Goal: Contribute content: Contribute content

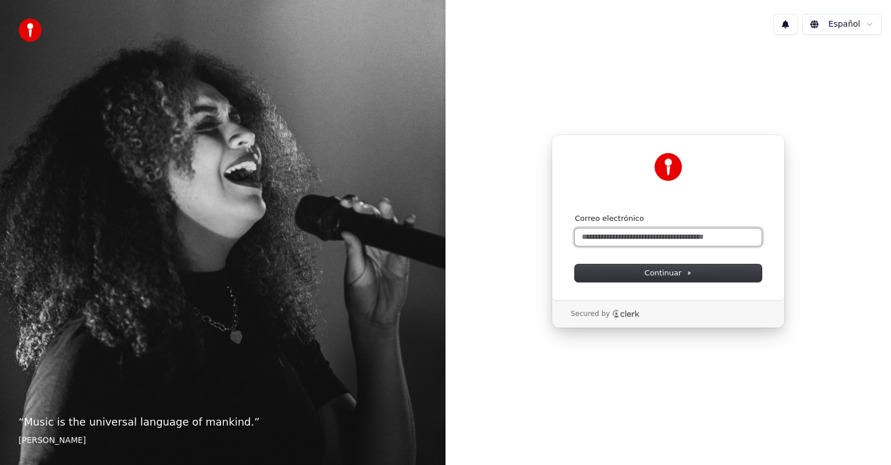
click at [597, 234] on input "Correo electrónico" at bounding box center [668, 237] width 187 height 17
click at [575, 213] on button "submit" at bounding box center [575, 213] width 0 height 0
type input "**********"
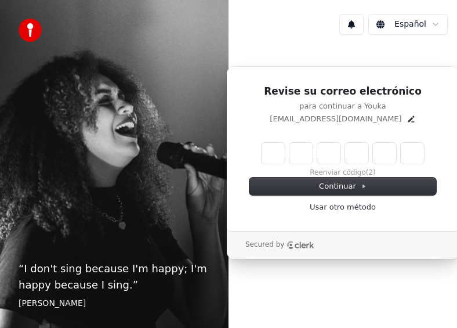
click at [271, 154] on input "Enter verification code" at bounding box center [343, 153] width 162 height 21
type input "******"
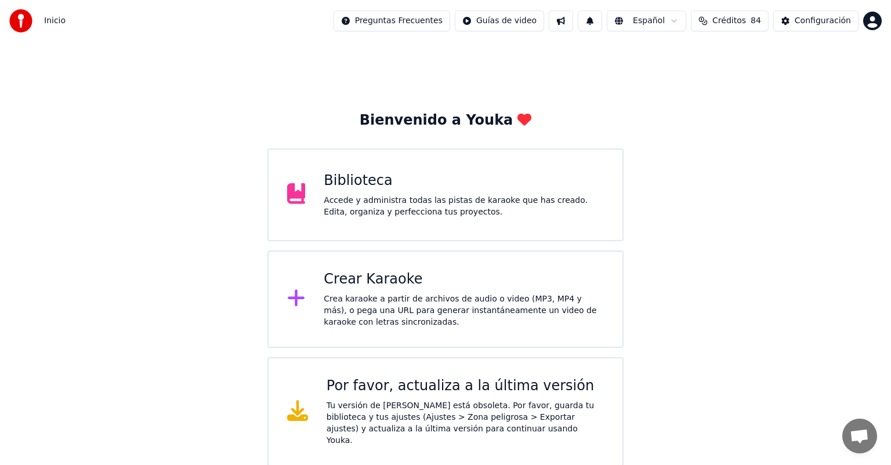
click at [456, 186] on div "Biblioteca" at bounding box center [464, 181] width 280 height 19
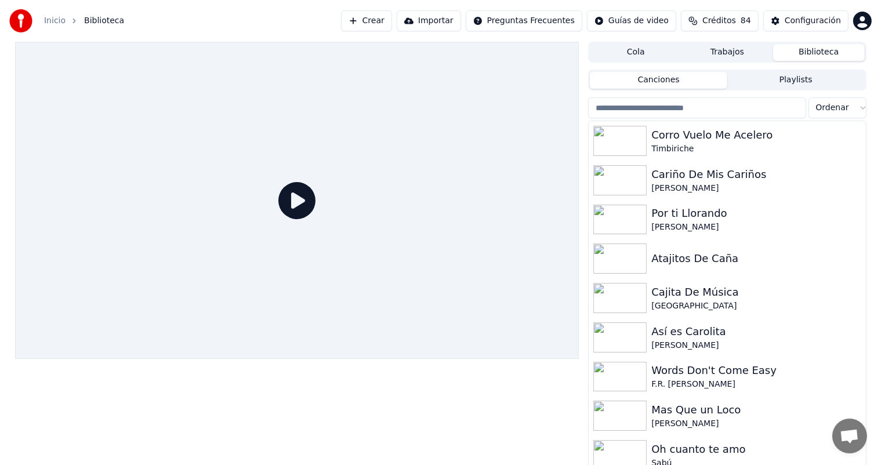
click at [372, 21] on button "Crear" at bounding box center [366, 20] width 51 height 21
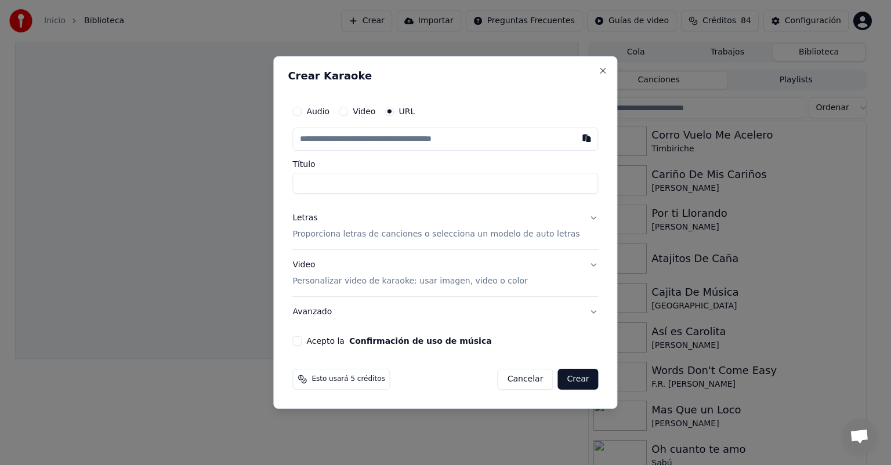
click at [329, 236] on p "Proporciona letras de canciones o selecciona un modelo de auto letras" at bounding box center [435, 235] width 287 height 12
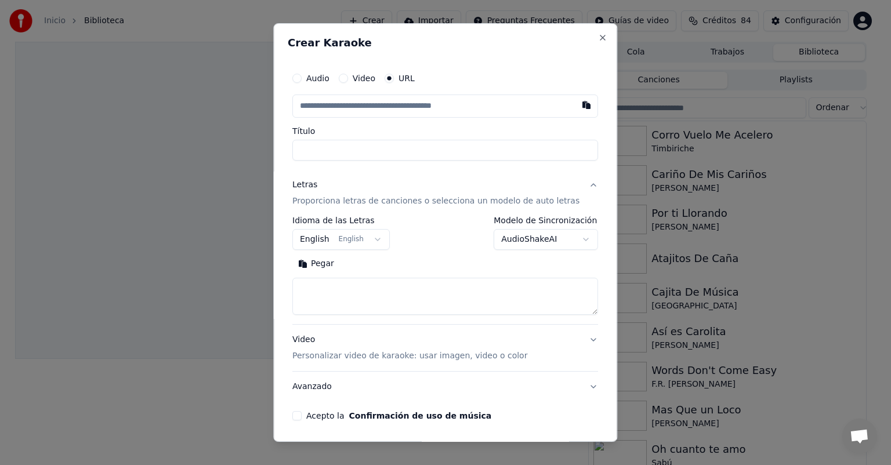
click at [318, 271] on button "Pegar" at bounding box center [316, 264] width 48 height 19
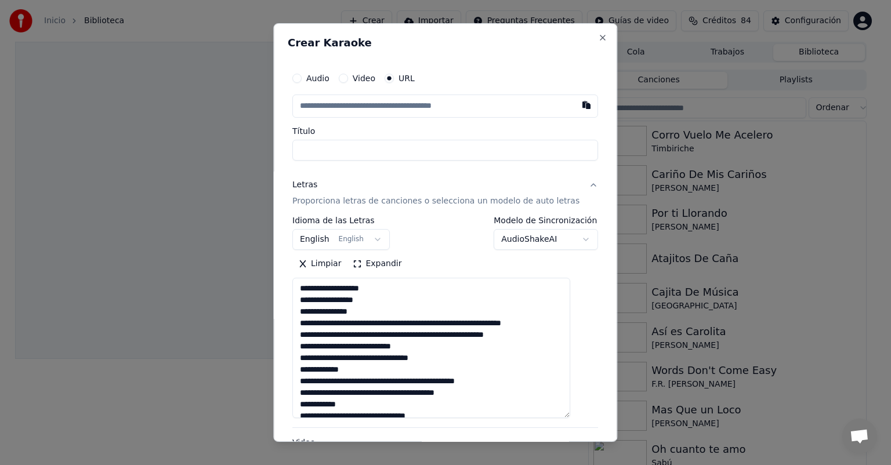
drag, startPoint x: 574, startPoint y: 313, endPoint x: 574, endPoint y: 420, distance: 107.3
click at [457, 327] on textarea at bounding box center [431, 348] width 278 height 140
click at [381, 327] on textarea at bounding box center [431, 350] width 278 height 145
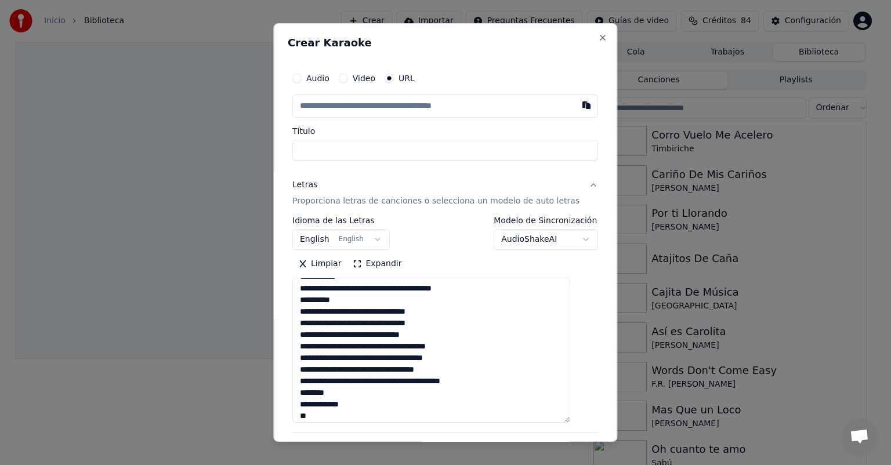
scroll to position [382, 0]
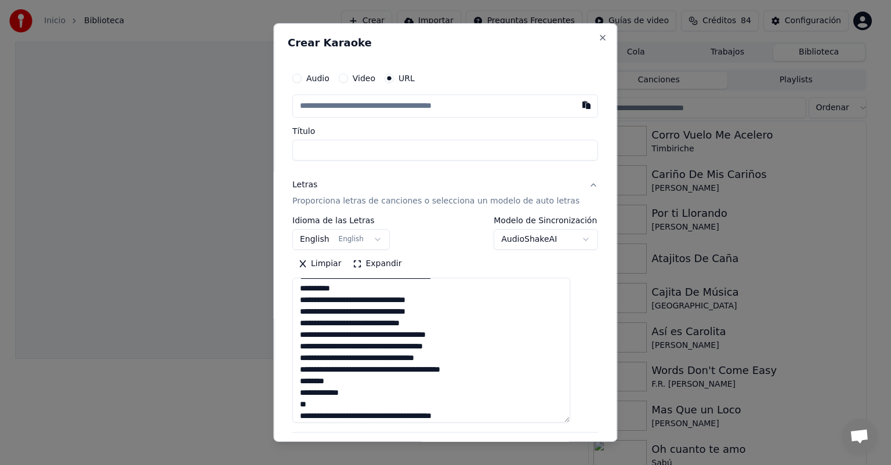
click at [393, 327] on textarea at bounding box center [431, 350] width 278 height 145
click at [316, 327] on textarea at bounding box center [431, 350] width 278 height 145
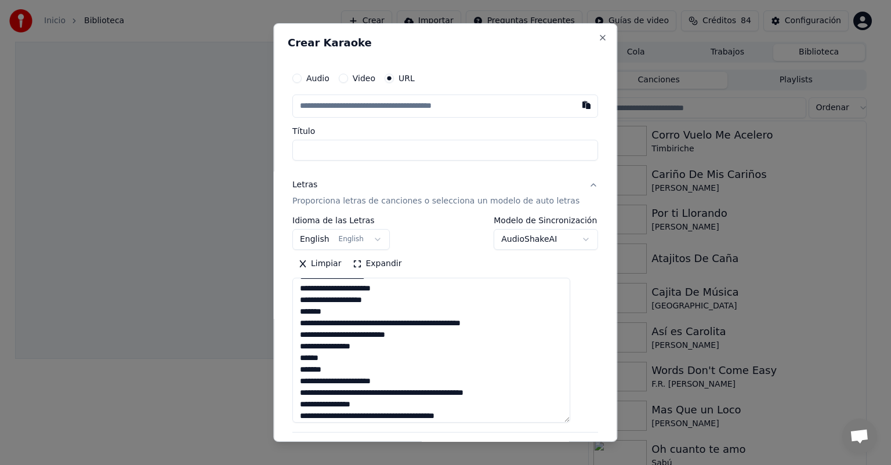
scroll to position [1507, 0]
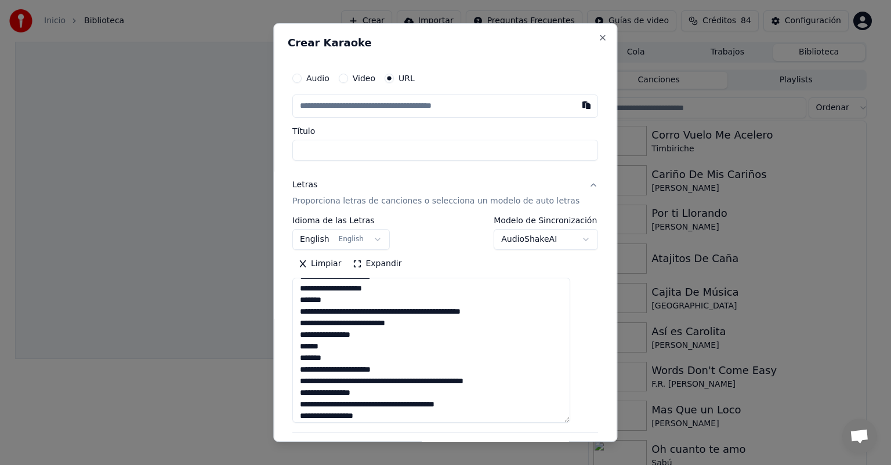
type textarea "**********"
click at [457, 111] on button "button" at bounding box center [586, 105] width 23 height 21
type input "**********"
drag, startPoint x: 361, startPoint y: 150, endPoint x: 289, endPoint y: 150, distance: 71.9
click at [289, 150] on div "**********" at bounding box center [445, 232] width 344 height 419
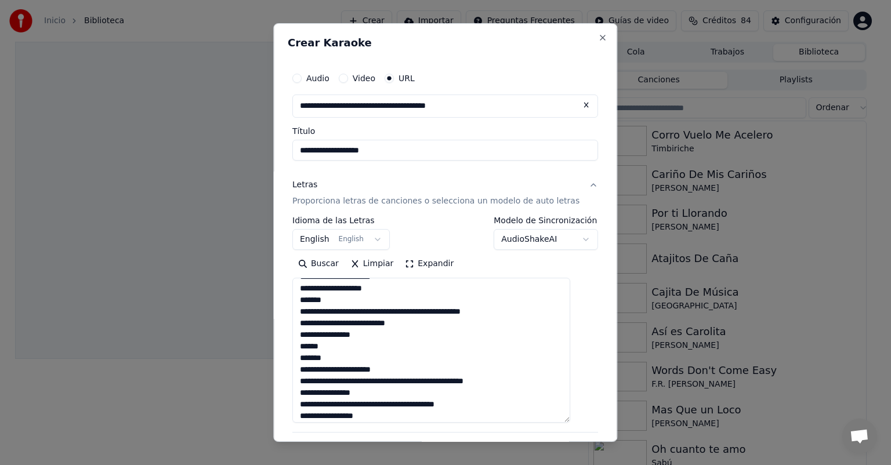
paste input "**********"
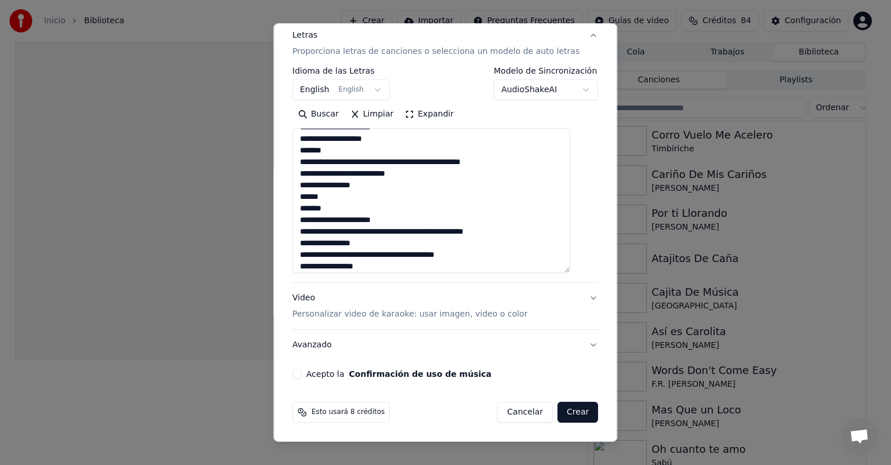
type input "**********"
click at [329, 317] on p "Personalizar video de karaoke: usar imagen, video o color" at bounding box center [409, 315] width 235 height 12
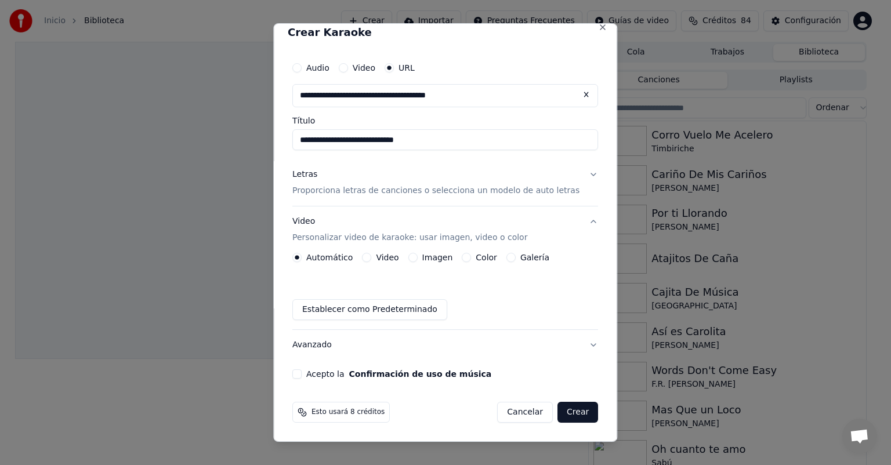
scroll to position [10, 0]
click at [418, 256] on button "Imagen" at bounding box center [412, 257] width 9 height 9
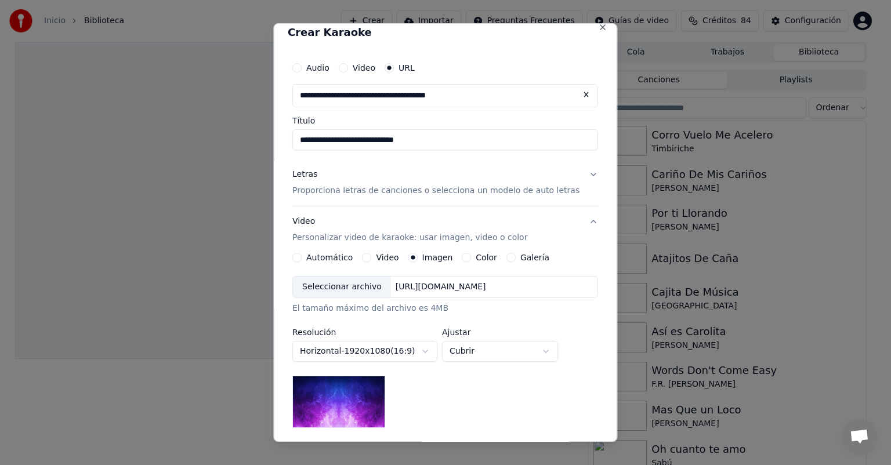
click at [350, 288] on div "Seleccionar archivo" at bounding box center [342, 287] width 98 height 21
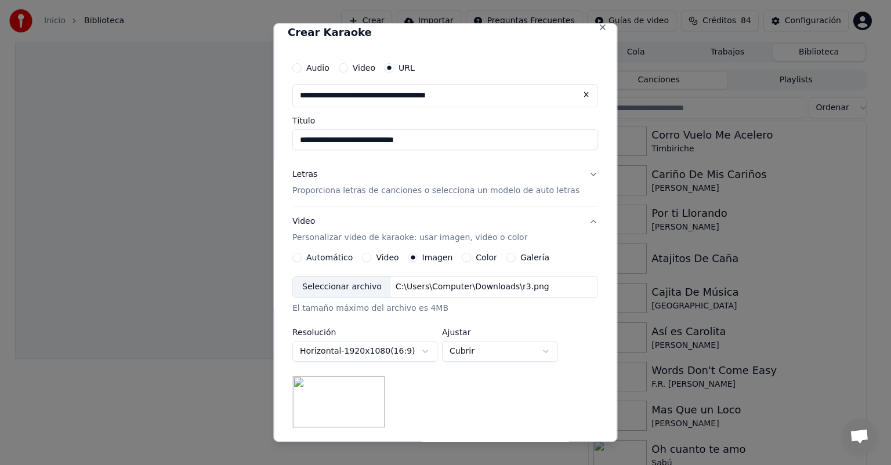
click at [457, 327] on body "**********" at bounding box center [440, 232] width 881 height 465
select select "*******"
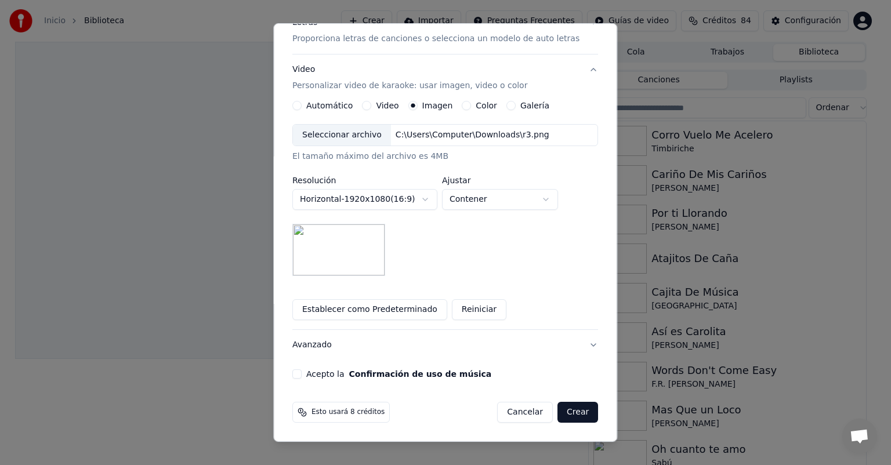
click at [302, 327] on button "Acepto la Confirmación de uso de música" at bounding box center [296, 373] width 9 height 9
click at [457, 327] on button "Crear" at bounding box center [577, 412] width 41 height 21
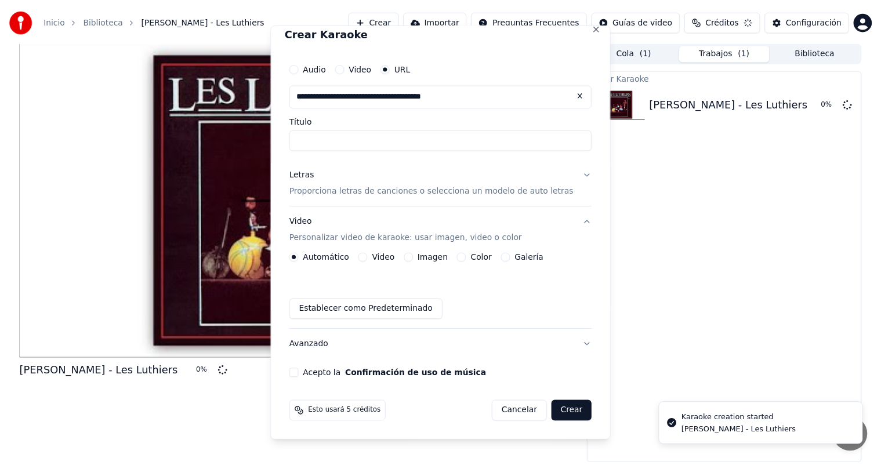
scroll to position [10, 0]
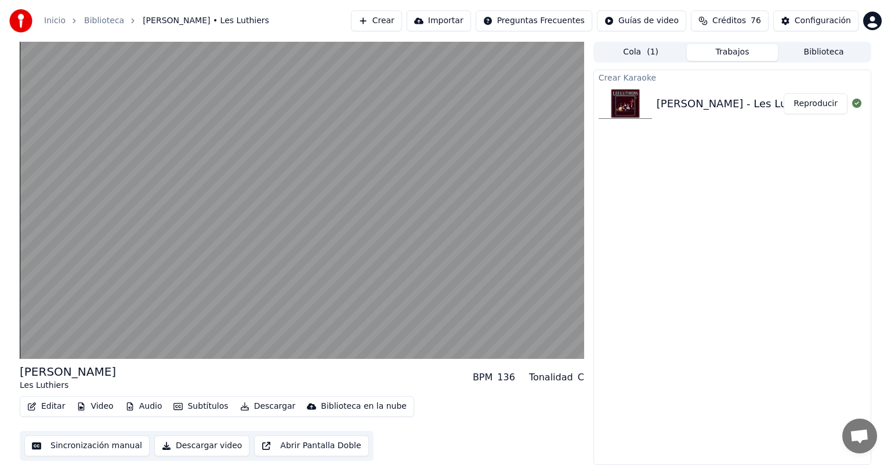
click at [457, 99] on button "Reproducir" at bounding box center [816, 103] width 64 height 21
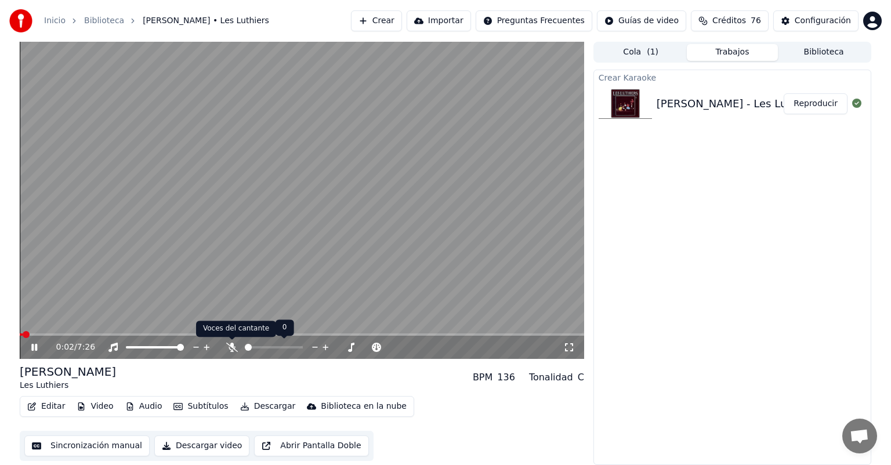
click at [231, 327] on icon at bounding box center [232, 347] width 12 height 9
click at [45, 327] on button "Editar" at bounding box center [46, 407] width 47 height 16
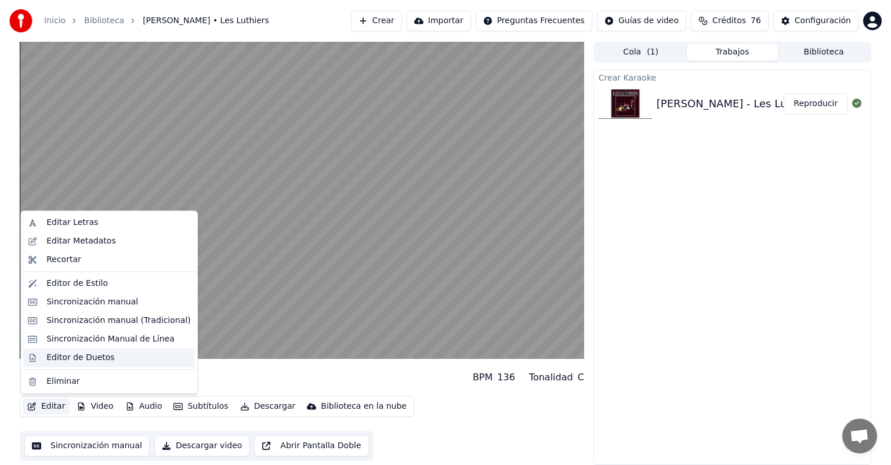
click at [53, 327] on div "Editor de Duetos" at bounding box center [80, 358] width 68 height 12
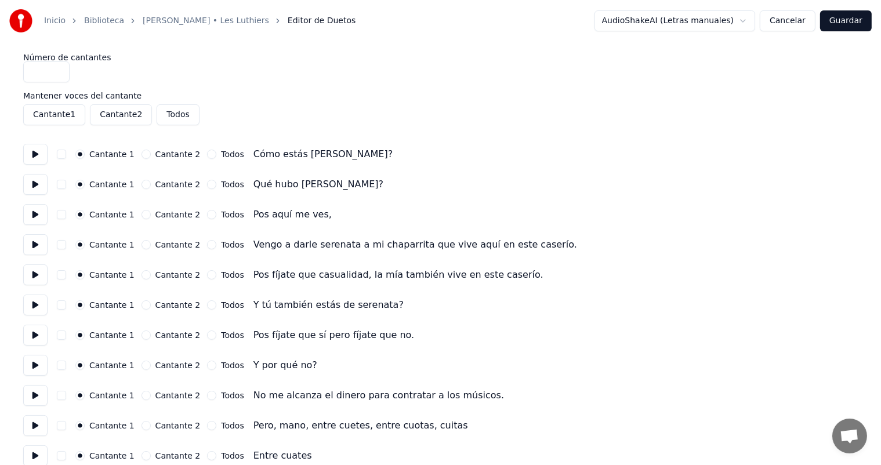
click at [30, 150] on button at bounding box center [35, 154] width 24 height 21
click at [144, 184] on button "Cantante 2" at bounding box center [146, 184] width 9 height 9
click at [37, 186] on button at bounding box center [35, 184] width 24 height 21
click at [34, 213] on button at bounding box center [35, 214] width 24 height 21
click at [37, 248] on button at bounding box center [35, 244] width 24 height 21
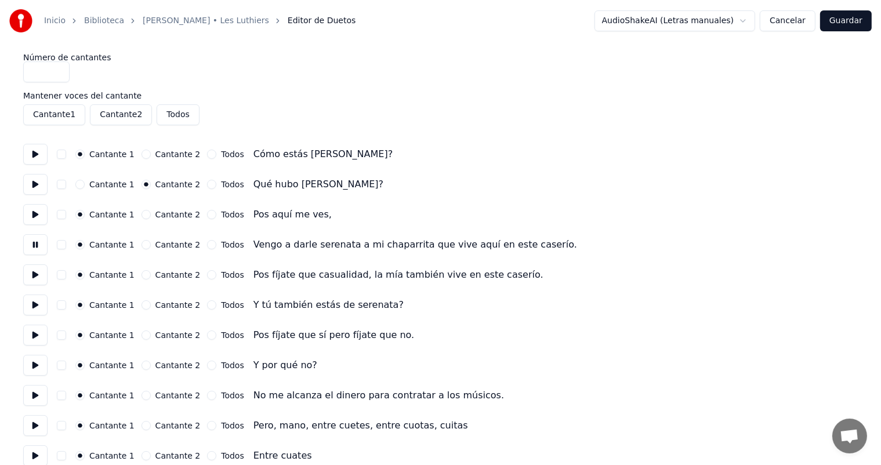
click at [144, 274] on button "Cantante 2" at bounding box center [146, 274] width 9 height 9
click at [34, 272] on button at bounding box center [35, 275] width 24 height 21
click at [25, 298] on button at bounding box center [35, 305] width 24 height 21
click at [143, 327] on button "Cantante 2" at bounding box center [146, 335] width 9 height 9
click at [32, 327] on button at bounding box center [35, 335] width 24 height 21
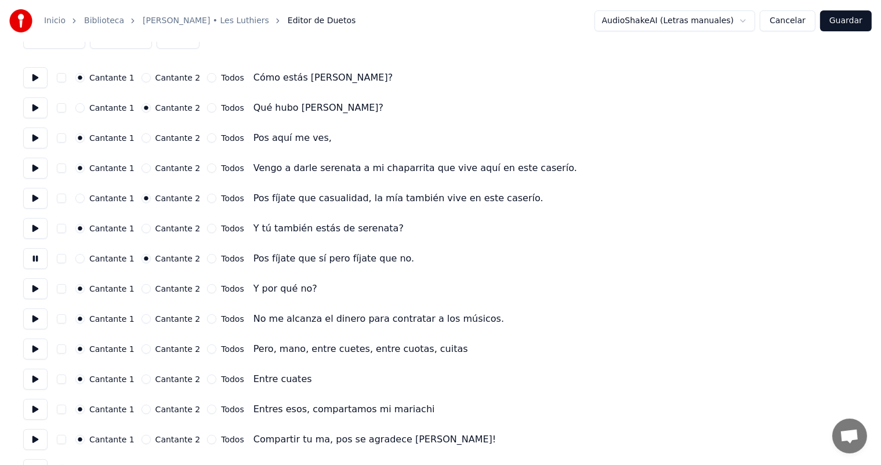
scroll to position [80, 0]
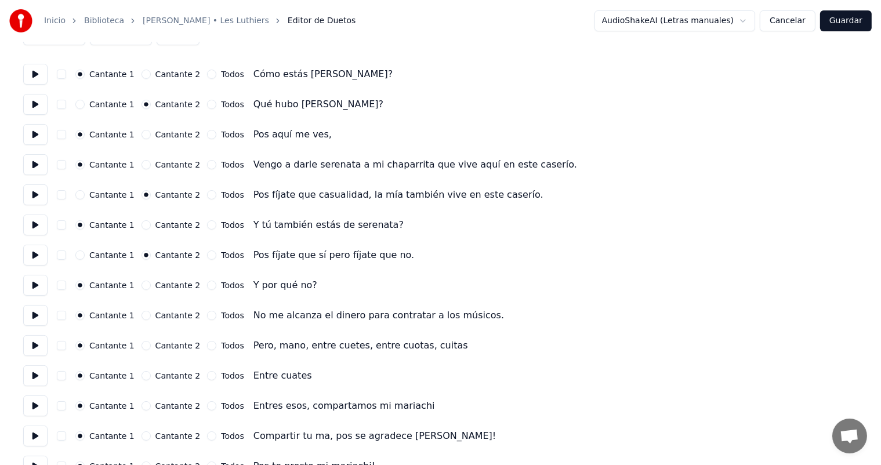
click at [33, 282] on button at bounding box center [35, 285] width 24 height 21
click at [35, 318] on button at bounding box center [35, 315] width 24 height 21
click at [144, 318] on button "Cantante 2" at bounding box center [146, 315] width 9 height 9
click at [40, 327] on button at bounding box center [35, 345] width 24 height 21
click at [144, 327] on button "Cantante 2" at bounding box center [146, 375] width 9 height 9
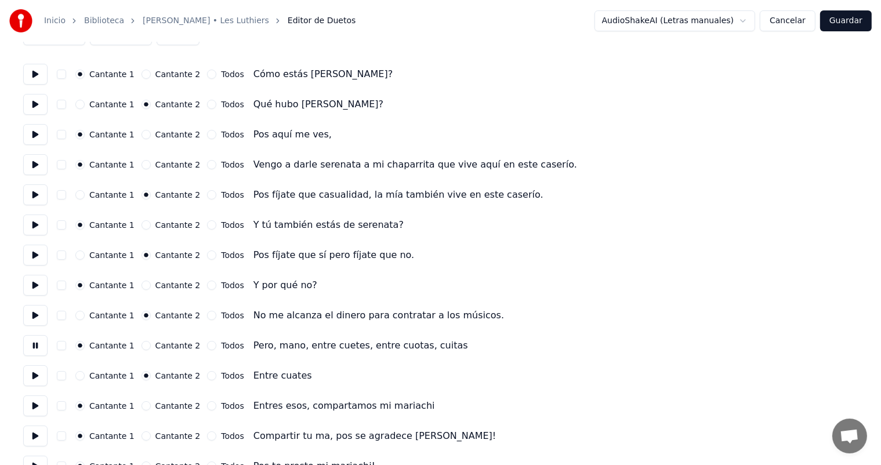
click at [35, 327] on button at bounding box center [35, 375] width 24 height 21
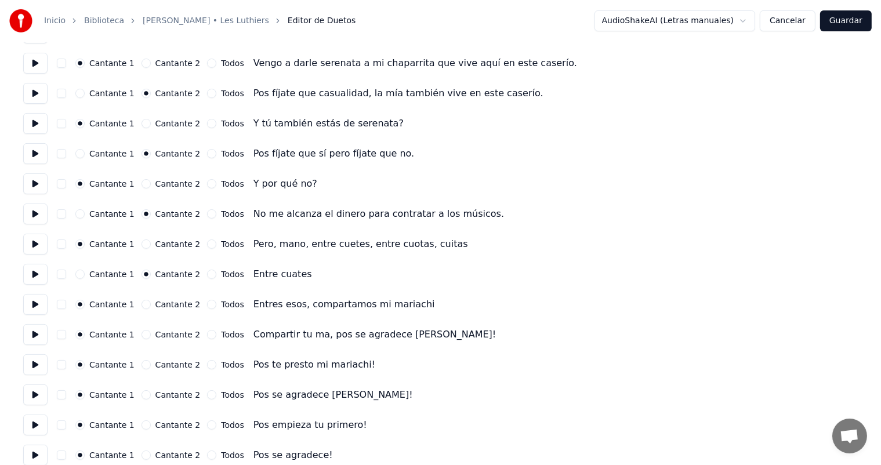
scroll to position [195, 0]
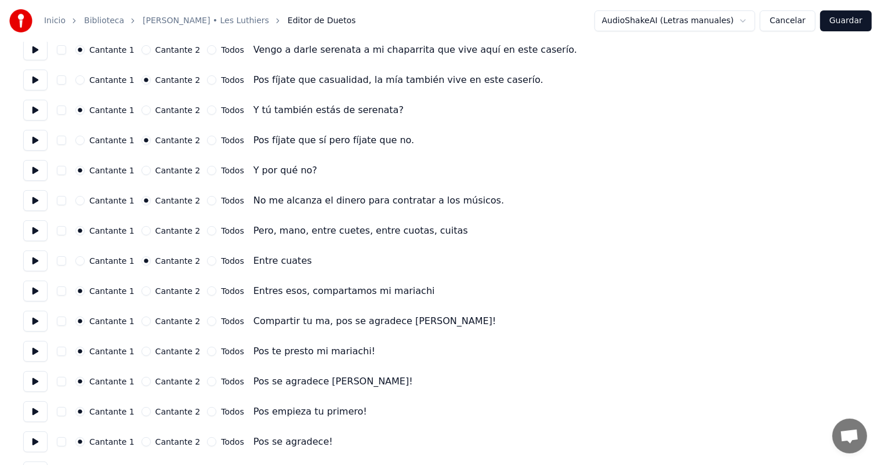
click at [32, 288] on button at bounding box center [35, 291] width 24 height 21
click at [30, 323] on button at bounding box center [35, 321] width 24 height 21
click at [39, 327] on button at bounding box center [35, 351] width 24 height 21
click at [37, 323] on button at bounding box center [35, 321] width 24 height 21
click at [457, 22] on button "Cancelar" at bounding box center [788, 20] width 56 height 21
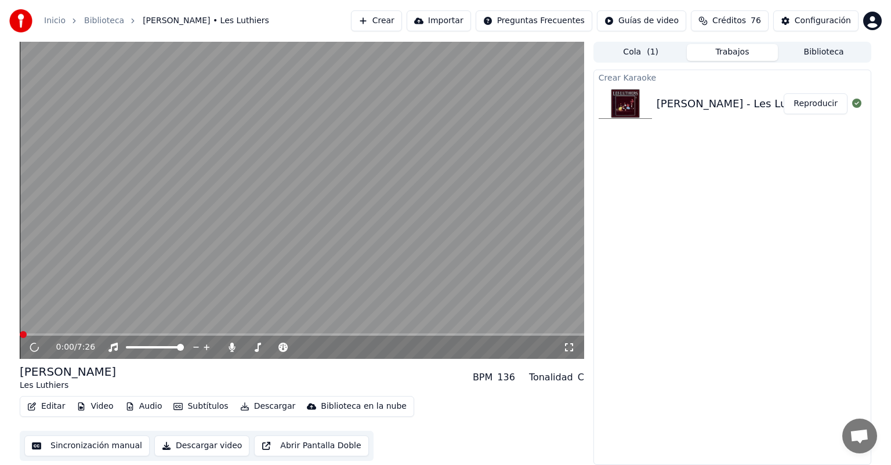
click at [47, 327] on button "Editar" at bounding box center [46, 407] width 47 height 16
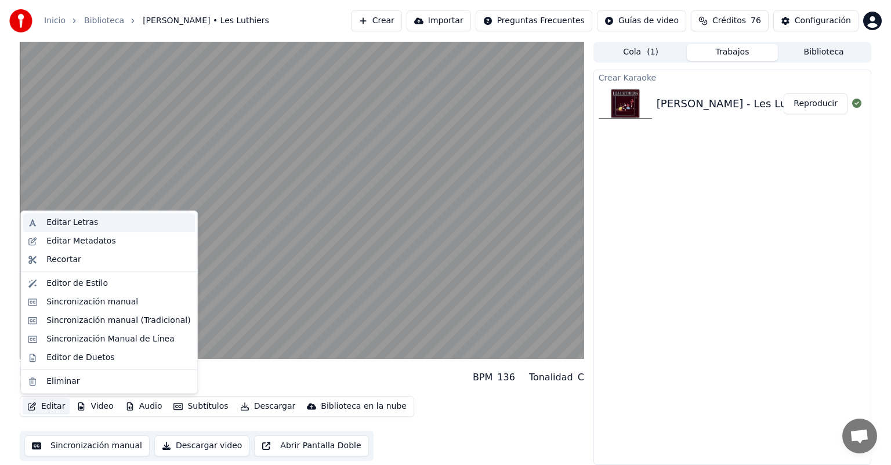
click at [42, 220] on div "Editar Letras" at bounding box center [109, 222] width 172 height 19
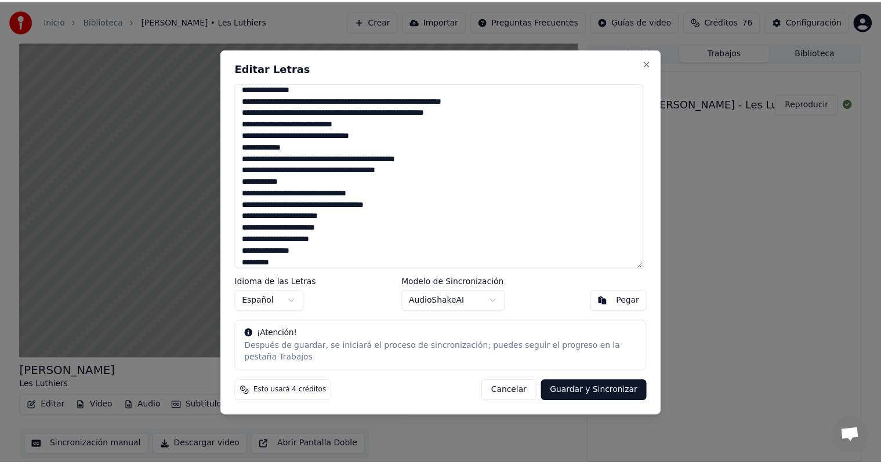
scroll to position [39, 0]
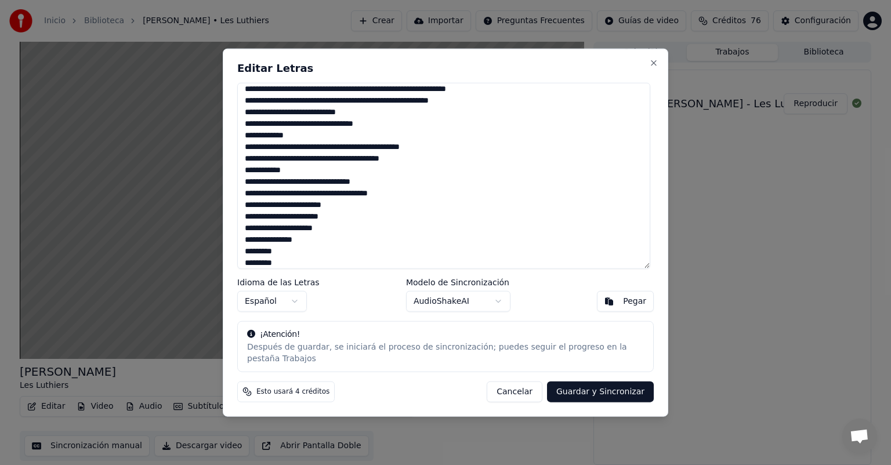
click at [457, 327] on button "Cancelar" at bounding box center [515, 391] width 56 height 21
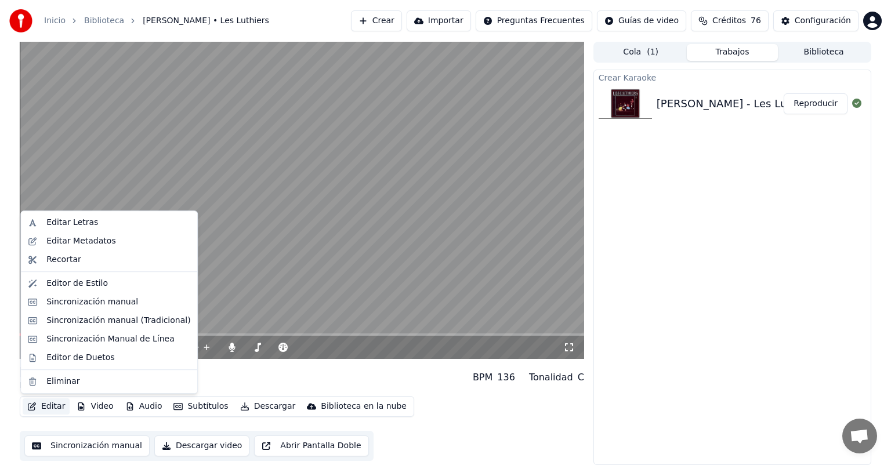
click at [42, 327] on button "Editar" at bounding box center [46, 407] width 47 height 16
click at [57, 327] on div "Editor de Duetos" at bounding box center [80, 358] width 68 height 12
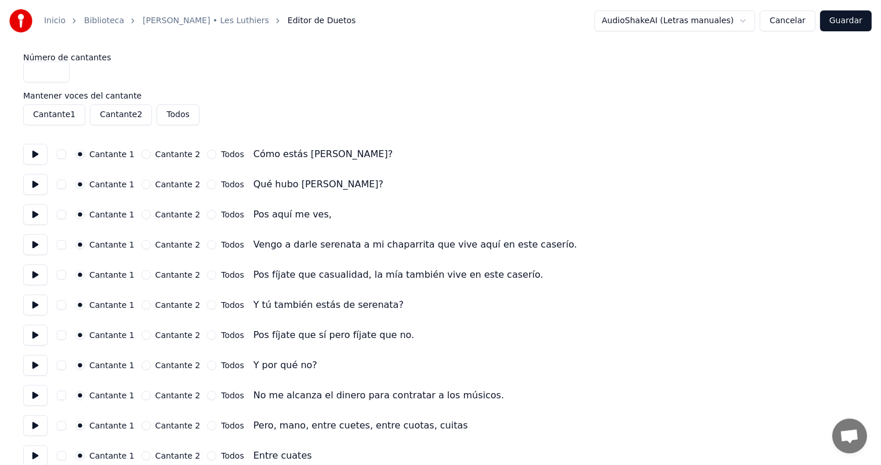
click at [143, 182] on button "Cantante 2" at bounding box center [146, 184] width 9 height 9
click at [34, 184] on button at bounding box center [35, 184] width 24 height 21
click at [31, 215] on button at bounding box center [35, 214] width 24 height 21
click at [38, 245] on button at bounding box center [35, 244] width 24 height 21
click at [142, 244] on button "Cantante 2" at bounding box center [146, 244] width 9 height 9
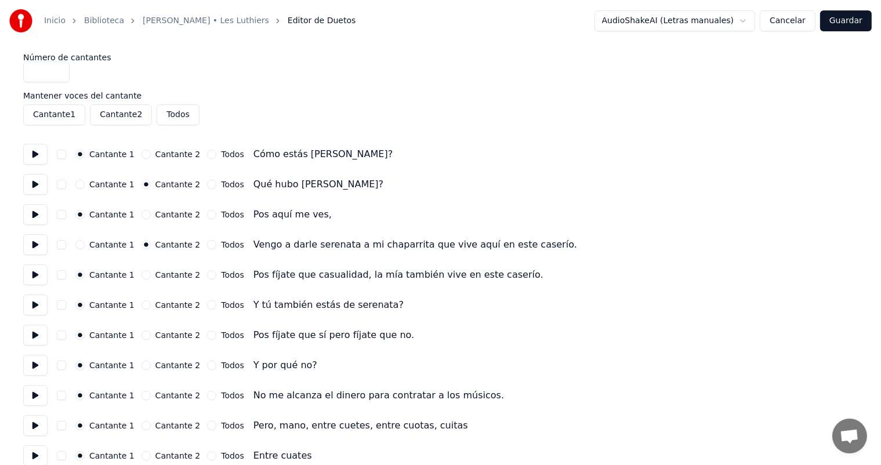
click at [39, 216] on button at bounding box center [35, 214] width 24 height 21
click at [41, 247] on button at bounding box center [35, 244] width 24 height 21
click at [85, 247] on button "Cantante 1" at bounding box center [79, 244] width 9 height 9
click at [146, 275] on button "Cantante 2" at bounding box center [146, 274] width 9 height 9
click at [38, 273] on button at bounding box center [35, 275] width 24 height 21
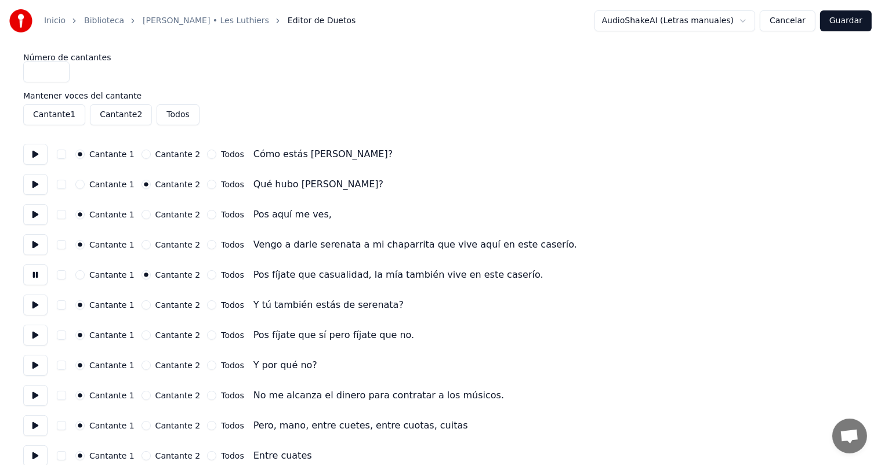
click at [44, 307] on button at bounding box center [35, 305] width 24 height 21
click at [146, 327] on button "Cantante 2" at bounding box center [146, 335] width 9 height 9
click at [48, 327] on button at bounding box center [35, 335] width 24 height 21
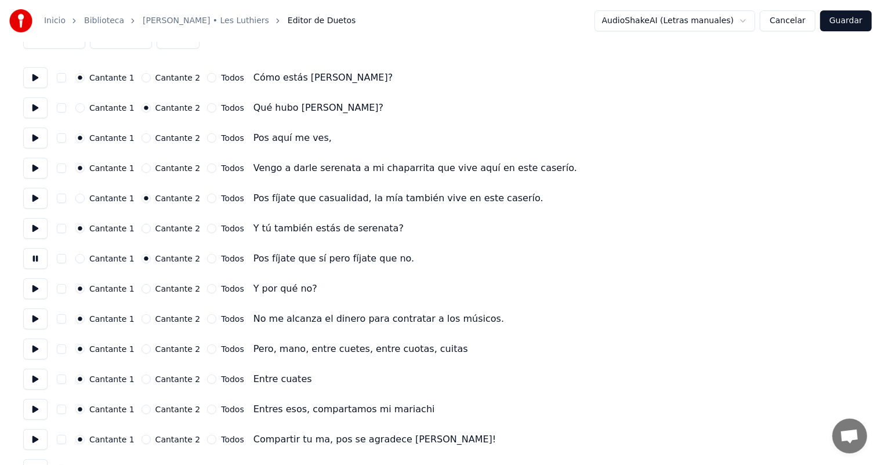
scroll to position [78, 0]
click at [25, 320] on button at bounding box center [35, 317] width 24 height 21
click at [142, 317] on button "Cantante 2" at bounding box center [146, 317] width 9 height 9
click at [35, 327] on button at bounding box center [35, 378] width 24 height 21
click at [142, 327] on div "Cantante 2" at bounding box center [171, 378] width 59 height 9
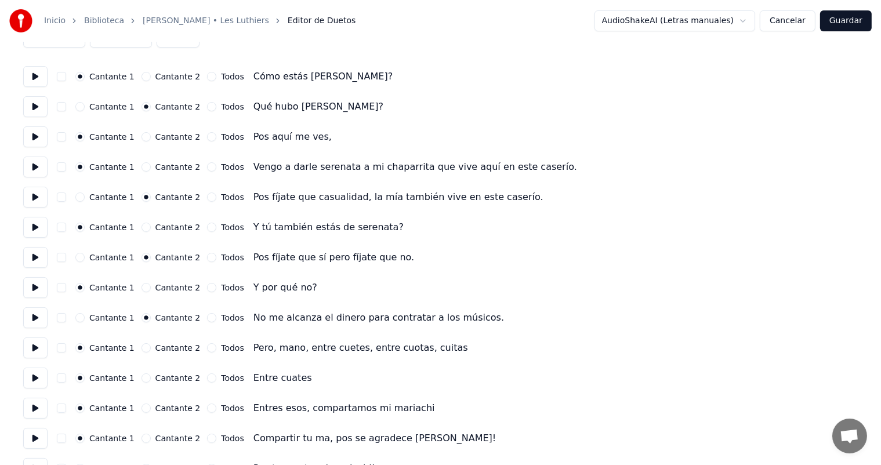
click at [66, 327] on button "button" at bounding box center [61, 347] width 9 height 9
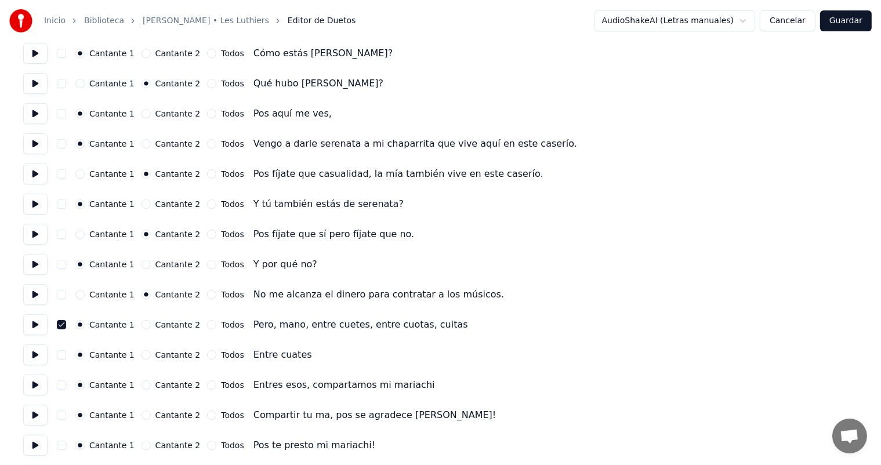
scroll to position [107, 0]
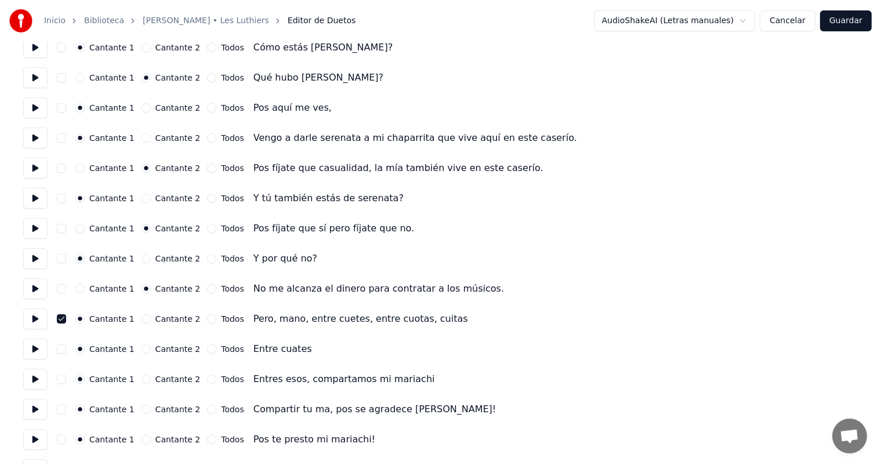
click at [143, 327] on button "Cantante 2" at bounding box center [146, 349] width 9 height 9
click at [66, 321] on button "button" at bounding box center [61, 318] width 9 height 9
click at [38, 327] on button at bounding box center [35, 349] width 24 height 21
click at [32, 320] on button at bounding box center [35, 319] width 24 height 21
click at [35, 327] on button at bounding box center [35, 379] width 24 height 21
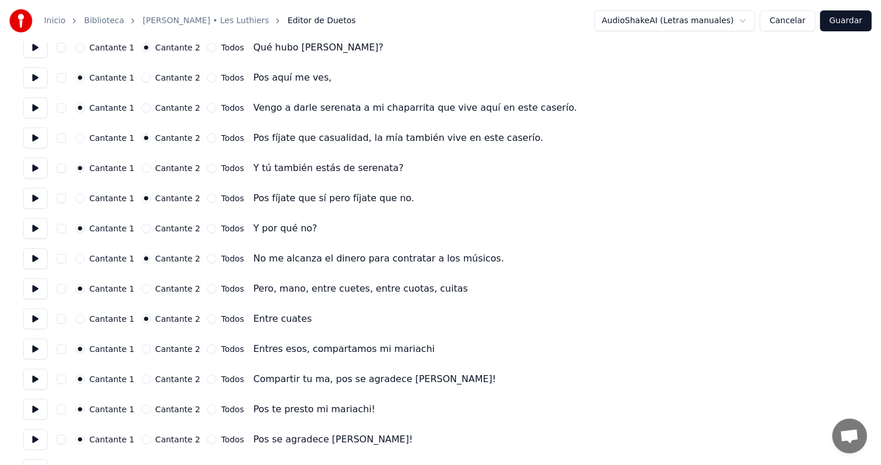
scroll to position [158, 0]
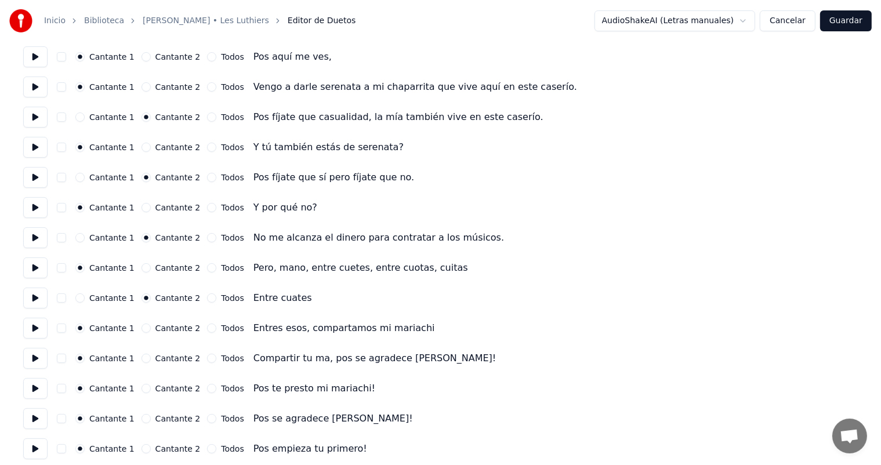
click at [143, 327] on button "Cantante 2" at bounding box center [146, 358] width 9 height 9
click at [32, 327] on button at bounding box center [35, 358] width 24 height 21
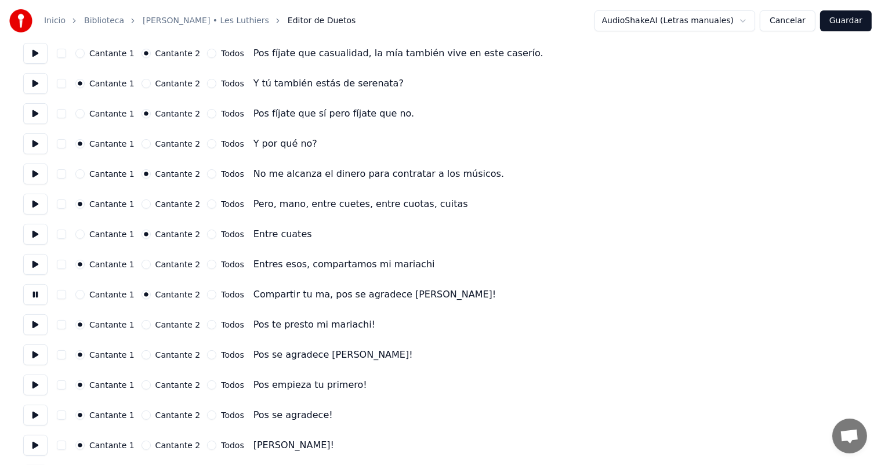
scroll to position [223, 0]
click at [39, 320] on button at bounding box center [35, 323] width 24 height 21
click at [144, 327] on button "Cantante 2" at bounding box center [146, 353] width 9 height 9
click at [32, 327] on button at bounding box center [35, 353] width 24 height 21
click at [144, 327] on button "Cantante 2" at bounding box center [146, 383] width 9 height 9
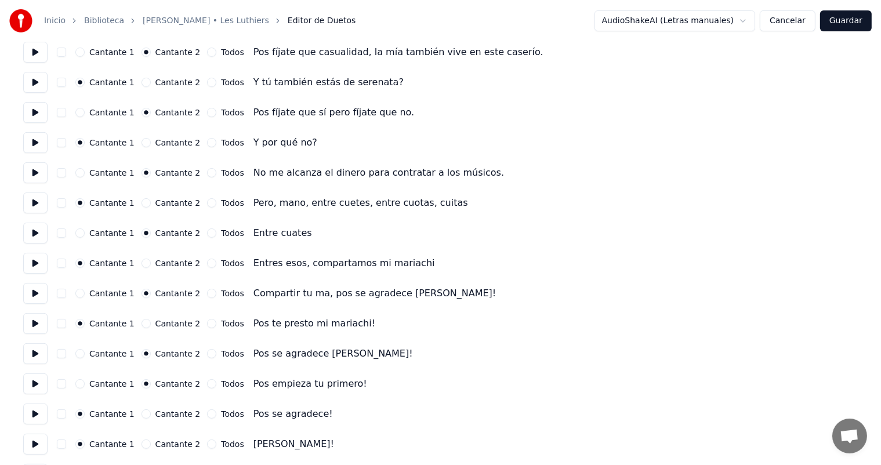
click at [65, 327] on button "button" at bounding box center [61, 383] width 9 height 9
click at [63, 327] on button "button" at bounding box center [61, 383] width 9 height 9
click at [85, 327] on button "Cantante 1" at bounding box center [79, 383] width 9 height 9
click at [32, 327] on button at bounding box center [35, 384] width 24 height 21
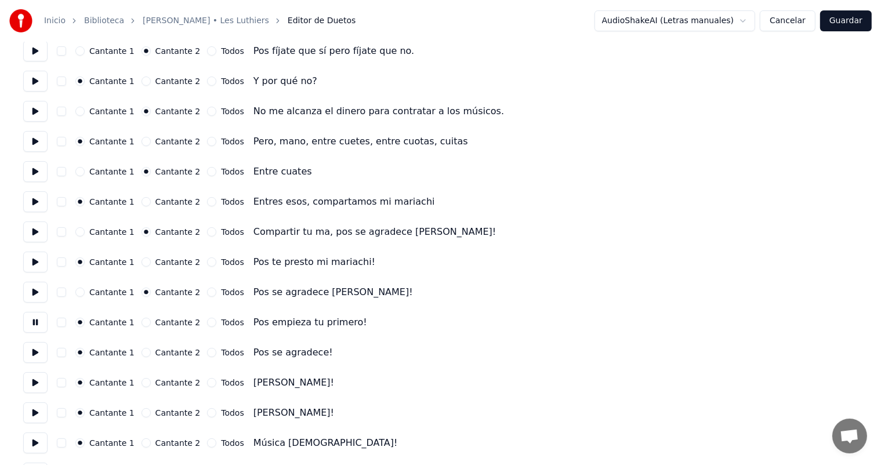
scroll to position [290, 0]
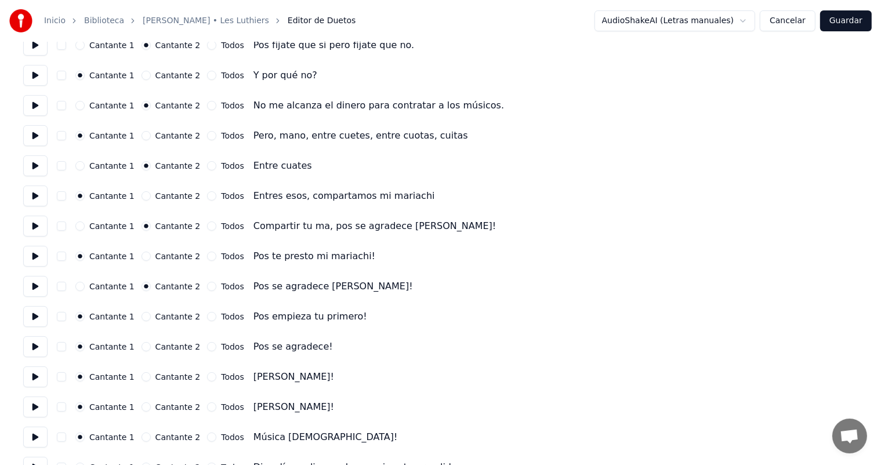
click at [144, 327] on button "Cantante 2" at bounding box center [146, 346] width 9 height 9
click at [36, 327] on button at bounding box center [35, 346] width 24 height 21
click at [42, 327] on button at bounding box center [35, 377] width 24 height 21
click at [159, 327] on label "Cantante 2" at bounding box center [177, 407] width 45 height 8
click at [151, 327] on button "Cantante 2" at bounding box center [146, 407] width 9 height 9
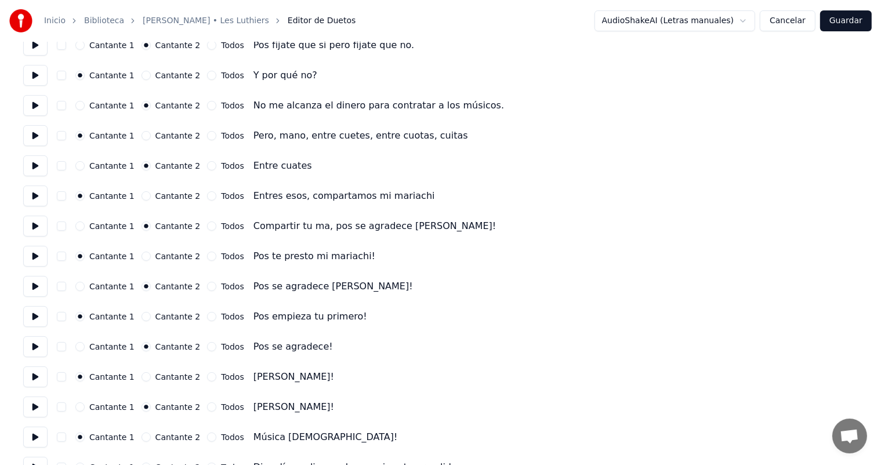
click at [36, 327] on button at bounding box center [35, 407] width 24 height 21
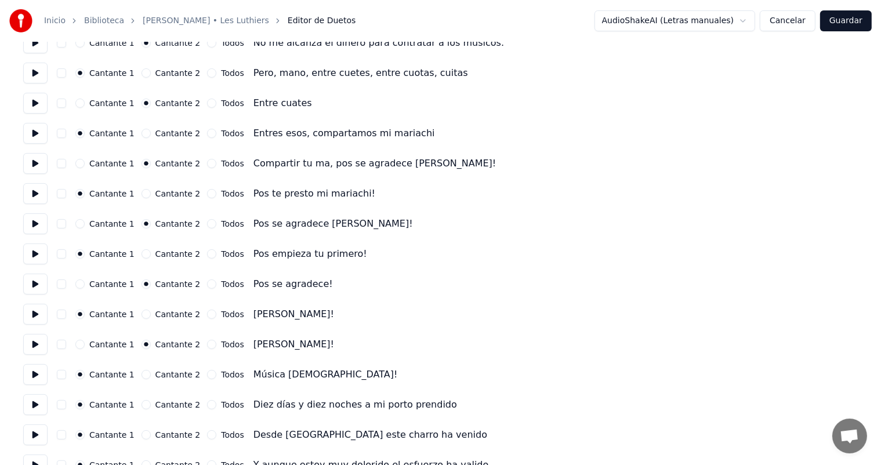
scroll to position [384, 0]
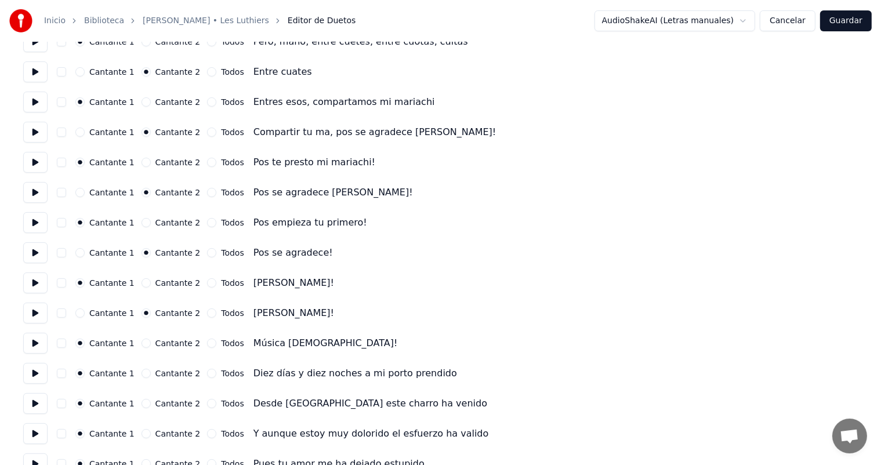
click at [39, 327] on button at bounding box center [35, 343] width 24 height 21
click at [42, 327] on button at bounding box center [35, 373] width 24 height 21
click at [146, 327] on button "Cantante 2" at bounding box center [146, 373] width 9 height 9
click at [142, 327] on button "Cantante 2" at bounding box center [146, 403] width 9 height 9
click at [45, 327] on button at bounding box center [35, 403] width 24 height 21
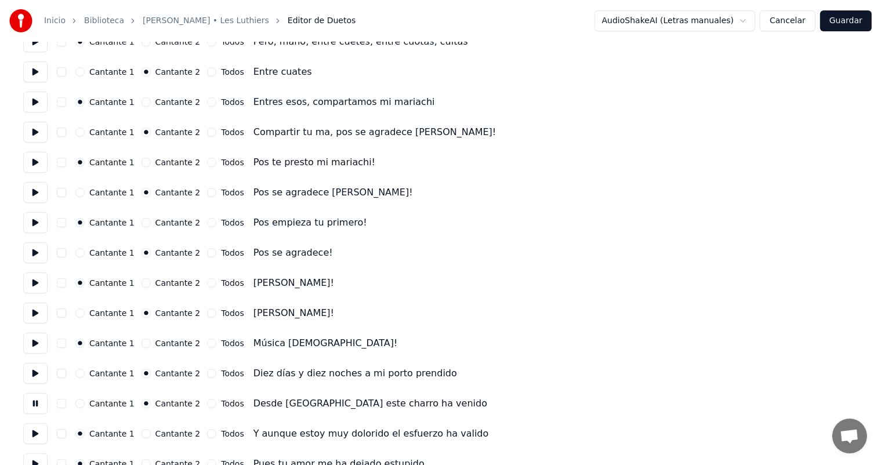
click at [144, 327] on button "Cantante 2" at bounding box center [146, 433] width 9 height 9
click at [40, 327] on button at bounding box center [35, 433] width 24 height 21
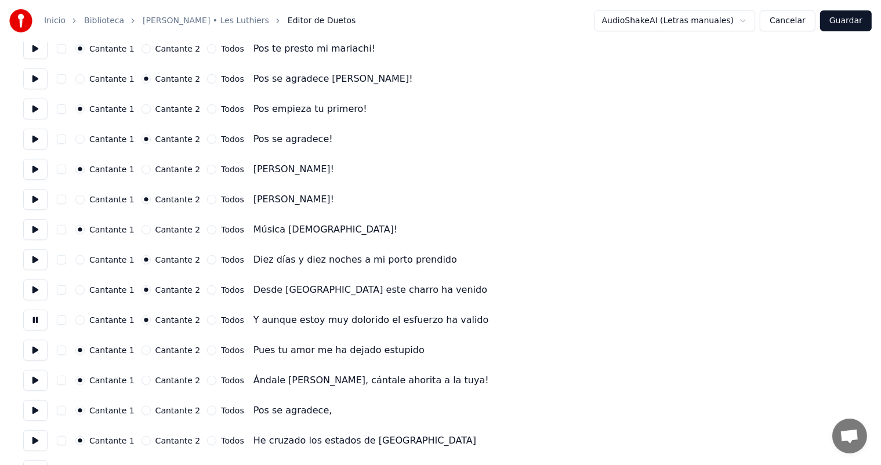
scroll to position [500, 0]
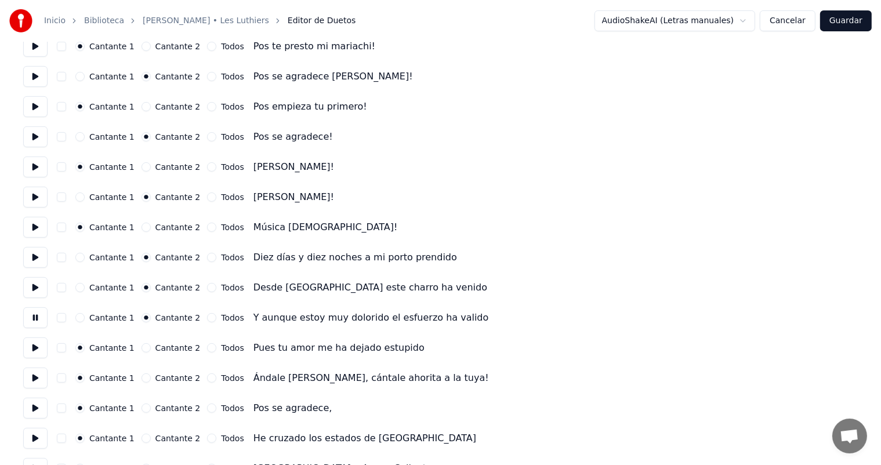
click at [147, 327] on button "Cantante 2" at bounding box center [146, 347] width 9 height 9
click at [27, 327] on button at bounding box center [35, 348] width 24 height 21
click at [40, 327] on button at bounding box center [35, 378] width 24 height 21
click at [144, 327] on button "Cantante 2" at bounding box center [146, 378] width 9 height 9
click at [39, 327] on button at bounding box center [35, 378] width 24 height 21
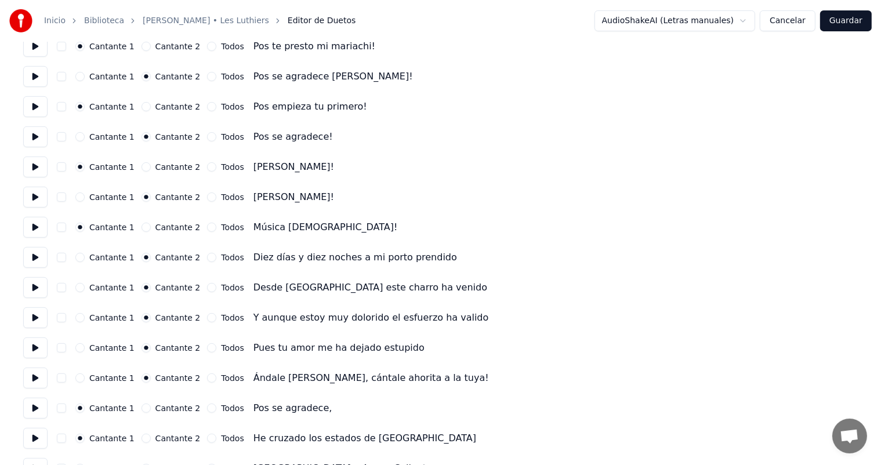
click at [34, 327] on button at bounding box center [35, 378] width 24 height 21
click at [457, 21] on button "Cancelar" at bounding box center [788, 20] width 56 height 21
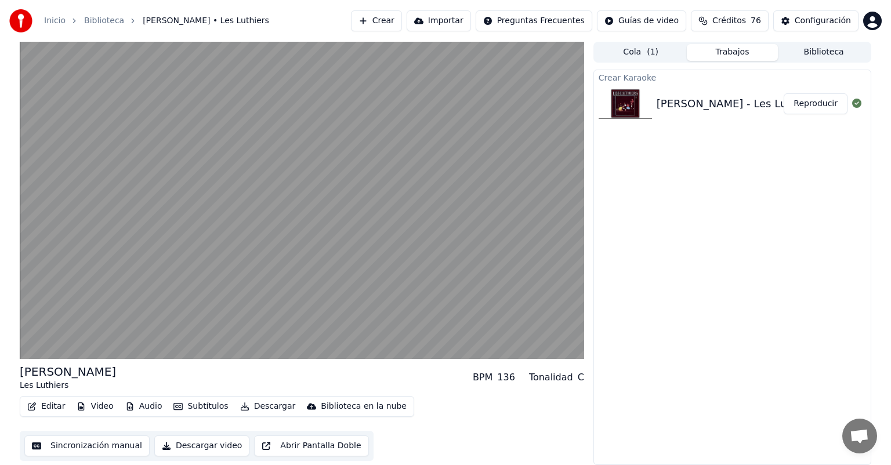
click at [80, 307] on video at bounding box center [302, 200] width 564 height 317
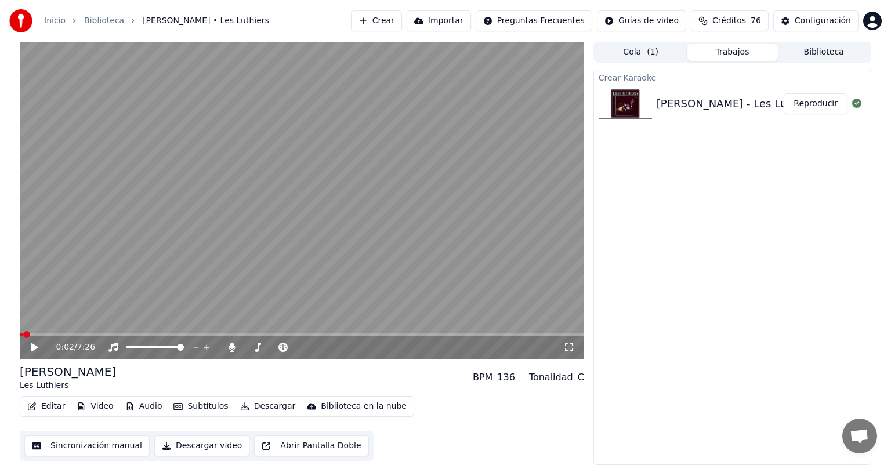
click at [42, 327] on button "Editar" at bounding box center [46, 407] width 47 height 16
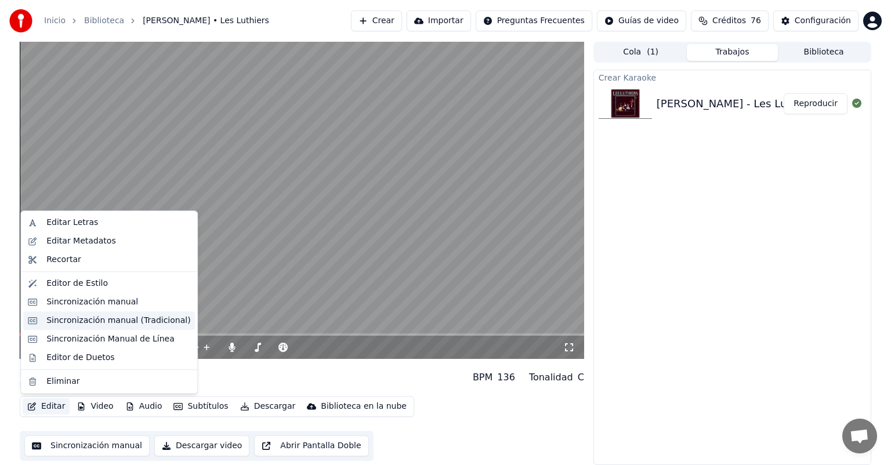
click at [44, 319] on div "Sincronización manual (Tradicional)" at bounding box center [109, 320] width 172 height 19
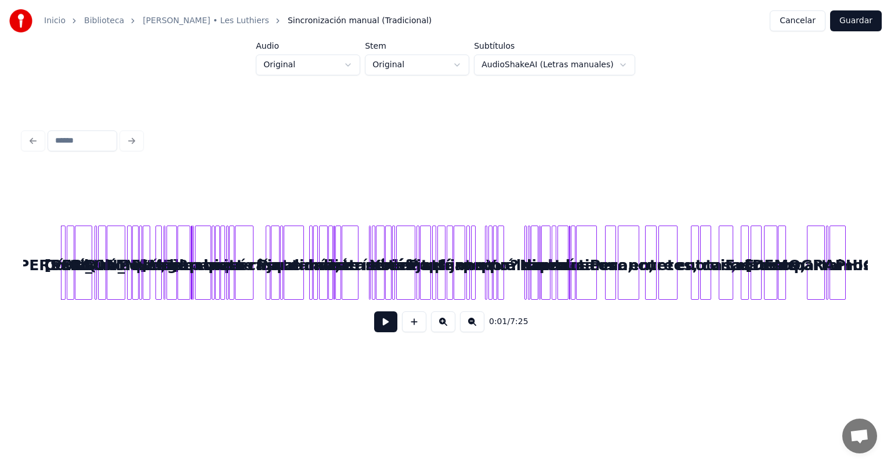
click at [436, 324] on button at bounding box center [443, 321] width 24 height 21
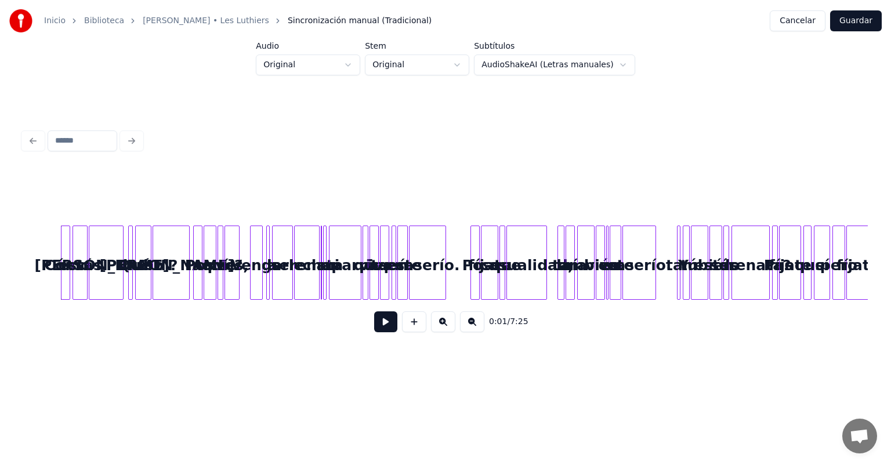
click at [436, 324] on button at bounding box center [443, 321] width 24 height 21
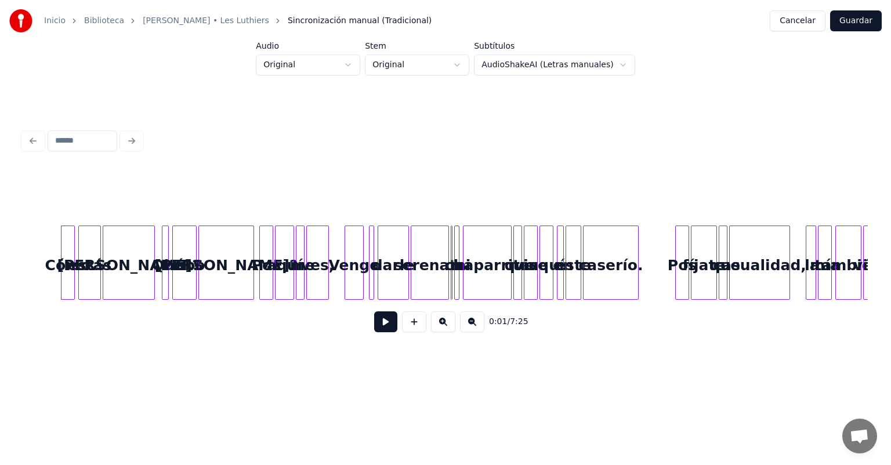
click at [436, 324] on button at bounding box center [443, 321] width 24 height 21
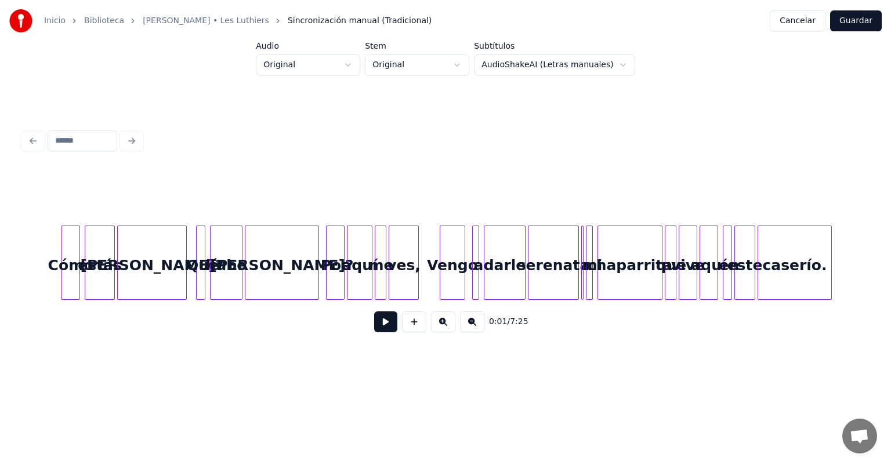
click at [436, 324] on button at bounding box center [443, 321] width 24 height 21
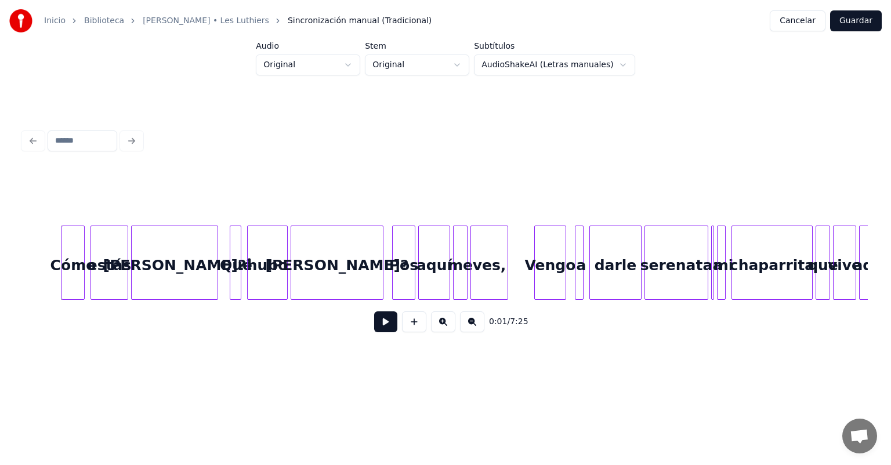
click at [436, 324] on button at bounding box center [443, 321] width 24 height 21
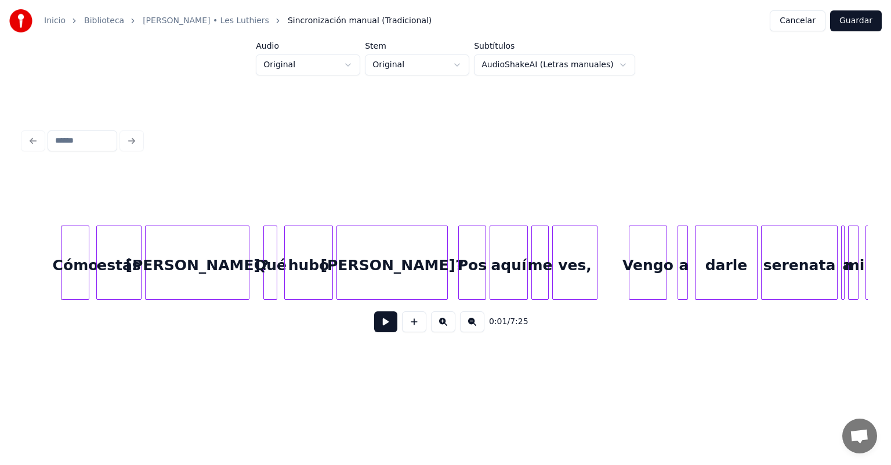
click at [436, 324] on button at bounding box center [443, 321] width 24 height 21
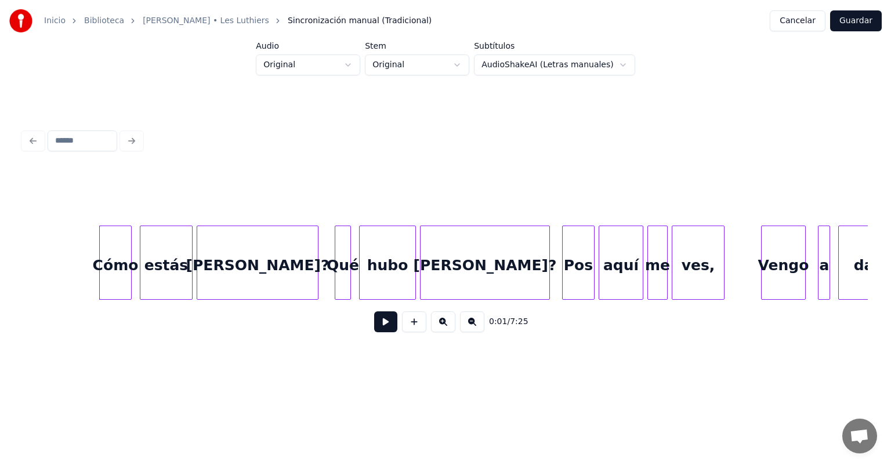
scroll to position [0, 226]
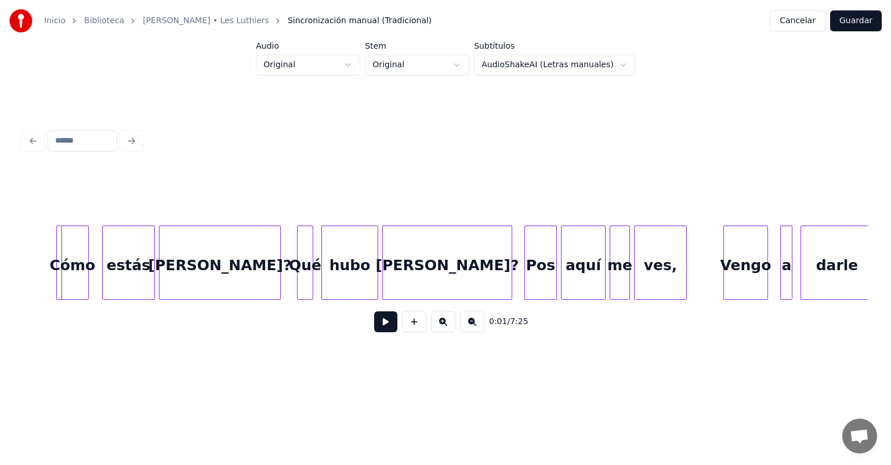
click at [79, 267] on div "Cómo" at bounding box center [72, 265] width 31 height 79
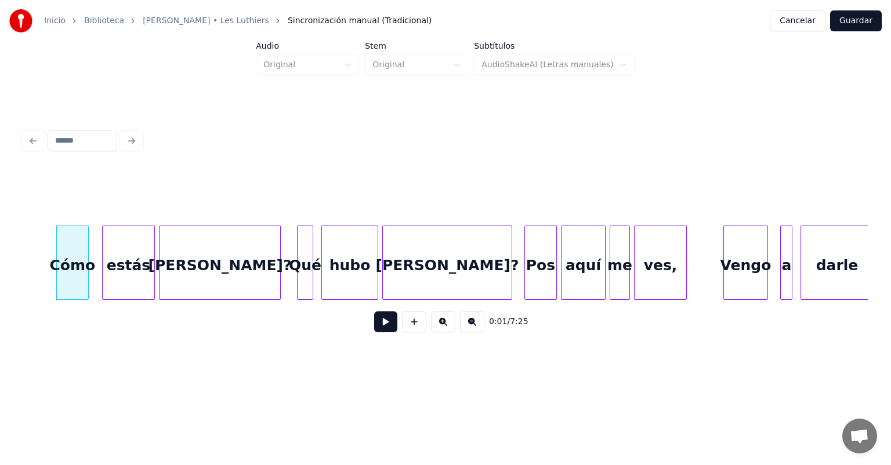
click at [385, 327] on button at bounding box center [385, 321] width 23 height 21
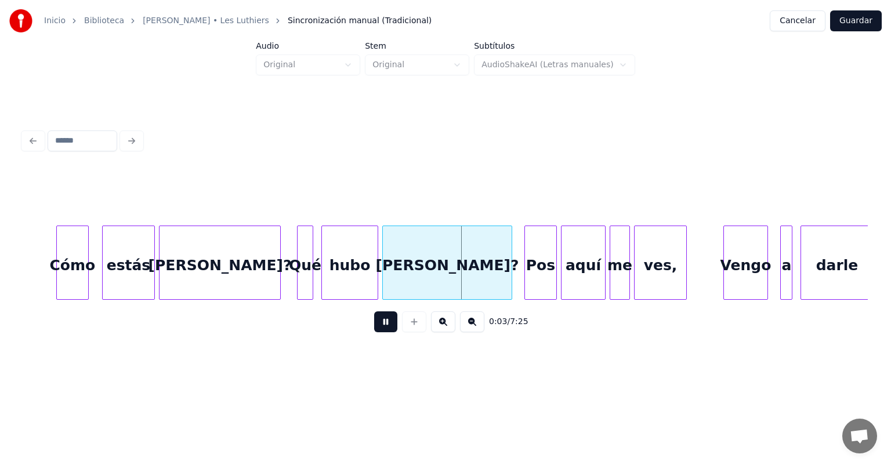
click at [323, 285] on div at bounding box center [323, 262] width 3 height 73
click at [327, 280] on div "hubo" at bounding box center [350, 265] width 55 height 79
click at [318, 281] on div "hubo" at bounding box center [346, 265] width 64 height 79
click at [315, 280] on div "hubo" at bounding box center [344, 265] width 66 height 79
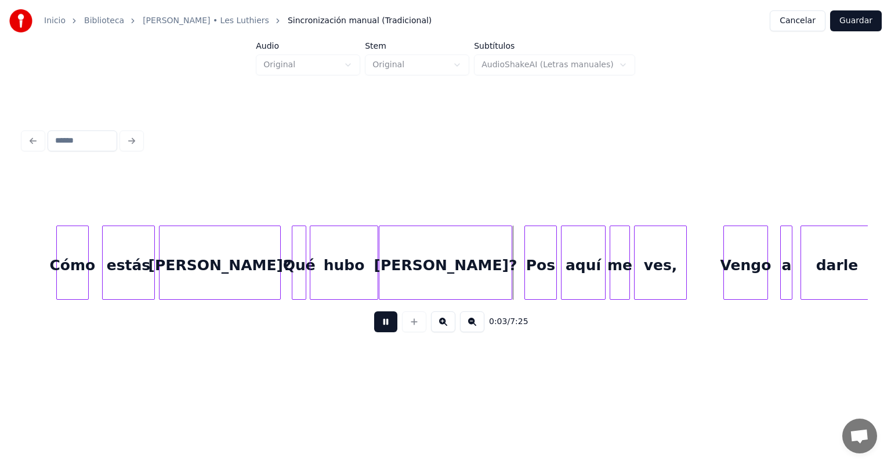
click at [384, 282] on div "[PERSON_NAME]?" at bounding box center [445, 265] width 132 height 79
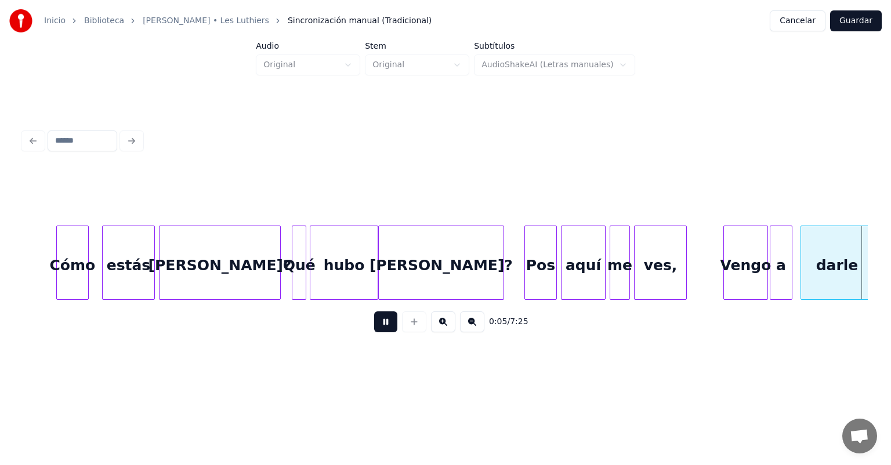
scroll to position [0, 973]
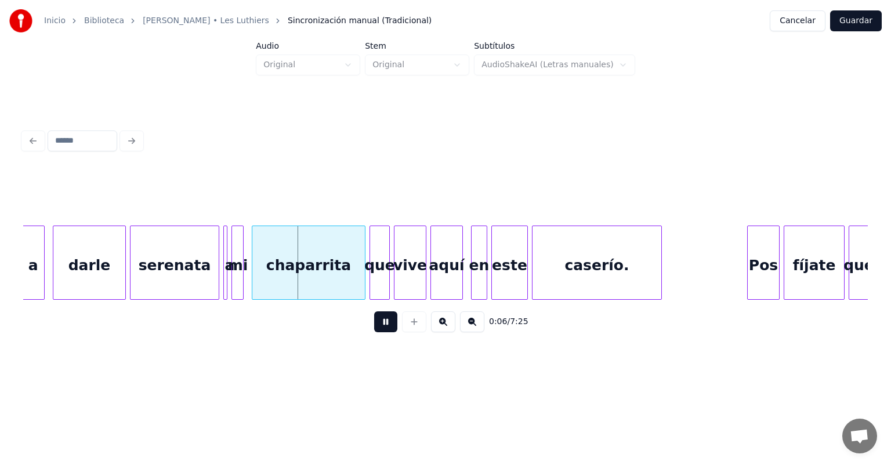
click at [78, 258] on div "darle" at bounding box center [89, 265] width 72 height 79
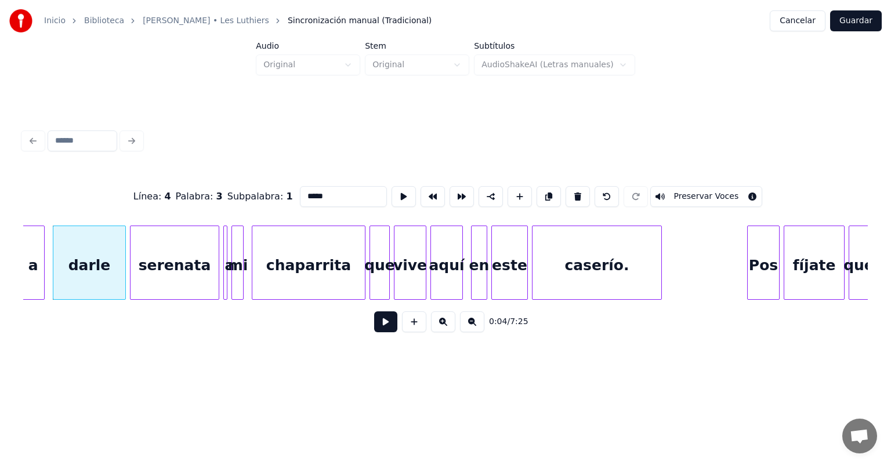
click at [300, 190] on input "*****" at bounding box center [343, 196] width 87 height 21
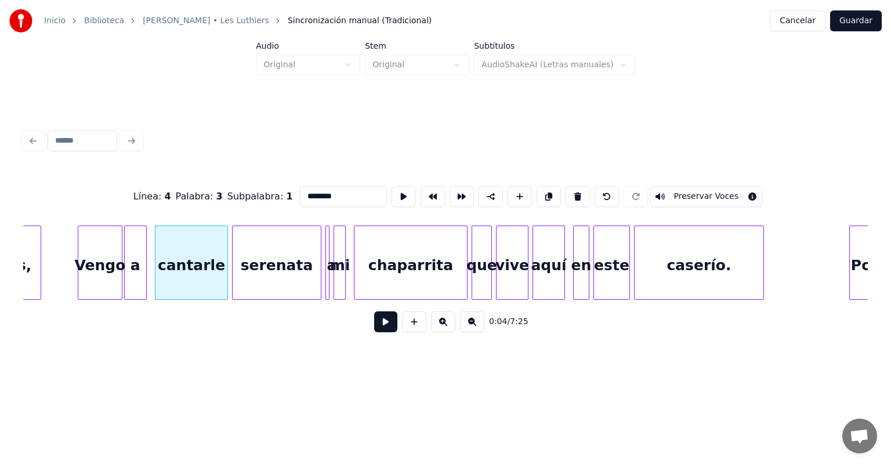
scroll to position [0, 846]
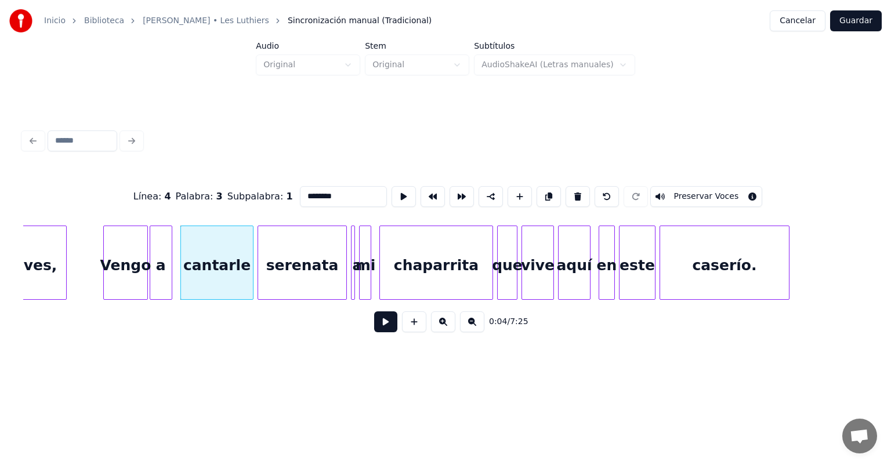
click at [125, 272] on div "Vengo" at bounding box center [126, 265] width 44 height 79
type input "*****"
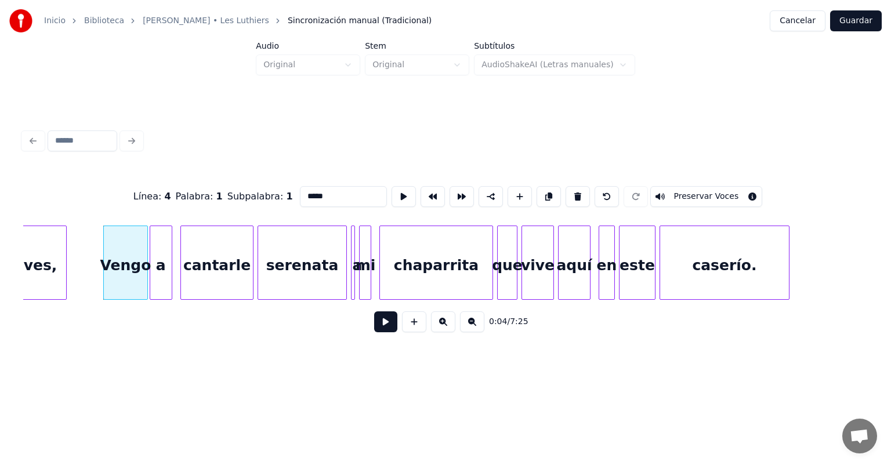
click at [169, 271] on div "a" at bounding box center [160, 265] width 21 height 79
click at [375, 327] on button at bounding box center [385, 321] width 23 height 21
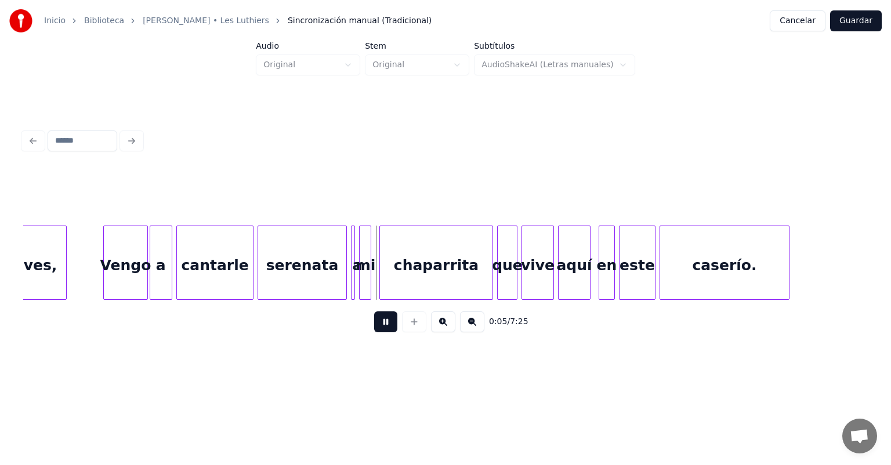
click at [182, 280] on div "cantarle" at bounding box center [215, 265] width 76 height 79
click at [445, 327] on button at bounding box center [443, 321] width 24 height 21
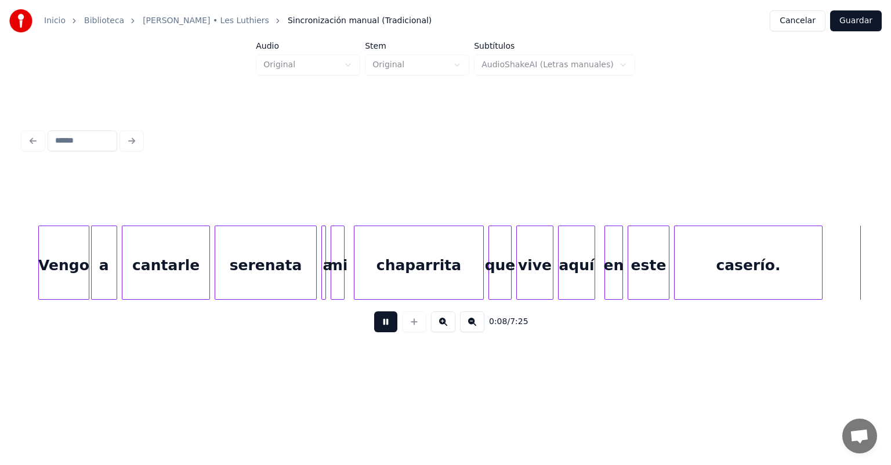
scroll to position [0, 1890]
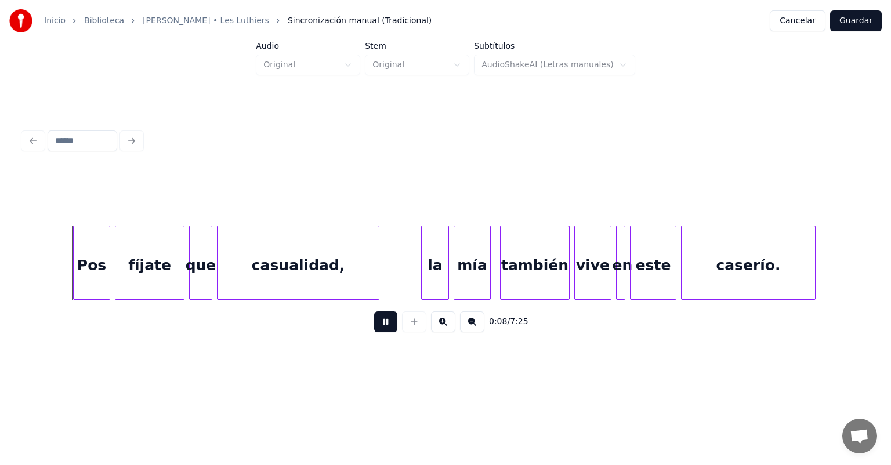
click at [380, 325] on button at bounding box center [385, 321] width 23 height 21
click at [374, 327] on button at bounding box center [385, 321] width 23 height 21
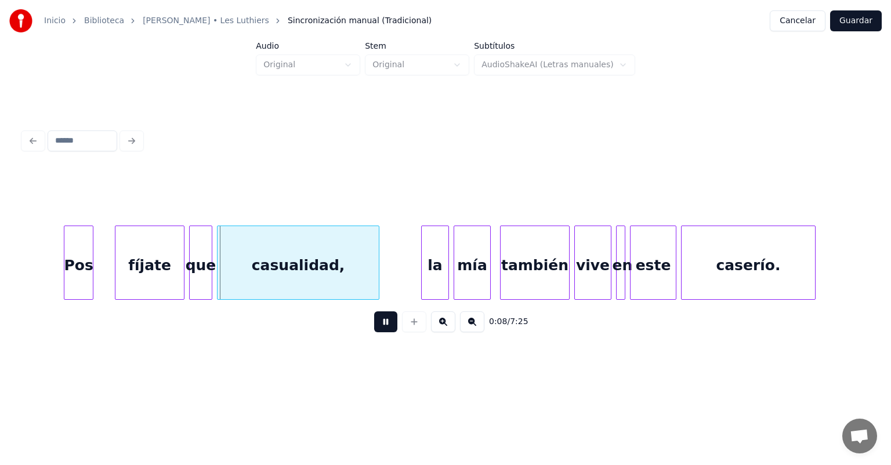
click at [117, 282] on div "fíjate" at bounding box center [149, 265] width 68 height 79
click at [90, 278] on div "Pos" at bounding box center [80, 265] width 32 height 79
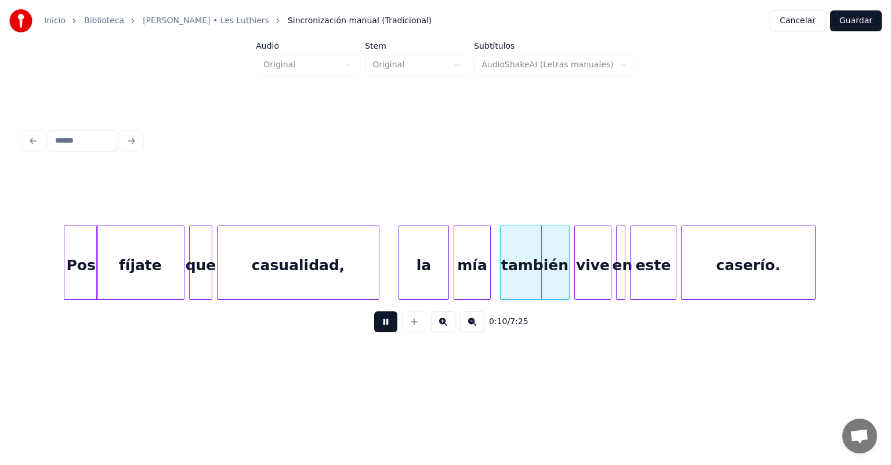
click at [374, 327] on button at bounding box center [385, 321] width 23 height 21
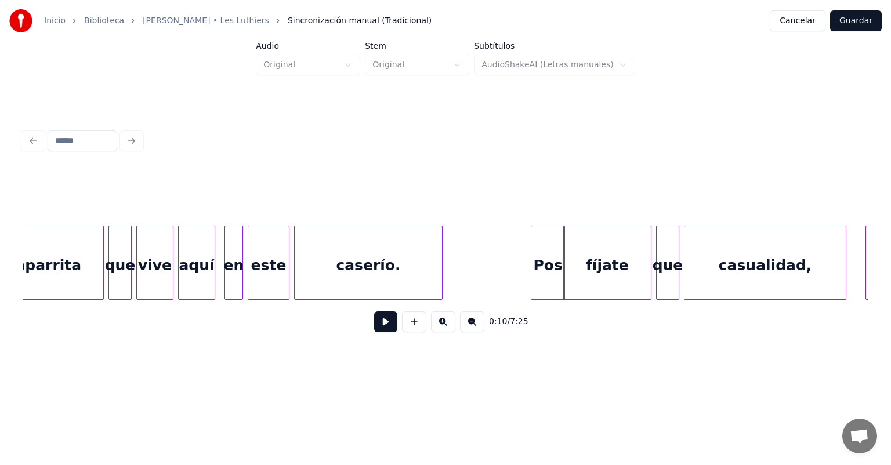
scroll to position [0, 1394]
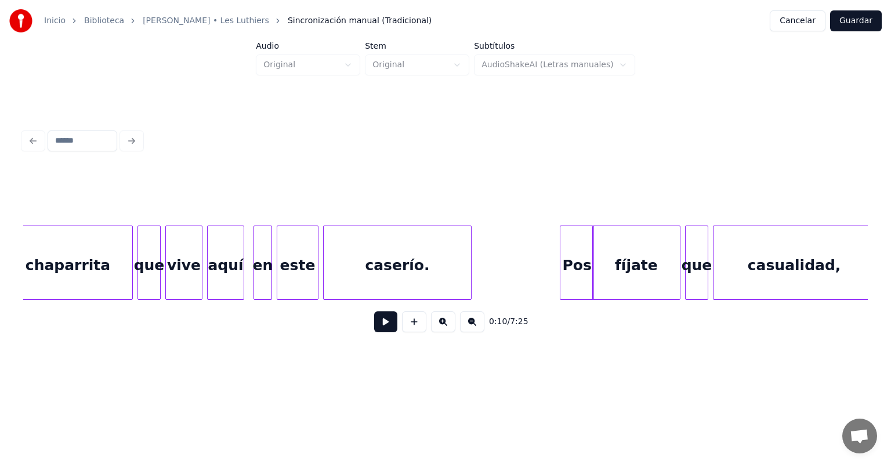
click at [83, 268] on div "chaparrita" at bounding box center [67, 265] width 129 height 79
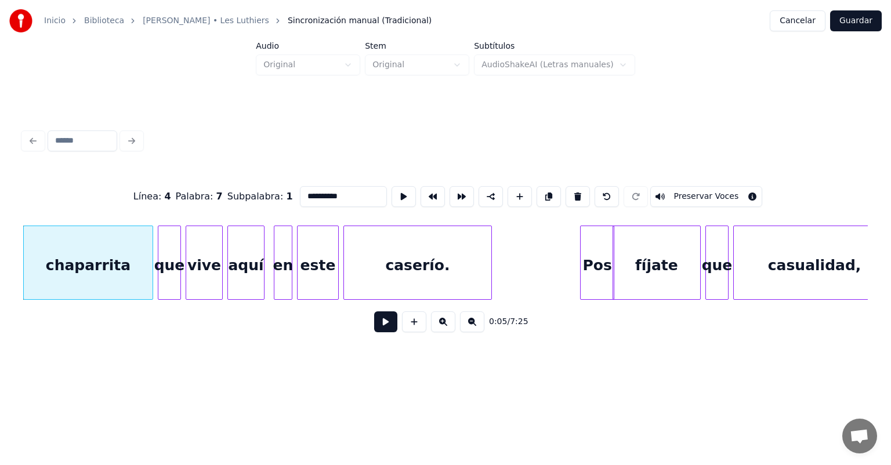
click at [374, 327] on button at bounding box center [385, 321] width 23 height 21
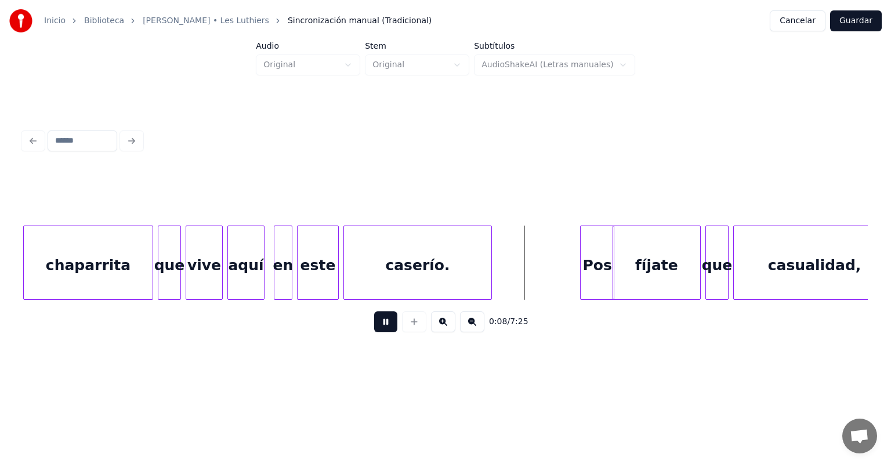
click at [277, 276] on div "en" at bounding box center [282, 265] width 17 height 79
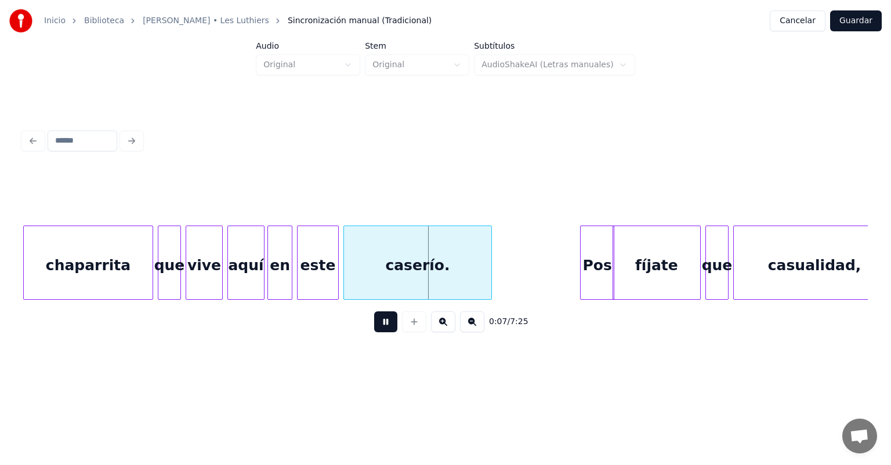
click at [271, 279] on div at bounding box center [269, 262] width 3 height 73
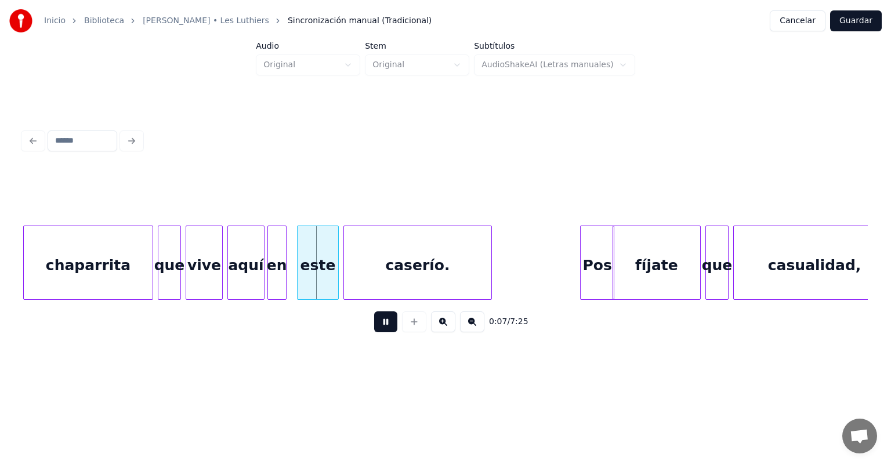
click at [305, 282] on div "este" at bounding box center [318, 265] width 41 height 79
click at [346, 282] on div "caserío." at bounding box center [417, 265] width 148 height 79
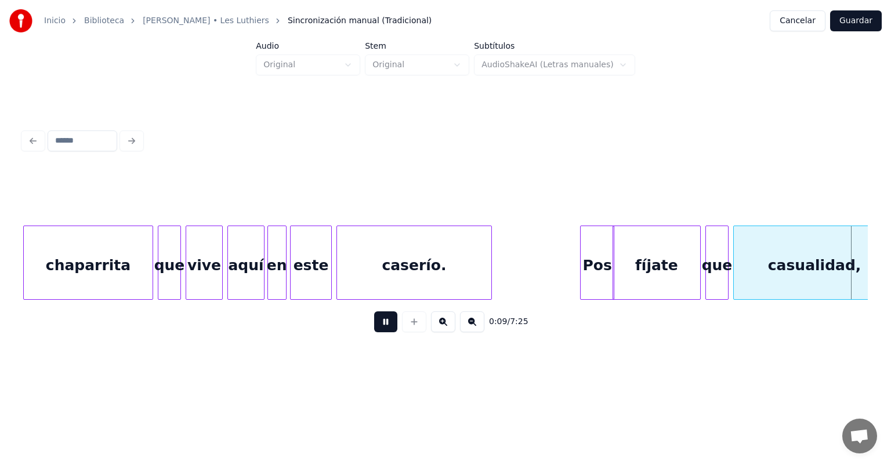
scroll to position [0, 2220]
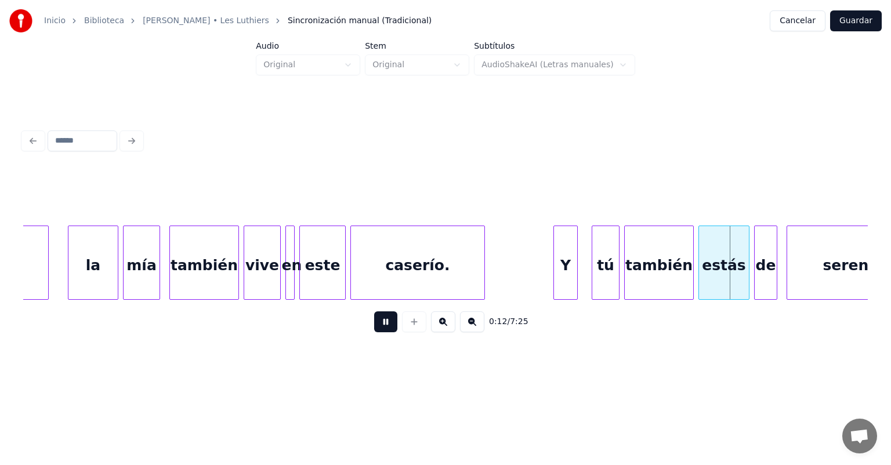
click at [457, 268] on div "Y" at bounding box center [565, 265] width 23 height 79
click at [457, 270] on div at bounding box center [616, 262] width 3 height 73
click at [457, 271] on div "también" at bounding box center [659, 265] width 68 height 79
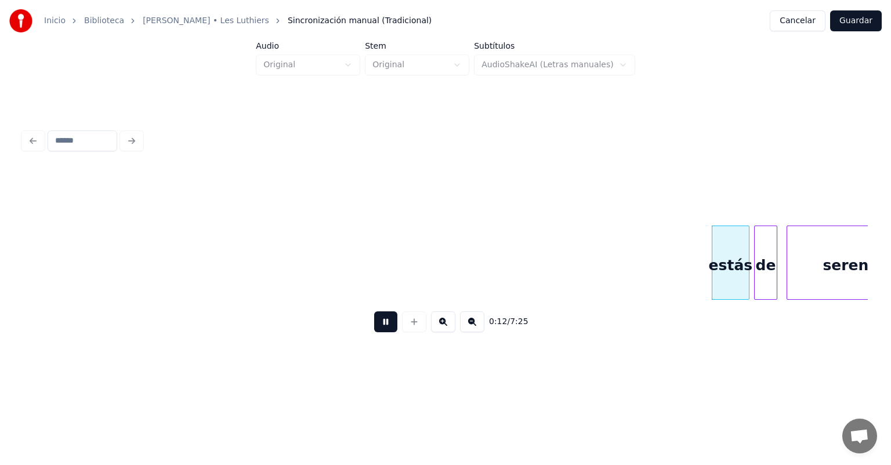
scroll to position [0, 2907]
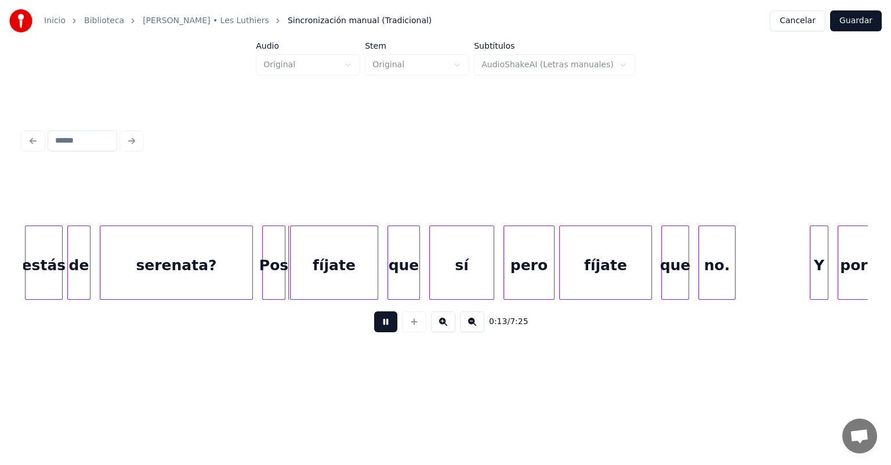
click at [47, 268] on div "estás" at bounding box center [44, 265] width 37 height 79
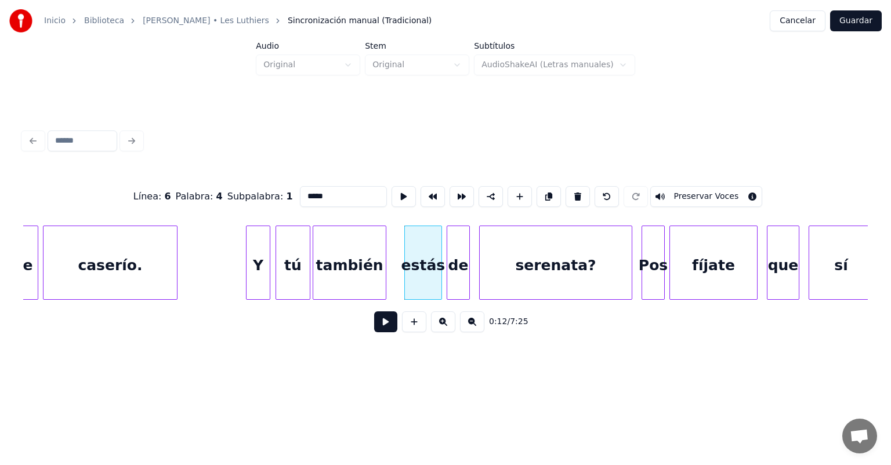
scroll to position [0, 2557]
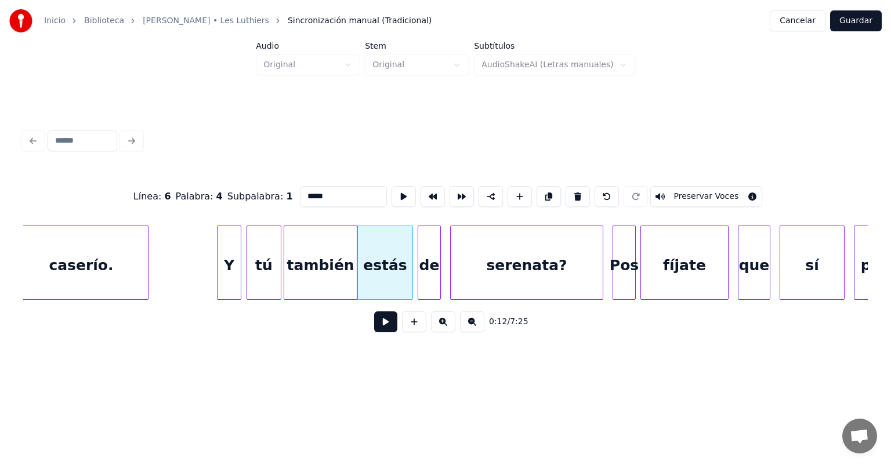
click at [374, 327] on button at bounding box center [385, 321] width 23 height 21
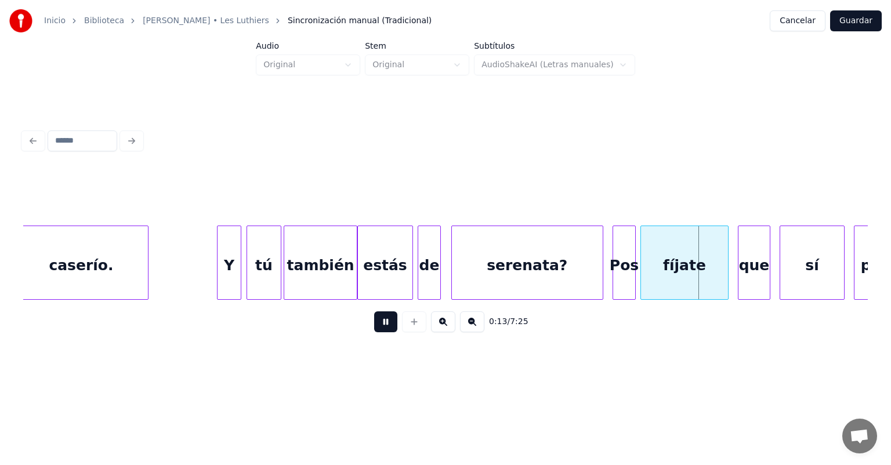
click at [452, 260] on div "serenata?" at bounding box center [527, 265] width 151 height 79
click at [446, 267] on div at bounding box center [447, 262] width 3 height 73
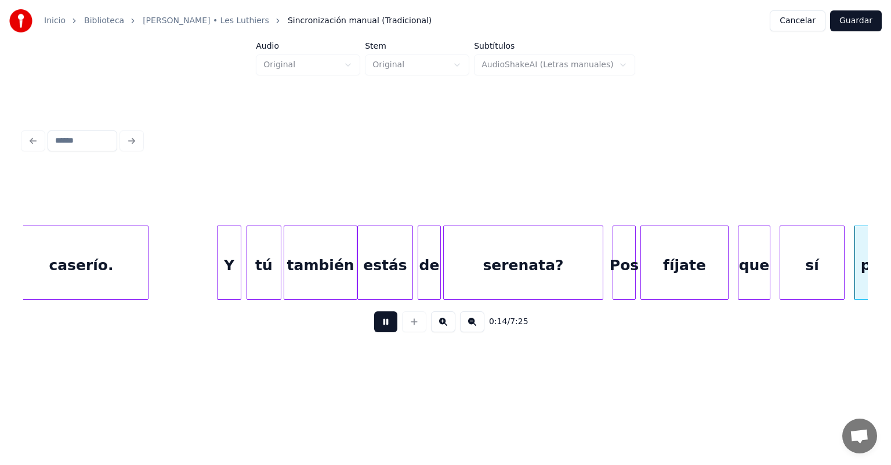
scroll to position [0, 3405]
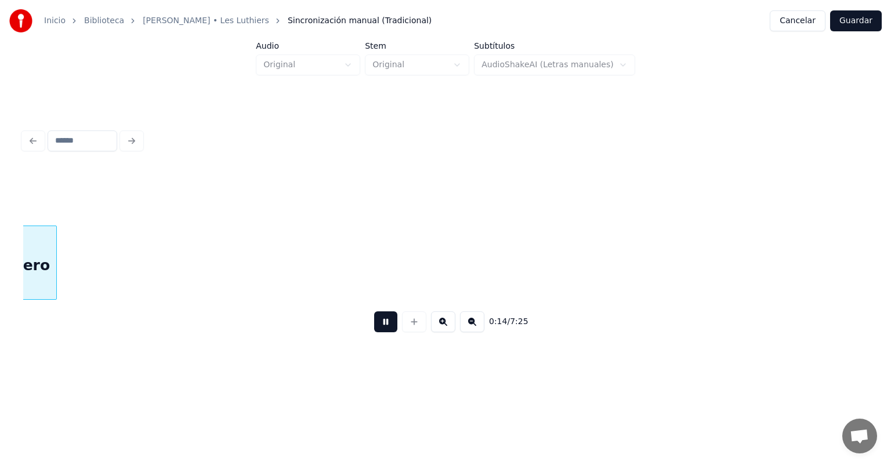
click at [377, 327] on button at bounding box center [385, 321] width 23 height 21
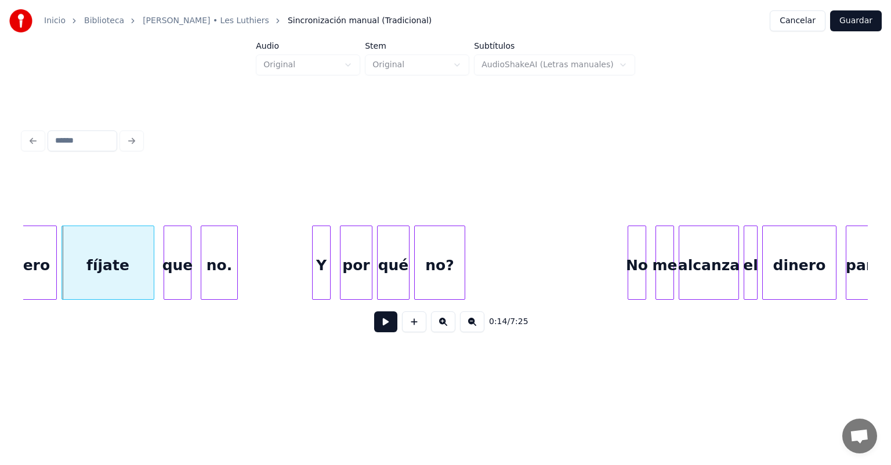
scroll to position [0, 2666]
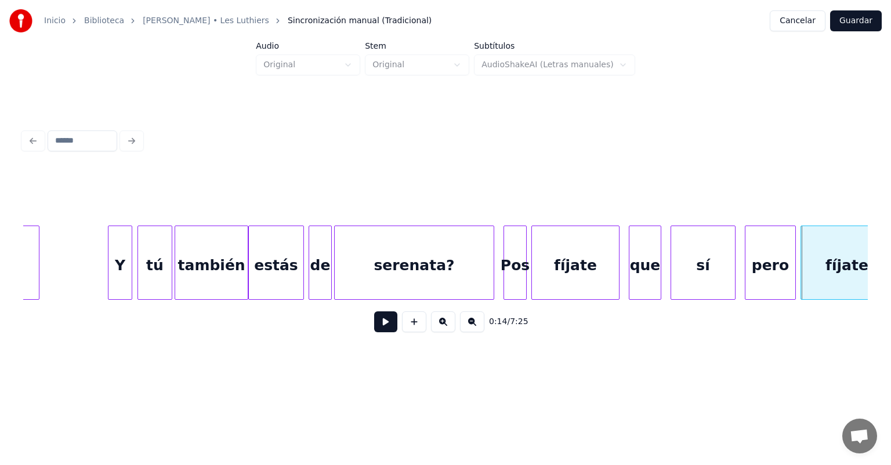
click at [457, 261] on div "Pos" at bounding box center [515, 265] width 22 height 79
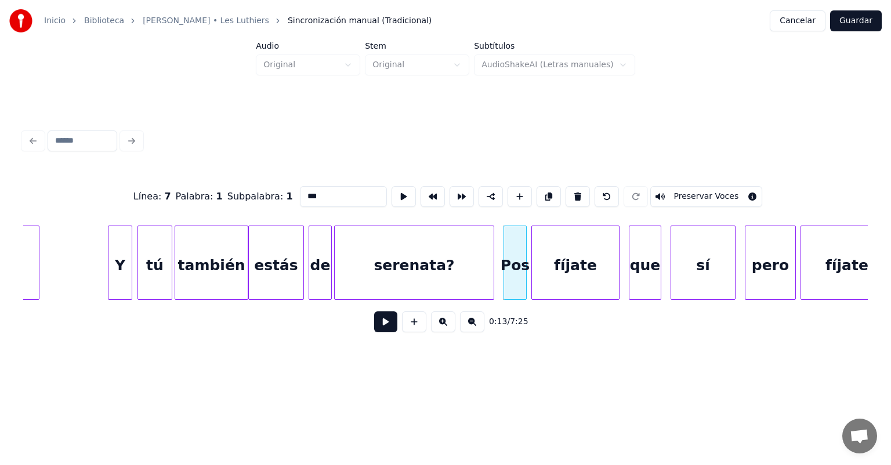
click at [375, 327] on button at bounding box center [385, 321] width 23 height 21
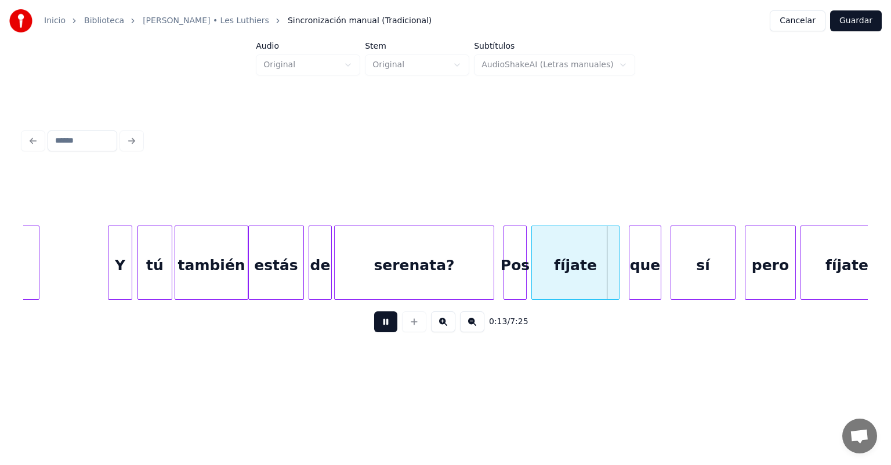
click at [374, 327] on button at bounding box center [385, 321] width 23 height 21
click at [404, 327] on button at bounding box center [414, 321] width 24 height 21
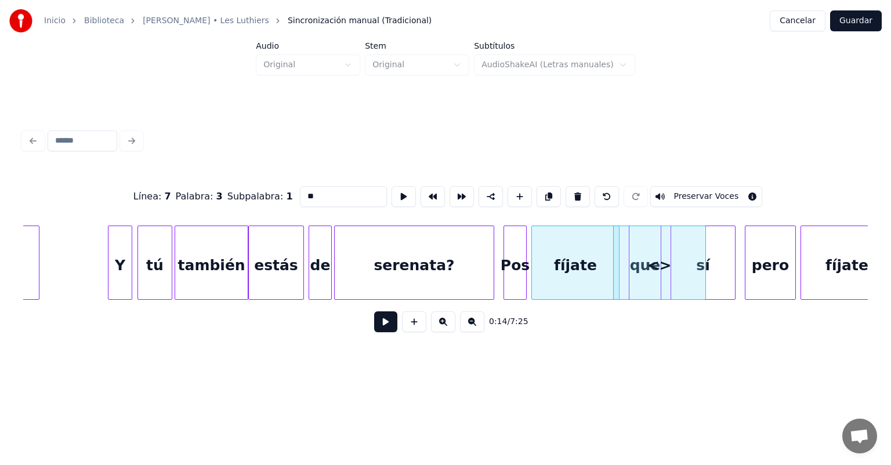
click at [457, 271] on div at bounding box center [505, 262] width 3 height 73
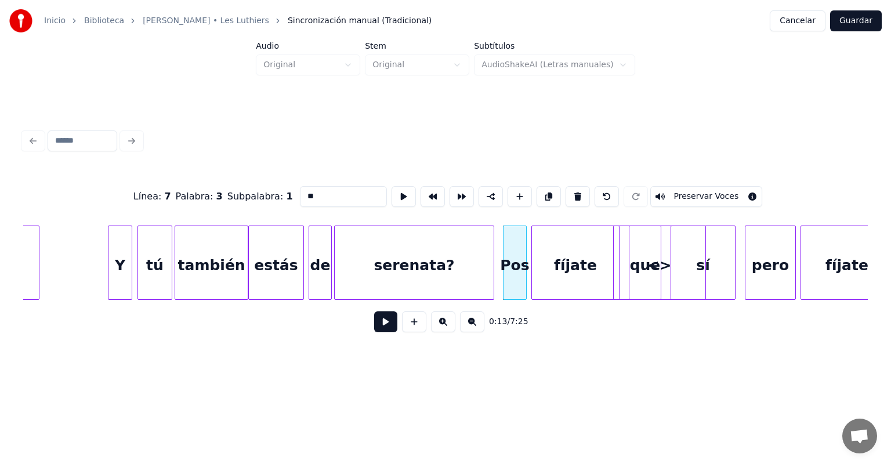
click at [457, 270] on div "<>" at bounding box center [660, 265] width 92 height 79
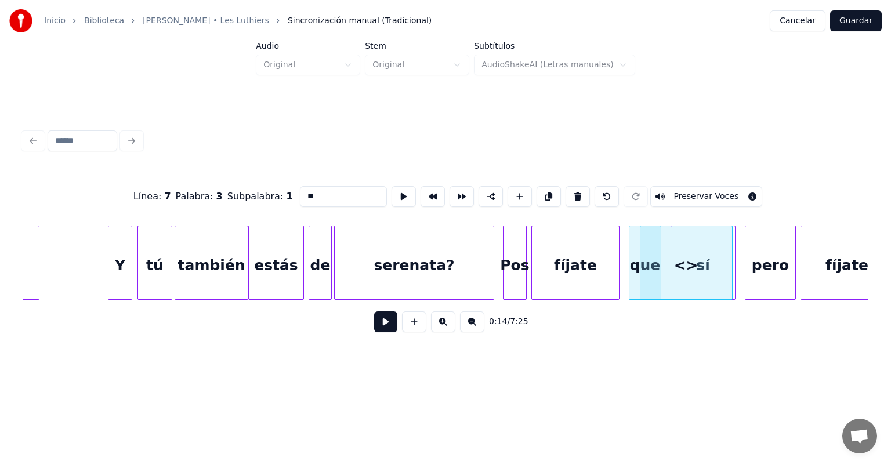
click at [457, 189] on button at bounding box center [578, 196] width 24 height 21
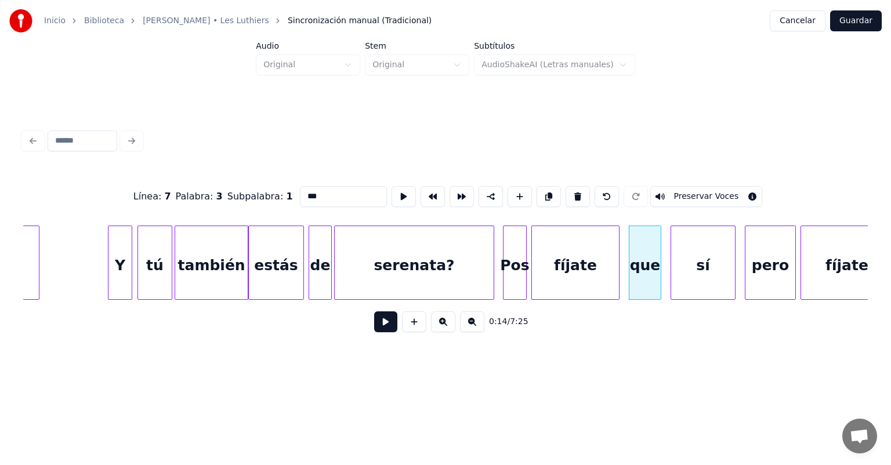
click at [457, 271] on div "Pos" at bounding box center [514, 265] width 23 height 79
type input "***"
click at [374, 327] on button at bounding box center [385, 321] width 23 height 21
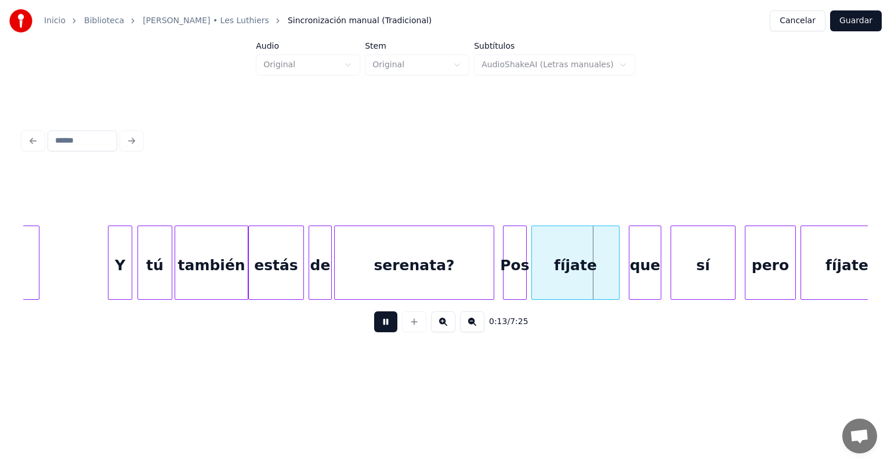
click at [374, 327] on button at bounding box center [385, 321] width 23 height 21
click at [374, 319] on button at bounding box center [385, 321] width 23 height 21
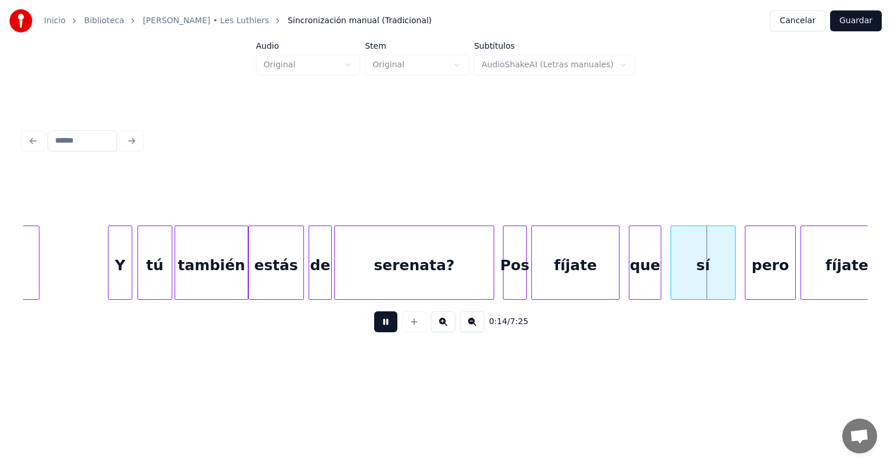
click at [457, 253] on div at bounding box center [504, 262] width 3 height 73
click at [375, 325] on button at bounding box center [385, 321] width 23 height 21
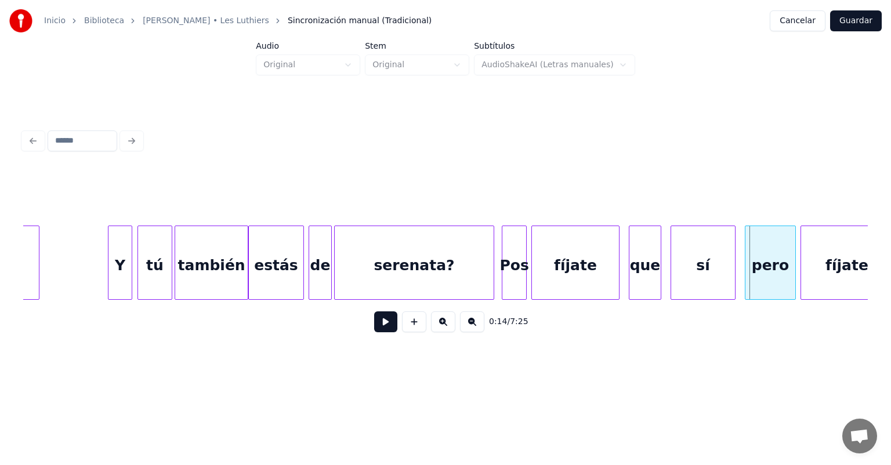
click at [446, 261] on div "serenata?" at bounding box center [414, 265] width 159 height 79
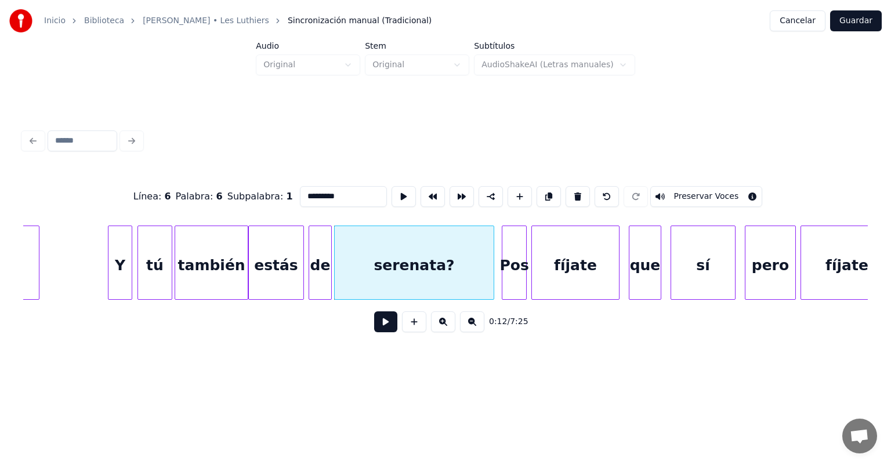
click at [379, 327] on button at bounding box center [385, 321] width 23 height 21
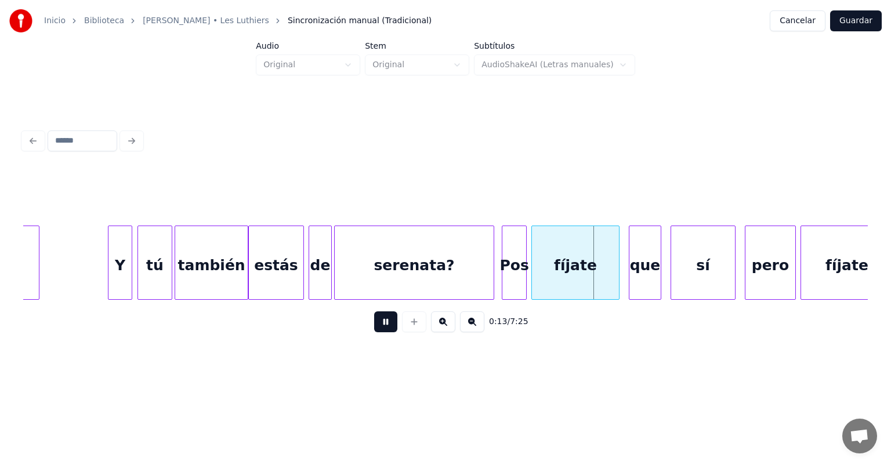
click at [375, 327] on button at bounding box center [385, 321] width 23 height 21
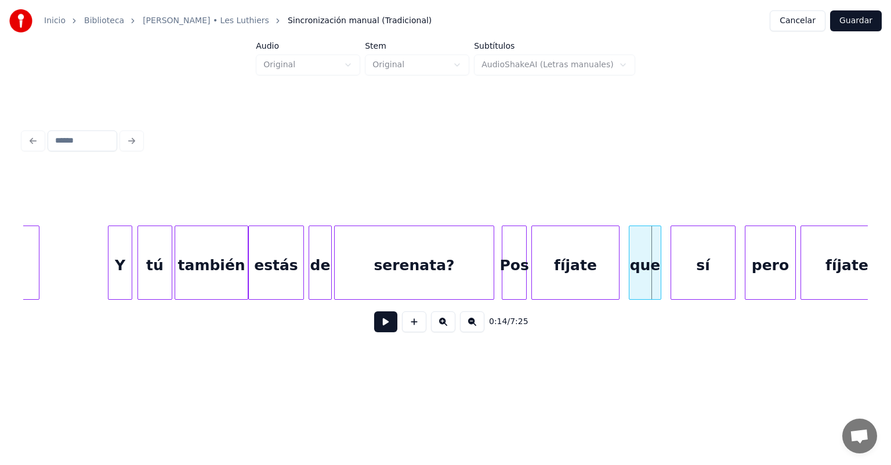
click at [457, 261] on div "Pos" at bounding box center [514, 265] width 24 height 79
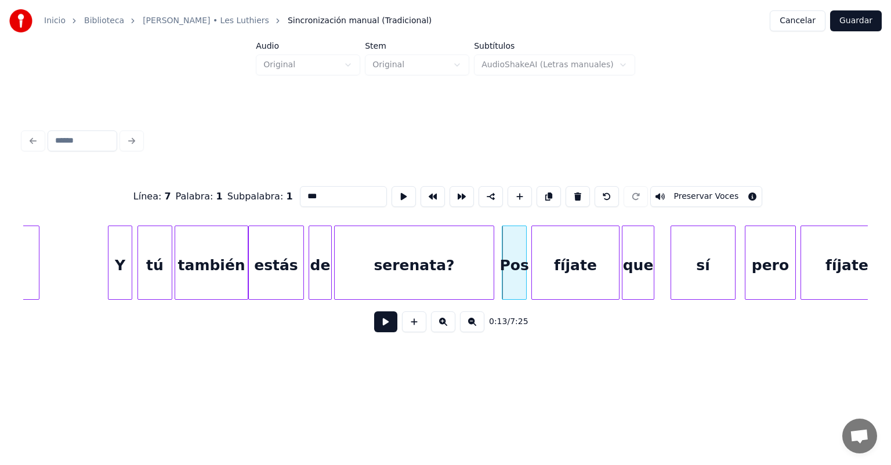
click at [457, 259] on div "que" at bounding box center [637, 265] width 31 height 79
click at [374, 327] on button at bounding box center [385, 321] width 23 height 21
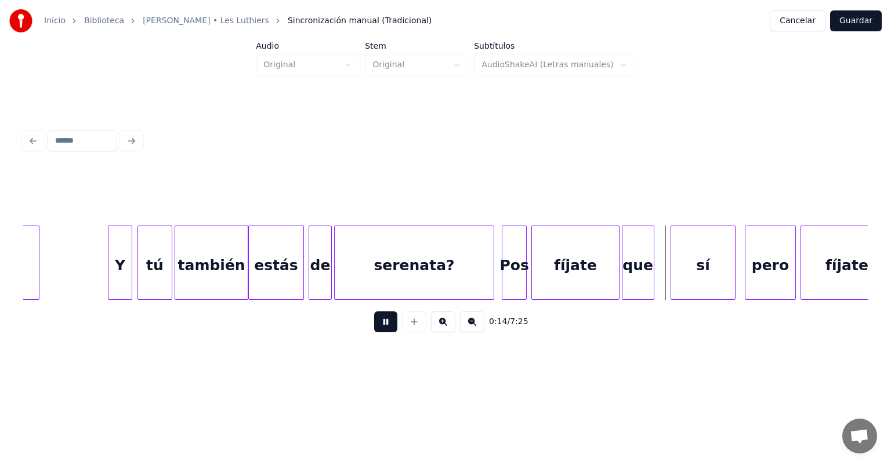
click at [374, 326] on button at bounding box center [385, 321] width 23 height 21
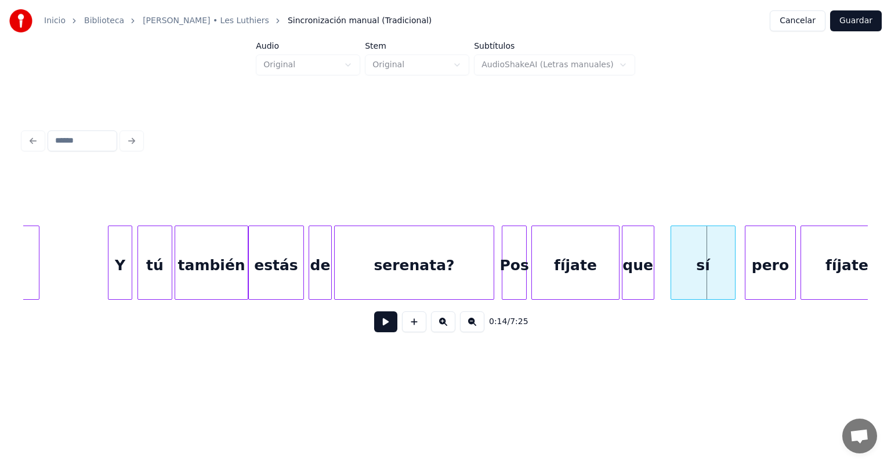
click at [457, 263] on div "sí" at bounding box center [703, 265] width 64 height 79
click at [376, 327] on button at bounding box center [385, 321] width 23 height 21
click at [374, 327] on button at bounding box center [385, 321] width 23 height 21
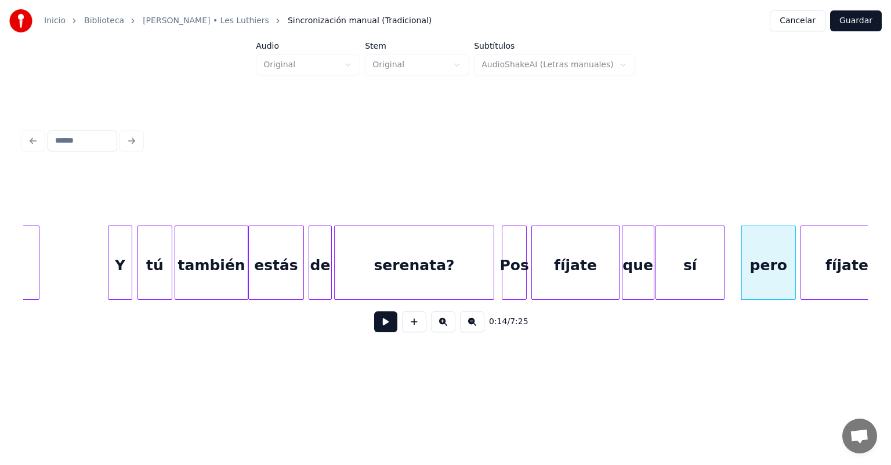
click at [374, 325] on button at bounding box center [385, 321] width 23 height 21
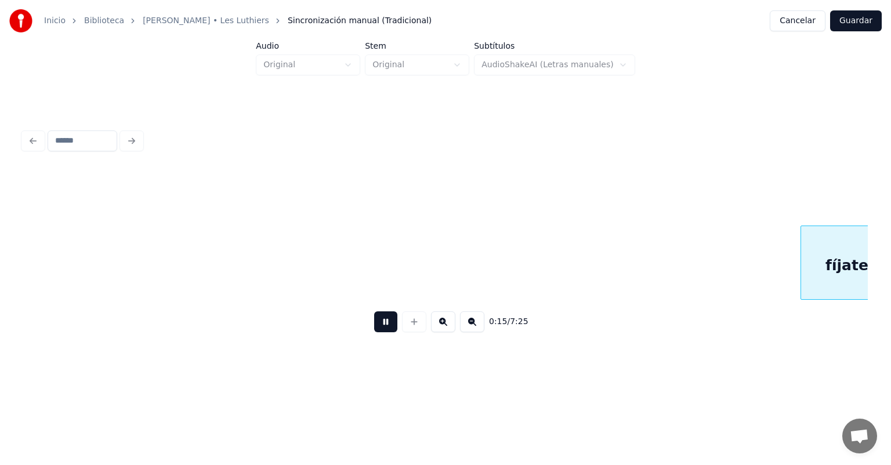
scroll to position [0, 3514]
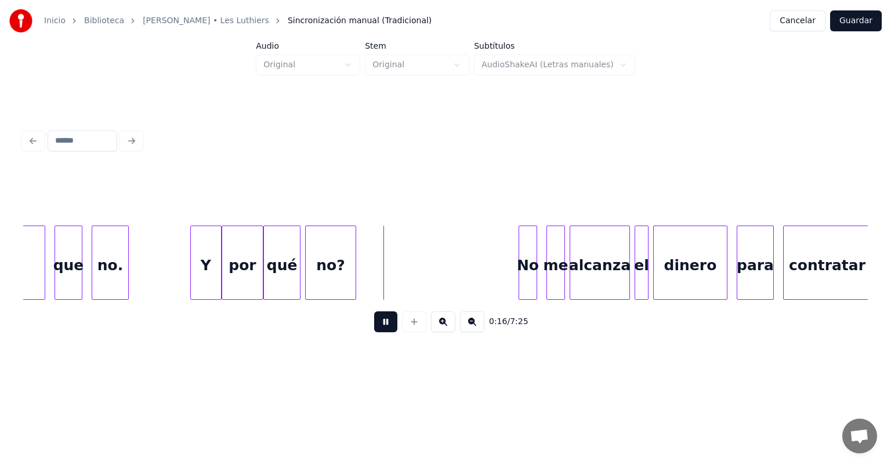
click at [269, 276] on div "qué" at bounding box center [282, 265] width 36 height 79
click at [263, 277] on div "qué" at bounding box center [271, 265] width 31 height 79
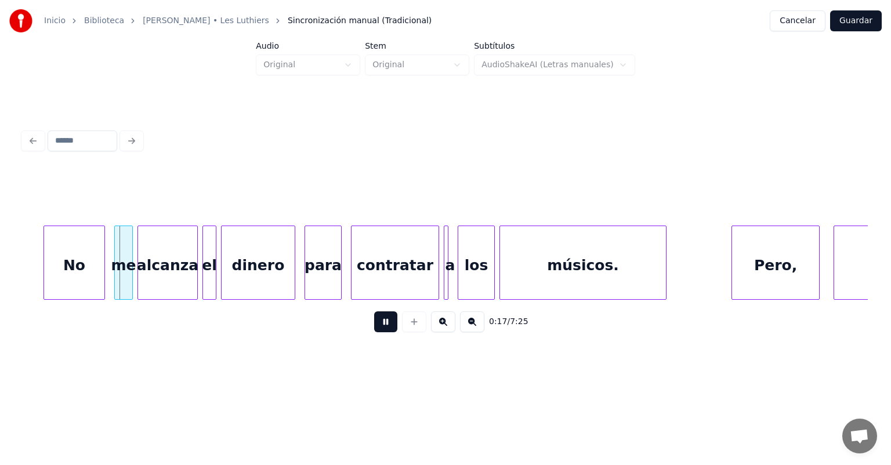
scroll to position [0, 3946]
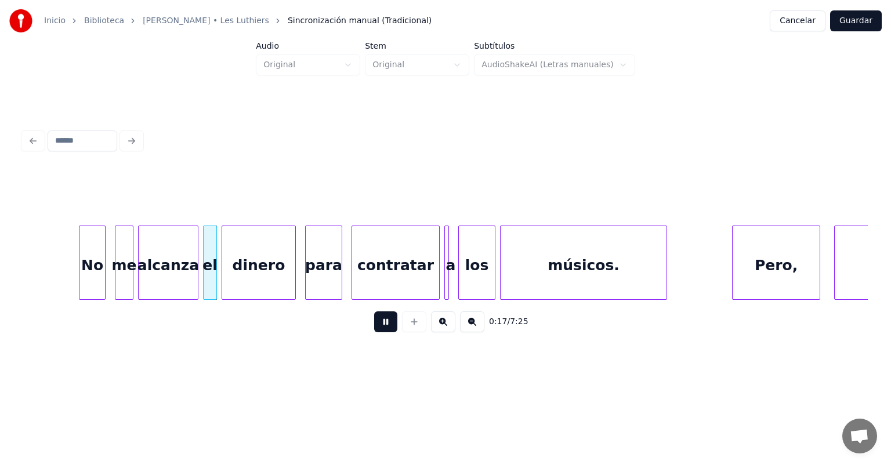
click at [80, 277] on div "No" at bounding box center [92, 263] width 27 height 74
click at [117, 278] on div "me" at bounding box center [121, 265] width 21 height 79
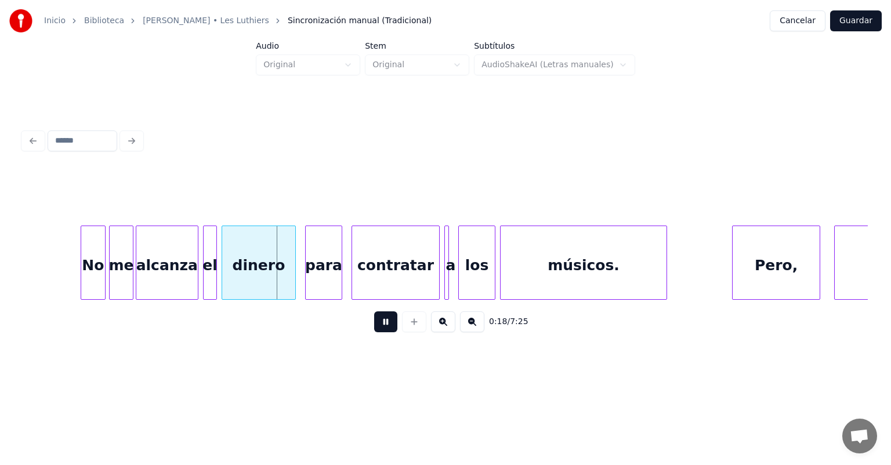
click at [140, 279] on div "alcanza" at bounding box center [166, 265] width 61 height 79
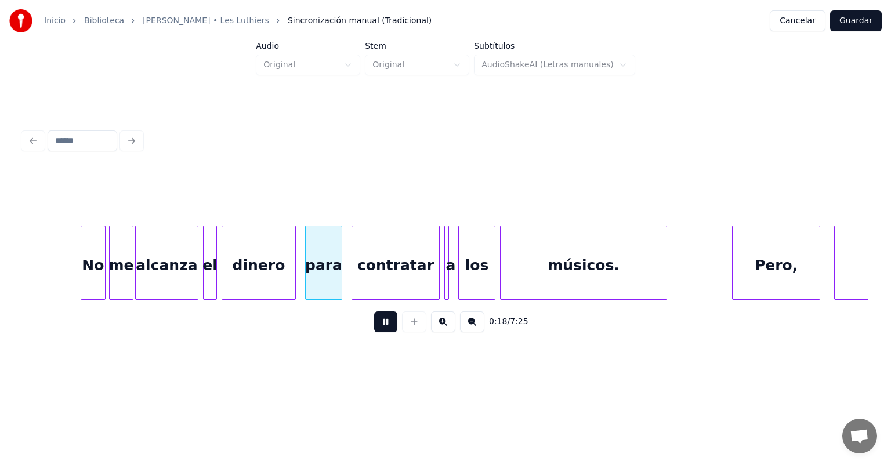
click at [214, 280] on div at bounding box center [214, 262] width 3 height 73
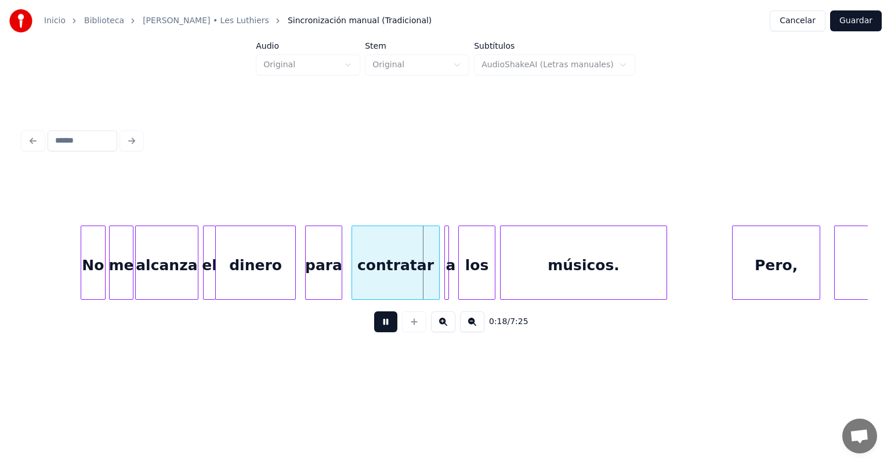
click at [195, 281] on div at bounding box center [195, 262] width 3 height 73
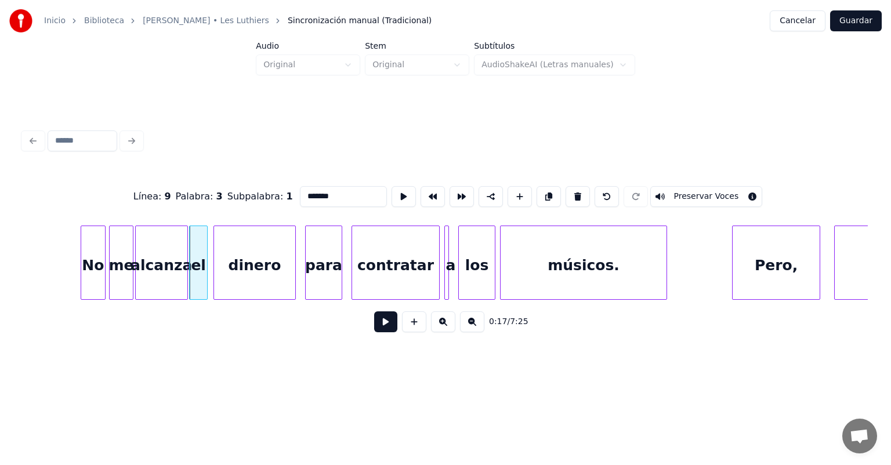
click at [218, 285] on div "dinero" at bounding box center [254, 265] width 81 height 79
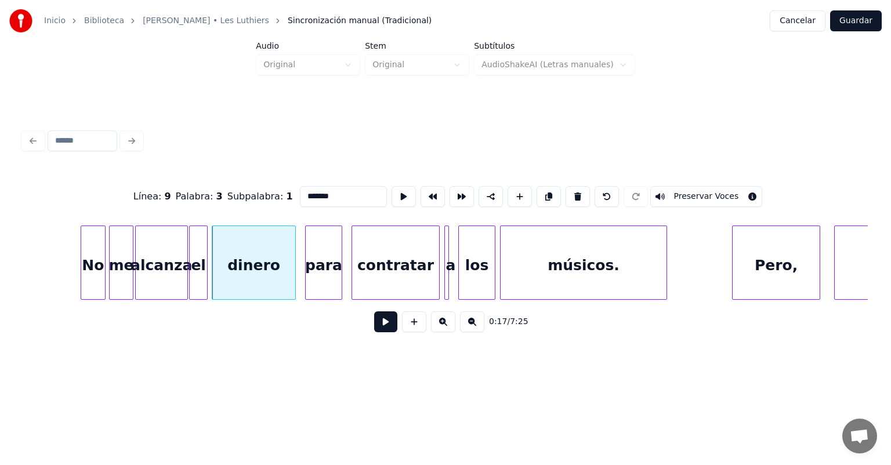
click at [157, 273] on div "alcanza" at bounding box center [162, 265] width 52 height 79
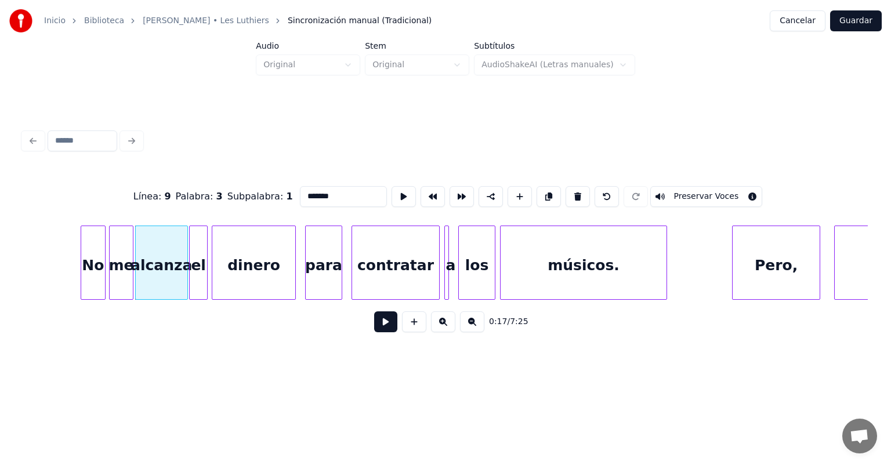
click at [374, 327] on button at bounding box center [385, 321] width 23 height 21
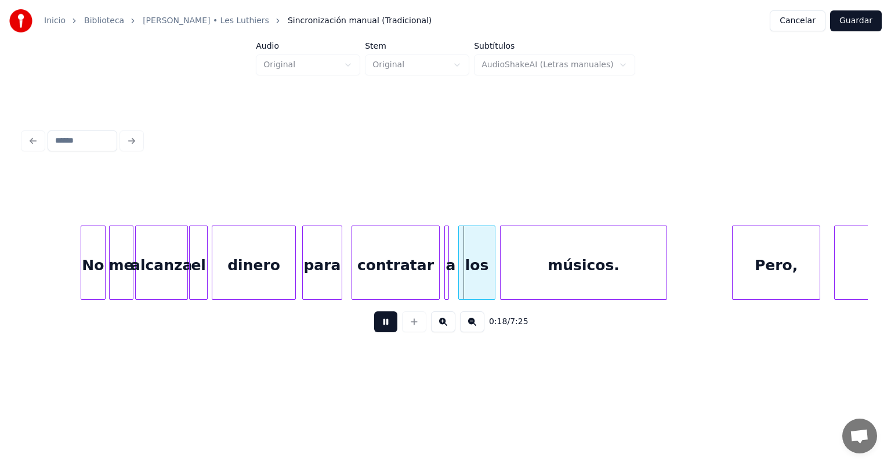
click at [307, 277] on div "para" at bounding box center [322, 265] width 39 height 79
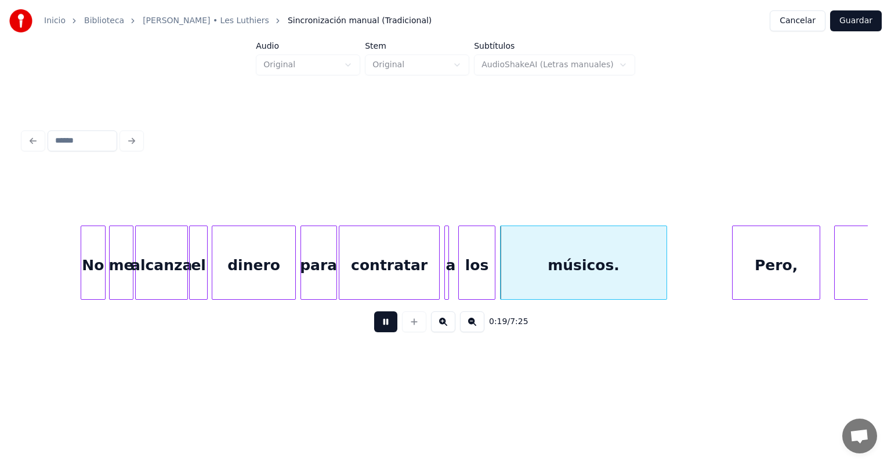
click at [437, 281] on div at bounding box center [437, 262] width 3 height 73
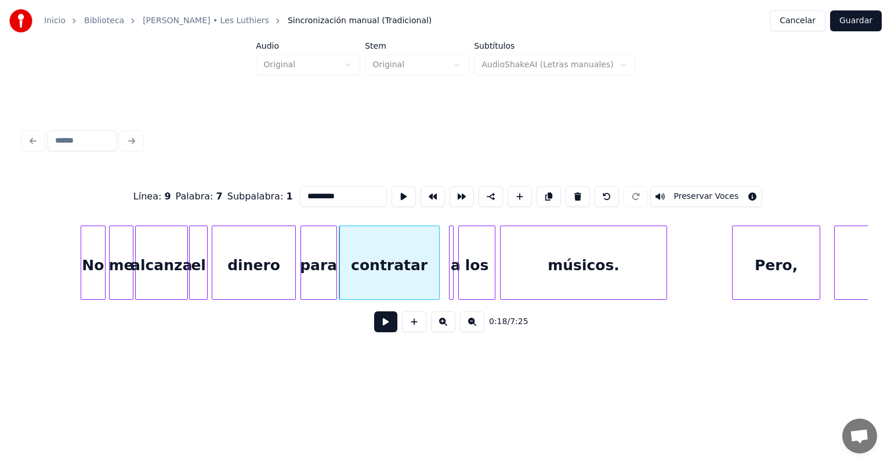
click at [421, 279] on div "contratar" at bounding box center [385, 265] width 92 height 79
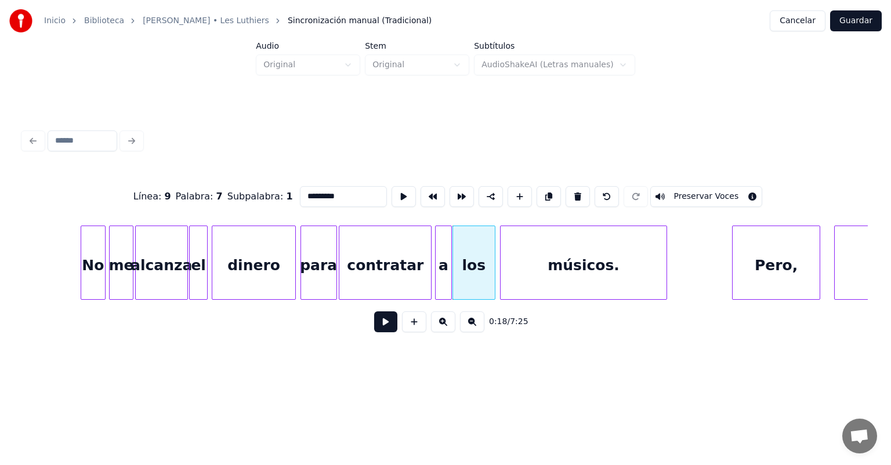
click at [375, 324] on button at bounding box center [385, 321] width 23 height 21
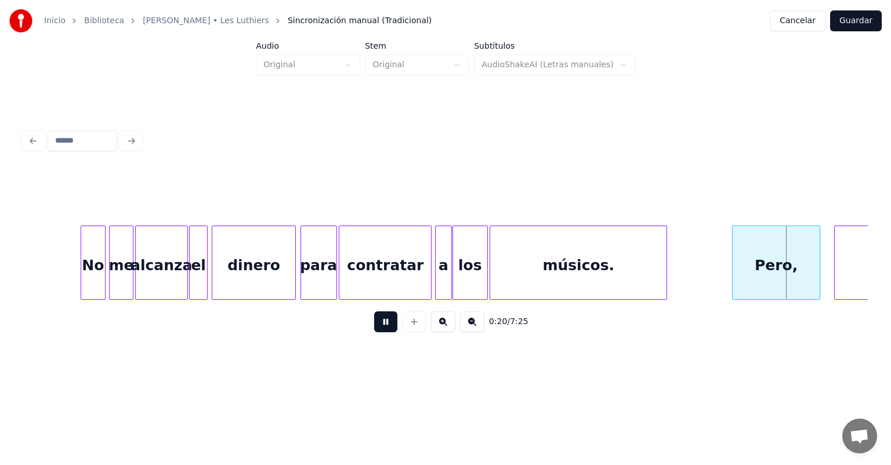
click at [457, 263] on div "Pero," at bounding box center [776, 265] width 87 height 79
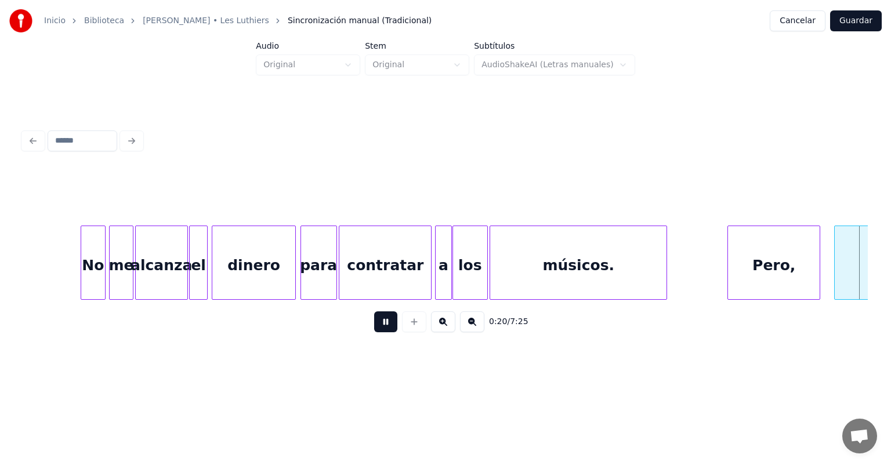
scroll to position [0, 4791]
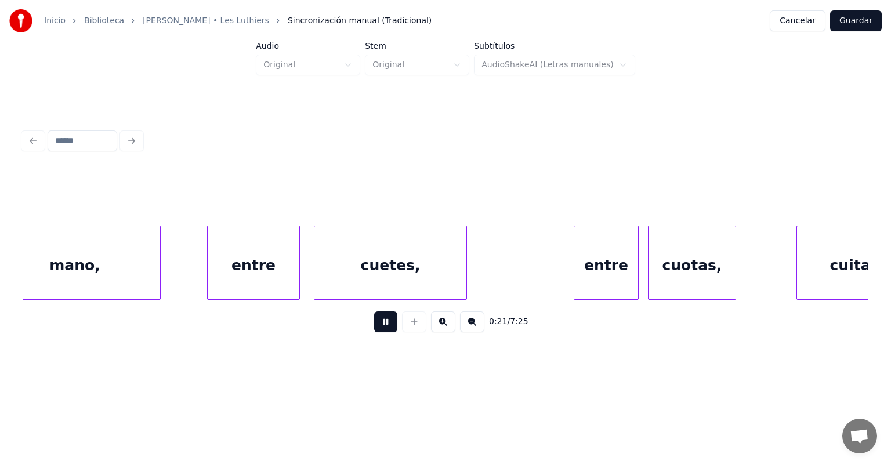
click at [208, 275] on div at bounding box center [209, 262] width 3 height 73
click at [457, 265] on div "entre" at bounding box center [601, 263] width 75 height 74
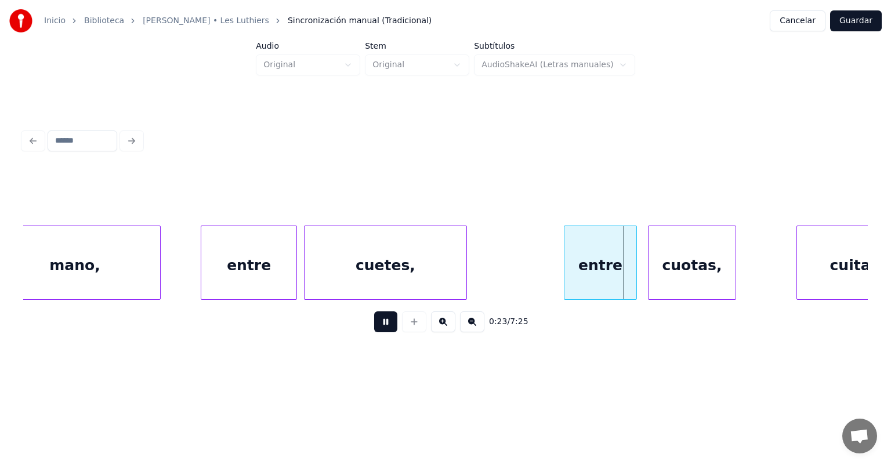
click at [457, 266] on div "cuotas," at bounding box center [692, 265] width 87 height 79
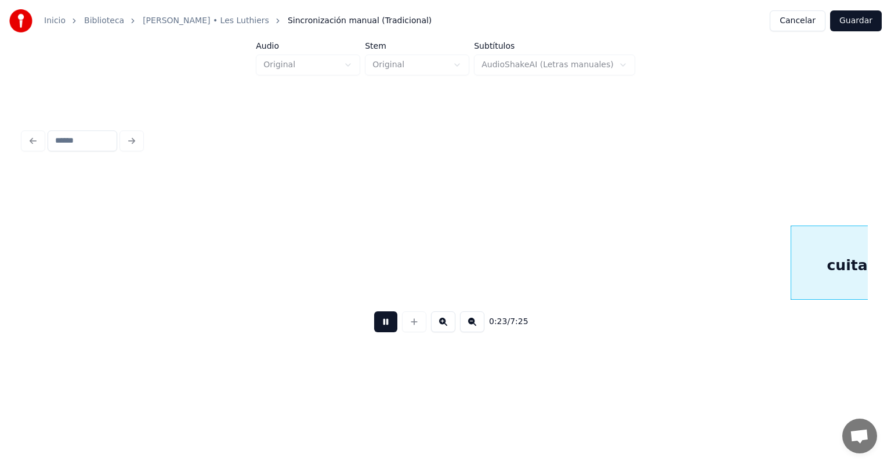
scroll to position [0, 5558]
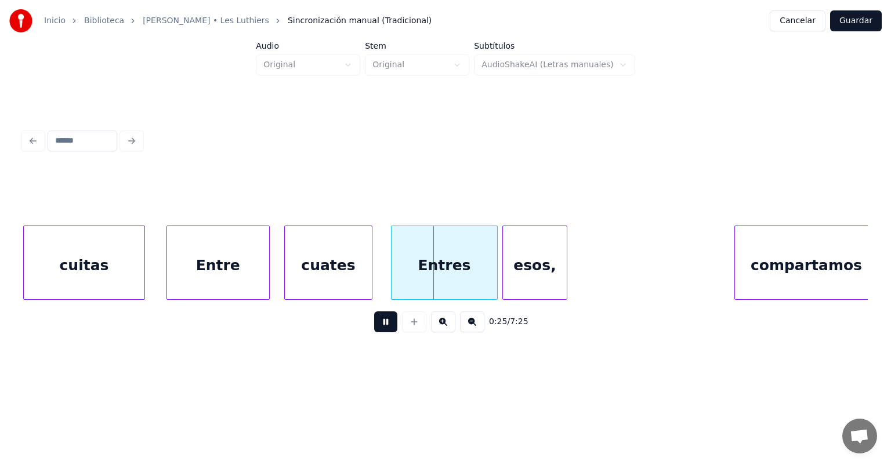
click at [260, 267] on div "Entre" at bounding box center [218, 265] width 102 height 79
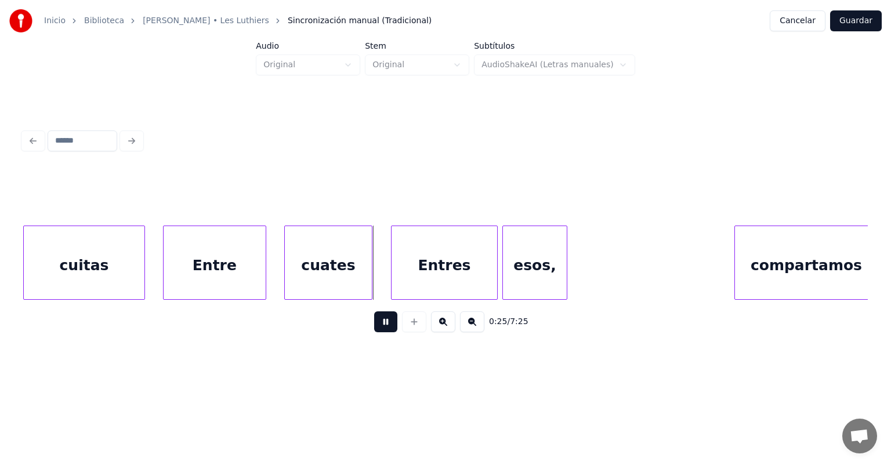
click at [256, 275] on div "Entre" at bounding box center [215, 265] width 102 height 79
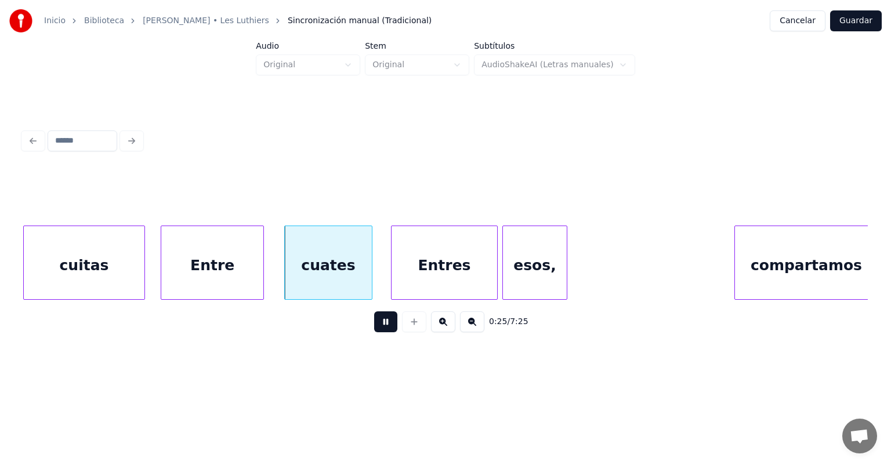
click at [287, 279] on div "cuates" at bounding box center [328, 265] width 87 height 79
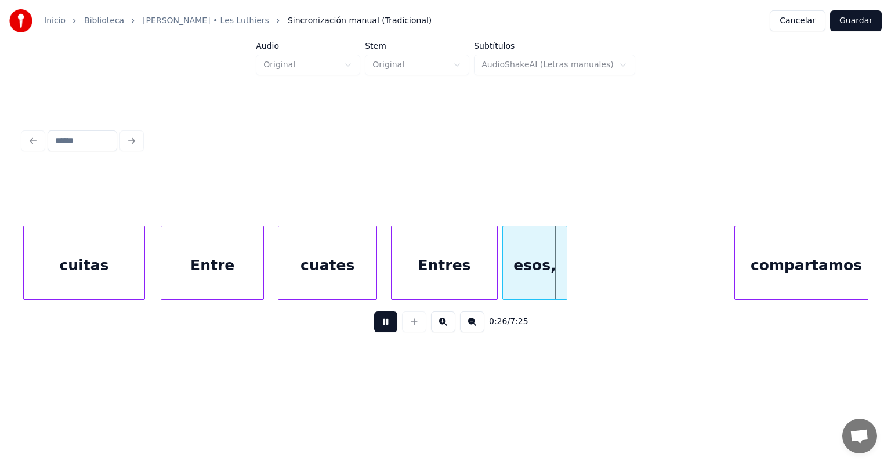
click at [370, 278] on div "cuates" at bounding box center [327, 265] width 98 height 79
click at [374, 281] on div "cuates" at bounding box center [327, 265] width 99 height 79
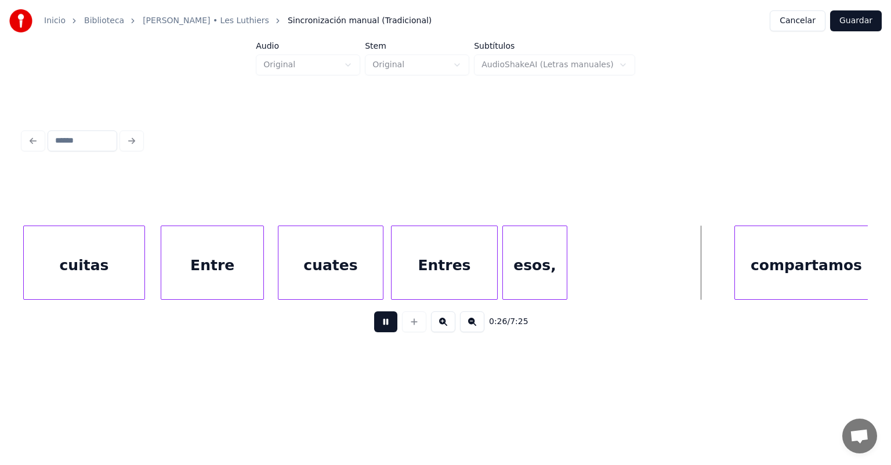
click at [457, 259] on div "Entres" at bounding box center [445, 265] width 106 height 79
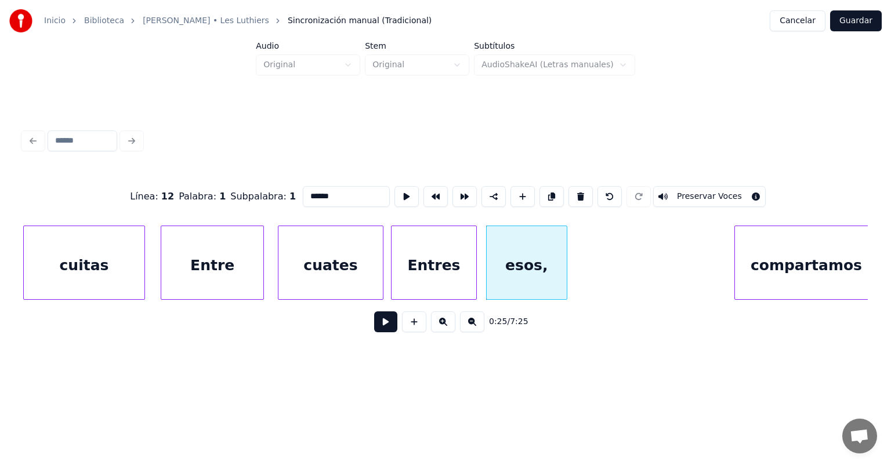
click at [374, 327] on button at bounding box center [385, 321] width 23 height 21
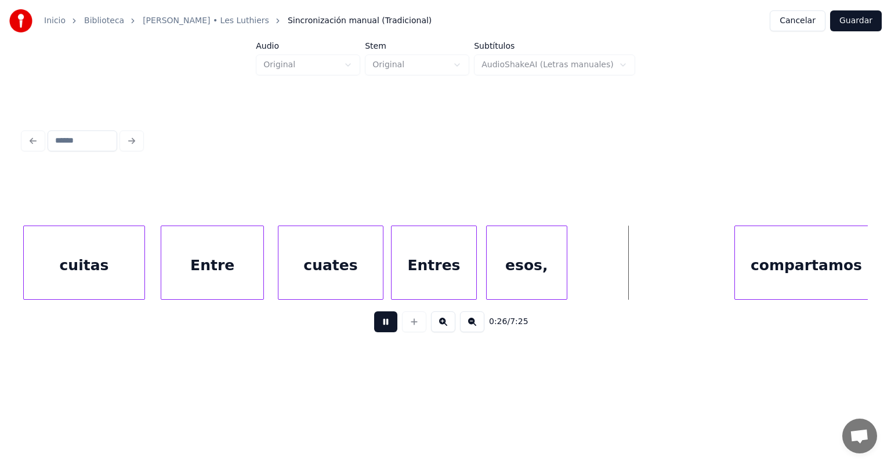
click at [374, 325] on button at bounding box center [385, 321] width 23 height 21
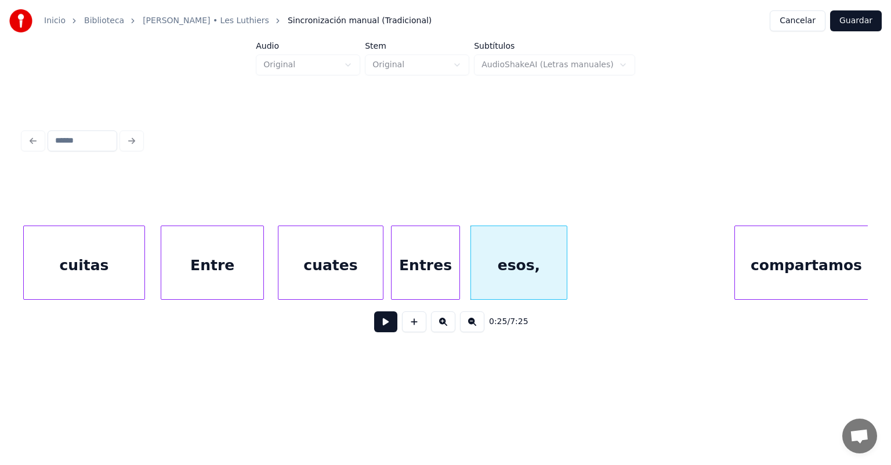
click at [457, 269] on div "Entres" at bounding box center [426, 265] width 68 height 79
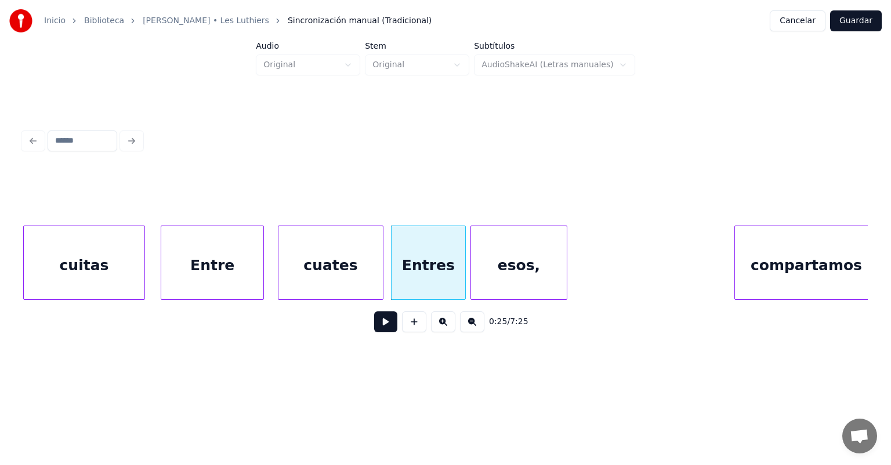
click at [374, 327] on button at bounding box center [385, 321] width 23 height 21
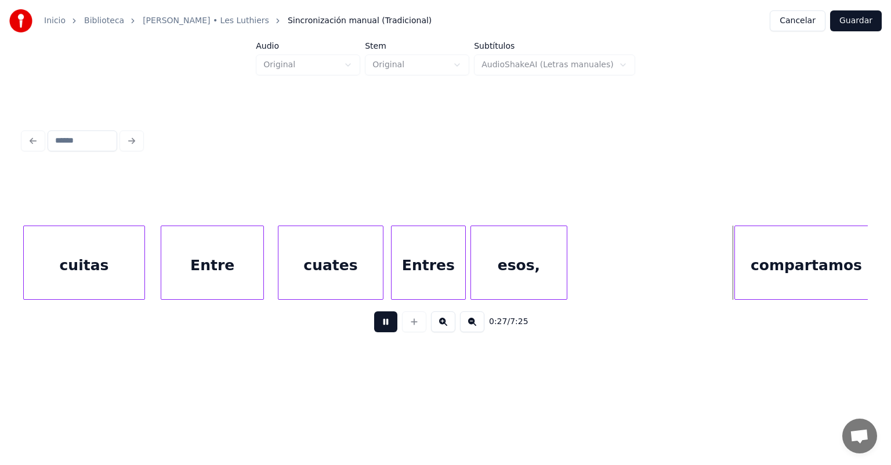
click at [457, 260] on div "compartamos" at bounding box center [806, 265] width 143 height 79
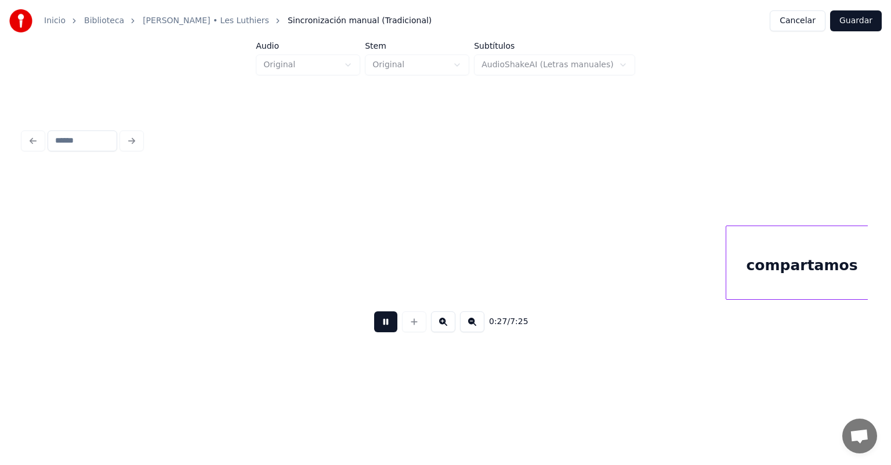
scroll to position [0, 6406]
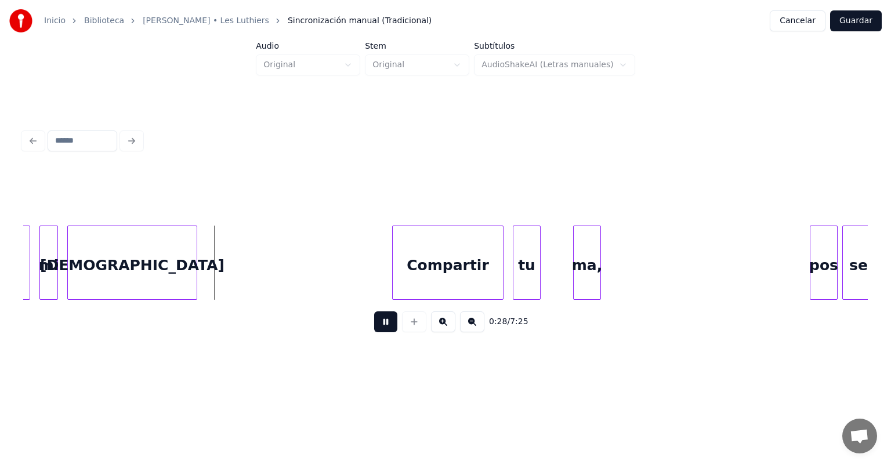
click at [41, 270] on div "mi" at bounding box center [48, 265] width 17 height 79
click at [39, 277] on div "mi" at bounding box center [44, 265] width 27 height 79
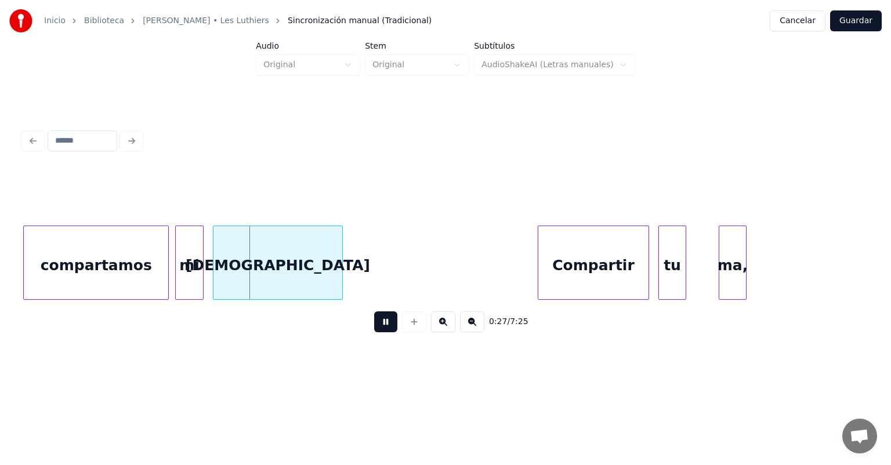
click at [177, 278] on div "mi" at bounding box center [189, 265] width 27 height 79
click at [215, 280] on div "[DEMOGRAPHIC_DATA]" at bounding box center [274, 265] width 136 height 79
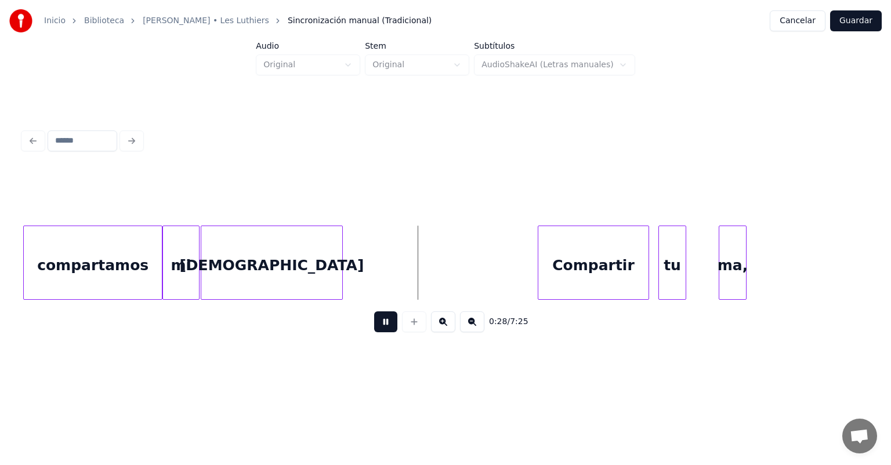
click at [207, 282] on div "[DEMOGRAPHIC_DATA]" at bounding box center [271, 265] width 141 height 79
click at [128, 270] on div "compartamos" at bounding box center [93, 265] width 138 height 79
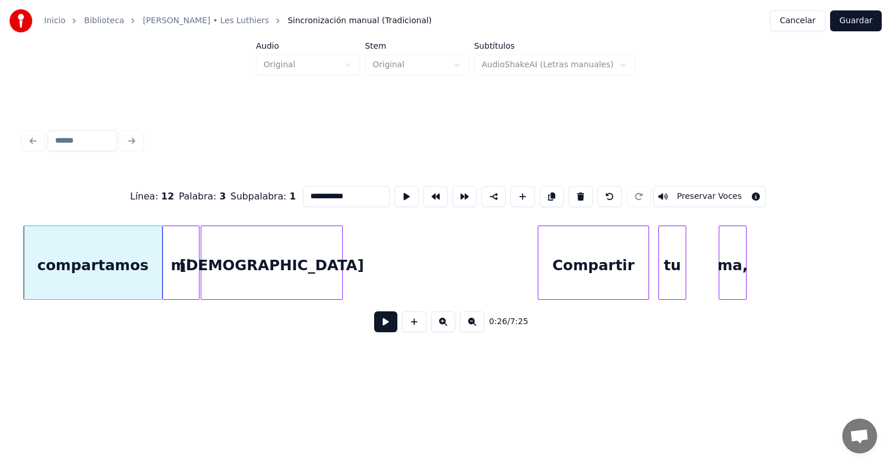
click at [173, 270] on div "mi" at bounding box center [181, 265] width 36 height 79
type input "**"
click at [374, 327] on button at bounding box center [385, 321] width 23 height 21
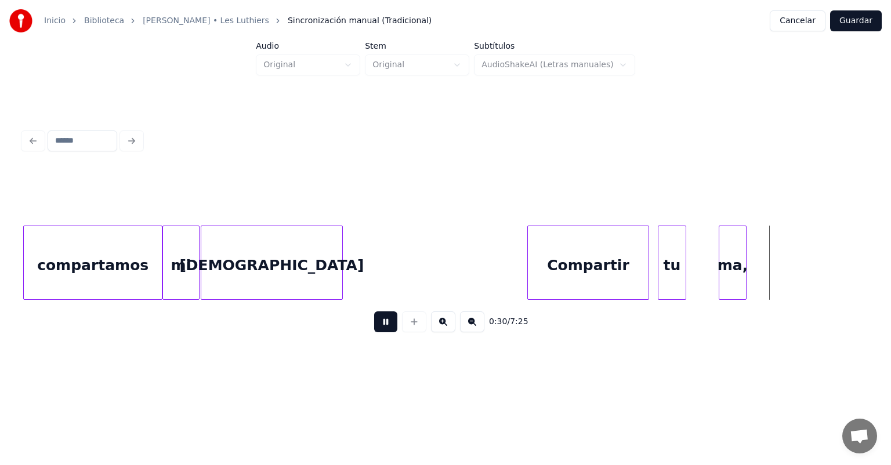
click at [457, 265] on div "tu" at bounding box center [671, 265] width 27 height 79
click at [457, 271] on div "ma," at bounding box center [724, 265] width 44 height 79
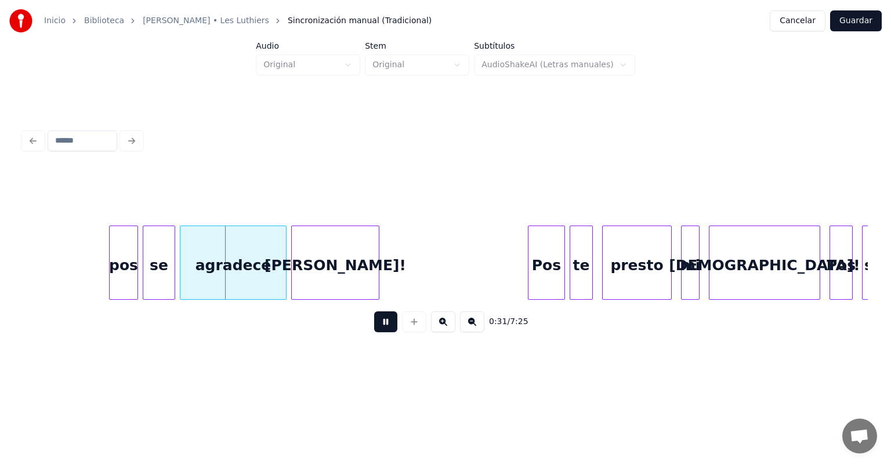
click at [113, 275] on div "pos" at bounding box center [124, 265] width 28 height 79
click at [144, 277] on div "se" at bounding box center [156, 265] width 35 height 79
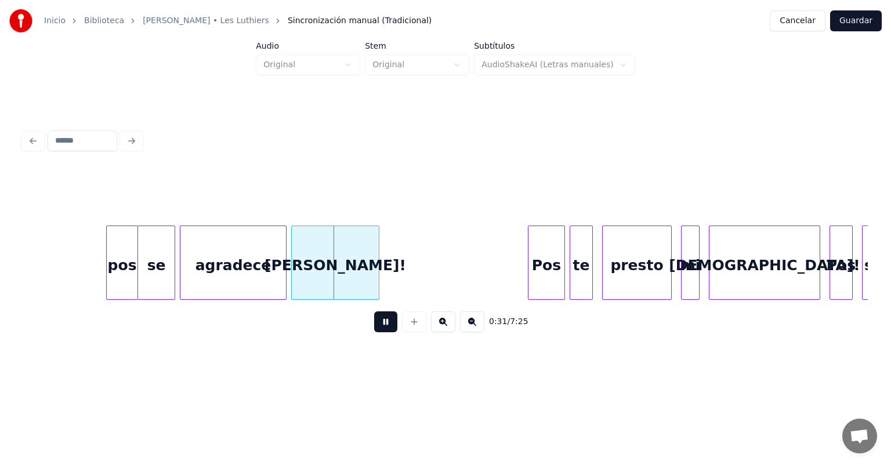
click at [181, 281] on div "agradece" at bounding box center [233, 265] width 106 height 79
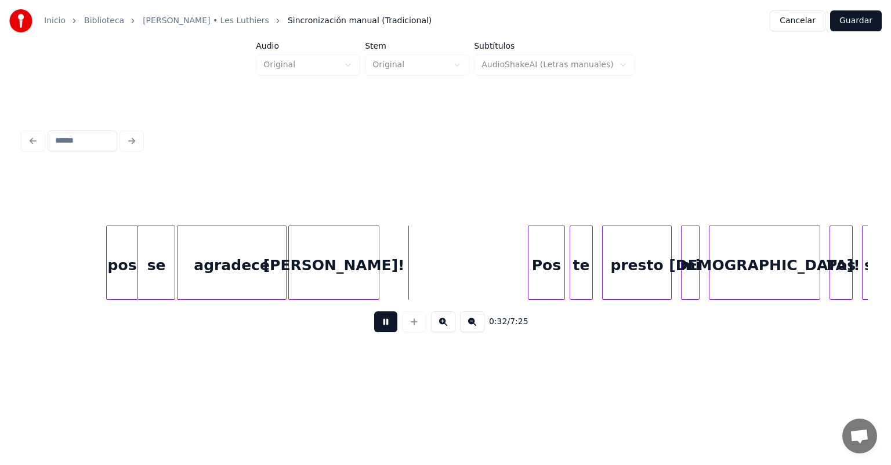
click at [295, 270] on div "[PERSON_NAME]!" at bounding box center [334, 265] width 90 height 79
click at [457, 261] on div at bounding box center [529, 262] width 3 height 73
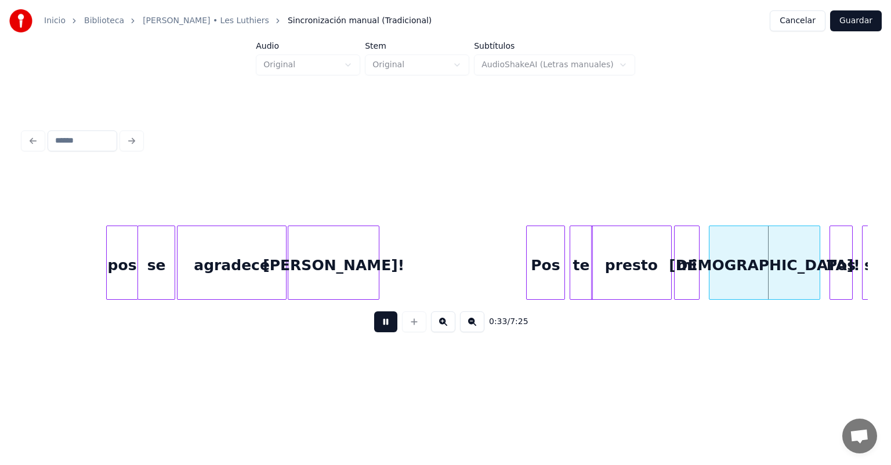
click at [457, 263] on div "mi" at bounding box center [687, 265] width 24 height 79
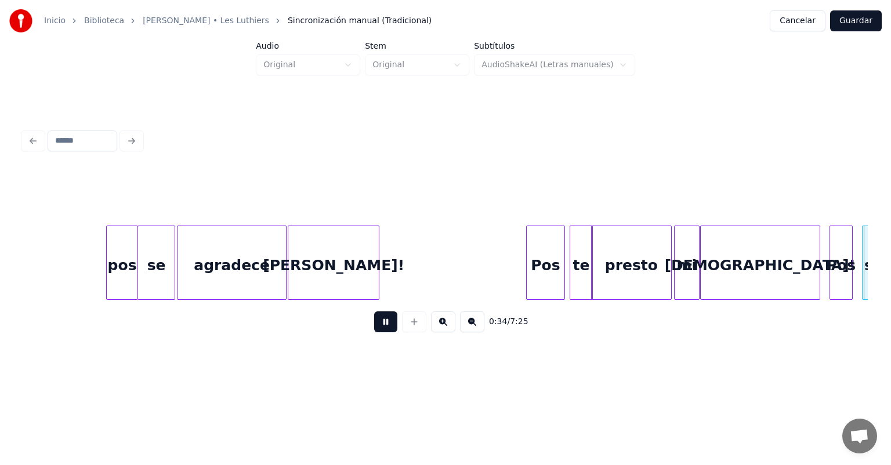
scroll to position [0, 7950]
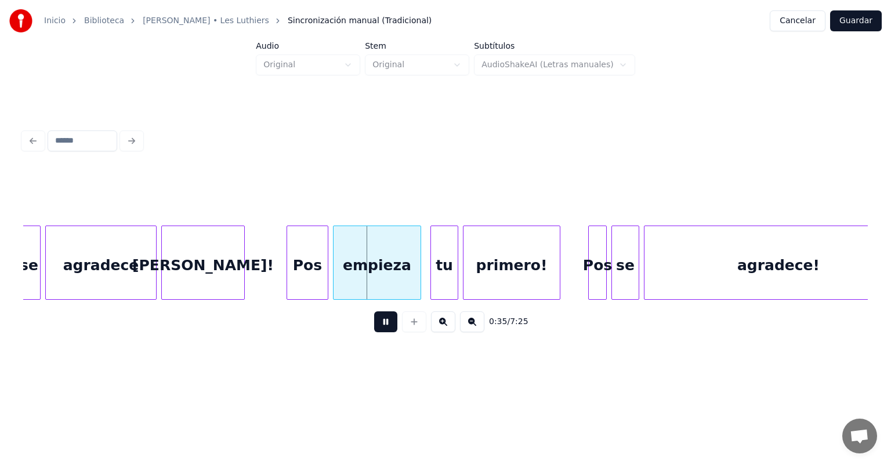
click at [288, 277] on div "Pos" at bounding box center [307, 265] width 41 height 79
click at [287, 281] on div at bounding box center [286, 262] width 3 height 73
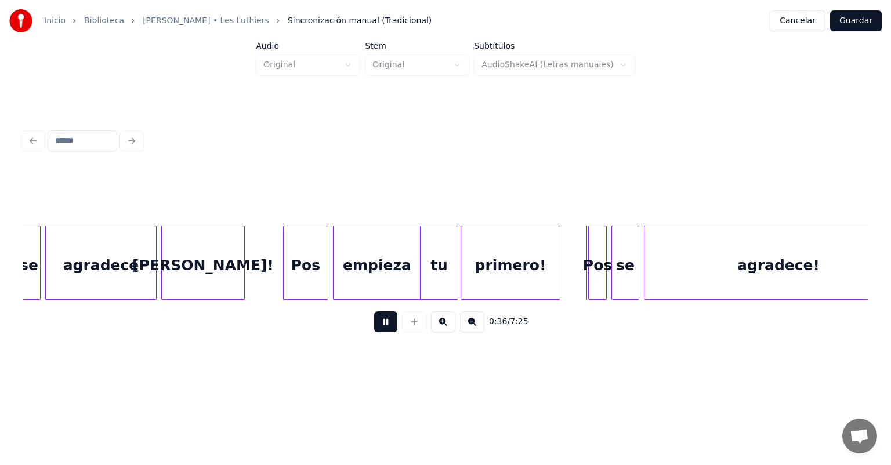
click at [457, 271] on div "primero!" at bounding box center [510, 265] width 99 height 79
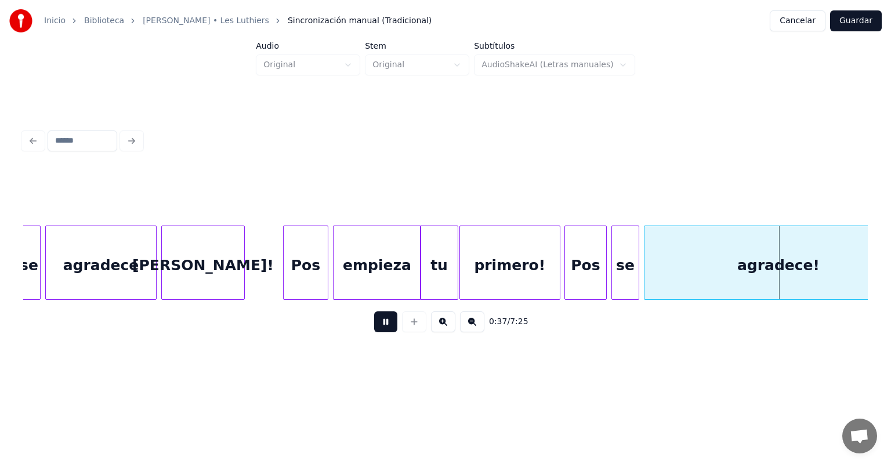
click at [457, 273] on div "Pos" at bounding box center [585, 265] width 41 height 79
click at [457, 271] on div "se" at bounding box center [625, 265] width 27 height 79
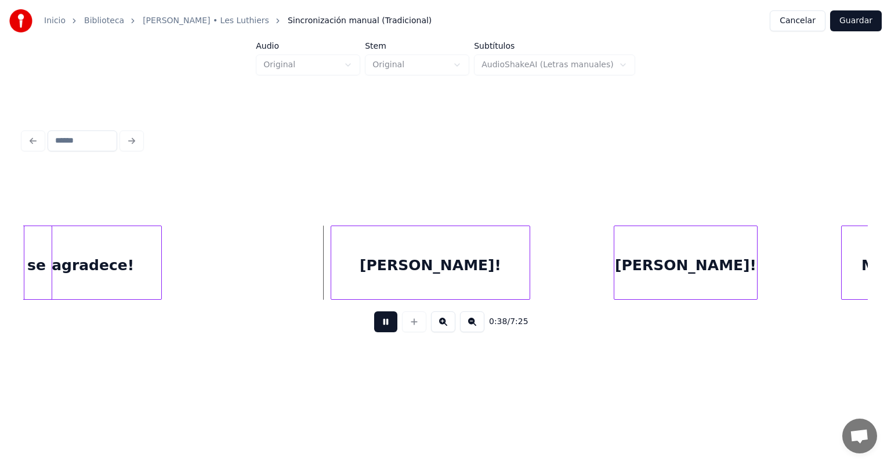
scroll to position [0, 8526]
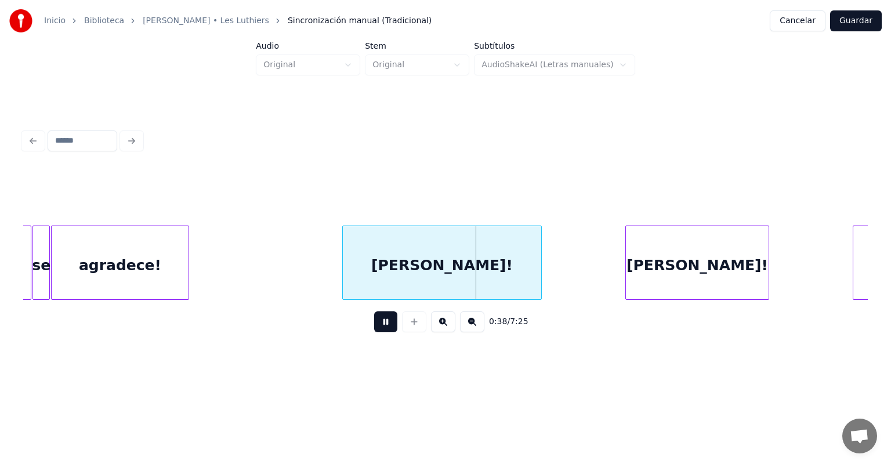
click at [379, 327] on button at bounding box center [385, 321] width 23 height 21
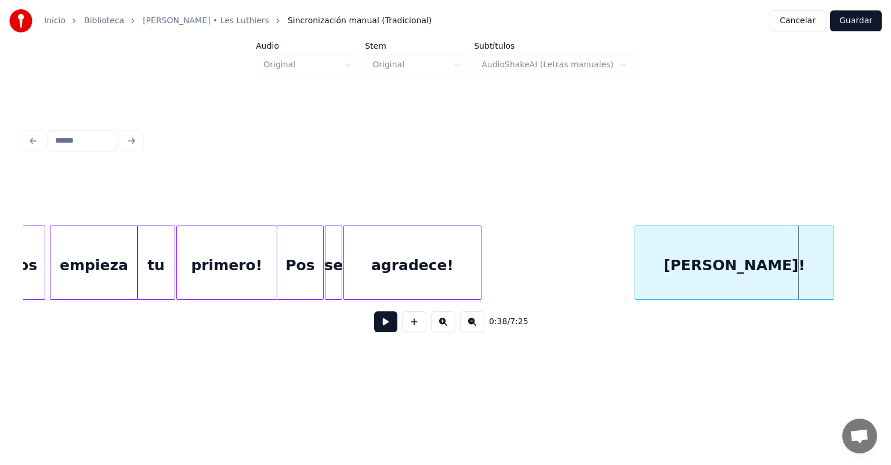
scroll to position [0, 8204]
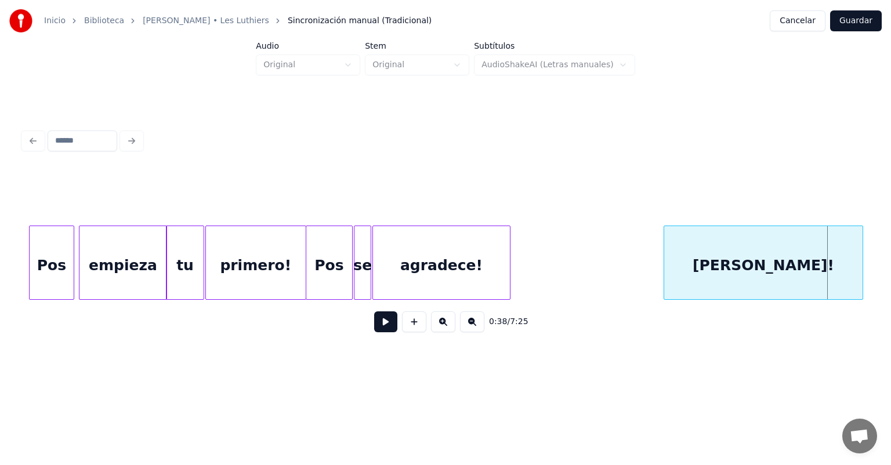
click at [339, 261] on div "Pos" at bounding box center [329, 265] width 46 height 79
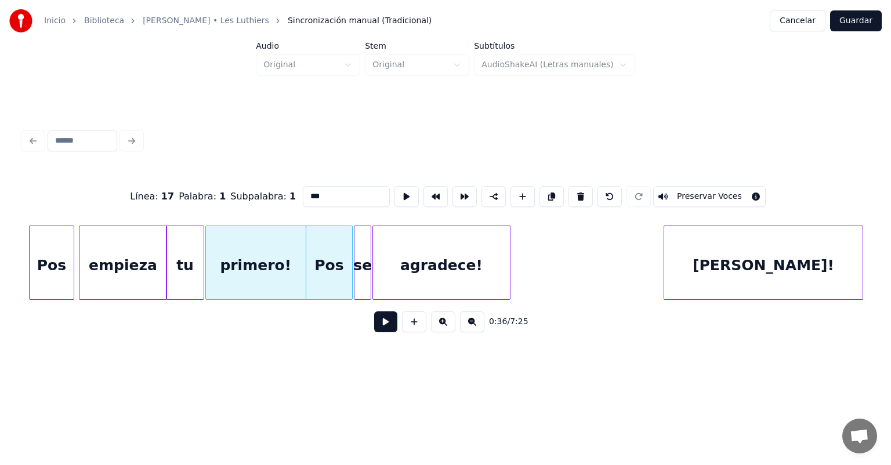
click at [382, 327] on button at bounding box center [385, 321] width 23 height 21
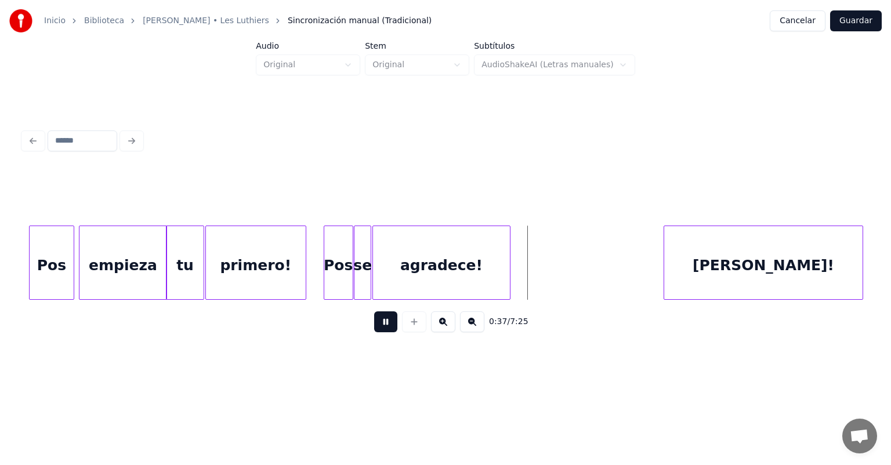
click at [335, 273] on div "Pos" at bounding box center [338, 265] width 28 height 79
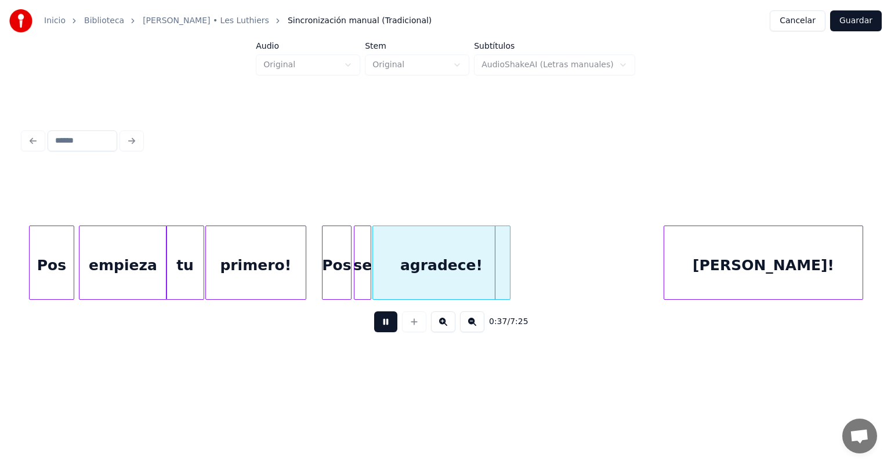
click at [343, 276] on div "Pos" at bounding box center [337, 265] width 28 height 79
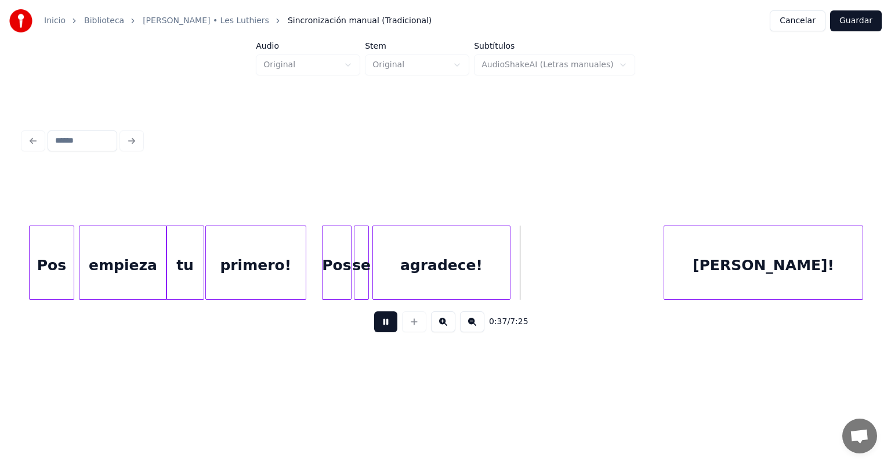
click at [383, 271] on div "agradece!" at bounding box center [441, 265] width 137 height 79
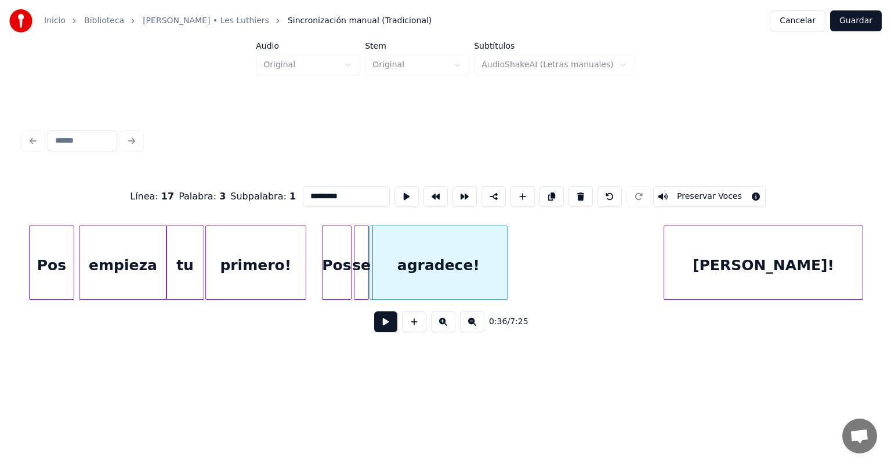
click at [387, 276] on div "agradece!" at bounding box center [438, 265] width 137 height 79
click at [457, 265] on div "[PERSON_NAME]!" at bounding box center [763, 265] width 198 height 79
type input "*********"
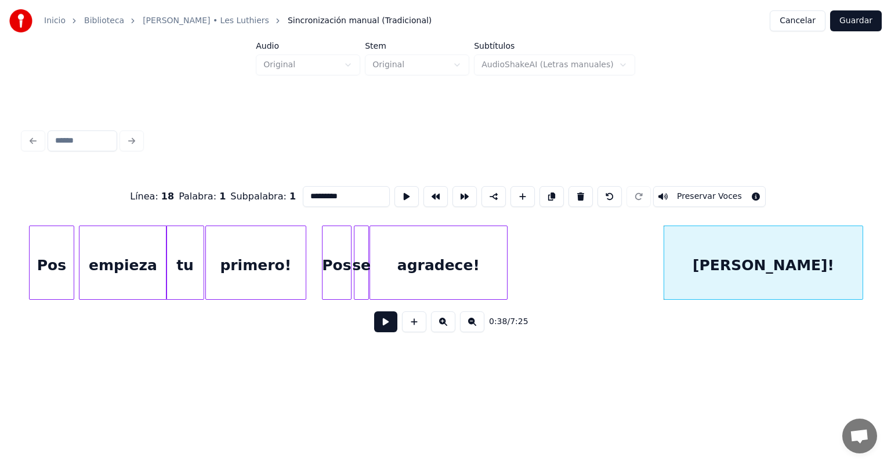
click at [381, 327] on button at bounding box center [385, 321] width 23 height 21
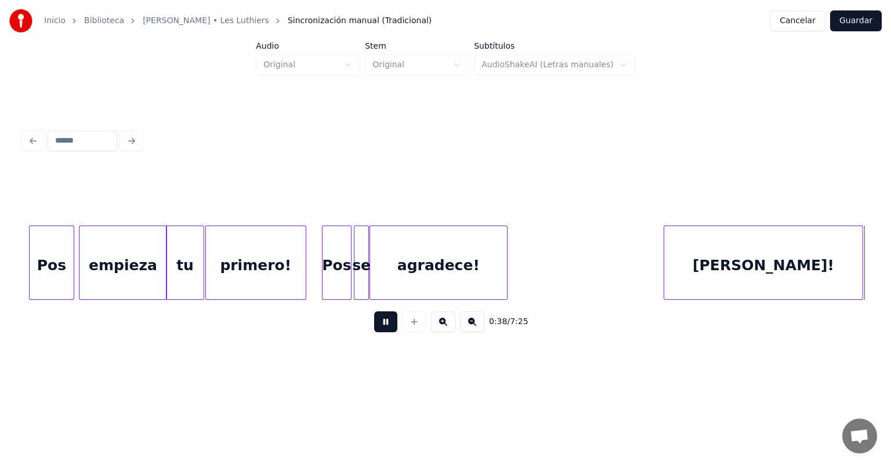
scroll to position [0, 9050]
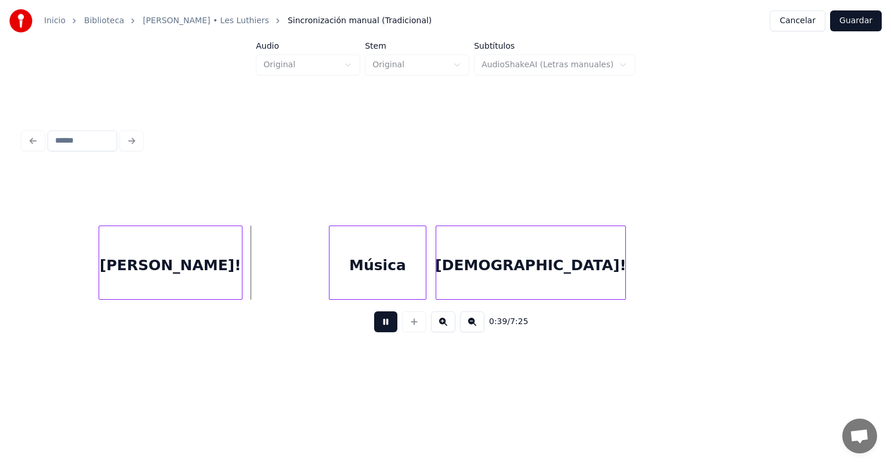
click at [142, 264] on div "[PERSON_NAME]!" at bounding box center [170, 265] width 143 height 79
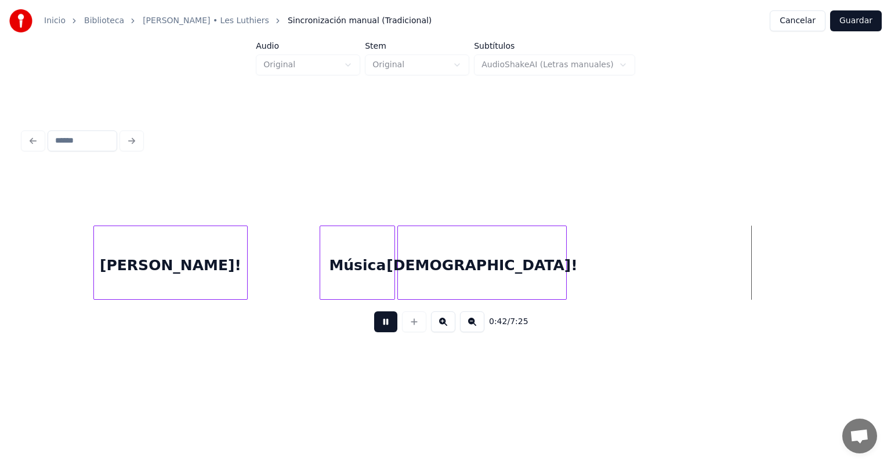
click at [374, 327] on button at bounding box center [385, 321] width 23 height 21
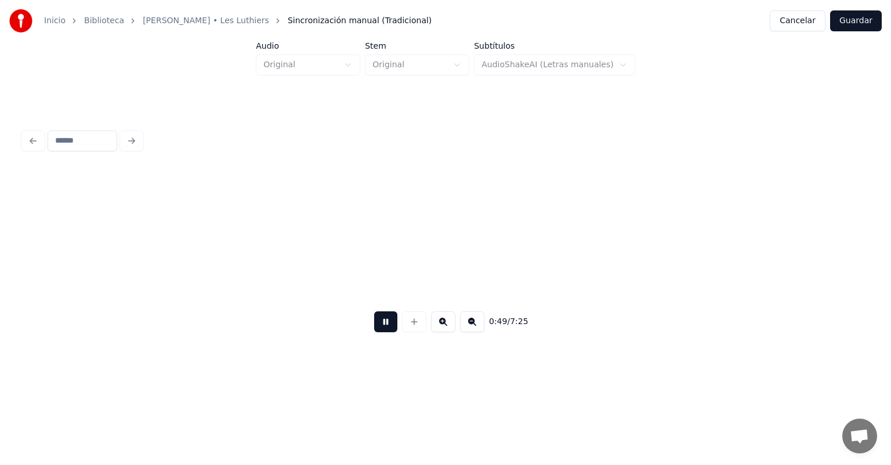
scroll to position [0, 11591]
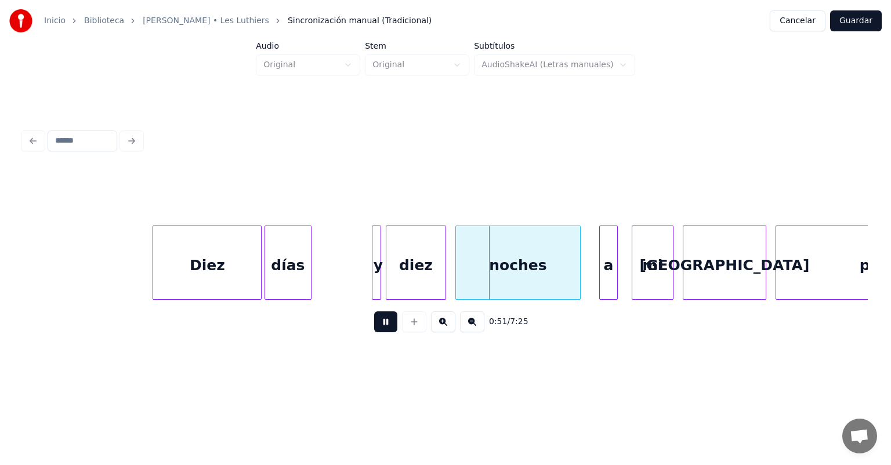
click at [308, 275] on div at bounding box center [308, 262] width 3 height 73
click at [325, 275] on div "días" at bounding box center [300, 265] width 70 height 79
click at [332, 276] on div "días" at bounding box center [303, 265] width 76 height 79
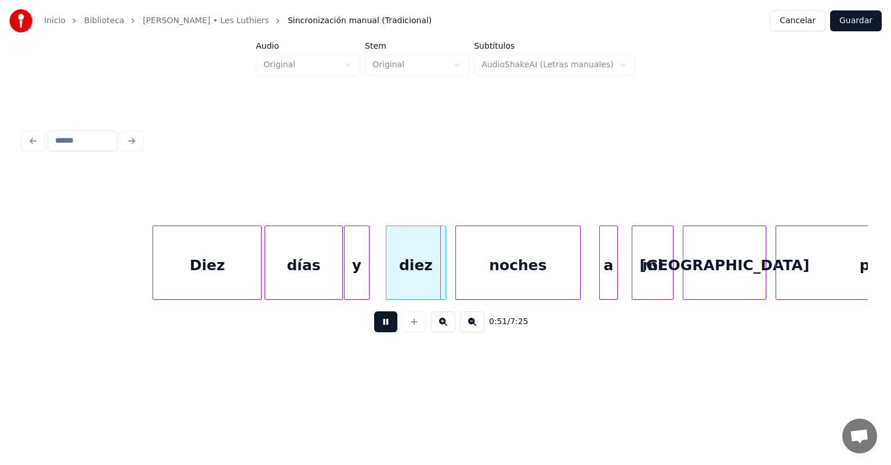
click at [350, 281] on div "y" at bounding box center [357, 265] width 24 height 79
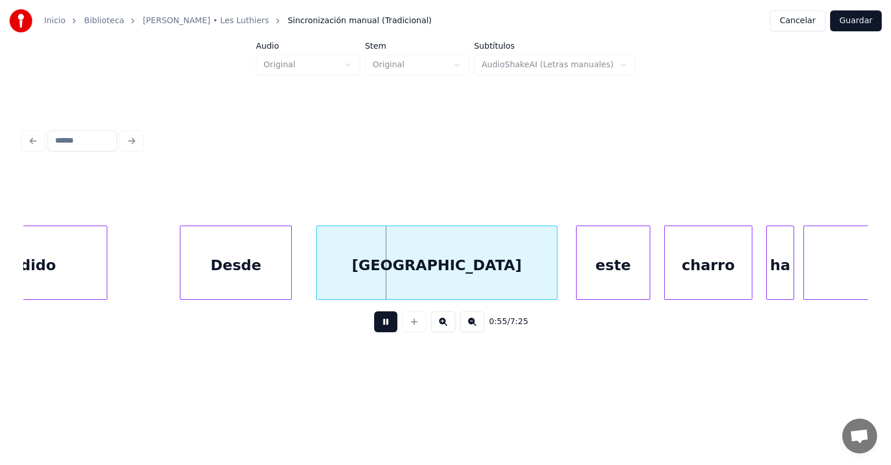
scroll to position [0, 12344]
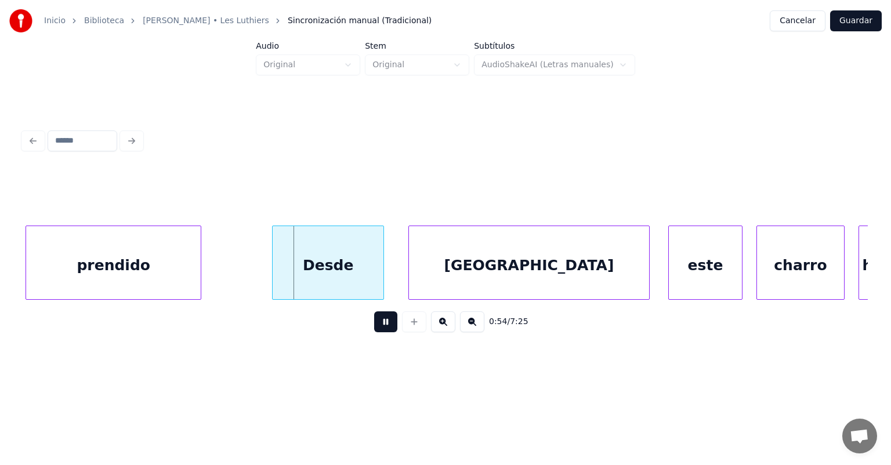
click at [85, 274] on div "prendido" at bounding box center [113, 265] width 175 height 79
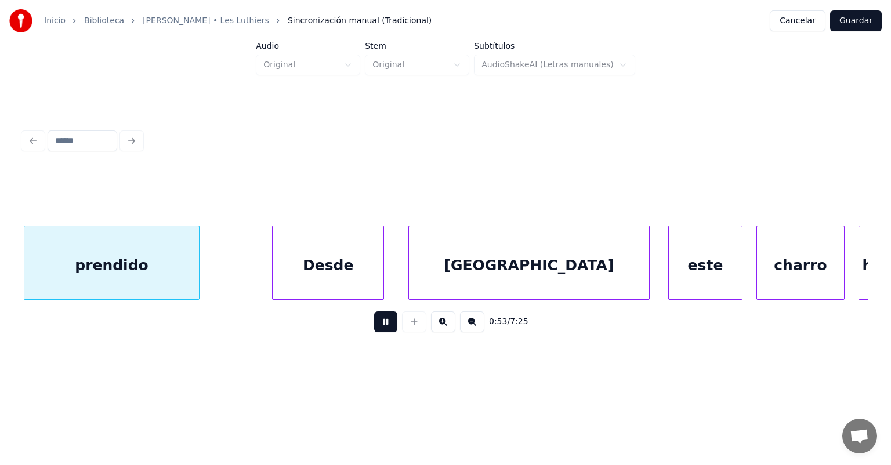
click at [77, 276] on div "prendido" at bounding box center [111, 265] width 175 height 79
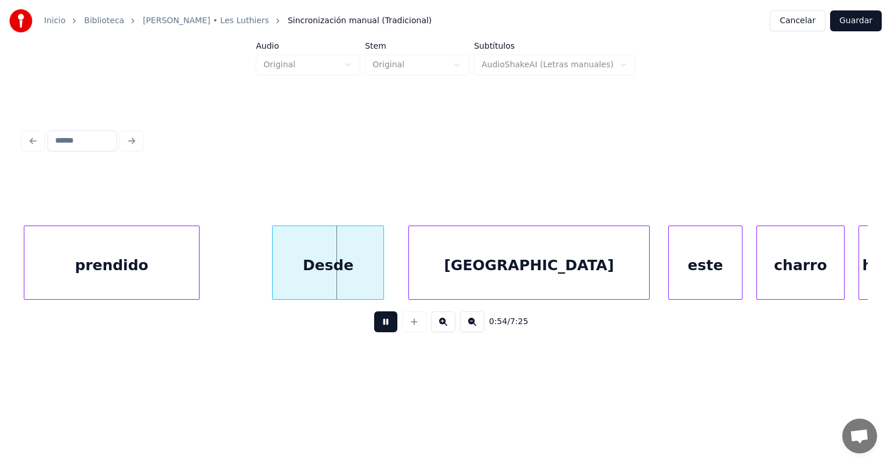
click at [288, 276] on div "Desde" at bounding box center [328, 265] width 111 height 79
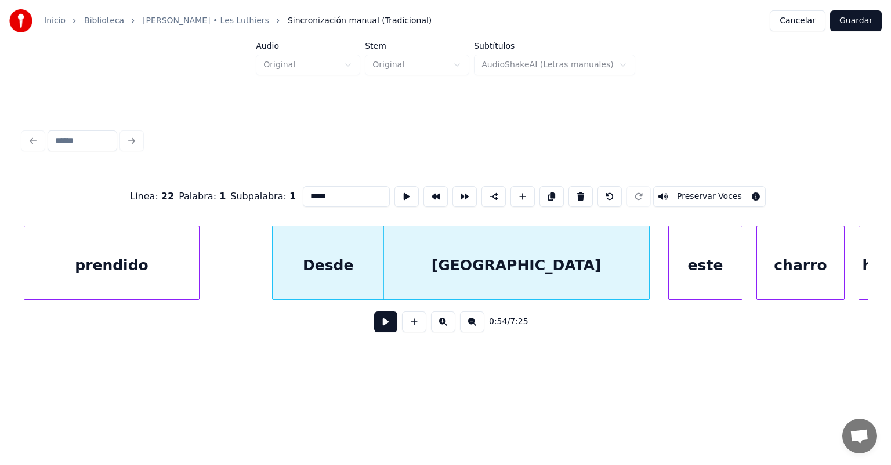
click at [374, 321] on button at bounding box center [385, 321] width 23 height 21
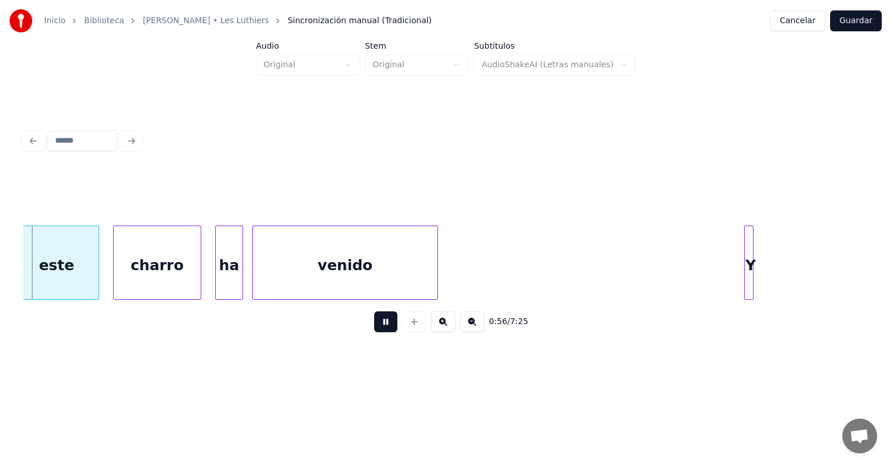
scroll to position [0, 12992]
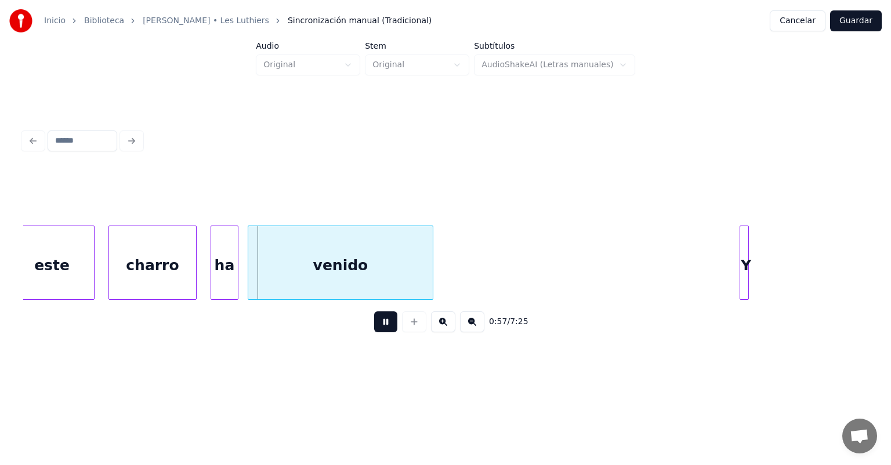
click at [381, 327] on button at bounding box center [385, 321] width 23 height 21
click at [139, 305] on div "0:57 / 7:25" at bounding box center [445, 322] width 845 height 44
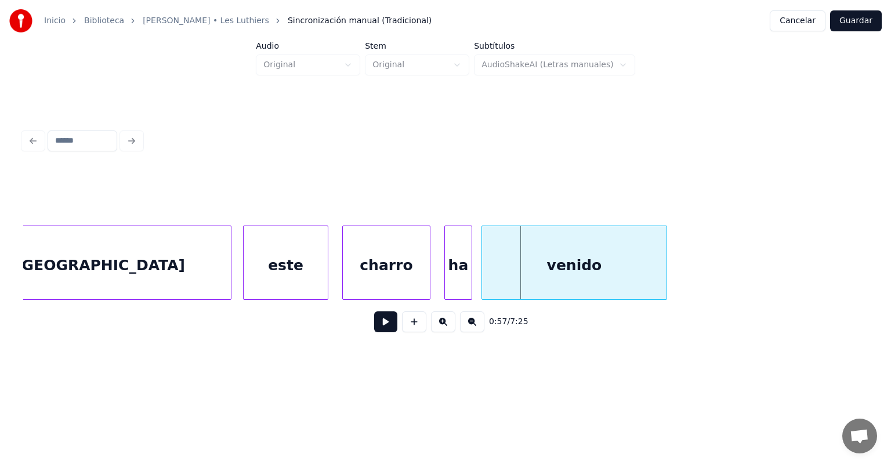
scroll to position [0, 12700]
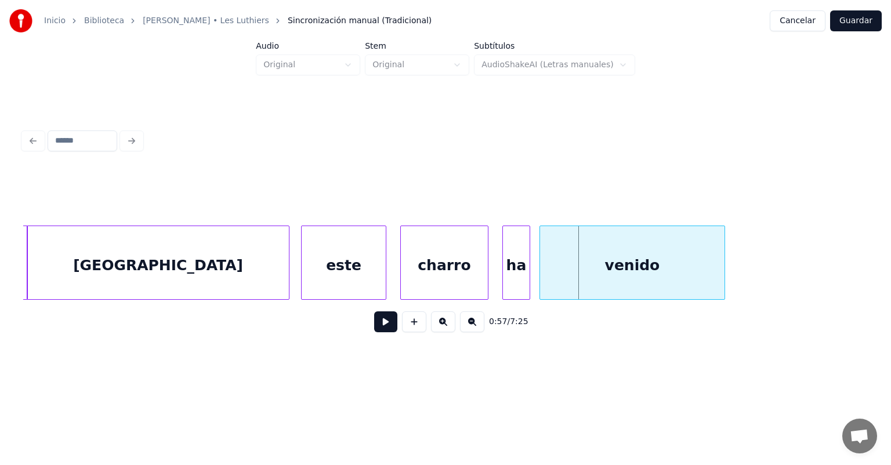
click at [327, 269] on div "este" at bounding box center [344, 265] width 84 height 79
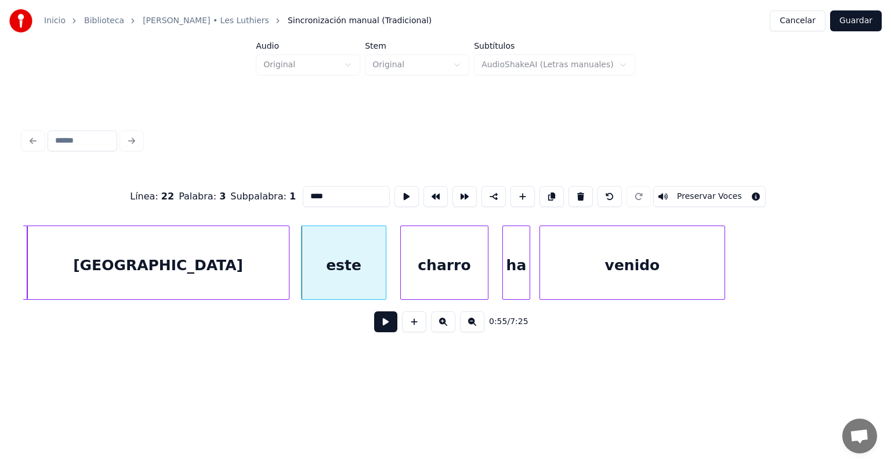
click at [377, 327] on button at bounding box center [385, 321] width 23 height 21
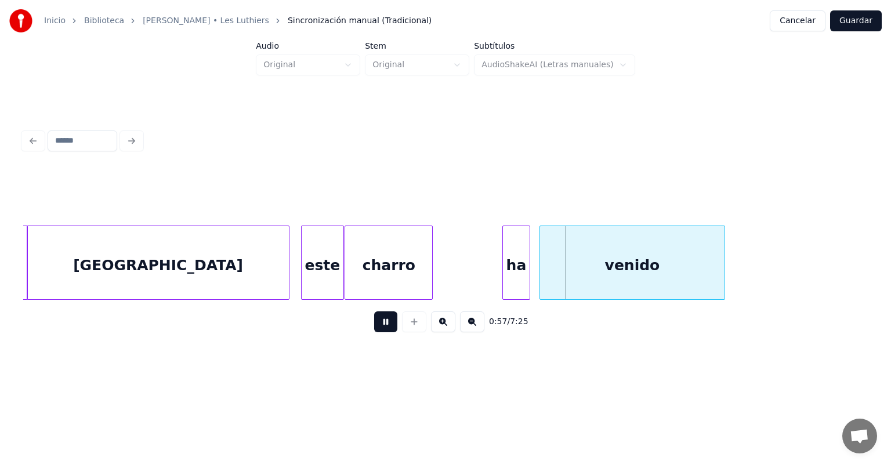
click at [386, 281] on div "charro" at bounding box center [388, 265] width 87 height 79
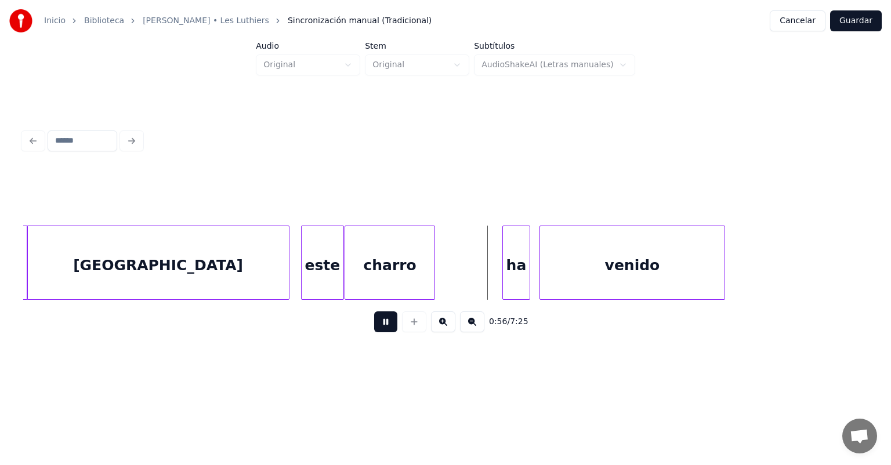
click at [428, 279] on div "charro" at bounding box center [389, 265] width 89 height 79
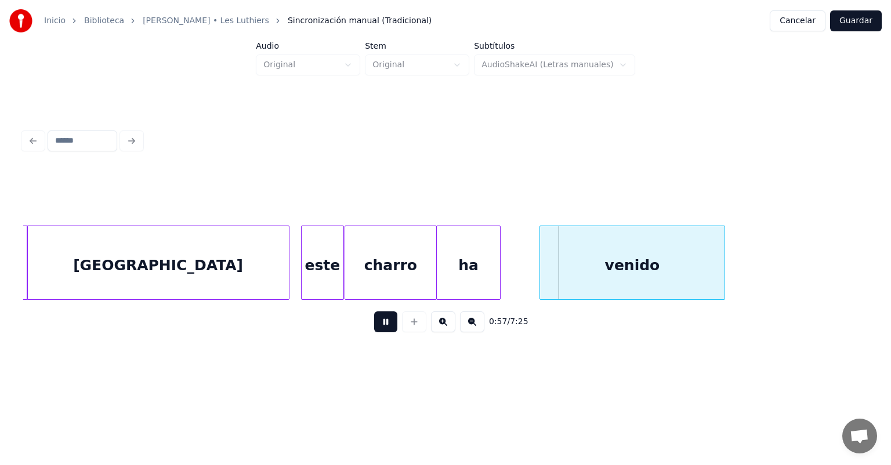
click at [457, 273] on div "ha" at bounding box center [468, 265] width 63 height 79
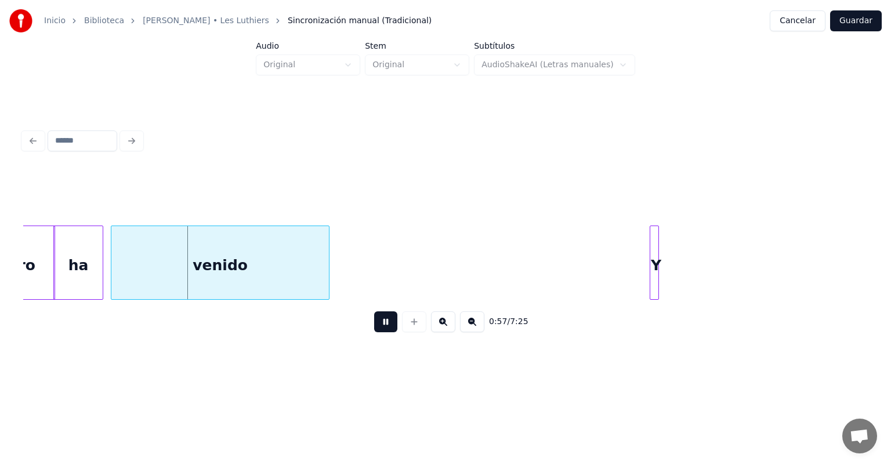
scroll to position [0, 13078]
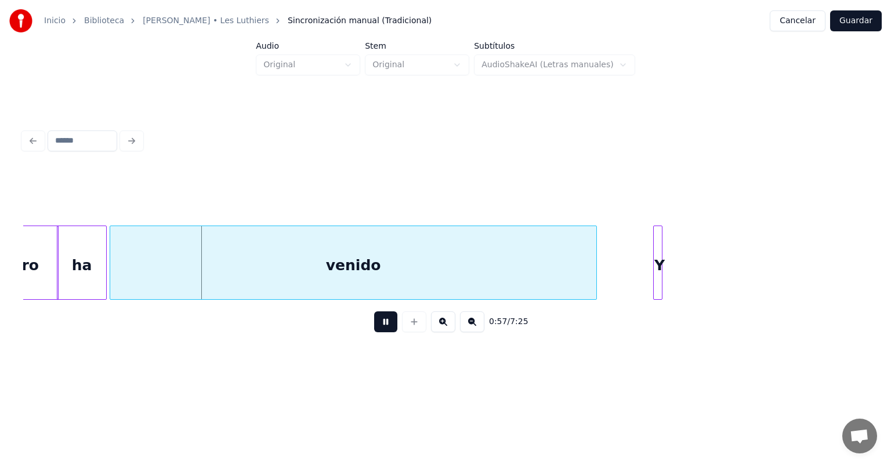
click at [378, 325] on button at bounding box center [385, 321] width 23 height 21
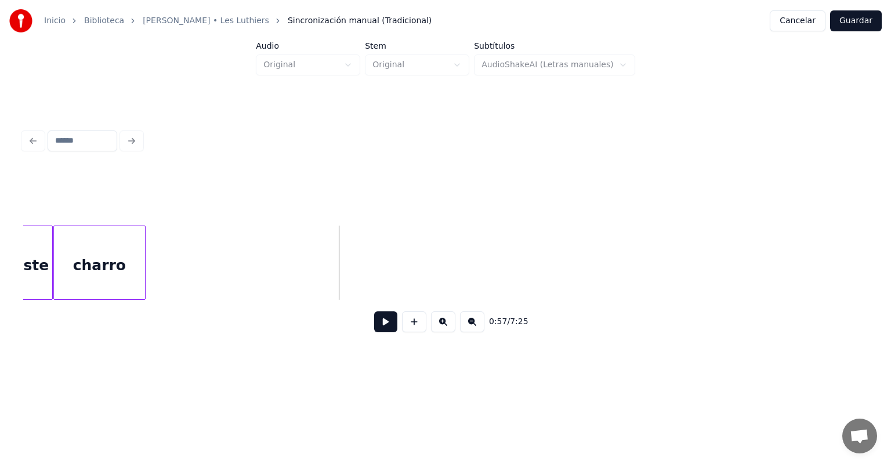
scroll to position [0, 12252]
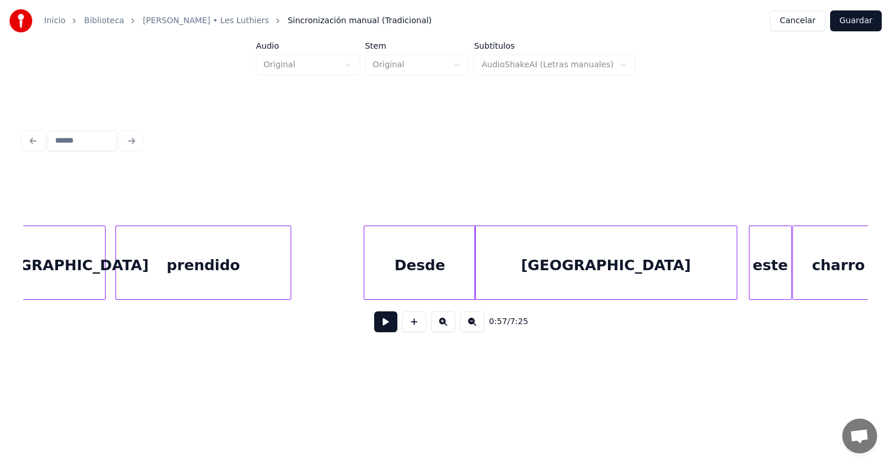
click at [135, 307] on div "0:57 / 7:25" at bounding box center [445, 322] width 845 height 44
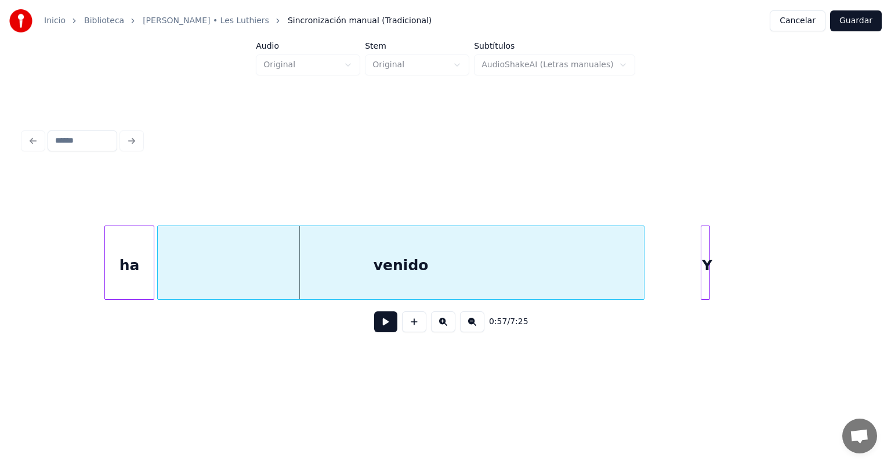
scroll to position [0, 13147]
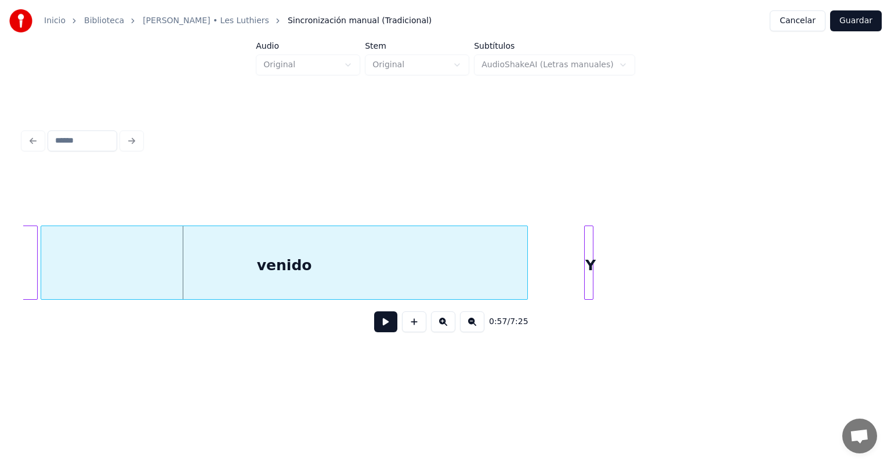
click at [113, 266] on div "venido" at bounding box center [284, 265] width 486 height 79
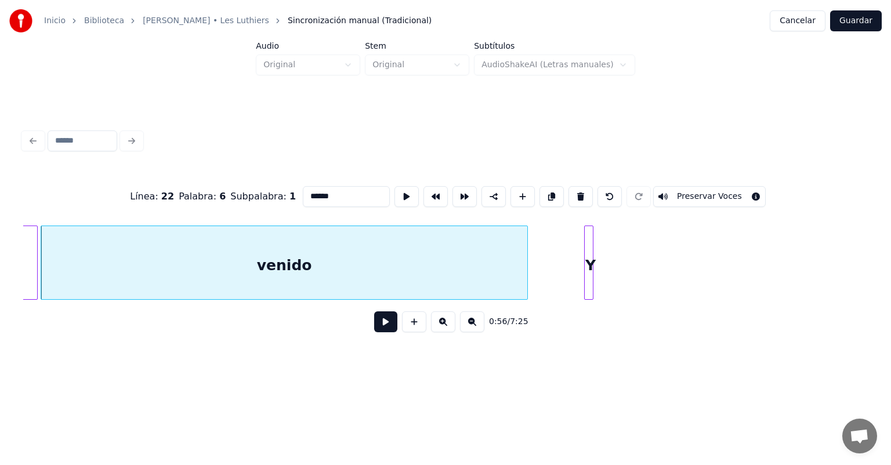
click at [374, 323] on button at bounding box center [385, 321] width 23 height 21
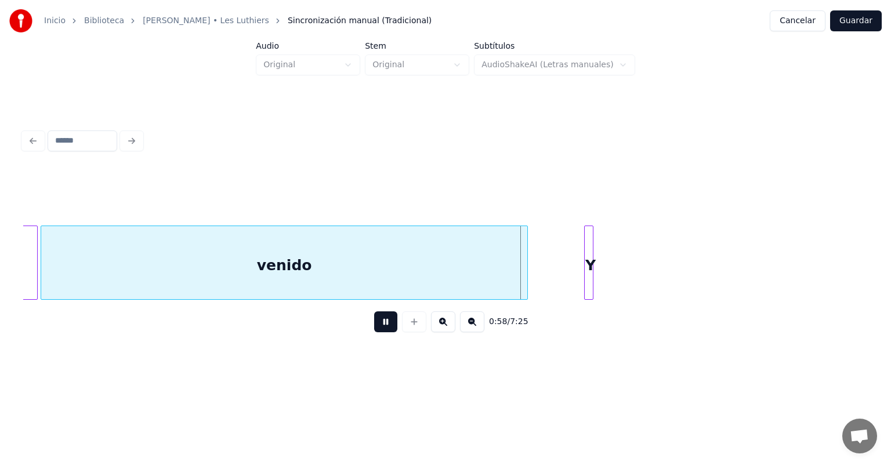
click at [374, 324] on button at bounding box center [385, 321] width 23 height 21
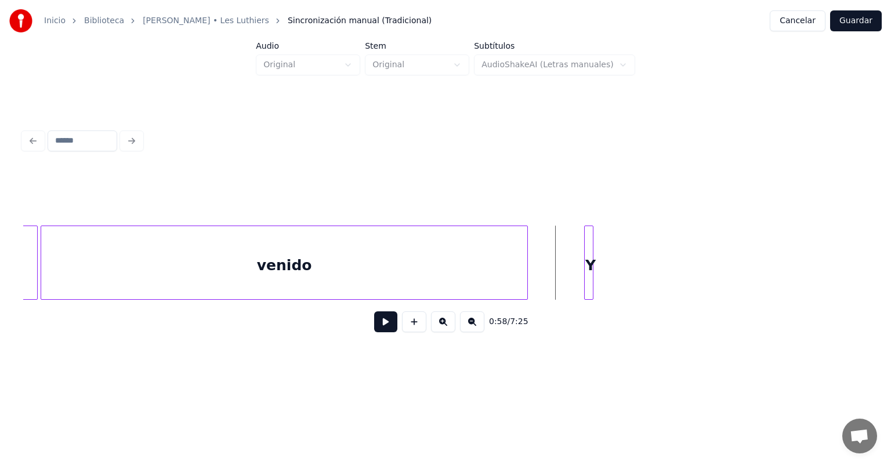
click at [374, 327] on button at bounding box center [385, 321] width 23 height 21
click at [272, 248] on div "venido" at bounding box center [284, 265] width 486 height 79
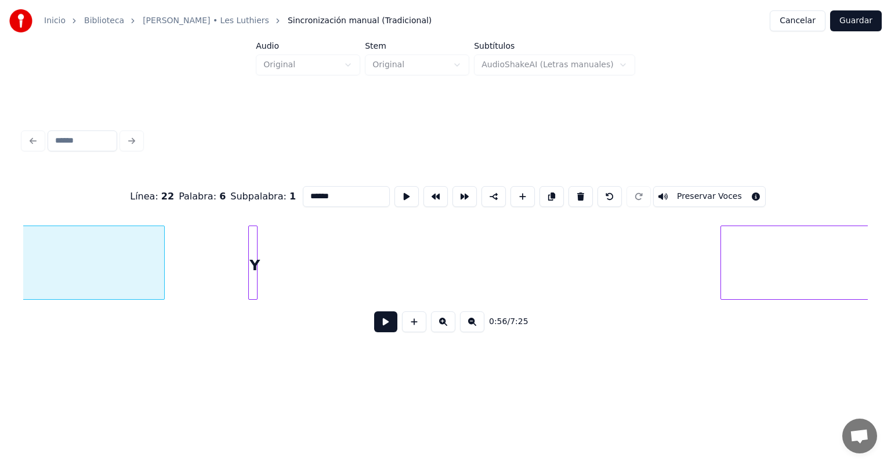
scroll to position [0, 14011]
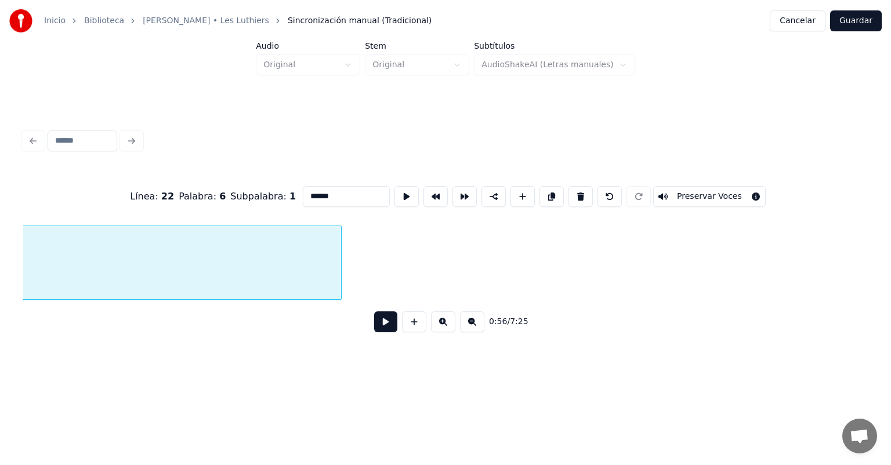
scroll to position [0, 13166]
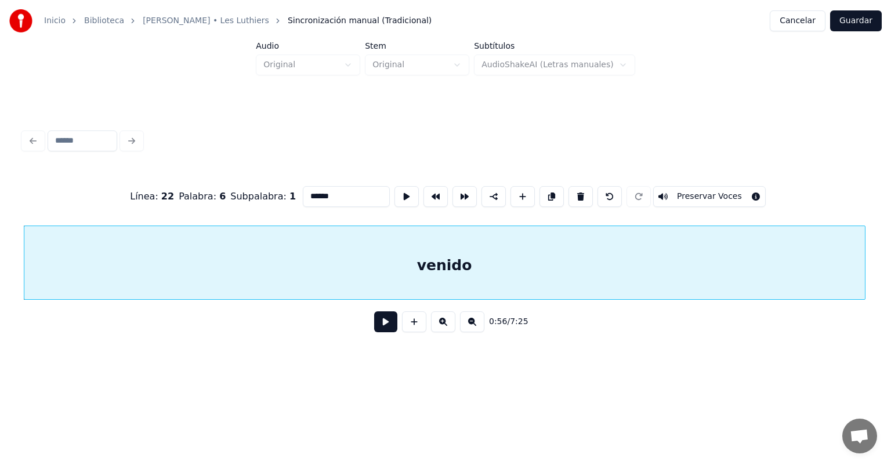
click at [374, 327] on button at bounding box center [385, 321] width 23 height 21
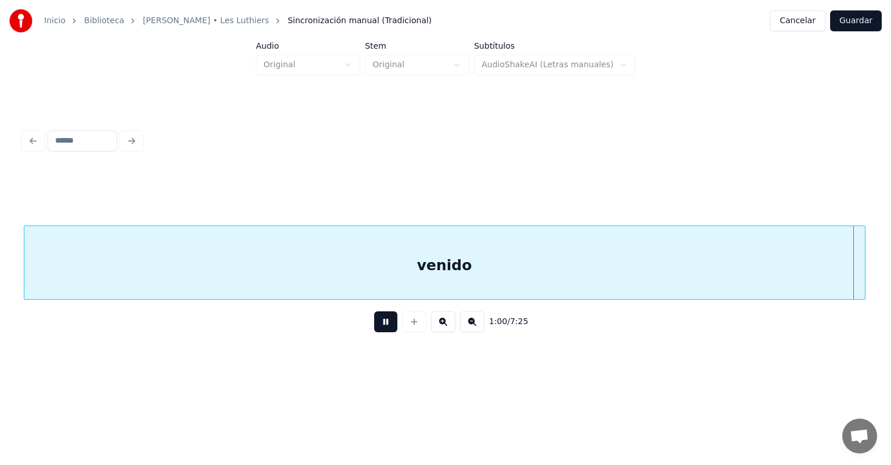
scroll to position [0, 14013]
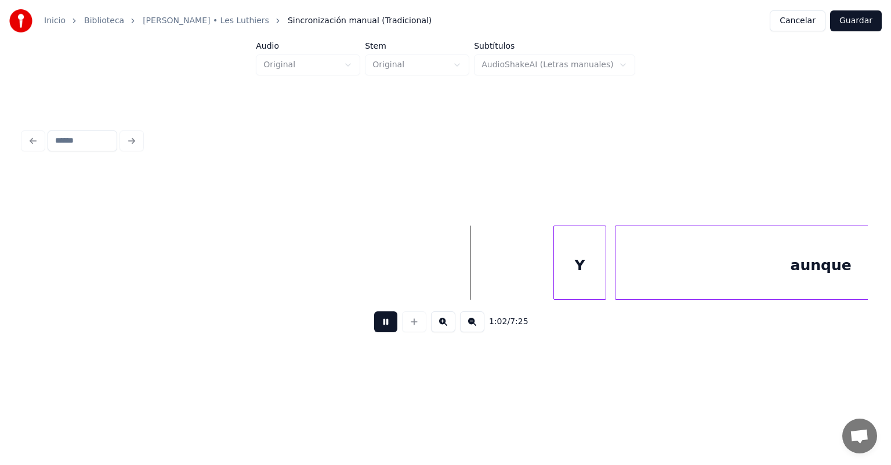
click at [407, 327] on div at bounding box center [414, 321] width 29 height 21
click at [375, 327] on button at bounding box center [385, 321] width 23 height 21
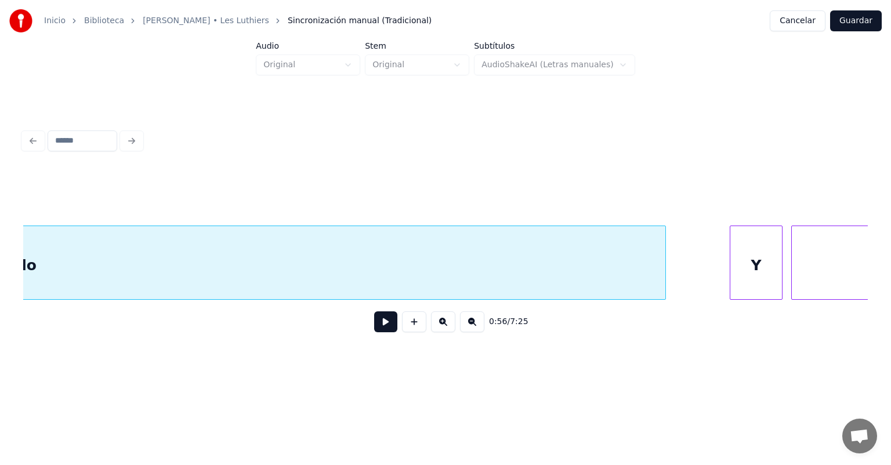
scroll to position [0, 13866]
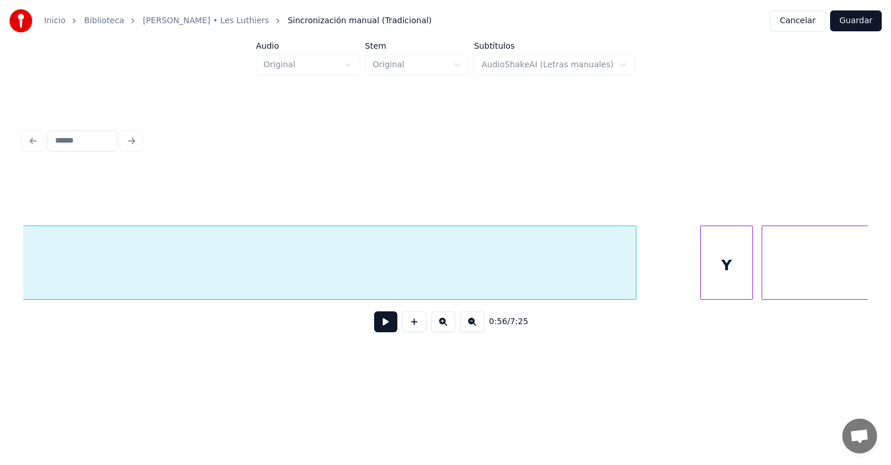
click at [376, 327] on button at bounding box center [385, 321] width 23 height 21
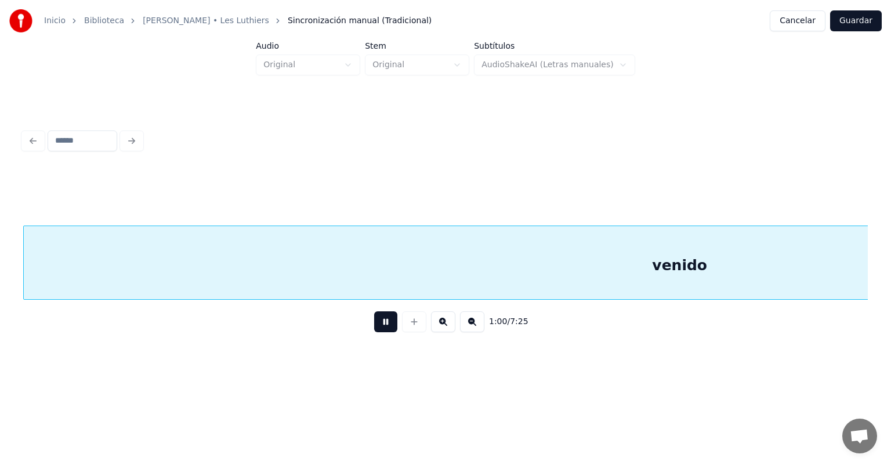
scroll to position [0, 14014]
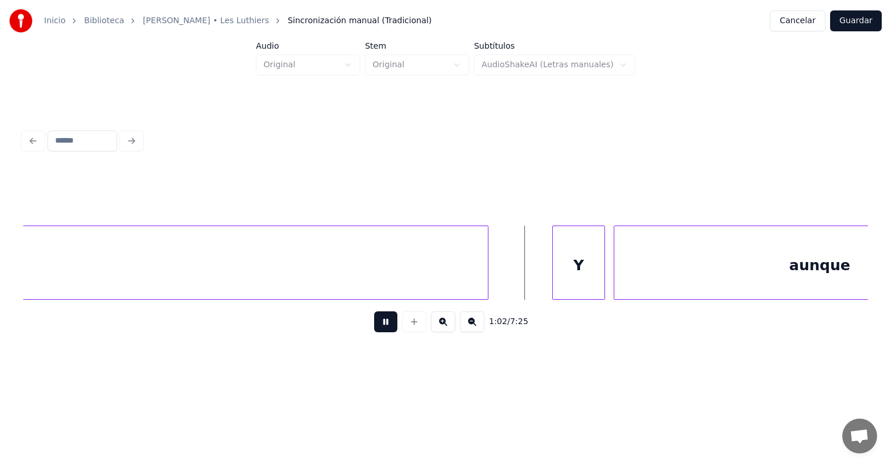
click at [374, 327] on button at bounding box center [385, 321] width 23 height 21
click at [457, 268] on div at bounding box center [602, 262] width 3 height 73
click at [457, 263] on div "aunque" at bounding box center [819, 265] width 411 height 79
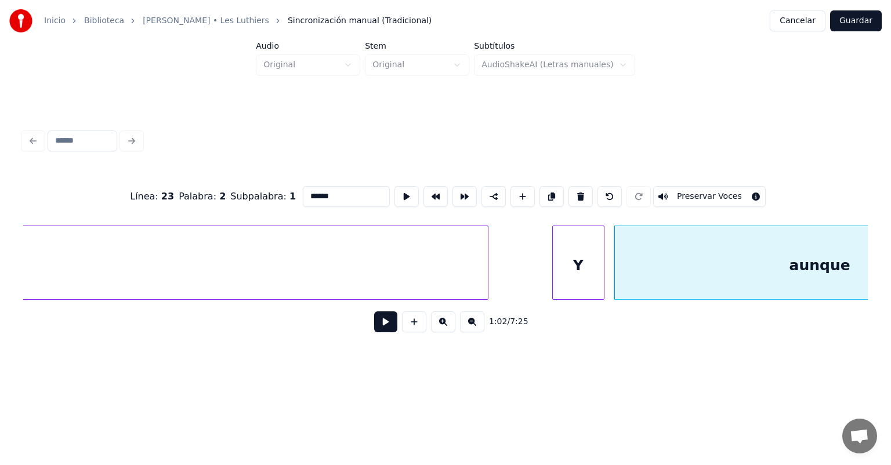
click at [374, 327] on button at bounding box center [385, 321] width 23 height 21
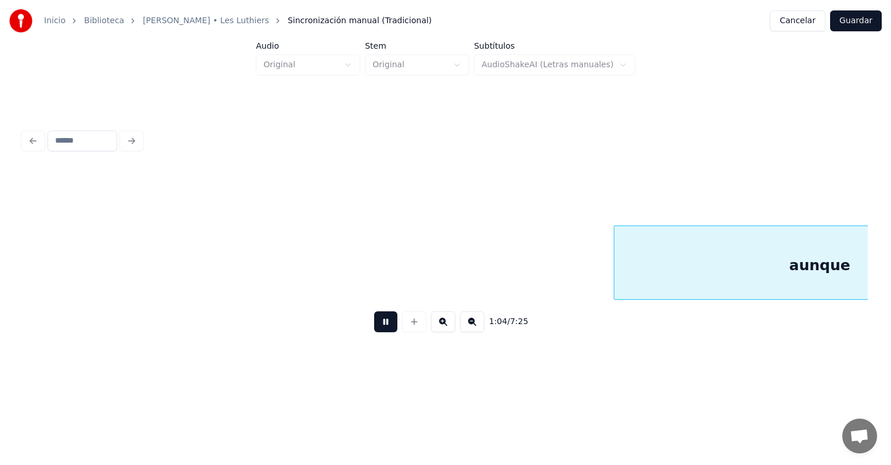
scroll to position [0, 14861]
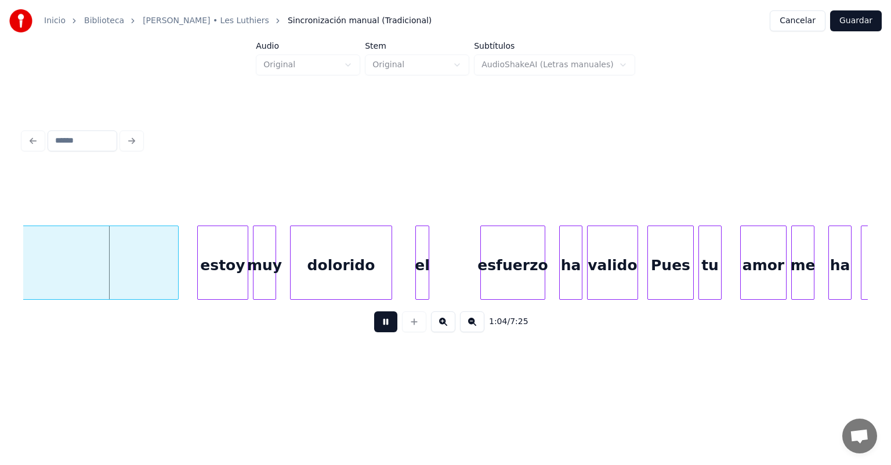
click at [374, 327] on button at bounding box center [385, 321] width 23 height 21
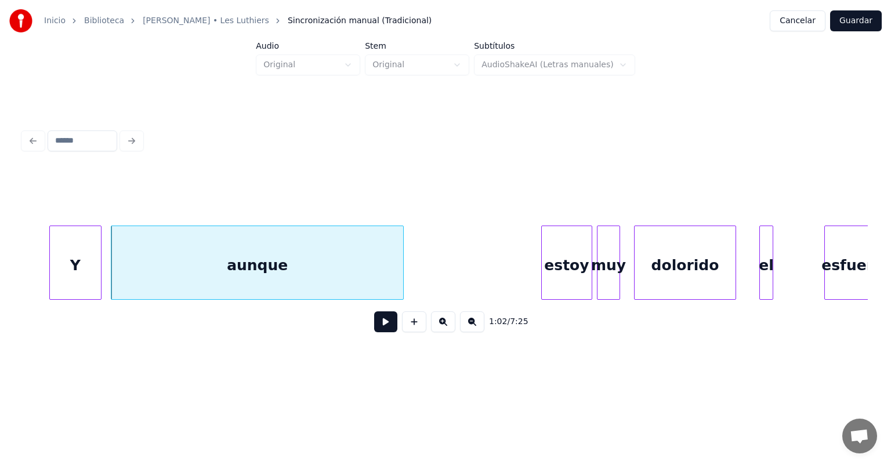
scroll to position [0, 14488]
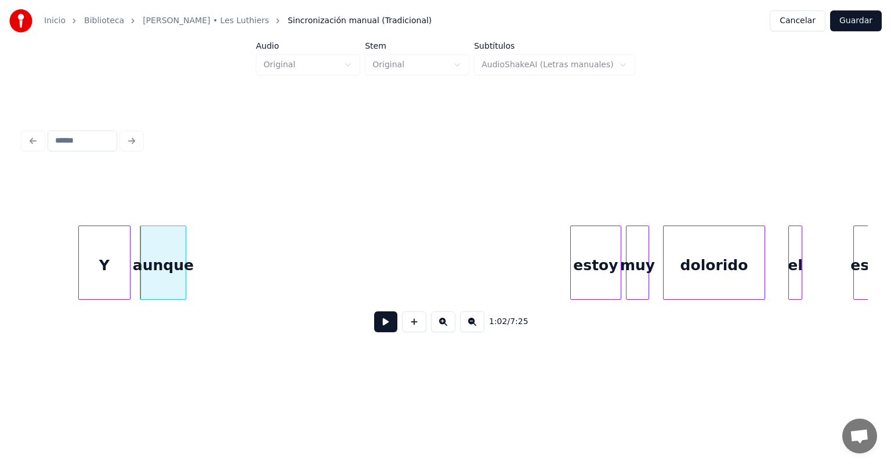
click at [382, 327] on button at bounding box center [385, 321] width 23 height 21
click at [400, 327] on div at bounding box center [414, 321] width 29 height 21
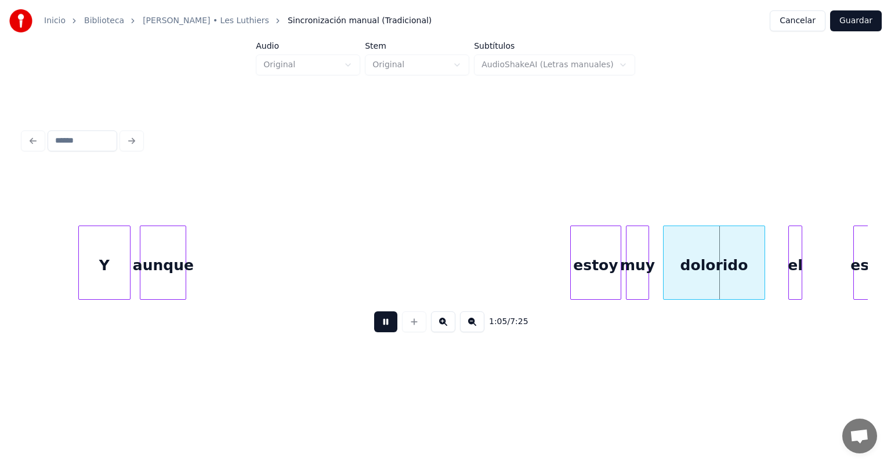
click at [378, 320] on button at bounding box center [385, 321] width 23 height 21
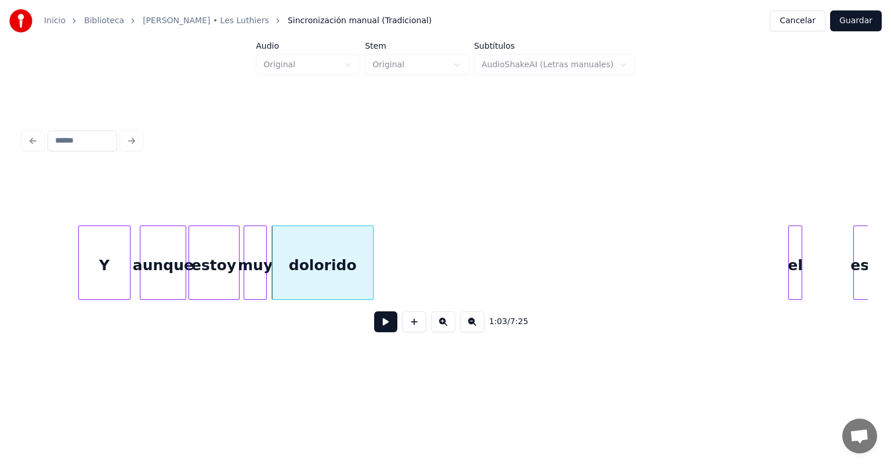
click at [378, 327] on button at bounding box center [385, 321] width 23 height 21
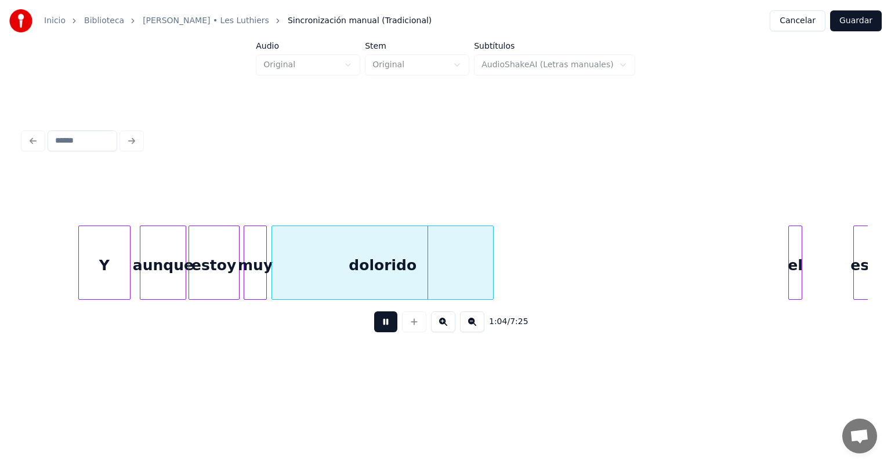
click at [375, 327] on button at bounding box center [385, 321] width 23 height 21
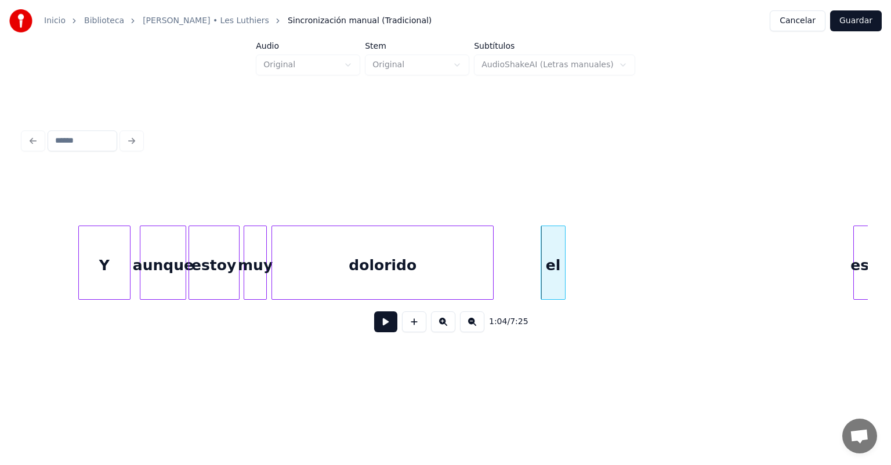
click at [374, 327] on button at bounding box center [385, 321] width 23 height 21
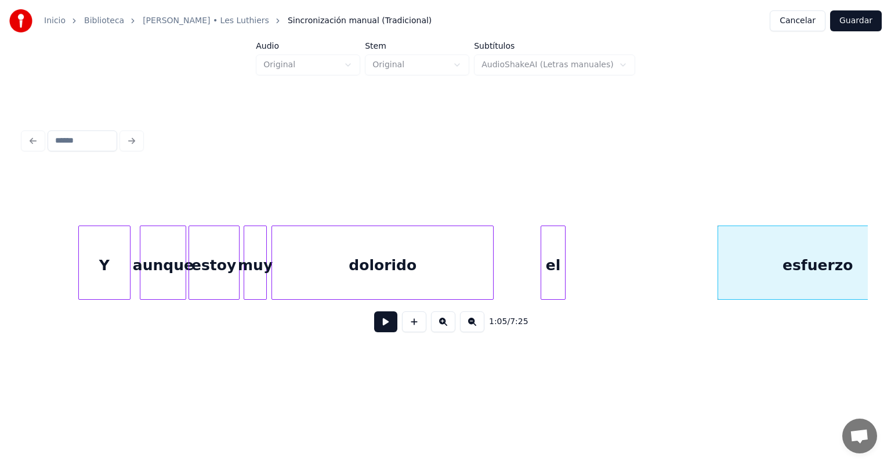
scroll to position [0, 14535]
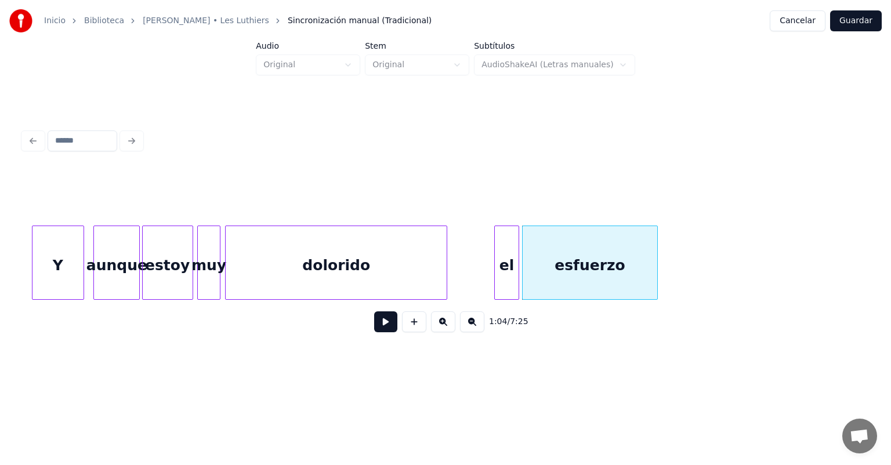
click at [383, 322] on button at bounding box center [385, 321] width 23 height 21
click at [379, 327] on button at bounding box center [385, 321] width 23 height 21
click at [374, 327] on button at bounding box center [385, 321] width 23 height 21
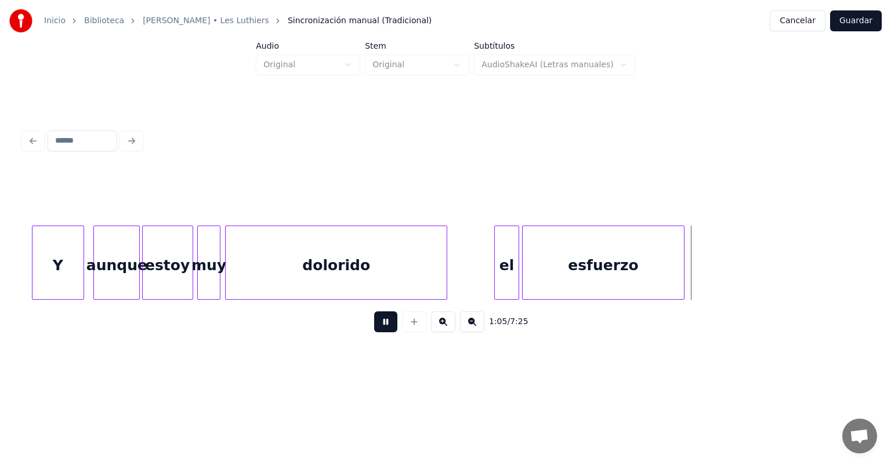
click at [374, 327] on button at bounding box center [385, 321] width 23 height 21
click at [457, 268] on div "esfuerzo" at bounding box center [603, 265] width 161 height 79
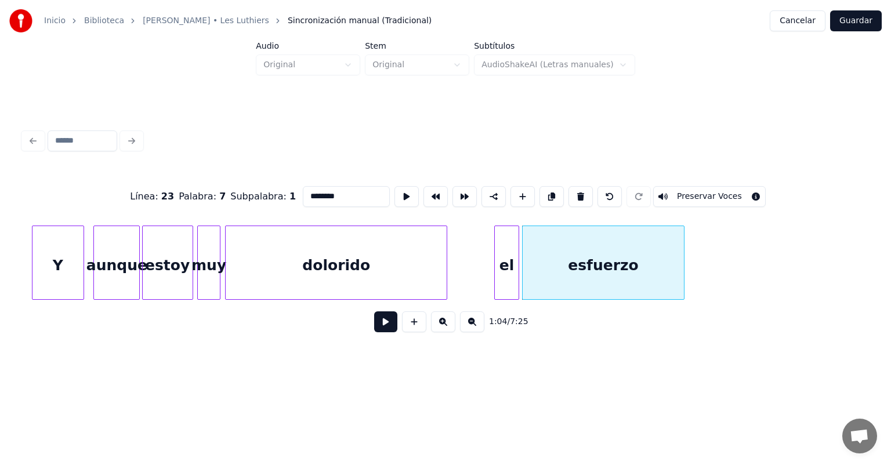
click at [374, 327] on button at bounding box center [385, 321] width 23 height 21
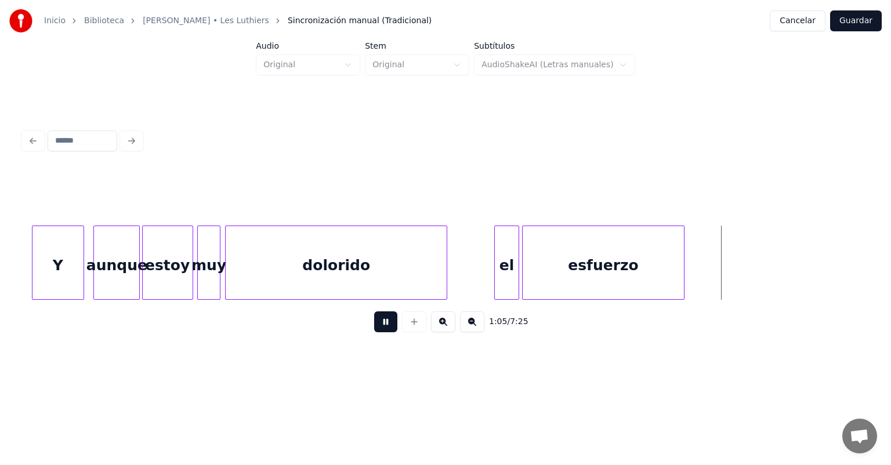
click at [374, 327] on button at bounding box center [385, 321] width 23 height 21
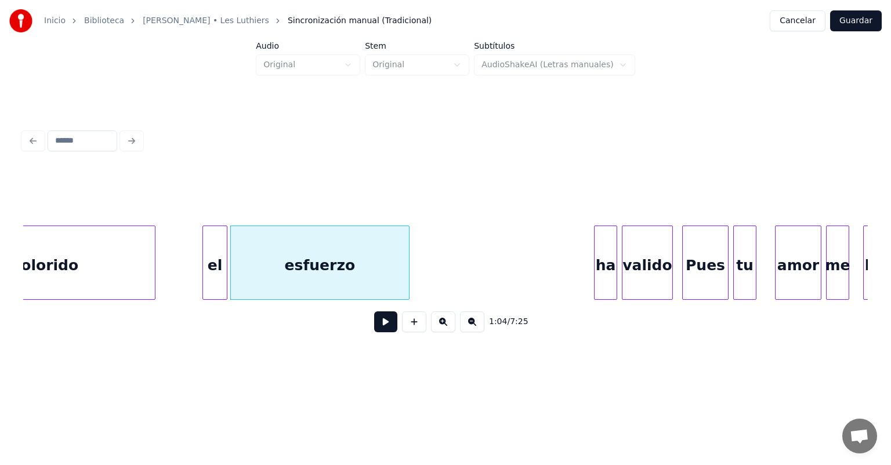
scroll to position [0, 14855]
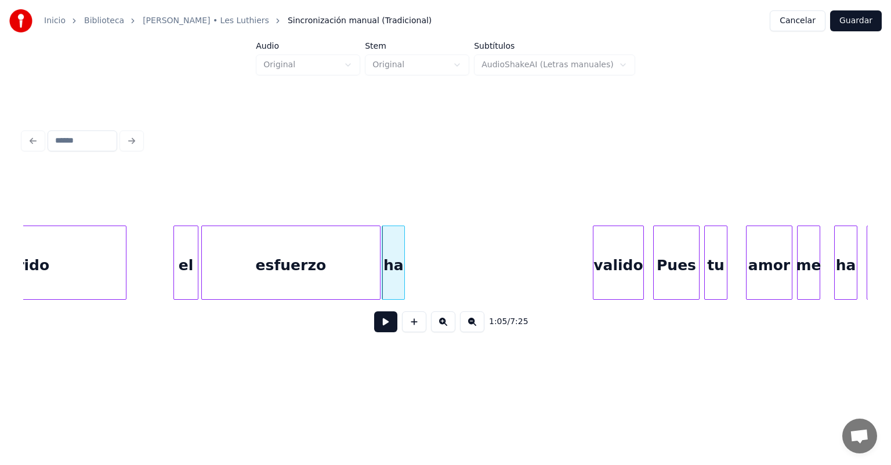
click at [380, 327] on button at bounding box center [385, 321] width 23 height 21
click at [381, 327] on button at bounding box center [385, 321] width 23 height 21
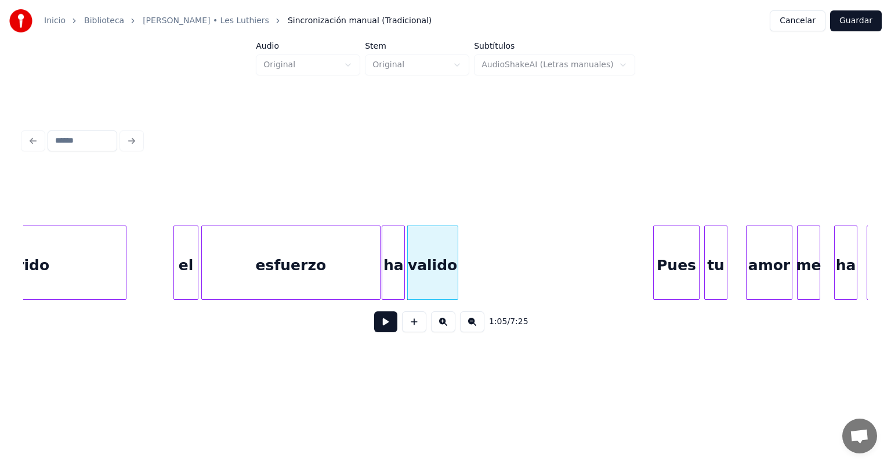
click at [374, 325] on button at bounding box center [385, 321] width 23 height 21
click at [374, 327] on button at bounding box center [385, 321] width 23 height 21
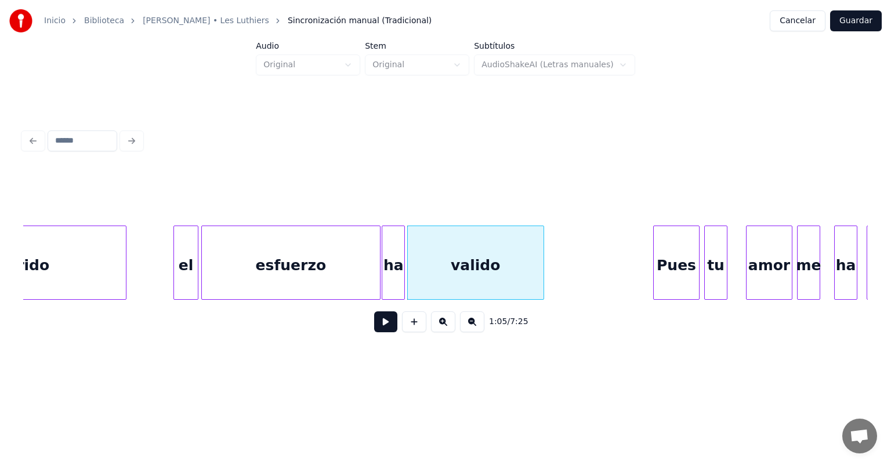
click at [374, 325] on button at bounding box center [385, 321] width 23 height 21
click at [374, 327] on button at bounding box center [385, 321] width 23 height 21
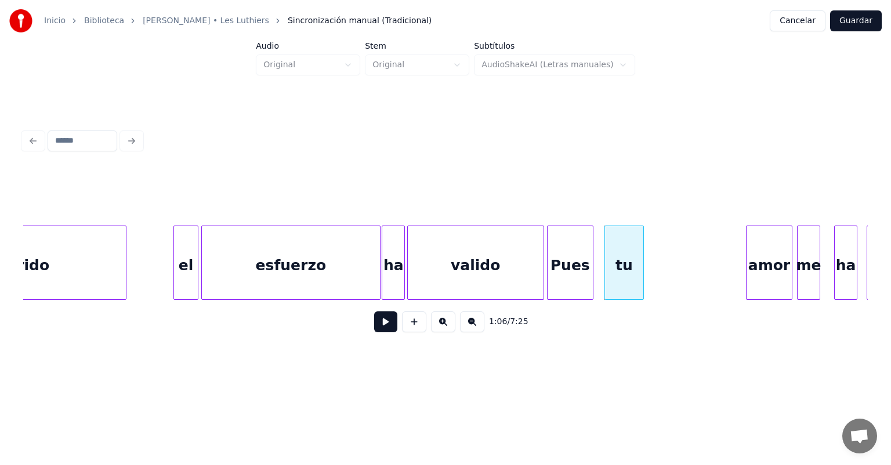
click at [347, 320] on div "1:06 / 7:25" at bounding box center [445, 322] width 826 height 26
click at [374, 327] on button at bounding box center [385, 321] width 23 height 21
click at [374, 324] on button at bounding box center [385, 321] width 23 height 21
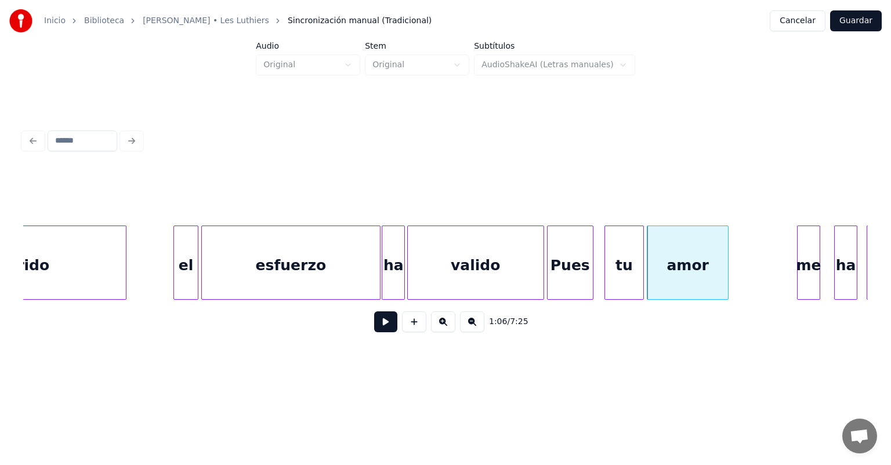
click at [378, 326] on button at bounding box center [385, 321] width 23 height 21
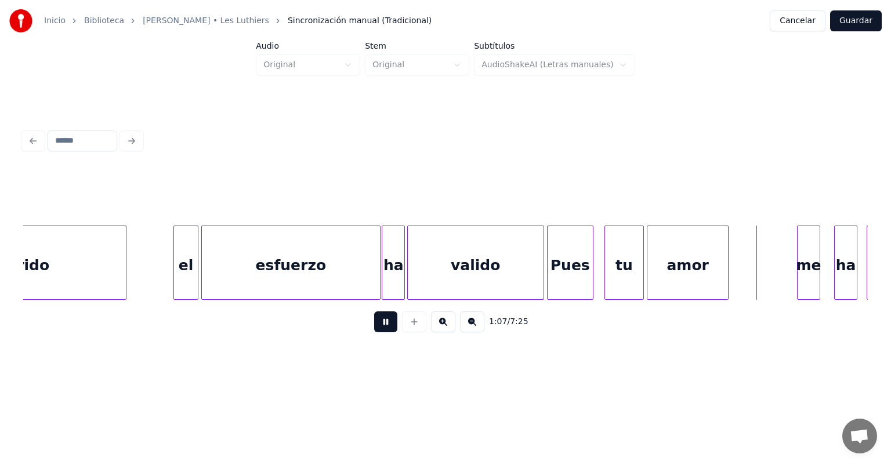
click at [375, 324] on button at bounding box center [385, 321] width 23 height 21
click at [378, 327] on button at bounding box center [385, 321] width 23 height 21
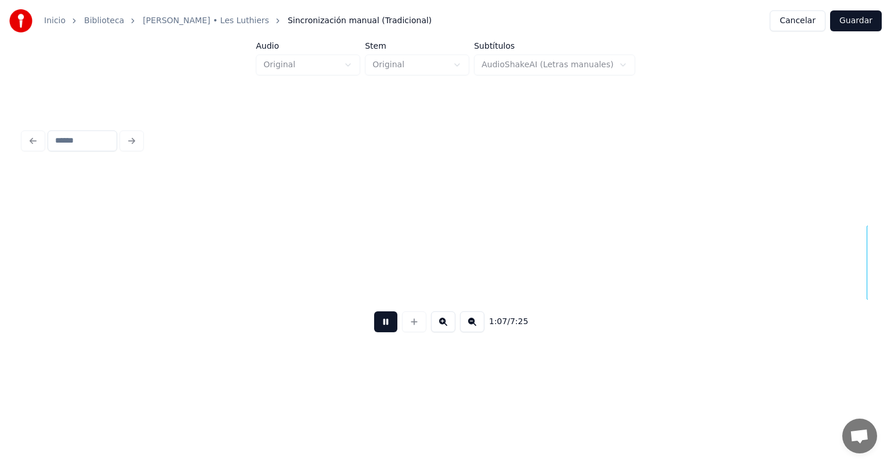
scroll to position [0, 15703]
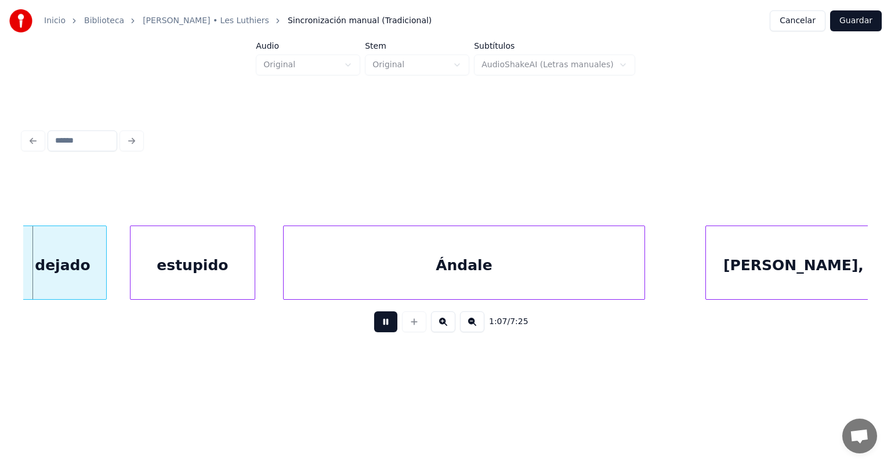
click at [374, 327] on button at bounding box center [385, 321] width 23 height 21
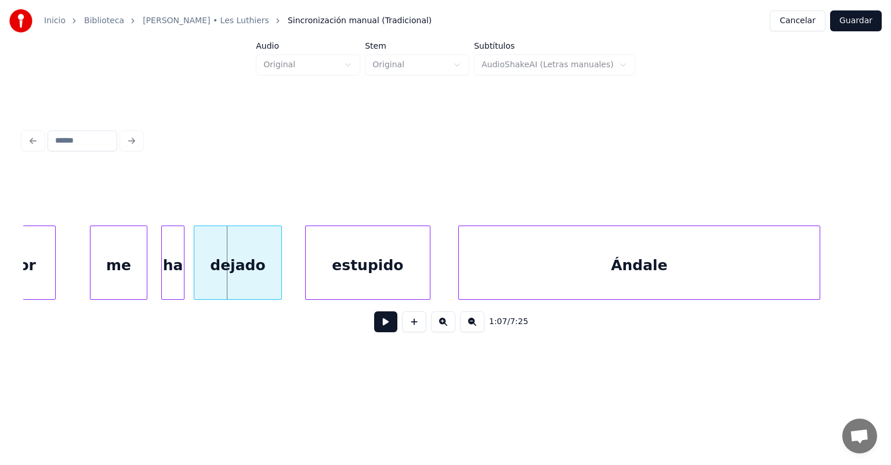
scroll to position [0, 15411]
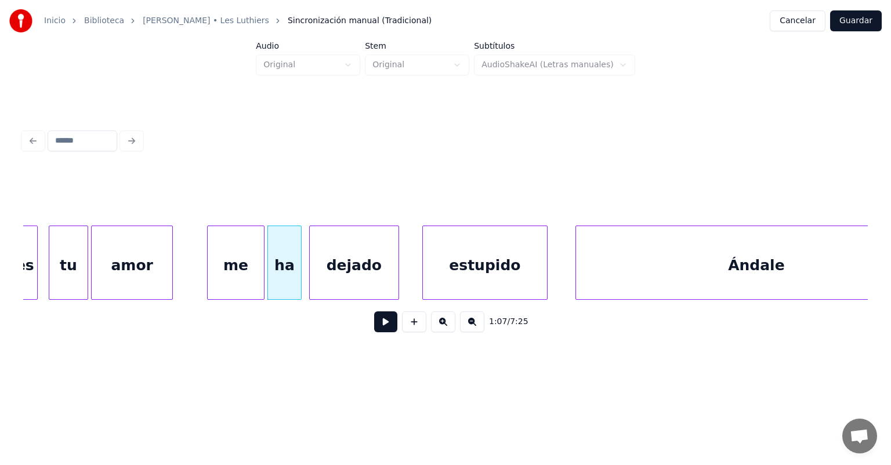
click at [313, 276] on div "dejado" at bounding box center [354, 265] width 89 height 79
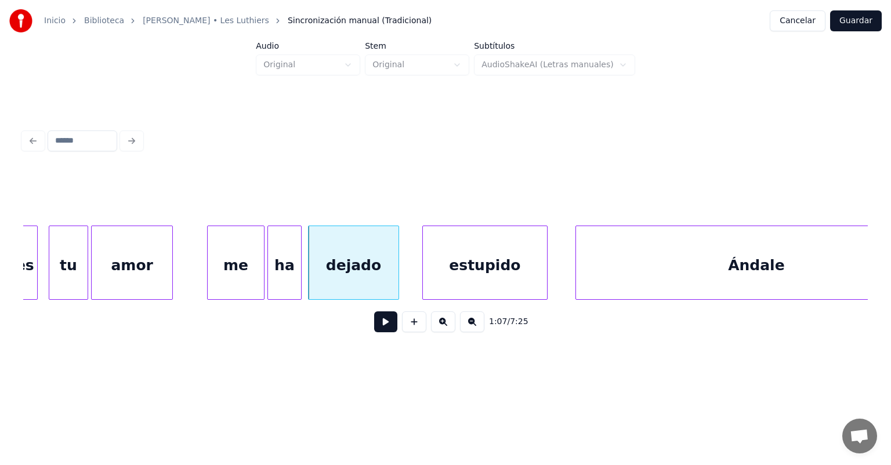
click at [374, 327] on button at bounding box center [385, 321] width 23 height 21
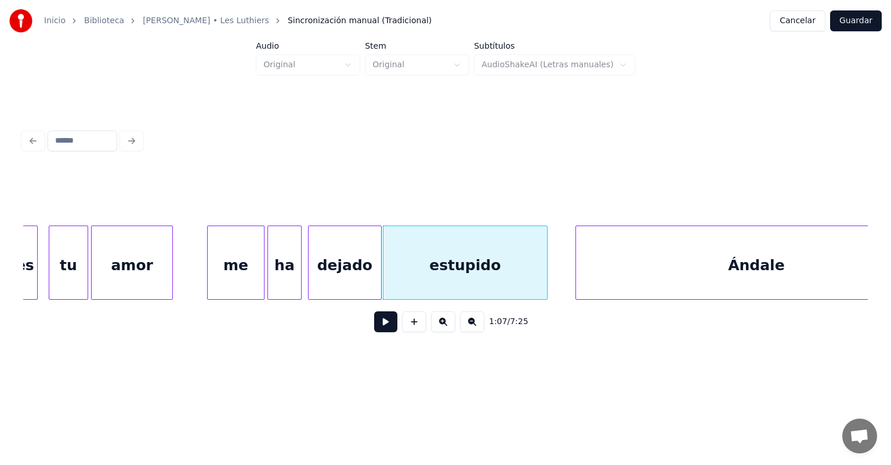
click at [374, 327] on button at bounding box center [385, 321] width 23 height 21
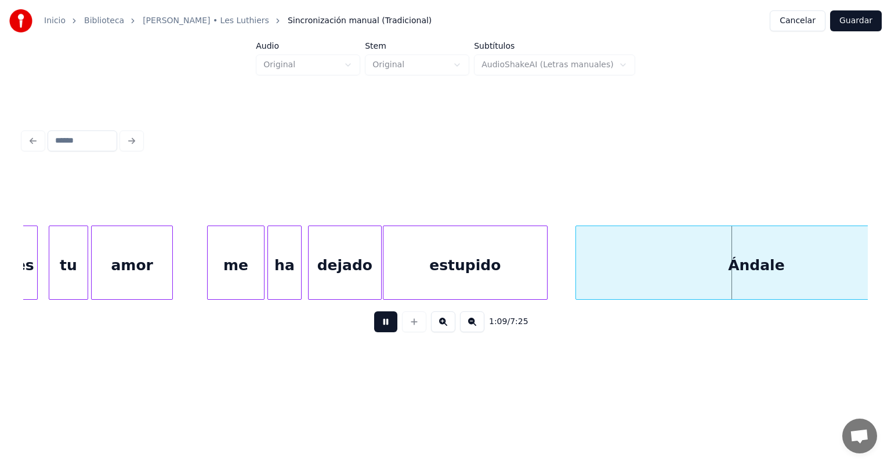
click at [374, 327] on button at bounding box center [385, 321] width 23 height 21
click at [457, 269] on div "Ándale" at bounding box center [756, 265] width 361 height 79
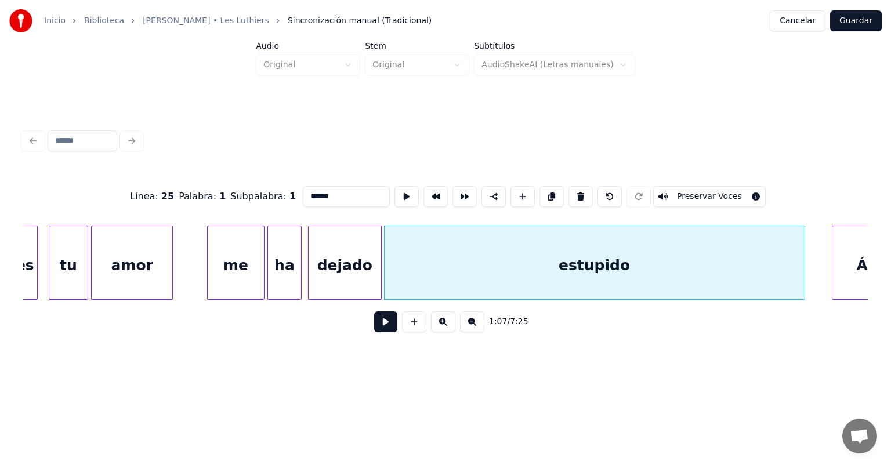
click at [374, 327] on button at bounding box center [385, 321] width 23 height 21
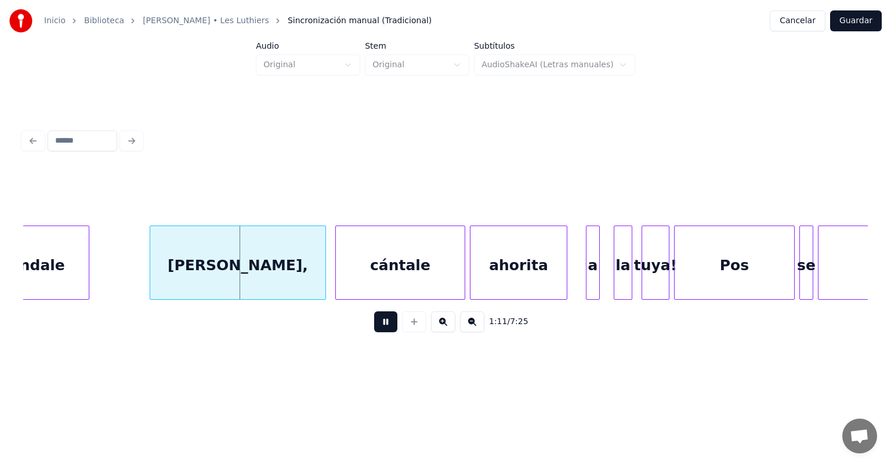
scroll to position [0, 16225]
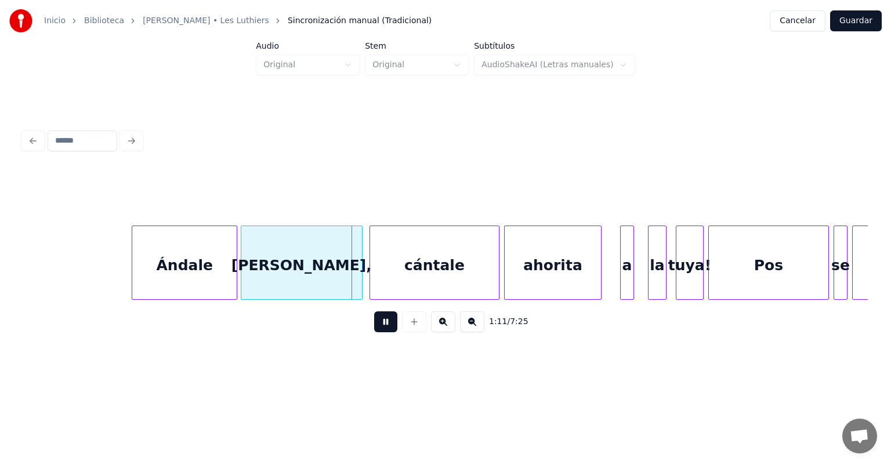
click at [187, 271] on div "Ándale" at bounding box center [184, 265] width 104 height 79
click at [234, 274] on div at bounding box center [234, 262] width 3 height 73
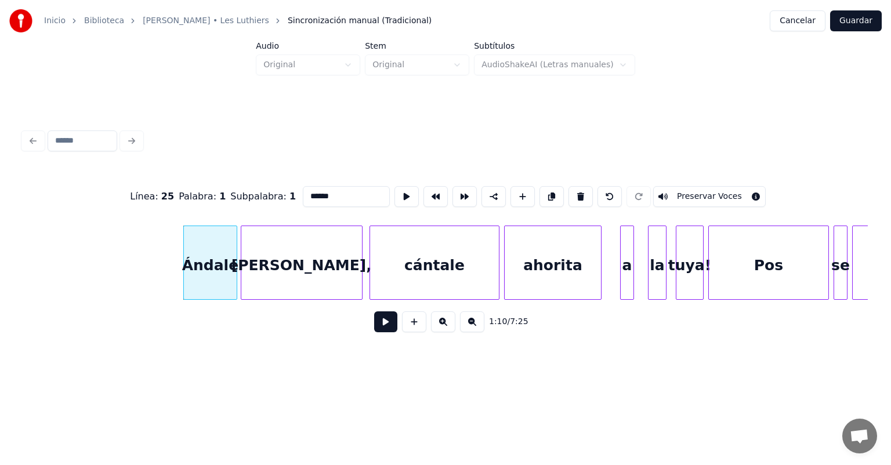
click at [257, 279] on div "[PERSON_NAME]," at bounding box center [301, 265] width 121 height 79
type input "*********"
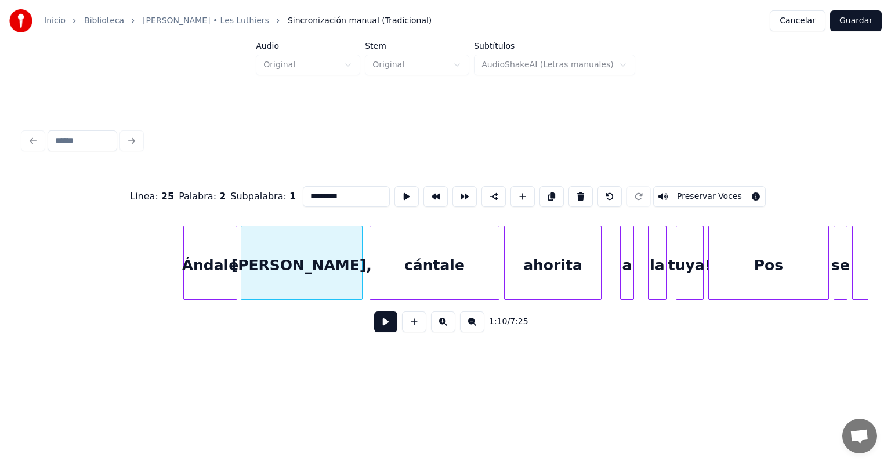
click at [377, 327] on button at bounding box center [385, 321] width 23 height 21
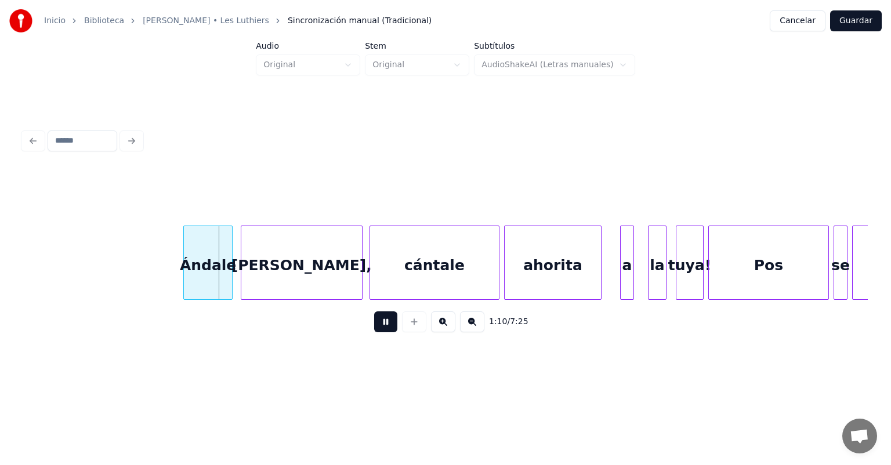
click at [253, 271] on div "[PERSON_NAME]," at bounding box center [301, 265] width 121 height 79
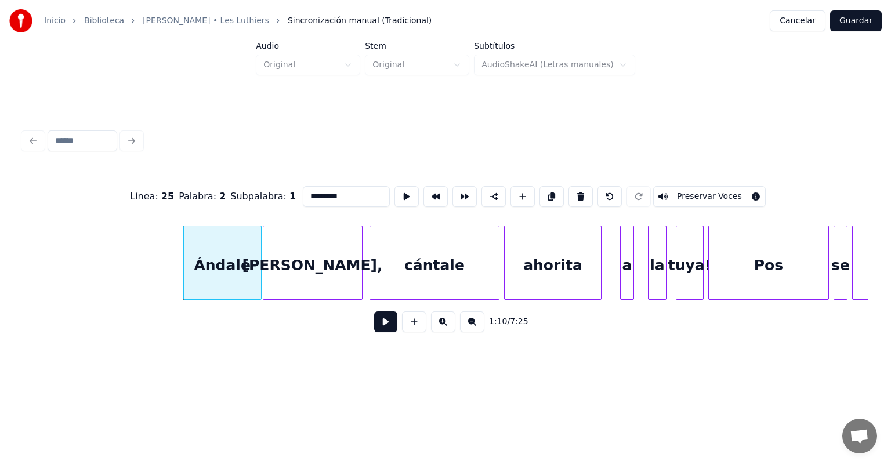
click at [382, 320] on button at bounding box center [385, 321] width 23 height 21
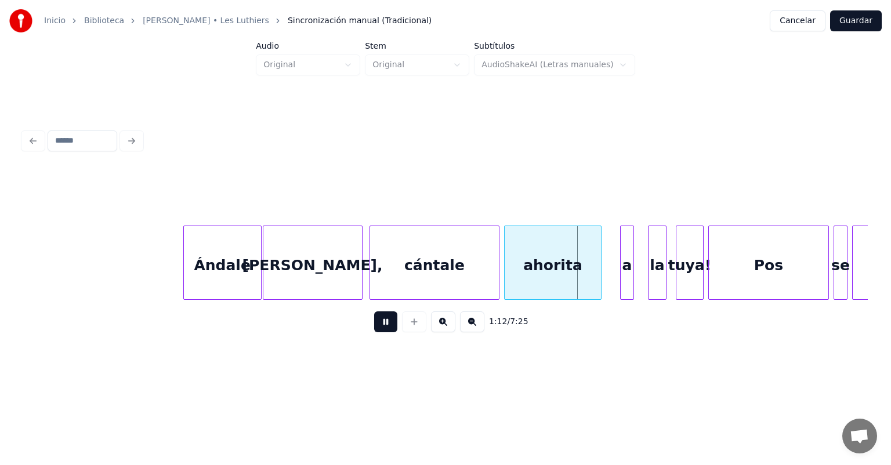
click at [389, 324] on button at bounding box center [385, 321] width 23 height 21
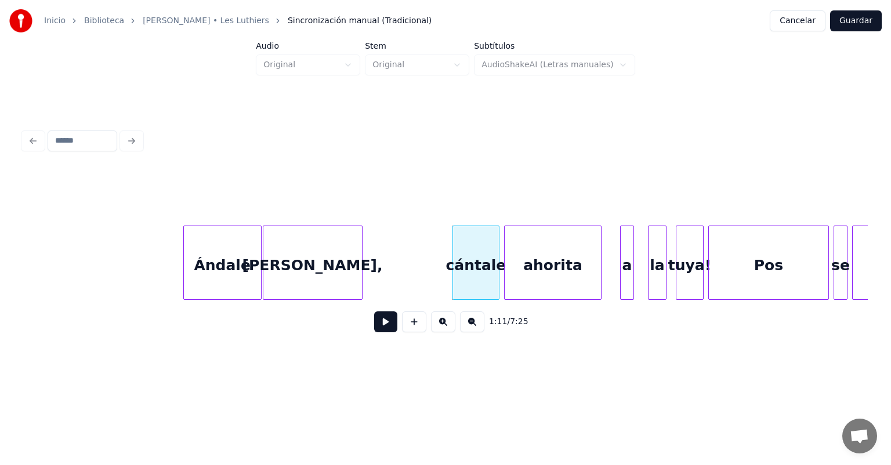
click at [311, 266] on div "[PERSON_NAME]," at bounding box center [312, 265] width 99 height 79
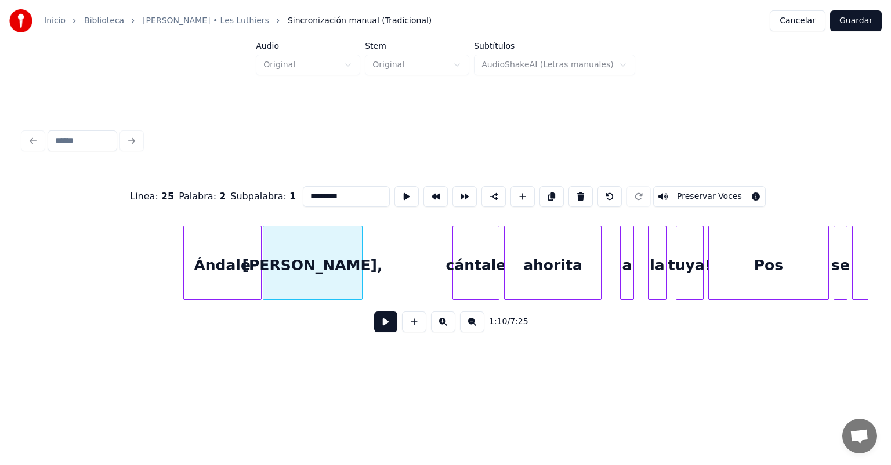
click at [374, 324] on button at bounding box center [385, 321] width 23 height 21
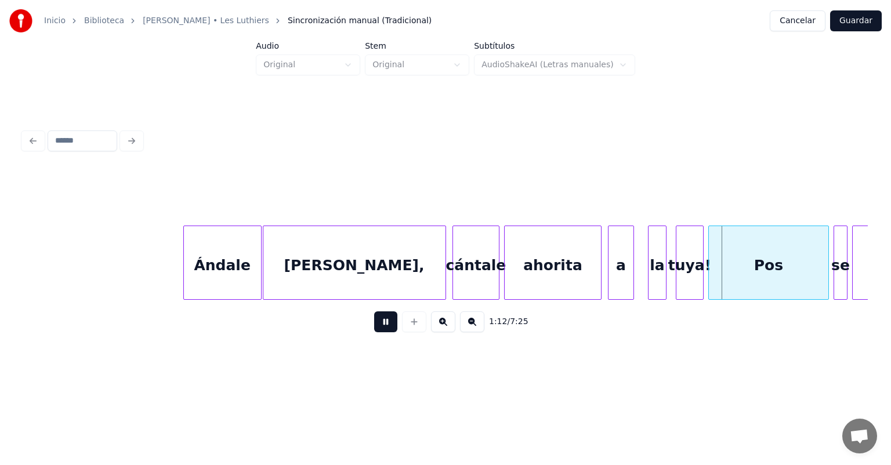
click at [457, 271] on div at bounding box center [631, 262] width 3 height 73
click at [457, 268] on div "tuya!" at bounding box center [689, 265] width 28 height 79
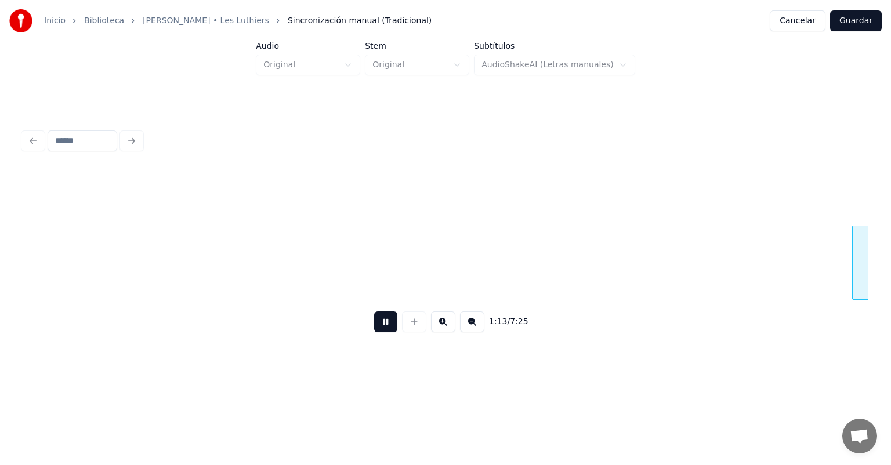
scroll to position [0, 17070]
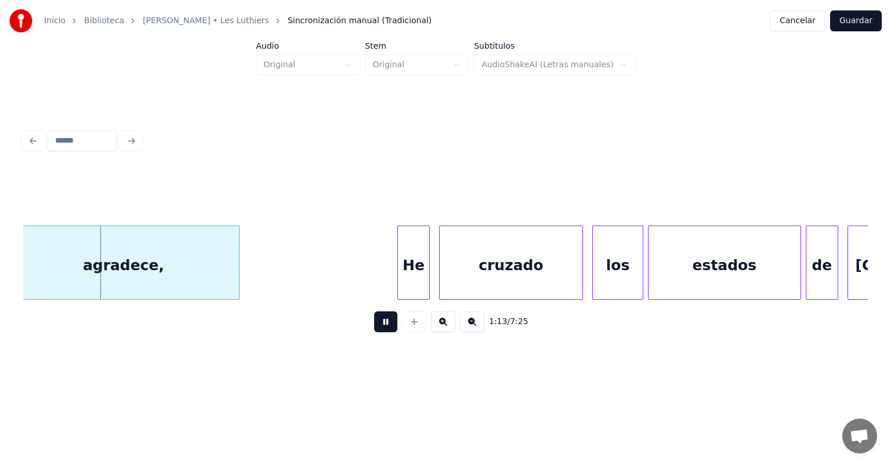
click at [375, 325] on button at bounding box center [385, 321] width 23 height 21
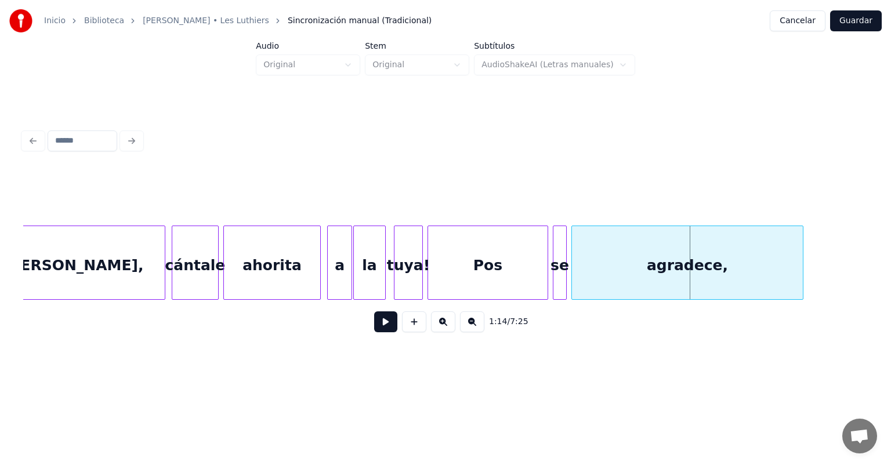
scroll to position [0, 16535]
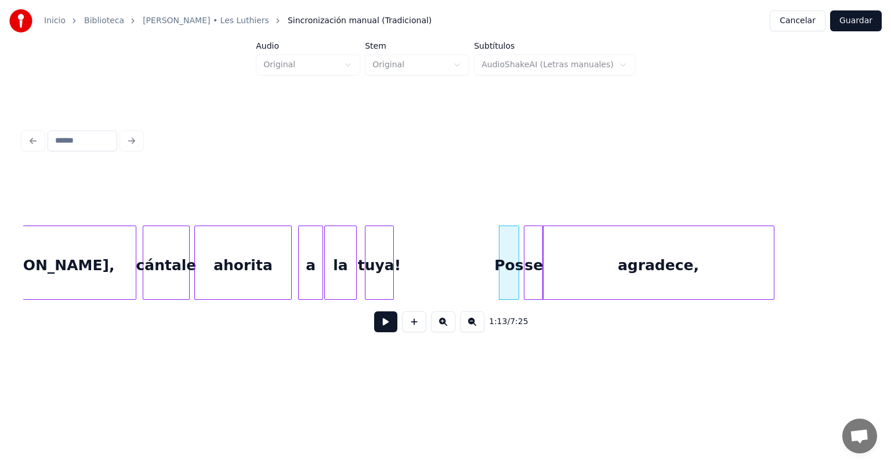
click at [457, 276] on div "se" at bounding box center [533, 265] width 19 height 79
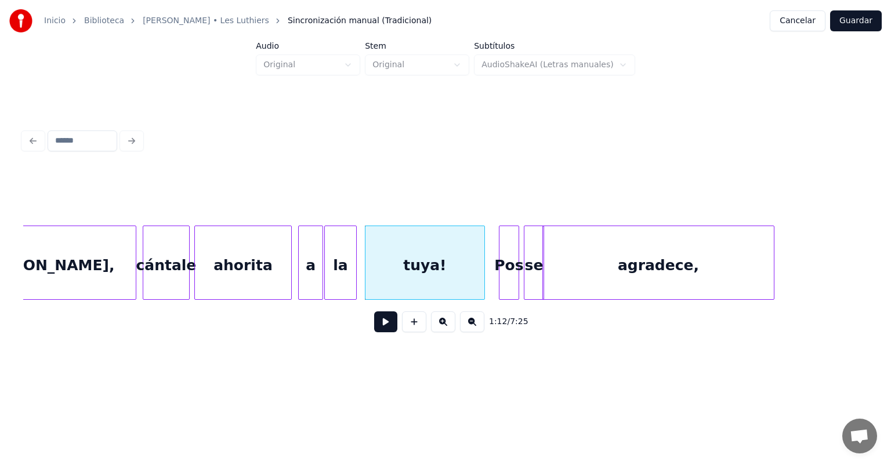
click at [374, 327] on button at bounding box center [385, 321] width 23 height 21
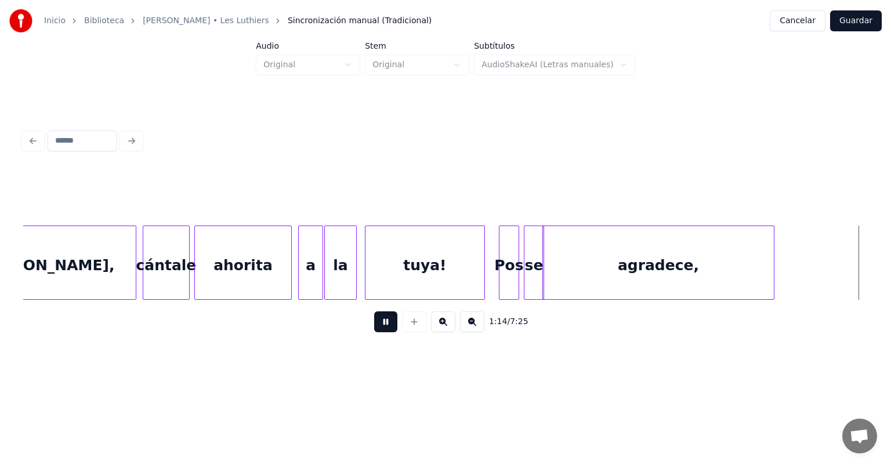
scroll to position [0, 17380]
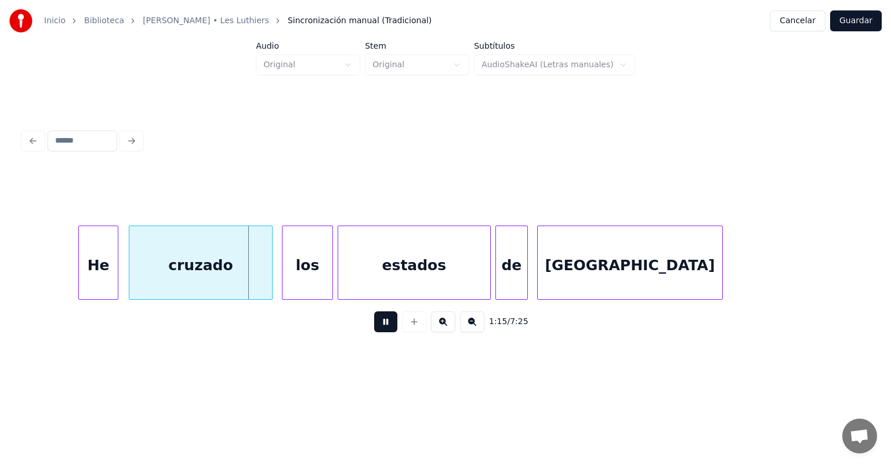
click at [117, 284] on div at bounding box center [115, 262] width 3 height 73
click at [132, 284] on div "cruzado" at bounding box center [200, 265] width 144 height 79
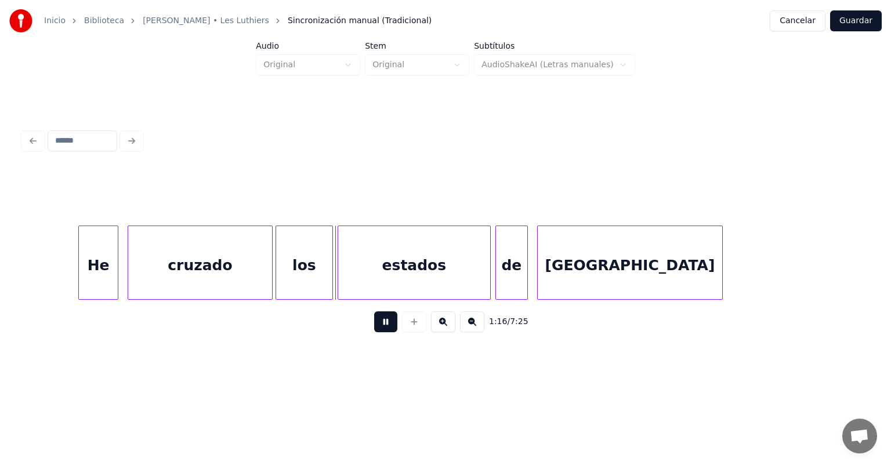
click at [284, 287] on div "los" at bounding box center [304, 265] width 56 height 79
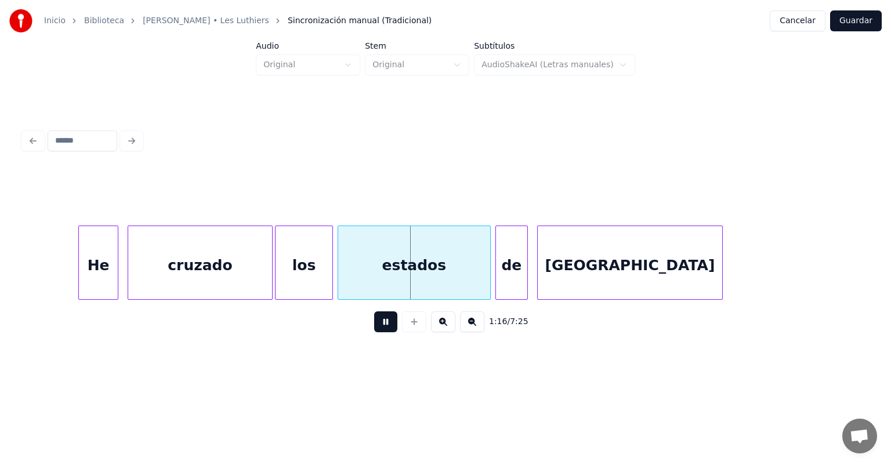
click at [329, 292] on div at bounding box center [330, 262] width 3 height 73
click at [339, 285] on div "estados" at bounding box center [412, 265] width 156 height 79
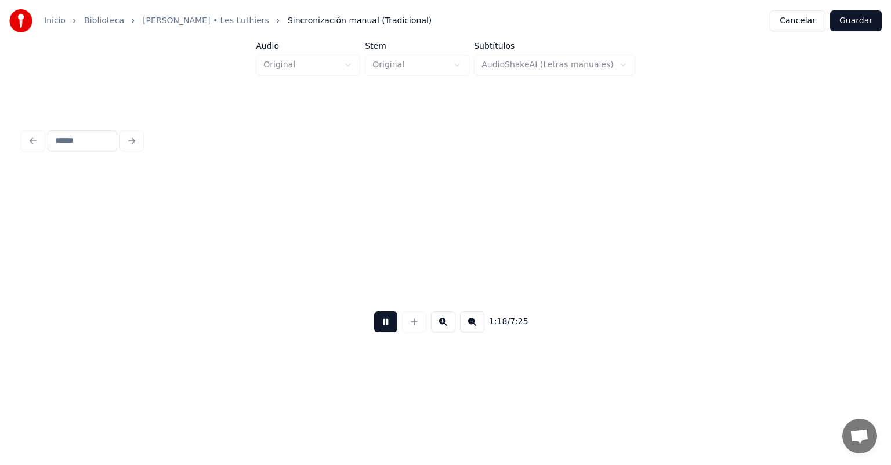
scroll to position [0, 18230]
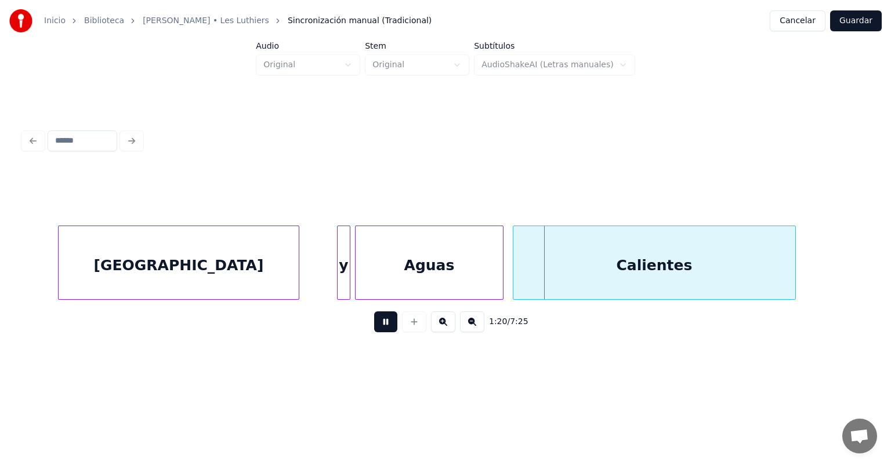
click at [342, 283] on div "y" at bounding box center [344, 265] width 12 height 79
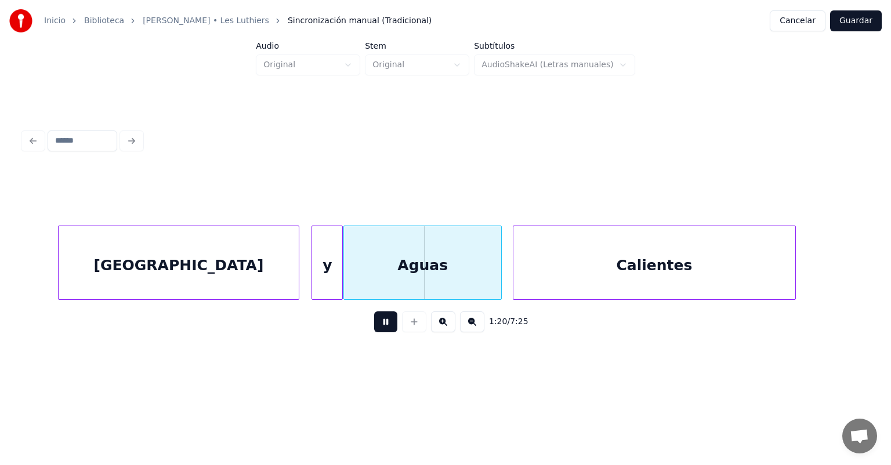
click at [457, 284] on div "Aguas" at bounding box center [422, 265] width 157 height 79
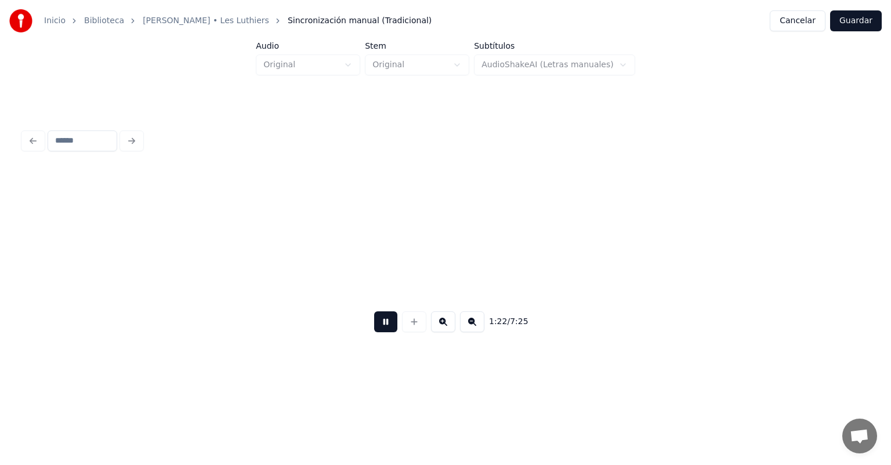
scroll to position [0, 19076]
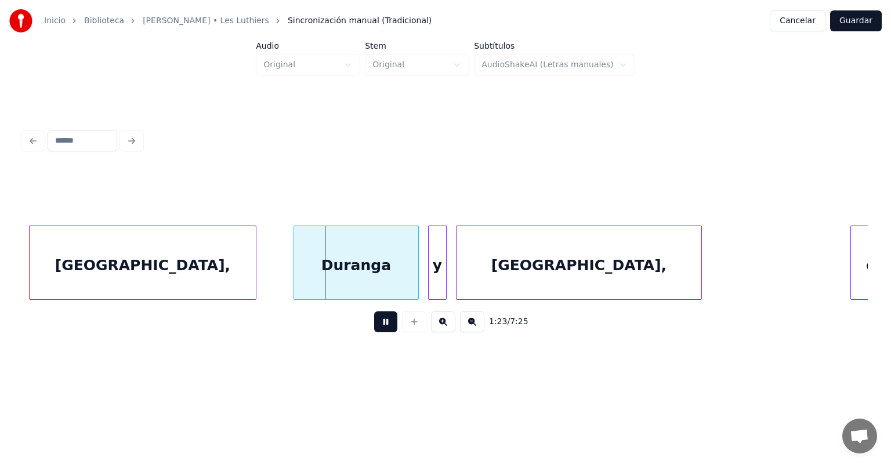
click at [296, 280] on div "Duranga" at bounding box center [356, 265] width 124 height 79
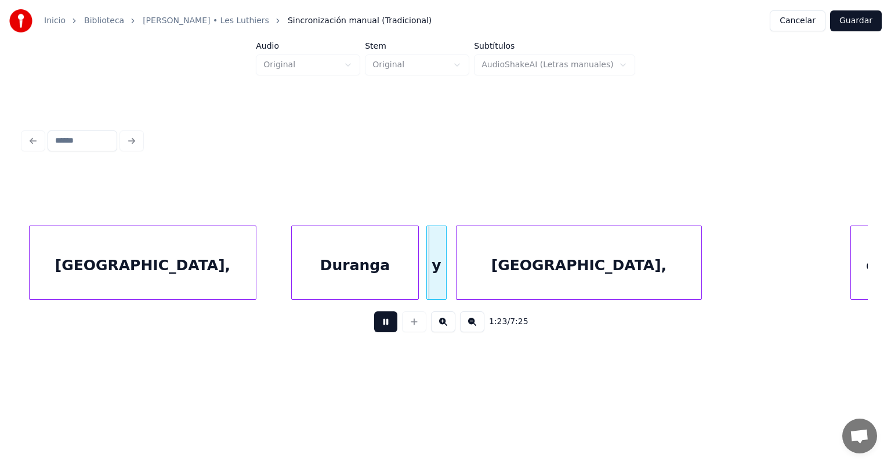
click at [428, 276] on div "y" at bounding box center [436, 265] width 19 height 79
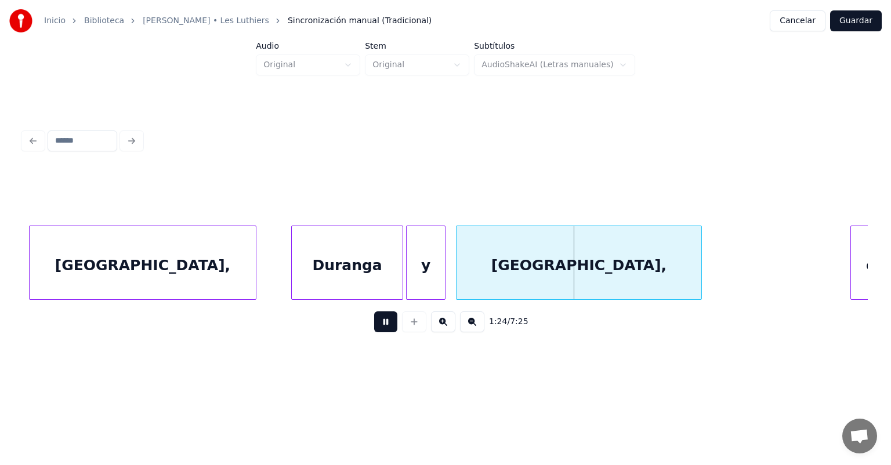
click at [443, 284] on div at bounding box center [442, 262] width 3 height 73
click at [457, 285] on div "[GEOGRAPHIC_DATA]," at bounding box center [576, 265] width 251 height 79
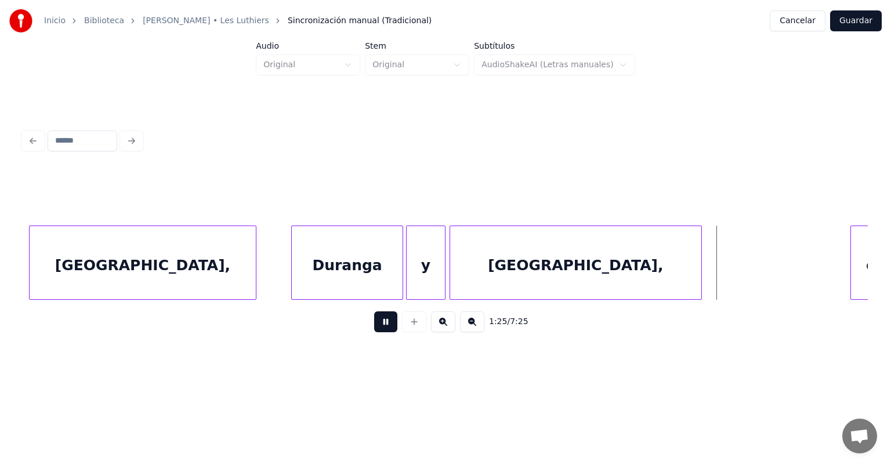
click at [374, 327] on button at bounding box center [385, 321] width 23 height 21
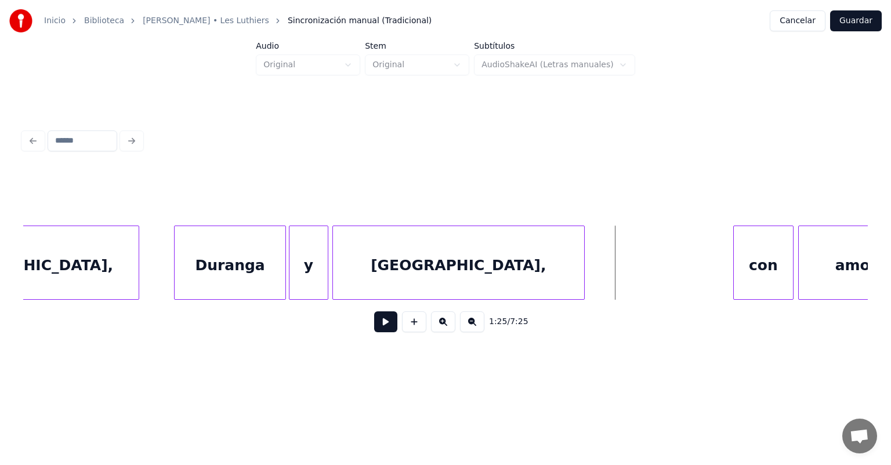
scroll to position [0, 19222]
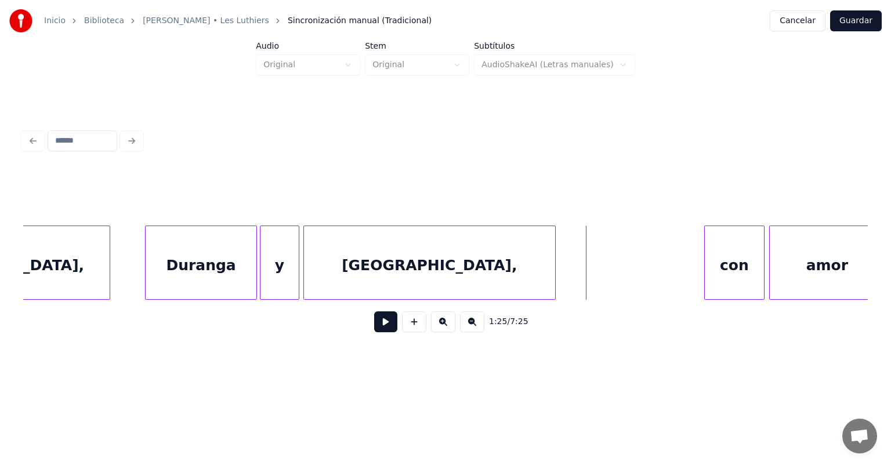
click at [191, 269] on div "Duranga" at bounding box center [201, 265] width 111 height 79
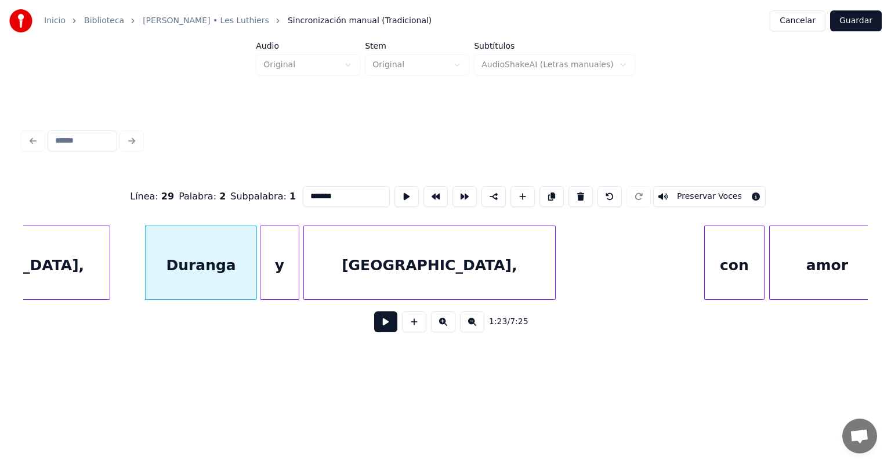
click at [328, 188] on input "*******" at bounding box center [346, 196] width 87 height 21
type input "*******"
click at [376, 326] on button at bounding box center [385, 321] width 23 height 21
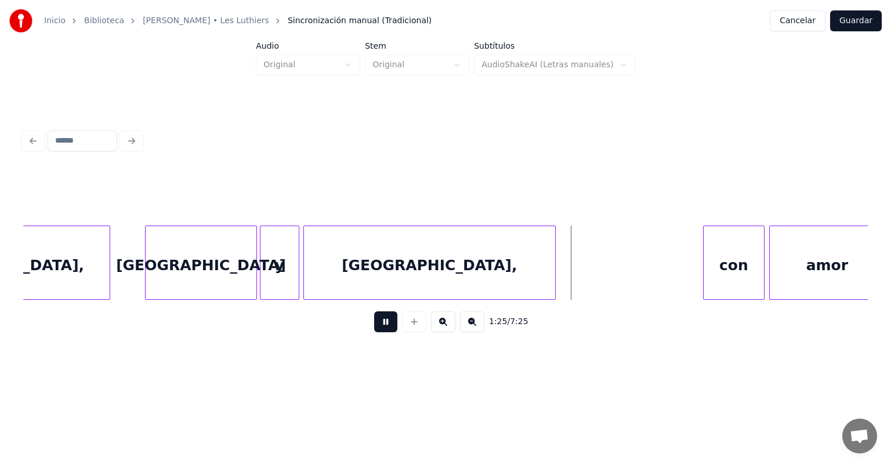
click at [457, 260] on div "con" at bounding box center [734, 265] width 60 height 79
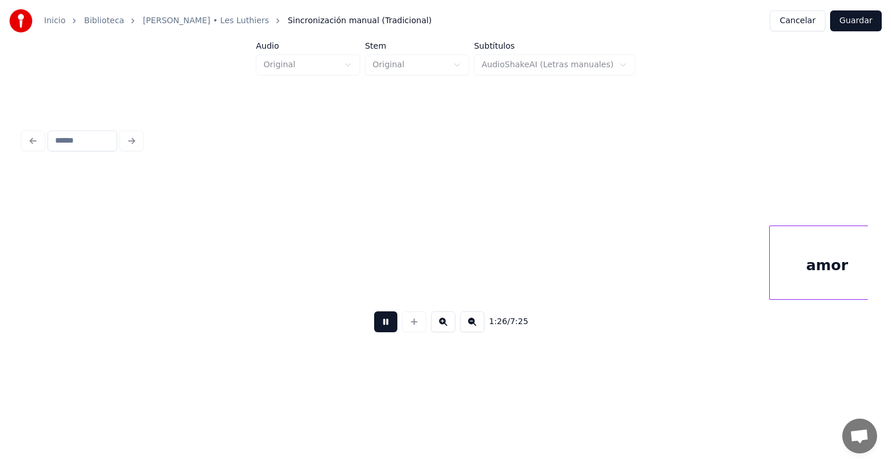
scroll to position [0, 20068]
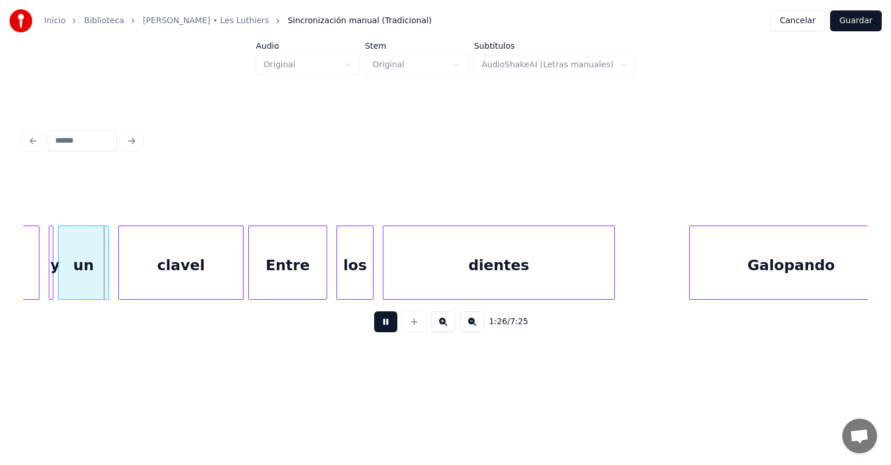
click at [376, 327] on button at bounding box center [385, 321] width 23 height 21
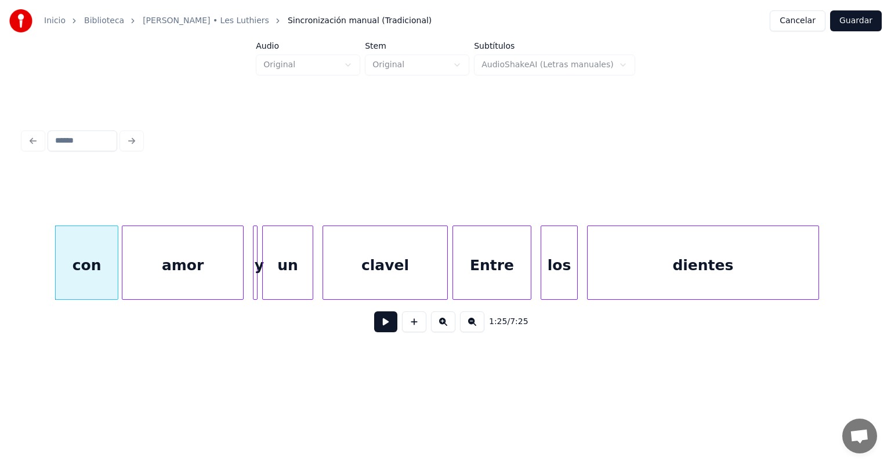
click at [130, 267] on div "amor" at bounding box center [182, 265] width 121 height 79
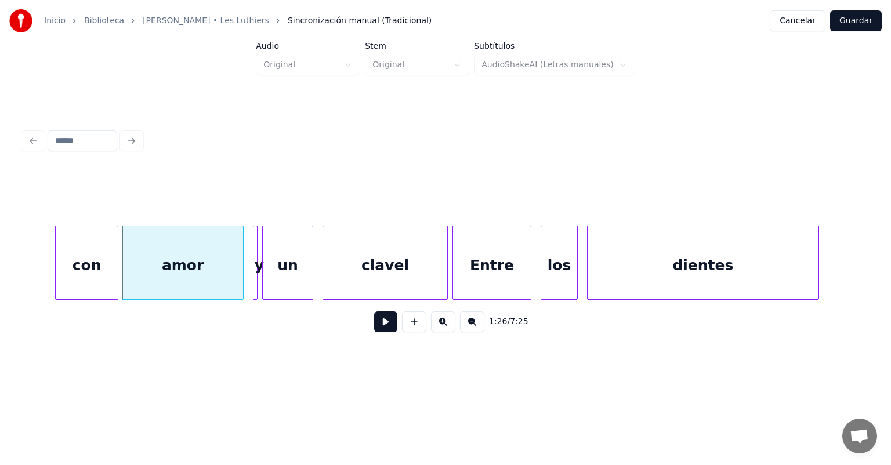
click at [374, 327] on button at bounding box center [385, 321] width 23 height 21
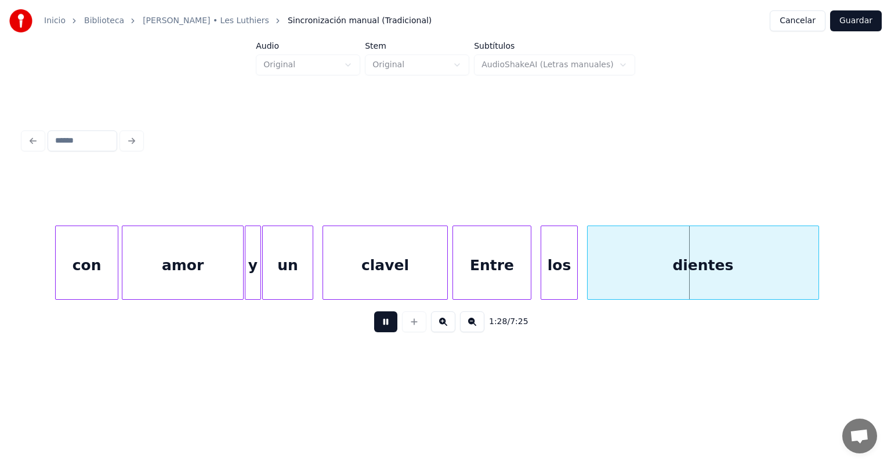
click at [420, 267] on div "clavel" at bounding box center [385, 265] width 124 height 79
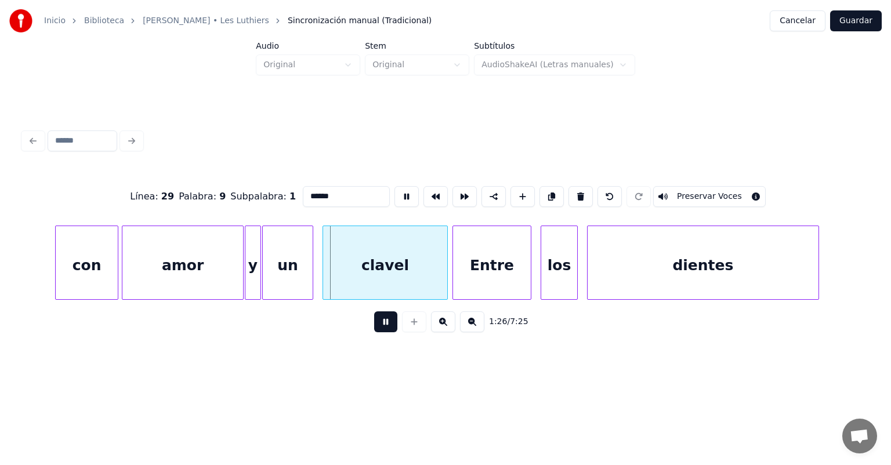
click at [457, 266] on div "Entre" at bounding box center [492, 265] width 78 height 79
type input "*****"
click at [374, 327] on button at bounding box center [385, 321] width 23 height 21
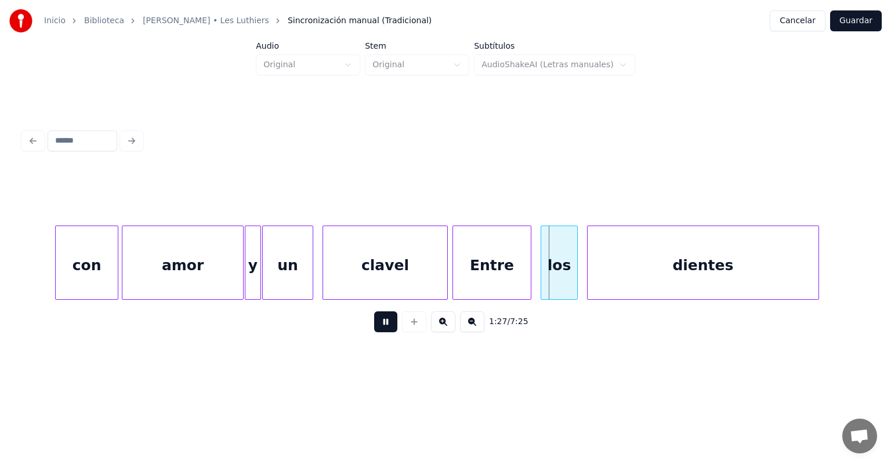
click at [457, 268] on div "Entre" at bounding box center [492, 265] width 78 height 79
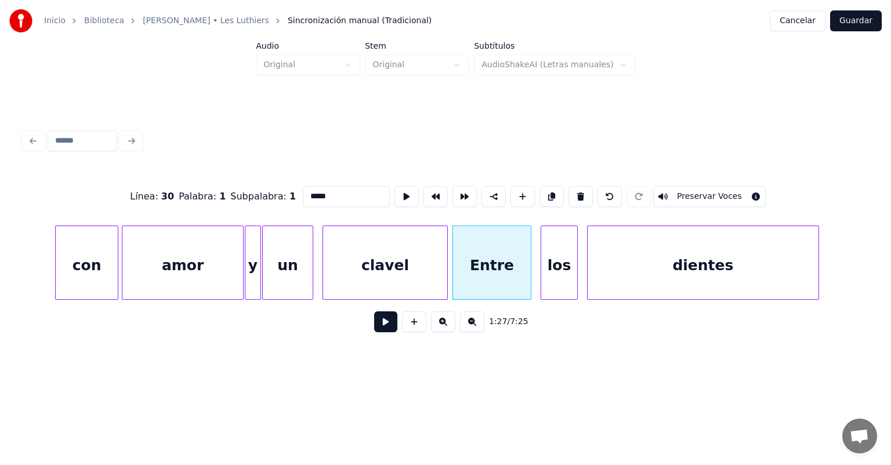
click at [457, 267] on div "los" at bounding box center [559, 265] width 36 height 79
type input "***"
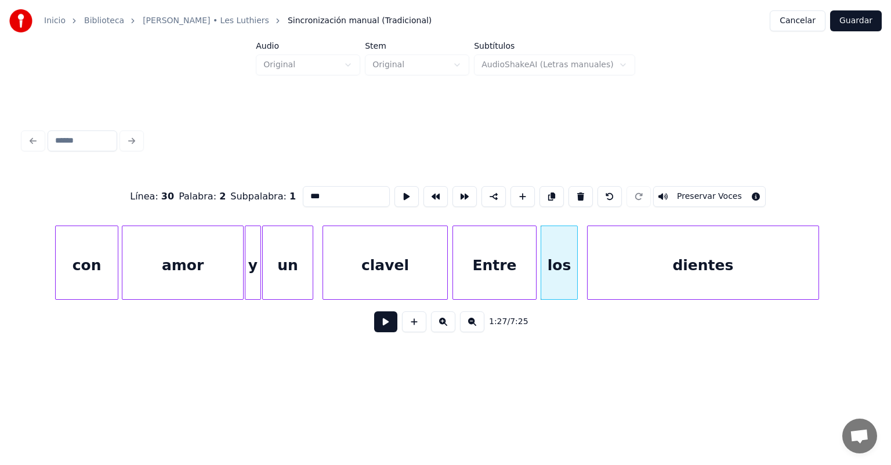
click at [457, 269] on div "Entre" at bounding box center [494, 265] width 83 height 79
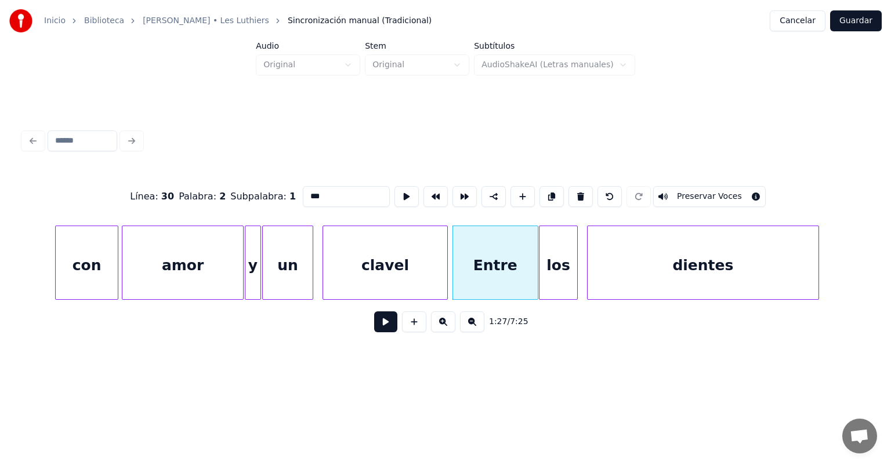
click at [457, 270] on div at bounding box center [540, 262] width 3 height 73
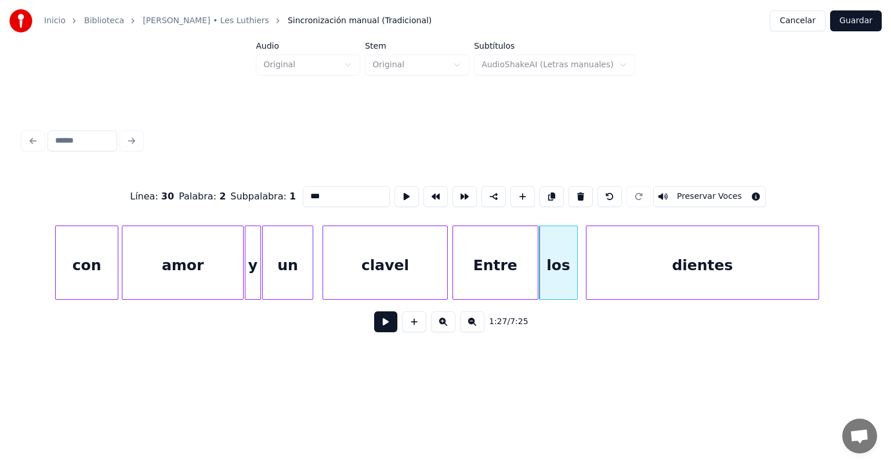
click at [457, 267] on div "dientes" at bounding box center [702, 265] width 232 height 79
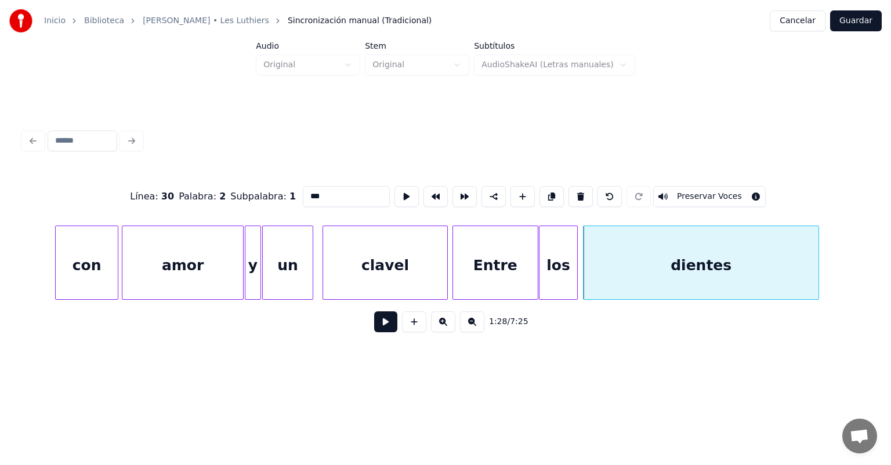
click at [374, 327] on button at bounding box center [385, 321] width 23 height 21
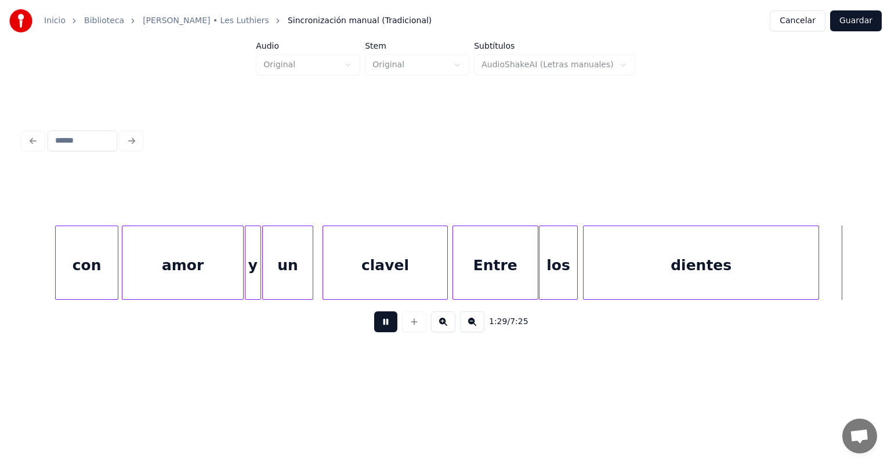
scroll to position [0, 20711]
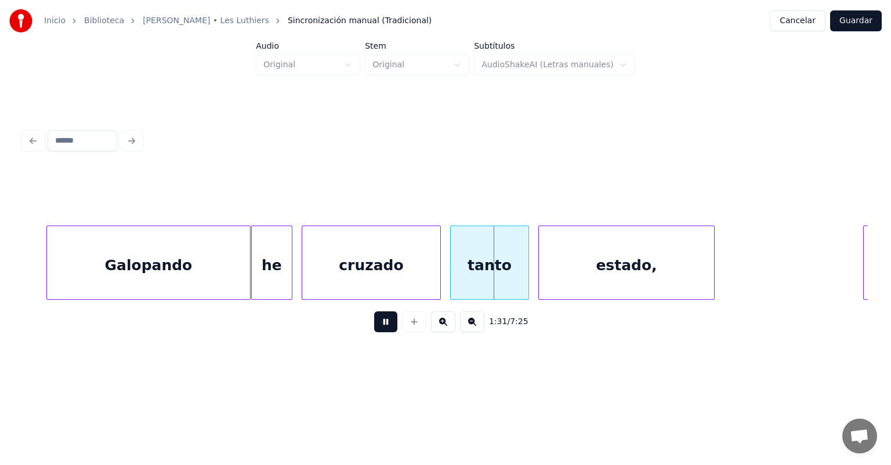
click at [303, 273] on div "cruzado" at bounding box center [371, 265] width 138 height 79
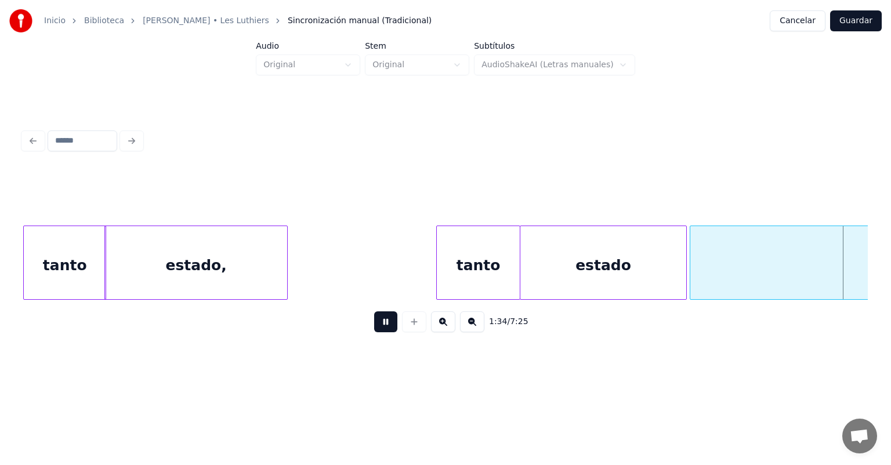
scroll to position [0, 21983]
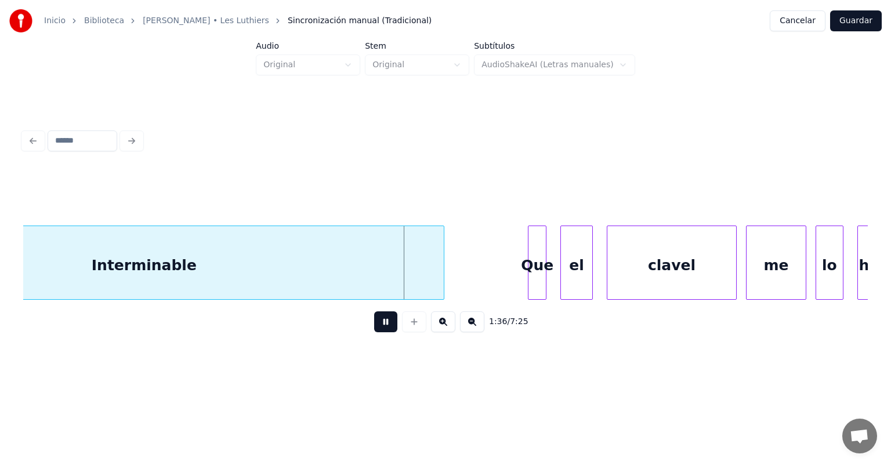
click at [457, 269] on div "Que" at bounding box center [536, 265] width 17 height 79
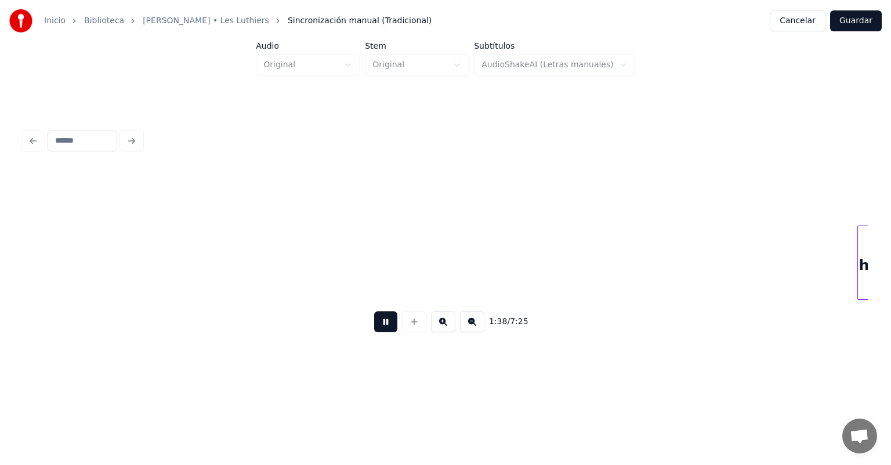
scroll to position [0, 22831]
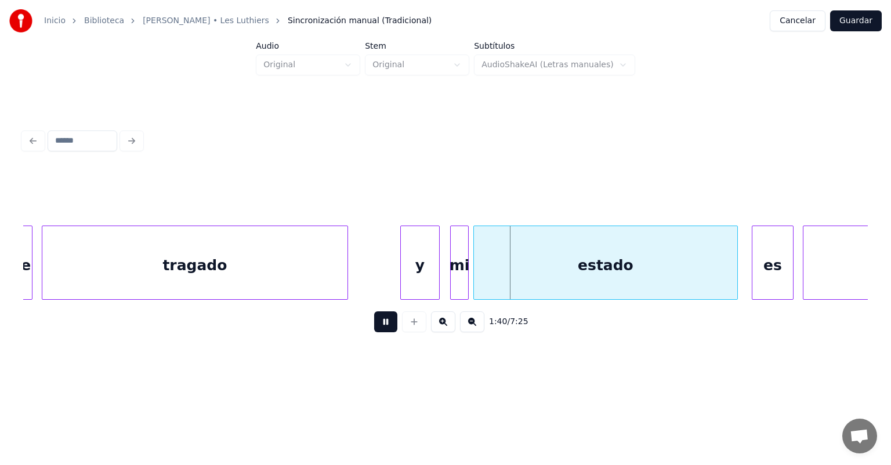
click at [438, 271] on div at bounding box center [437, 262] width 3 height 73
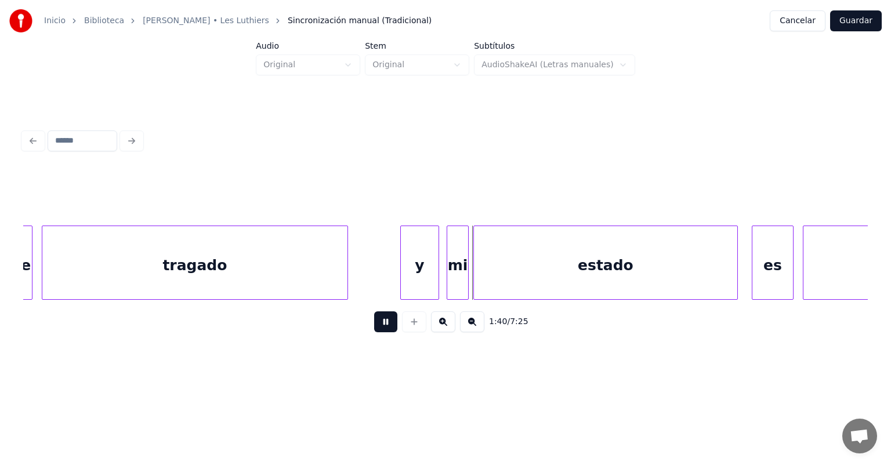
click at [452, 271] on div "mi" at bounding box center [457, 265] width 21 height 79
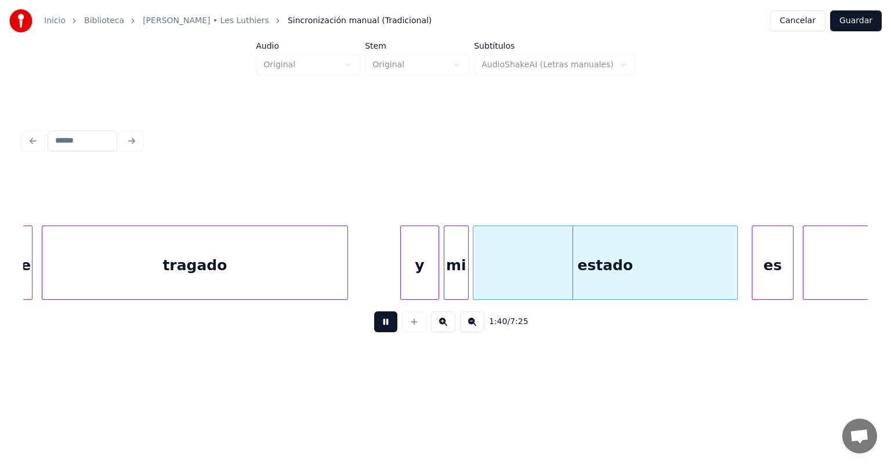
click at [457, 271] on div "estado" at bounding box center [605, 265] width 264 height 79
click at [457, 272] on div at bounding box center [471, 262] width 3 height 73
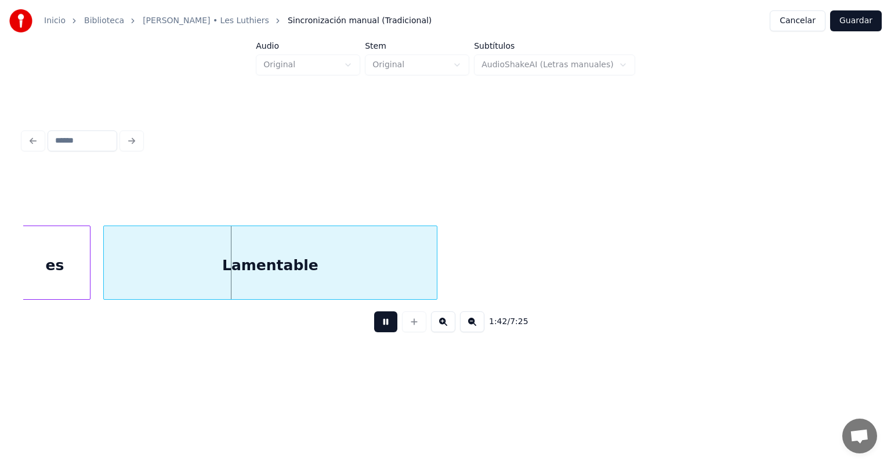
scroll to position [0, 23526]
click at [72, 265] on div "es" at bounding box center [59, 265] width 70 height 79
click at [89, 274] on div "Lamentable" at bounding box center [263, 265] width 356 height 79
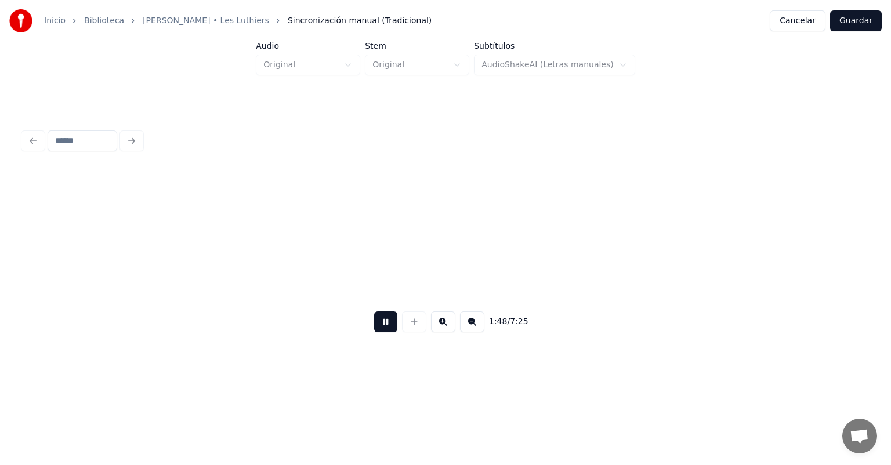
scroll to position [0, 25071]
click at [374, 327] on button at bounding box center [385, 321] width 23 height 21
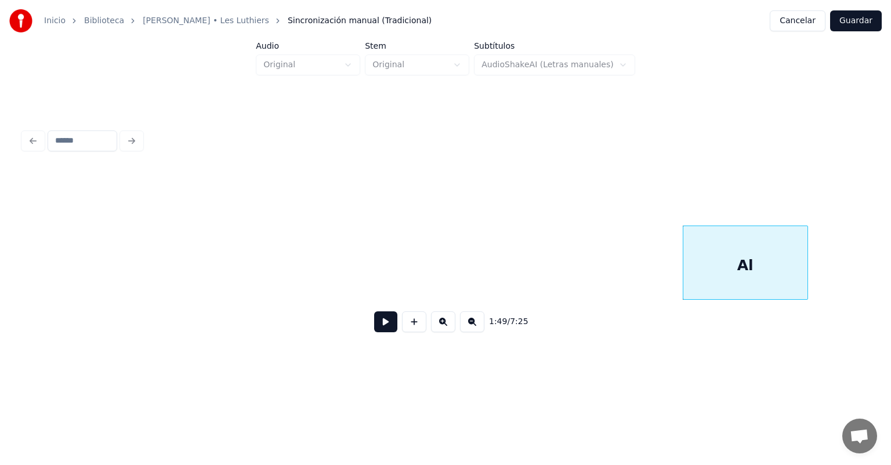
scroll to position [0, 23953]
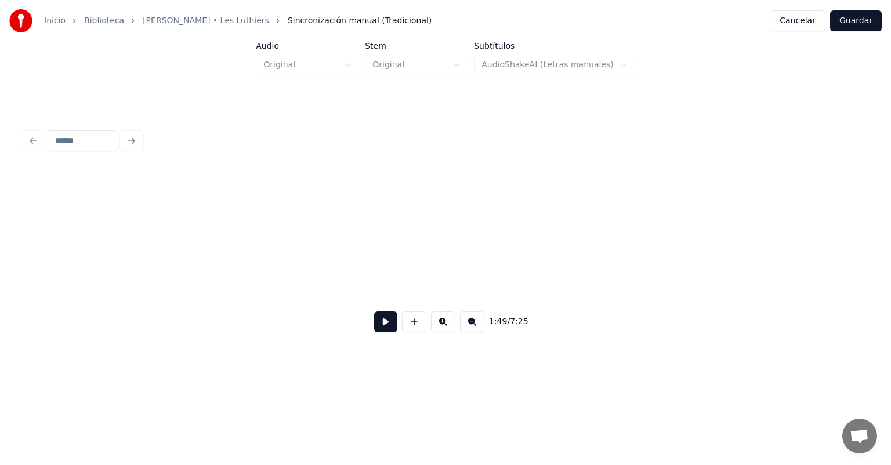
click at [223, 305] on div "1:49 / 7:25" at bounding box center [445, 322] width 845 height 44
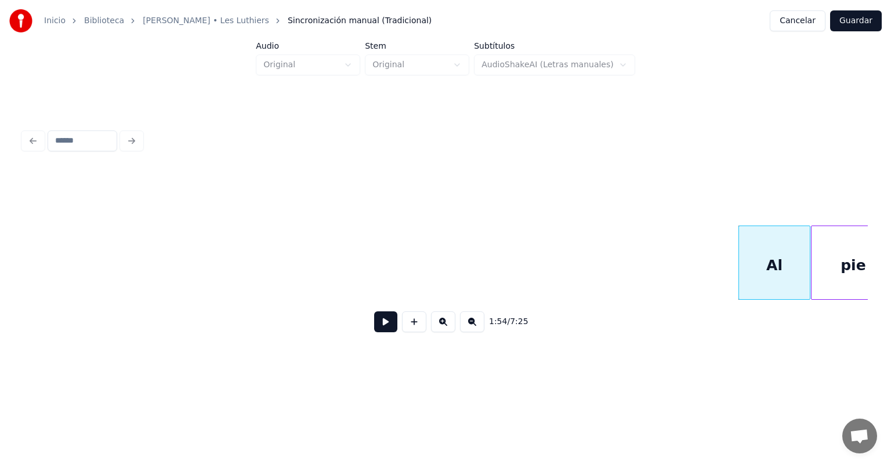
click at [375, 327] on button at bounding box center [385, 321] width 23 height 21
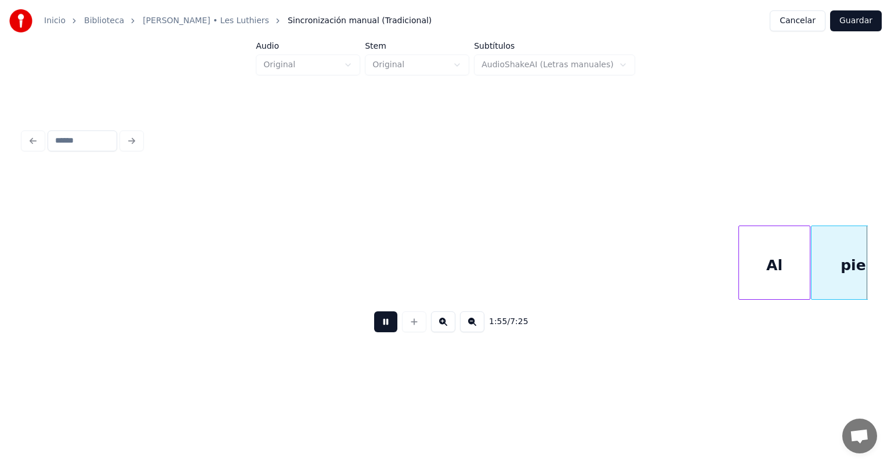
scroll to position [0, 26746]
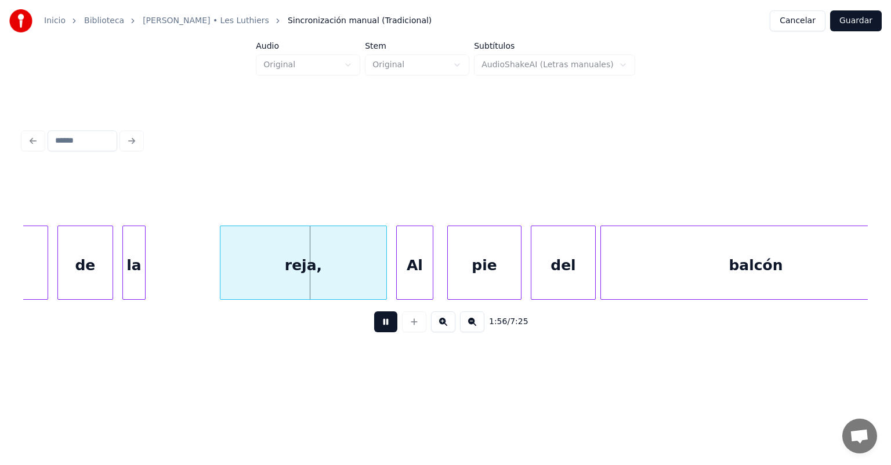
click at [92, 269] on div "de" at bounding box center [85, 265] width 55 height 79
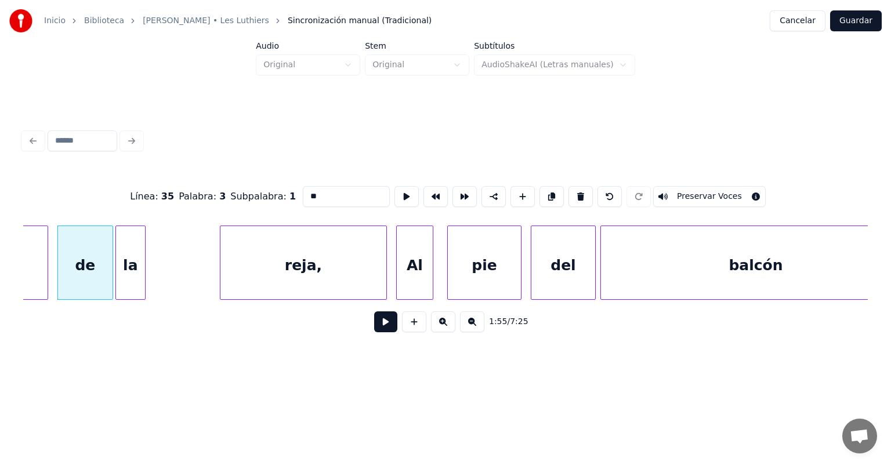
click at [124, 278] on div "la" at bounding box center [130, 265] width 29 height 79
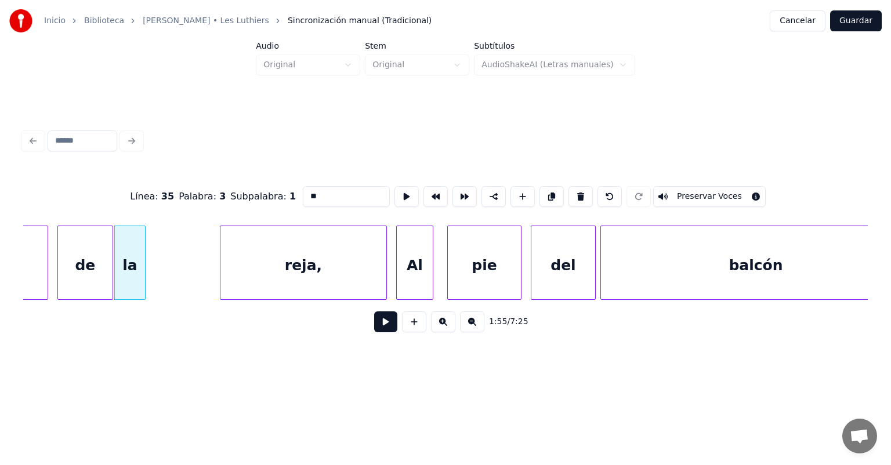
click at [130, 276] on div "la" at bounding box center [130, 265] width 30 height 79
click at [303, 190] on input "**" at bounding box center [346, 196] width 87 height 21
type input "*"
type input "**"
click at [379, 317] on button at bounding box center [385, 321] width 23 height 21
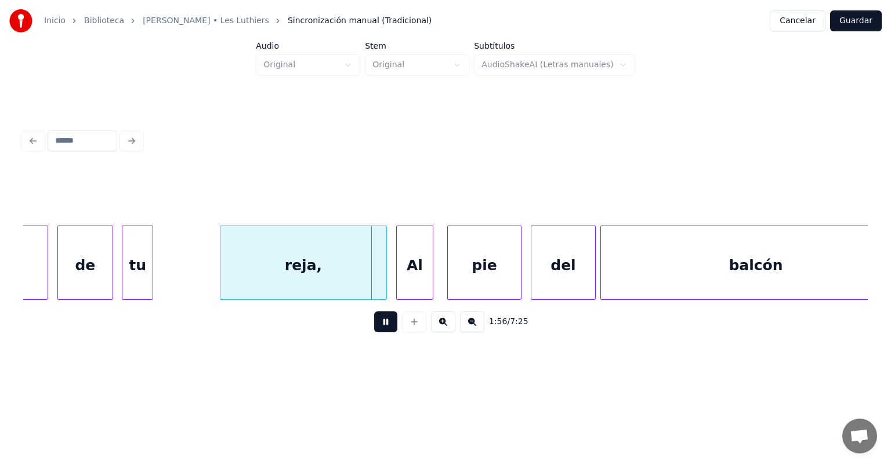
click at [135, 266] on div "tu" at bounding box center [137, 265] width 30 height 79
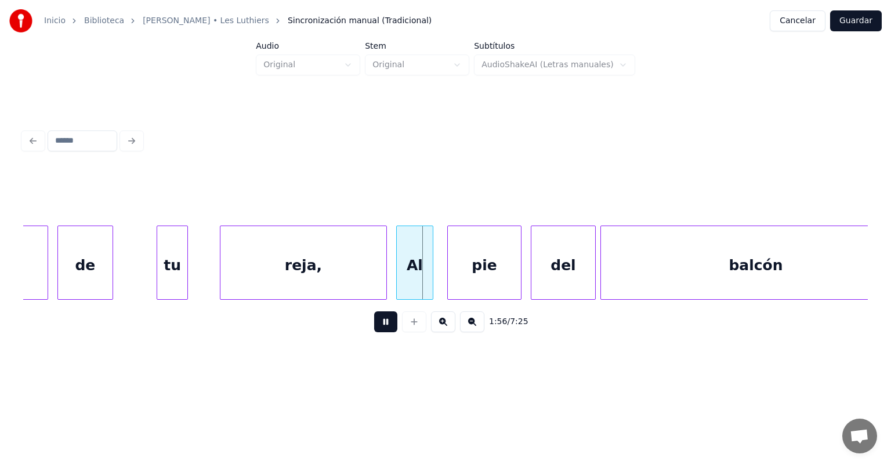
click at [165, 279] on div "tu" at bounding box center [172, 265] width 30 height 79
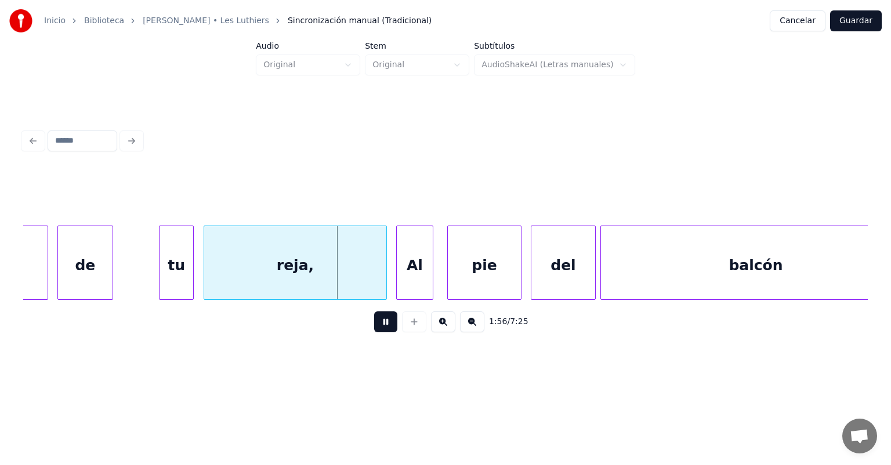
click at [187, 275] on div "tu" at bounding box center [177, 265] width 34 height 79
click at [193, 281] on div at bounding box center [192, 262] width 3 height 73
click at [161, 276] on div "tu" at bounding box center [178, 265] width 36 height 79
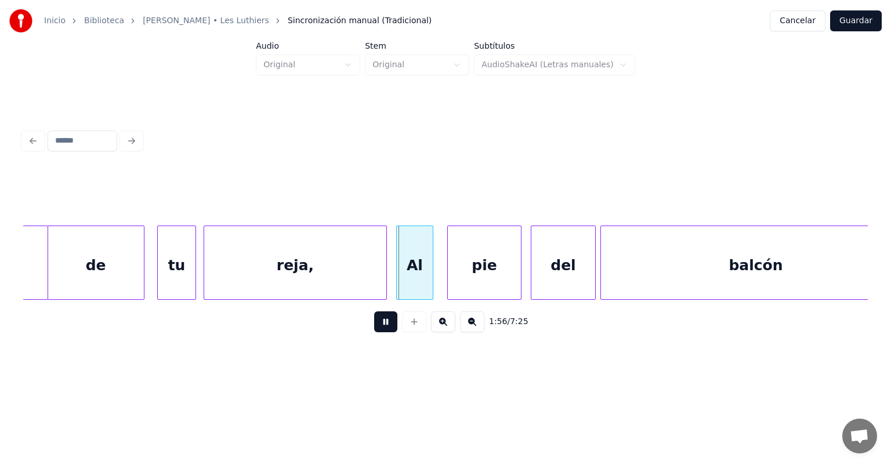
click at [383, 278] on div at bounding box center [384, 262] width 3 height 73
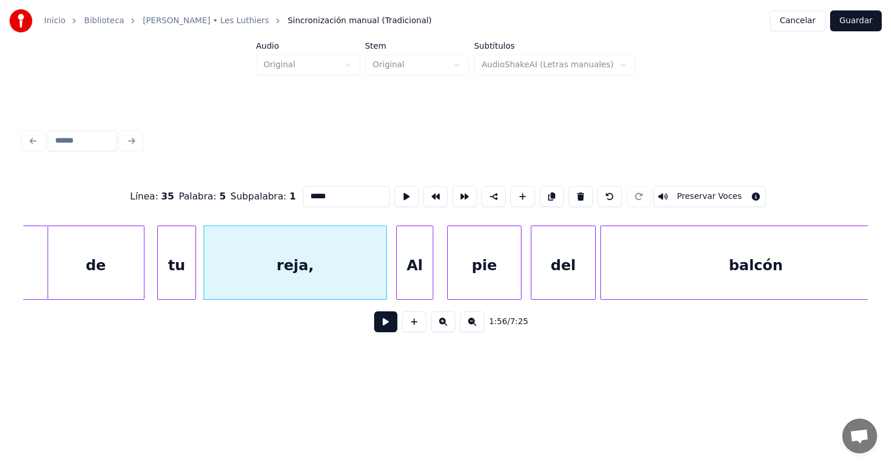
click at [397, 281] on div "Al" at bounding box center [415, 265] width 36 height 79
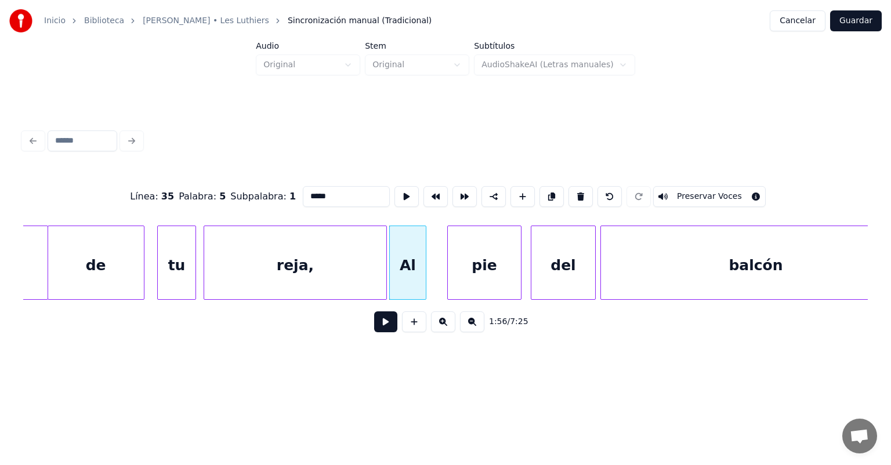
click at [448, 285] on div at bounding box center [449, 262] width 3 height 73
type input "***"
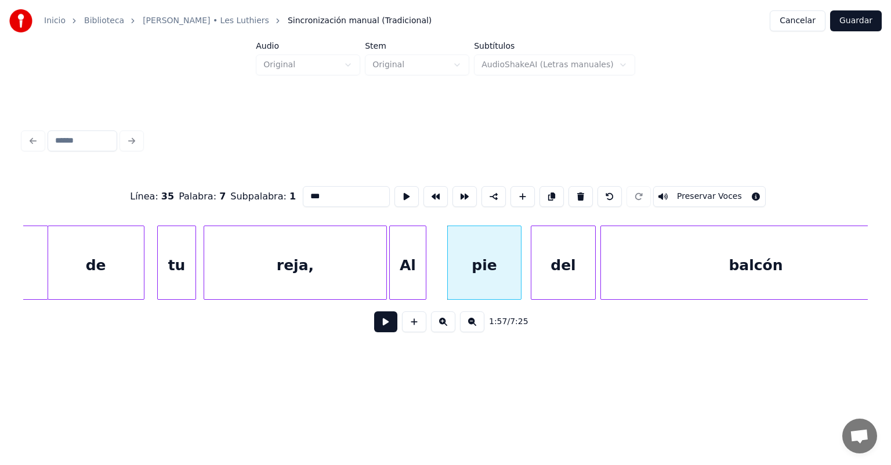
click at [382, 327] on button at bounding box center [385, 321] width 23 height 21
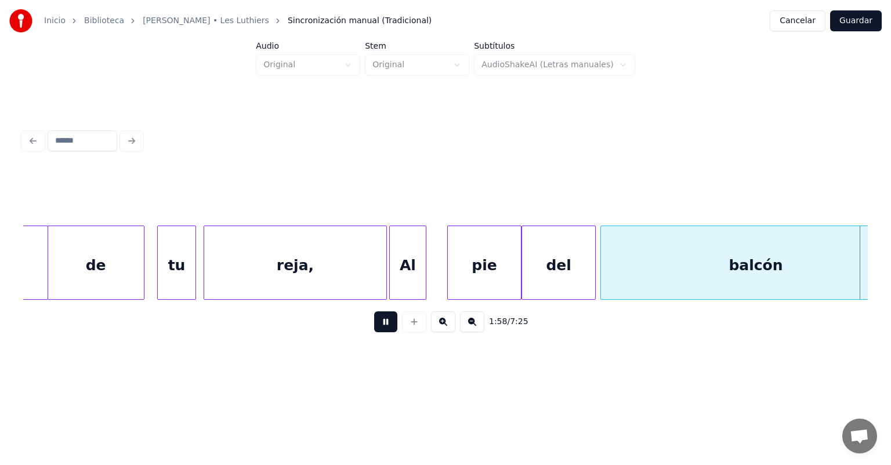
scroll to position [0, 27592]
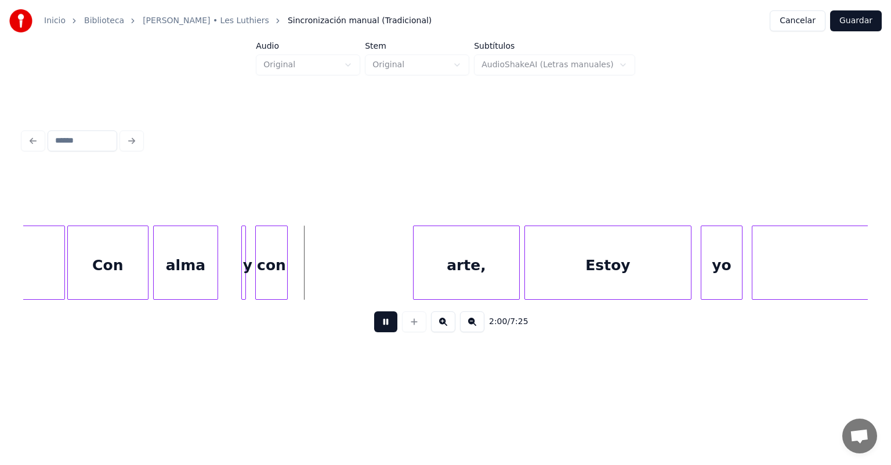
click at [70, 277] on div "Con" at bounding box center [108, 265] width 80 height 79
click at [242, 282] on div at bounding box center [243, 262] width 3 height 73
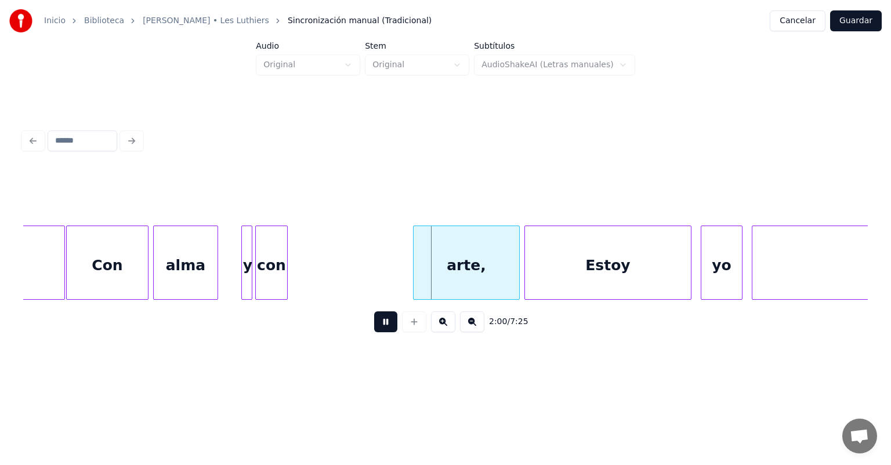
click at [244, 284] on div at bounding box center [243, 262] width 3 height 73
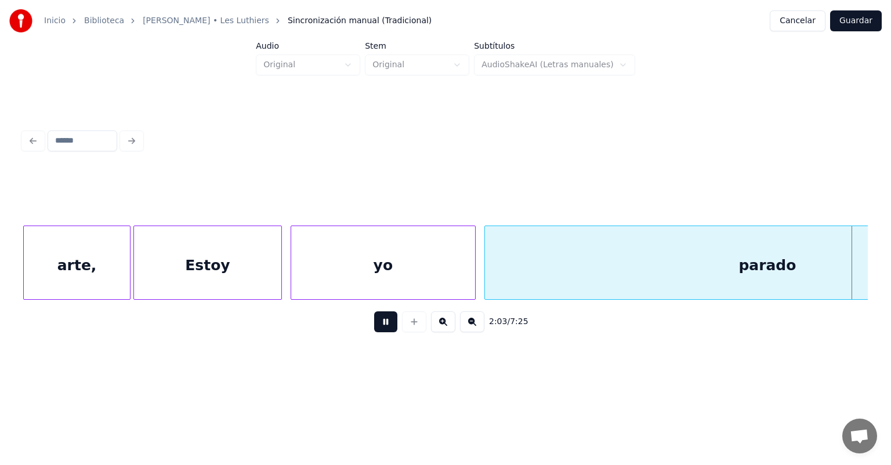
scroll to position [0, 28706]
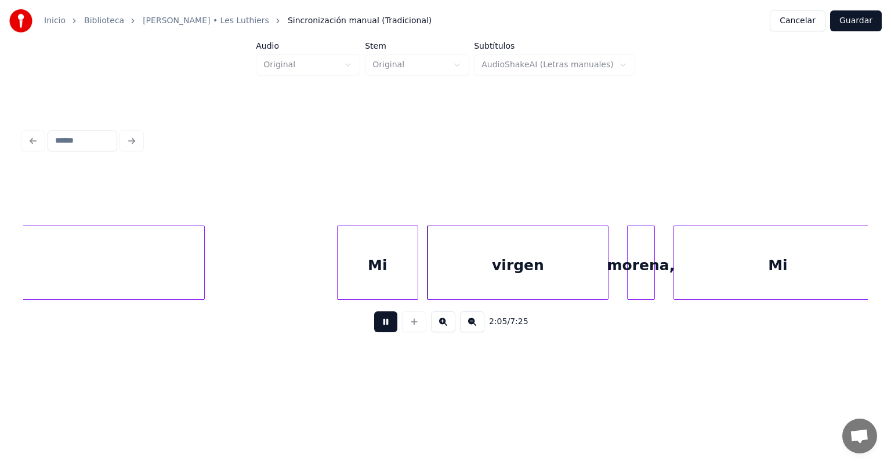
click at [429, 267] on div "virgen" at bounding box center [518, 265] width 180 height 79
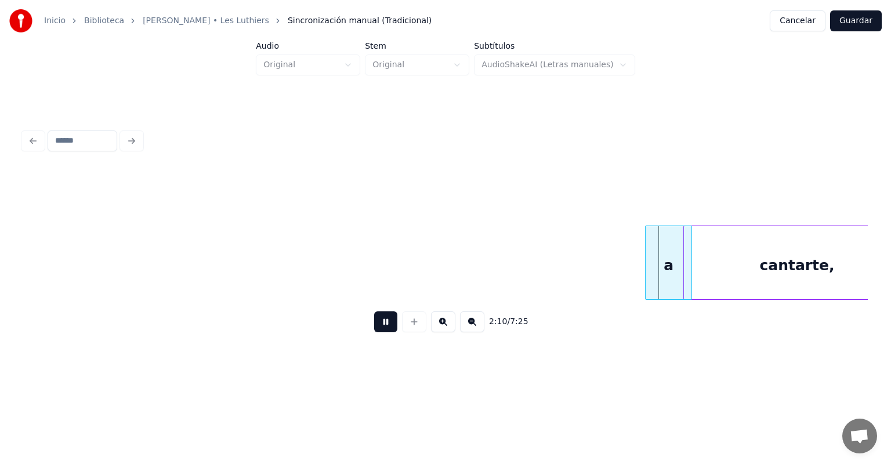
scroll to position [0, 30187]
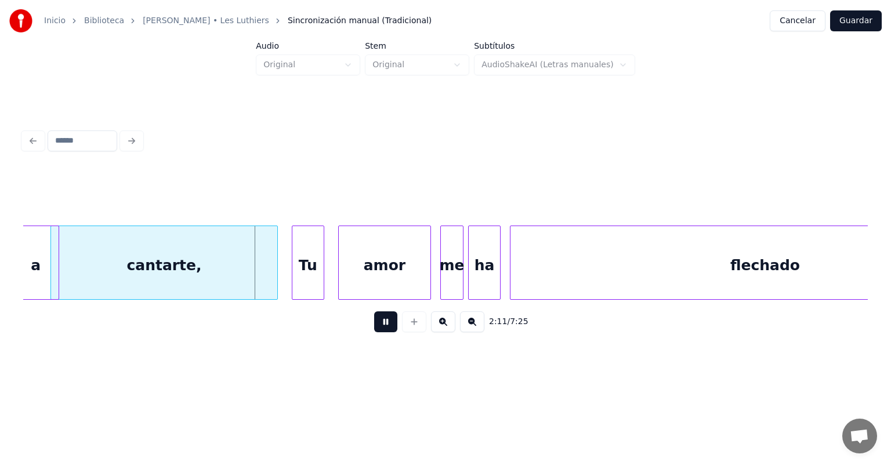
click at [380, 327] on button at bounding box center [385, 321] width 23 height 21
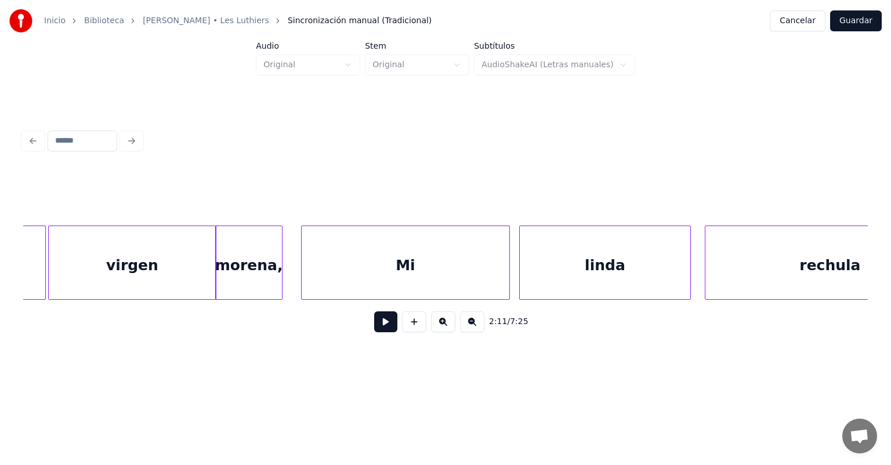
scroll to position [0, 28815]
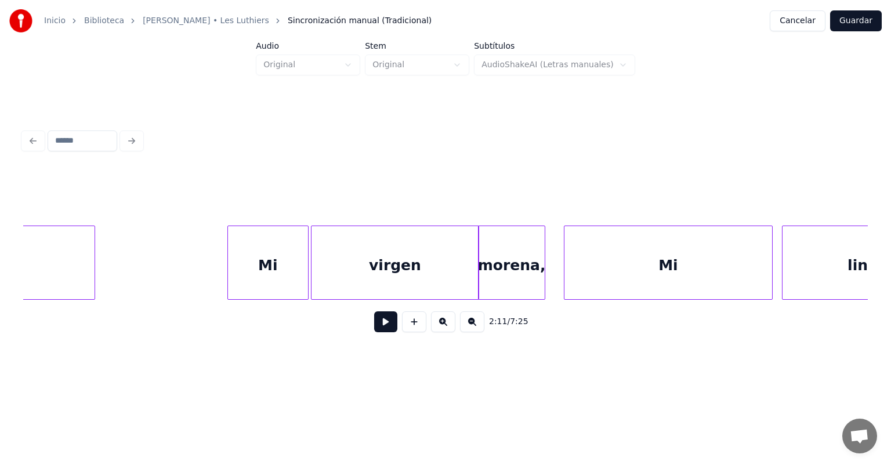
click at [347, 262] on div "virgen" at bounding box center [394, 265] width 167 height 79
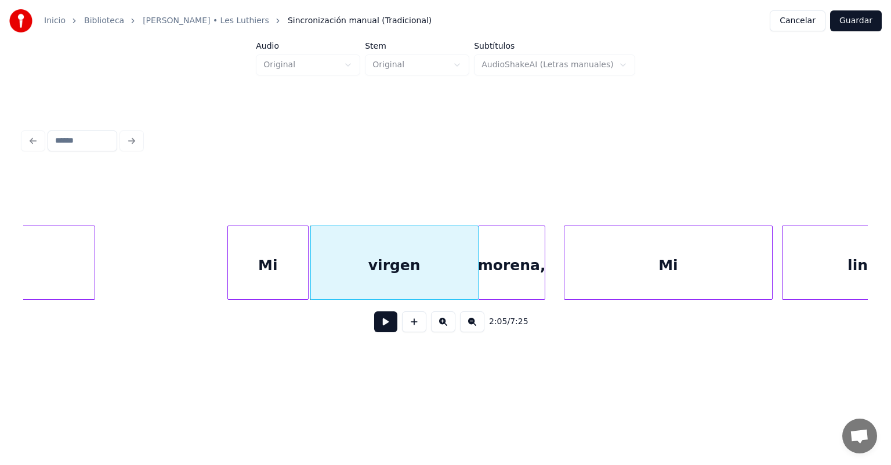
click at [374, 322] on button at bounding box center [385, 321] width 23 height 21
click at [374, 327] on button at bounding box center [385, 321] width 23 height 21
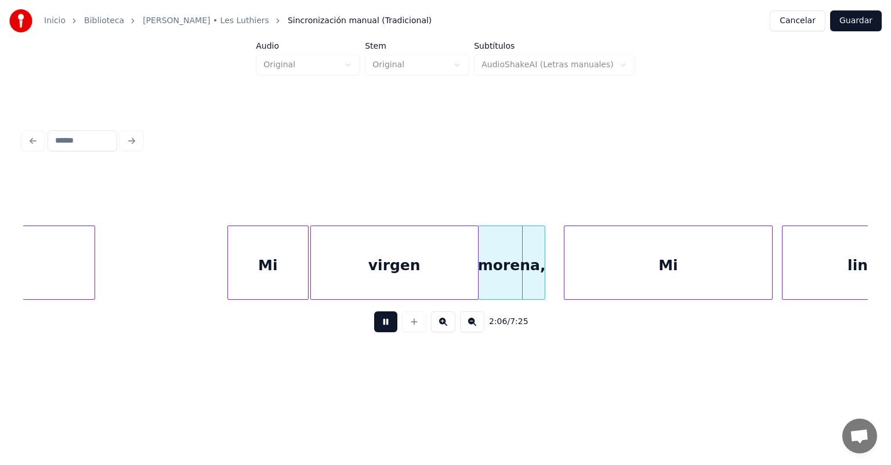
click at [374, 327] on button at bounding box center [385, 321] width 23 height 21
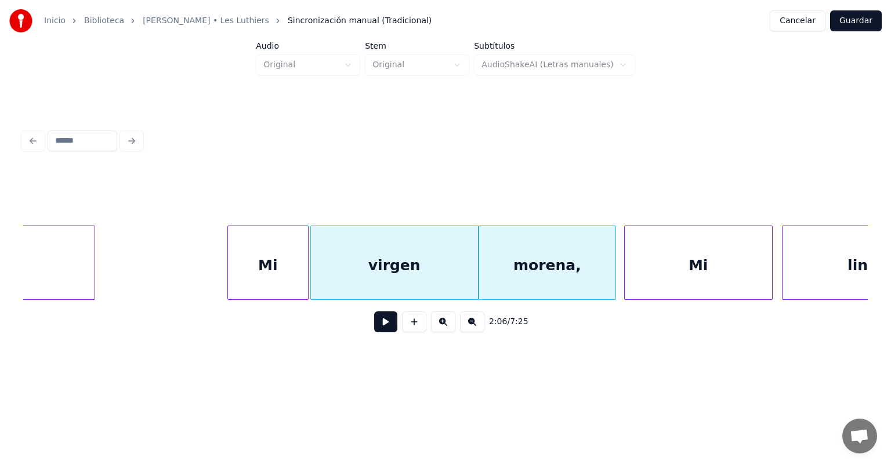
click at [374, 327] on button at bounding box center [385, 321] width 23 height 21
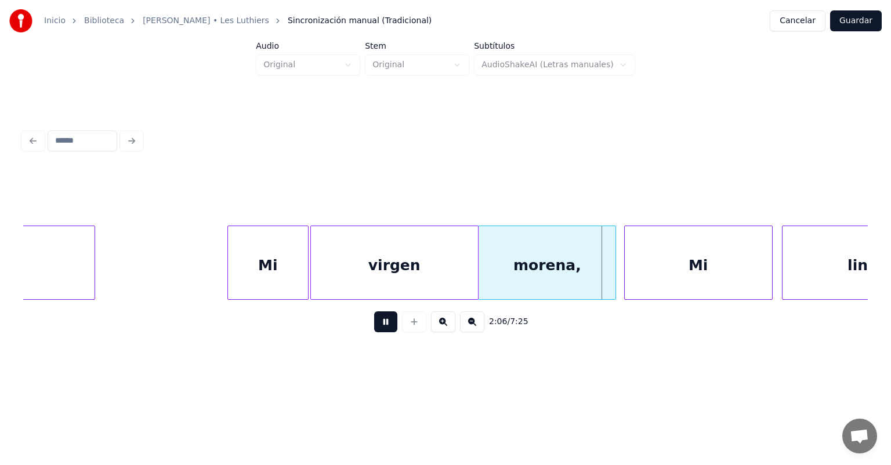
click at [374, 327] on button at bounding box center [385, 321] width 23 height 21
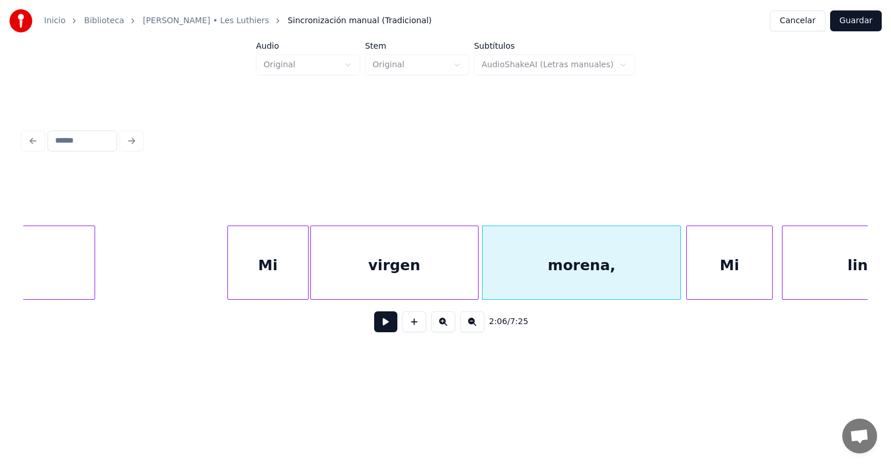
click at [382, 327] on button at bounding box center [385, 321] width 23 height 21
click at [376, 327] on button at bounding box center [385, 321] width 23 height 21
click at [379, 318] on button at bounding box center [385, 321] width 23 height 21
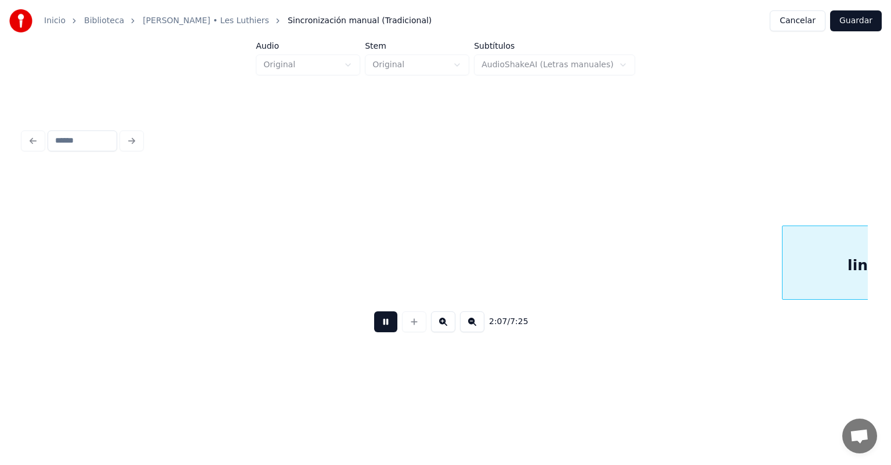
scroll to position [0, 29663]
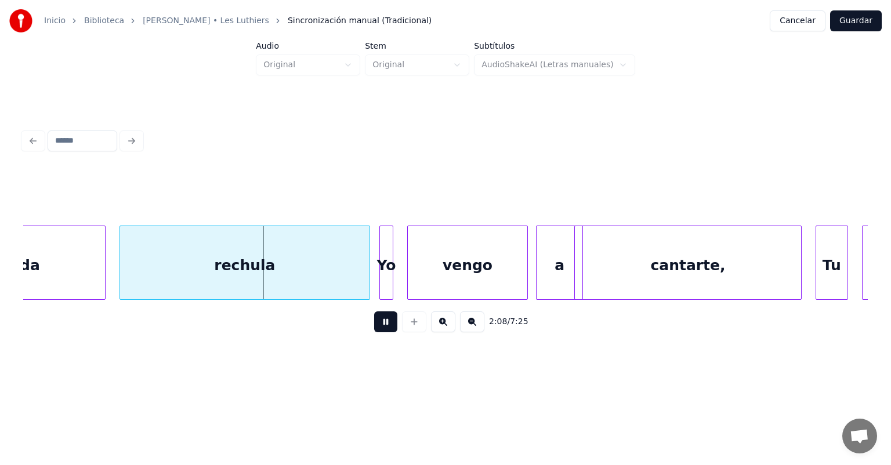
click at [103, 271] on div at bounding box center [103, 262] width 3 height 73
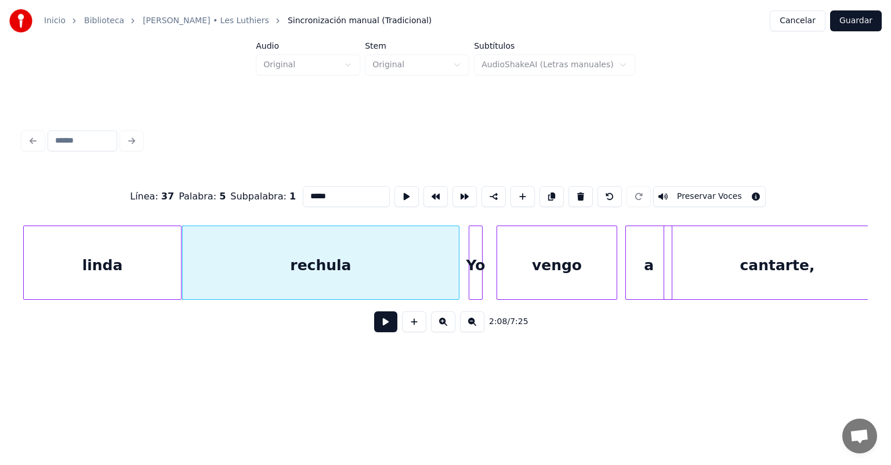
click at [375, 327] on button at bounding box center [385, 321] width 23 height 21
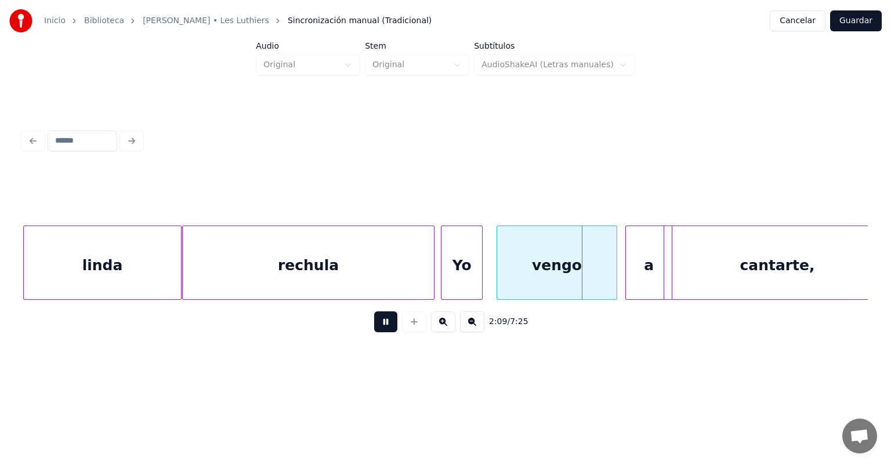
click at [444, 278] on div "Yo" at bounding box center [461, 265] width 41 height 79
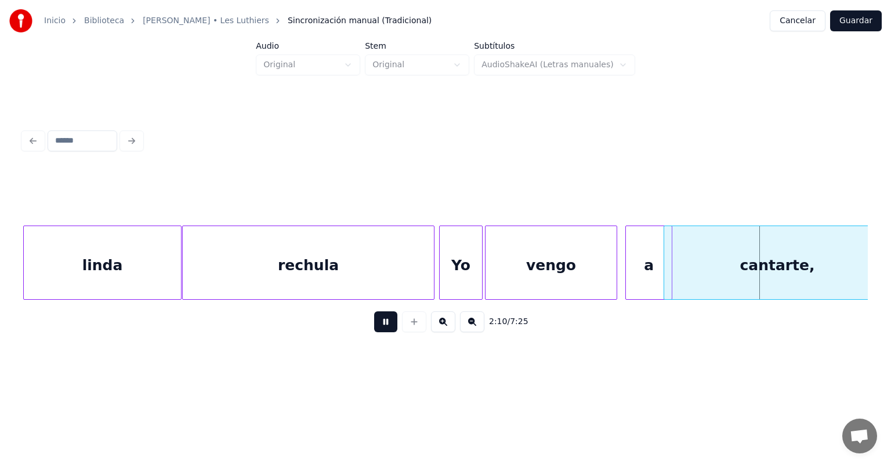
click at [457, 266] on div "a" at bounding box center [648, 265] width 45 height 79
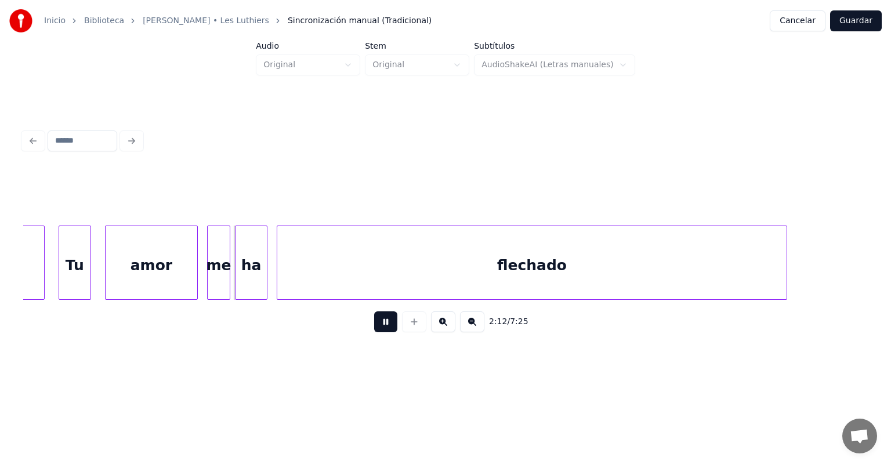
click at [70, 272] on div "Tu" at bounding box center [74, 265] width 31 height 79
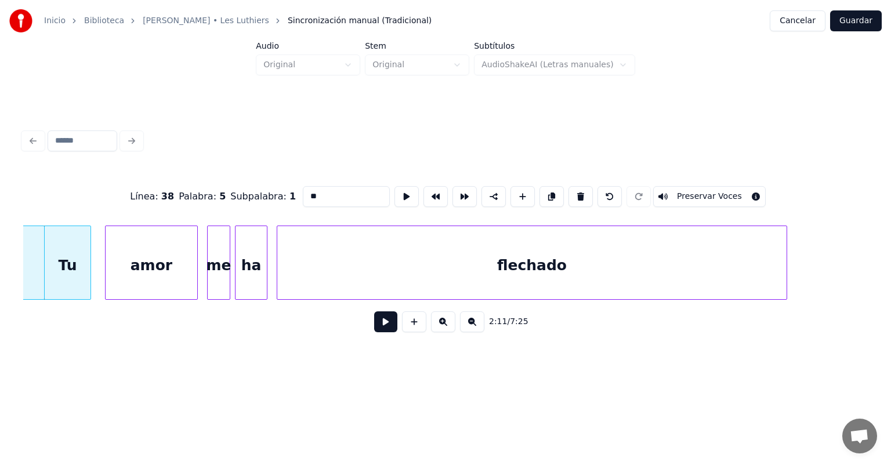
click at [387, 322] on button at bounding box center [385, 321] width 23 height 21
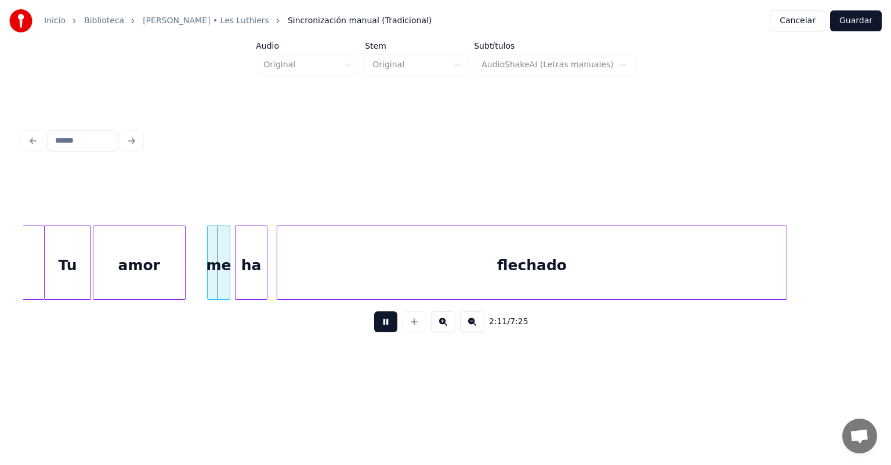
click at [111, 277] on div "amor" at bounding box center [139, 265] width 92 height 79
click at [208, 278] on div at bounding box center [209, 262] width 3 height 73
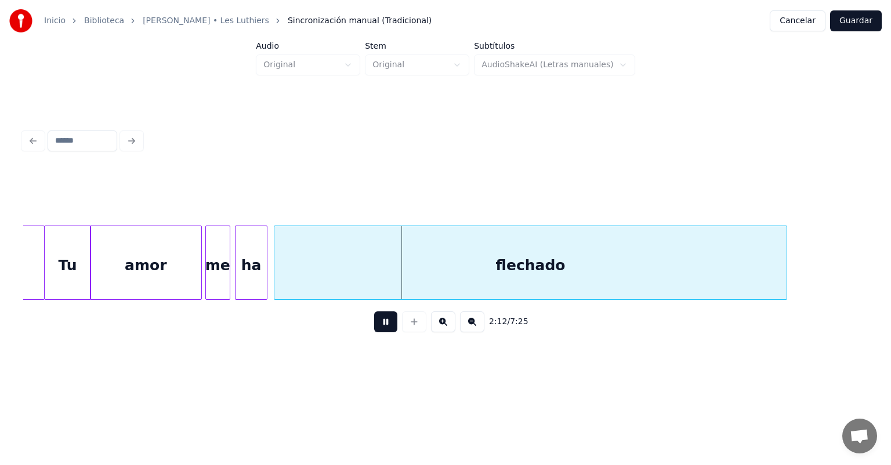
click at [278, 274] on div "flechado" at bounding box center [530, 265] width 512 height 79
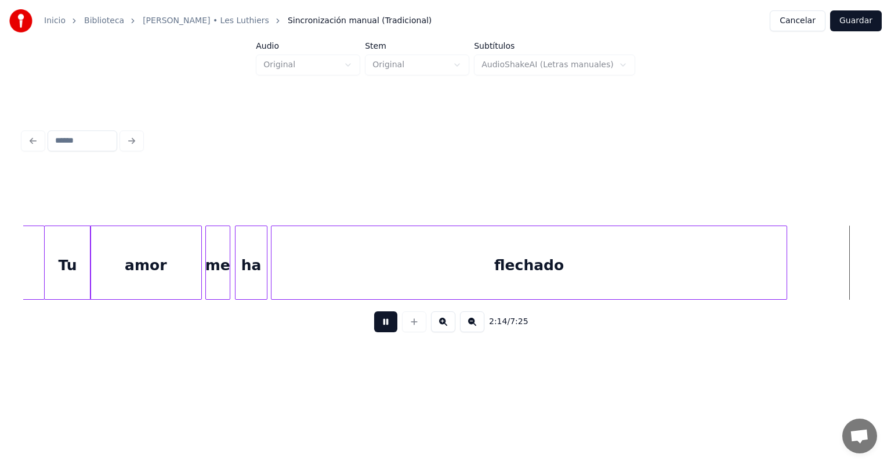
scroll to position [0, 31265]
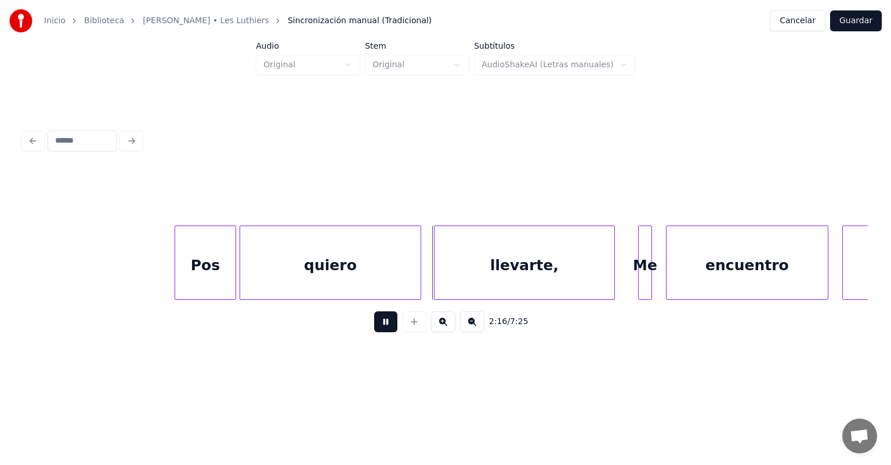
click at [417, 281] on div "quiero" at bounding box center [330, 265] width 180 height 79
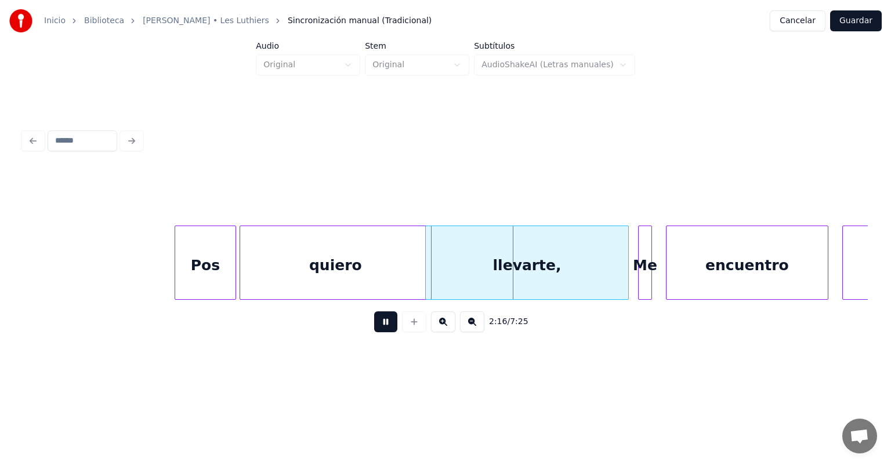
click at [457, 277] on div "Me" at bounding box center [645, 265] width 13 height 79
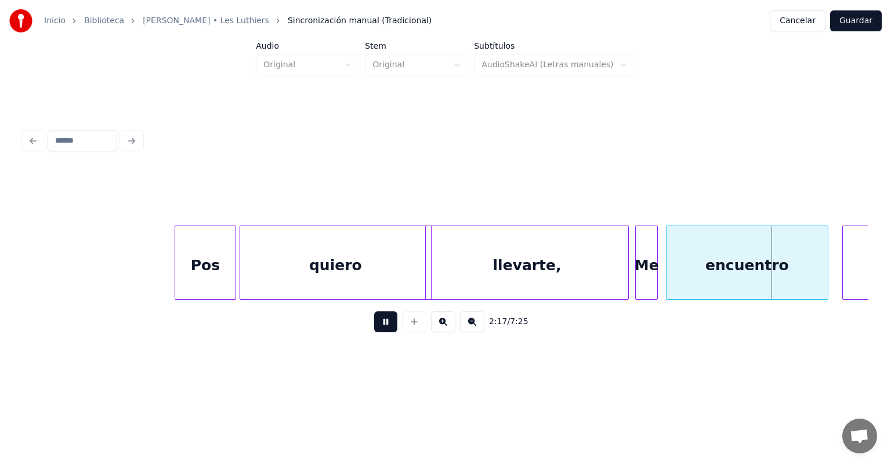
click at [457, 276] on div "Me" at bounding box center [646, 265] width 21 height 79
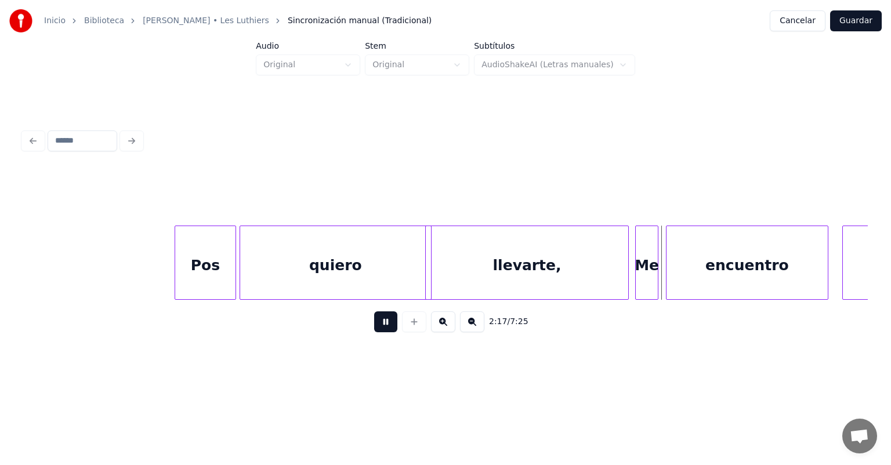
click at [457, 276] on div "Me" at bounding box center [647, 265] width 22 height 79
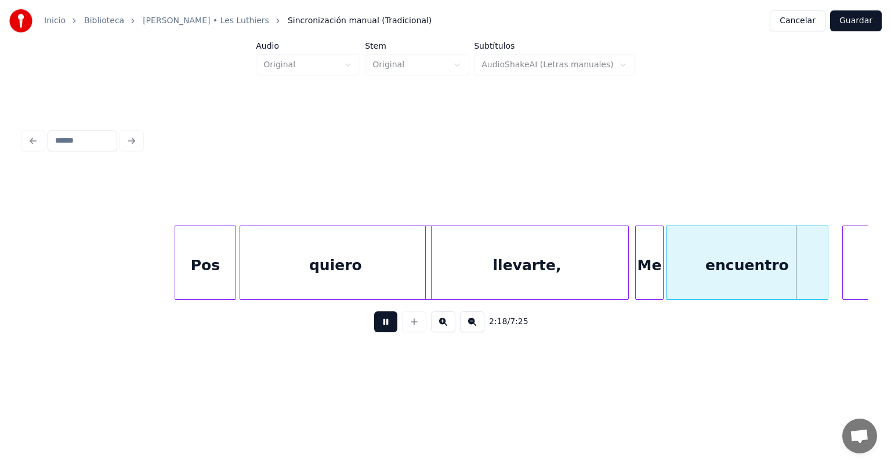
click at [457, 276] on div "Me" at bounding box center [649, 265] width 27 height 79
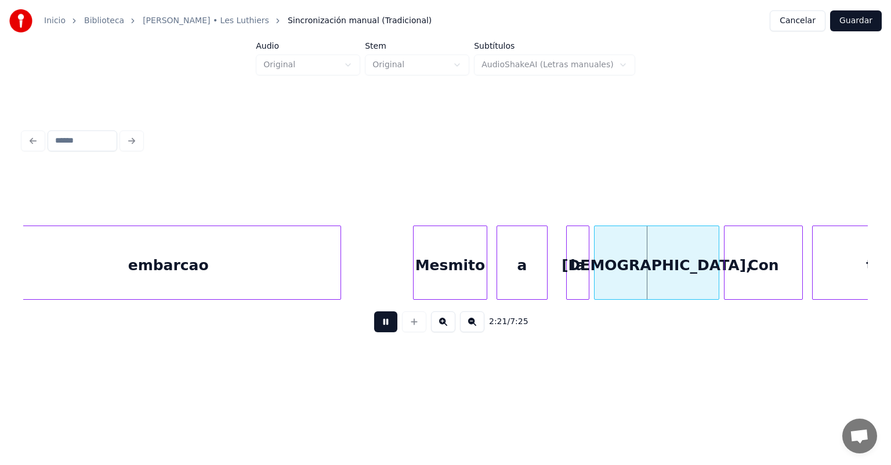
scroll to position [0, 32084]
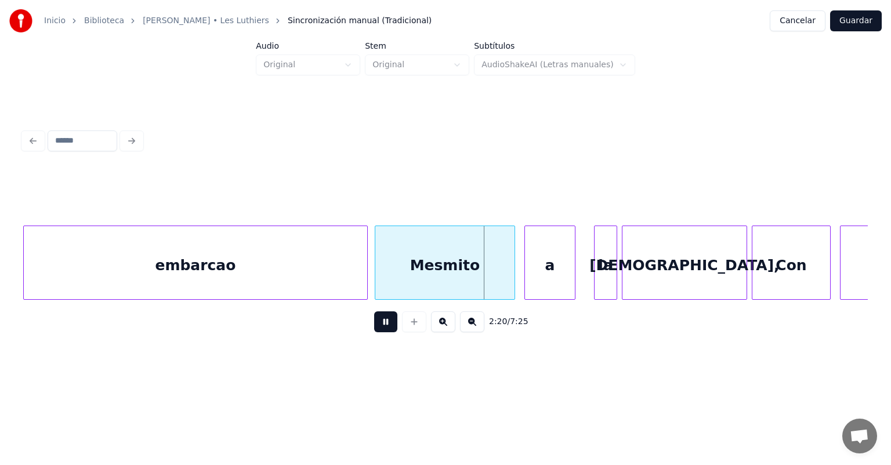
click at [379, 270] on div "Mesmito" at bounding box center [444, 265] width 139 height 79
click at [333, 263] on div "embarcao" at bounding box center [191, 265] width 335 height 79
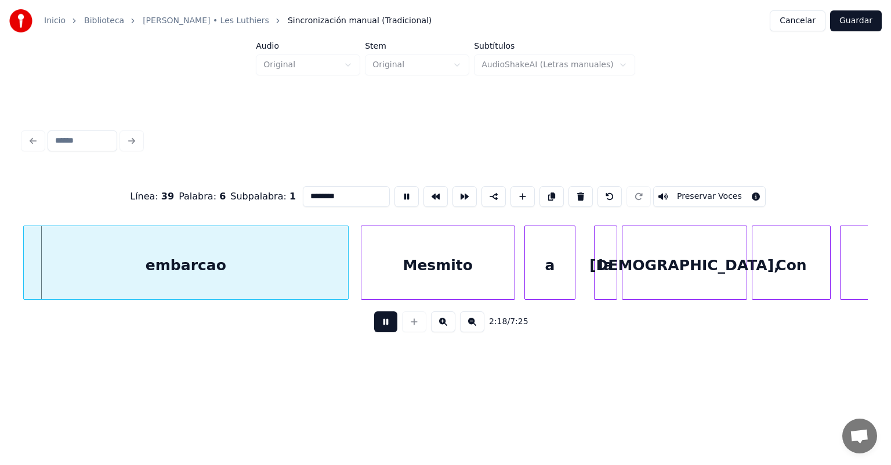
click at [363, 267] on div "Mesmito" at bounding box center [437, 265] width 153 height 79
click at [359, 269] on div "Mesmito" at bounding box center [435, 265] width 157 height 79
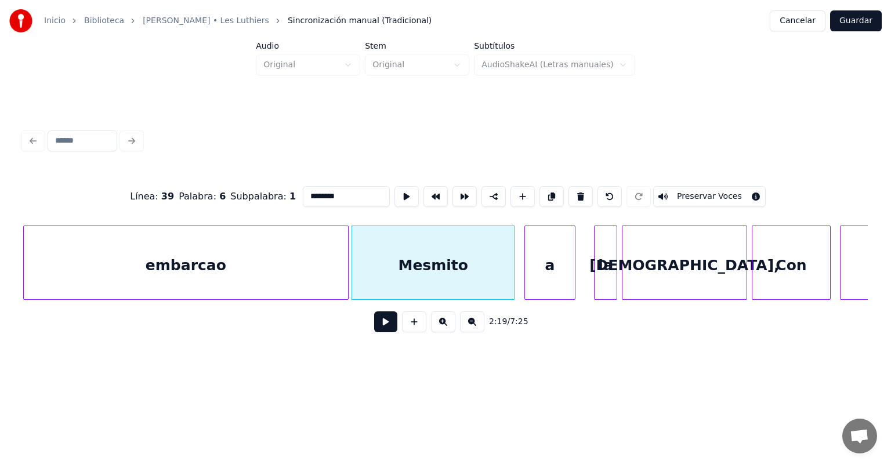
click at [374, 319] on button at bounding box center [385, 321] width 23 height 21
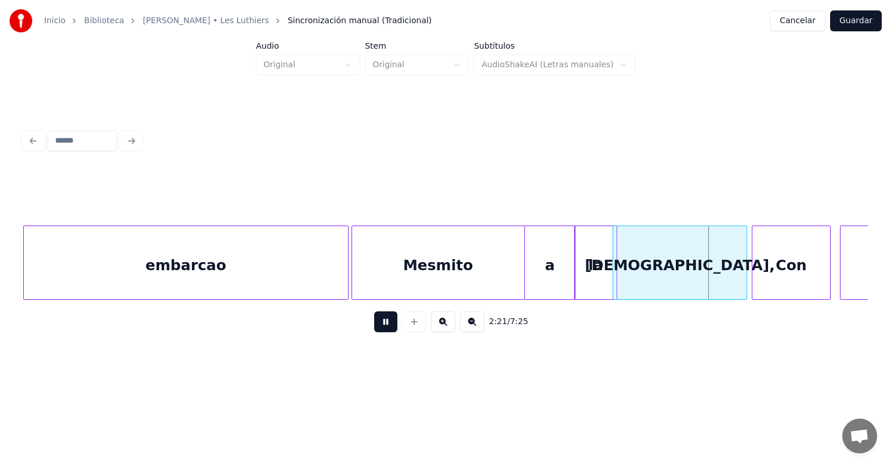
click at [457, 266] on div "la" at bounding box center [596, 265] width 42 height 79
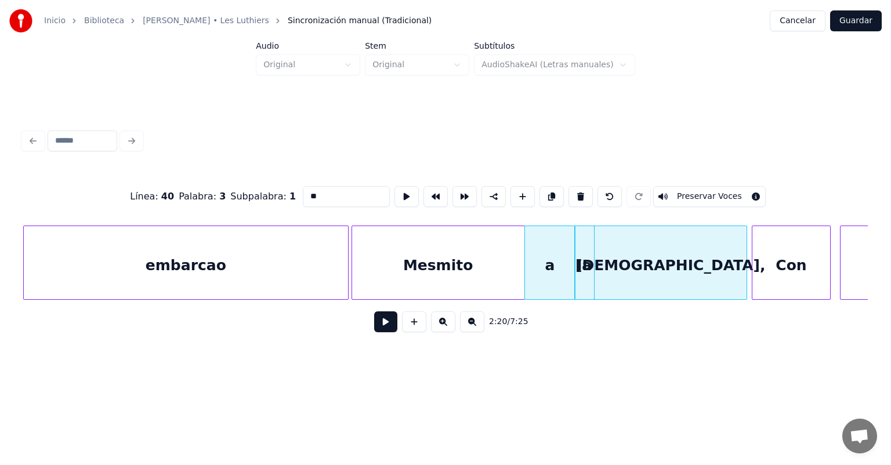
click at [382, 326] on button at bounding box center [385, 321] width 23 height 21
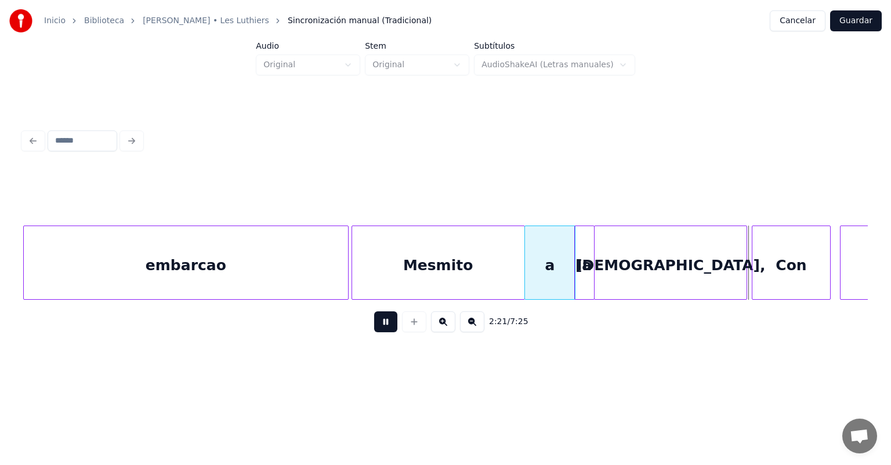
click at [374, 325] on button at bounding box center [385, 321] width 23 height 21
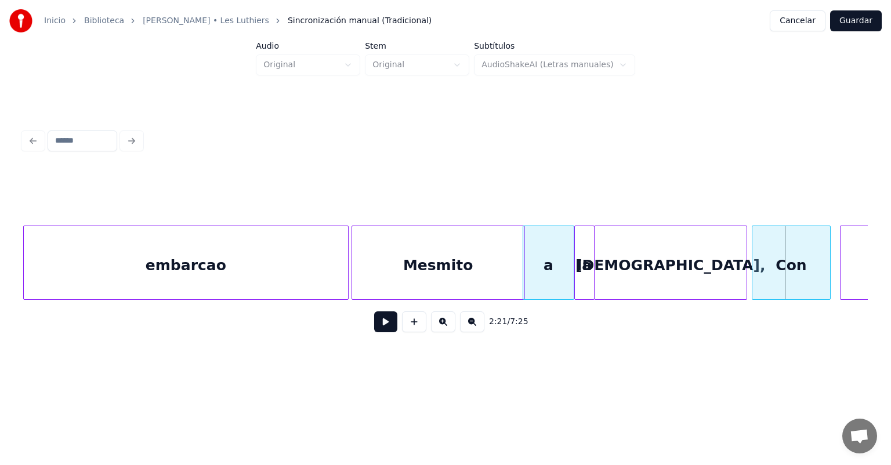
click at [457, 273] on div "a" at bounding box center [548, 265] width 50 height 79
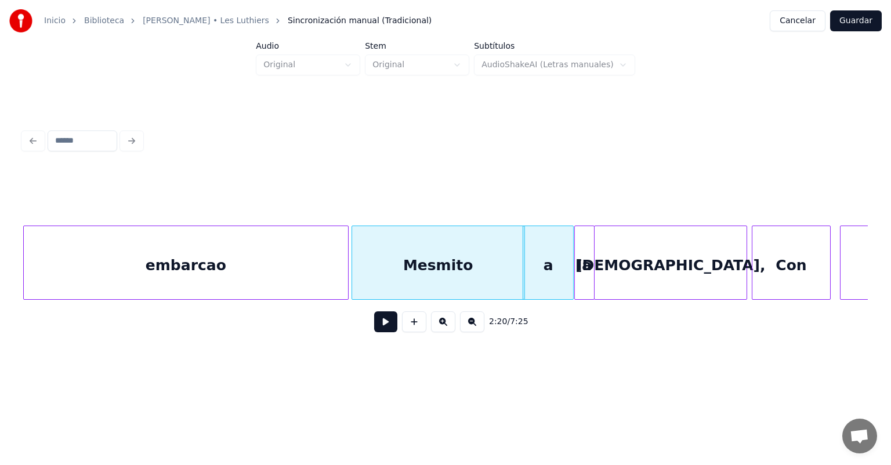
click at [457, 269] on div "Mesmito" at bounding box center [438, 265] width 172 height 79
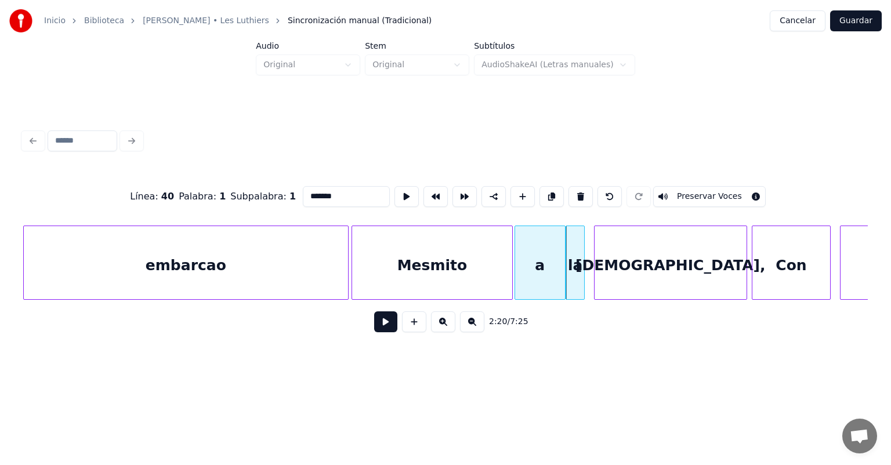
click at [457, 263] on div "a" at bounding box center [540, 265] width 50 height 79
type input "*"
click at [379, 327] on button at bounding box center [385, 321] width 23 height 21
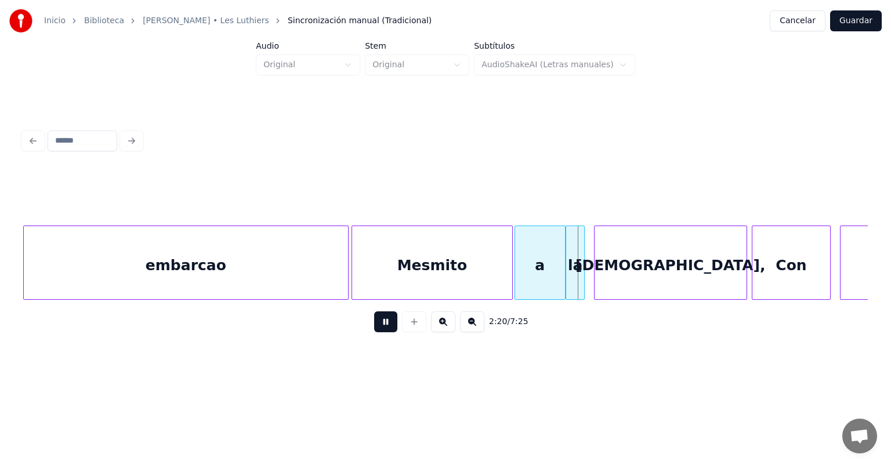
click at [374, 326] on button at bounding box center [385, 321] width 23 height 21
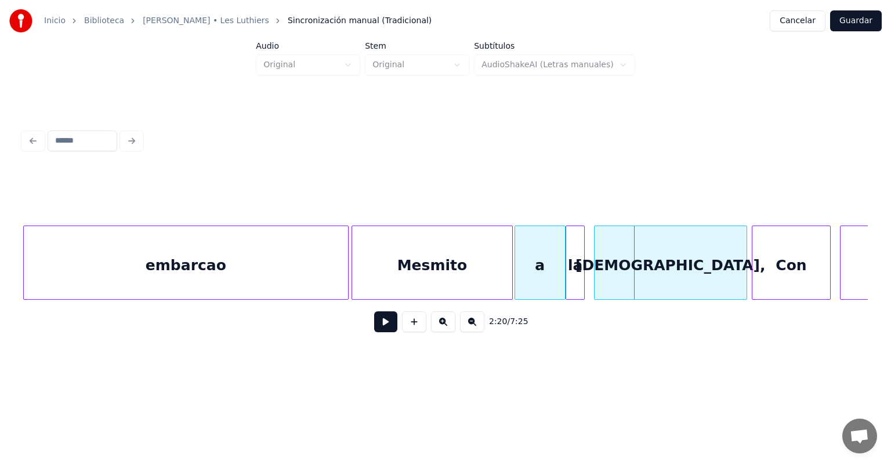
click at [457, 262] on div "a" at bounding box center [540, 265] width 50 height 79
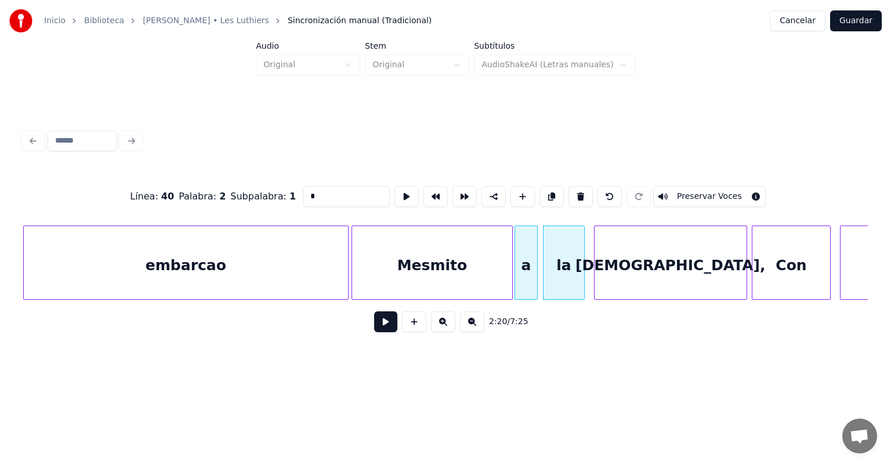
click at [374, 326] on button at bounding box center [385, 321] width 23 height 21
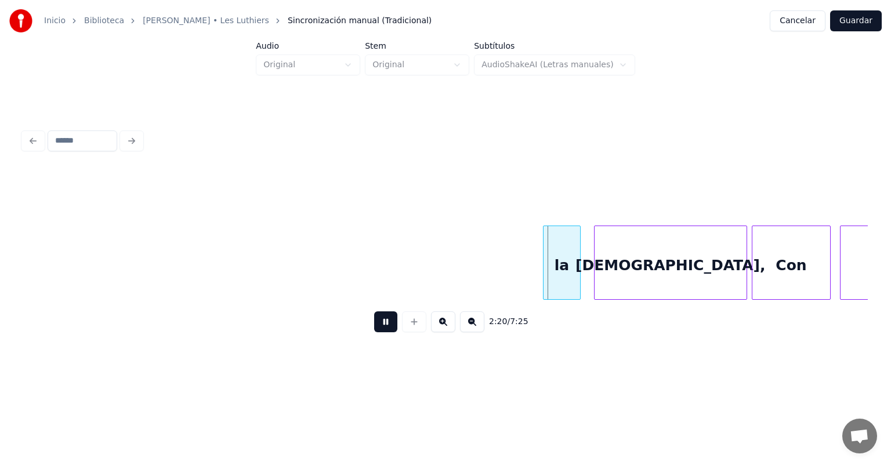
scroll to position [0, 32604]
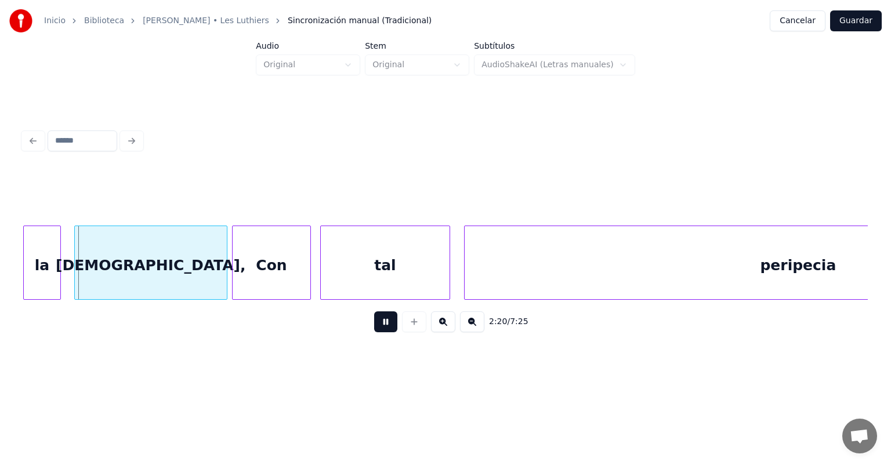
click at [457, 271] on div "peripecia" at bounding box center [798, 265] width 667 height 79
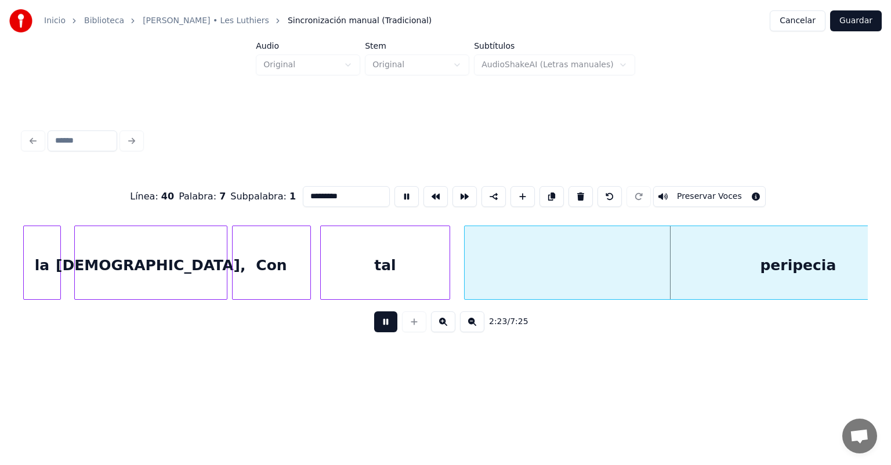
click at [119, 245] on div "[DEMOGRAPHIC_DATA]," at bounding box center [151, 265] width 152 height 79
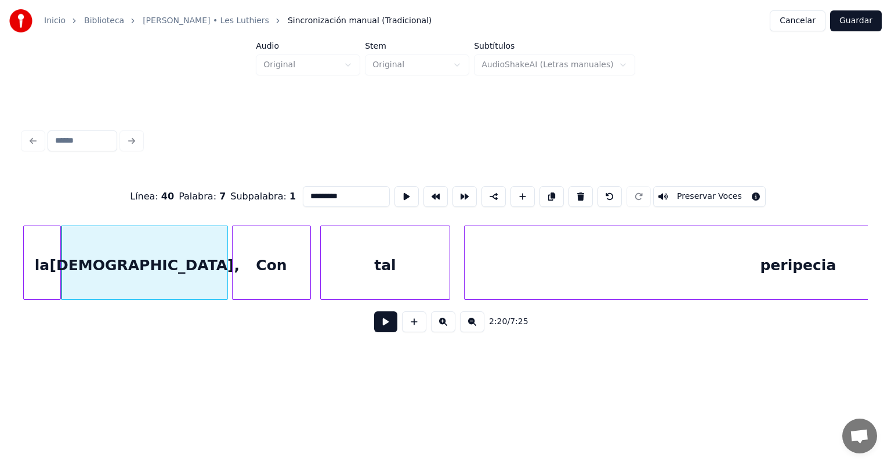
click at [377, 321] on button at bounding box center [385, 321] width 23 height 21
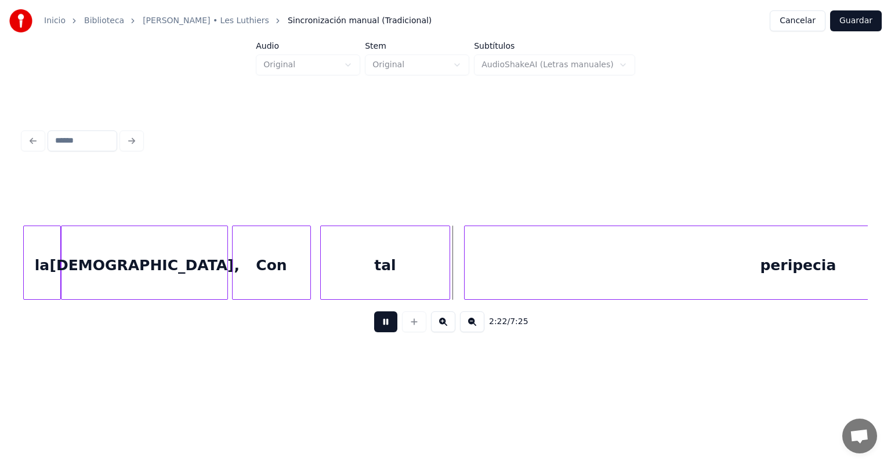
click at [219, 278] on div "[DEMOGRAPHIC_DATA]," at bounding box center [144, 265] width 166 height 79
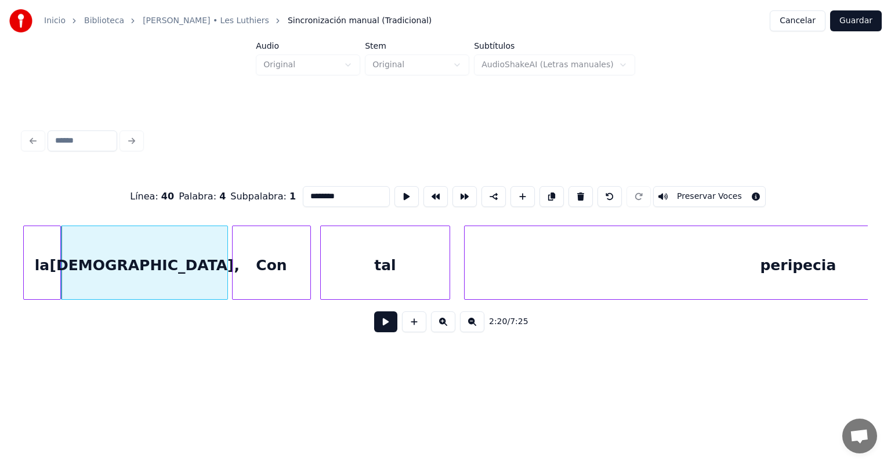
click at [234, 273] on div at bounding box center [234, 262] width 3 height 73
type input "***"
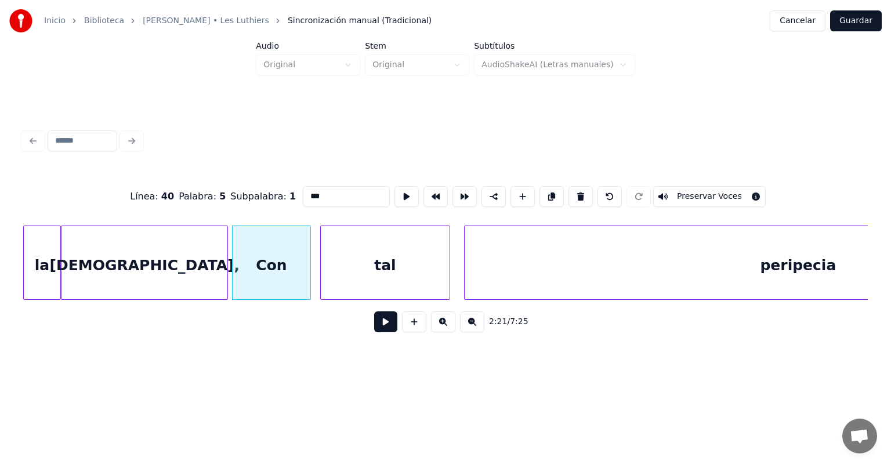
click at [374, 327] on button at bounding box center [385, 321] width 23 height 21
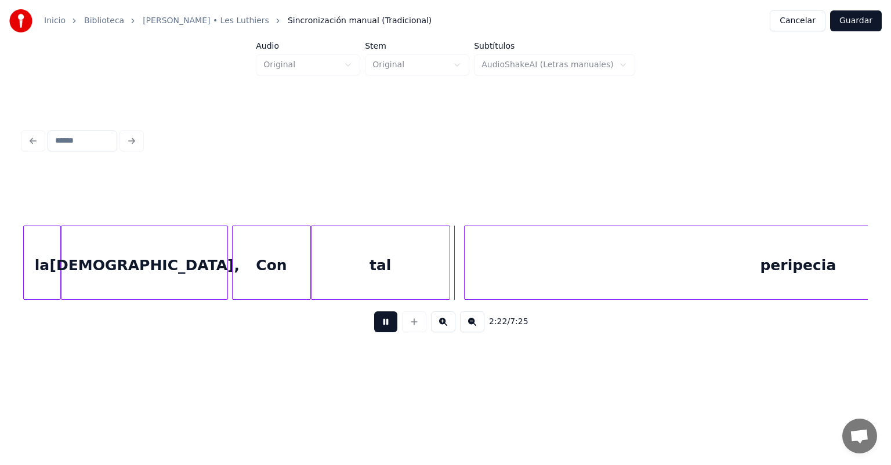
click at [457, 276] on div "peripecia" at bounding box center [798, 265] width 667 height 79
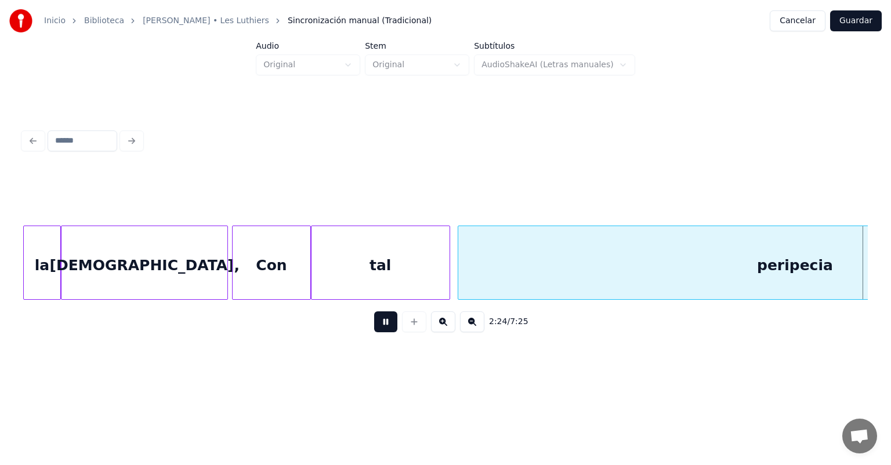
scroll to position [0, 33450]
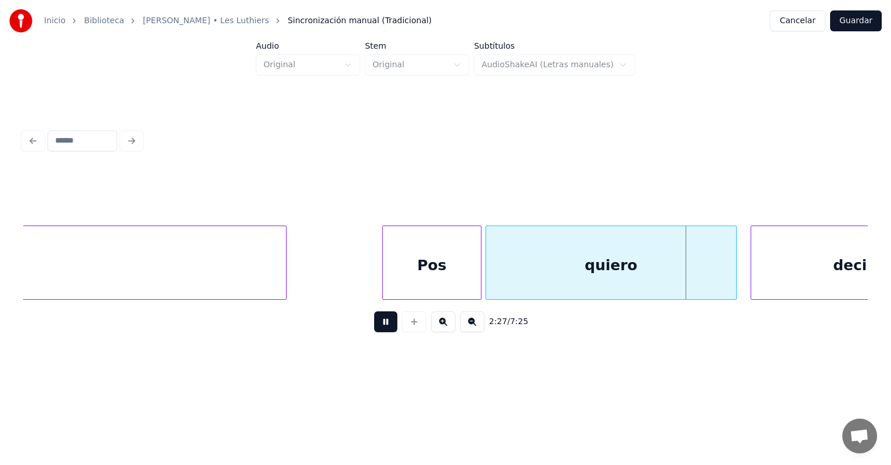
click at [457, 257] on div "decirte" at bounding box center [862, 265] width 222 height 79
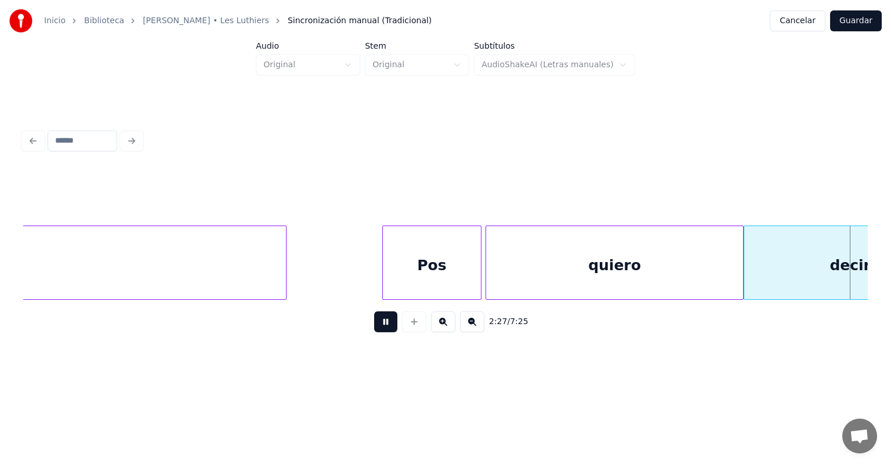
click at [457, 263] on div "quiero" at bounding box center [614, 265] width 257 height 79
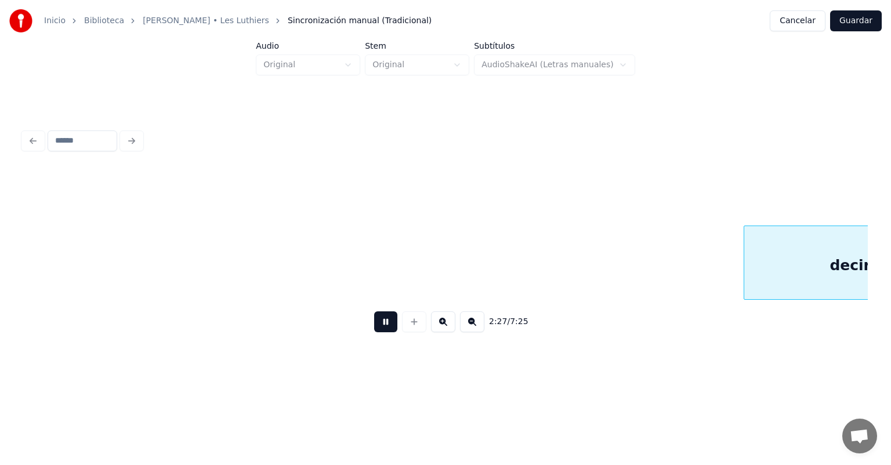
scroll to position [0, 34299]
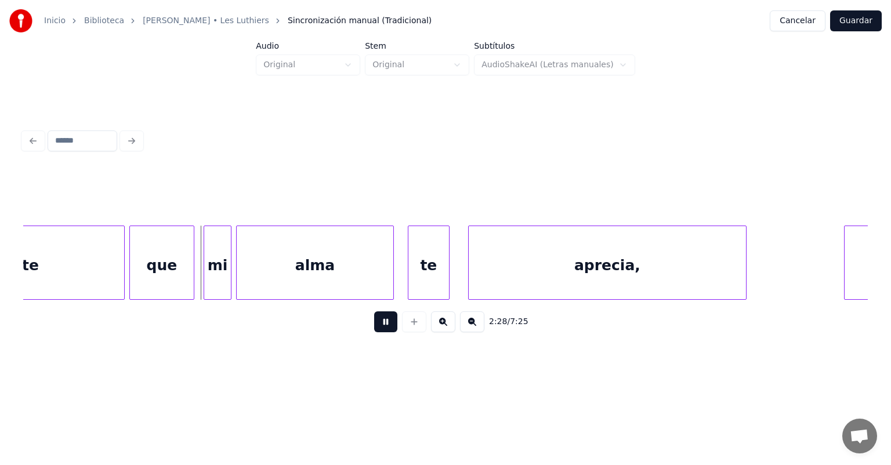
click at [123, 271] on div "decirte" at bounding box center [10, 265] width 229 height 79
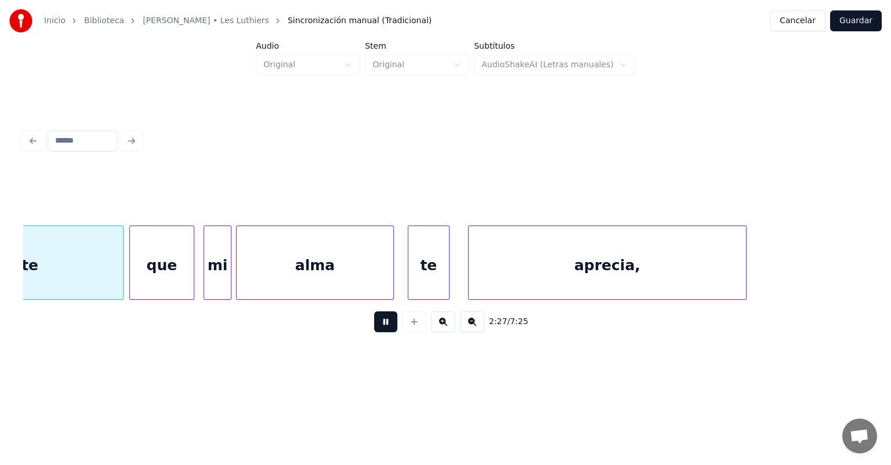
scroll to position [0, 34170]
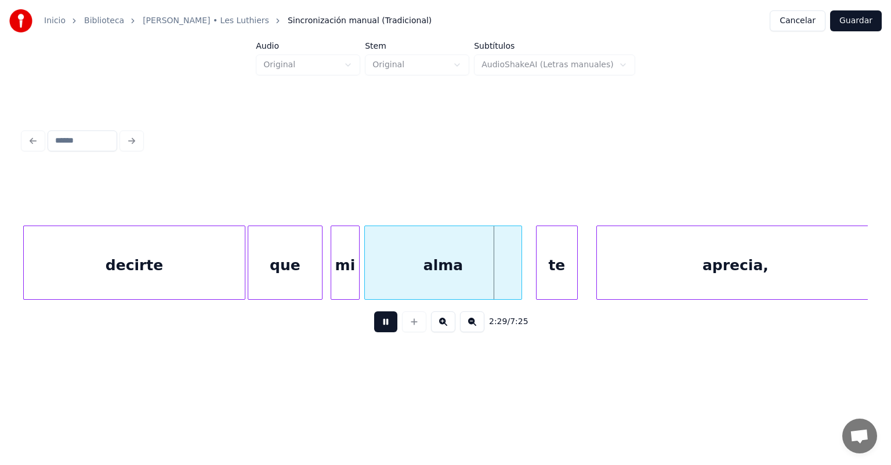
click at [334, 275] on div "mi" at bounding box center [345, 265] width 28 height 79
click at [365, 282] on div "alma" at bounding box center [440, 265] width 162 height 79
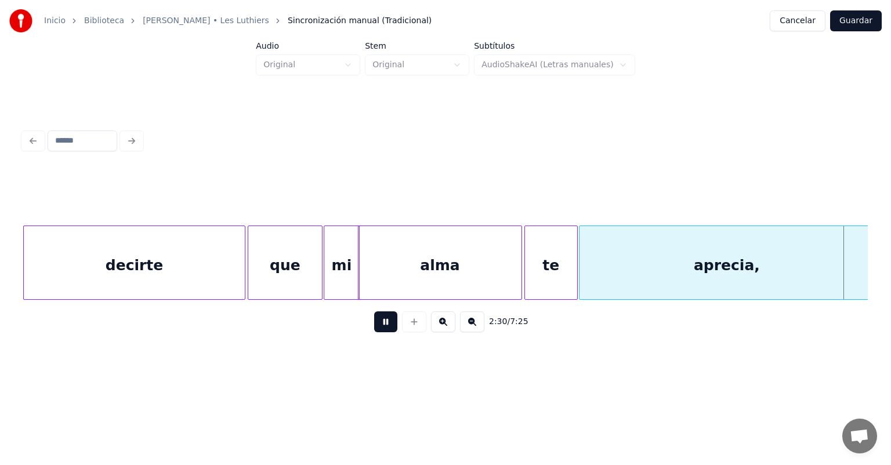
scroll to position [0, 35019]
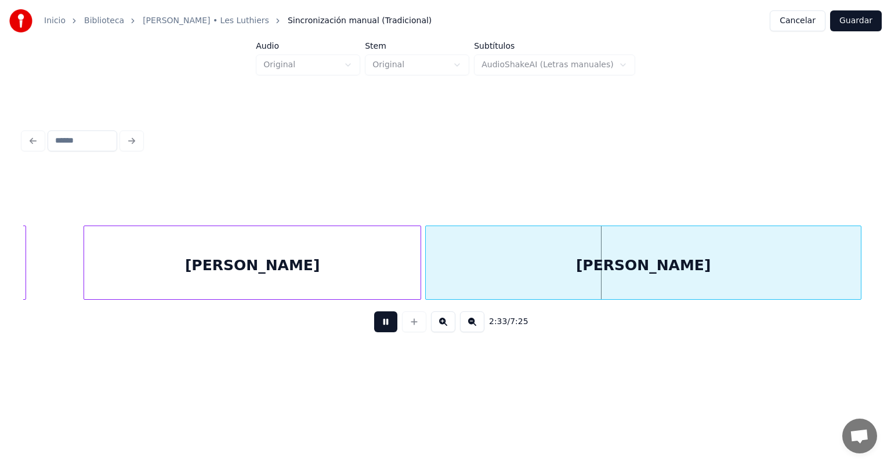
click at [420, 271] on div at bounding box center [418, 262] width 3 height 73
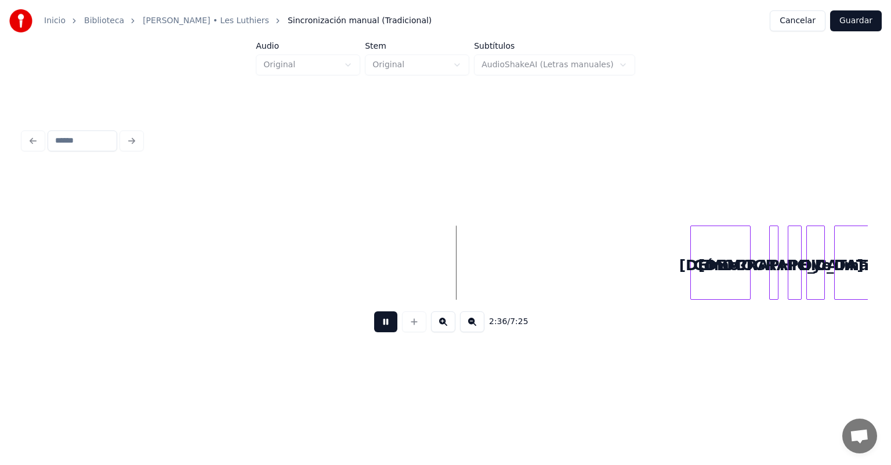
click at [374, 327] on button at bounding box center [385, 321] width 23 height 21
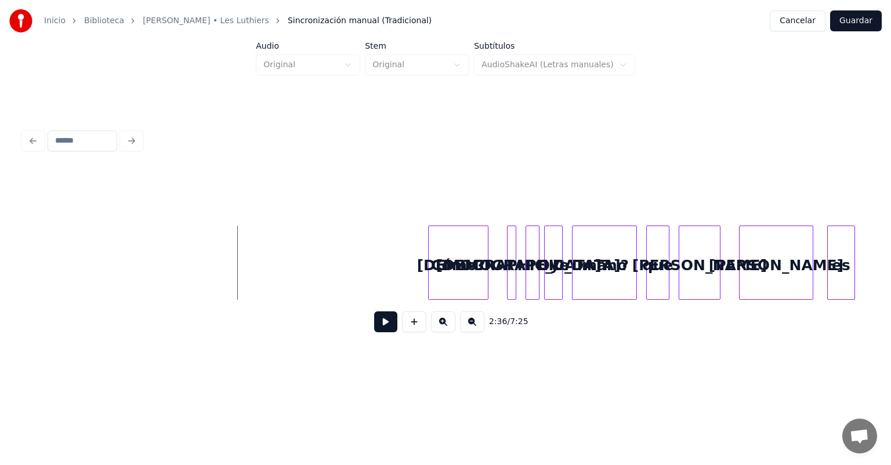
click at [455, 262] on div "Cómo?" at bounding box center [458, 265] width 59 height 79
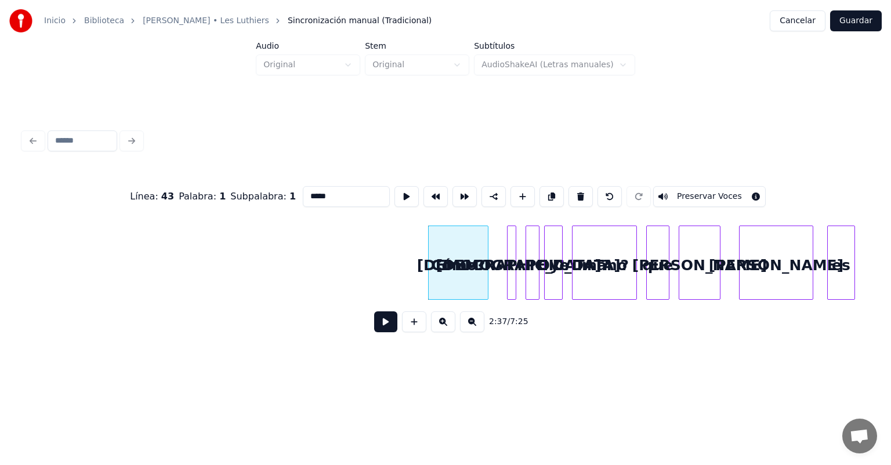
click at [374, 327] on button at bounding box center [385, 321] width 23 height 21
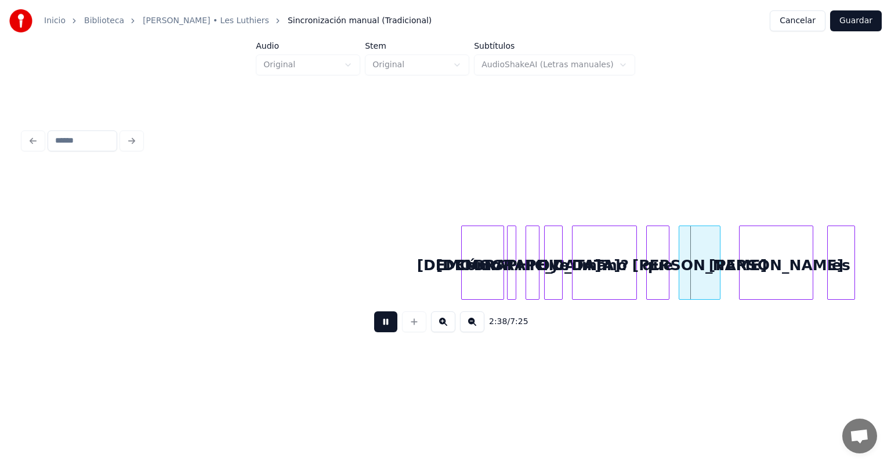
click at [450, 325] on button at bounding box center [443, 321] width 24 height 21
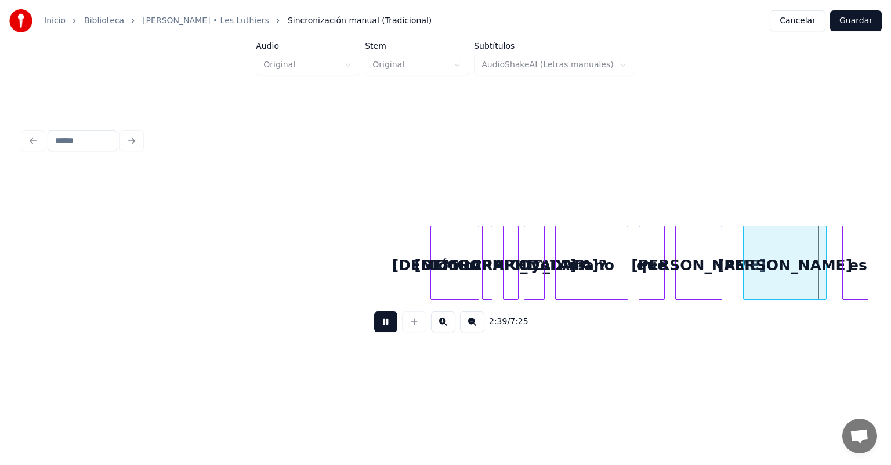
click at [447, 327] on button at bounding box center [443, 321] width 24 height 21
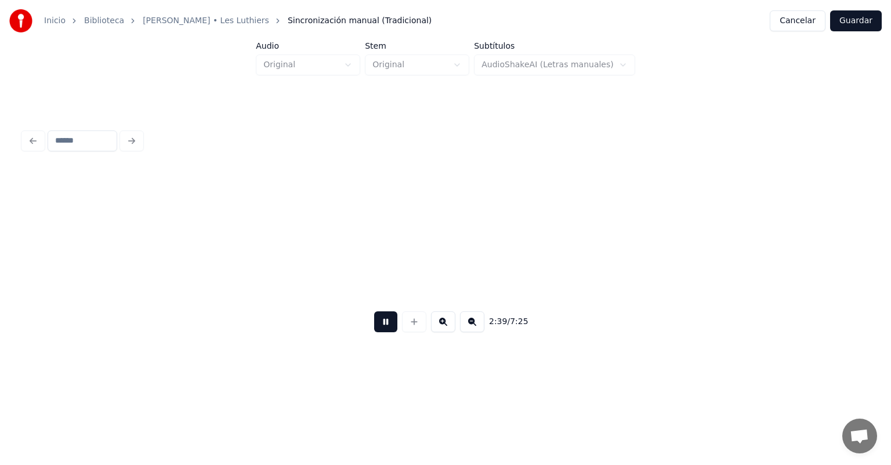
scroll to position [0, 46196]
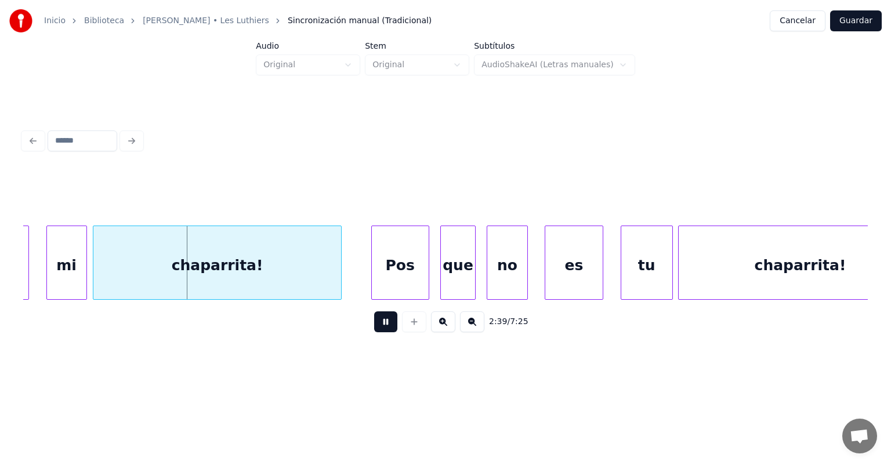
click at [379, 325] on button at bounding box center [385, 321] width 23 height 21
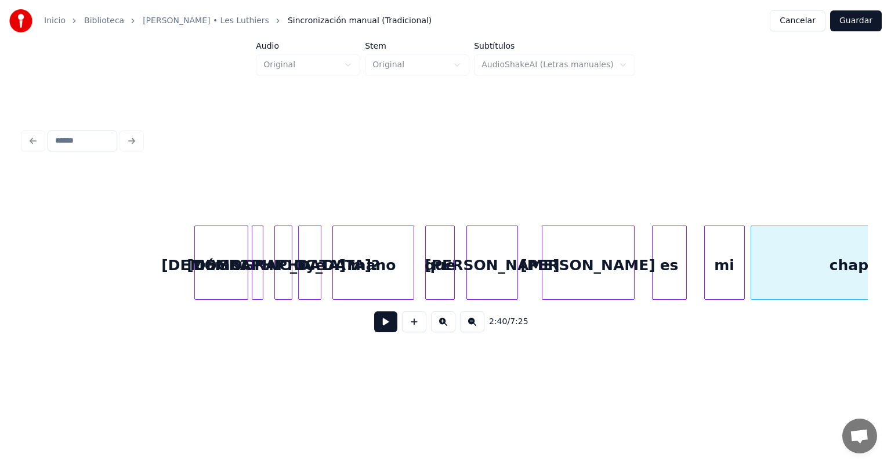
scroll to position [0, 45392]
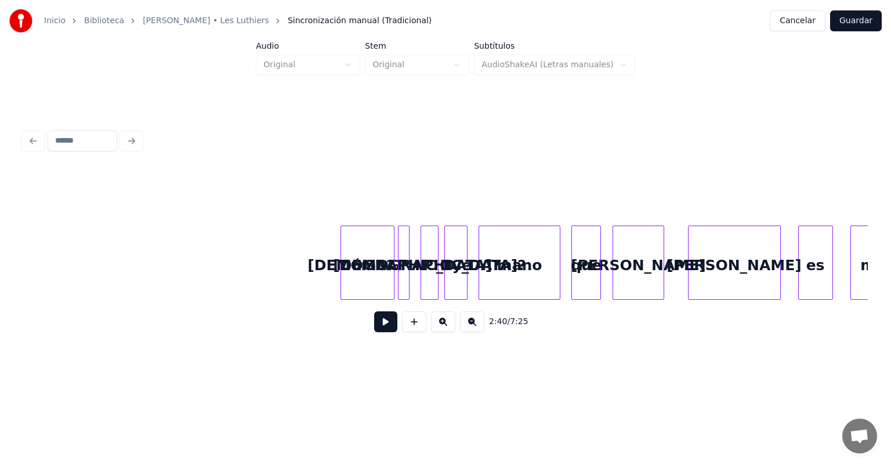
click at [362, 273] on div "Cómo?" at bounding box center [367, 265] width 53 height 79
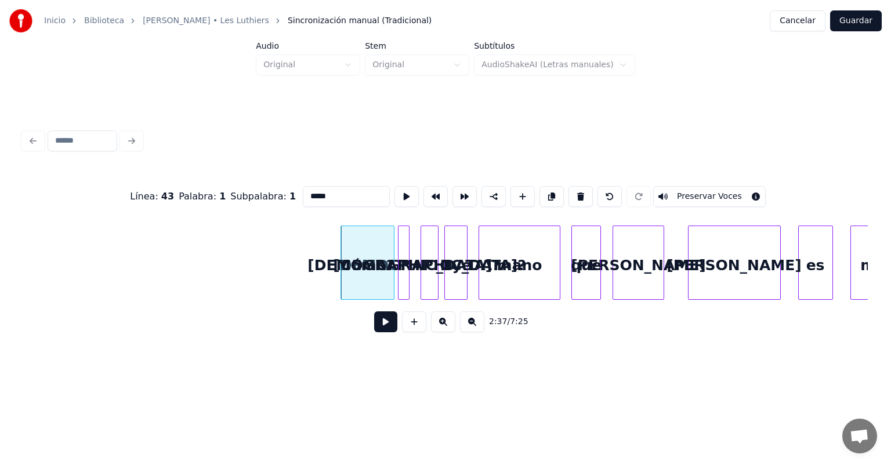
click at [374, 327] on button at bounding box center [385, 321] width 23 height 21
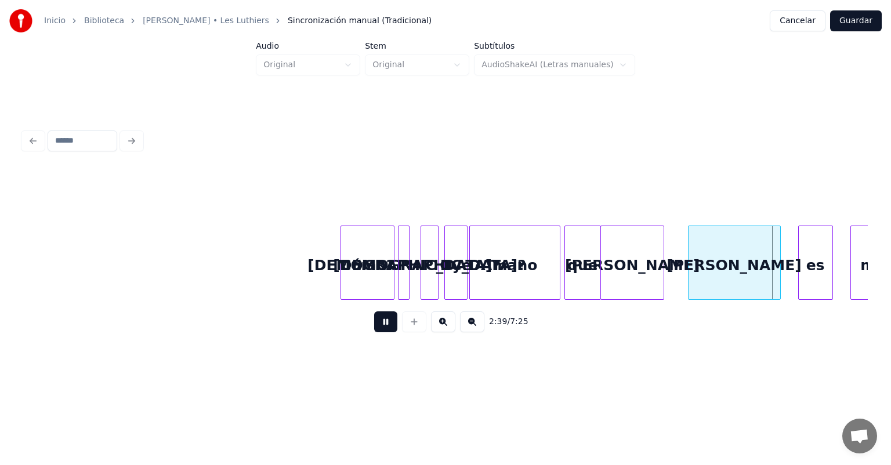
click at [457, 260] on div at bounding box center [690, 262] width 3 height 73
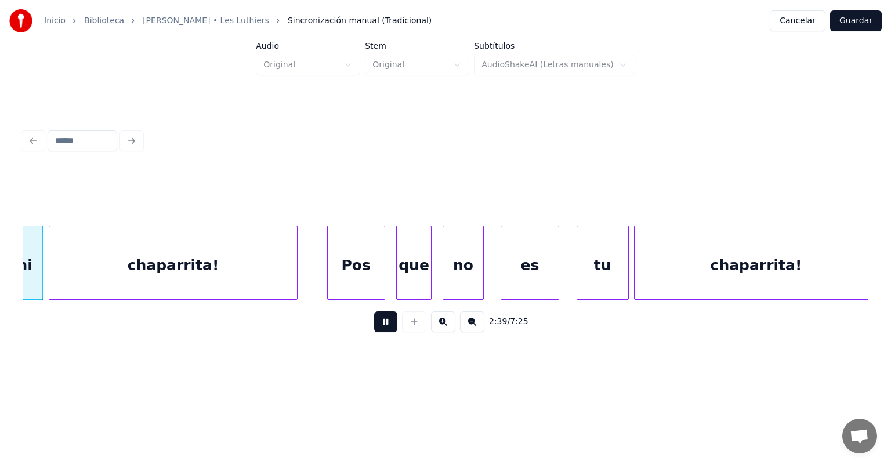
scroll to position [0, 46173]
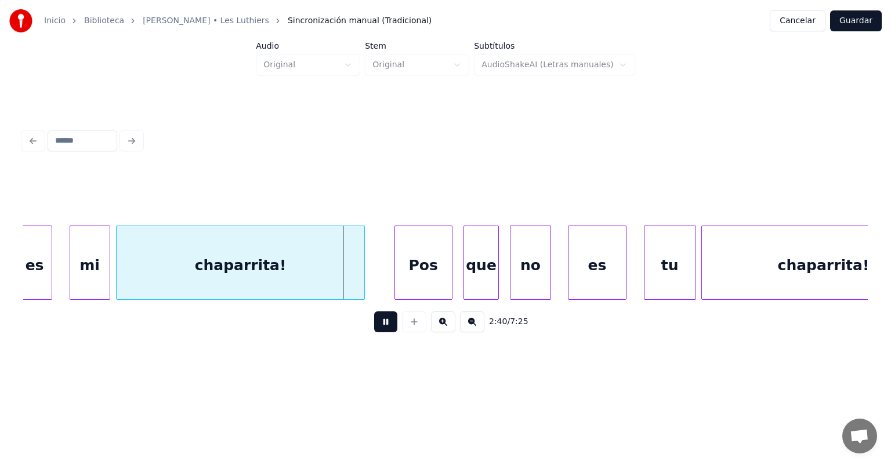
click at [71, 270] on div "mi" at bounding box center [89, 265] width 39 height 79
click at [41, 268] on div "es" at bounding box center [35, 265] width 34 height 79
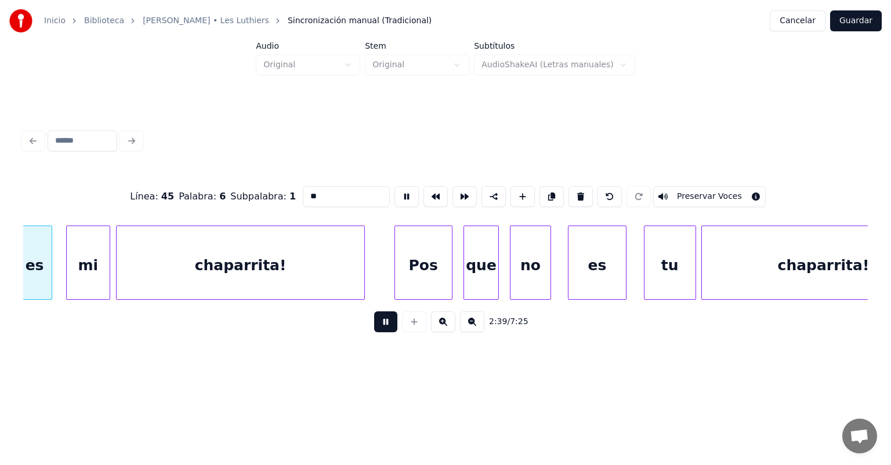
scroll to position [0, 46167]
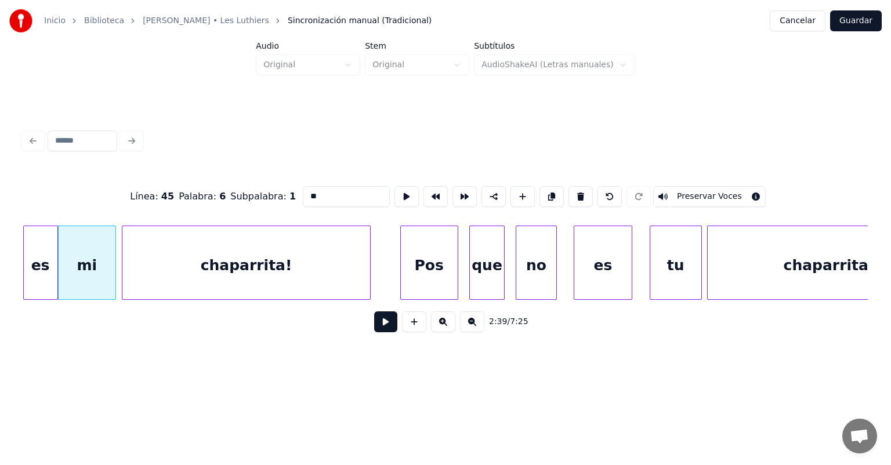
click at [378, 327] on button at bounding box center [385, 321] width 23 height 21
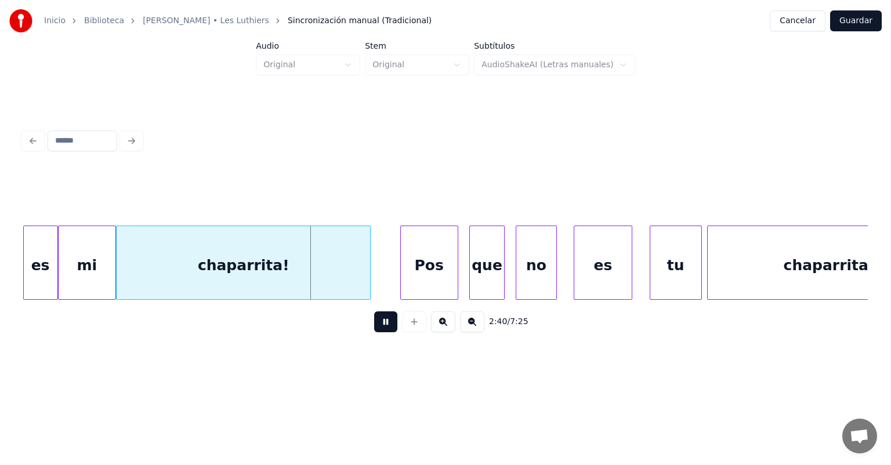
click at [124, 271] on div "chaparrita!" at bounding box center [243, 265] width 253 height 79
click at [95, 264] on div "mi" at bounding box center [87, 265] width 57 height 79
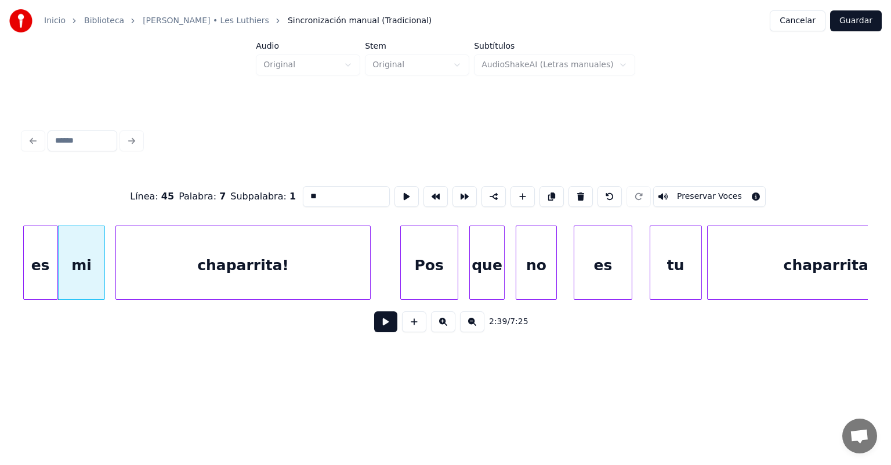
click at [118, 271] on div "chaparrita!" at bounding box center [243, 265] width 255 height 79
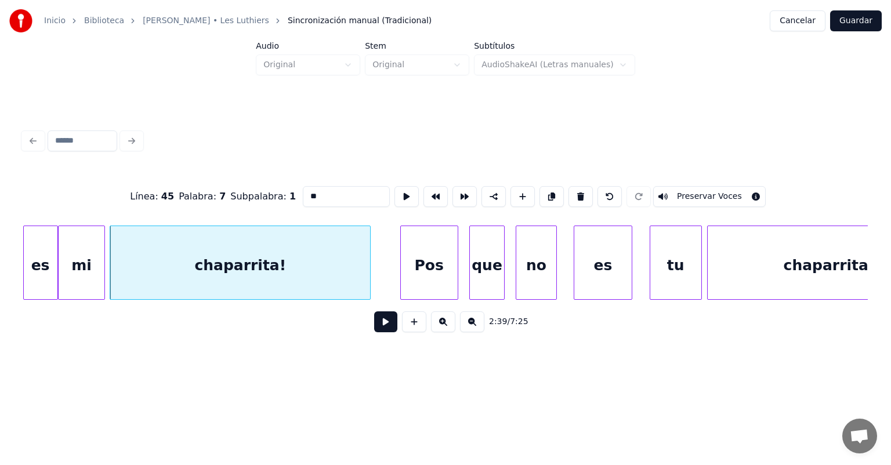
click at [374, 327] on button at bounding box center [385, 321] width 23 height 21
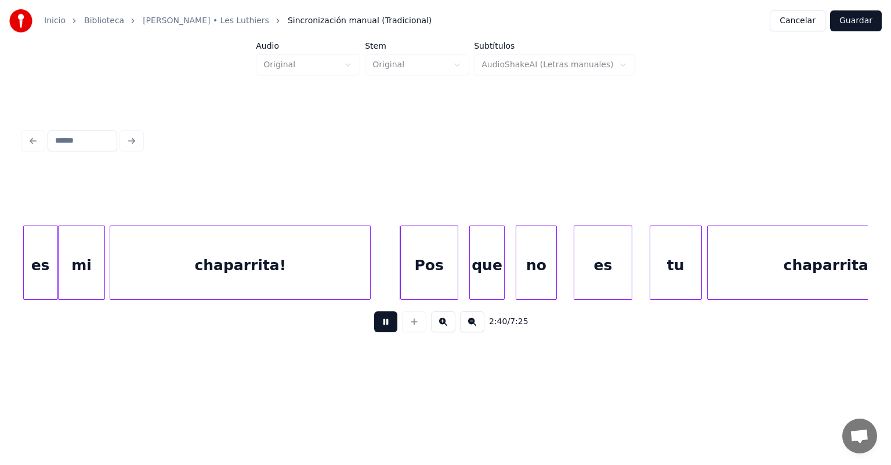
click at [402, 271] on div at bounding box center [402, 262] width 3 height 73
click at [457, 267] on div "que" at bounding box center [487, 265] width 34 height 79
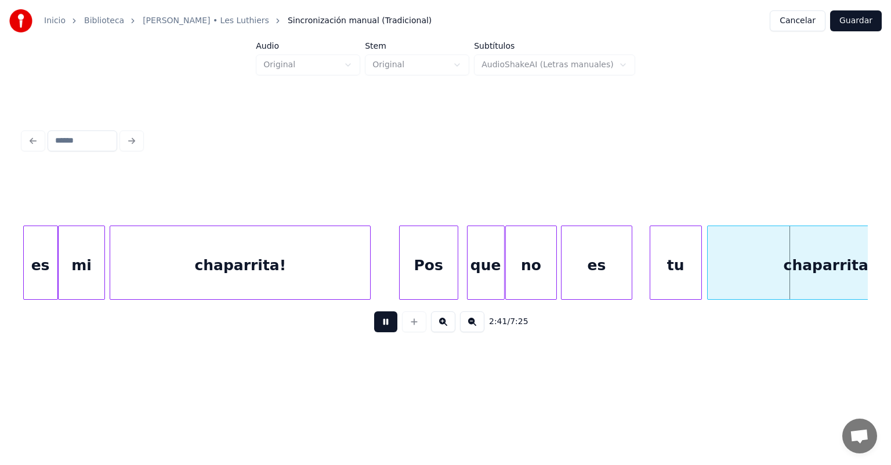
click at [457, 266] on div at bounding box center [629, 262] width 3 height 73
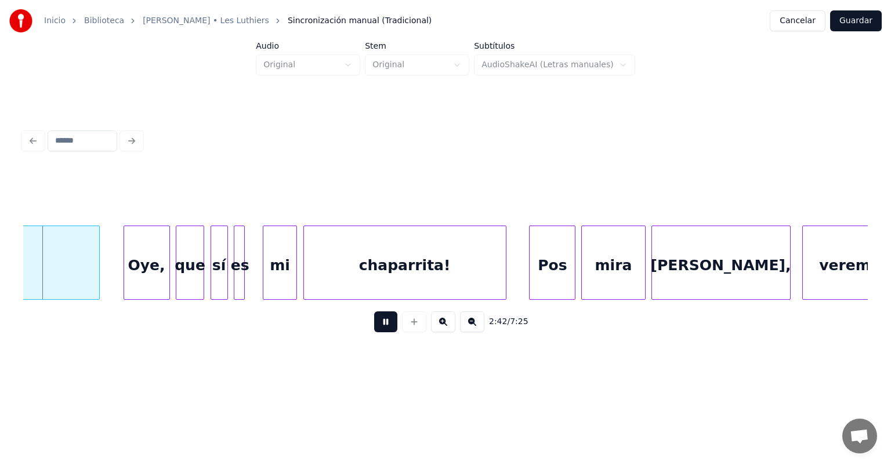
click at [457, 262] on div "[PERSON_NAME]," at bounding box center [721, 265] width 138 height 79
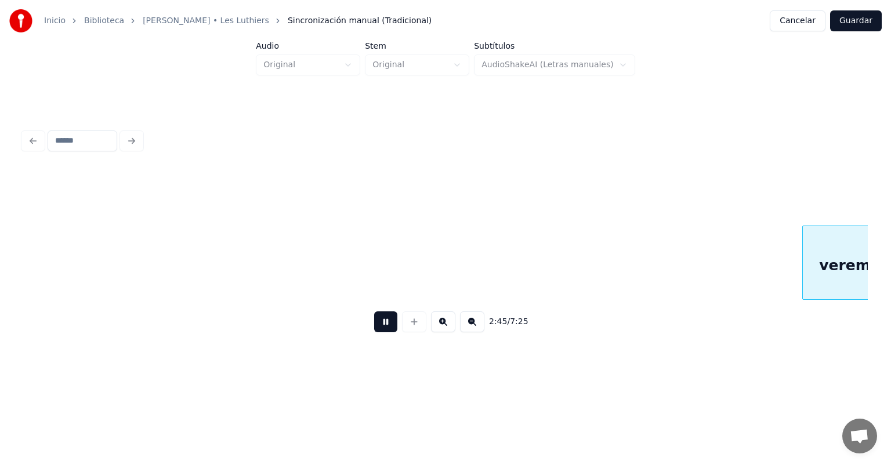
scroll to position [0, 47864]
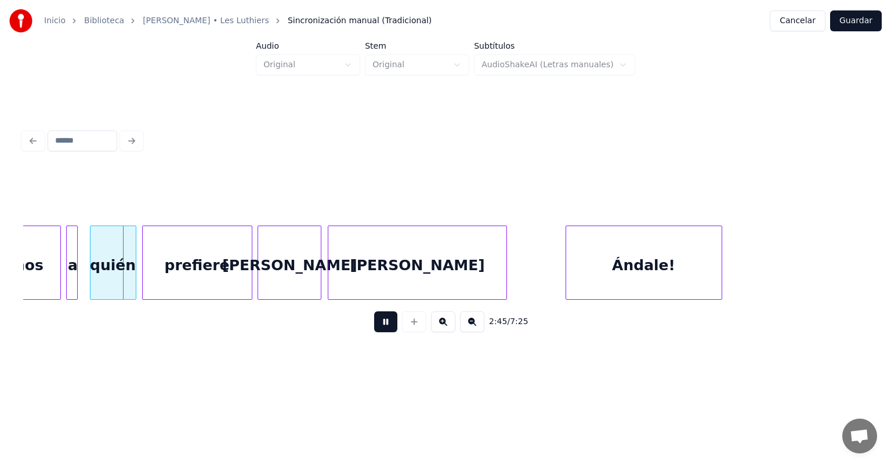
click at [68, 266] on div at bounding box center [68, 262] width 3 height 73
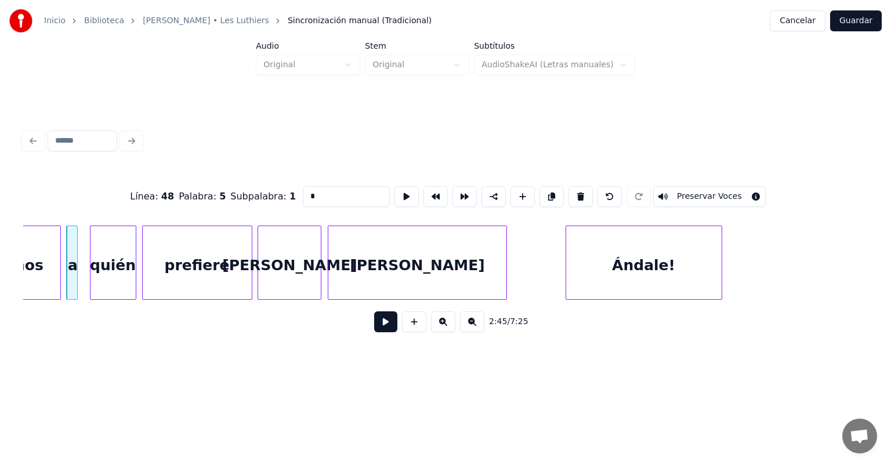
click at [380, 324] on button at bounding box center [385, 321] width 23 height 21
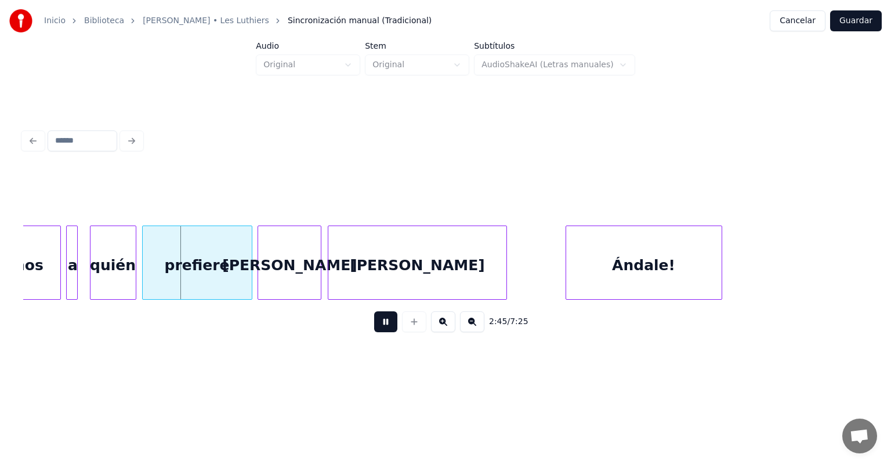
click at [340, 307] on div "2:45 / 7:25" at bounding box center [445, 322] width 845 height 44
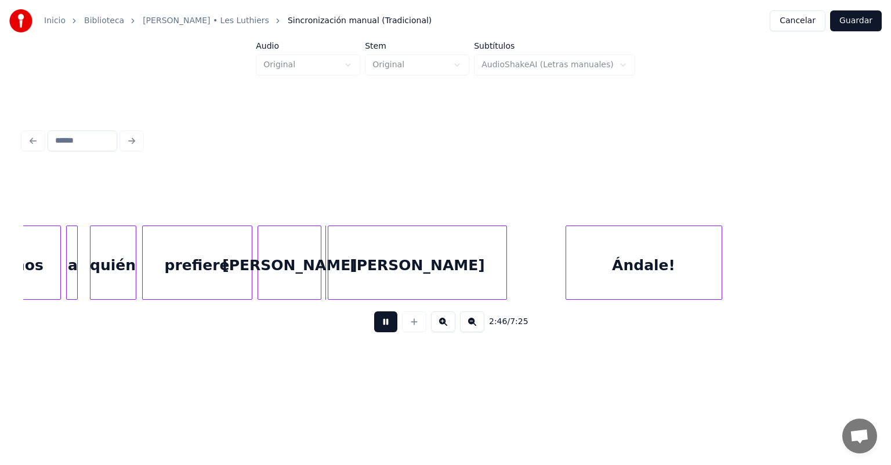
click at [374, 327] on button at bounding box center [385, 321] width 23 height 21
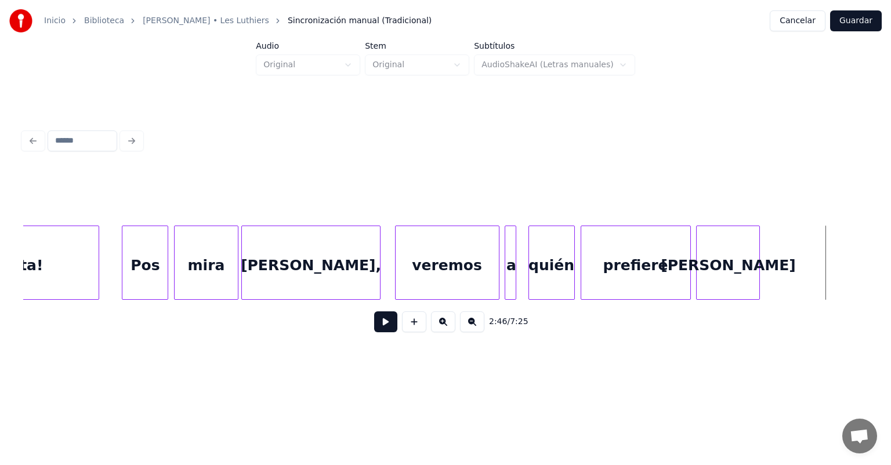
scroll to position [0, 47243]
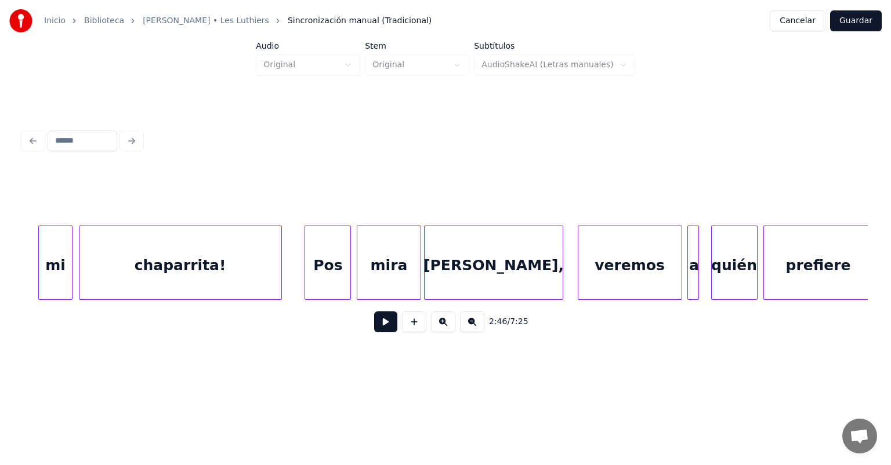
click at [227, 263] on div "chaparrita!" at bounding box center [180, 265] width 202 height 79
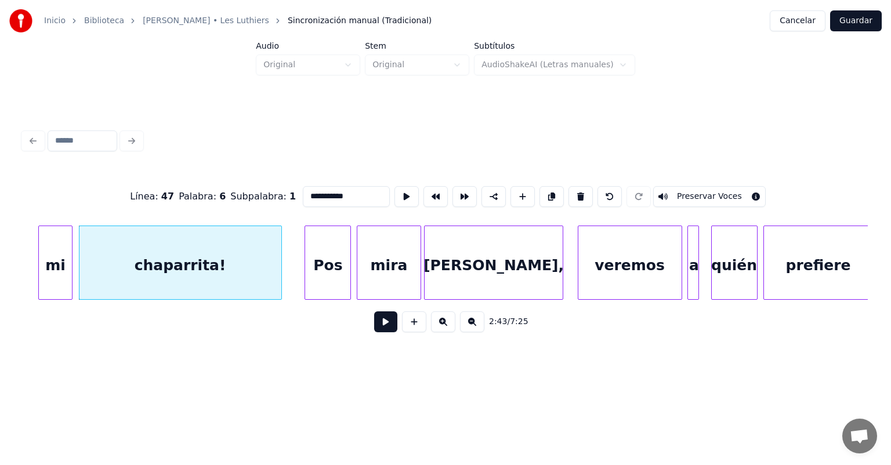
click at [374, 327] on button at bounding box center [385, 321] width 23 height 21
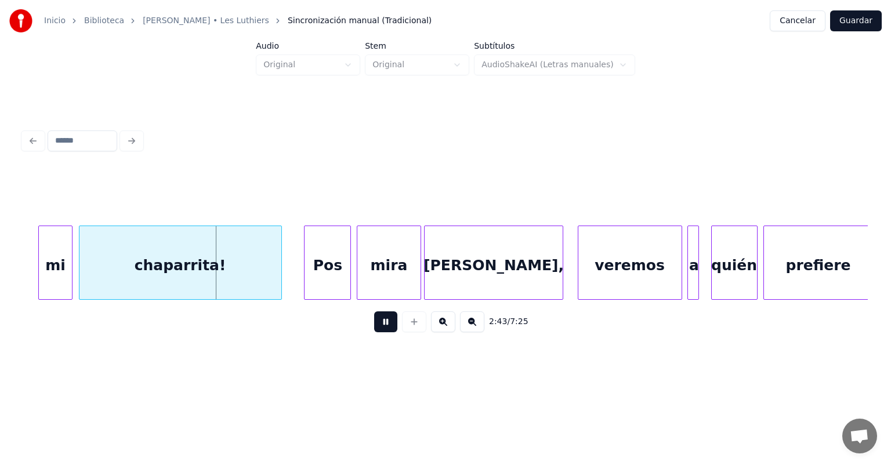
click at [306, 277] on div "Pos" at bounding box center [328, 265] width 46 height 79
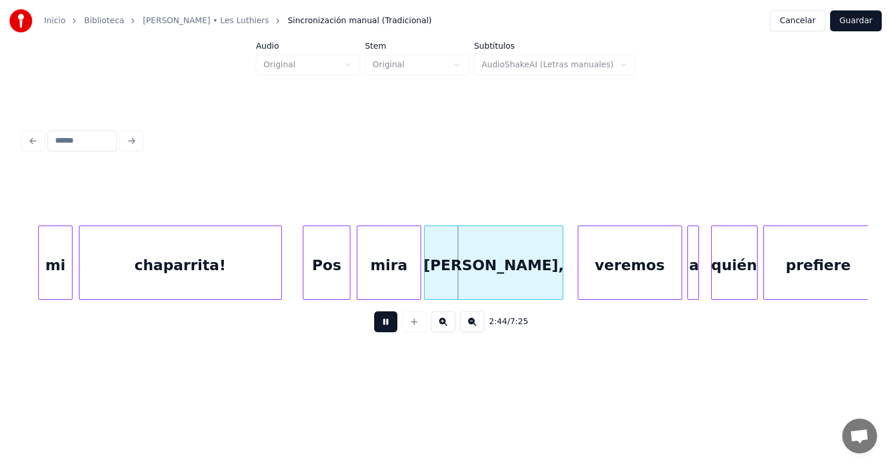
click at [346, 280] on div at bounding box center [347, 262] width 3 height 73
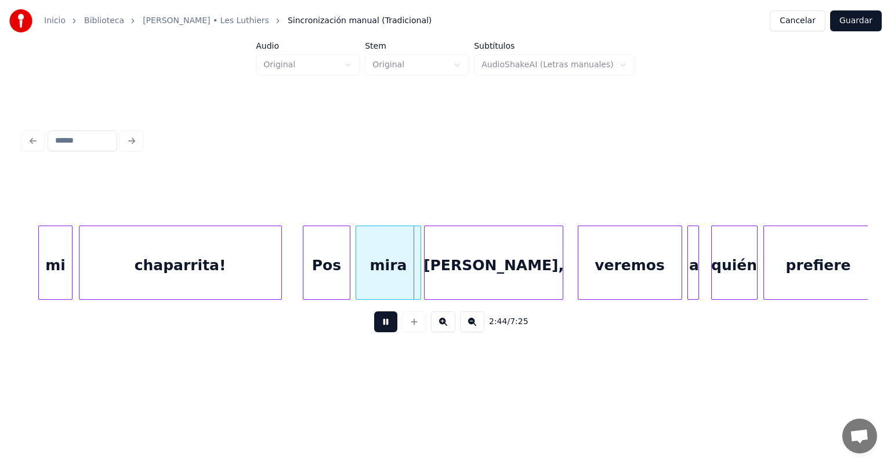
click at [357, 282] on div "mira" at bounding box center [388, 265] width 64 height 79
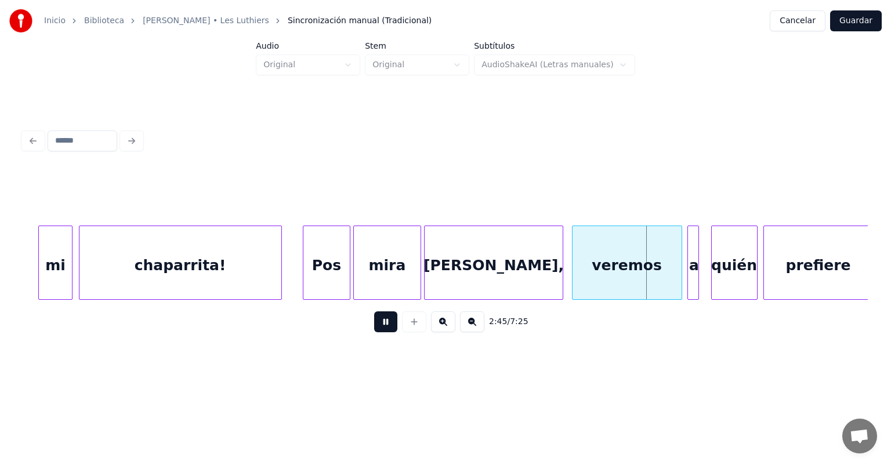
click at [457, 272] on div "veremos" at bounding box center [627, 265] width 109 height 79
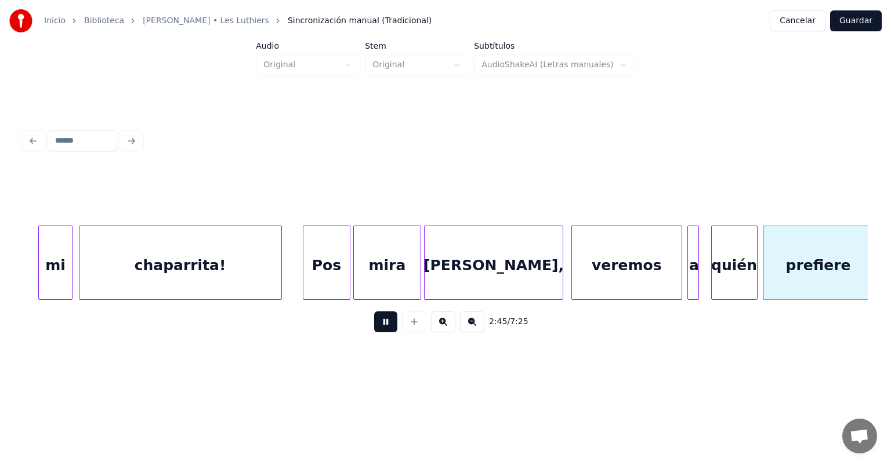
click at [457, 267] on div "a" at bounding box center [694, 265] width 12 height 79
click at [457, 269] on div at bounding box center [679, 262] width 3 height 73
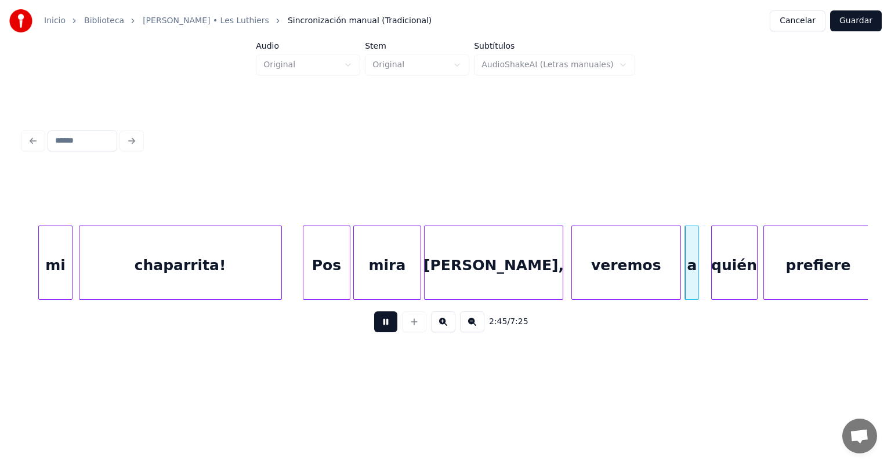
click at [457, 265] on div "quién" at bounding box center [734, 265] width 45 height 79
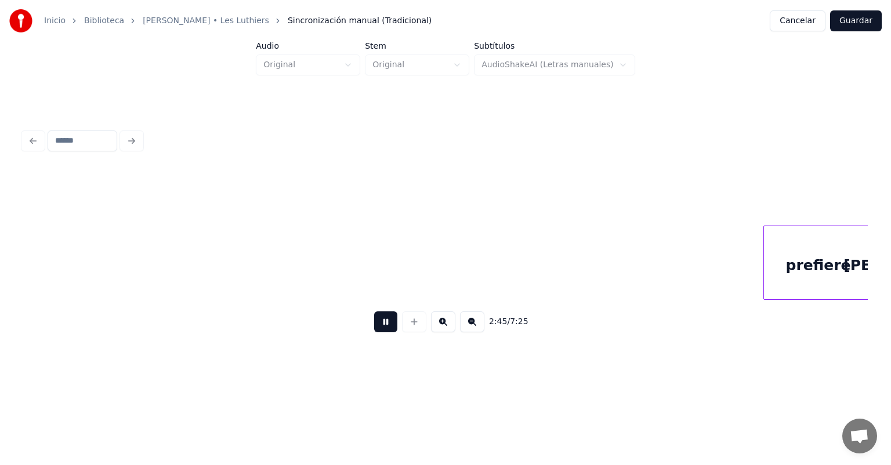
scroll to position [0, 48090]
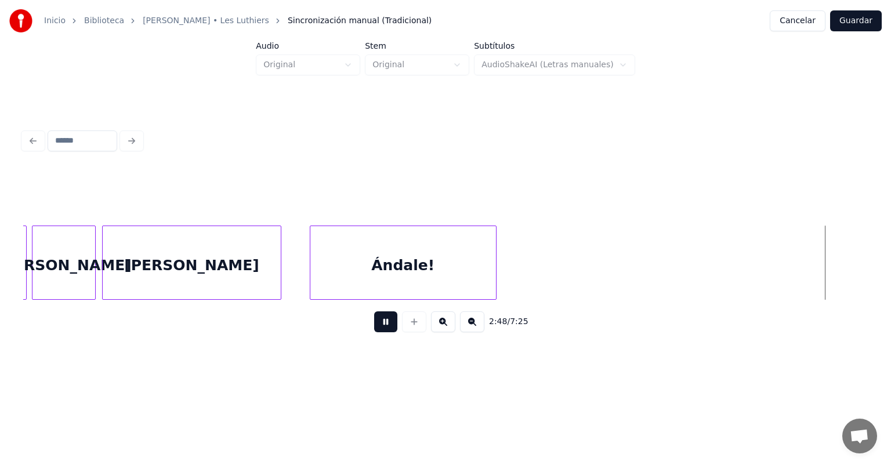
click at [374, 327] on button at bounding box center [385, 321] width 23 height 21
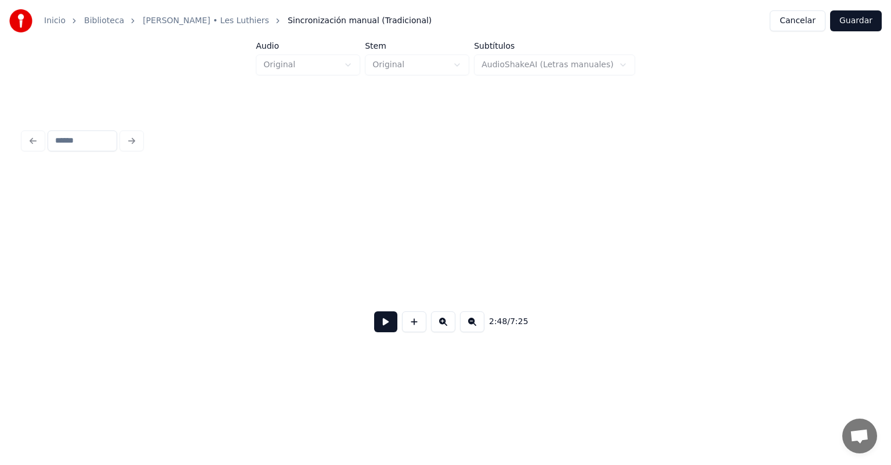
scroll to position [0, 48940]
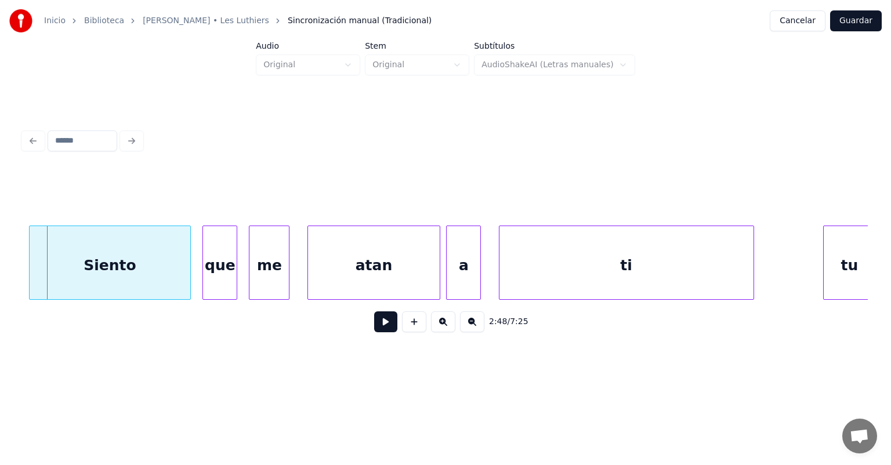
click at [384, 318] on button at bounding box center [385, 321] width 23 height 21
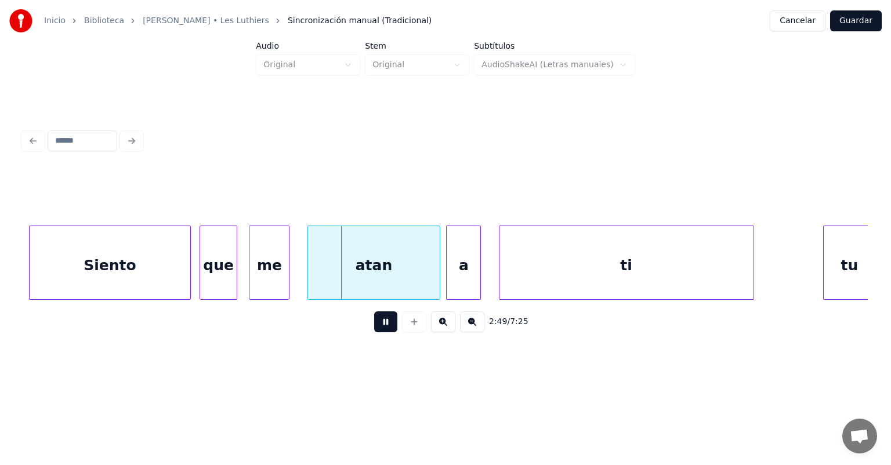
click at [205, 276] on div "que" at bounding box center [218, 265] width 37 height 79
click at [251, 272] on div "me" at bounding box center [268, 265] width 41 height 79
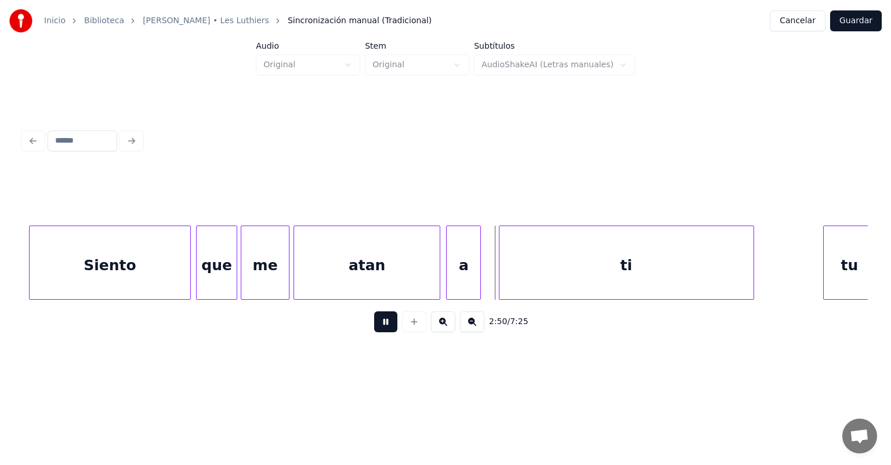
click at [448, 270] on div "a" at bounding box center [464, 265] width 34 height 79
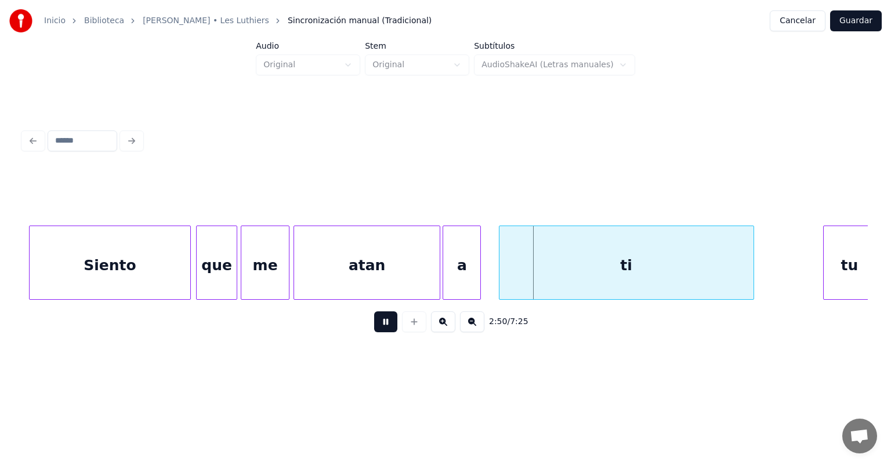
click at [426, 269] on div "atan" at bounding box center [367, 265] width 146 height 79
click at [398, 263] on div "atan" at bounding box center [364, 265] width 146 height 79
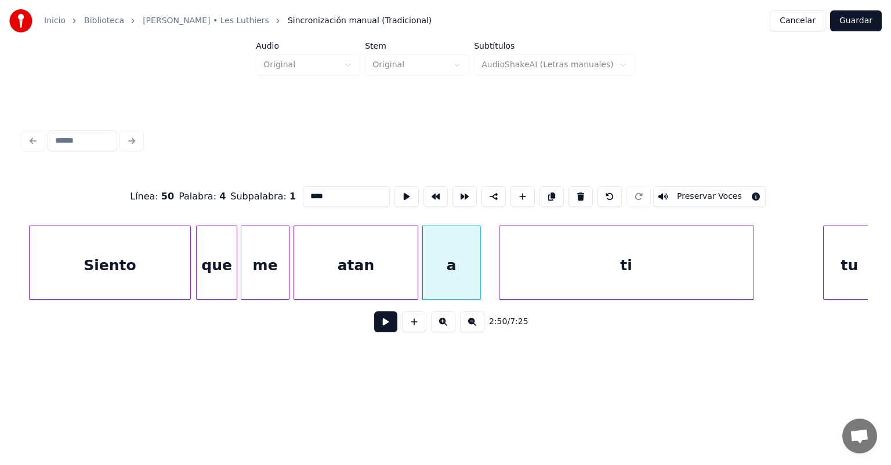
click at [378, 325] on button at bounding box center [385, 321] width 23 height 21
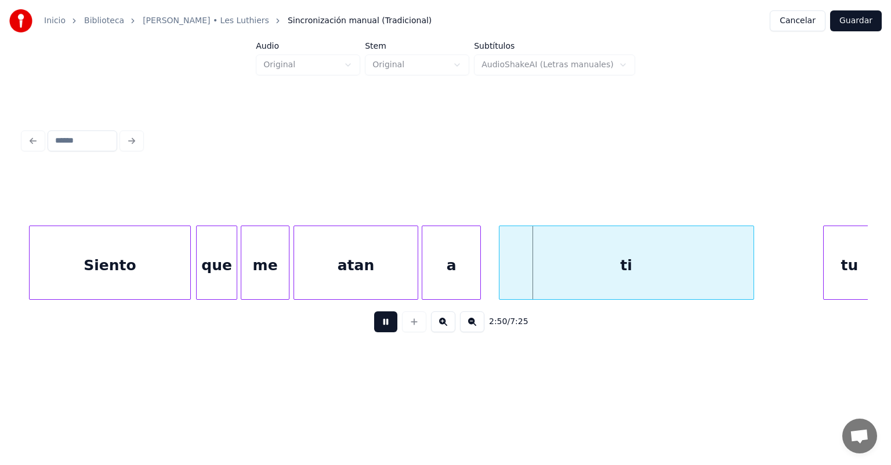
click at [433, 272] on div "a" at bounding box center [451, 265] width 58 height 79
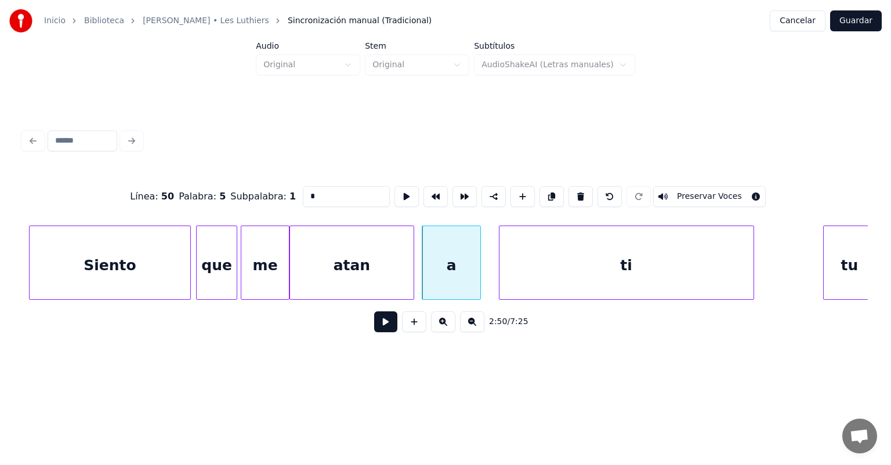
click at [410, 268] on div at bounding box center [411, 262] width 3 height 73
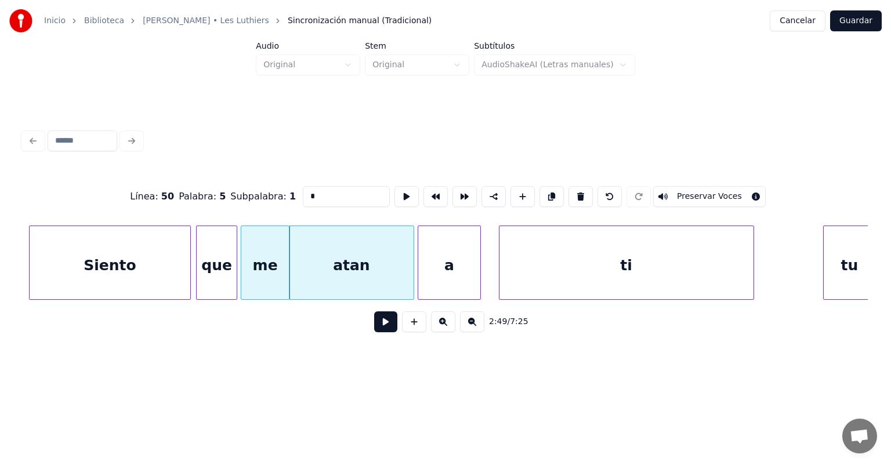
click at [424, 274] on div "a" at bounding box center [449, 265] width 63 height 79
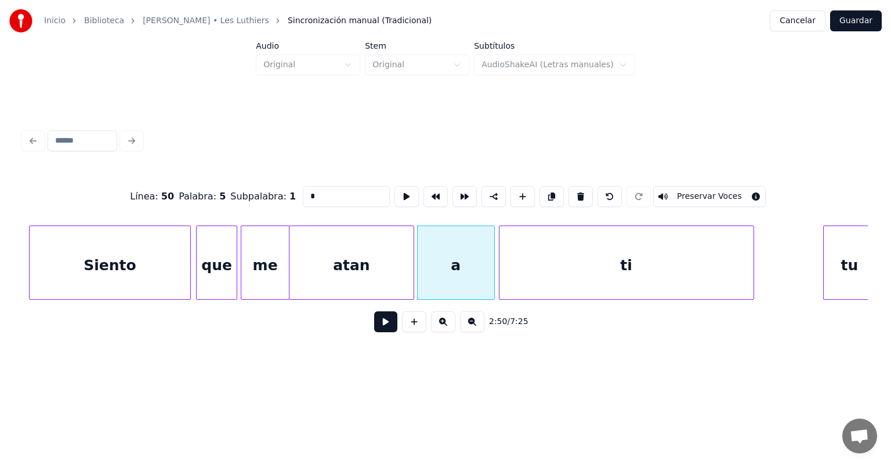
click at [374, 320] on button at bounding box center [385, 321] width 23 height 21
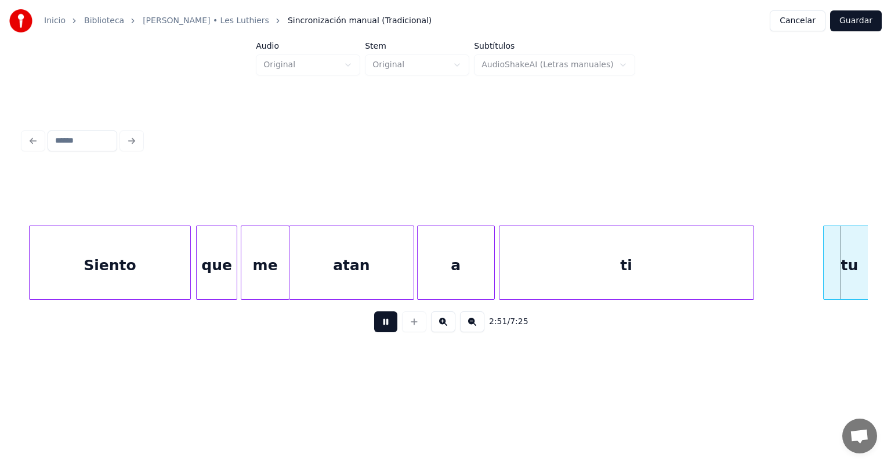
scroll to position [0, 49790]
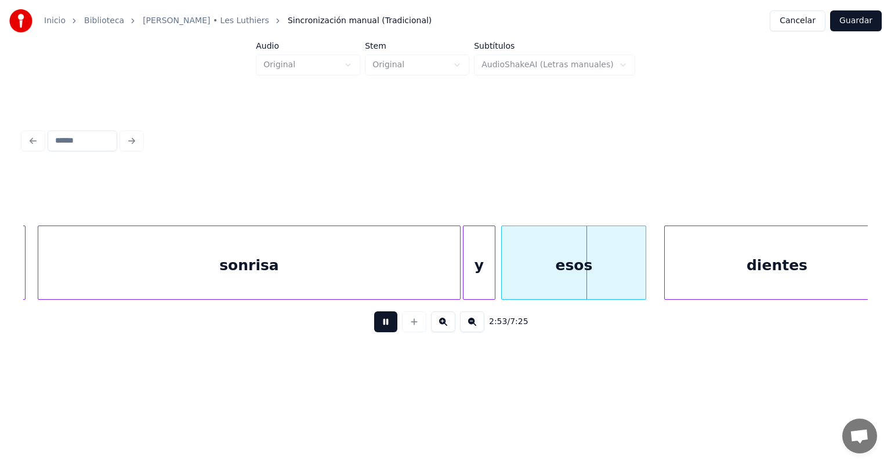
click at [457, 273] on div at bounding box center [492, 262] width 3 height 73
click at [457, 271] on div at bounding box center [494, 262] width 3 height 73
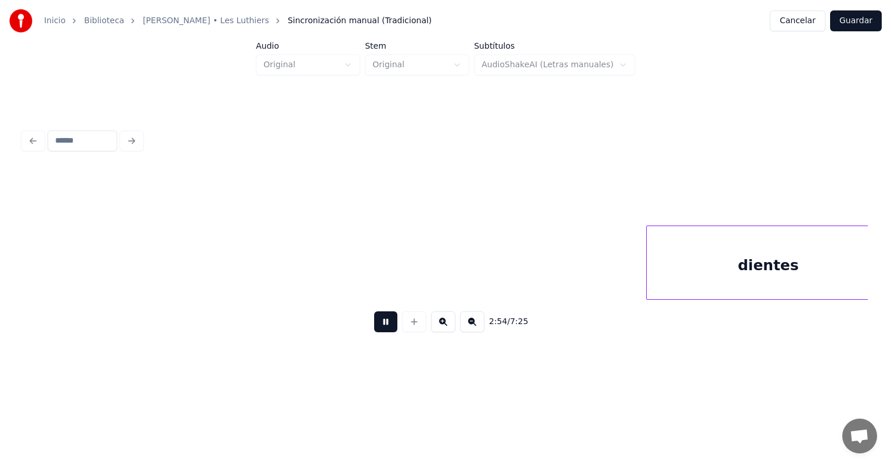
scroll to position [0, 50638]
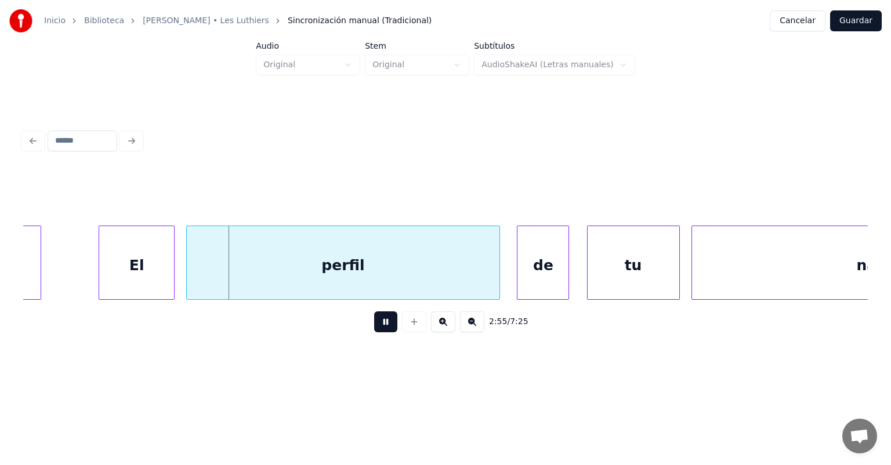
click at [172, 274] on div at bounding box center [172, 262] width 3 height 73
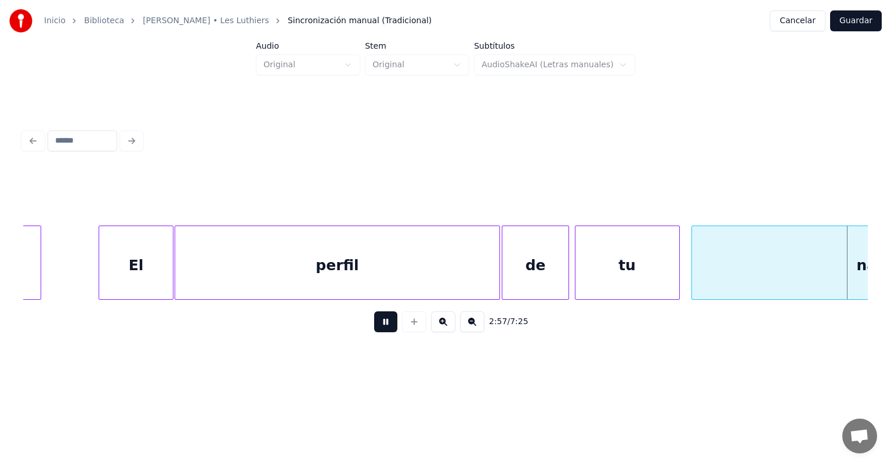
scroll to position [0, 51298]
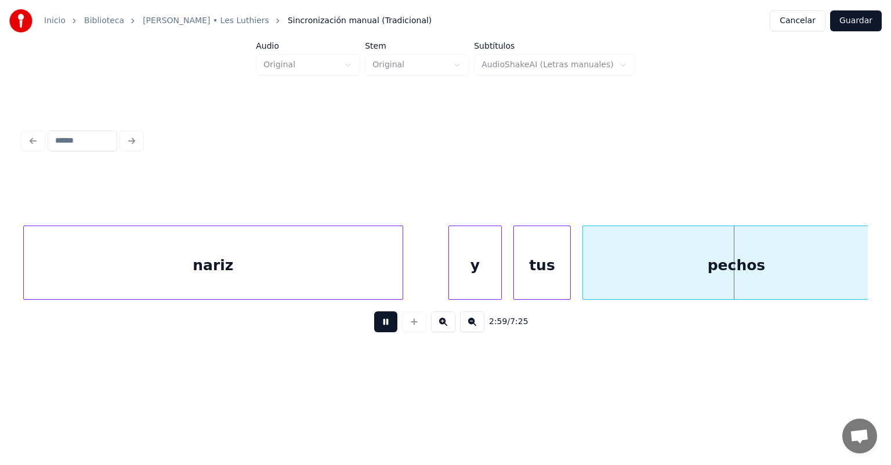
click at [457, 261] on div "pechos" at bounding box center [736, 265] width 306 height 79
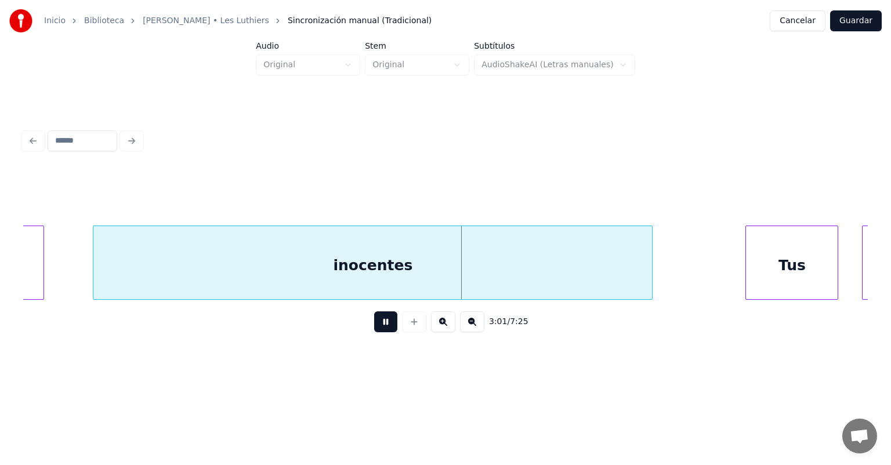
click at [457, 258] on div "Tus" at bounding box center [792, 265] width 92 height 79
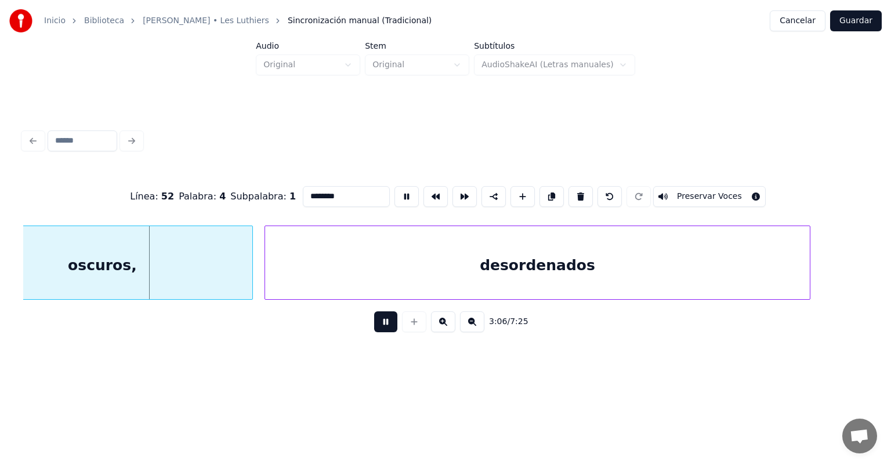
click at [130, 262] on div "oscuros," at bounding box center [102, 265] width 300 height 79
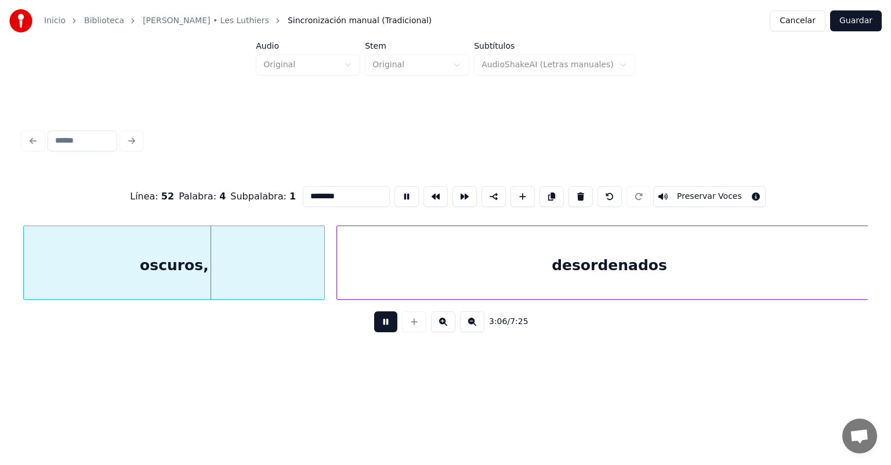
click at [374, 325] on button at bounding box center [385, 321] width 23 height 21
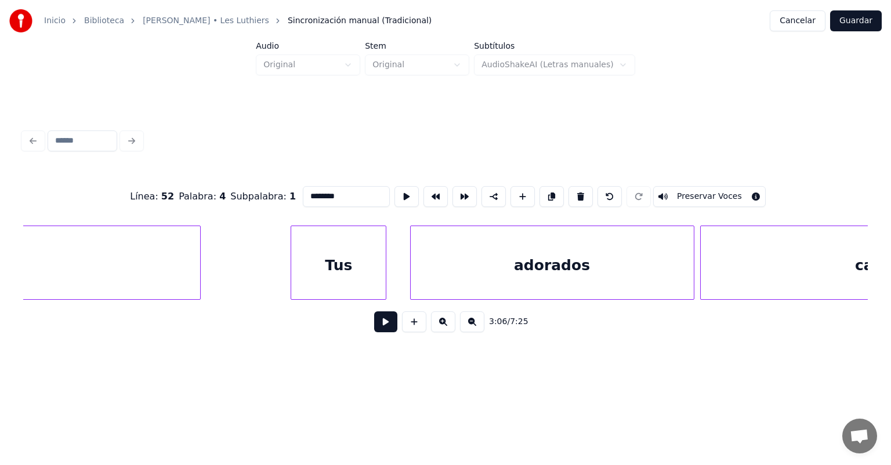
scroll to position [0, 52559]
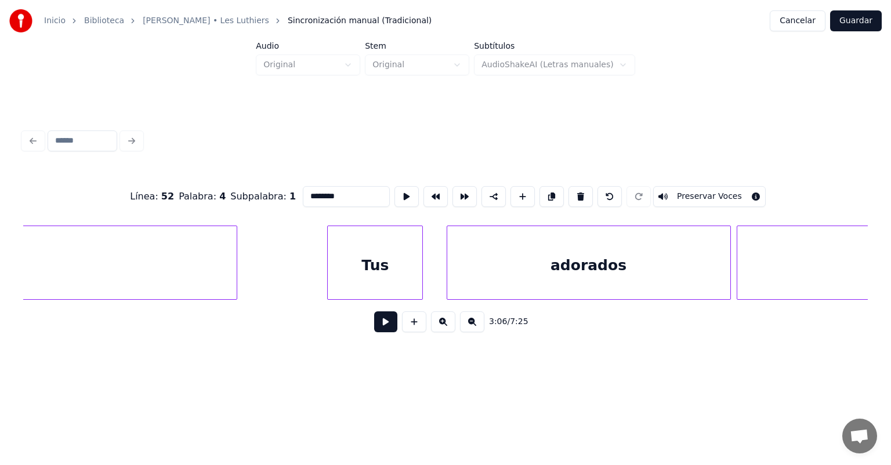
click at [342, 271] on div "Tus" at bounding box center [375, 265] width 95 height 79
type input "***"
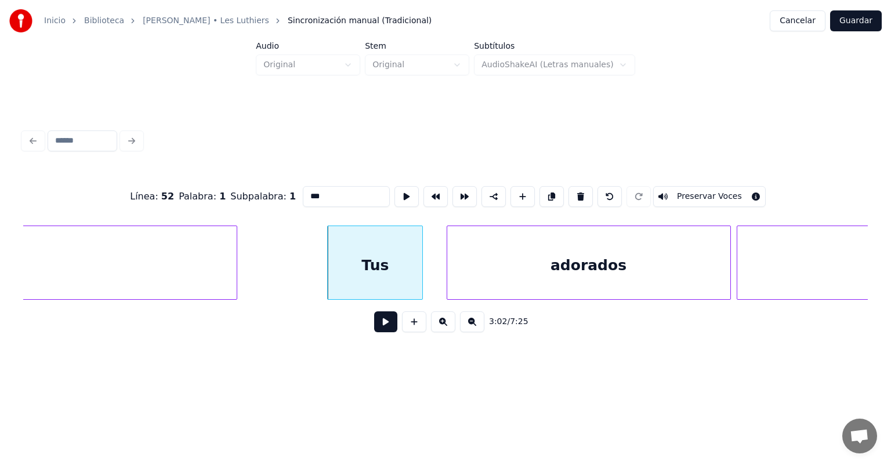
click at [374, 324] on button at bounding box center [385, 321] width 23 height 21
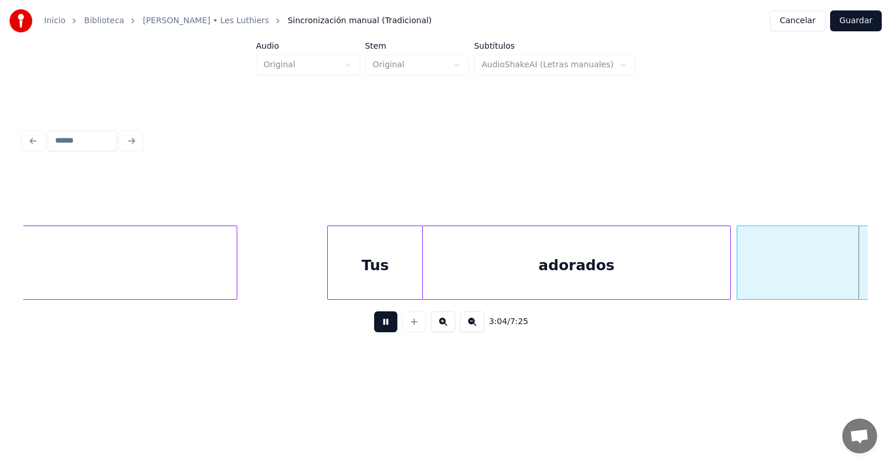
scroll to position [0, 53406]
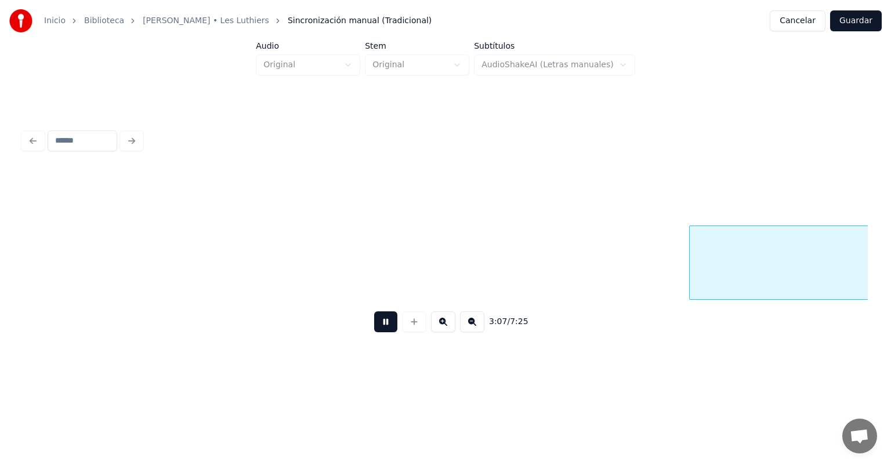
scroll to position [0, 54256]
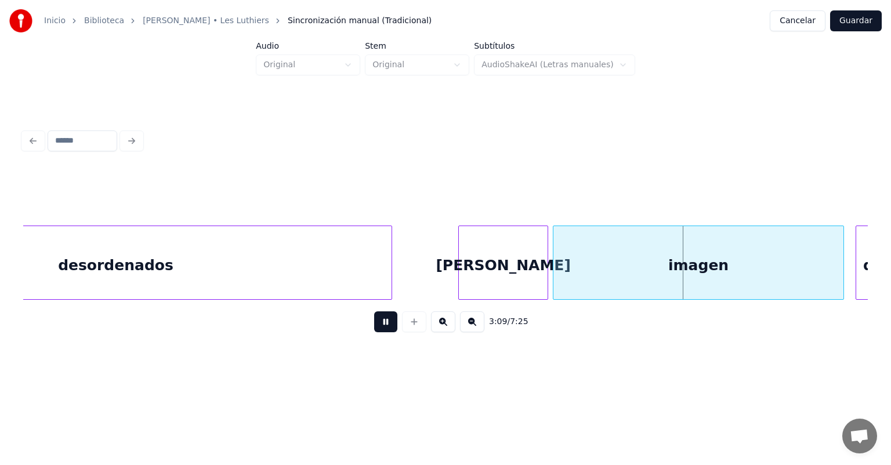
click at [457, 272] on div "imagen" at bounding box center [698, 265] width 291 height 79
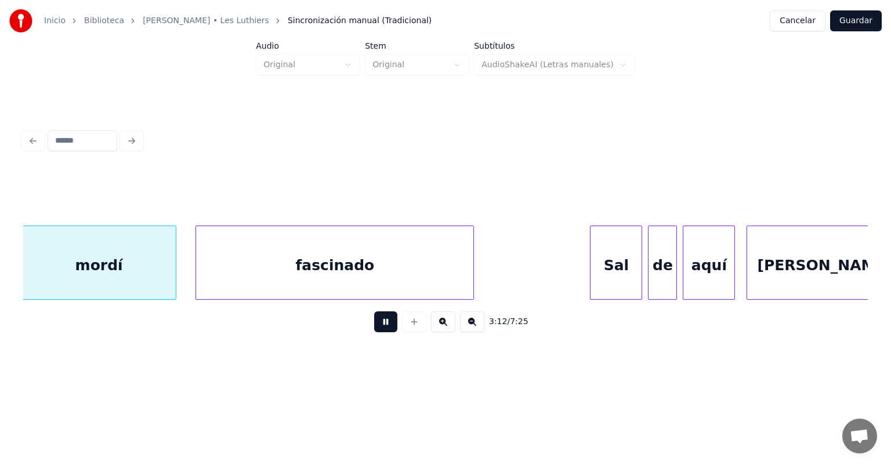
scroll to position [0, 55952]
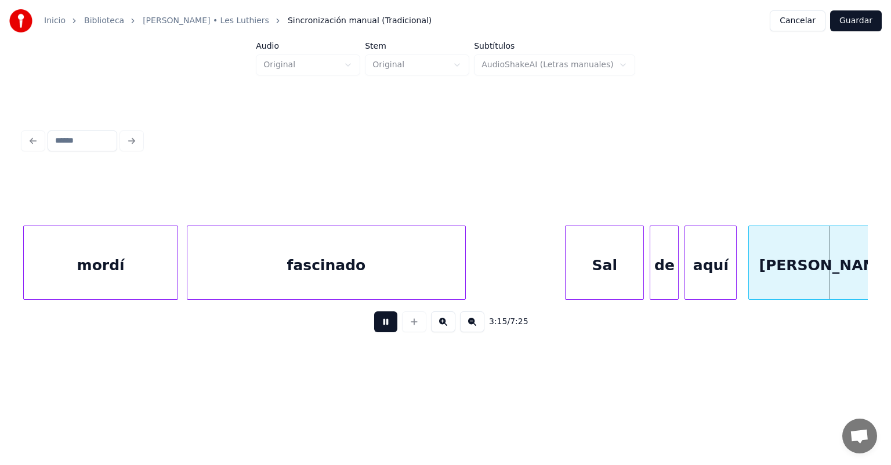
click at [457, 270] on div "de" at bounding box center [664, 265] width 28 height 79
click at [385, 258] on div "fascinado" at bounding box center [325, 265] width 277 height 79
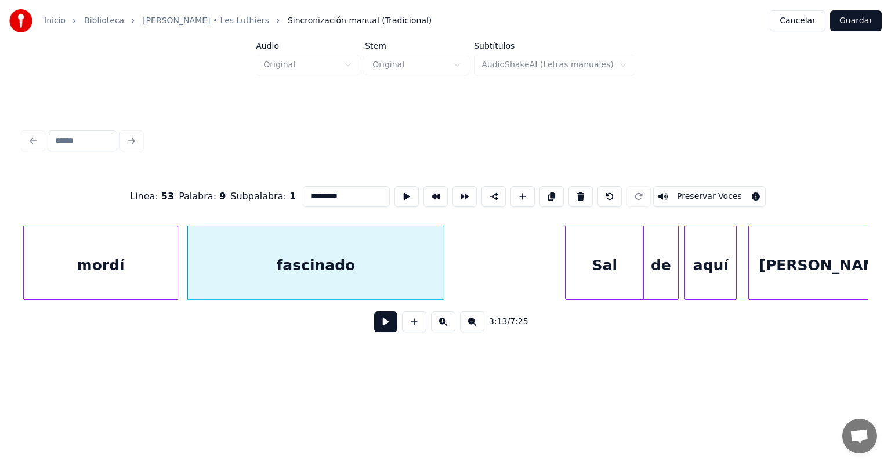
click at [375, 327] on button at bounding box center [385, 321] width 23 height 21
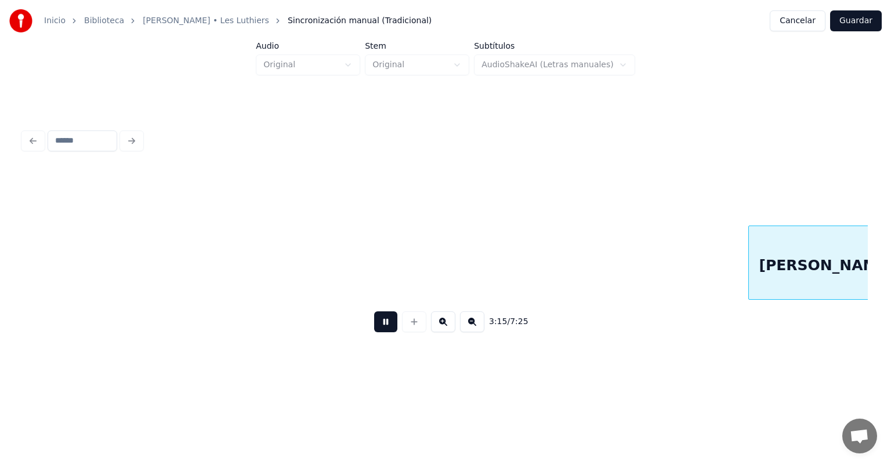
scroll to position [0, 56797]
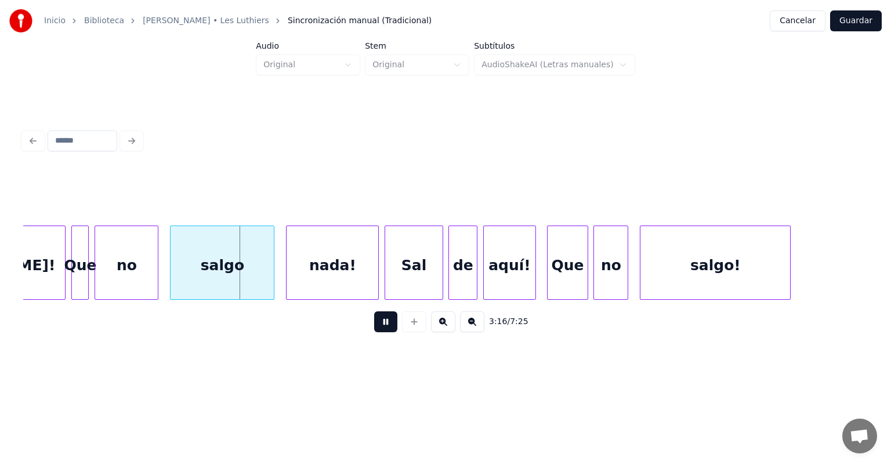
click at [86, 281] on div at bounding box center [86, 262] width 3 height 73
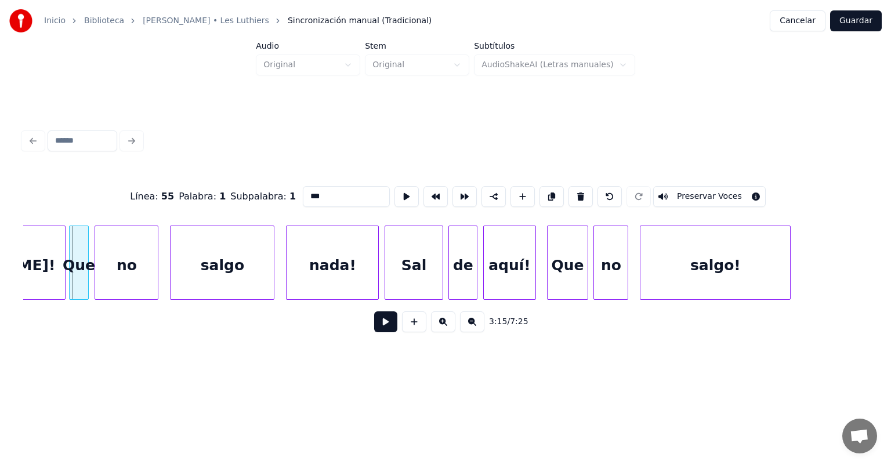
click at [74, 277] on div "Que" at bounding box center [79, 265] width 19 height 79
click at [97, 277] on div "no" at bounding box center [126, 265] width 64 height 79
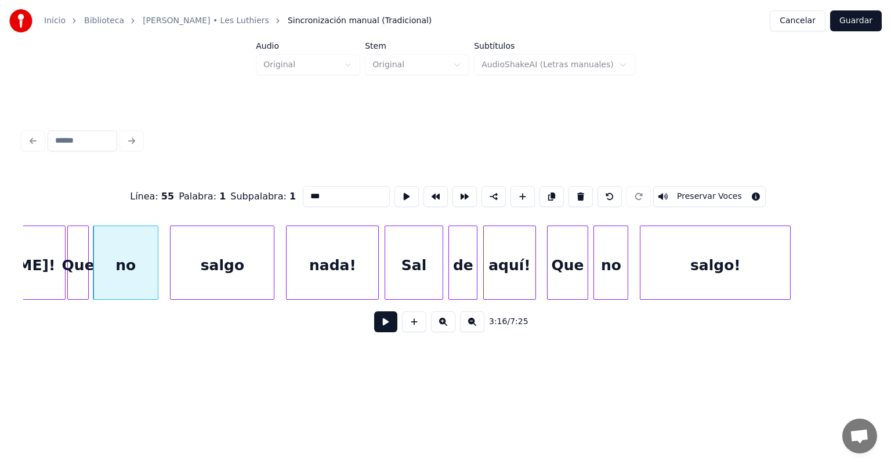
click at [128, 276] on div "no" at bounding box center [125, 265] width 64 height 79
type input "**"
click at [374, 327] on button at bounding box center [385, 321] width 23 height 21
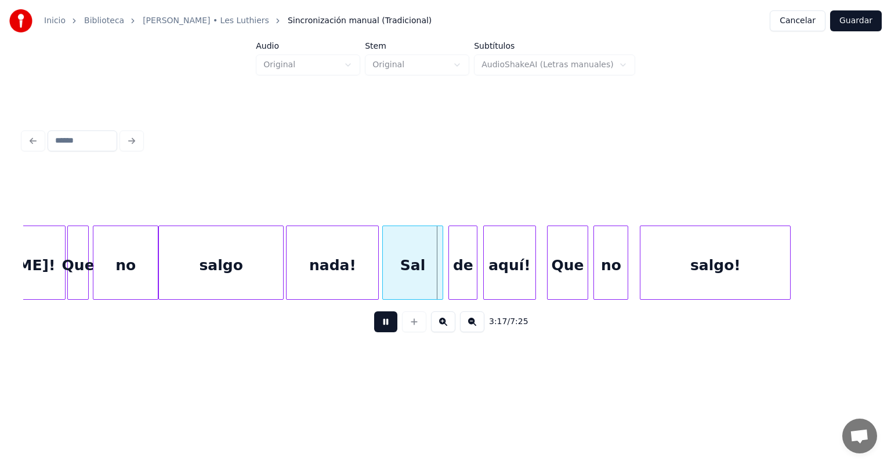
click at [387, 274] on div "Sal" at bounding box center [412, 265] width 59 height 79
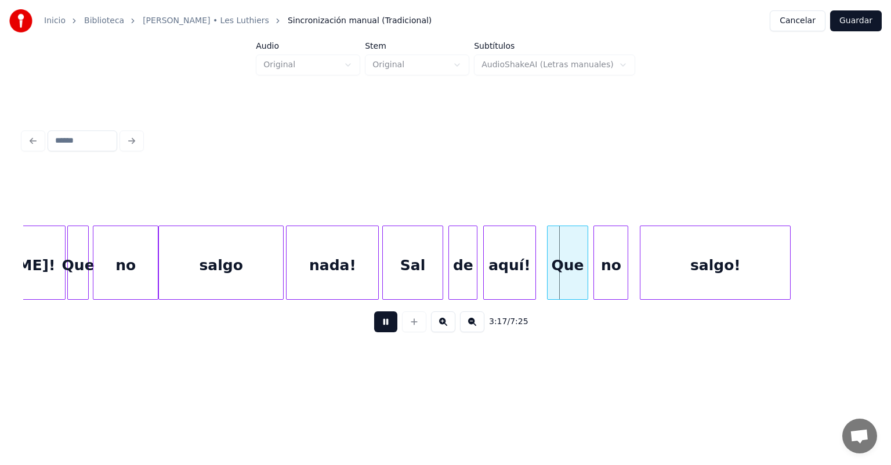
click at [457, 270] on div "de" at bounding box center [463, 265] width 28 height 79
click at [457, 269] on div "de" at bounding box center [458, 265] width 28 height 79
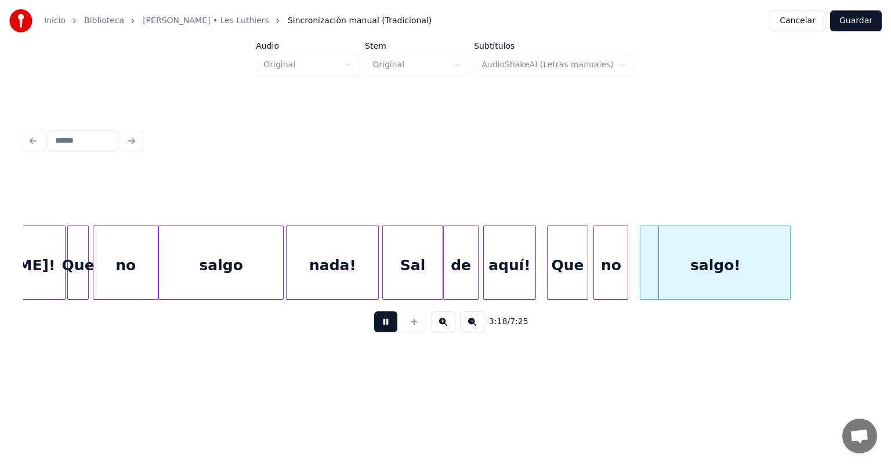
click at [421, 265] on div "Sal" at bounding box center [412, 265] width 59 height 79
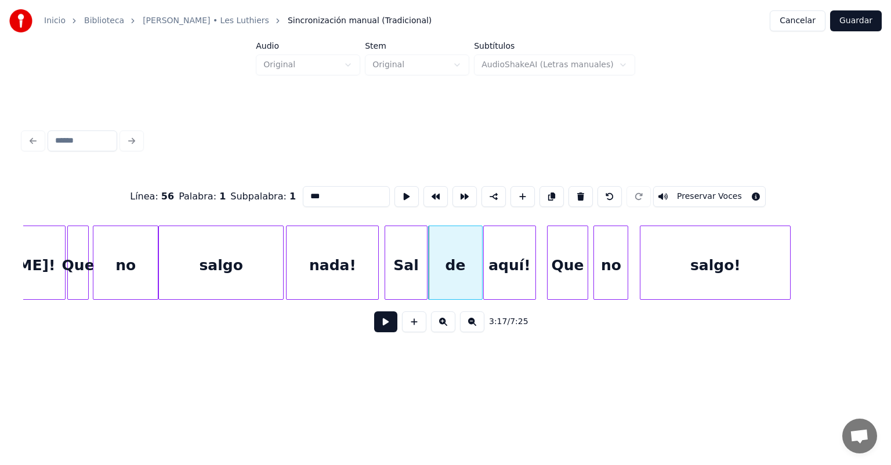
click at [374, 323] on button at bounding box center [385, 321] width 23 height 21
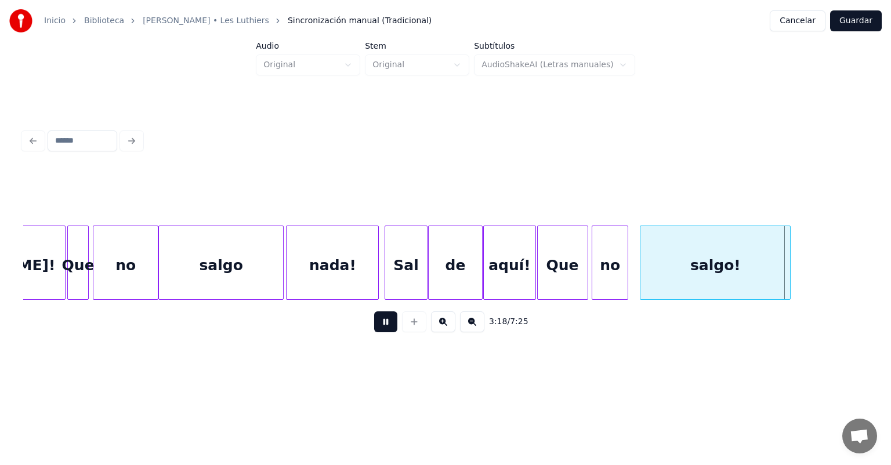
click at [457, 268] on div "no" at bounding box center [610, 265] width 36 height 79
click at [457, 267] on div "salgo!" at bounding box center [715, 265] width 150 height 79
click at [457, 262] on div "Que" at bounding box center [563, 265] width 50 height 79
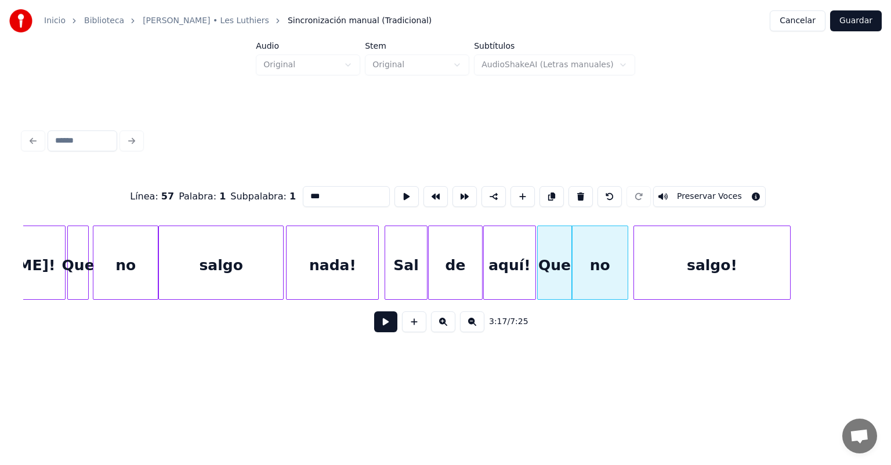
click at [378, 327] on button at bounding box center [385, 321] width 23 height 21
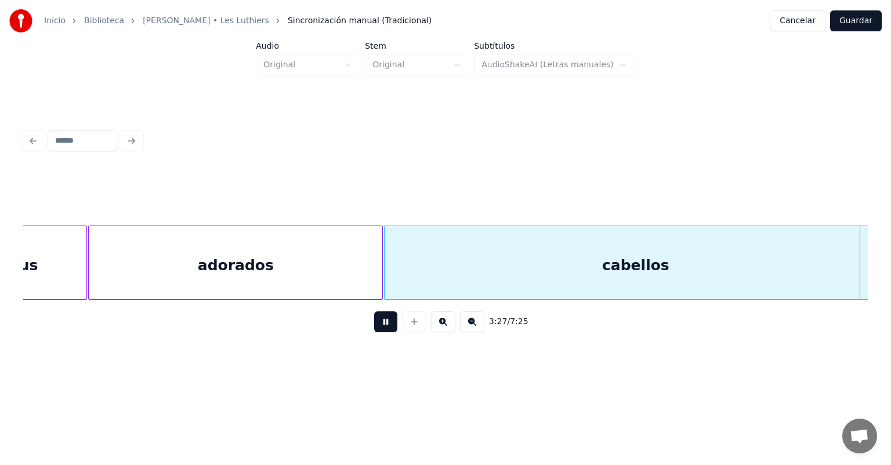
scroll to position [0, 60182]
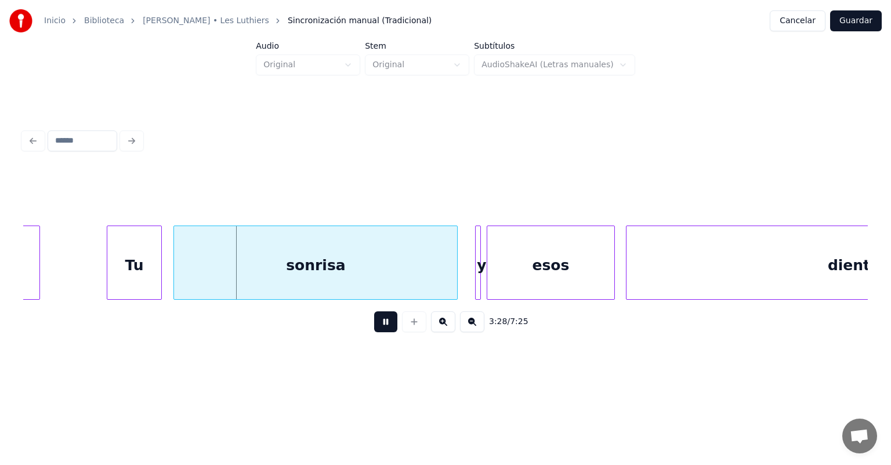
click at [111, 278] on div "Tu" at bounding box center [134, 265] width 55 height 79
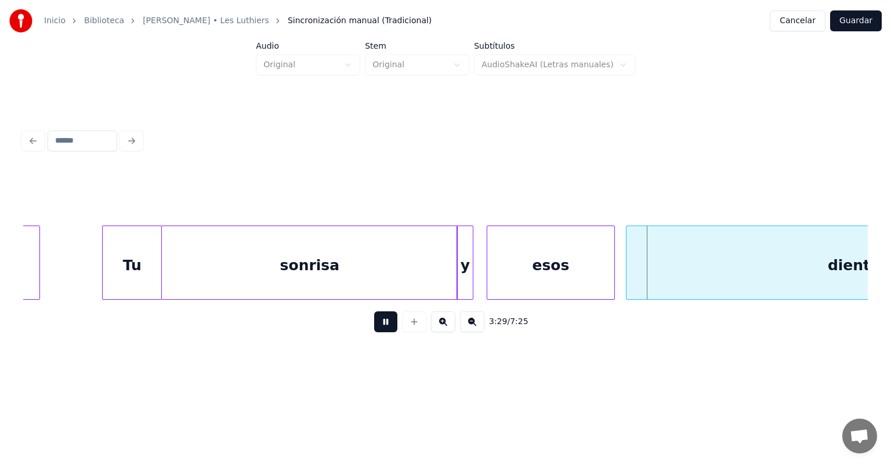
click at [456, 271] on div at bounding box center [455, 262] width 3 height 73
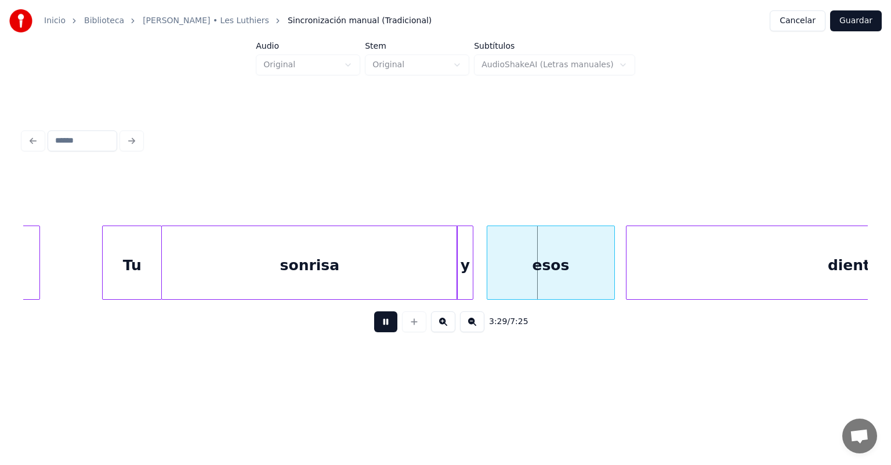
click at [457, 273] on div at bounding box center [488, 262] width 3 height 73
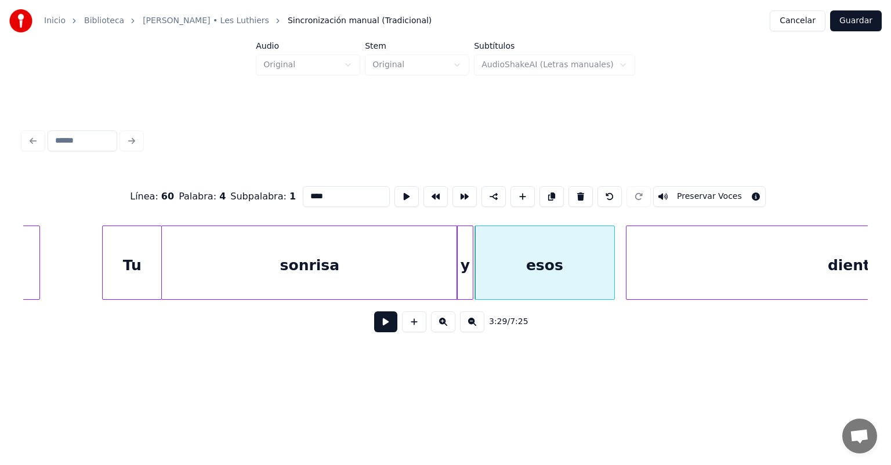
click at [374, 324] on button at bounding box center [385, 321] width 23 height 21
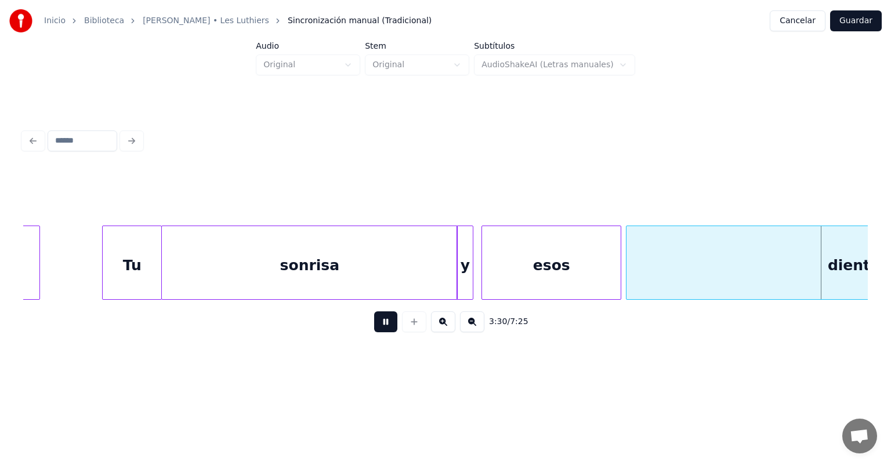
click at [457, 263] on div "esos" at bounding box center [551, 265] width 139 height 79
click at [457, 269] on div at bounding box center [455, 262] width 3 height 73
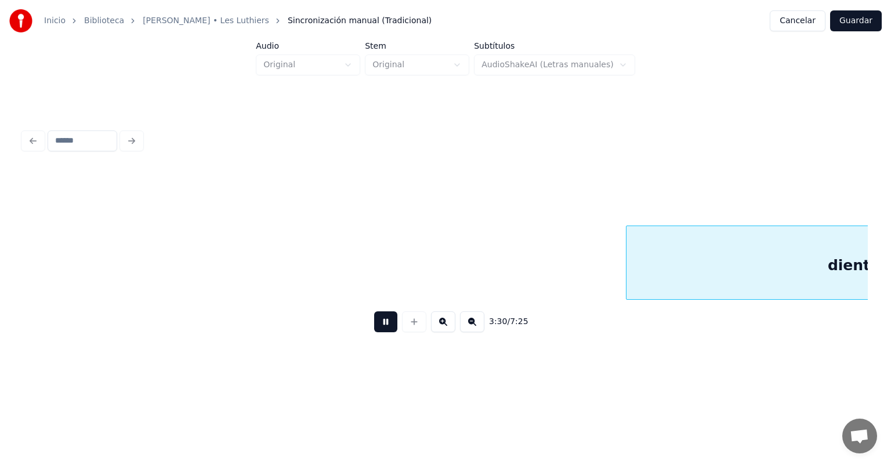
scroll to position [0, 61031]
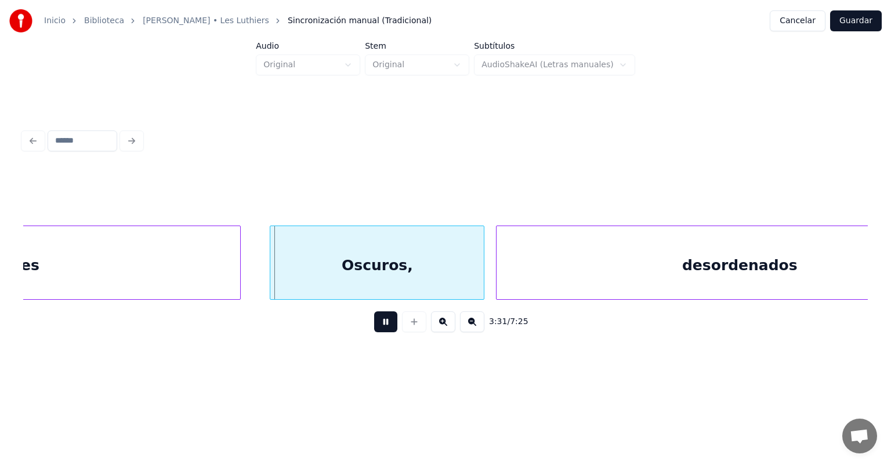
click at [270, 275] on div at bounding box center [271, 262] width 3 height 73
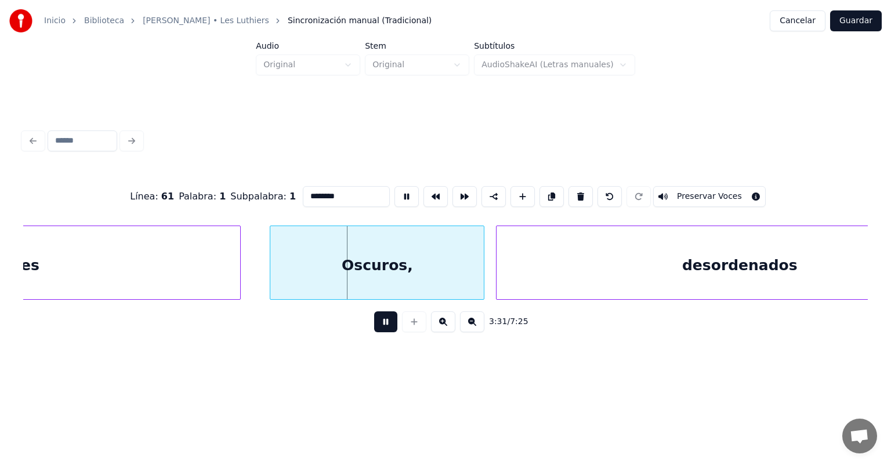
click at [216, 266] on div "dientes" at bounding box center [8, 265] width 463 height 79
type input "*******"
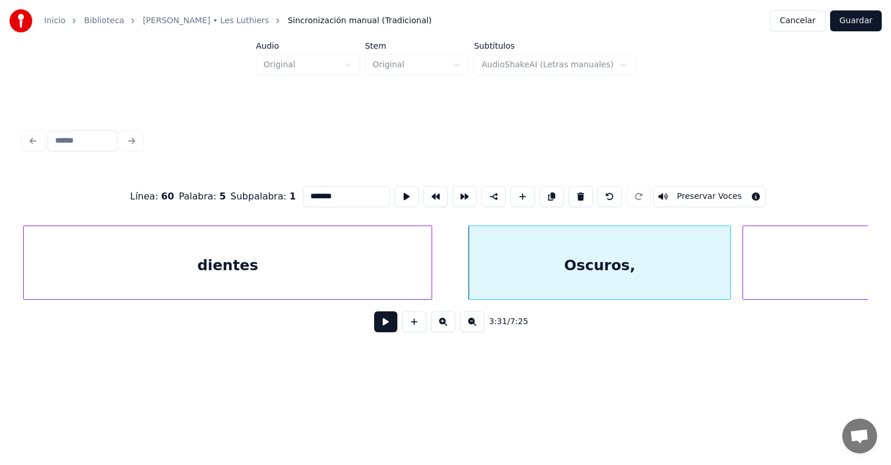
click at [374, 327] on button at bounding box center [385, 321] width 23 height 21
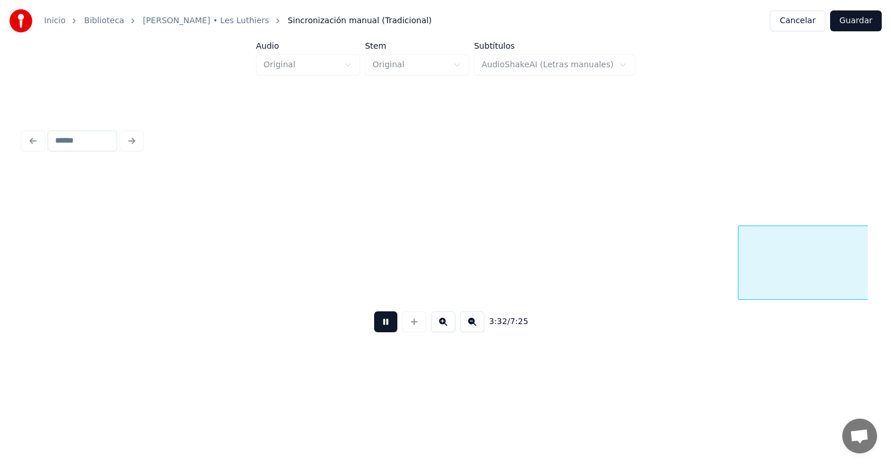
scroll to position [0, 61629]
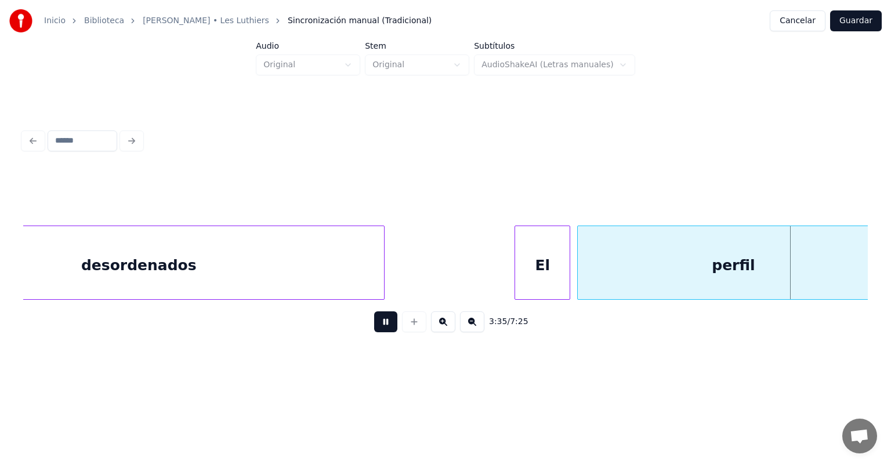
click at [457, 264] on div "perfil" at bounding box center [733, 265] width 311 height 79
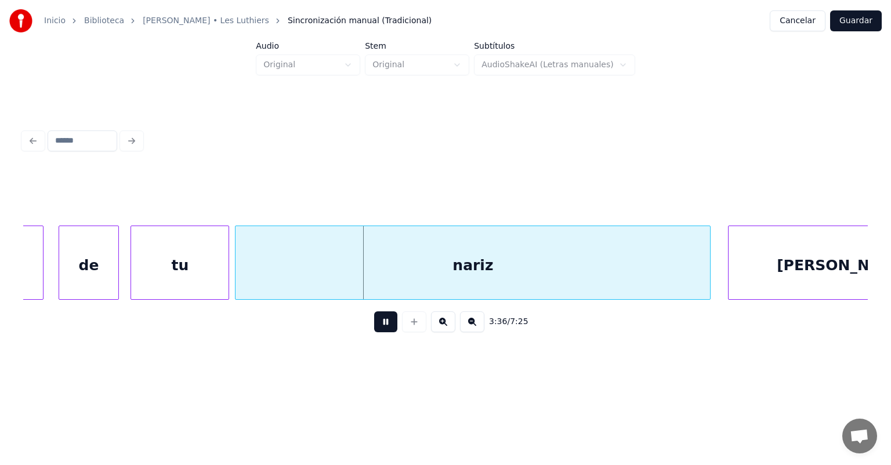
click at [63, 276] on div "de" at bounding box center [89, 265] width 60 height 79
click at [237, 277] on div "nariz" at bounding box center [470, 265] width 479 height 79
click at [457, 263] on div "[PERSON_NAME]" at bounding box center [844, 265] width 231 height 79
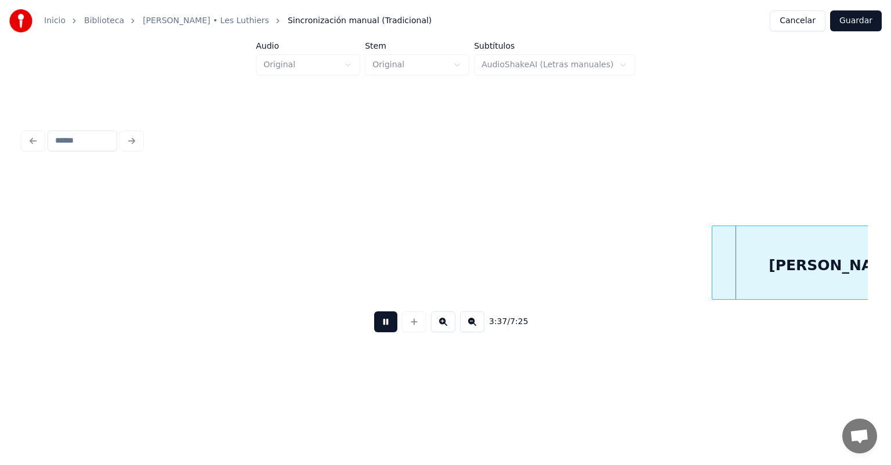
scroll to position [0, 63164]
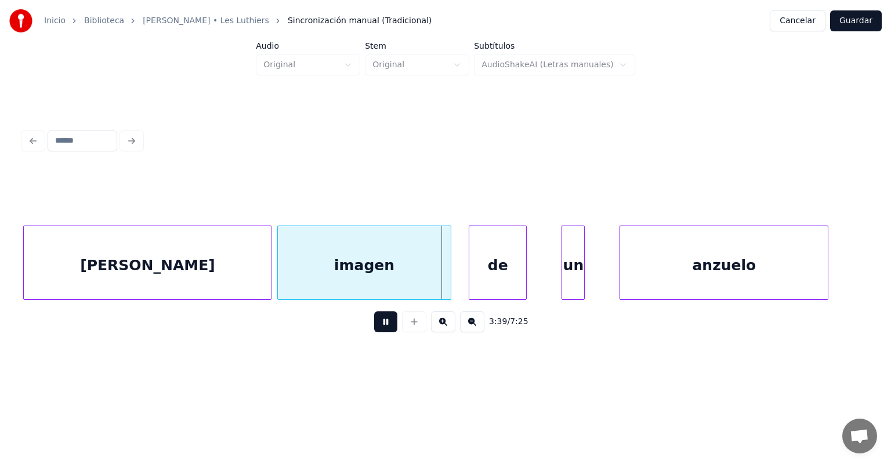
click at [282, 272] on div "imagen" at bounding box center [364, 265] width 173 height 79
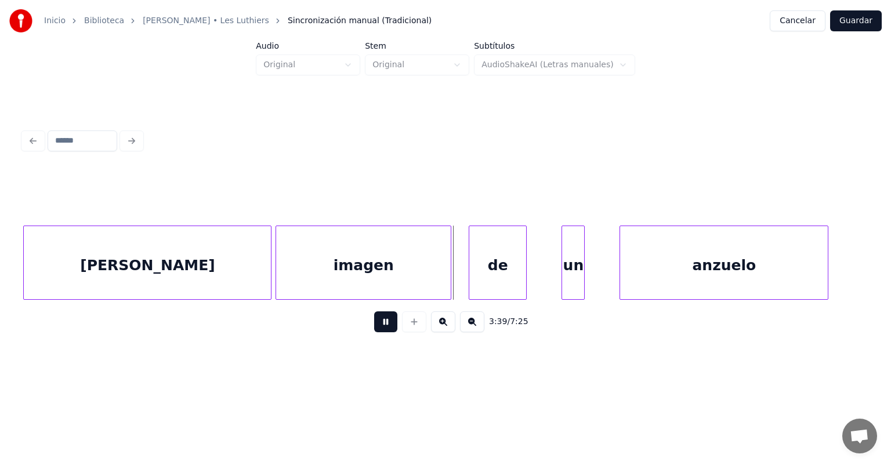
click at [236, 269] on div "[PERSON_NAME]" at bounding box center [147, 265] width 247 height 79
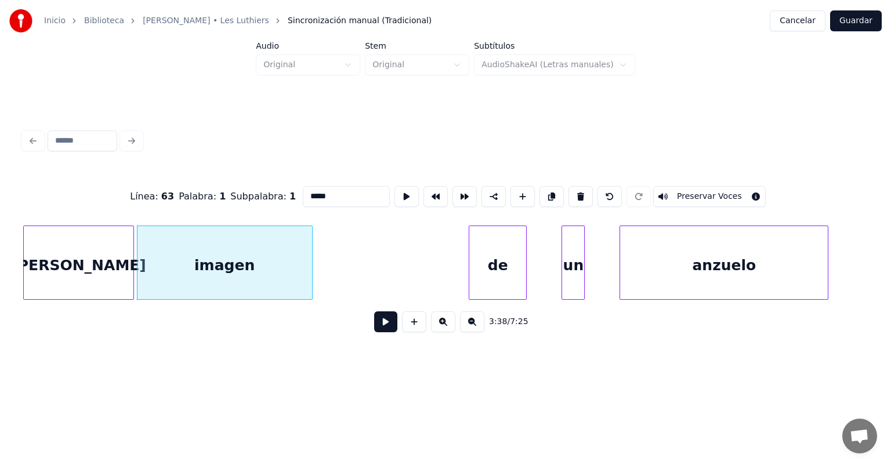
click at [374, 327] on button at bounding box center [385, 321] width 23 height 21
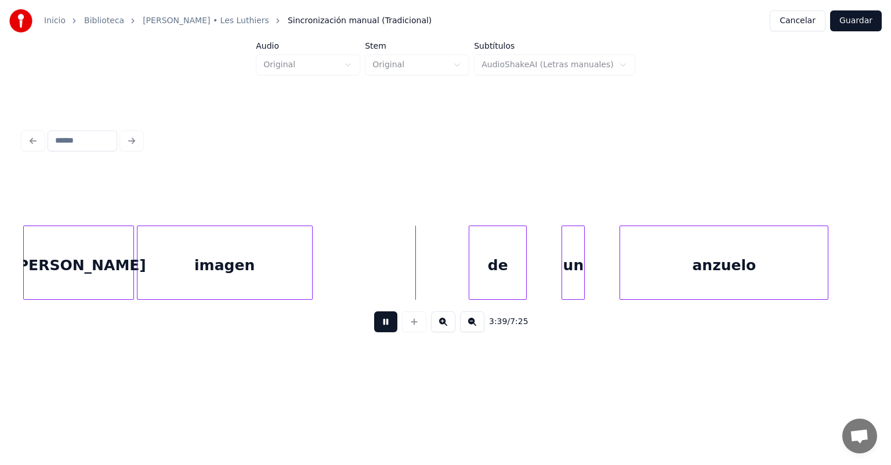
click at [117, 260] on div "[PERSON_NAME]" at bounding box center [78, 265] width 109 height 79
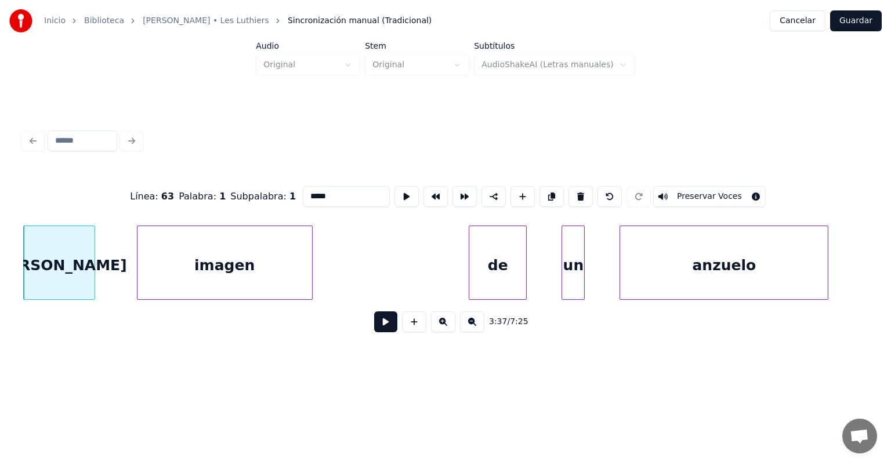
click at [179, 272] on div "imagen" at bounding box center [224, 265] width 175 height 79
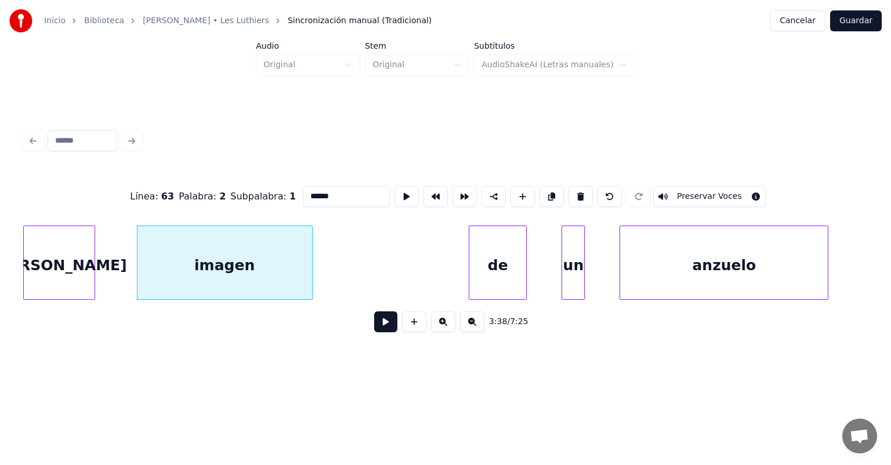
click at [54, 259] on div "[PERSON_NAME]" at bounding box center [59, 265] width 71 height 79
type input "*****"
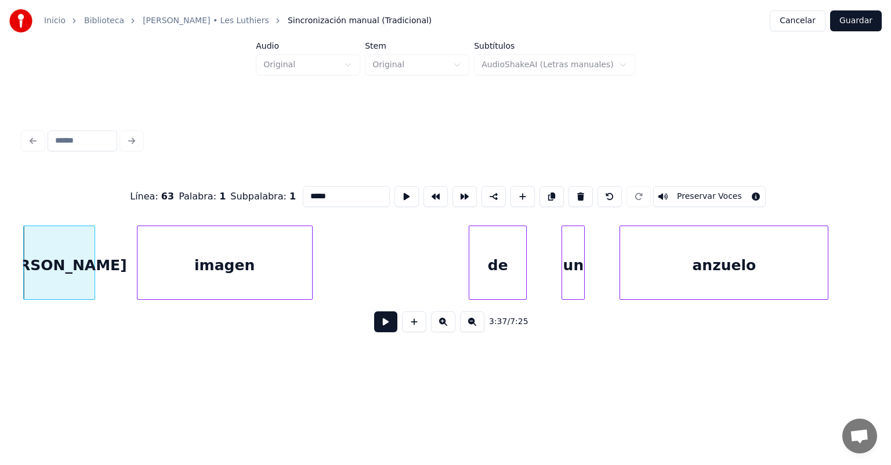
click at [376, 327] on button at bounding box center [385, 321] width 23 height 21
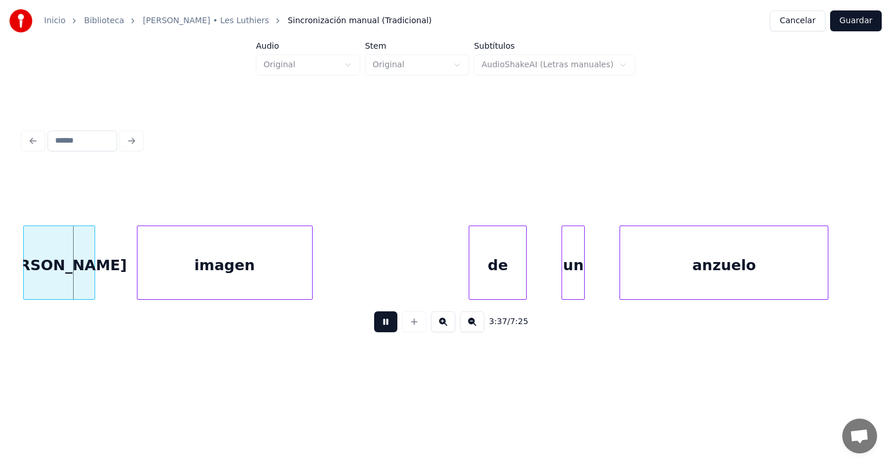
click at [378, 327] on button at bounding box center [385, 321] width 23 height 21
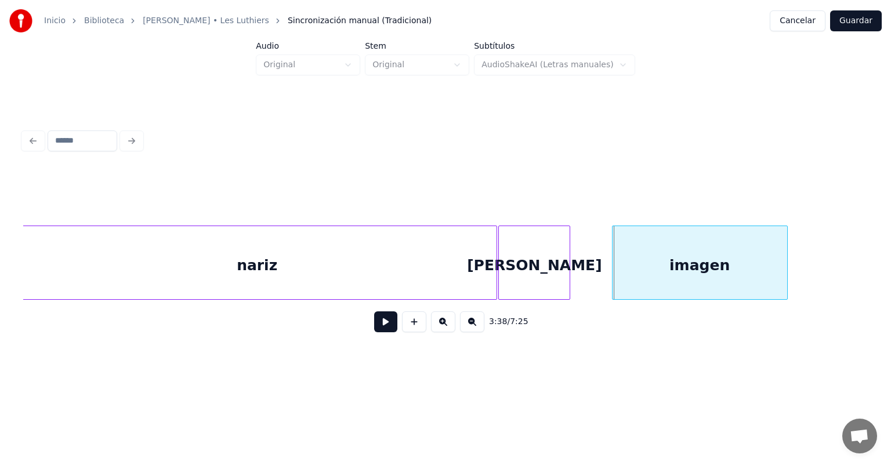
scroll to position [0, 62653]
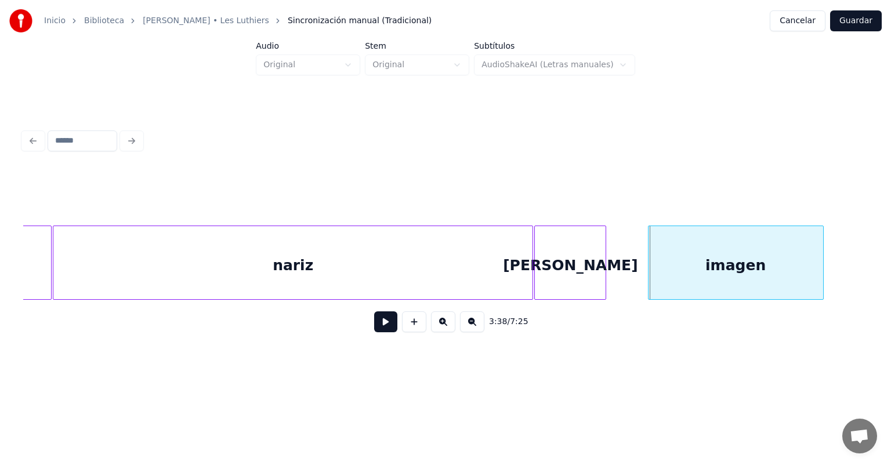
click at [399, 262] on div "nariz" at bounding box center [292, 265] width 479 height 79
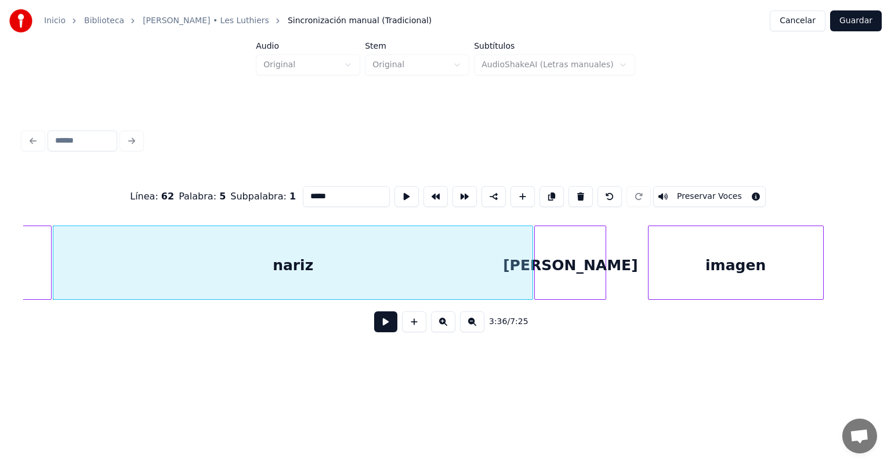
click at [374, 323] on button at bounding box center [385, 321] width 23 height 21
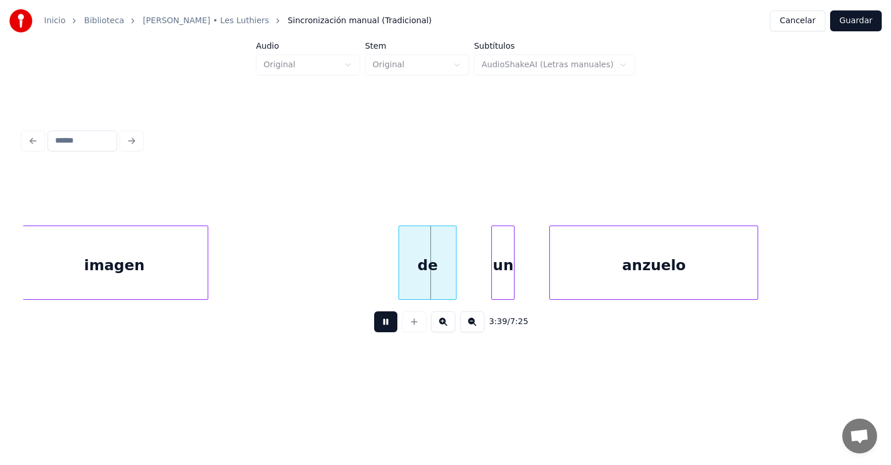
scroll to position [0, 63231]
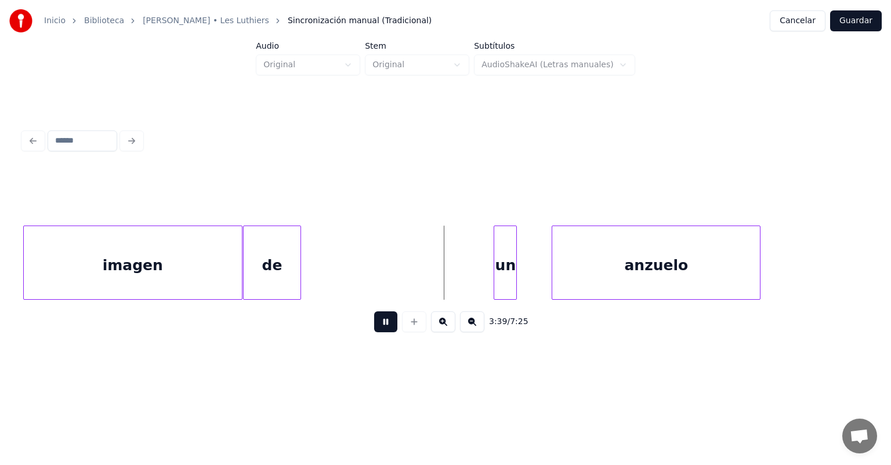
click at [457, 257] on div at bounding box center [495, 262] width 3 height 73
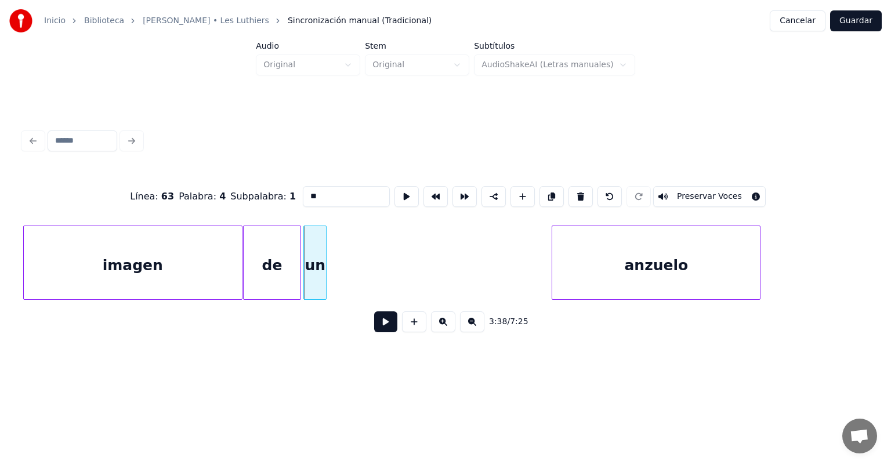
click at [266, 270] on div "de" at bounding box center [272, 265] width 57 height 79
type input "**"
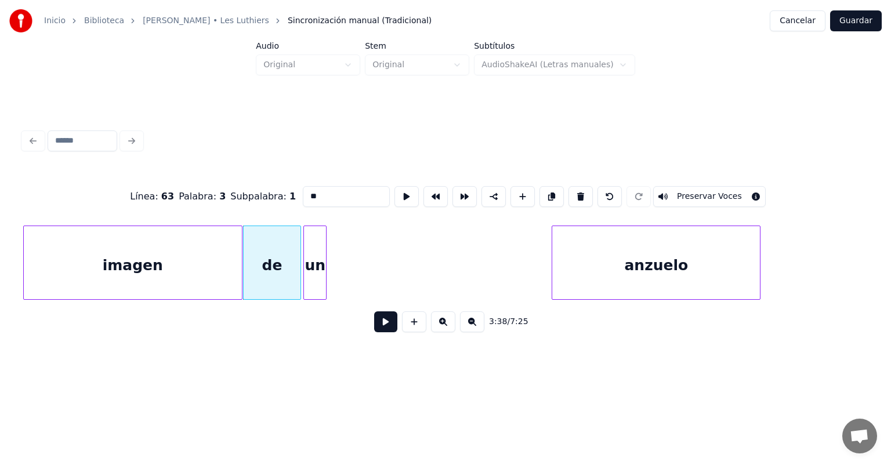
click at [376, 325] on button at bounding box center [385, 321] width 23 height 21
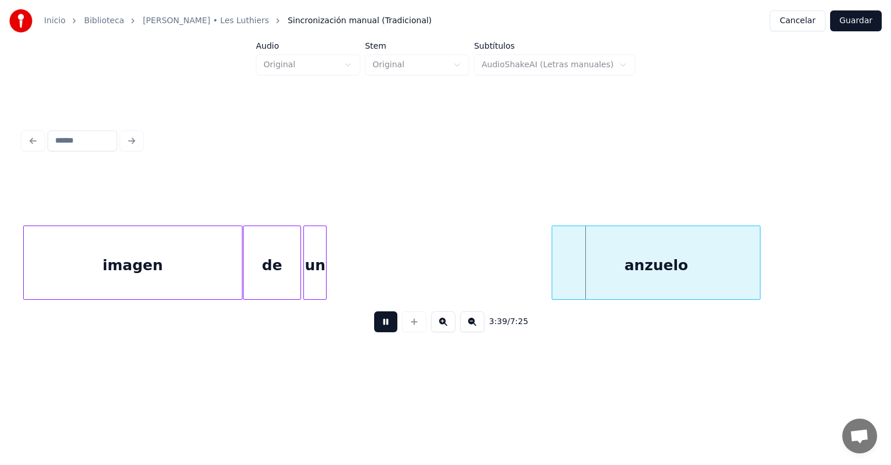
click at [264, 268] on div "de" at bounding box center [272, 265] width 57 height 79
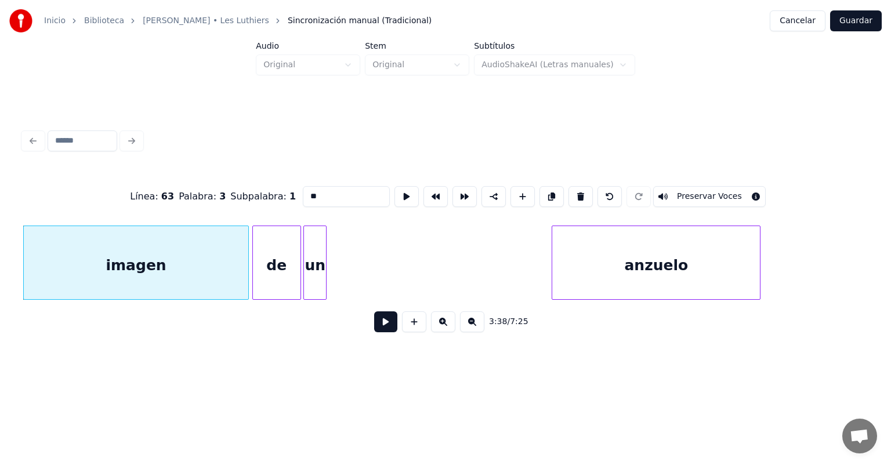
click at [381, 327] on button at bounding box center [385, 321] width 23 height 21
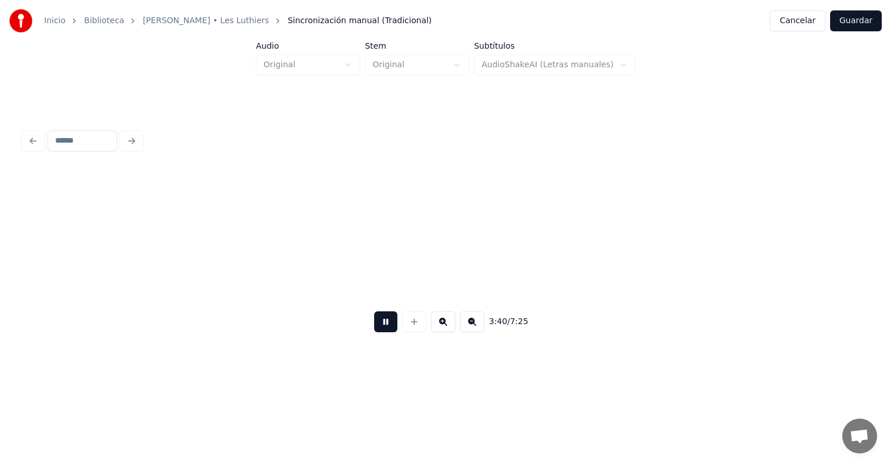
scroll to position [0, 64077]
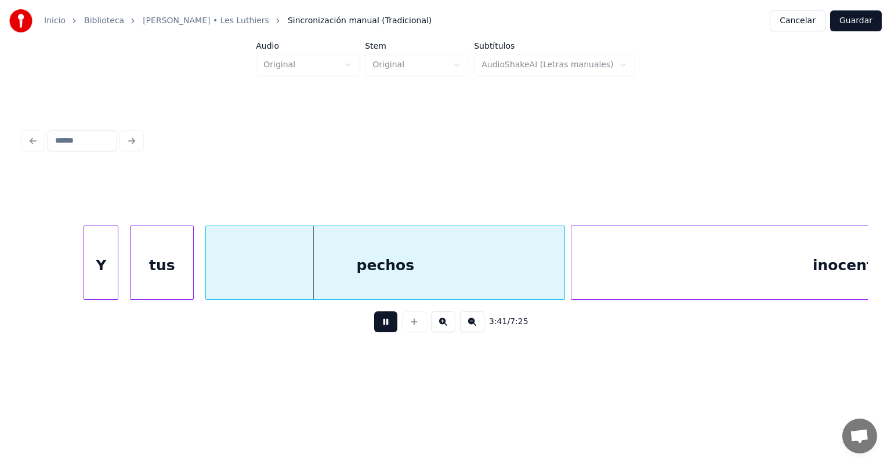
click at [85, 271] on div "Y" at bounding box center [101, 265] width 34 height 79
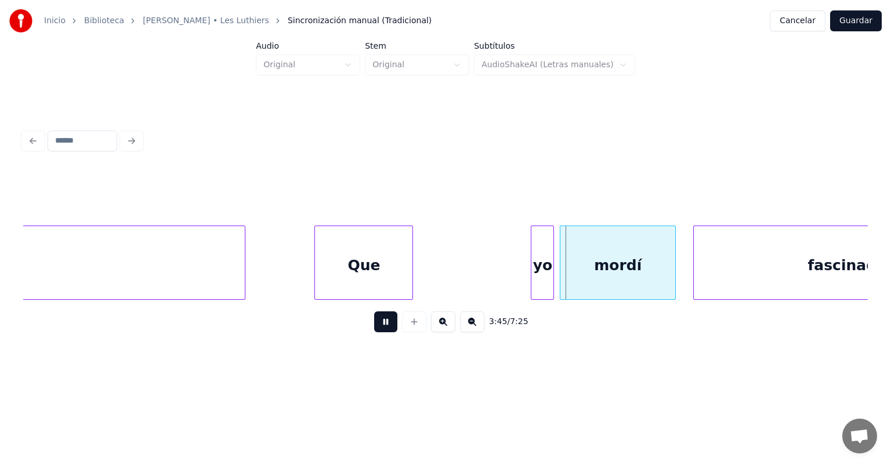
scroll to position [0, 64609]
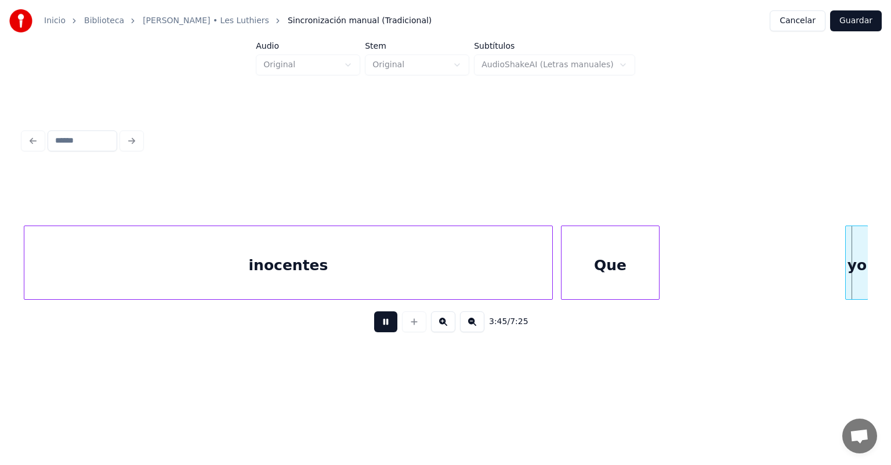
click at [374, 327] on button at bounding box center [385, 321] width 23 height 21
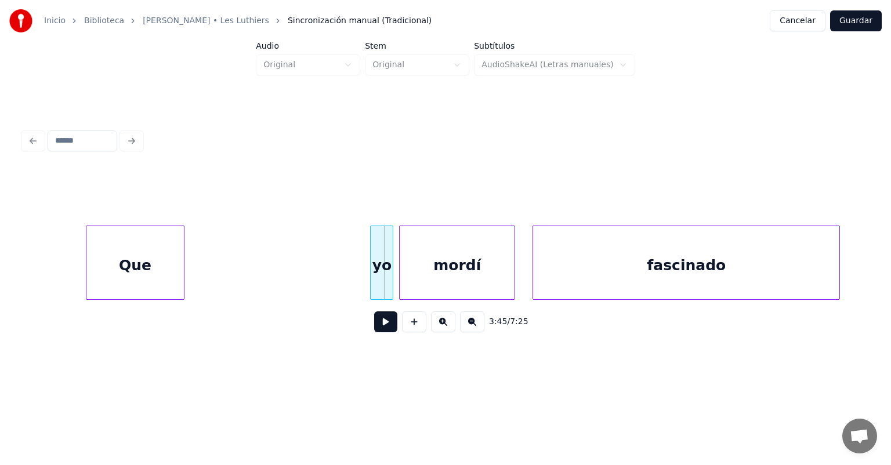
scroll to position [0, 65047]
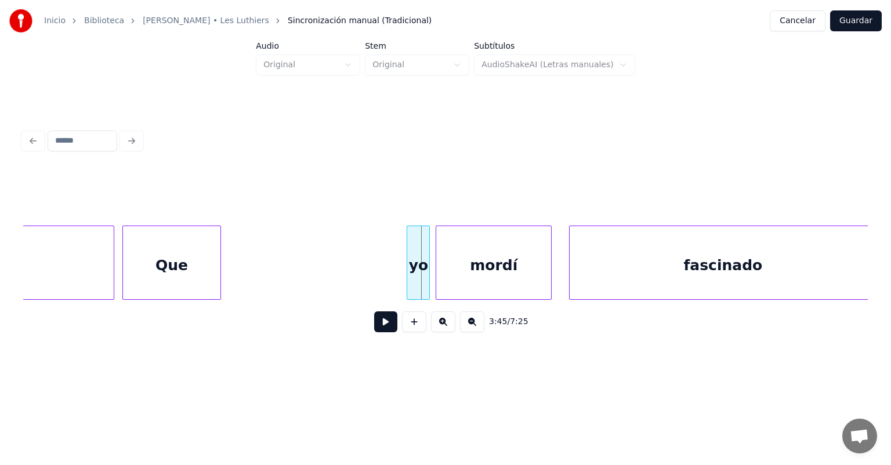
click at [420, 274] on div "yo" at bounding box center [418, 265] width 22 height 79
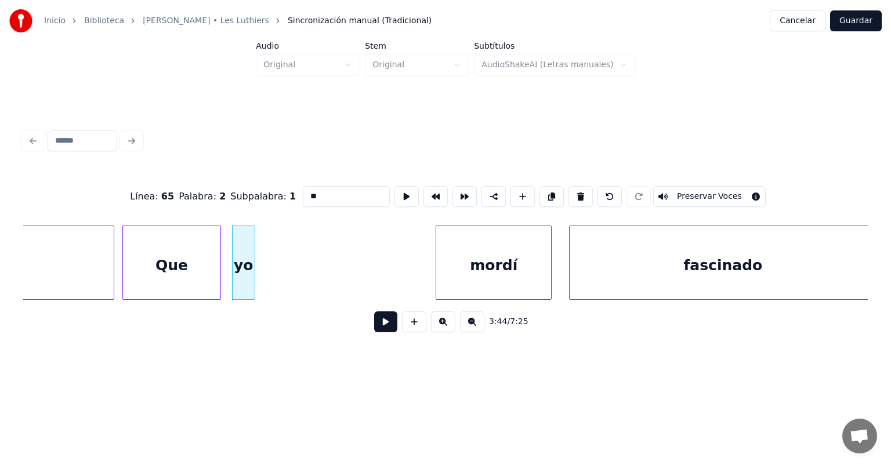
click at [175, 259] on div "Que" at bounding box center [171, 265] width 97 height 79
type input "***"
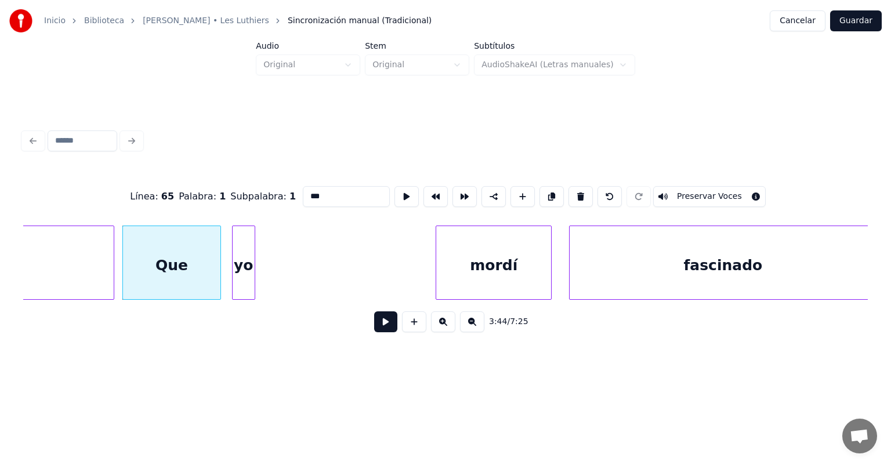
click at [378, 327] on button at bounding box center [385, 321] width 23 height 21
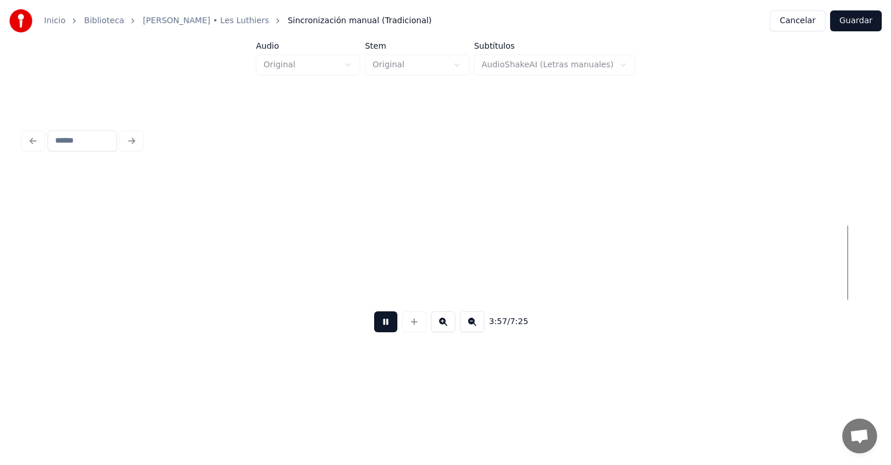
scroll to position [0, 68968]
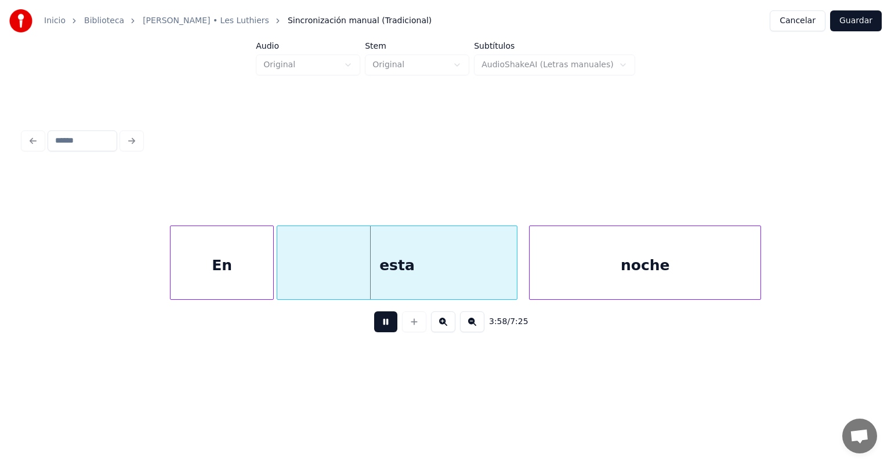
click at [281, 275] on div "esta" at bounding box center [397, 265] width 240 height 79
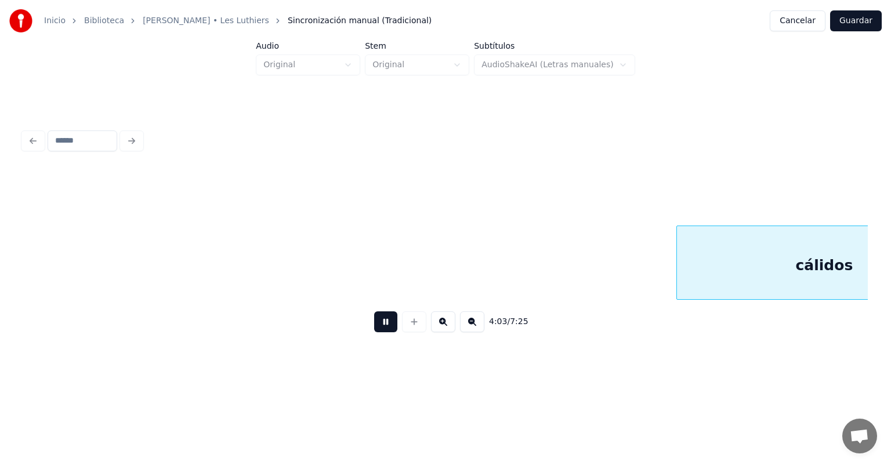
scroll to position [0, 70657]
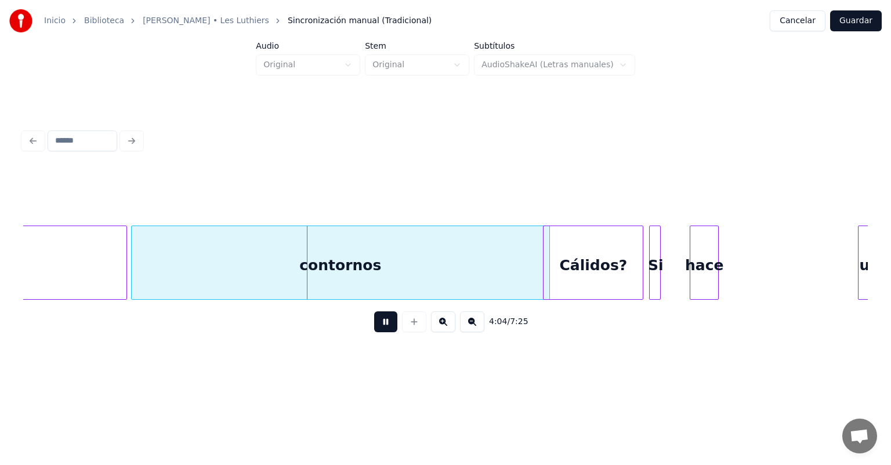
click at [457, 265] on div "Cálidos?" at bounding box center [593, 265] width 99 height 79
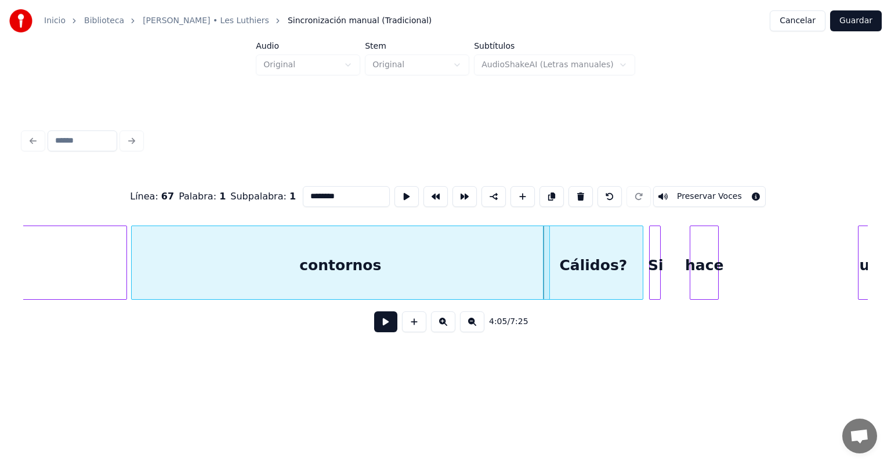
click at [457, 273] on div "Cálidos?" at bounding box center [593, 265] width 99 height 79
click at [374, 327] on button at bounding box center [385, 321] width 23 height 21
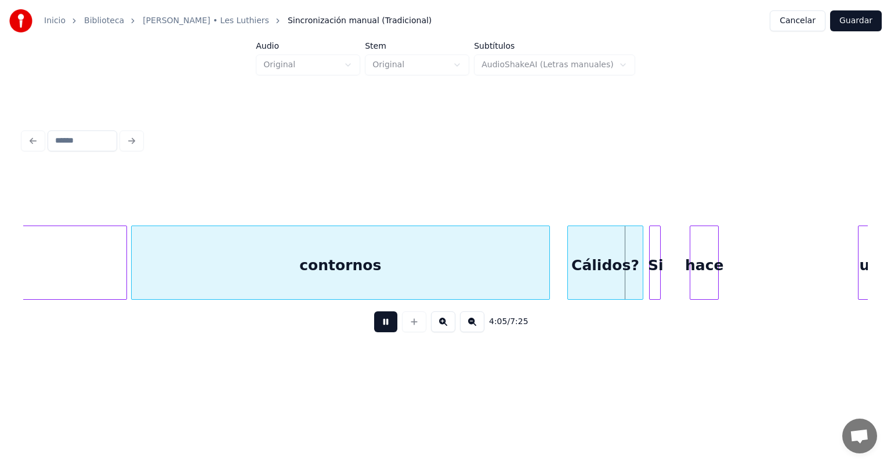
click at [374, 327] on button at bounding box center [385, 321] width 23 height 21
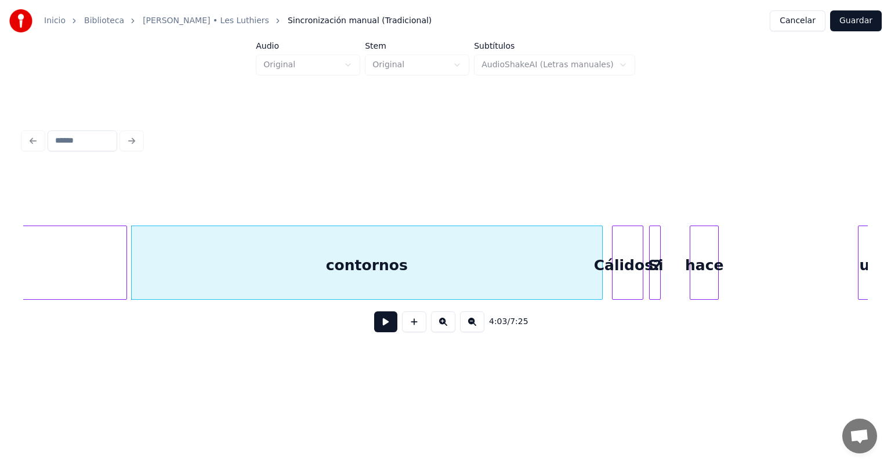
click at [402, 327] on button at bounding box center [414, 321] width 24 height 21
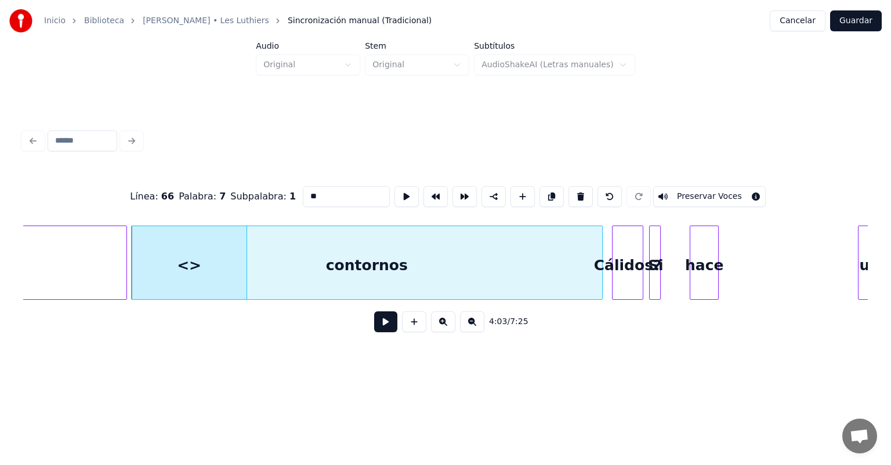
click at [180, 259] on div "<>" at bounding box center [189, 265] width 115 height 79
click at [457, 261] on div "Cálidos?" at bounding box center [628, 265] width 30 height 79
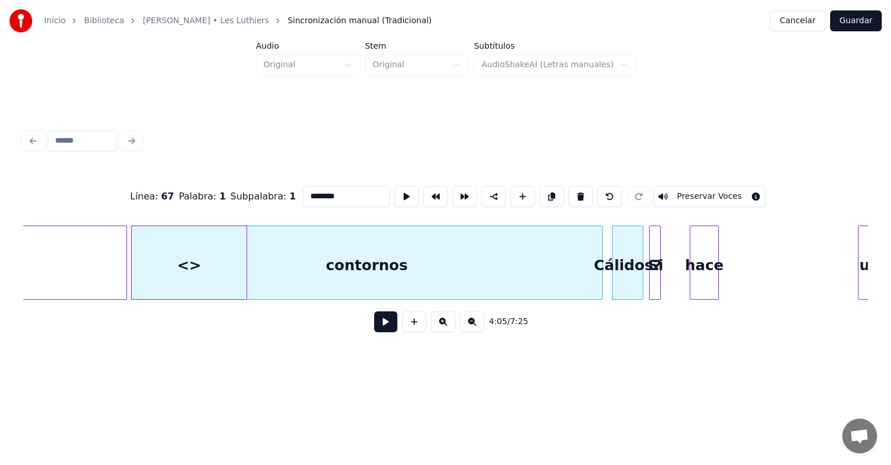
click at [194, 258] on div "<>" at bounding box center [189, 265] width 115 height 79
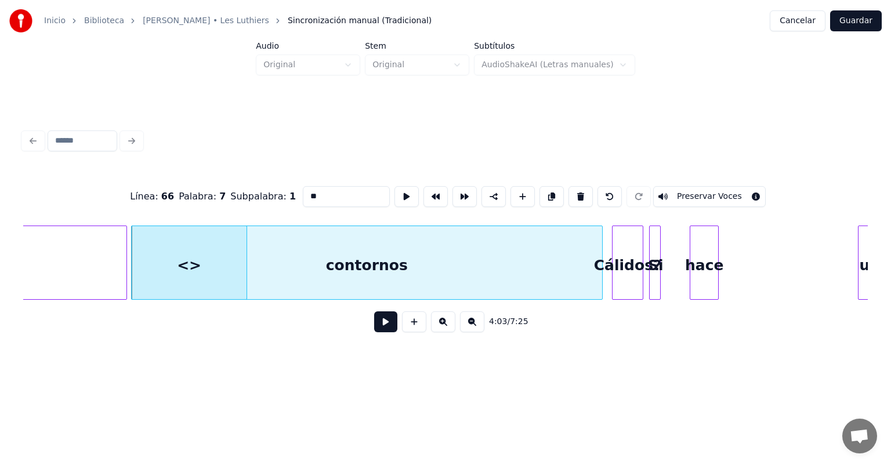
click at [457, 191] on button at bounding box center [580, 196] width 24 height 21
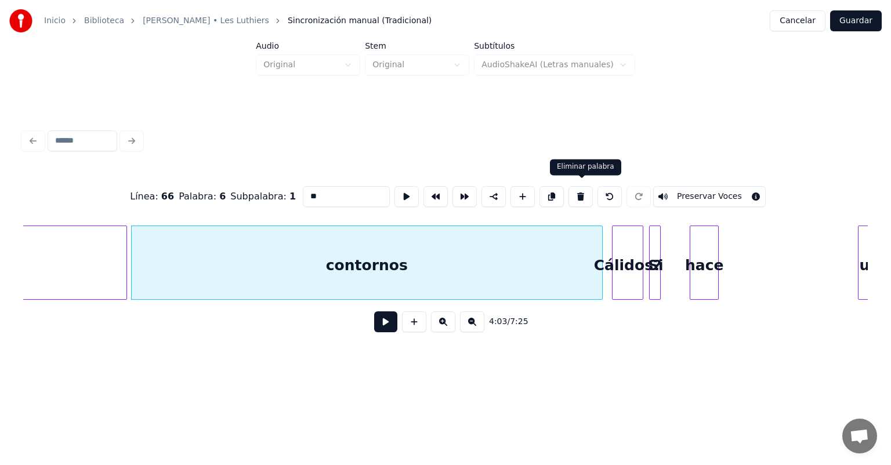
type input "*********"
click at [361, 263] on div "contornos" at bounding box center [367, 265] width 470 height 79
click at [374, 327] on button at bounding box center [385, 321] width 23 height 21
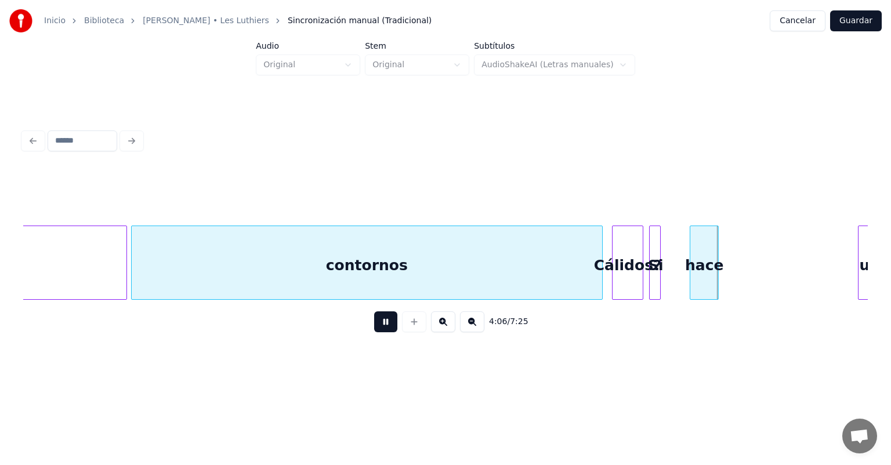
click at [457, 276] on div "Cálidos?" at bounding box center [628, 265] width 30 height 79
click at [457, 265] on div "Cálidos?" at bounding box center [626, 265] width 34 height 79
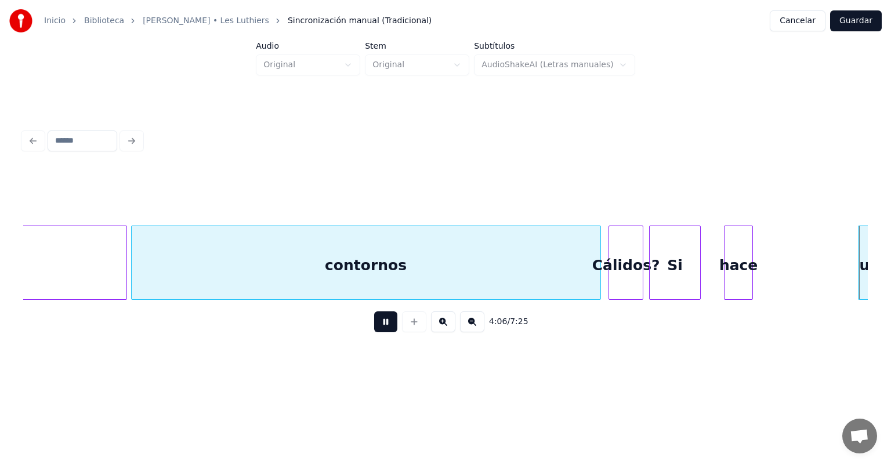
scroll to position [0, 71283]
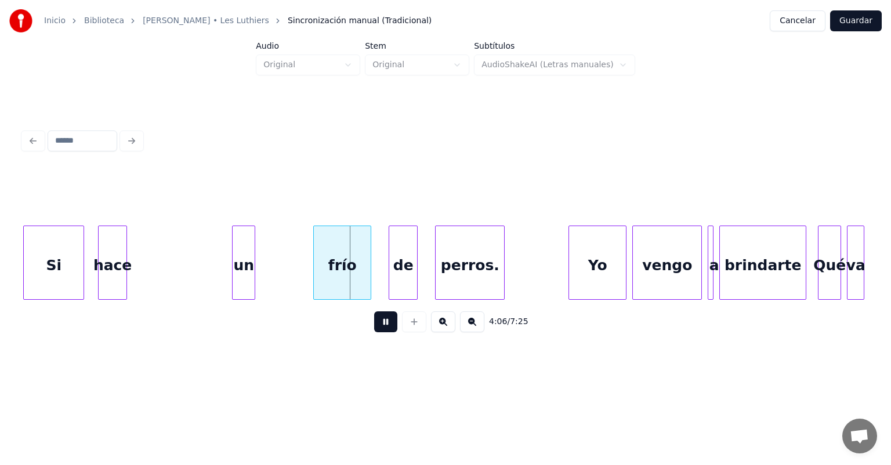
click at [376, 325] on button at bounding box center [385, 321] width 23 height 21
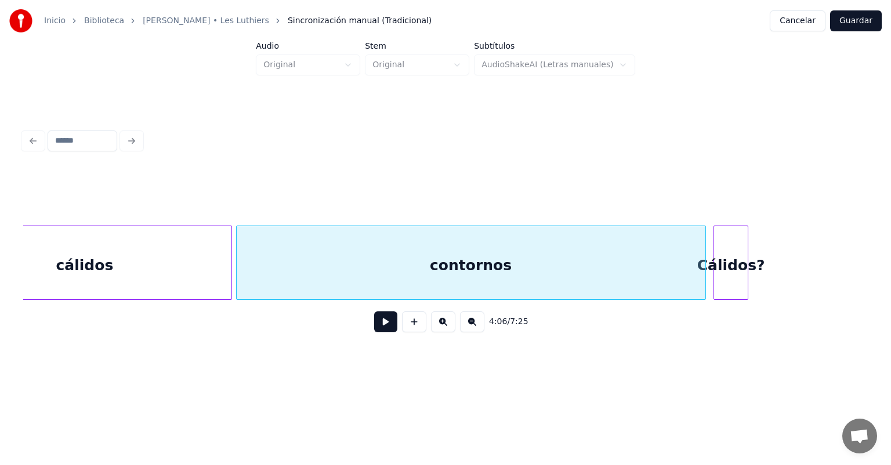
scroll to position [0, 70516]
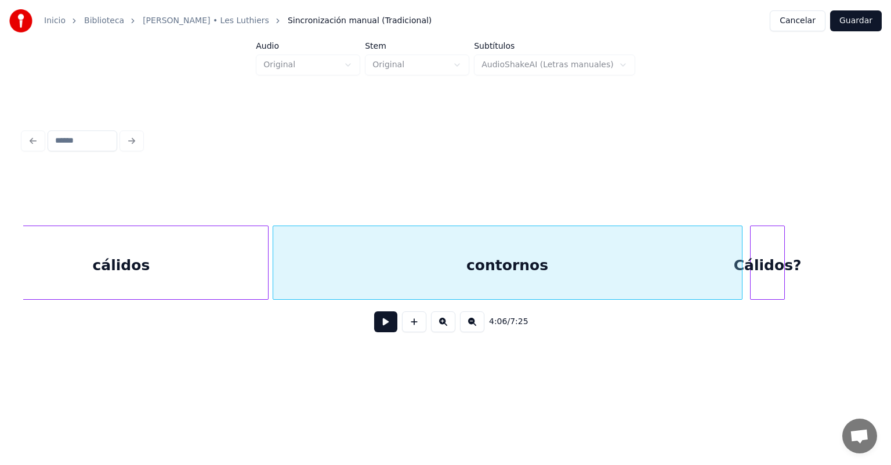
click at [436, 267] on div "contornos" at bounding box center [507, 265] width 469 height 79
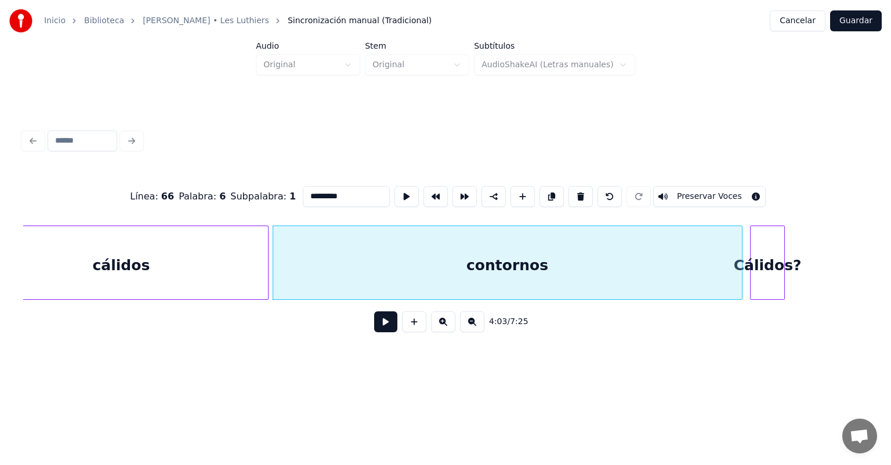
click at [381, 324] on button at bounding box center [385, 321] width 23 height 21
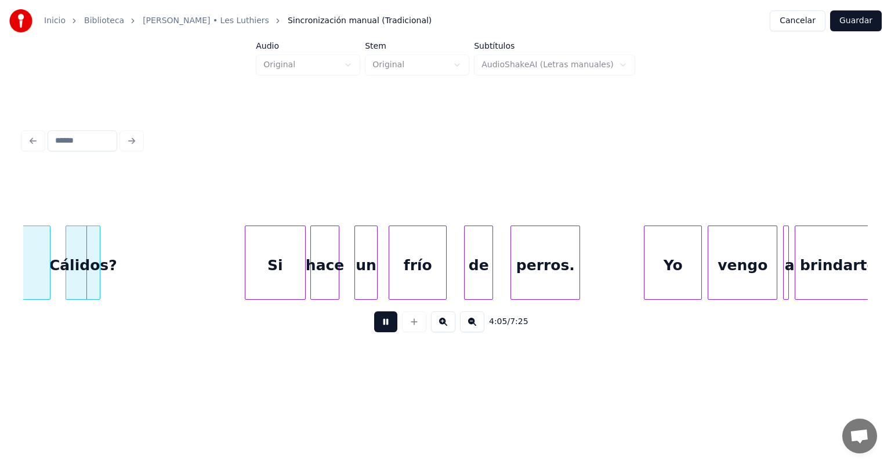
scroll to position [0, 71197]
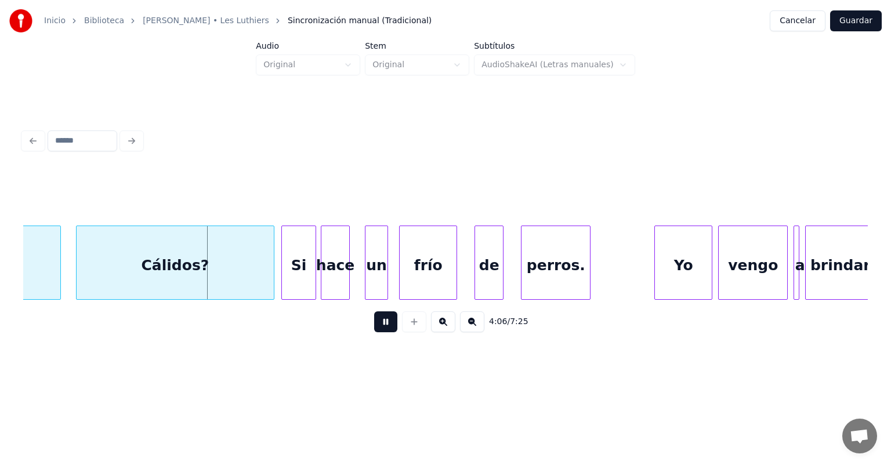
click at [271, 276] on div "Cálidos?" at bounding box center [175, 265] width 197 height 79
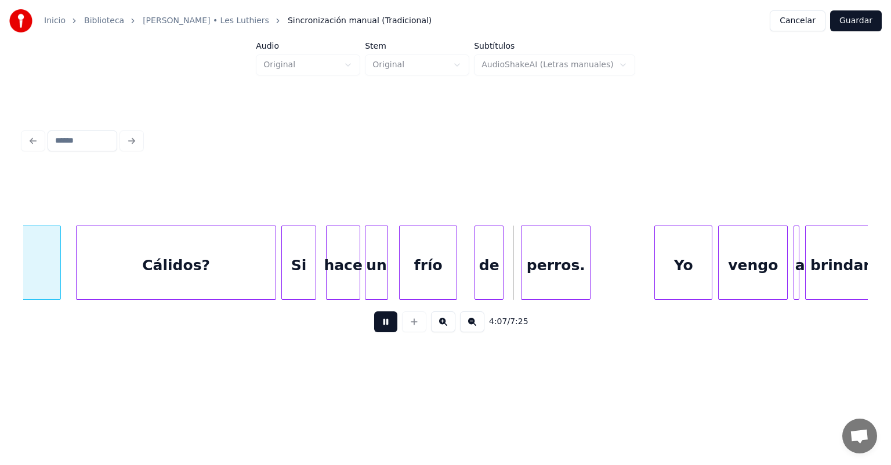
click at [333, 270] on div "hace" at bounding box center [343, 265] width 33 height 79
click at [313, 267] on div "Si" at bounding box center [299, 265] width 35 height 79
click at [327, 267] on div "hace" at bounding box center [340, 265] width 39 height 79
click at [320, 269] on div "hace" at bounding box center [338, 265] width 44 height 79
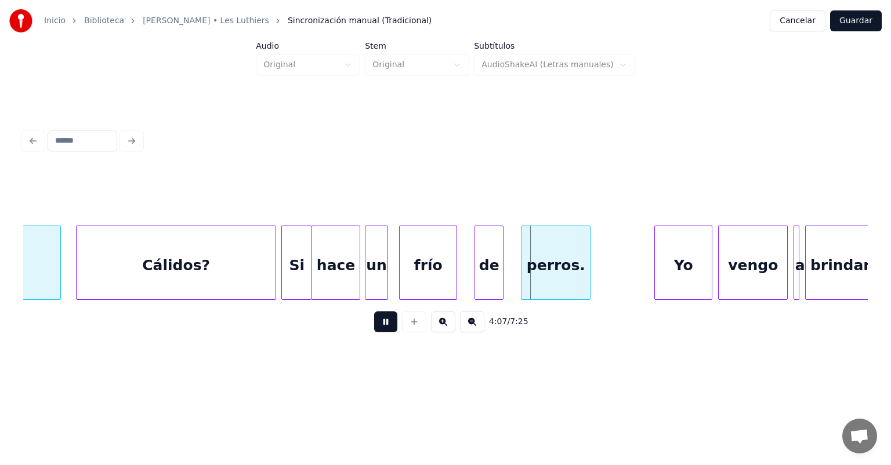
click at [297, 265] on div "Si" at bounding box center [297, 265] width 30 height 79
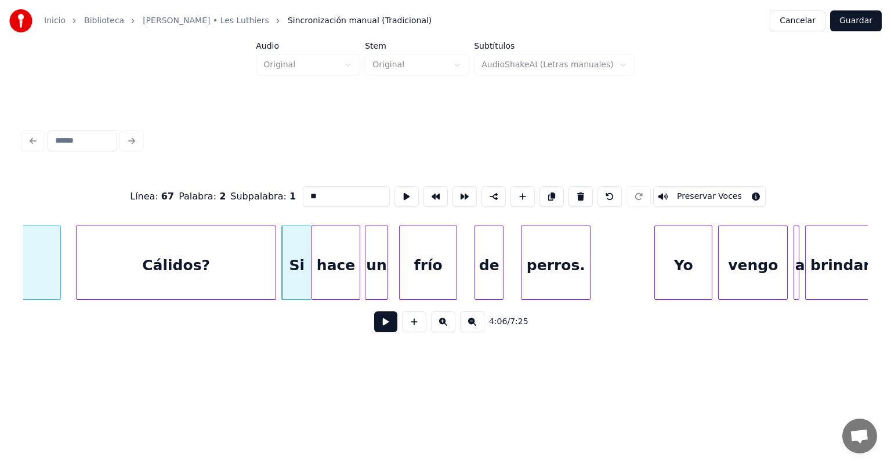
click at [378, 252] on div "un" at bounding box center [376, 265] width 22 height 79
type input "**"
click at [375, 327] on button at bounding box center [385, 321] width 23 height 21
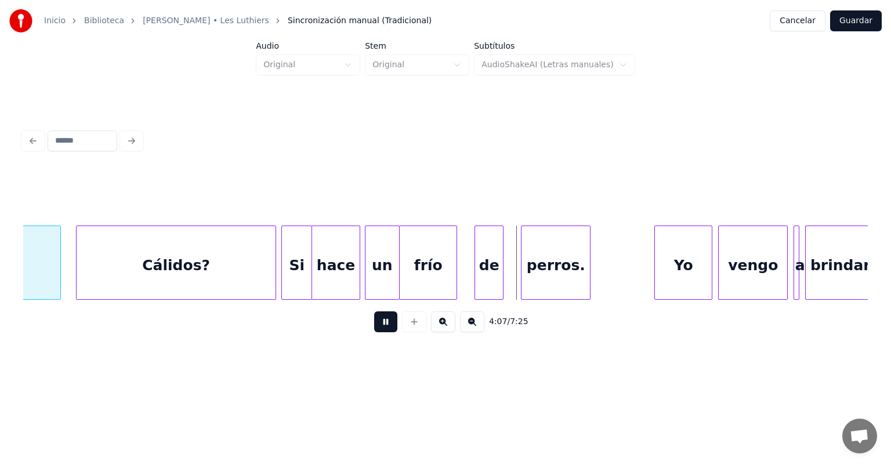
click at [455, 270] on div at bounding box center [454, 262] width 3 height 73
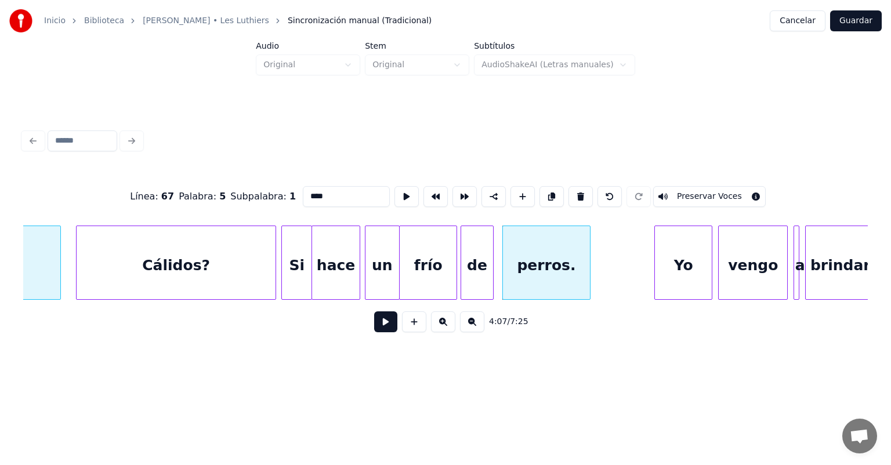
click at [374, 327] on button at bounding box center [385, 321] width 23 height 21
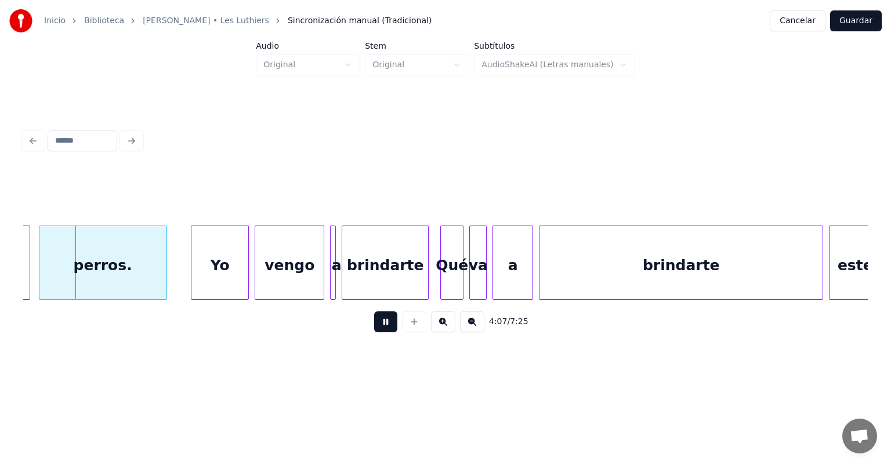
scroll to position [0, 71660]
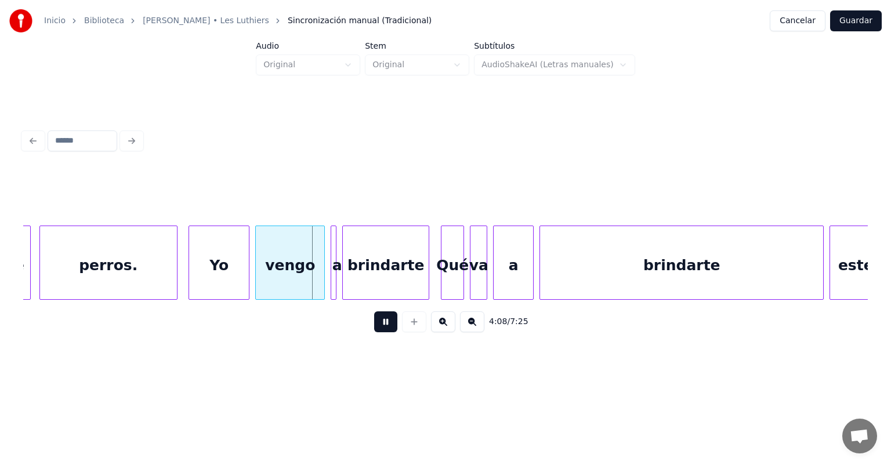
click at [192, 275] on div "Yo" at bounding box center [219, 265] width 60 height 79
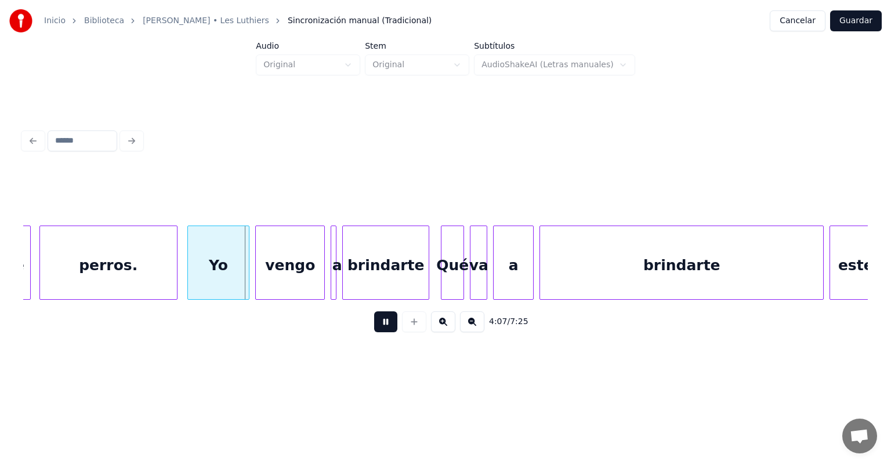
click at [188, 274] on div "Yo" at bounding box center [218, 265] width 61 height 79
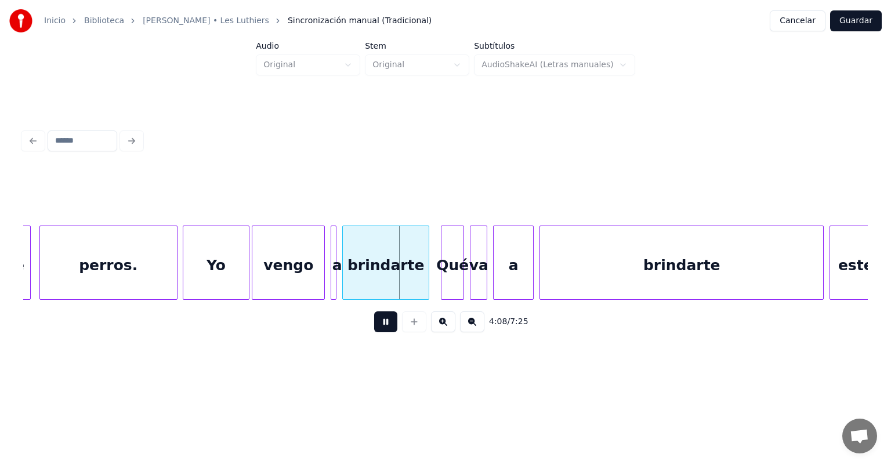
click at [255, 273] on div "vengo" at bounding box center [288, 265] width 72 height 79
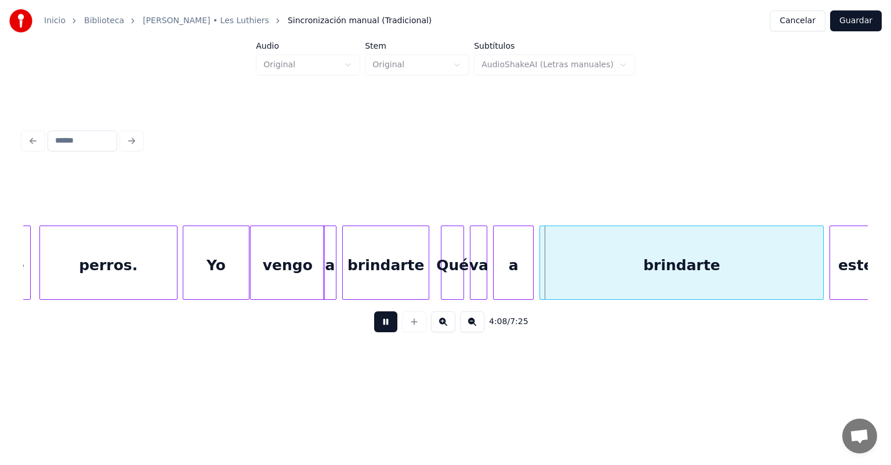
click at [331, 276] on div "a" at bounding box center [330, 265] width 12 height 79
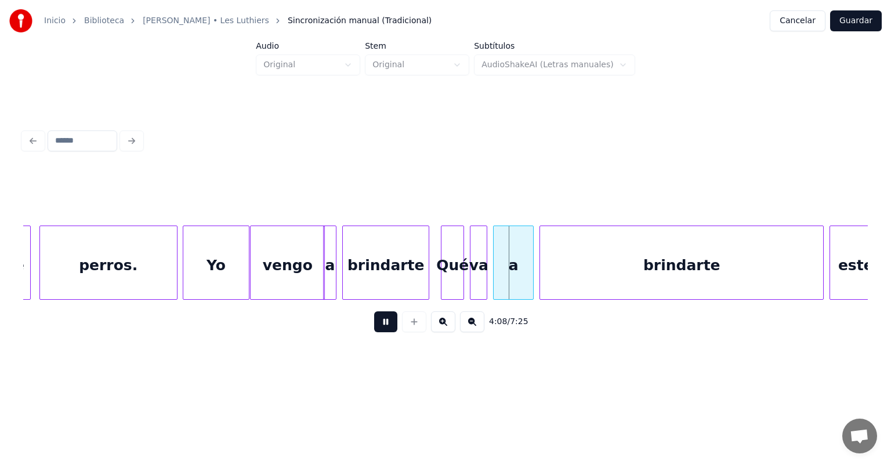
click at [282, 273] on div "vengo" at bounding box center [288, 265] width 74 height 79
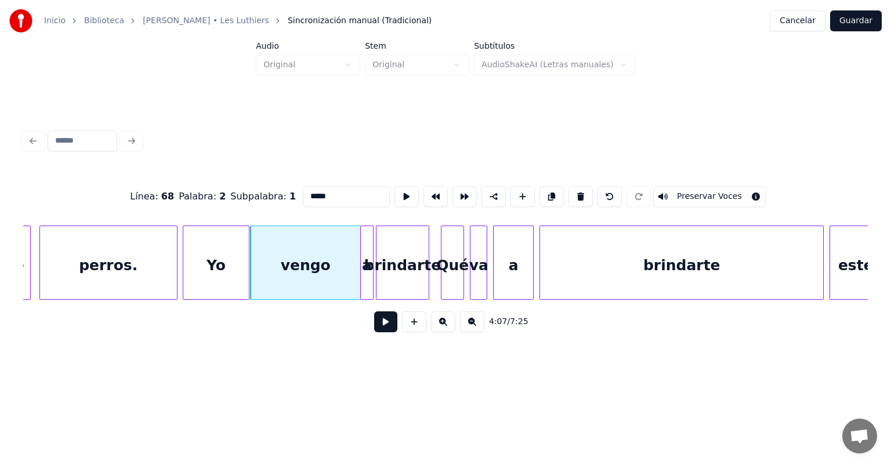
click at [374, 324] on button at bounding box center [385, 321] width 23 height 21
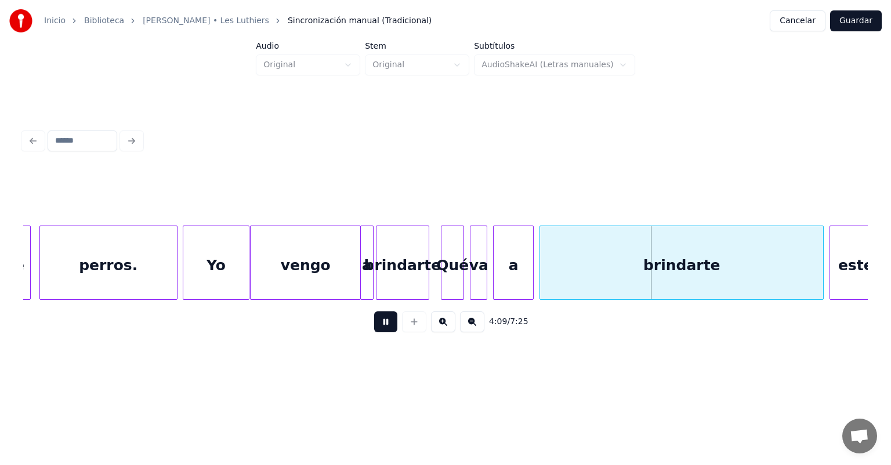
click at [406, 327] on div at bounding box center [414, 321] width 29 height 21
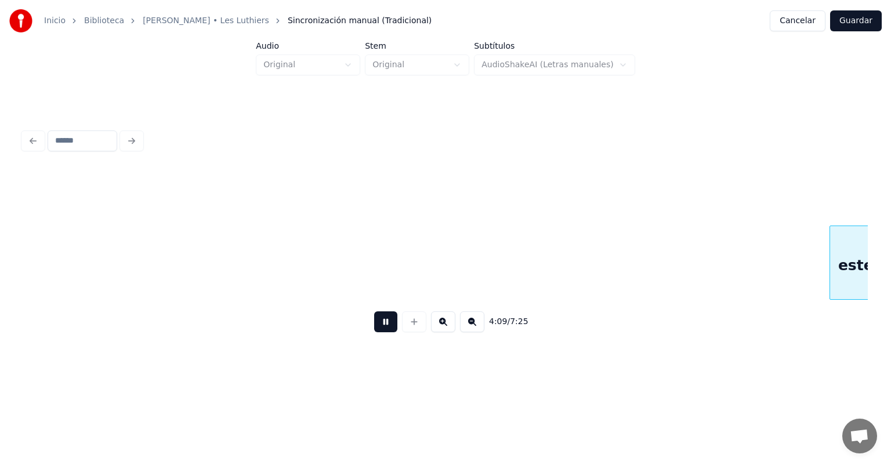
scroll to position [0, 72506]
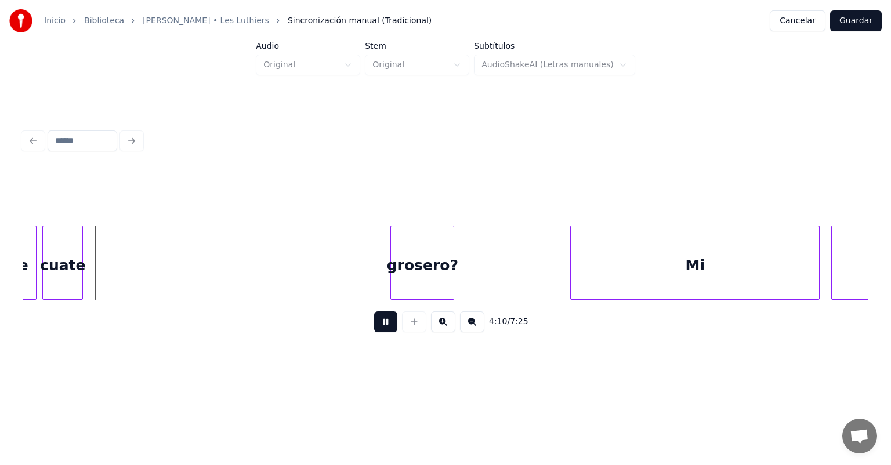
click at [404, 327] on div at bounding box center [414, 321] width 29 height 21
click at [374, 324] on button at bounding box center [385, 321] width 23 height 21
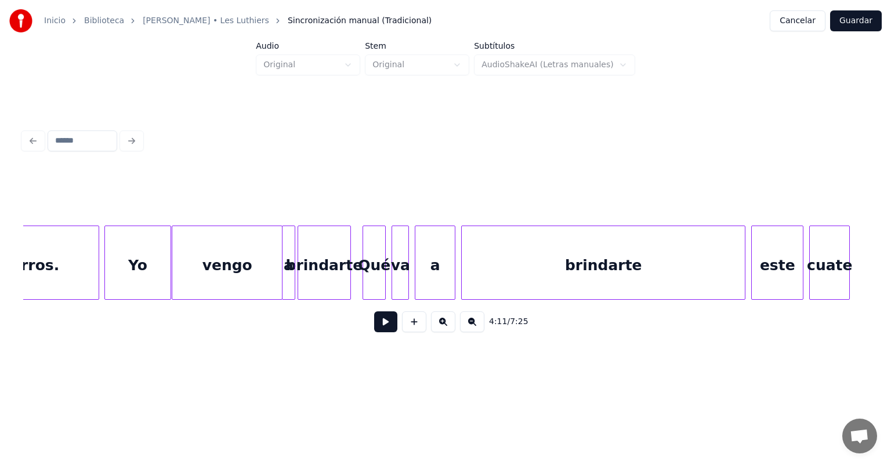
scroll to position [0, 71702]
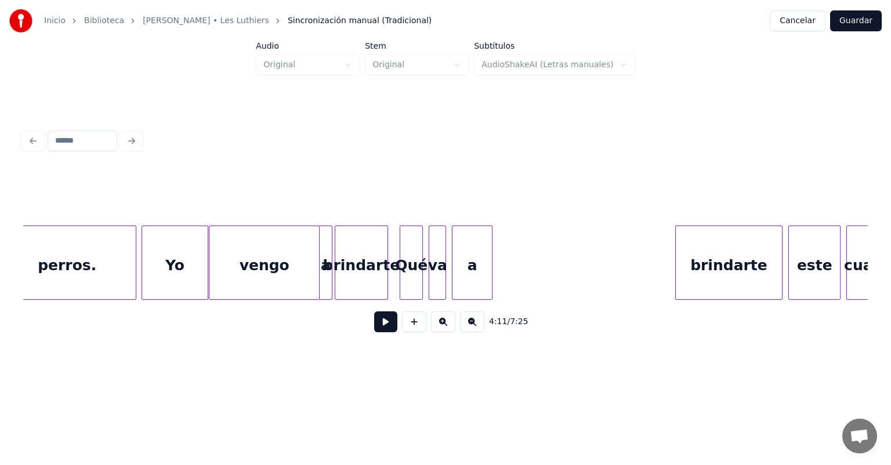
click at [457, 253] on div at bounding box center [677, 262] width 3 height 73
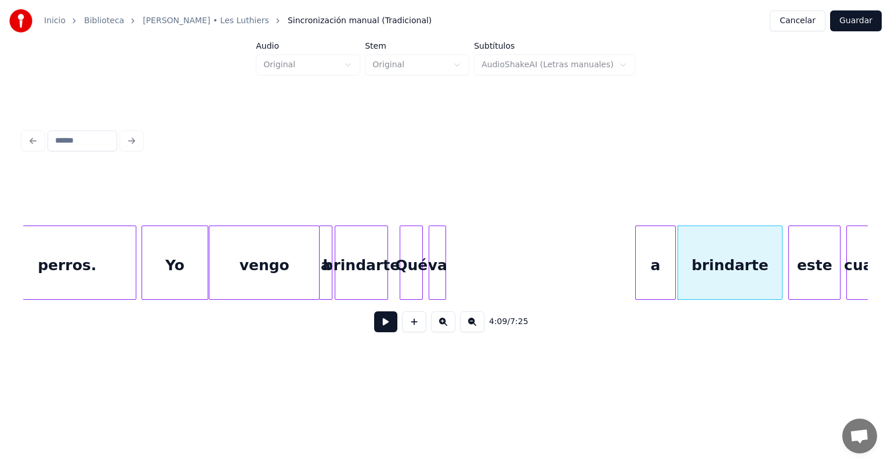
click at [457, 274] on div "a" at bounding box center [655, 265] width 39 height 79
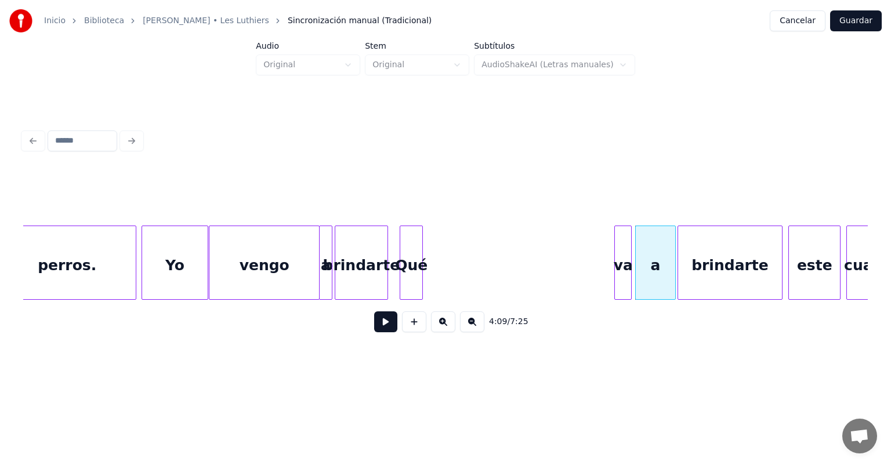
click at [457, 277] on div "va" at bounding box center [623, 265] width 16 height 79
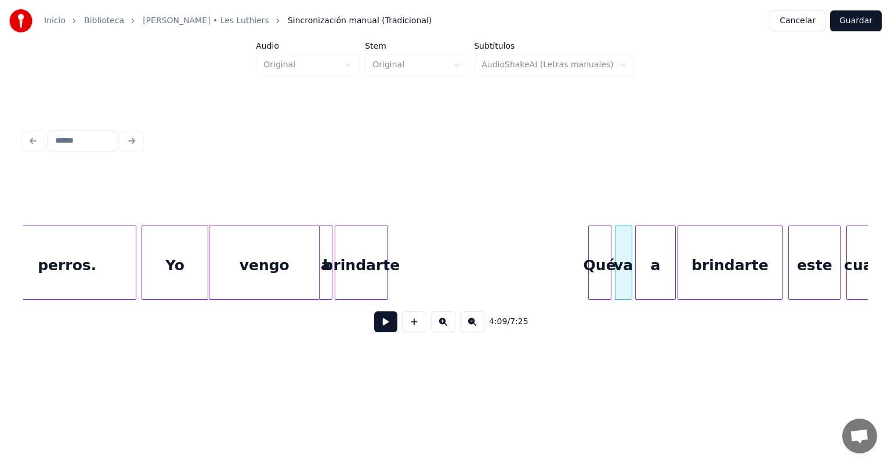
click at [457, 264] on div "Qué" at bounding box center [600, 265] width 22 height 79
click at [384, 253] on div at bounding box center [385, 262] width 3 height 73
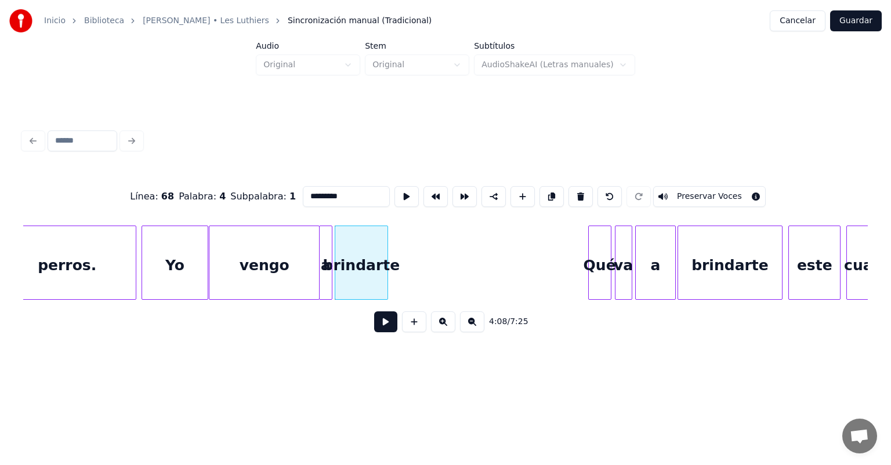
click at [379, 320] on button at bounding box center [385, 321] width 23 height 21
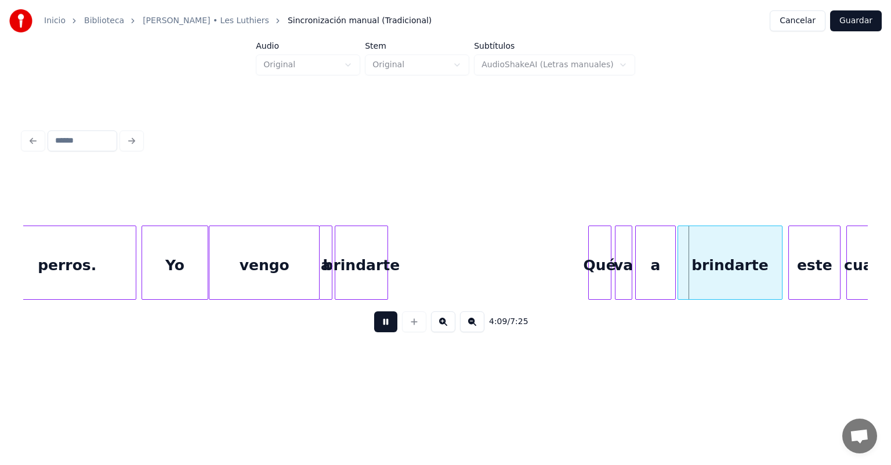
click at [383, 327] on button at bounding box center [385, 321] width 23 height 21
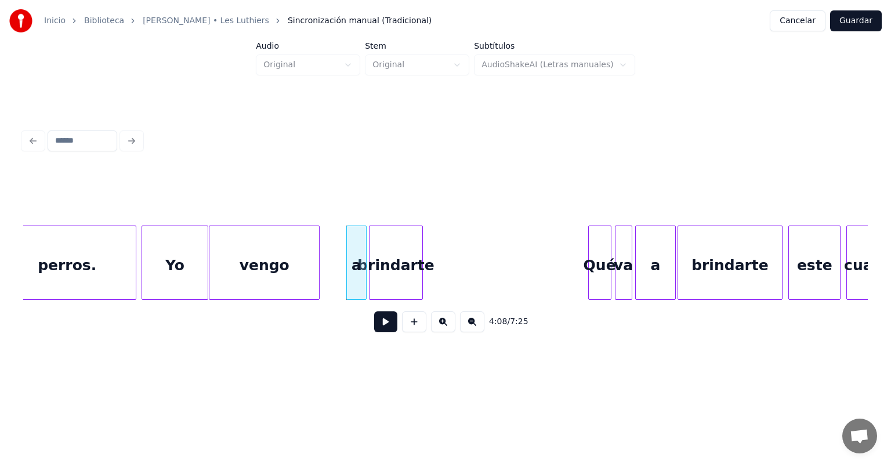
click at [299, 263] on div "vengo" at bounding box center [264, 265] width 110 height 79
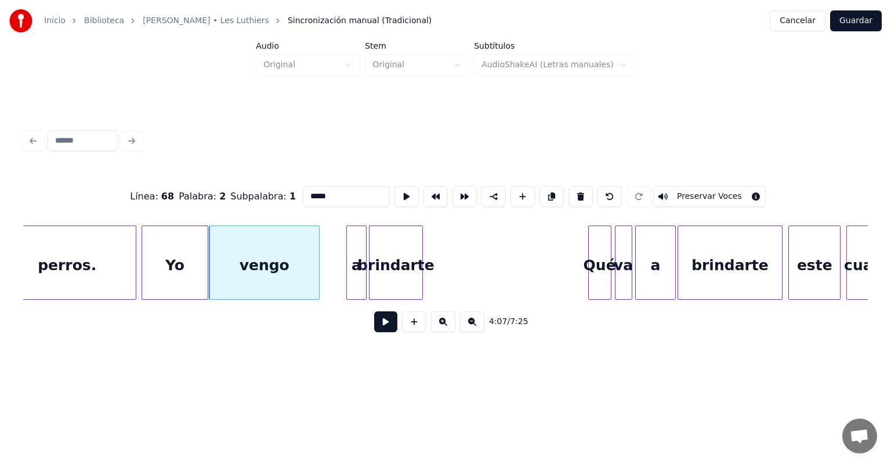
click at [377, 327] on button at bounding box center [385, 321] width 23 height 21
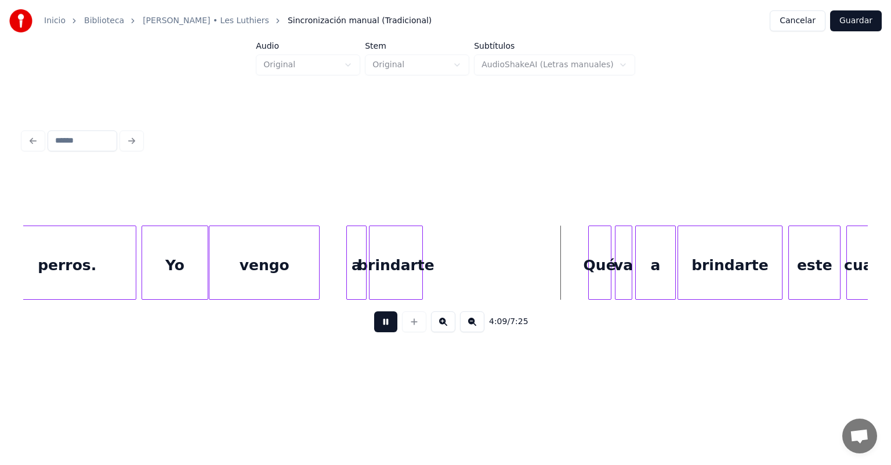
click at [404, 274] on div "brindarte" at bounding box center [395, 265] width 53 height 79
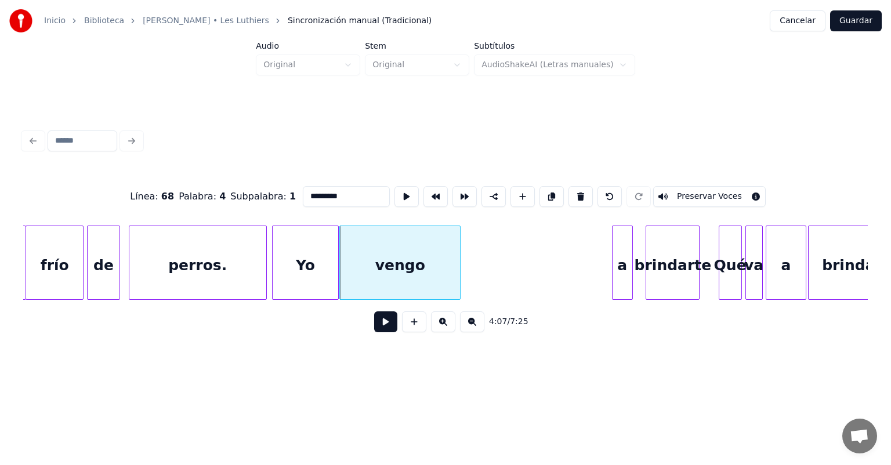
scroll to position [0, 71566]
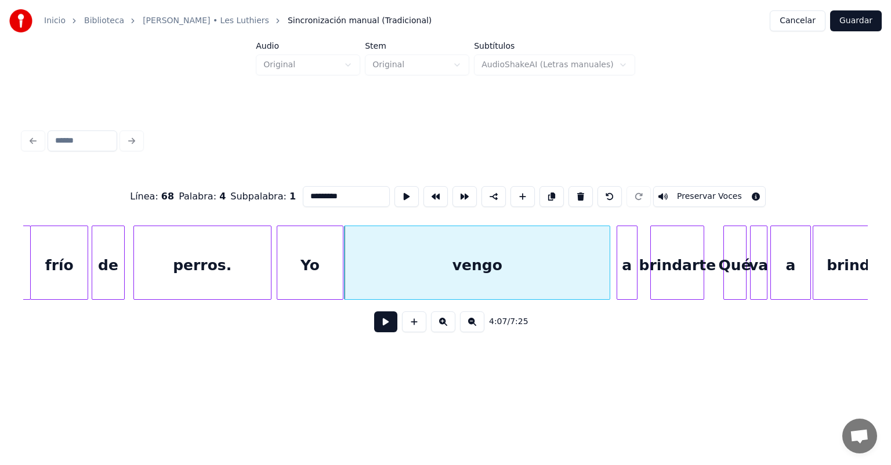
click at [374, 327] on button at bounding box center [385, 321] width 23 height 21
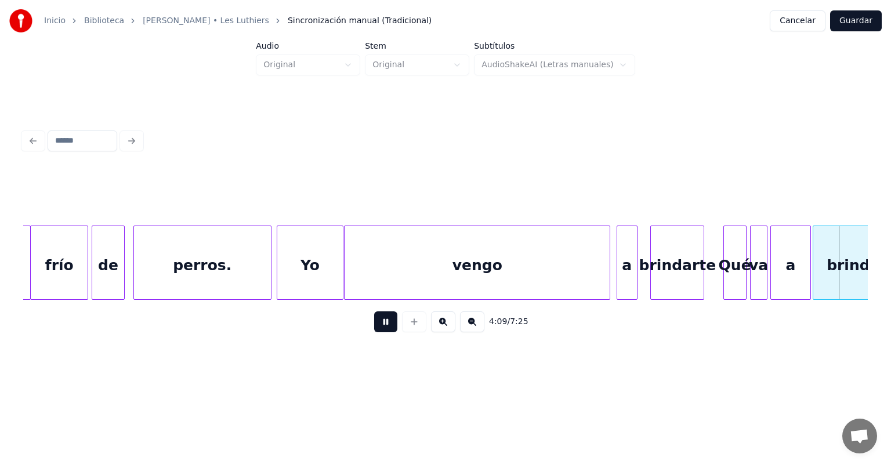
scroll to position [0, 72412]
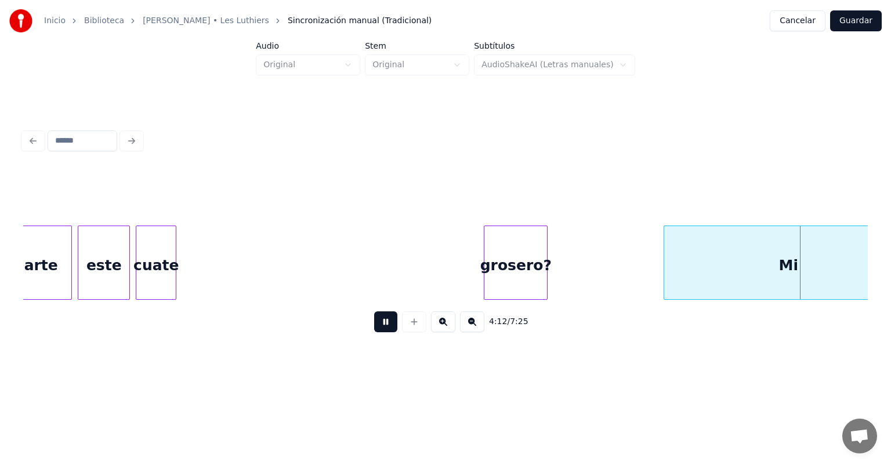
click at [378, 324] on button at bounding box center [385, 321] width 23 height 21
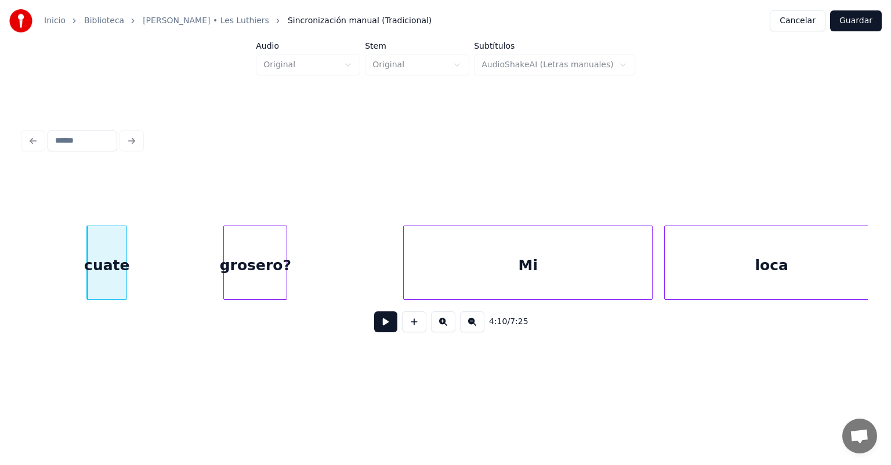
scroll to position [0, 72344]
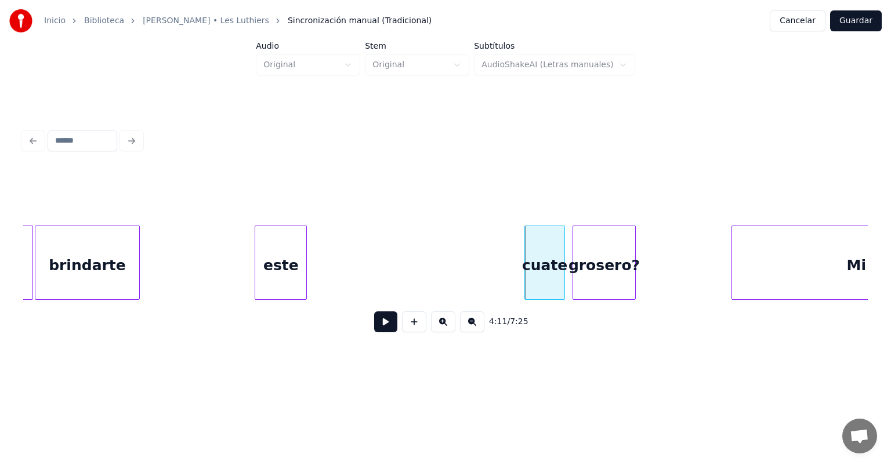
click at [457, 265] on div "grosero?" at bounding box center [604, 265] width 63 height 79
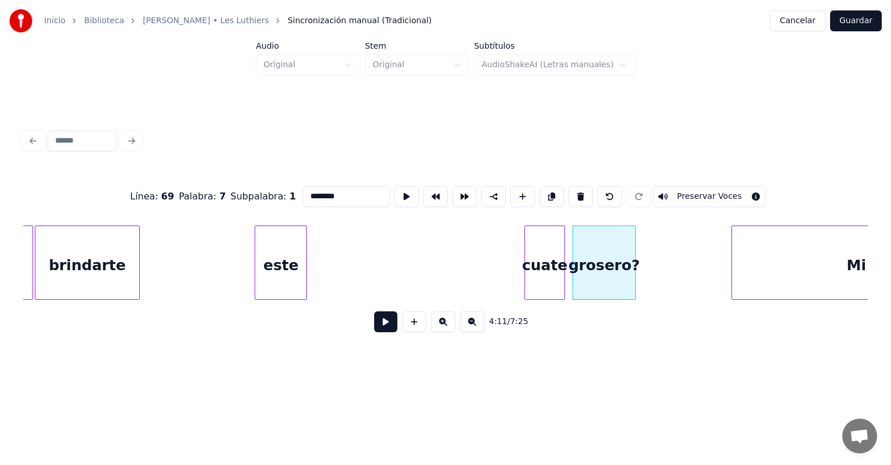
click at [375, 327] on button at bounding box center [385, 321] width 23 height 21
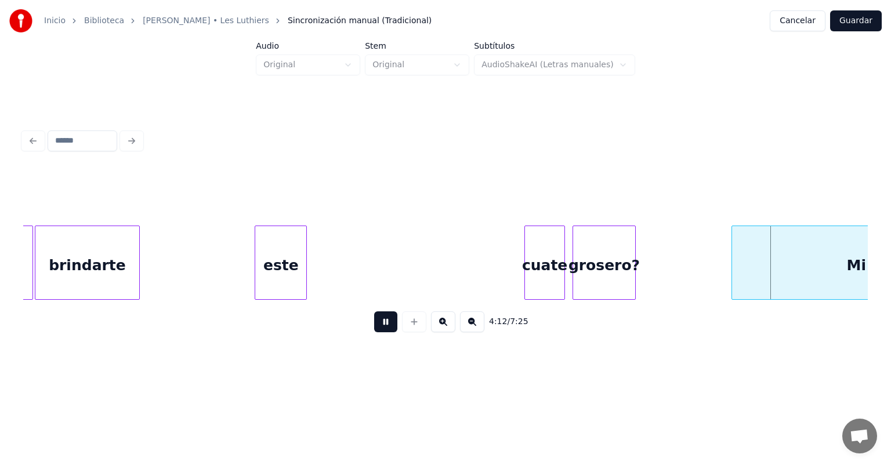
click at [374, 324] on button at bounding box center [385, 321] width 23 height 21
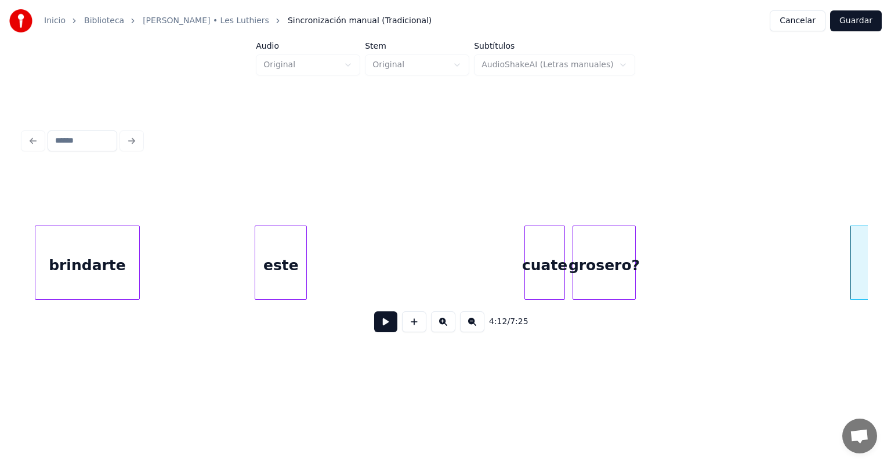
scroll to position [0, 72637]
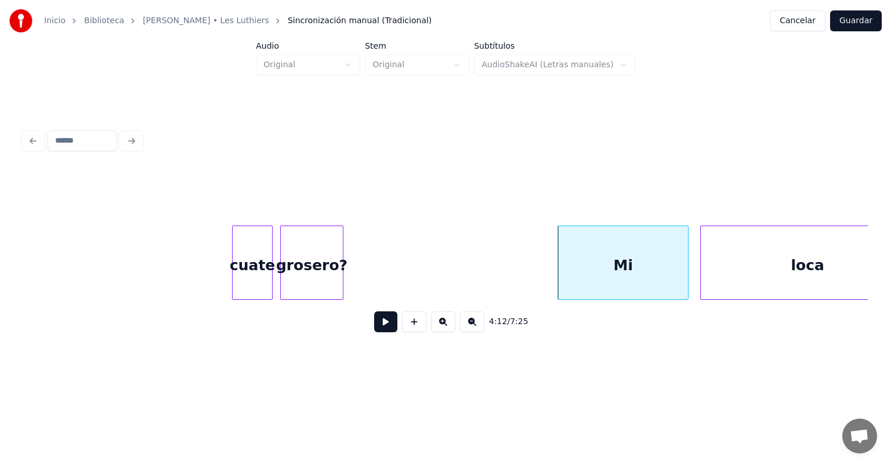
click at [457, 265] on div "loca" at bounding box center [807, 265] width 213 height 79
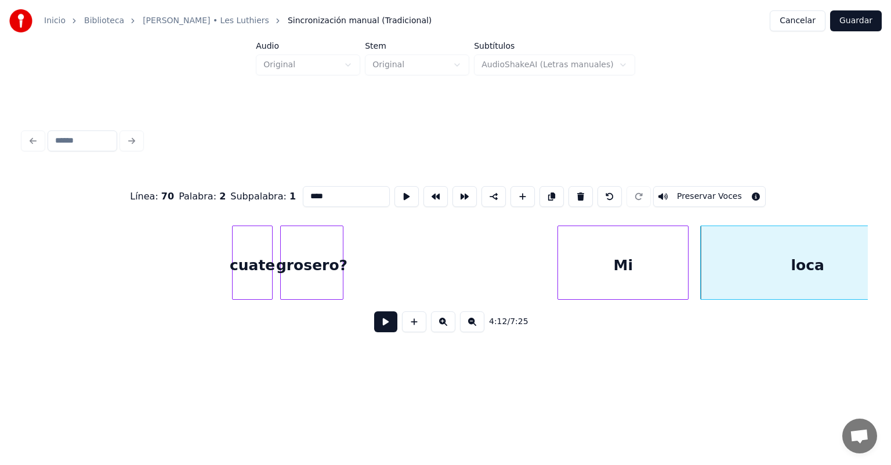
click at [382, 327] on button at bounding box center [385, 321] width 23 height 21
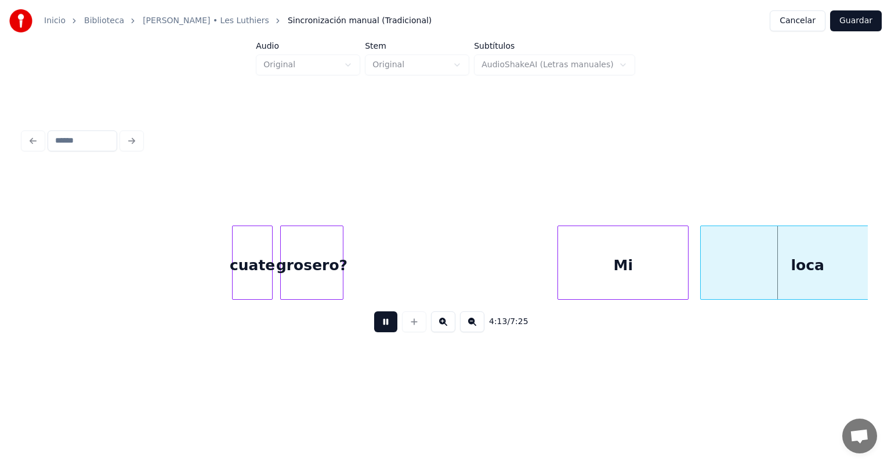
click at [379, 326] on button at bounding box center [385, 321] width 23 height 21
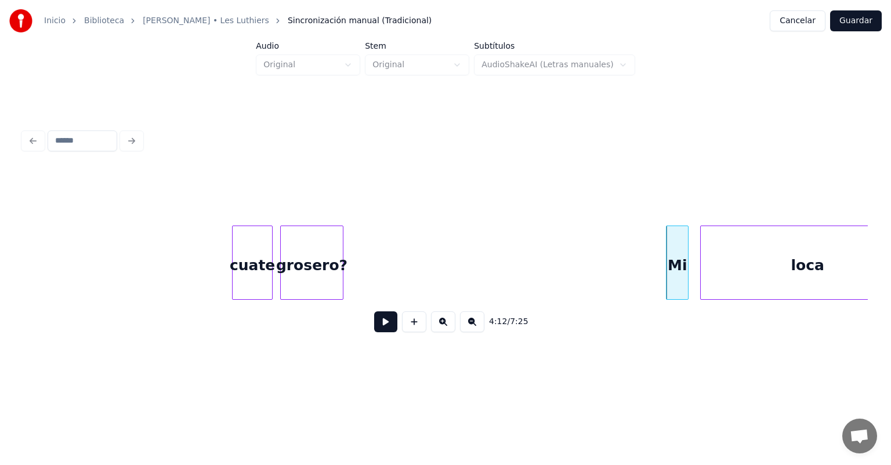
click at [374, 326] on button at bounding box center [385, 321] width 23 height 21
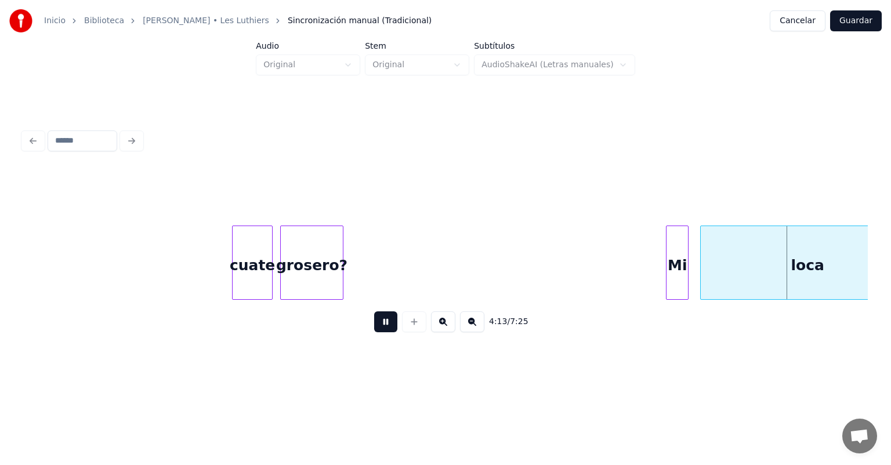
click at [374, 327] on button at bounding box center [385, 321] width 23 height 21
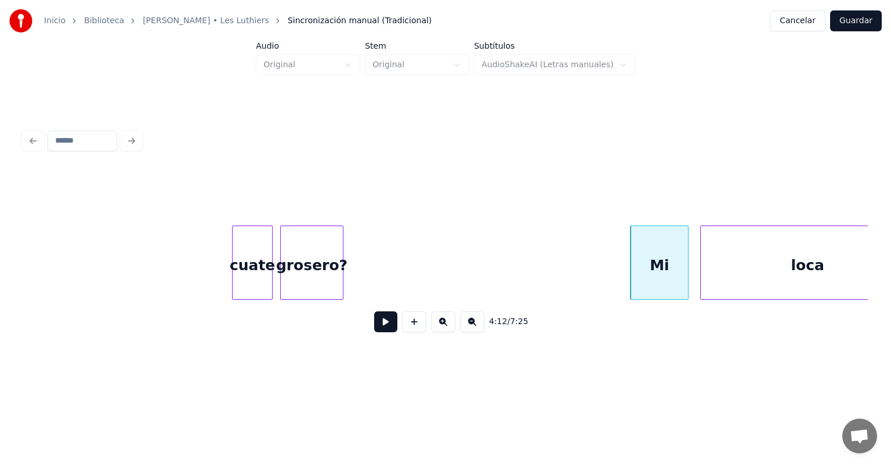
click at [375, 327] on button at bounding box center [385, 321] width 23 height 21
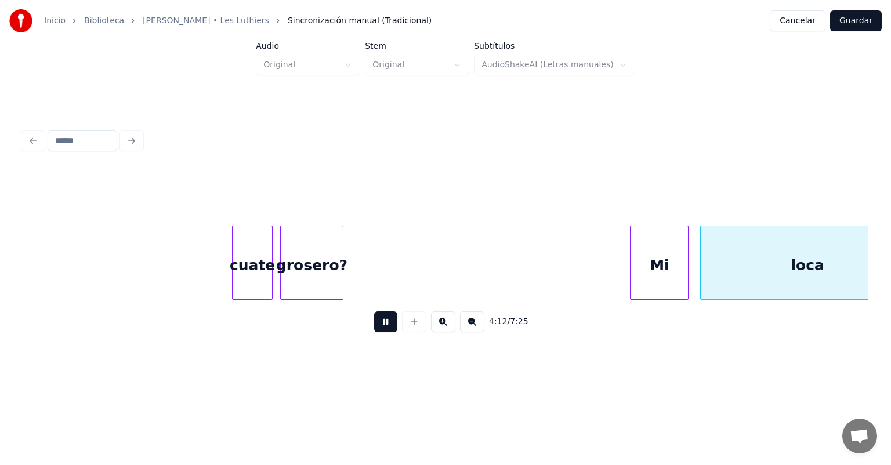
click at [378, 327] on button at bounding box center [385, 321] width 23 height 21
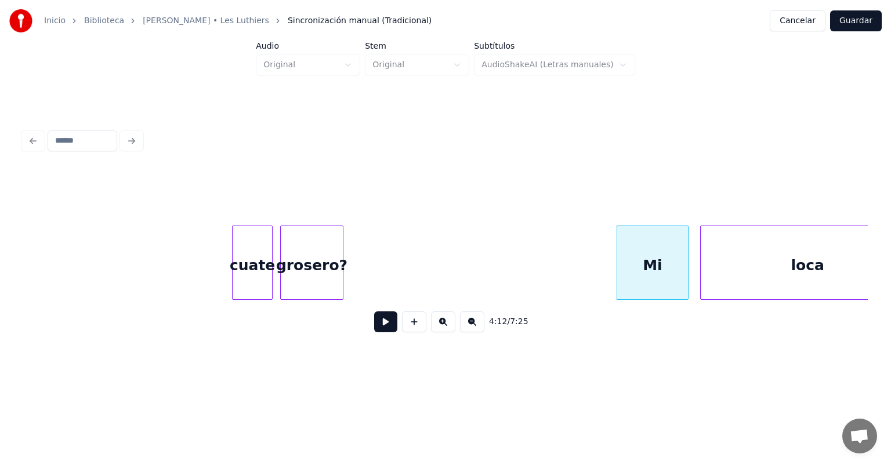
click at [379, 327] on button at bounding box center [385, 321] width 23 height 21
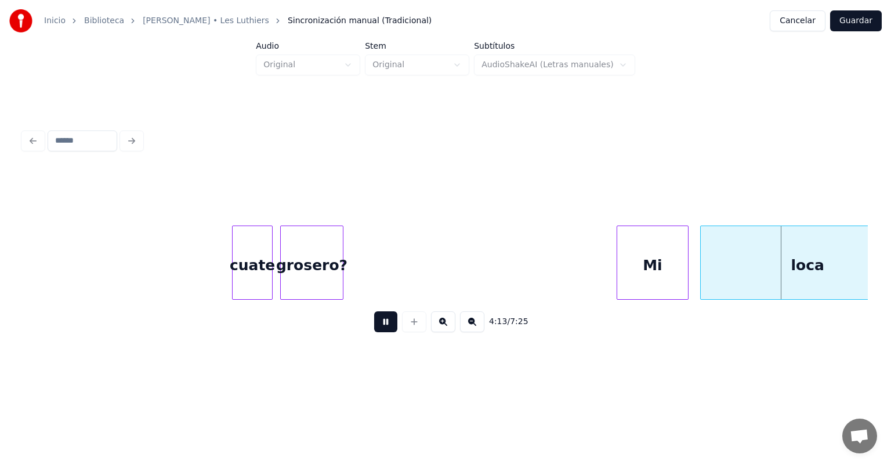
click at [374, 327] on button at bounding box center [385, 321] width 23 height 21
click at [375, 327] on button at bounding box center [385, 321] width 23 height 21
click at [374, 327] on button at bounding box center [385, 321] width 23 height 21
click at [318, 269] on div "grosero?" at bounding box center [312, 265] width 63 height 79
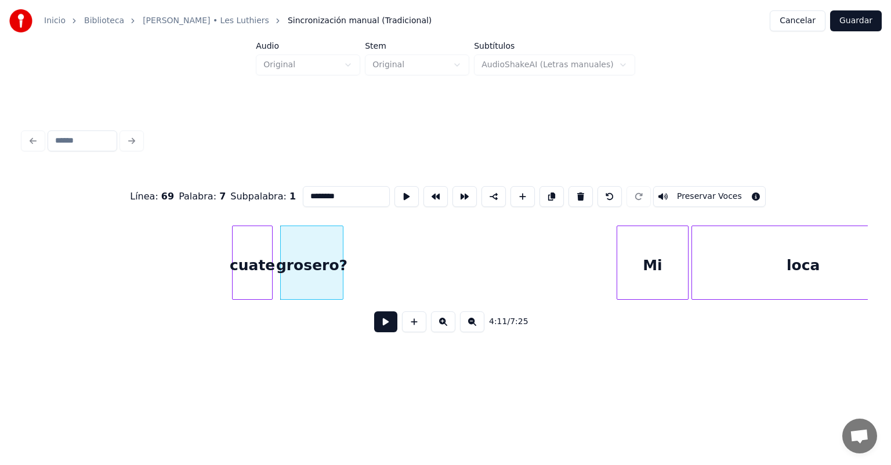
click at [378, 327] on button at bounding box center [385, 321] width 23 height 21
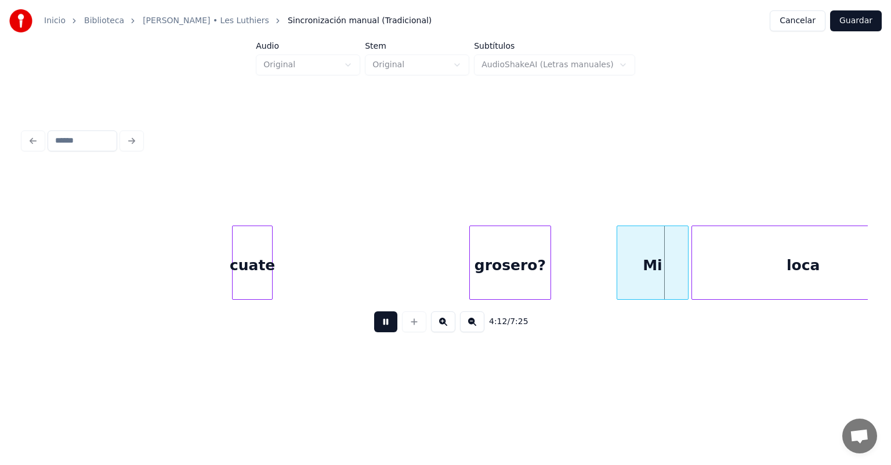
click at [457, 275] on div "grosero?" at bounding box center [510, 265] width 81 height 79
click at [457, 271] on div at bounding box center [608, 262] width 3 height 73
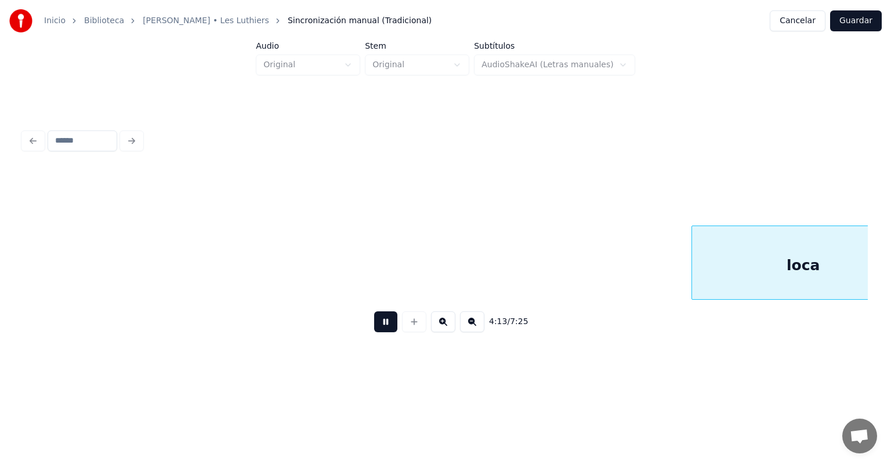
scroll to position [0, 73484]
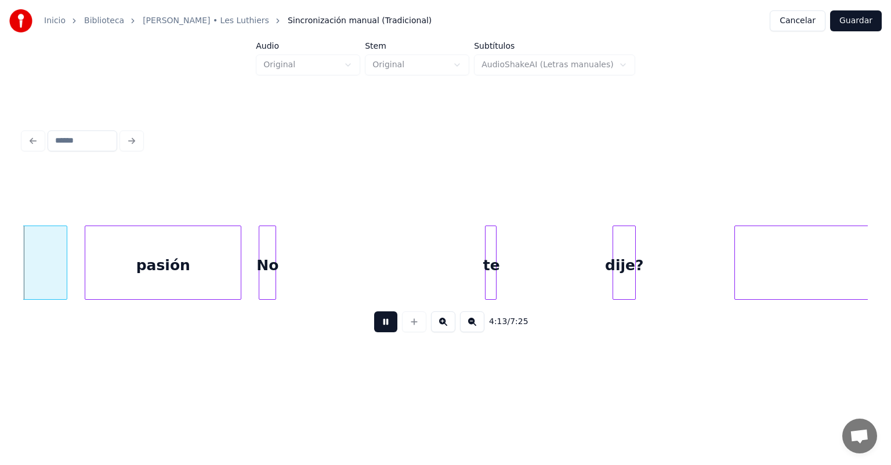
click at [374, 324] on button at bounding box center [385, 321] width 23 height 21
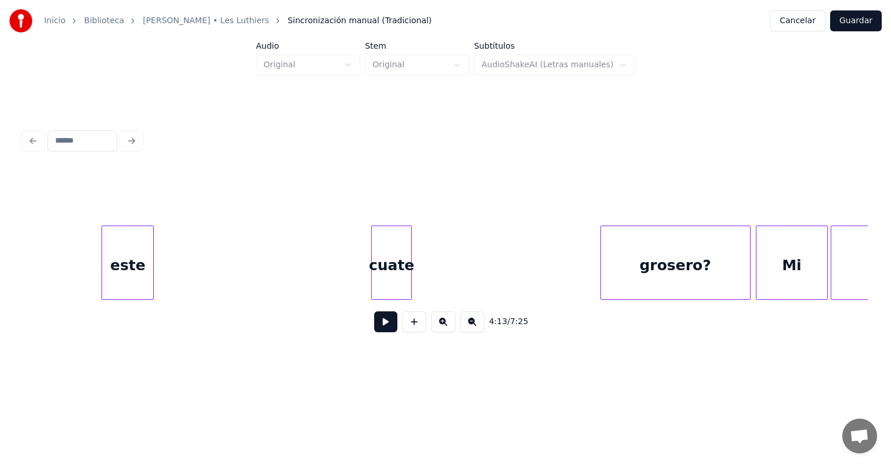
scroll to position [0, 72461]
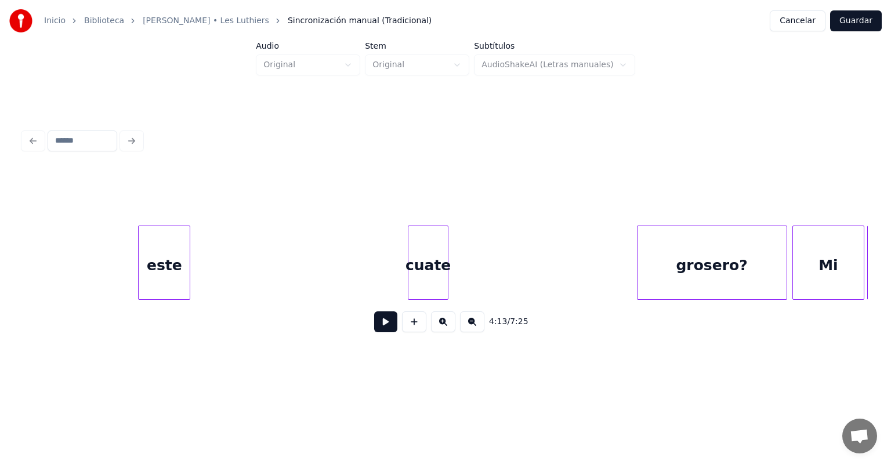
click at [431, 267] on div "cuate" at bounding box center [427, 265] width 39 height 79
click at [374, 324] on button at bounding box center [385, 321] width 23 height 21
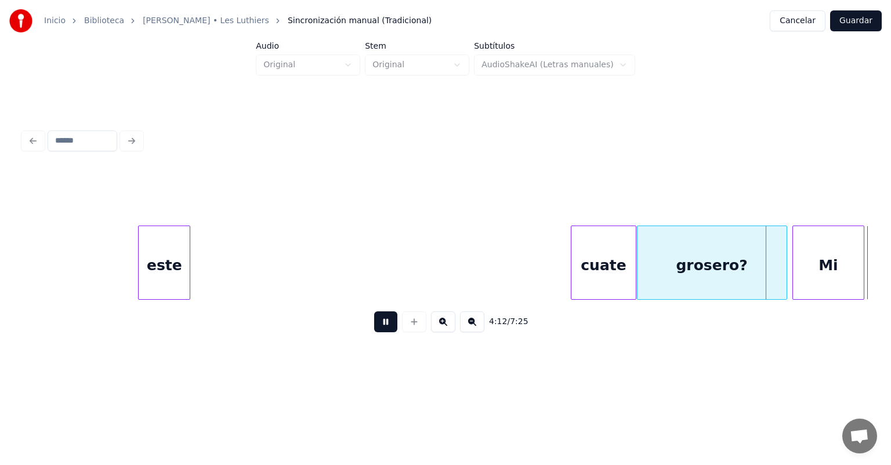
click at [457, 271] on div "cuate" at bounding box center [603, 265] width 64 height 79
click at [374, 327] on button at bounding box center [385, 321] width 23 height 21
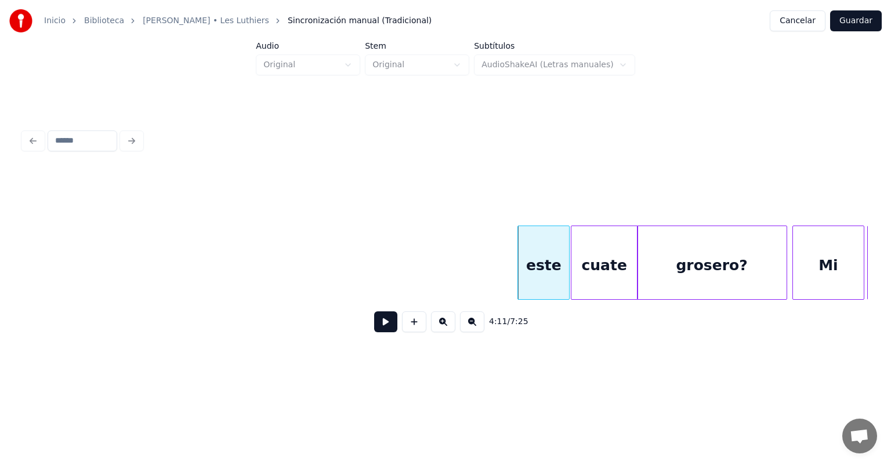
click at [374, 327] on button at bounding box center [385, 321] width 23 height 21
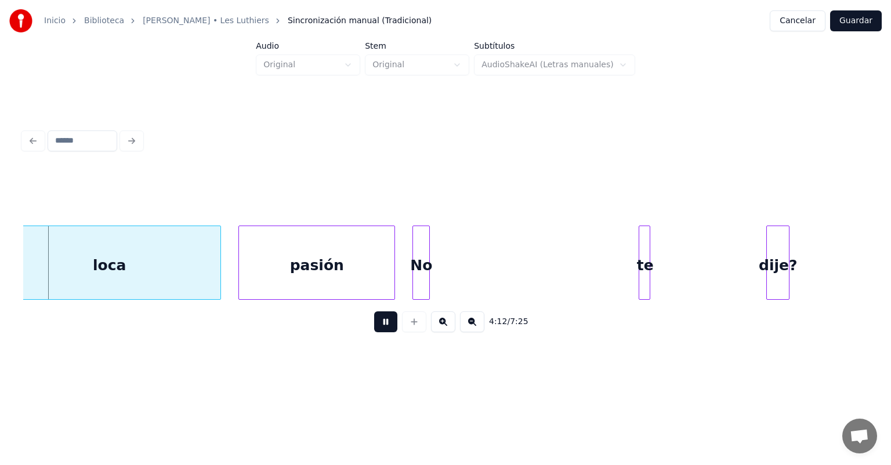
scroll to position [0, 73332]
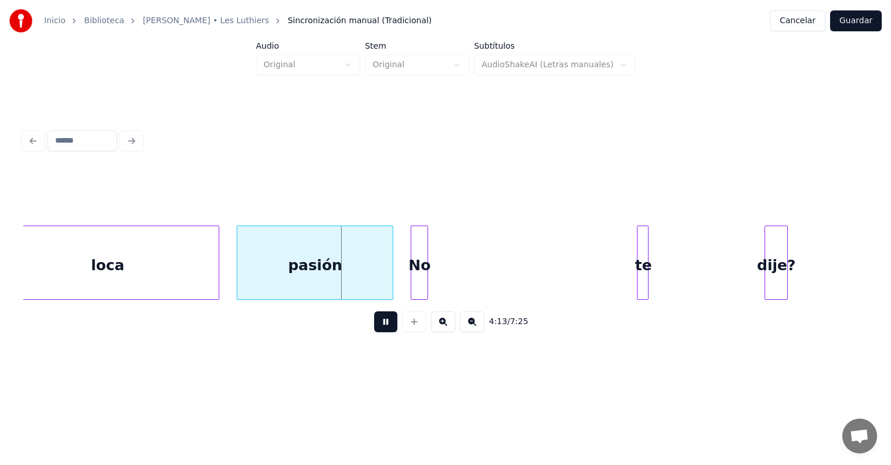
click at [410, 323] on div at bounding box center [414, 321] width 29 height 21
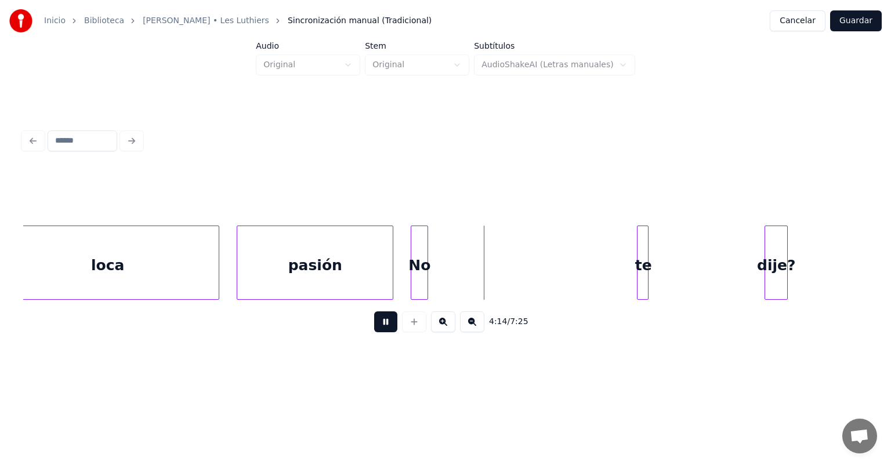
click at [408, 326] on div at bounding box center [414, 321] width 29 height 21
click at [374, 327] on button at bounding box center [385, 321] width 23 height 21
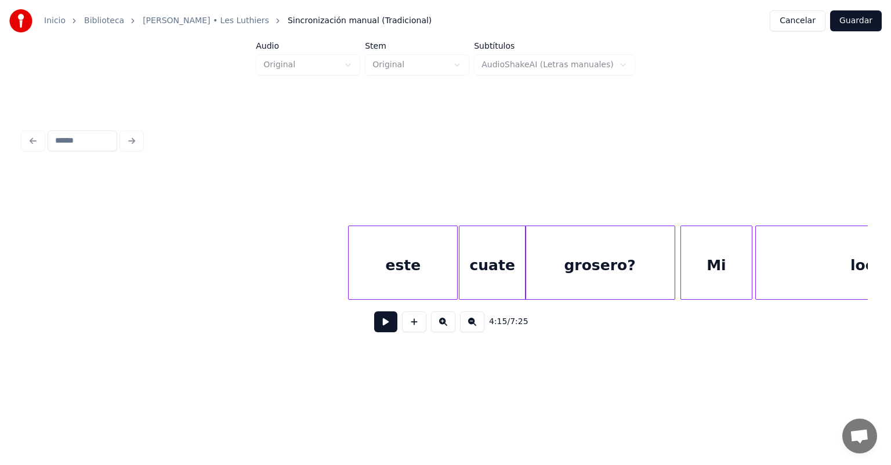
scroll to position [0, 72390]
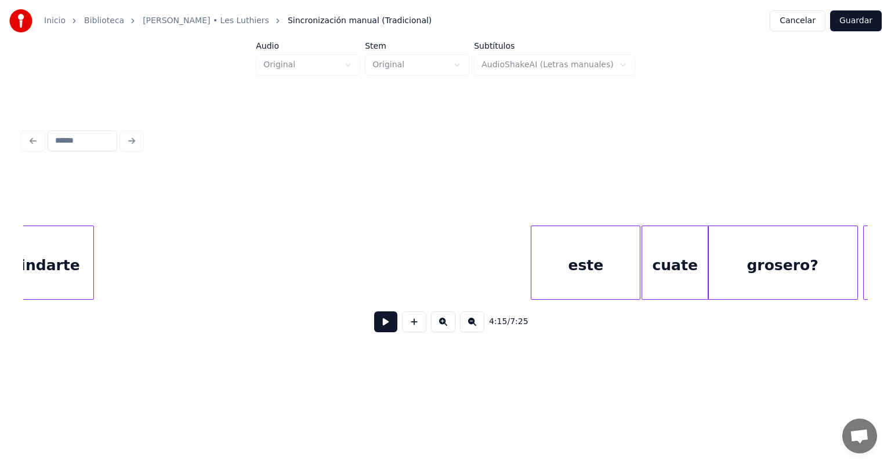
click at [457, 268] on div "este" at bounding box center [585, 265] width 108 height 79
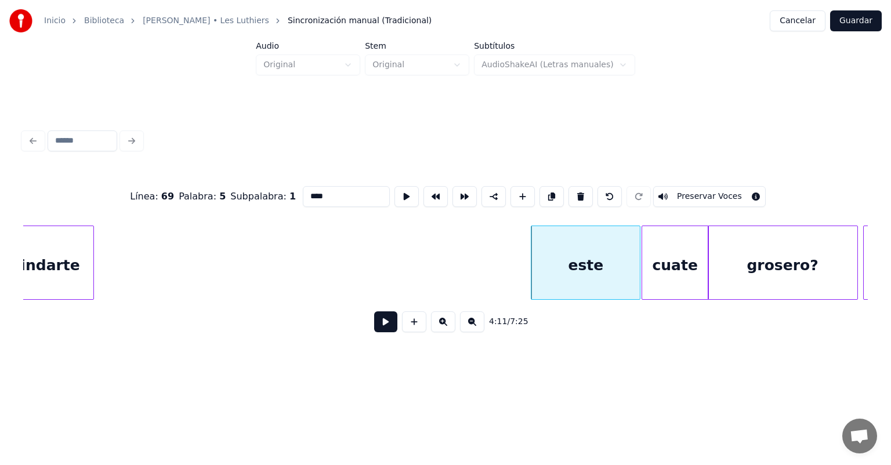
click at [374, 323] on button at bounding box center [385, 321] width 23 height 21
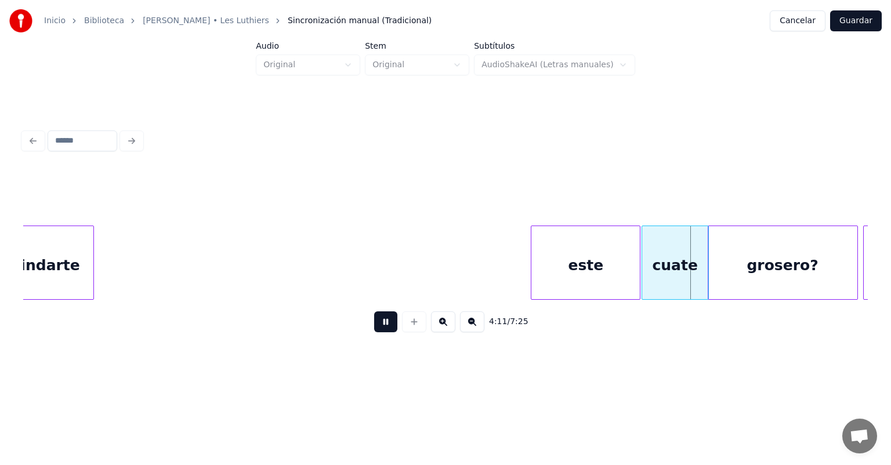
click at [374, 327] on button at bounding box center [385, 321] width 23 height 21
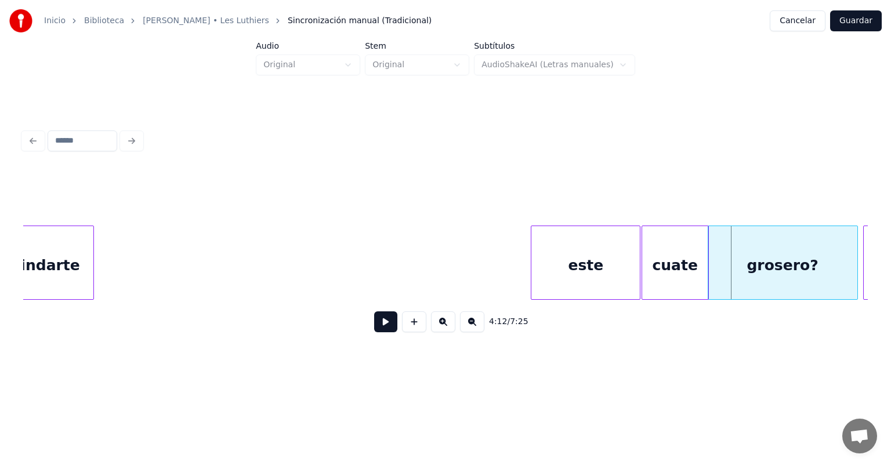
click at [374, 327] on button at bounding box center [385, 321] width 23 height 21
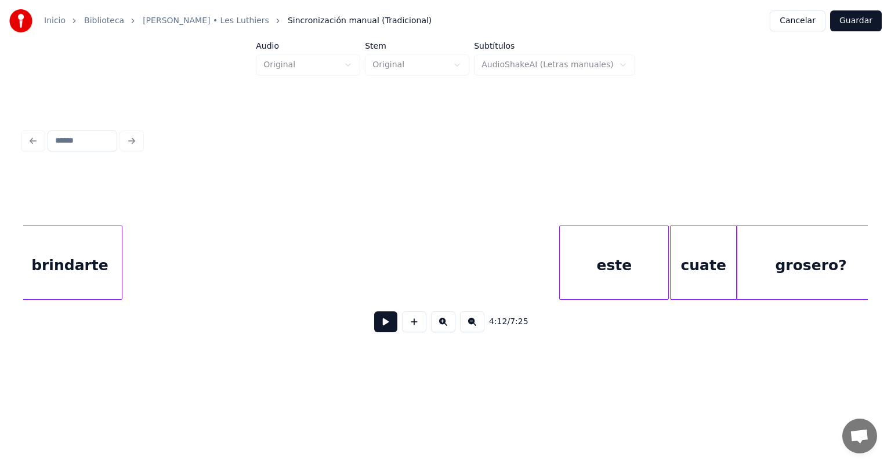
scroll to position [0, 72325]
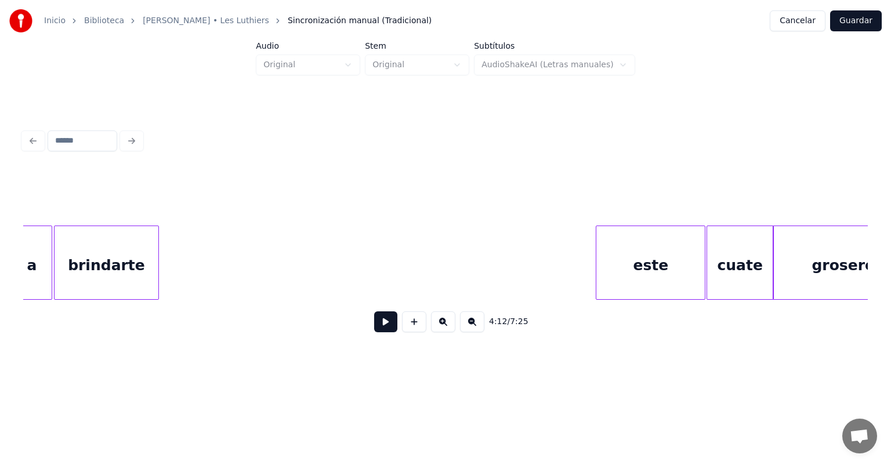
click at [457, 254] on div "este" at bounding box center [650, 265] width 108 height 79
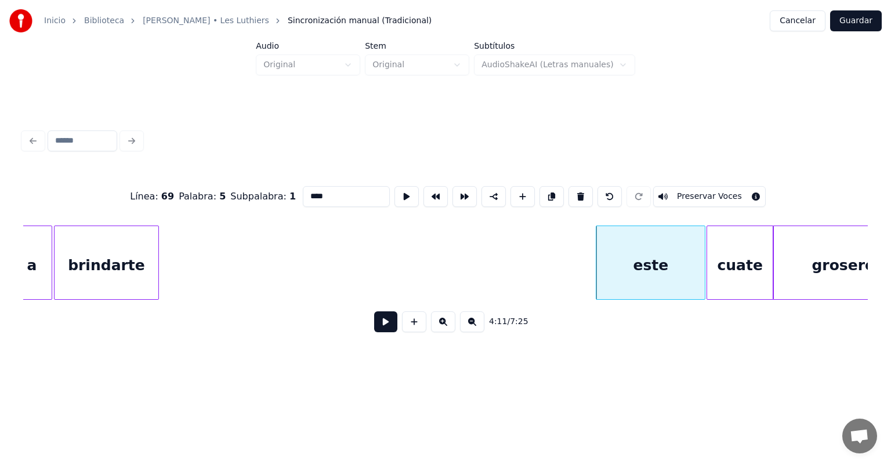
click at [378, 327] on button at bounding box center [385, 321] width 23 height 21
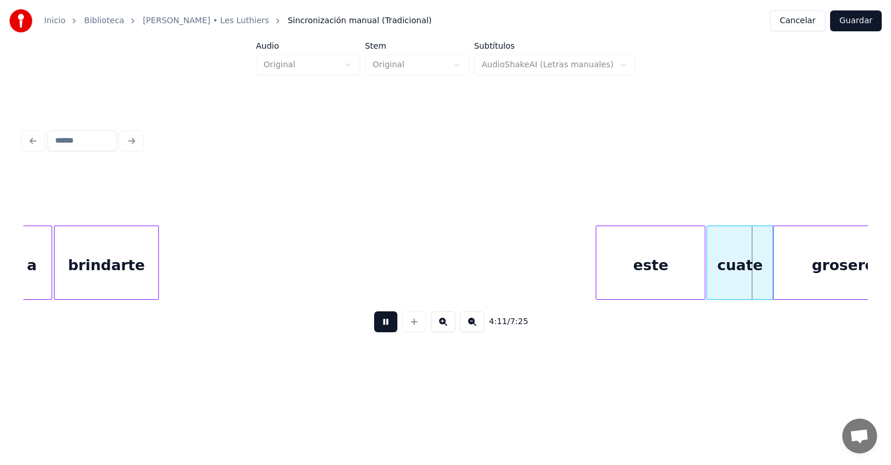
click at [457, 266] on div "este" at bounding box center [650, 265] width 108 height 79
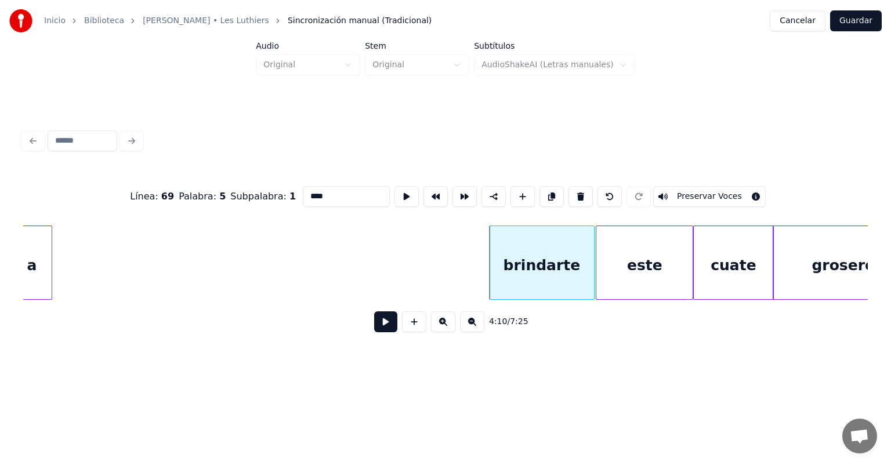
click at [377, 324] on button at bounding box center [385, 321] width 23 height 21
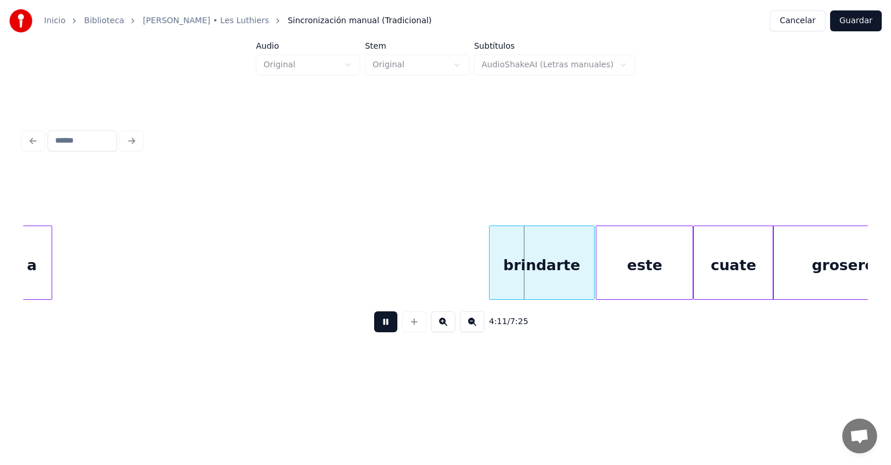
click at [374, 320] on button at bounding box center [385, 321] width 23 height 21
click at [402, 325] on button at bounding box center [414, 321] width 24 height 21
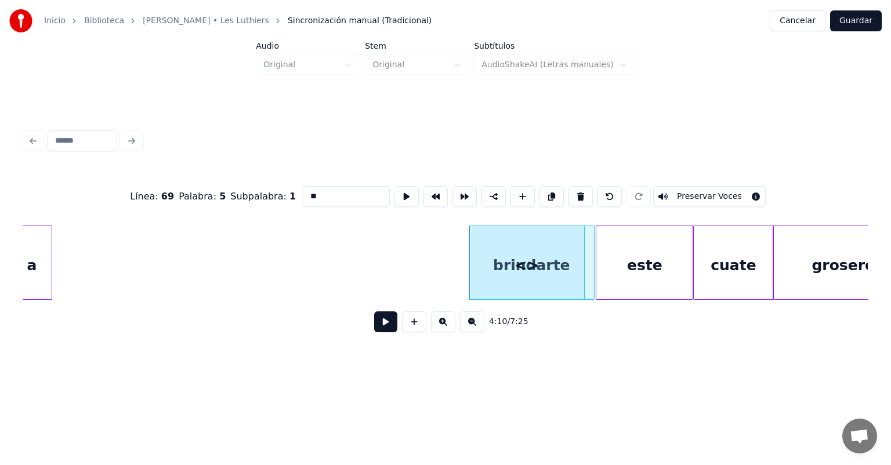
click at [457, 186] on button at bounding box center [580, 196] width 24 height 21
type input "*********"
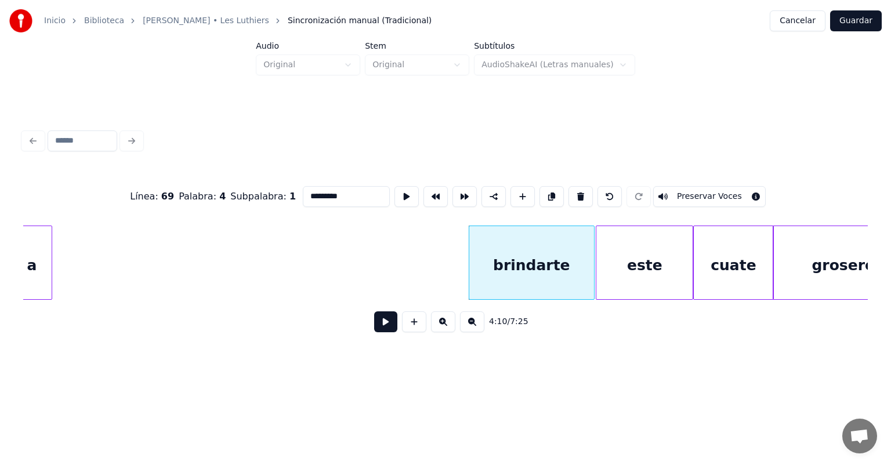
click at [374, 327] on button at bounding box center [385, 321] width 23 height 21
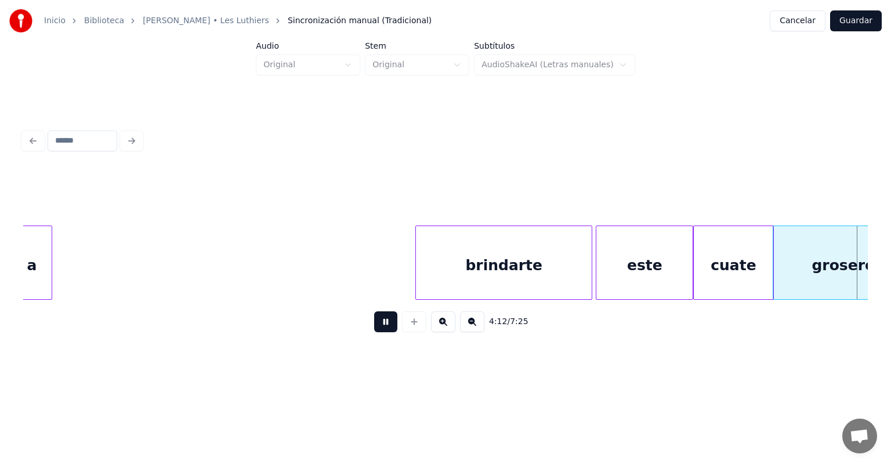
scroll to position [0, 73170]
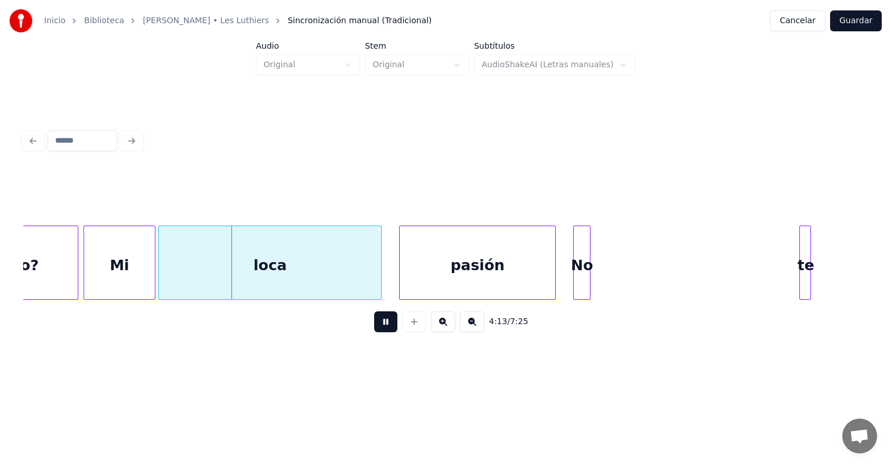
click at [375, 327] on button at bounding box center [385, 321] width 23 height 21
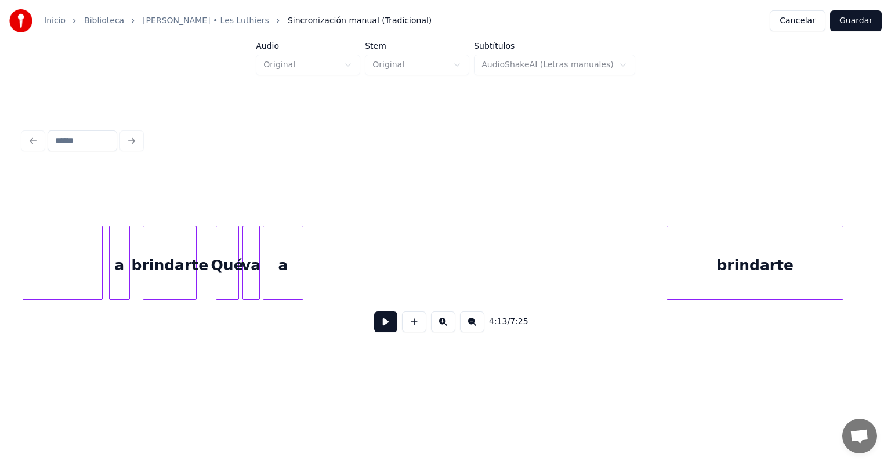
scroll to position [0, 71964]
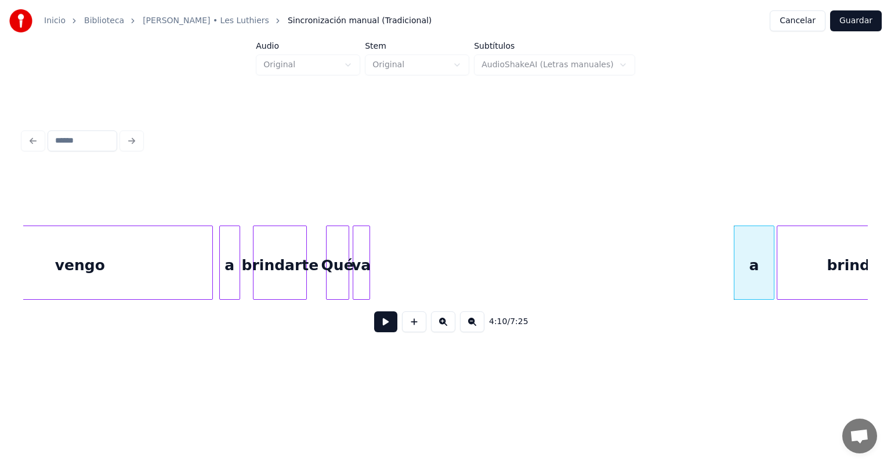
click at [383, 324] on button at bounding box center [385, 321] width 23 height 21
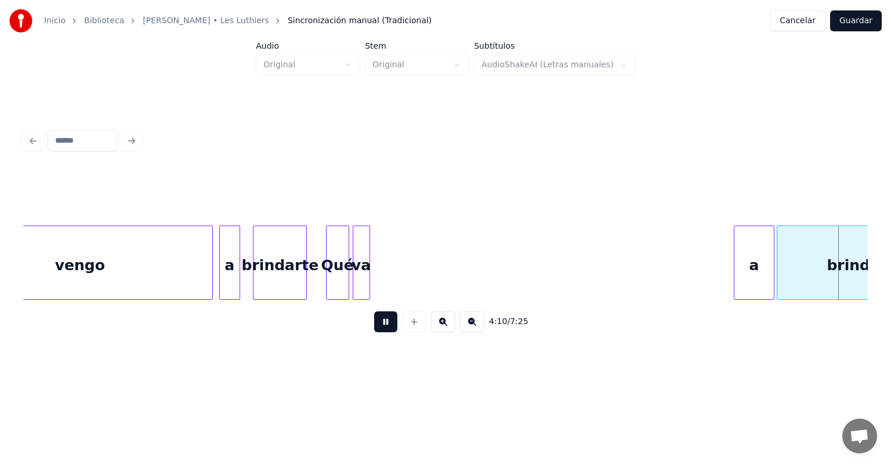
click at [380, 324] on button at bounding box center [385, 321] width 23 height 21
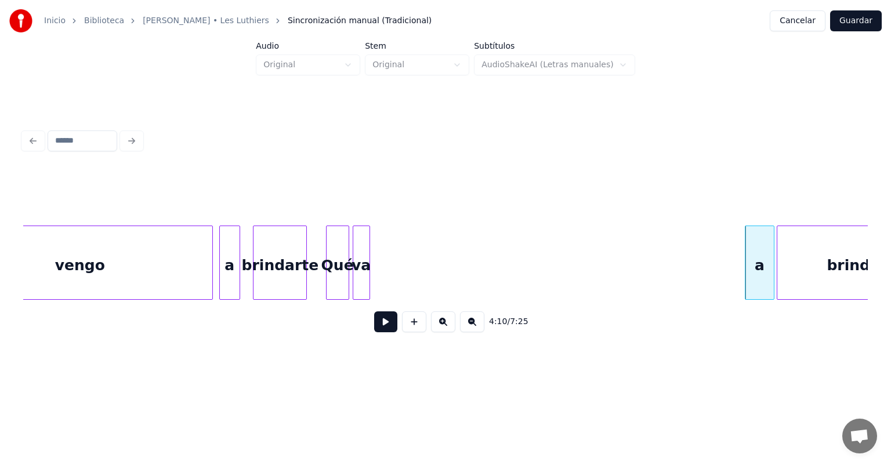
click at [374, 327] on button at bounding box center [385, 321] width 23 height 21
click at [374, 326] on button at bounding box center [385, 321] width 23 height 21
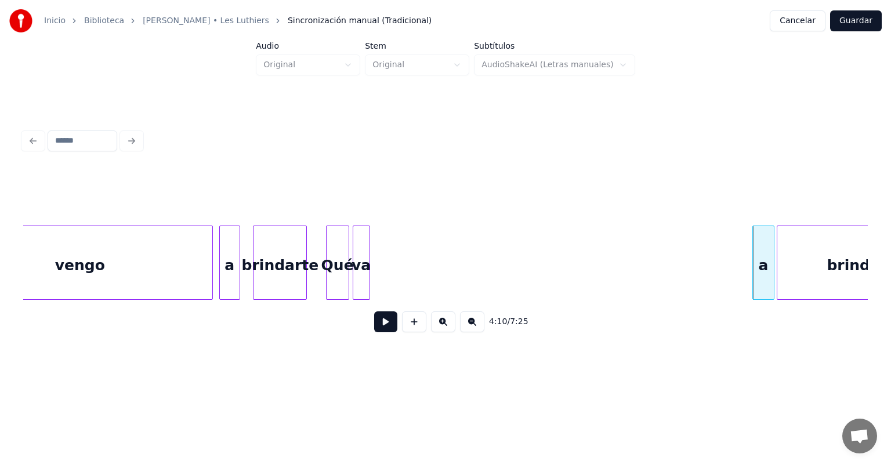
click at [374, 325] on button at bounding box center [385, 321] width 23 height 21
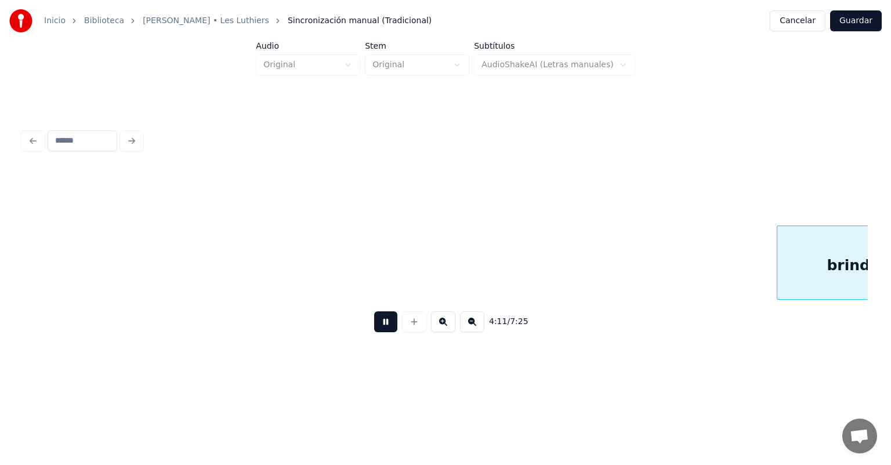
click at [374, 321] on button at bounding box center [385, 321] width 23 height 21
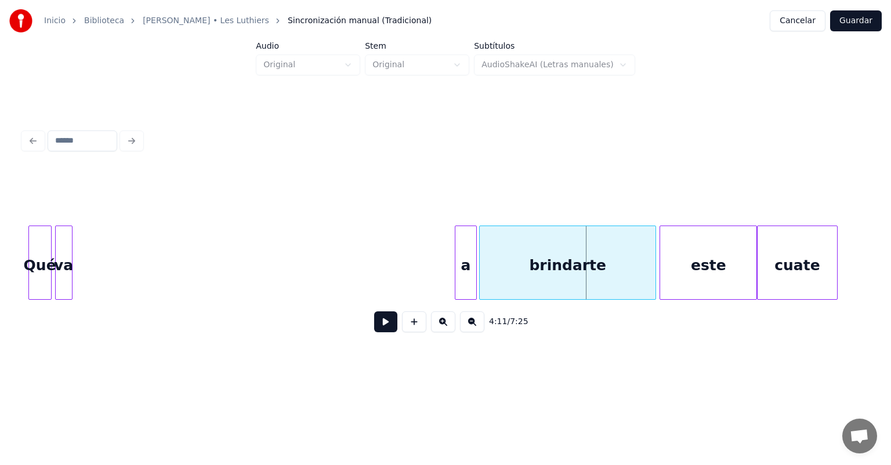
scroll to position [0, 72225]
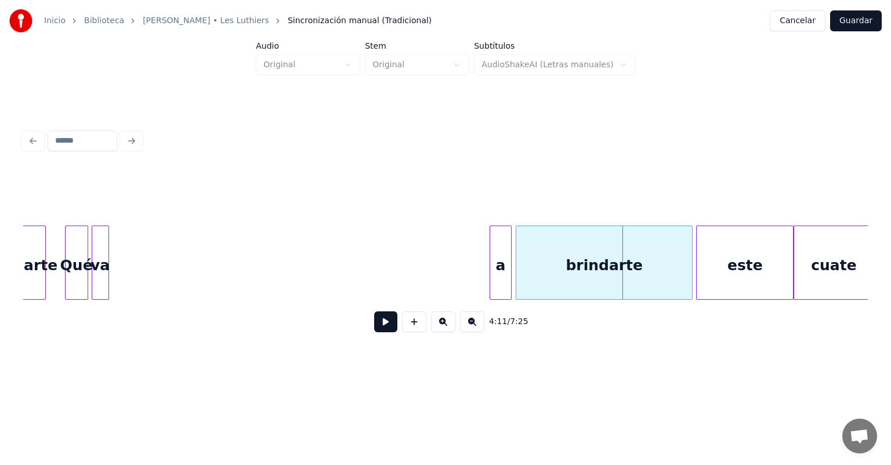
click at [457, 269] on div "a" at bounding box center [500, 265] width 21 height 79
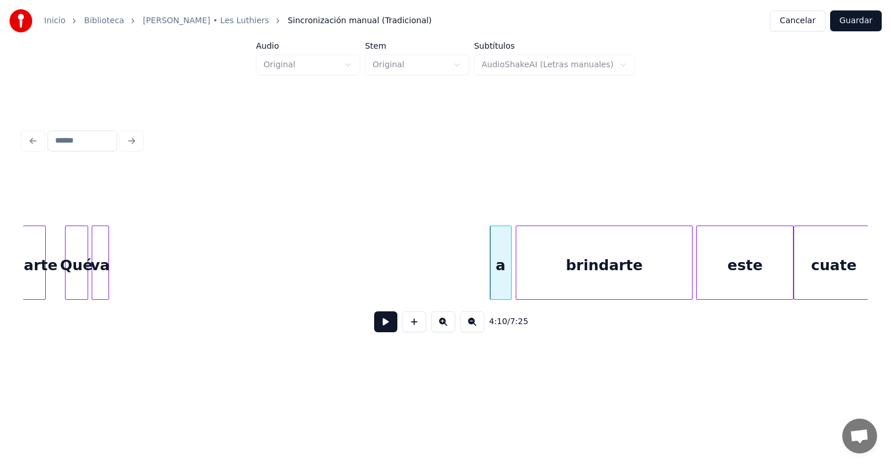
click at [374, 327] on button at bounding box center [385, 321] width 23 height 21
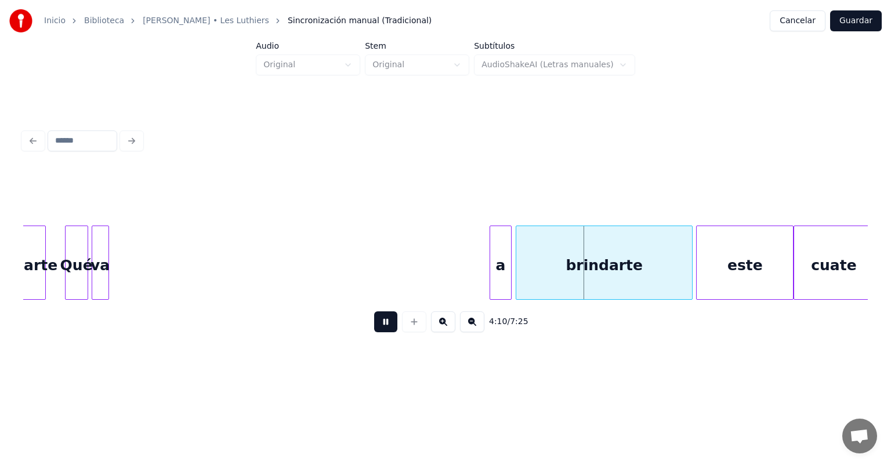
click at [457, 270] on div at bounding box center [491, 262] width 3 height 73
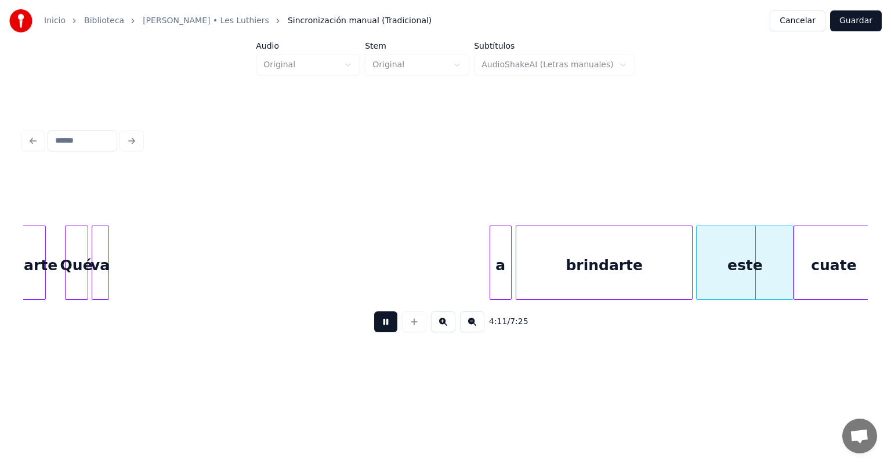
click at [457, 259] on div "a" at bounding box center [500, 265] width 21 height 79
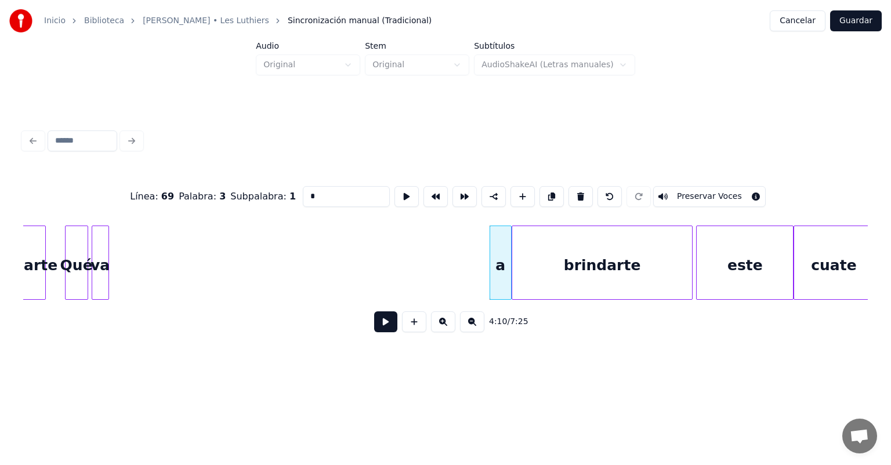
click at [457, 269] on div "brindarte" at bounding box center [602, 265] width 180 height 79
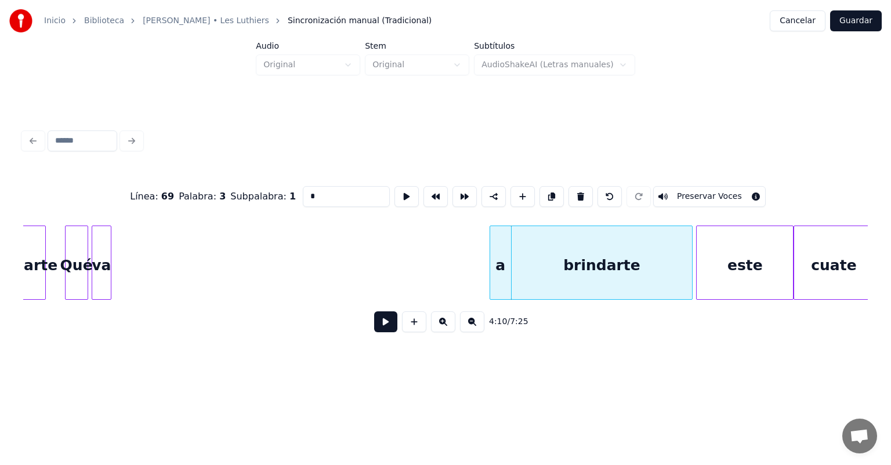
click at [106, 270] on div "va" at bounding box center [101, 265] width 19 height 79
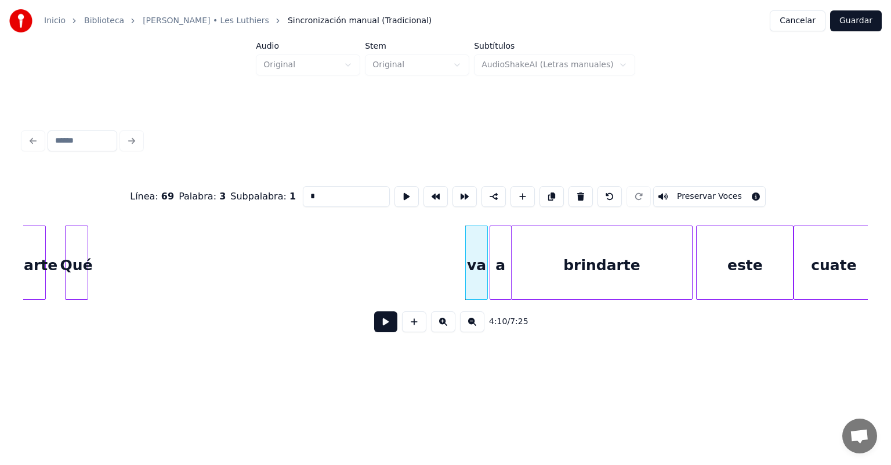
click at [374, 325] on button at bounding box center [385, 321] width 23 height 21
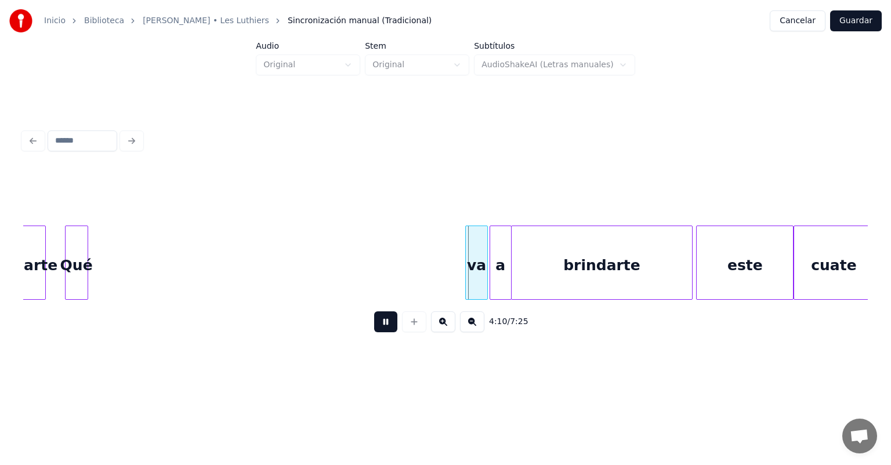
click at [374, 327] on button at bounding box center [385, 321] width 23 height 21
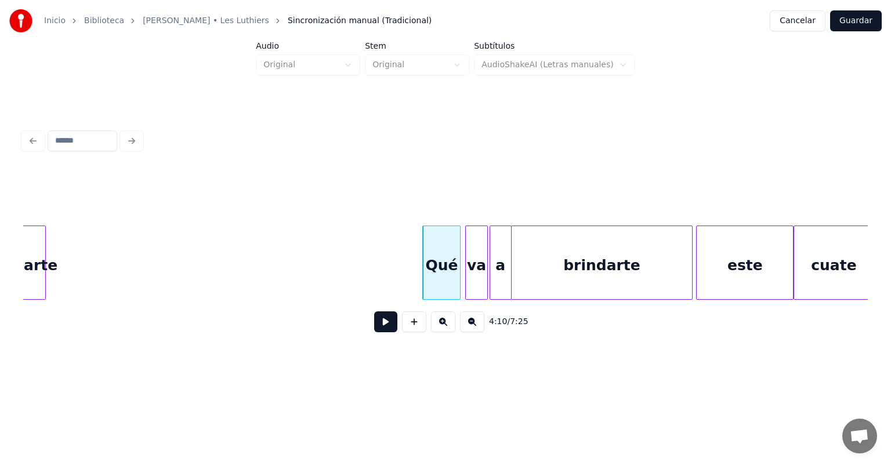
click at [374, 327] on button at bounding box center [385, 321] width 23 height 21
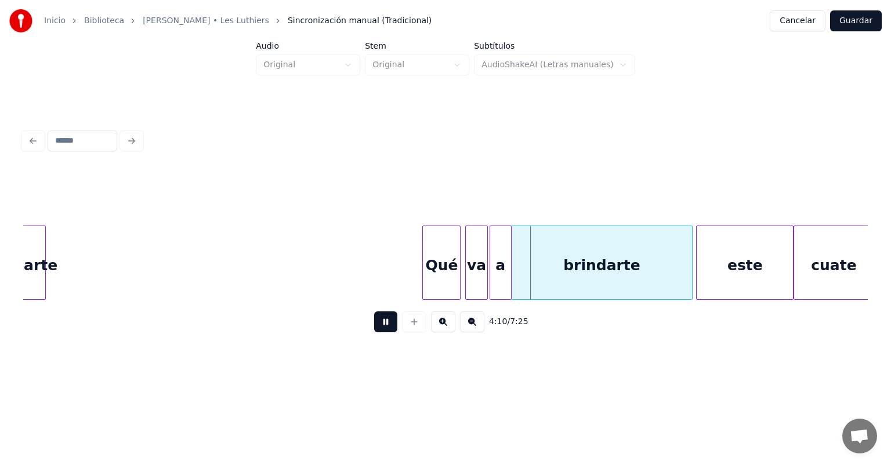
click at [374, 327] on button at bounding box center [385, 321] width 23 height 21
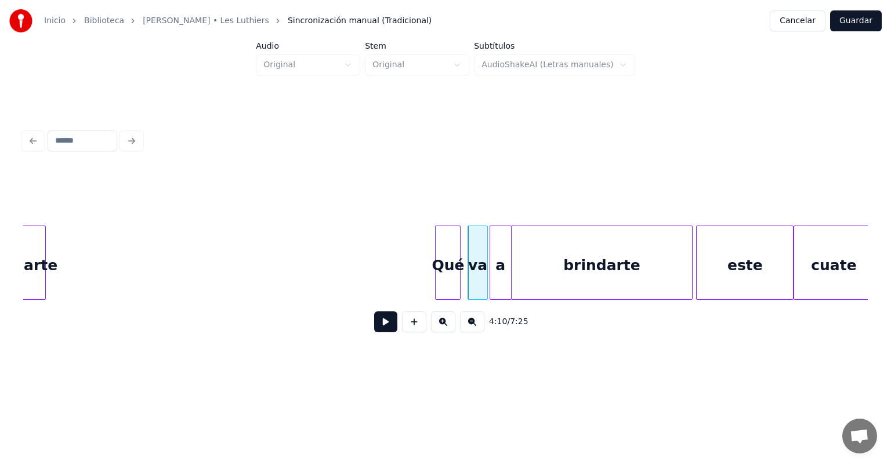
click at [457, 266] on div "Qué" at bounding box center [451, 265] width 30 height 79
click at [374, 327] on button at bounding box center [385, 321] width 23 height 21
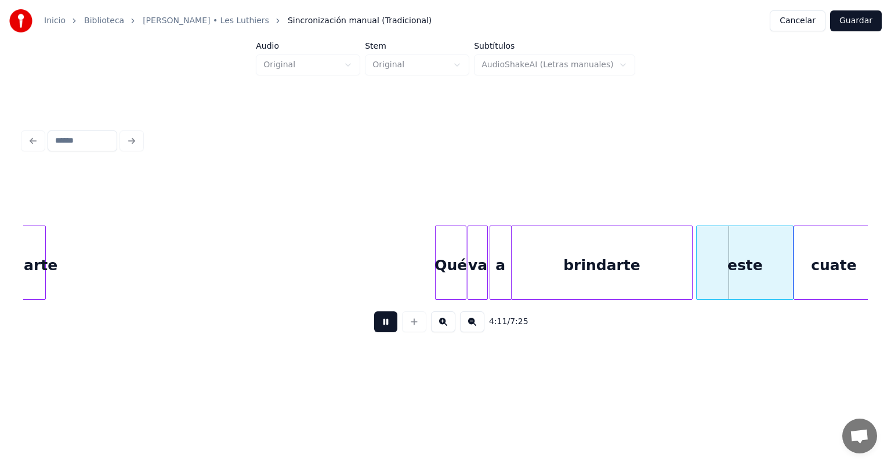
click at [374, 327] on button at bounding box center [385, 321] width 23 height 21
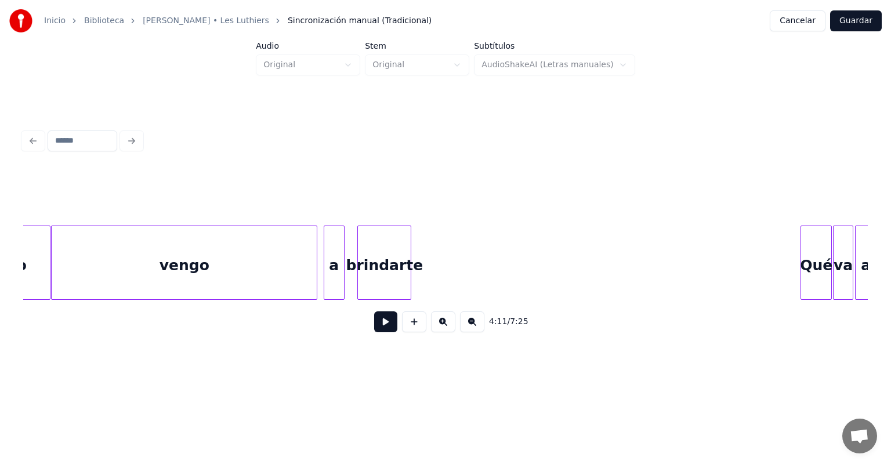
scroll to position [0, 71786]
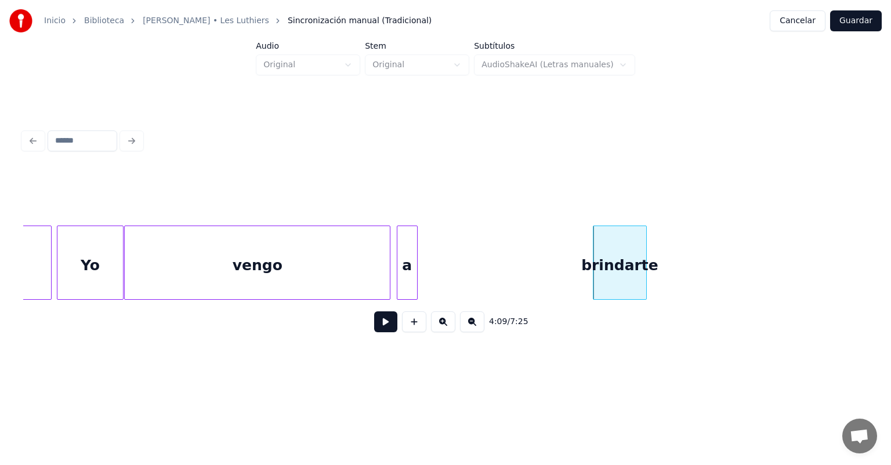
click at [377, 327] on button at bounding box center [385, 321] width 23 height 21
click at [375, 326] on button at bounding box center [385, 321] width 23 height 21
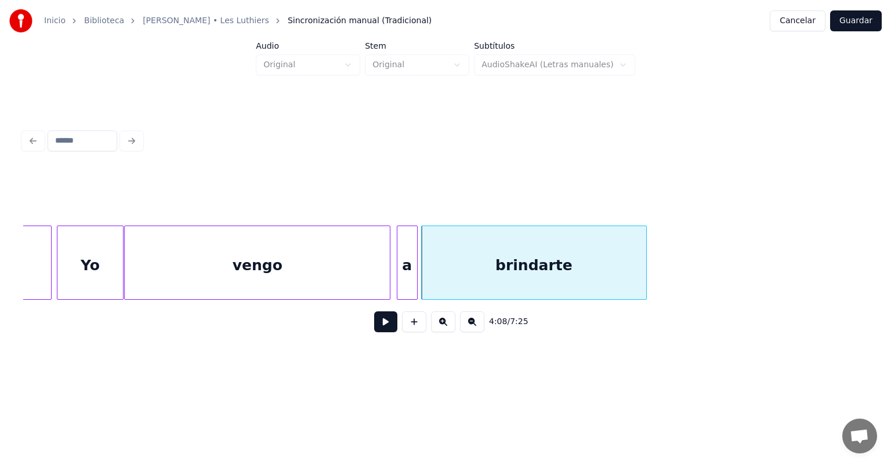
click at [374, 325] on button at bounding box center [385, 321] width 23 height 21
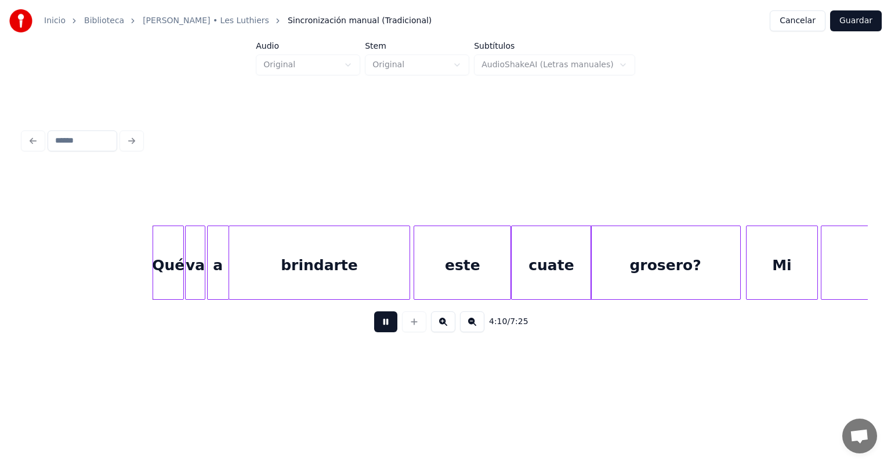
scroll to position [0, 72503]
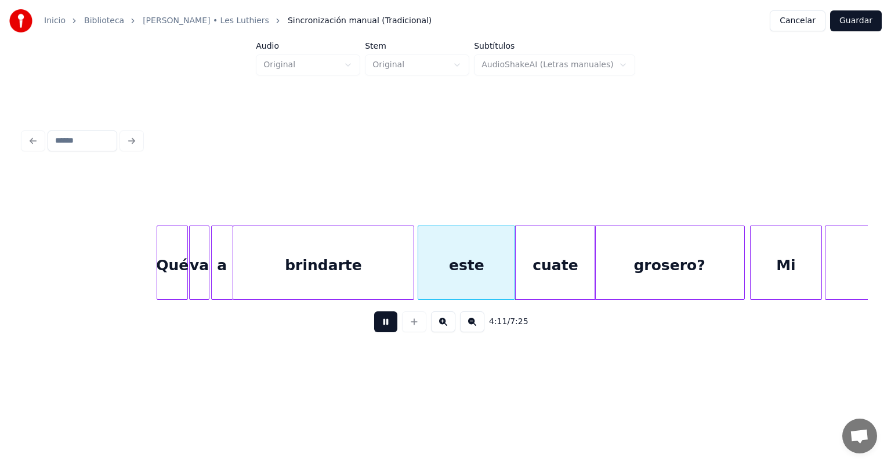
click at [376, 327] on button at bounding box center [385, 321] width 23 height 21
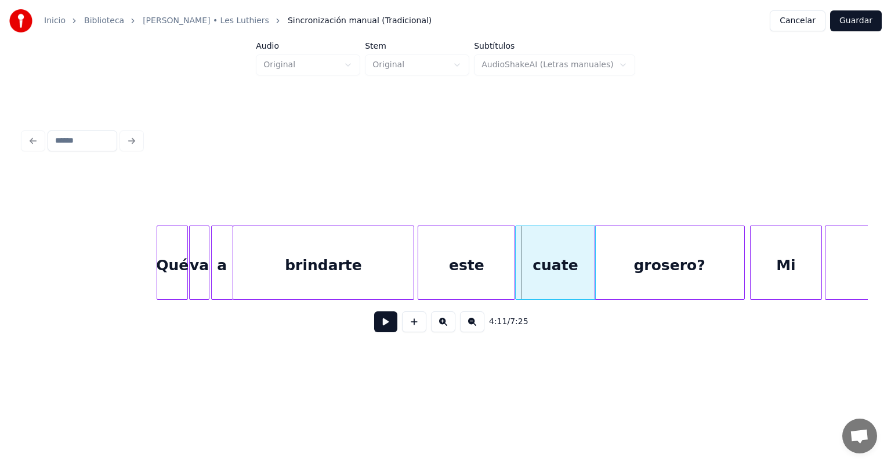
scroll to position [0, 71764]
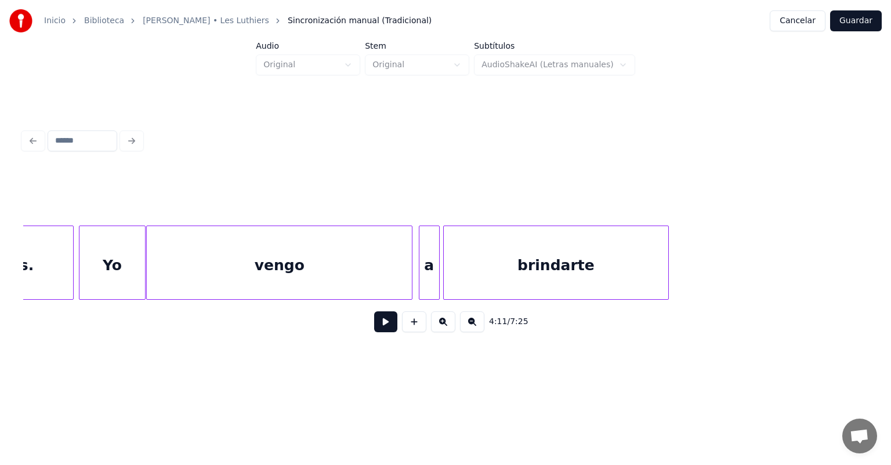
click at [457, 258] on div "brindarte" at bounding box center [556, 265] width 224 height 79
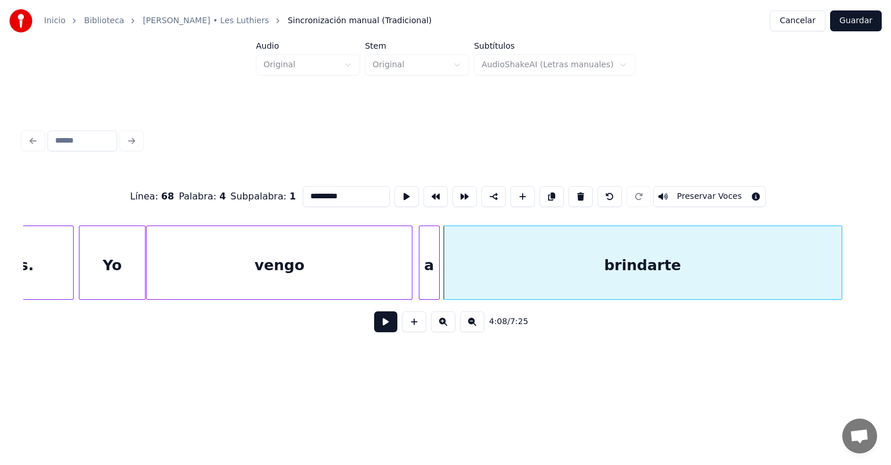
click at [379, 325] on button at bounding box center [385, 321] width 23 height 21
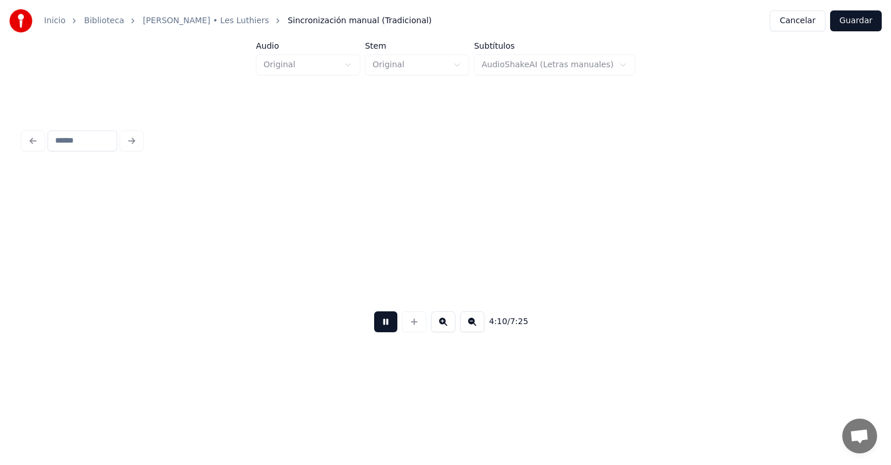
scroll to position [0, 72611]
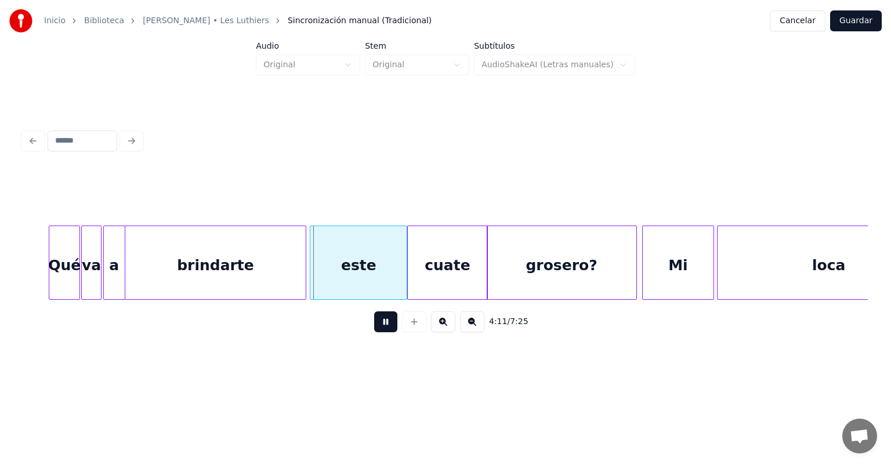
click at [374, 320] on button at bounding box center [385, 321] width 23 height 21
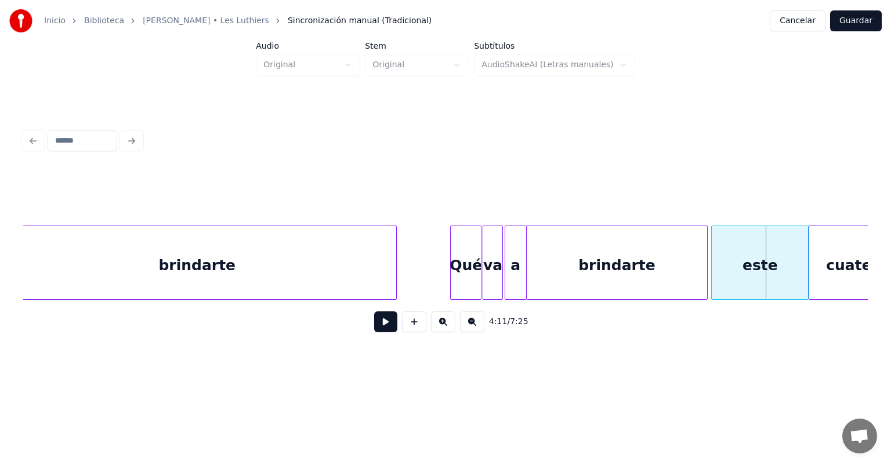
scroll to position [0, 72173]
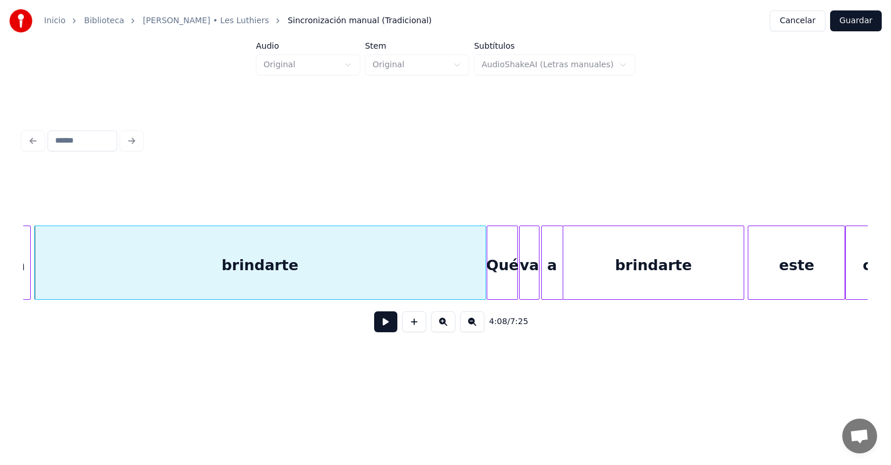
click at [383, 323] on button at bounding box center [385, 321] width 23 height 21
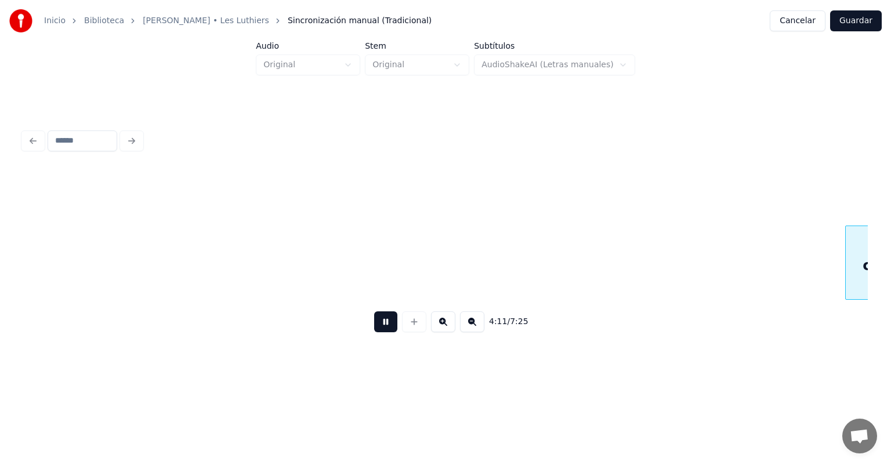
scroll to position [0, 73021]
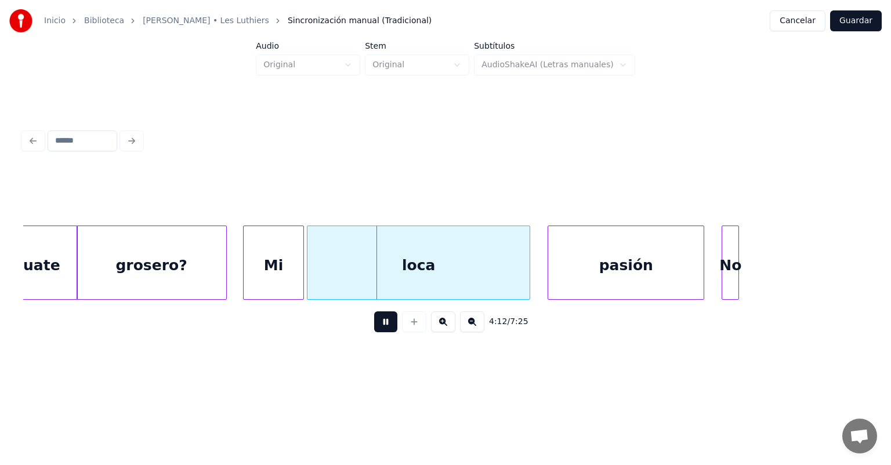
click at [309, 278] on div "loca" at bounding box center [418, 265] width 222 height 79
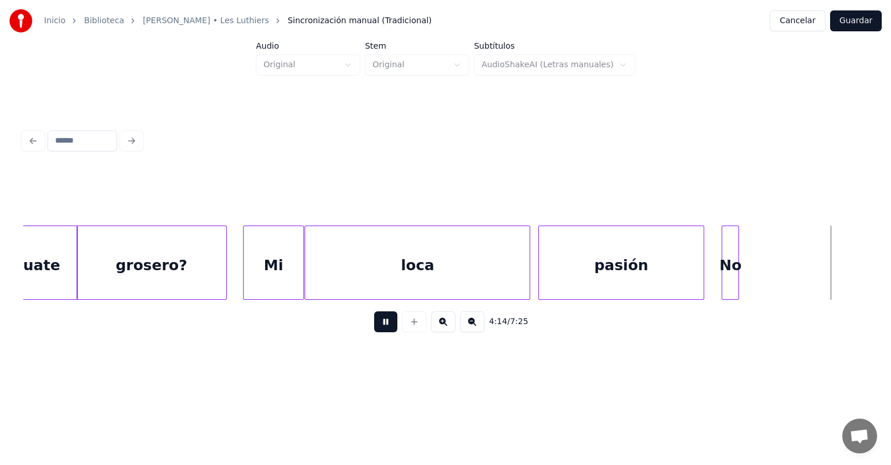
scroll to position [0, 73866]
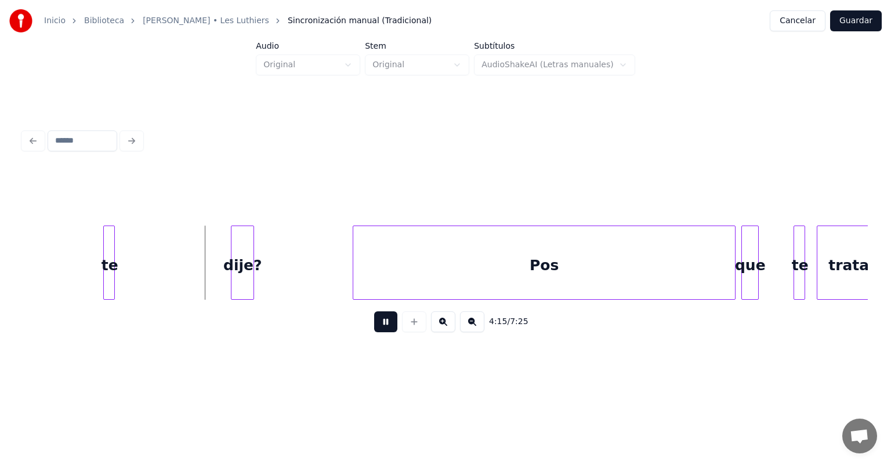
click at [375, 327] on button at bounding box center [385, 321] width 23 height 21
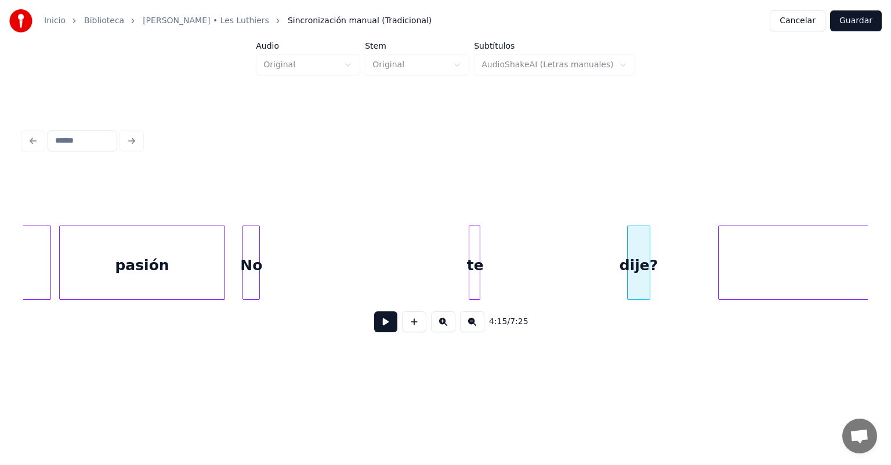
scroll to position [0, 73464]
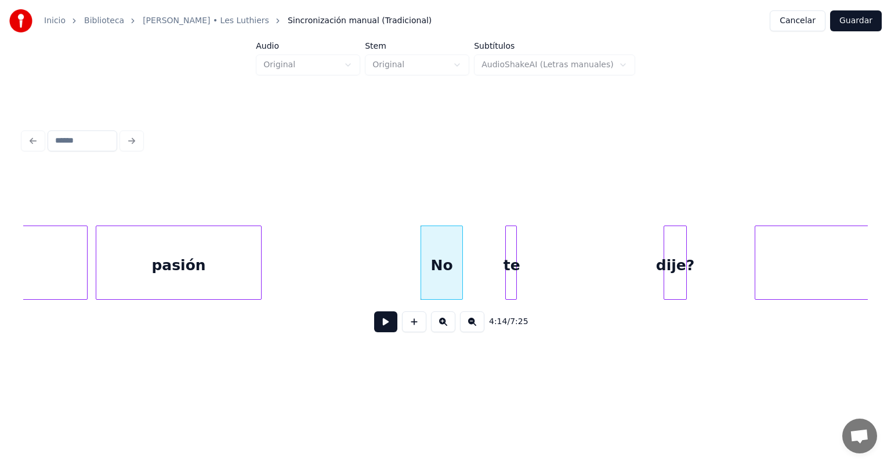
click at [219, 252] on div "pasión" at bounding box center [178, 265] width 165 height 79
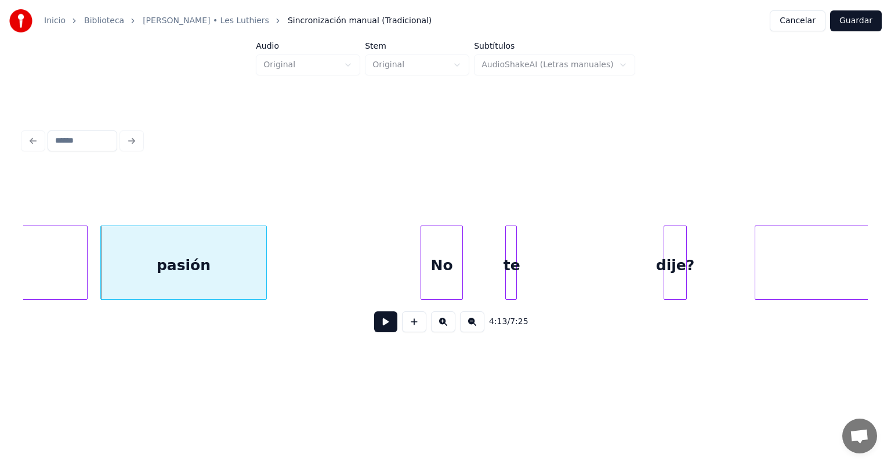
click at [376, 325] on button at bounding box center [385, 321] width 23 height 21
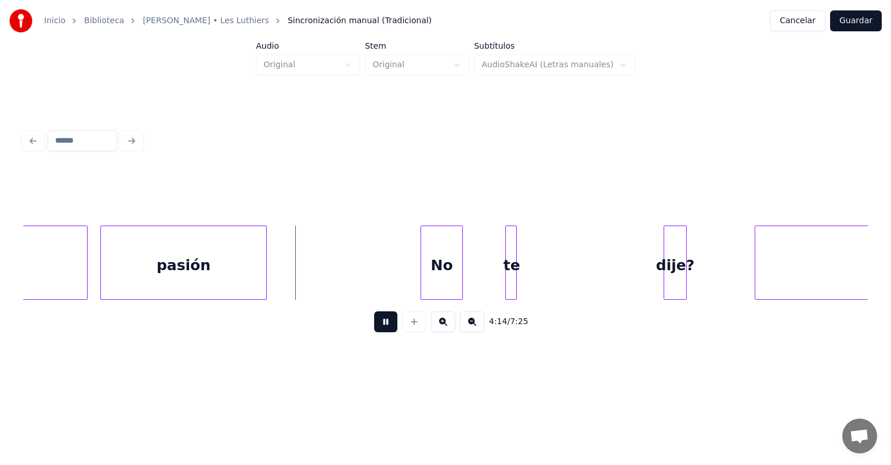
click at [379, 327] on button at bounding box center [385, 321] width 23 height 21
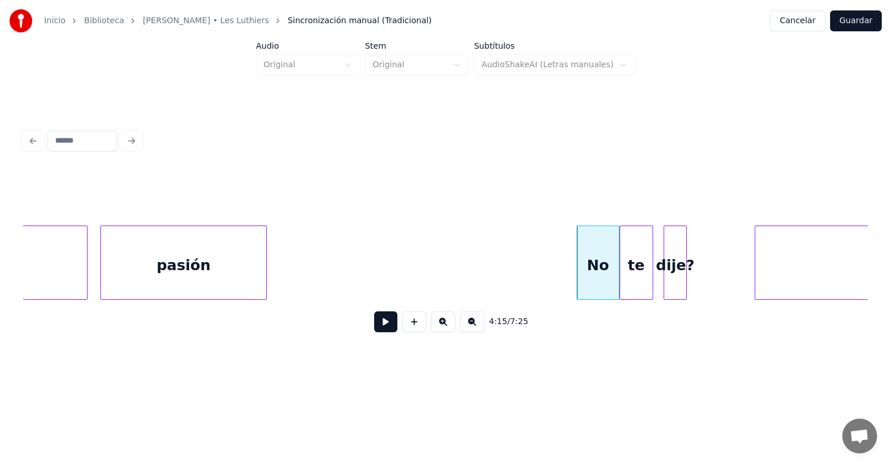
click at [230, 259] on div "pasión" at bounding box center [183, 265] width 165 height 79
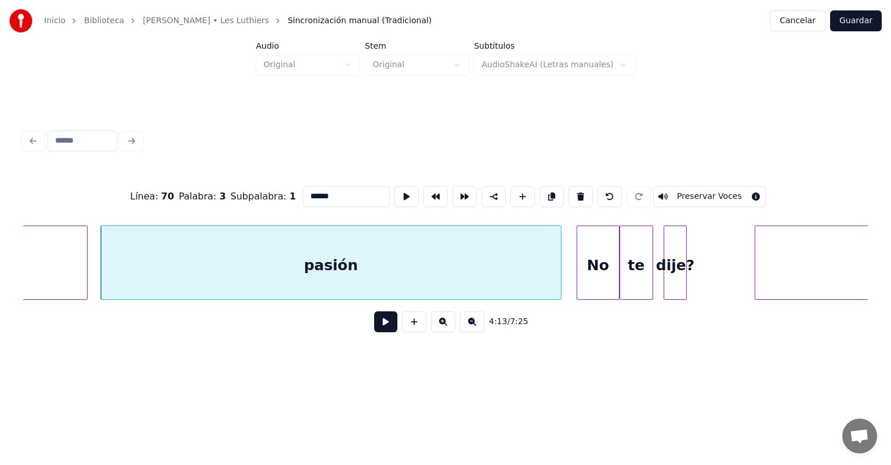
click at [378, 324] on button at bounding box center [385, 321] width 23 height 21
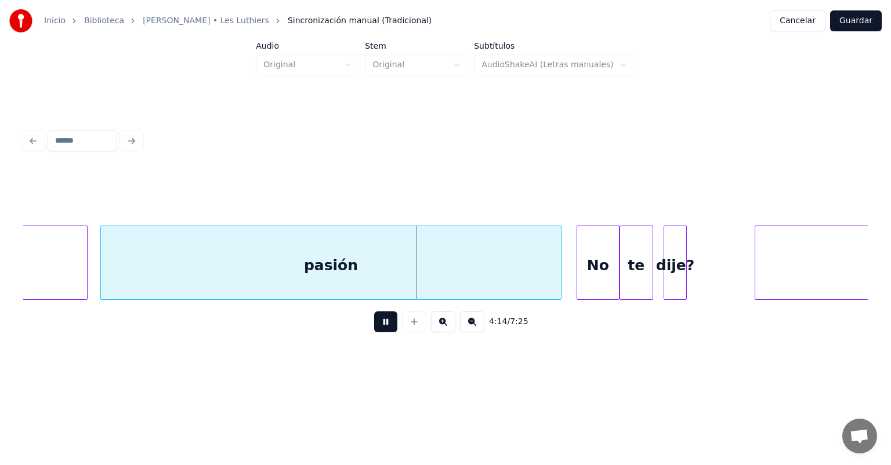
click at [374, 327] on button at bounding box center [385, 321] width 23 height 21
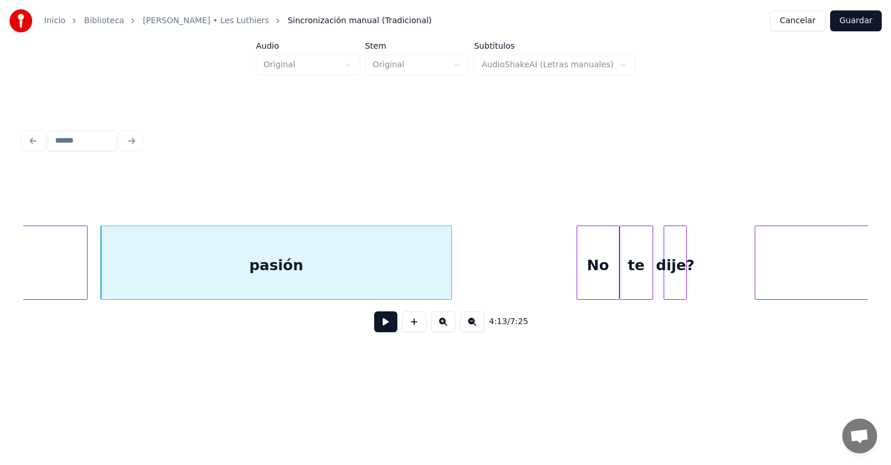
click at [374, 323] on button at bounding box center [385, 321] width 23 height 21
click at [374, 327] on button at bounding box center [385, 321] width 23 height 21
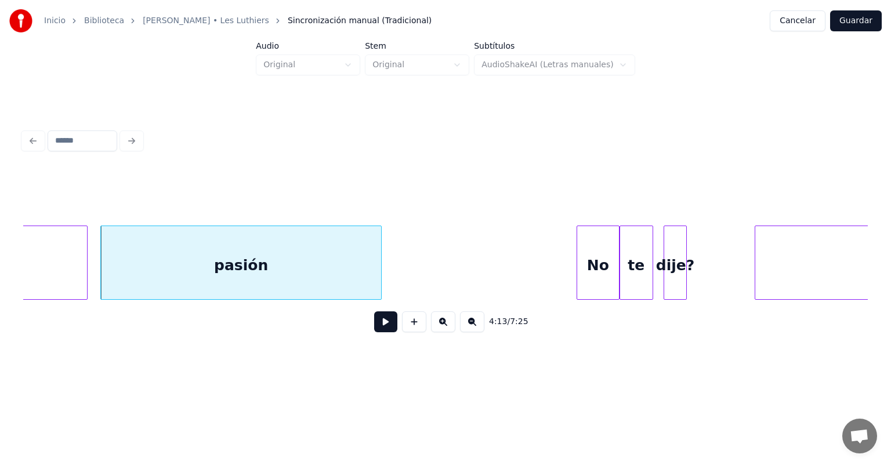
click at [374, 327] on button at bounding box center [385, 321] width 23 height 21
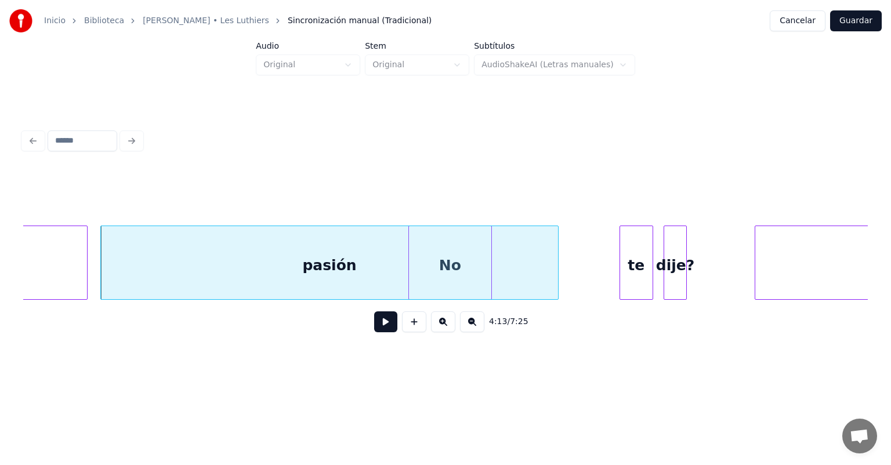
click at [374, 324] on button at bounding box center [385, 321] width 23 height 21
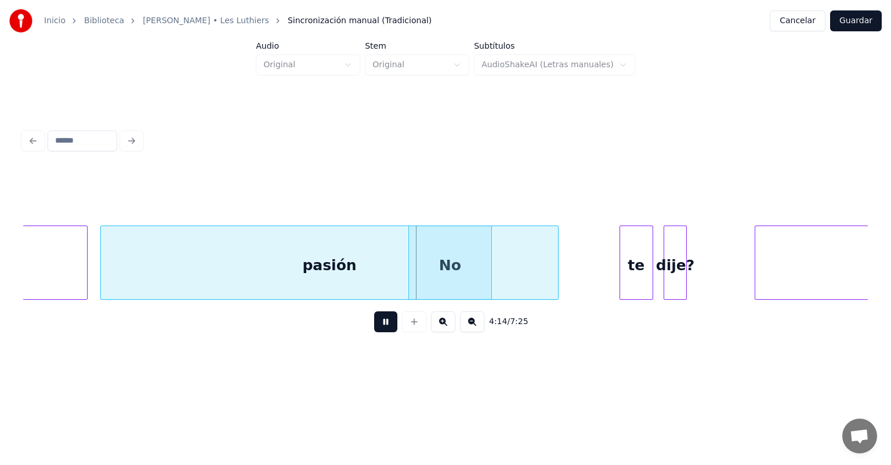
click at [374, 327] on button at bounding box center [385, 321] width 23 height 21
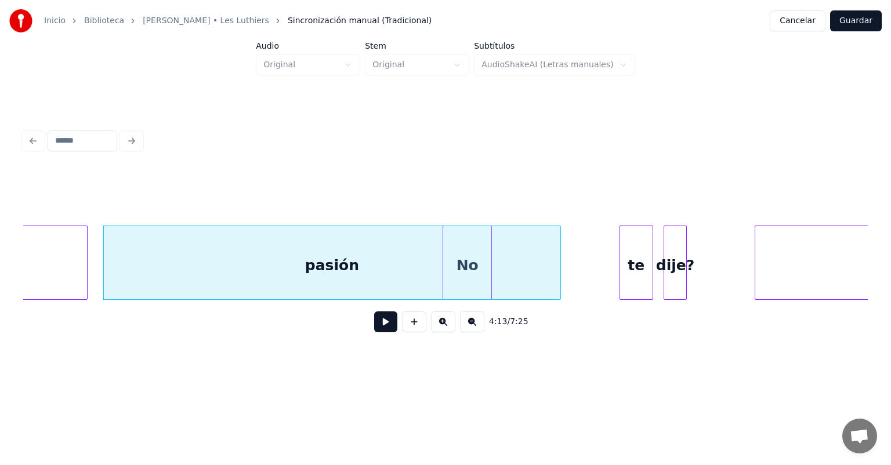
click at [457, 273] on div "pasión" at bounding box center [332, 265] width 457 height 79
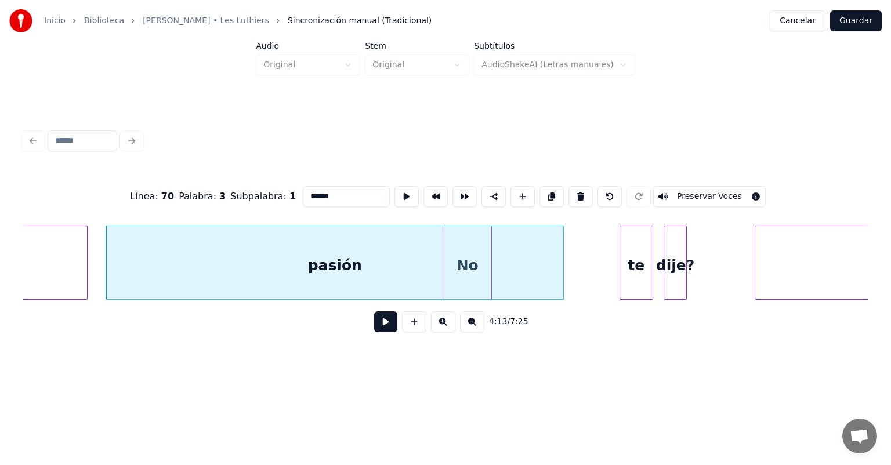
click at [457, 258] on div "pasión" at bounding box center [334, 265] width 457 height 79
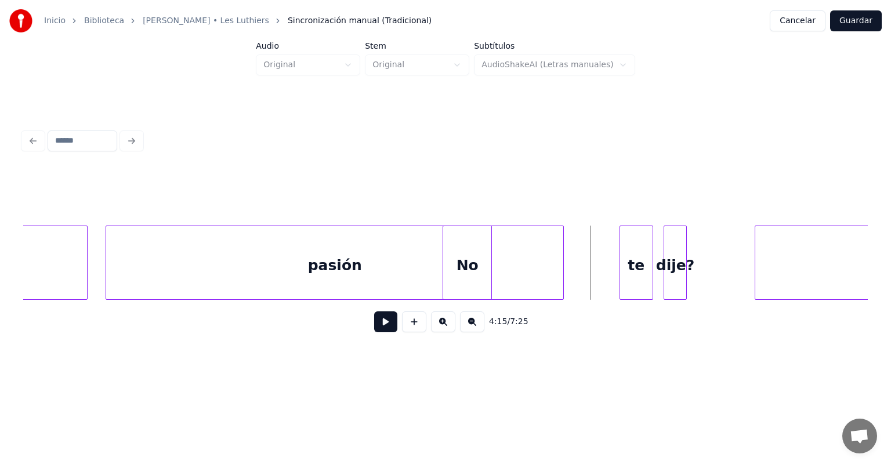
click at [457, 258] on div "pasión" at bounding box center [334, 265] width 457 height 79
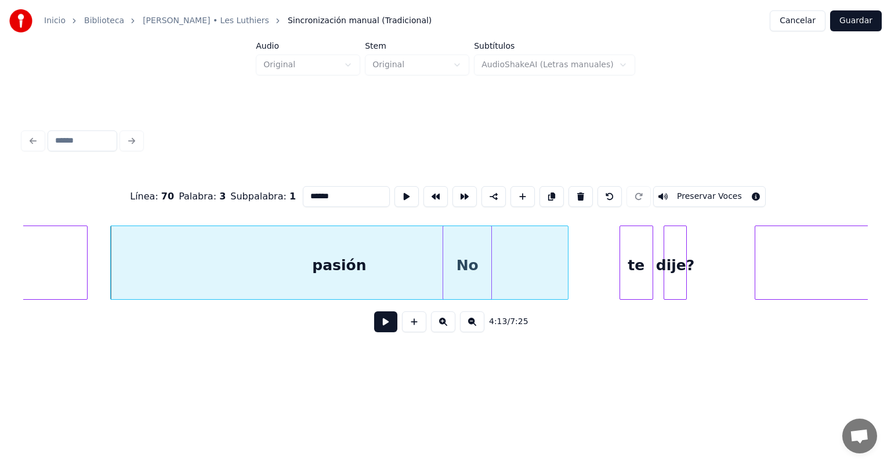
click at [428, 244] on div "pasión" at bounding box center [339, 265] width 457 height 79
click at [457, 252] on div "pasión" at bounding box center [334, 265] width 457 height 79
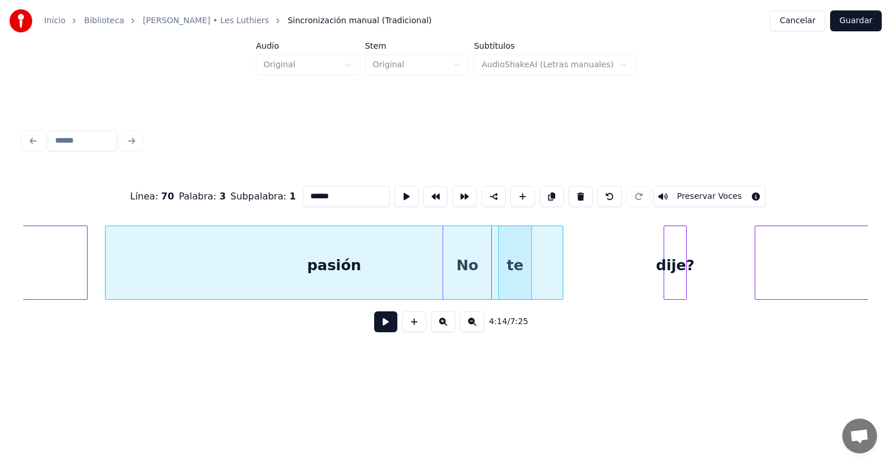
click at [375, 327] on button at bounding box center [385, 321] width 23 height 21
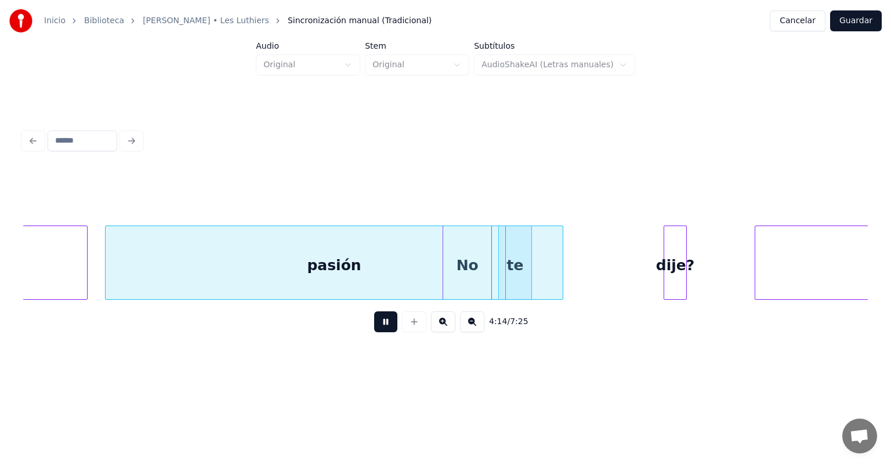
click at [374, 327] on button at bounding box center [385, 321] width 23 height 21
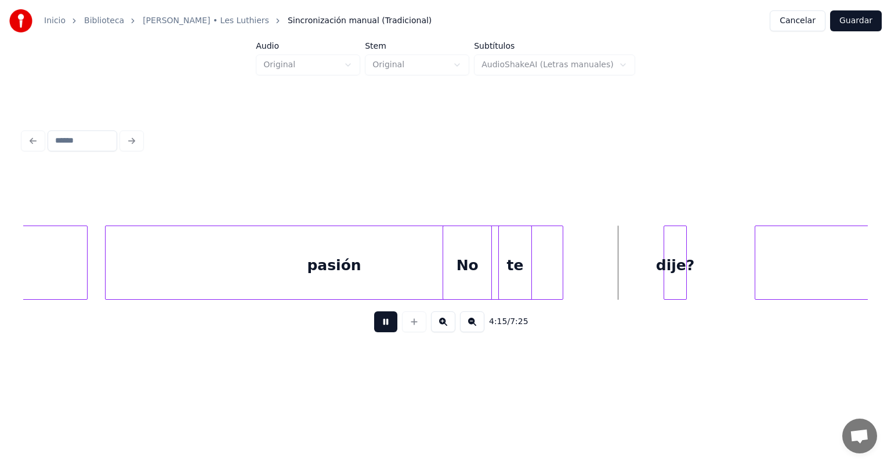
click at [374, 327] on button at bounding box center [385, 321] width 23 height 21
click at [390, 257] on div "pasión" at bounding box center [334, 265] width 457 height 79
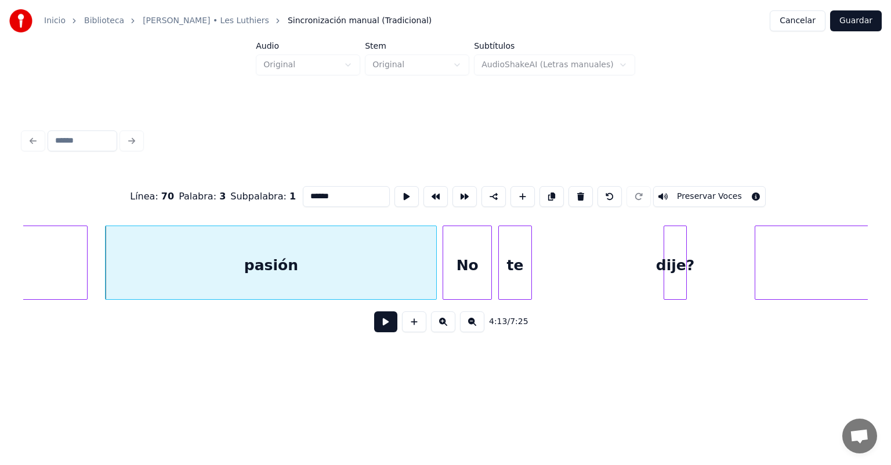
click at [436, 240] on div at bounding box center [434, 262] width 3 height 73
click at [374, 318] on button at bounding box center [385, 321] width 23 height 21
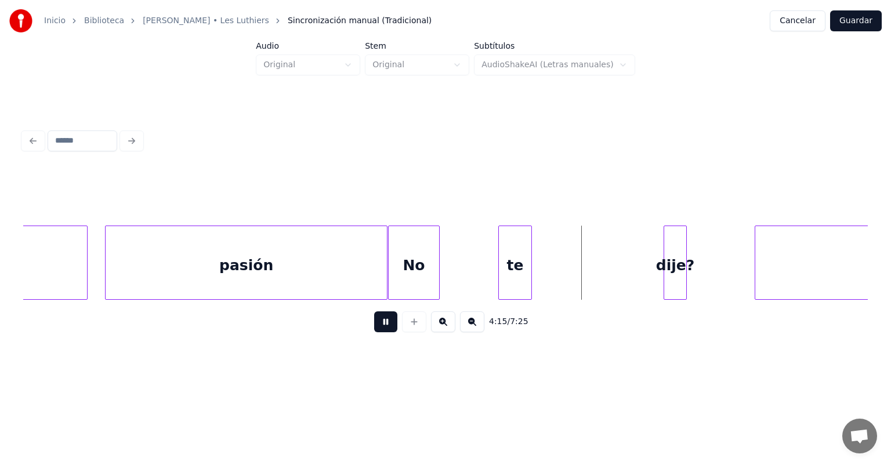
click at [433, 271] on div "No" at bounding box center [414, 265] width 50 height 79
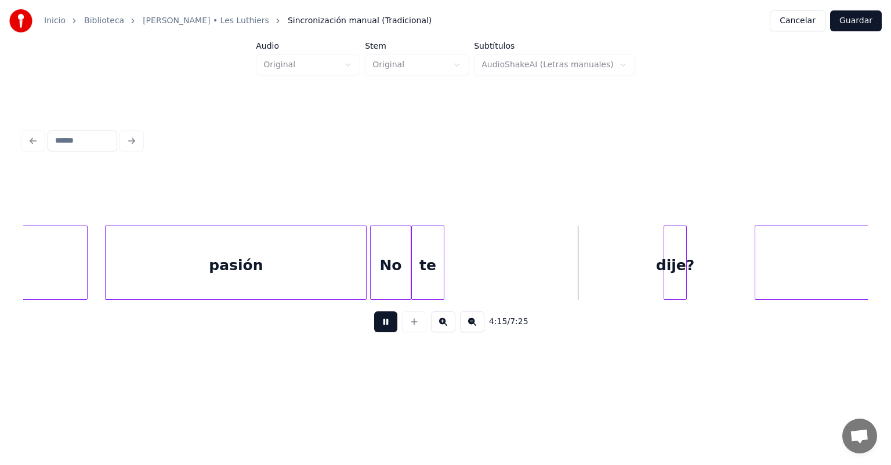
click at [432, 275] on div "te" at bounding box center [428, 265] width 32 height 79
click at [393, 271] on div "No" at bounding box center [391, 265] width 41 height 79
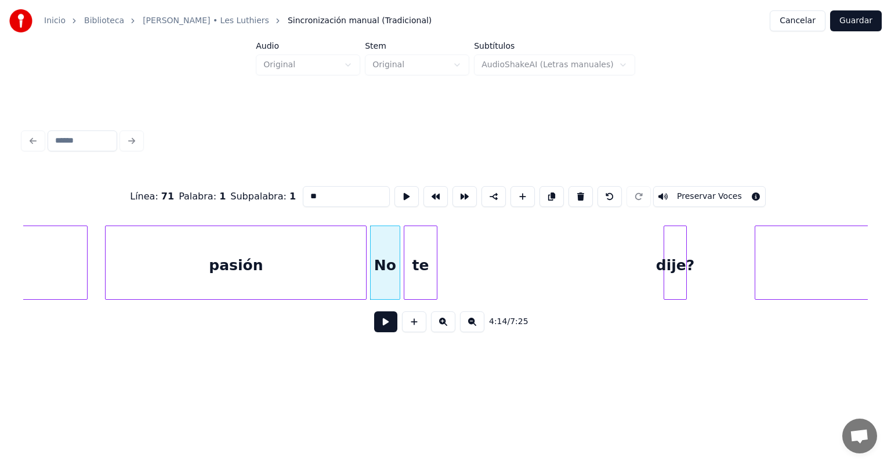
click at [426, 273] on div "te" at bounding box center [420, 265] width 32 height 79
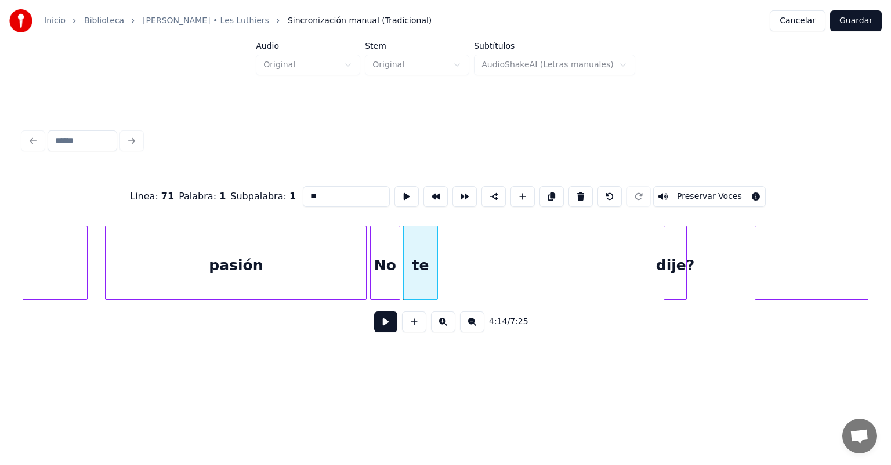
click at [434, 277] on div "te" at bounding box center [421, 265] width 34 height 79
click at [374, 326] on button at bounding box center [385, 321] width 23 height 21
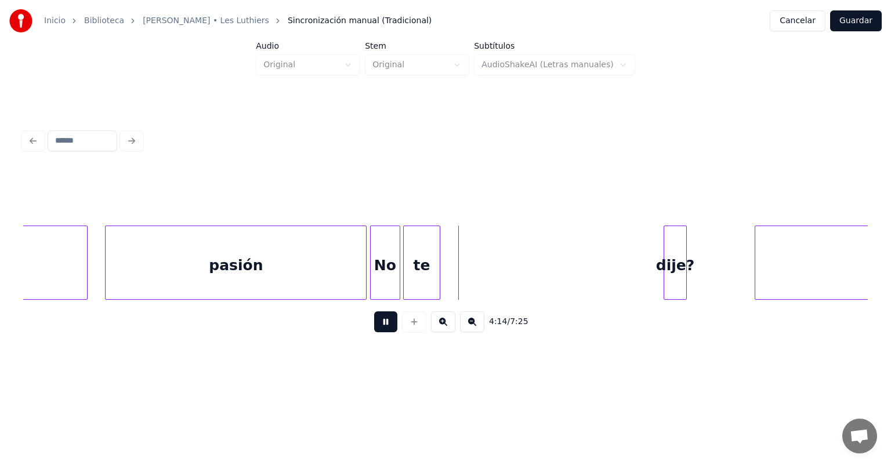
click at [374, 326] on button at bounding box center [385, 321] width 23 height 21
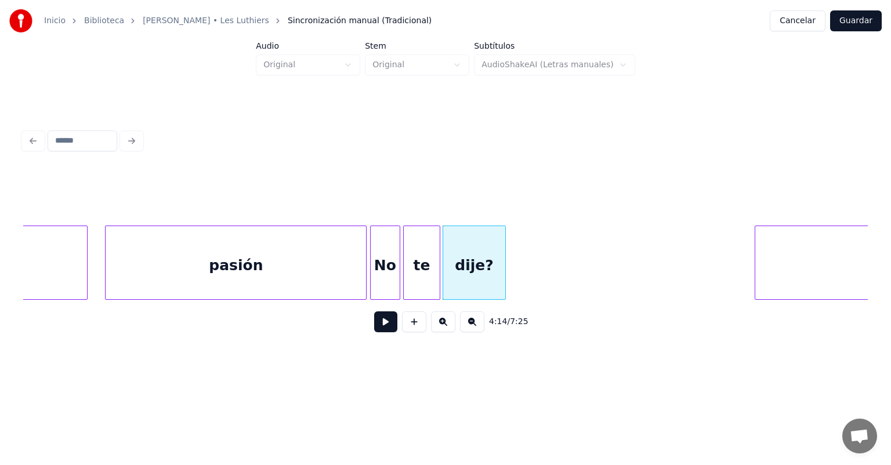
click at [376, 327] on button at bounding box center [385, 321] width 23 height 21
click at [374, 327] on button at bounding box center [385, 321] width 23 height 21
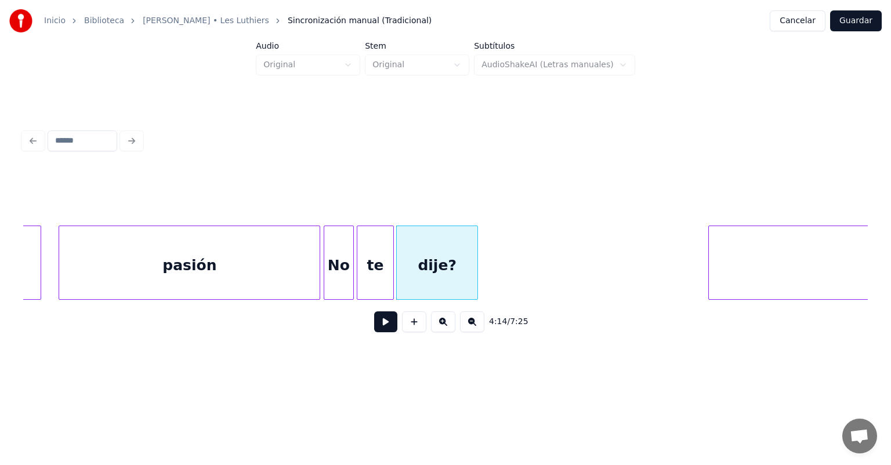
scroll to position [0, 73510]
click at [374, 326] on button at bounding box center [385, 321] width 23 height 21
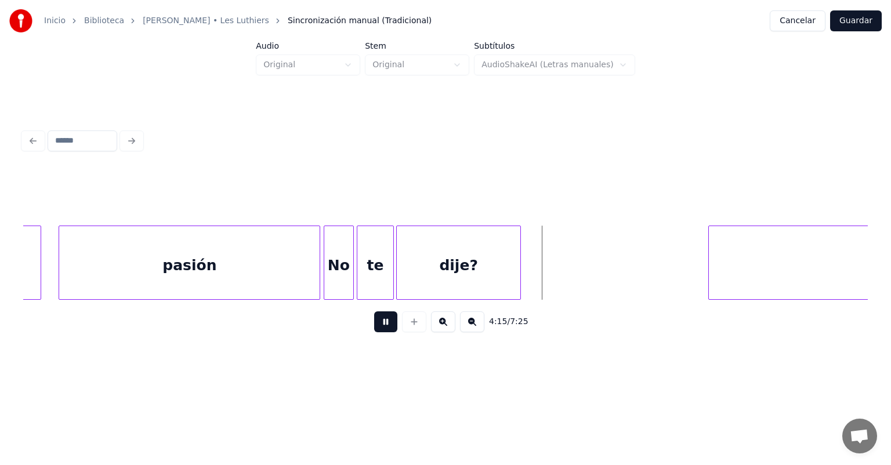
click at [377, 327] on button at bounding box center [385, 321] width 23 height 21
click at [195, 267] on div "pasión" at bounding box center [189, 265] width 260 height 79
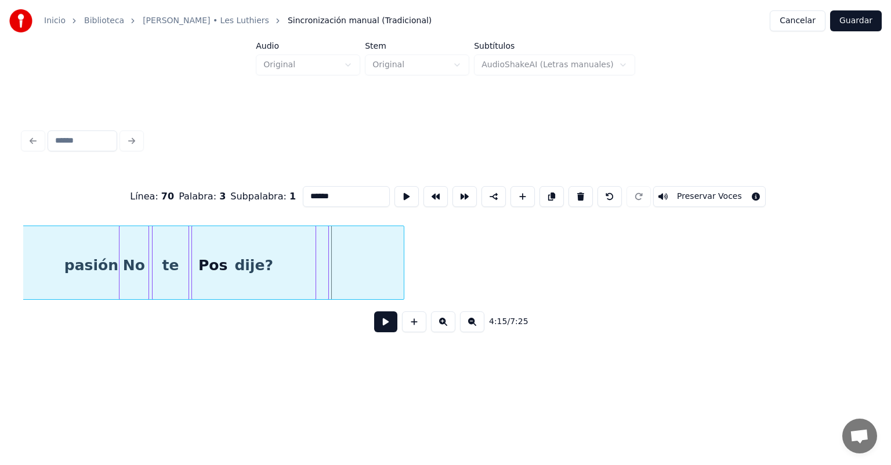
scroll to position [0, 73713]
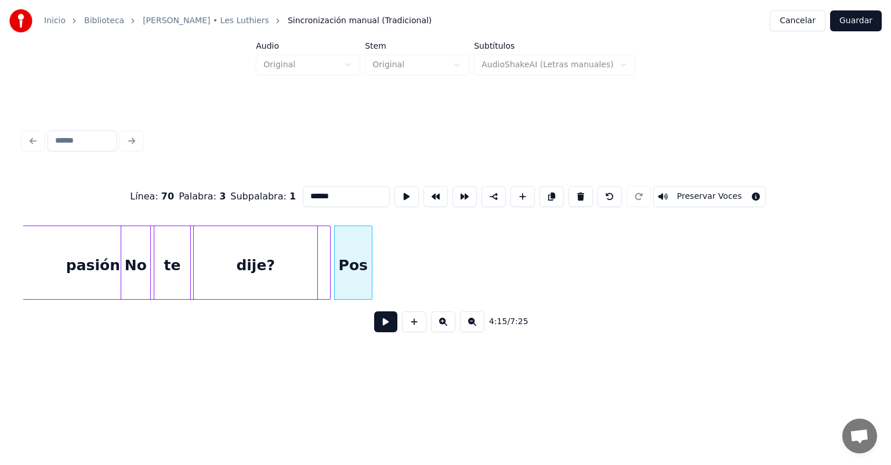
click at [374, 325] on button at bounding box center [385, 321] width 23 height 21
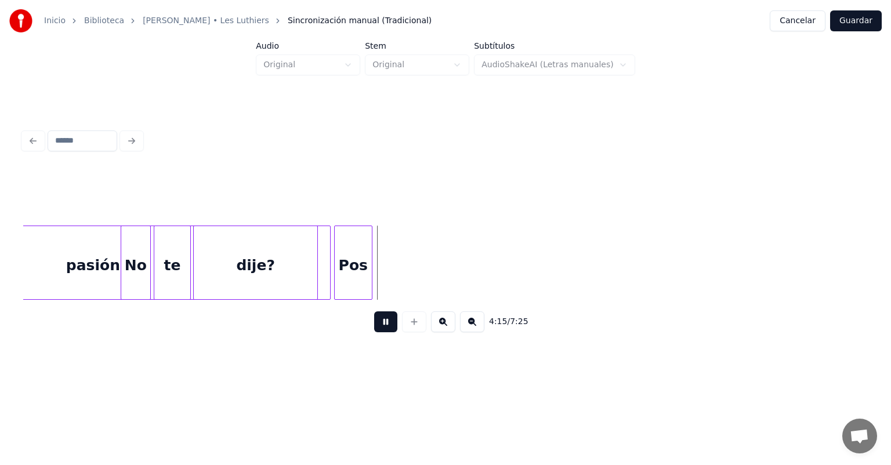
click at [374, 327] on button at bounding box center [385, 321] width 23 height 21
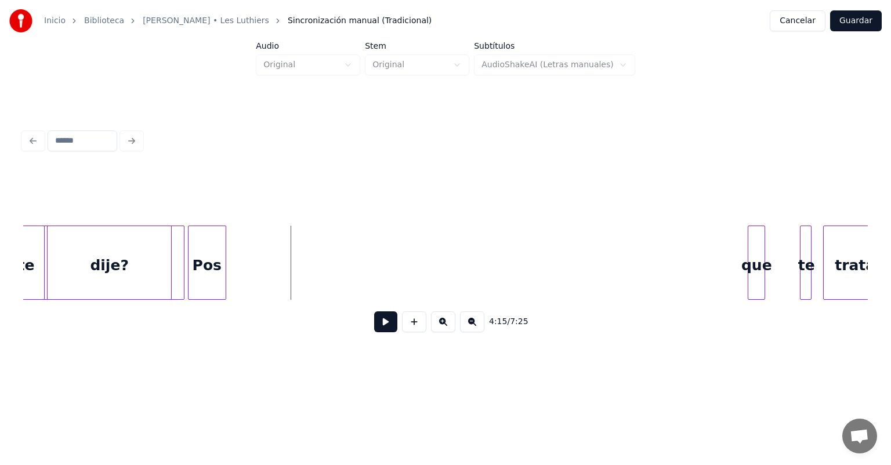
scroll to position [0, 73896]
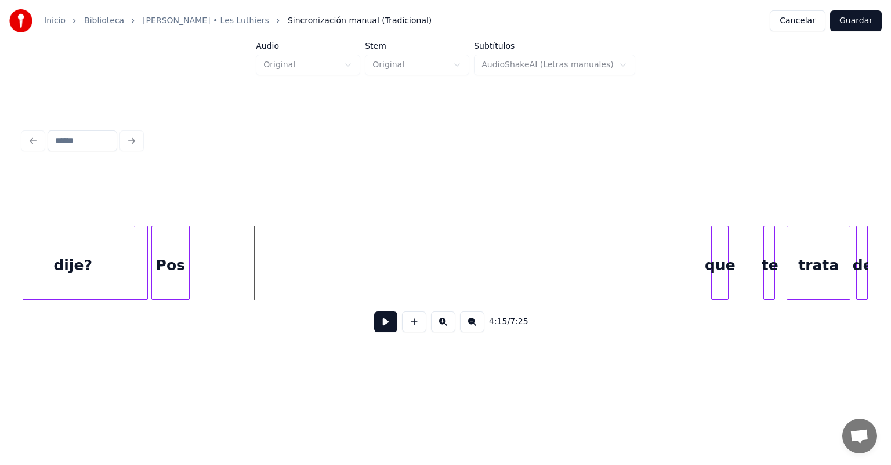
click at [457, 249] on div at bounding box center [713, 262] width 3 height 73
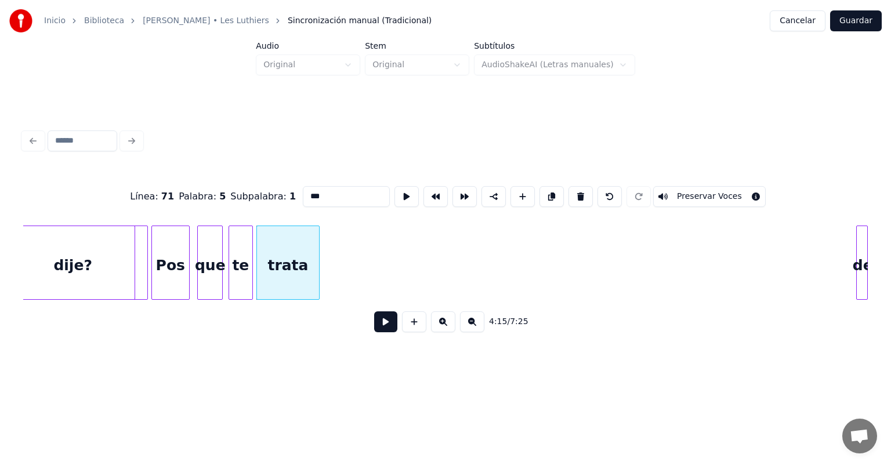
click at [168, 255] on div "Pos" at bounding box center [170, 265] width 37 height 79
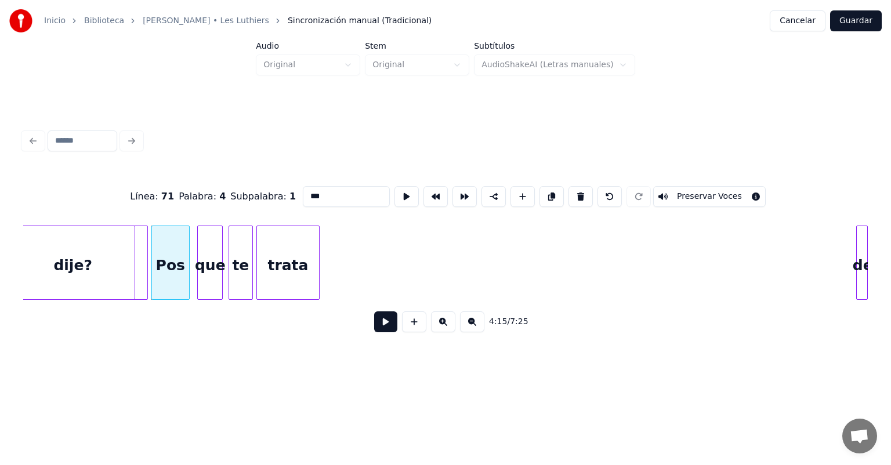
type input "***"
click at [378, 327] on button at bounding box center [385, 321] width 23 height 21
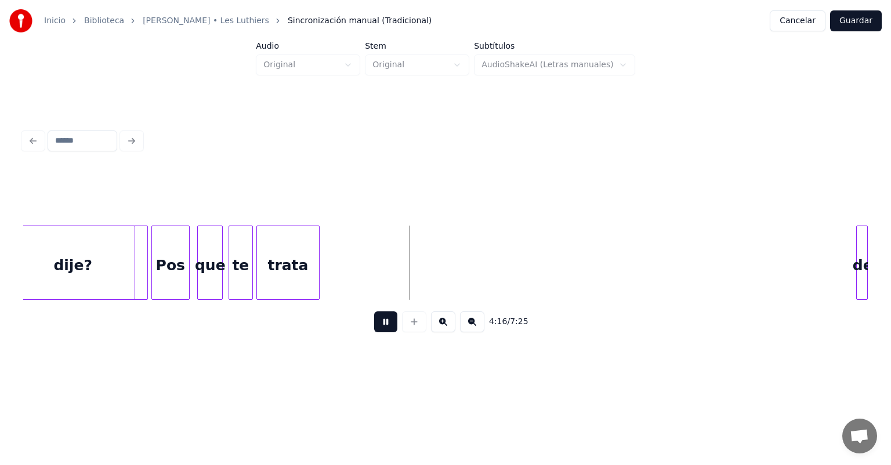
click at [316, 277] on div "trata" at bounding box center [288, 265] width 63 height 79
click at [319, 278] on div at bounding box center [319, 262] width 3 height 73
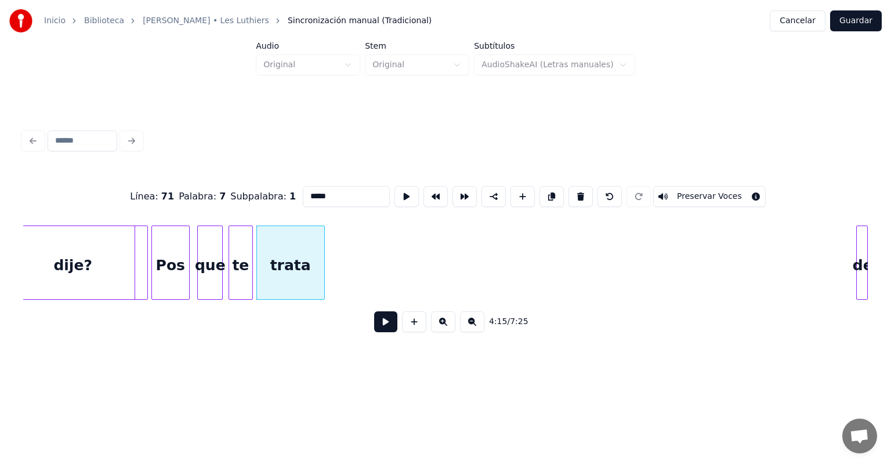
click at [319, 273] on div "trata" at bounding box center [290, 265] width 67 height 79
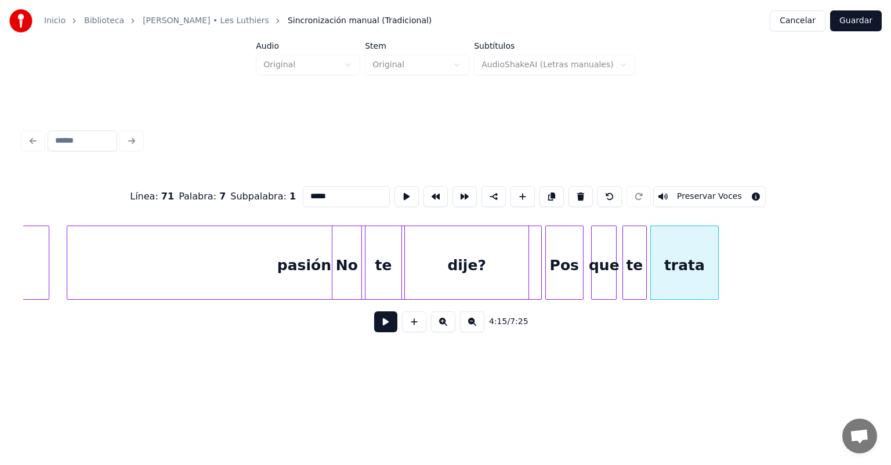
scroll to position [0, 73429]
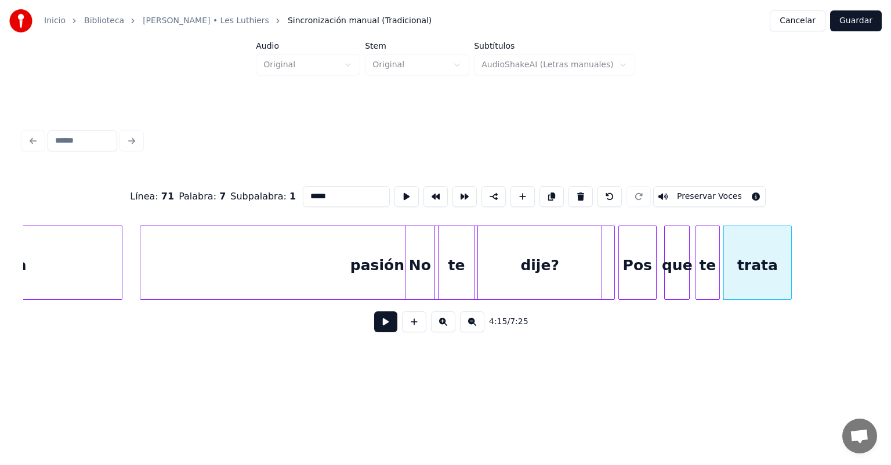
click at [342, 256] on div "pasión" at bounding box center [376, 265] width 473 height 79
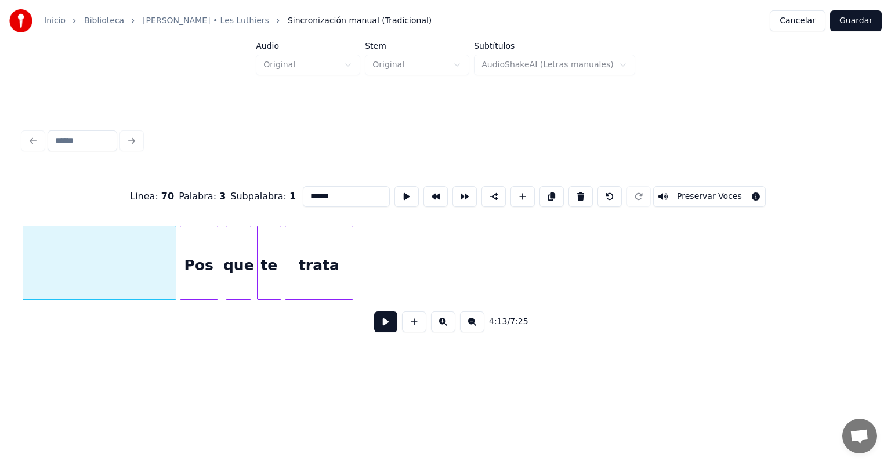
scroll to position [0, 74014]
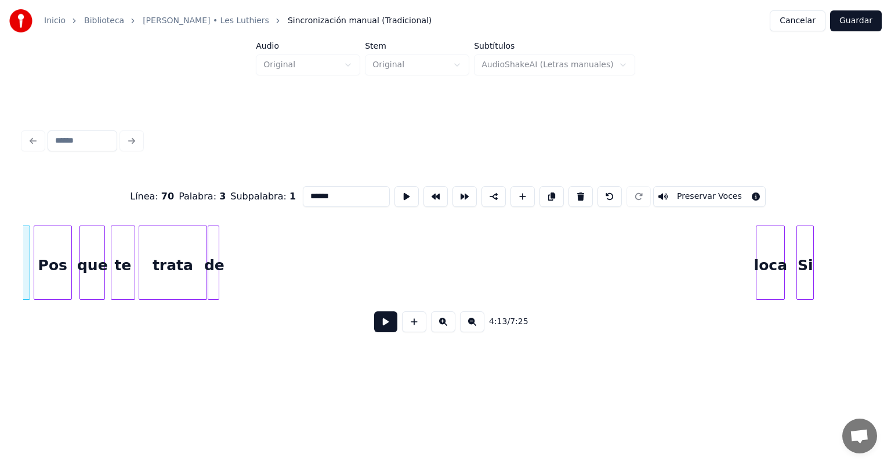
click at [213, 226] on div "de" at bounding box center [214, 265] width 12 height 79
click at [229, 234] on div at bounding box center [227, 262] width 3 height 73
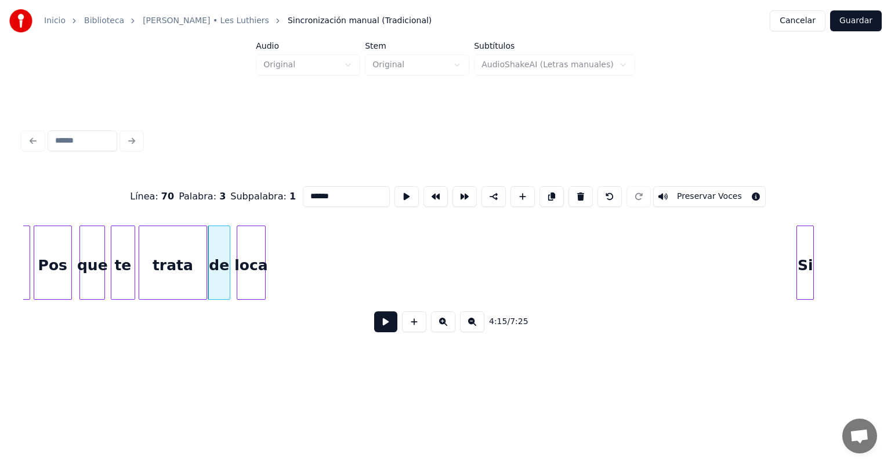
click at [249, 261] on div "loca" at bounding box center [251, 265] width 28 height 79
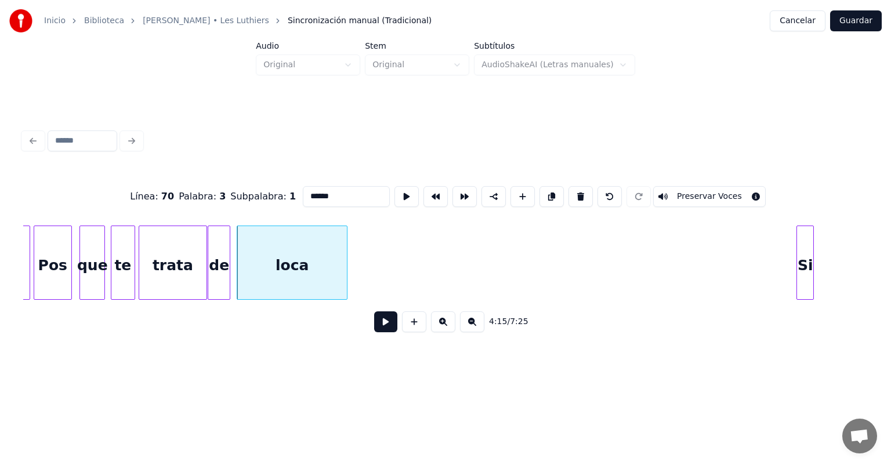
click at [347, 277] on div at bounding box center [344, 262] width 3 height 73
click at [171, 272] on div "trata" at bounding box center [173, 265] width 68 height 79
type input "*****"
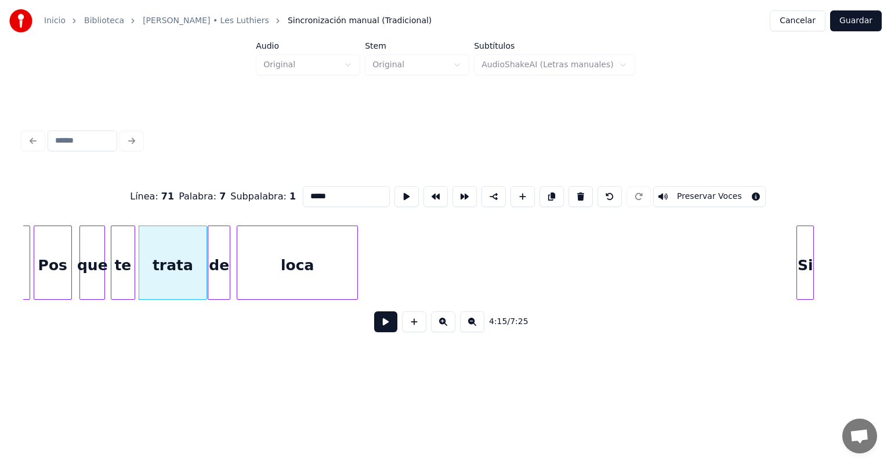
click at [375, 324] on button at bounding box center [385, 321] width 23 height 21
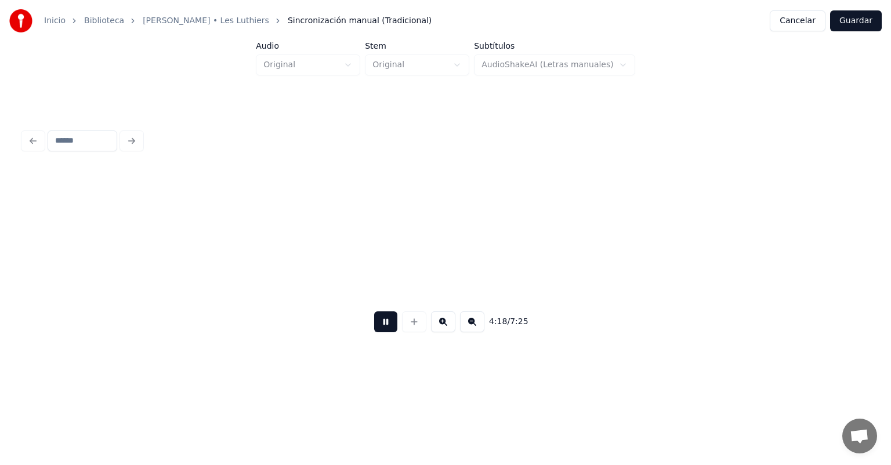
scroll to position [0, 74924]
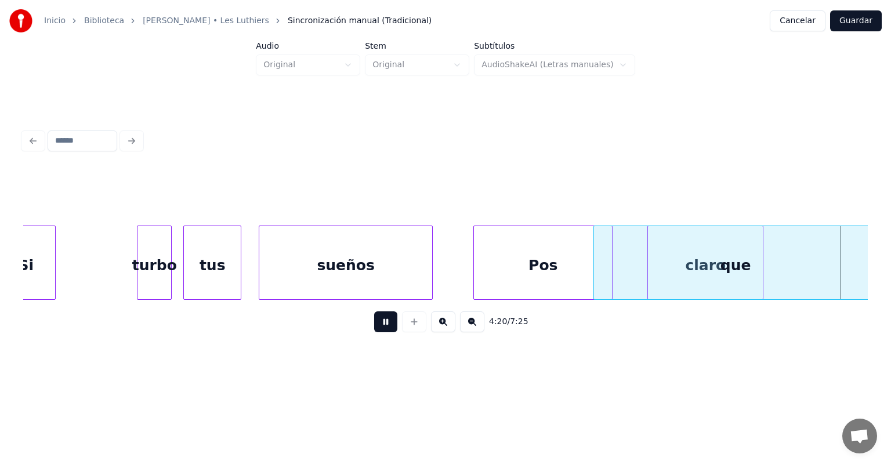
click at [380, 323] on button at bounding box center [385, 321] width 23 height 21
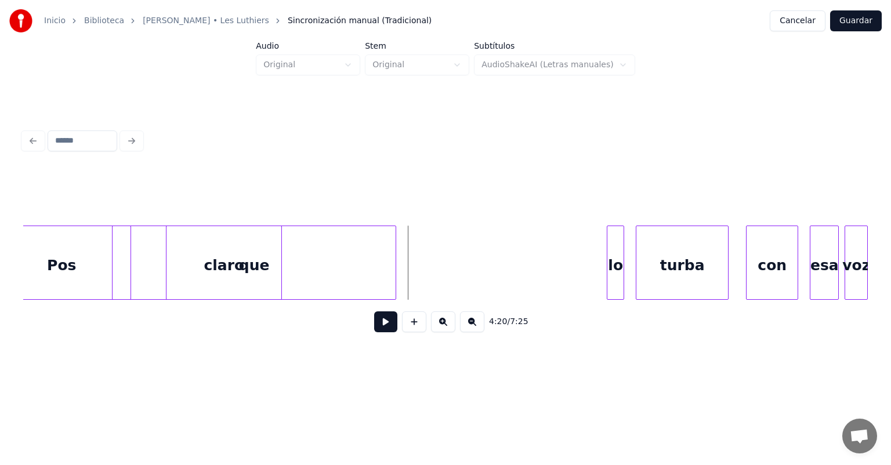
scroll to position [0, 74961]
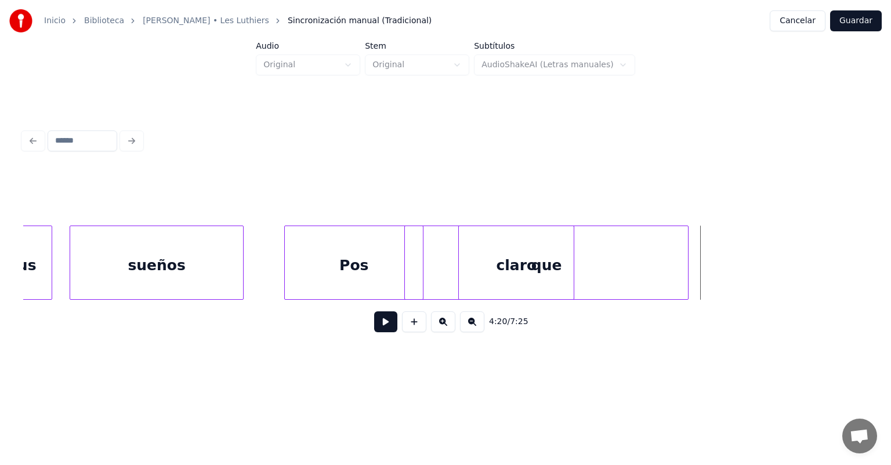
click at [207, 256] on div "sueños" at bounding box center [156, 265] width 173 height 79
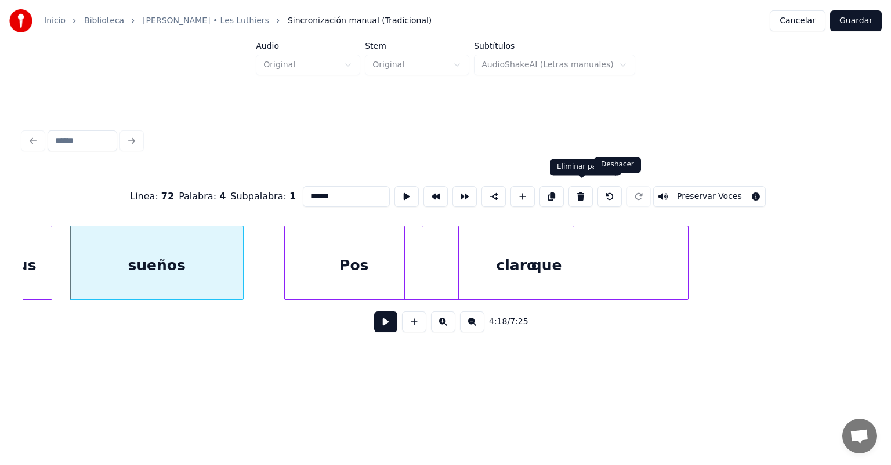
click at [457, 193] on button at bounding box center [609, 196] width 24 height 21
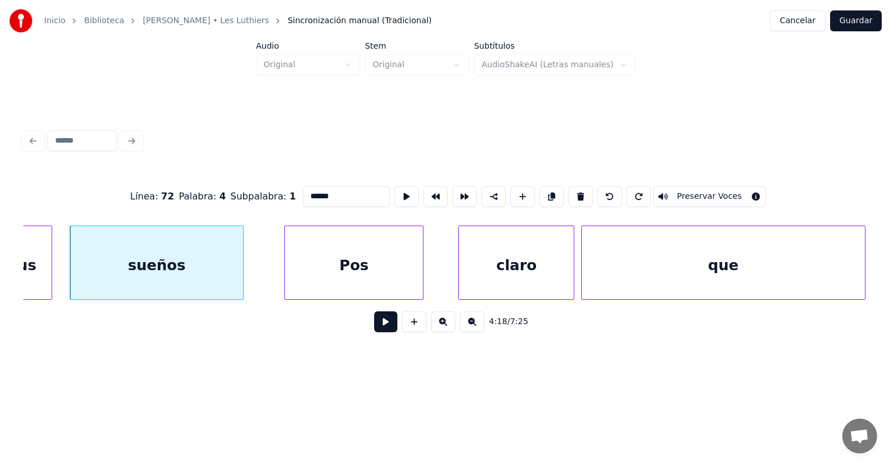
click at [457, 258] on div "que" at bounding box center [723, 265] width 283 height 79
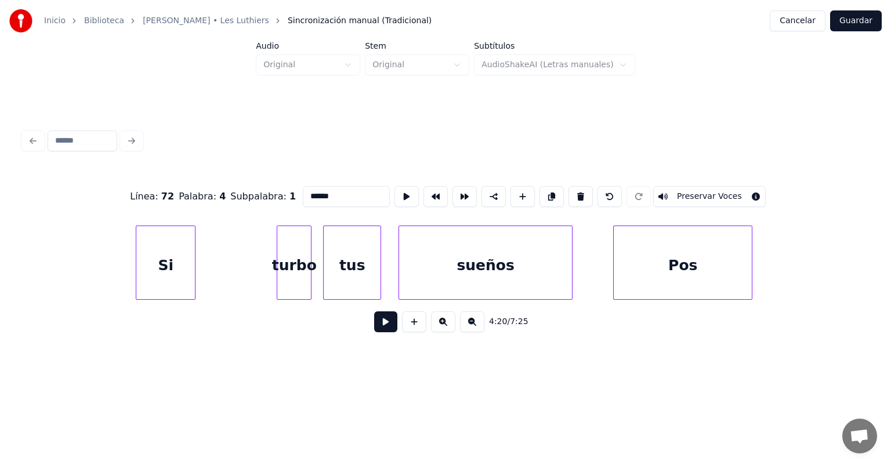
scroll to position [0, 74413]
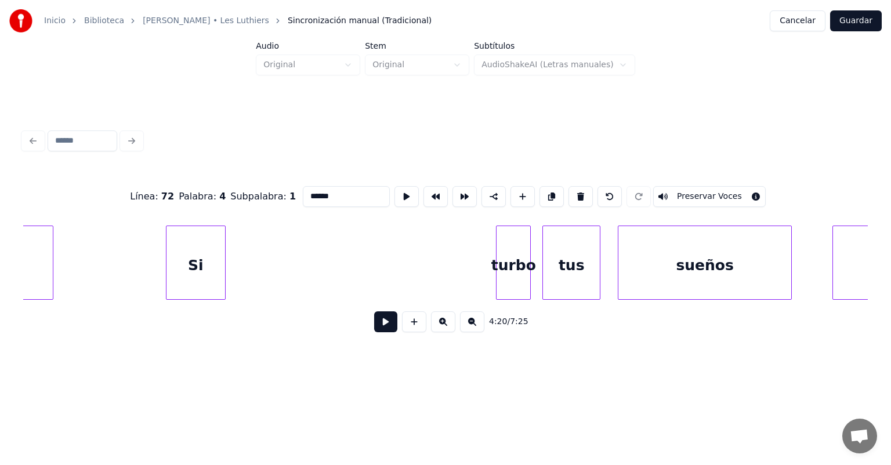
click at [183, 268] on div "Si" at bounding box center [195, 265] width 59 height 79
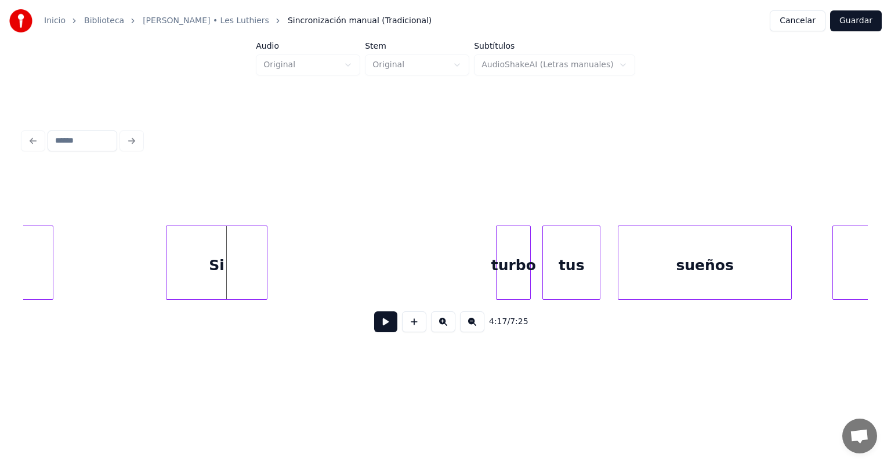
click at [266, 271] on div at bounding box center [264, 262] width 3 height 73
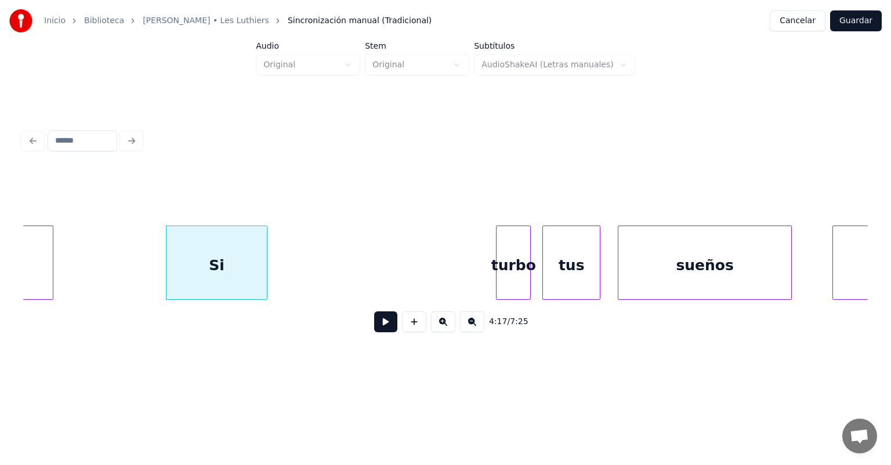
click at [457, 243] on div "turbo" at bounding box center [514, 265] width 34 height 79
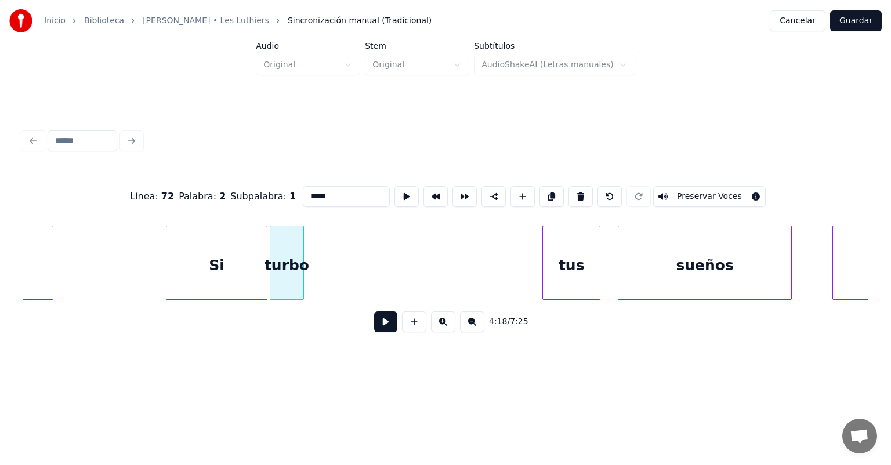
click at [283, 249] on div "turbo" at bounding box center [287, 265] width 34 height 79
click at [303, 251] on div "turbo" at bounding box center [287, 265] width 34 height 79
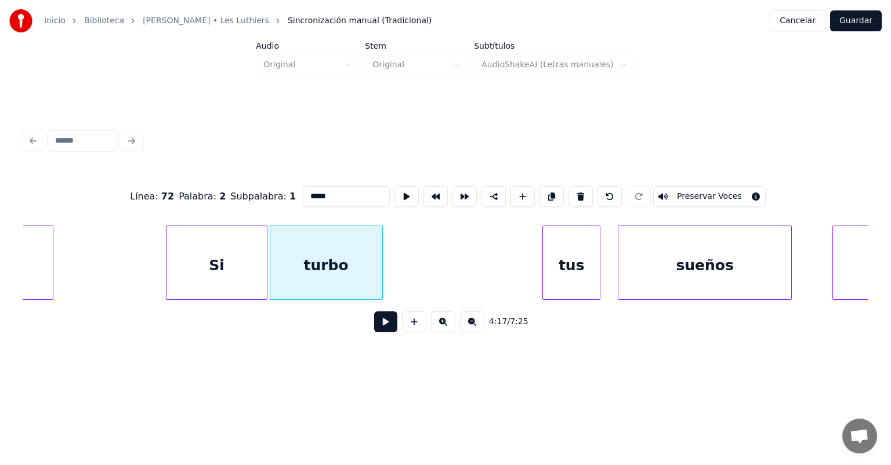
click at [381, 262] on div at bounding box center [380, 262] width 3 height 73
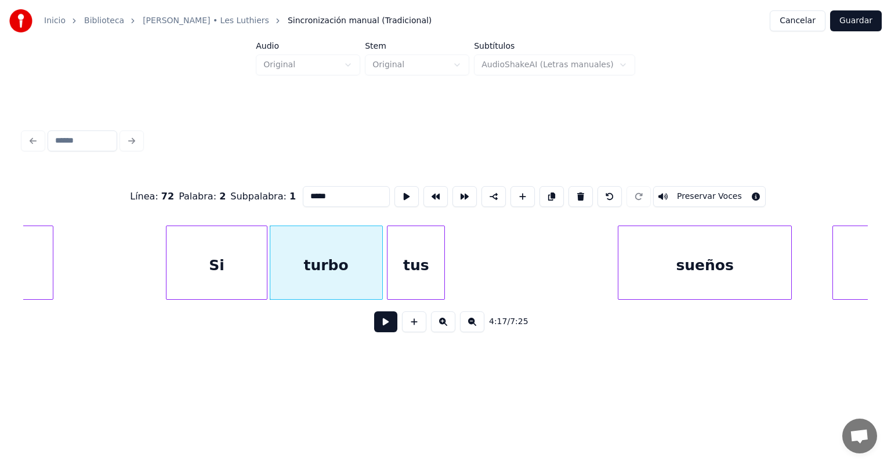
click at [422, 254] on div "tus" at bounding box center [415, 265] width 57 height 79
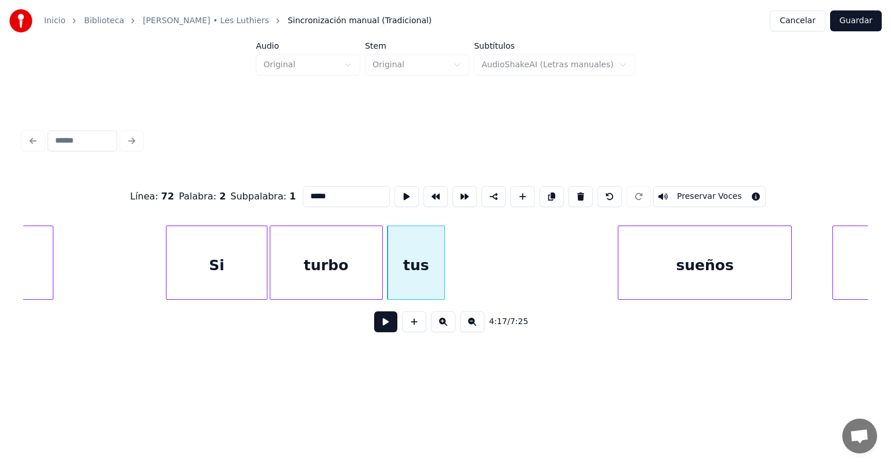
click at [444, 255] on div "tus" at bounding box center [416, 263] width 58 height 74
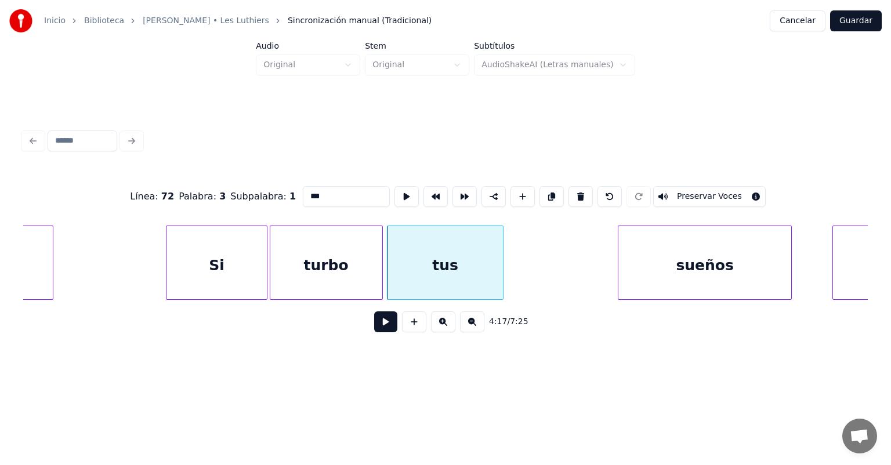
click at [457, 260] on div at bounding box center [500, 262] width 3 height 73
click at [222, 258] on div "Si" at bounding box center [216, 265] width 100 height 79
type input "**"
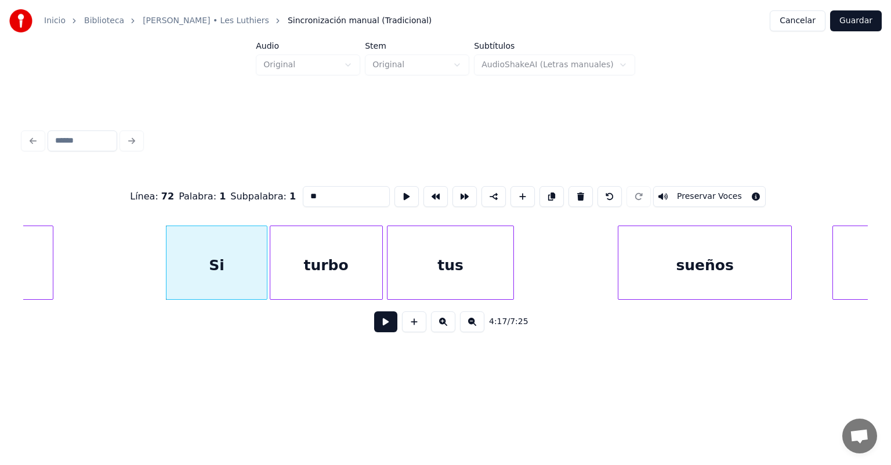
click at [375, 327] on button at bounding box center [385, 321] width 23 height 21
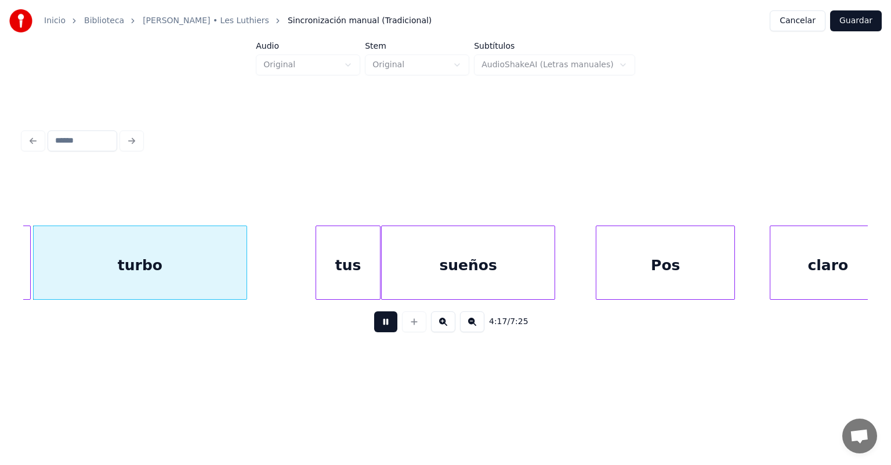
scroll to position [0, 74647]
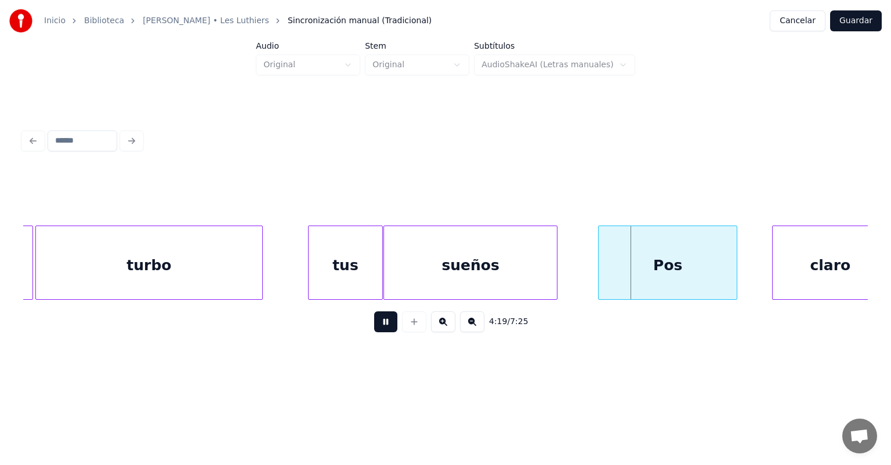
click at [457, 270] on div at bounding box center [600, 262] width 3 height 73
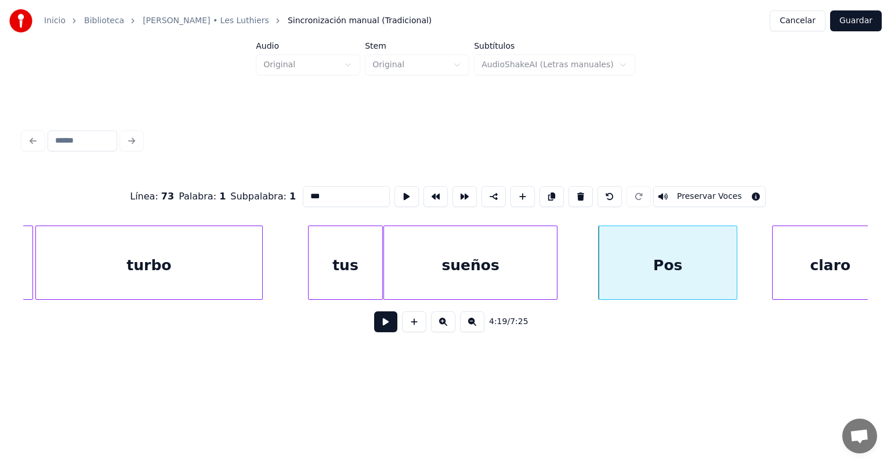
click at [457, 266] on div "sueños" at bounding box center [470, 265] width 173 height 79
type input "******"
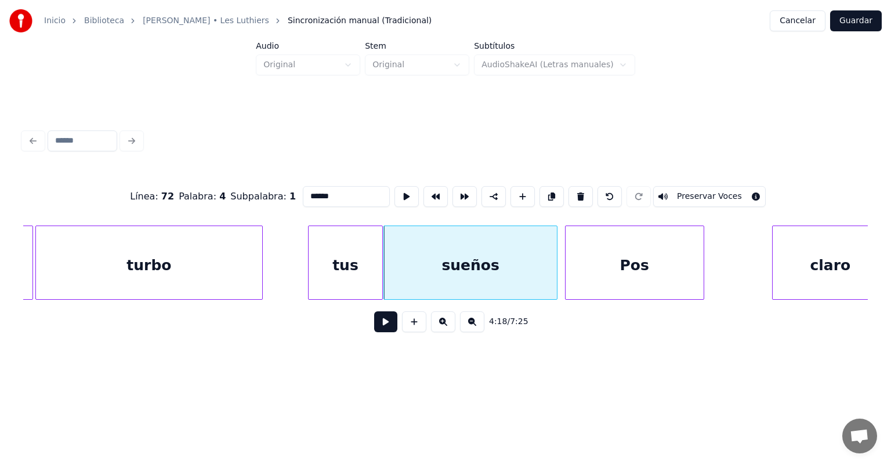
click at [457, 257] on div "Pos" at bounding box center [635, 265] width 138 height 79
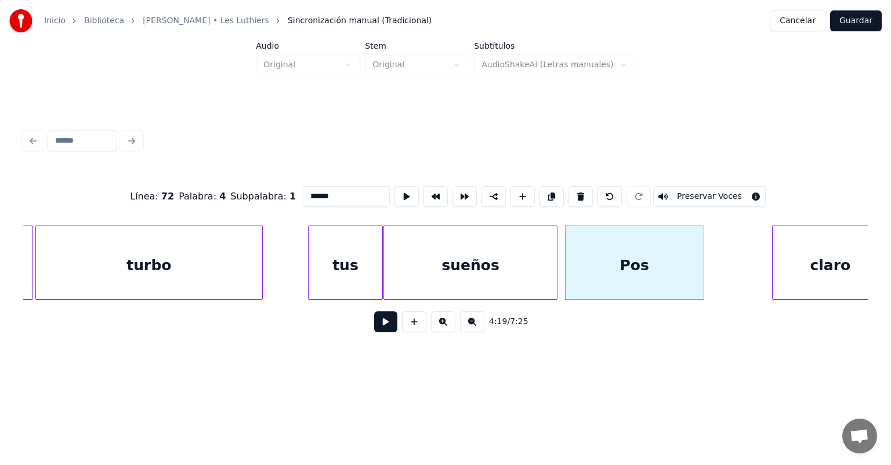
click at [378, 317] on button at bounding box center [385, 321] width 23 height 21
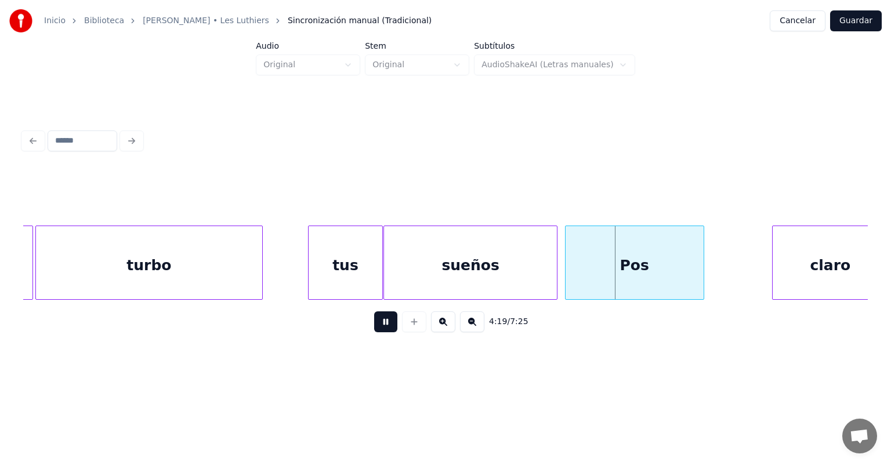
click at [374, 321] on button at bounding box center [385, 321] width 23 height 21
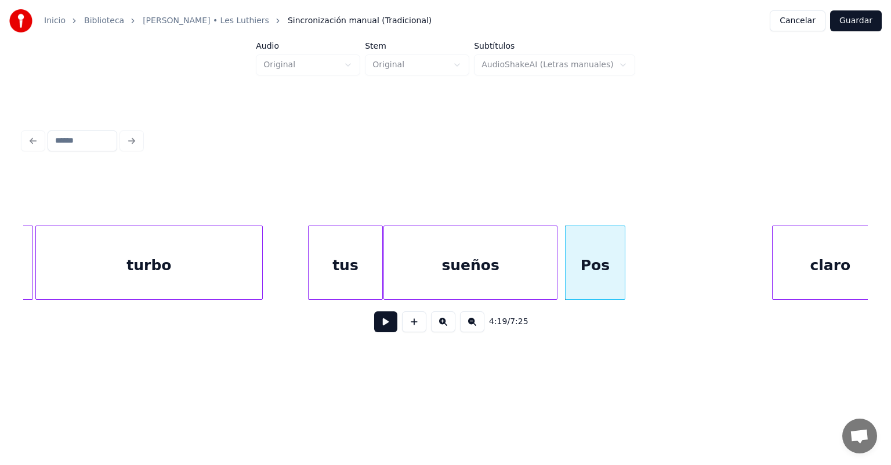
scroll to position [0, 74664]
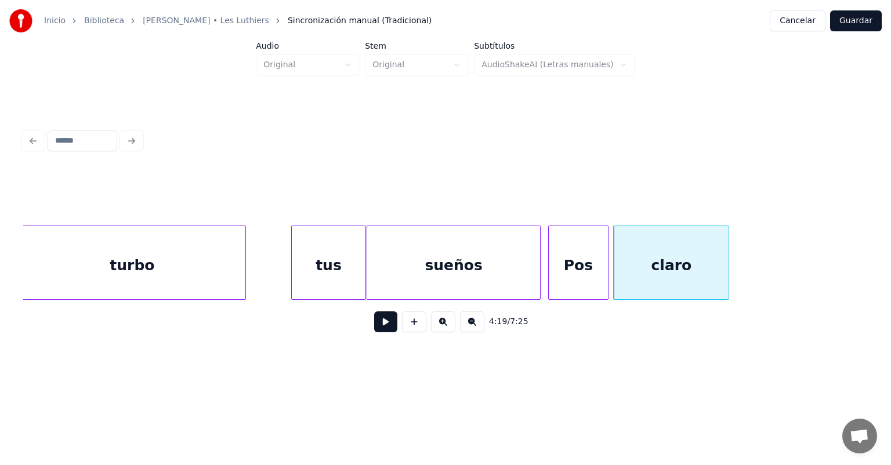
click at [374, 324] on button at bounding box center [385, 321] width 23 height 21
click at [374, 327] on button at bounding box center [385, 321] width 23 height 21
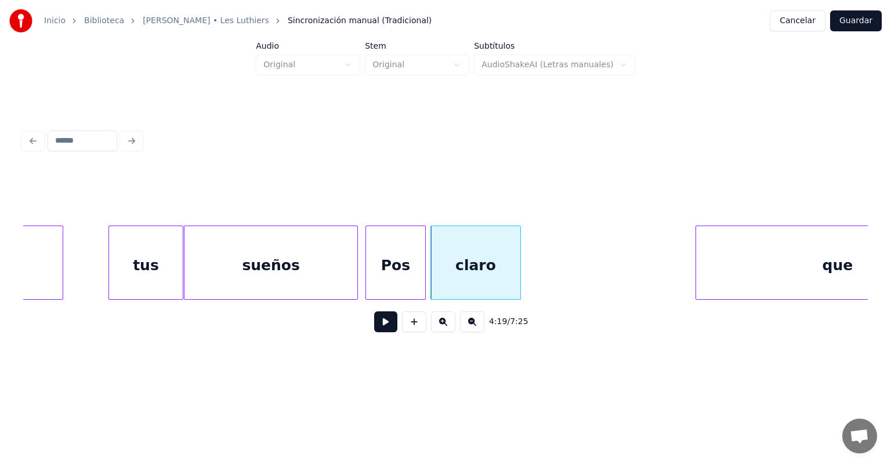
scroll to position [0, 74952]
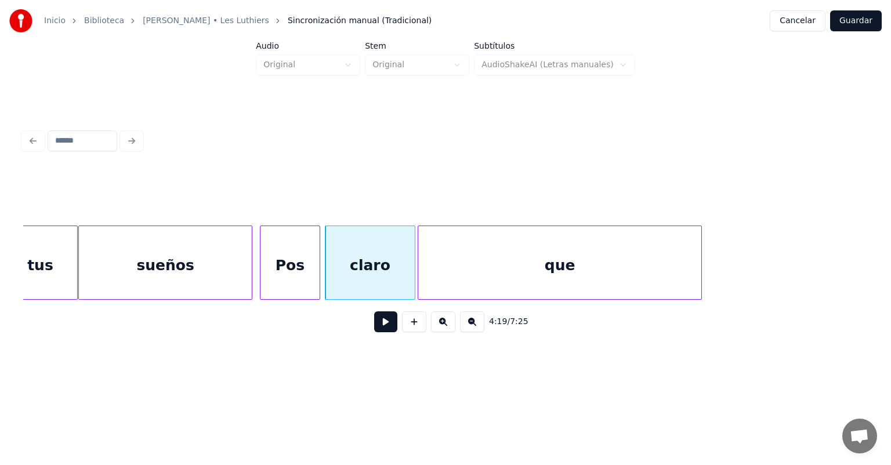
click at [457, 258] on div "que" at bounding box center [559, 265] width 283 height 79
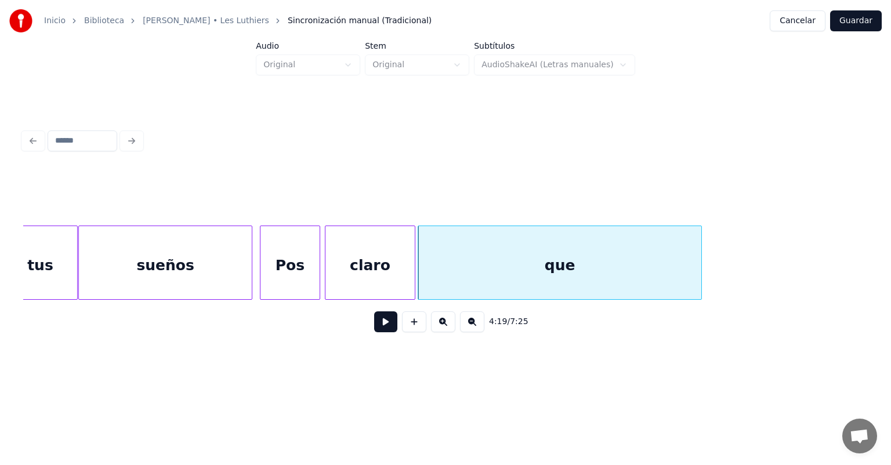
click at [376, 324] on button at bounding box center [385, 321] width 23 height 21
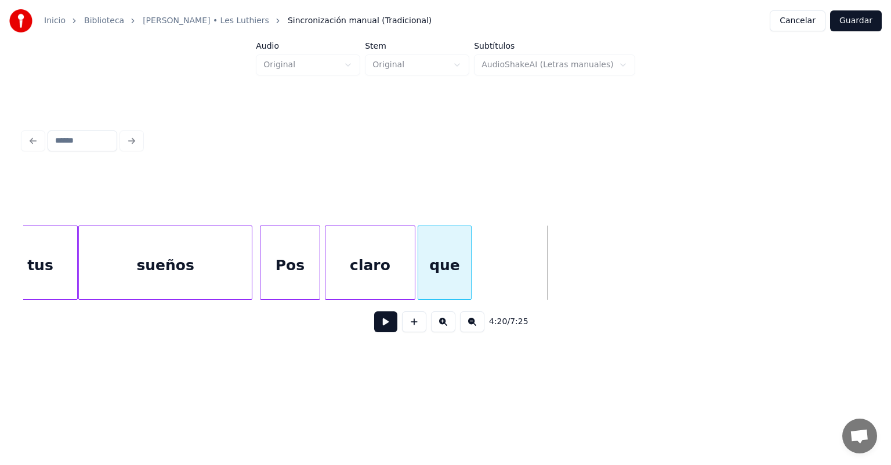
click at [457, 276] on div at bounding box center [469, 262] width 3 height 73
click at [378, 323] on button at bounding box center [385, 321] width 23 height 21
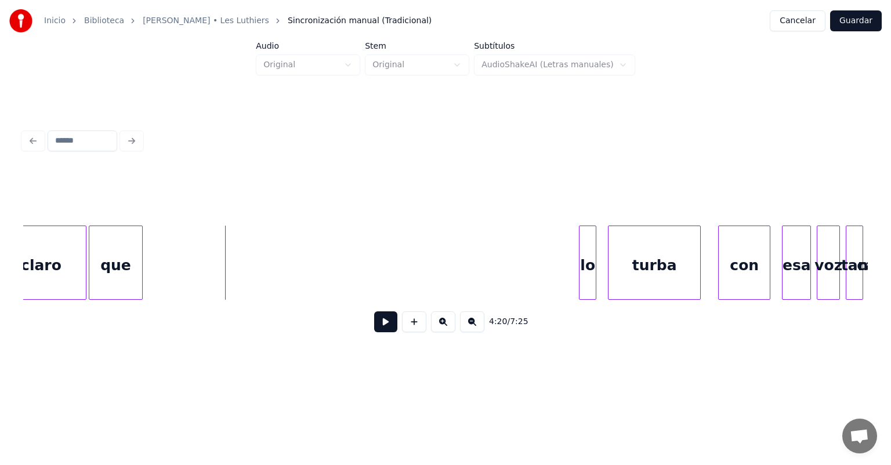
scroll to position [0, 75318]
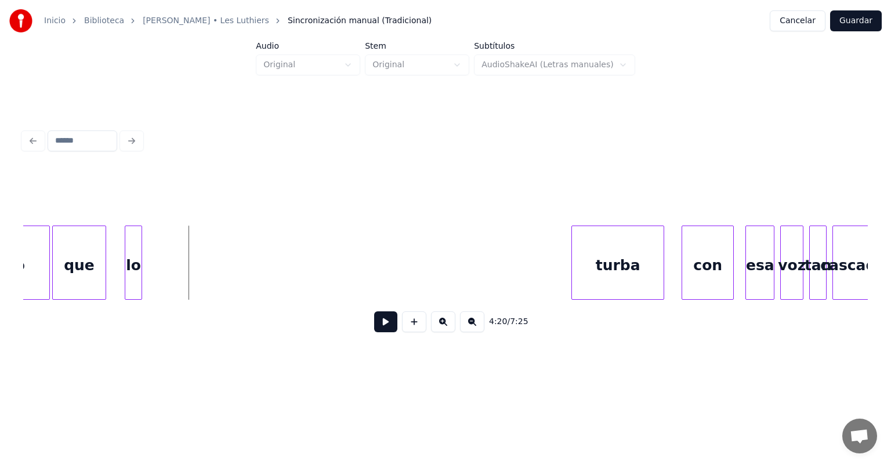
click at [130, 323] on div "4:20 / 7:25" at bounding box center [445, 256] width 845 height 176
click at [164, 271] on div at bounding box center [163, 262] width 3 height 73
click at [375, 317] on button at bounding box center [385, 321] width 23 height 21
click at [133, 257] on div "lo" at bounding box center [136, 265] width 41 height 79
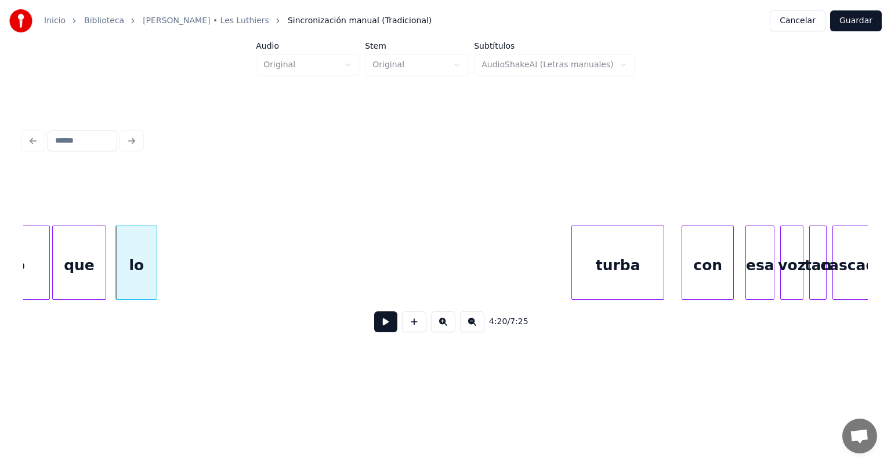
click at [68, 260] on div "que" at bounding box center [79, 265] width 53 height 79
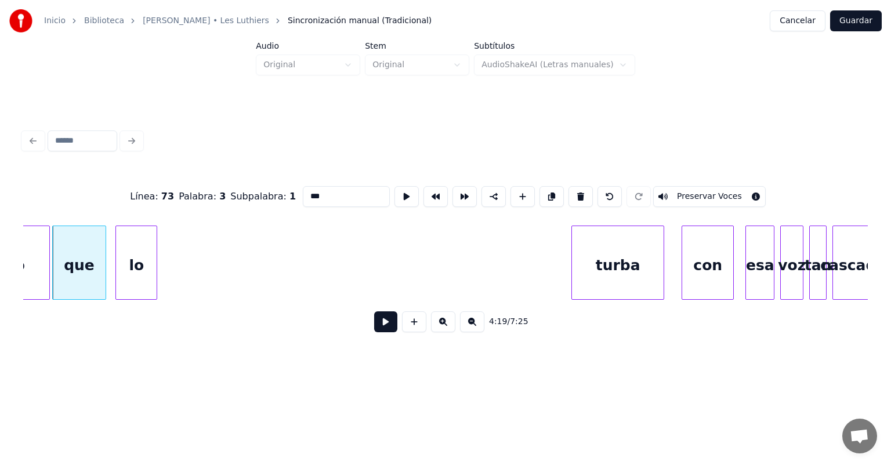
click at [374, 326] on button at bounding box center [385, 321] width 23 height 21
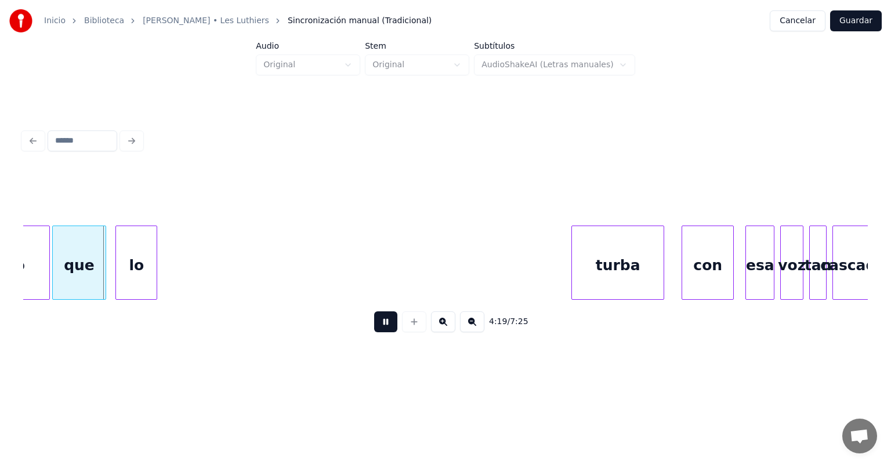
click at [374, 326] on button at bounding box center [385, 321] width 23 height 21
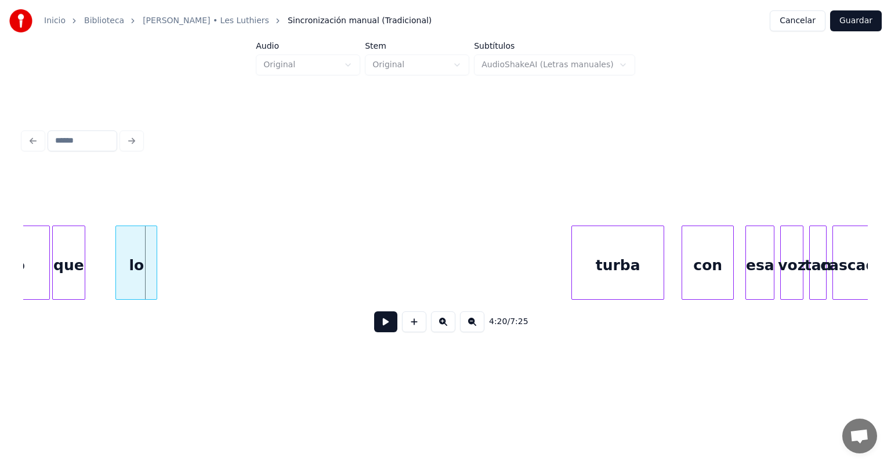
click at [81, 282] on div at bounding box center [82, 262] width 3 height 73
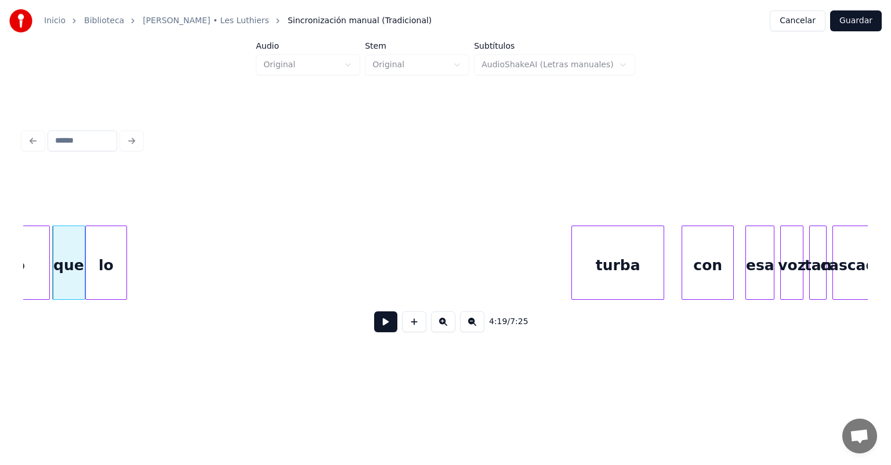
click at [110, 274] on div "lo" at bounding box center [106, 265] width 41 height 79
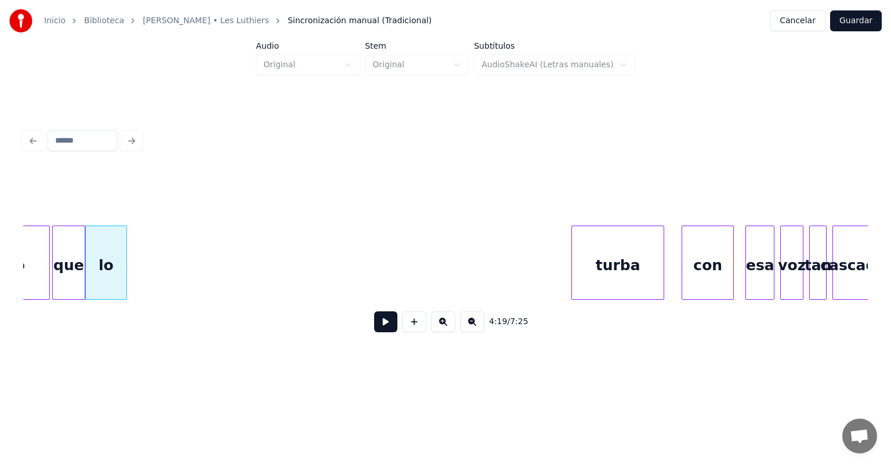
click at [375, 320] on button at bounding box center [385, 321] width 23 height 21
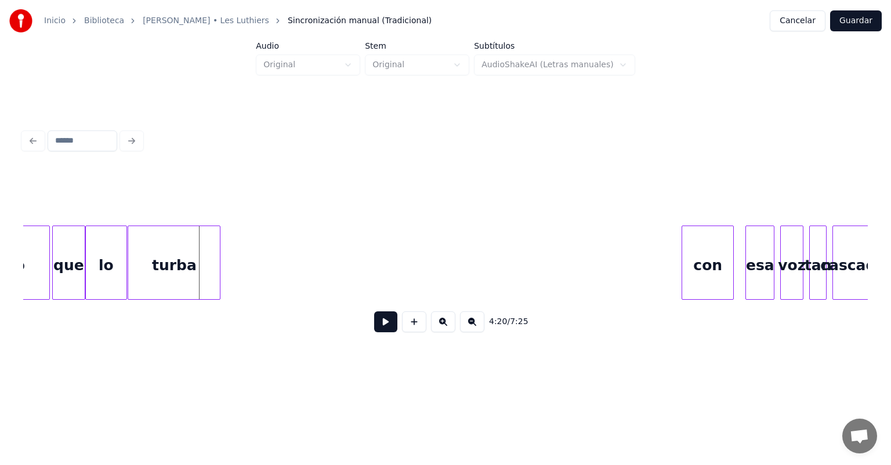
click at [173, 262] on div "turba" at bounding box center [174, 265] width 92 height 79
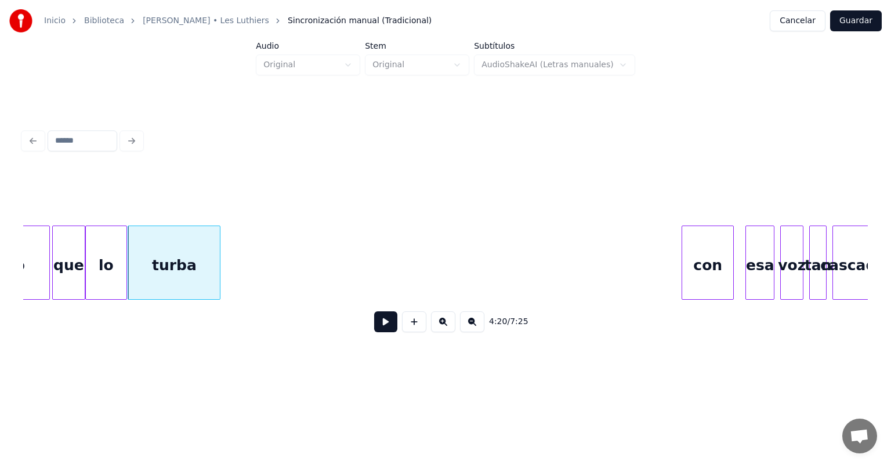
click at [375, 320] on button at bounding box center [385, 321] width 23 height 21
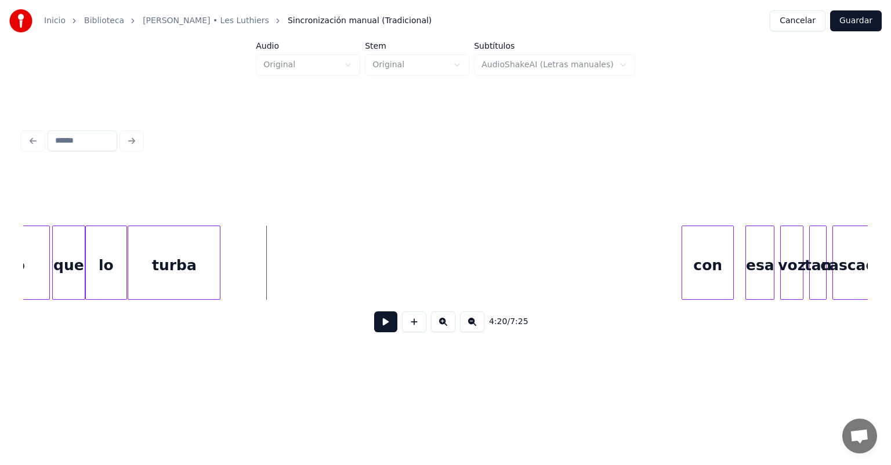
click at [219, 276] on div at bounding box center [217, 262] width 3 height 73
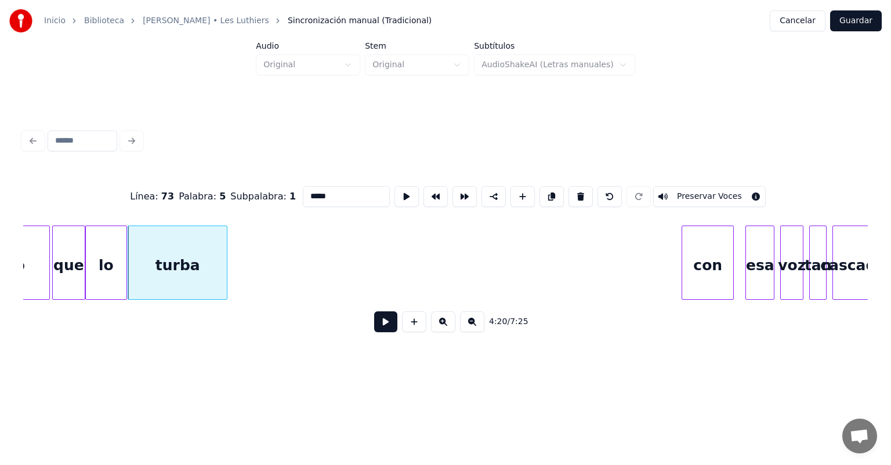
click at [226, 277] on div at bounding box center [224, 262] width 3 height 73
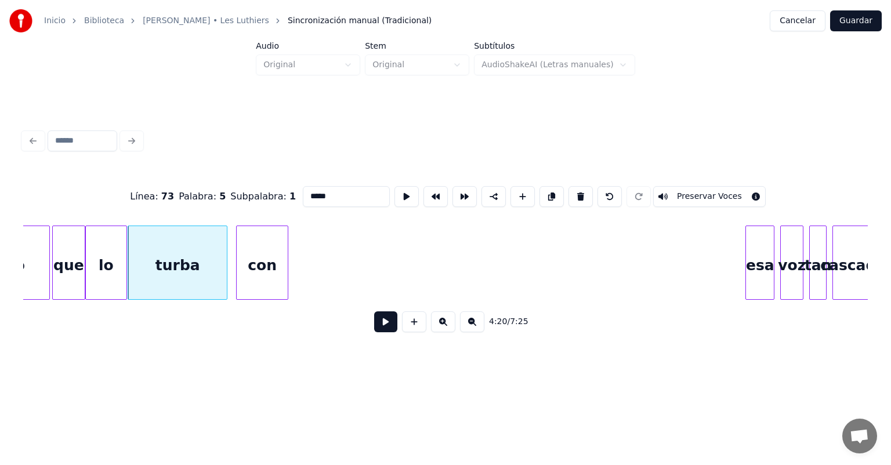
click at [253, 295] on div "que claro lo turba con esa voz tan cascadota" at bounding box center [445, 263] width 845 height 74
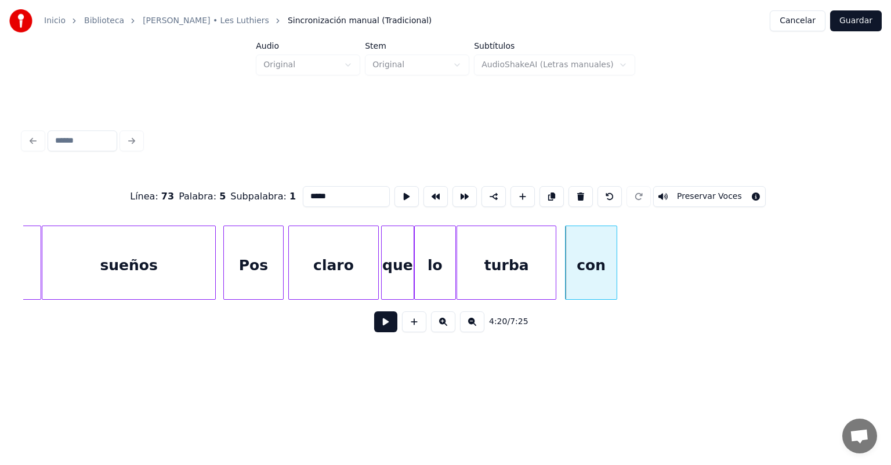
scroll to position [0, 74879]
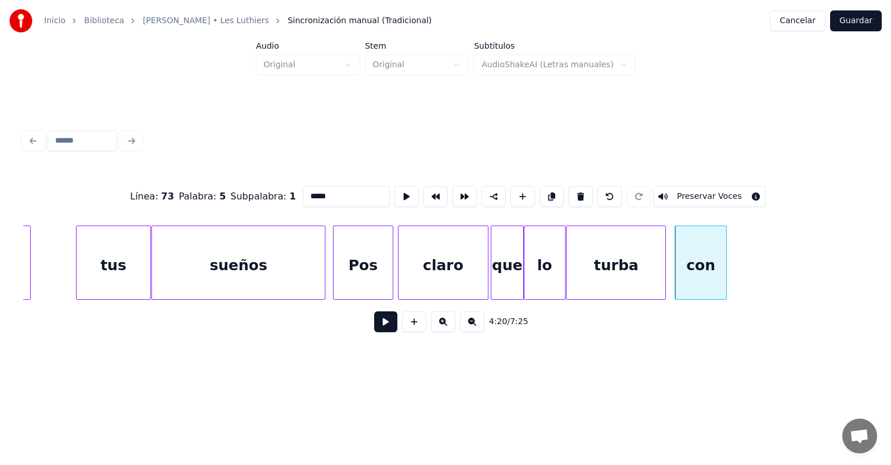
click at [256, 274] on div "sueños" at bounding box center [238, 265] width 173 height 79
type input "******"
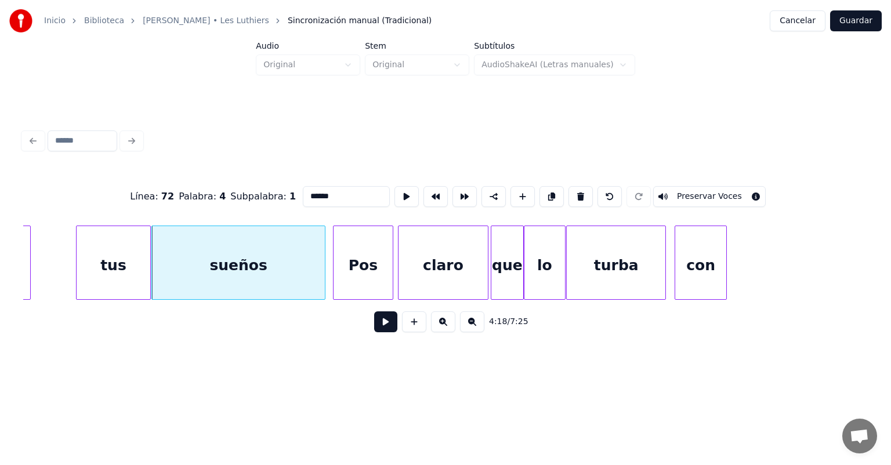
click at [384, 327] on button at bounding box center [385, 321] width 23 height 21
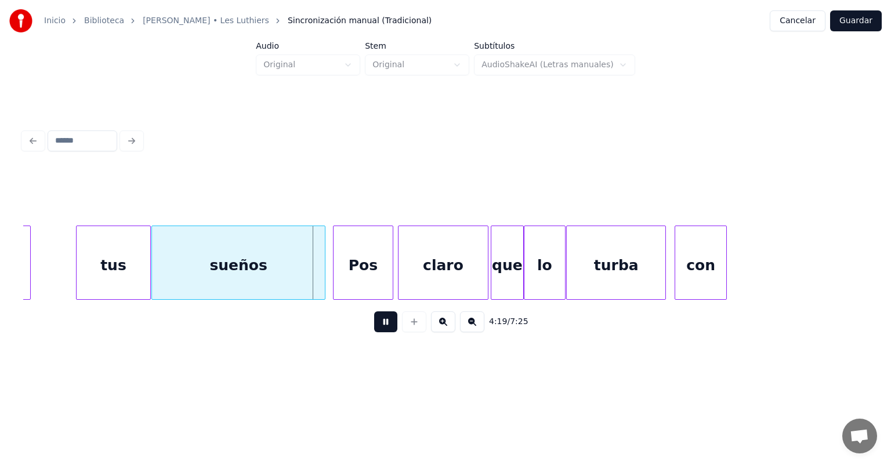
click at [384, 327] on button at bounding box center [385, 321] width 23 height 21
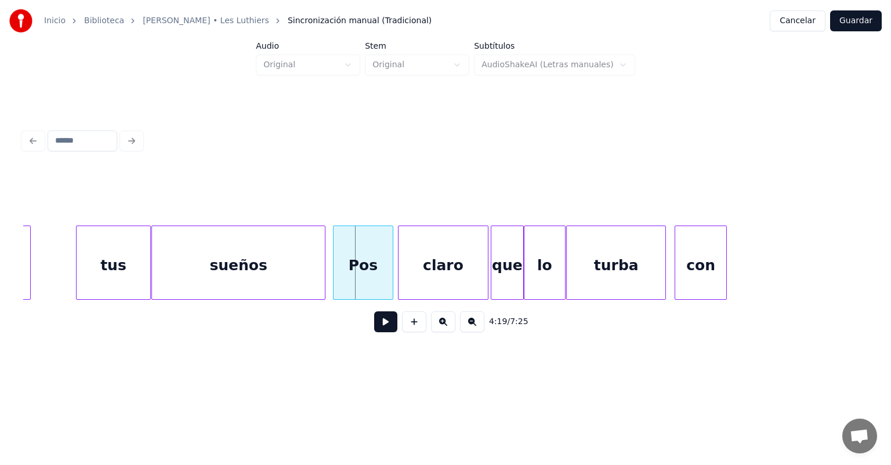
click at [384, 327] on button at bounding box center [385, 321] width 23 height 21
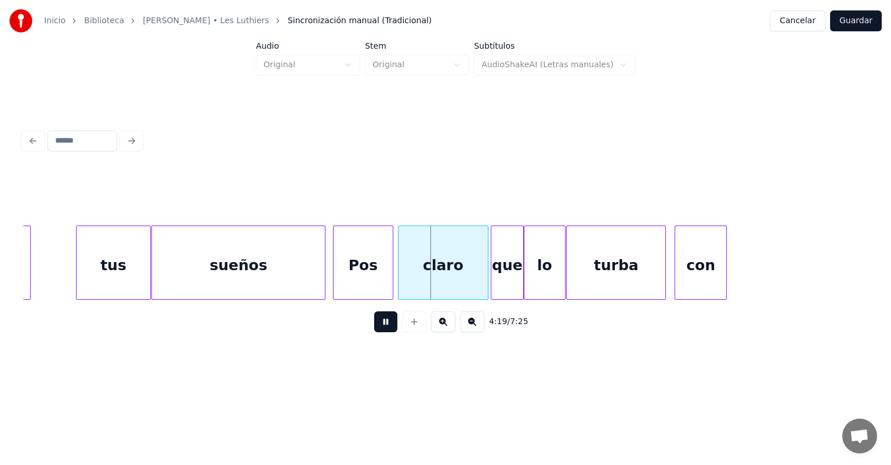
click at [384, 327] on button at bounding box center [385, 321] width 23 height 21
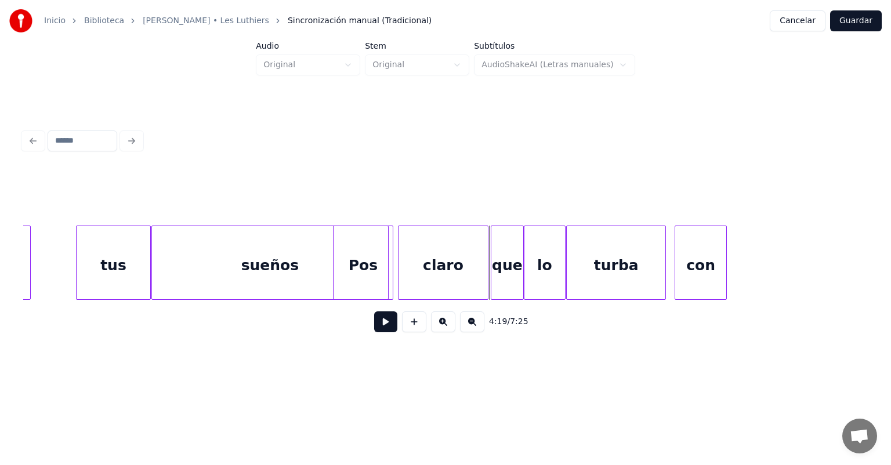
click at [387, 279] on div at bounding box center [386, 262] width 3 height 73
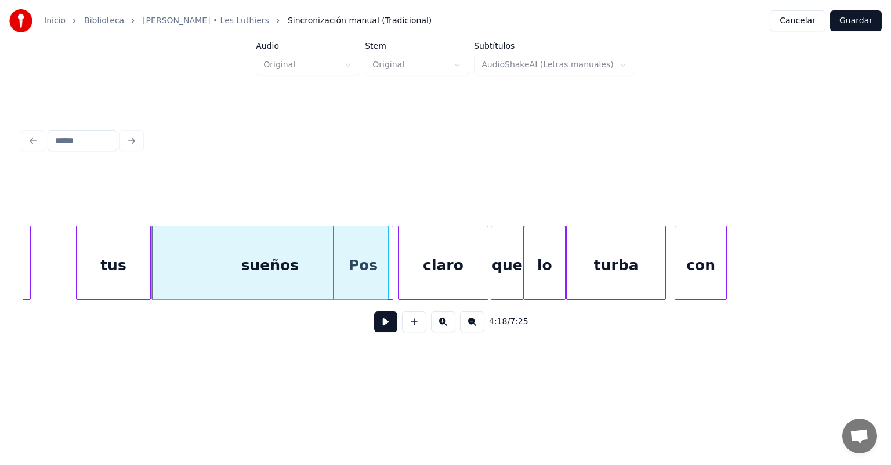
click at [375, 321] on button at bounding box center [385, 321] width 23 height 21
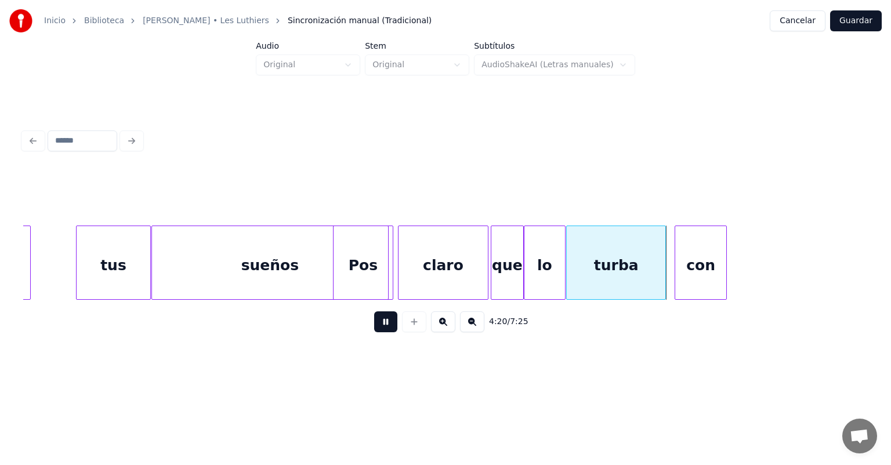
click at [375, 321] on button at bounding box center [385, 321] width 23 height 21
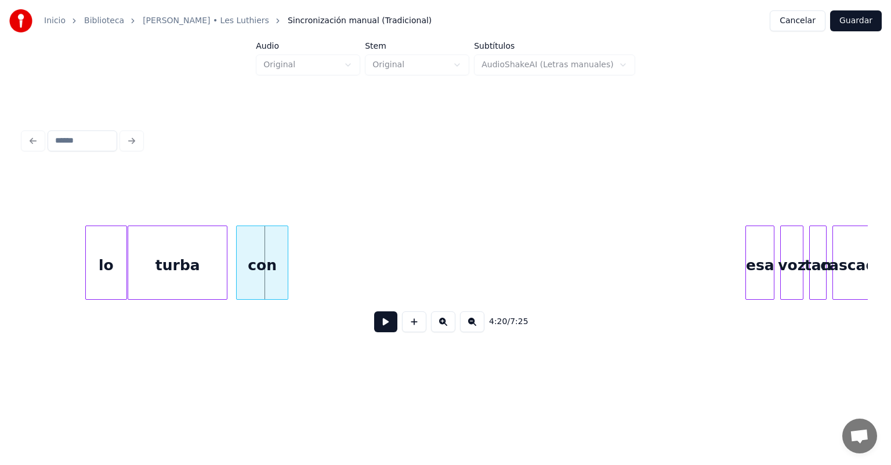
scroll to position [0, 75281]
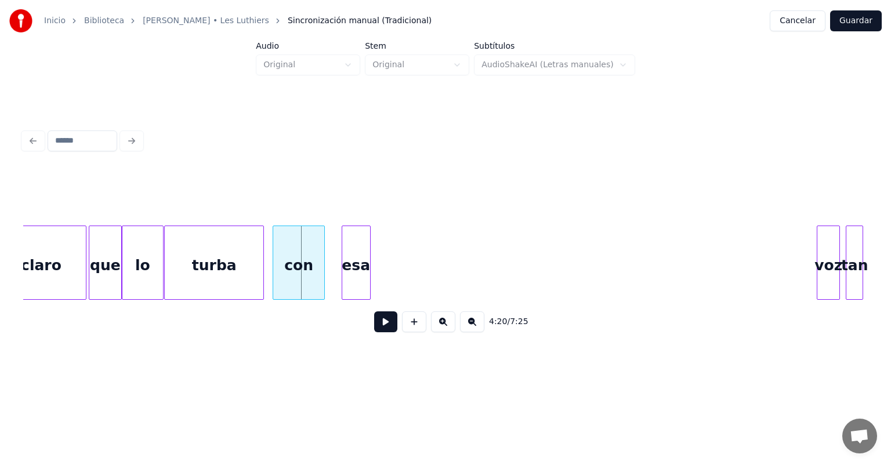
click at [346, 280] on div "esa" at bounding box center [356, 265] width 28 height 79
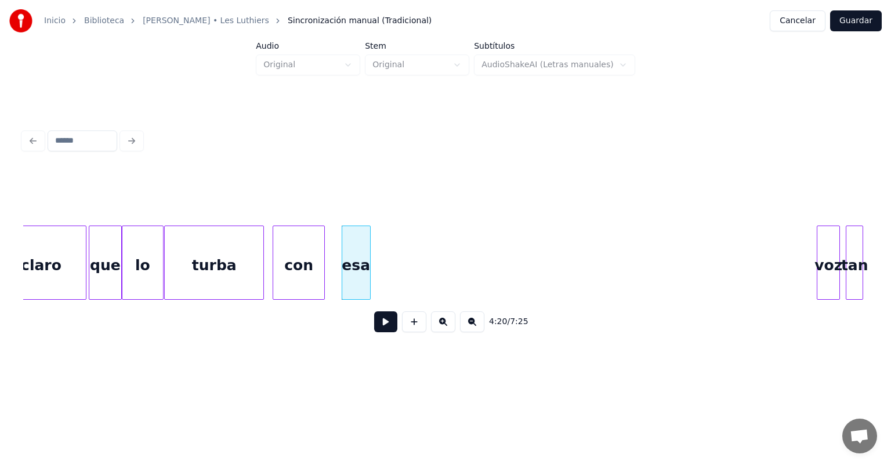
click at [323, 279] on div at bounding box center [322, 262] width 3 height 73
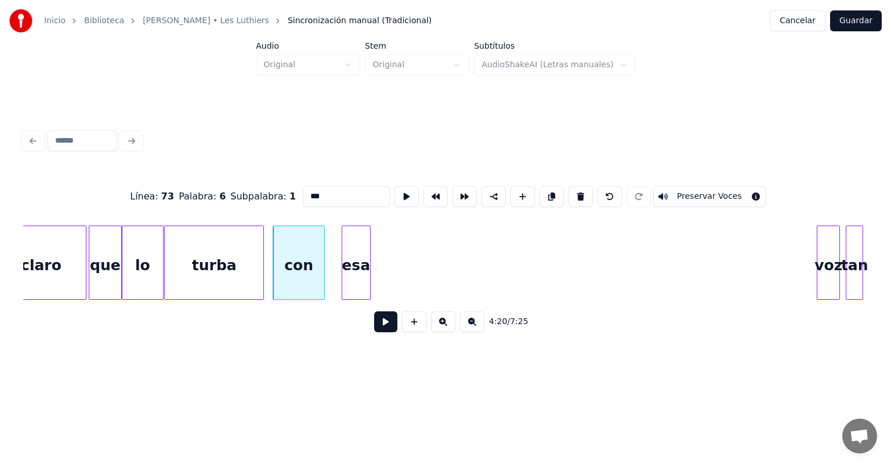
click at [376, 318] on button at bounding box center [385, 321] width 23 height 21
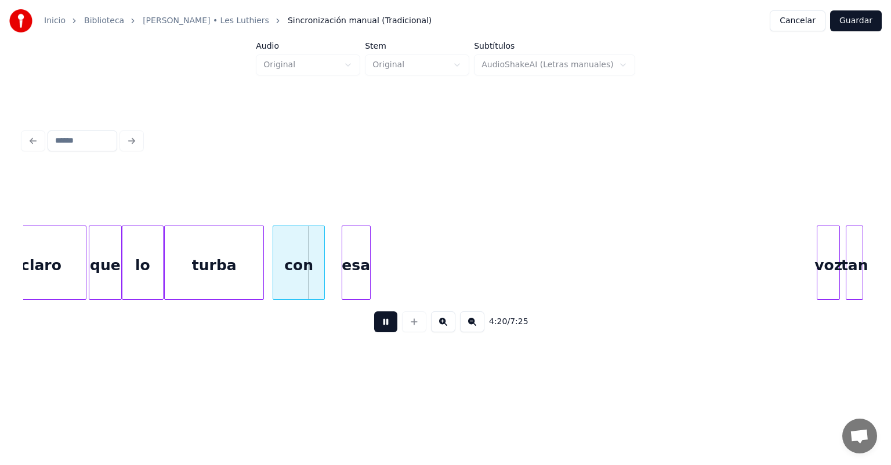
click at [376, 318] on button at bounding box center [385, 321] width 23 height 21
click at [319, 276] on div "con" at bounding box center [299, 263] width 52 height 74
click at [301, 277] on div "con" at bounding box center [299, 265] width 51 height 79
click at [310, 278] on div at bounding box center [310, 262] width 3 height 73
click at [331, 267] on div "esa" at bounding box center [328, 265] width 28 height 79
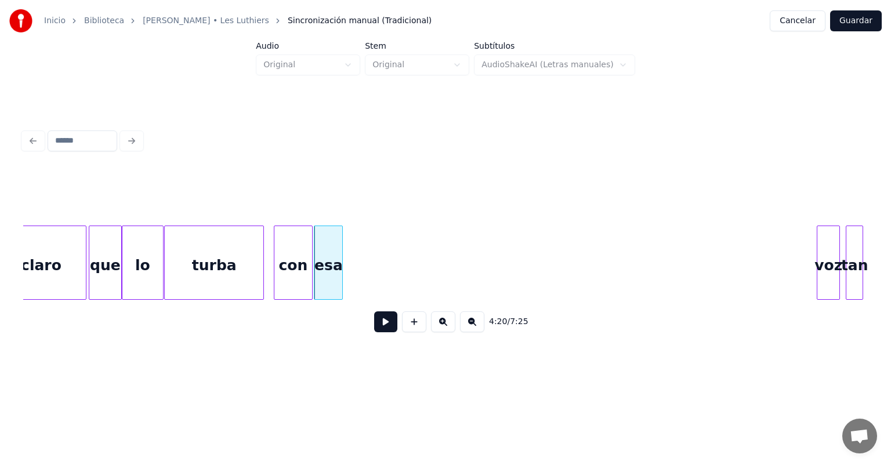
click at [299, 250] on div "con" at bounding box center [293, 265] width 38 height 79
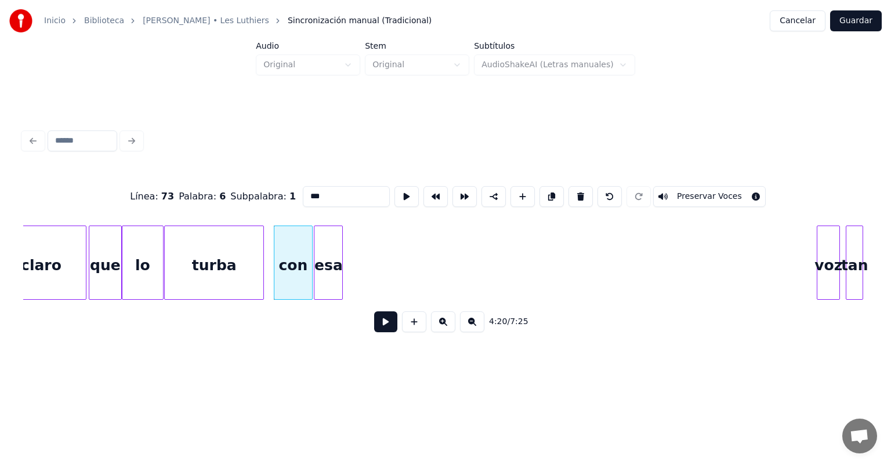
click at [383, 327] on button at bounding box center [385, 321] width 23 height 21
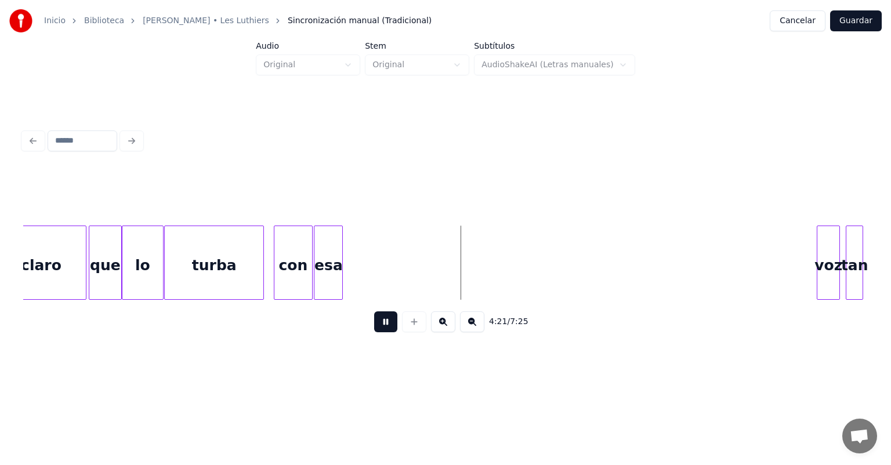
click at [341, 279] on div at bounding box center [340, 262] width 3 height 73
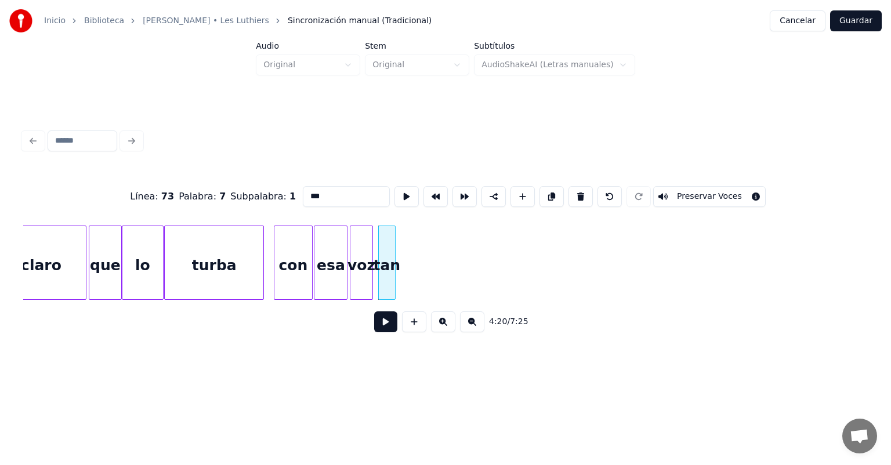
click at [374, 327] on button at bounding box center [385, 321] width 23 height 21
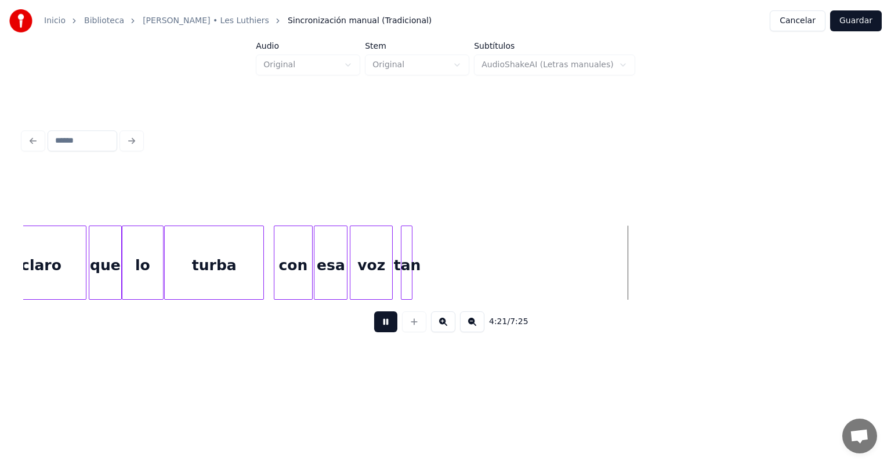
click at [379, 280] on div "voz" at bounding box center [371, 265] width 42 height 79
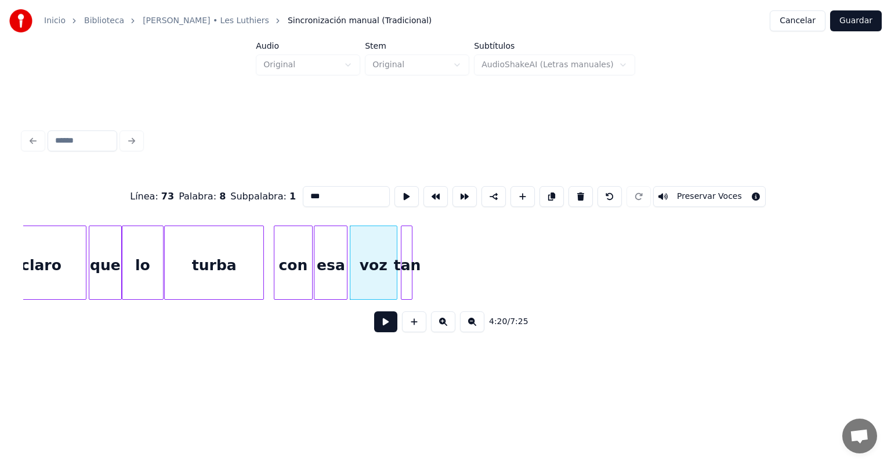
click at [391, 282] on div "voz" at bounding box center [373, 265] width 46 height 79
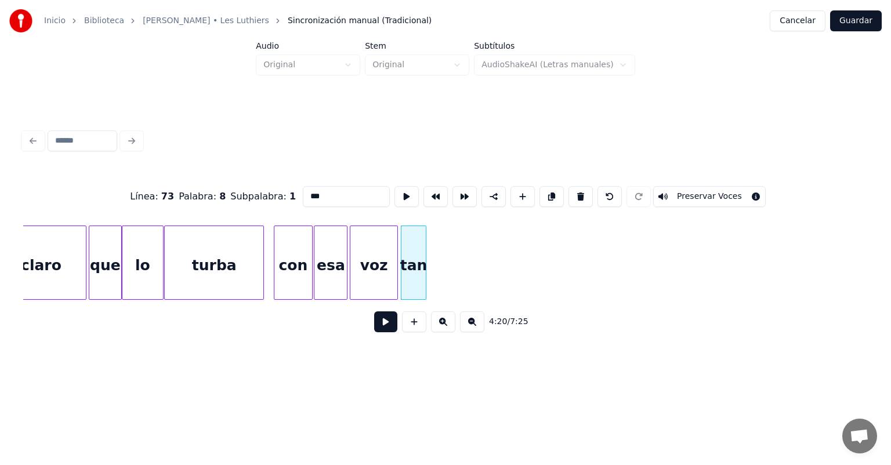
click at [374, 320] on button at bounding box center [385, 321] width 23 height 21
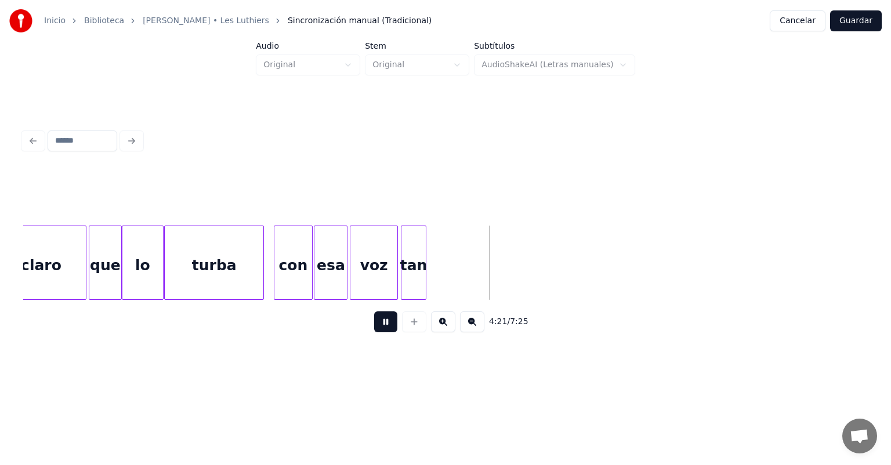
click at [423, 287] on div at bounding box center [423, 262] width 3 height 73
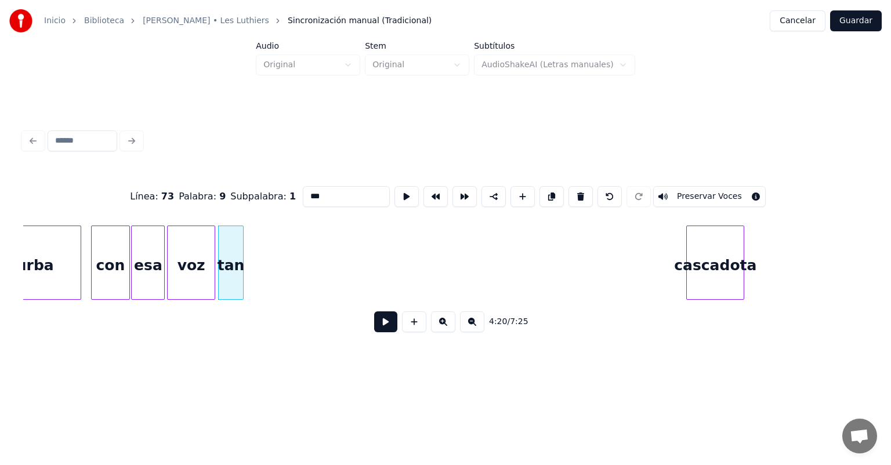
scroll to position [0, 75500]
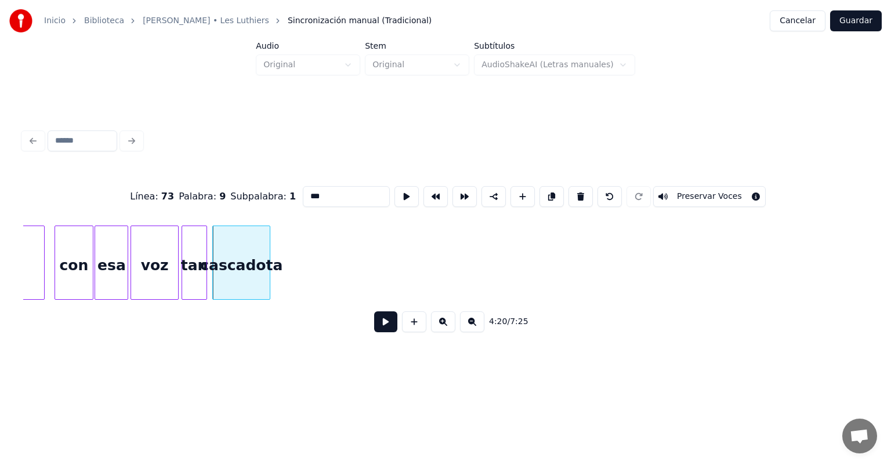
click at [374, 327] on button at bounding box center [385, 321] width 23 height 21
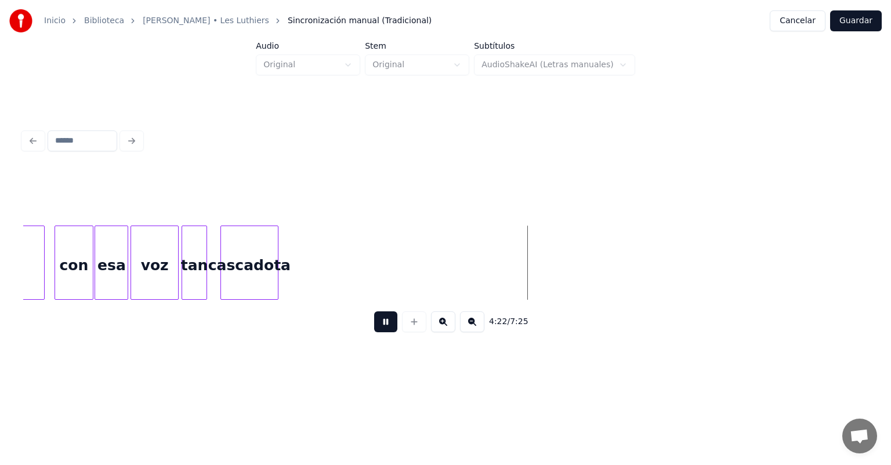
click at [243, 269] on div "cascadota" at bounding box center [249, 265] width 57 height 79
click at [190, 277] on div "voz" at bounding box center [162, 265] width 63 height 79
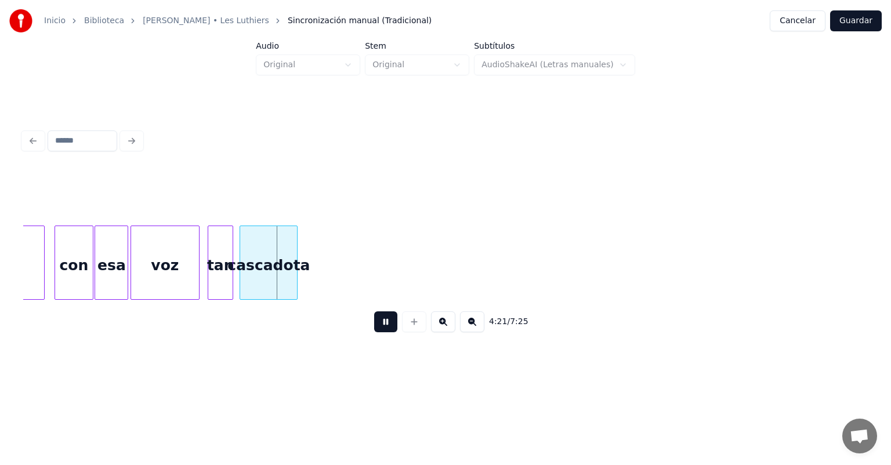
click at [209, 277] on div at bounding box center [209, 262] width 3 height 73
click at [230, 279] on div "tan" at bounding box center [222, 265] width 31 height 79
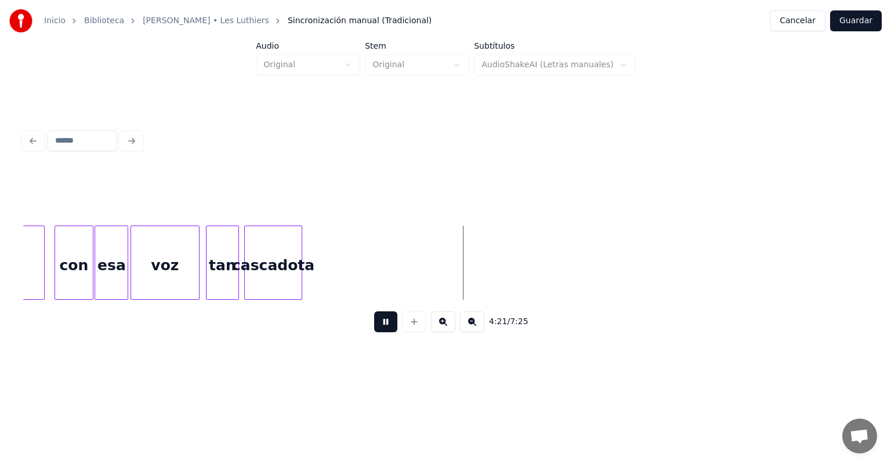
click at [260, 281] on div "cascadota" at bounding box center [273, 265] width 57 height 79
click at [236, 280] on div "tan" at bounding box center [225, 265] width 37 height 79
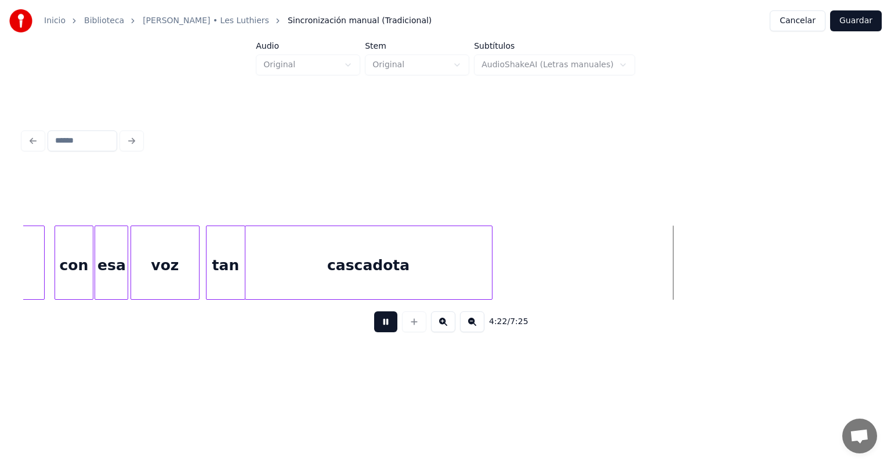
click at [374, 327] on button at bounding box center [385, 321] width 23 height 21
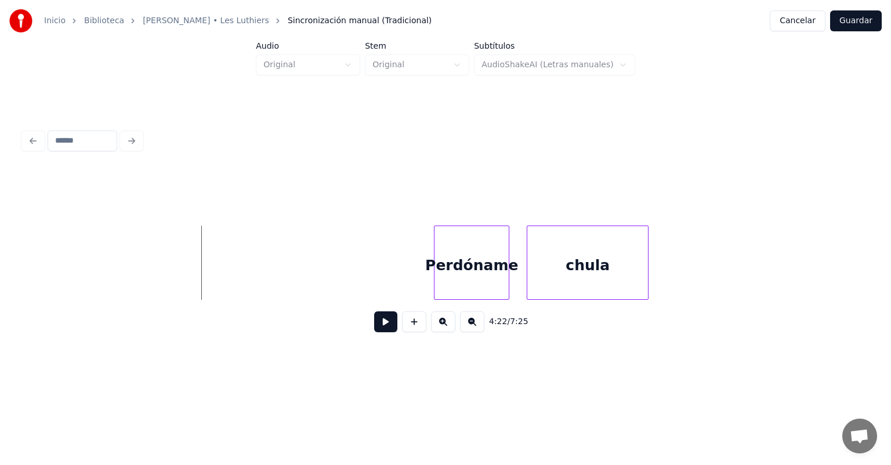
scroll to position [0, 75902]
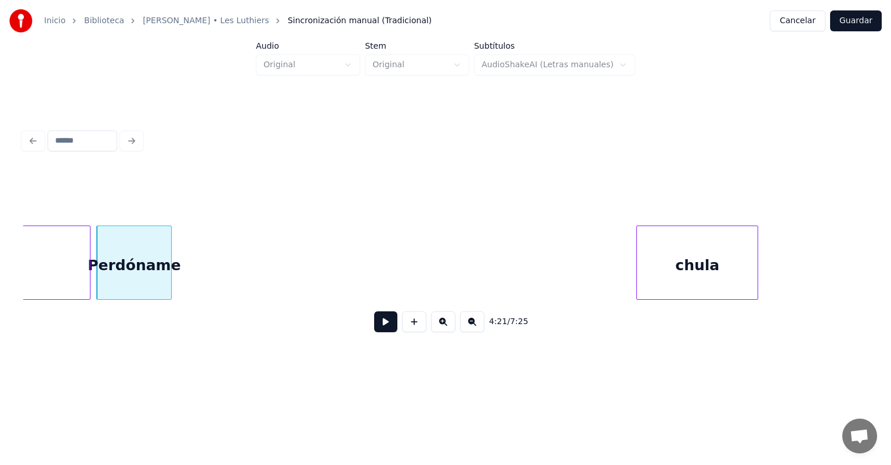
click at [381, 327] on button at bounding box center [385, 321] width 23 height 21
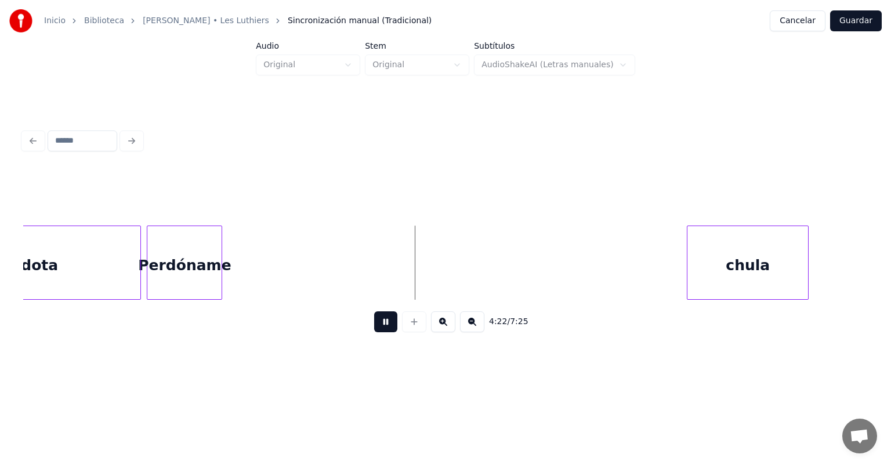
scroll to position [0, 75841]
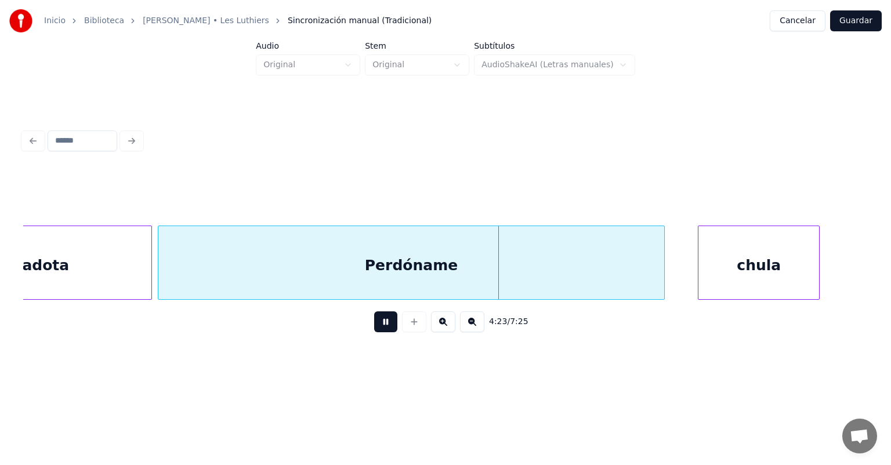
click at [457, 265] on div at bounding box center [699, 262] width 3 height 73
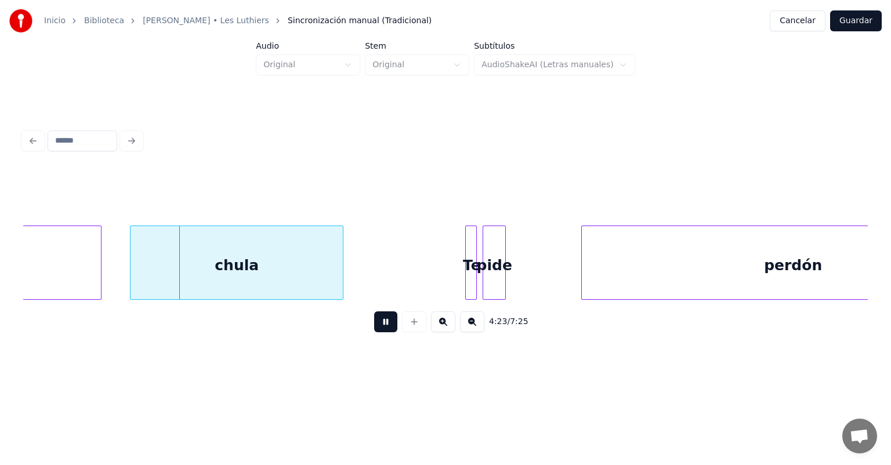
scroll to position [0, 76401]
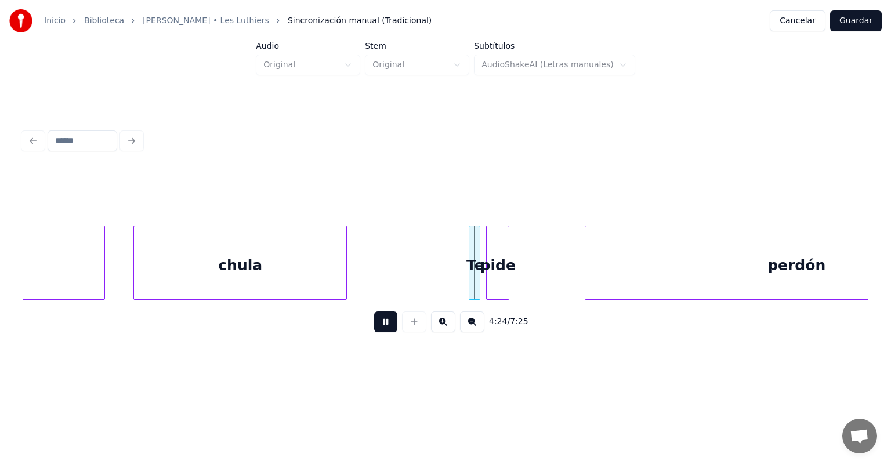
click at [344, 277] on div at bounding box center [344, 262] width 3 height 73
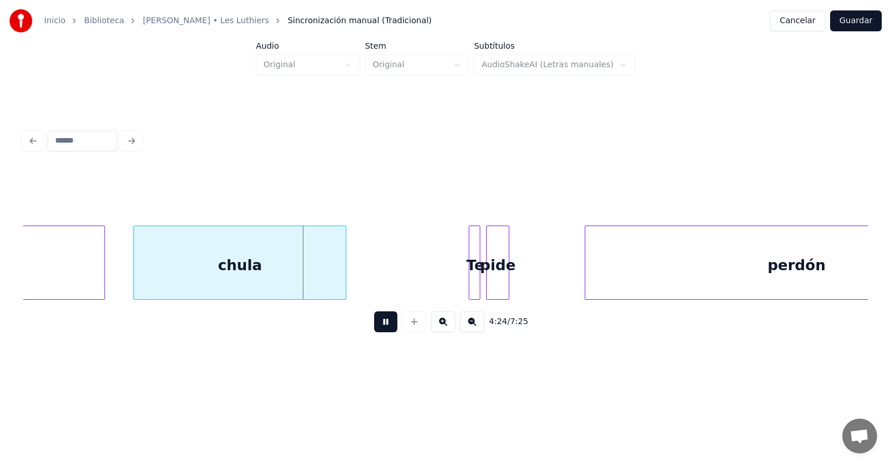
click at [374, 327] on button at bounding box center [385, 321] width 23 height 21
click at [457, 270] on div at bounding box center [474, 262] width 3 height 73
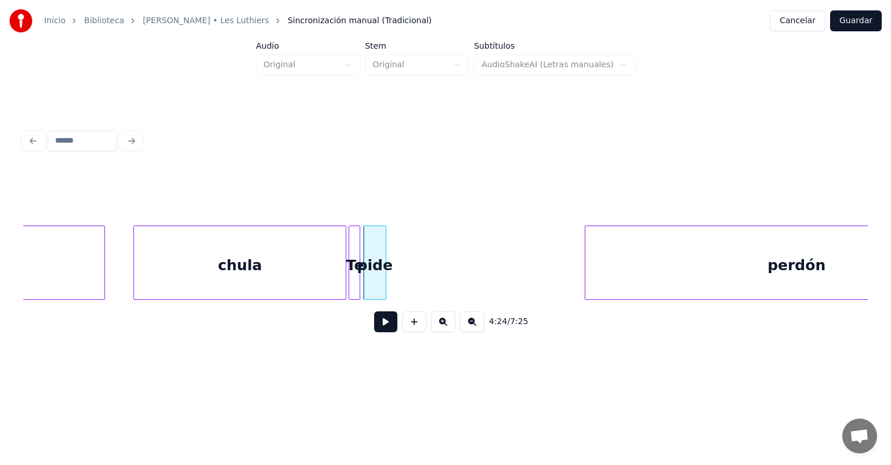
click at [375, 325] on button at bounding box center [385, 321] width 23 height 21
click at [379, 327] on button at bounding box center [385, 321] width 23 height 21
click at [322, 268] on div "chula" at bounding box center [240, 265] width 212 height 79
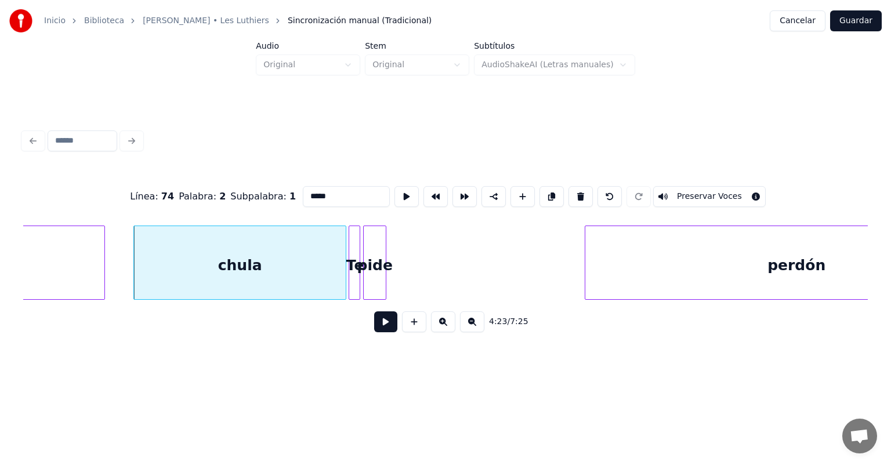
click at [378, 327] on button at bounding box center [385, 321] width 23 height 21
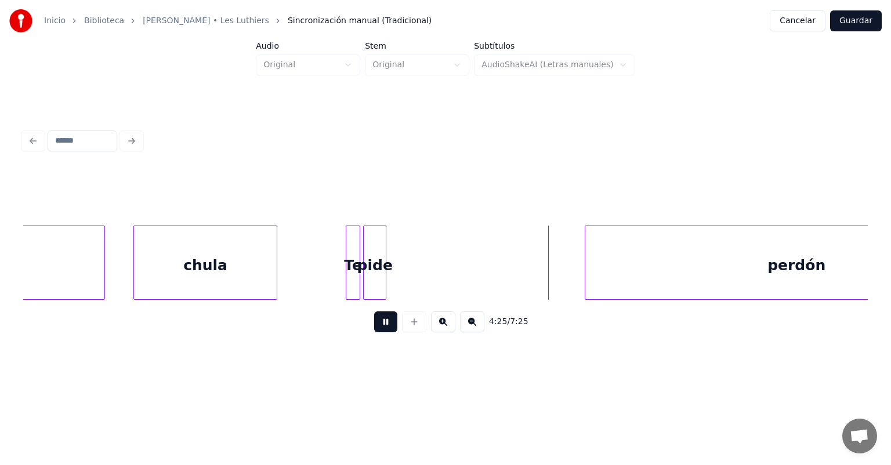
click at [349, 272] on div "Te" at bounding box center [352, 265] width 13 height 79
click at [345, 269] on div "Te" at bounding box center [351, 265] width 16 height 79
click at [258, 270] on div "chula" at bounding box center [205, 265] width 143 height 79
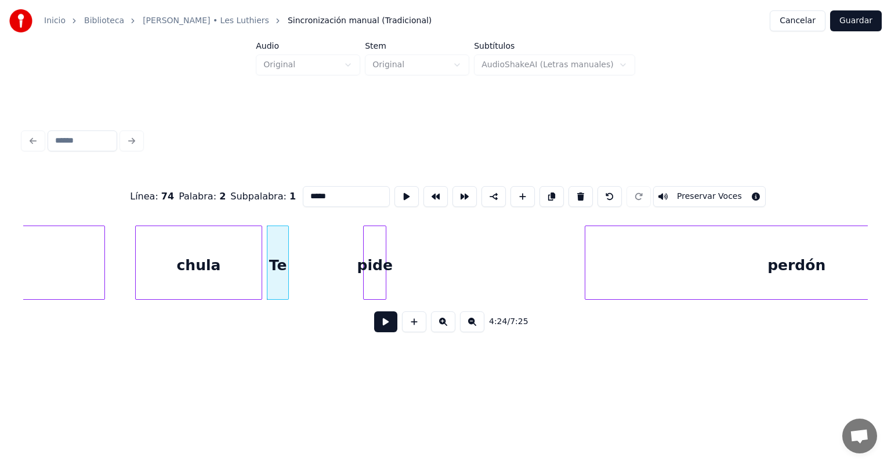
click at [374, 327] on button at bounding box center [385, 321] width 23 height 21
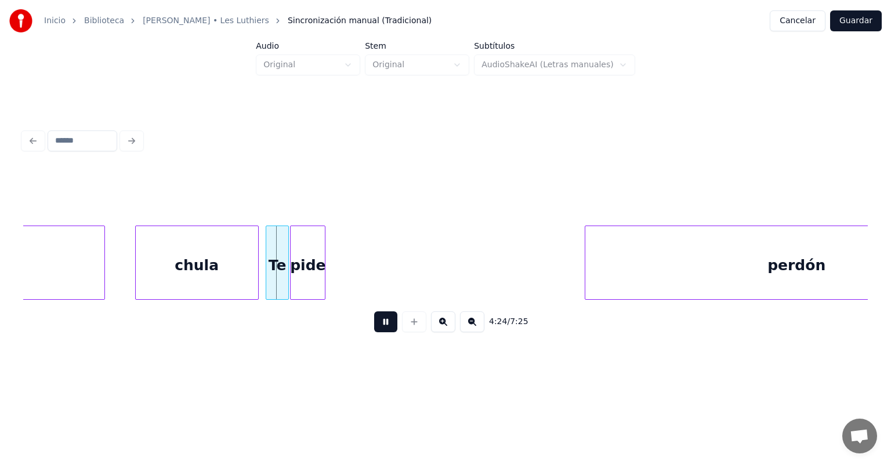
click at [269, 273] on div at bounding box center [267, 262] width 3 height 73
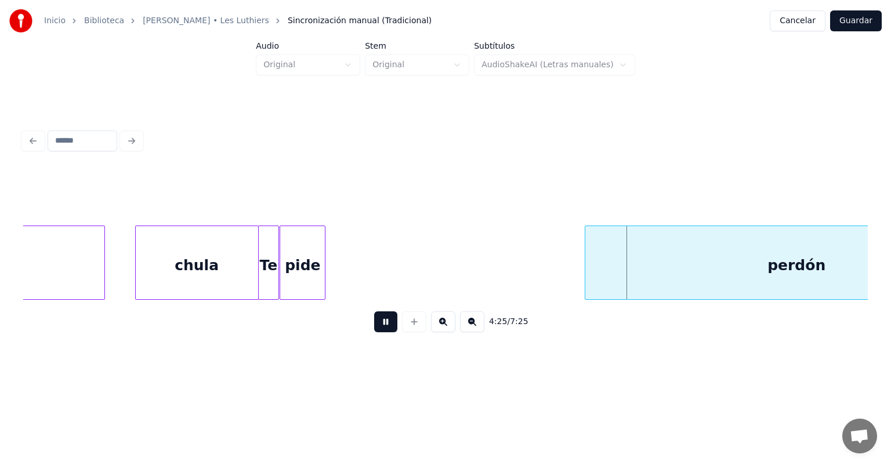
click at [260, 265] on div at bounding box center [260, 262] width 3 height 73
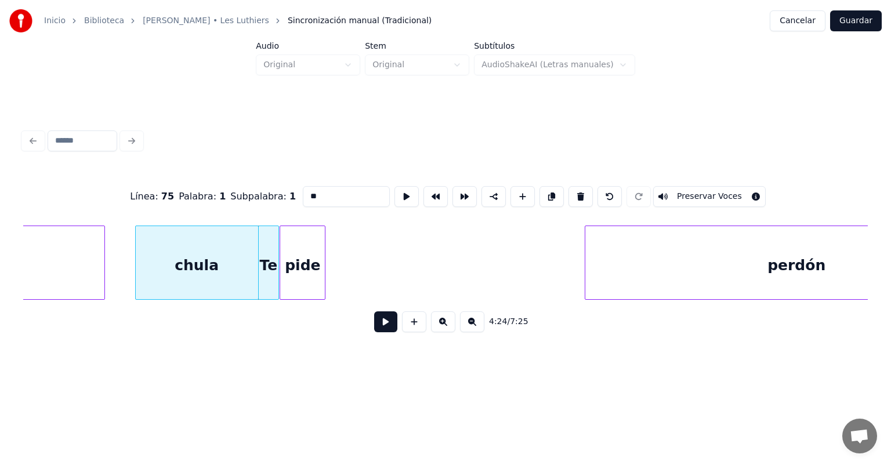
click at [294, 275] on div "pide" at bounding box center [302, 265] width 45 height 79
type input "****"
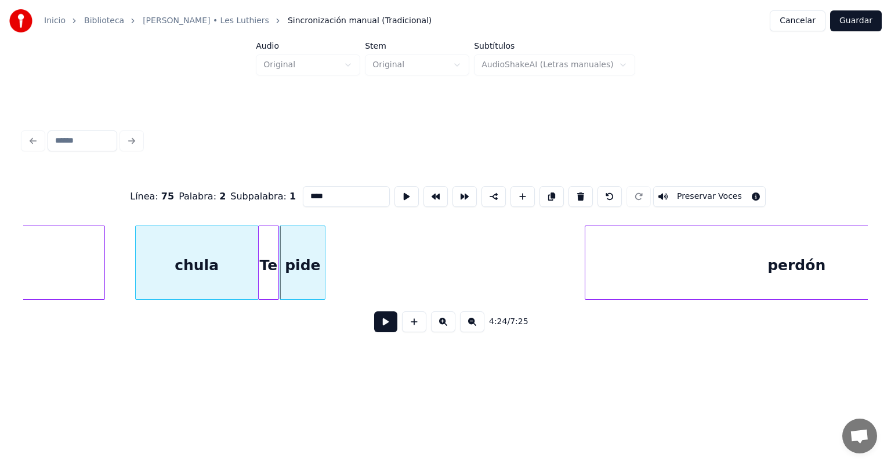
click at [374, 327] on button at bounding box center [385, 321] width 23 height 21
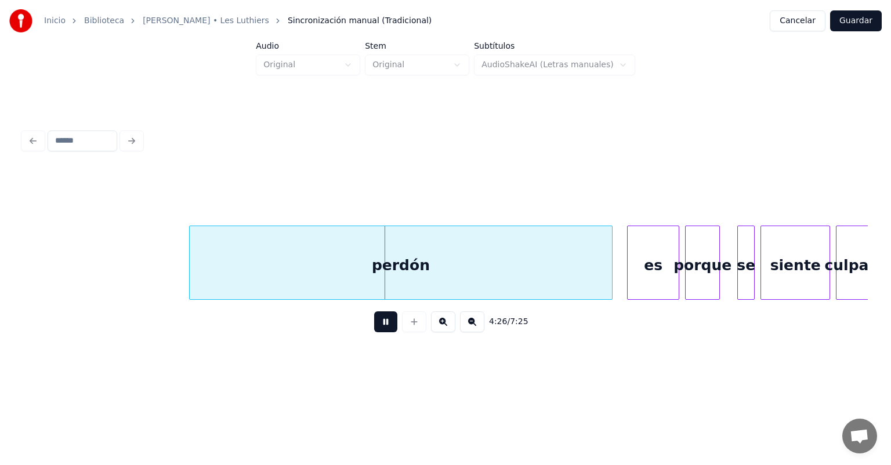
scroll to position [0, 76791]
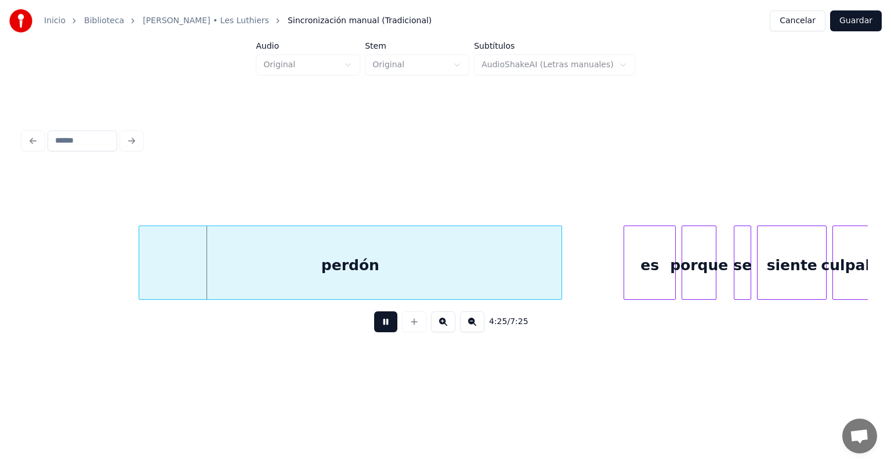
click at [374, 327] on button at bounding box center [385, 321] width 23 height 21
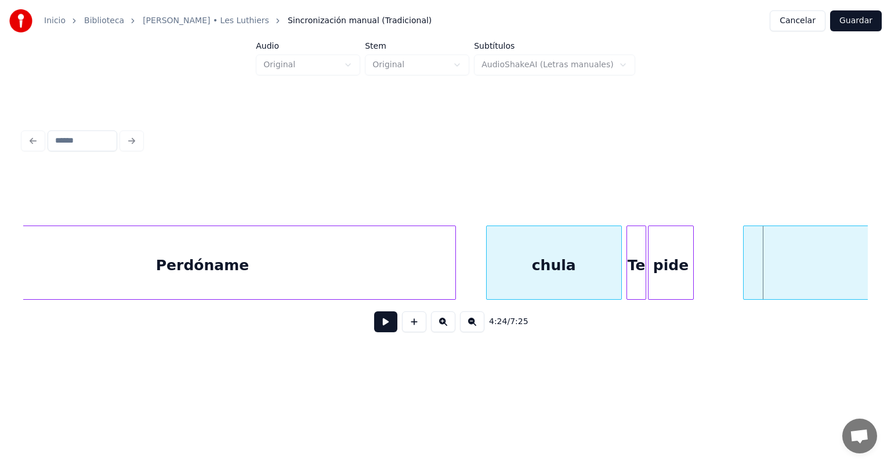
scroll to position [0, 76365]
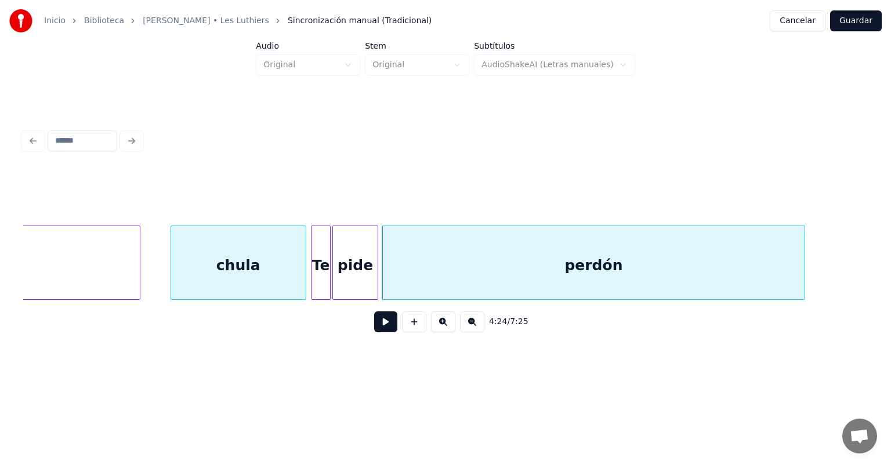
click at [380, 323] on button at bounding box center [385, 321] width 23 height 21
click at [374, 323] on button at bounding box center [385, 321] width 23 height 21
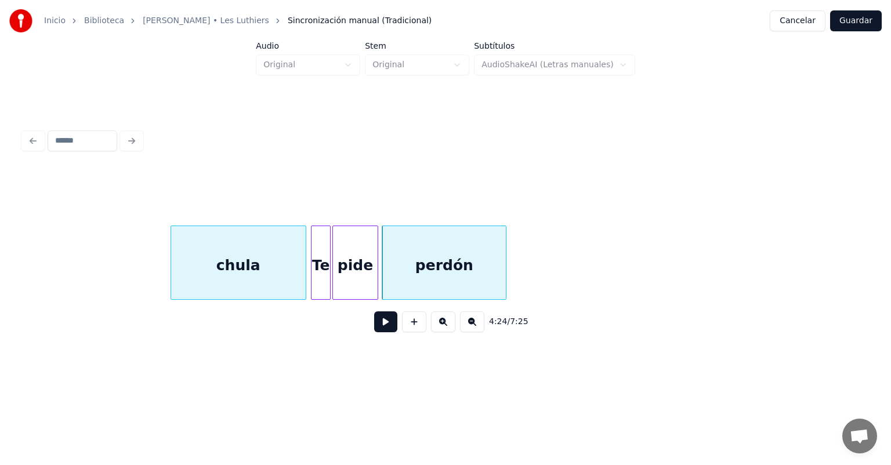
scroll to position [0, 76658]
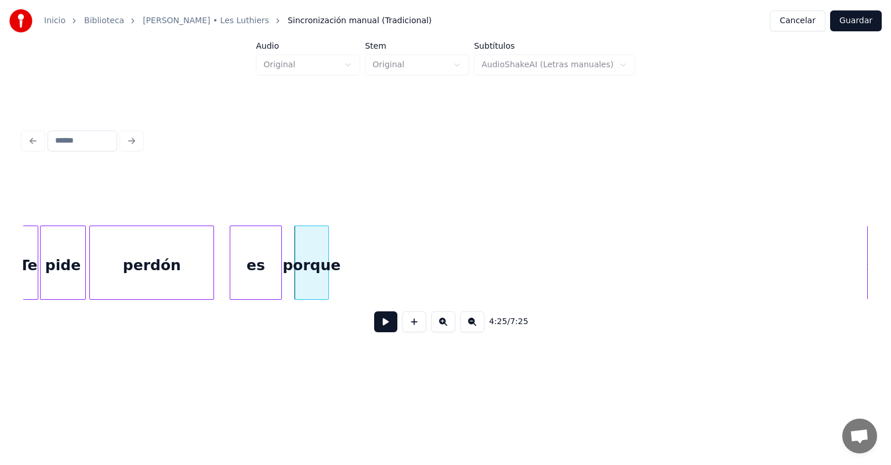
click at [377, 325] on button at bounding box center [385, 321] width 23 height 21
click at [323, 271] on div "porque" at bounding box center [325, 265] width 60 height 79
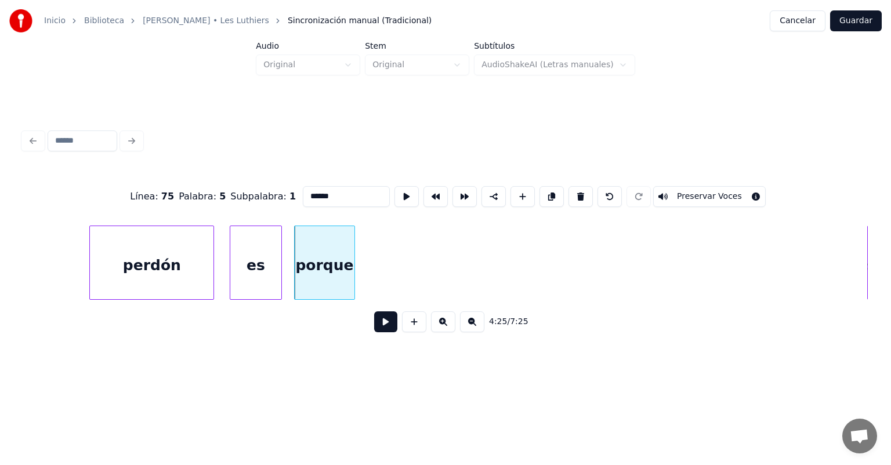
scroll to position [0, 76913]
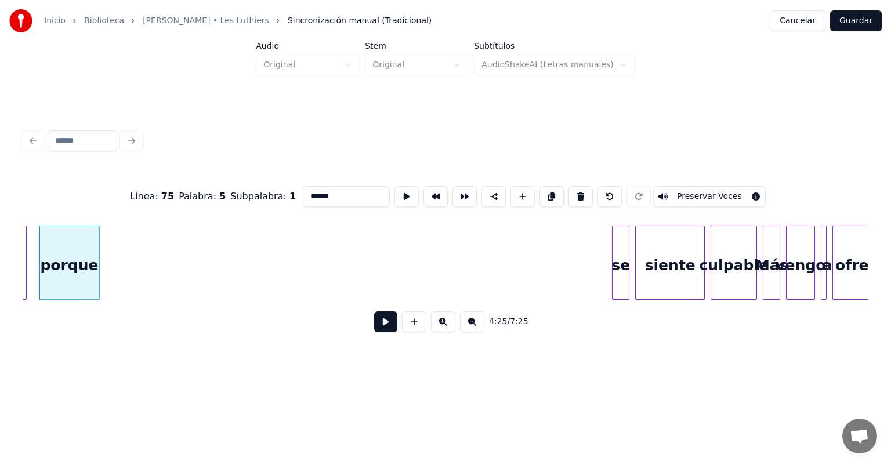
click at [457, 254] on div "se" at bounding box center [621, 265] width 16 height 79
type input "**"
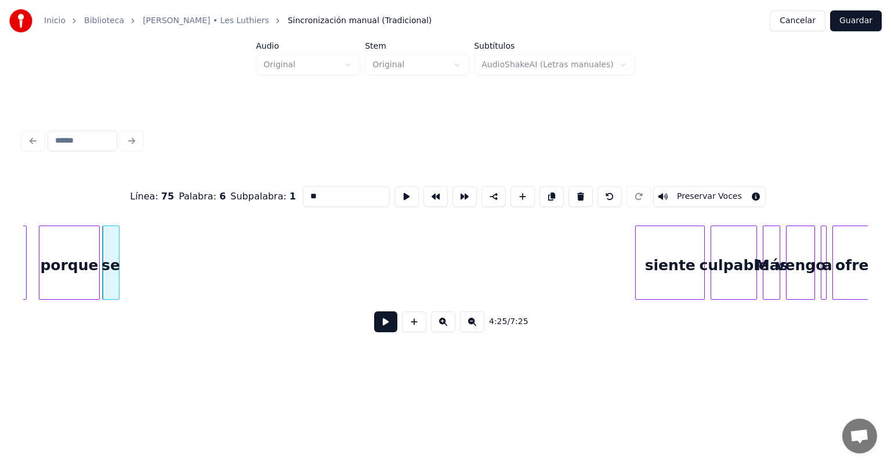
click at [381, 327] on button at bounding box center [385, 321] width 23 height 21
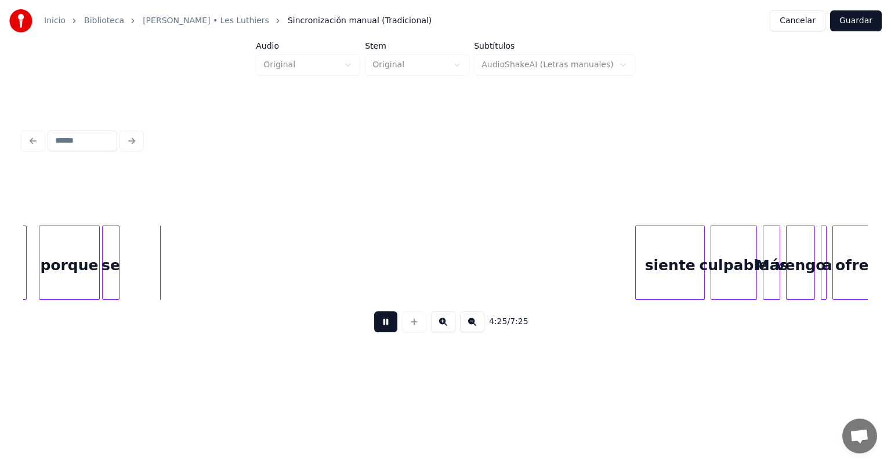
click at [375, 327] on button at bounding box center [385, 321] width 23 height 21
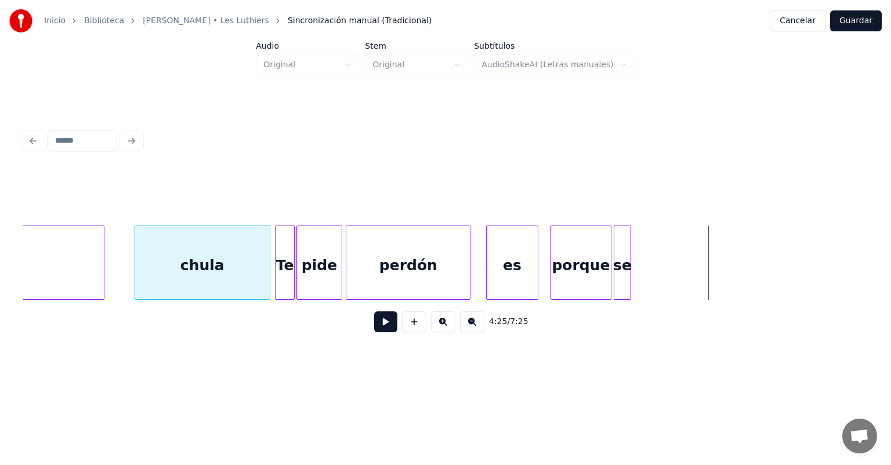
scroll to position [0, 76328]
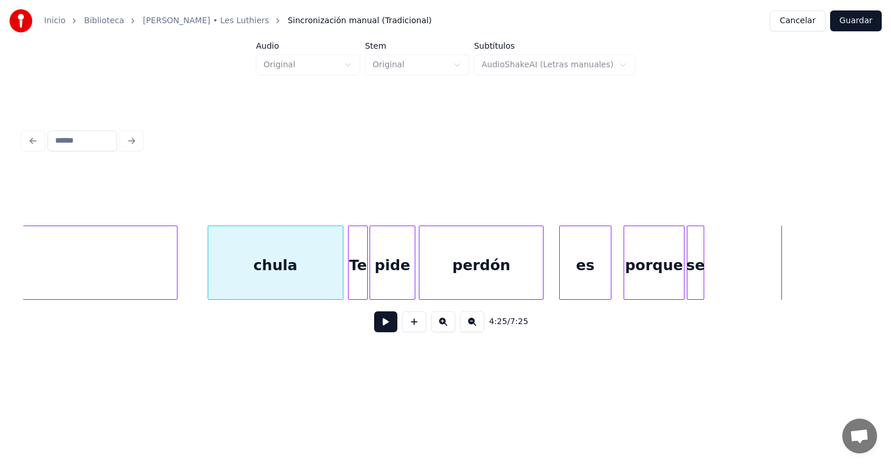
click at [253, 256] on div "chula" at bounding box center [275, 265] width 135 height 79
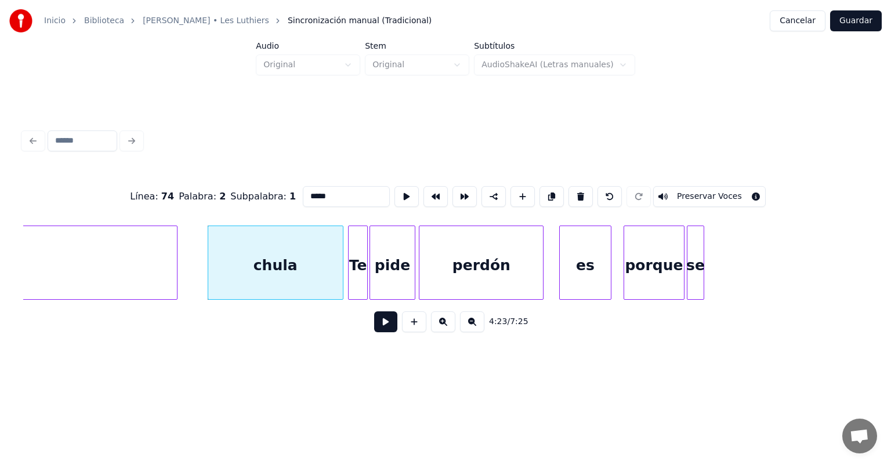
click at [374, 319] on button at bounding box center [385, 321] width 23 height 21
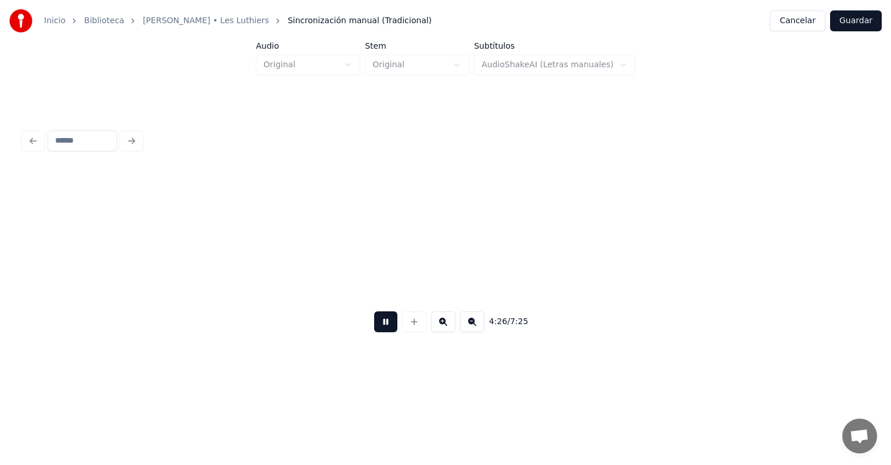
scroll to position [0, 77175]
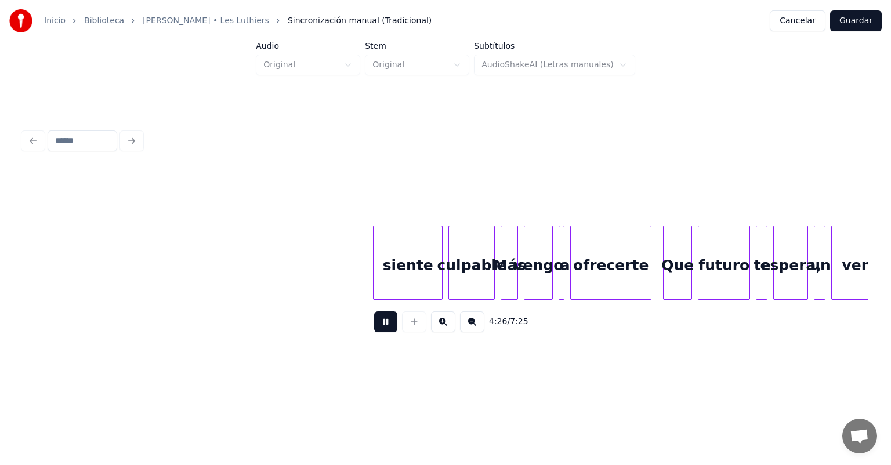
click at [374, 321] on button at bounding box center [385, 321] width 23 height 21
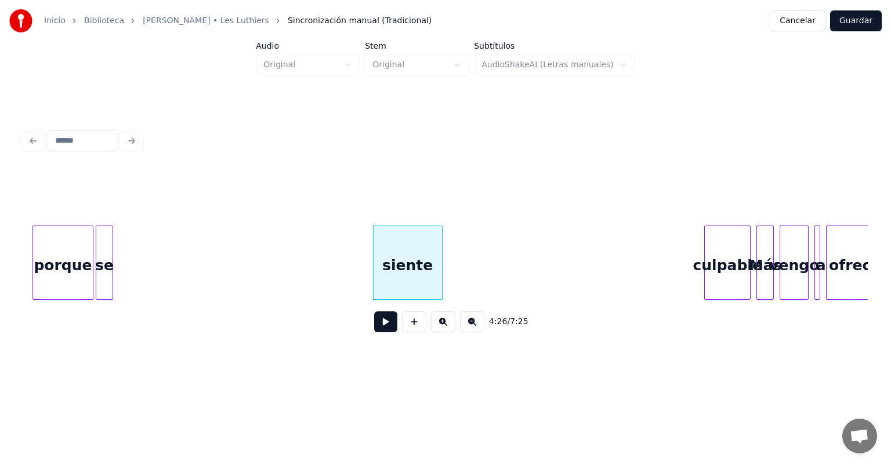
scroll to position [0, 76883]
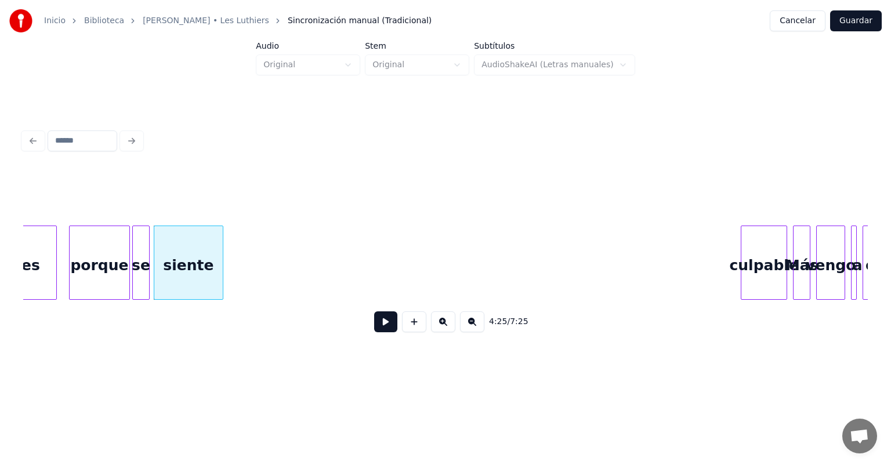
click at [374, 327] on button at bounding box center [385, 321] width 23 height 21
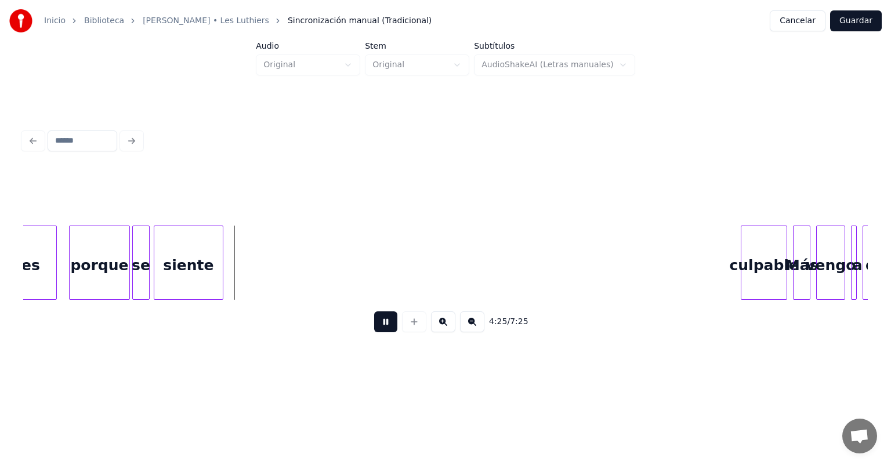
click at [374, 327] on button at bounding box center [385, 321] width 23 height 21
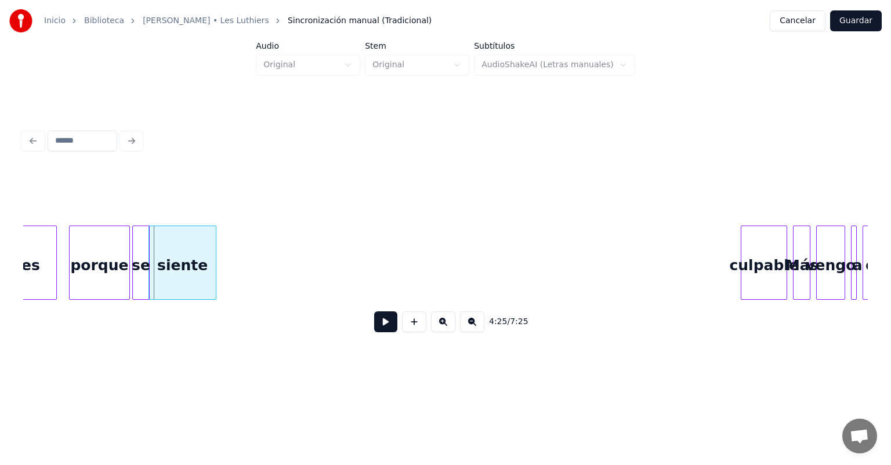
click at [161, 265] on div "siente" at bounding box center [182, 265] width 67 height 79
click at [174, 263] on div "siente" at bounding box center [184, 265] width 67 height 79
click at [374, 327] on button at bounding box center [385, 321] width 23 height 21
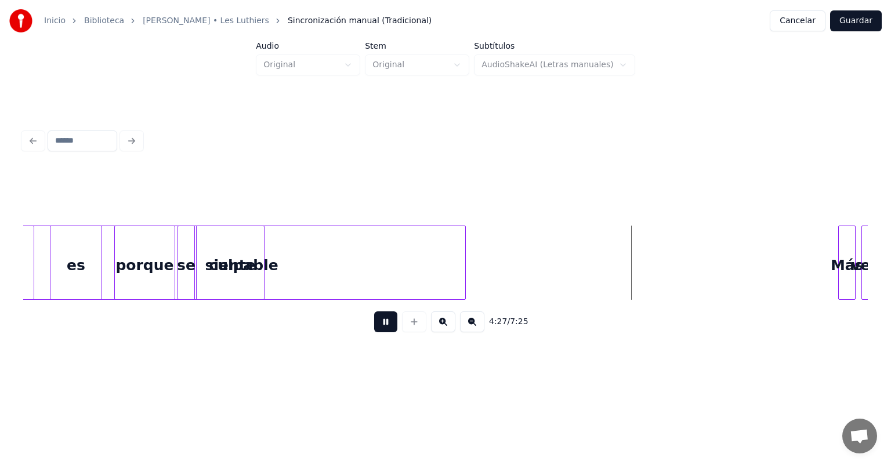
scroll to position [0, 76835]
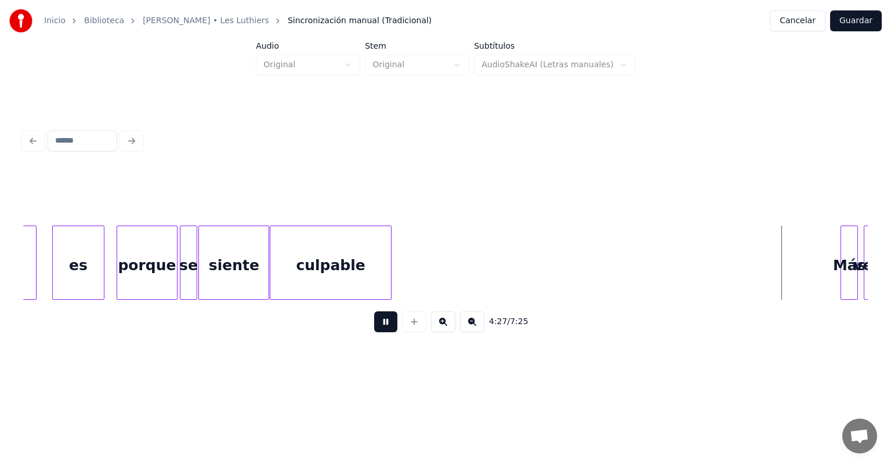
click at [374, 321] on button at bounding box center [385, 321] width 23 height 21
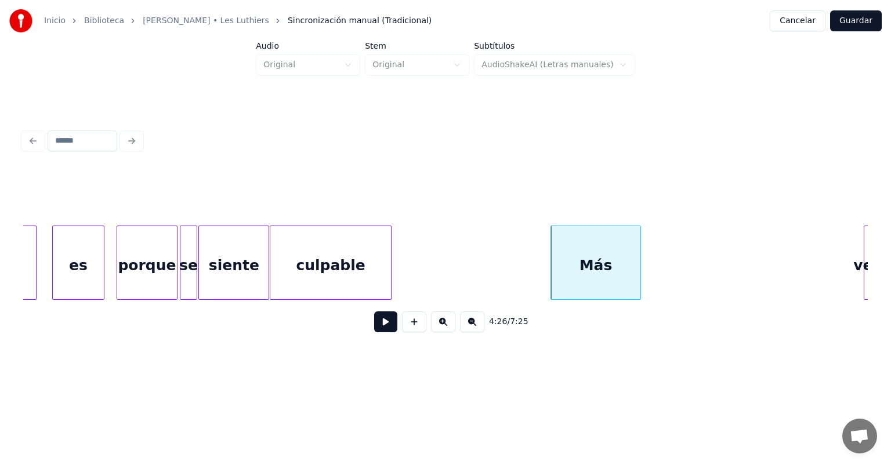
click at [377, 324] on button at bounding box center [385, 321] width 23 height 21
click at [375, 324] on button at bounding box center [385, 321] width 23 height 21
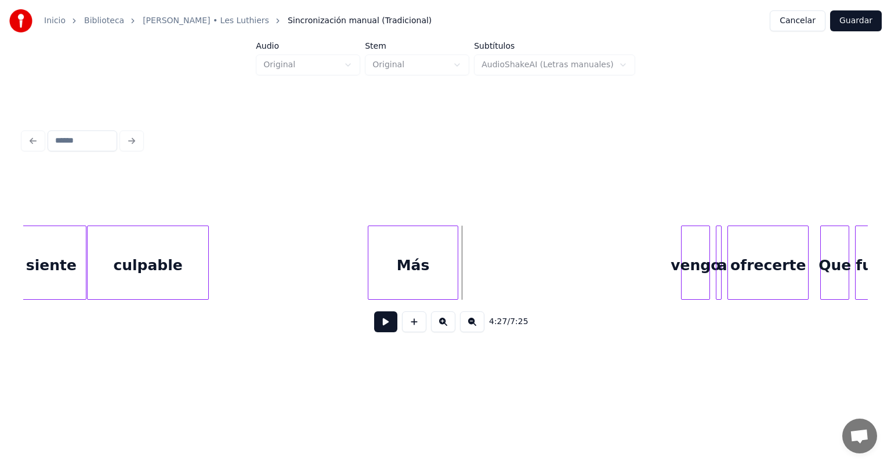
scroll to position [0, 77054]
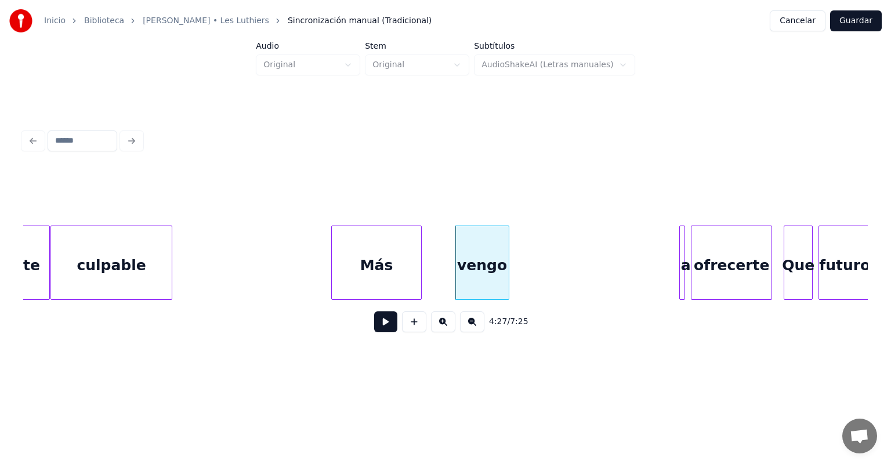
click at [380, 324] on button at bounding box center [385, 321] width 23 height 21
click at [378, 325] on button at bounding box center [385, 321] width 23 height 21
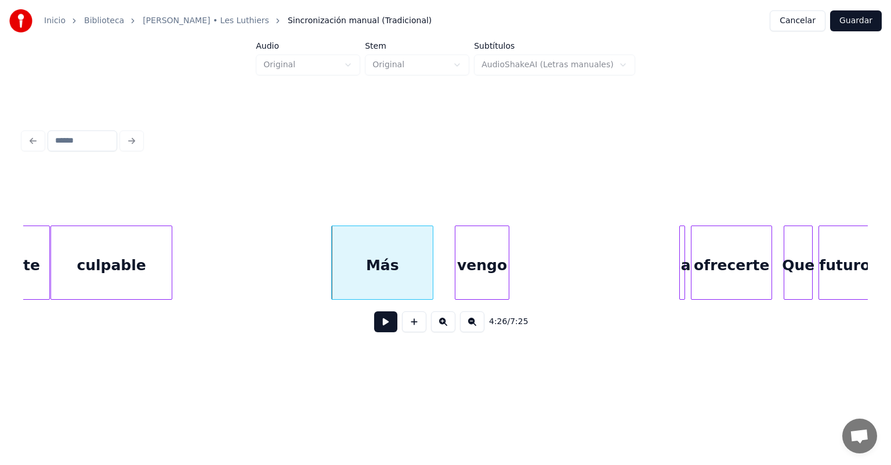
click at [374, 323] on button at bounding box center [385, 321] width 23 height 21
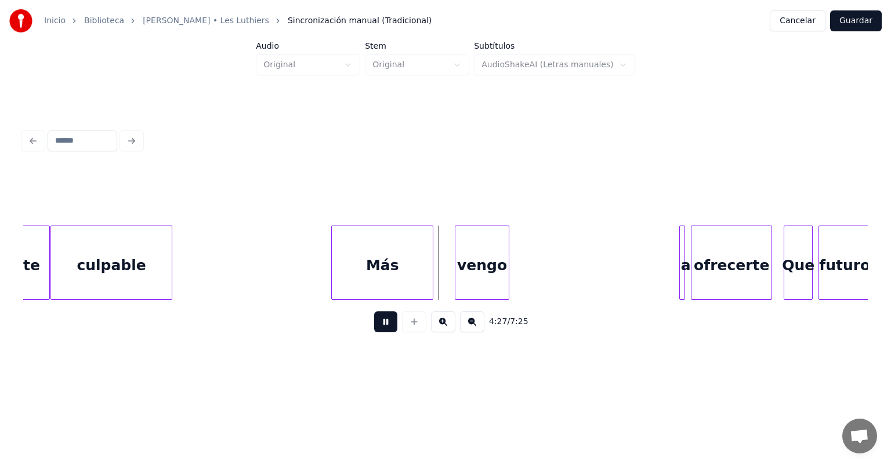
click at [374, 327] on button at bounding box center [385, 321] width 23 height 21
click at [457, 273] on div "vengo" at bounding box center [481, 265] width 53 height 79
click at [374, 325] on button at bounding box center [385, 321] width 23 height 21
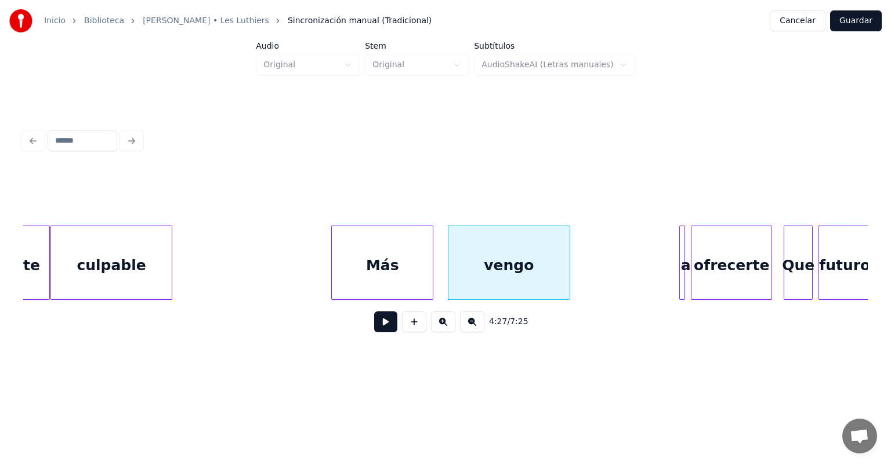
click at [375, 323] on button at bounding box center [385, 321] width 23 height 21
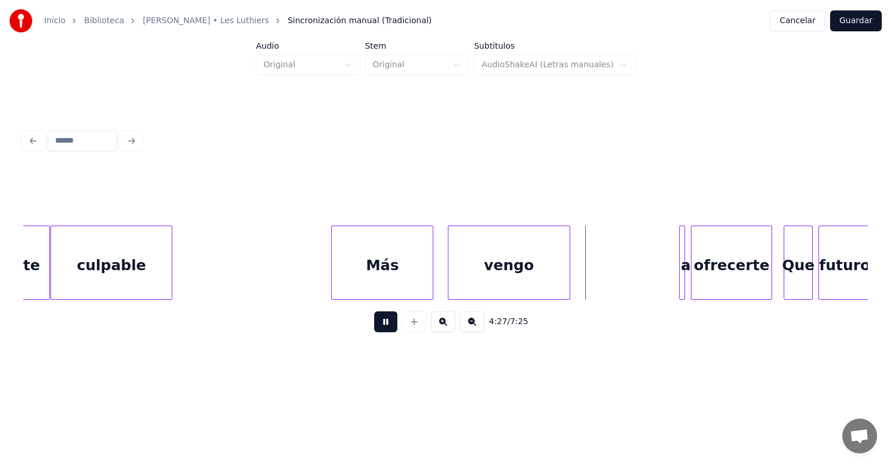
click at [376, 327] on button at bounding box center [385, 321] width 23 height 21
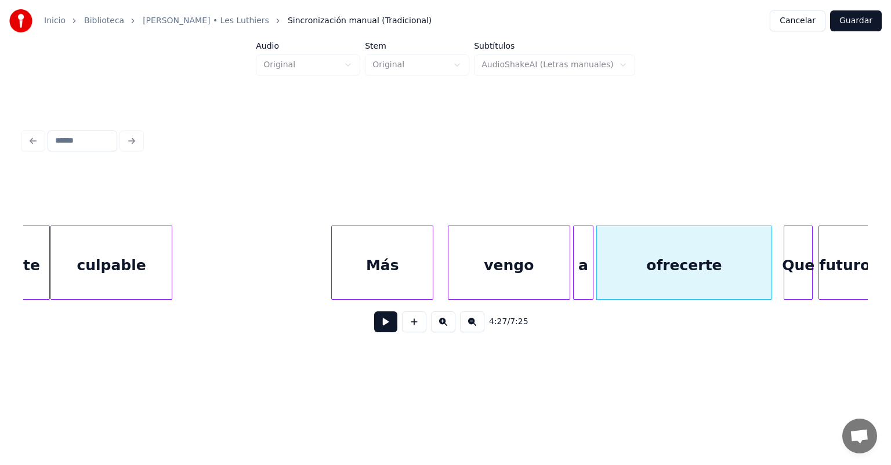
click at [374, 327] on button at bounding box center [385, 321] width 23 height 21
click at [377, 327] on button at bounding box center [385, 321] width 23 height 21
click at [457, 266] on div "vengo" at bounding box center [509, 265] width 122 height 79
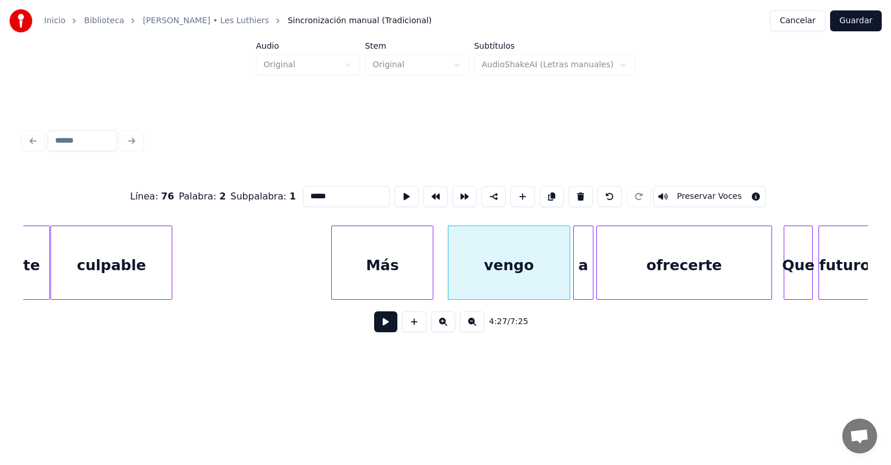
click at [381, 327] on button at bounding box center [385, 321] width 23 height 21
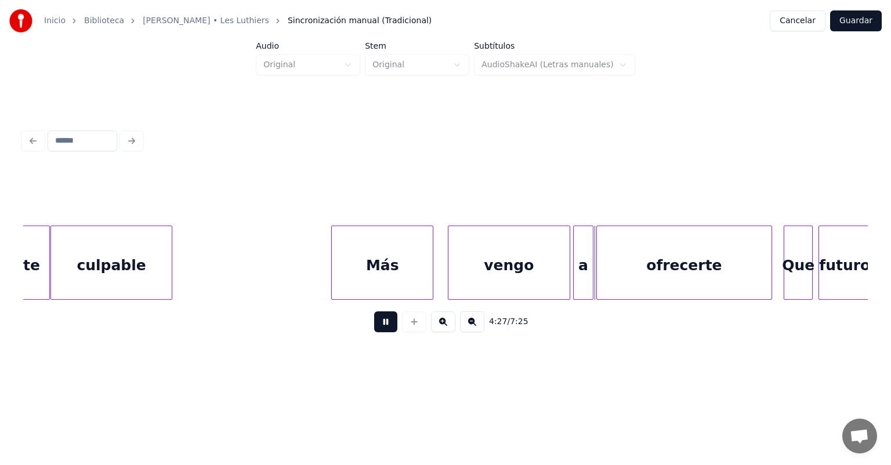
click at [374, 318] on button at bounding box center [385, 321] width 23 height 21
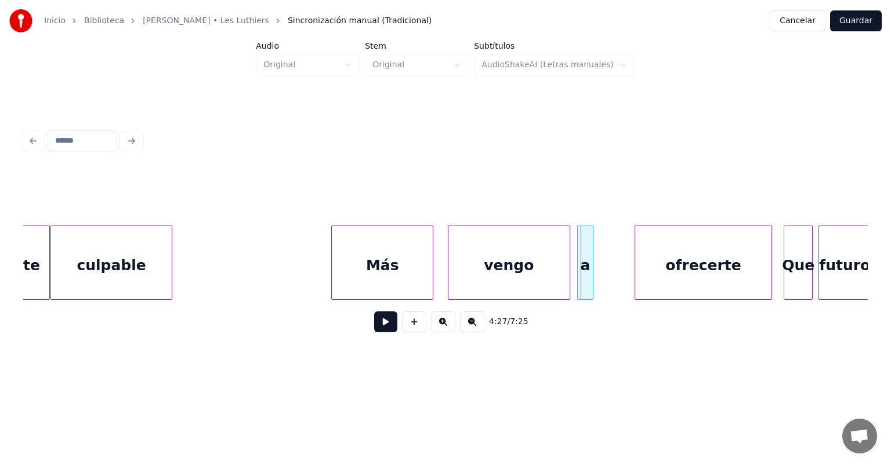
click at [457, 271] on div "a" at bounding box center [585, 265] width 15 height 79
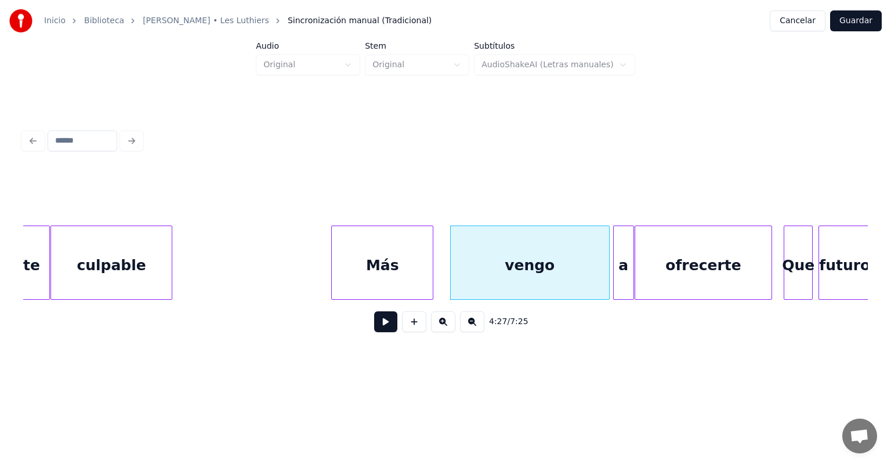
click at [385, 325] on button at bounding box center [385, 321] width 23 height 21
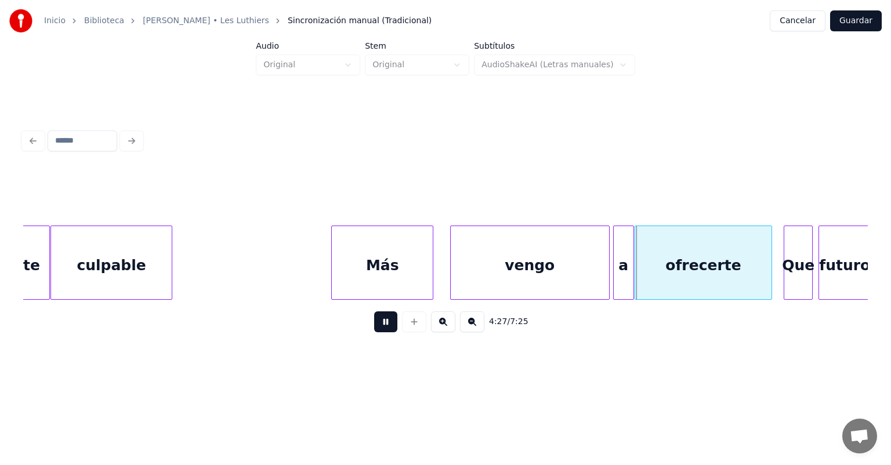
click at [378, 321] on button at bounding box center [385, 321] width 23 height 21
click at [407, 323] on button at bounding box center [414, 321] width 24 height 21
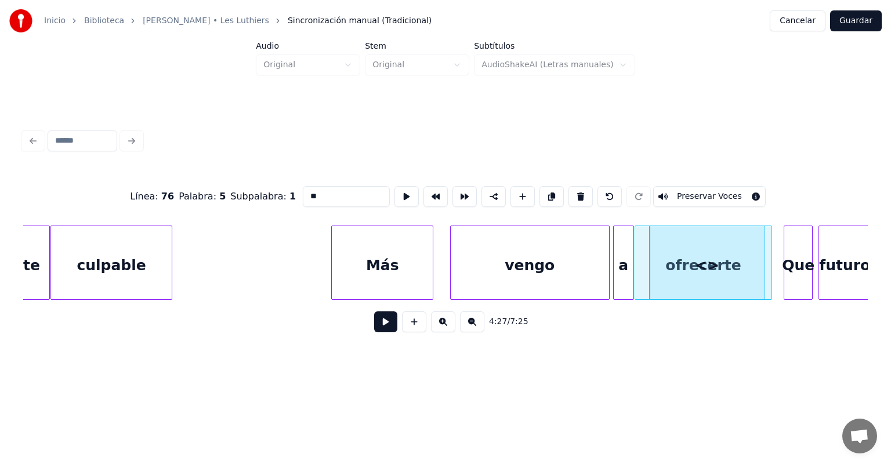
click at [457, 189] on button at bounding box center [609, 196] width 24 height 21
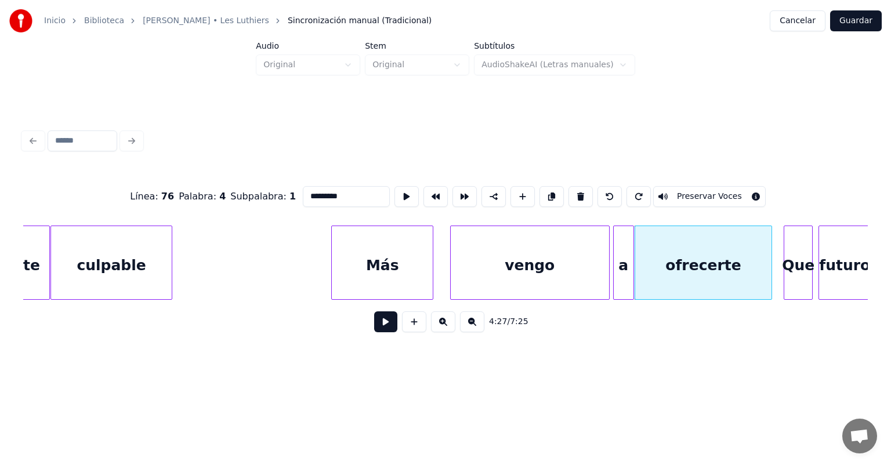
click at [370, 266] on div "Más" at bounding box center [382, 265] width 101 height 79
type input "***"
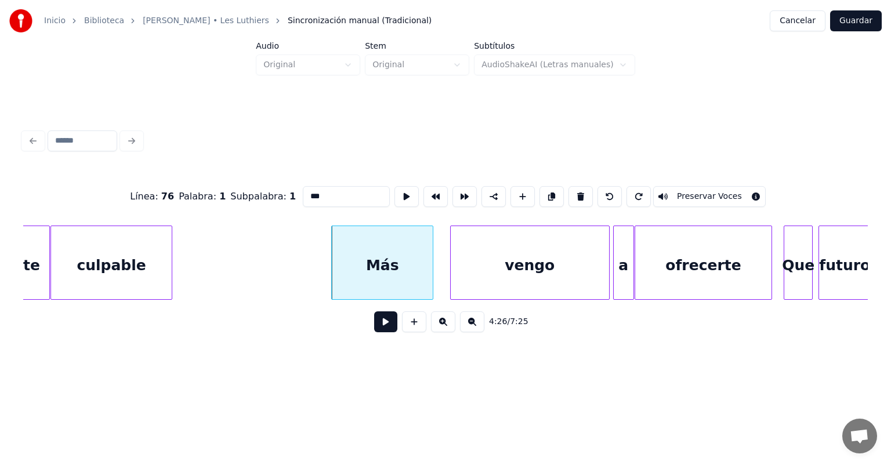
click at [374, 327] on button at bounding box center [385, 321] width 23 height 21
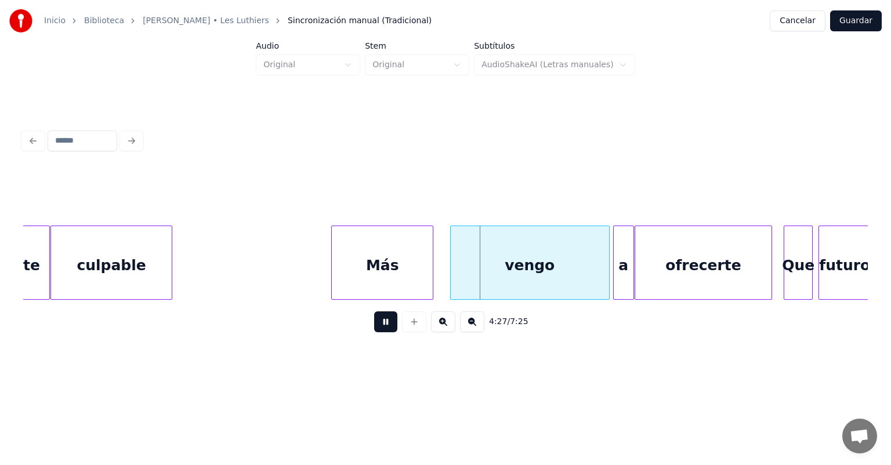
click at [451, 267] on div "vengo" at bounding box center [530, 265] width 158 height 79
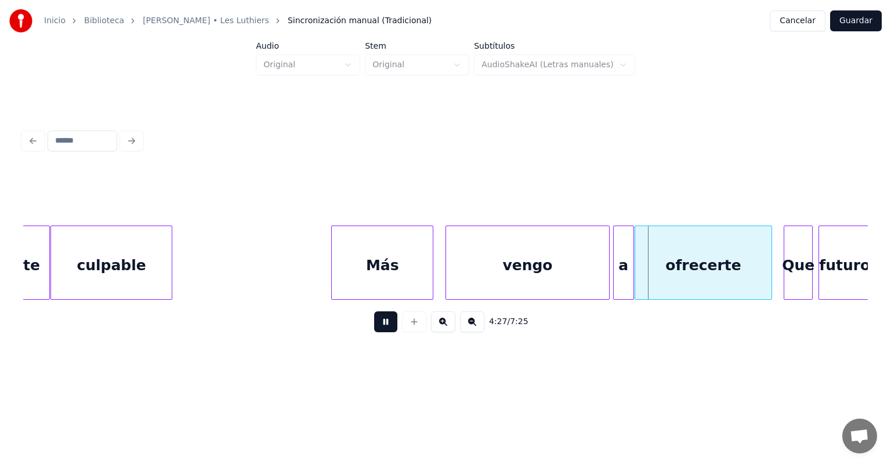
click at [457, 271] on div "vengo" at bounding box center [527, 265] width 162 height 79
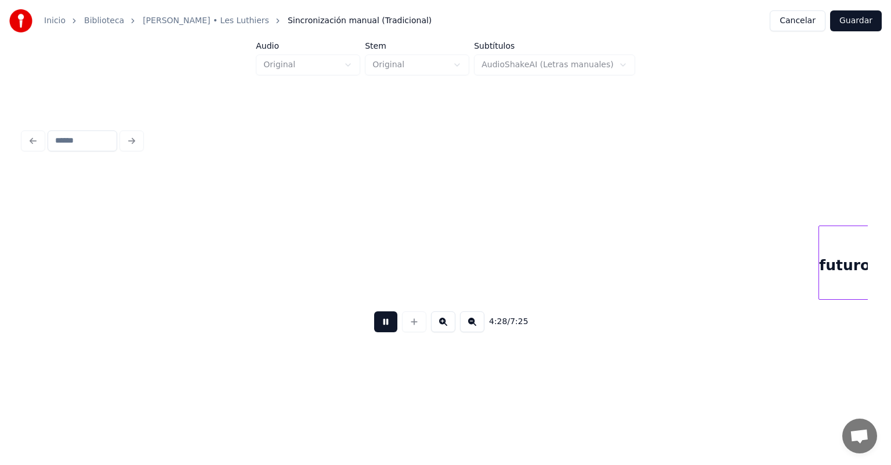
scroll to position [0, 77901]
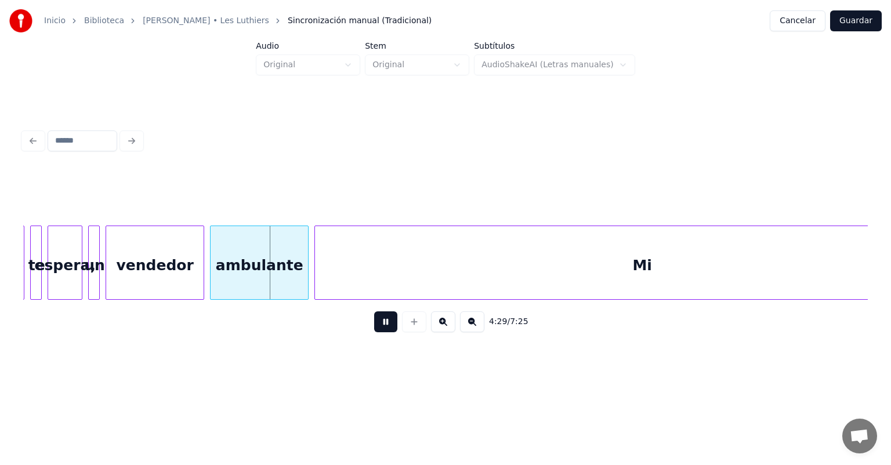
click at [374, 320] on button at bounding box center [385, 321] width 23 height 21
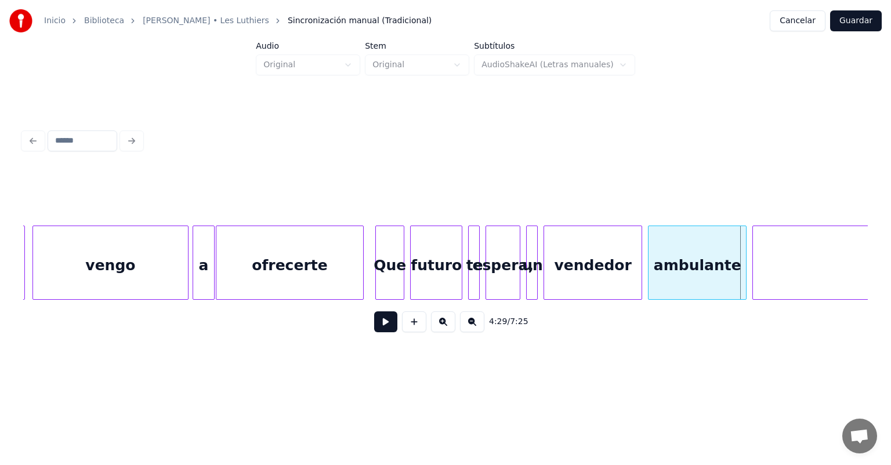
scroll to position [0, 77243]
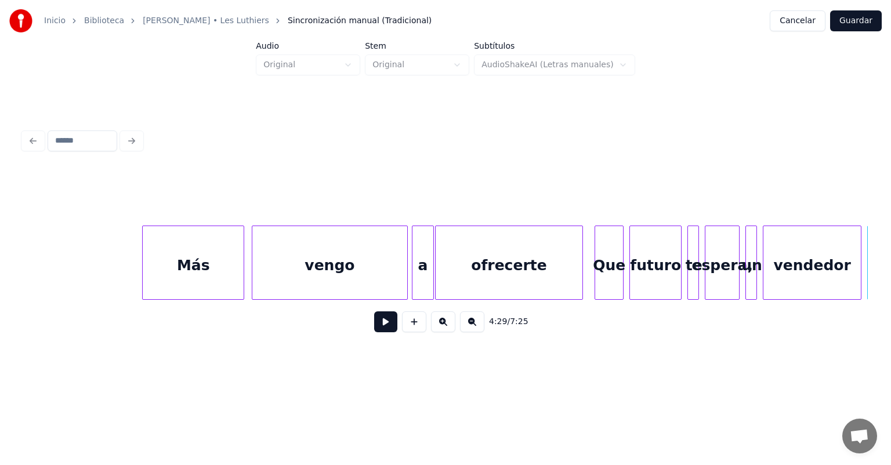
click at [457, 265] on div "ofrecerte" at bounding box center [509, 265] width 147 height 79
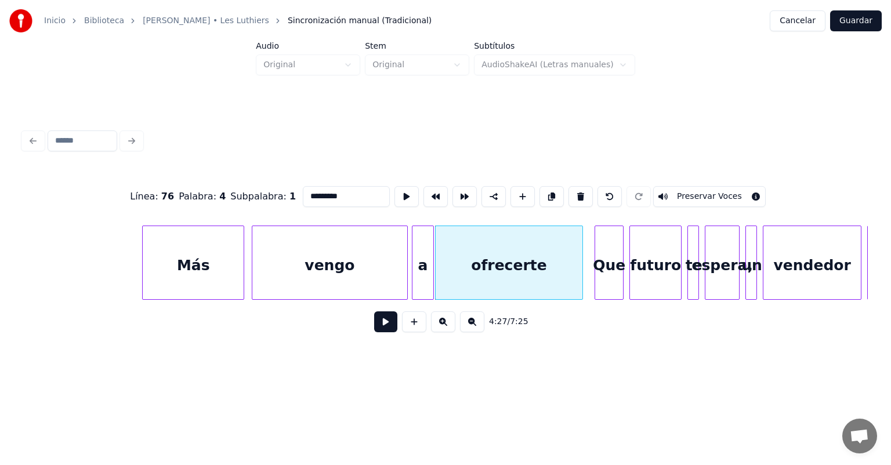
click at [387, 325] on button at bounding box center [385, 321] width 23 height 21
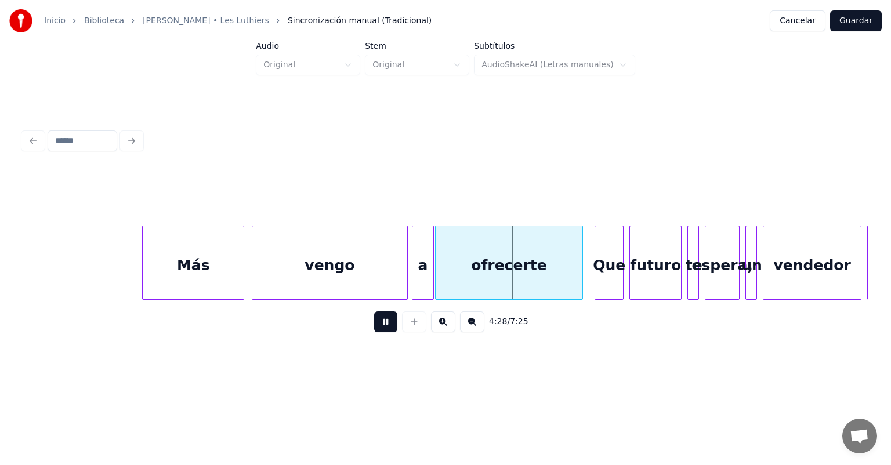
click at [387, 325] on button at bounding box center [385, 321] width 23 height 21
click at [389, 322] on button at bounding box center [385, 321] width 23 height 21
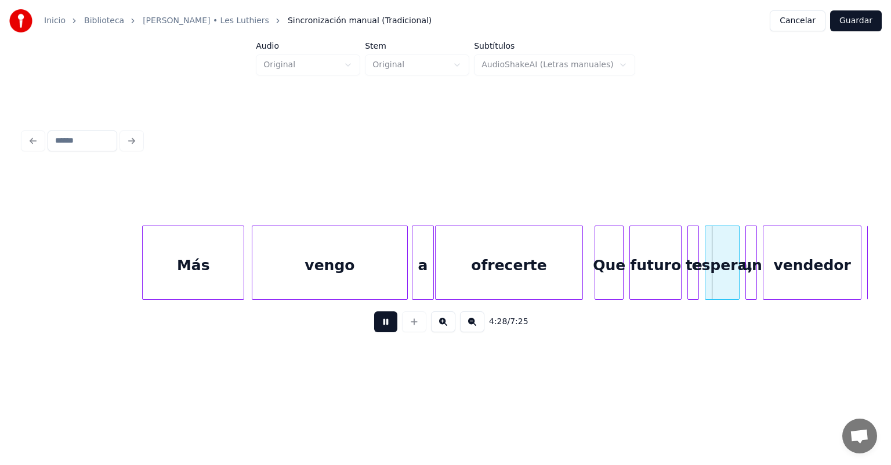
click at [389, 322] on button at bounding box center [385, 321] width 23 height 21
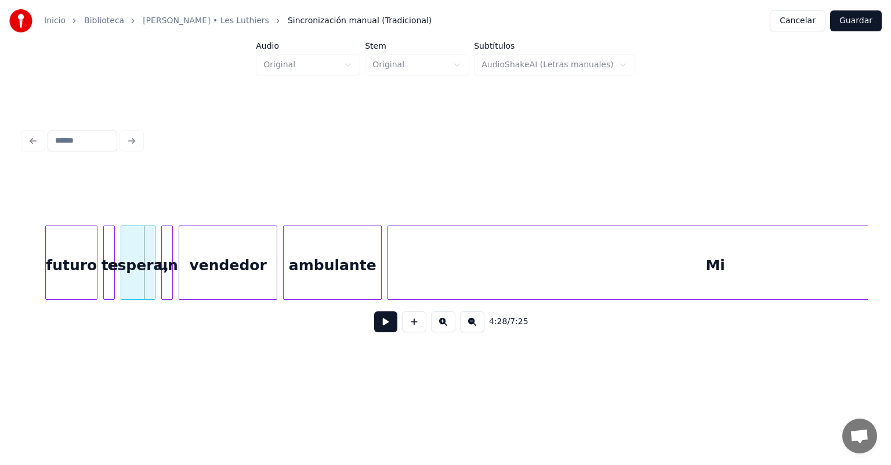
scroll to position [0, 77901]
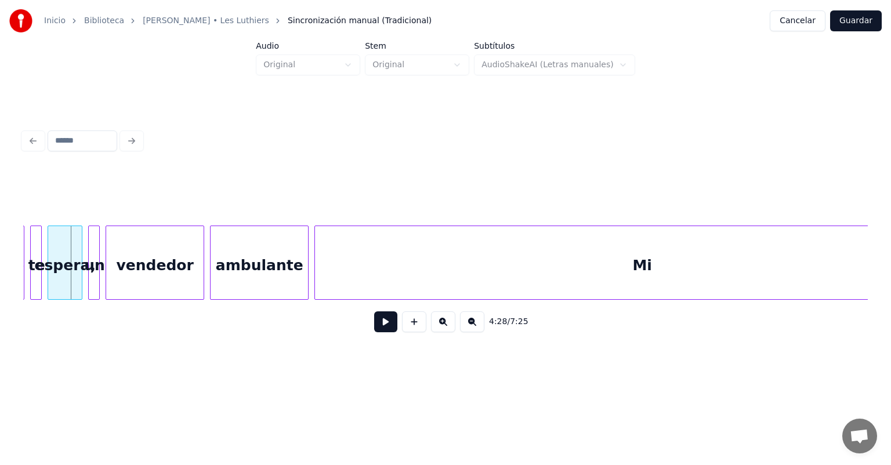
click at [457, 277] on div "Mi" at bounding box center [642, 265] width 654 height 79
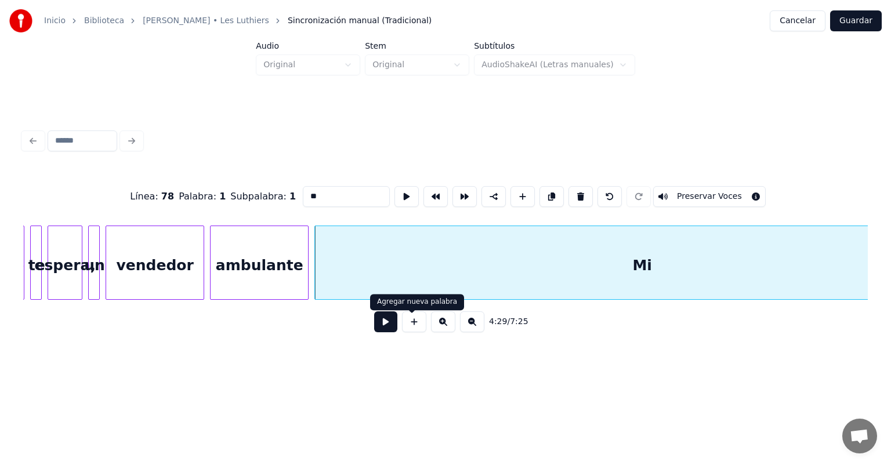
click at [381, 325] on button at bounding box center [385, 321] width 23 height 21
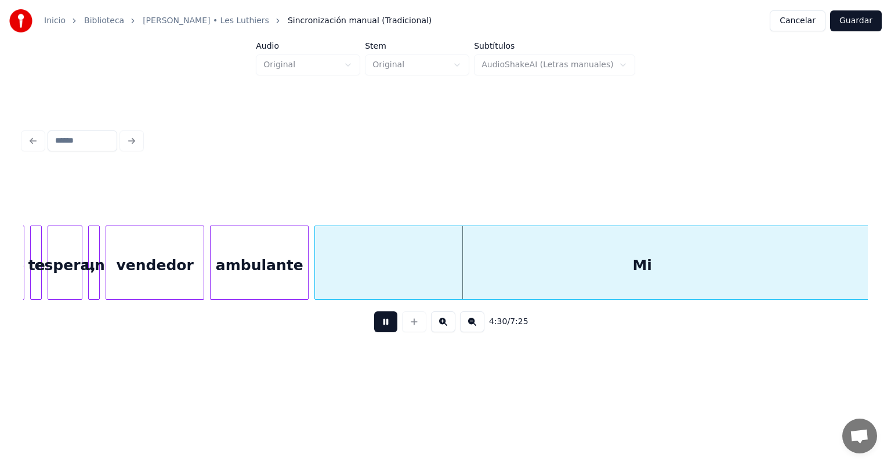
click at [381, 325] on button at bounding box center [385, 321] width 23 height 21
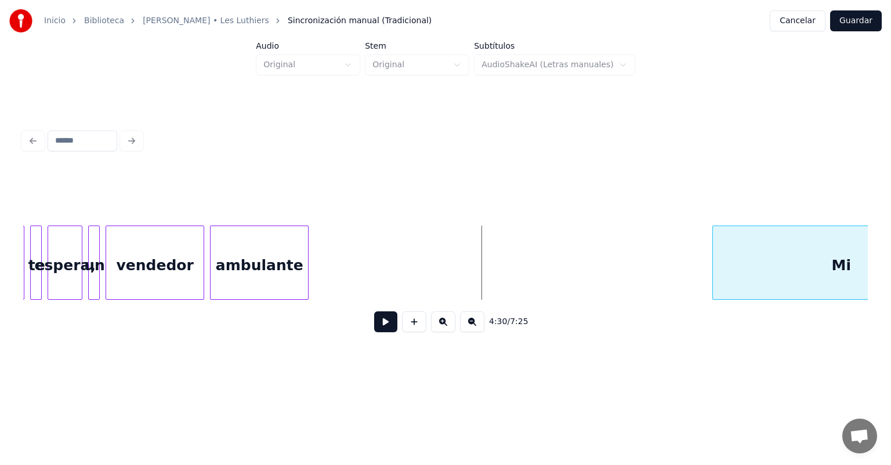
click at [457, 283] on div at bounding box center [714, 262] width 3 height 73
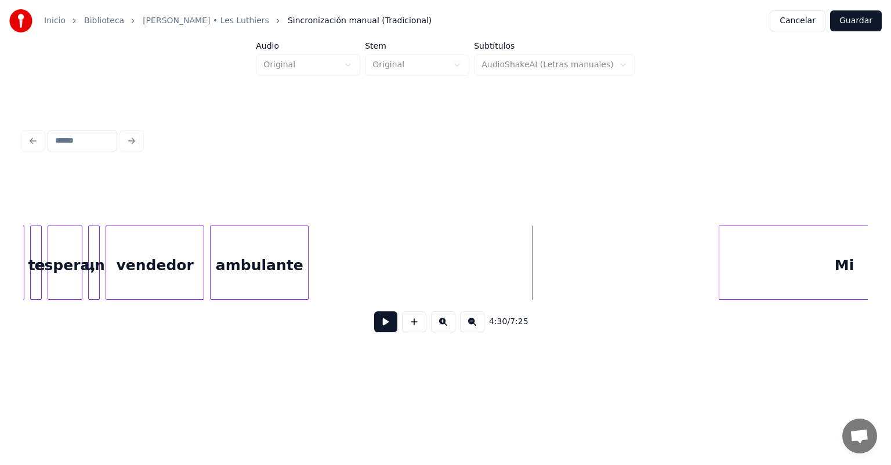
click at [382, 316] on button at bounding box center [385, 321] width 23 height 21
click at [457, 276] on div at bounding box center [847, 262] width 3 height 73
click at [375, 324] on button at bounding box center [385, 321] width 23 height 21
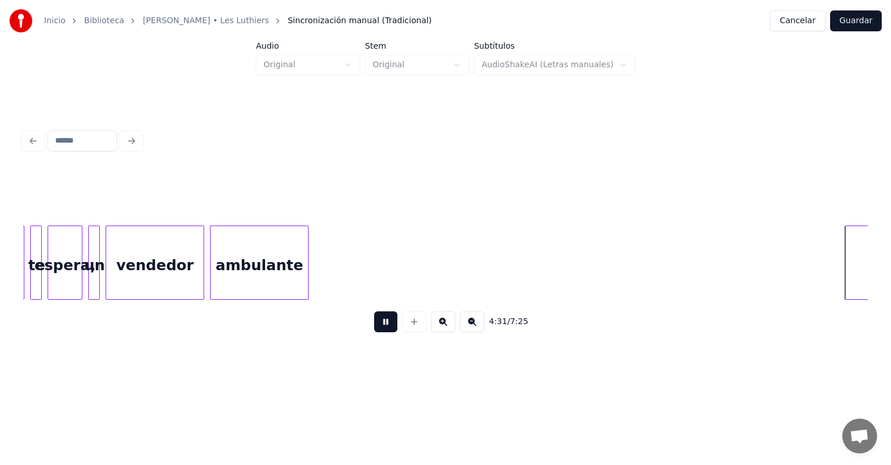
click at [375, 324] on button at bounding box center [385, 321] width 23 height 21
click at [382, 327] on button at bounding box center [385, 321] width 23 height 21
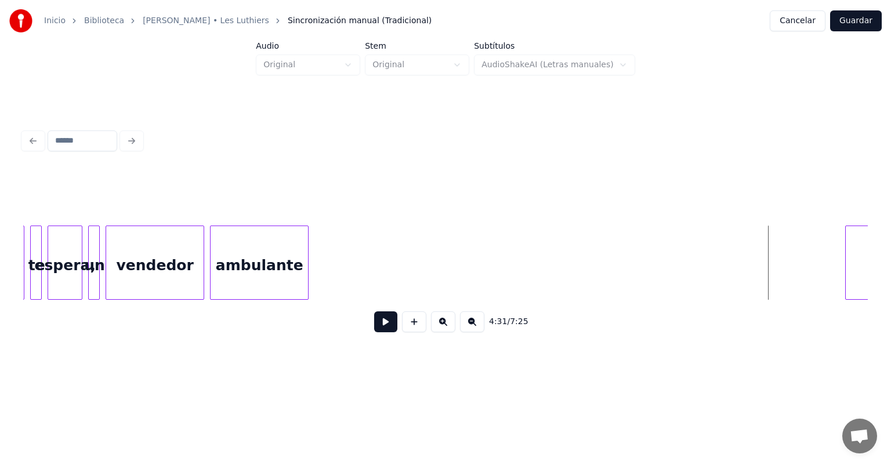
click at [380, 326] on button at bounding box center [385, 321] width 23 height 21
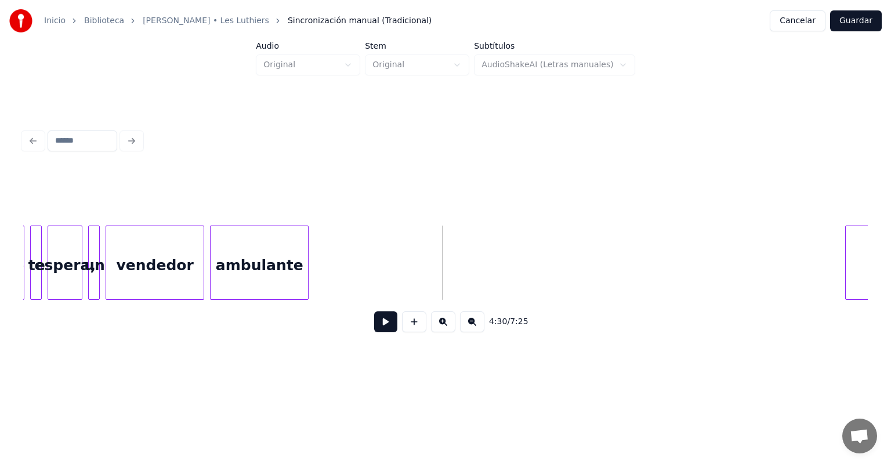
click at [386, 323] on button at bounding box center [385, 321] width 23 height 21
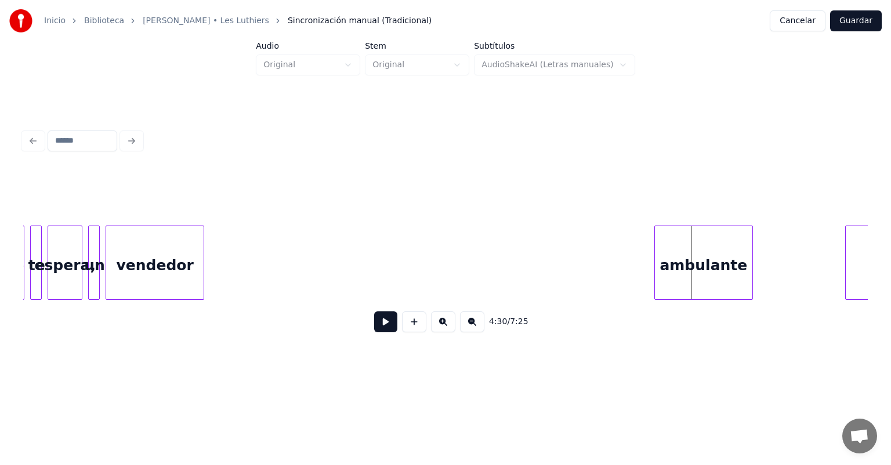
click at [457, 248] on div "ambulante" at bounding box center [703, 265] width 97 height 79
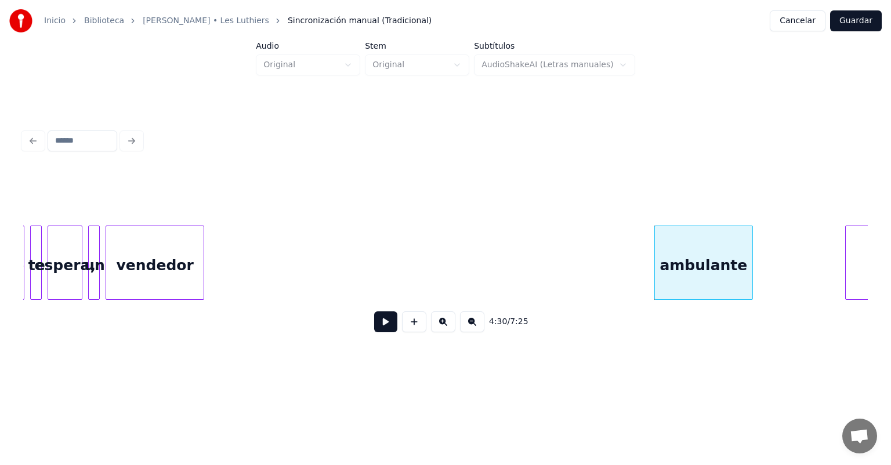
click at [374, 318] on button at bounding box center [385, 321] width 23 height 21
click at [374, 325] on button at bounding box center [385, 321] width 23 height 21
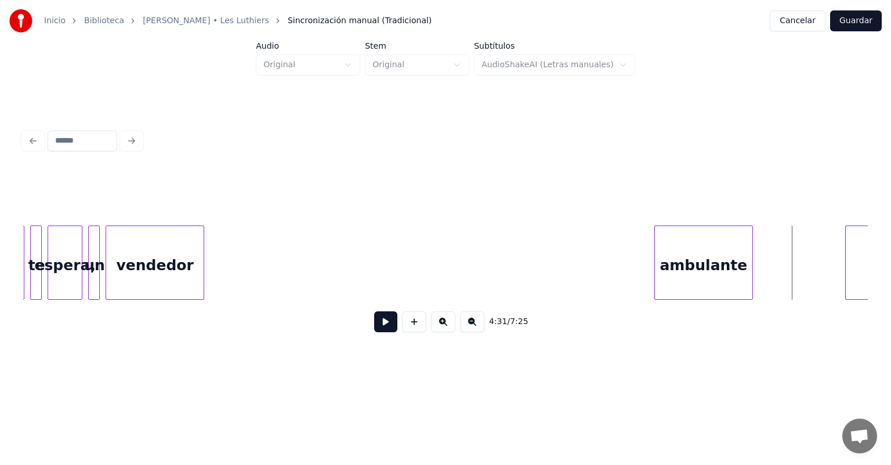
click at [457, 253] on div "ambulante" at bounding box center [703, 265] width 97 height 79
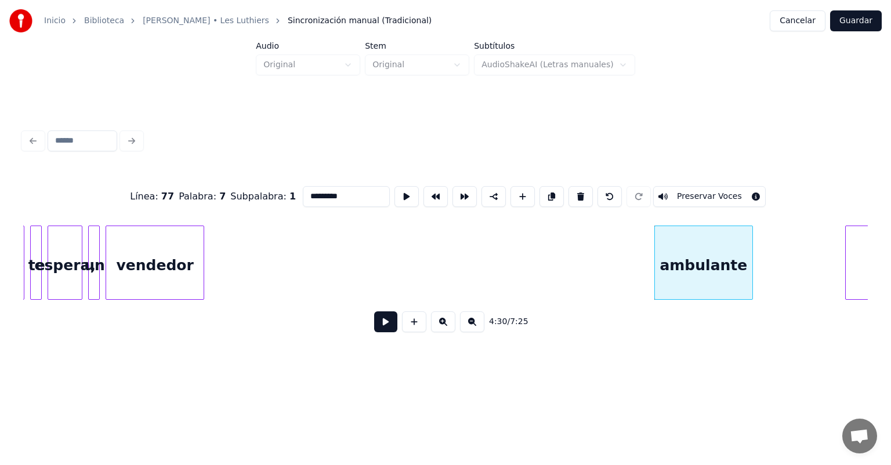
click at [374, 326] on button at bounding box center [385, 321] width 23 height 21
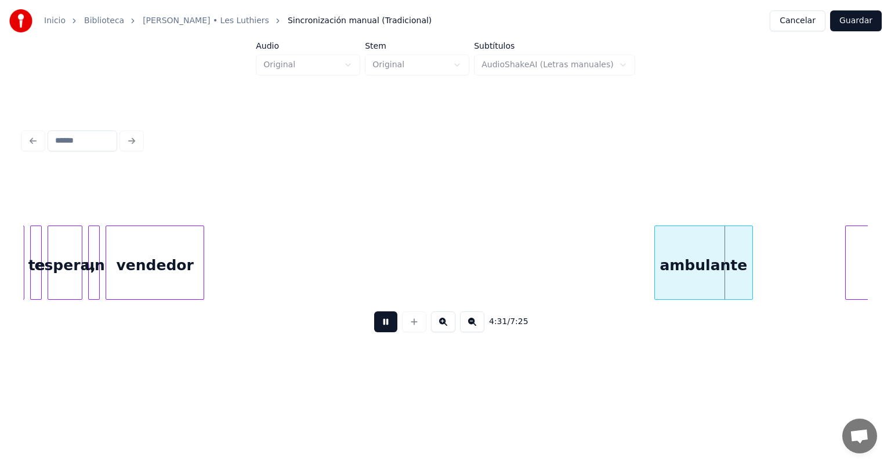
click at [374, 327] on button at bounding box center [385, 321] width 23 height 21
click at [378, 325] on button at bounding box center [385, 321] width 23 height 21
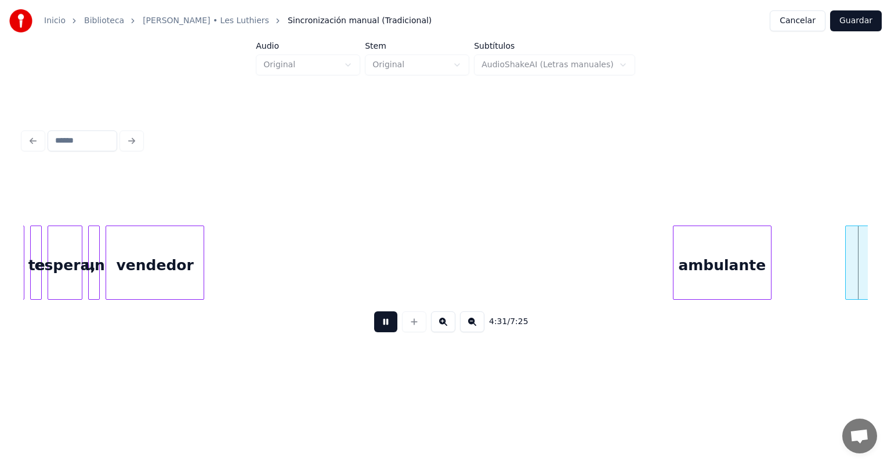
click at [374, 324] on button at bounding box center [385, 321] width 23 height 21
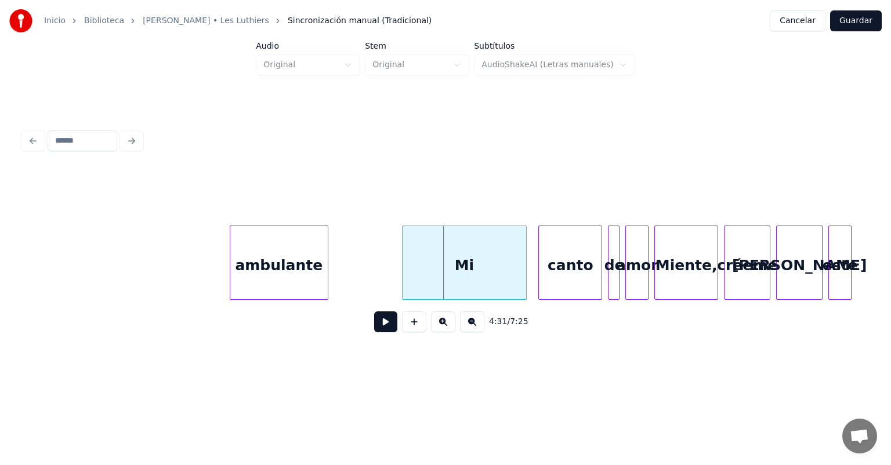
scroll to position [0, 78307]
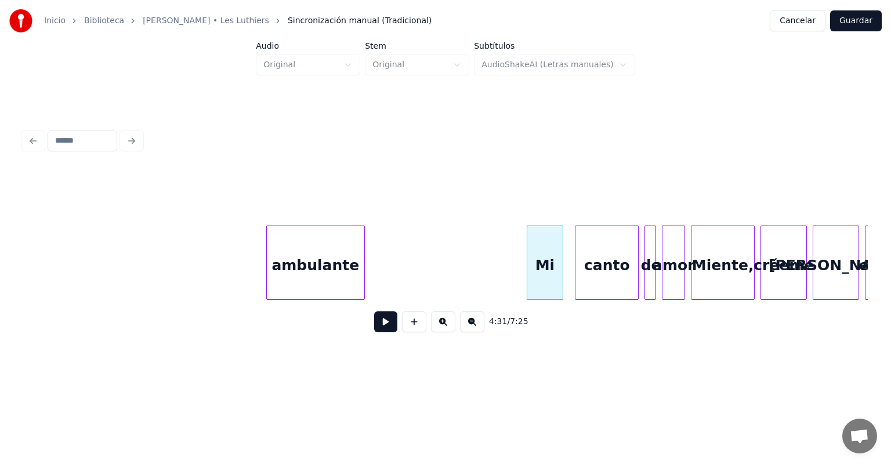
click at [312, 261] on div "ambulante" at bounding box center [315, 265] width 97 height 79
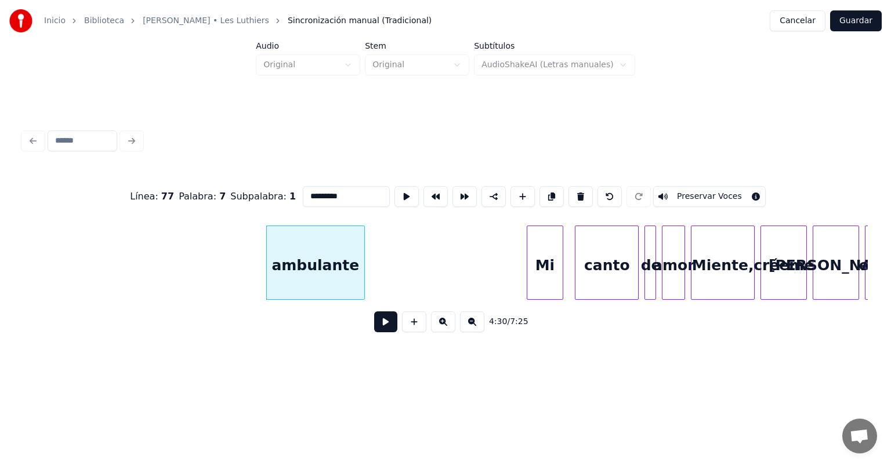
click at [374, 326] on button at bounding box center [385, 321] width 23 height 21
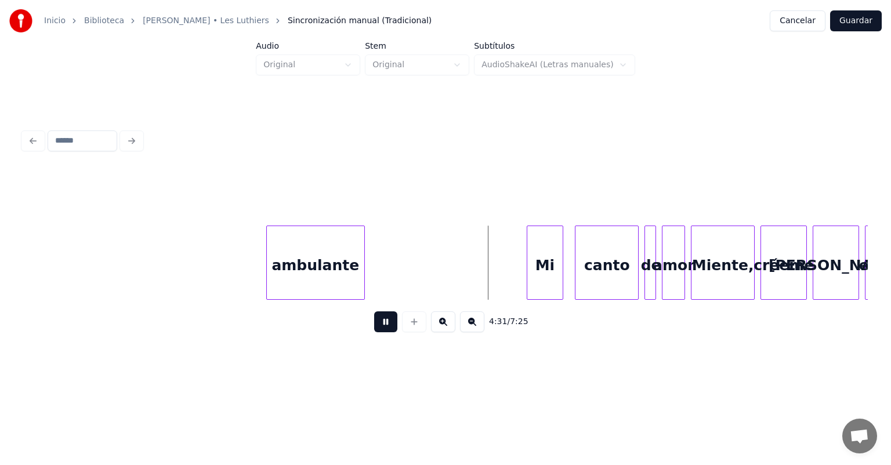
click at [378, 327] on button at bounding box center [385, 321] width 23 height 21
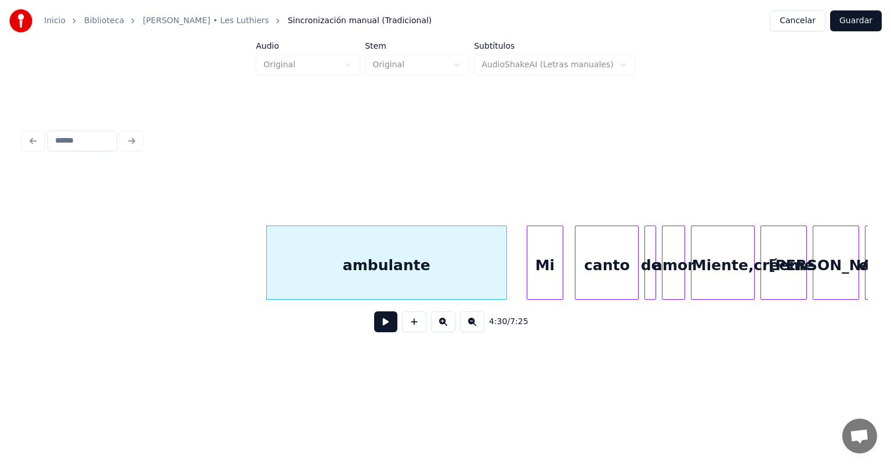
click at [376, 327] on button at bounding box center [385, 321] width 23 height 21
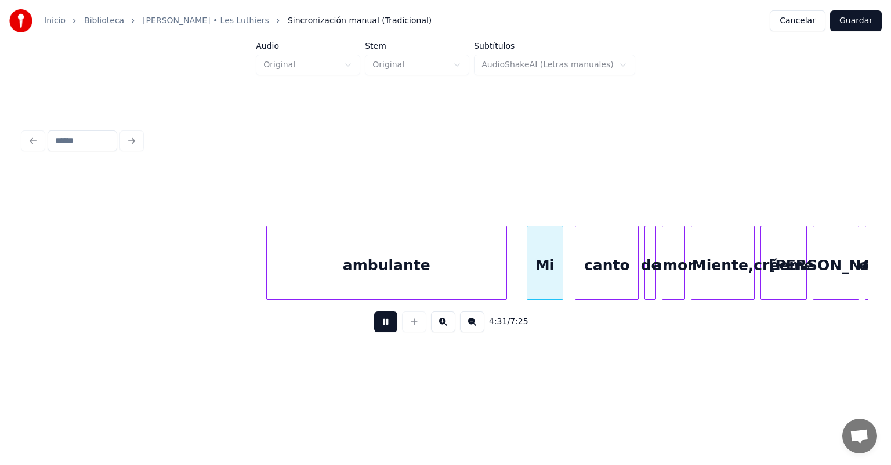
click at [382, 327] on button at bounding box center [385, 321] width 23 height 21
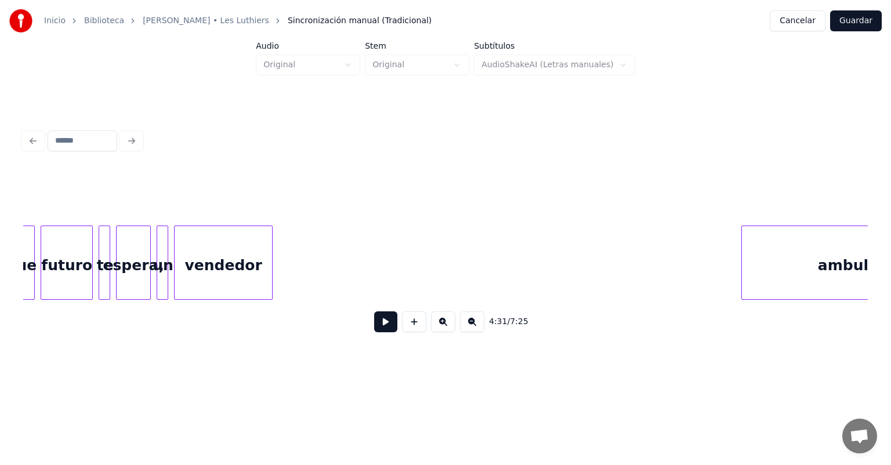
scroll to position [0, 77796]
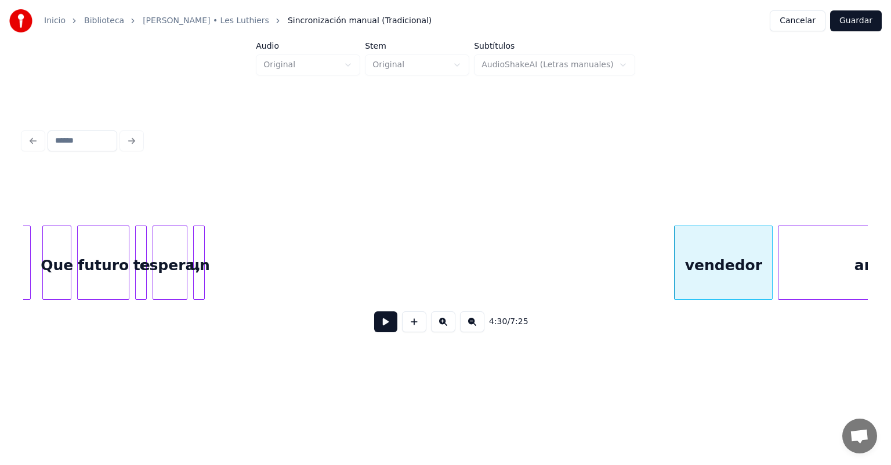
click at [377, 327] on button at bounding box center [385, 321] width 23 height 21
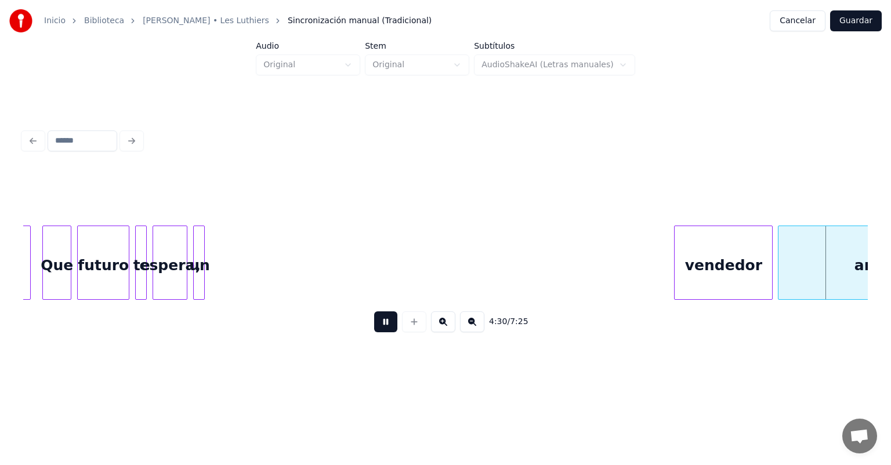
click at [374, 325] on button at bounding box center [385, 321] width 23 height 21
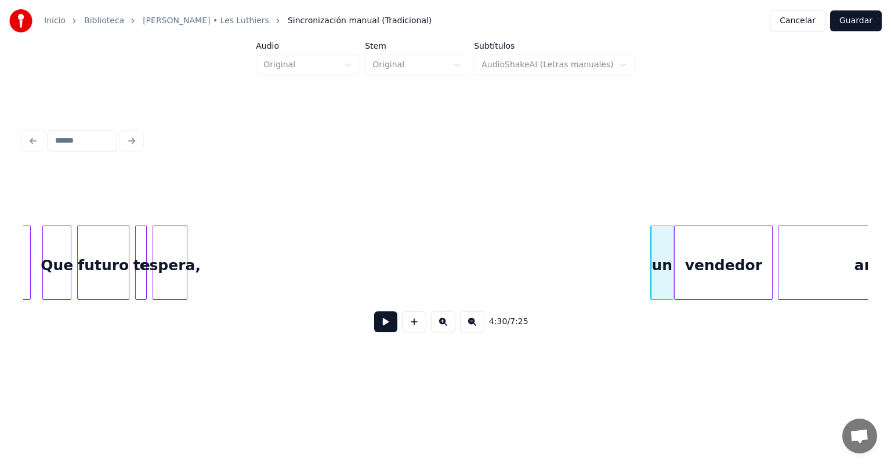
click at [374, 319] on button at bounding box center [385, 321] width 23 height 21
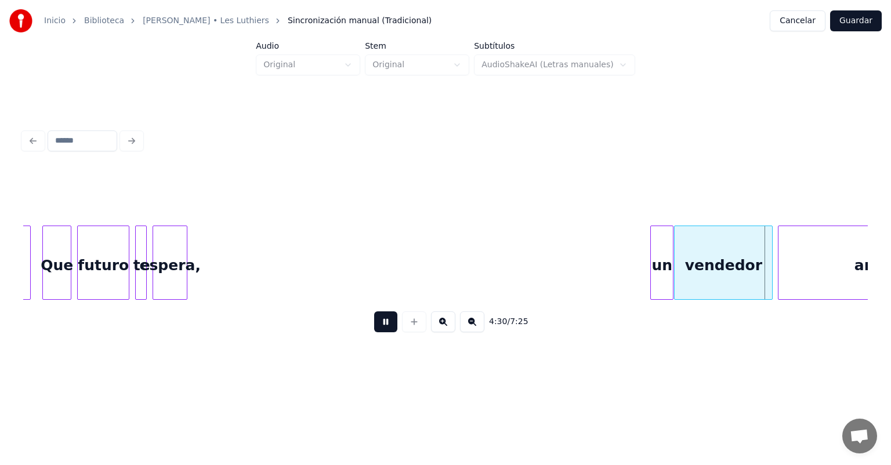
click at [374, 321] on button at bounding box center [385, 321] width 23 height 21
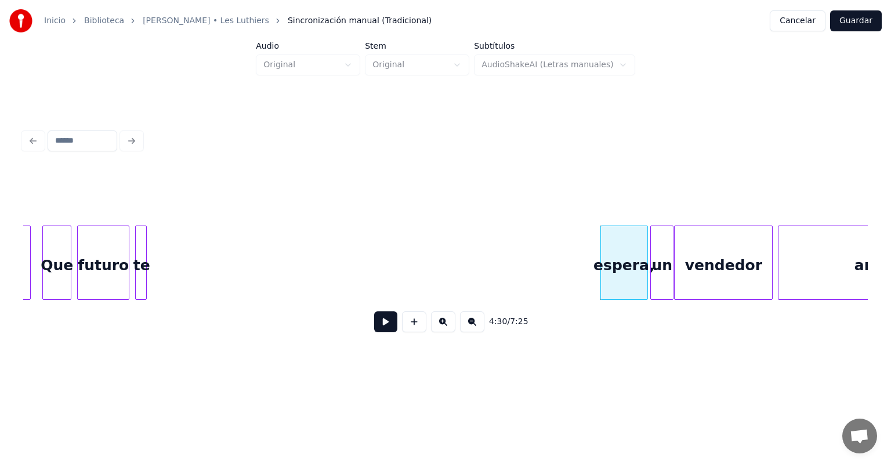
click at [374, 324] on button at bounding box center [385, 321] width 23 height 21
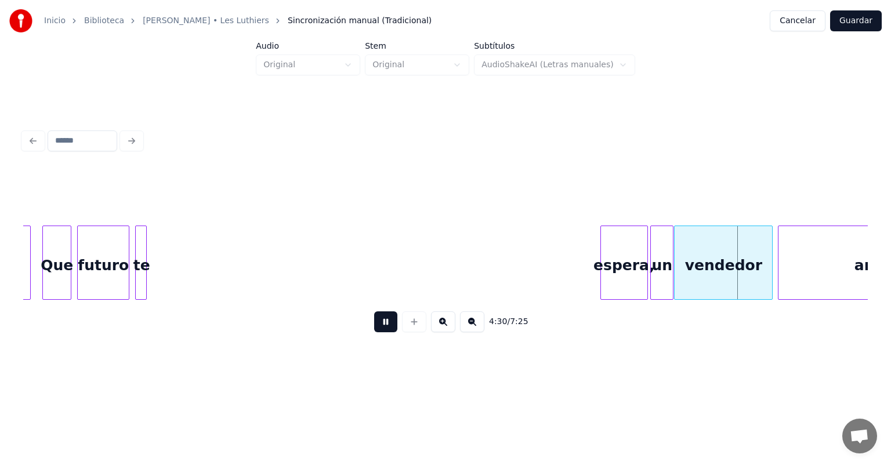
click at [374, 325] on button at bounding box center [385, 321] width 23 height 21
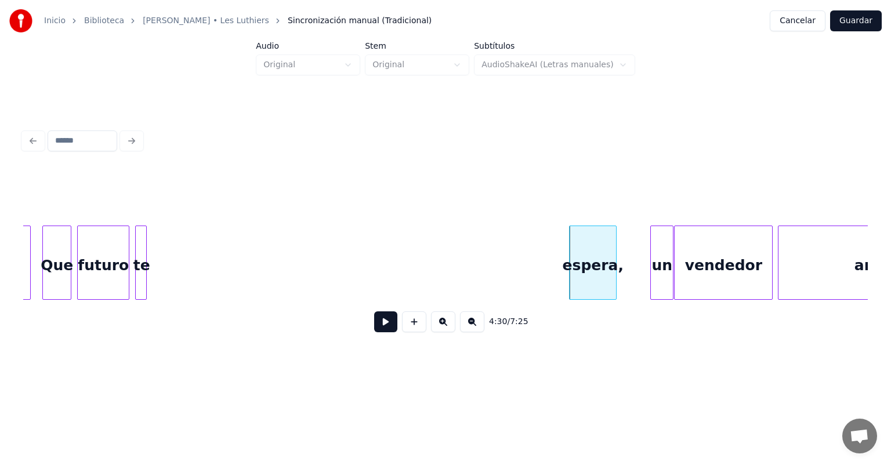
click at [374, 327] on button at bounding box center [385, 321] width 23 height 21
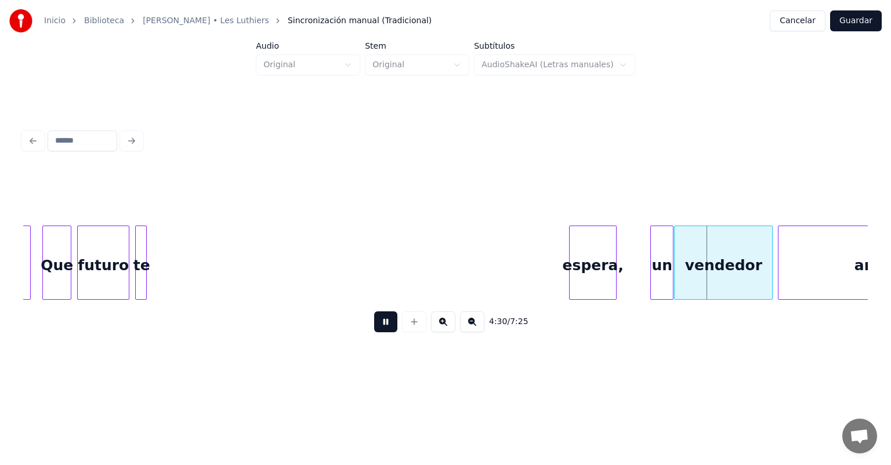
click at [374, 321] on button at bounding box center [385, 321] width 23 height 21
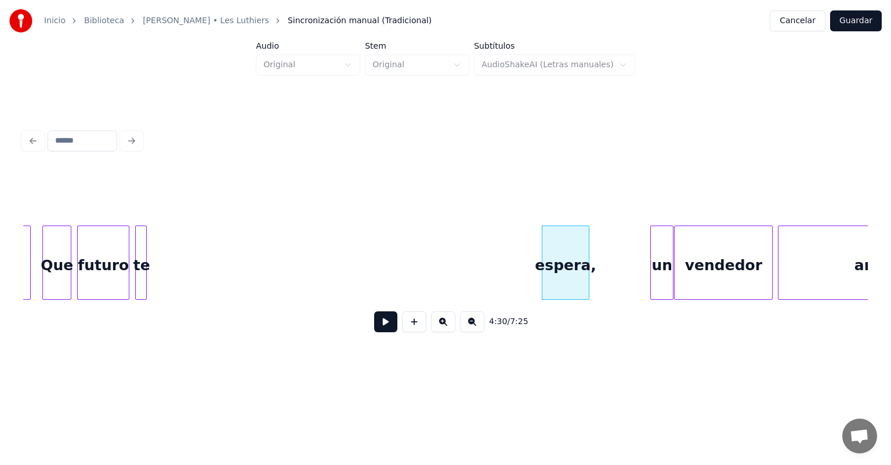
click at [374, 327] on button at bounding box center [385, 321] width 23 height 21
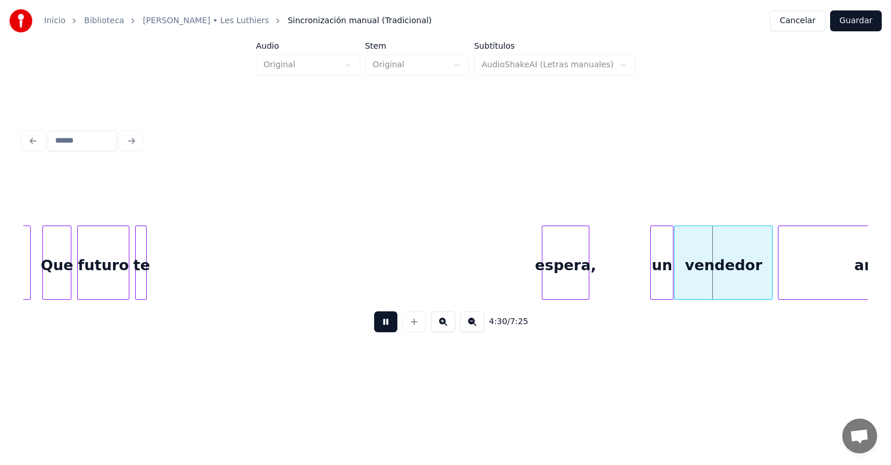
click at [374, 322] on button at bounding box center [385, 321] width 23 height 21
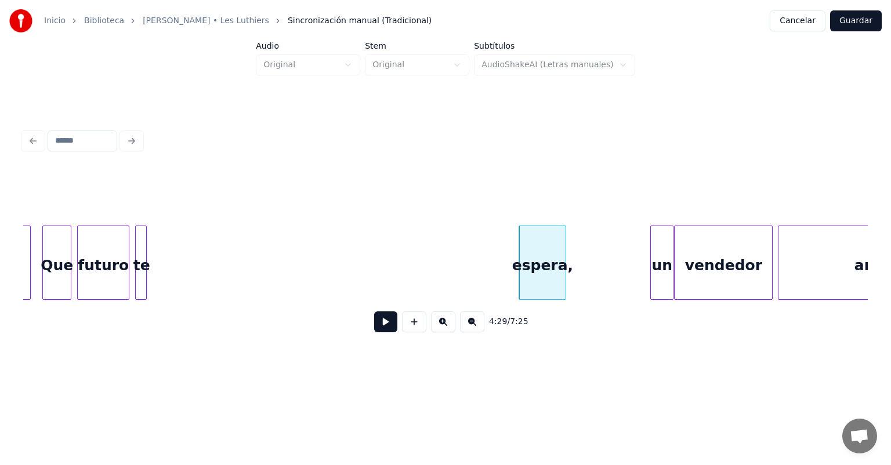
click at [386, 327] on button at bounding box center [385, 321] width 23 height 21
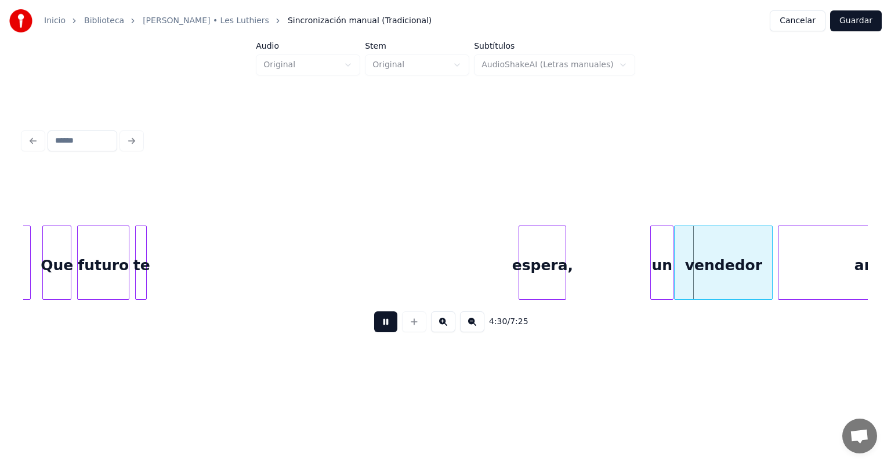
click at [374, 325] on button at bounding box center [385, 321] width 23 height 21
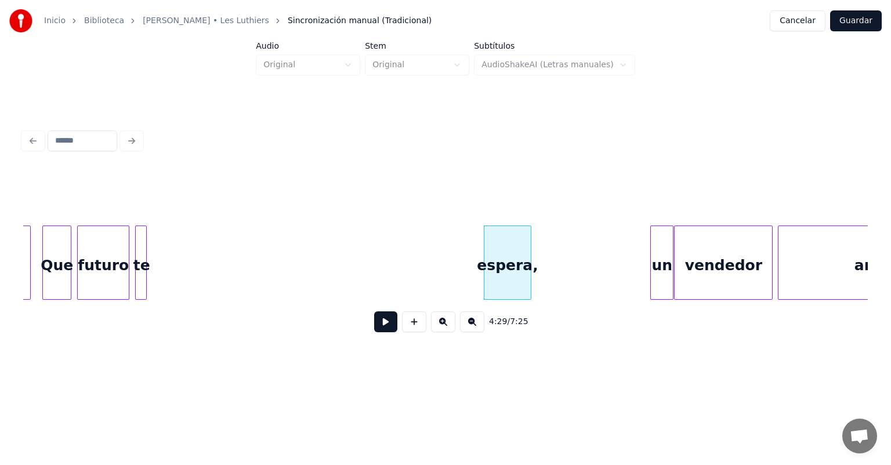
click at [374, 327] on button at bounding box center [385, 321] width 23 height 21
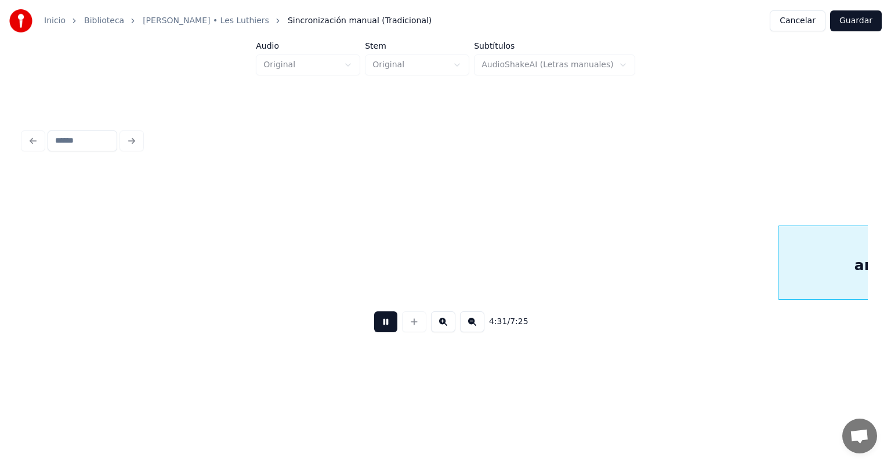
click at [457, 271] on div "ambulante" at bounding box center [898, 265] width 240 height 79
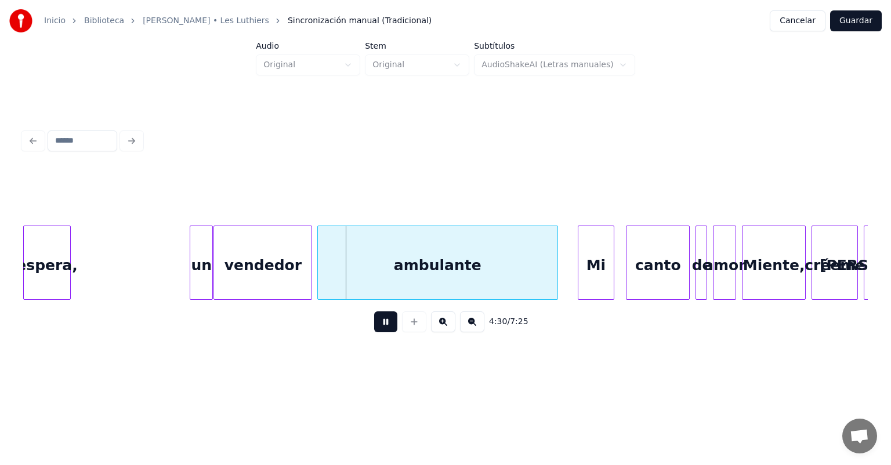
click at [374, 324] on button at bounding box center [385, 321] width 23 height 21
click at [68, 265] on div at bounding box center [68, 262] width 3 height 73
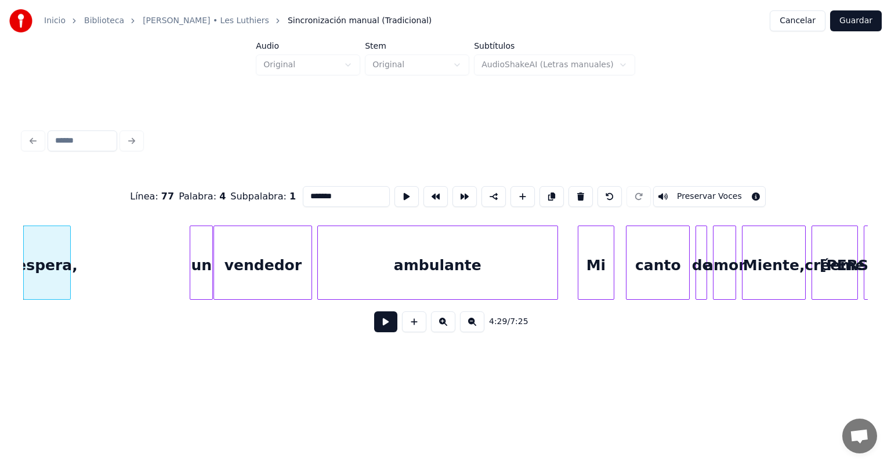
click at [380, 327] on button at bounding box center [385, 321] width 23 height 21
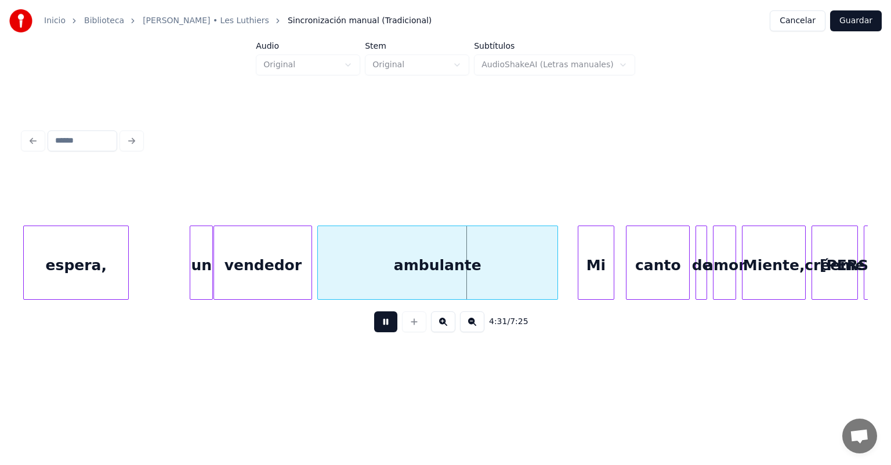
click at [376, 327] on button at bounding box center [385, 321] width 23 height 21
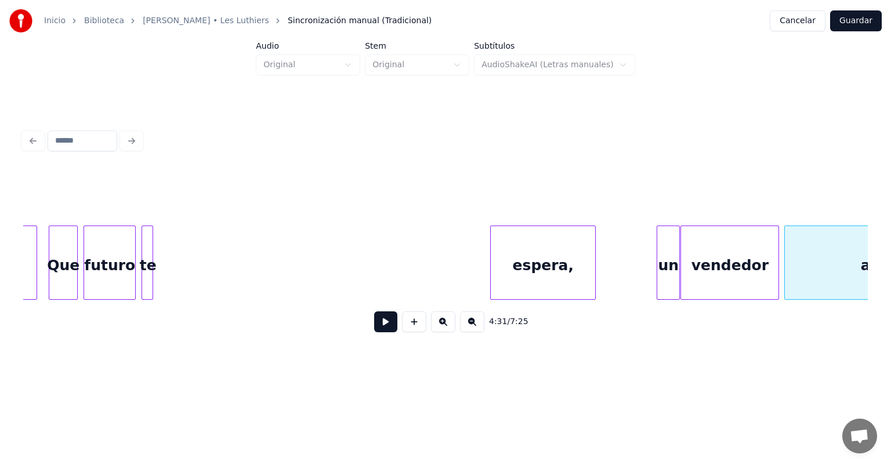
scroll to position [0, 77753]
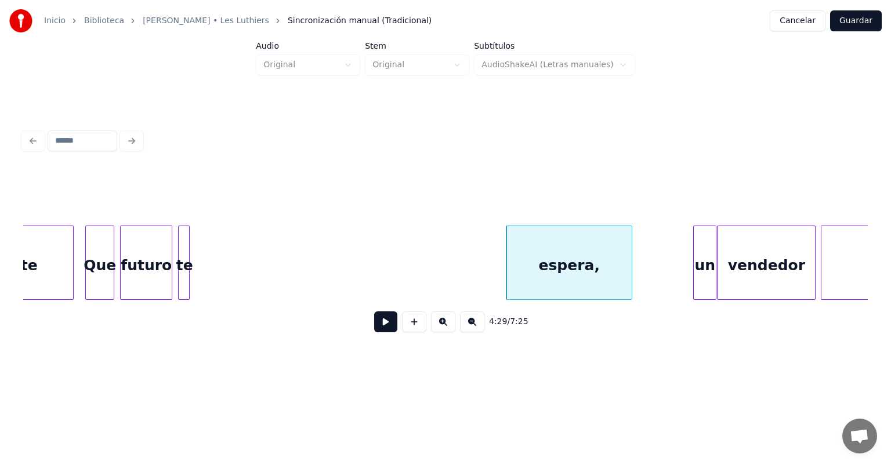
click at [374, 327] on button at bounding box center [385, 321] width 23 height 21
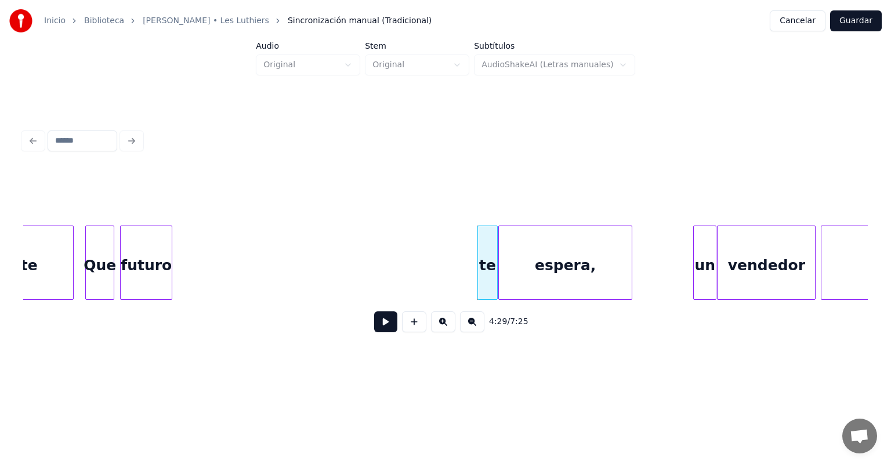
click at [375, 326] on button at bounding box center [385, 321] width 23 height 21
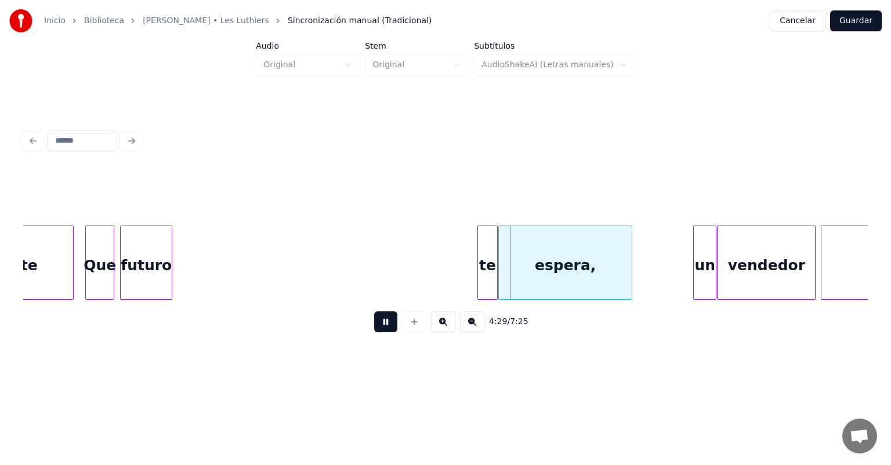
click at [374, 325] on button at bounding box center [385, 321] width 23 height 21
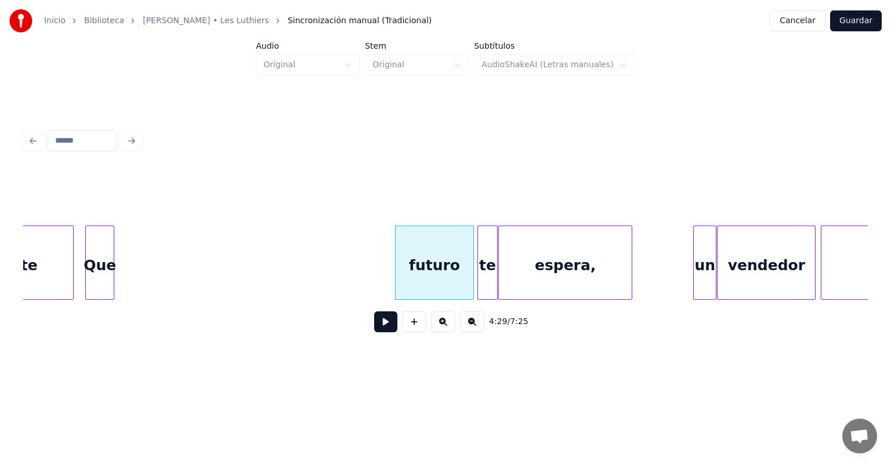
click at [374, 324] on button at bounding box center [385, 321] width 23 height 21
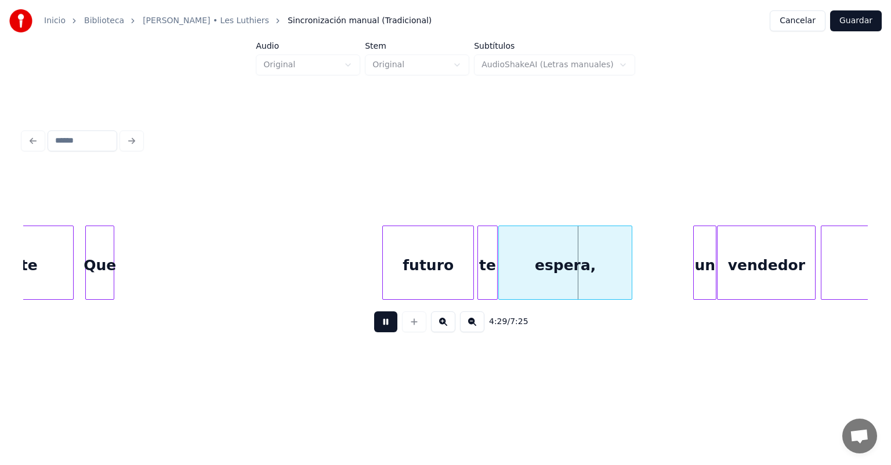
click at [389, 280] on div "futuro" at bounding box center [428, 265] width 90 height 79
click at [384, 280] on div "futuro" at bounding box center [428, 265] width 90 height 79
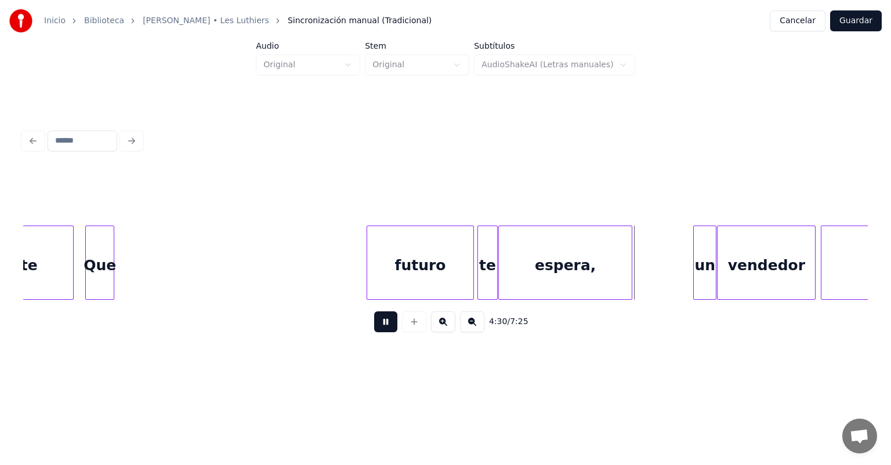
click at [368, 278] on div "futuro" at bounding box center [420, 265] width 107 height 79
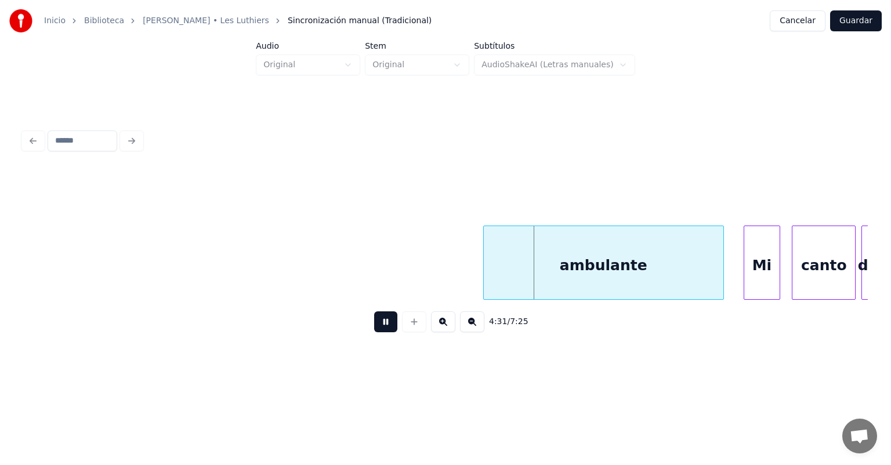
scroll to position [0, 78092]
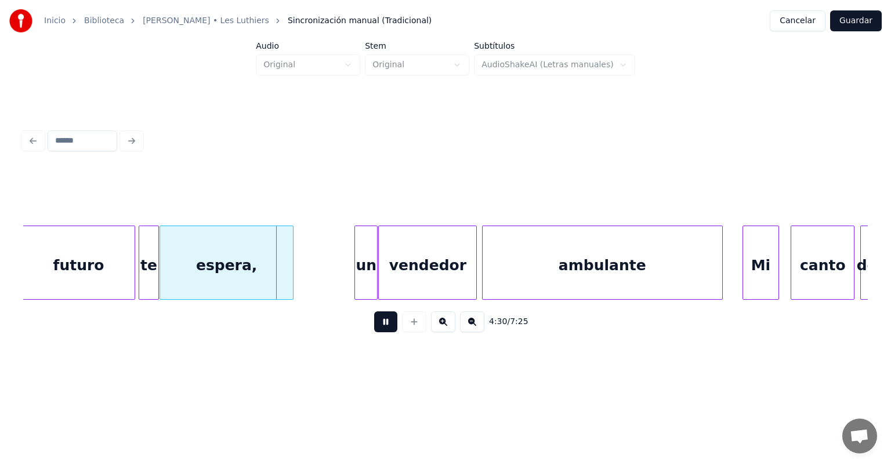
click at [378, 327] on button at bounding box center [385, 321] width 23 height 21
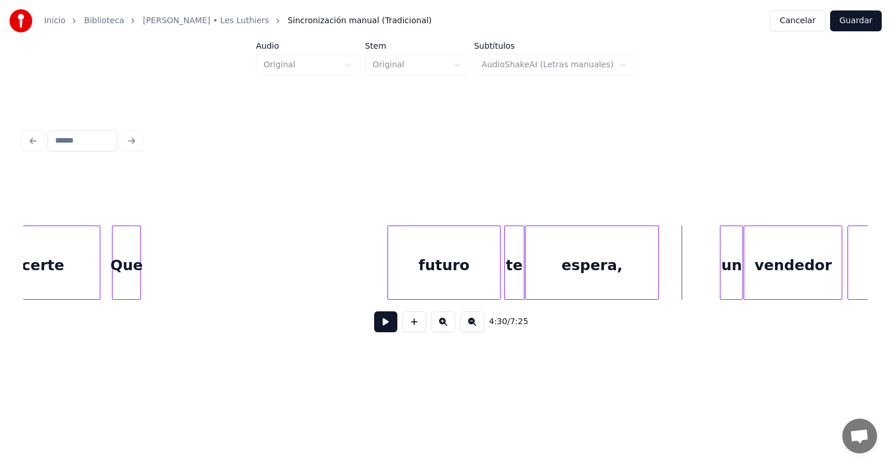
scroll to position [0, 77690]
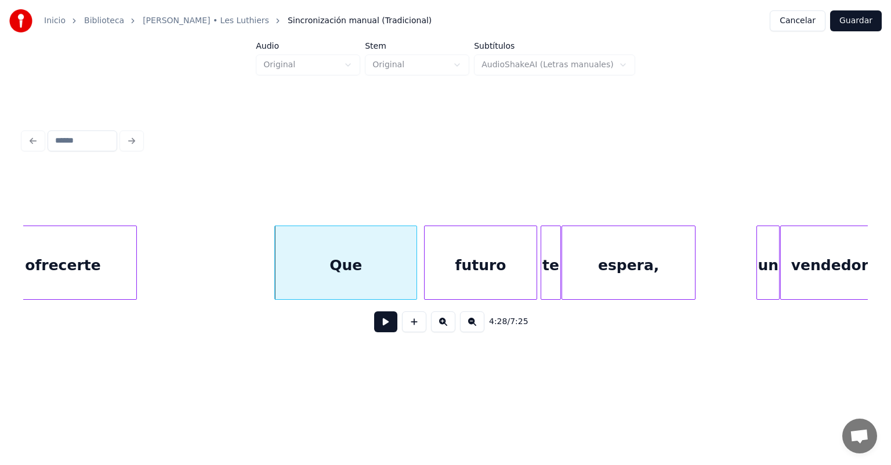
click at [376, 324] on button at bounding box center [385, 321] width 23 height 21
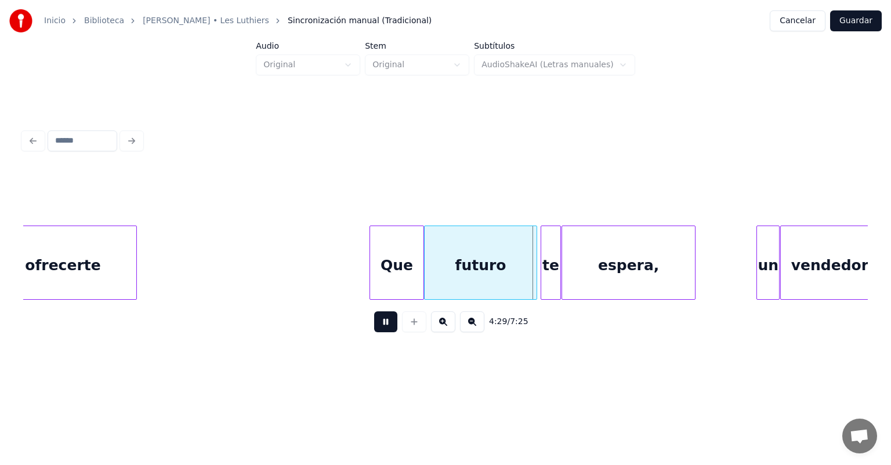
click at [412, 268] on div "Que" at bounding box center [396, 265] width 53 height 79
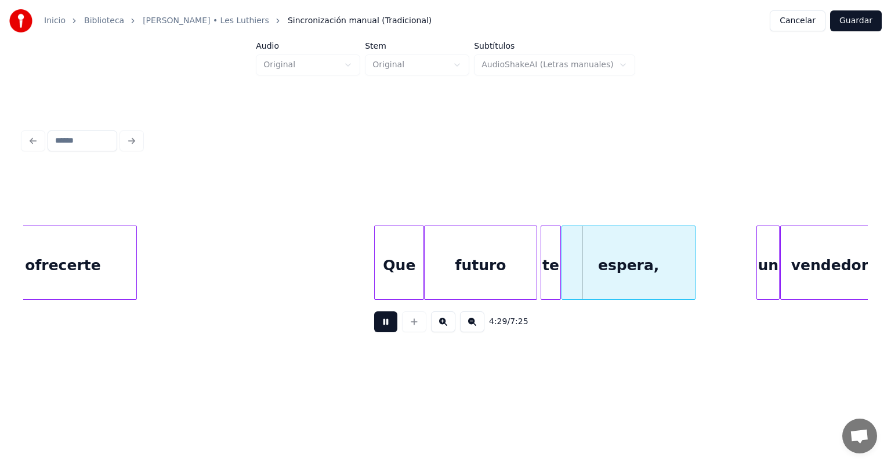
click at [92, 264] on div "ofrecerte" at bounding box center [63, 265] width 147 height 79
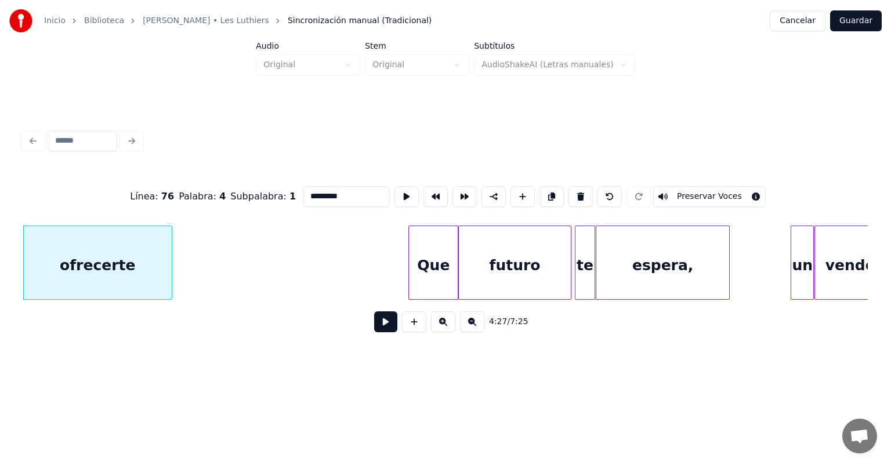
click at [169, 266] on div "ofrecerte" at bounding box center [98, 265] width 148 height 79
click at [381, 327] on button at bounding box center [385, 321] width 23 height 21
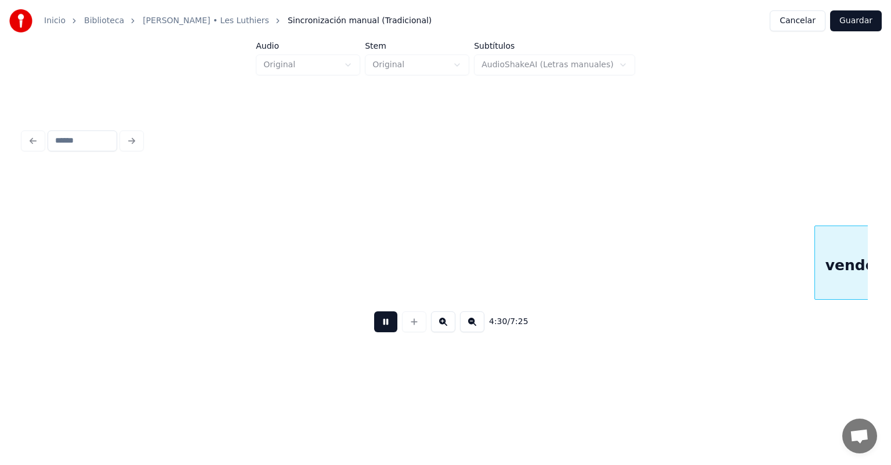
scroll to position [0, 78505]
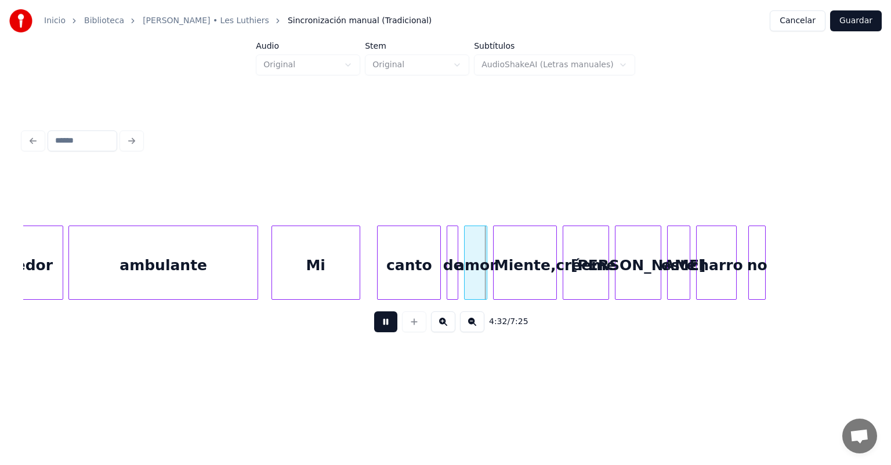
click at [374, 325] on button at bounding box center [385, 321] width 23 height 21
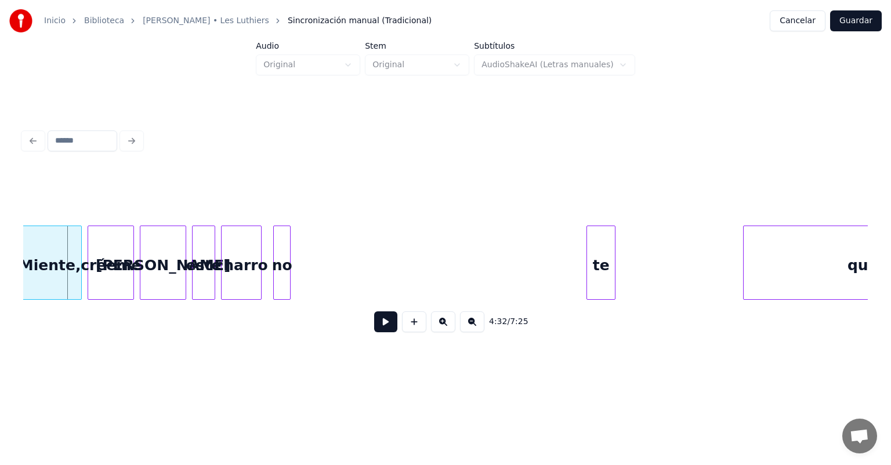
scroll to position [0, 79126]
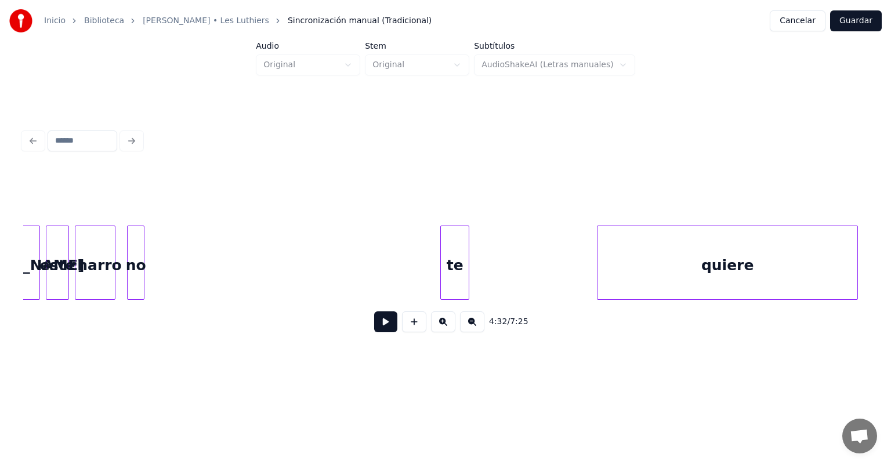
click at [129, 268] on div at bounding box center [129, 262] width 3 height 73
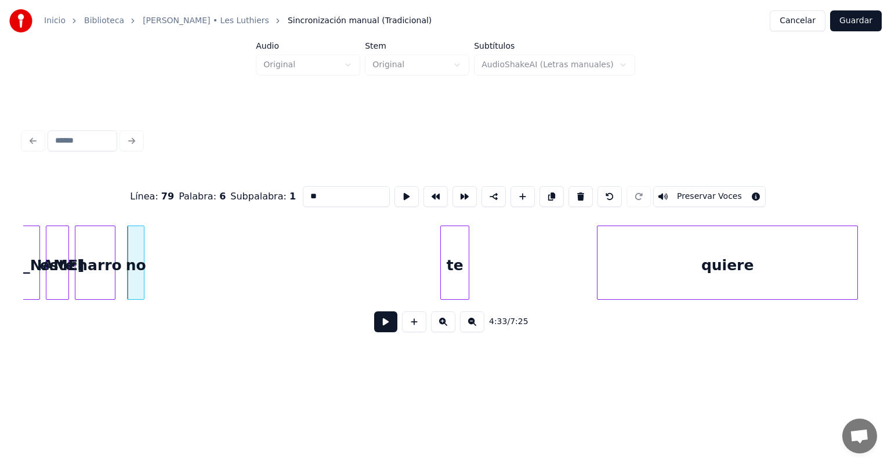
click at [443, 265] on div at bounding box center [442, 262] width 3 height 73
click at [374, 327] on button at bounding box center [385, 321] width 23 height 21
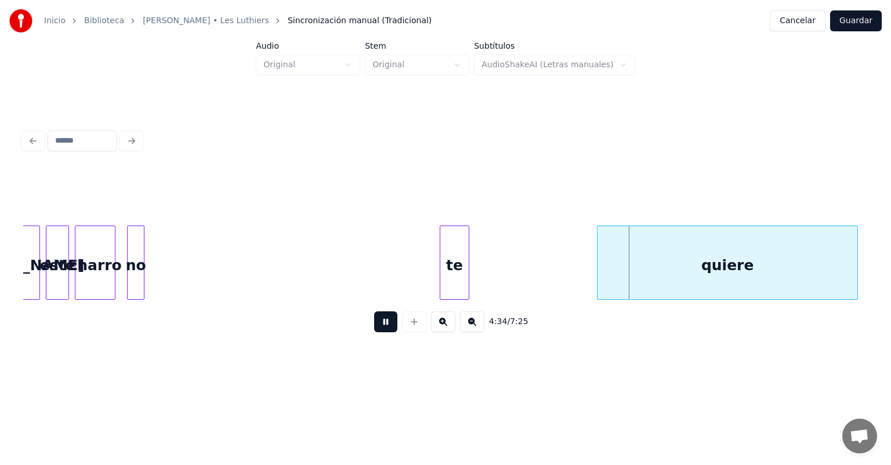
click at [374, 327] on button at bounding box center [385, 321] width 23 height 21
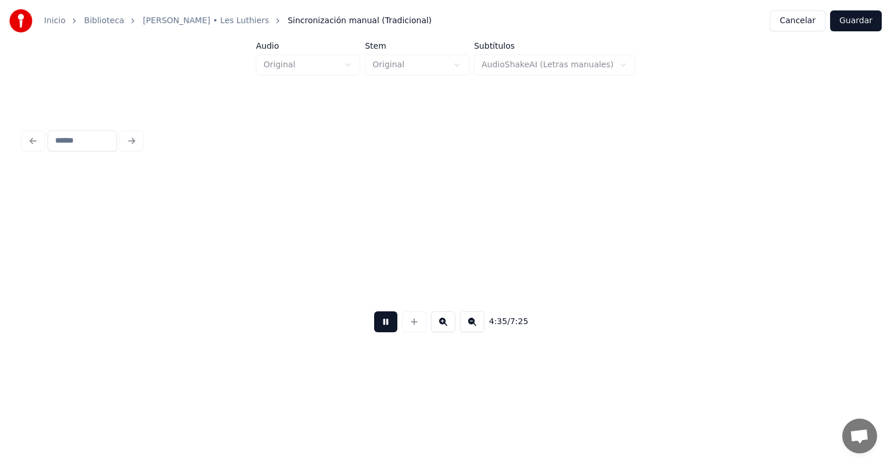
scroll to position [0, 79972]
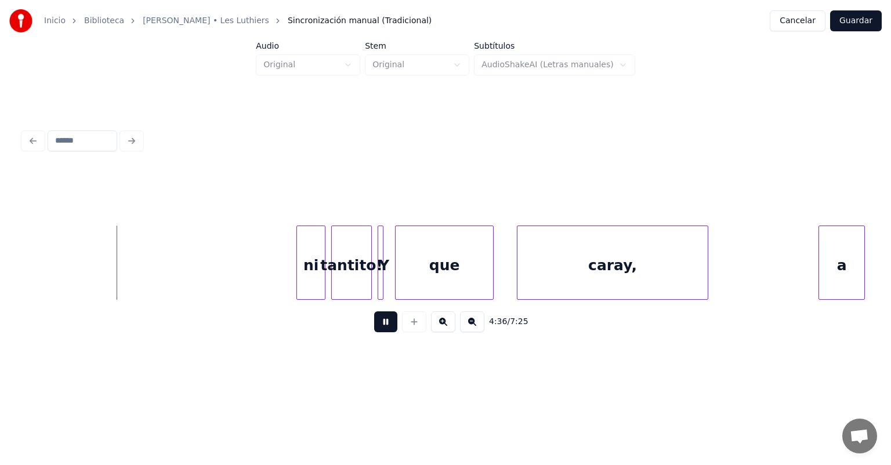
click at [374, 327] on button at bounding box center [385, 321] width 23 height 21
click at [376, 327] on button at bounding box center [385, 321] width 23 height 21
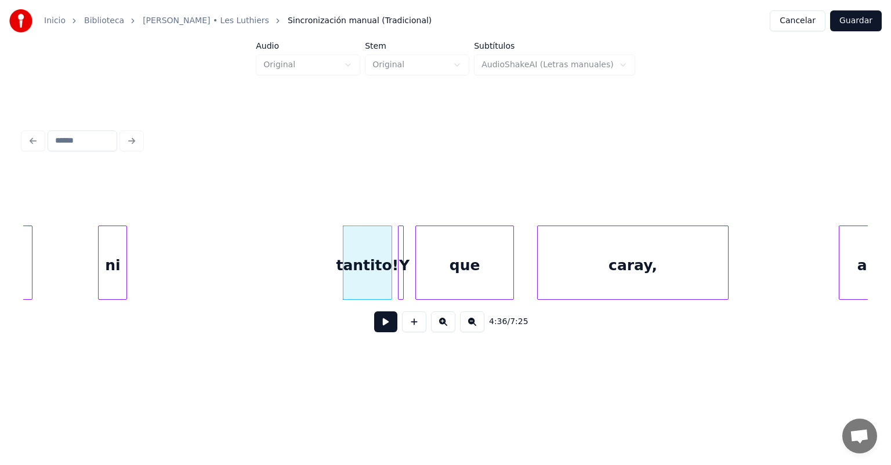
scroll to position [0, 79951]
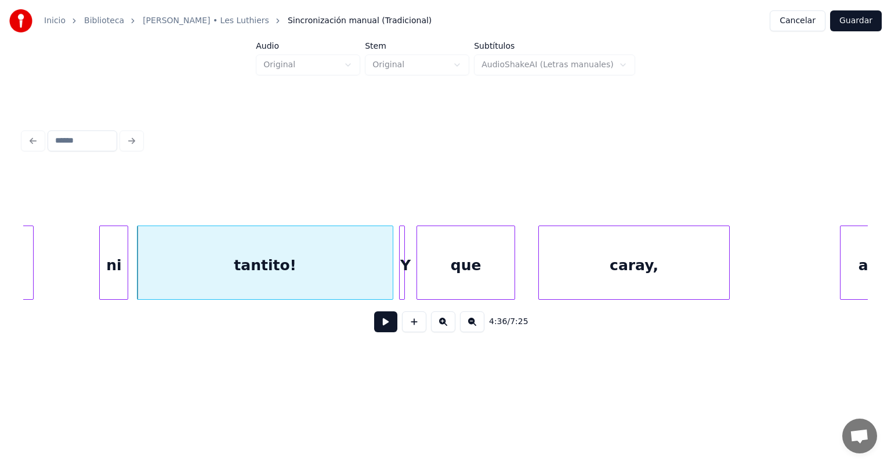
click at [374, 327] on button at bounding box center [385, 321] width 23 height 21
click at [115, 270] on div "ni" at bounding box center [114, 265] width 28 height 79
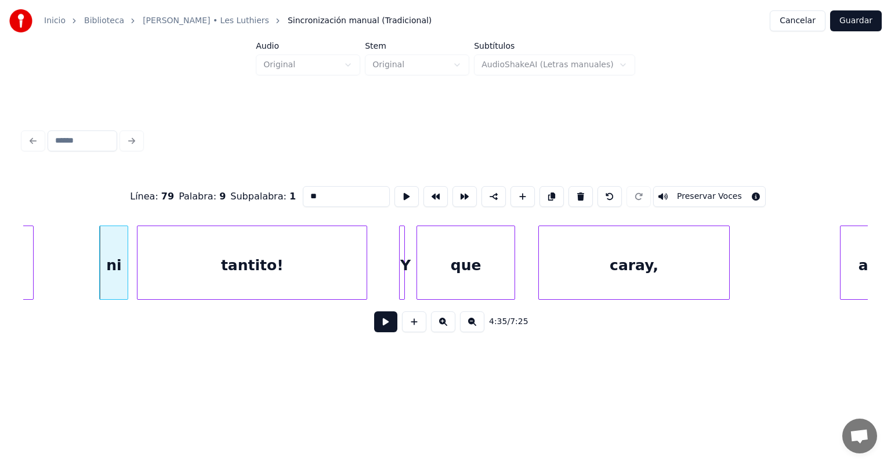
click at [374, 327] on button at bounding box center [385, 321] width 23 height 21
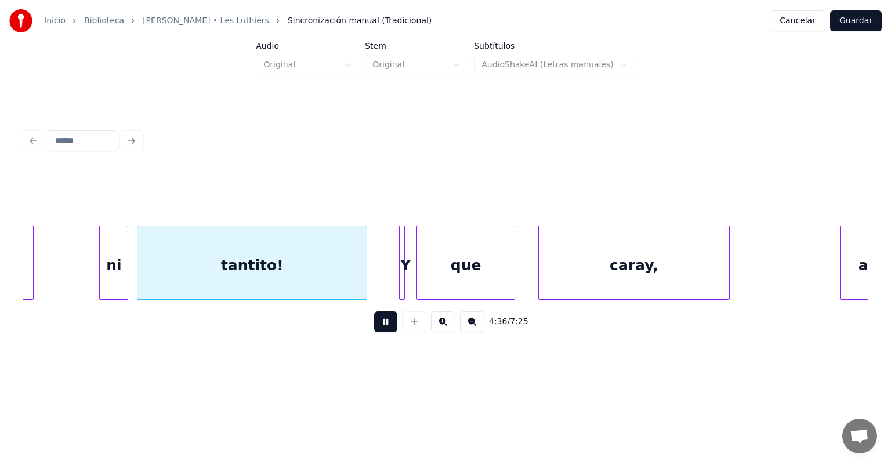
click at [374, 327] on button at bounding box center [385, 321] width 23 height 21
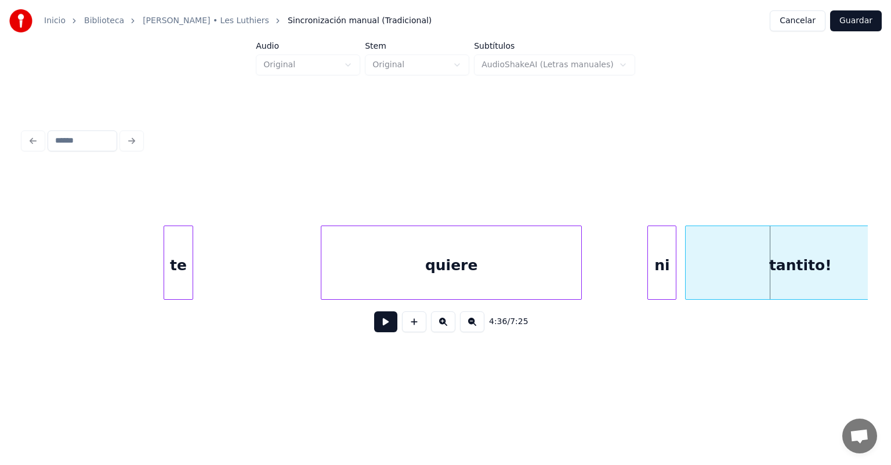
scroll to position [0, 79366]
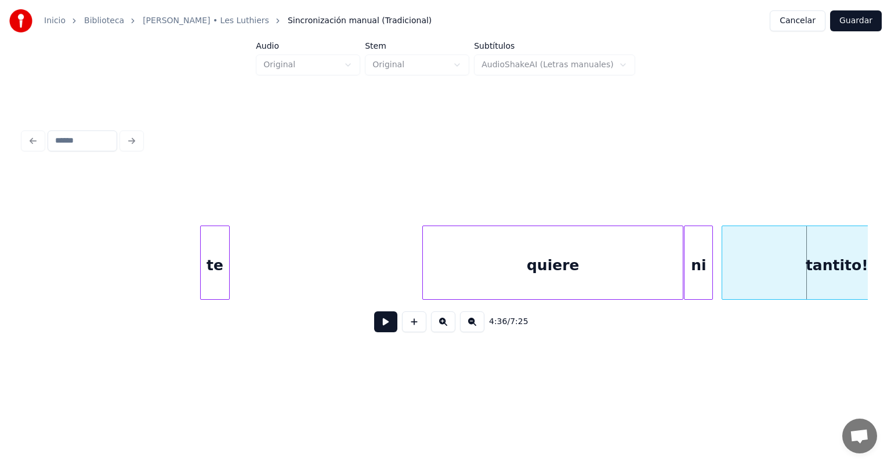
click at [457, 273] on div "quiere" at bounding box center [553, 265] width 260 height 79
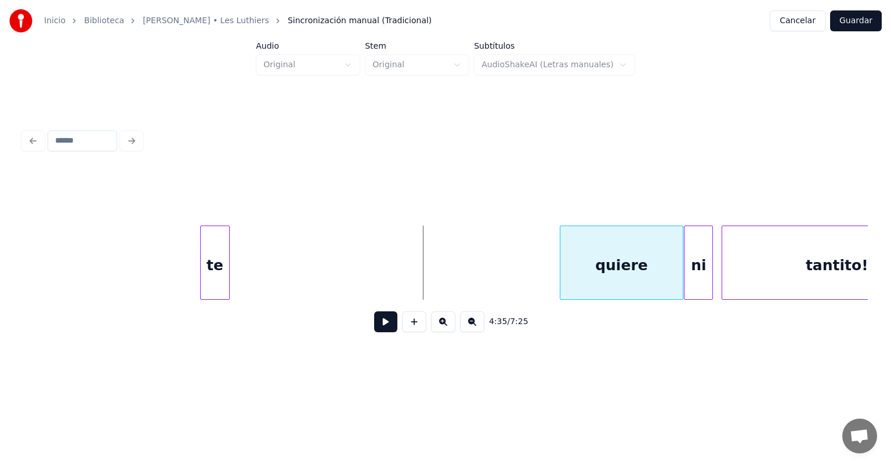
click at [457, 263] on div at bounding box center [561, 262] width 3 height 73
click at [374, 324] on button at bounding box center [385, 321] width 23 height 21
click at [374, 327] on button at bounding box center [385, 321] width 23 height 21
click at [406, 327] on button at bounding box center [414, 321] width 24 height 21
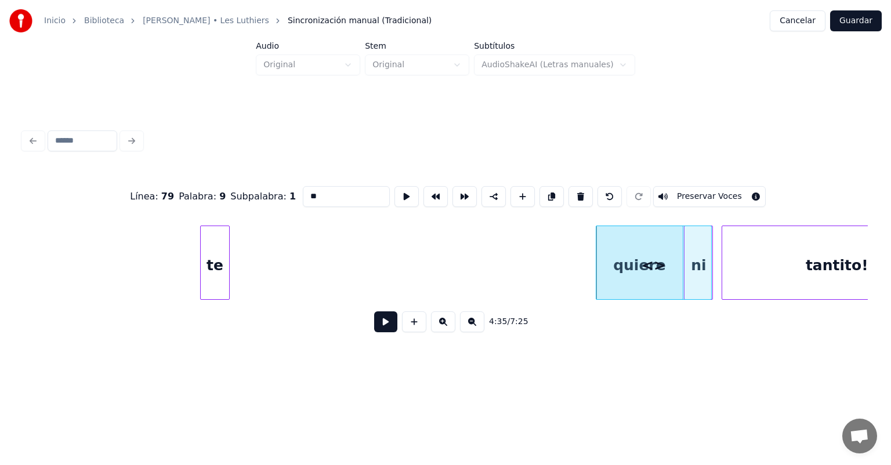
click at [457, 190] on button at bounding box center [609, 196] width 24 height 21
type input "******"
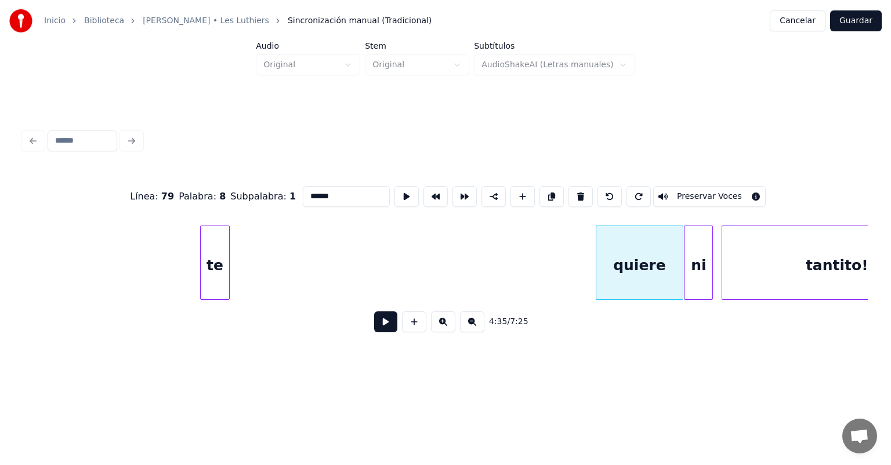
click at [374, 327] on button at bounding box center [385, 321] width 23 height 21
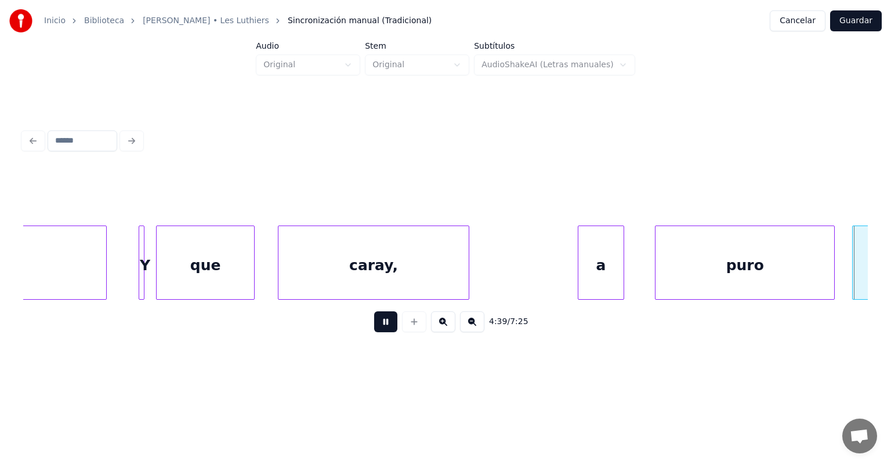
scroll to position [0, 81061]
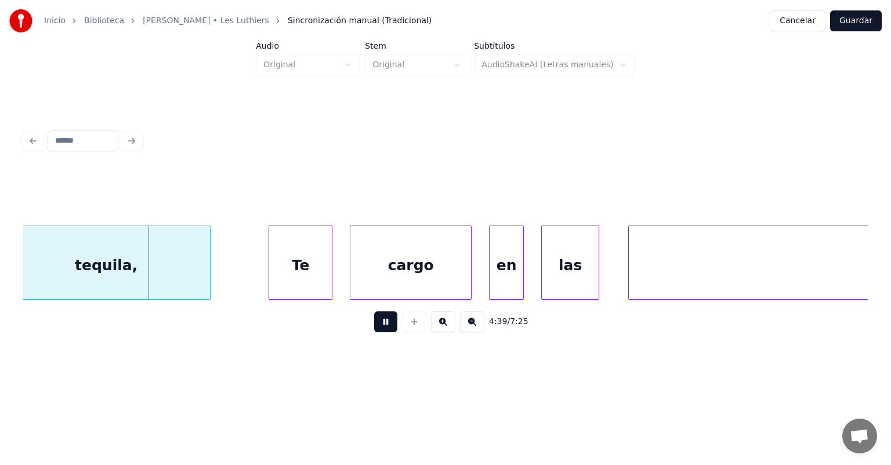
click at [374, 327] on button at bounding box center [385, 321] width 23 height 21
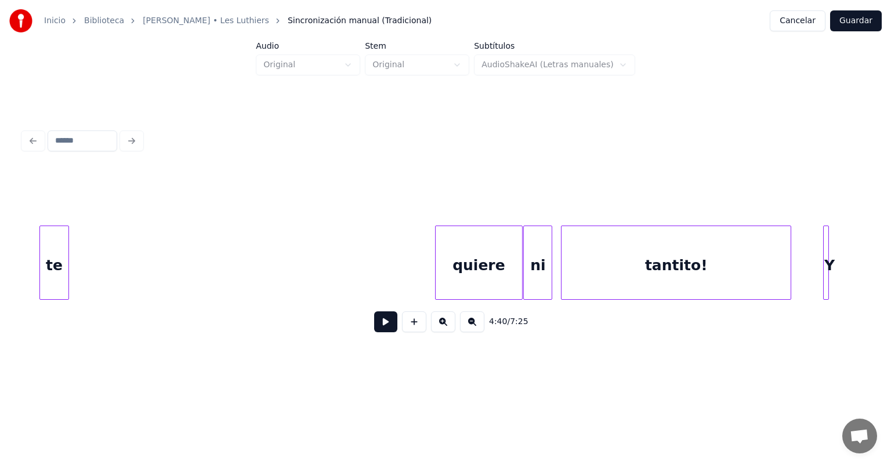
scroll to position [0, 79490]
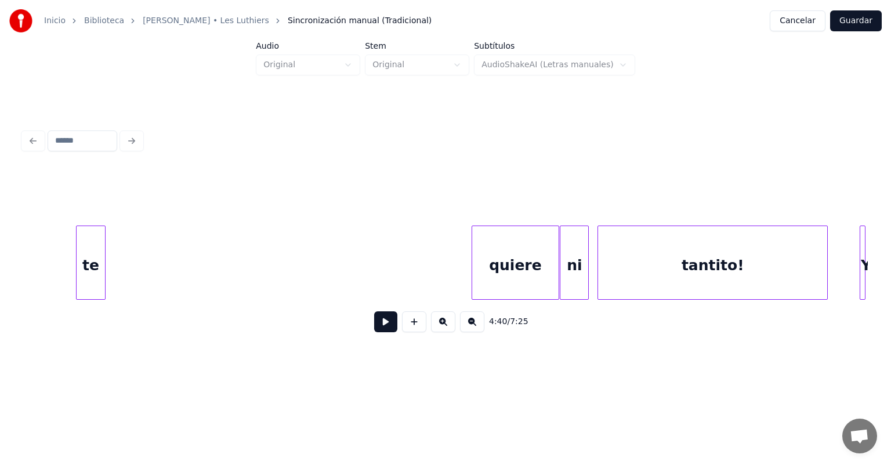
click at [457, 270] on div "quiere" at bounding box center [515, 265] width 87 height 79
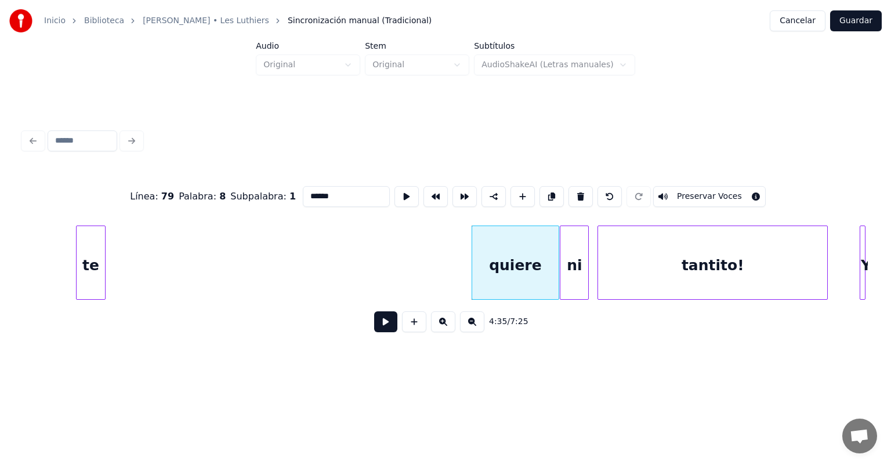
click at [374, 319] on button at bounding box center [385, 321] width 23 height 21
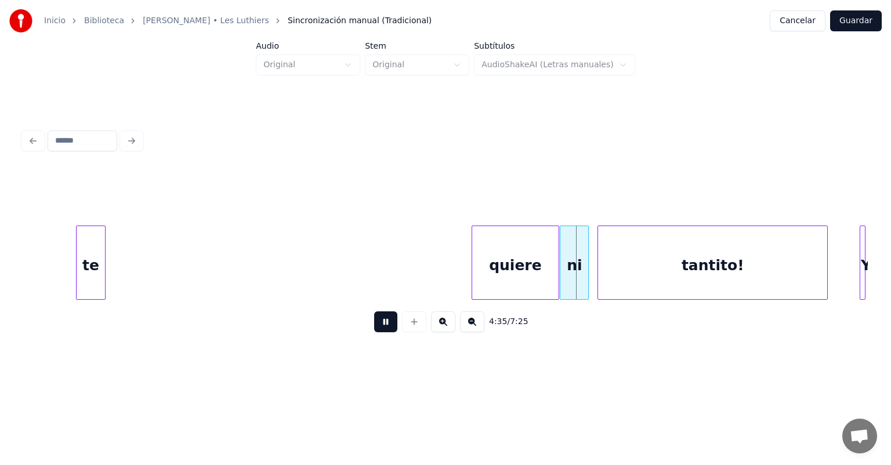
click at [374, 327] on button at bounding box center [385, 321] width 23 height 21
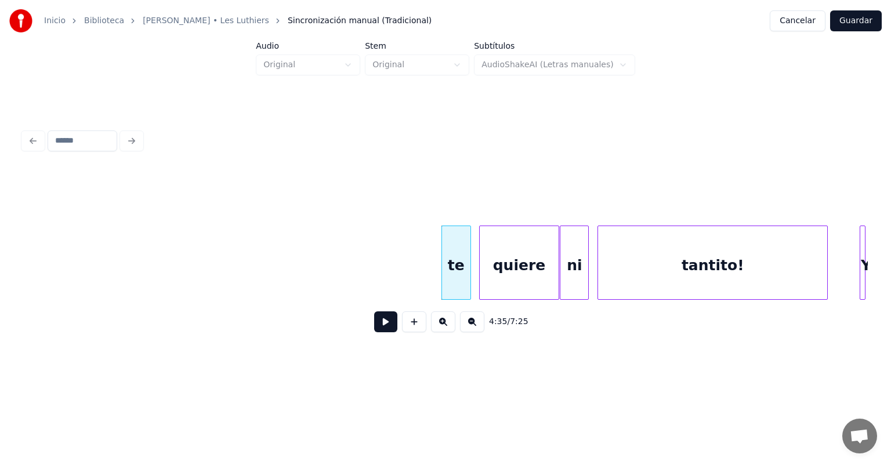
click at [374, 325] on button at bounding box center [385, 321] width 23 height 21
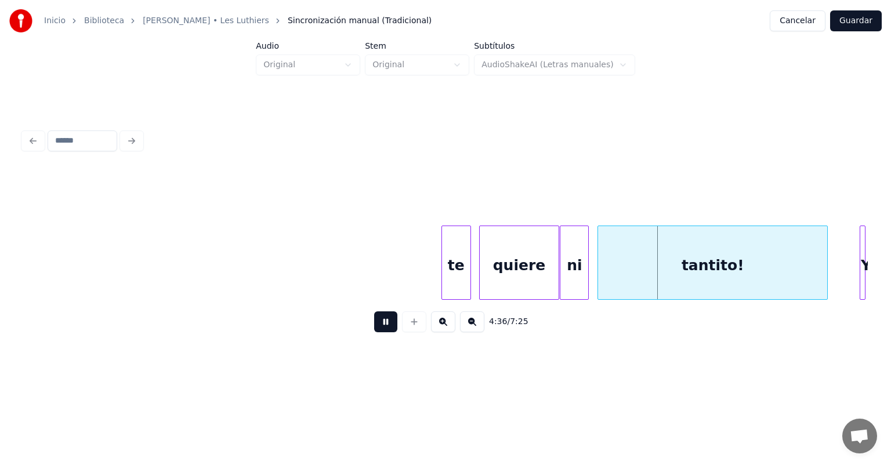
click at [457, 268] on div "quiere" at bounding box center [519, 265] width 79 height 79
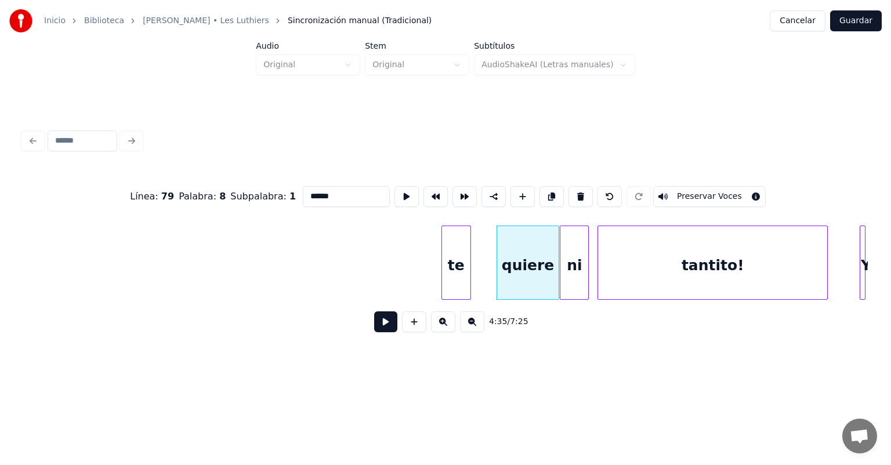
click at [457, 269] on div "te" at bounding box center [456, 265] width 28 height 79
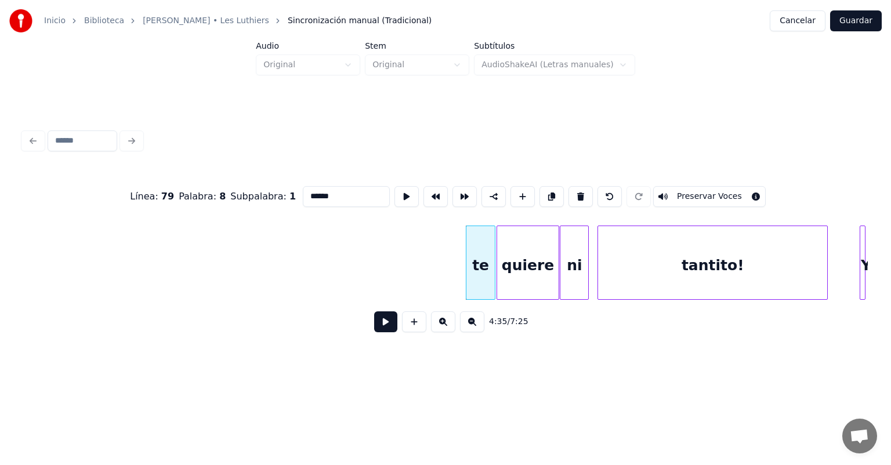
click at [374, 323] on button at bounding box center [385, 321] width 23 height 21
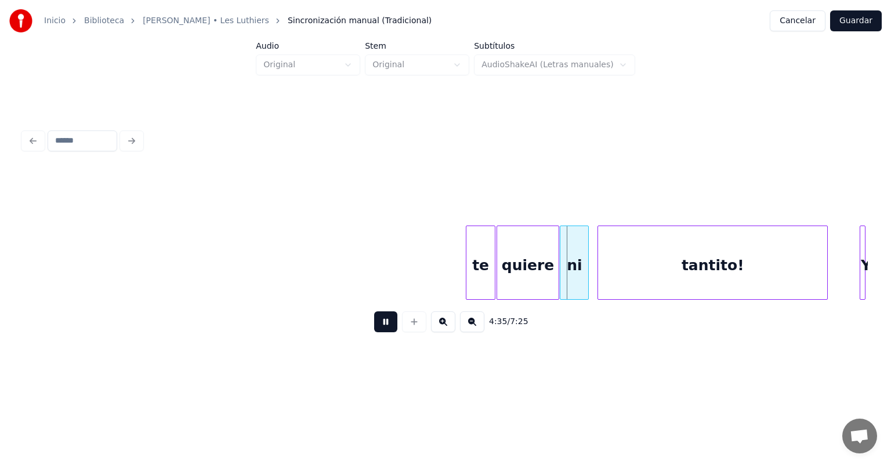
click at [374, 323] on button at bounding box center [385, 321] width 23 height 21
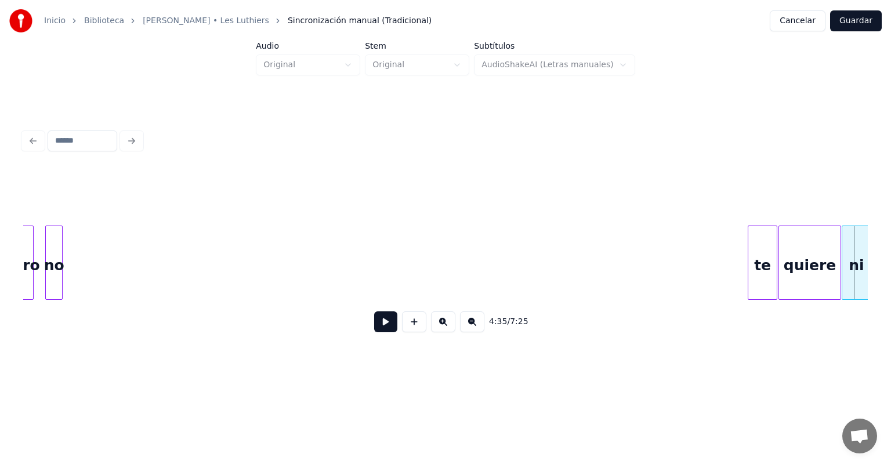
scroll to position [0, 79172]
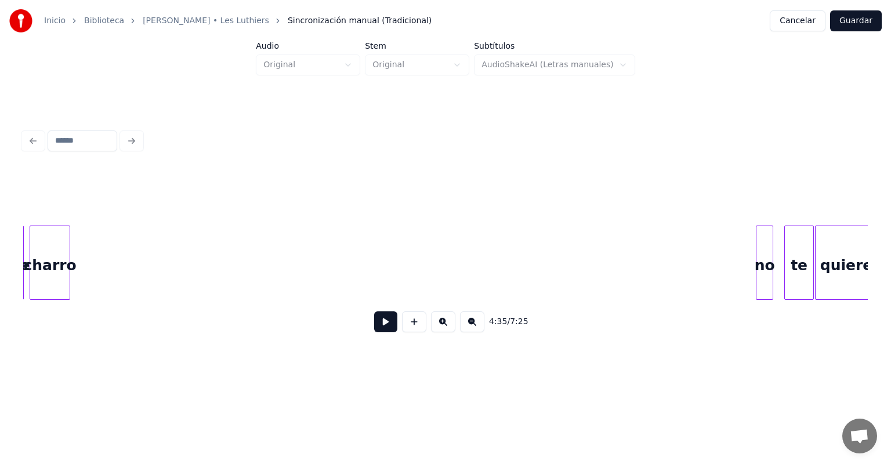
click at [457, 252] on div "no" at bounding box center [764, 265] width 16 height 79
click at [374, 327] on button at bounding box center [385, 321] width 23 height 21
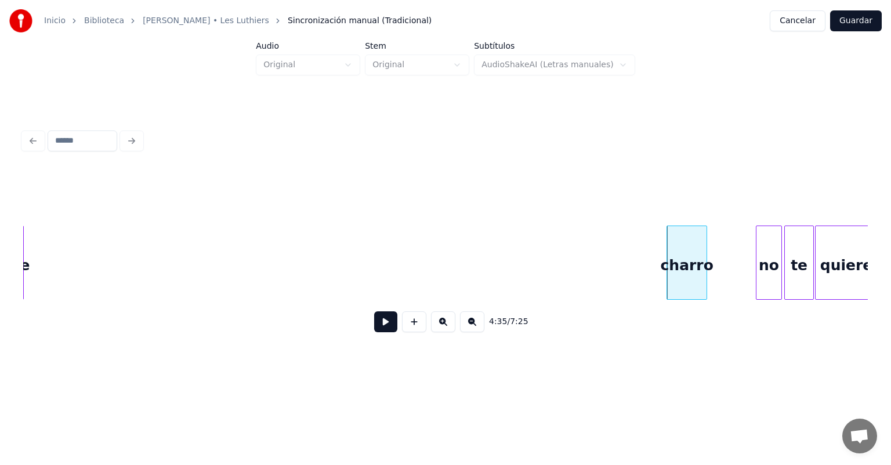
click at [374, 324] on button at bounding box center [385, 321] width 23 height 21
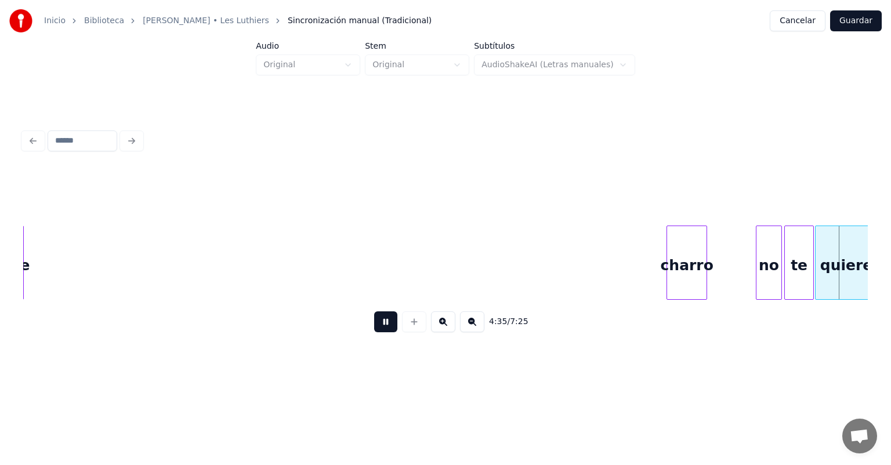
click at [379, 327] on button at bounding box center [385, 321] width 23 height 21
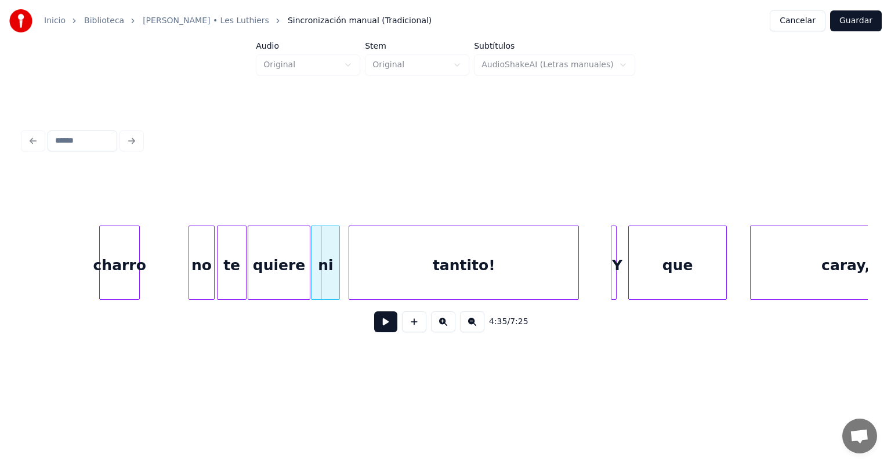
scroll to position [0, 79716]
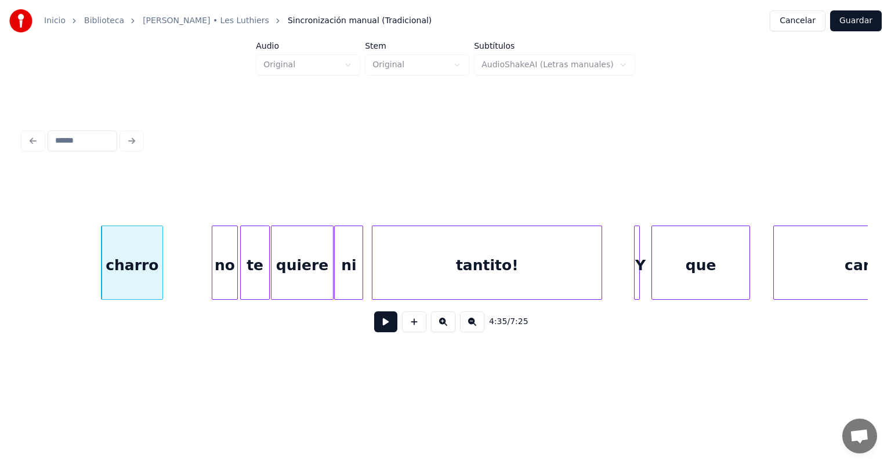
click at [374, 325] on button at bounding box center [385, 321] width 23 height 21
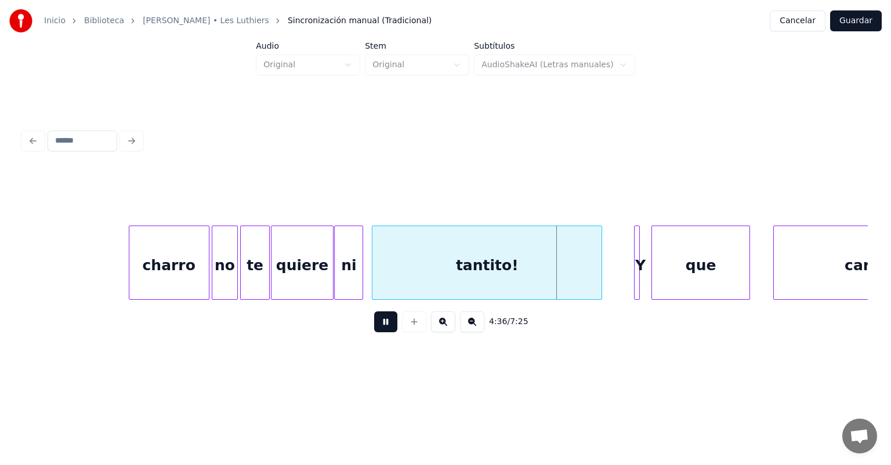
click at [375, 327] on button at bounding box center [385, 321] width 23 height 21
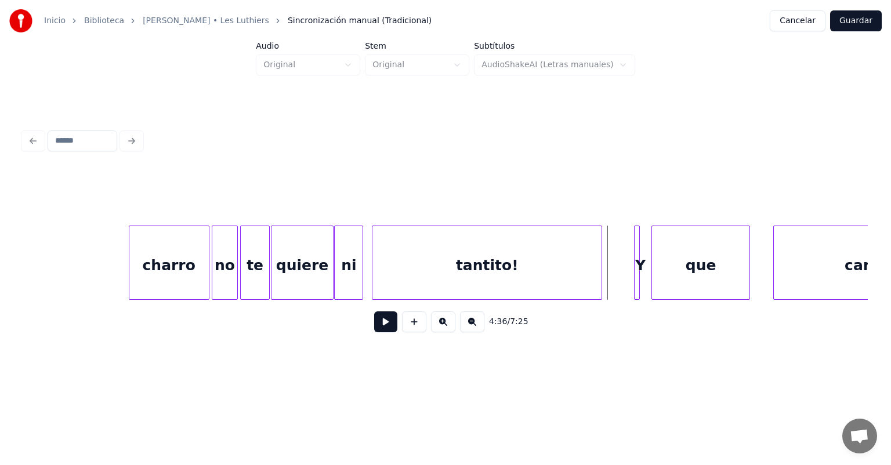
click at [447, 242] on div "tantito!" at bounding box center [486, 265] width 229 height 79
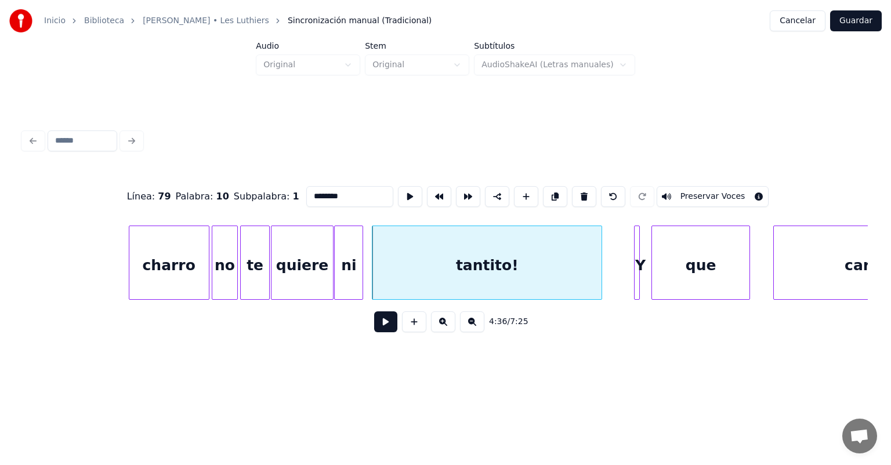
click at [374, 320] on button at bounding box center [385, 321] width 23 height 21
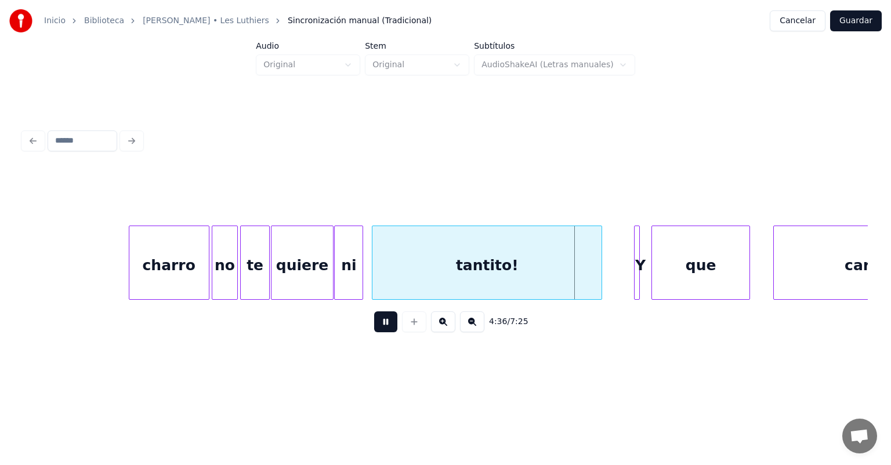
click at [374, 327] on button at bounding box center [385, 321] width 23 height 21
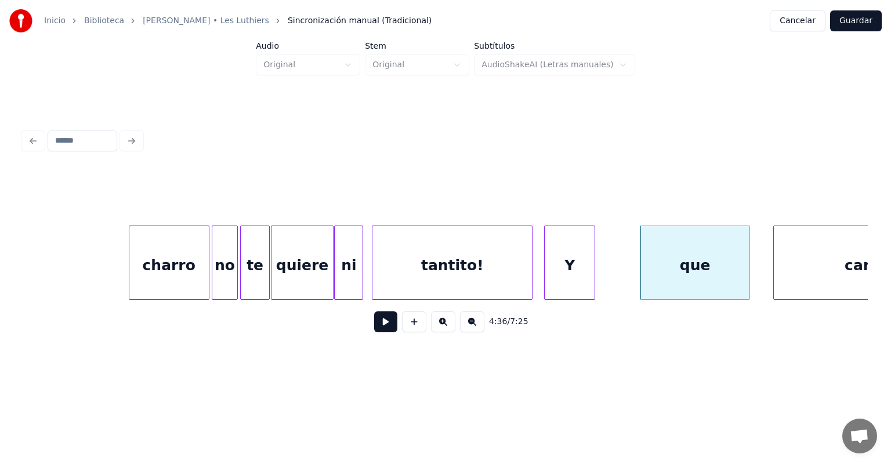
click at [457, 263] on div "que" at bounding box center [695, 263] width 110 height 74
click at [457, 265] on div "caray," at bounding box center [869, 265] width 190 height 79
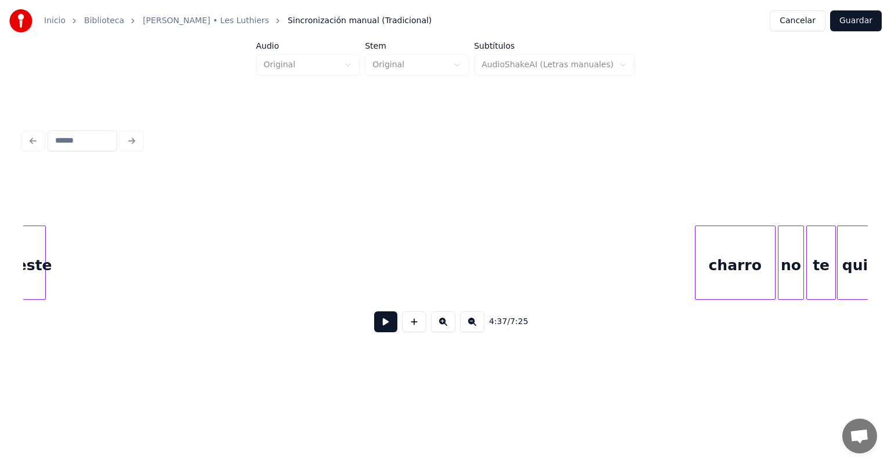
scroll to position [0, 79128]
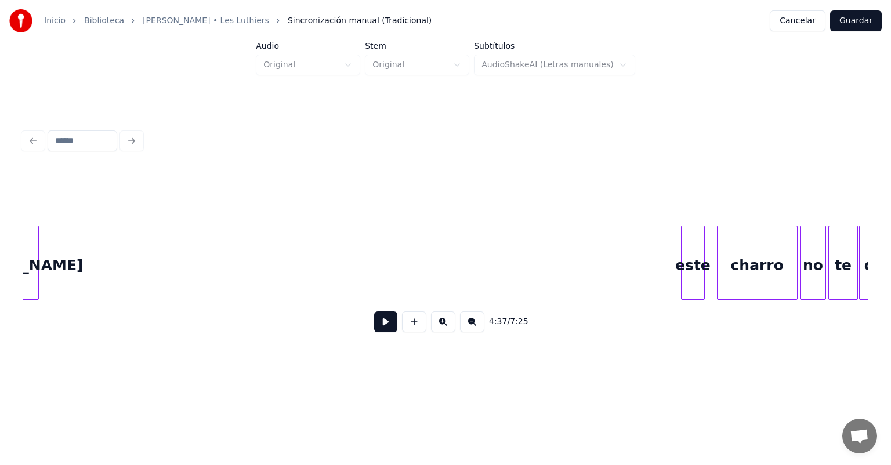
click at [457, 265] on div "este" at bounding box center [693, 265] width 22 height 79
click at [457, 266] on div at bounding box center [712, 262] width 3 height 73
click at [374, 324] on button at bounding box center [385, 321] width 23 height 21
click at [375, 323] on button at bounding box center [385, 321] width 23 height 21
click at [374, 326] on button at bounding box center [385, 321] width 23 height 21
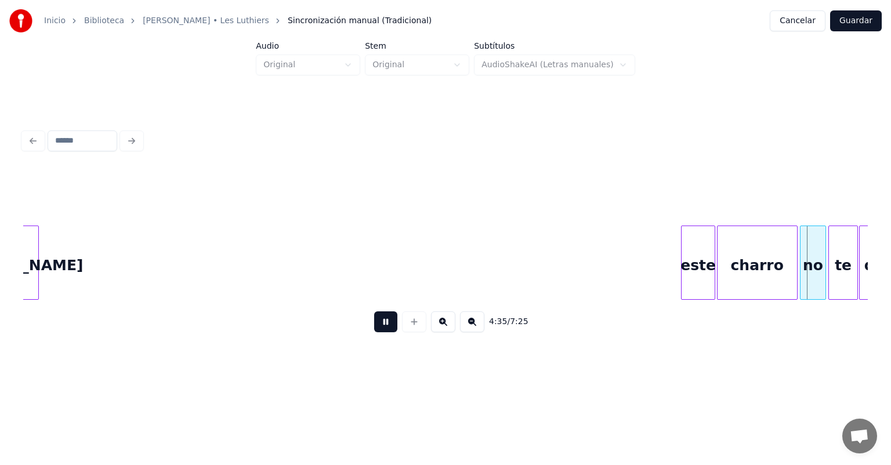
click at [374, 325] on button at bounding box center [385, 321] width 23 height 21
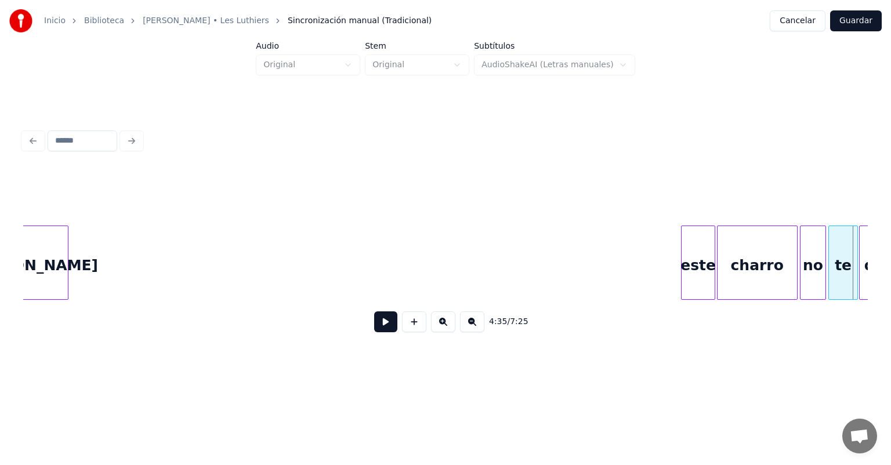
scroll to position [0, 79097]
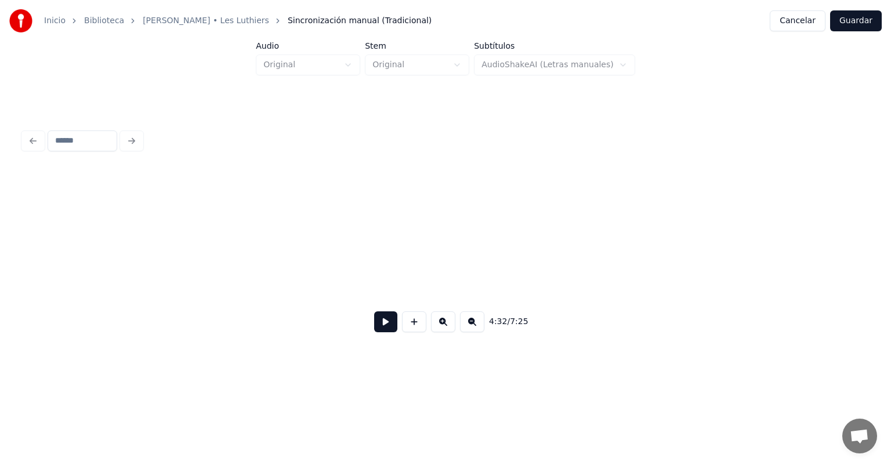
scroll to position [0, 79097]
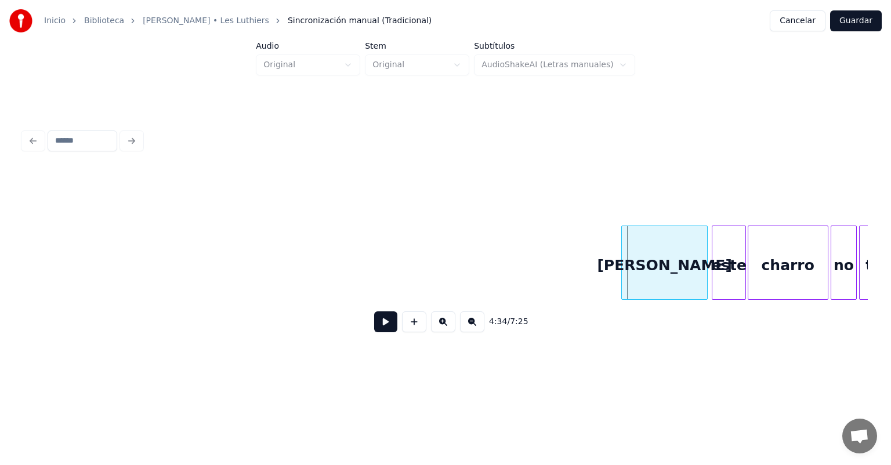
click at [630, 280] on div "[PERSON_NAME]" at bounding box center [664, 265] width 85 height 79
click at [377, 329] on button at bounding box center [385, 321] width 23 height 21
click at [374, 331] on button at bounding box center [385, 321] width 23 height 21
click at [402, 326] on button at bounding box center [414, 321] width 24 height 21
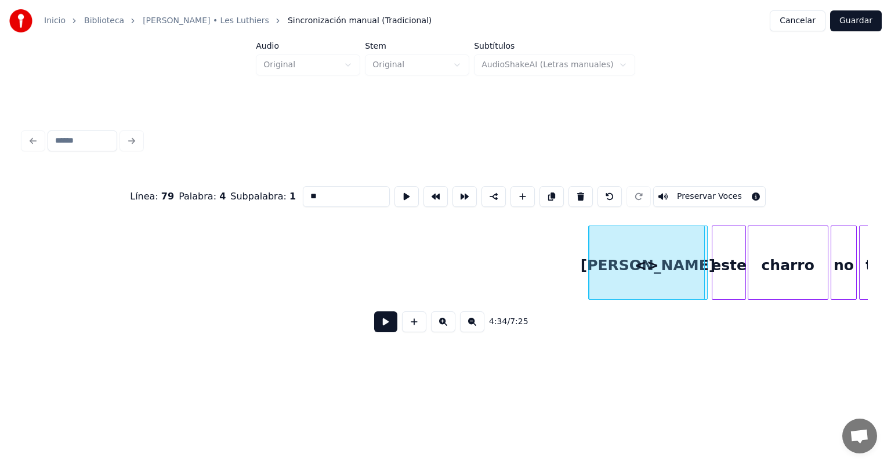
click at [608, 197] on button at bounding box center [609, 196] width 24 height 21
type input "********"
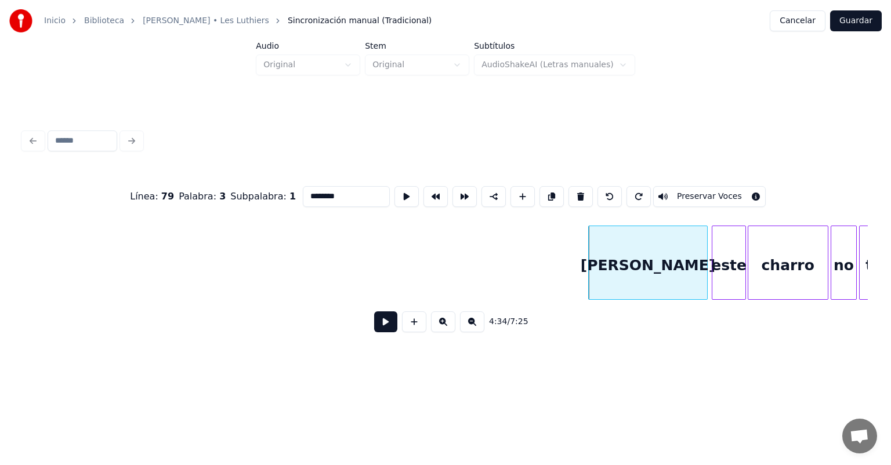
click at [374, 330] on button at bounding box center [385, 321] width 23 height 21
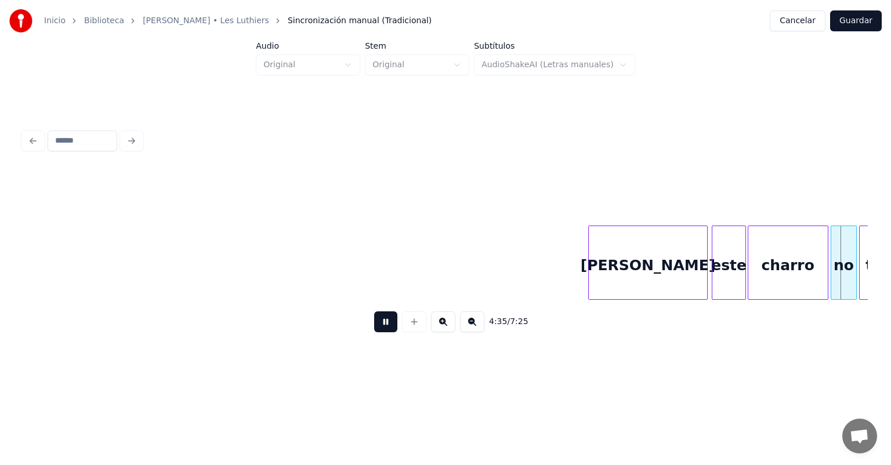
scroll to position [0, 79656]
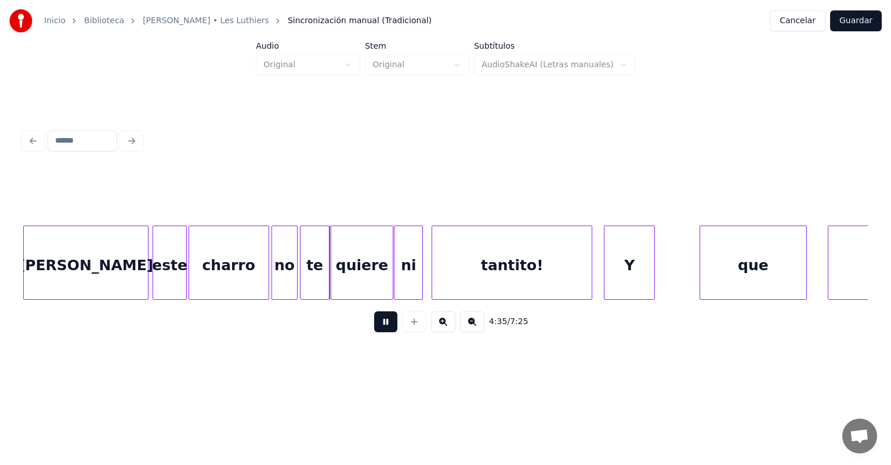
click at [24, 271] on div at bounding box center [25, 262] width 3 height 73
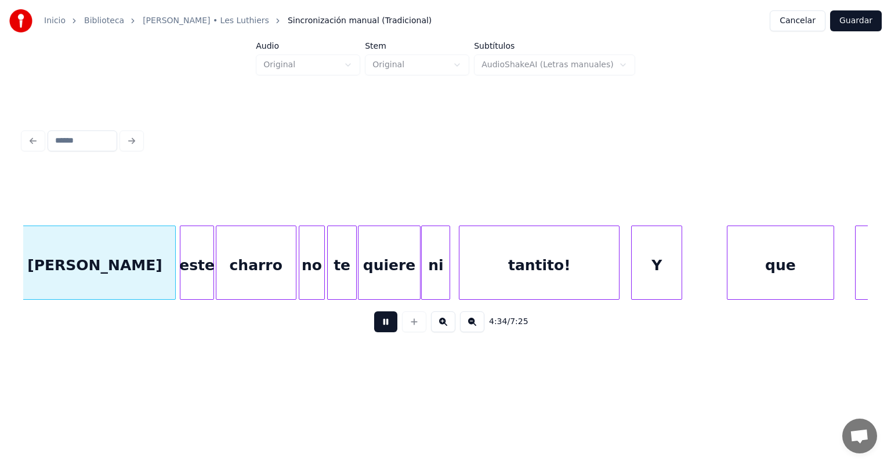
scroll to position [0, 79619]
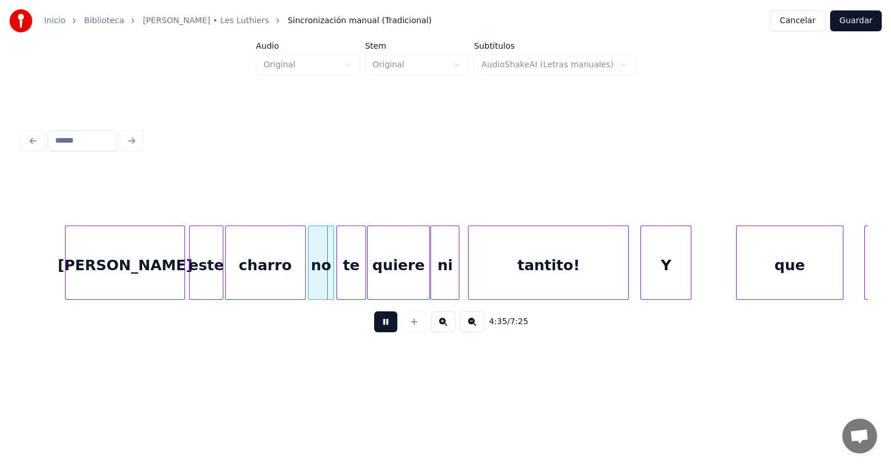
click at [378, 324] on button at bounding box center [385, 321] width 23 height 21
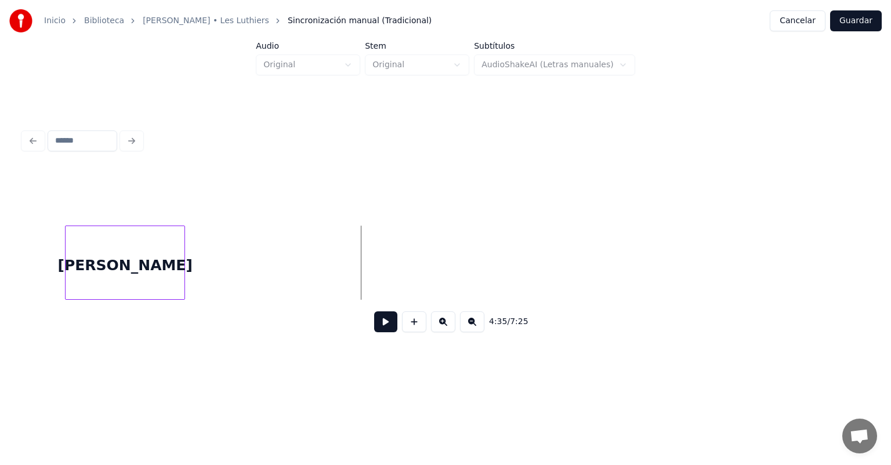
scroll to position [0, 78880]
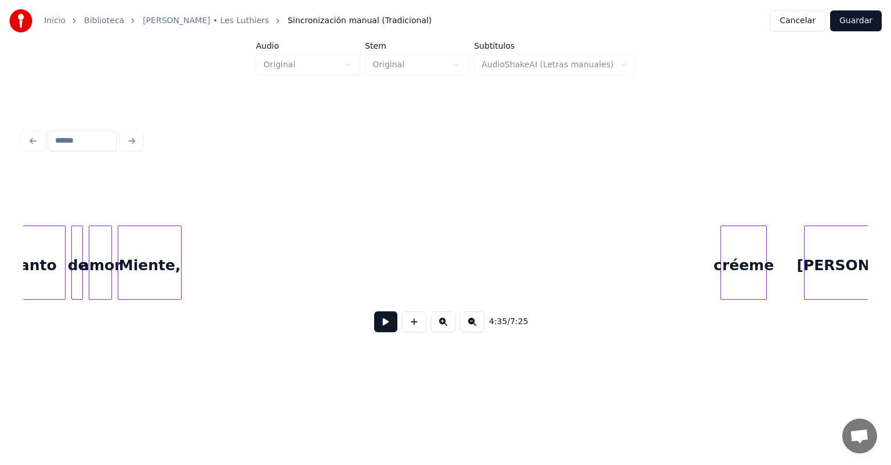
click at [737, 252] on div "créeme" at bounding box center [743, 265] width 45 height 79
click at [766, 256] on div "créeme" at bounding box center [743, 265] width 45 height 79
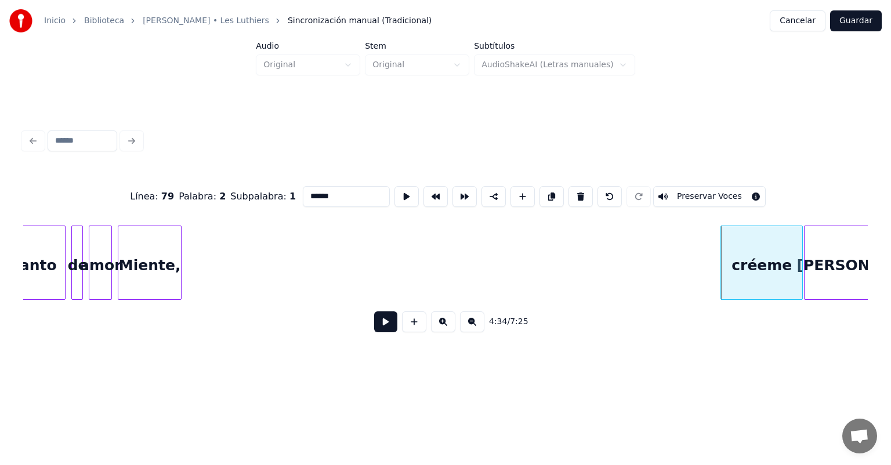
click at [801, 258] on div at bounding box center [800, 262] width 3 height 73
click at [374, 319] on button at bounding box center [385, 321] width 23 height 21
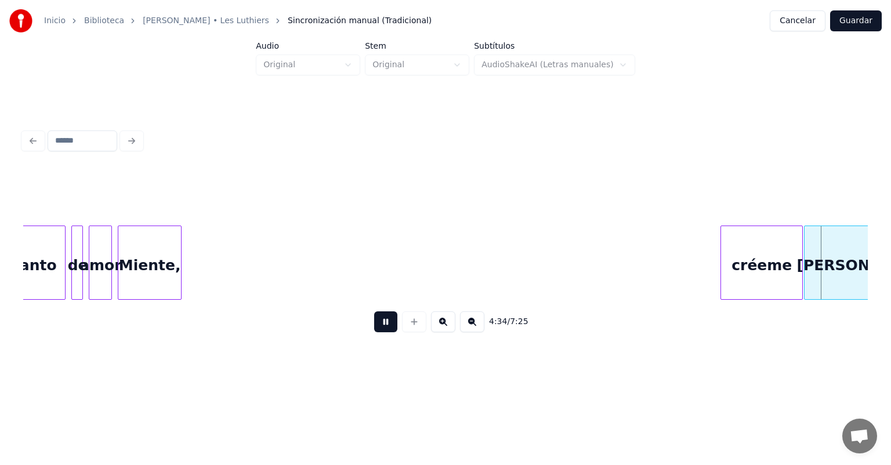
click at [374, 320] on button at bounding box center [385, 321] width 23 height 21
click at [741, 259] on div "créeme" at bounding box center [761, 265] width 81 height 79
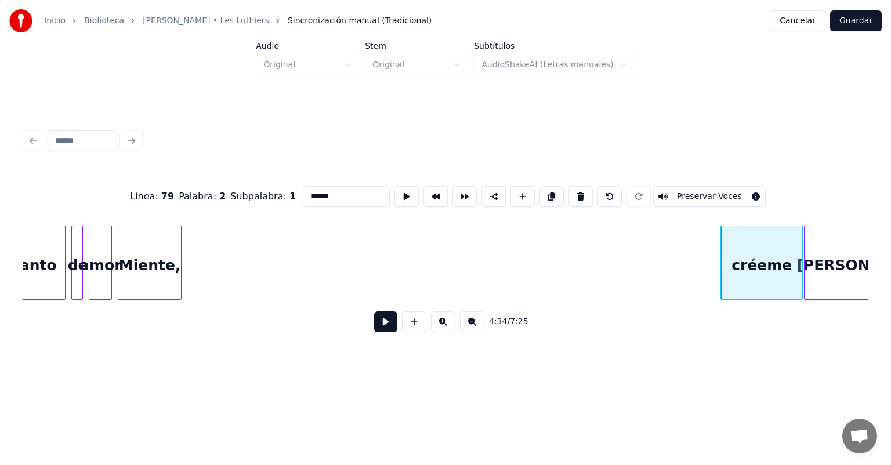
click at [374, 326] on button at bounding box center [385, 321] width 23 height 21
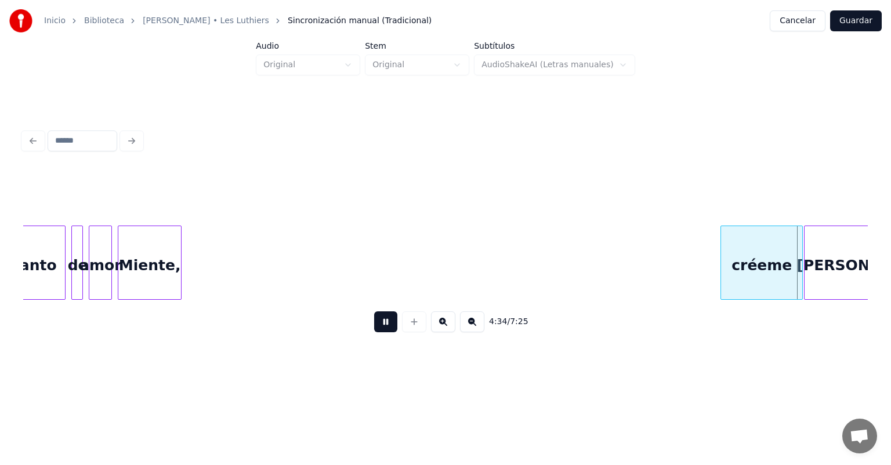
click at [374, 329] on button at bounding box center [385, 321] width 23 height 21
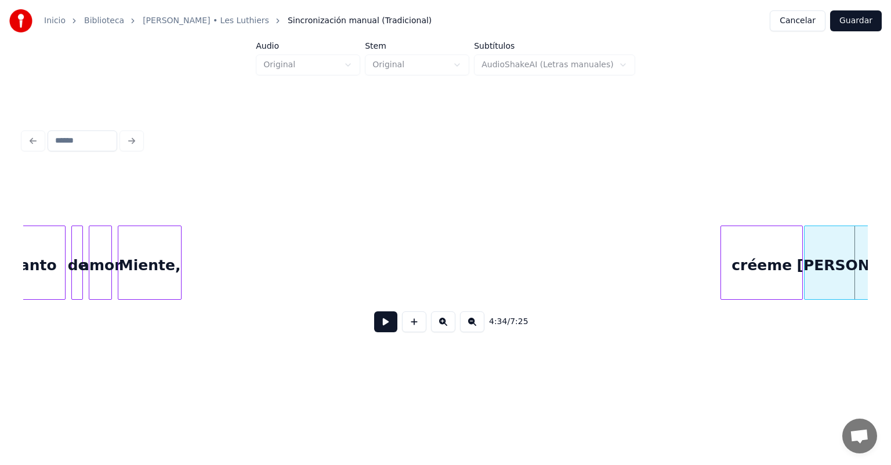
click at [826, 258] on div "[PERSON_NAME]" at bounding box center [864, 265] width 118 height 79
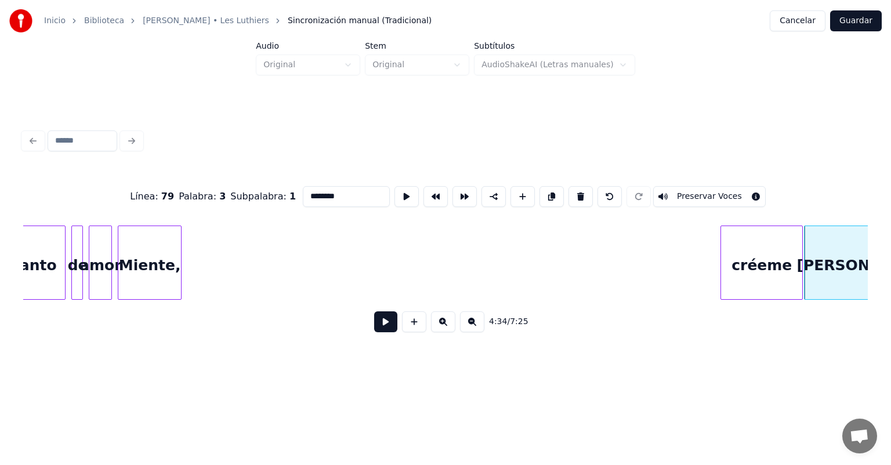
click at [374, 331] on button at bounding box center [385, 321] width 23 height 21
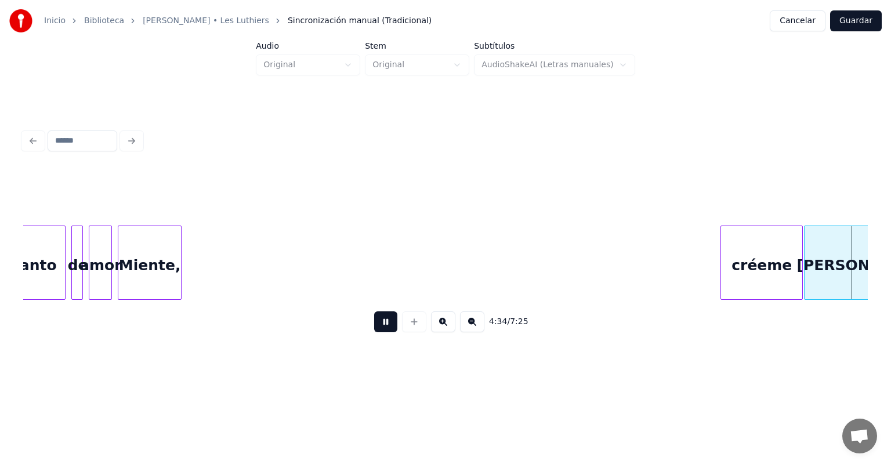
scroll to position [0, 79727]
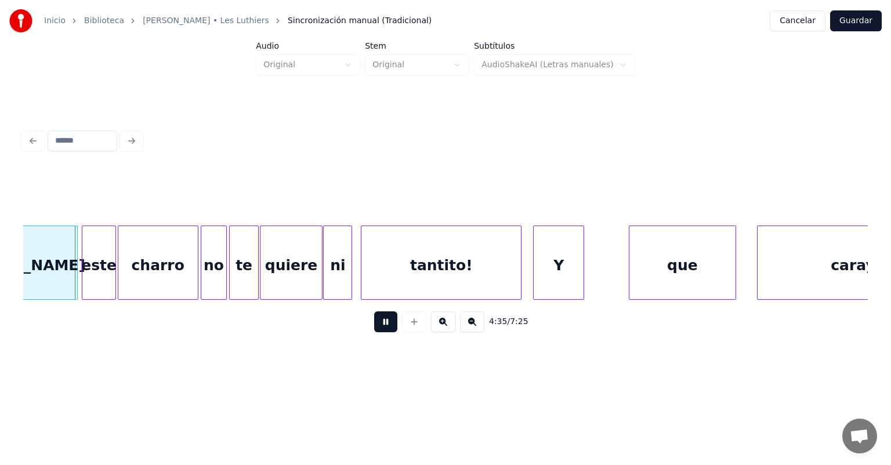
click at [374, 330] on button at bounding box center [385, 321] width 23 height 21
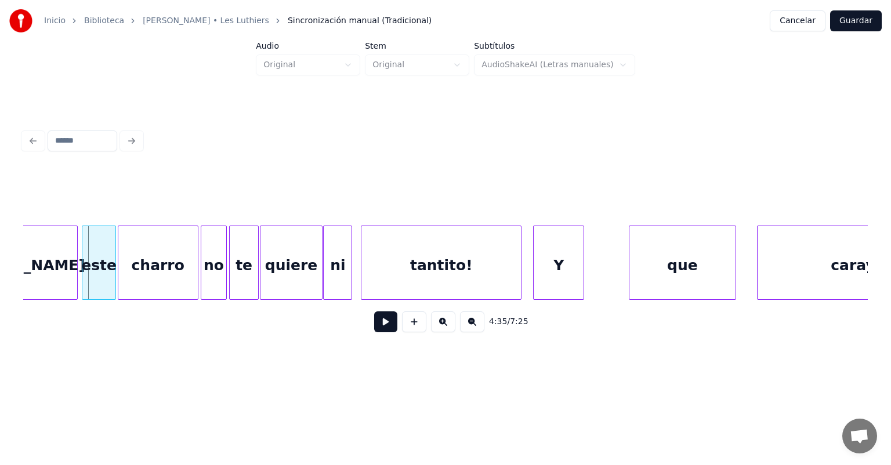
scroll to position [0, 78988]
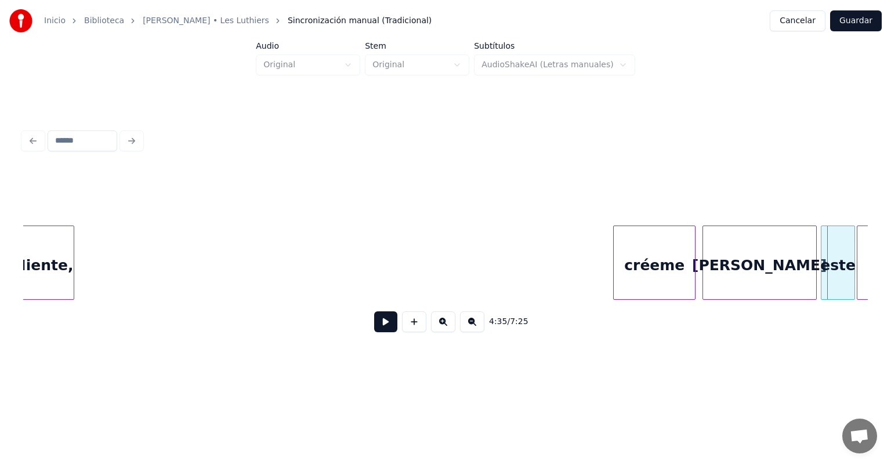
click at [703, 275] on div at bounding box center [704, 262] width 3 height 73
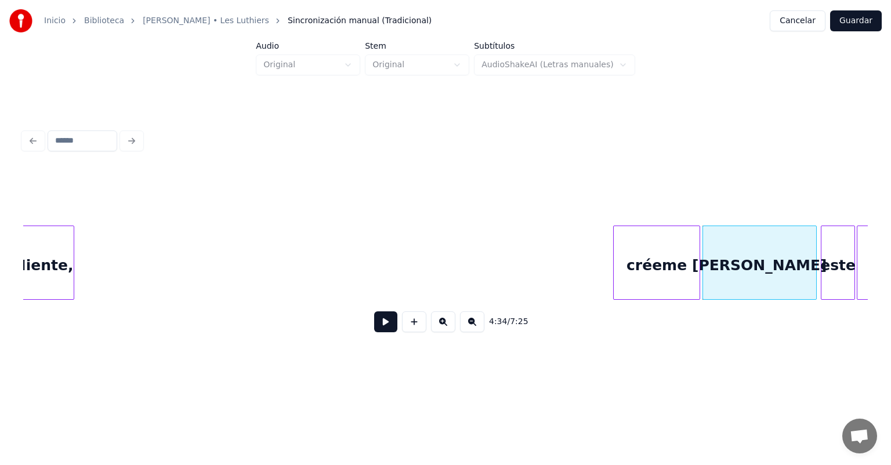
click at [697, 294] on div at bounding box center [697, 262] width 3 height 73
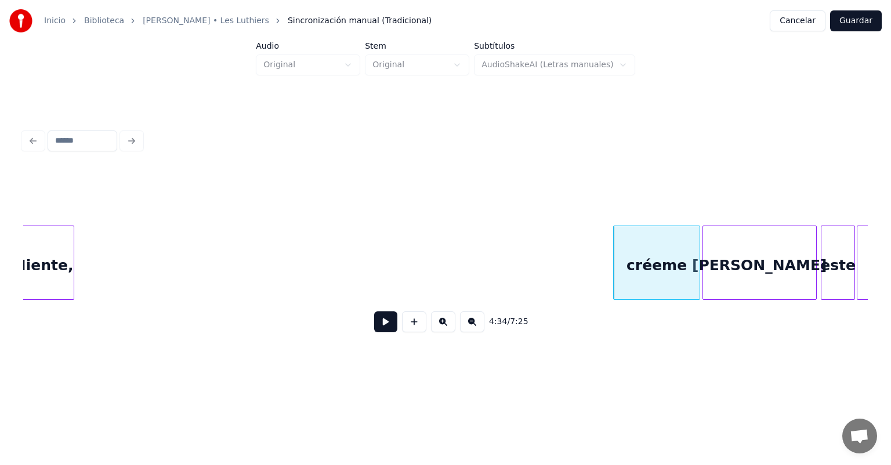
click at [376, 324] on button at bounding box center [385, 321] width 23 height 21
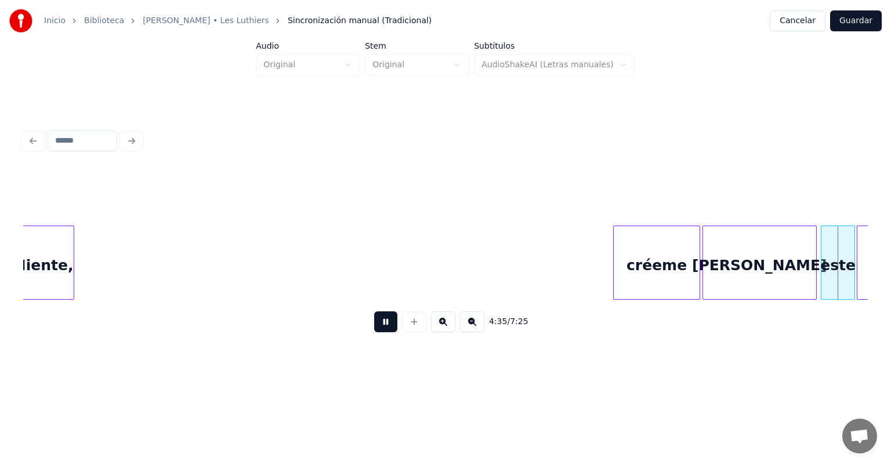
scroll to position [0, 79835]
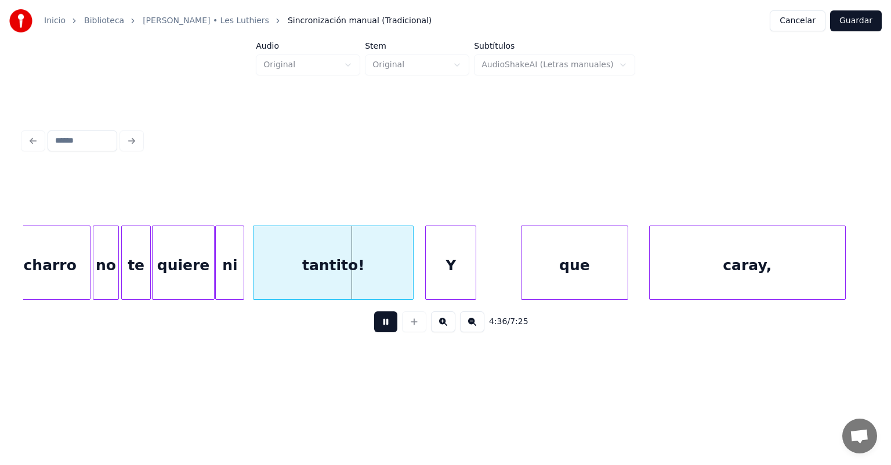
click at [376, 324] on button at bounding box center [385, 321] width 23 height 21
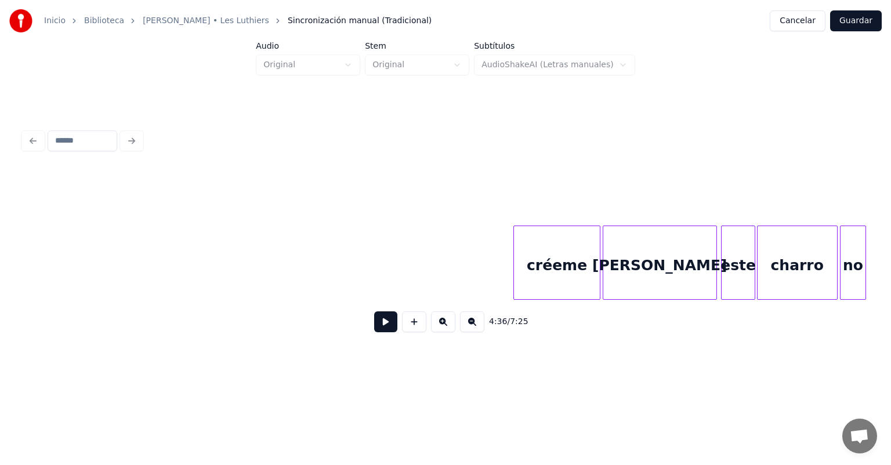
scroll to position [0, 78348]
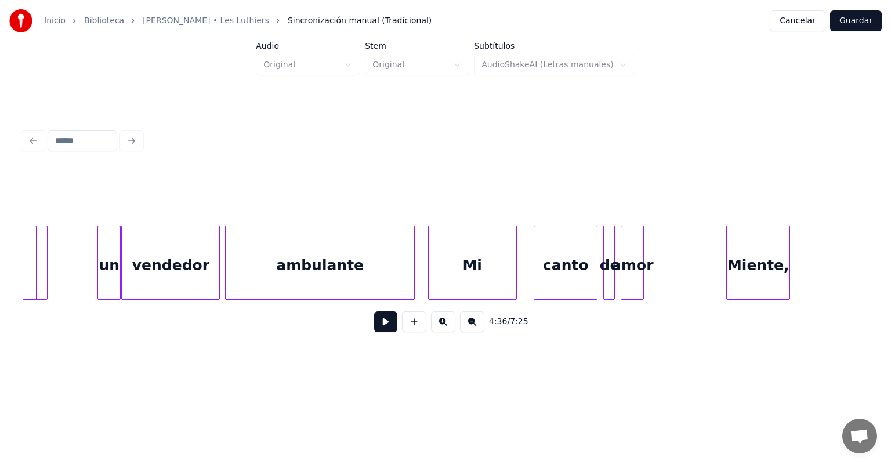
click at [740, 263] on div "Miente," at bounding box center [758, 265] width 63 height 79
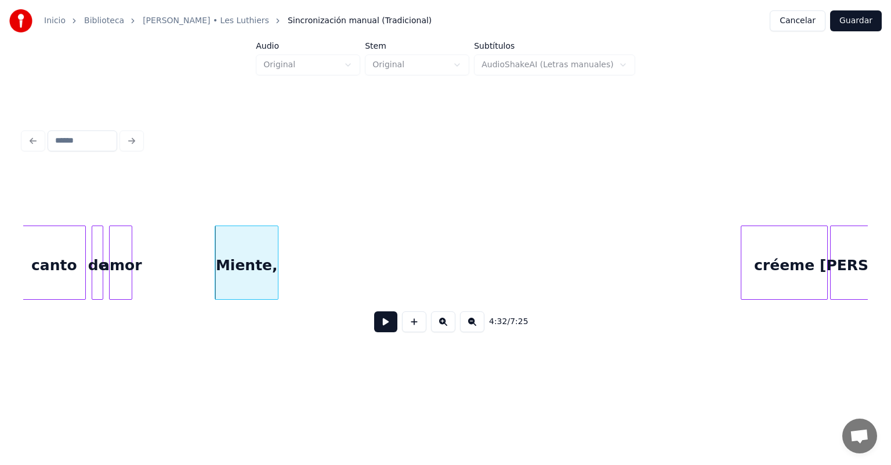
scroll to position [0, 78897]
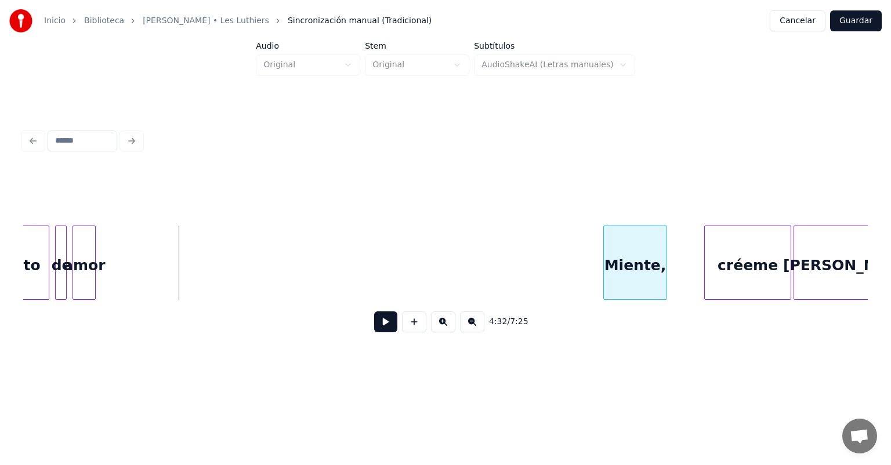
click at [649, 230] on div "Miente," at bounding box center [635, 265] width 63 height 79
click at [697, 252] on div at bounding box center [698, 262] width 3 height 73
click at [374, 324] on button at bounding box center [385, 321] width 23 height 21
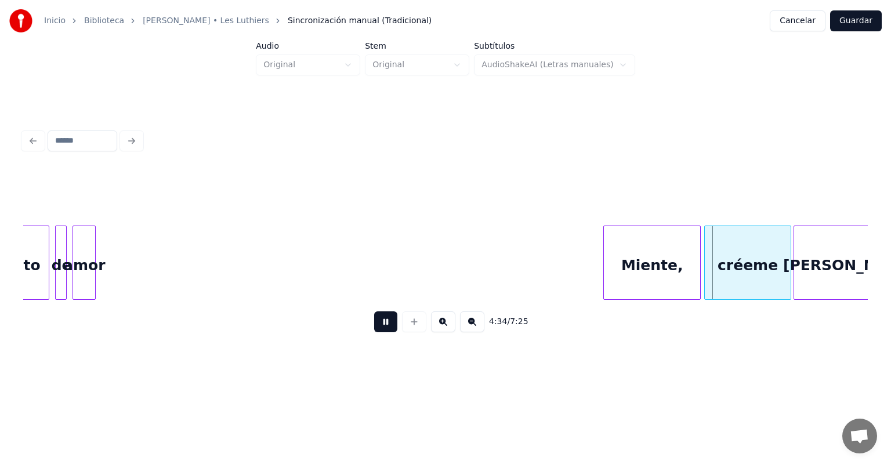
click at [374, 327] on button at bounding box center [385, 321] width 23 height 21
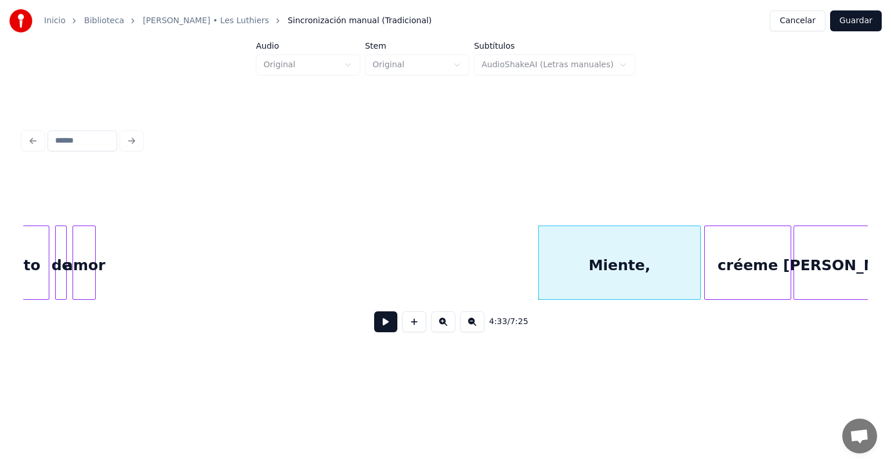
click at [408, 327] on button at bounding box center [414, 321] width 24 height 21
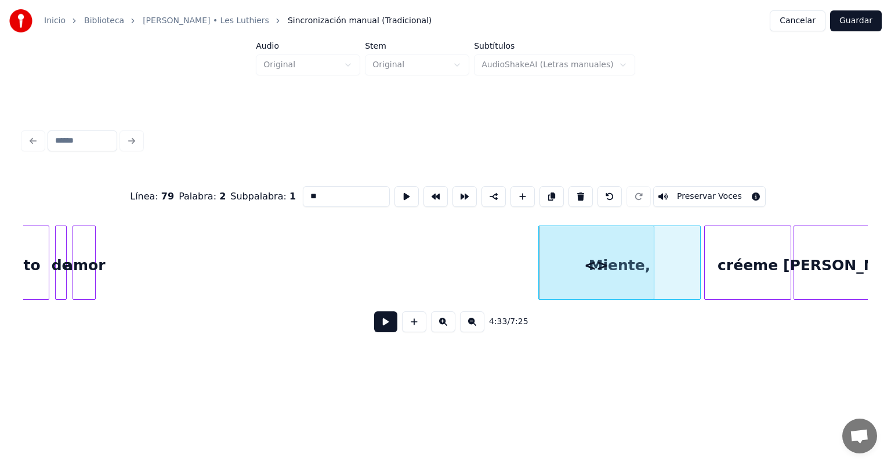
click at [617, 190] on button at bounding box center [609, 196] width 24 height 21
type input "*******"
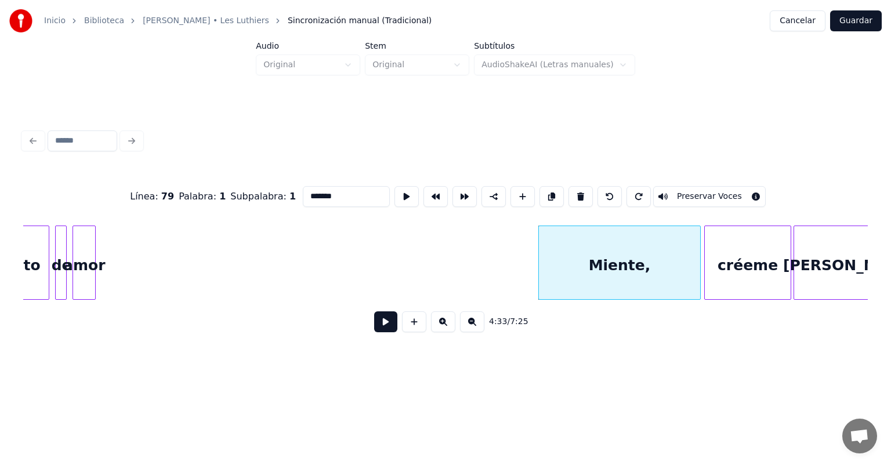
click at [374, 328] on button at bounding box center [385, 321] width 23 height 21
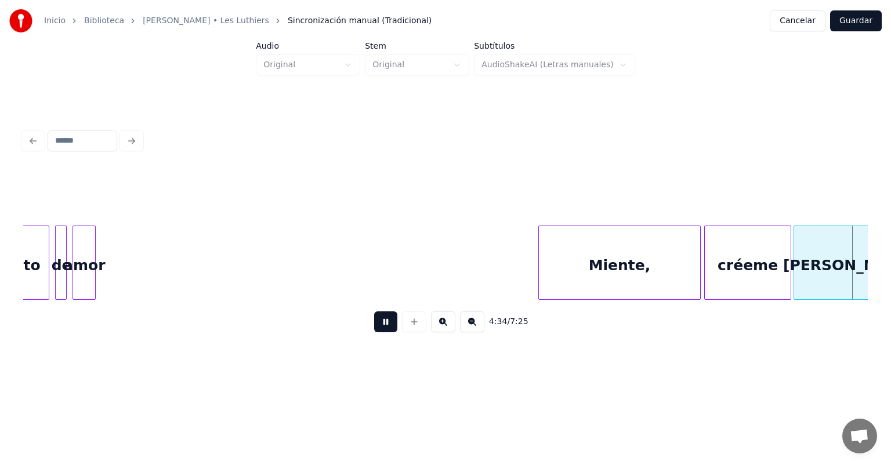
scroll to position [0, 79744]
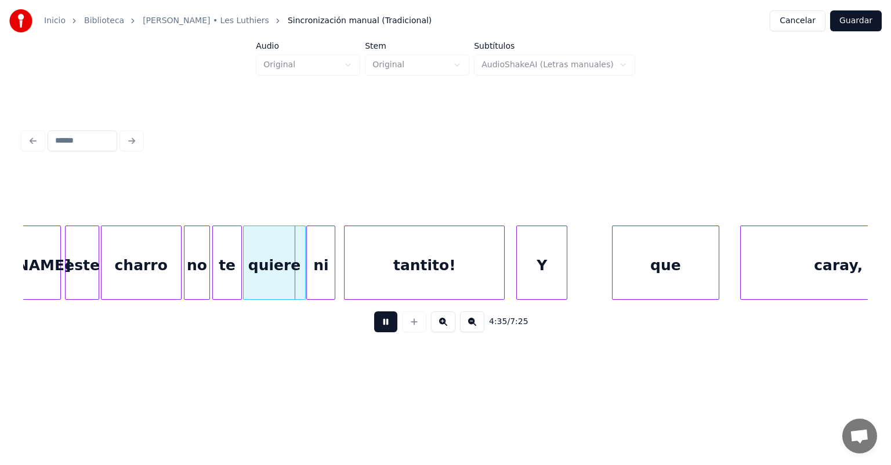
click at [381, 326] on button at bounding box center [385, 321] width 23 height 21
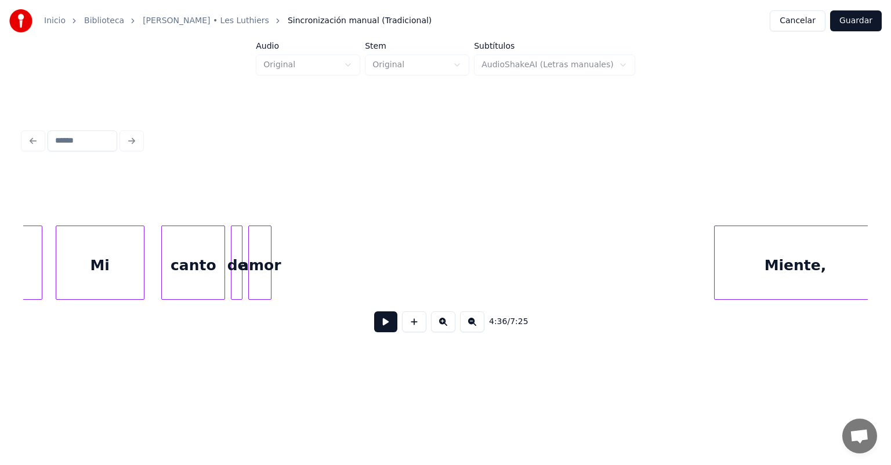
scroll to position [0, 78684]
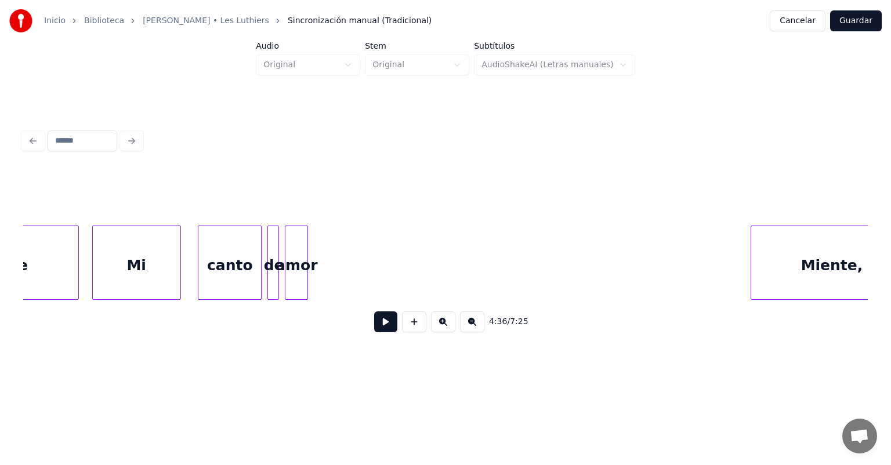
click at [223, 269] on div "canto" at bounding box center [229, 265] width 63 height 79
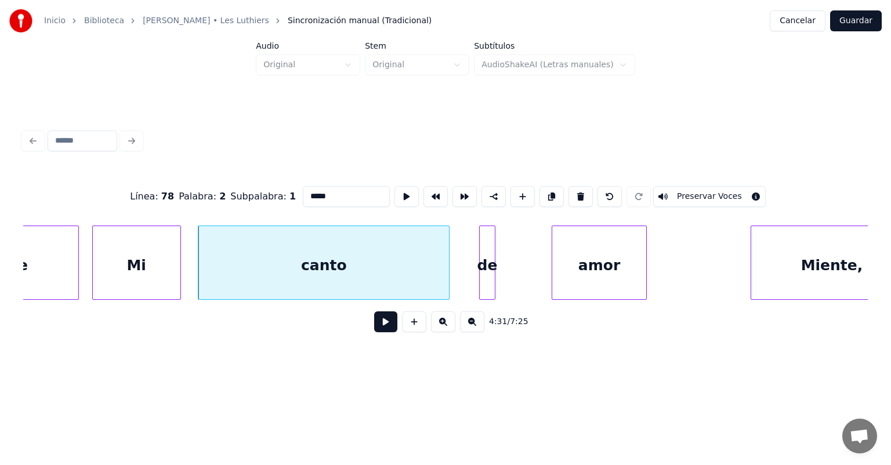
click at [374, 328] on button at bounding box center [385, 321] width 23 height 21
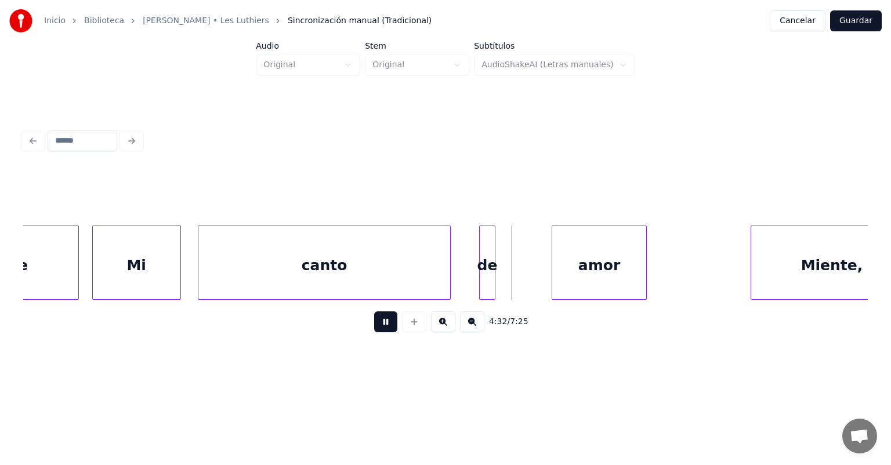
click at [448, 268] on div "canto" at bounding box center [324, 265] width 252 height 79
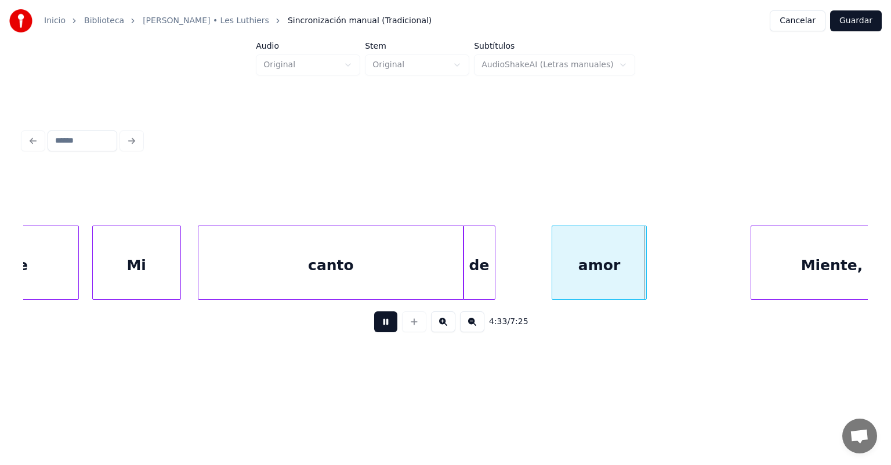
click at [493, 271] on div at bounding box center [492, 262] width 3 height 73
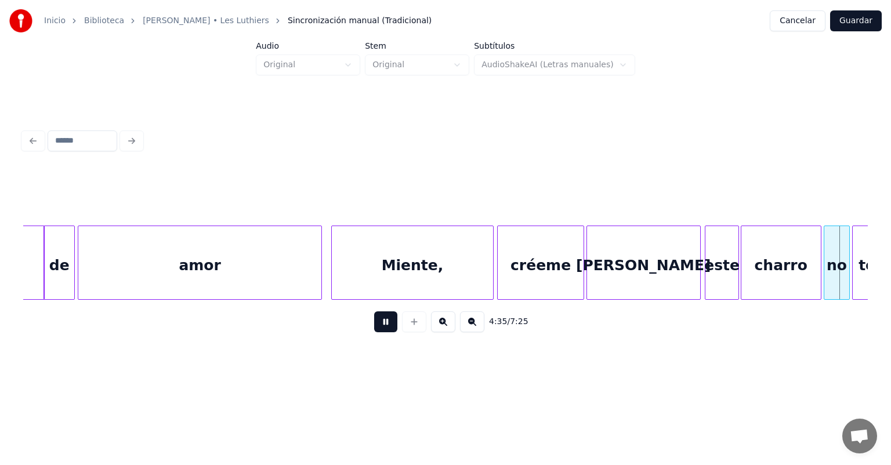
scroll to position [0, 79952]
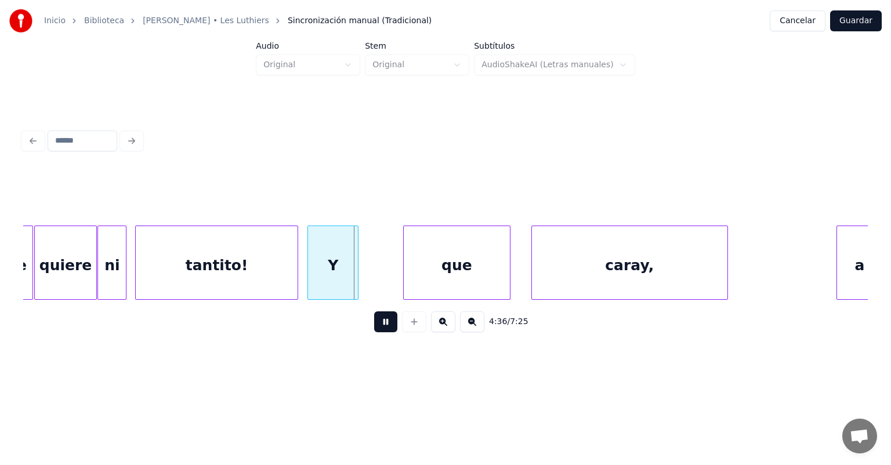
click at [546, 266] on div "caray," at bounding box center [630, 265] width 196 height 79
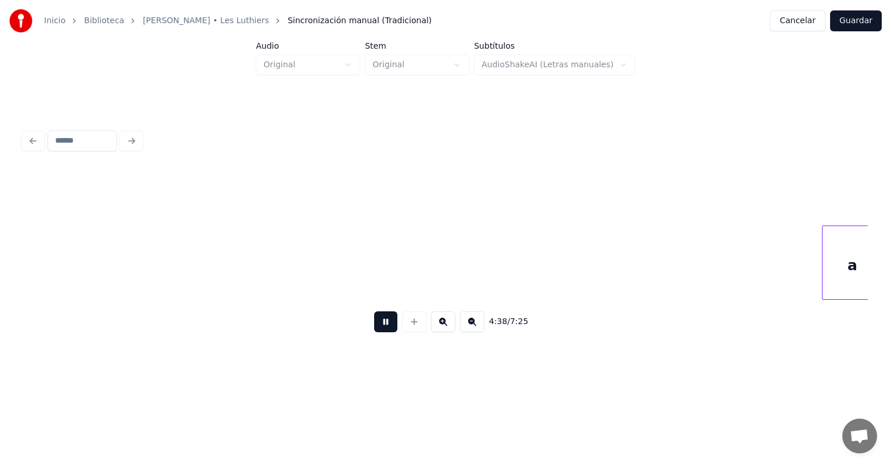
scroll to position [0, 80800]
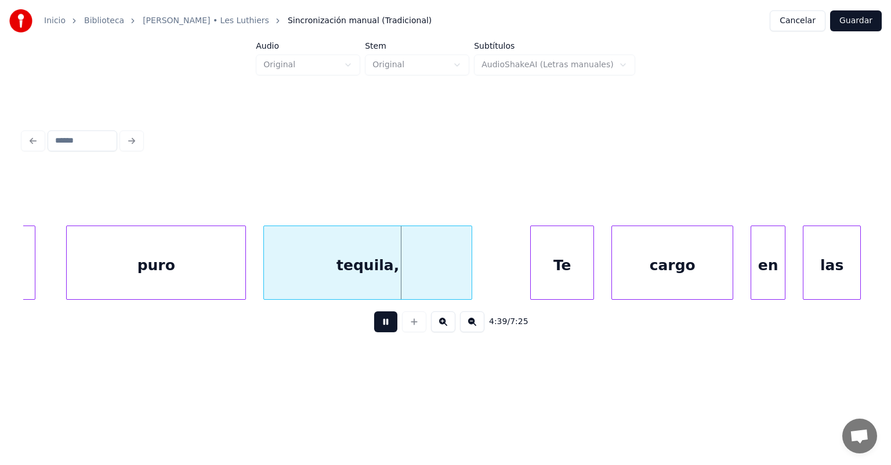
click at [265, 269] on div "tequila," at bounding box center [368, 265] width 208 height 79
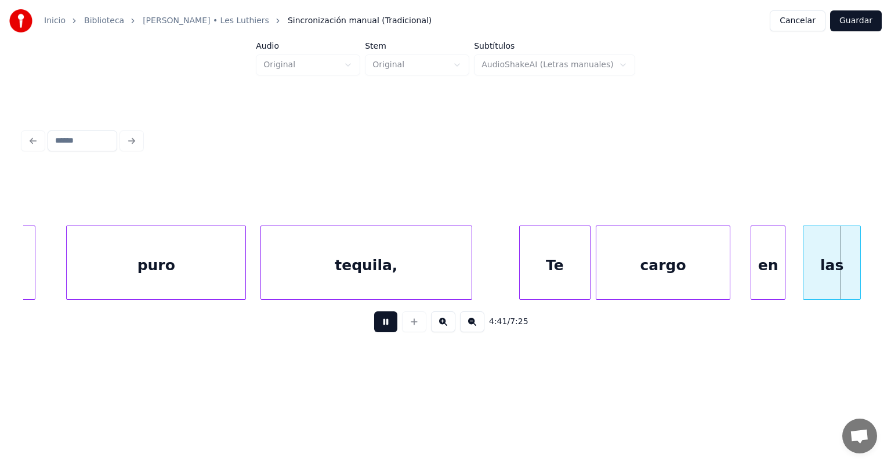
click at [726, 267] on div at bounding box center [727, 262] width 3 height 73
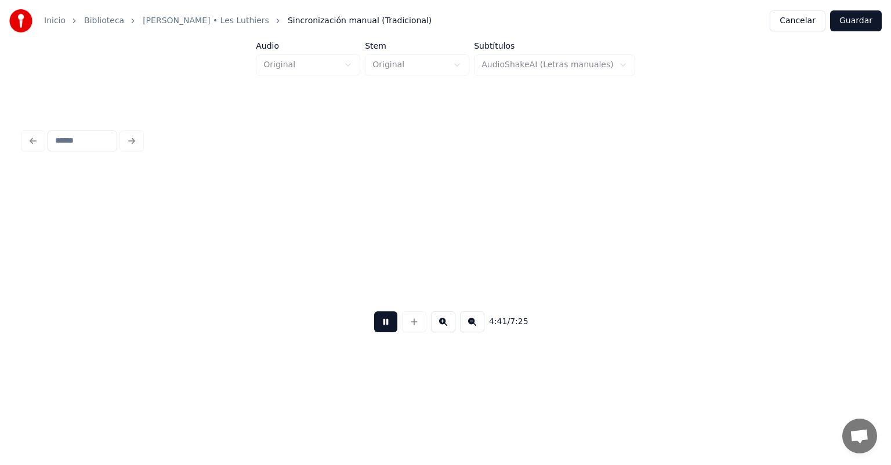
scroll to position [0, 81647]
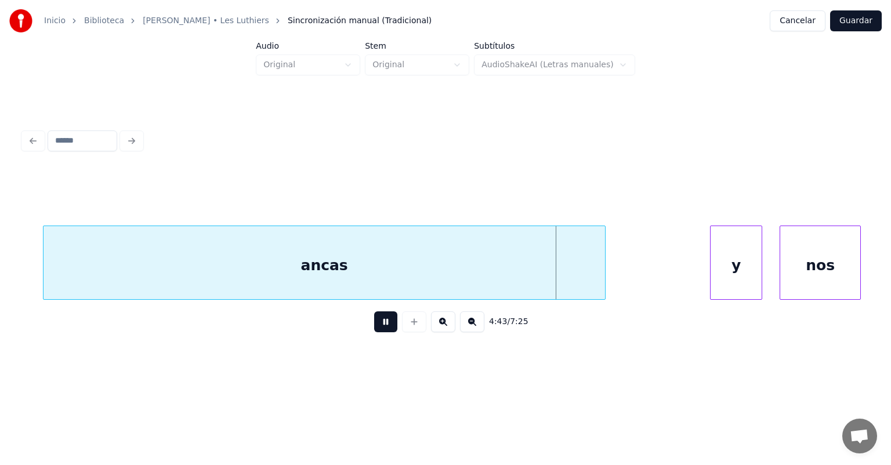
click at [89, 265] on div "ancas" at bounding box center [325, 265] width 562 height 79
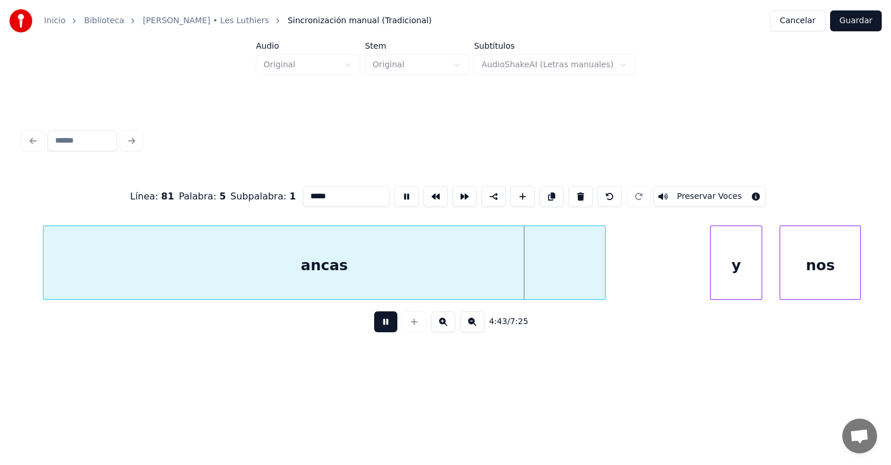
click at [184, 249] on div "ancas" at bounding box center [325, 265] width 562 height 79
click at [375, 332] on button at bounding box center [385, 321] width 23 height 21
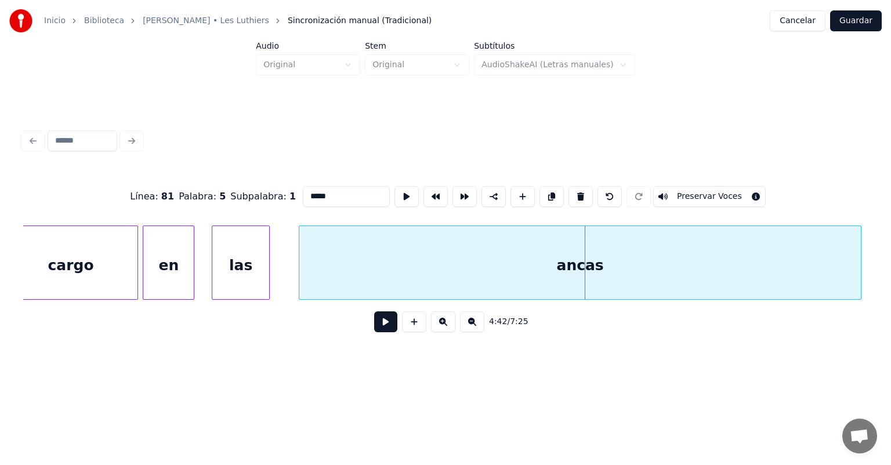
scroll to position [0, 81354]
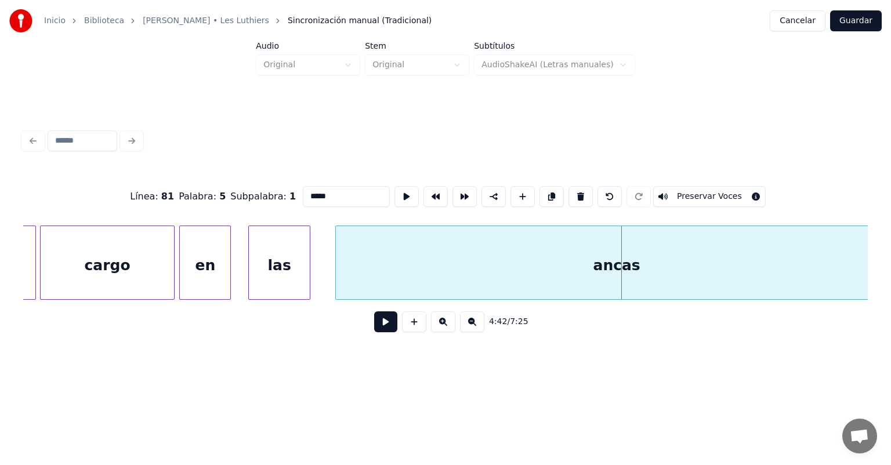
click at [302, 276] on div "las" at bounding box center [279, 265] width 61 height 79
click at [374, 332] on button at bounding box center [385, 321] width 23 height 21
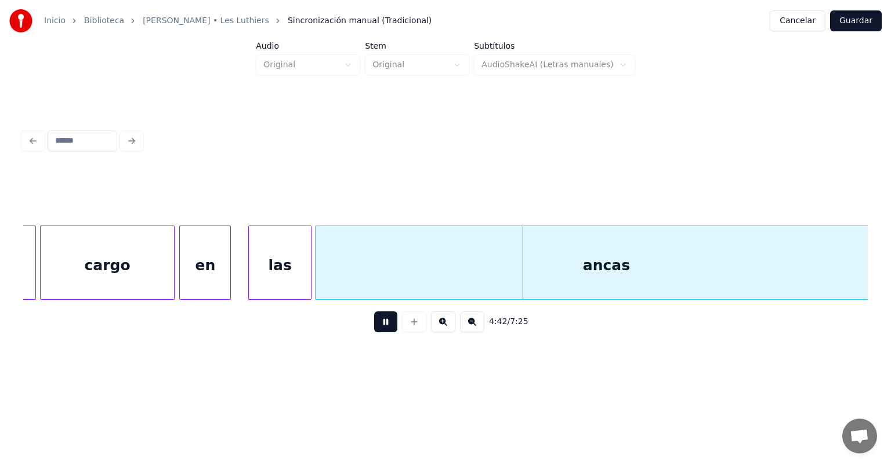
click at [299, 278] on div "las" at bounding box center [280, 265] width 62 height 79
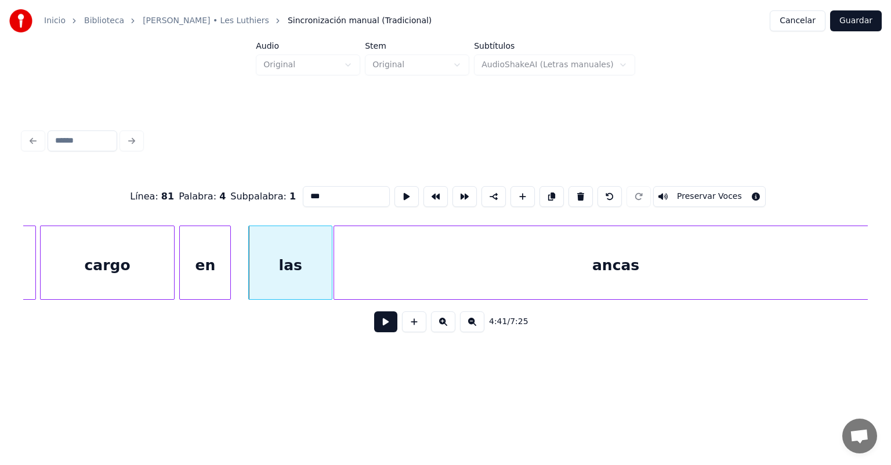
click at [380, 332] on button at bounding box center [385, 321] width 23 height 21
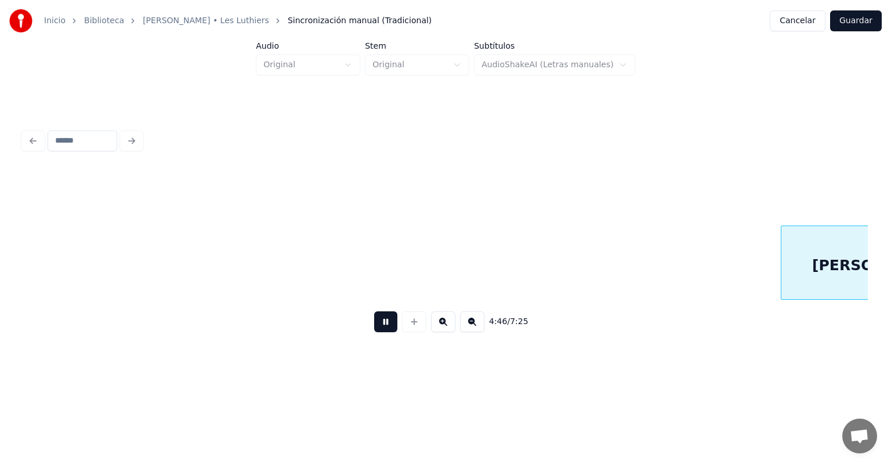
scroll to position [0, 83052]
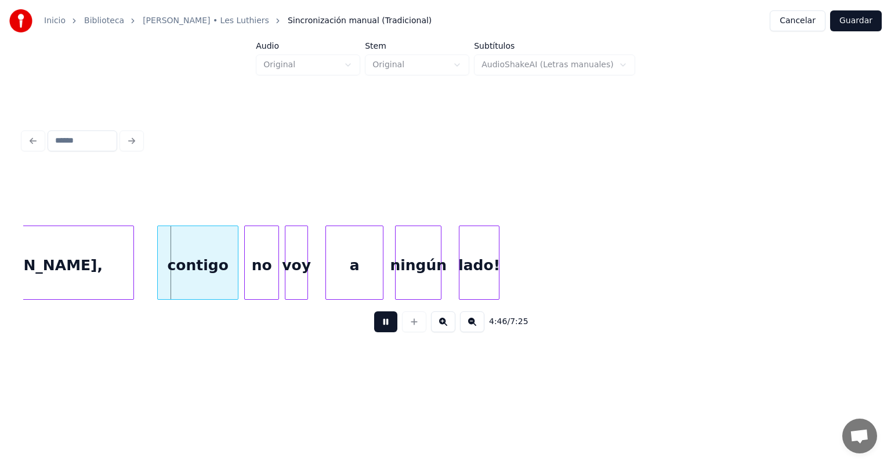
click at [374, 332] on button at bounding box center [385, 321] width 23 height 21
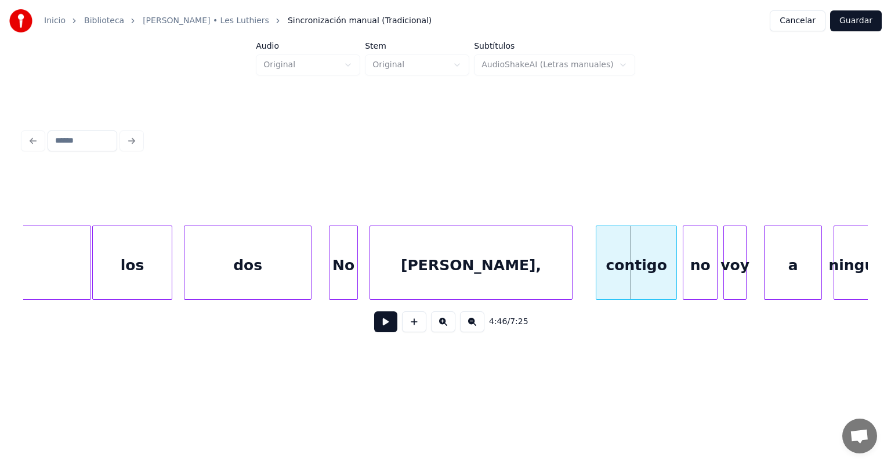
scroll to position [0, 82577]
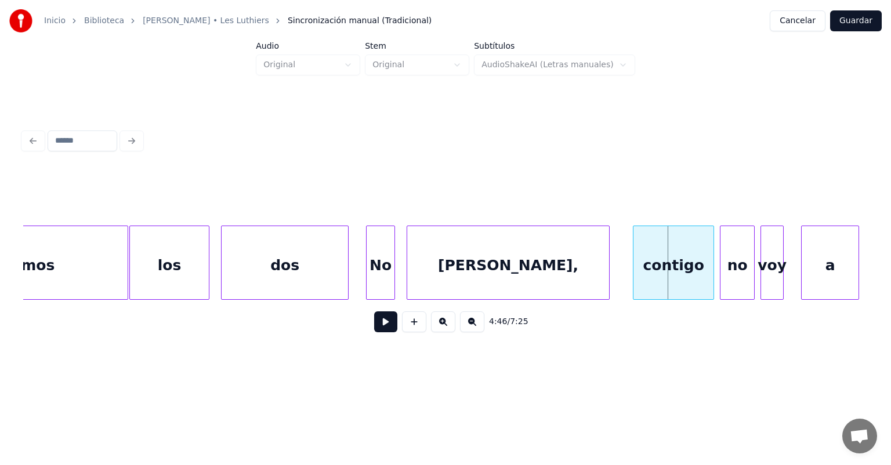
click at [458, 262] on div "[PERSON_NAME]," at bounding box center [508, 265] width 202 height 79
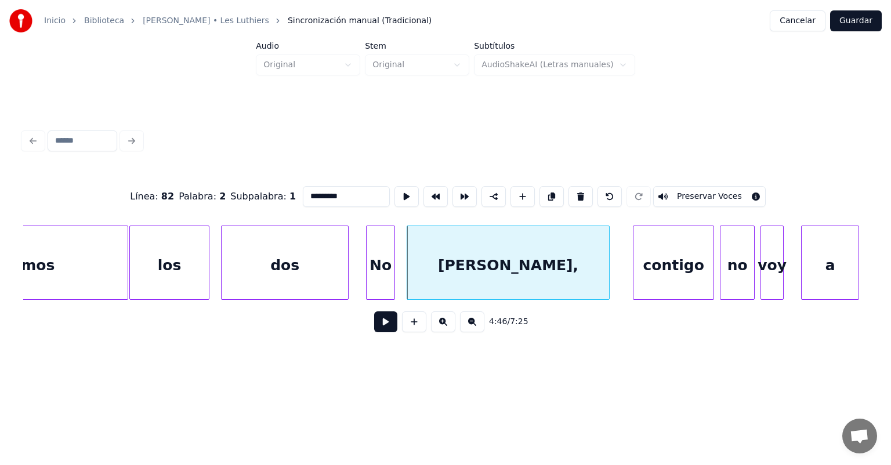
click at [374, 273] on div "No" at bounding box center [381, 265] width 28 height 79
type input "**"
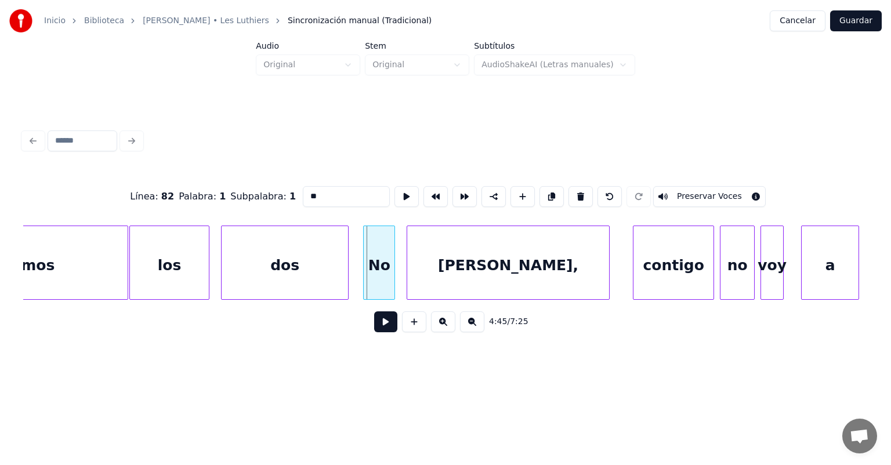
click at [368, 270] on div "No" at bounding box center [379, 265] width 31 height 79
click at [346, 267] on div "dos" at bounding box center [285, 265] width 126 height 79
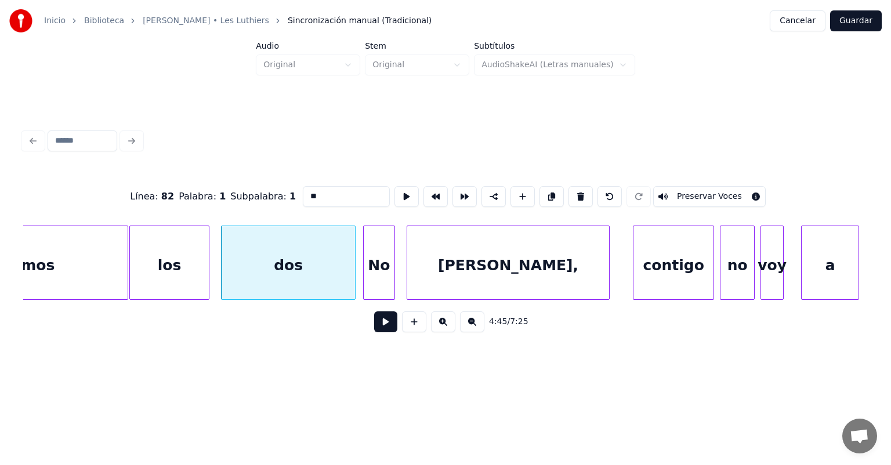
click at [376, 325] on button at bounding box center [385, 321] width 23 height 21
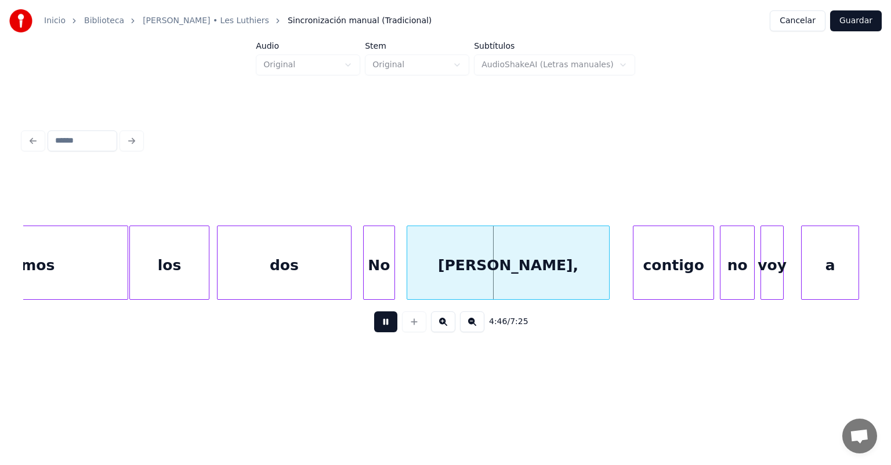
click at [347, 275] on div at bounding box center [348, 262] width 3 height 73
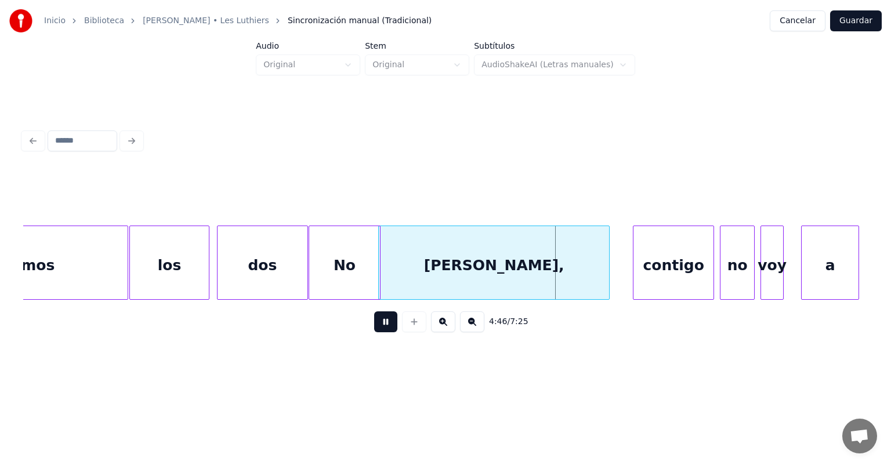
click at [401, 281] on div "[PERSON_NAME]," at bounding box center [494, 265] width 230 height 79
click at [396, 282] on div "[PERSON_NAME]," at bounding box center [501, 265] width 224 height 79
click at [378, 276] on div "No" at bounding box center [347, 265] width 77 height 79
click at [357, 276] on div "No" at bounding box center [344, 265] width 78 height 79
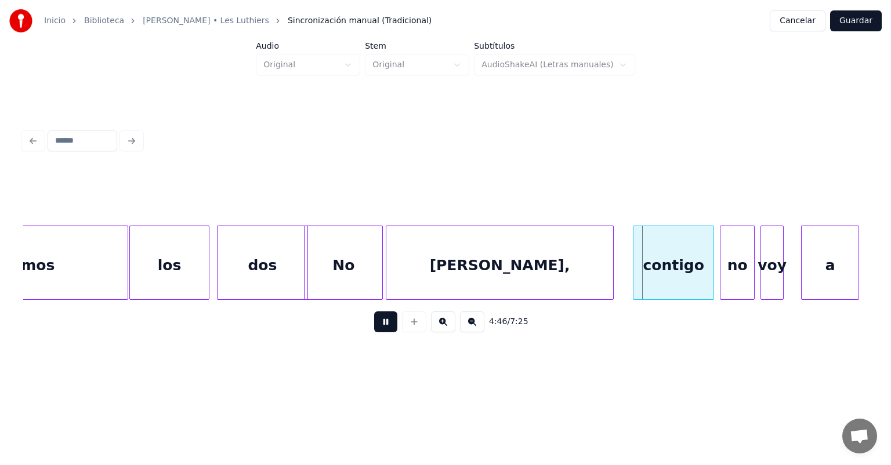
click at [387, 278] on div "[PERSON_NAME]," at bounding box center [499, 265] width 227 height 79
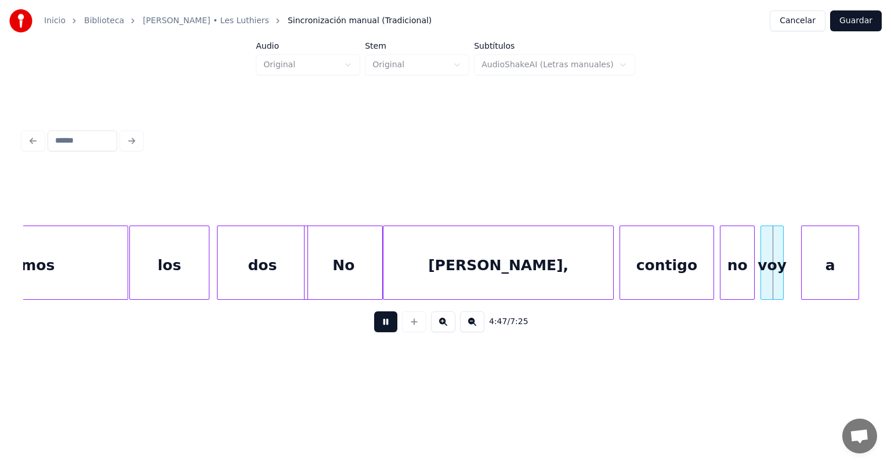
click at [722, 266] on div "no" at bounding box center [737, 265] width 34 height 79
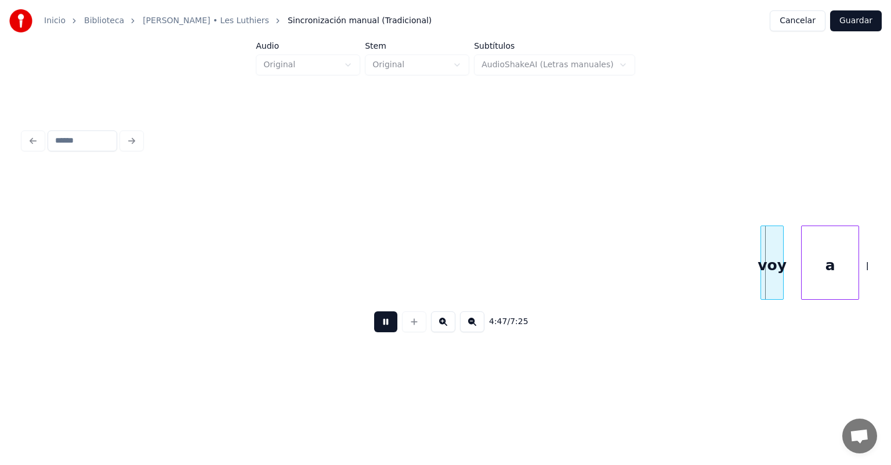
scroll to position [0, 83314]
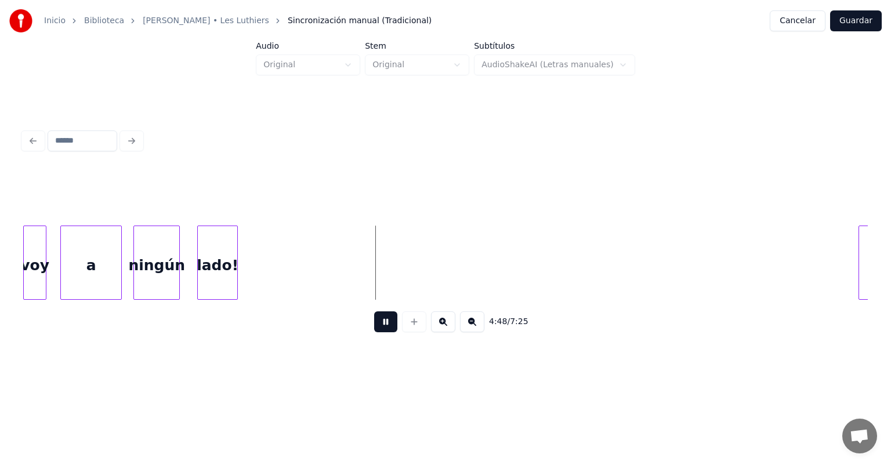
click at [65, 268] on div "a" at bounding box center [91, 265] width 60 height 79
click at [35, 269] on div "voy" at bounding box center [35, 265] width 22 height 79
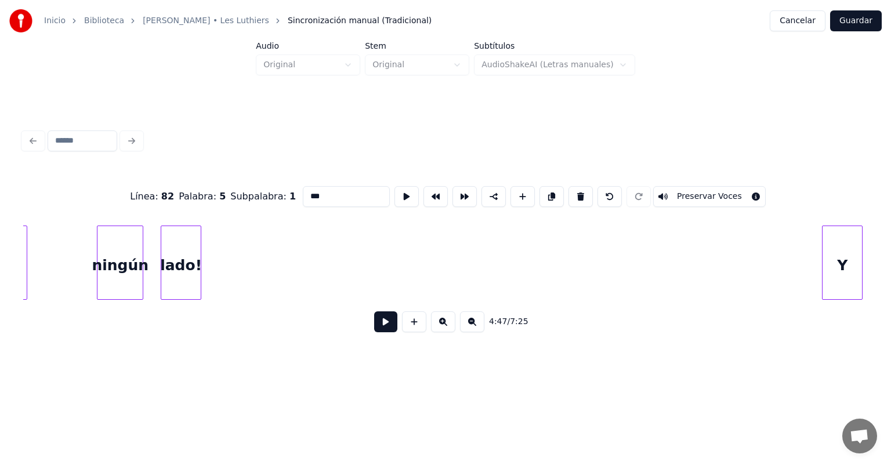
scroll to position [0, 82611]
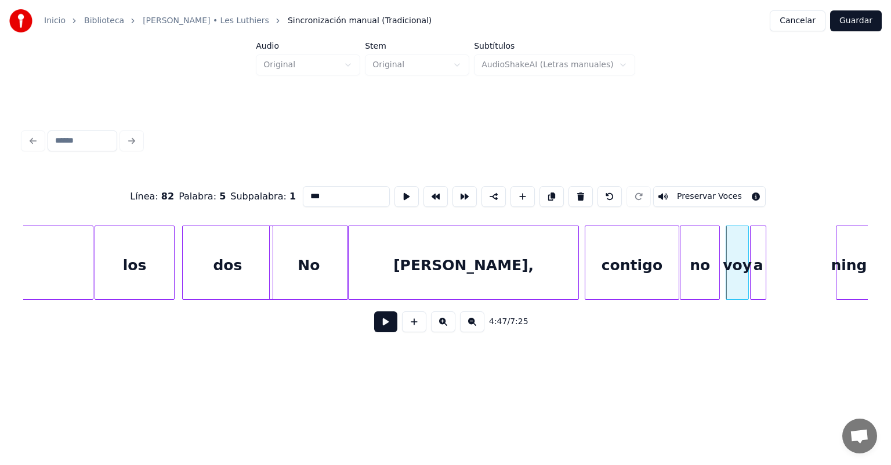
click at [434, 238] on div "[PERSON_NAME]," at bounding box center [464, 265] width 230 height 79
type input "*********"
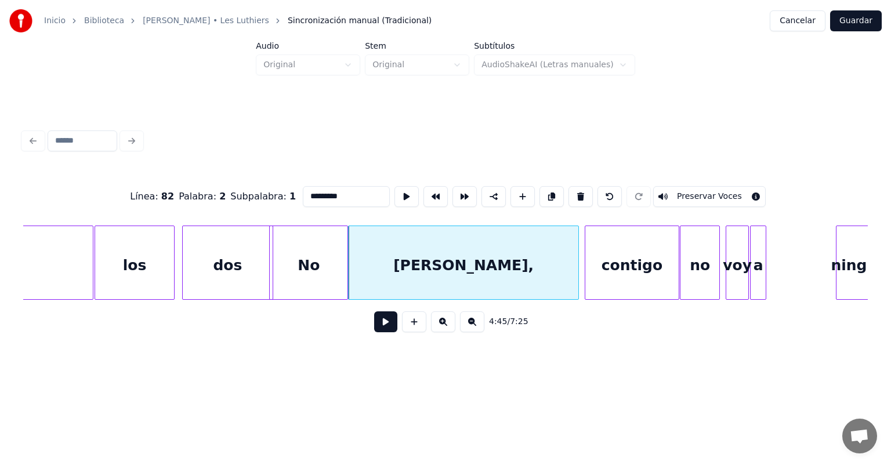
click at [378, 332] on button at bounding box center [385, 321] width 23 height 21
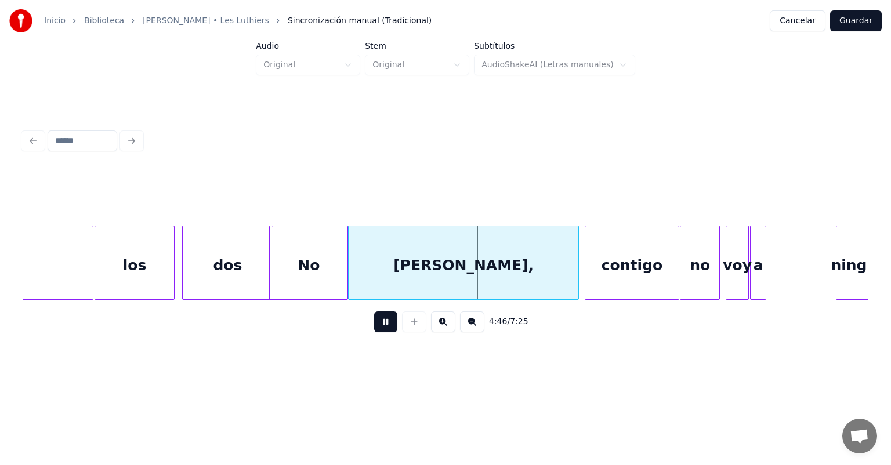
click at [378, 332] on button at bounding box center [385, 321] width 23 height 21
click at [364, 283] on div at bounding box center [363, 262] width 3 height 73
click at [326, 274] on div "No" at bounding box center [309, 265] width 78 height 79
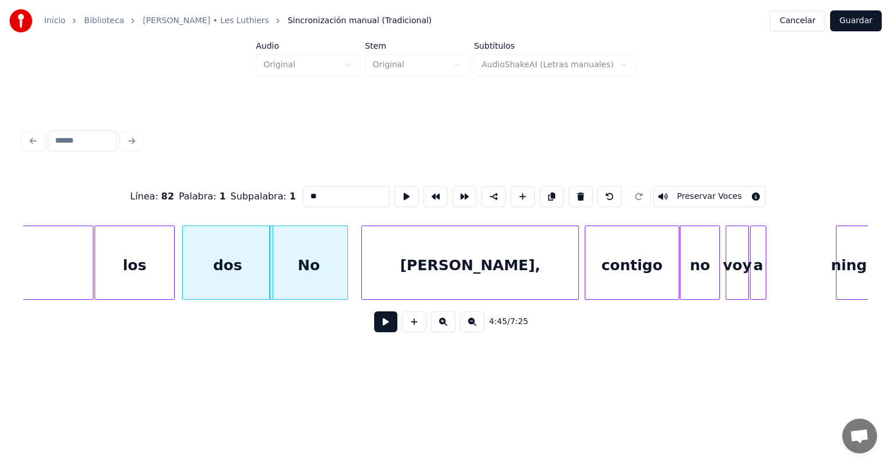
click at [380, 321] on button at bounding box center [385, 321] width 23 height 21
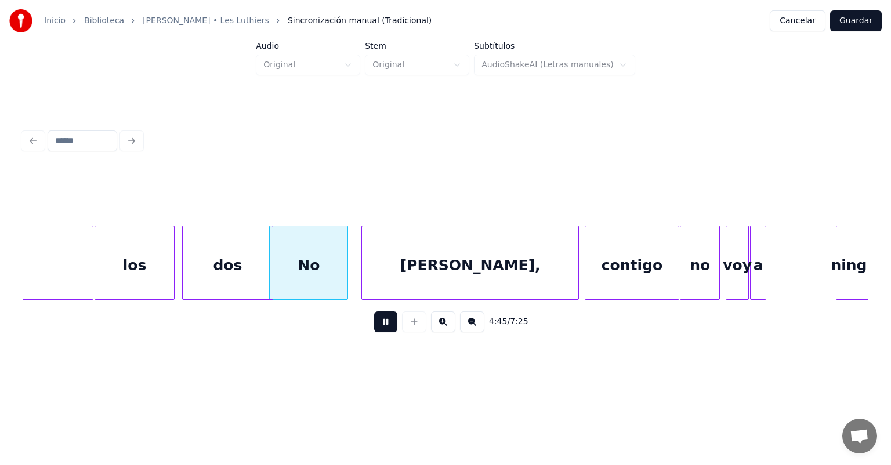
click at [380, 321] on button at bounding box center [385, 321] width 23 height 21
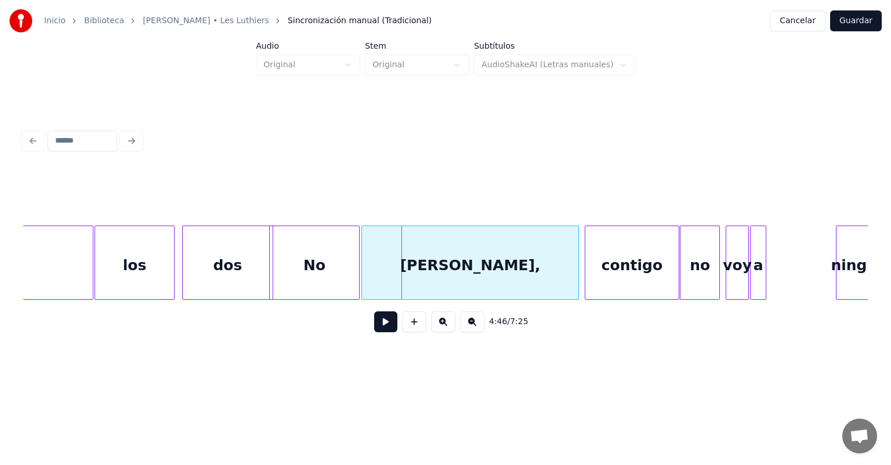
click at [358, 271] on div at bounding box center [357, 262] width 3 height 73
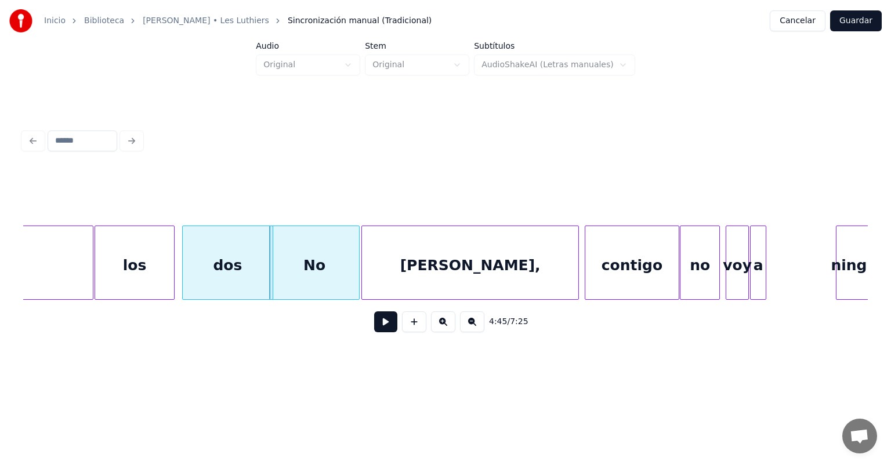
click at [374, 323] on button at bounding box center [385, 321] width 23 height 21
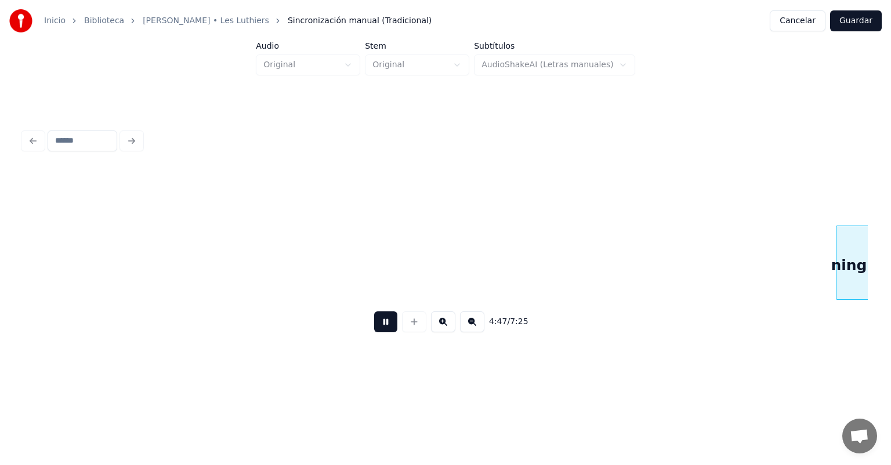
scroll to position [0, 83461]
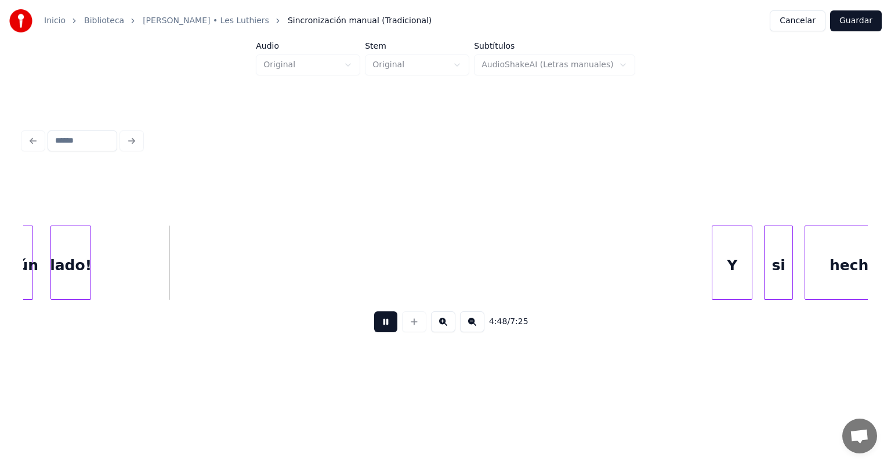
click at [378, 323] on button at bounding box center [385, 321] width 23 height 21
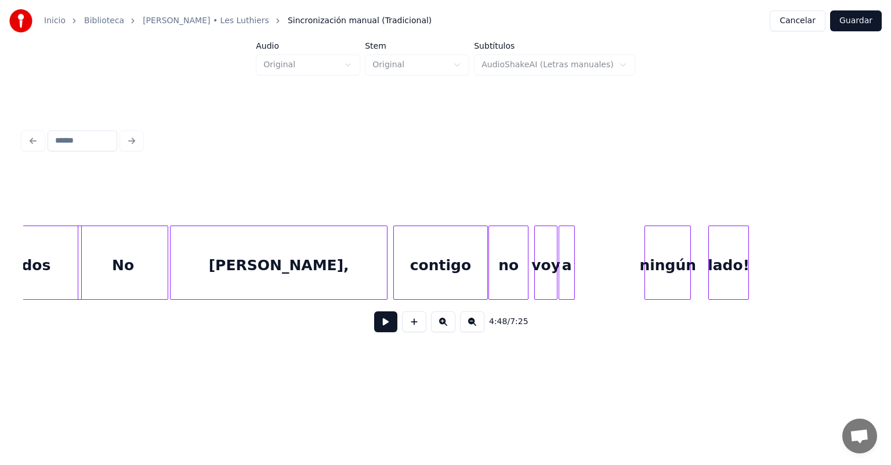
scroll to position [0, 82730]
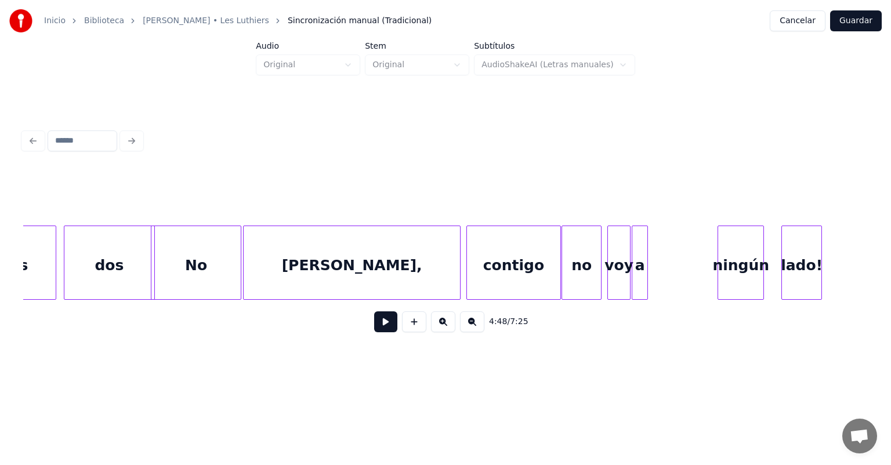
click at [497, 267] on div "contigo" at bounding box center [514, 265] width 94 height 79
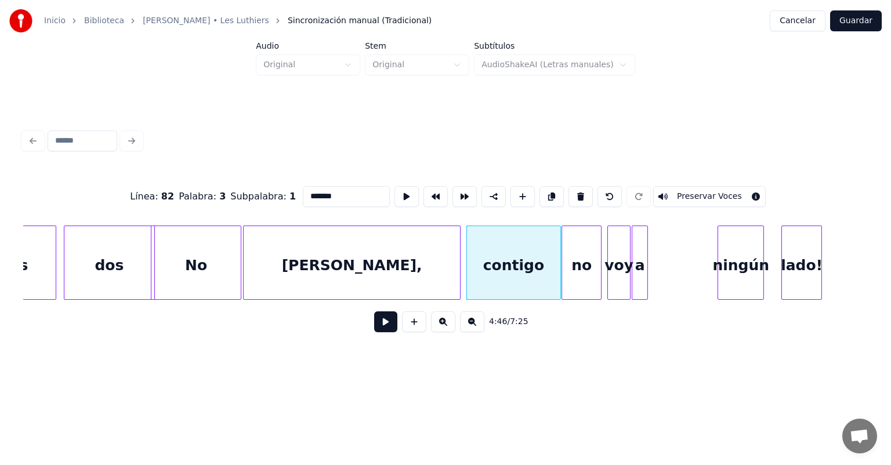
click at [374, 321] on button at bounding box center [385, 321] width 23 height 21
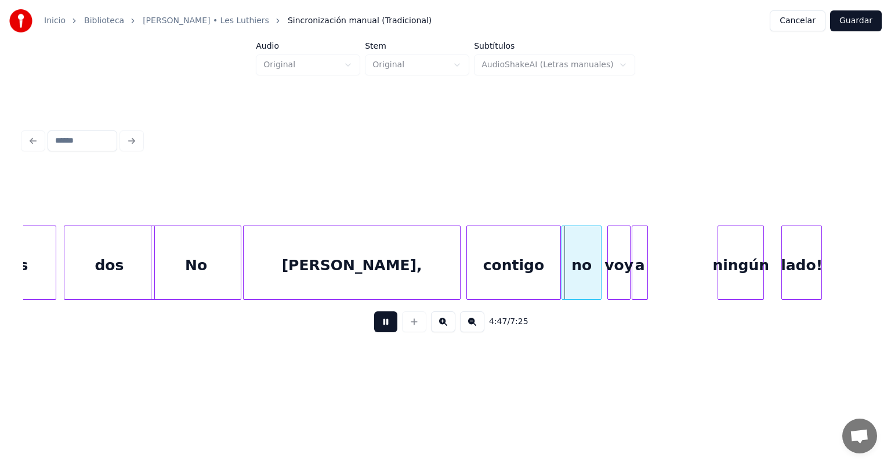
click at [374, 320] on button at bounding box center [385, 321] width 23 height 21
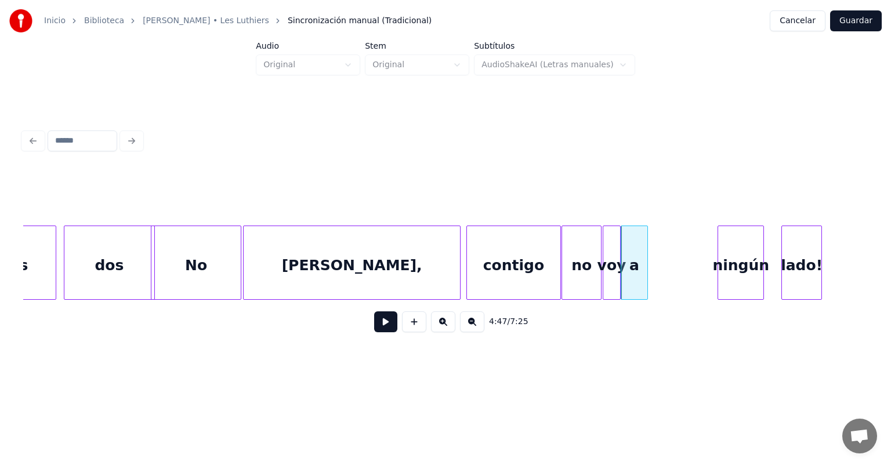
click at [374, 326] on button at bounding box center [385, 321] width 23 height 21
click at [374, 325] on button at bounding box center [385, 321] width 23 height 21
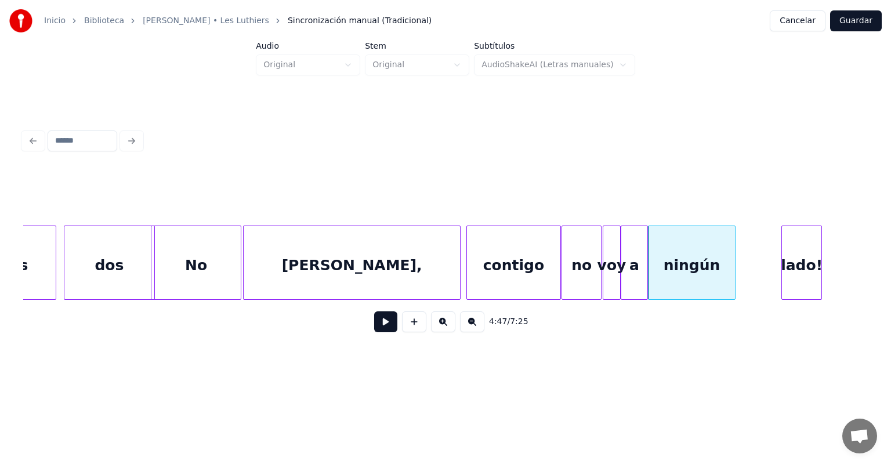
click at [374, 327] on button at bounding box center [385, 321] width 23 height 21
click at [374, 326] on button at bounding box center [385, 321] width 23 height 21
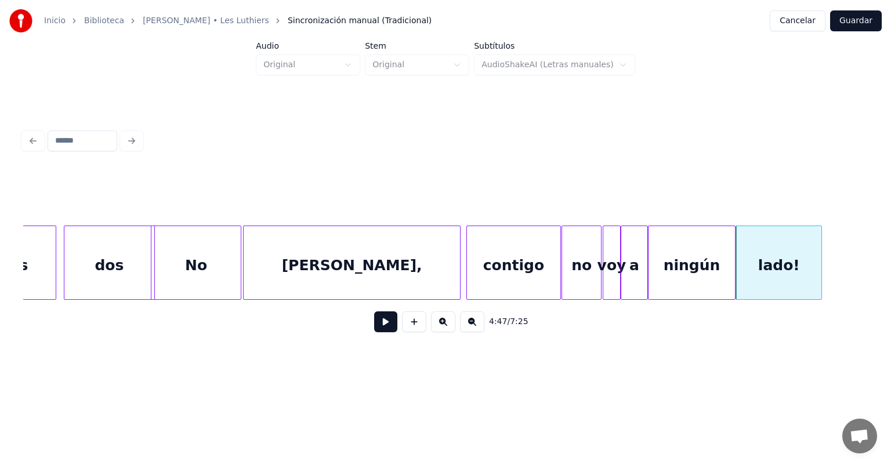
click at [374, 332] on button at bounding box center [385, 321] width 23 height 21
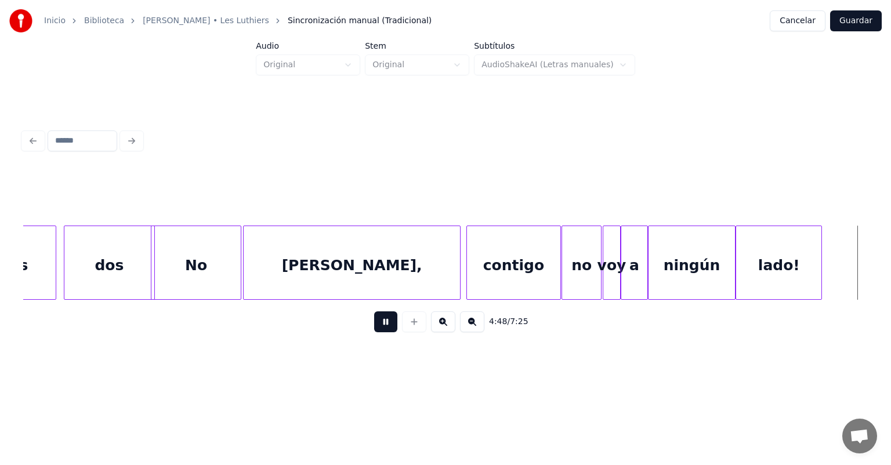
scroll to position [0, 83575]
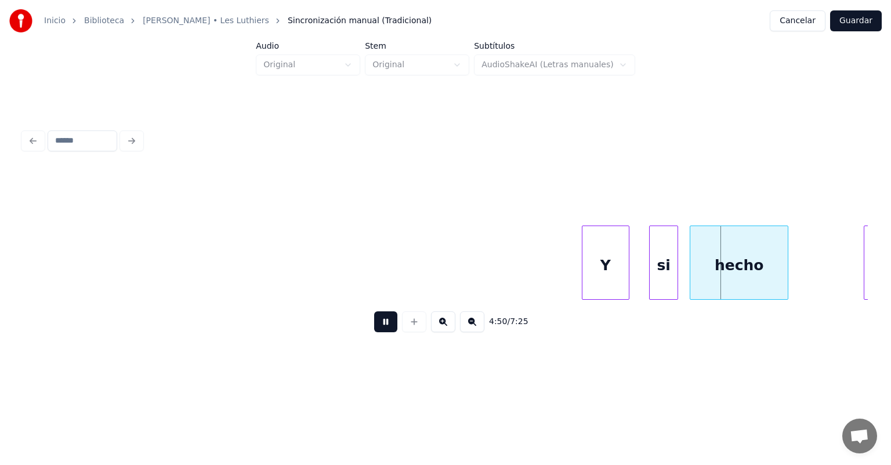
click at [622, 271] on div "Y" at bounding box center [605, 265] width 46 height 79
click at [626, 273] on div "si" at bounding box center [651, 265] width 53 height 79
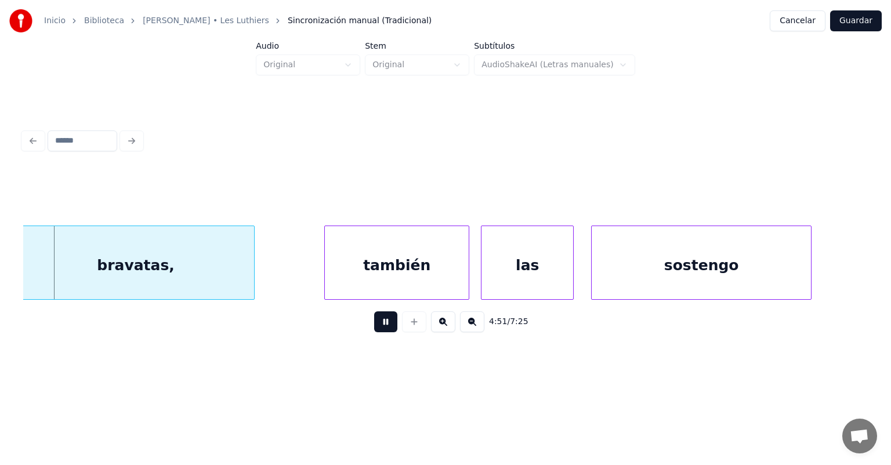
click at [785, 265] on div "sostengo" at bounding box center [701, 265] width 219 height 79
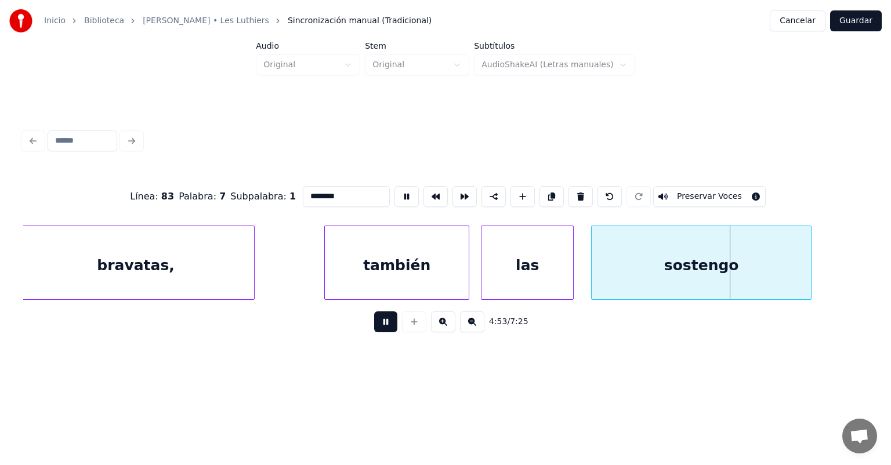
click at [148, 258] on div "bravatas," at bounding box center [135, 265] width 237 height 79
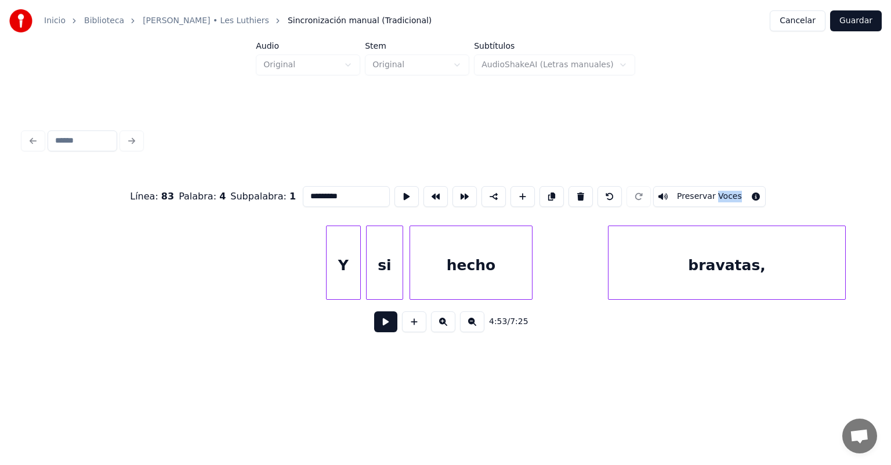
scroll to position [0, 83795]
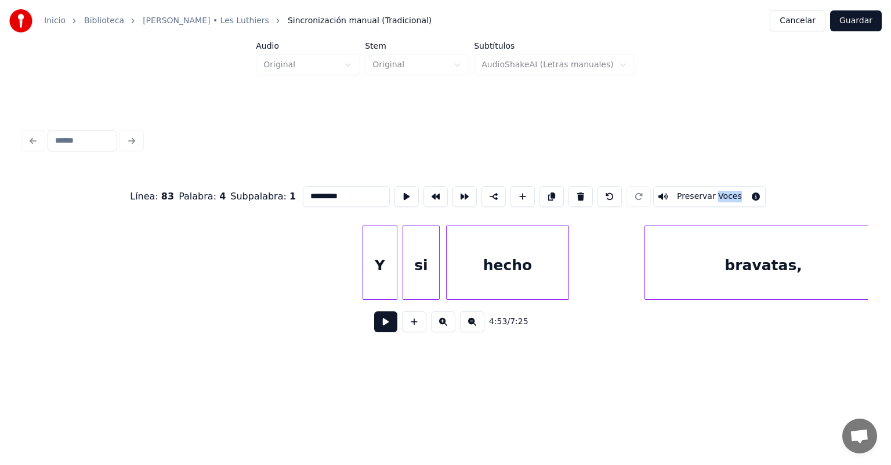
click at [488, 260] on div "hecho" at bounding box center [508, 265] width 122 height 79
type input "*****"
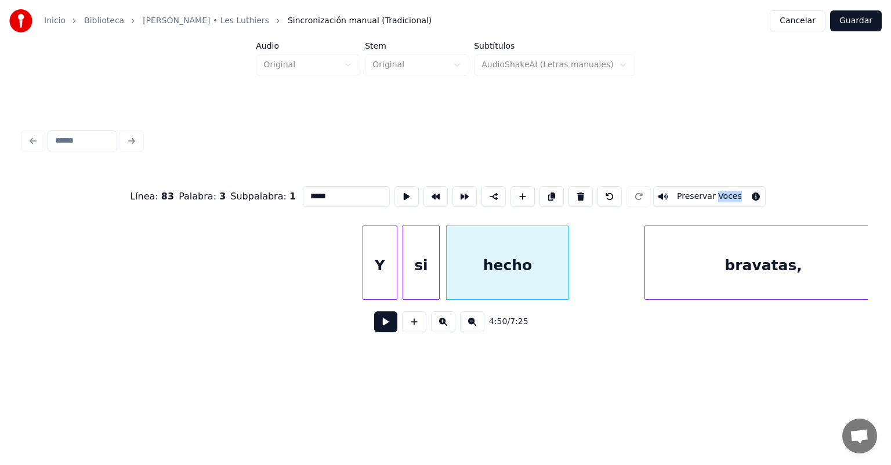
click at [374, 323] on button at bounding box center [385, 321] width 23 height 21
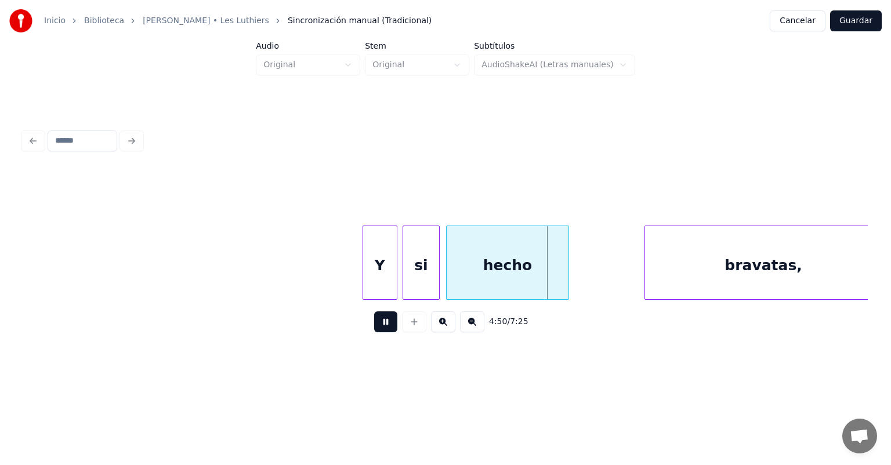
click at [374, 320] on button at bounding box center [385, 321] width 23 height 21
click at [569, 259] on div "hecho" at bounding box center [515, 265] width 132 height 79
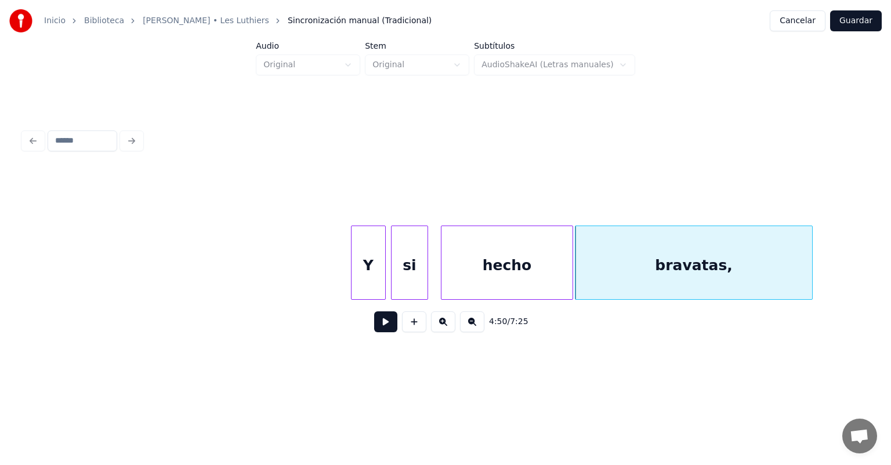
click at [376, 327] on button at bounding box center [385, 321] width 23 height 21
click at [374, 326] on button at bounding box center [385, 321] width 23 height 21
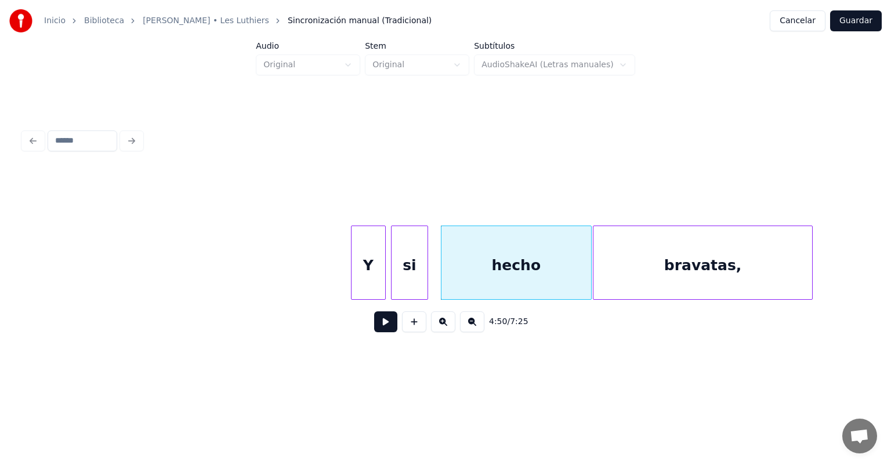
click at [374, 326] on button at bounding box center [385, 321] width 23 height 21
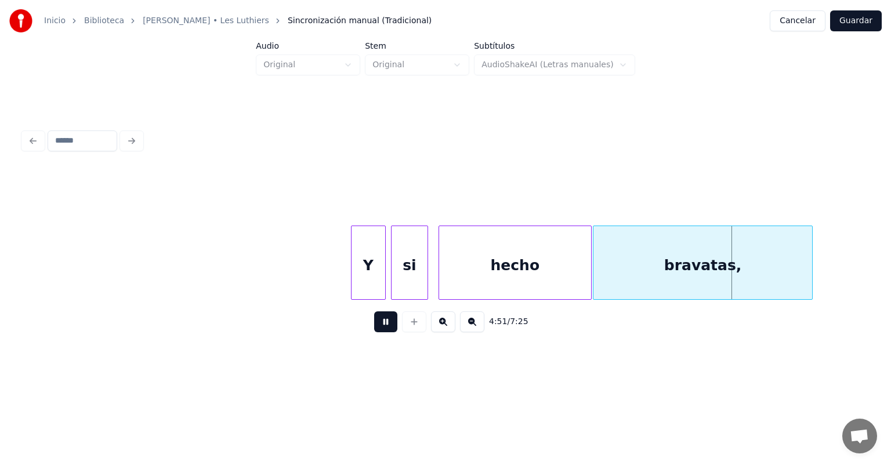
click at [442, 271] on div "hecho" at bounding box center [515, 265] width 152 height 79
click at [418, 276] on div "si" at bounding box center [435, 263] width 37 height 74
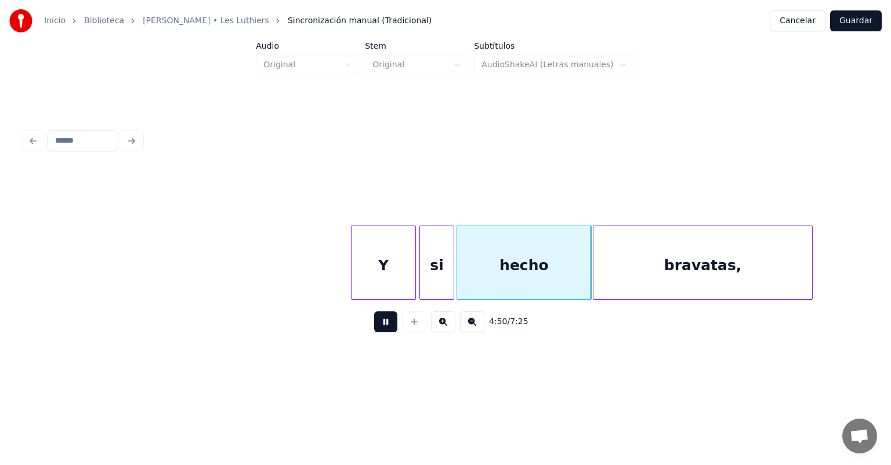
click at [413, 280] on div at bounding box center [413, 262] width 3 height 73
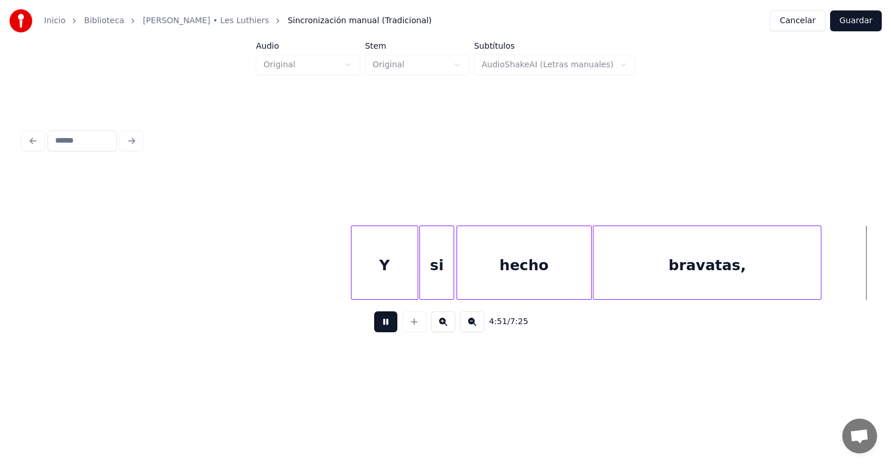
scroll to position [0, 84370]
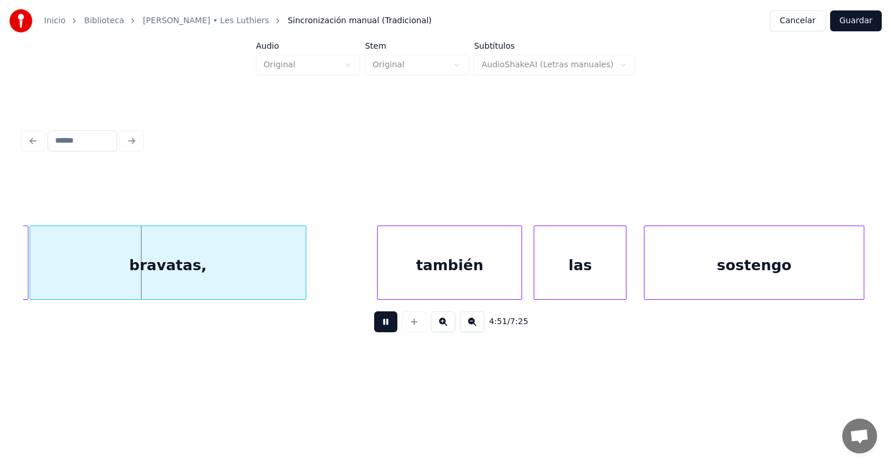
click at [379, 275] on div "también" at bounding box center [450, 265] width 144 height 79
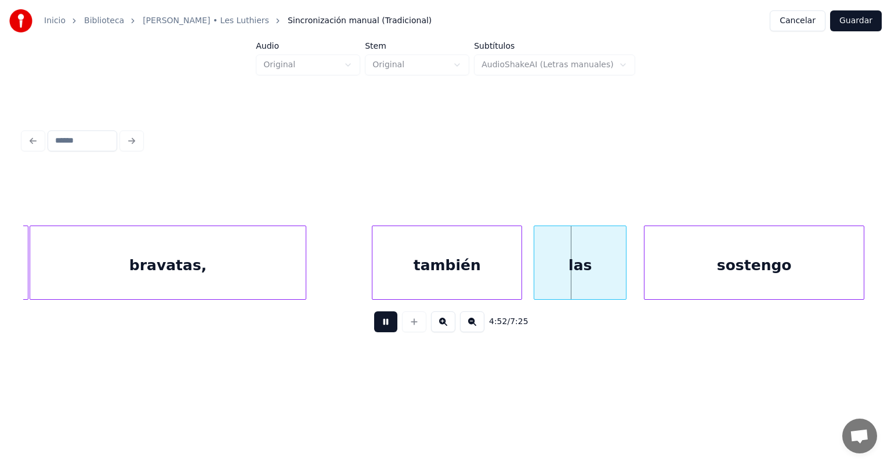
click at [518, 269] on div at bounding box center [519, 262] width 3 height 73
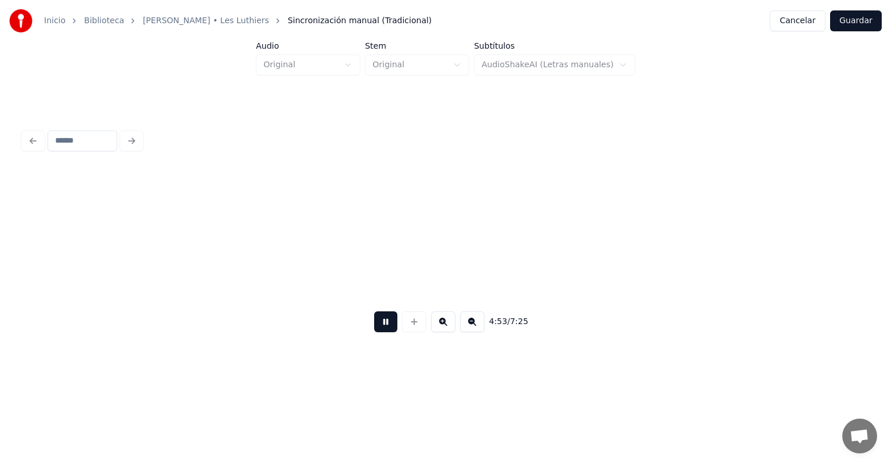
scroll to position [0, 85220]
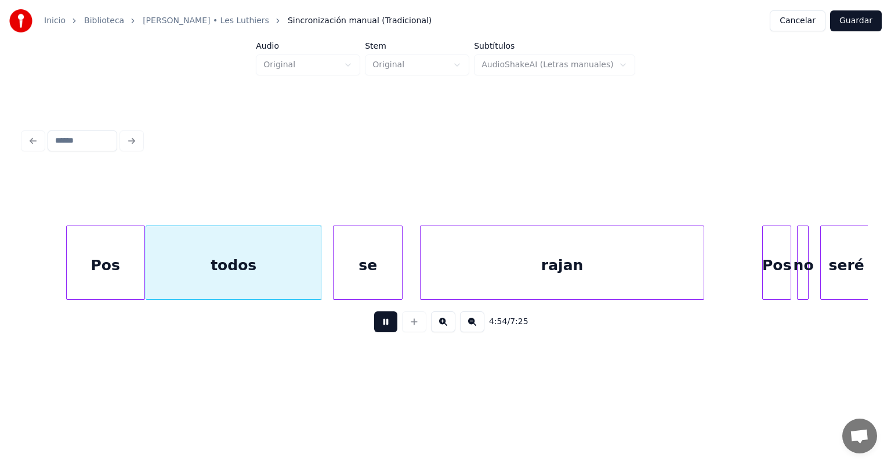
click at [319, 270] on div at bounding box center [318, 262] width 3 height 73
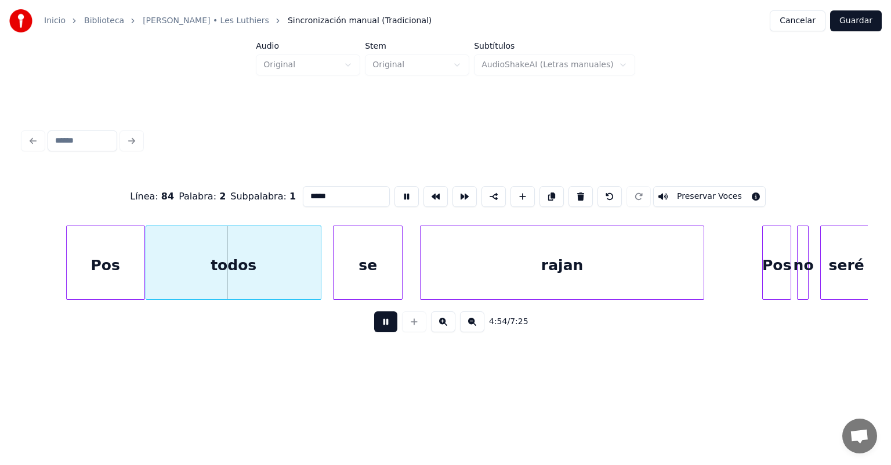
click at [335, 267] on div "se" at bounding box center [368, 265] width 68 height 79
click at [374, 330] on button at bounding box center [385, 321] width 23 height 21
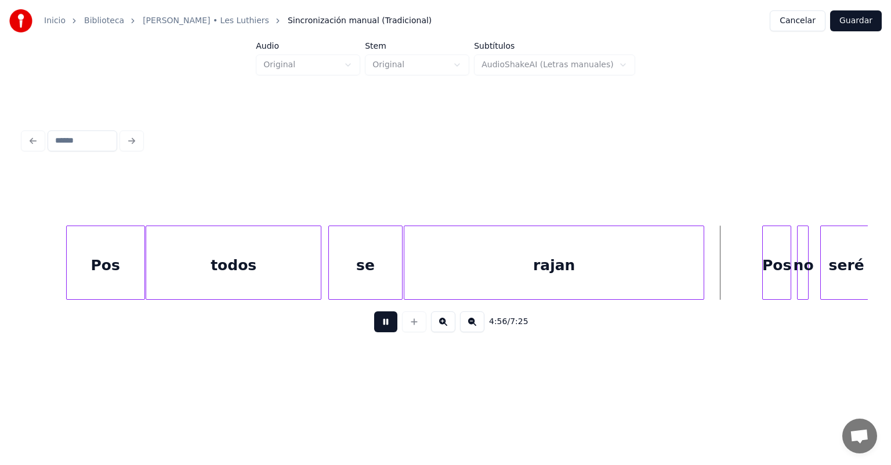
click at [344, 264] on div "se" at bounding box center [366, 265] width 74 height 79
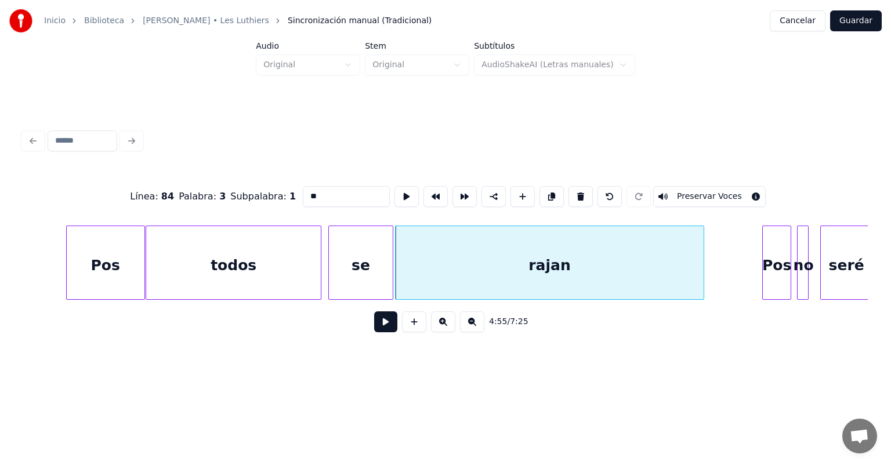
click at [374, 328] on button at bounding box center [385, 321] width 23 height 21
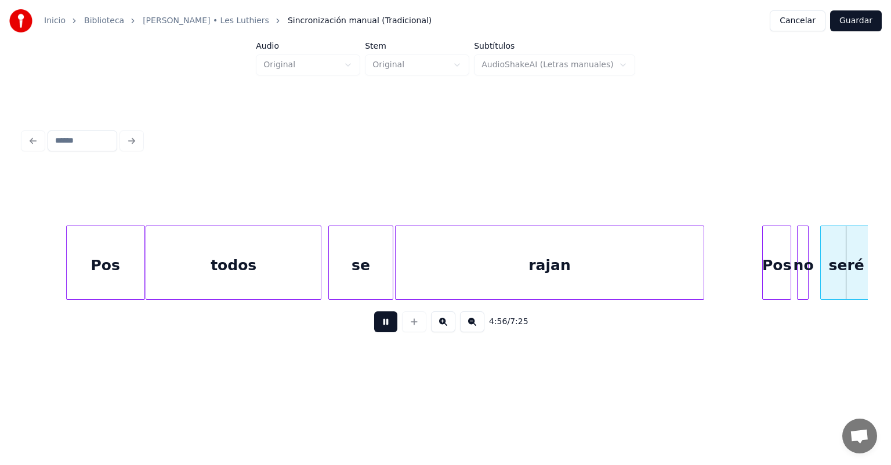
scroll to position [0, 86066]
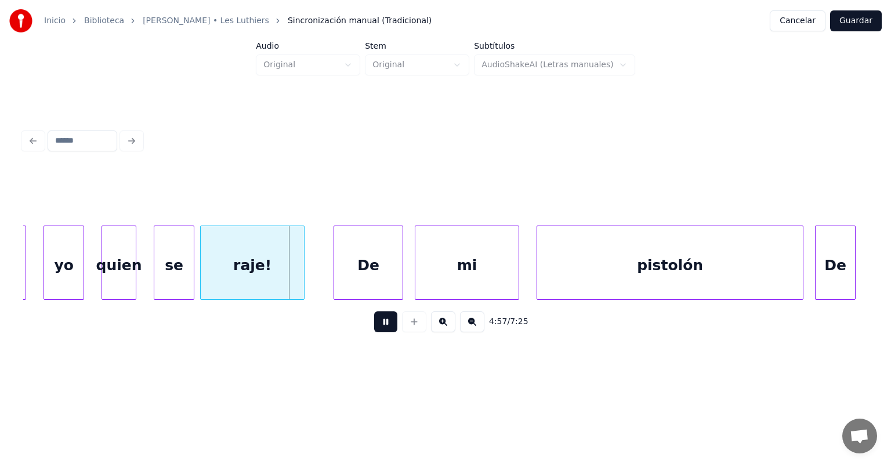
click at [374, 323] on button at bounding box center [385, 321] width 23 height 21
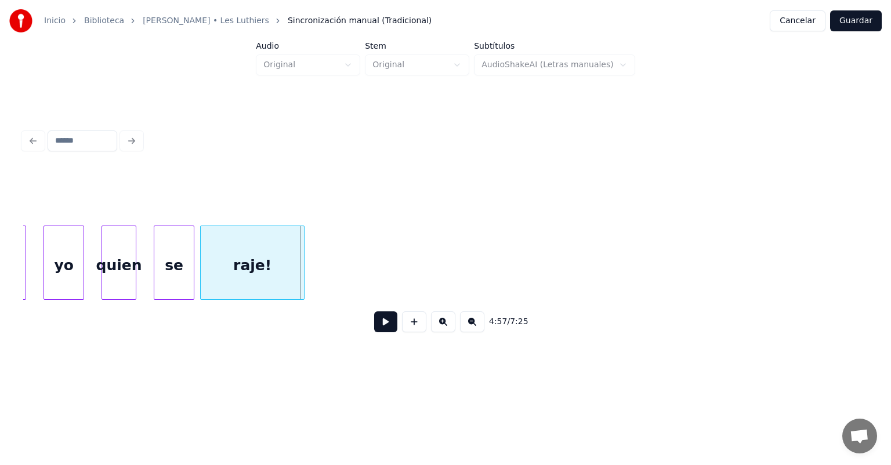
scroll to position [0, 85327]
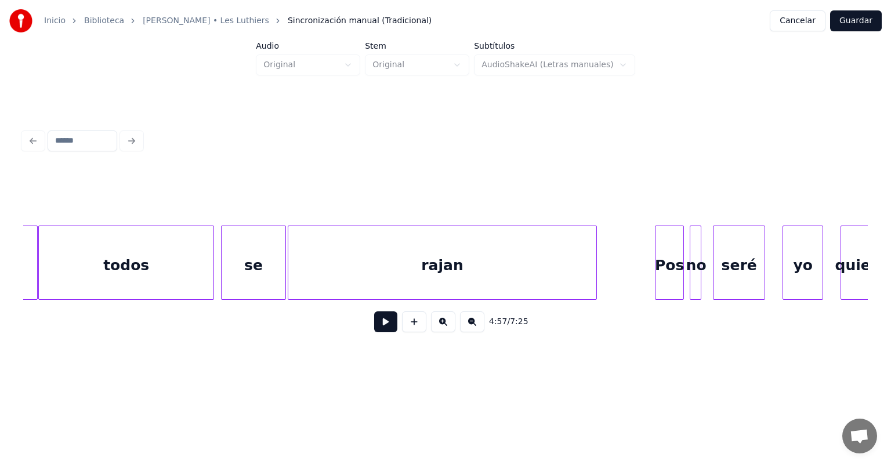
click at [443, 247] on div "rajan" at bounding box center [442, 265] width 308 height 79
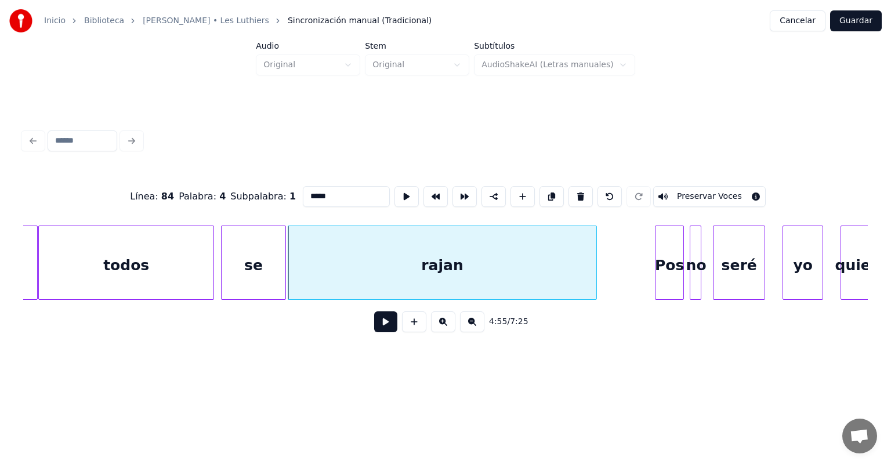
click at [384, 328] on button at bounding box center [385, 321] width 23 height 21
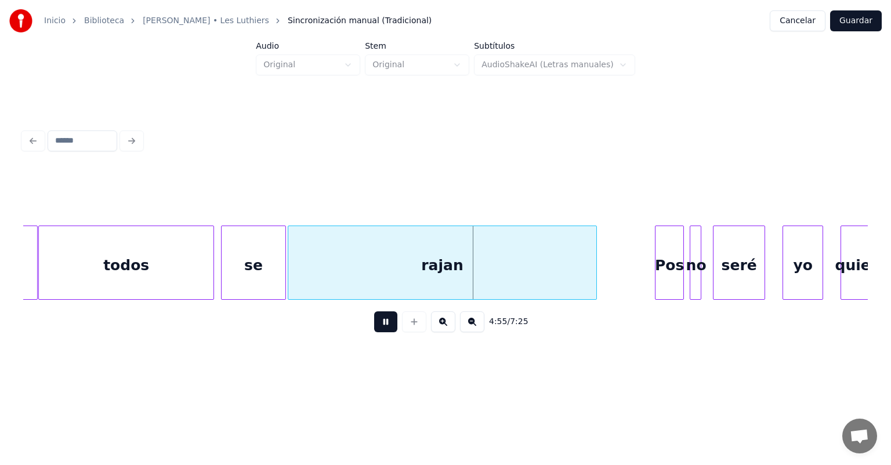
click at [384, 328] on button at bounding box center [385, 321] width 23 height 21
click at [567, 277] on div at bounding box center [567, 262] width 3 height 73
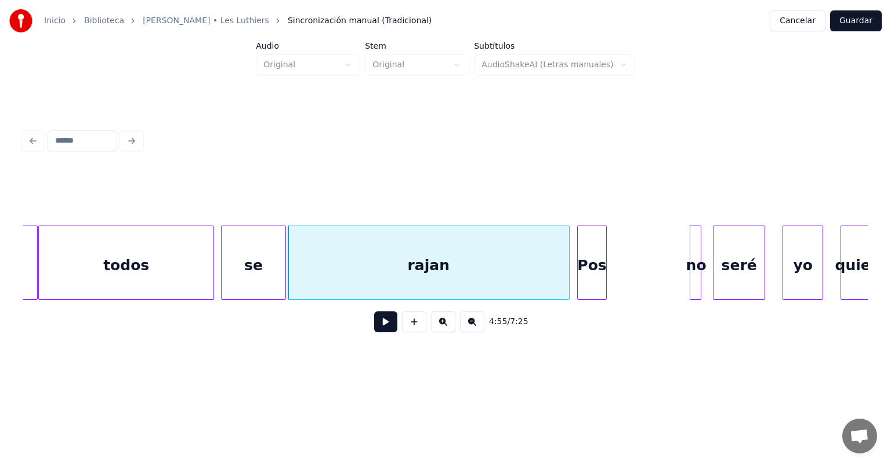
click at [596, 267] on div "Pos" at bounding box center [592, 265] width 28 height 79
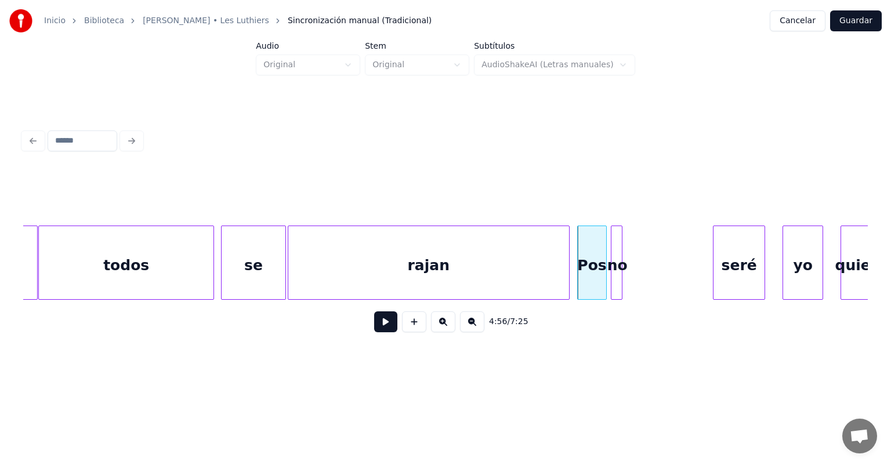
click at [615, 265] on div "no" at bounding box center [617, 265] width 12 height 79
click at [595, 265] on div "Pos" at bounding box center [592, 265] width 28 height 79
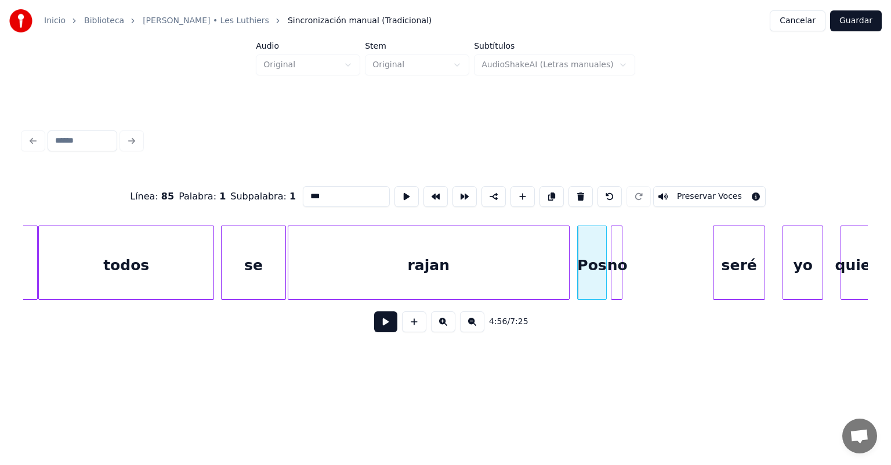
click at [379, 330] on button at bounding box center [385, 321] width 23 height 21
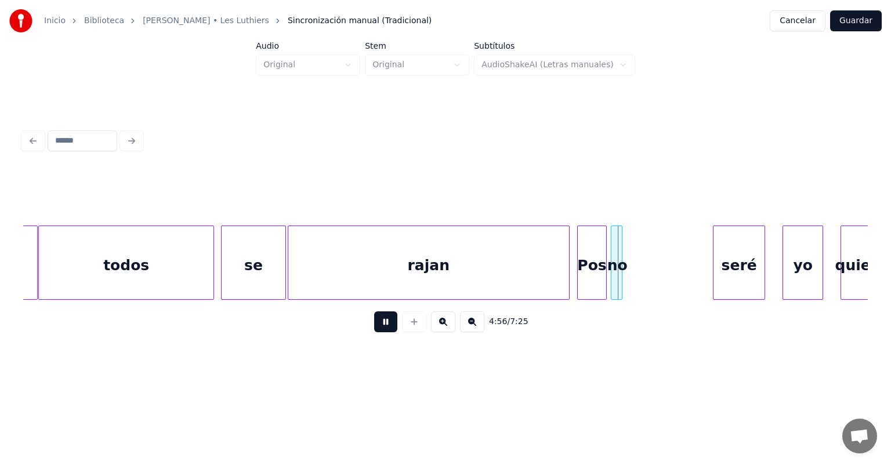
click at [379, 330] on button at bounding box center [385, 321] width 23 height 21
click at [591, 277] on div "Pos" at bounding box center [592, 265] width 28 height 79
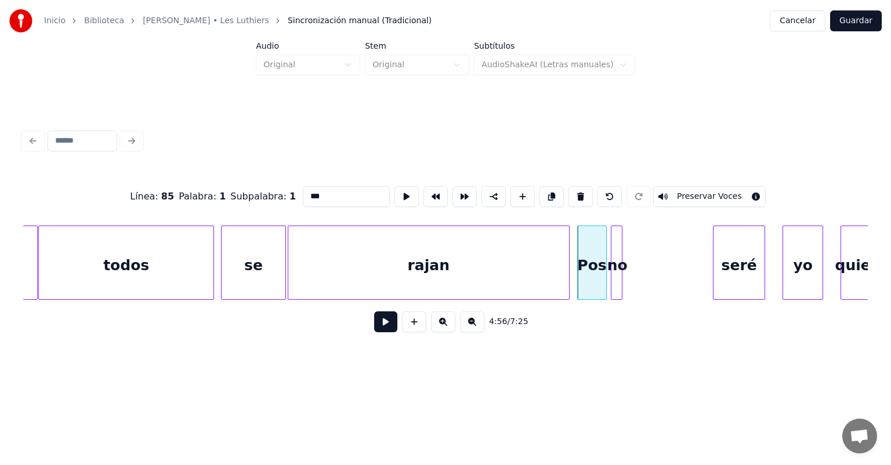
click at [381, 330] on button at bounding box center [385, 321] width 23 height 21
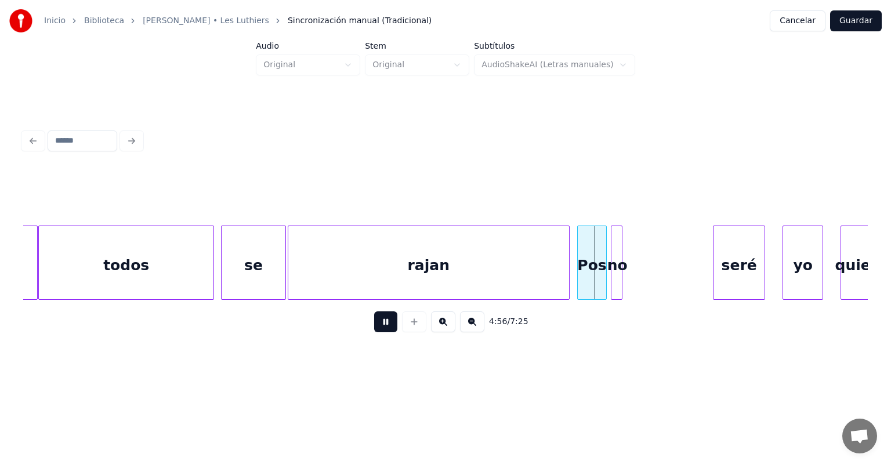
click at [381, 330] on button at bounding box center [385, 321] width 23 height 21
click at [651, 264] on div "no" at bounding box center [653, 265] width 12 height 79
click at [641, 268] on div at bounding box center [640, 262] width 3 height 73
click at [374, 325] on button at bounding box center [385, 321] width 23 height 21
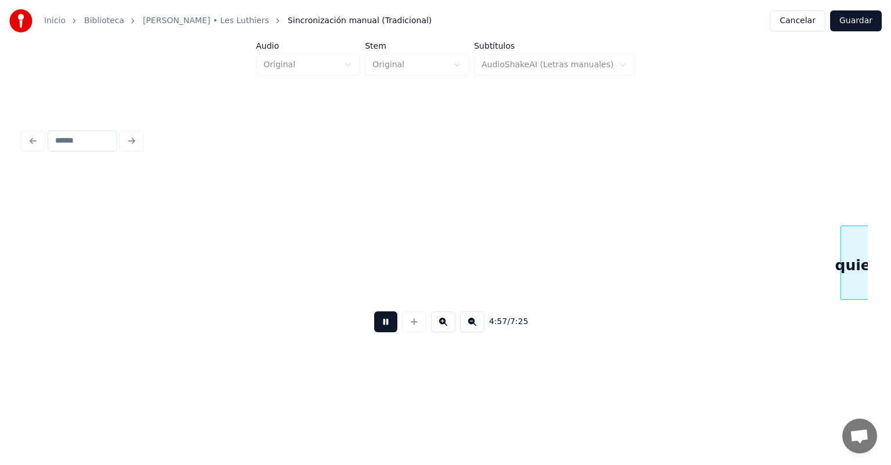
scroll to position [0, 86173]
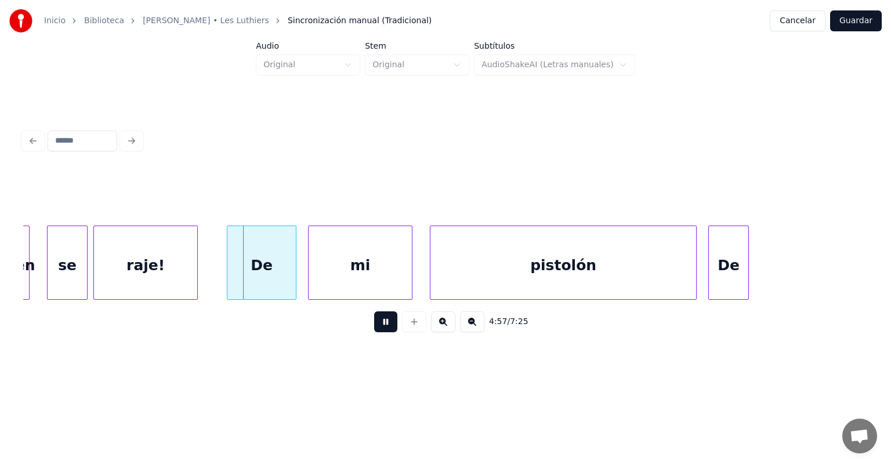
click at [374, 328] on button at bounding box center [385, 321] width 23 height 21
click at [294, 271] on div at bounding box center [293, 262] width 3 height 73
click at [229, 269] on div at bounding box center [227, 262] width 3 height 73
click at [310, 269] on div "mi" at bounding box center [360, 265] width 103 height 79
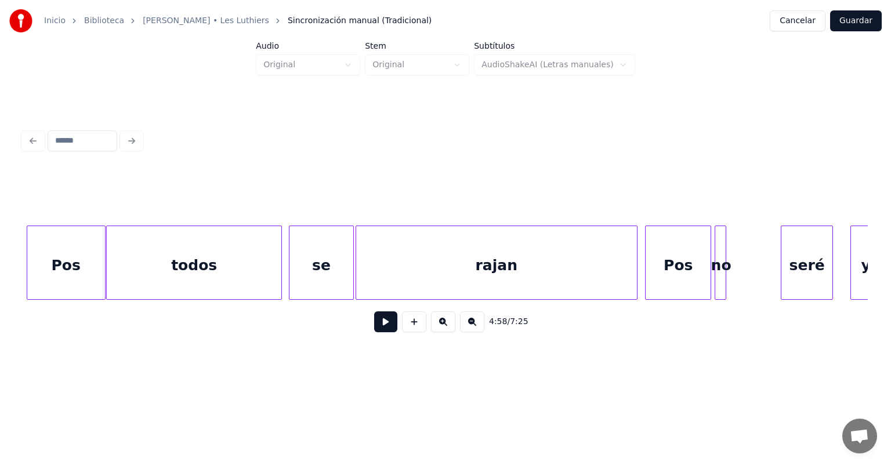
scroll to position [0, 85186]
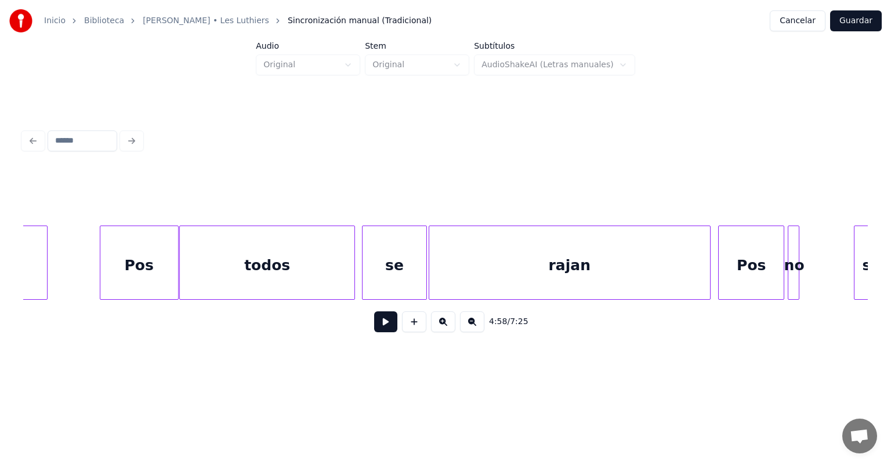
click at [557, 271] on div "rajan" at bounding box center [569, 265] width 281 height 79
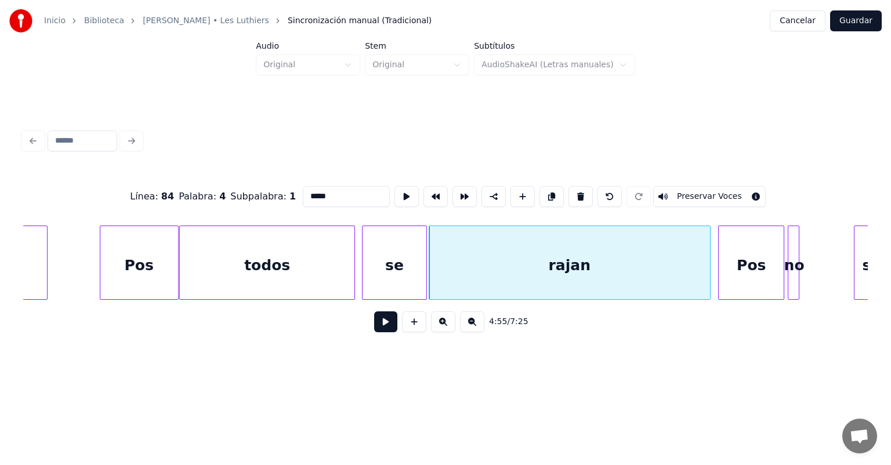
click at [374, 331] on button at bounding box center [385, 321] width 23 height 21
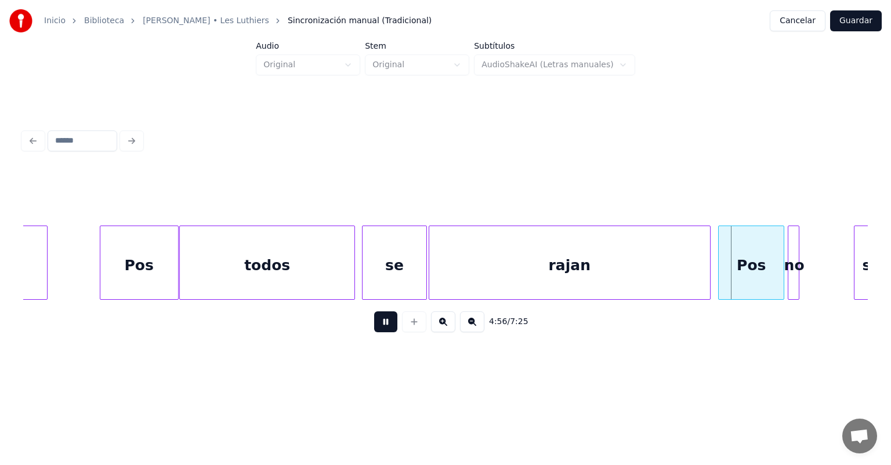
click at [374, 325] on button at bounding box center [385, 321] width 23 height 21
click at [374, 324] on button at bounding box center [385, 321] width 23 height 21
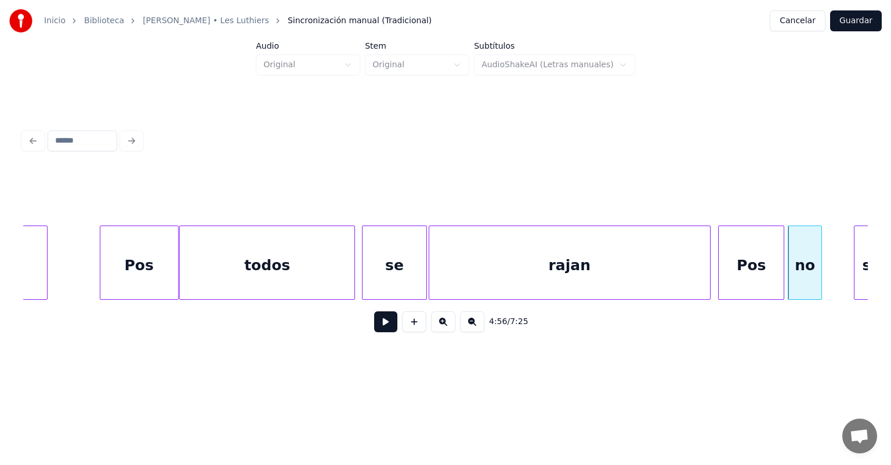
click at [374, 324] on button at bounding box center [385, 321] width 23 height 21
click at [374, 327] on button at bounding box center [385, 321] width 23 height 21
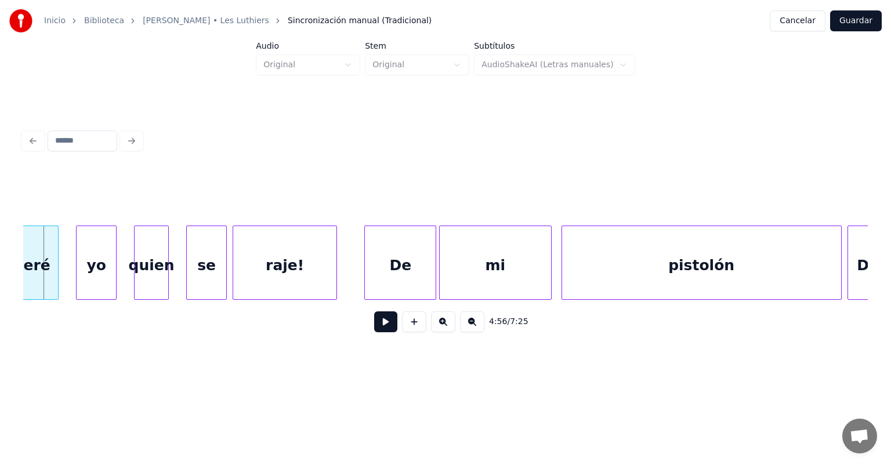
scroll to position [0, 85295]
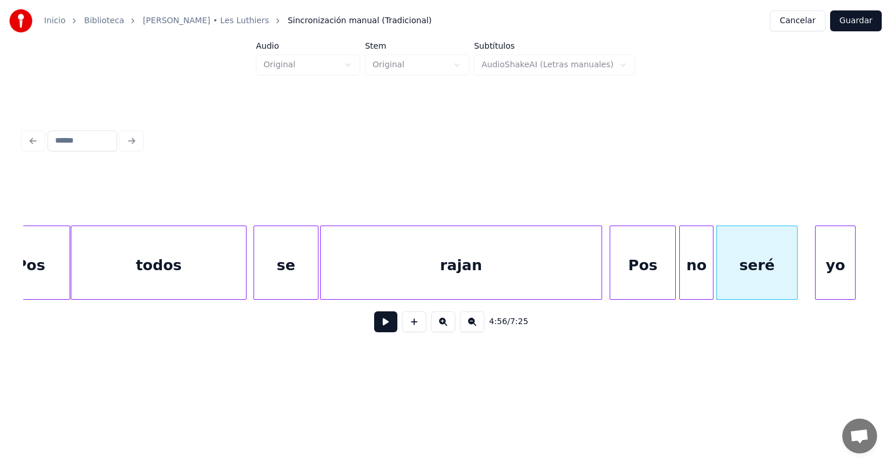
click at [381, 329] on button at bounding box center [385, 321] width 23 height 21
click at [378, 328] on button at bounding box center [385, 321] width 23 height 21
click at [817, 263] on div "yo" at bounding box center [835, 265] width 39 height 79
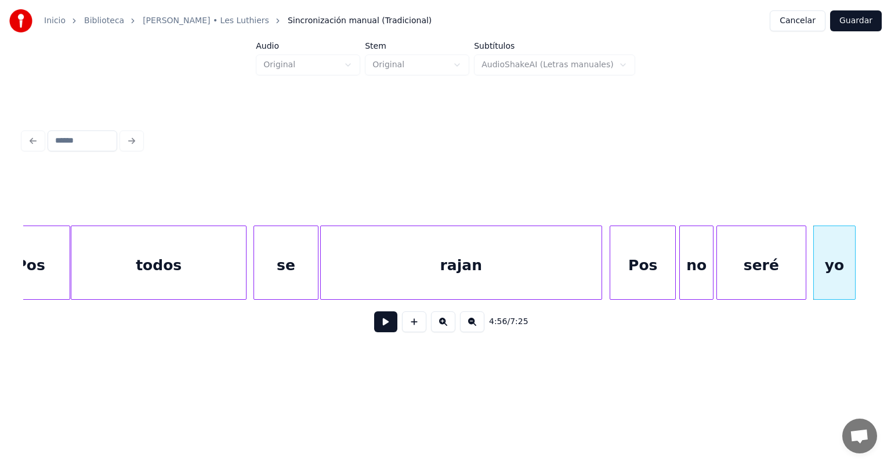
click at [374, 325] on button at bounding box center [385, 321] width 23 height 21
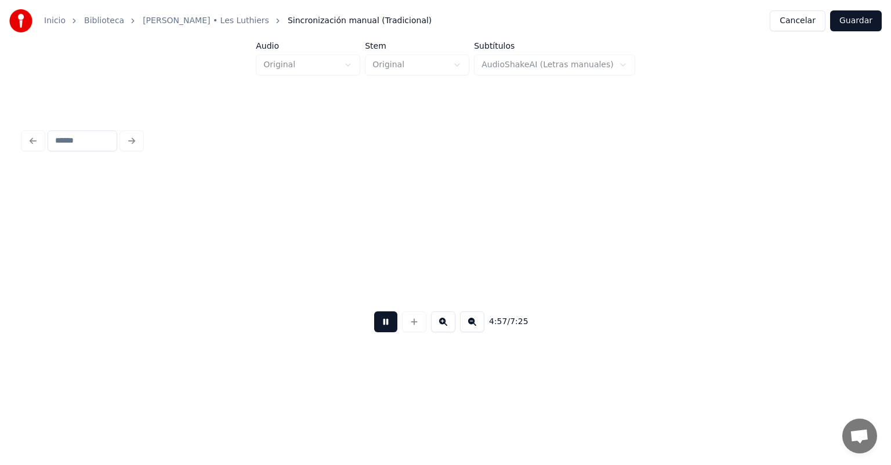
scroll to position [0, 86144]
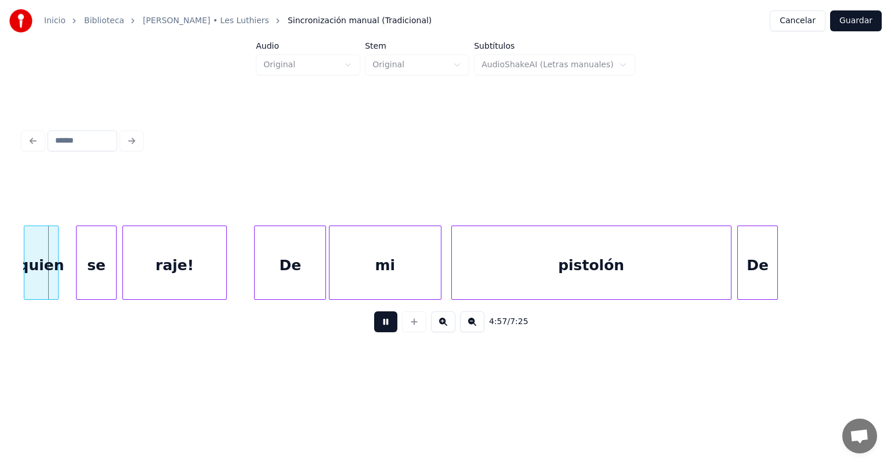
click at [374, 327] on button at bounding box center [385, 321] width 23 height 21
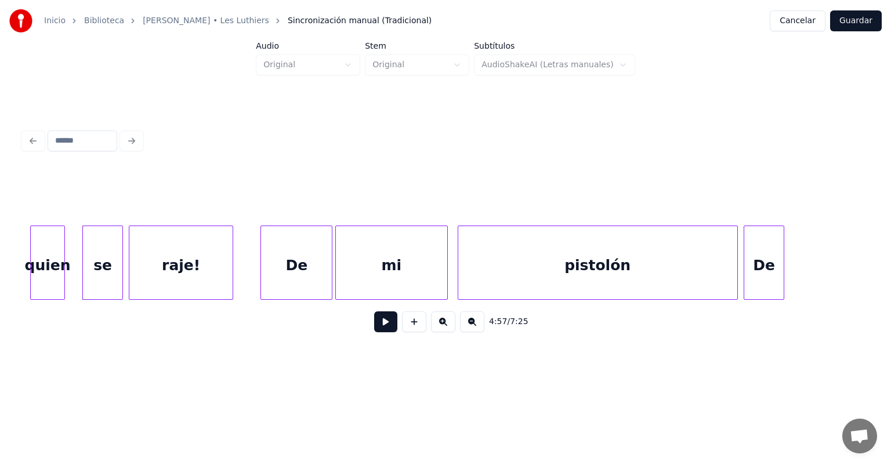
click at [34, 271] on div "quien" at bounding box center [48, 265] width 34 height 79
click at [35, 271] on div "quien" at bounding box center [38, 265] width 34 height 79
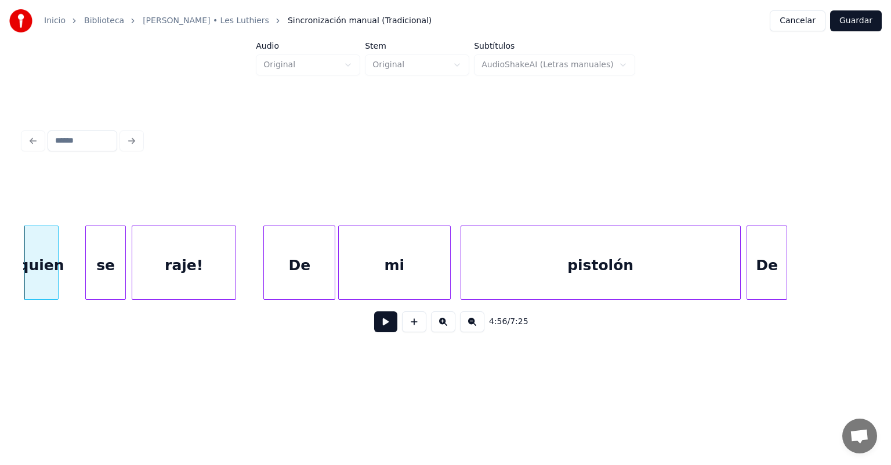
click at [375, 326] on button at bounding box center [385, 321] width 23 height 21
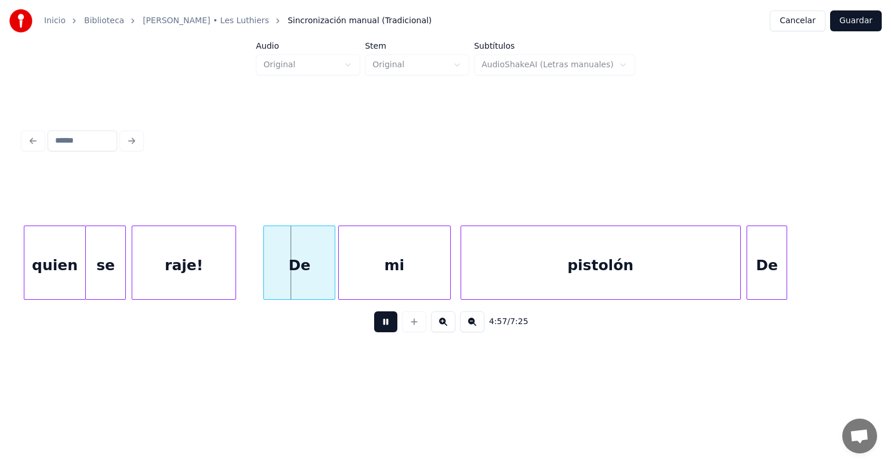
click at [145, 273] on div "raje!" at bounding box center [183, 265] width 103 height 79
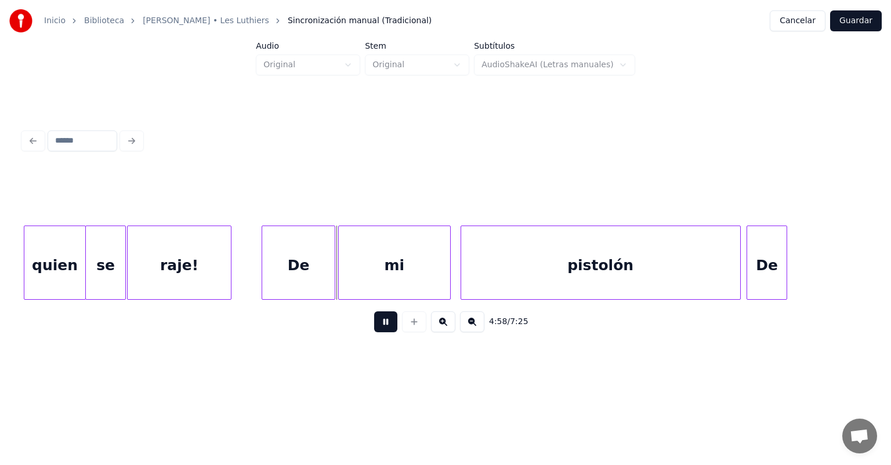
click at [265, 269] on div "De" at bounding box center [298, 265] width 73 height 79
click at [340, 273] on div "mi" at bounding box center [394, 265] width 111 height 79
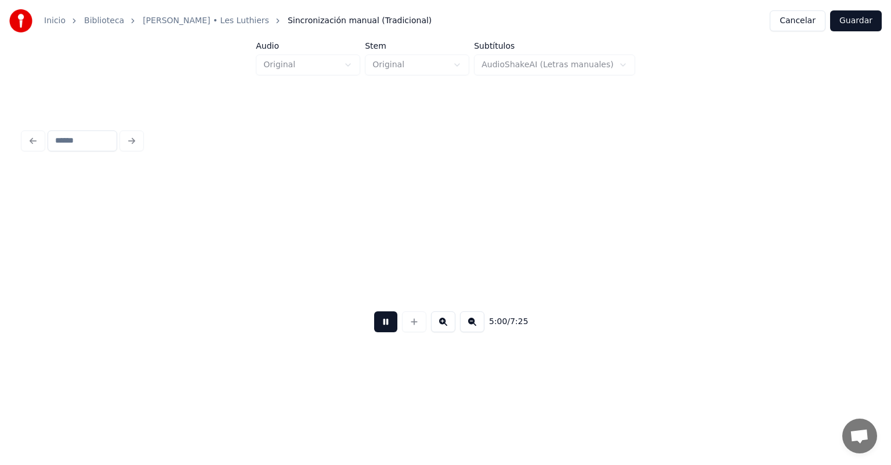
scroll to position [0, 86990]
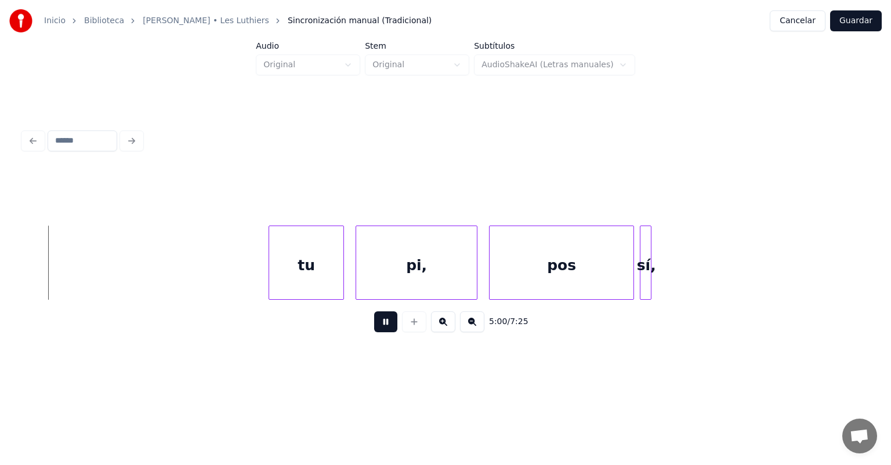
click at [380, 329] on button at bounding box center [385, 321] width 23 height 21
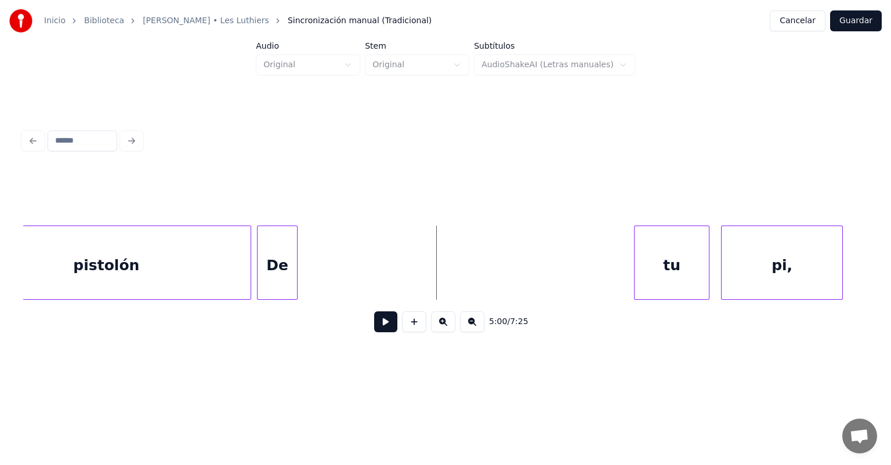
scroll to position [0, 86551]
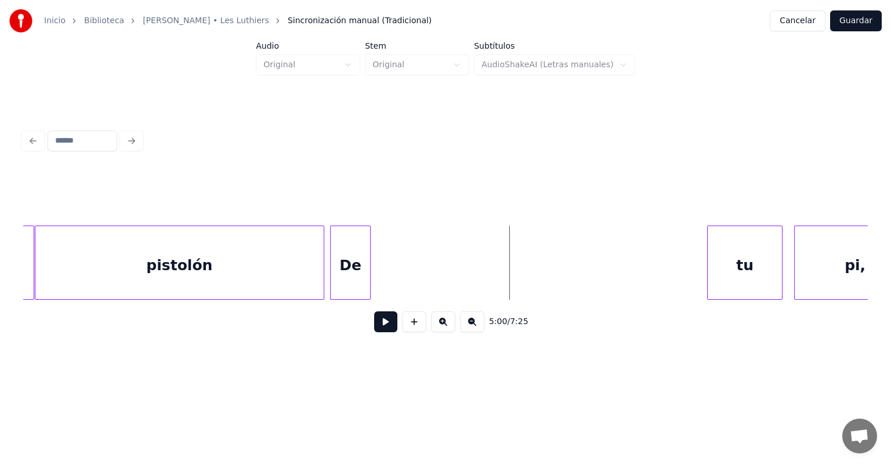
click at [340, 270] on div "De" at bounding box center [350, 265] width 39 height 79
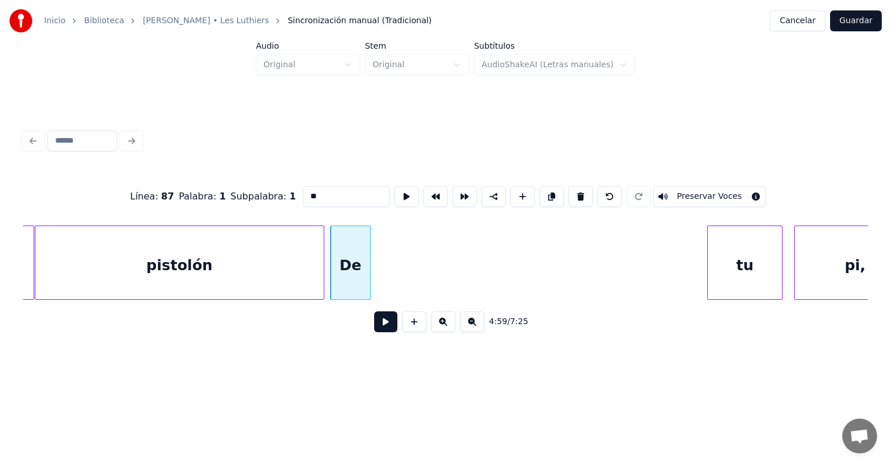
click at [374, 323] on button at bounding box center [385, 321] width 23 height 21
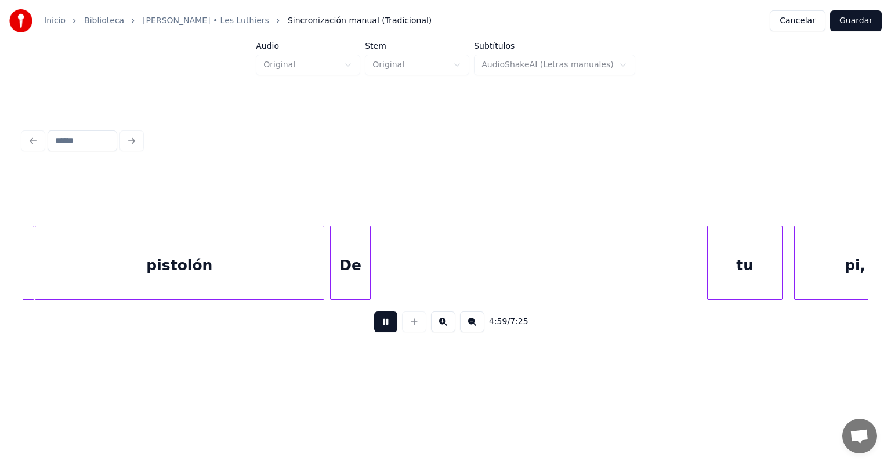
click at [374, 329] on button at bounding box center [385, 321] width 23 height 21
click at [368, 279] on div "De" at bounding box center [353, 265] width 45 height 79
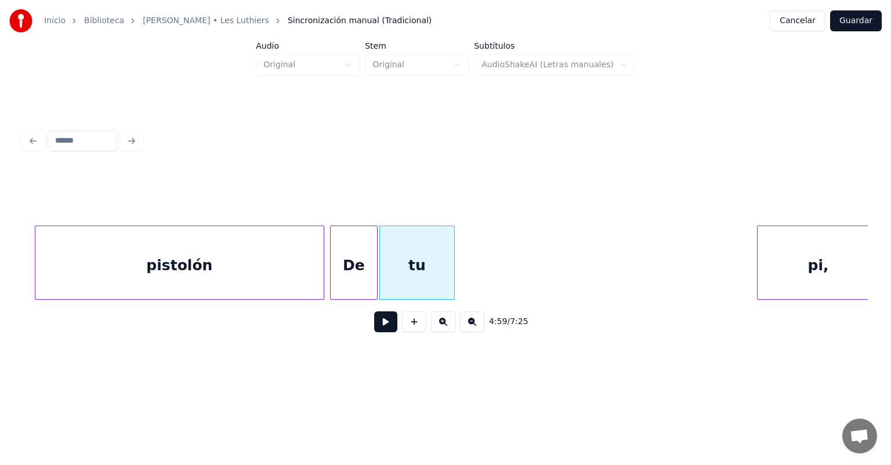
scroll to position [0, 86596]
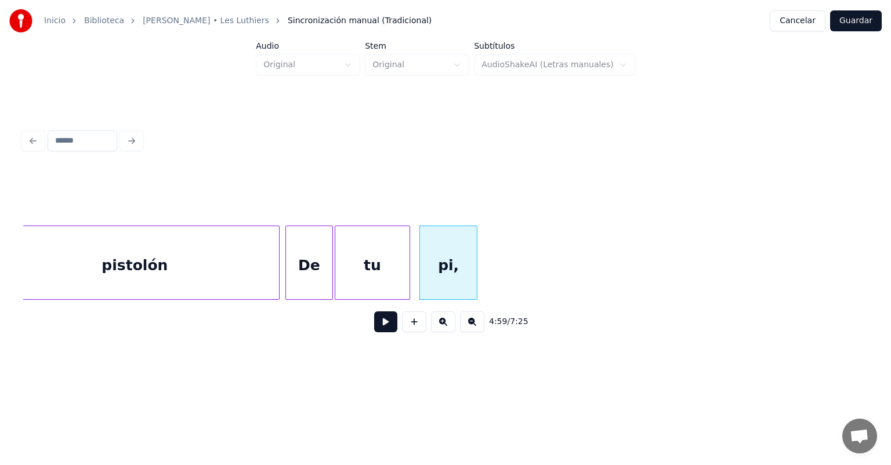
click at [310, 267] on div "De" at bounding box center [309, 265] width 46 height 79
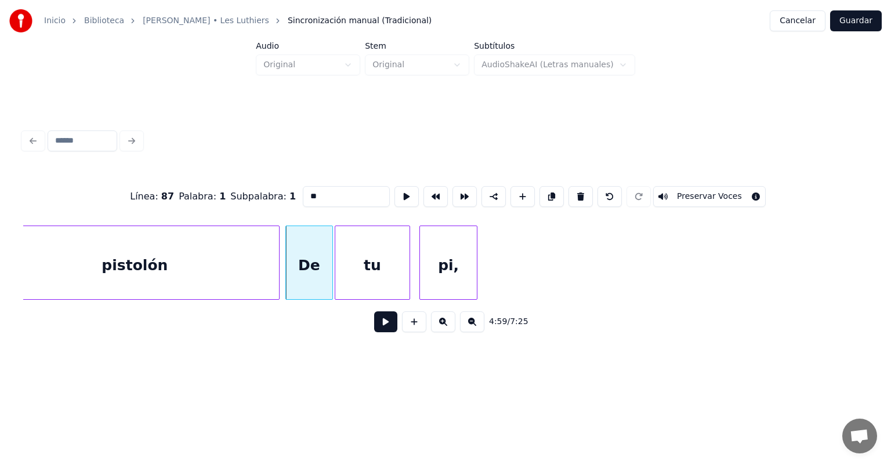
click at [376, 327] on button at bounding box center [385, 321] width 23 height 21
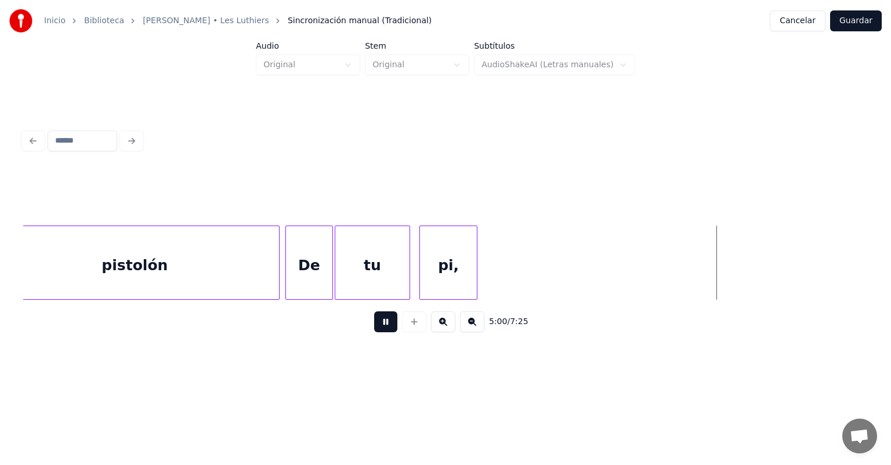
click at [381, 322] on button at bounding box center [385, 321] width 23 height 21
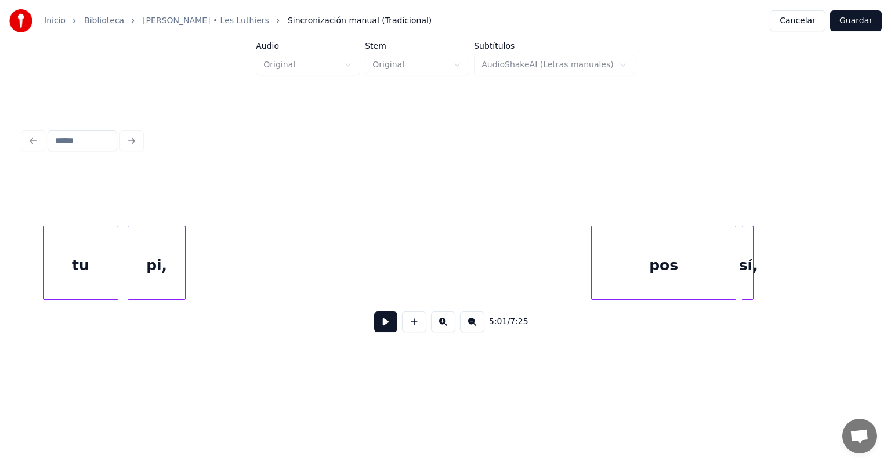
scroll to position [0, 87071]
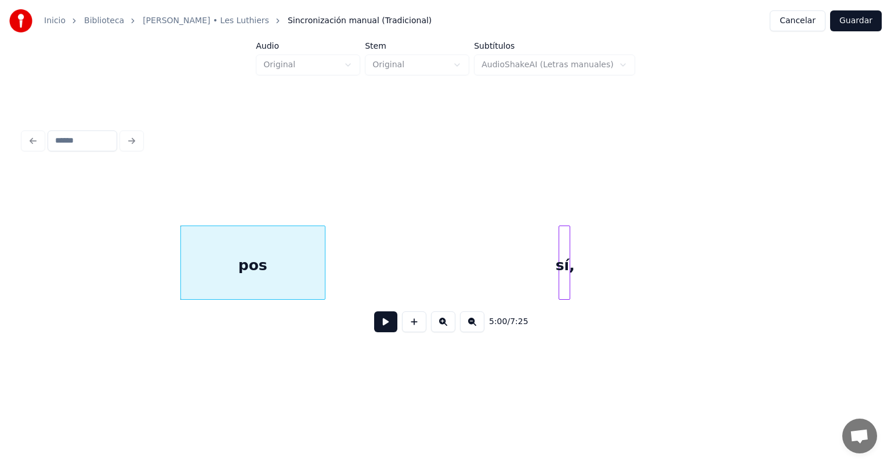
click at [381, 328] on button at bounding box center [385, 321] width 23 height 21
click at [382, 332] on button at bounding box center [385, 321] width 23 height 21
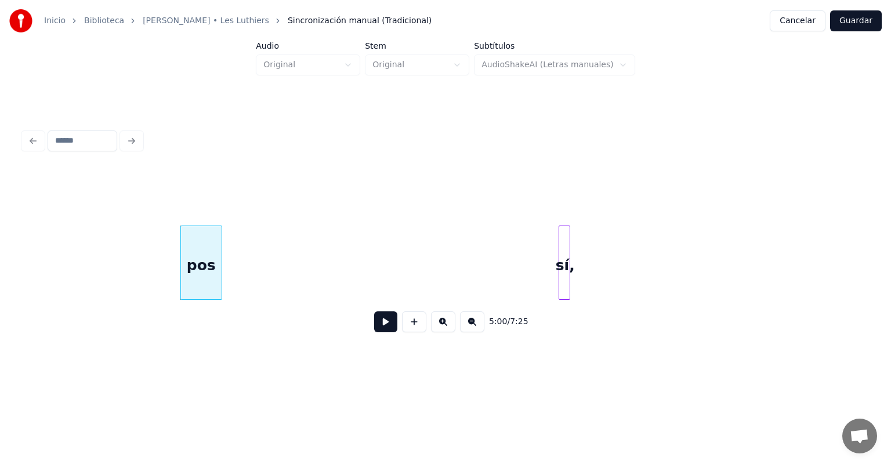
click at [374, 329] on button at bounding box center [385, 321] width 23 height 21
click at [374, 332] on button at bounding box center [385, 321] width 23 height 21
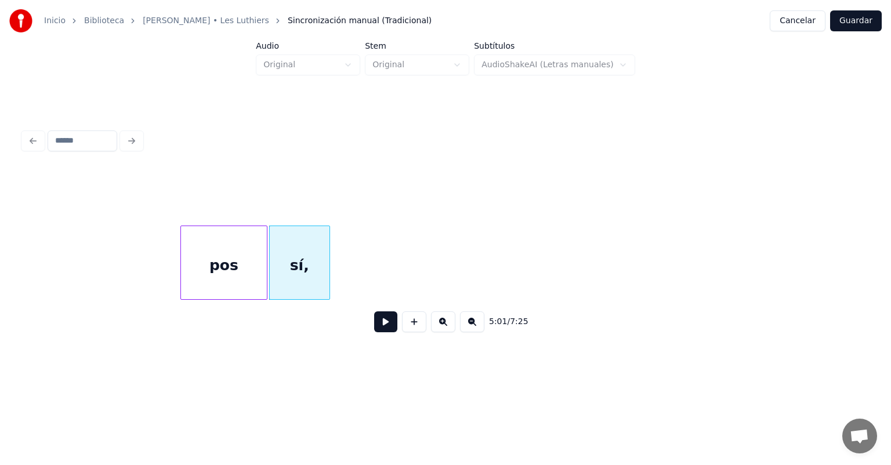
click at [205, 265] on div "pos" at bounding box center [224, 265] width 86 height 79
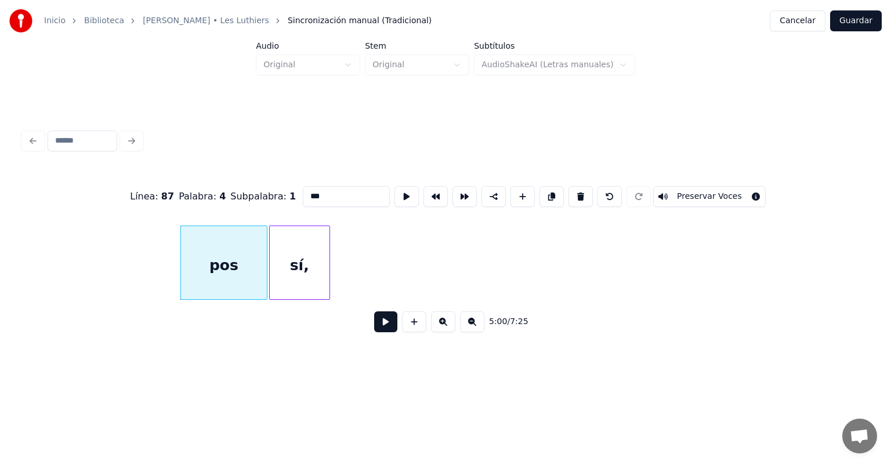
click at [374, 325] on button at bounding box center [385, 321] width 23 height 21
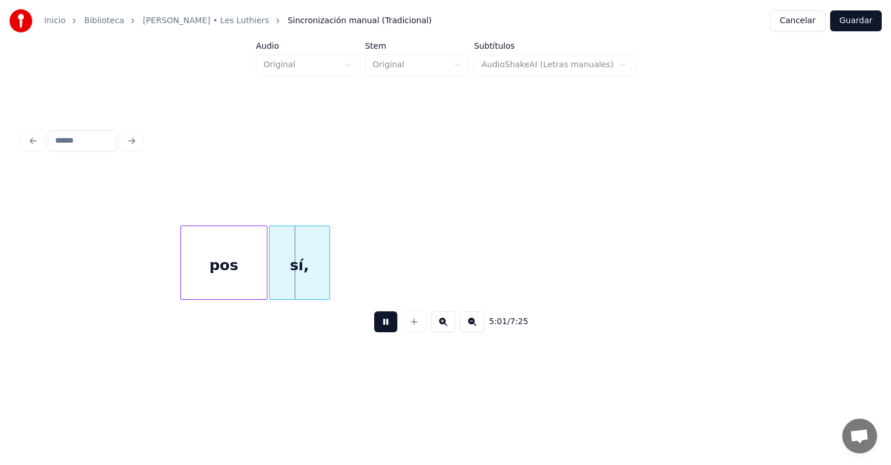
click at [374, 332] on button at bounding box center [385, 321] width 23 height 21
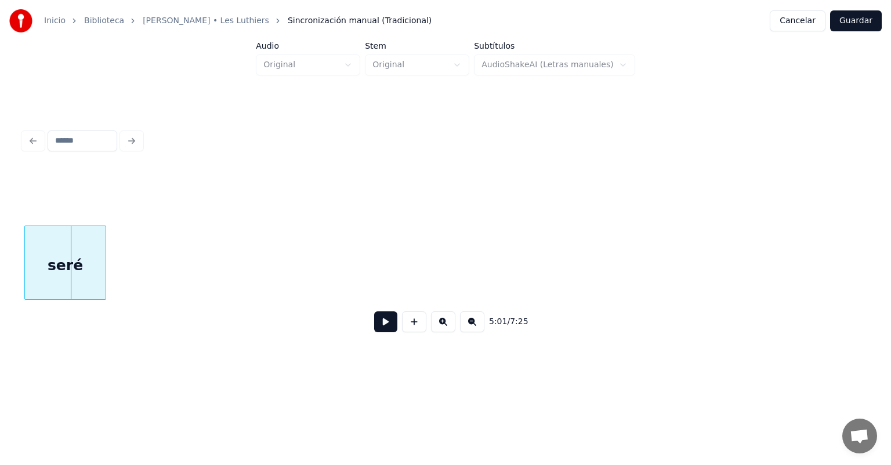
scroll to position [0, 87403]
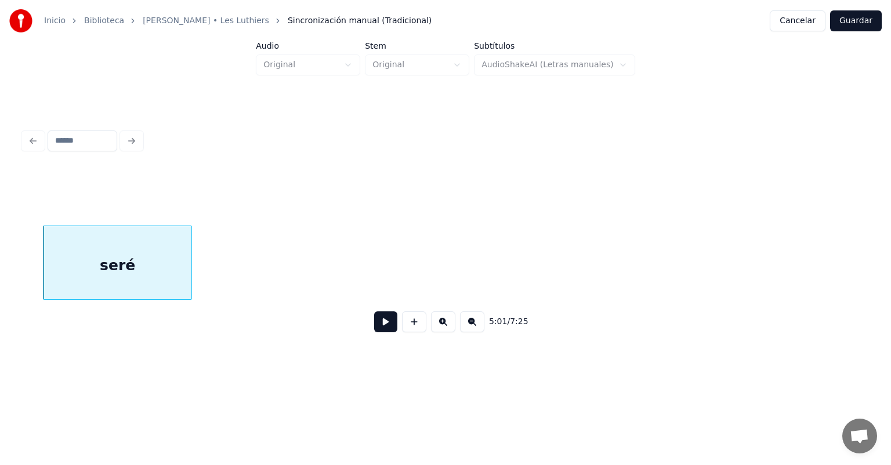
click at [374, 328] on button at bounding box center [385, 321] width 23 height 21
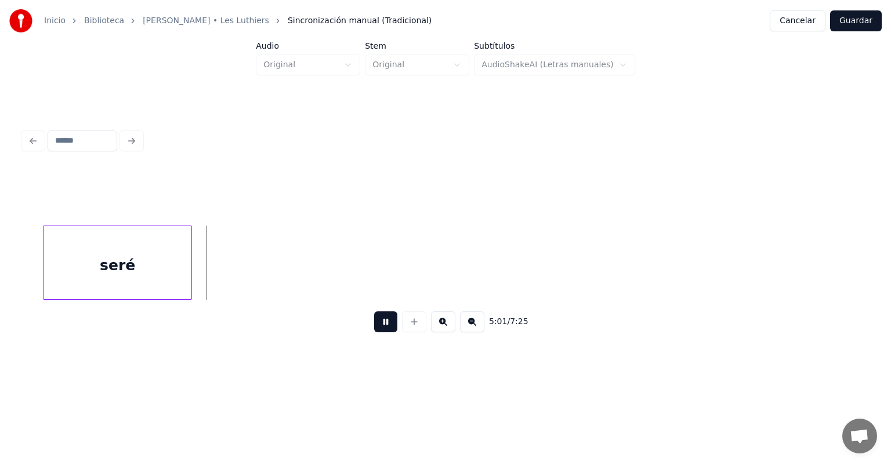
click at [374, 332] on button at bounding box center [385, 321] width 23 height 21
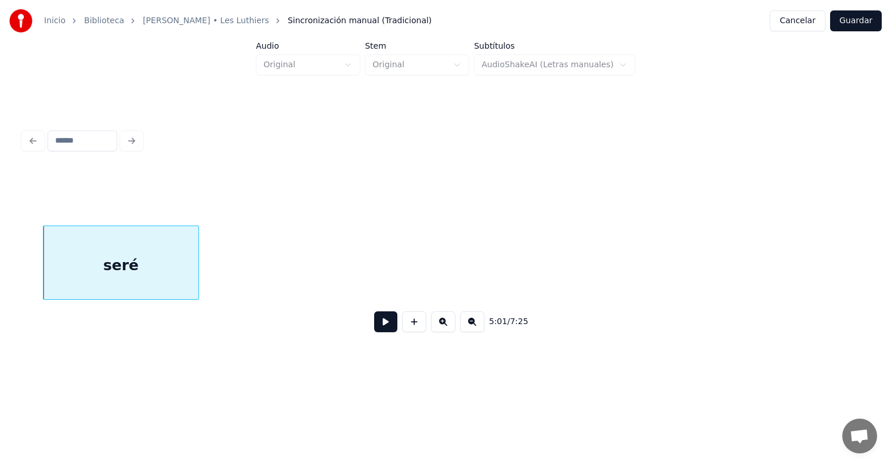
click at [374, 332] on button at bounding box center [385, 321] width 23 height 21
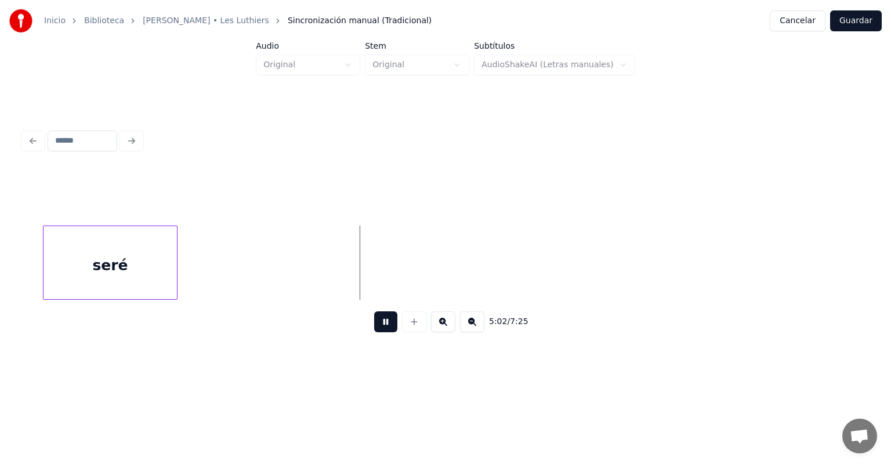
click at [374, 327] on button at bounding box center [385, 321] width 23 height 21
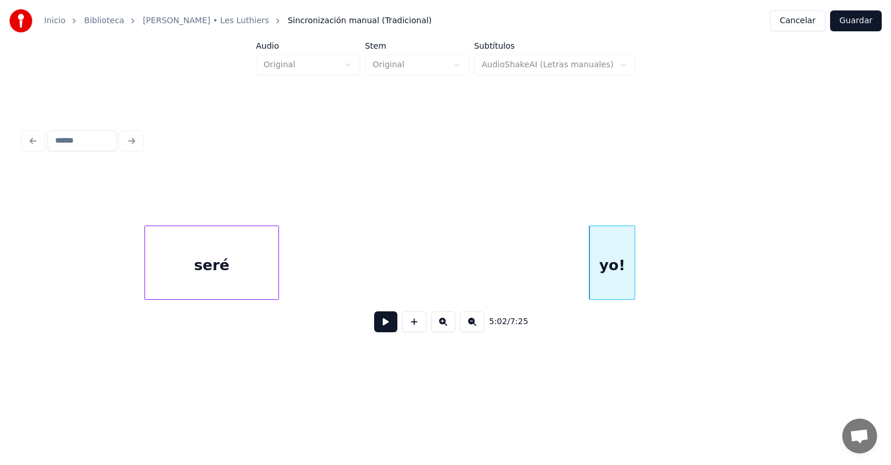
scroll to position [0, 87411]
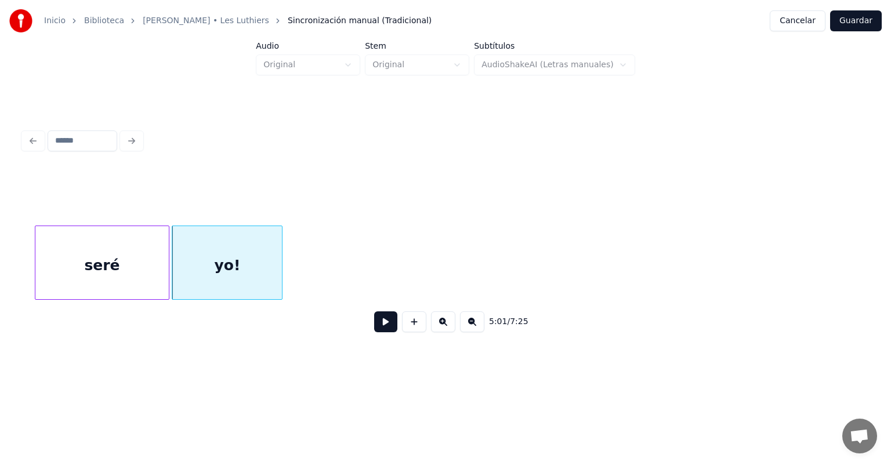
click at [374, 331] on button at bounding box center [385, 321] width 23 height 21
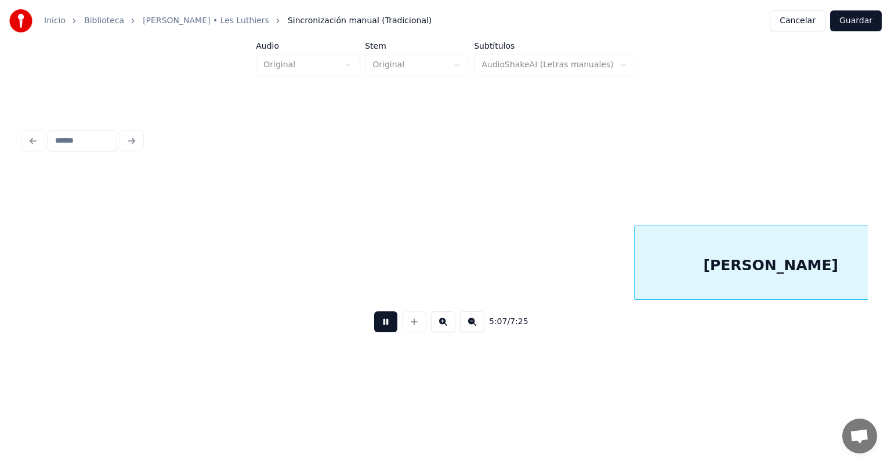
scroll to position [0, 89107]
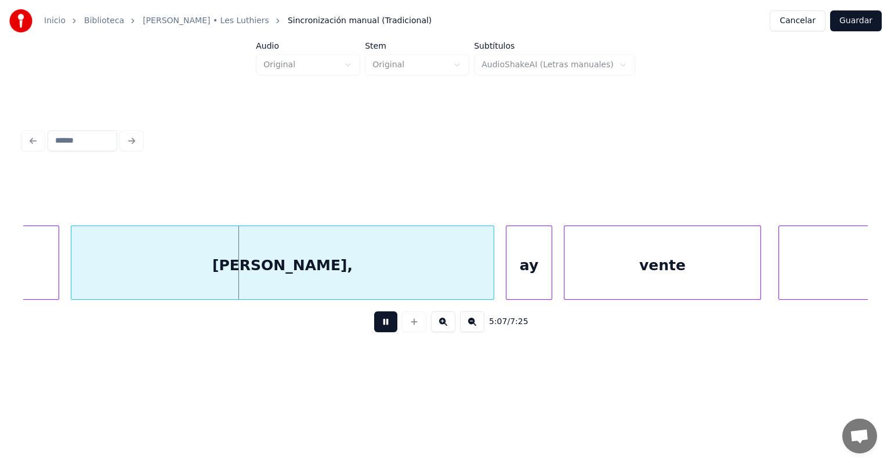
click at [73, 267] on div at bounding box center [72, 262] width 3 height 73
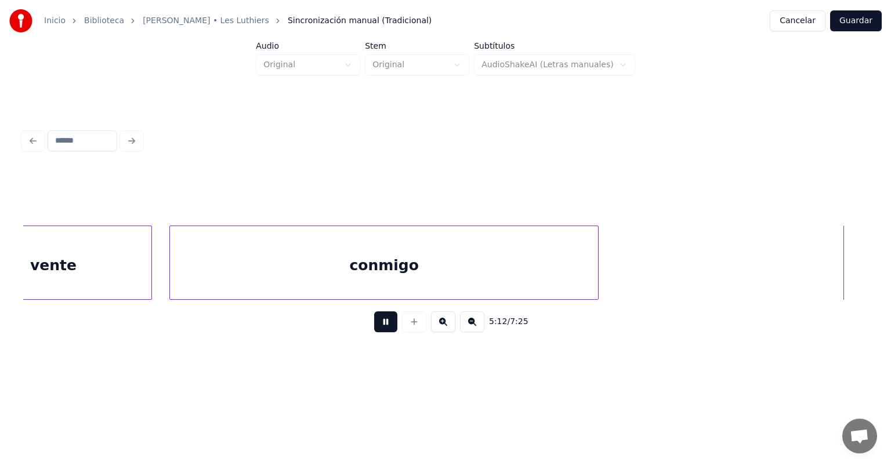
scroll to position [0, 90561]
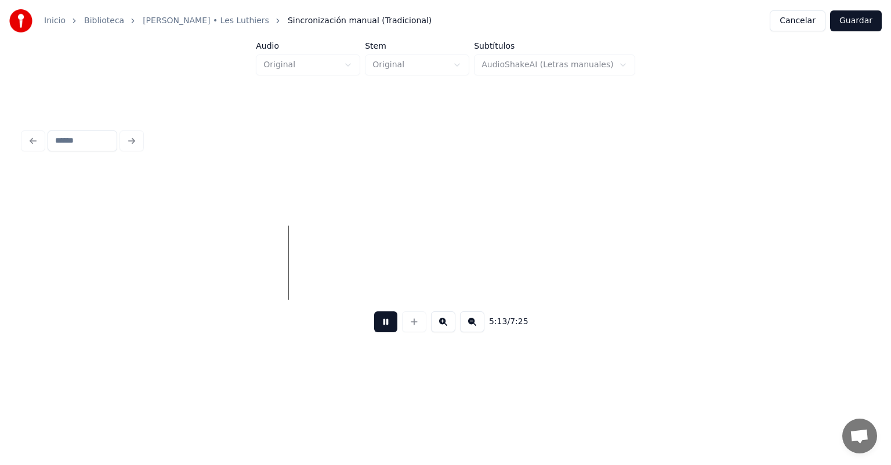
click at [374, 324] on button at bounding box center [385, 321] width 23 height 21
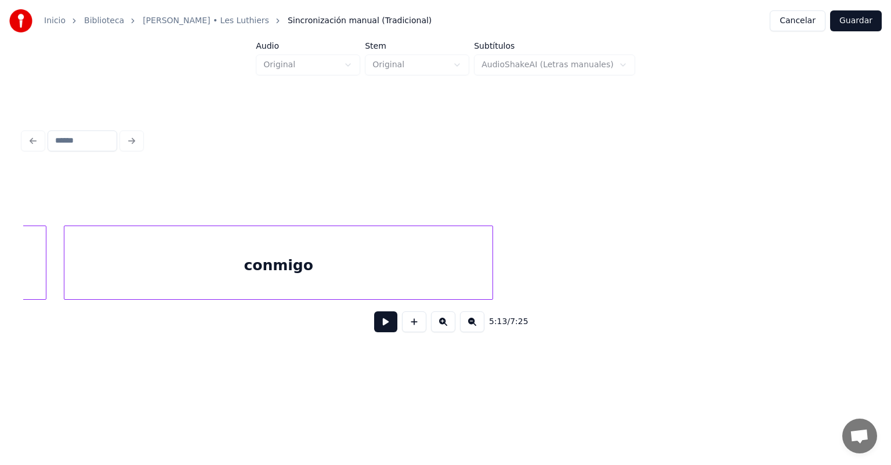
click at [350, 305] on div "5:13 / 7:25" at bounding box center [445, 322] width 845 height 44
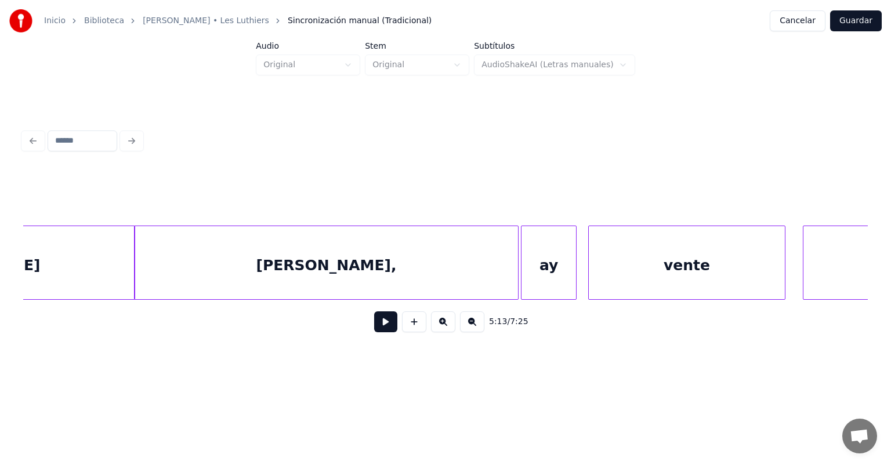
click at [396, 255] on div "Lucrecia," at bounding box center [326, 265] width 383 height 79
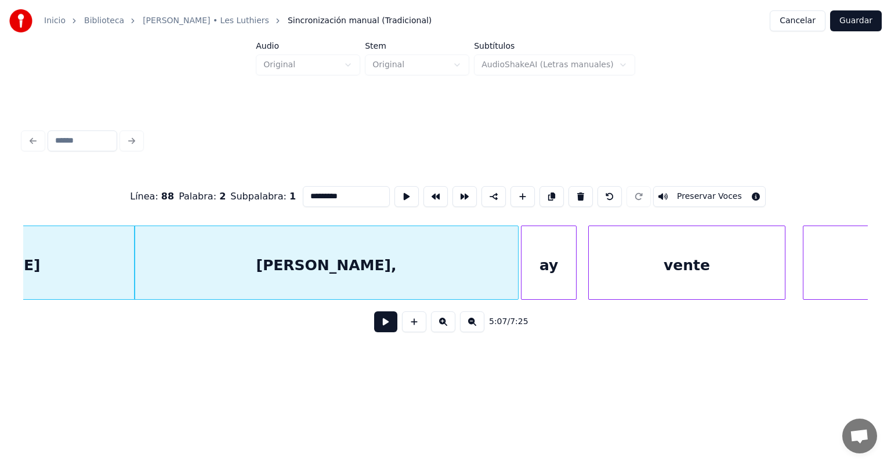
click at [374, 332] on button at bounding box center [385, 321] width 23 height 21
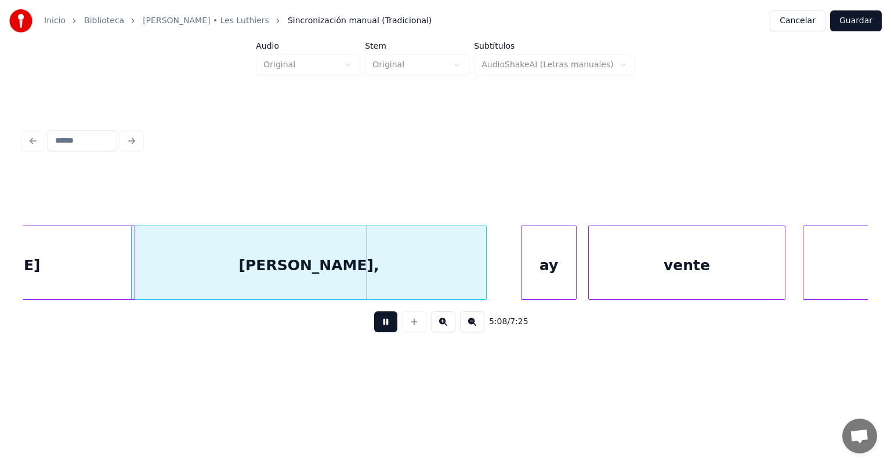
click at [483, 277] on div at bounding box center [484, 262] width 3 height 73
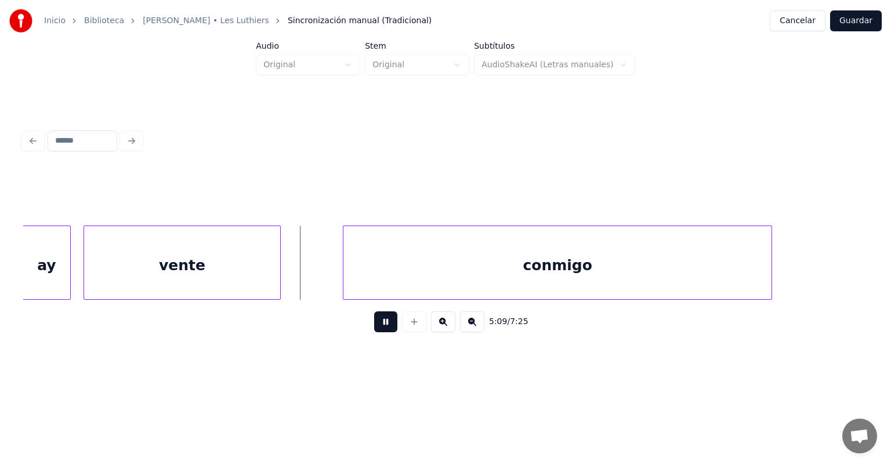
scroll to position [0, 89542]
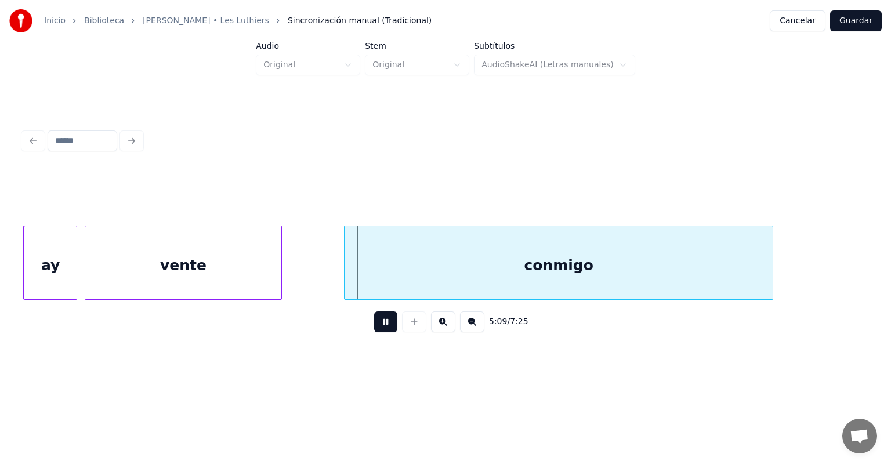
click at [70, 270] on div "ay" at bounding box center [50, 265] width 53 height 79
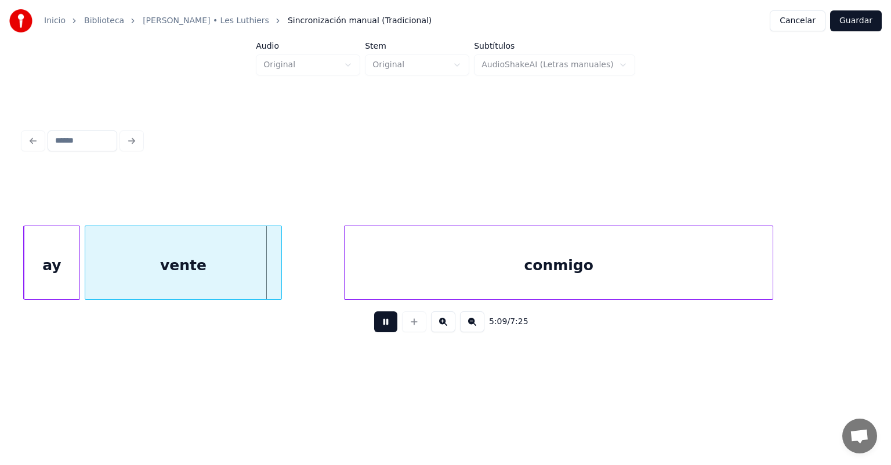
click at [107, 267] on div "vente" at bounding box center [183, 265] width 196 height 79
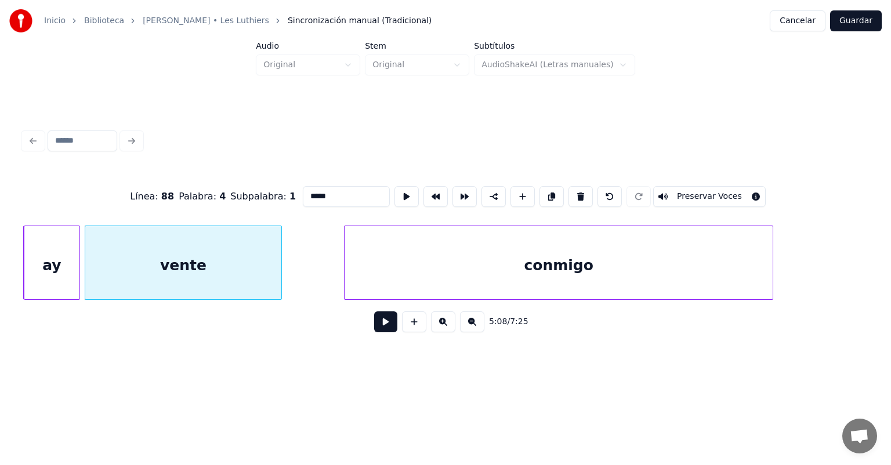
click at [374, 330] on button at bounding box center [385, 321] width 23 height 21
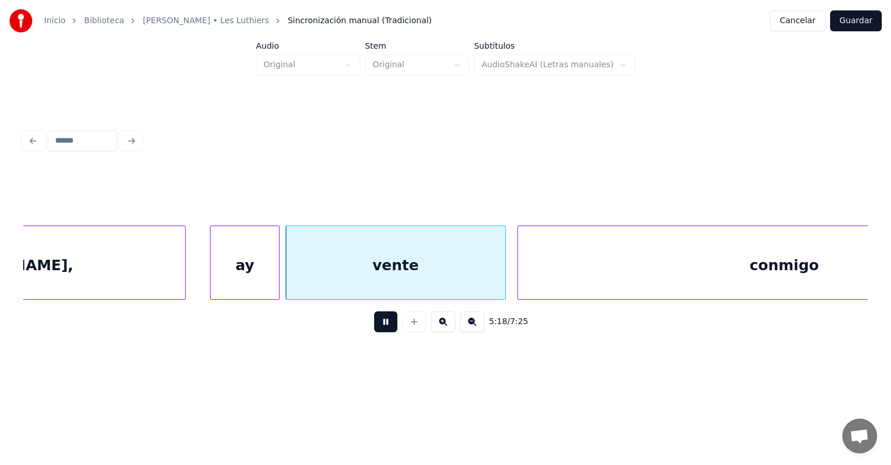
scroll to position [0, 91881]
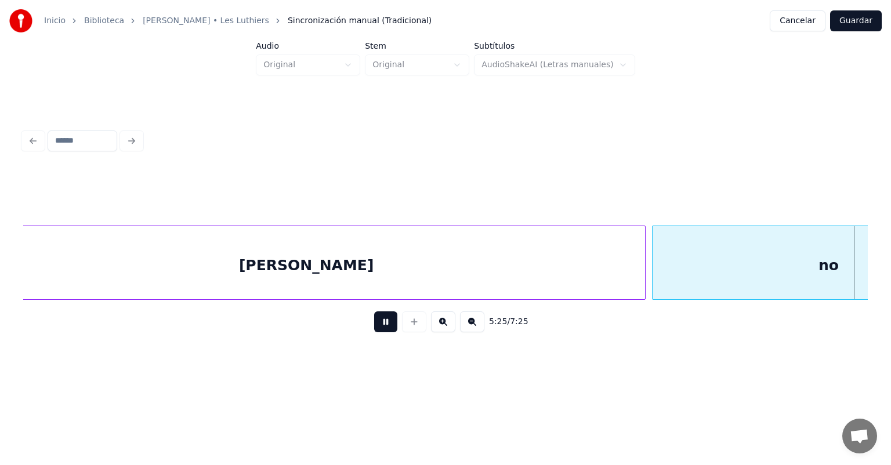
scroll to position [0, 94420]
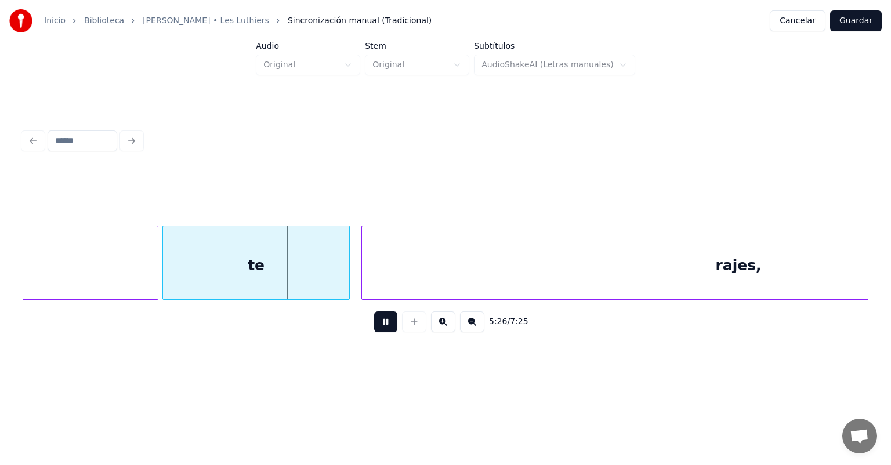
click at [165, 279] on div at bounding box center [164, 262] width 3 height 73
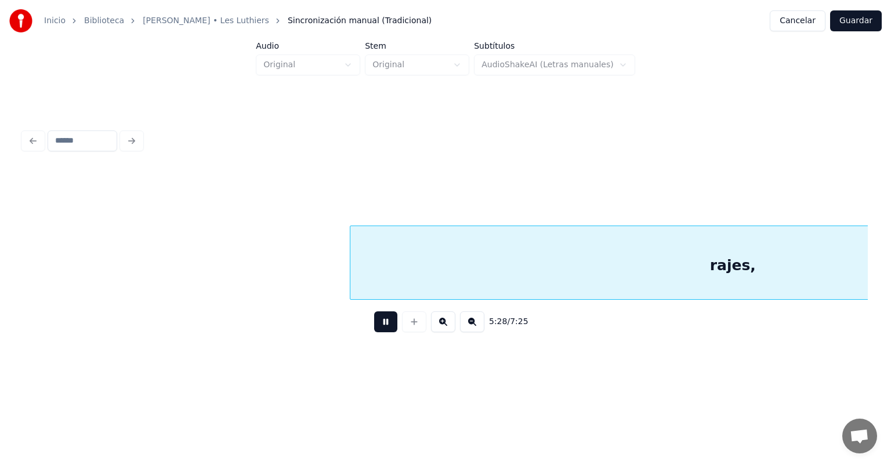
scroll to position [0, 95268]
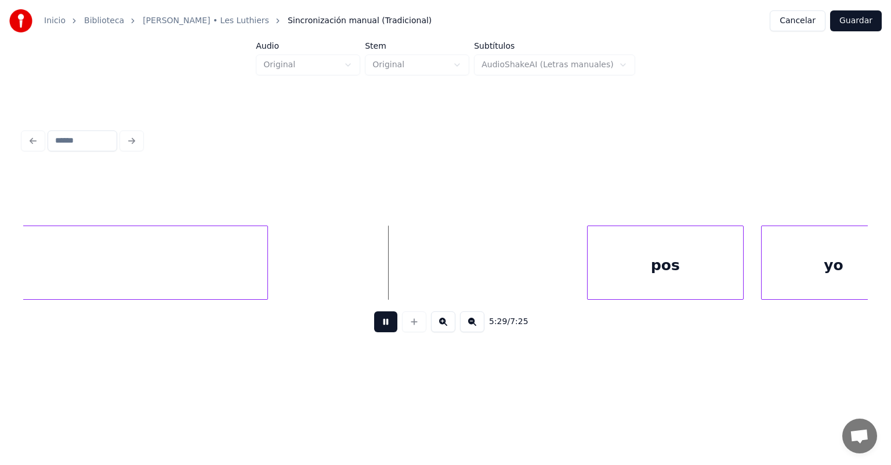
click at [589, 267] on div "pos" at bounding box center [665, 265] width 155 height 79
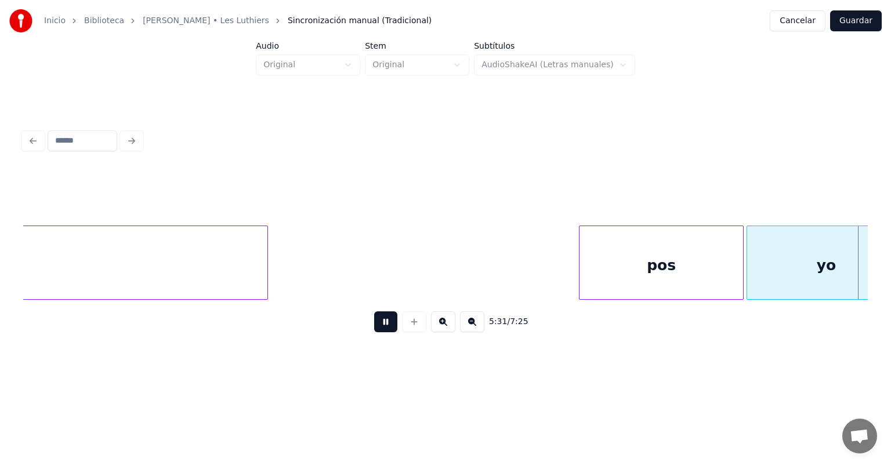
scroll to position [0, 96115]
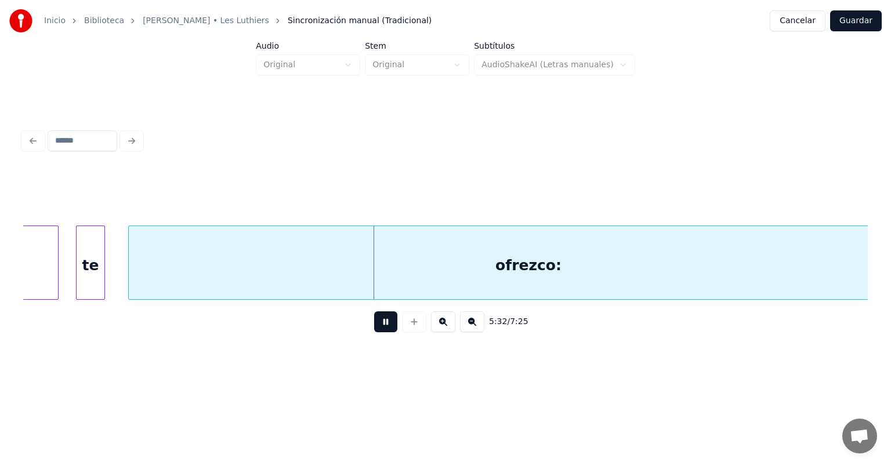
click at [102, 267] on div at bounding box center [102, 262] width 3 height 73
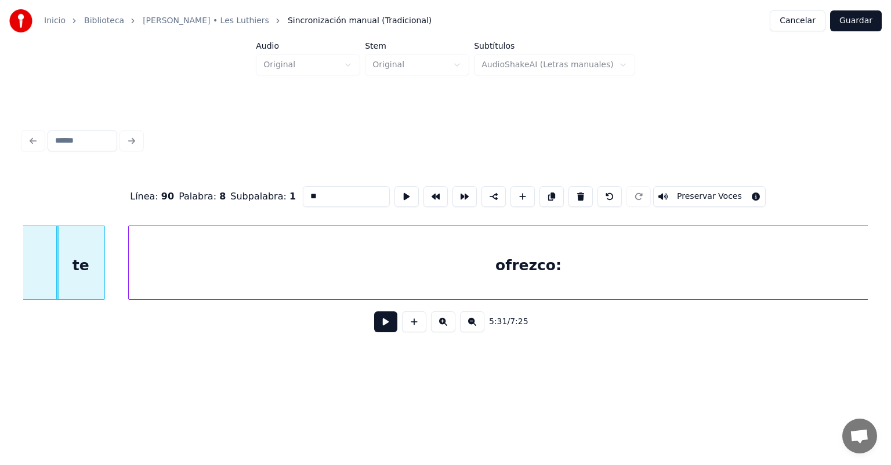
click at [101, 276] on div at bounding box center [102, 262] width 3 height 73
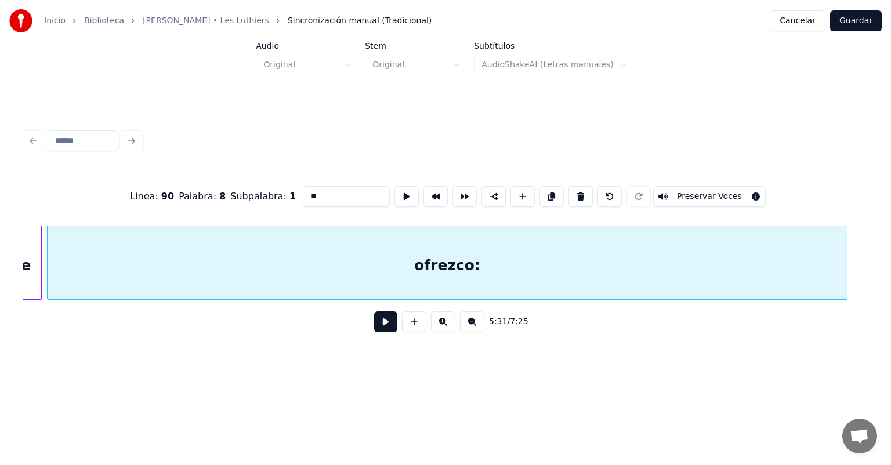
click at [374, 331] on button at bounding box center [385, 321] width 23 height 21
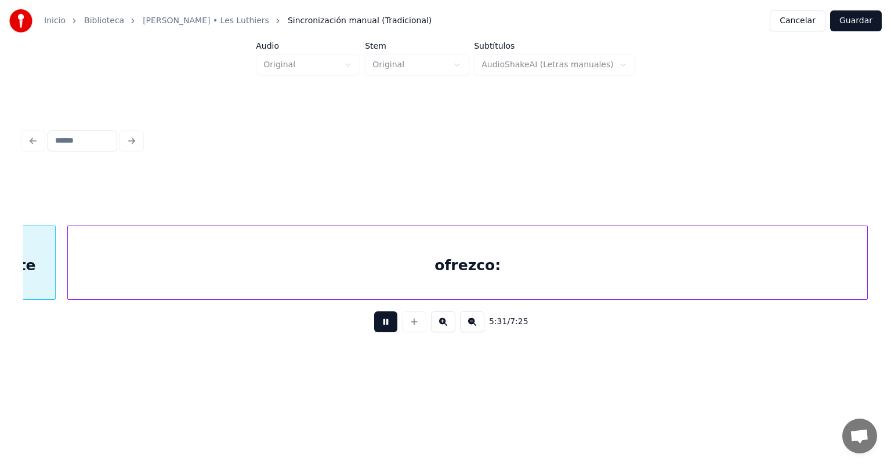
scroll to position [0, 96154]
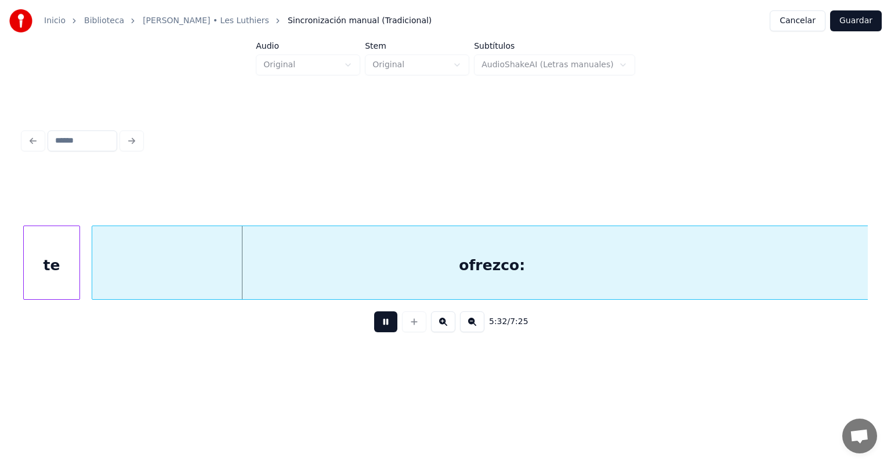
click at [77, 278] on div "te" at bounding box center [52, 265] width 56 height 79
click at [26, 270] on div at bounding box center [27, 262] width 3 height 73
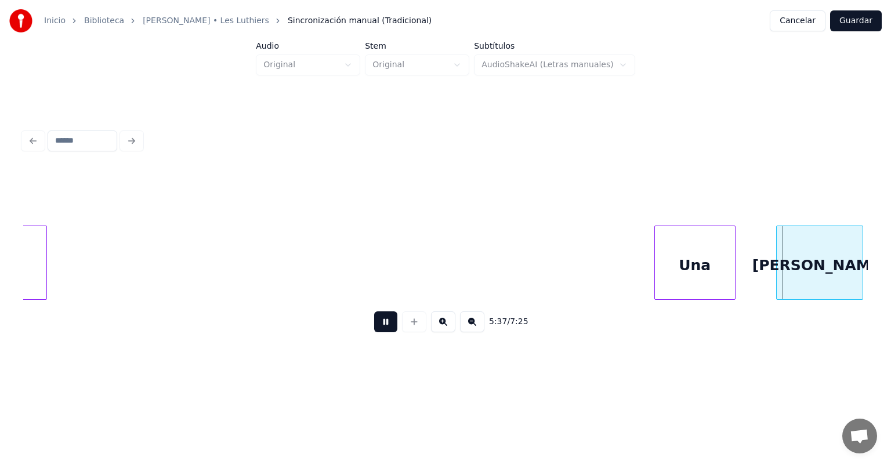
click at [726, 270] on div "Una" at bounding box center [695, 265] width 80 height 79
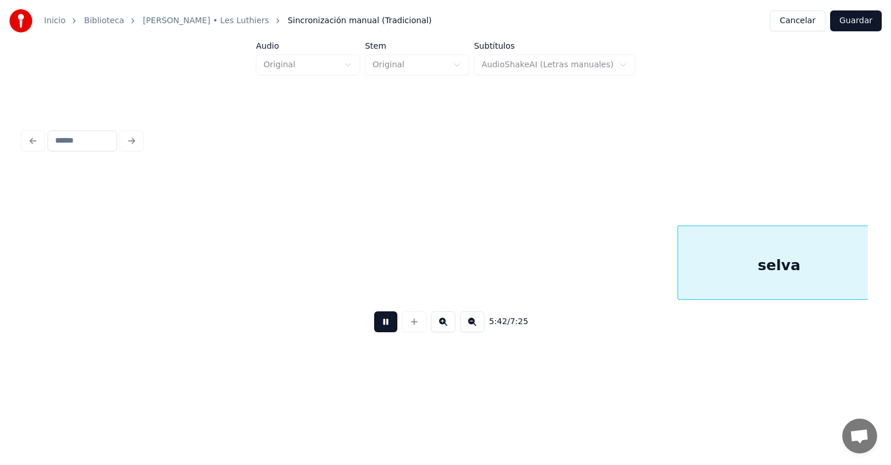
scroll to position [0, 99331]
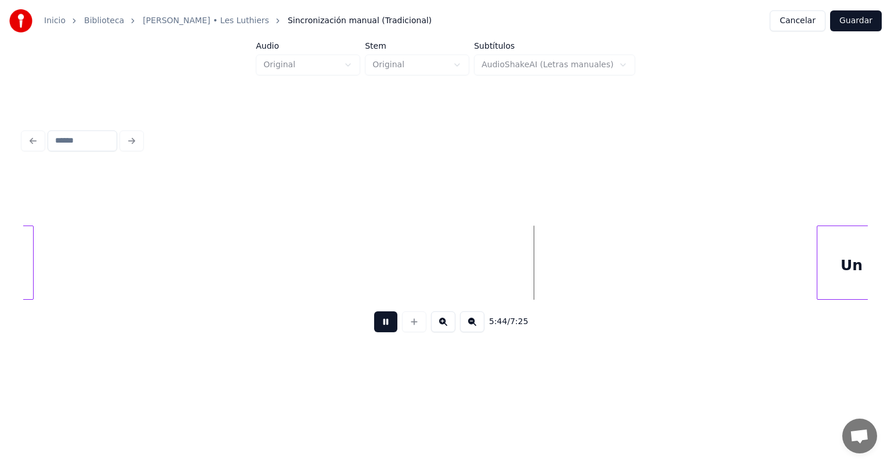
click at [818, 260] on div "Un" at bounding box center [851, 265] width 68 height 79
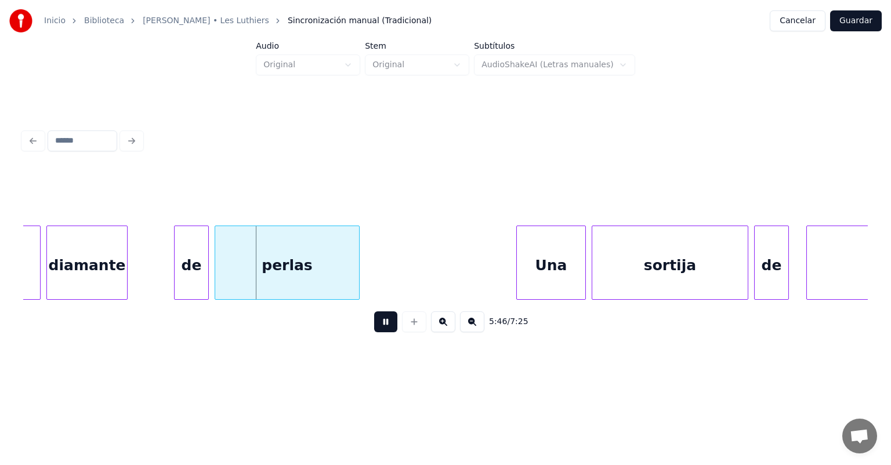
click at [106, 267] on div "diamante" at bounding box center [87, 265] width 80 height 79
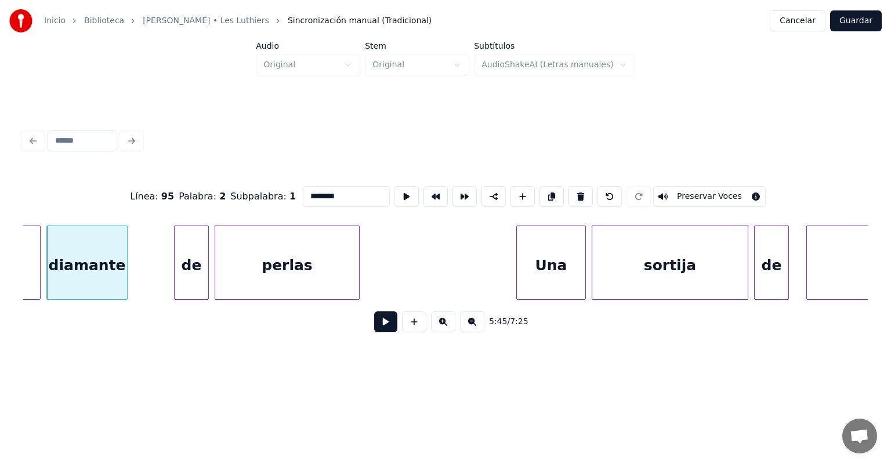
click at [319, 187] on input "********" at bounding box center [346, 196] width 87 height 21
type input "*******"
click at [86, 258] on div "diadema" at bounding box center [87, 265] width 80 height 79
click at [379, 328] on button at bounding box center [385, 321] width 23 height 21
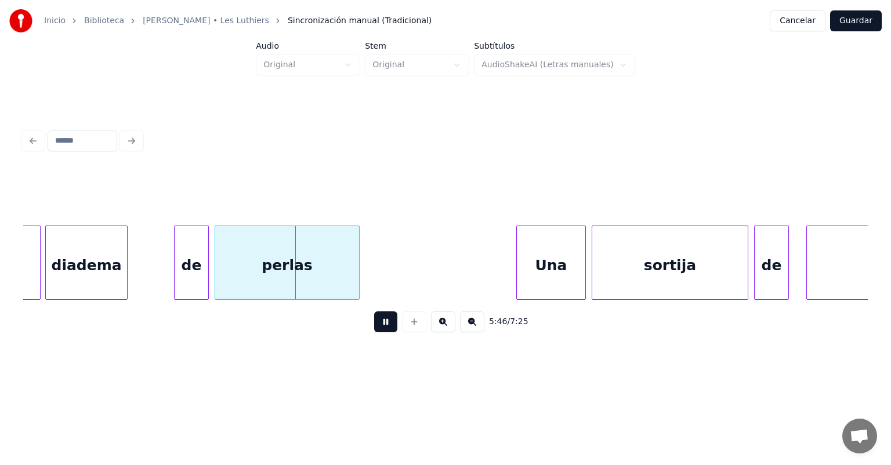
click at [48, 274] on div at bounding box center [47, 262] width 3 height 73
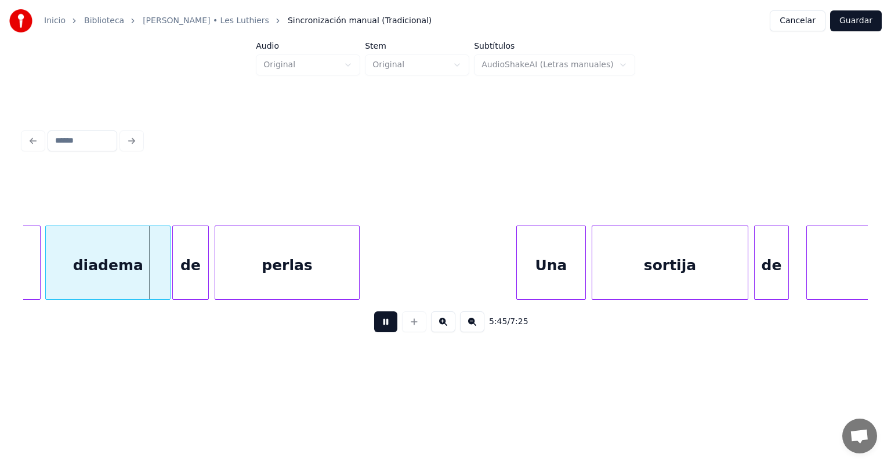
click at [174, 275] on div at bounding box center [174, 262] width 3 height 73
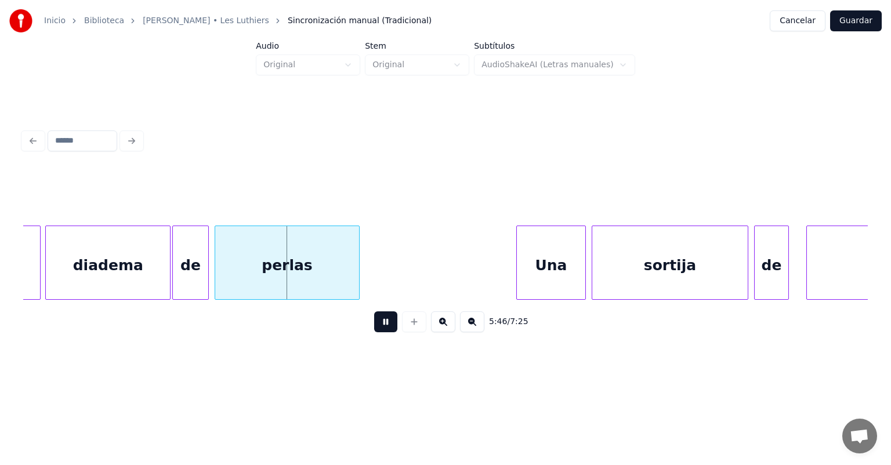
click at [216, 274] on div "perlas" at bounding box center [287, 265] width 144 height 79
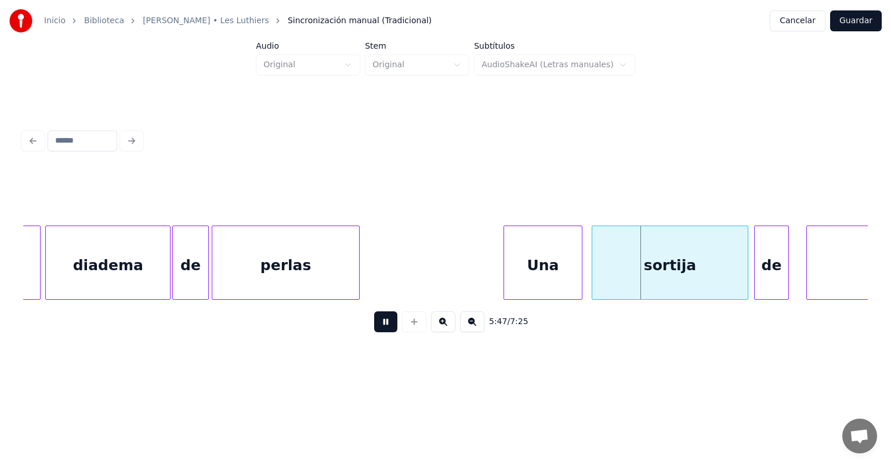
click at [578, 266] on div "Una" at bounding box center [543, 265] width 78 height 79
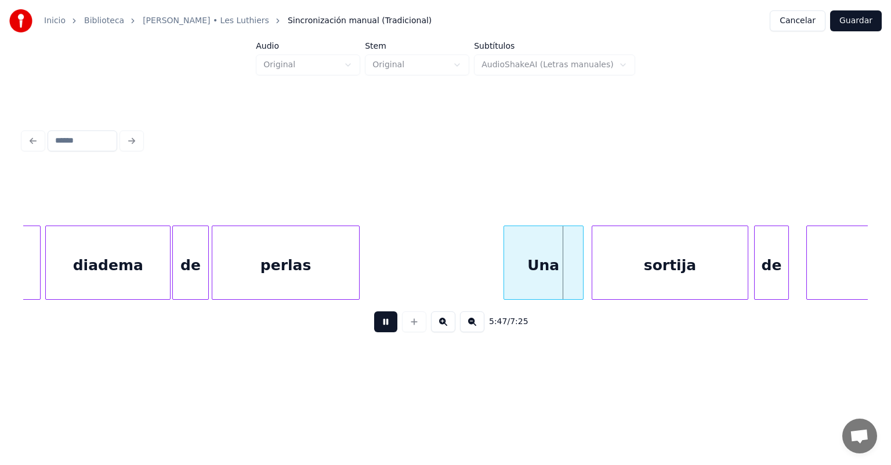
click at [593, 266] on div at bounding box center [593, 262] width 3 height 73
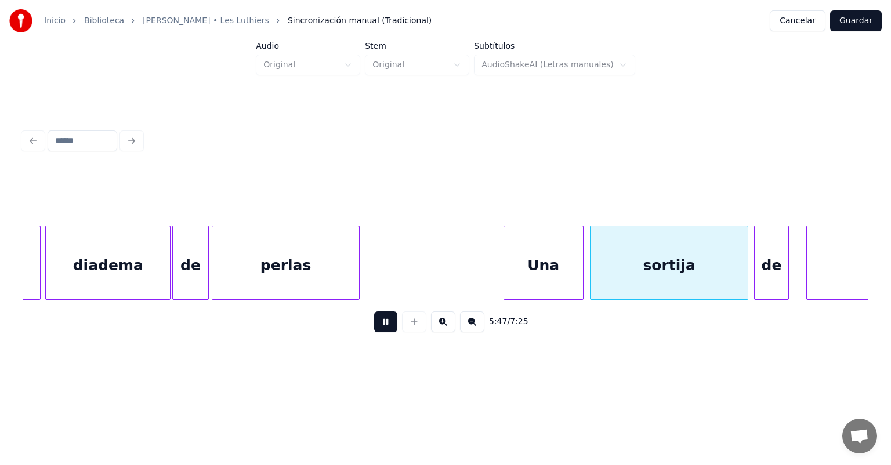
click at [592, 266] on div "sortija" at bounding box center [669, 265] width 157 height 79
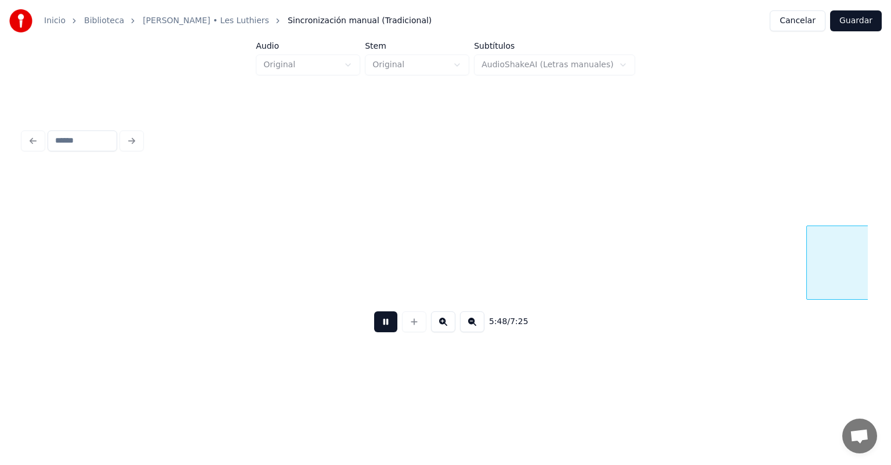
scroll to position [0, 101023]
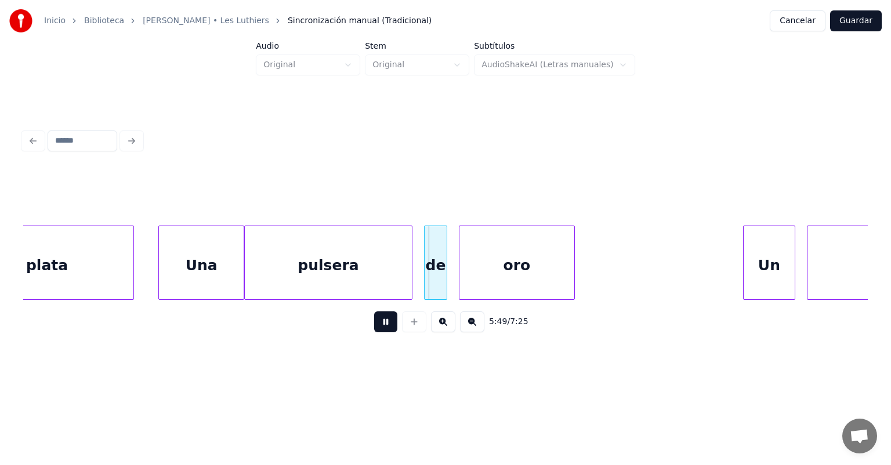
click at [426, 269] on div "de" at bounding box center [436, 265] width 22 height 79
click at [431, 264] on div "de" at bounding box center [431, 265] width 30 height 79
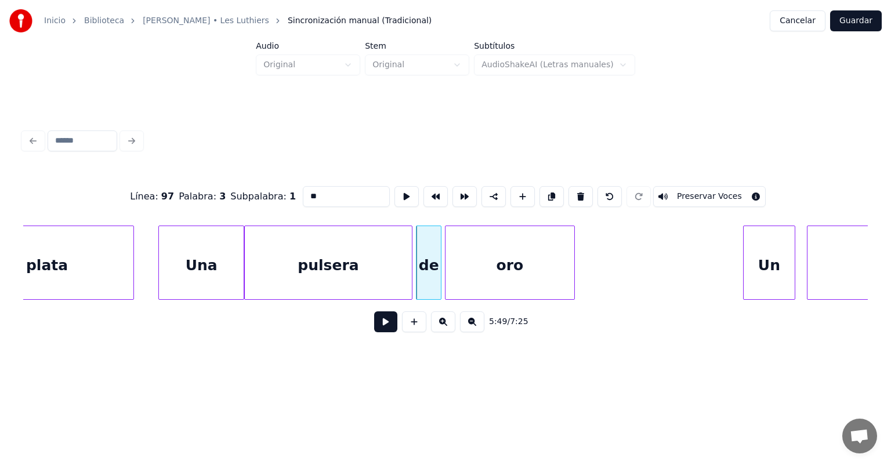
click at [451, 267] on div "oro" at bounding box center [509, 265] width 129 height 79
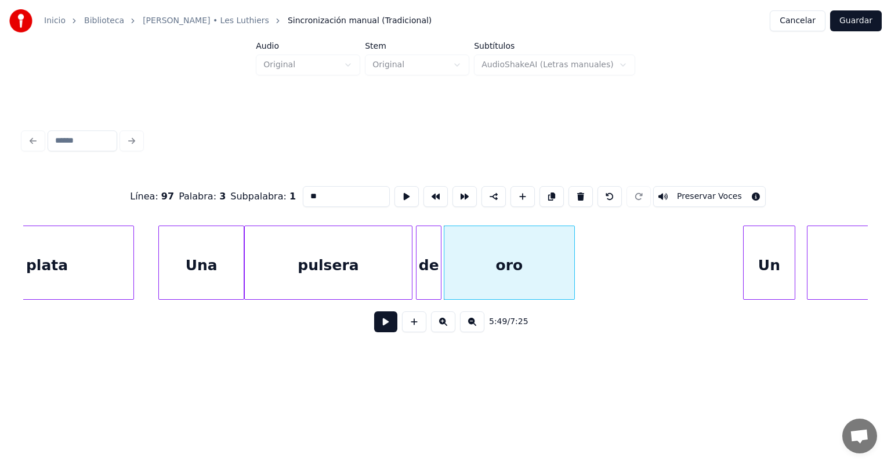
click at [374, 328] on button at bounding box center [385, 321] width 23 height 21
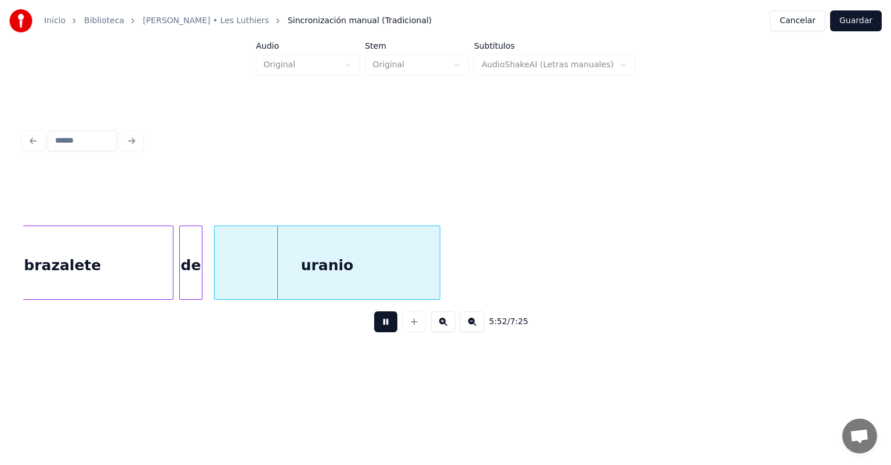
click at [181, 279] on div at bounding box center [181, 262] width 3 height 73
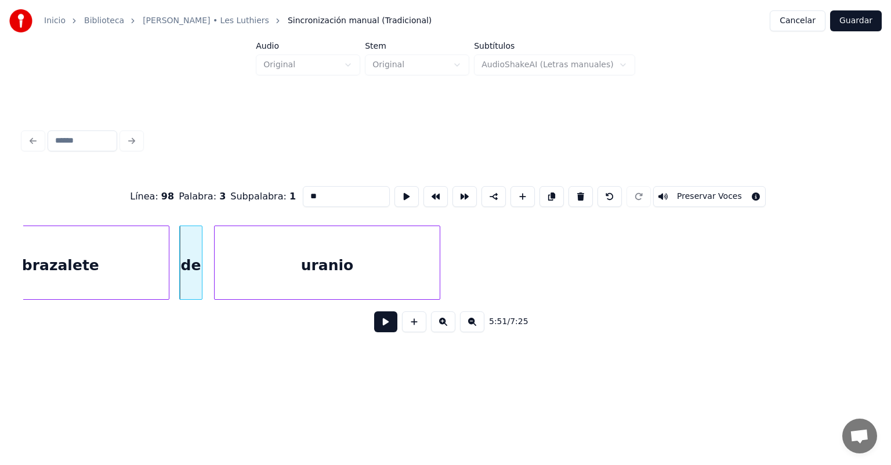
click at [169, 278] on div "brazalete" at bounding box center [60, 265] width 217 height 79
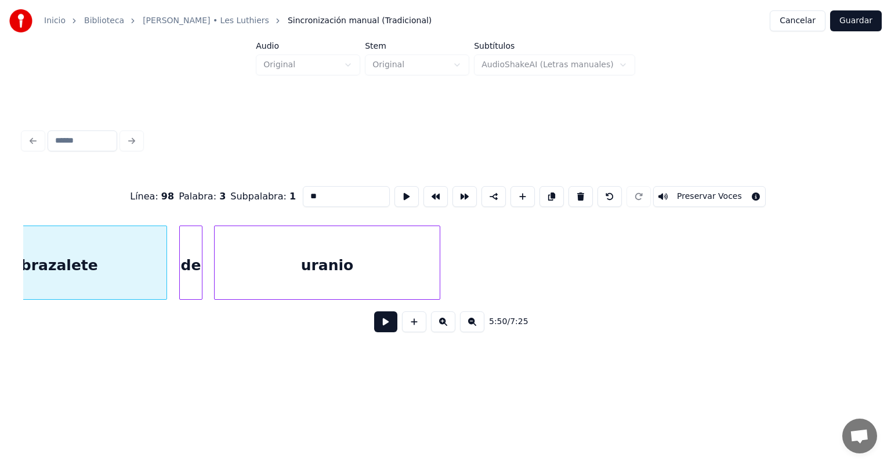
scroll to position [0, 101799]
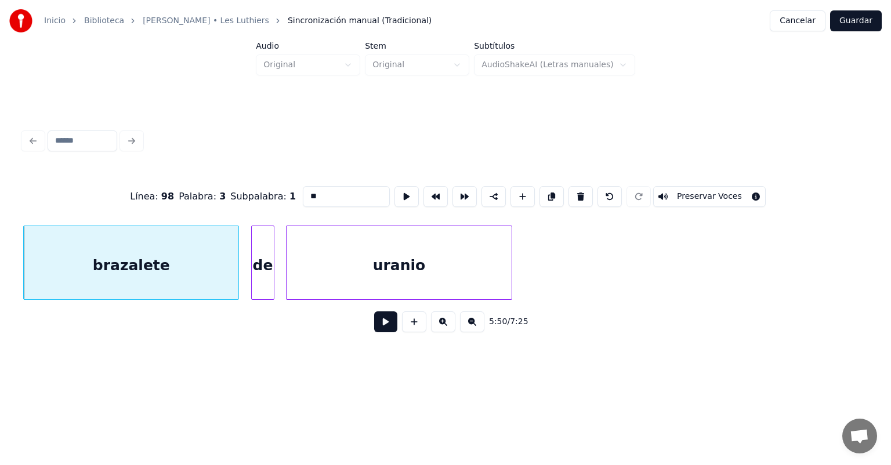
click at [181, 278] on div "brazalete" at bounding box center [131, 265] width 215 height 79
type input "*********"
click at [253, 278] on div "de" at bounding box center [263, 265] width 22 height 79
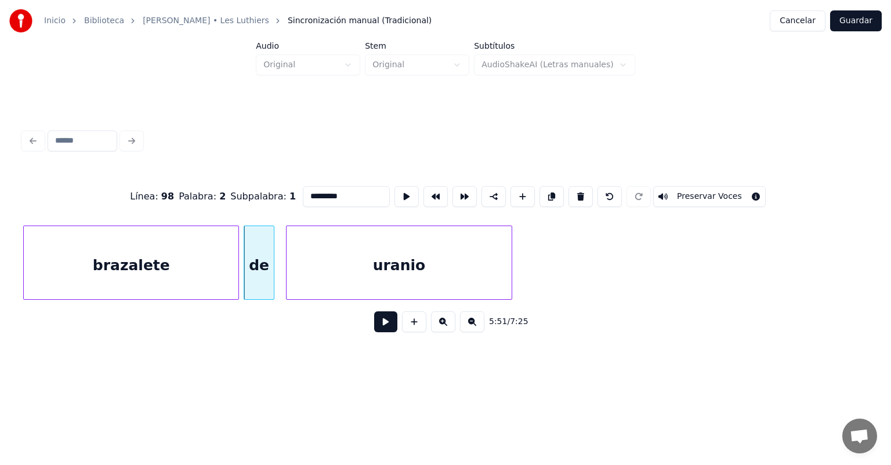
click at [377, 317] on button at bounding box center [385, 321] width 23 height 21
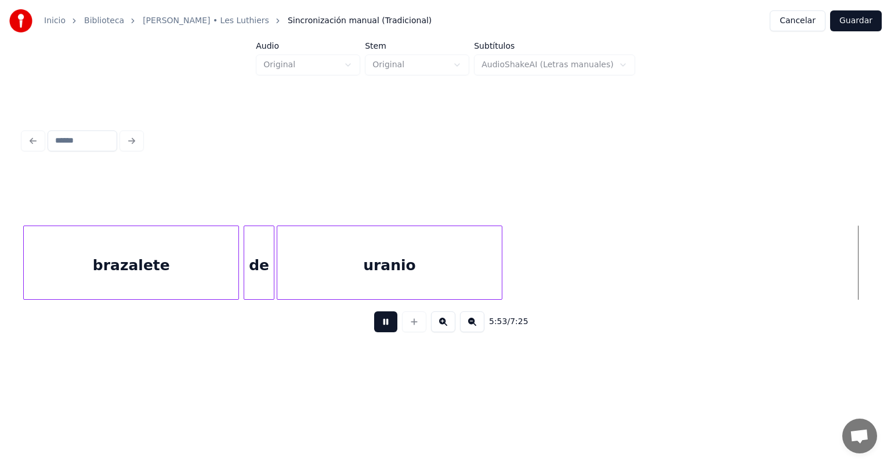
scroll to position [0, 102644]
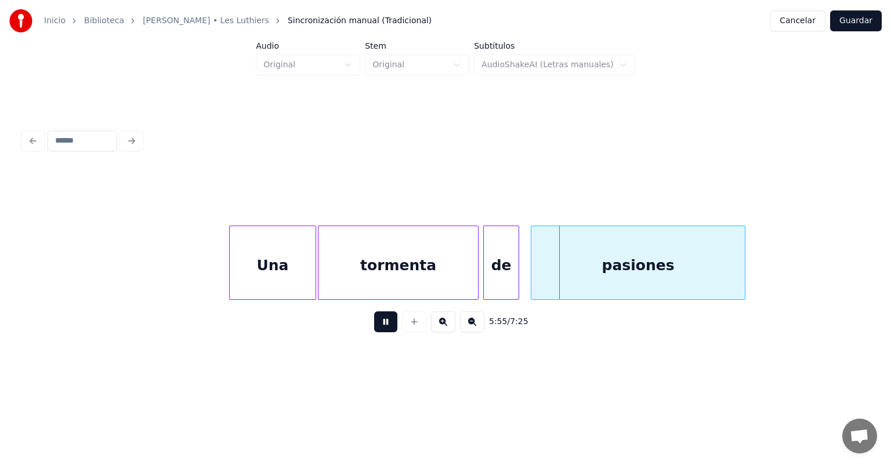
click at [486, 270] on div "de" at bounding box center [501, 265] width 35 height 79
click at [532, 269] on div "pasiones" at bounding box center [637, 265] width 213 height 79
click at [526, 271] on div "pasiones" at bounding box center [632, 265] width 223 height 79
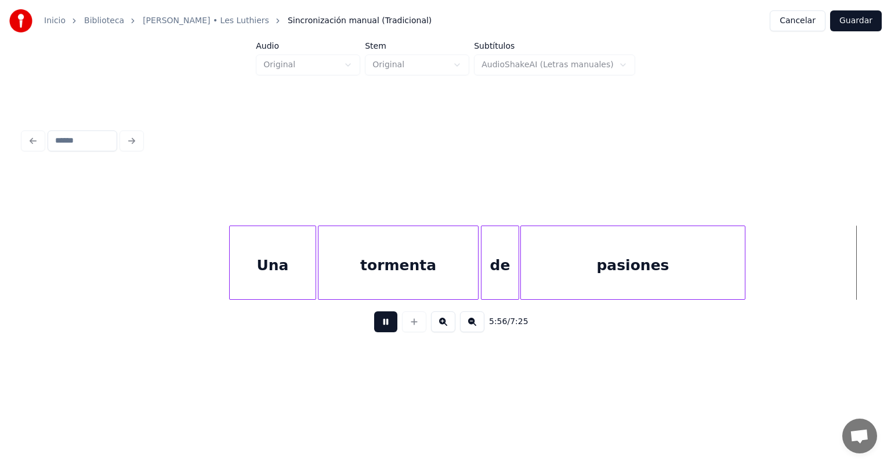
scroll to position [0, 103490]
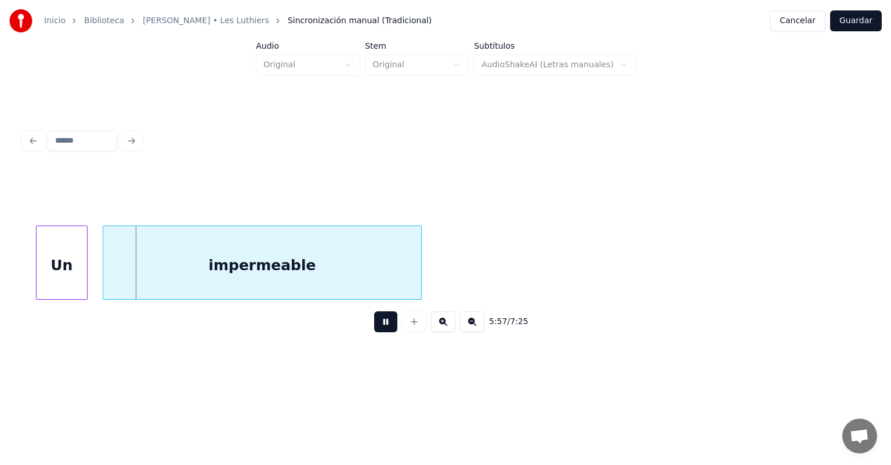
click at [104, 278] on div "impermeable" at bounding box center [262, 265] width 318 height 79
click at [99, 281] on div "impermeable" at bounding box center [258, 265] width 327 height 79
click at [94, 281] on div "impermeable" at bounding box center [255, 265] width 331 height 79
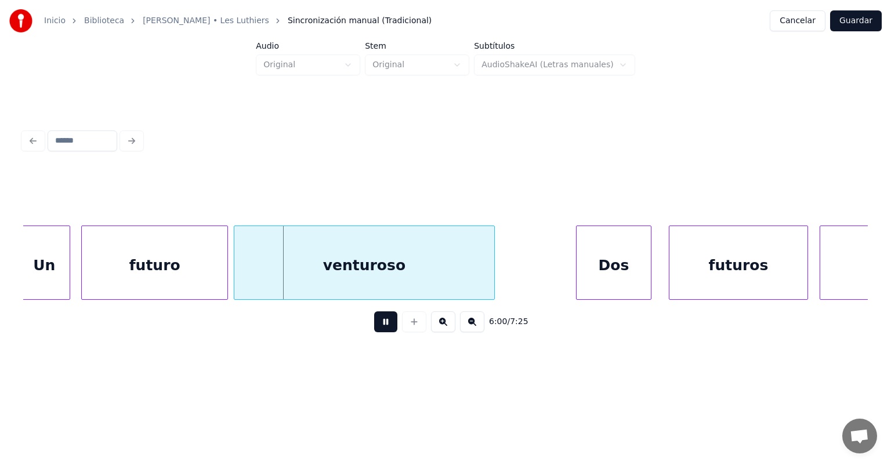
scroll to position [0, 104334]
click at [73, 271] on div "Un" at bounding box center [51, 265] width 55 height 79
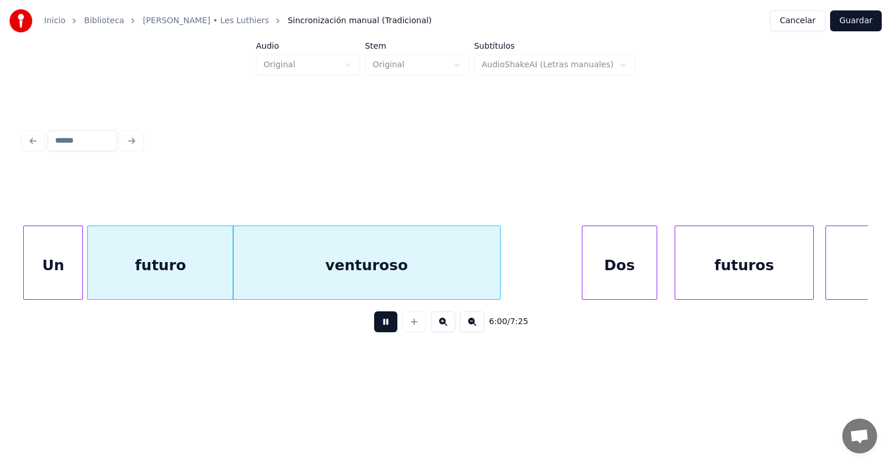
click at [241, 273] on div "venturoso" at bounding box center [366, 265] width 267 height 79
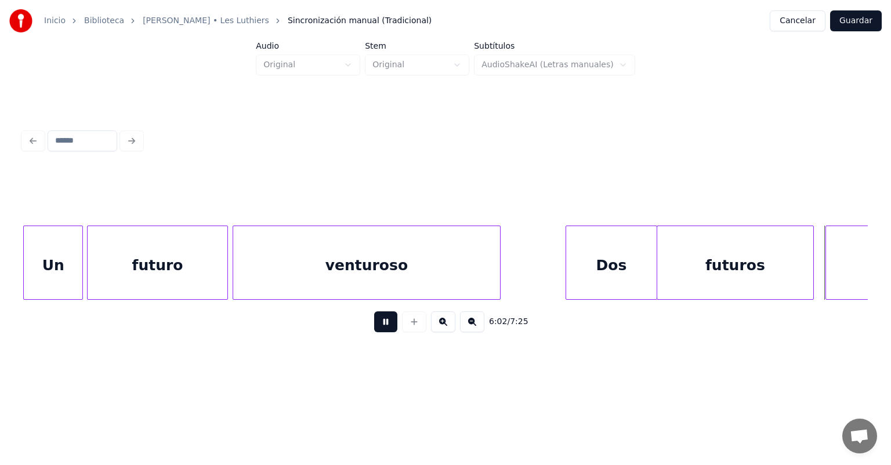
click at [662, 269] on div "futuros" at bounding box center [735, 265] width 156 height 79
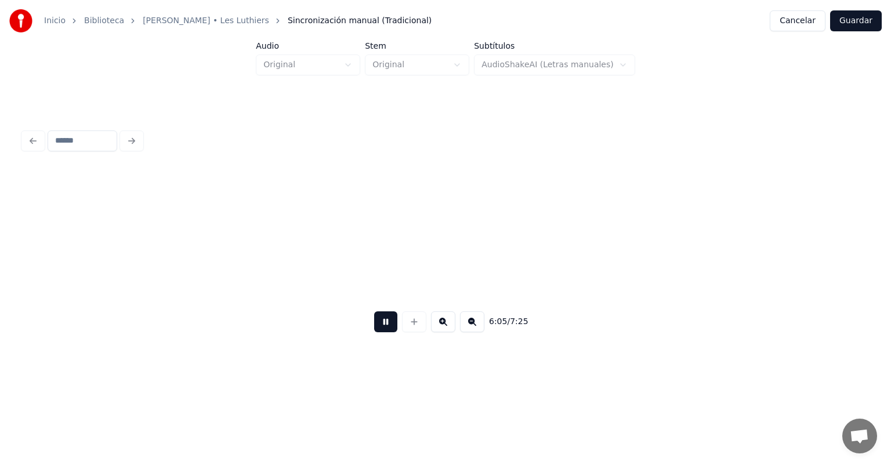
scroll to position [0, 106026]
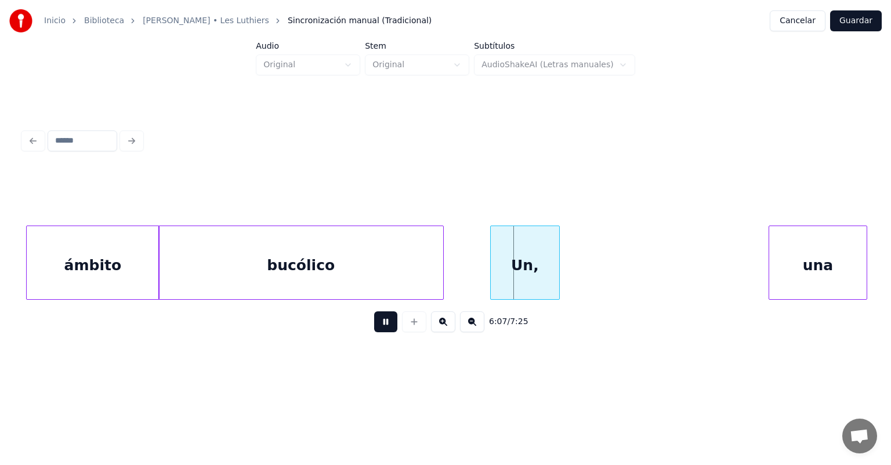
click at [110, 259] on div "ámbito" at bounding box center [93, 265] width 132 height 79
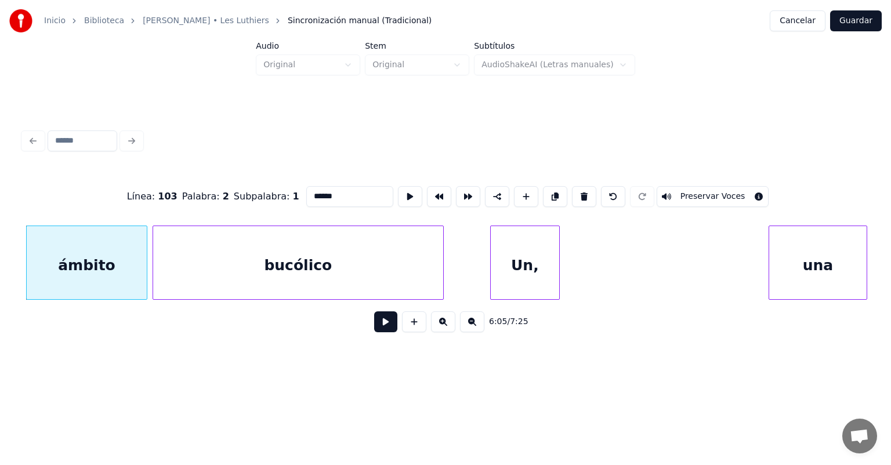
click at [158, 273] on div "bucólico" at bounding box center [298, 265] width 290 height 79
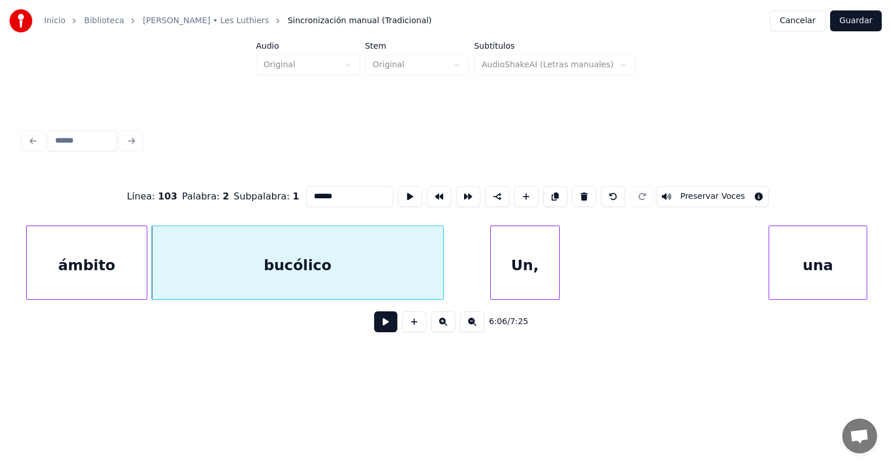
click at [374, 323] on button at bounding box center [385, 321] width 23 height 21
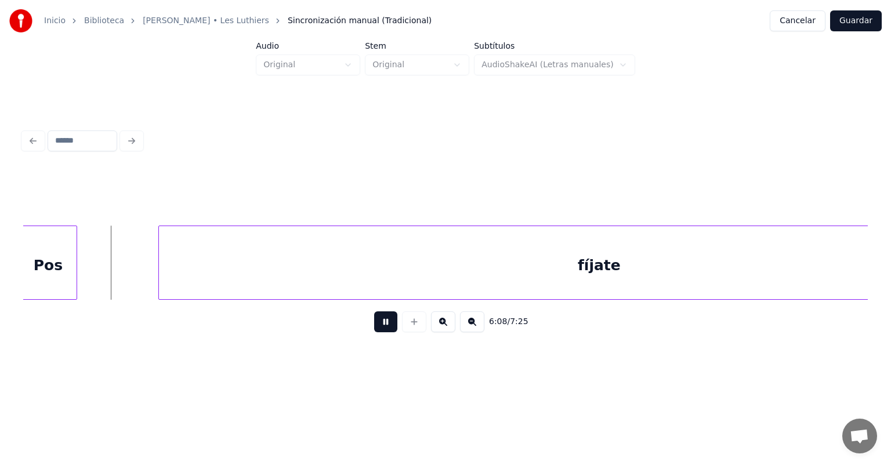
click at [748, 260] on div "fíjate" at bounding box center [599, 265] width 881 height 79
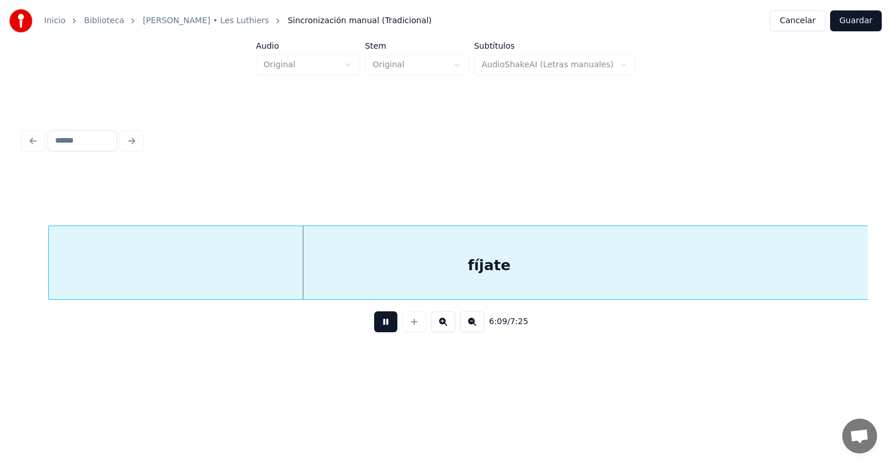
click at [374, 328] on button at bounding box center [385, 321] width 23 height 21
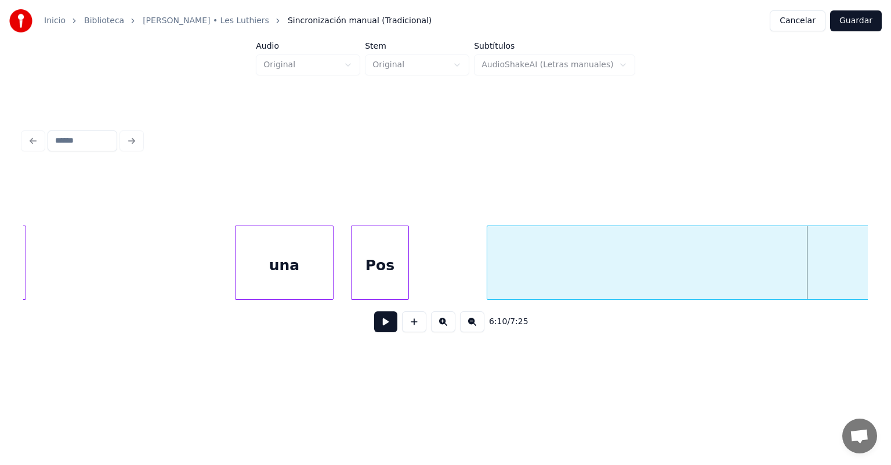
scroll to position [0, 106523]
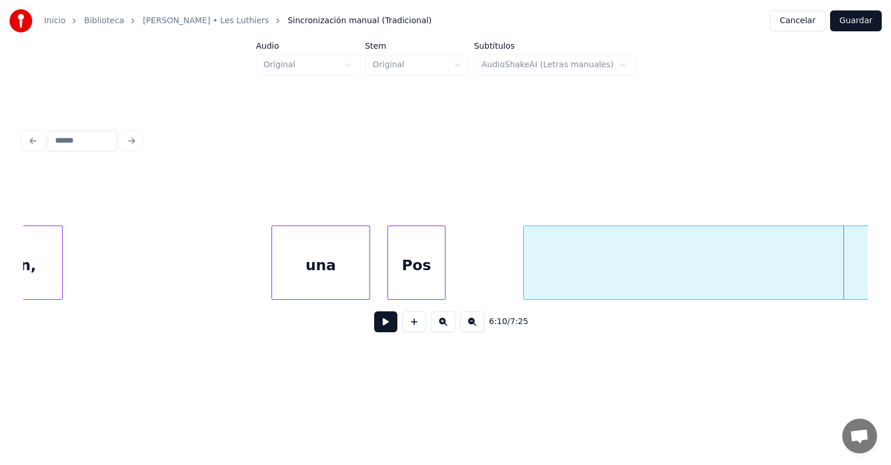
click at [315, 266] on div "una" at bounding box center [320, 265] width 97 height 79
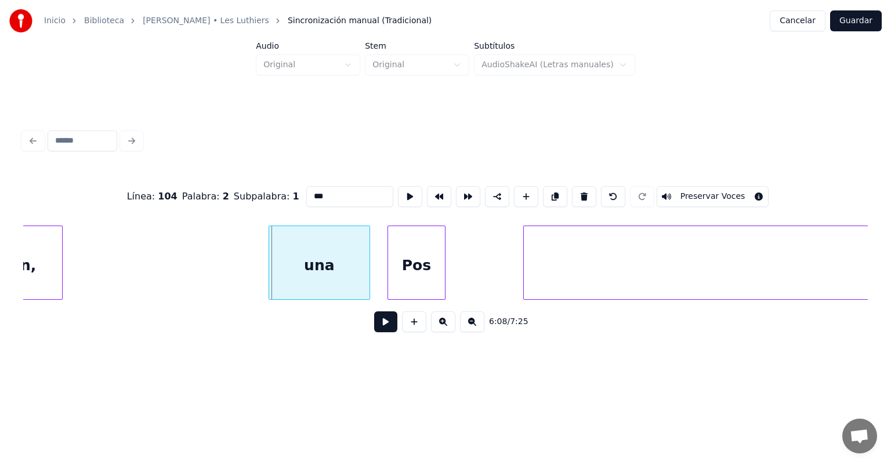
click at [273, 268] on div "una" at bounding box center [319, 265] width 100 height 79
click at [374, 332] on button at bounding box center [385, 321] width 23 height 21
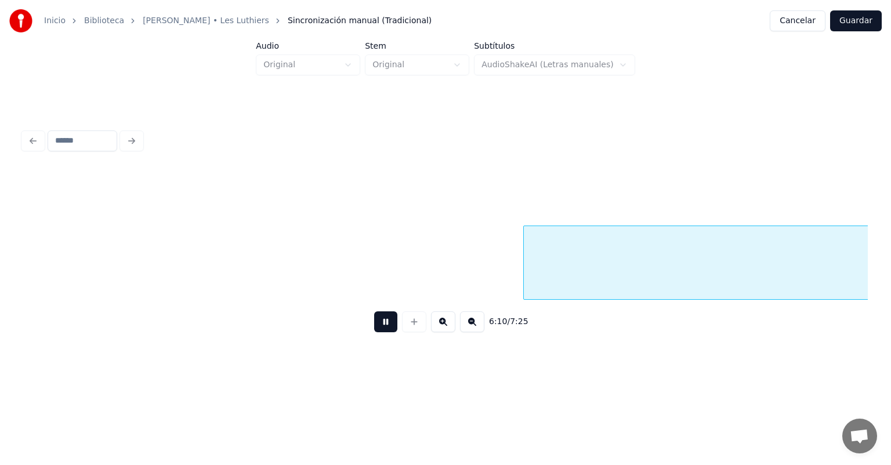
scroll to position [0, 107370]
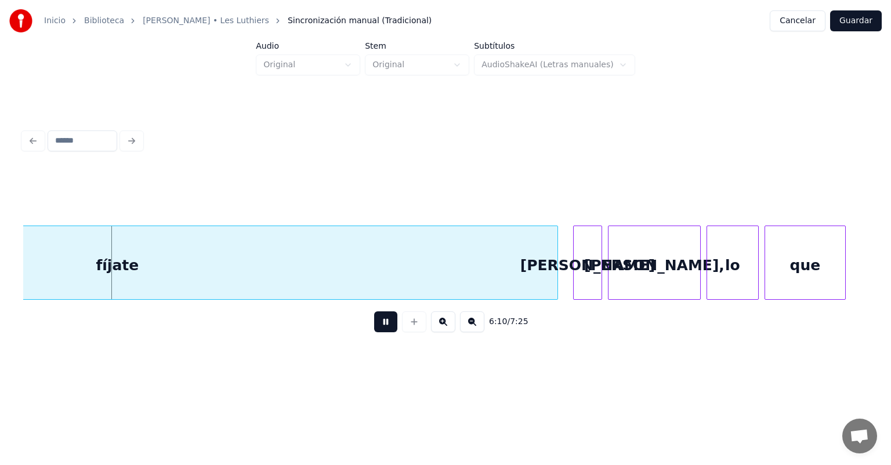
click at [381, 320] on button at bounding box center [385, 321] width 23 height 21
click at [108, 249] on div "fíjate" at bounding box center [117, 265] width 881 height 79
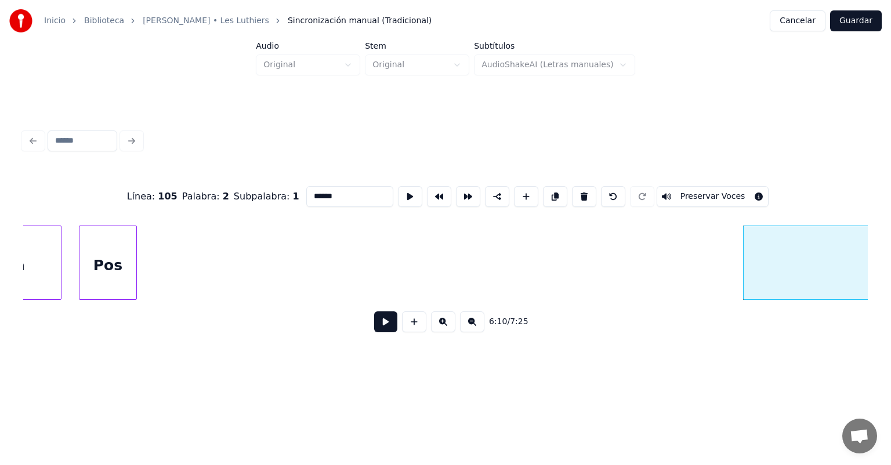
scroll to position [0, 106803]
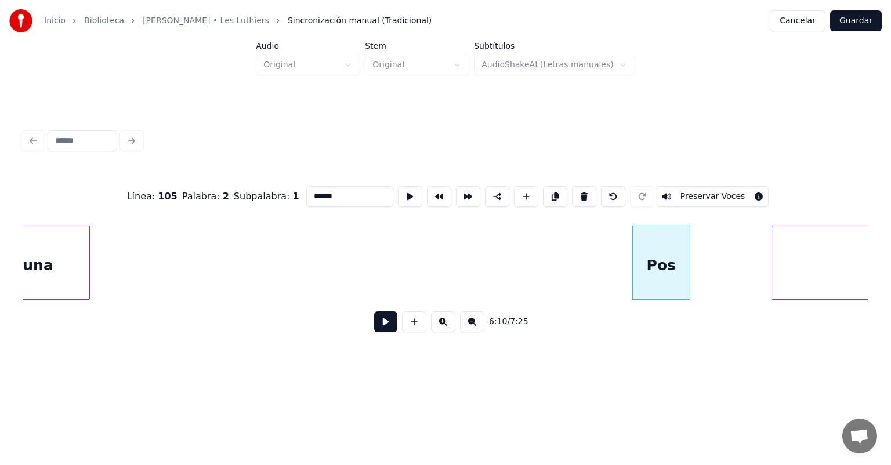
click at [374, 332] on button at bounding box center [385, 321] width 23 height 21
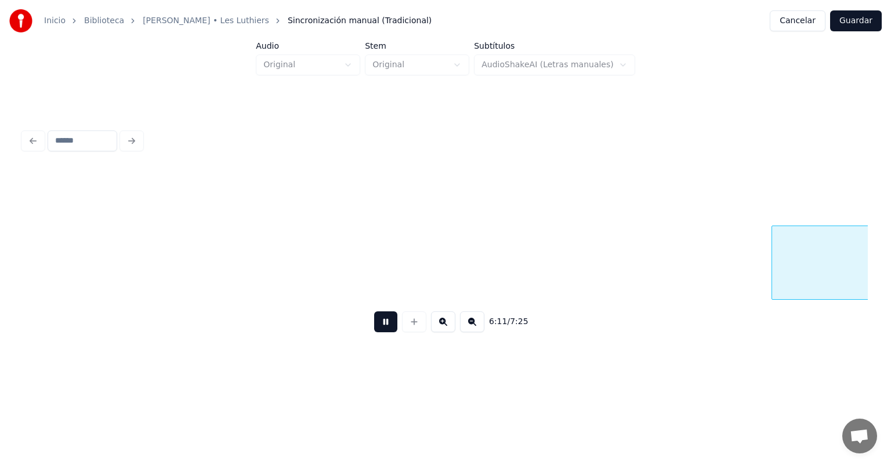
scroll to position [0, 107650]
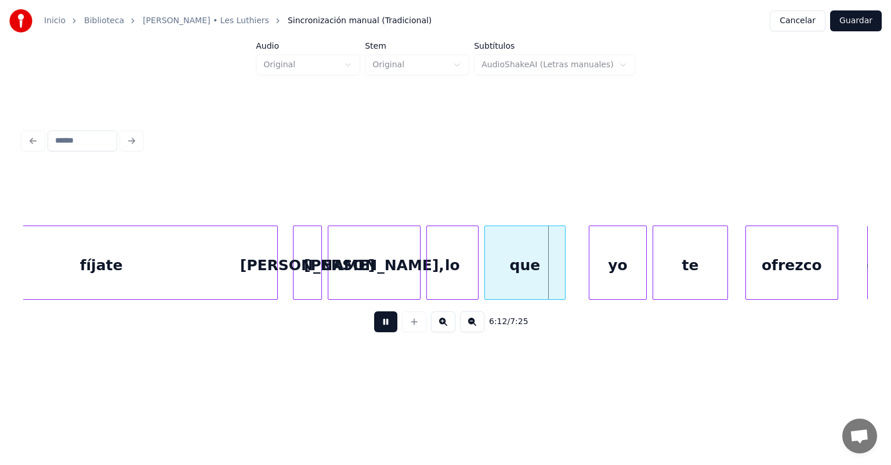
click at [350, 329] on div "6:12 / 7:25" at bounding box center [445, 322] width 826 height 26
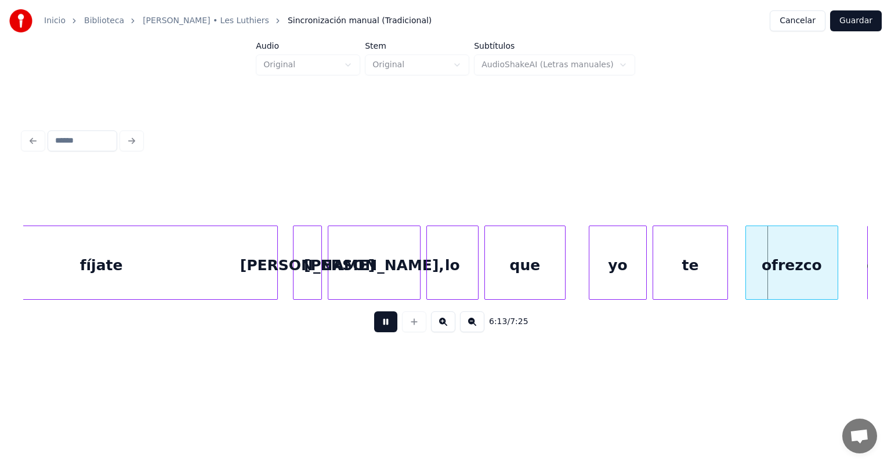
click at [335, 325] on div "6:13 / 7:25" at bounding box center [445, 322] width 826 height 26
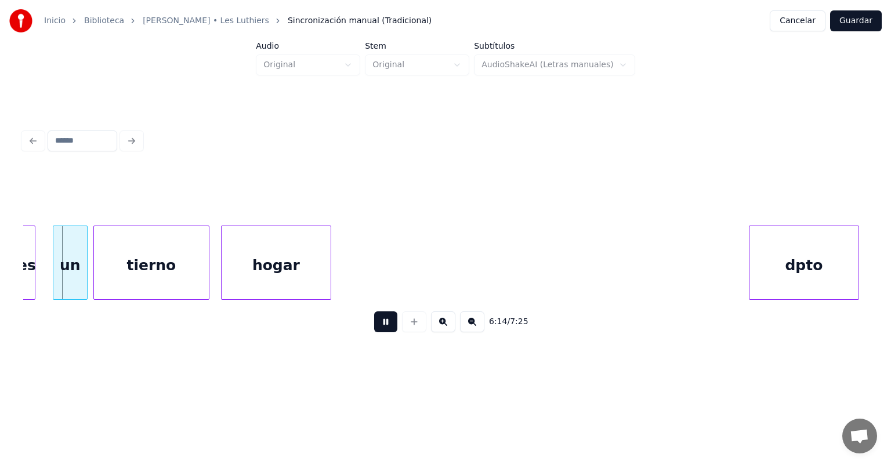
click at [374, 329] on button at bounding box center [385, 321] width 23 height 21
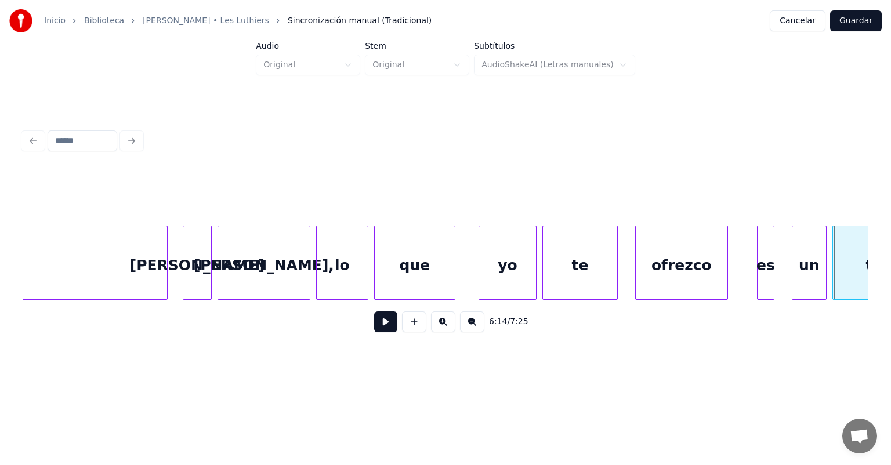
scroll to position [0, 107022]
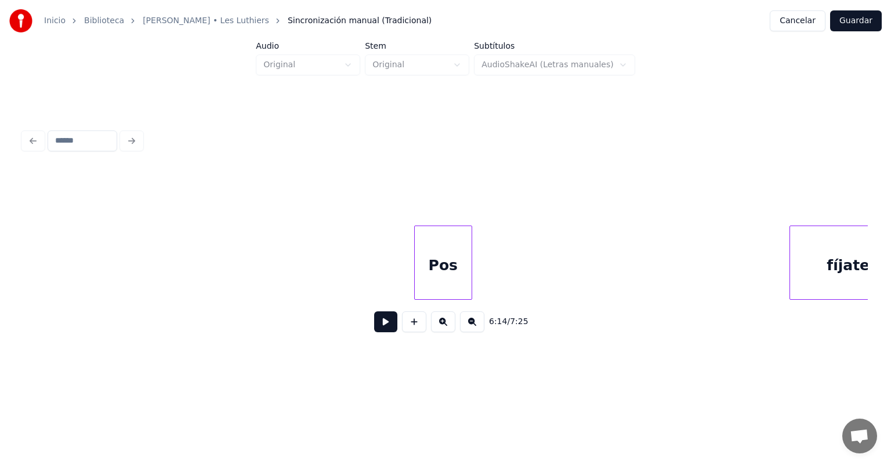
click at [794, 269] on div at bounding box center [791, 262] width 3 height 73
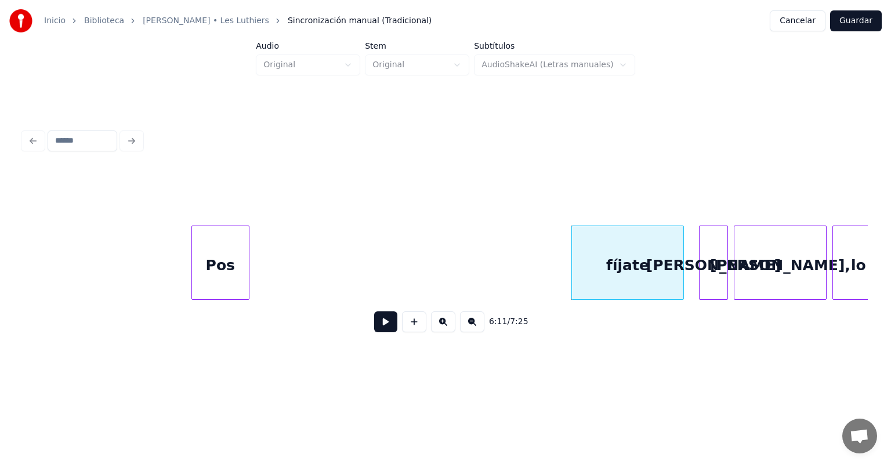
scroll to position [0, 107251]
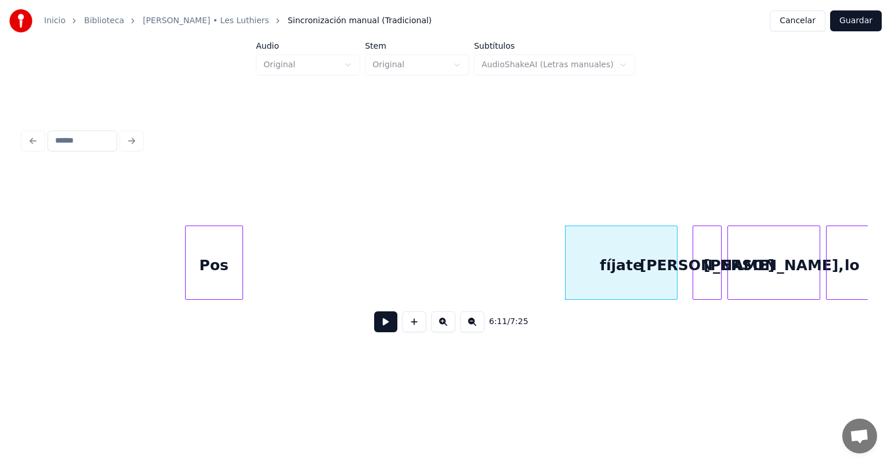
click at [624, 256] on div "fíjate" at bounding box center [622, 265] width 112 height 79
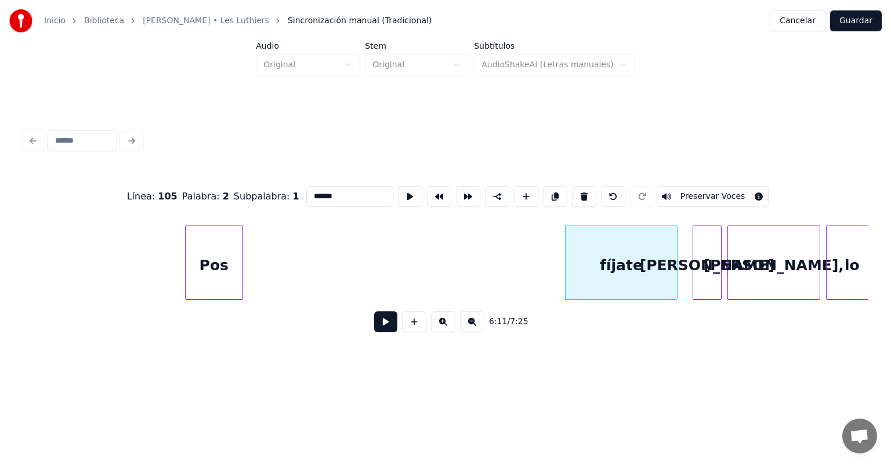
click at [382, 325] on button at bounding box center [385, 321] width 23 height 21
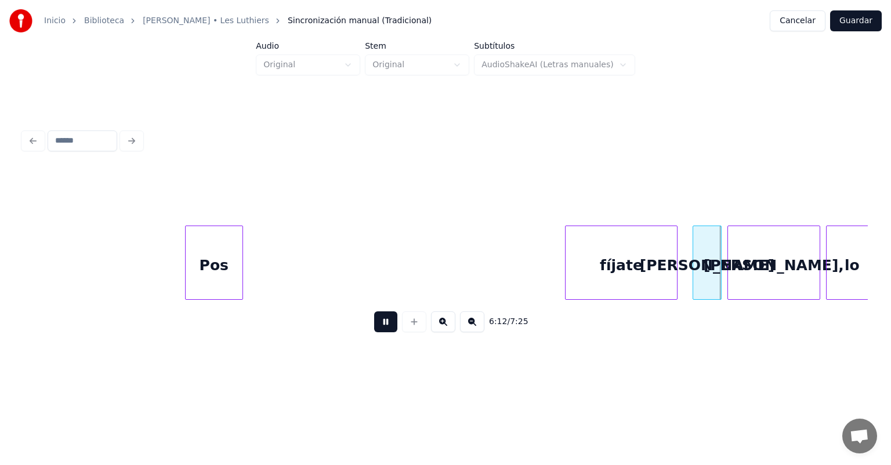
click at [382, 325] on button at bounding box center [385, 321] width 23 height 21
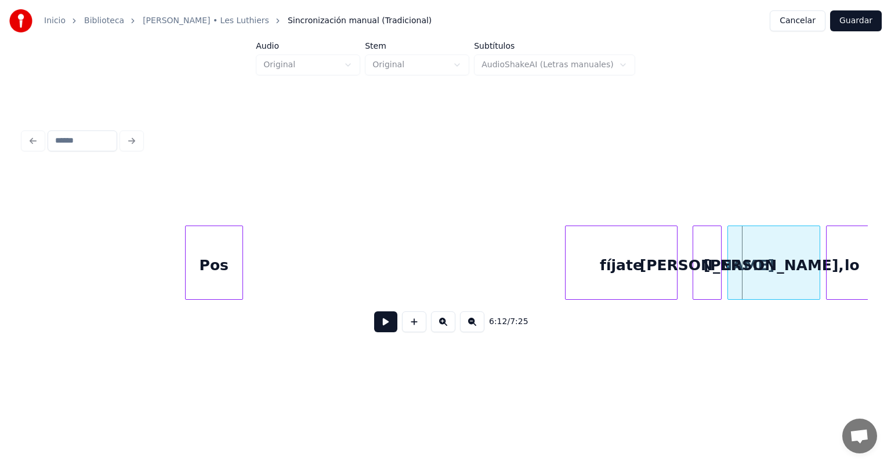
click at [382, 325] on button at bounding box center [385, 321] width 23 height 21
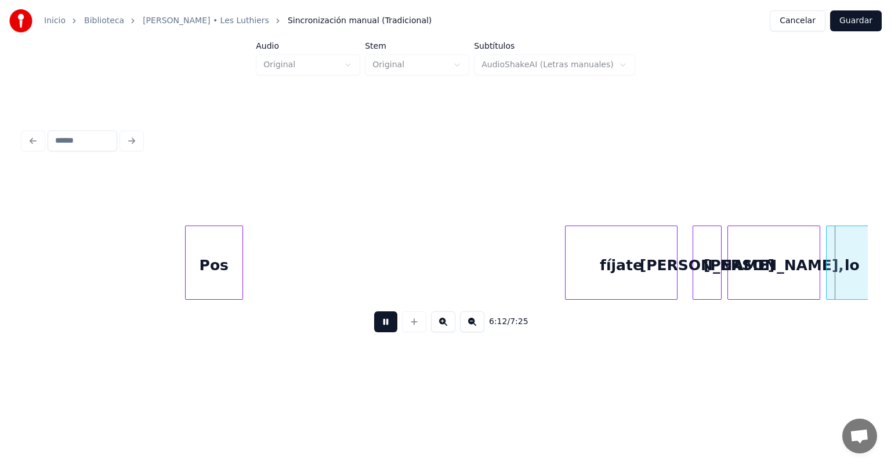
click at [382, 325] on button at bounding box center [385, 321] width 23 height 21
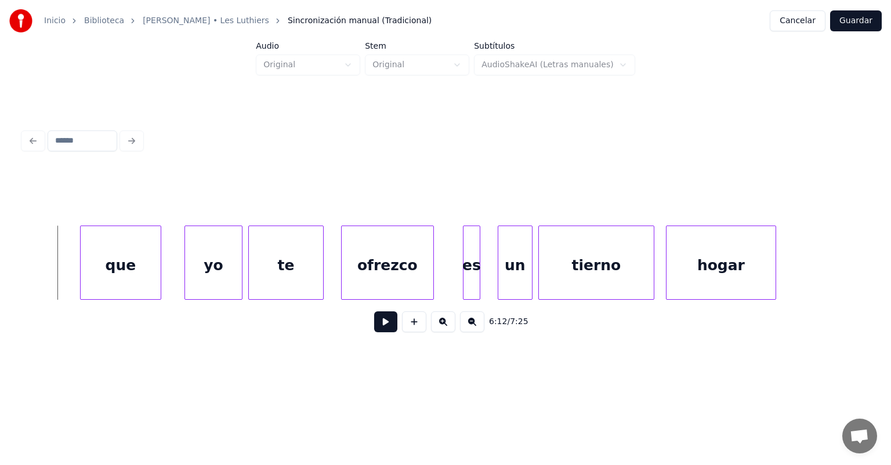
scroll to position [0, 108128]
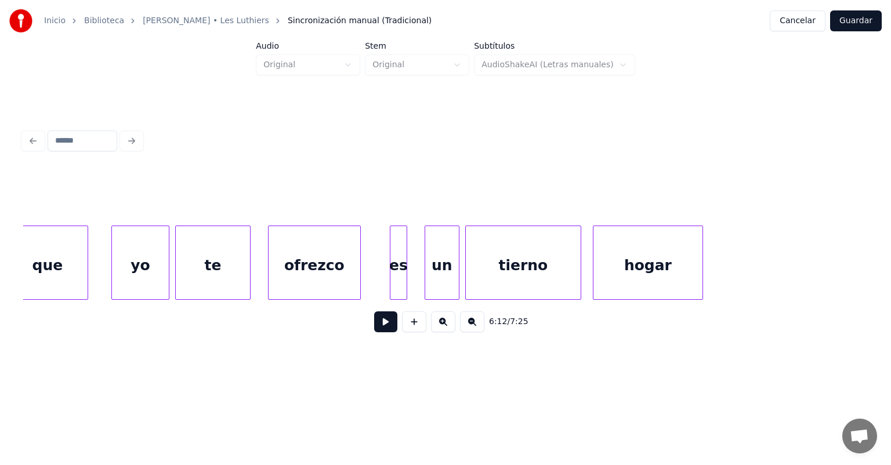
click at [652, 269] on div "hogar" at bounding box center [647, 265] width 109 height 79
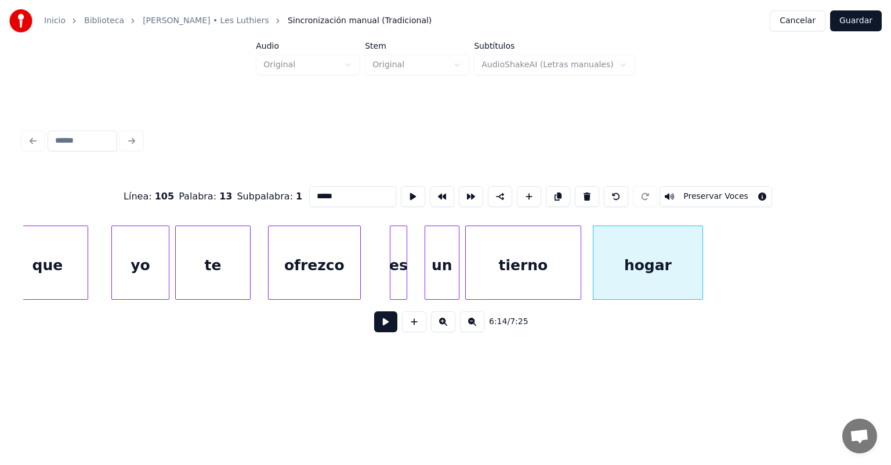
click at [374, 325] on button at bounding box center [385, 321] width 23 height 21
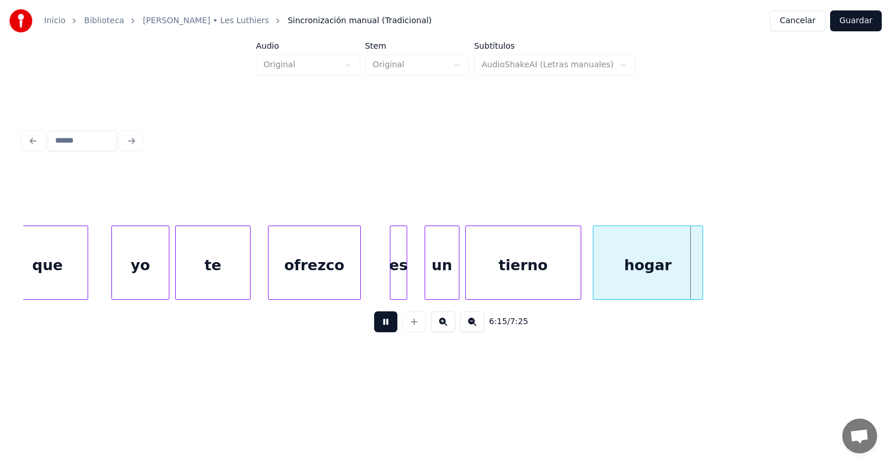
click at [374, 332] on button at bounding box center [385, 321] width 23 height 21
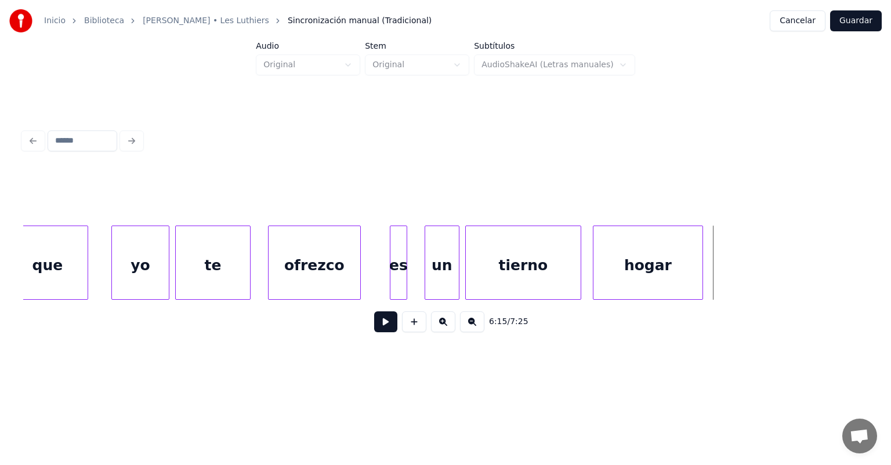
click at [482, 267] on div "tierno" at bounding box center [523, 265] width 115 height 79
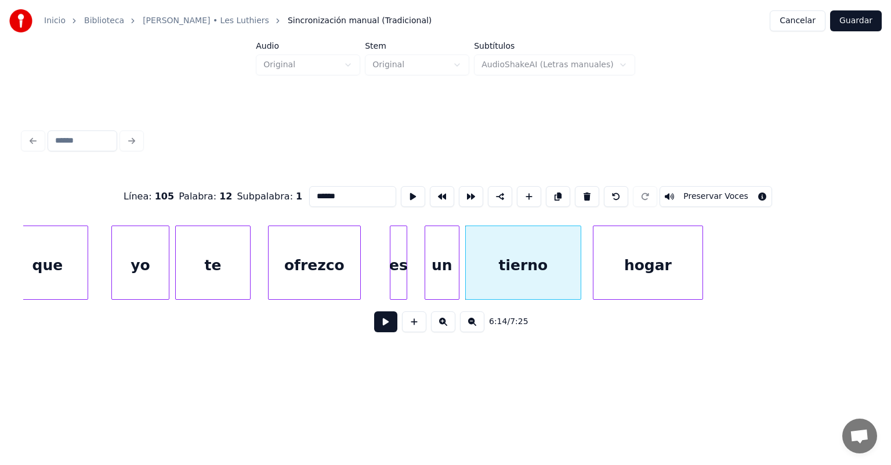
click at [374, 331] on button at bounding box center [385, 321] width 23 height 21
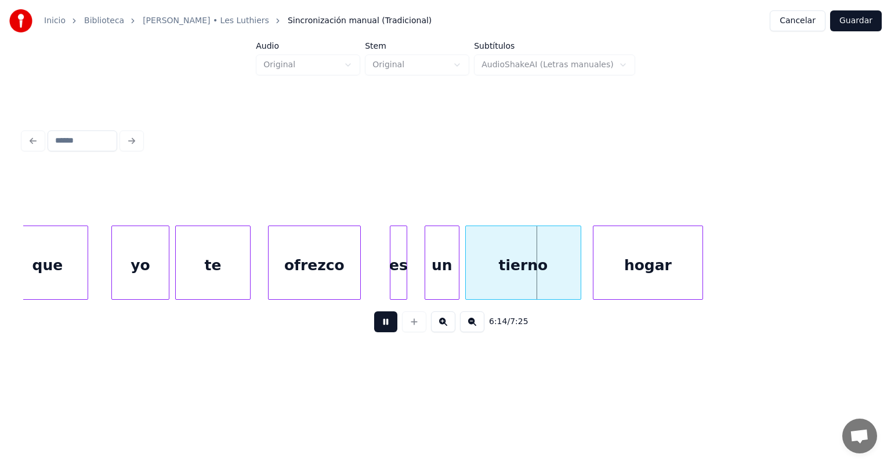
click at [374, 327] on button at bounding box center [385, 321] width 23 height 21
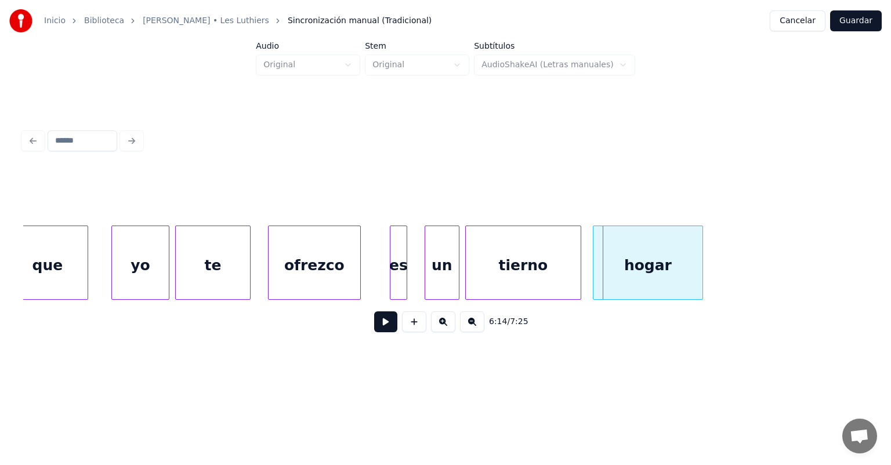
click at [436, 272] on div "un" at bounding box center [442, 265] width 34 height 79
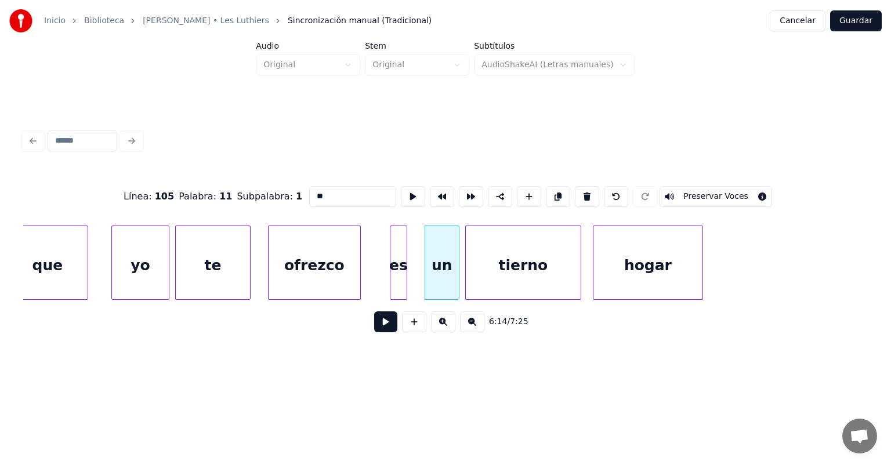
click at [374, 329] on button at bounding box center [385, 321] width 23 height 21
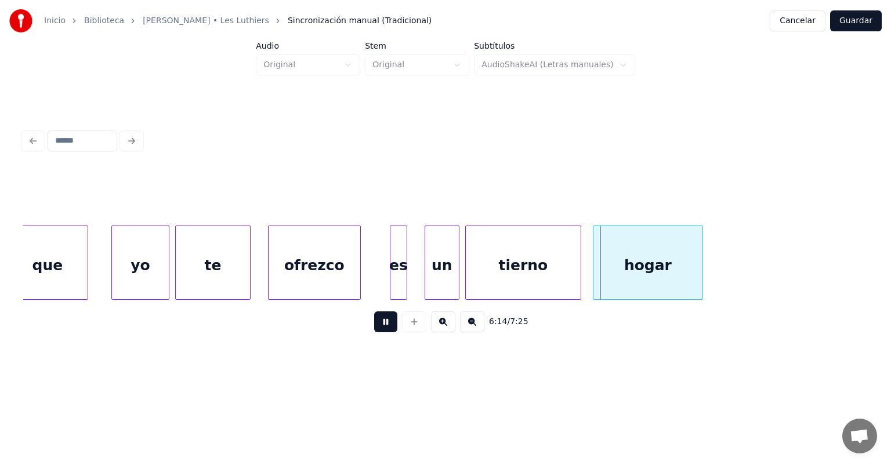
click at [426, 280] on div at bounding box center [426, 262] width 3 height 73
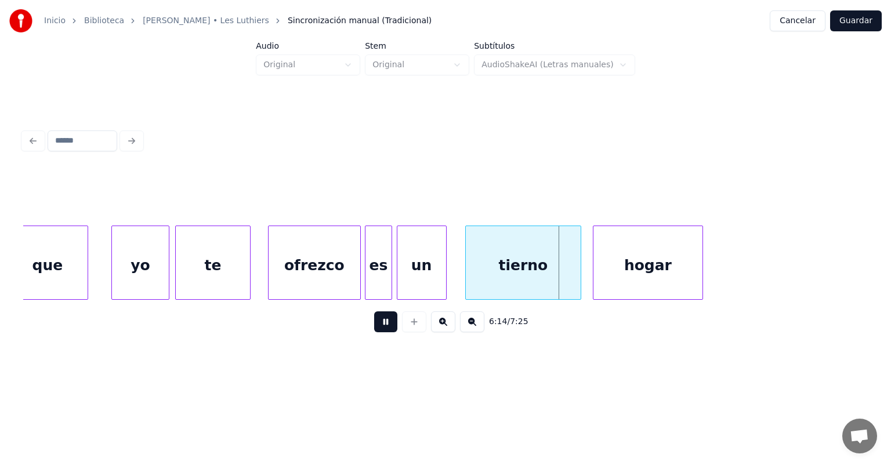
click at [397, 281] on div "un" at bounding box center [421, 265] width 49 height 79
click at [416, 276] on div "un" at bounding box center [419, 265] width 52 height 79
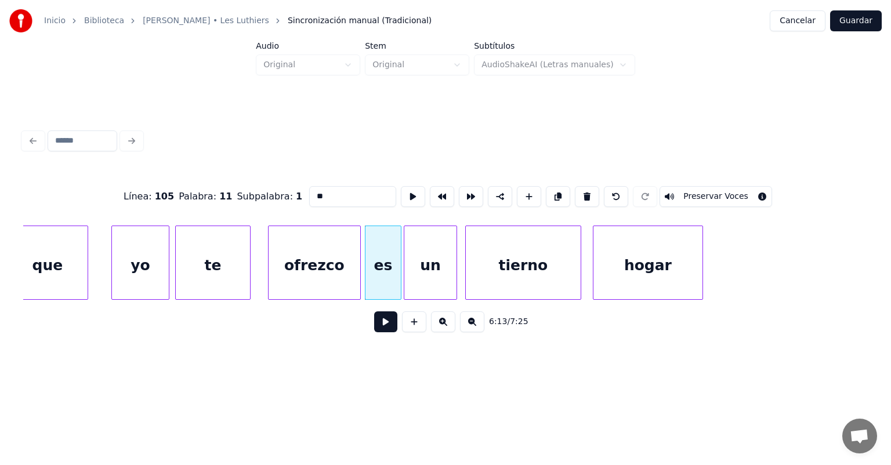
click at [374, 318] on button at bounding box center [385, 321] width 23 height 21
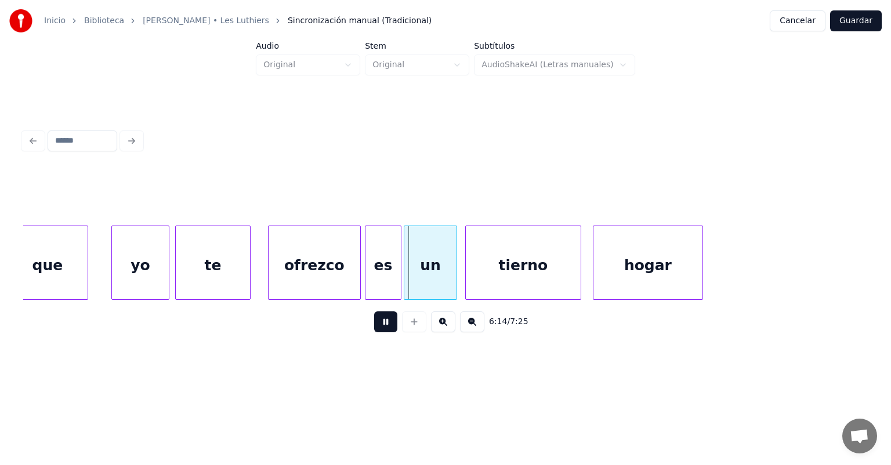
click at [381, 269] on div "es" at bounding box center [382, 265] width 35 height 79
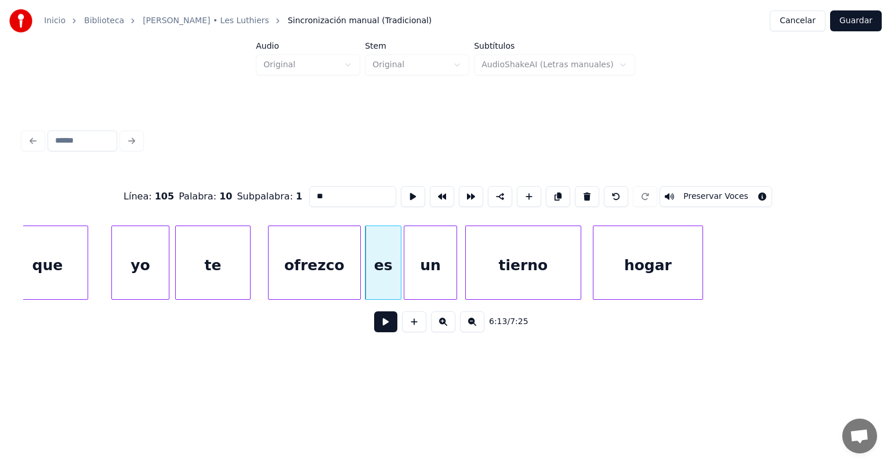
click at [324, 268] on div "ofrezco" at bounding box center [315, 265] width 92 height 79
type input "*******"
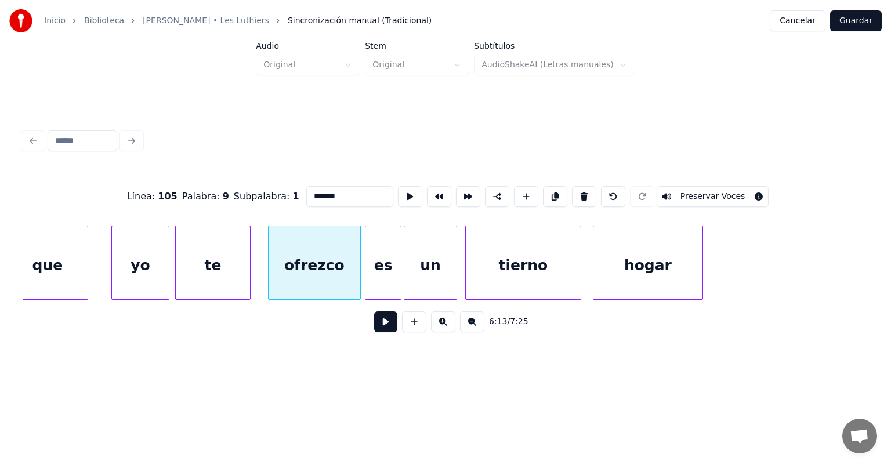
click at [374, 323] on button at bounding box center [385, 321] width 23 height 21
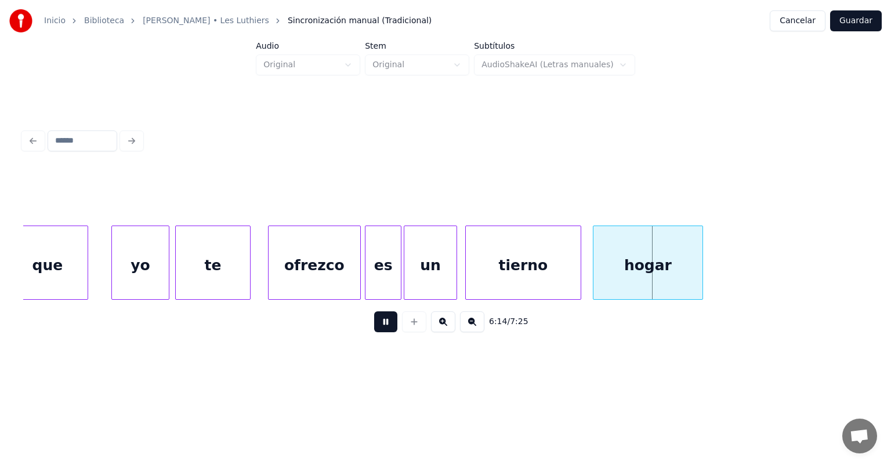
click at [329, 271] on div "ofrezco" at bounding box center [315, 265] width 92 height 79
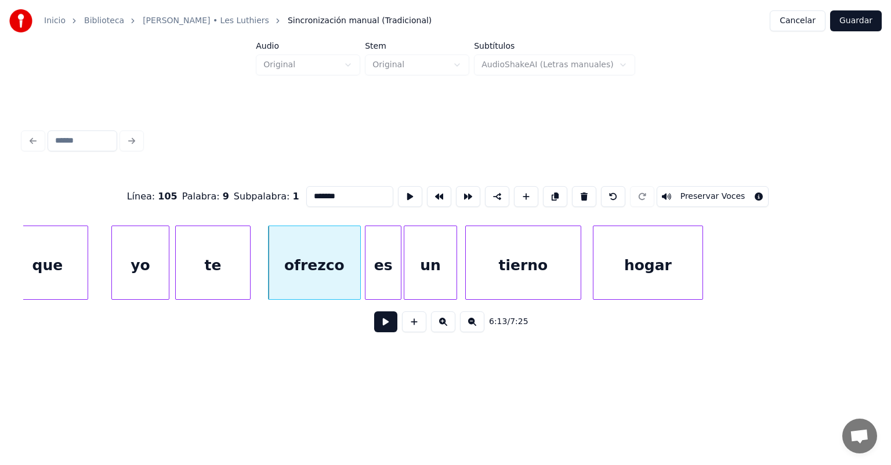
click at [374, 325] on button at bounding box center [385, 321] width 23 height 21
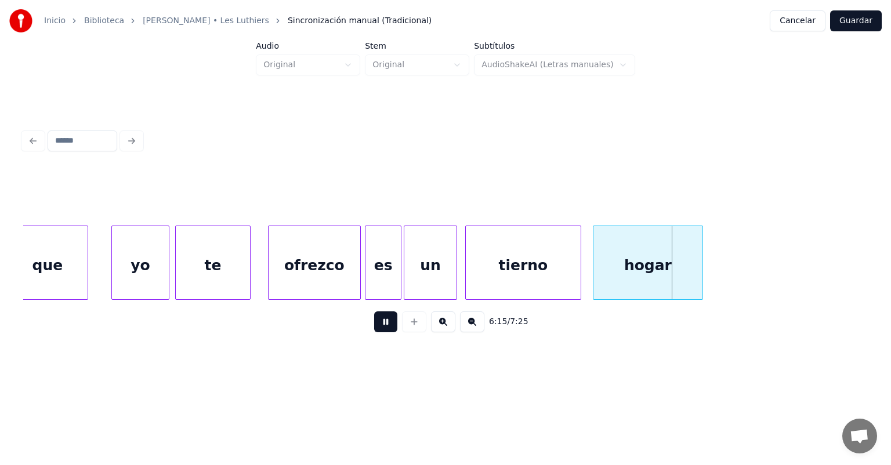
click at [374, 328] on button at bounding box center [385, 321] width 23 height 21
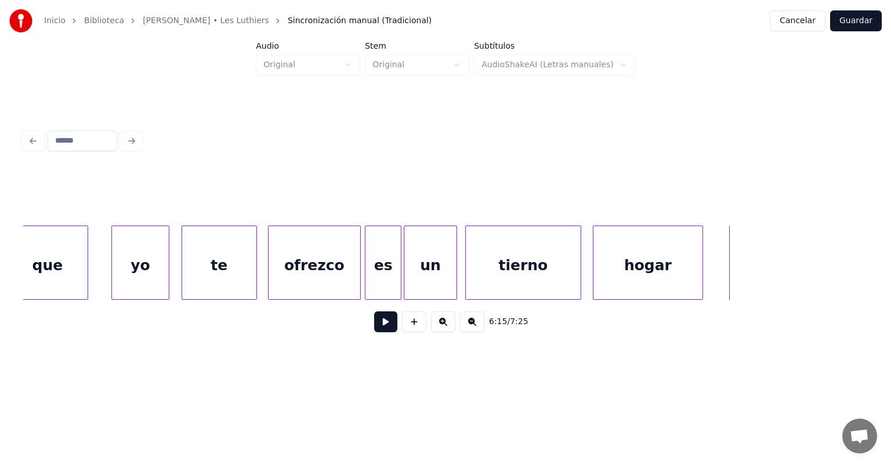
click at [203, 267] on div "te" at bounding box center [219, 265] width 74 height 79
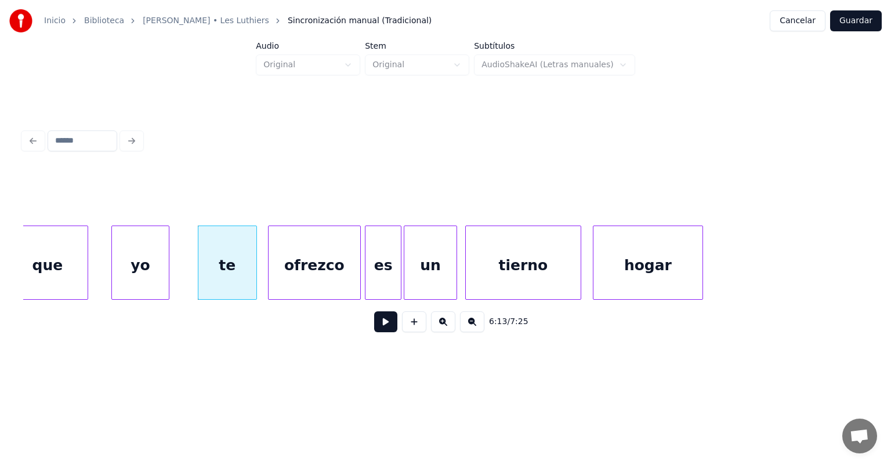
click at [377, 332] on button at bounding box center [385, 321] width 23 height 21
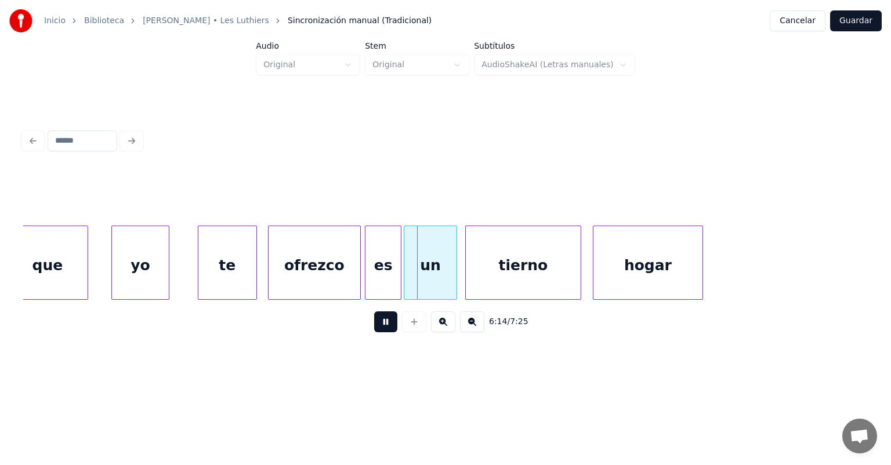
click at [211, 271] on div "te" at bounding box center [227, 265] width 58 height 79
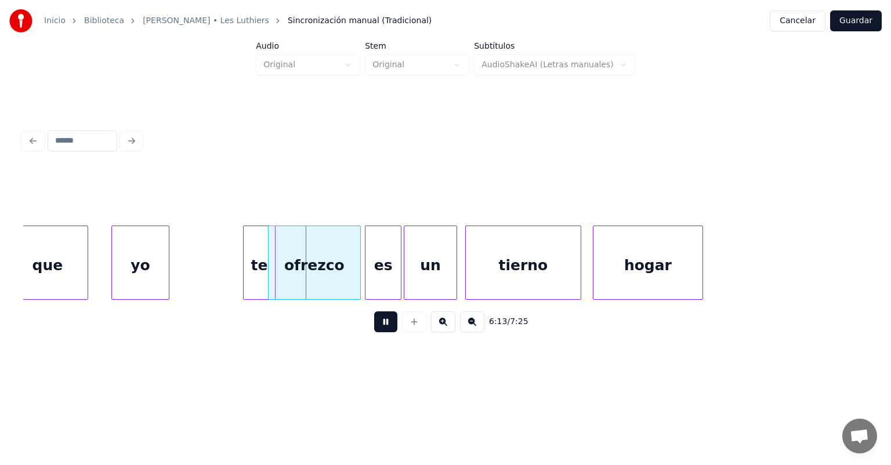
click at [303, 277] on div "ofrezco" at bounding box center [315, 265] width 92 height 79
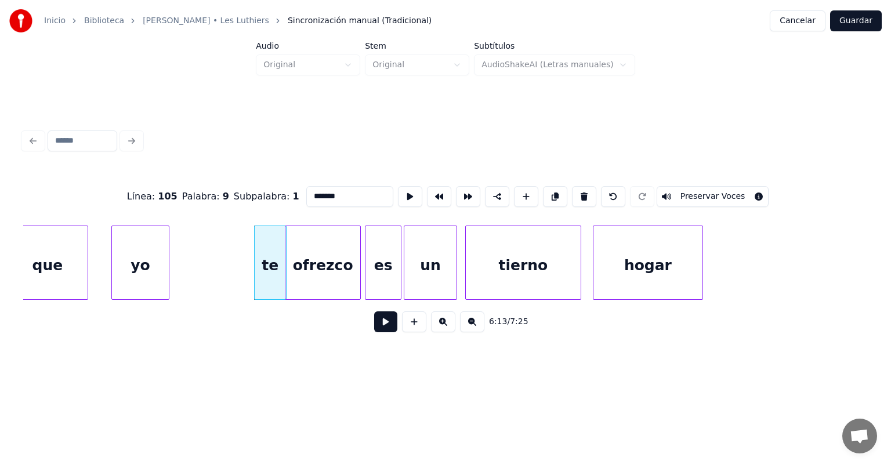
click at [379, 331] on button at bounding box center [385, 321] width 23 height 21
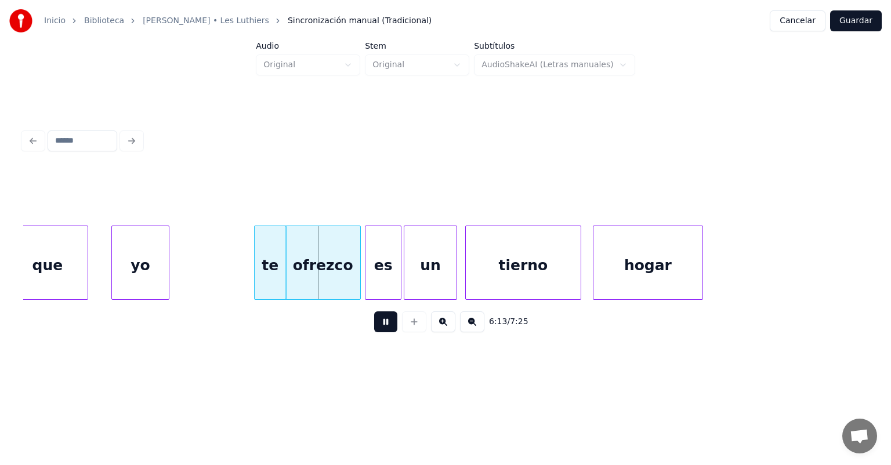
click at [376, 332] on button at bounding box center [385, 321] width 23 height 21
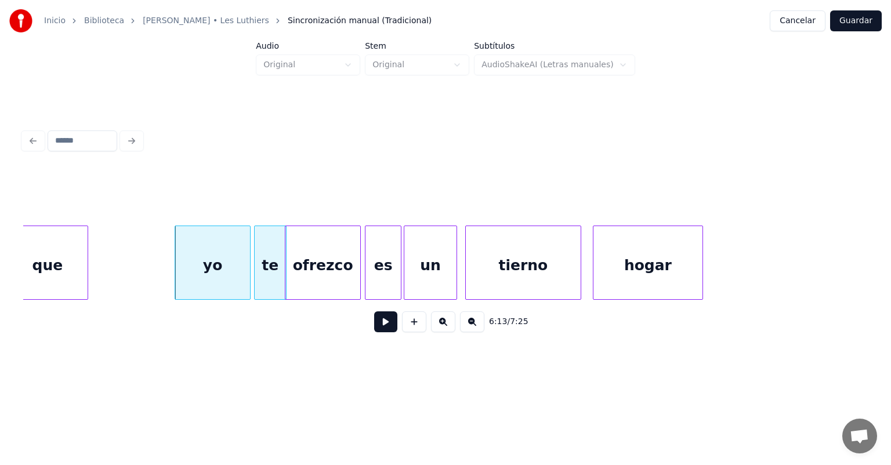
click at [376, 332] on button at bounding box center [385, 321] width 23 height 21
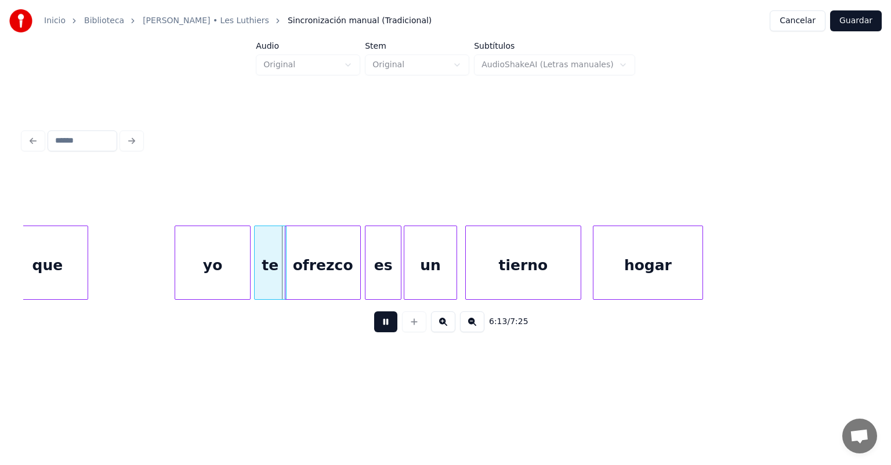
click at [376, 332] on button at bounding box center [385, 321] width 23 height 21
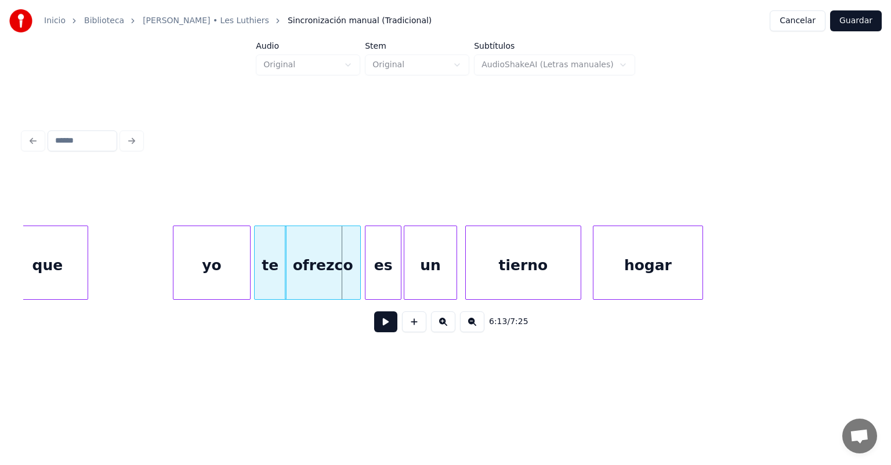
click at [175, 274] on div at bounding box center [174, 262] width 3 height 73
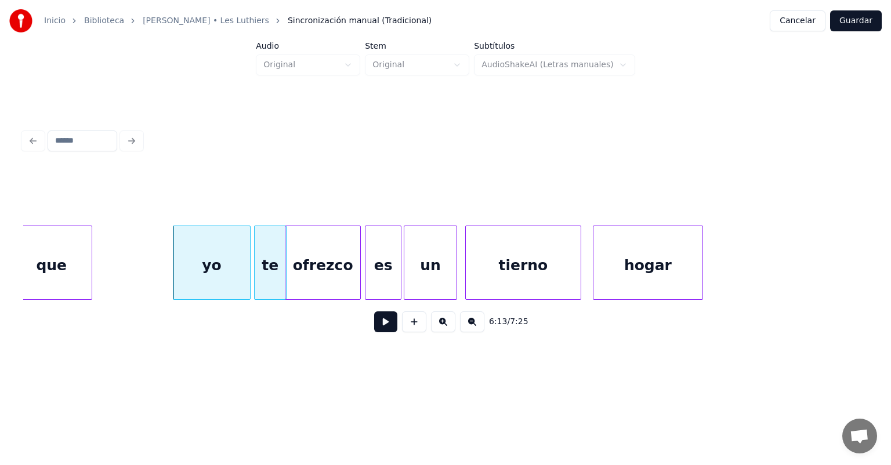
scroll to position [0, 108115]
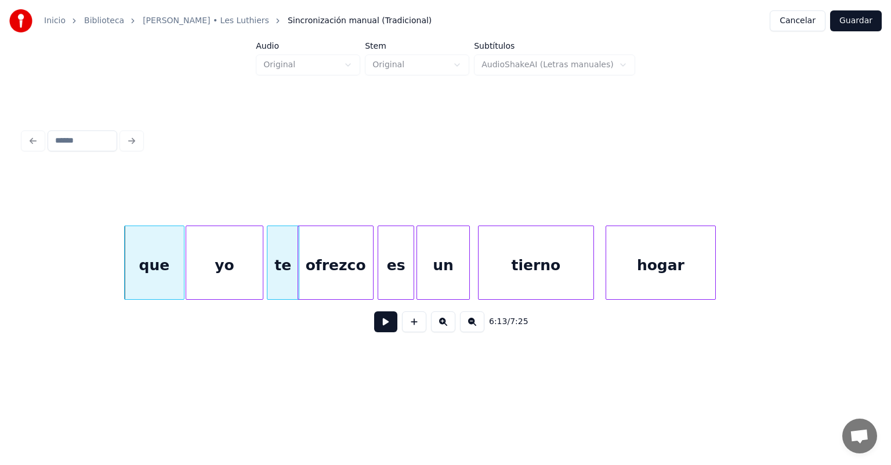
click at [384, 327] on button at bounding box center [385, 321] width 23 height 21
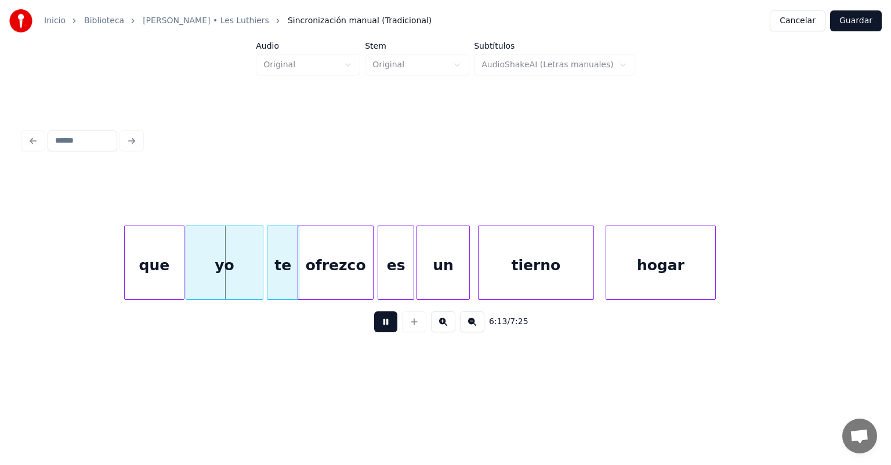
click at [374, 332] on button at bounding box center [385, 321] width 23 height 21
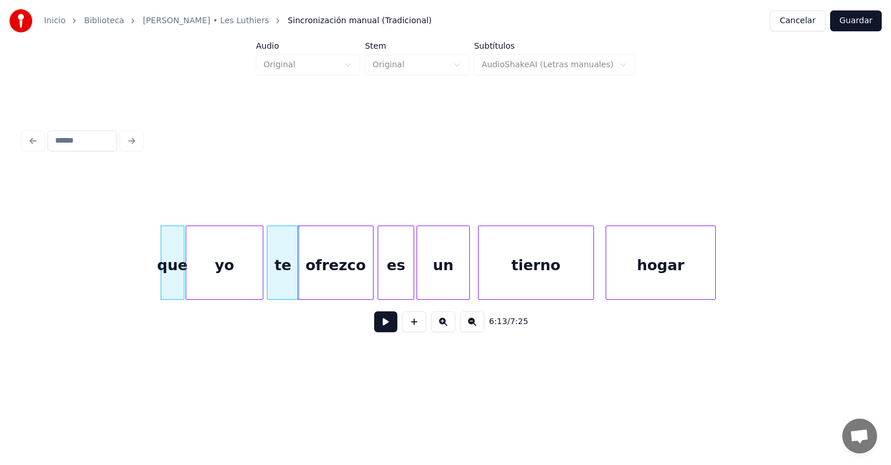
click at [374, 328] on button at bounding box center [385, 321] width 23 height 21
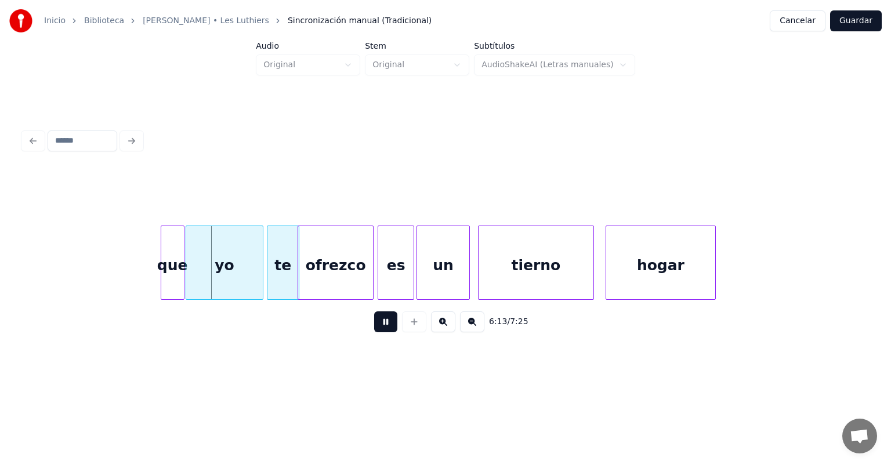
click at [374, 329] on button at bounding box center [385, 321] width 23 height 21
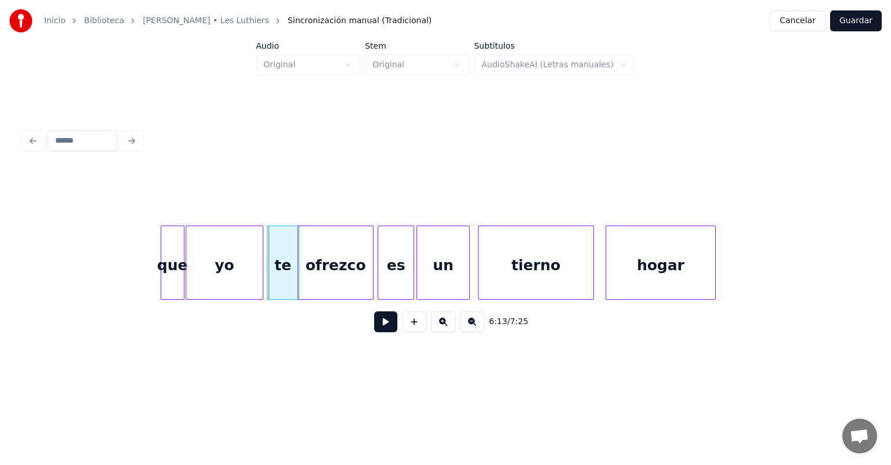
click at [215, 265] on div "yo" at bounding box center [224, 265] width 77 height 79
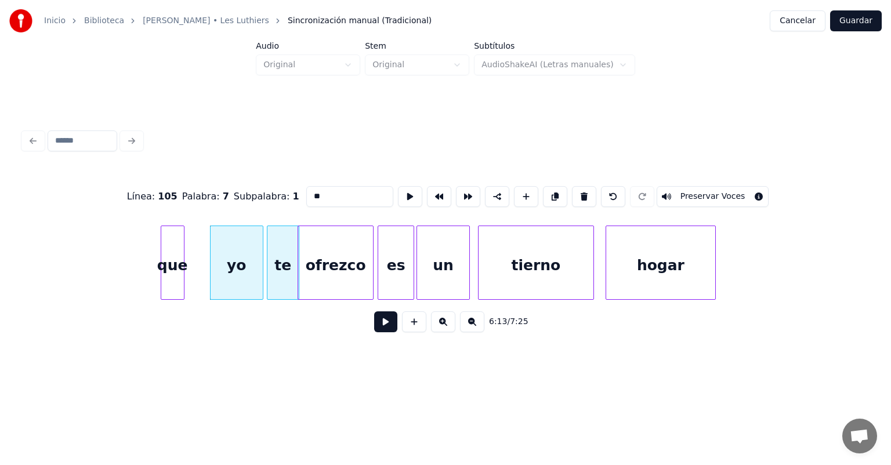
click at [385, 332] on button at bounding box center [385, 321] width 23 height 21
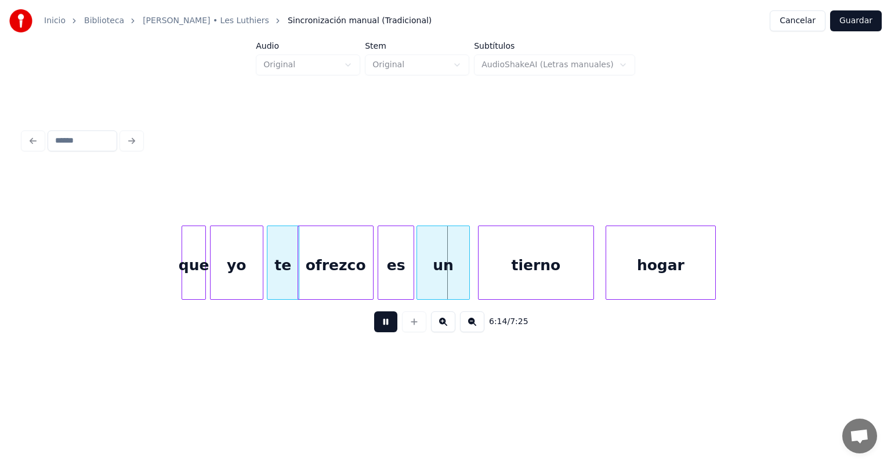
click at [189, 267] on div "que" at bounding box center [193, 265] width 23 height 79
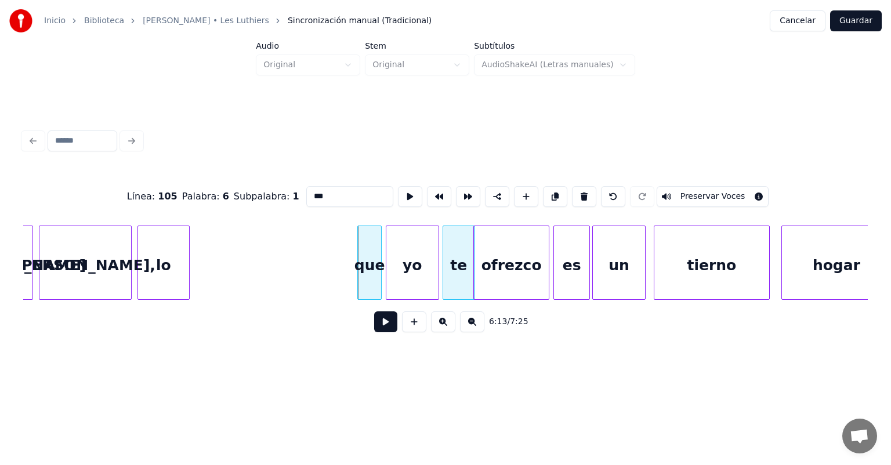
scroll to position [0, 107917]
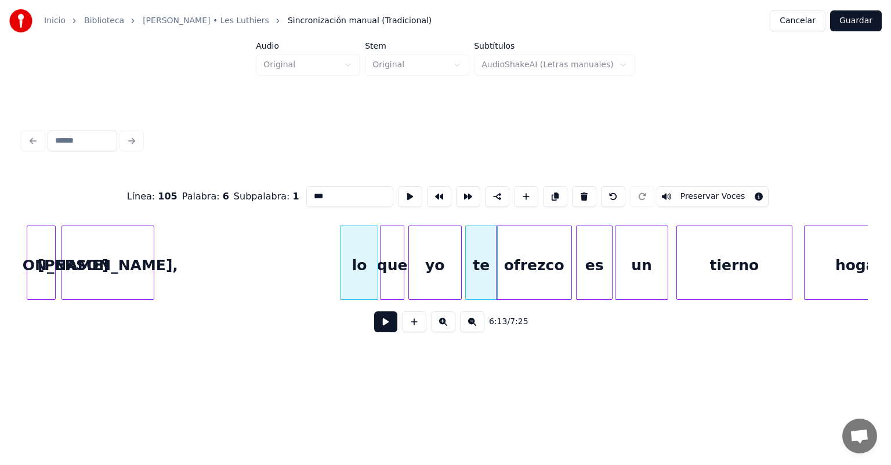
click at [374, 329] on button at bounding box center [385, 321] width 23 height 21
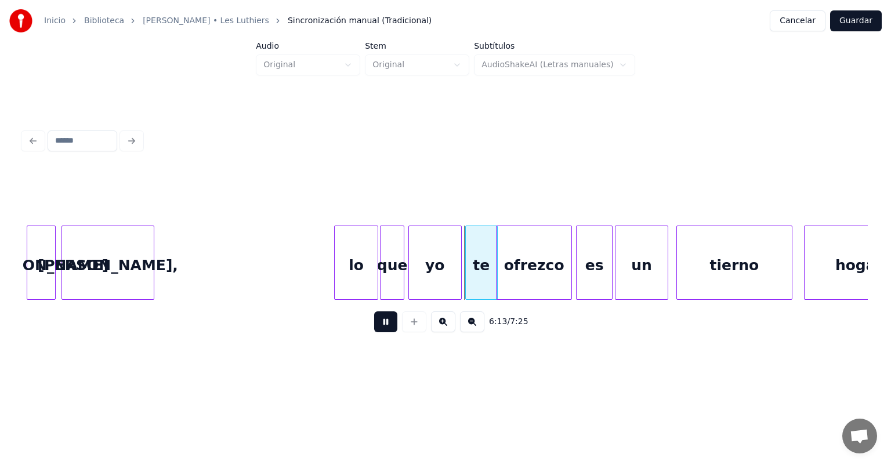
click at [342, 284] on div "lo" at bounding box center [356, 265] width 43 height 79
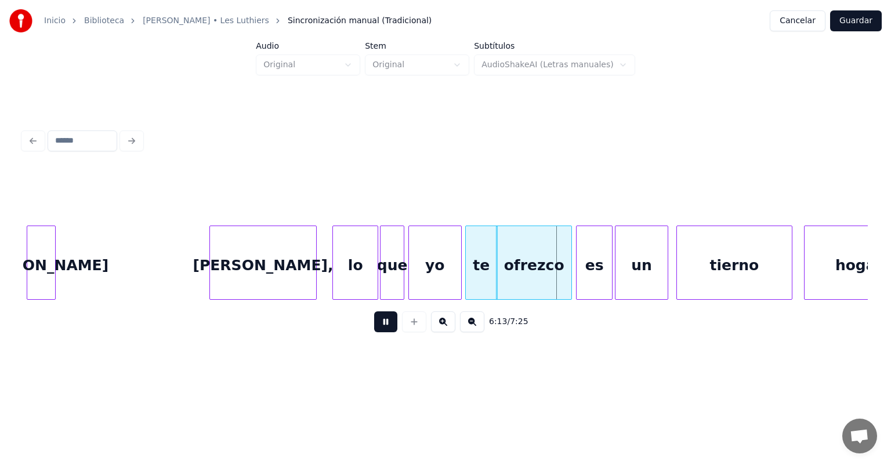
click at [212, 273] on div "Lucrecia," at bounding box center [263, 265] width 106 height 79
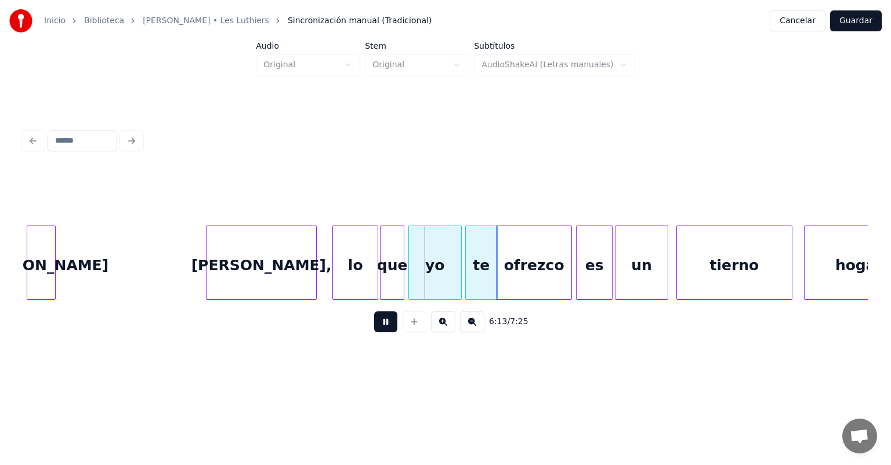
click at [230, 263] on div "Lucrecia," at bounding box center [262, 265] width 110 height 79
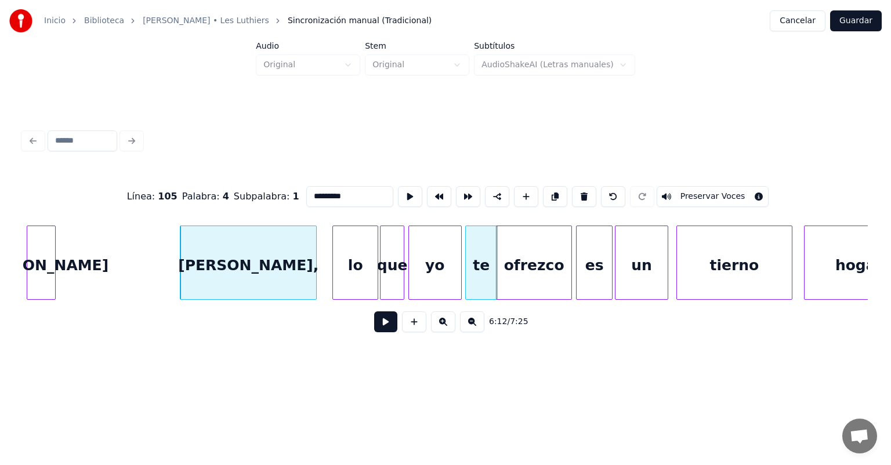
click at [378, 332] on button at bounding box center [385, 321] width 23 height 21
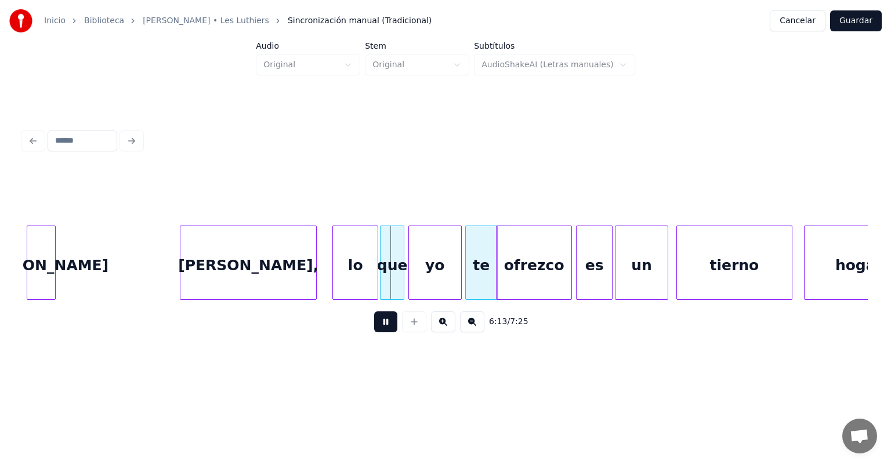
click at [182, 273] on div "Lucrecia," at bounding box center [248, 265] width 136 height 79
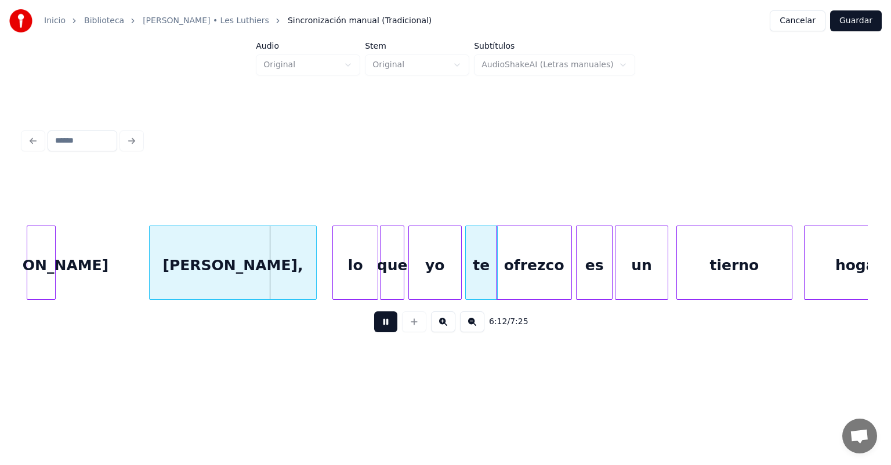
click at [167, 259] on div "Lucrecia," at bounding box center [233, 265] width 166 height 79
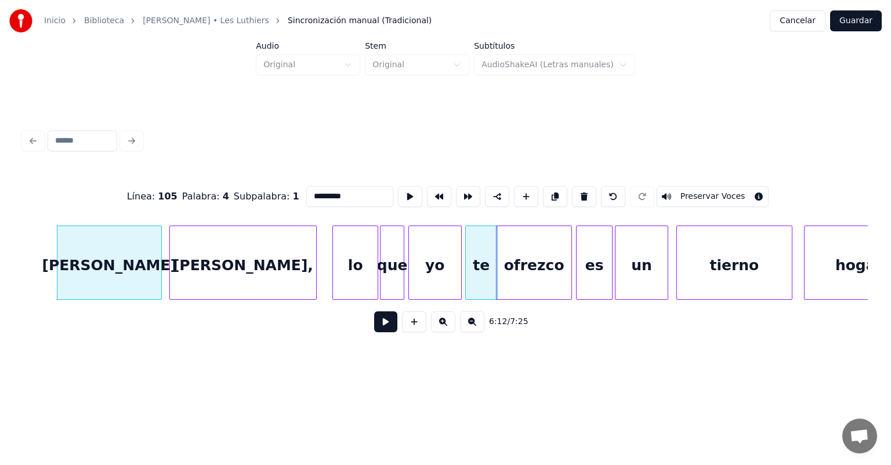
click at [374, 331] on button at bounding box center [385, 321] width 23 height 21
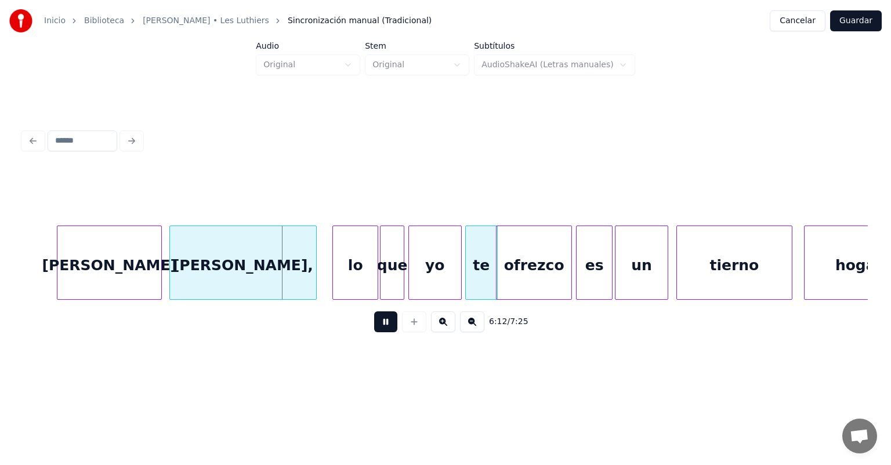
click at [95, 265] on div "[PERSON_NAME]" at bounding box center [109, 265] width 104 height 79
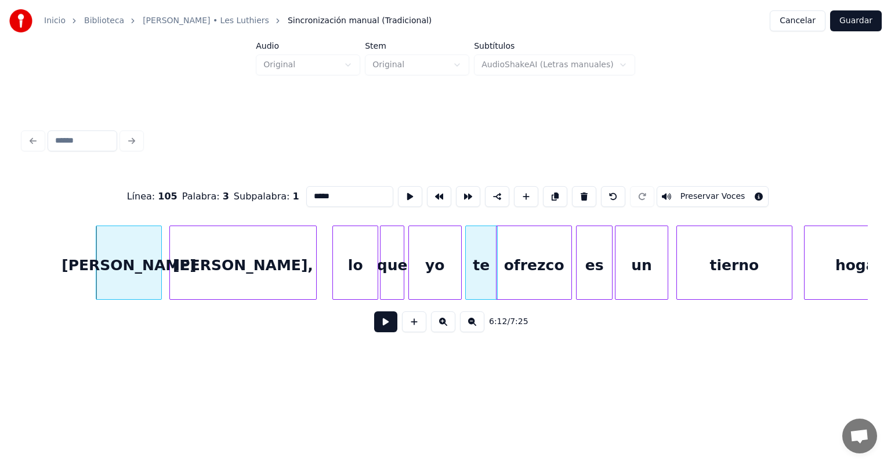
click at [378, 330] on button at bounding box center [385, 321] width 23 height 21
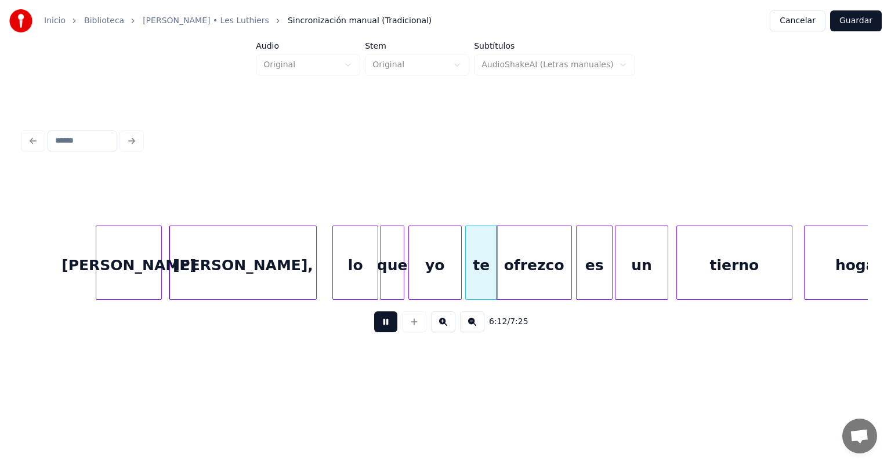
click at [374, 332] on button at bounding box center [385, 321] width 23 height 21
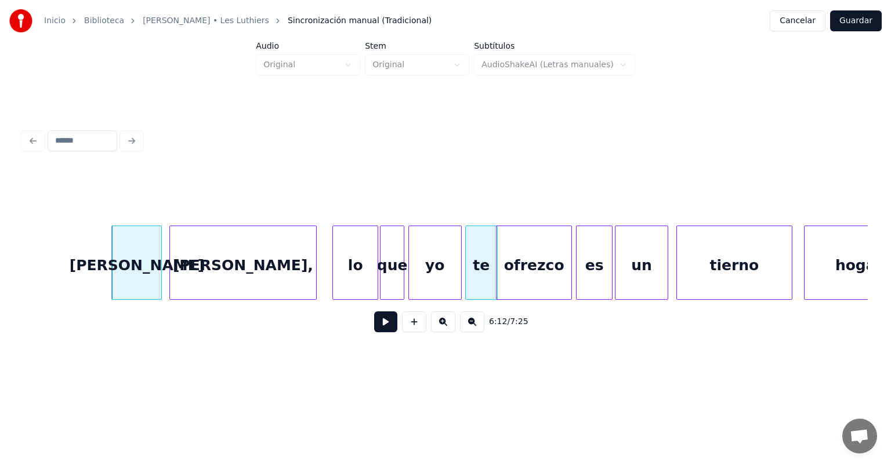
click at [374, 329] on button at bounding box center [385, 321] width 23 height 21
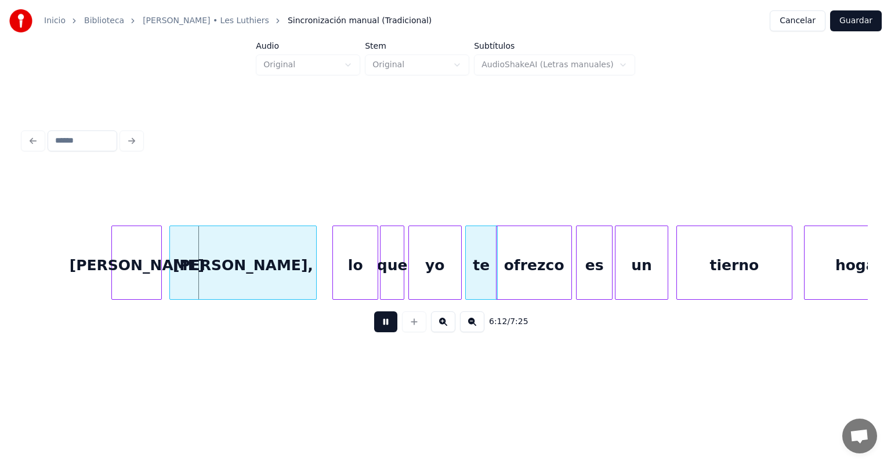
click at [374, 329] on button at bounding box center [385, 321] width 23 height 21
click at [147, 269] on div "[PERSON_NAME]" at bounding box center [136, 265] width 49 height 79
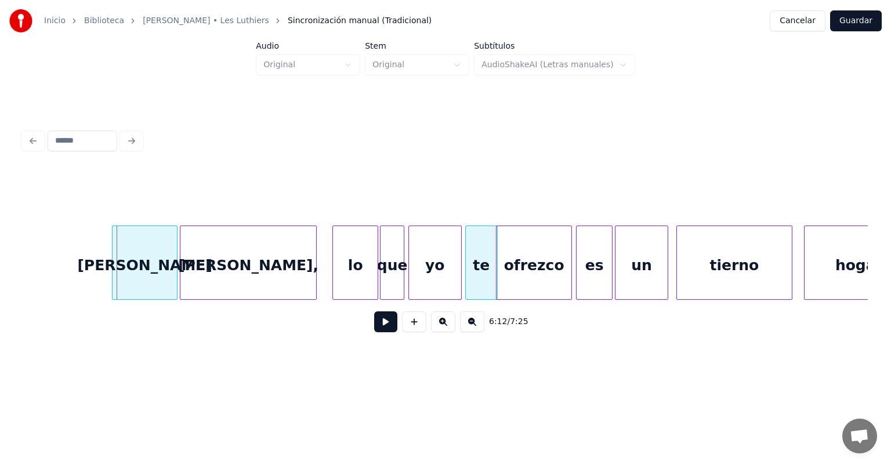
click at [118, 266] on div "[PERSON_NAME]" at bounding box center [145, 265] width 64 height 79
click at [383, 327] on button at bounding box center [385, 321] width 23 height 21
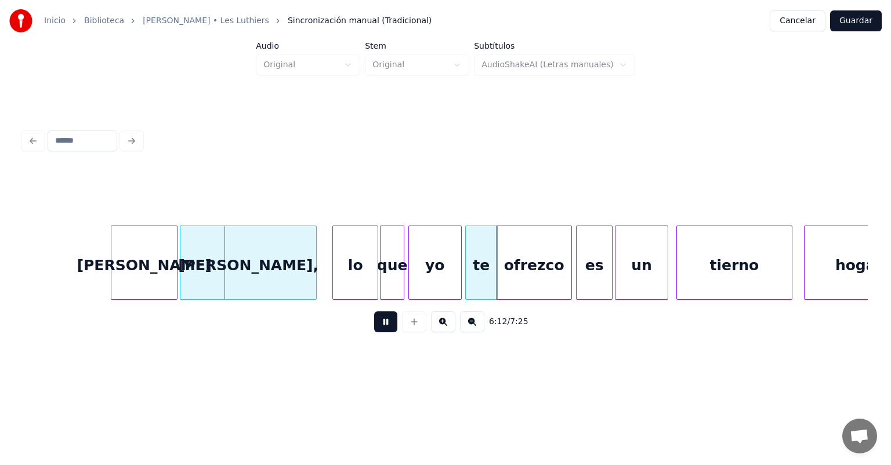
click at [375, 332] on button at bounding box center [385, 321] width 23 height 21
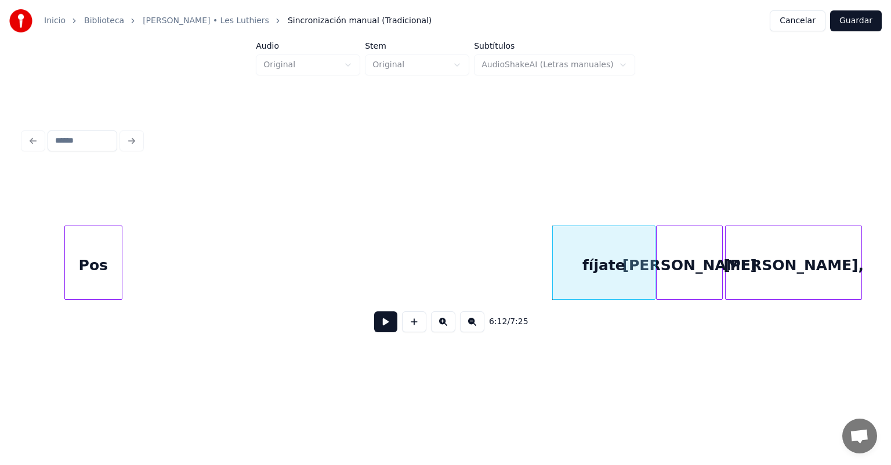
scroll to position [0, 107363]
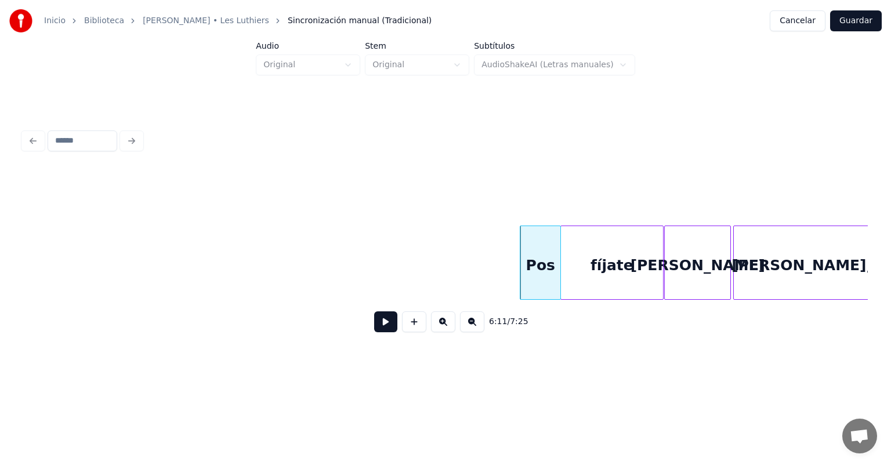
click at [374, 332] on button at bounding box center [385, 321] width 23 height 21
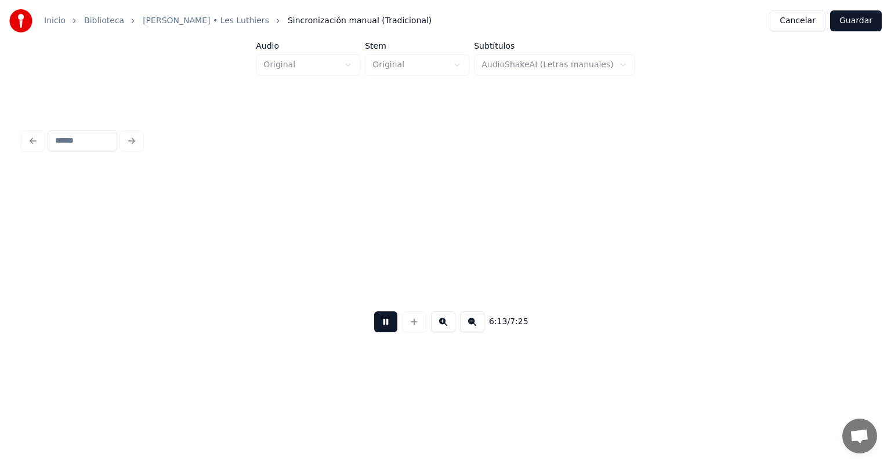
scroll to position [0, 108211]
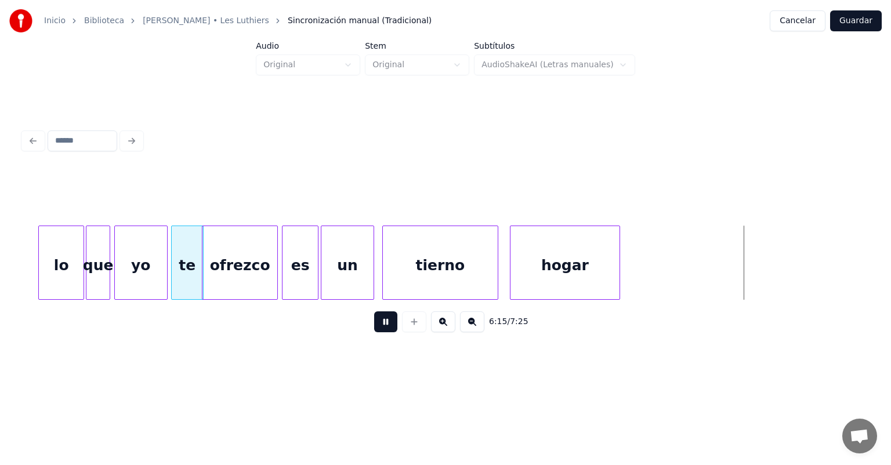
click at [374, 325] on button at bounding box center [385, 321] width 23 height 21
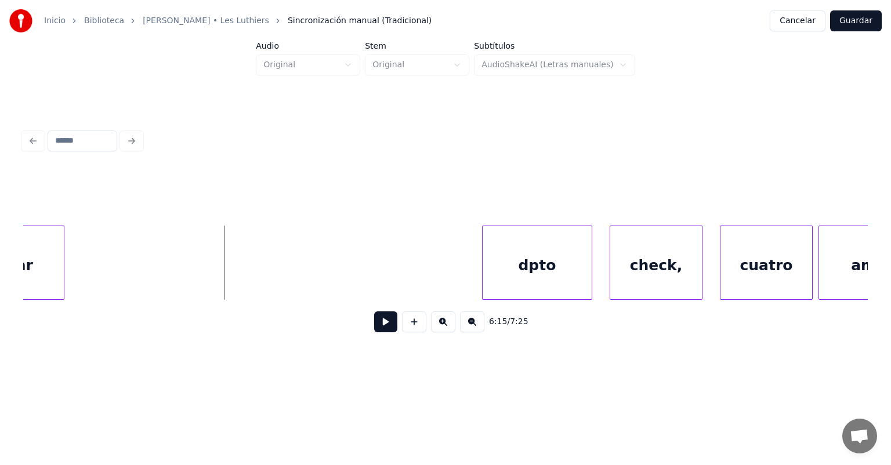
scroll to position [0, 108771]
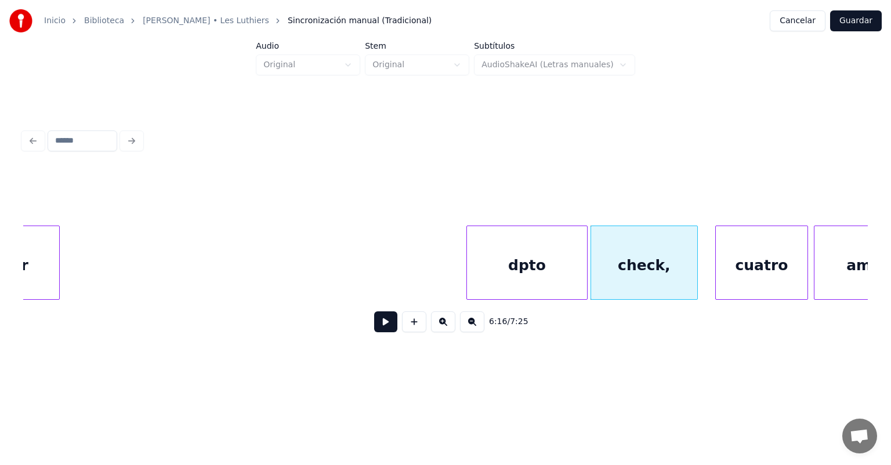
click at [374, 324] on button at bounding box center [385, 321] width 23 height 21
click at [374, 326] on button at bounding box center [385, 321] width 23 height 21
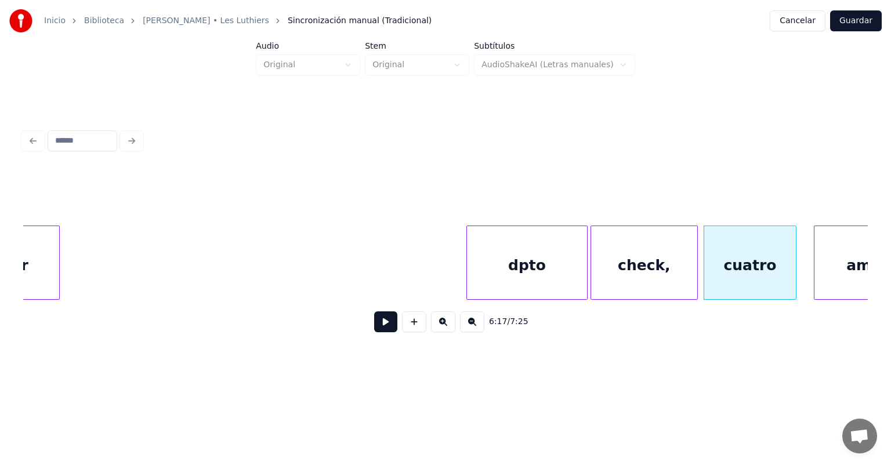
click at [782, 269] on div "cuatro" at bounding box center [750, 265] width 92 height 79
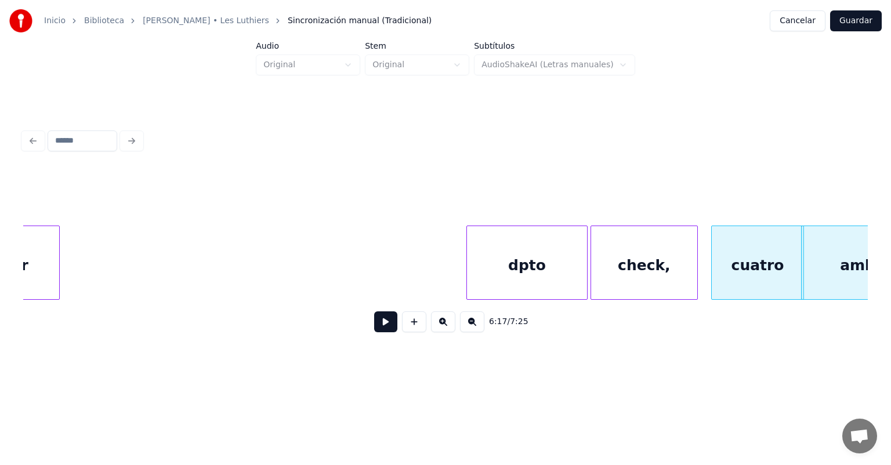
click at [374, 319] on button at bounding box center [385, 321] width 23 height 21
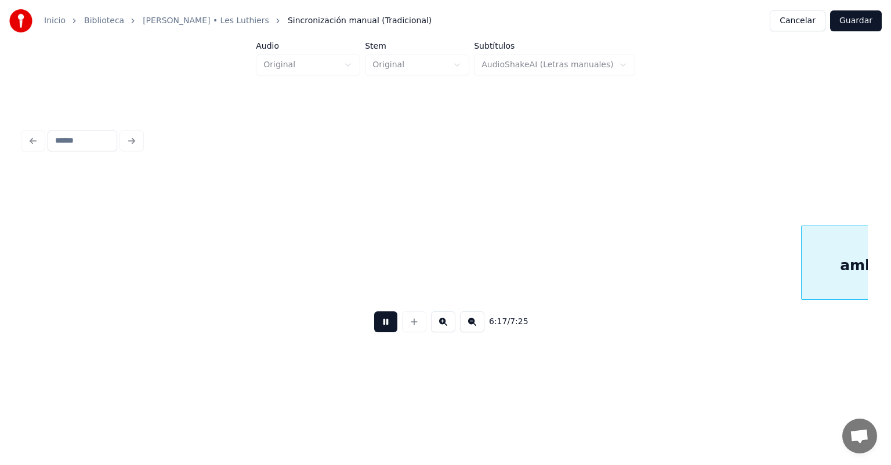
scroll to position [0, 109618]
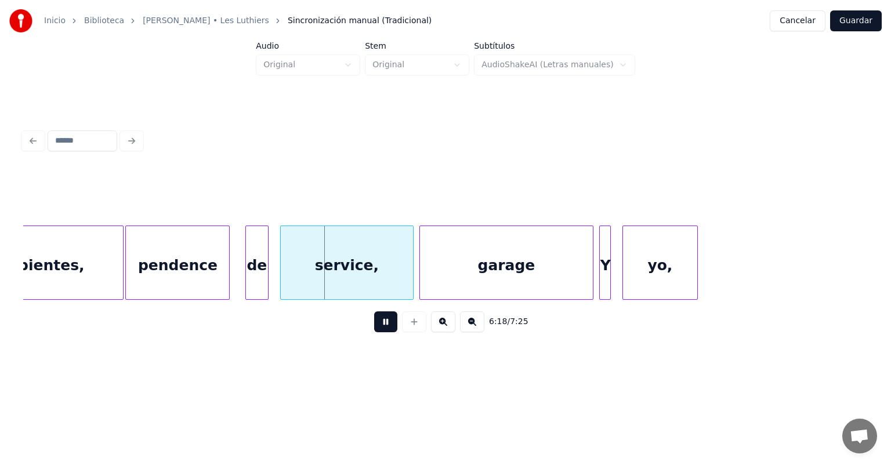
click at [137, 282] on div "pendence" at bounding box center [177, 265] width 103 height 79
click at [282, 282] on div "service," at bounding box center [344, 265] width 137 height 79
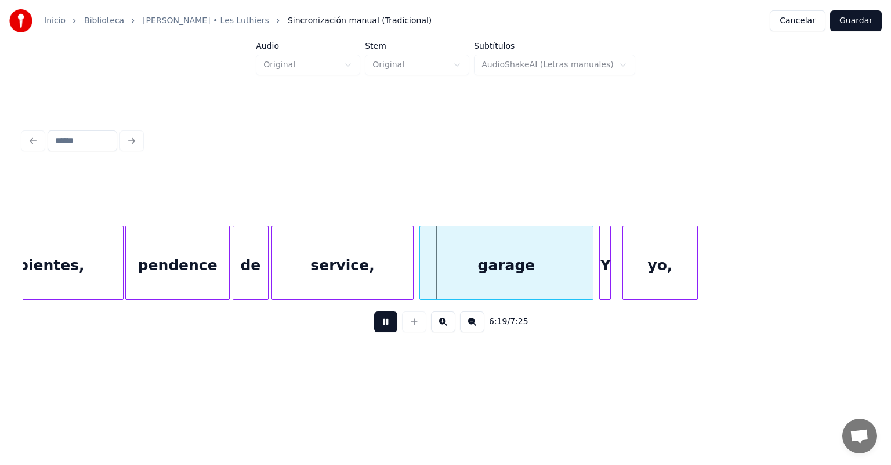
click at [420, 277] on div "garage" at bounding box center [506, 265] width 173 height 79
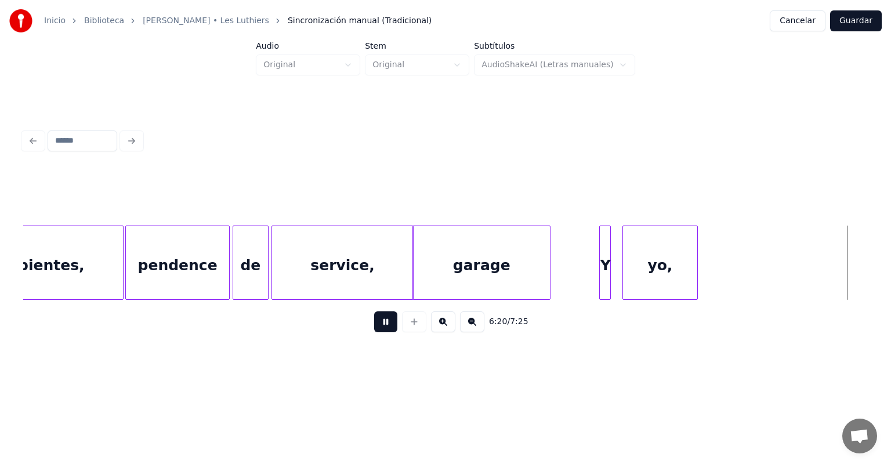
scroll to position [0, 110007]
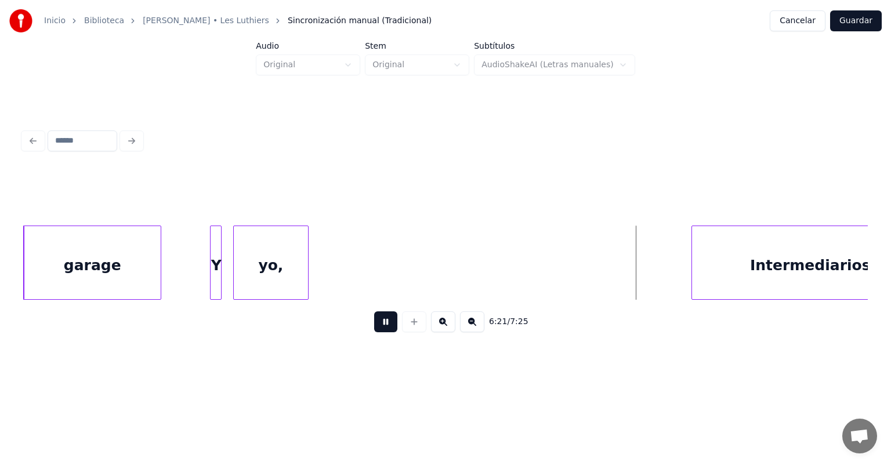
click at [380, 322] on button at bounding box center [385, 321] width 23 height 21
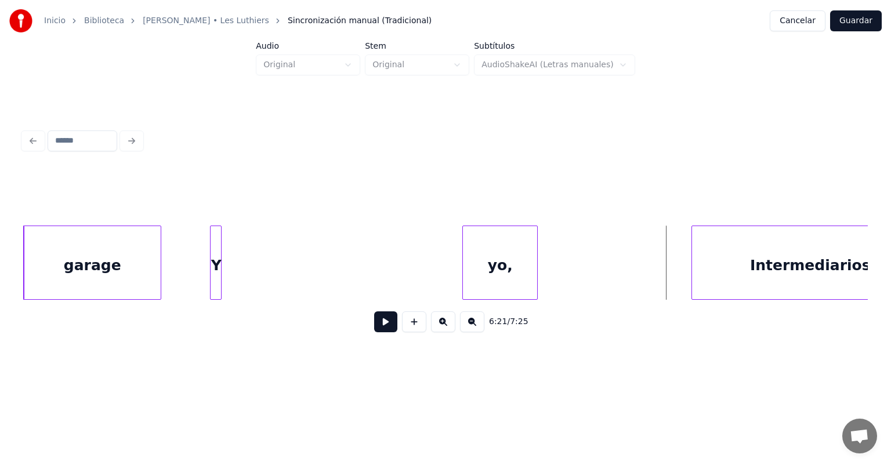
click at [498, 247] on div "yo," at bounding box center [500, 265] width 74 height 79
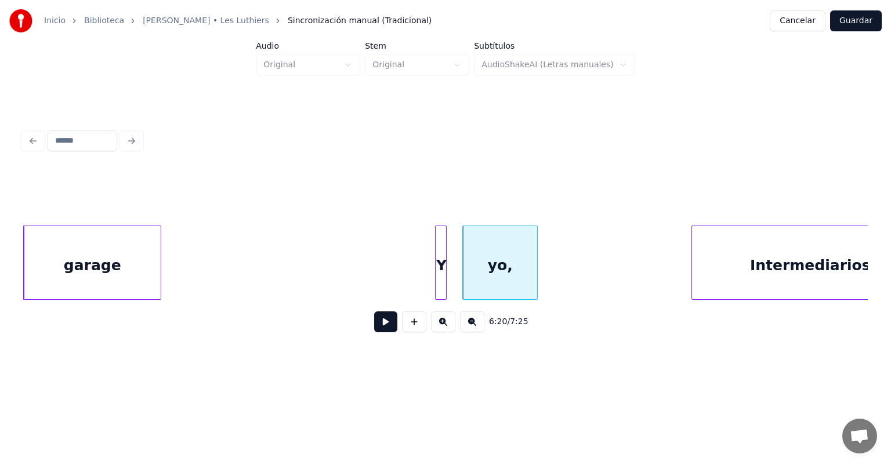
click at [441, 268] on div "Y" at bounding box center [442, 265] width 12 height 79
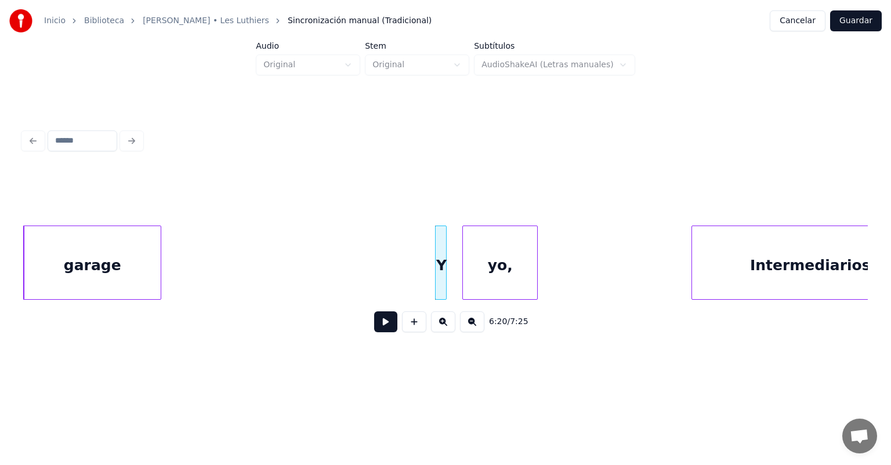
click at [140, 266] on div "garage" at bounding box center [92, 265] width 137 height 79
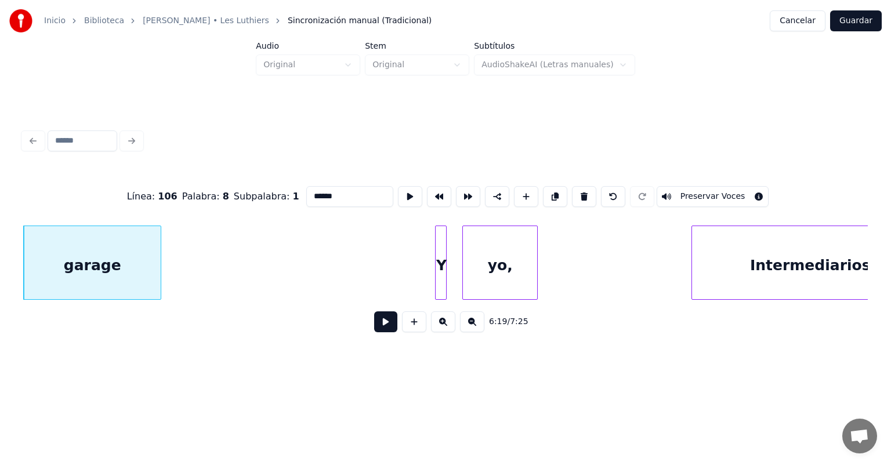
click at [374, 329] on button at bounding box center [385, 321] width 23 height 21
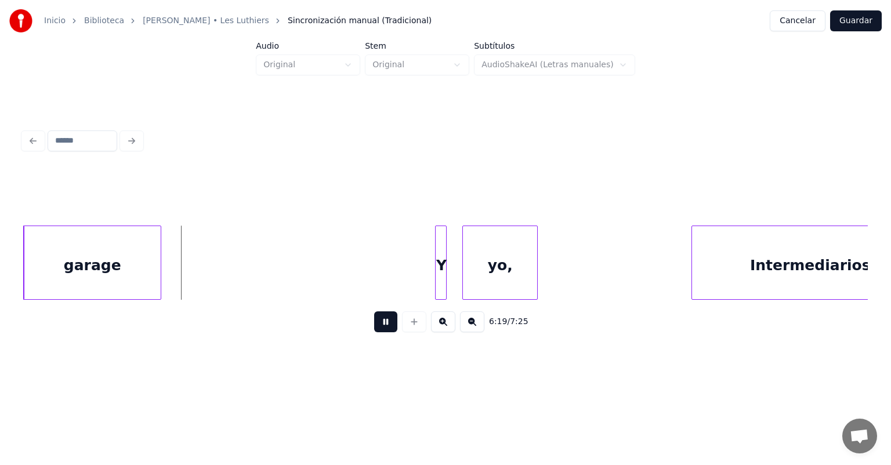
click at [374, 329] on button at bounding box center [385, 321] width 23 height 21
click at [278, 263] on div at bounding box center [276, 262] width 3 height 73
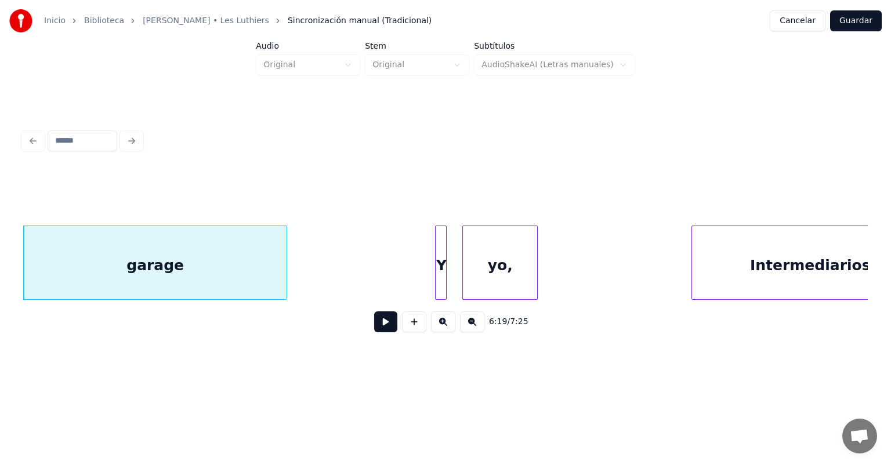
click at [237, 251] on div "garage" at bounding box center [155, 265] width 263 height 79
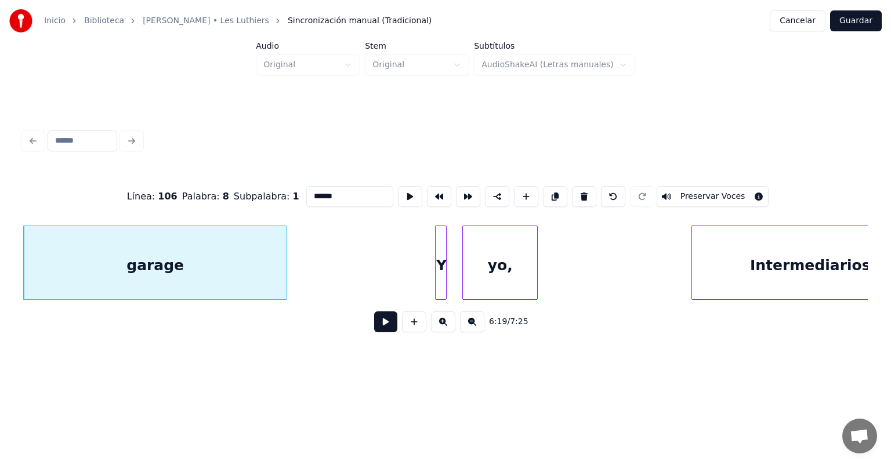
click at [326, 196] on input "******" at bounding box center [349, 196] width 87 height 21
type input "**********"
click at [374, 325] on button at bounding box center [385, 321] width 23 height 21
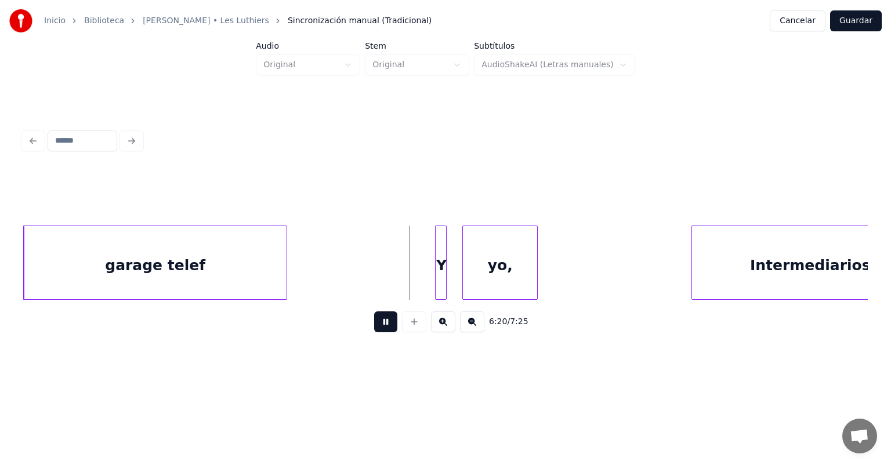
click at [374, 325] on button at bounding box center [385, 321] width 23 height 21
click at [419, 285] on div at bounding box center [420, 262] width 3 height 73
click at [374, 331] on button at bounding box center [385, 321] width 23 height 21
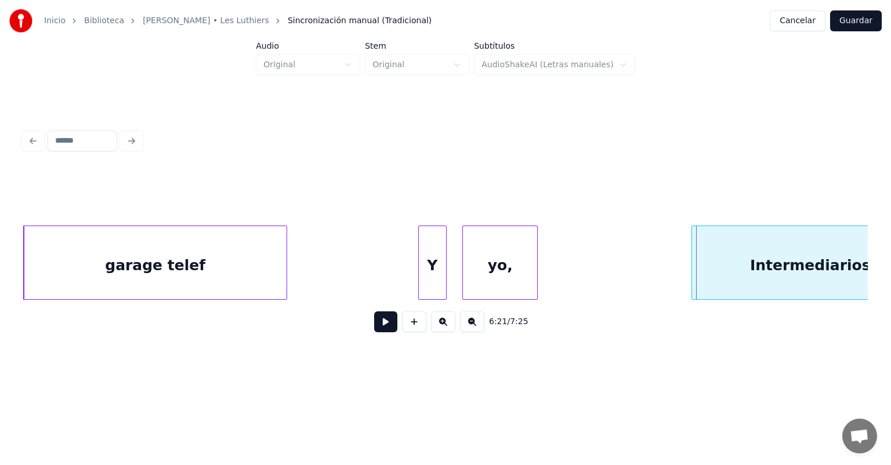
click at [433, 269] on div "Y" at bounding box center [432, 265] width 27 height 79
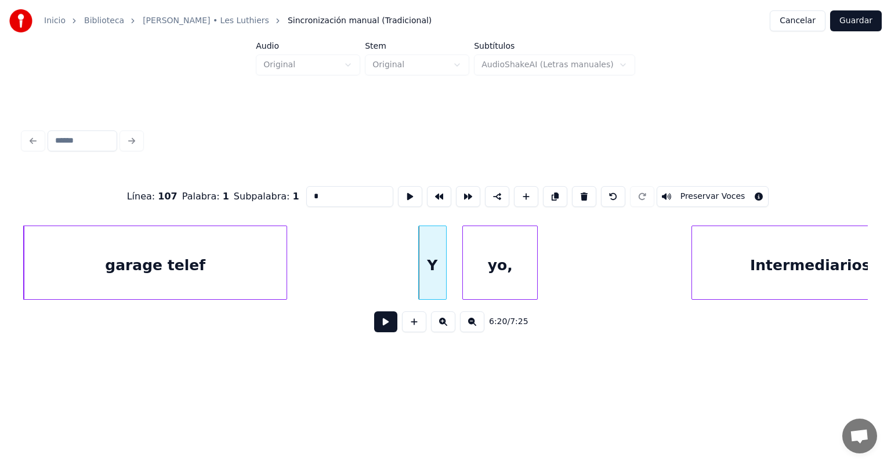
click at [385, 328] on button at bounding box center [385, 321] width 23 height 21
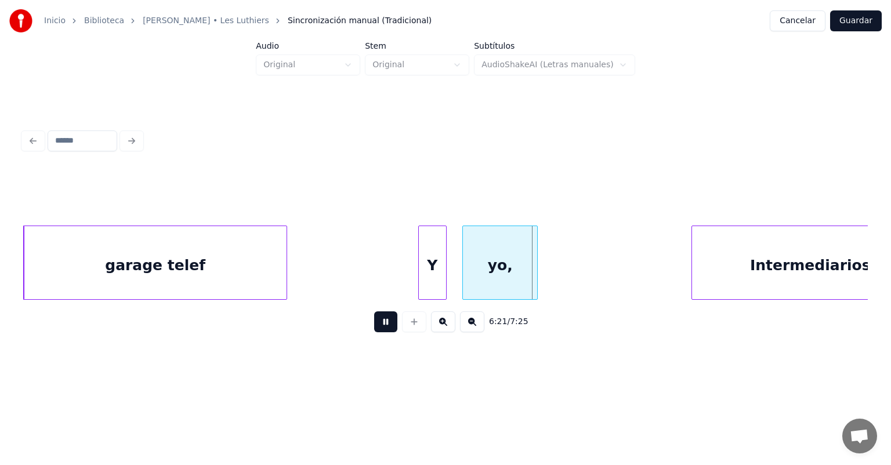
click at [385, 328] on button at bounding box center [385, 321] width 23 height 21
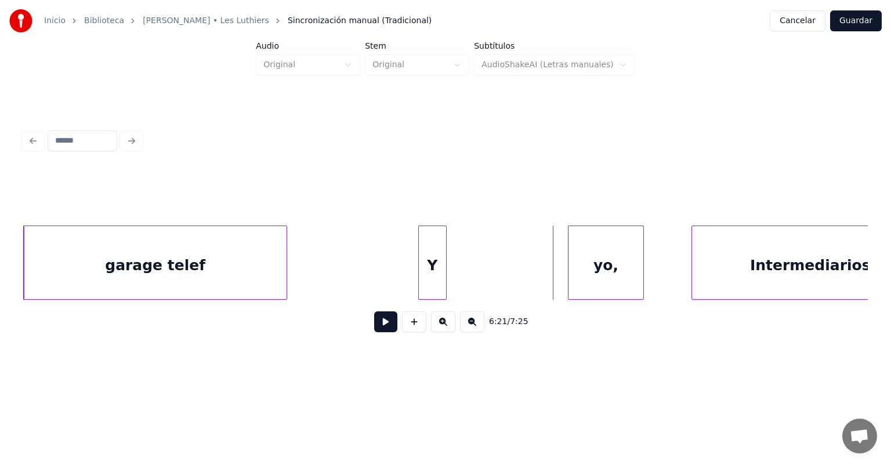
click at [597, 261] on div "yo," at bounding box center [605, 265] width 74 height 79
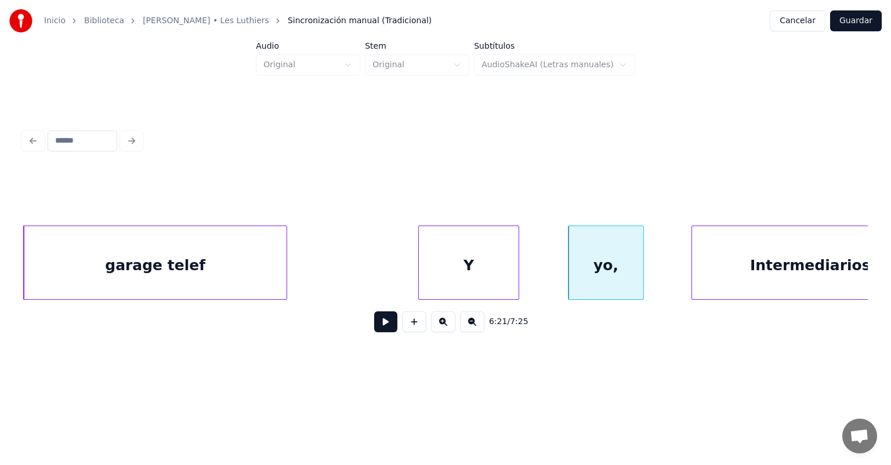
click at [517, 269] on div at bounding box center [516, 262] width 3 height 73
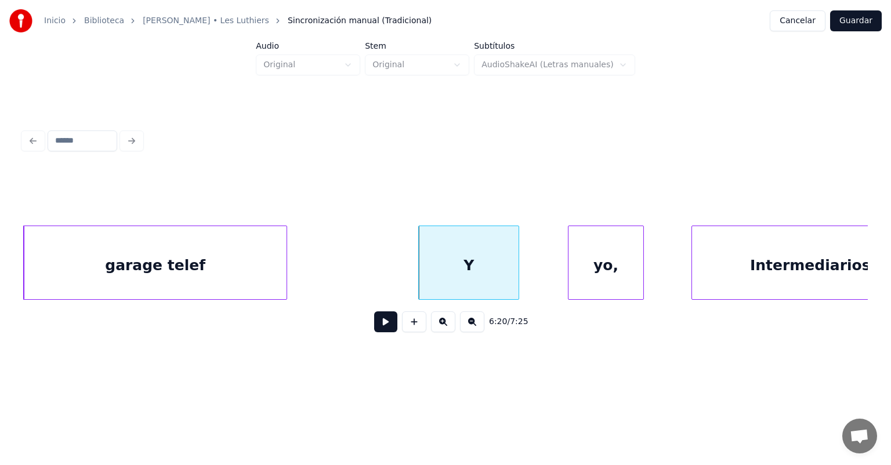
click at [449, 235] on div "Y" at bounding box center [469, 265] width 100 height 79
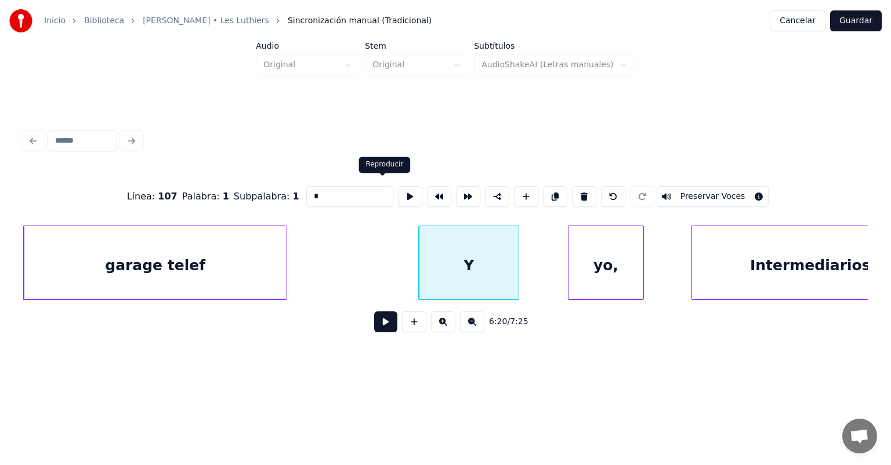
click at [352, 191] on input "*" at bounding box center [349, 196] width 87 height 21
type input "*******"
click at [374, 321] on button at bounding box center [385, 321] width 23 height 21
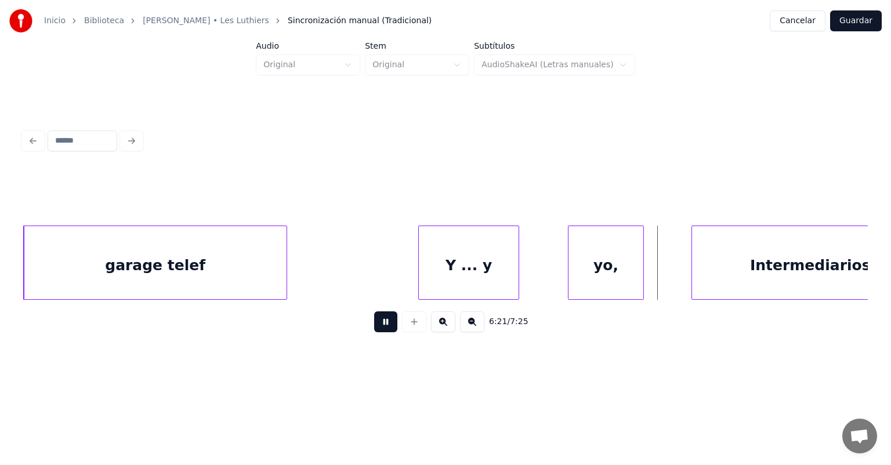
click at [570, 270] on div "yo," at bounding box center [605, 265] width 74 height 79
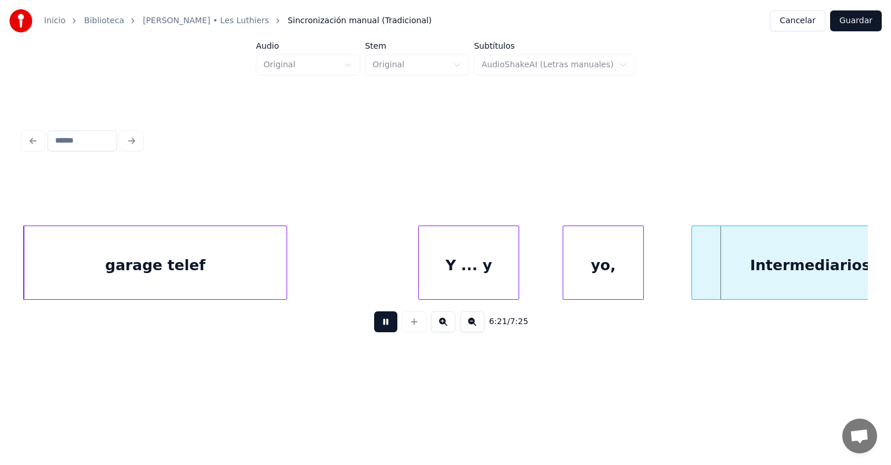
click at [582, 262] on div "yo," at bounding box center [602, 265] width 79 height 79
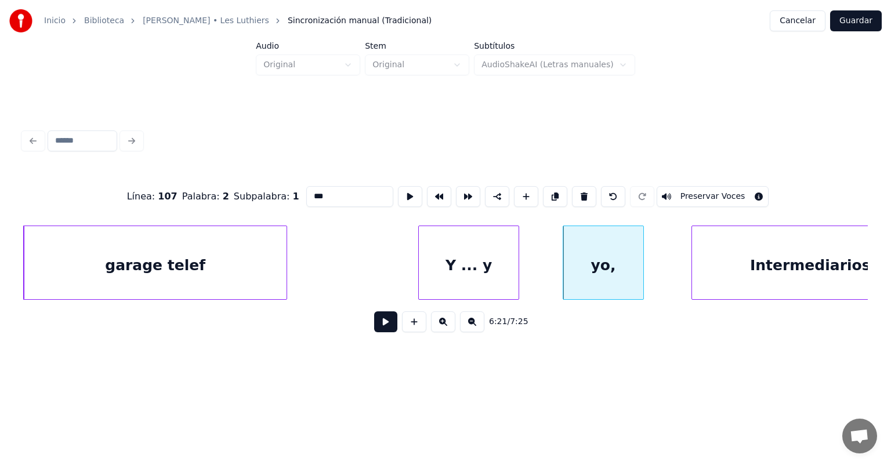
click at [306, 189] on input "***" at bounding box center [349, 196] width 87 height 21
type input "*****"
click at [376, 330] on button at bounding box center [385, 321] width 23 height 21
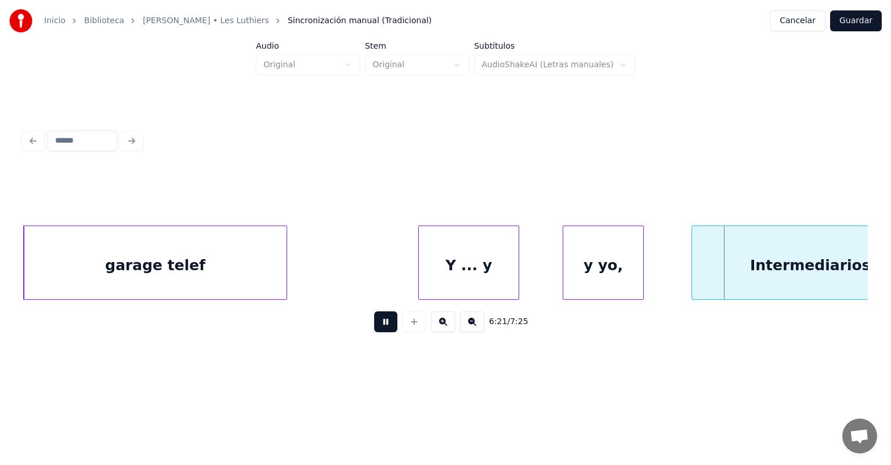
click at [376, 330] on button at bounding box center [385, 321] width 23 height 21
click at [674, 281] on div at bounding box center [675, 262] width 3 height 73
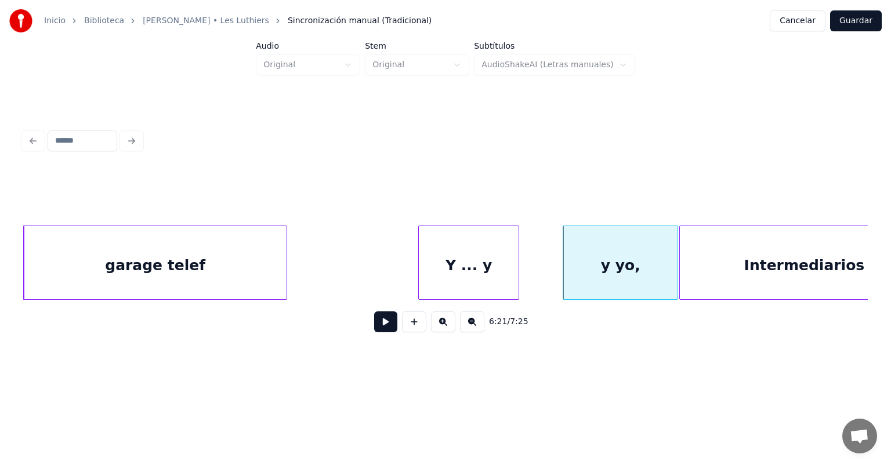
click at [680, 282] on div at bounding box center [681, 262] width 3 height 73
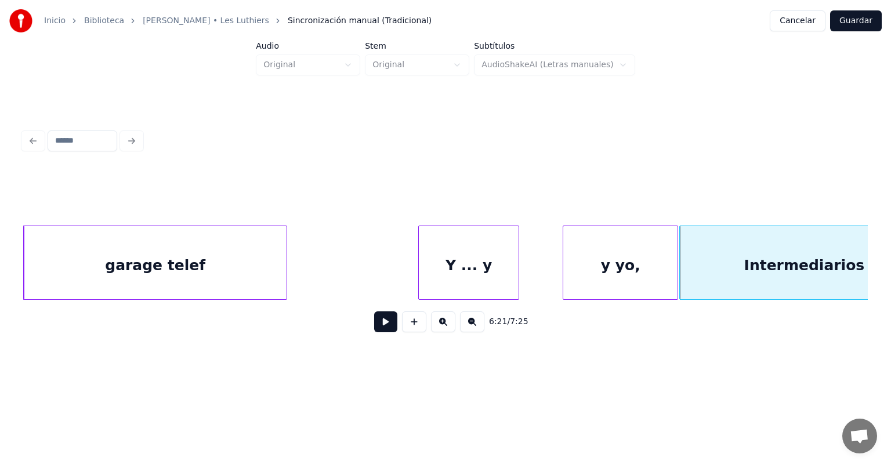
click at [374, 318] on button at bounding box center [385, 321] width 23 height 21
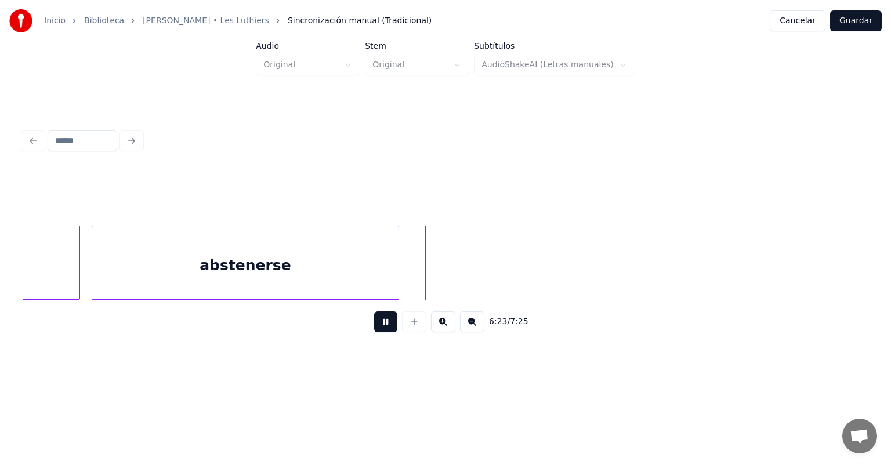
click at [93, 277] on div "abstenerse" at bounding box center [245, 265] width 306 height 79
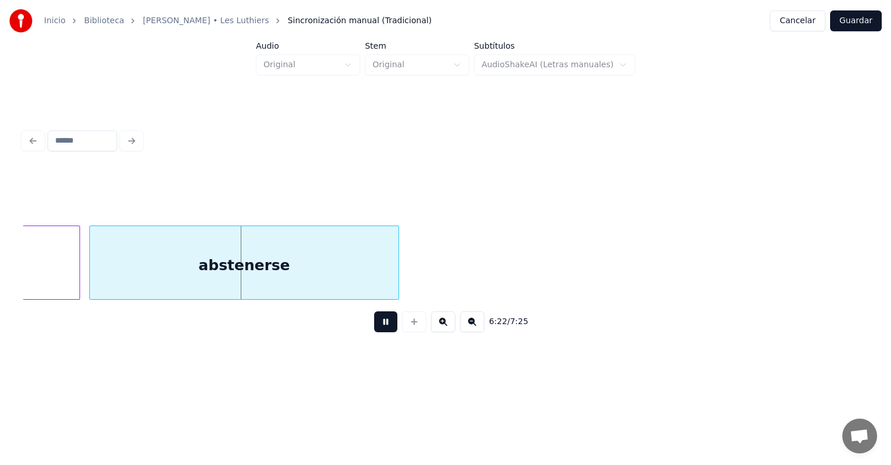
click at [92, 273] on div "abstenerse" at bounding box center [244, 265] width 309 height 79
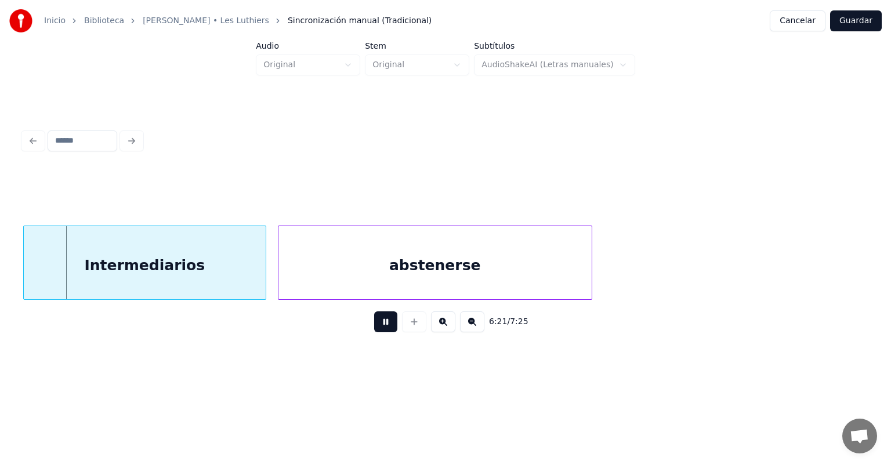
click at [86, 270] on div "Intermediarios" at bounding box center [144, 265] width 241 height 79
click at [151, 280] on div "Intermediarios" at bounding box center [148, 265] width 241 height 79
click at [286, 271] on div "abstenerse" at bounding box center [438, 265] width 318 height 79
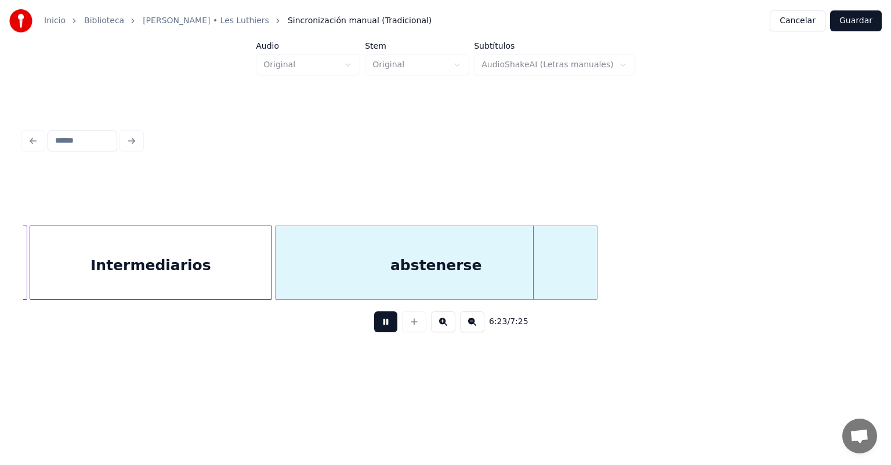
click at [253, 278] on div "Intermediarios" at bounding box center [150, 265] width 241 height 79
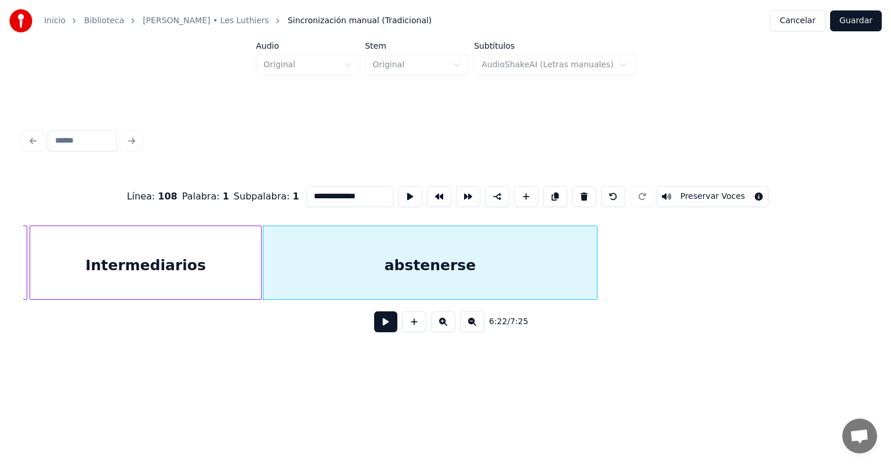
click at [376, 324] on button at bounding box center [385, 321] width 23 height 21
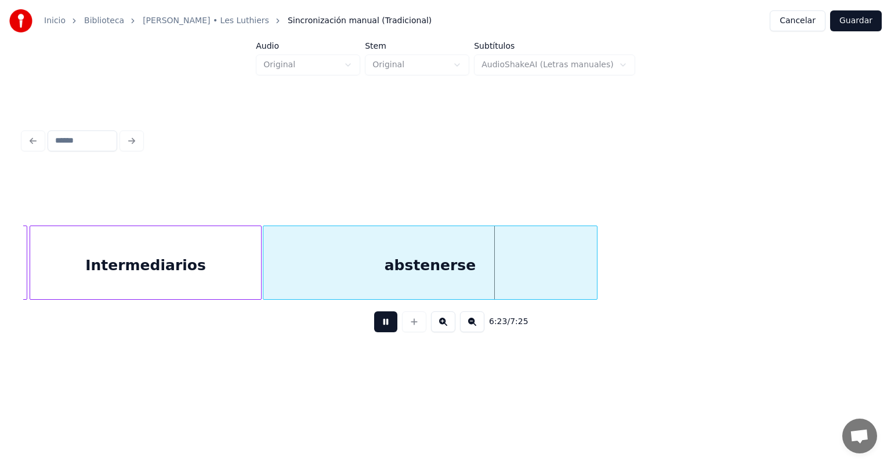
click at [226, 263] on div "Intermediarios" at bounding box center [145, 265] width 231 height 79
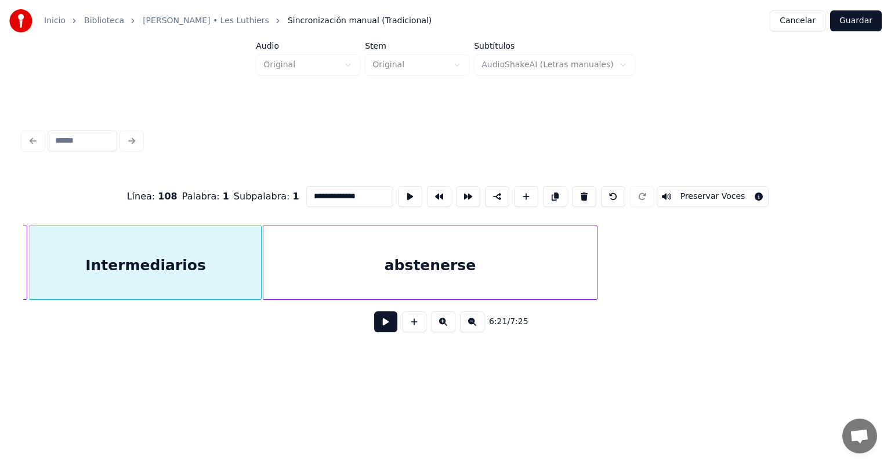
click at [282, 274] on div "abstenerse" at bounding box center [430, 265] width 334 height 79
type input "**********"
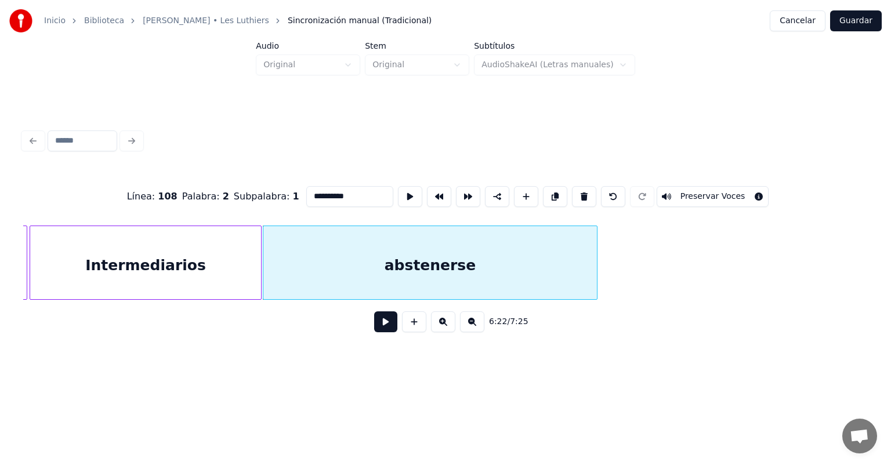
click at [378, 326] on button at bounding box center [385, 321] width 23 height 21
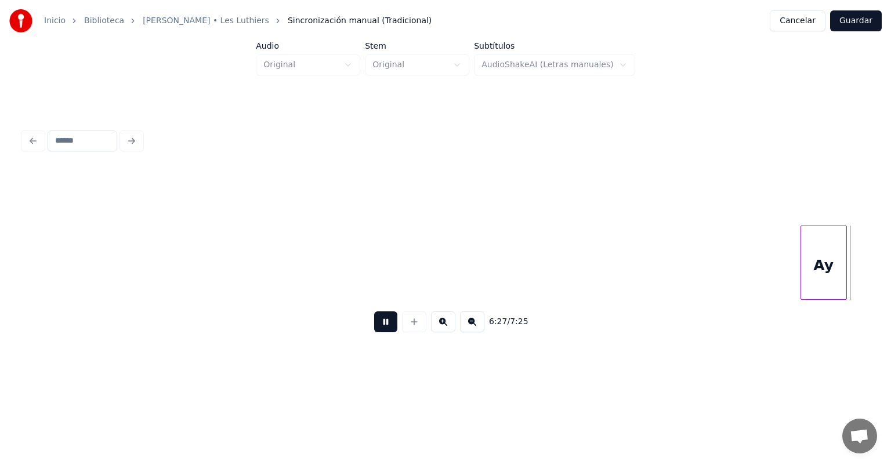
scroll to position [0, 112356]
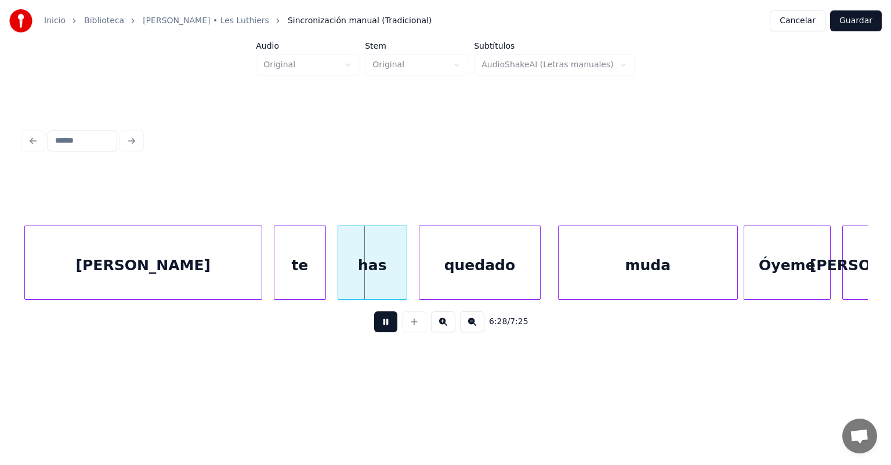
click at [276, 270] on div "te" at bounding box center [299, 265] width 51 height 79
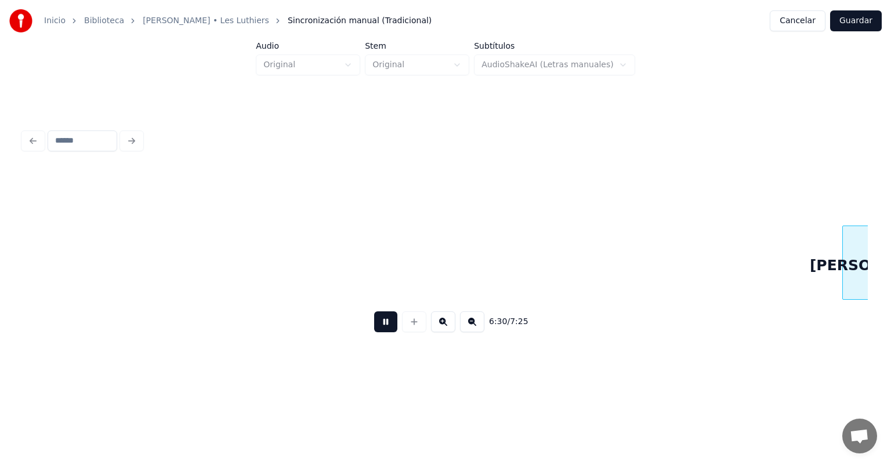
scroll to position [0, 113203]
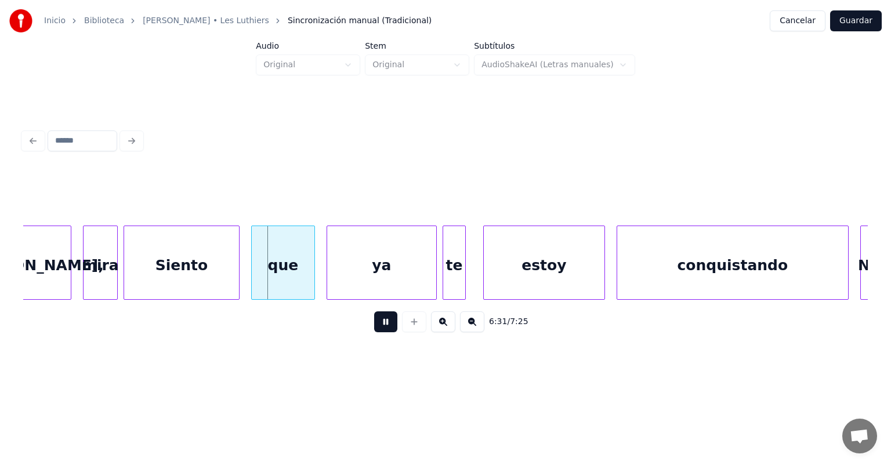
click at [85, 278] on div at bounding box center [85, 262] width 3 height 73
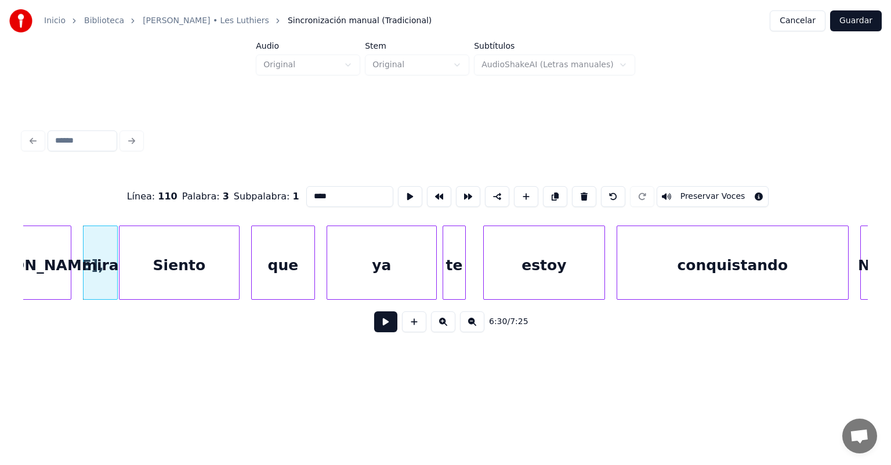
click at [126, 279] on div "Siento" at bounding box center [178, 265] width 119 height 79
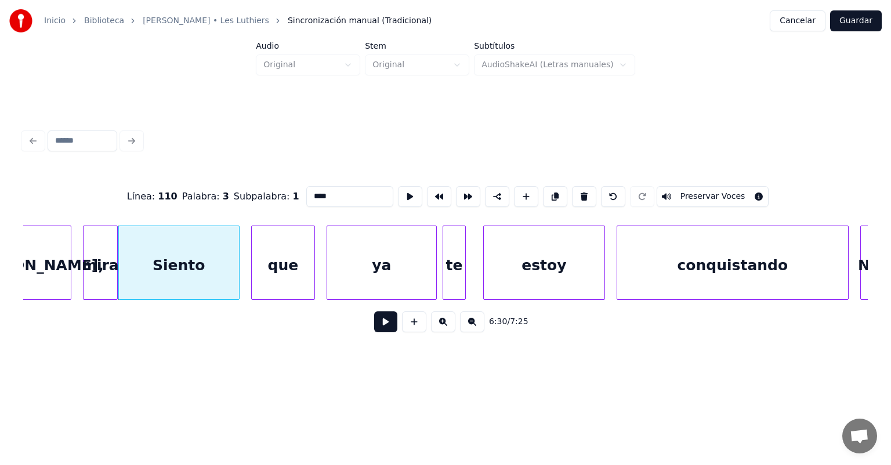
click at [375, 324] on button at bounding box center [385, 321] width 23 height 21
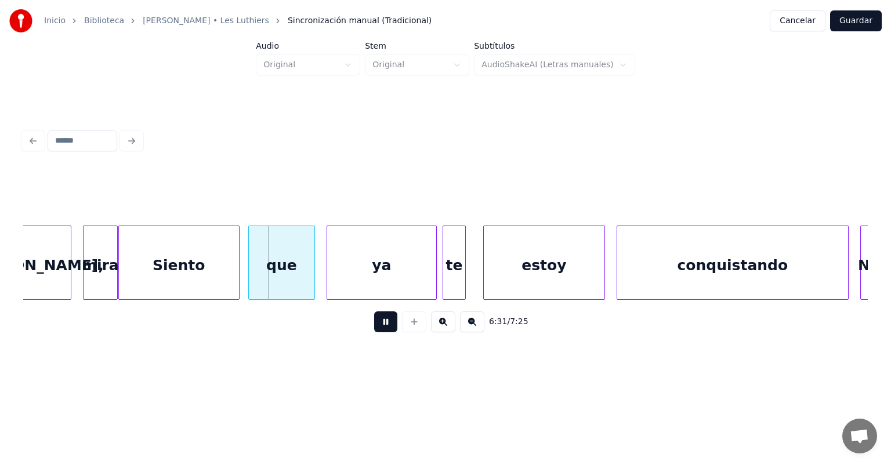
click at [253, 269] on div "que" at bounding box center [282, 265] width 66 height 79
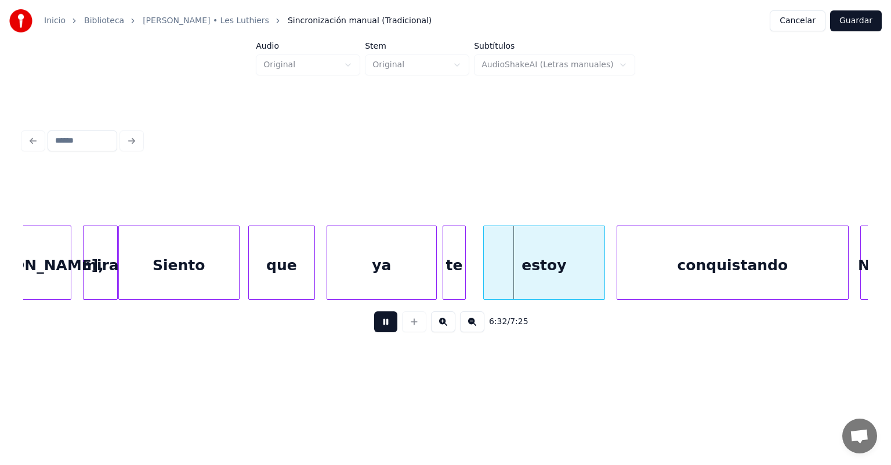
click at [96, 271] on div "mira" at bounding box center [101, 265] width 34 height 79
click at [119, 277] on div "Siento" at bounding box center [175, 265] width 128 height 79
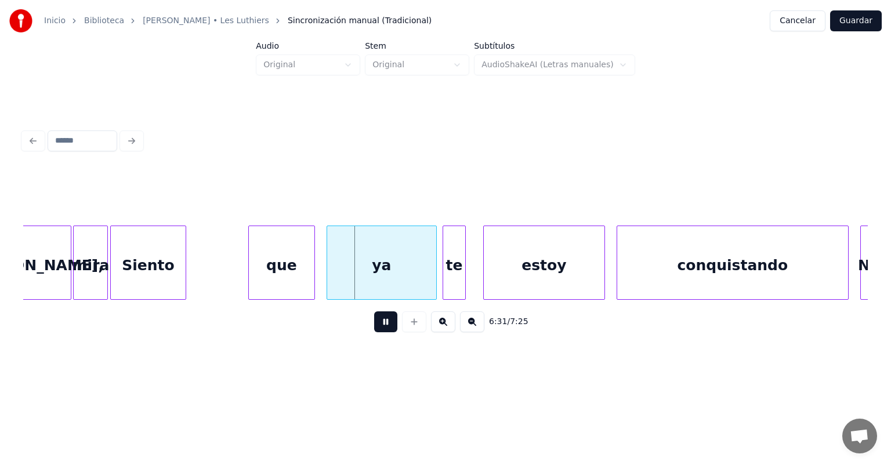
click at [54, 270] on div "[PERSON_NAME]," at bounding box center [34, 265] width 74 height 79
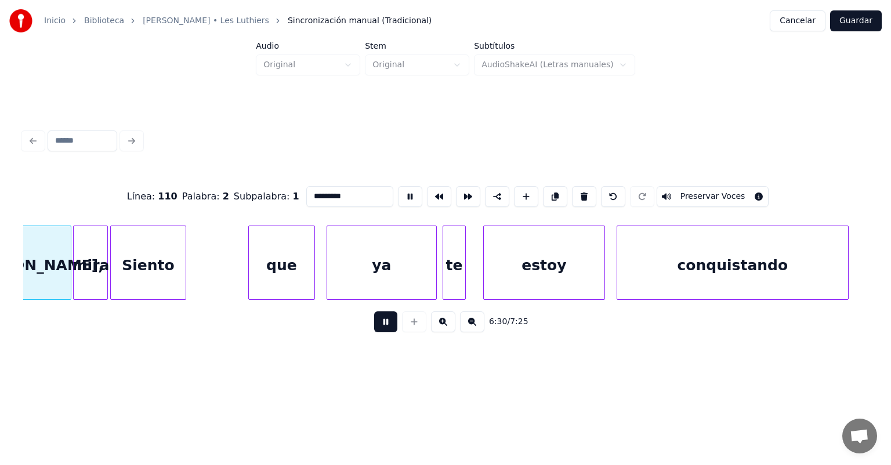
scroll to position [0, 113175]
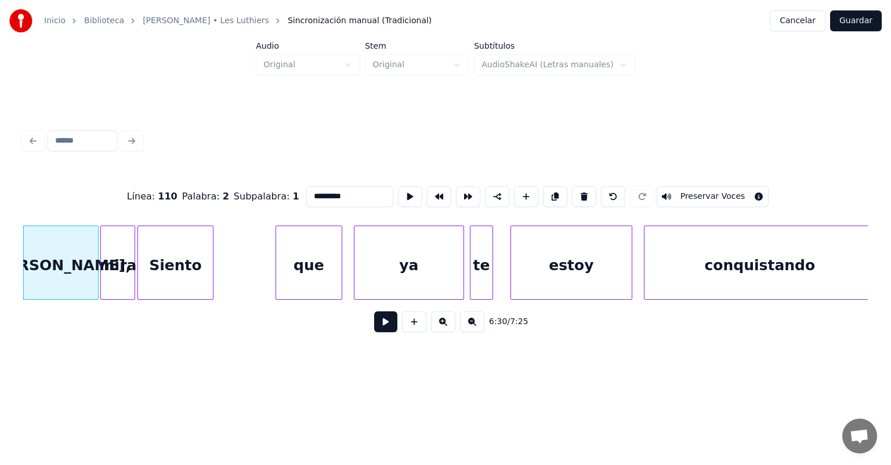
click at [374, 332] on button at bounding box center [385, 321] width 23 height 21
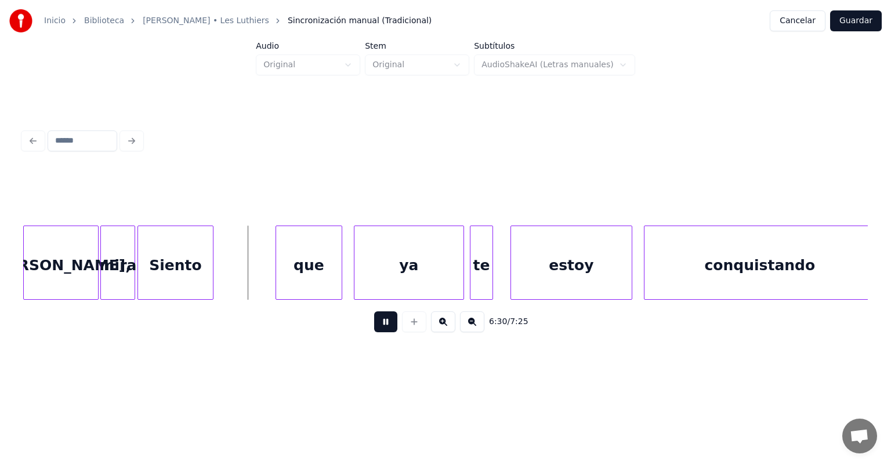
click at [115, 273] on div "mira" at bounding box center [118, 265] width 34 height 79
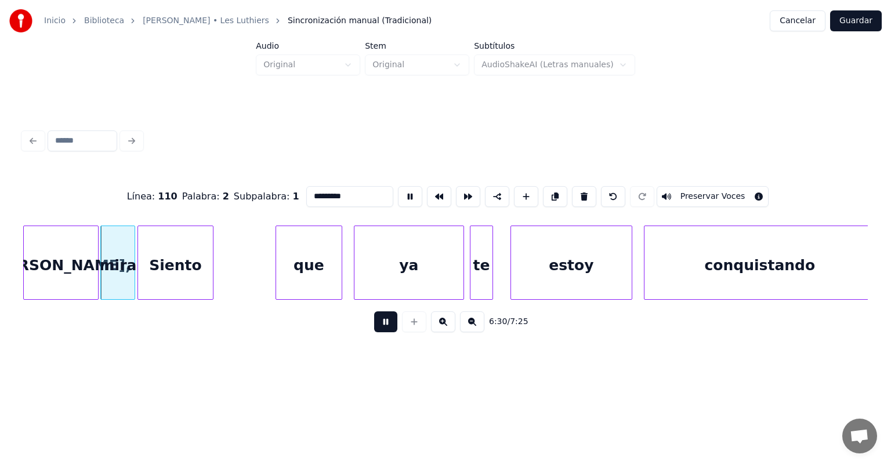
type input "****"
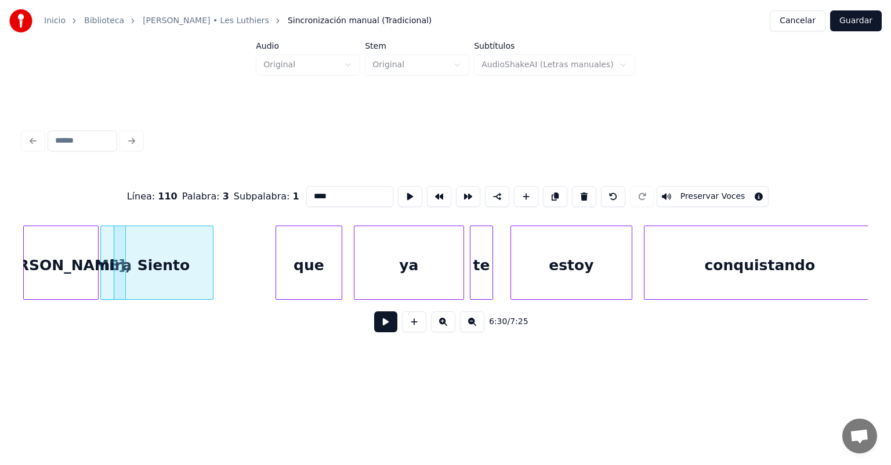
click at [374, 329] on button at bounding box center [385, 321] width 23 height 21
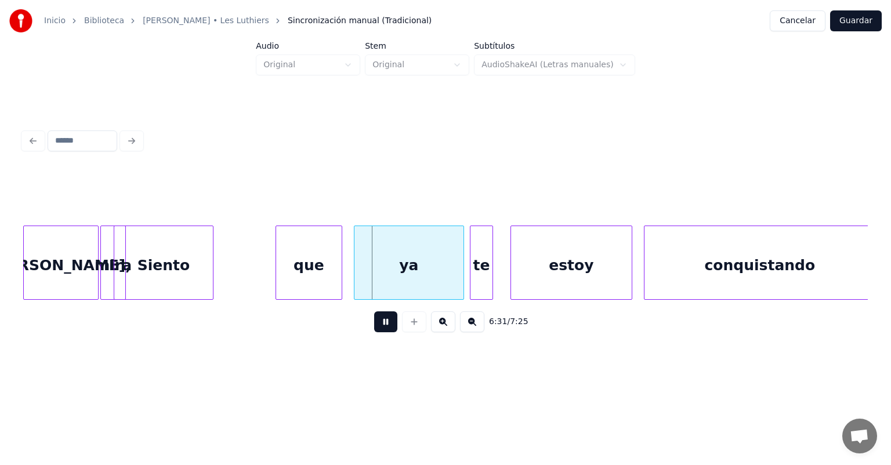
click at [171, 264] on div "Siento" at bounding box center [163, 265] width 99 height 79
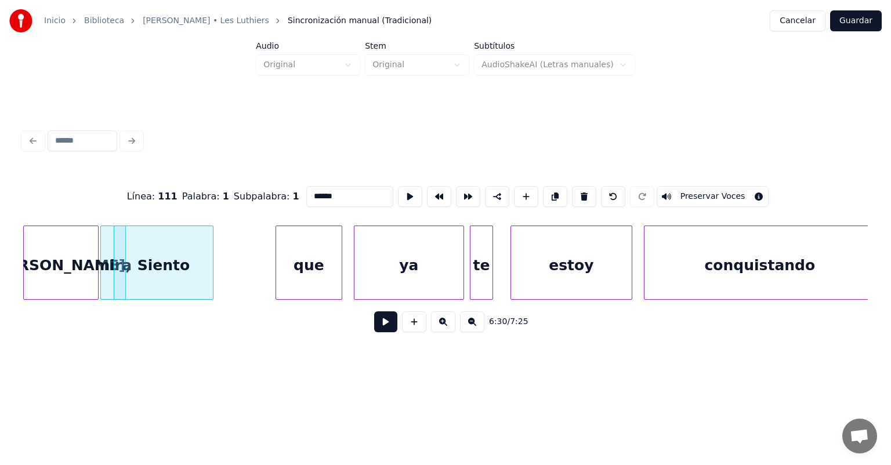
click at [156, 266] on div "Siento" at bounding box center [163, 265] width 99 height 79
click at [51, 262] on div "[PERSON_NAME]," at bounding box center [61, 265] width 74 height 79
type input "*********"
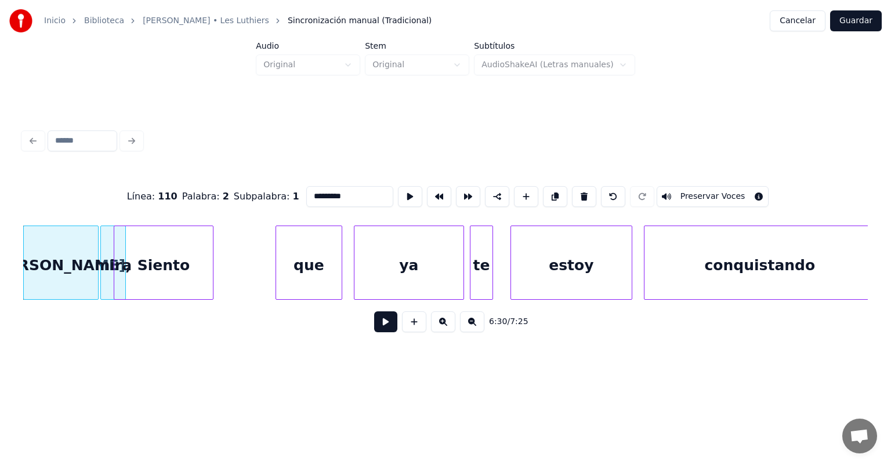
click at [374, 328] on button at bounding box center [385, 321] width 23 height 21
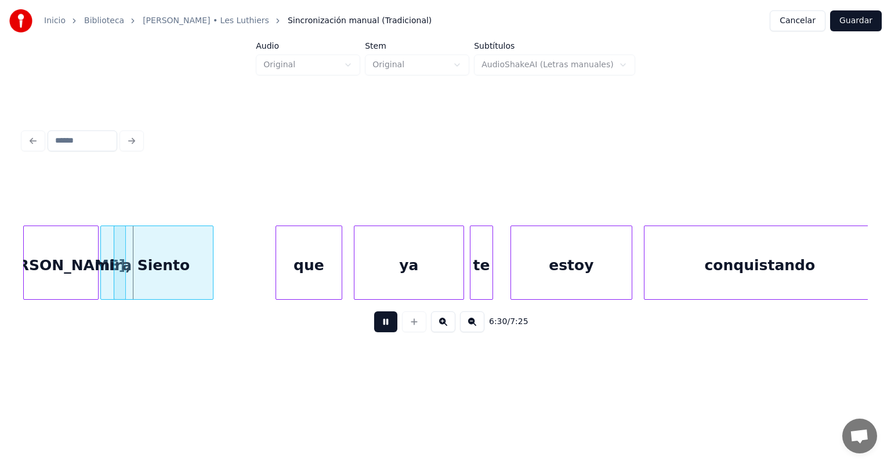
click at [374, 332] on button at bounding box center [385, 321] width 23 height 21
click at [374, 328] on button at bounding box center [385, 321] width 23 height 21
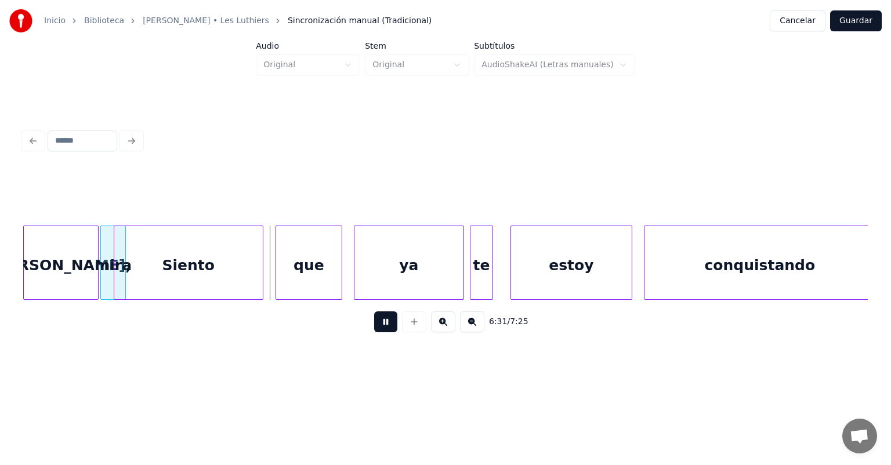
click at [277, 275] on div at bounding box center [277, 262] width 3 height 73
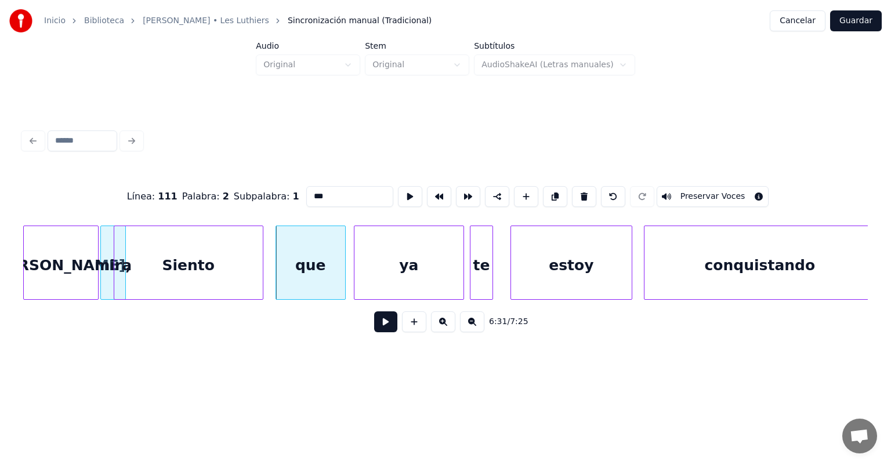
click at [339, 280] on div "que" at bounding box center [310, 265] width 69 height 79
click at [357, 278] on div "ya" at bounding box center [408, 265] width 109 height 79
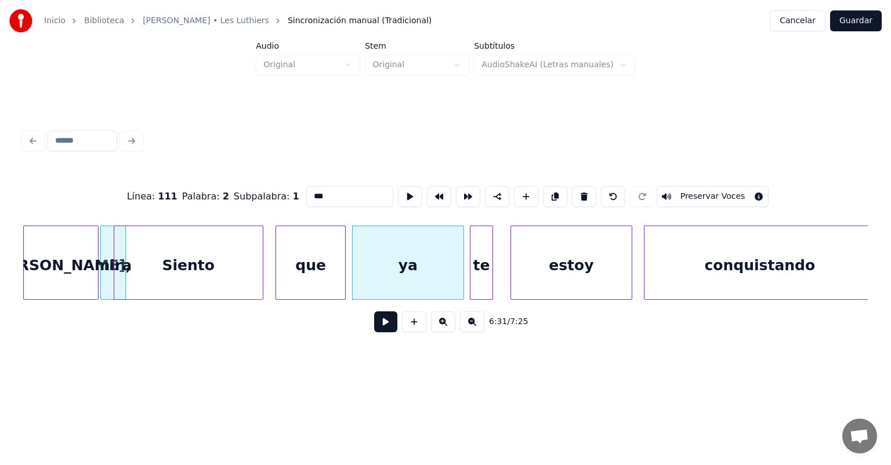
click at [374, 332] on button at bounding box center [385, 321] width 23 height 21
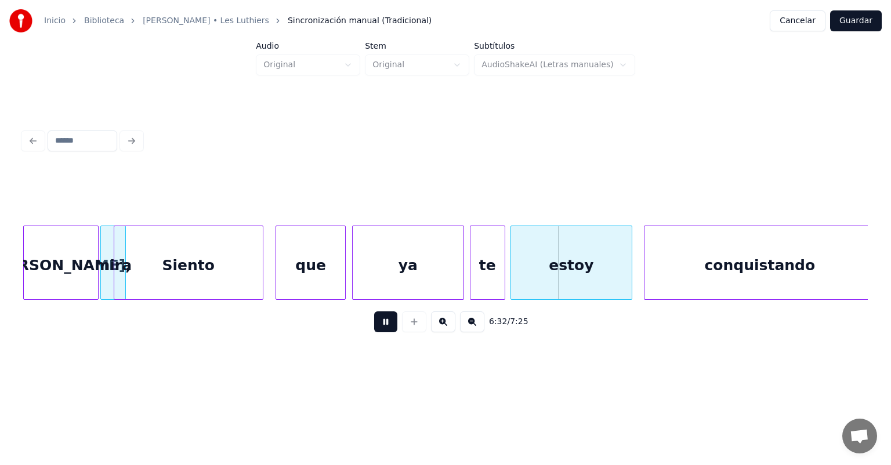
click at [502, 276] on div "te" at bounding box center [487, 265] width 34 height 79
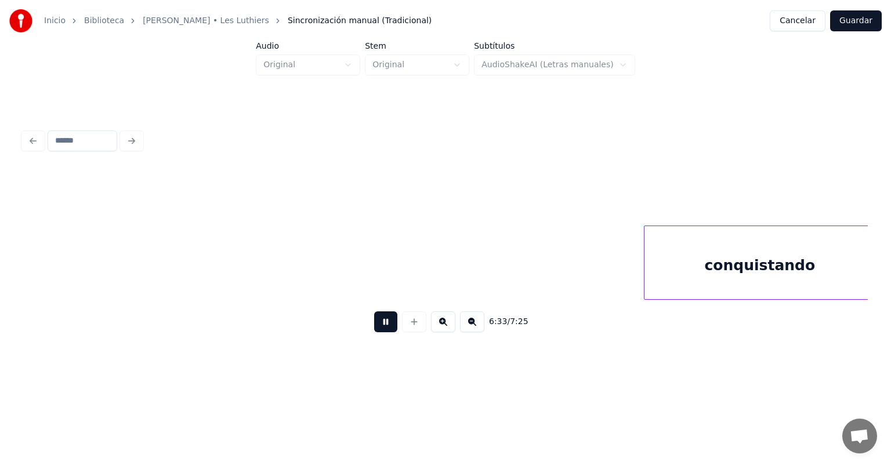
scroll to position [0, 114024]
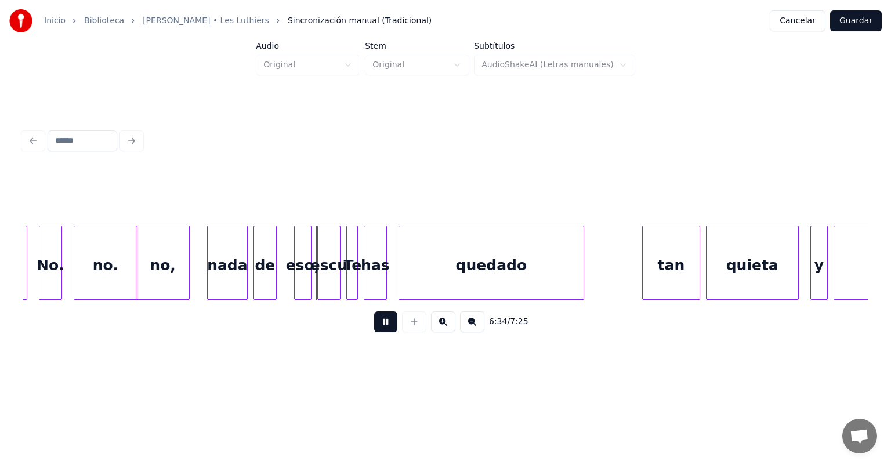
click at [121, 273] on div "no." at bounding box center [105, 265] width 63 height 79
click at [107, 272] on div "no." at bounding box center [102, 265] width 63 height 79
click at [284, 281] on div "eso," at bounding box center [296, 265] width 28 height 79
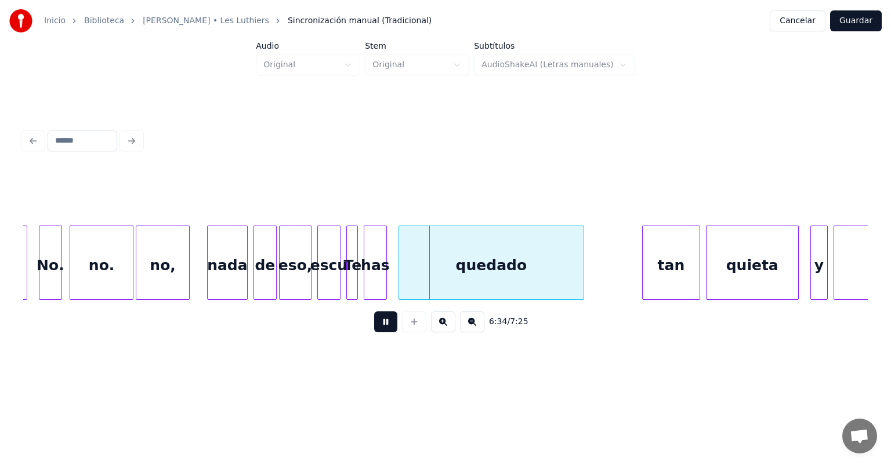
click at [327, 283] on div "escu" at bounding box center [329, 265] width 22 height 79
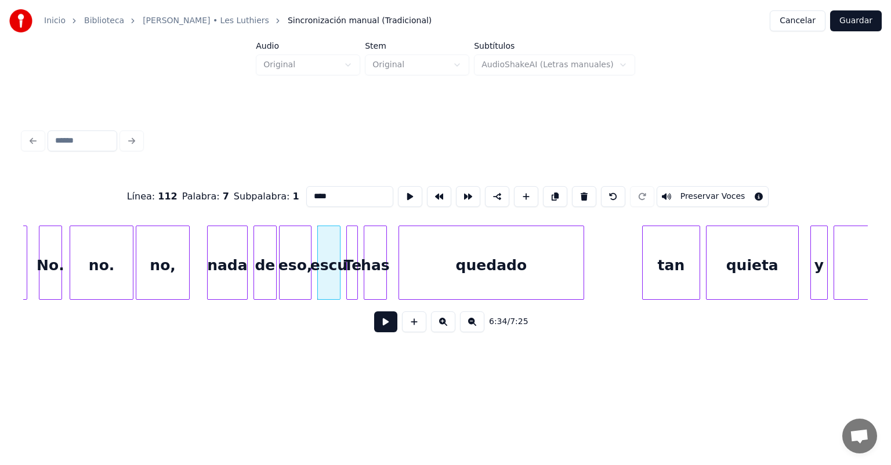
click at [353, 283] on div "Te" at bounding box center [353, 265] width 12 height 79
type input "**"
click at [379, 332] on button at bounding box center [385, 321] width 23 height 21
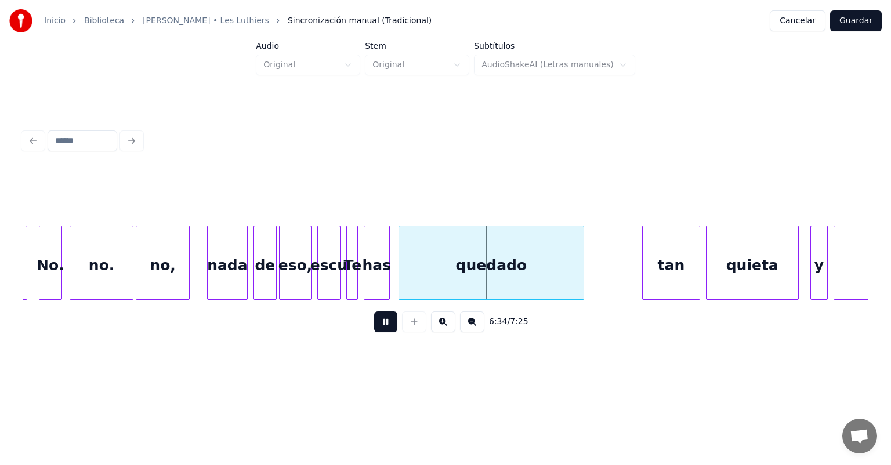
click at [384, 278] on div "has" at bounding box center [376, 265] width 25 height 79
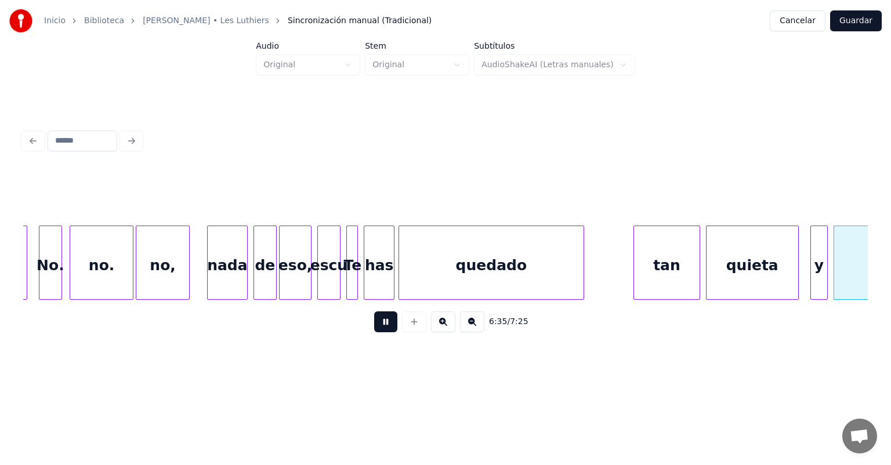
scroll to position [0, 114873]
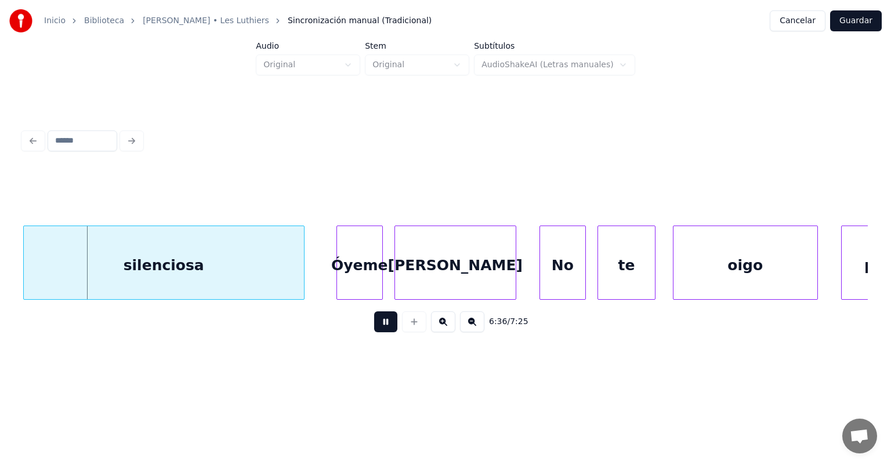
click at [294, 273] on div "silenciosa" at bounding box center [164, 265] width 280 height 79
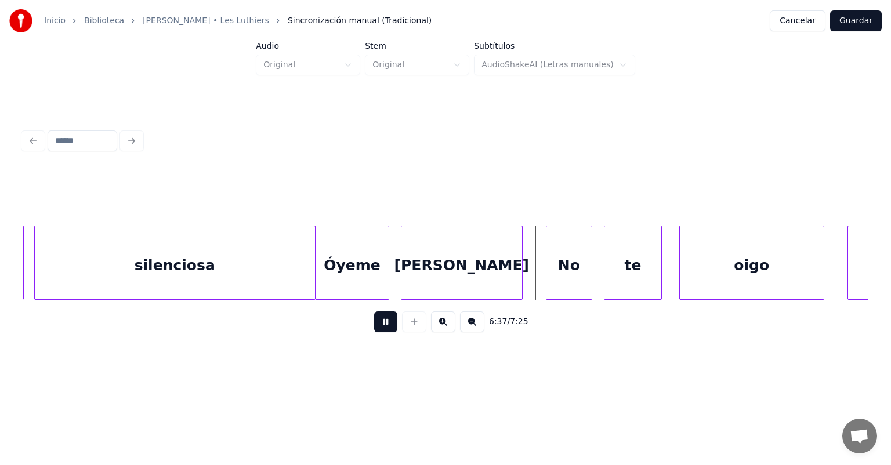
click at [385, 270] on div at bounding box center [386, 262] width 3 height 73
click at [605, 267] on div at bounding box center [605, 262] width 3 height 73
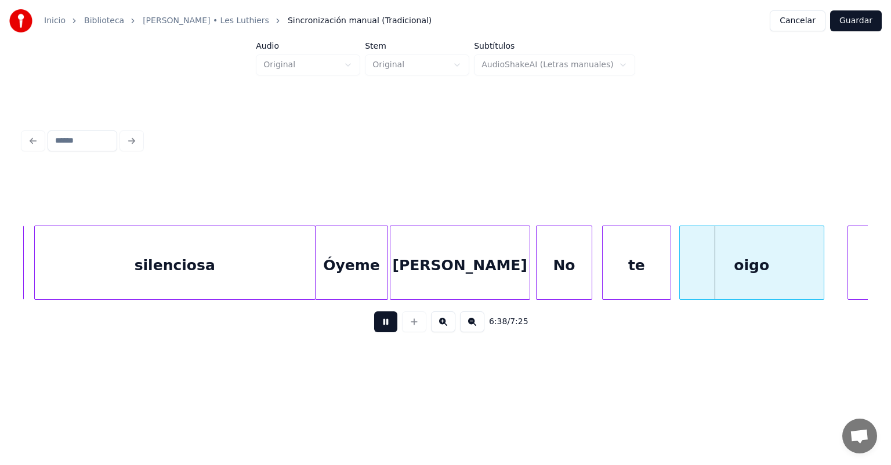
click at [668, 262] on div "te" at bounding box center [637, 265] width 68 height 79
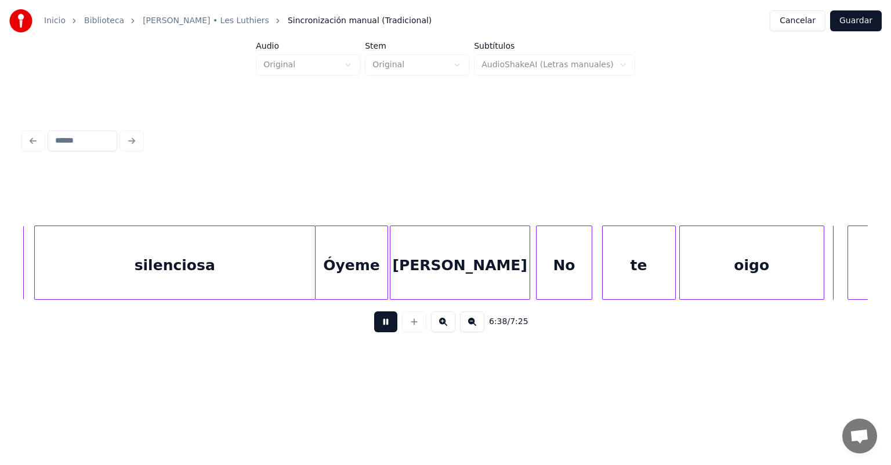
click at [556, 268] on div "No" at bounding box center [564, 265] width 55 height 79
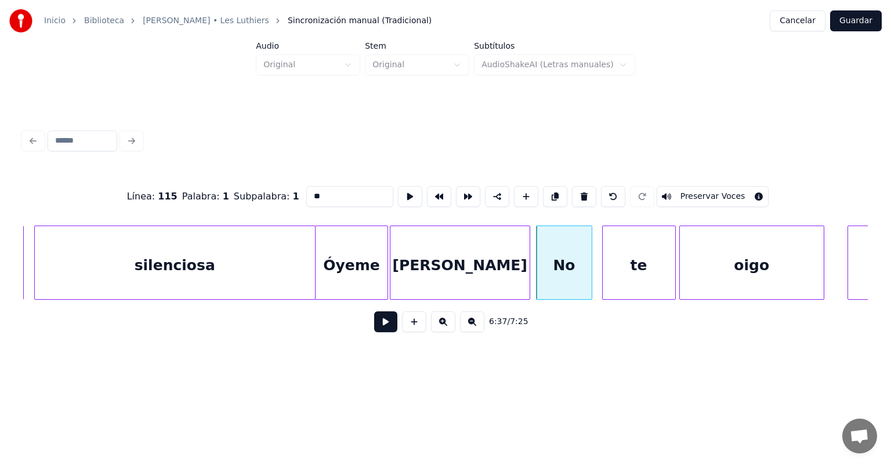
click at [376, 324] on button at bounding box center [385, 321] width 23 height 21
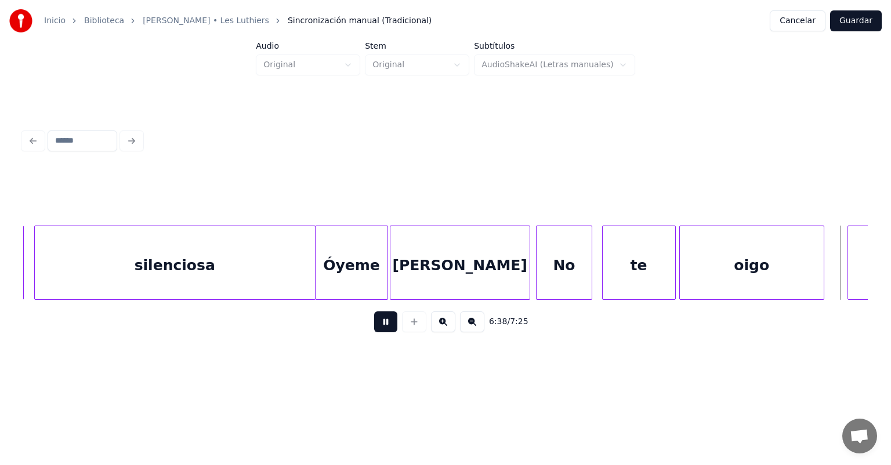
scroll to position [0, 115676]
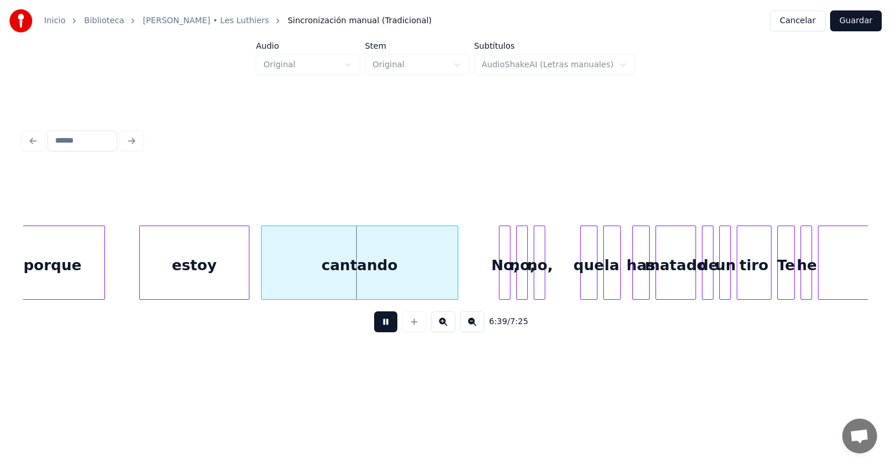
click at [102, 274] on div "porque" at bounding box center [53, 265] width 104 height 79
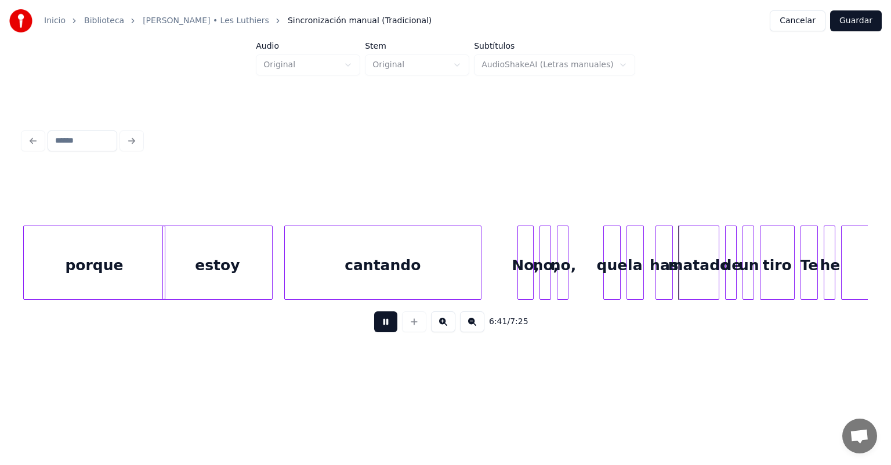
click at [524, 271] on div "No," at bounding box center [525, 265] width 15 height 79
click at [441, 267] on div "cantando" at bounding box center [383, 265] width 196 height 79
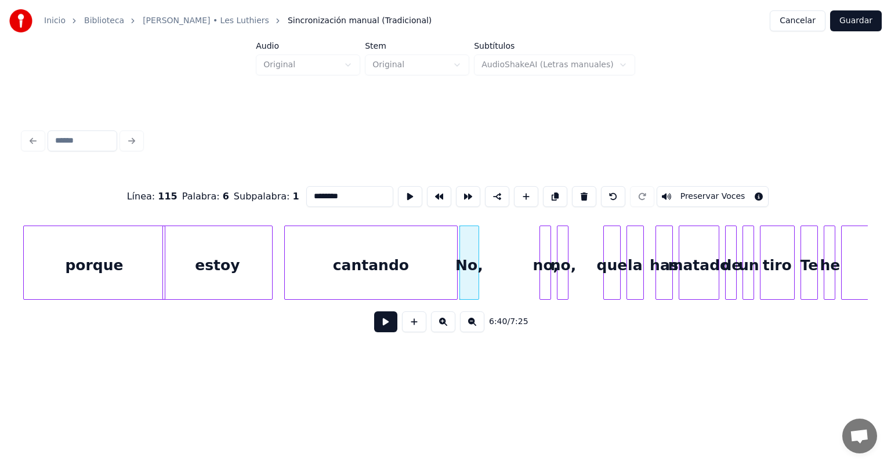
click at [374, 327] on button at bounding box center [385, 321] width 23 height 21
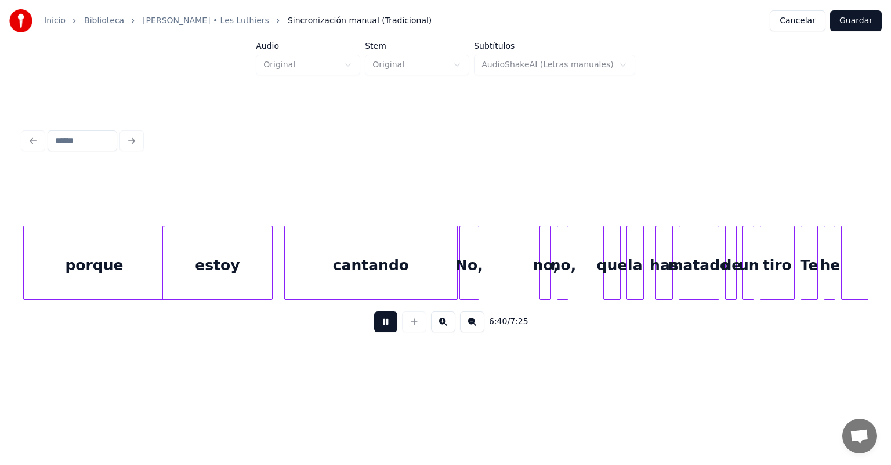
click at [374, 327] on button at bounding box center [385, 321] width 23 height 21
click at [374, 332] on button at bounding box center [385, 321] width 23 height 21
click at [374, 327] on button at bounding box center [385, 321] width 23 height 21
click at [476, 268] on div at bounding box center [476, 262] width 3 height 73
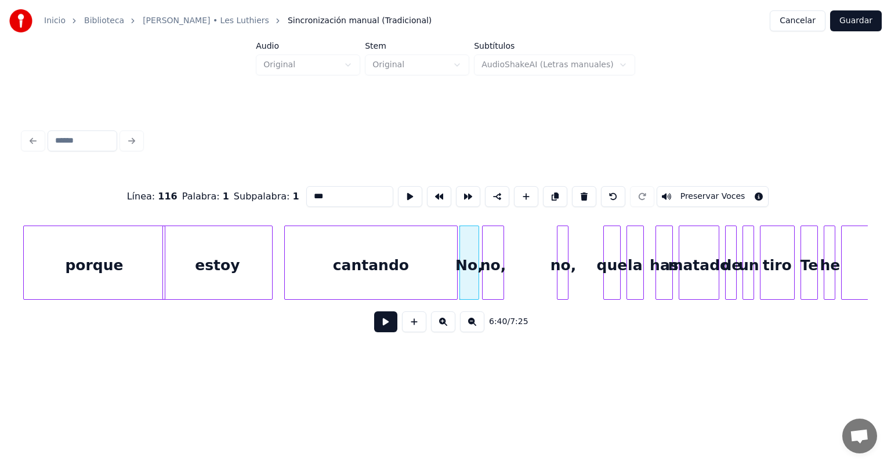
click at [374, 325] on button at bounding box center [385, 321] width 23 height 21
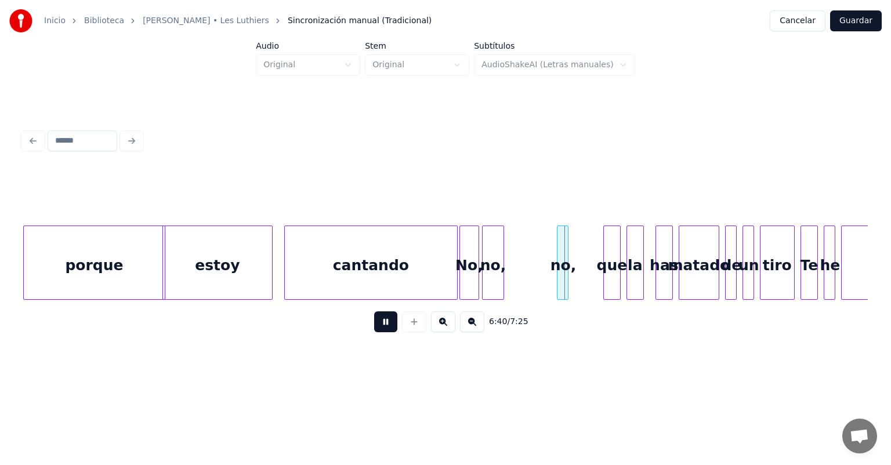
click at [374, 328] on button at bounding box center [385, 321] width 23 height 21
click at [563, 270] on div "no," at bounding box center [563, 265] width 12 height 79
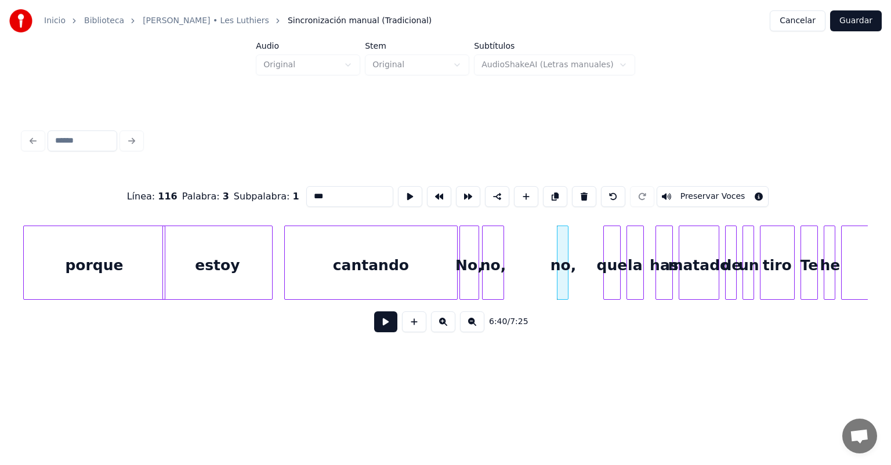
click at [581, 190] on button at bounding box center [584, 196] width 24 height 21
type input "***"
click at [374, 331] on button at bounding box center [385, 321] width 23 height 21
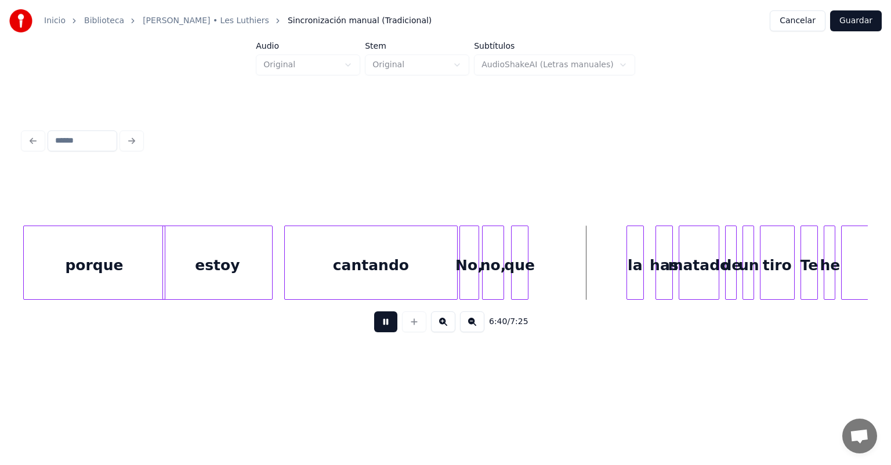
click at [374, 332] on button at bounding box center [385, 321] width 23 height 21
click at [535, 275] on div at bounding box center [534, 262] width 3 height 73
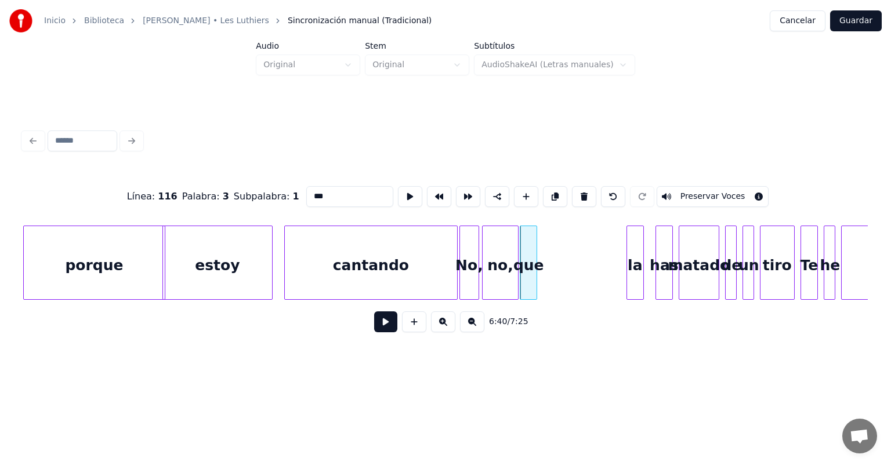
click at [374, 323] on button at bounding box center [385, 321] width 23 height 21
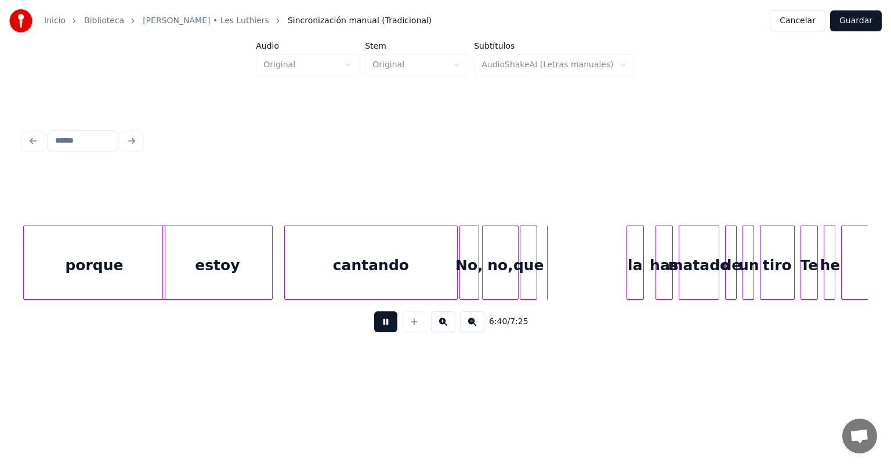
click at [374, 324] on button at bounding box center [385, 321] width 23 height 21
click at [534, 274] on div "que" at bounding box center [531, 265] width 22 height 79
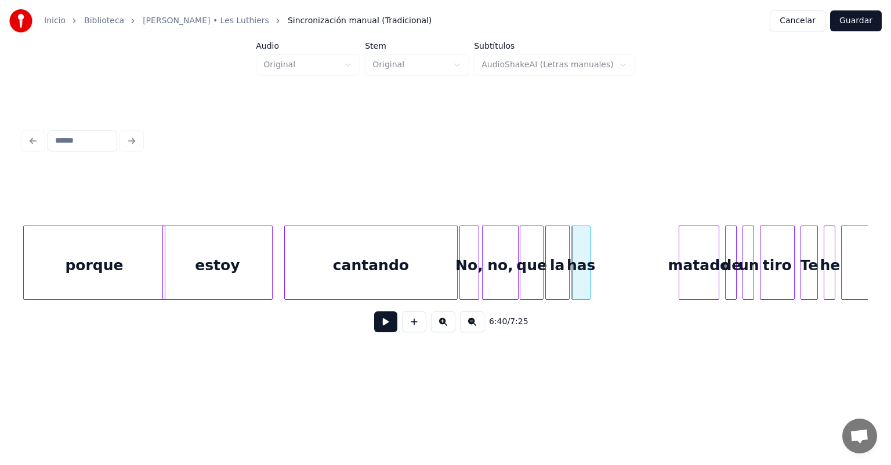
click at [469, 265] on div "No," at bounding box center [469, 265] width 19 height 79
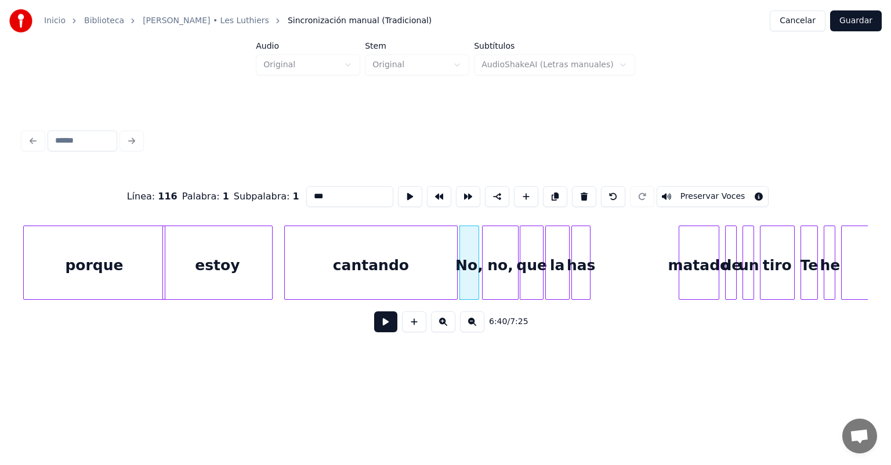
click at [374, 324] on button at bounding box center [385, 321] width 23 height 21
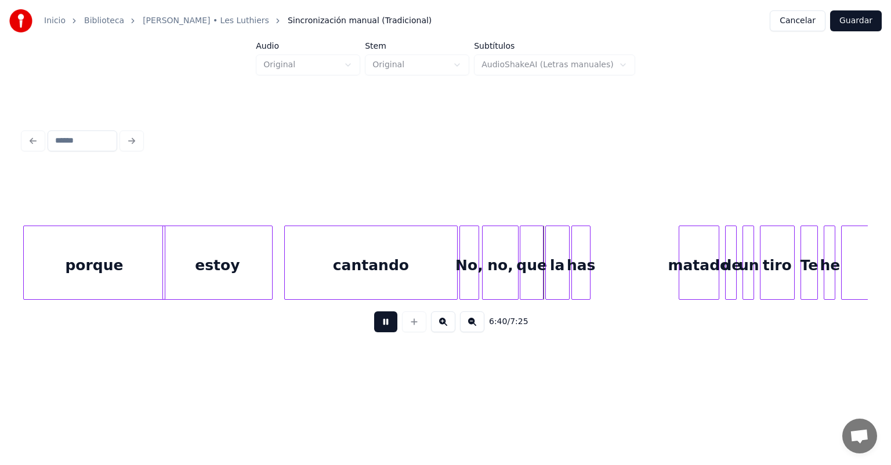
click at [377, 321] on button at bounding box center [385, 321] width 23 height 21
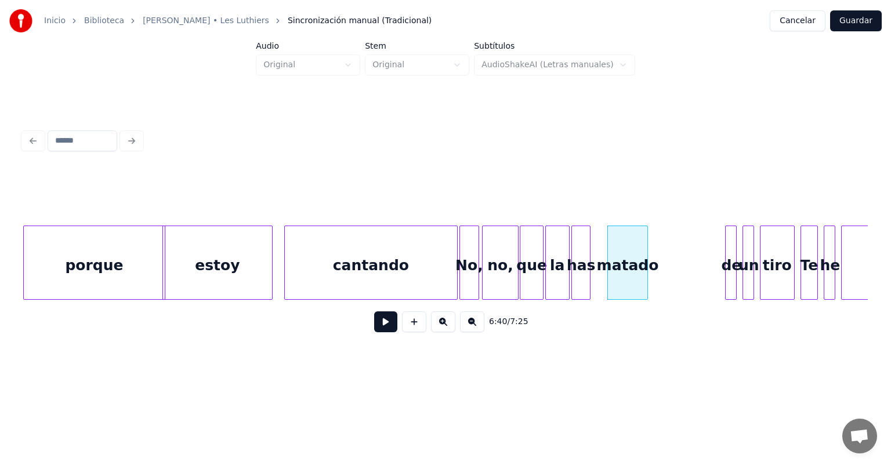
click at [579, 260] on div "has" at bounding box center [581, 265] width 18 height 79
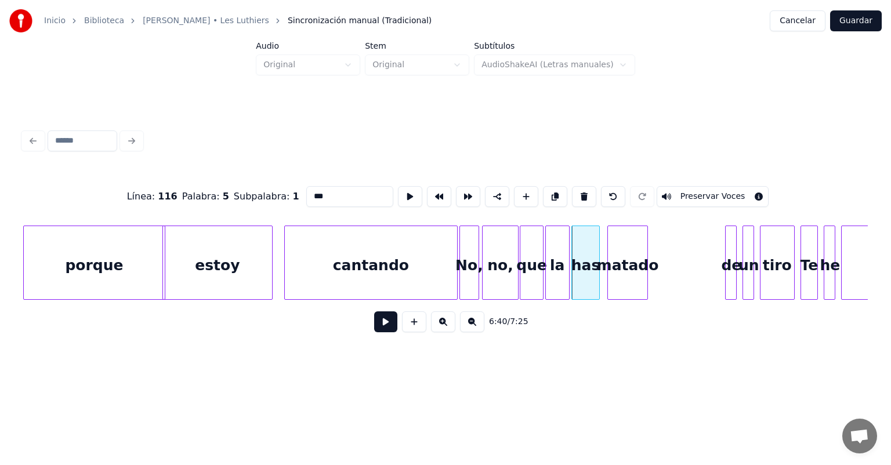
click at [377, 327] on button at bounding box center [385, 321] width 23 height 21
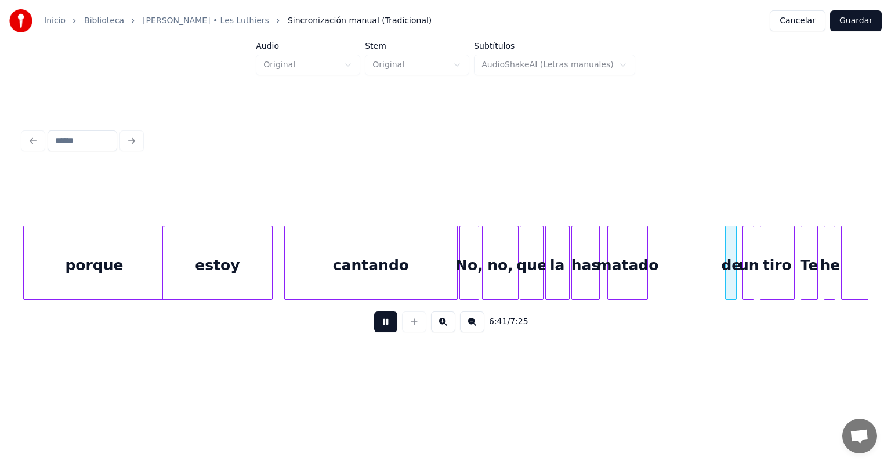
click at [591, 254] on div "has" at bounding box center [585, 265] width 27 height 79
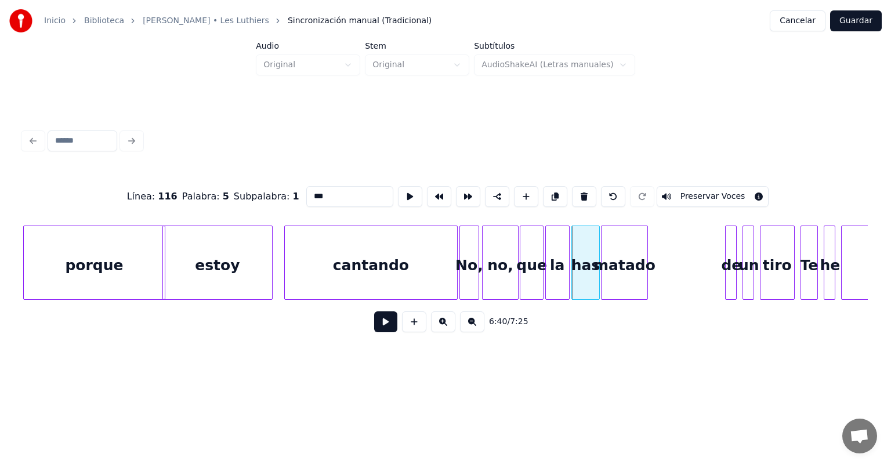
click at [609, 268] on div "matado" at bounding box center [625, 265] width 46 height 79
click at [374, 324] on button at bounding box center [385, 321] width 23 height 21
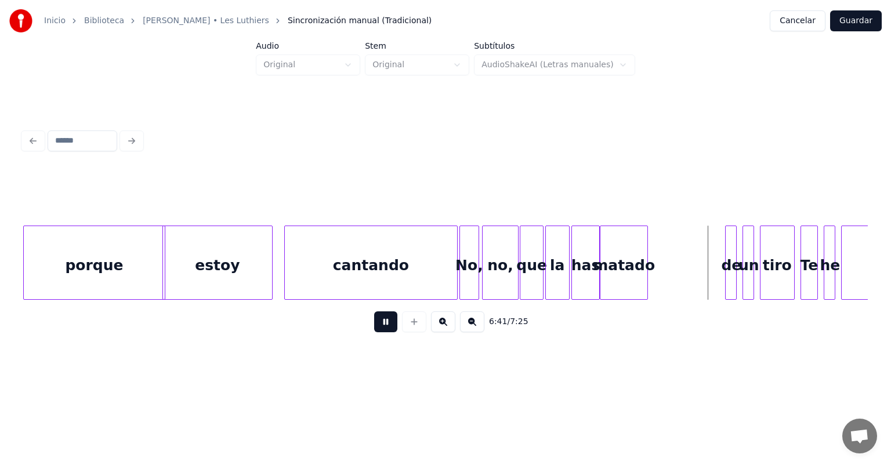
click at [374, 324] on button at bounding box center [385, 321] width 23 height 21
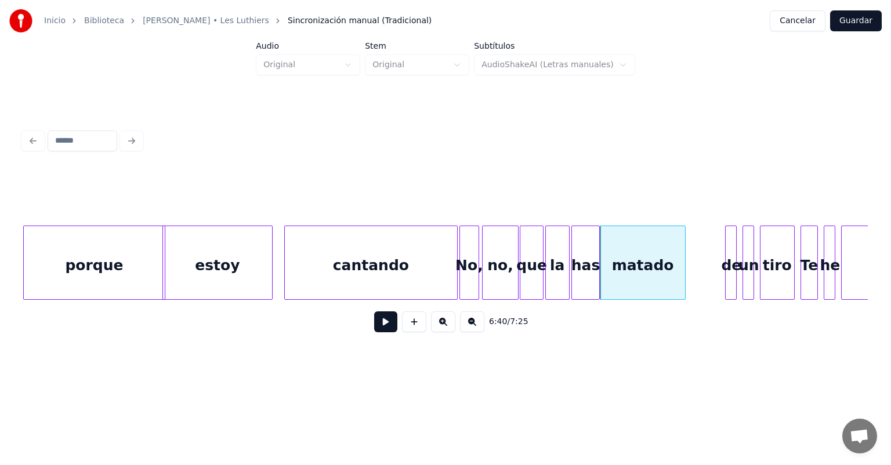
click at [679, 262] on div "matado" at bounding box center [642, 265] width 85 height 79
click at [380, 326] on button at bounding box center [385, 321] width 23 height 21
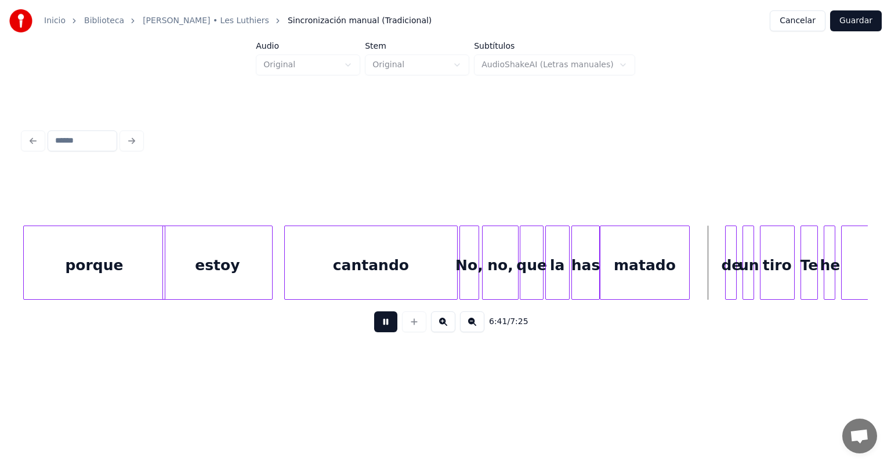
click at [374, 327] on button at bounding box center [385, 321] width 23 height 21
click at [406, 323] on button at bounding box center [414, 321] width 24 height 21
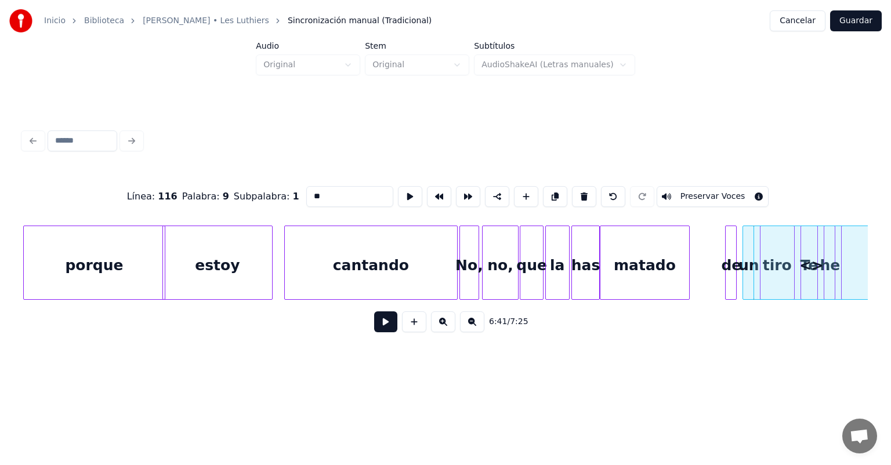
click at [618, 186] on button at bounding box center [613, 196] width 24 height 21
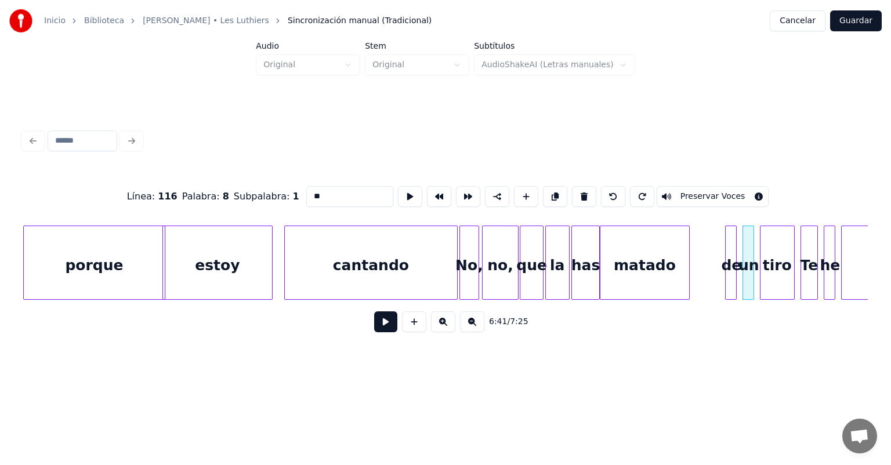
click at [627, 260] on div "matado" at bounding box center [644, 265] width 88 height 79
type input "******"
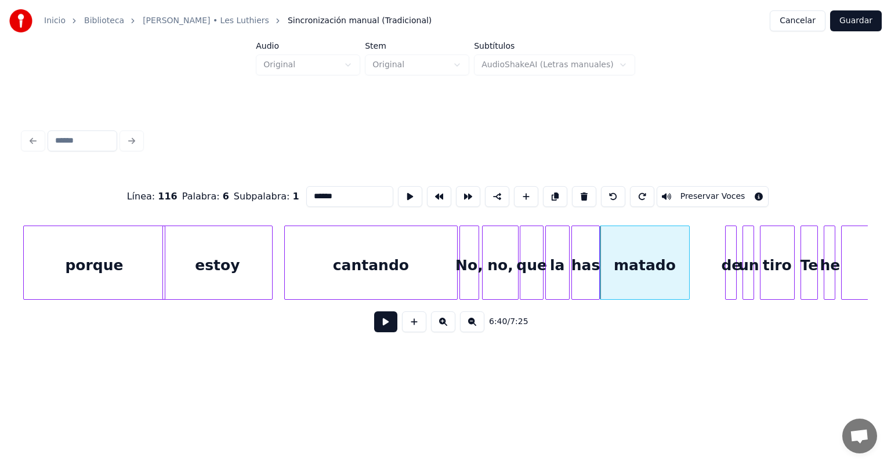
click at [380, 330] on button at bounding box center [385, 321] width 23 height 21
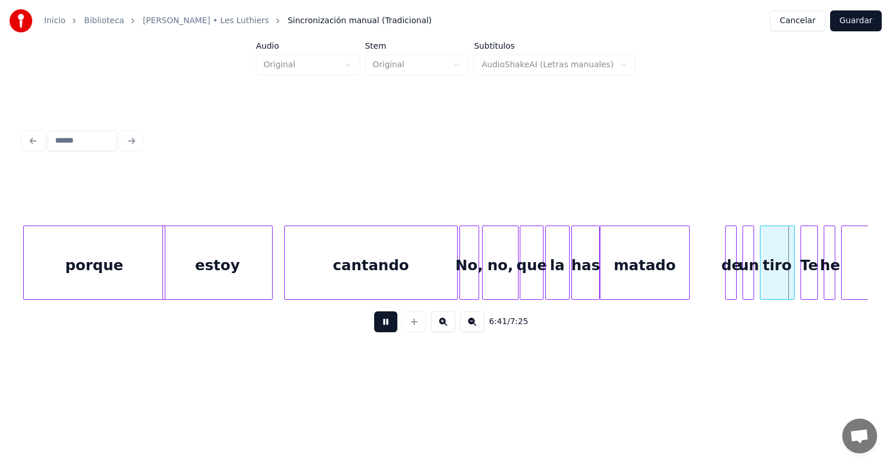
click at [622, 260] on div "matado" at bounding box center [644, 265] width 88 height 79
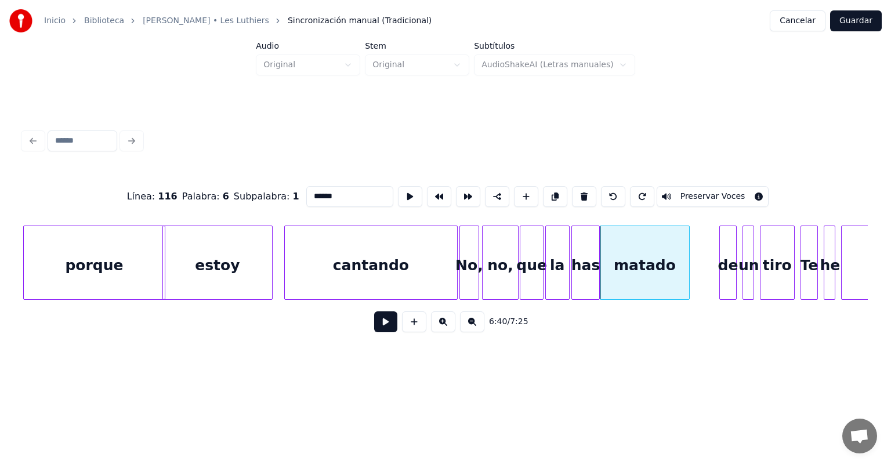
click at [727, 270] on div "de" at bounding box center [728, 265] width 16 height 79
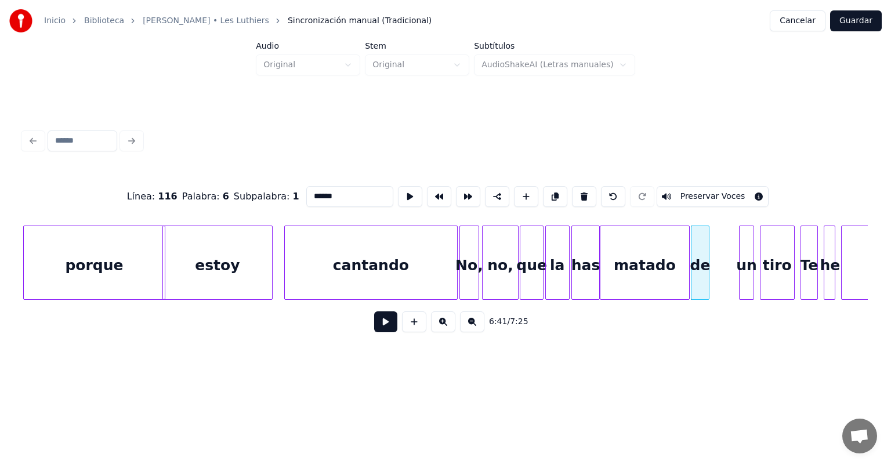
click at [744, 273] on div "un" at bounding box center [747, 265] width 14 height 79
click at [378, 319] on button at bounding box center [385, 321] width 23 height 21
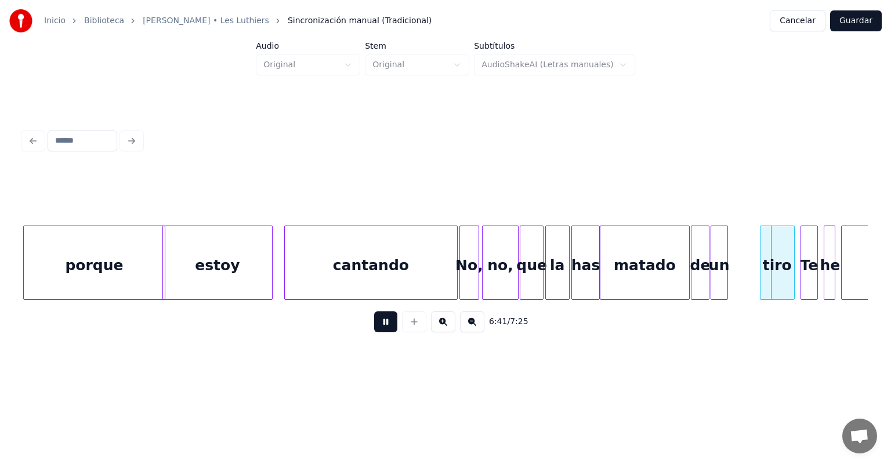
click at [374, 323] on button at bounding box center [385, 321] width 23 height 21
click at [725, 269] on div "un" at bounding box center [719, 265] width 17 height 79
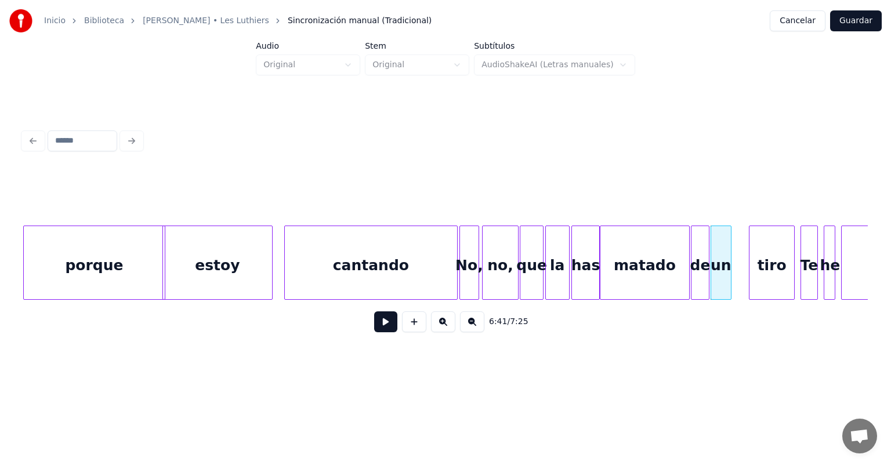
click at [379, 323] on button at bounding box center [385, 321] width 23 height 21
click at [374, 323] on button at bounding box center [385, 321] width 23 height 21
click at [693, 258] on div at bounding box center [692, 262] width 3 height 73
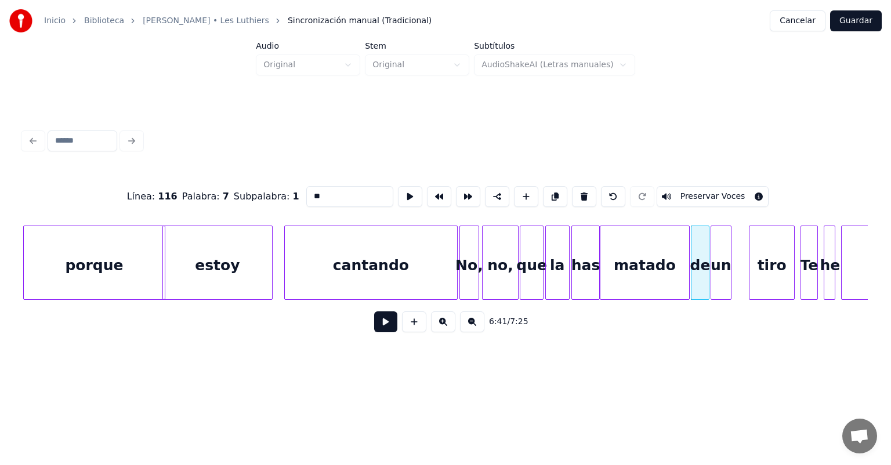
click at [374, 320] on button at bounding box center [385, 321] width 23 height 21
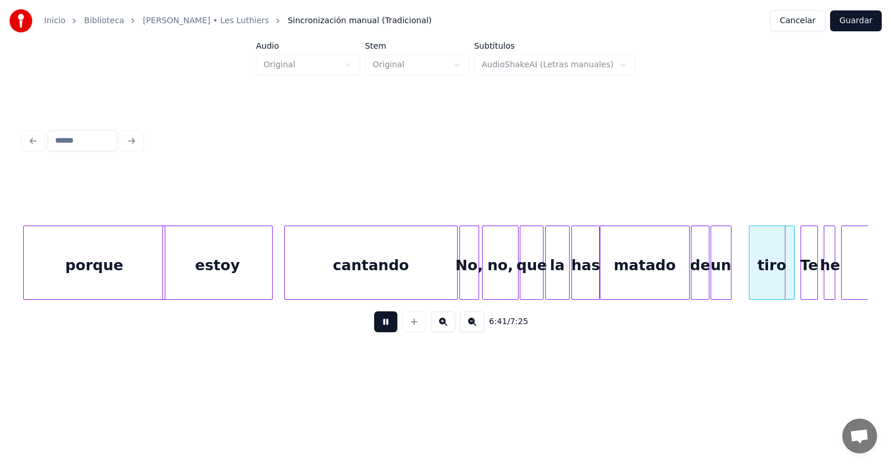
click at [374, 323] on button at bounding box center [385, 321] width 23 height 21
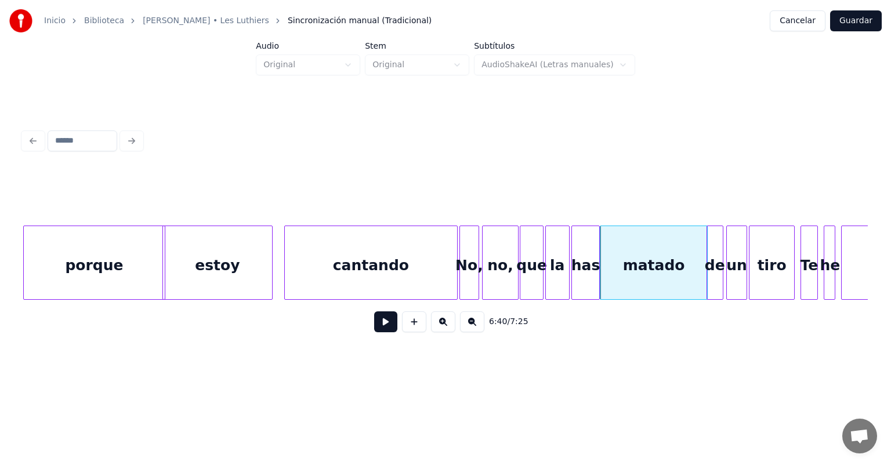
click at [374, 325] on button at bounding box center [385, 321] width 23 height 21
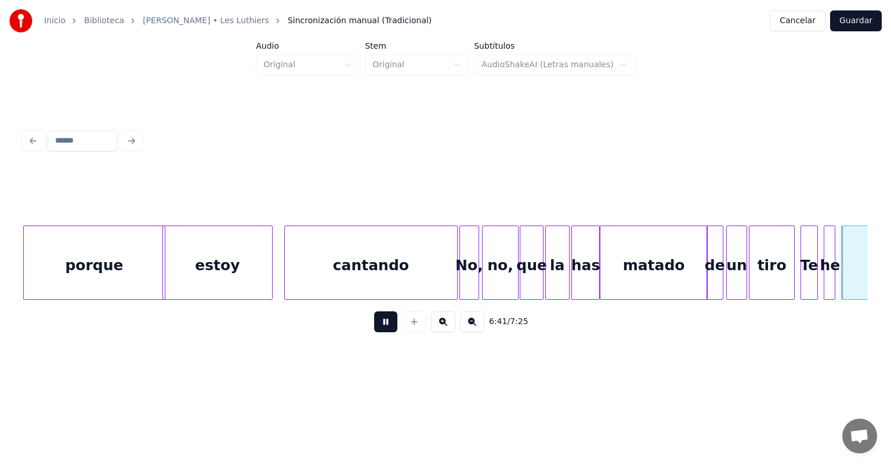
scroll to position [0, 116502]
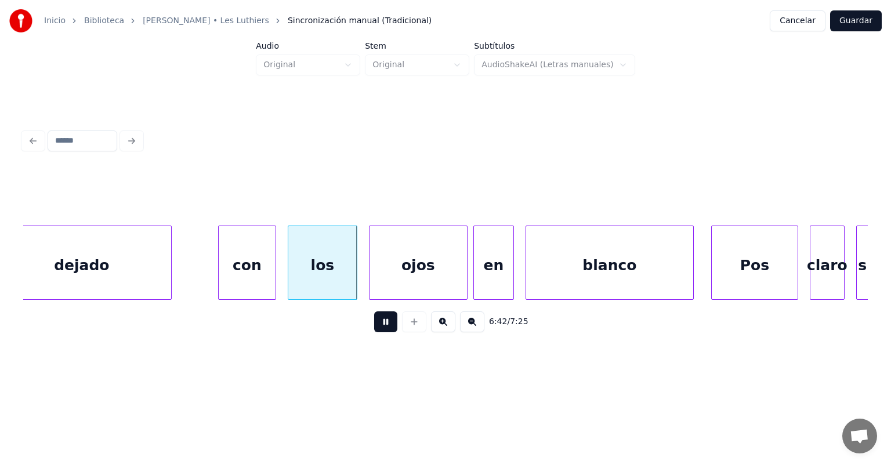
click at [241, 266] on div "con" at bounding box center [247, 265] width 57 height 79
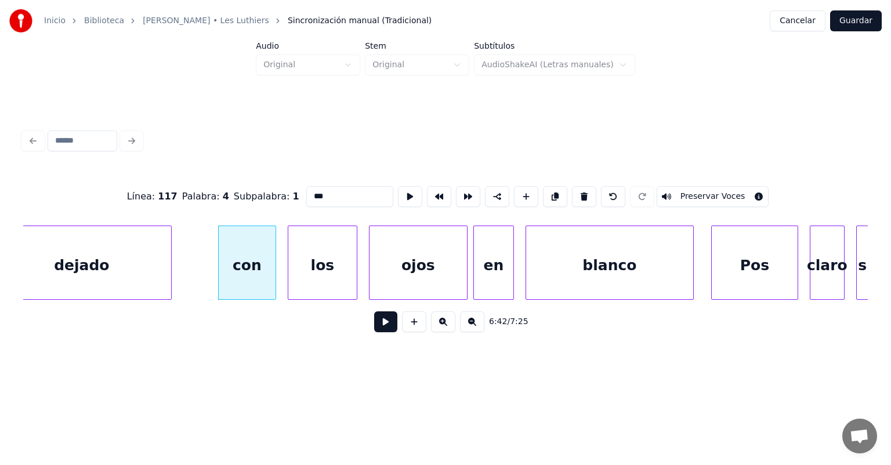
click at [117, 263] on div "dejado" at bounding box center [81, 265] width 179 height 79
type input "******"
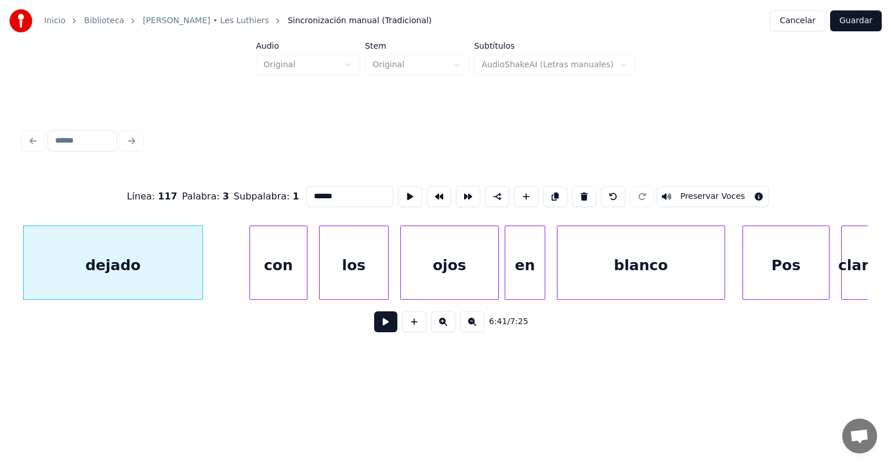
scroll to position [0, 115731]
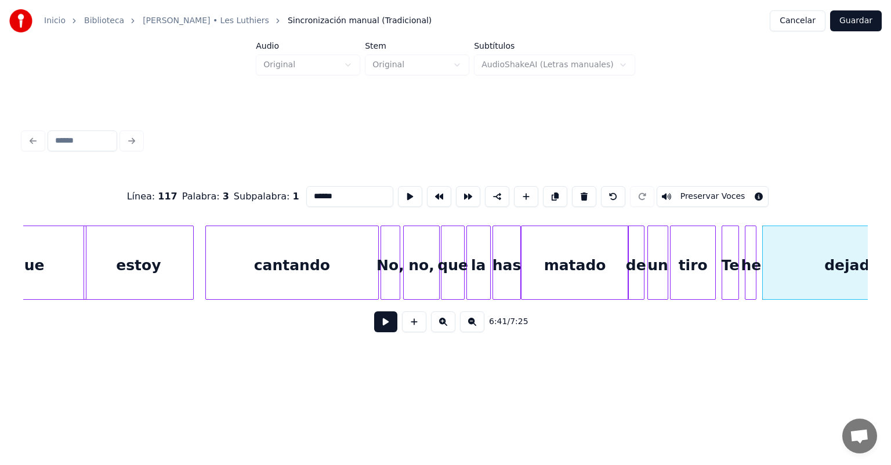
click at [723, 268] on div at bounding box center [723, 262] width 3 height 73
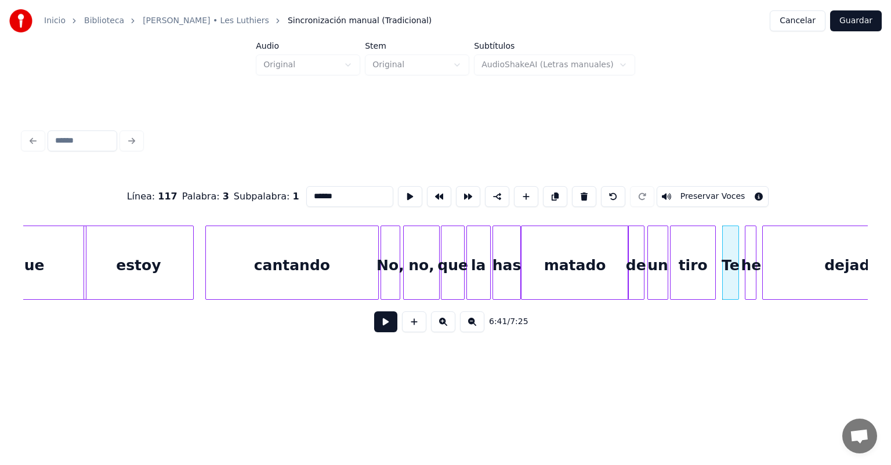
click at [374, 325] on button at bounding box center [385, 321] width 23 height 21
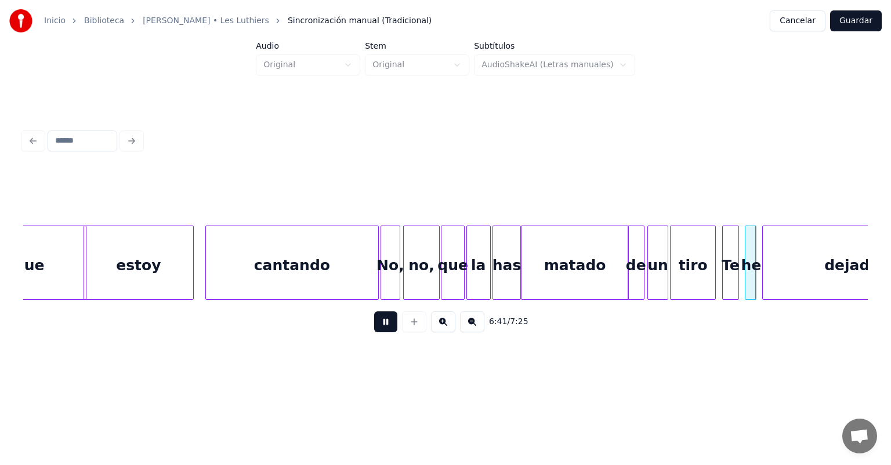
click at [374, 322] on button at bounding box center [385, 321] width 23 height 21
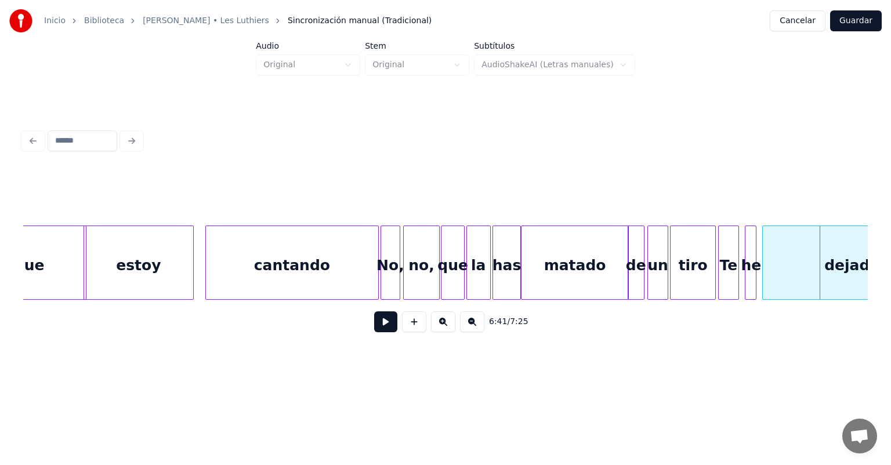
click at [725, 262] on div "Te" at bounding box center [729, 265] width 20 height 79
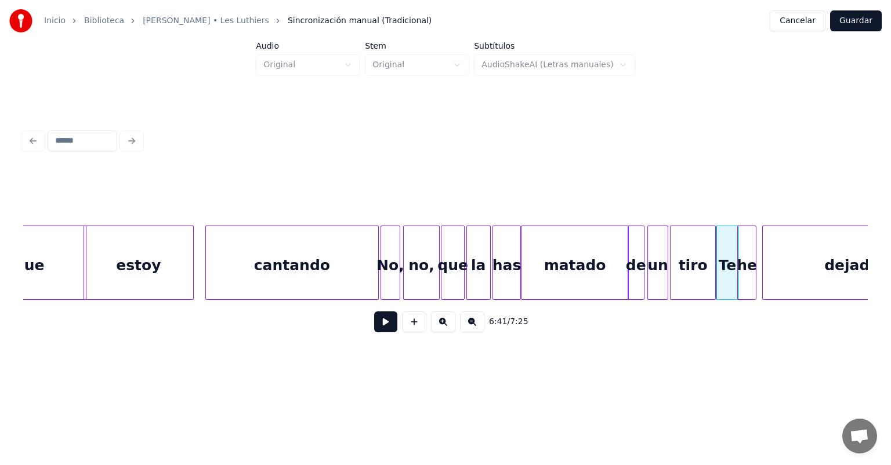
click at [746, 263] on div "he" at bounding box center [746, 265] width 17 height 79
click at [764, 266] on div "dejado" at bounding box center [852, 265] width 179 height 79
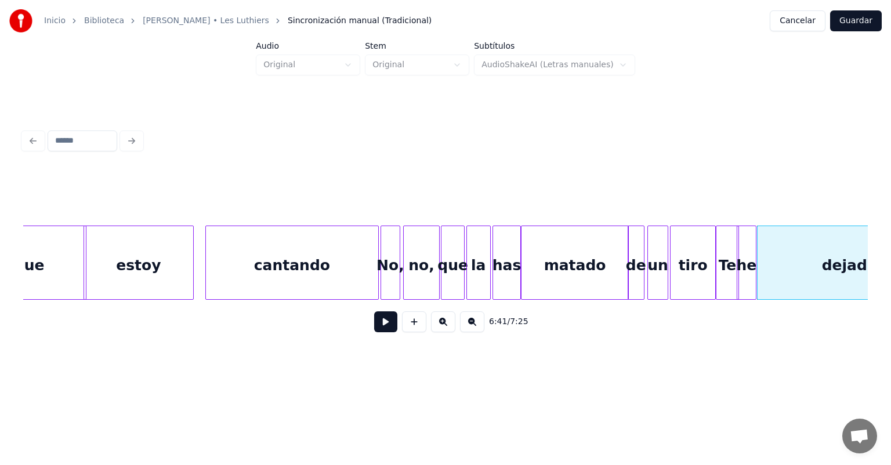
click at [374, 322] on button at bounding box center [385, 321] width 23 height 21
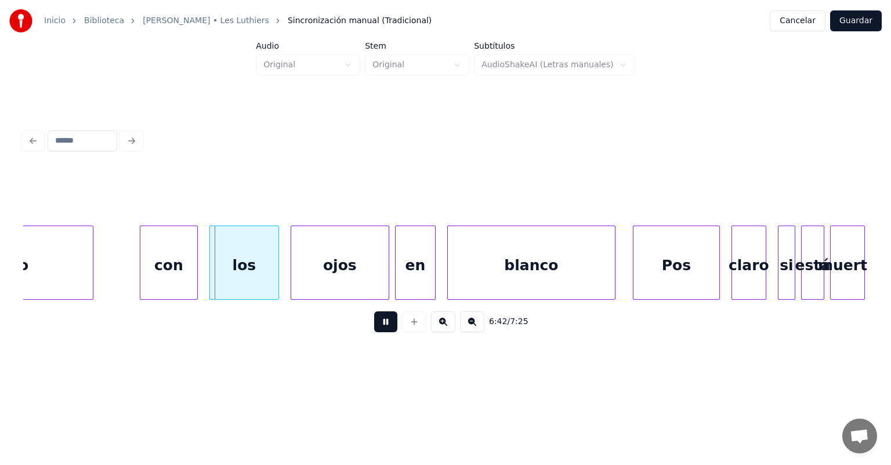
click at [74, 268] on div "dejado" at bounding box center [1, 265] width 184 height 79
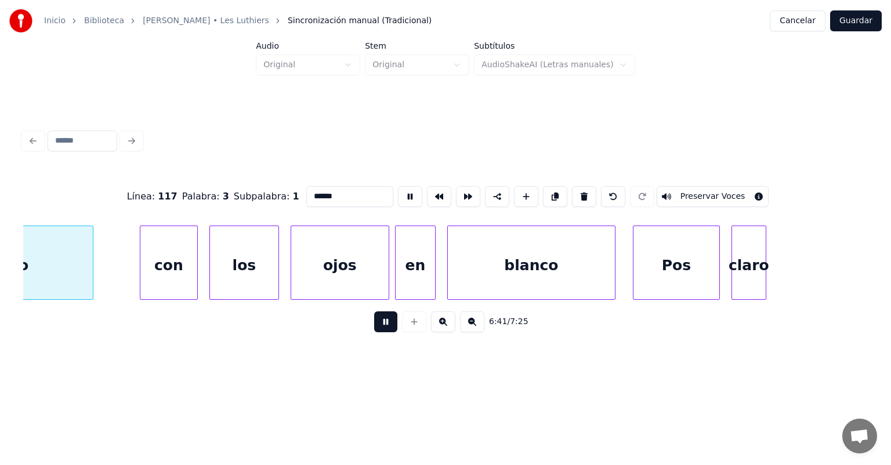
scroll to position [0, 116465]
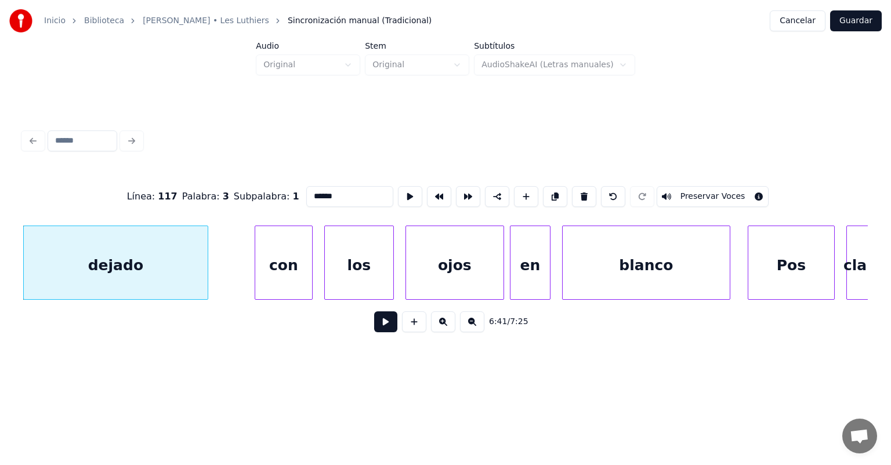
click at [374, 327] on button at bounding box center [385, 321] width 23 height 21
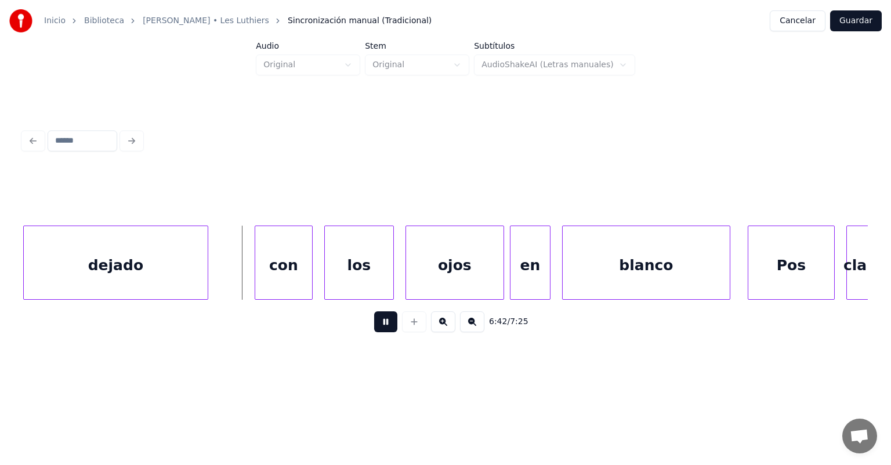
click at [117, 268] on div "dejado" at bounding box center [116, 265] width 184 height 79
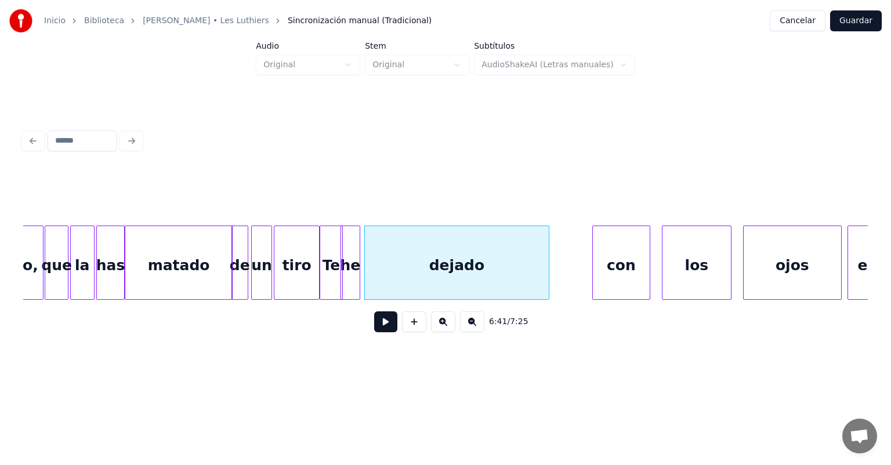
scroll to position [0, 116116]
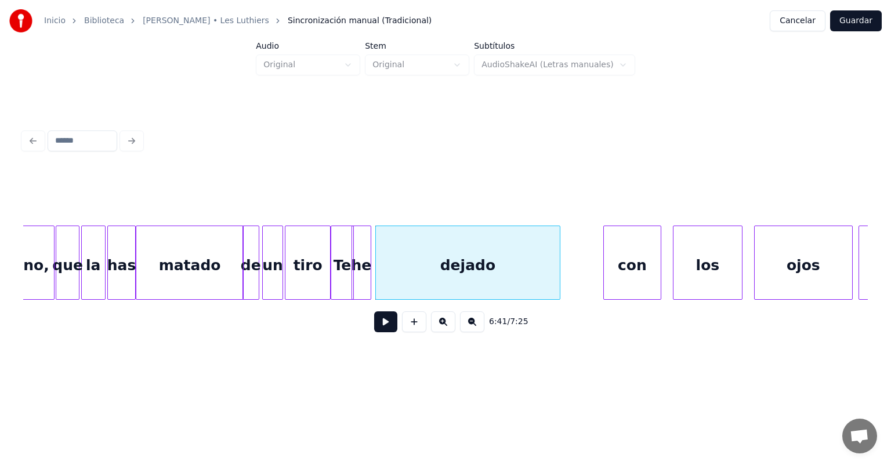
click at [305, 262] on div "tiro" at bounding box center [307, 265] width 44 height 79
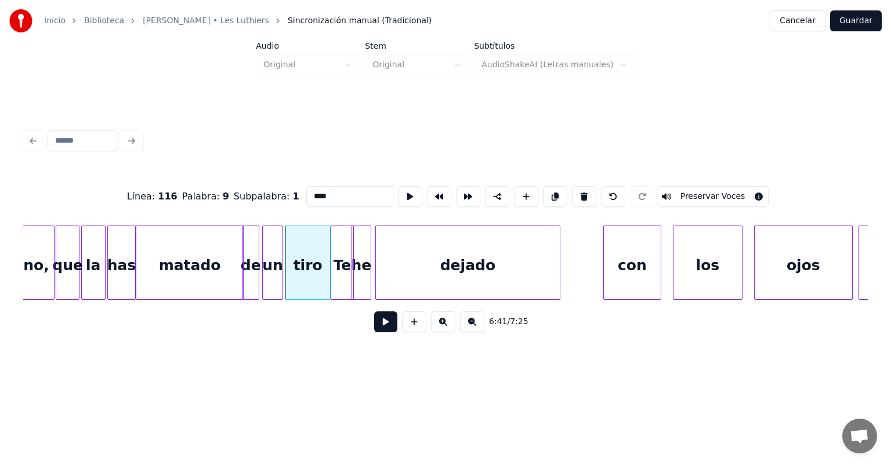
click at [374, 327] on button at bounding box center [385, 321] width 23 height 21
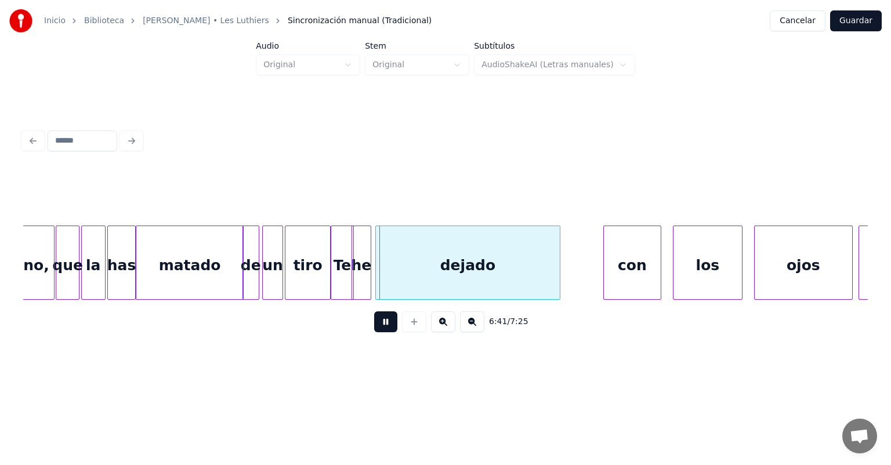
click at [374, 332] on button at bounding box center [385, 321] width 23 height 21
click at [193, 255] on div "matado" at bounding box center [189, 265] width 107 height 79
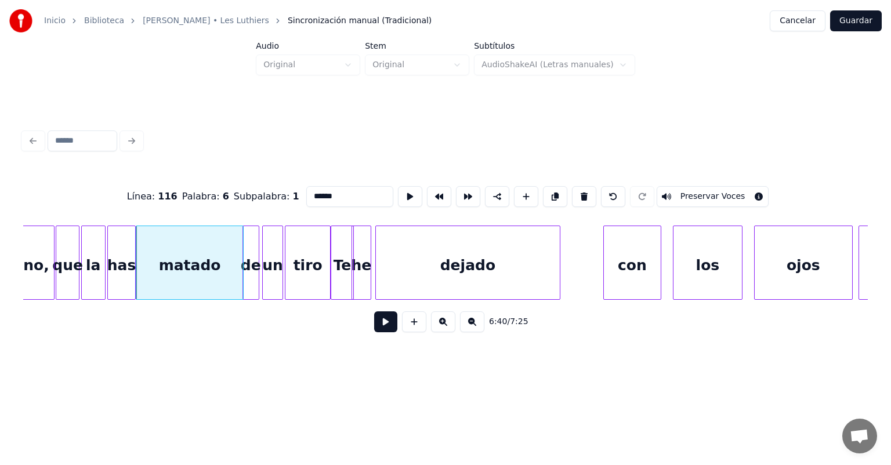
click at [374, 332] on button at bounding box center [385, 321] width 23 height 21
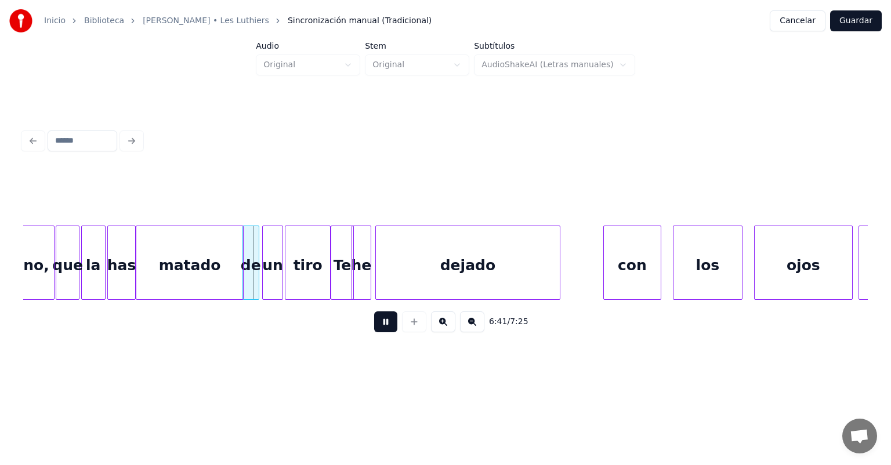
click at [367, 344] on div "6:41 / 7:25" at bounding box center [445, 322] width 845 height 44
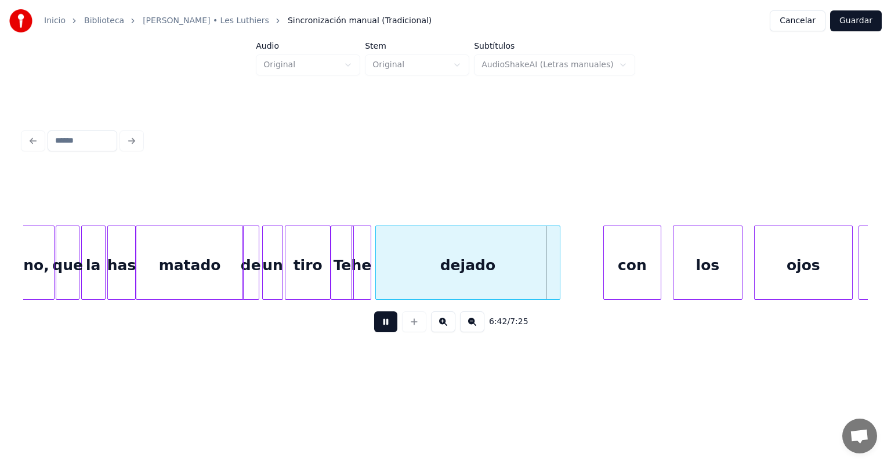
click at [376, 328] on button at bounding box center [385, 321] width 23 height 21
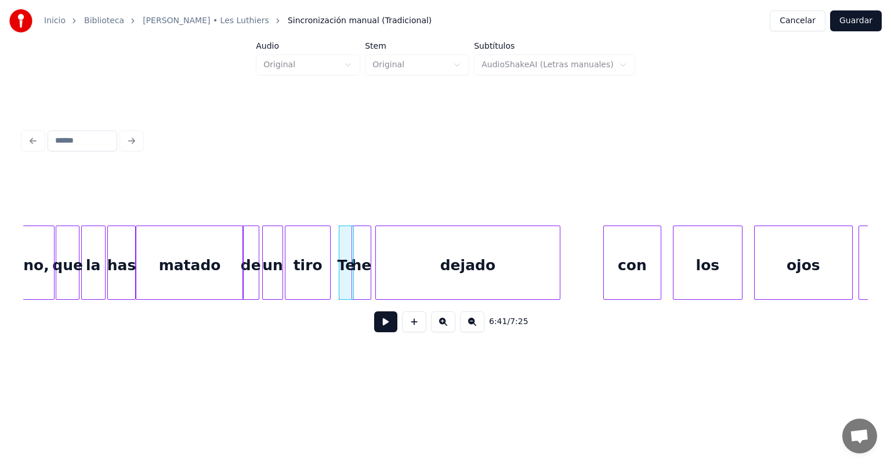
click at [303, 270] on div "tiro" at bounding box center [307, 265] width 44 height 79
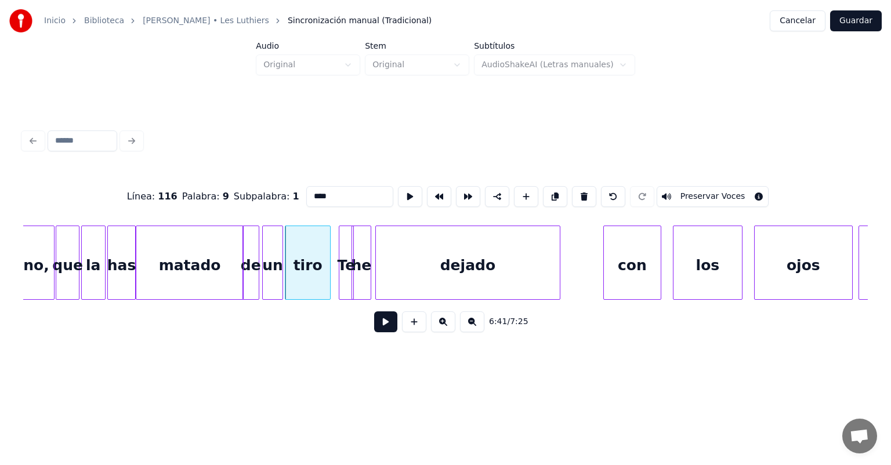
click at [374, 329] on button at bounding box center [385, 321] width 23 height 21
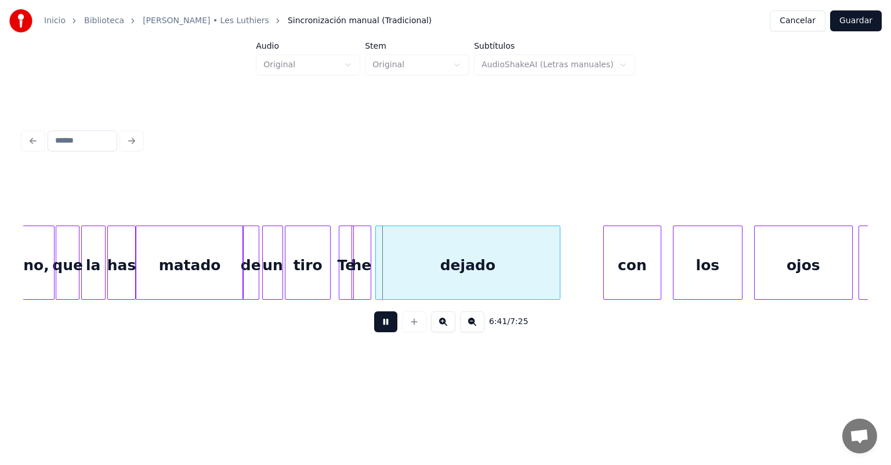
click at [376, 332] on button at bounding box center [385, 321] width 23 height 21
click at [298, 272] on div "tiro" at bounding box center [307, 265] width 44 height 79
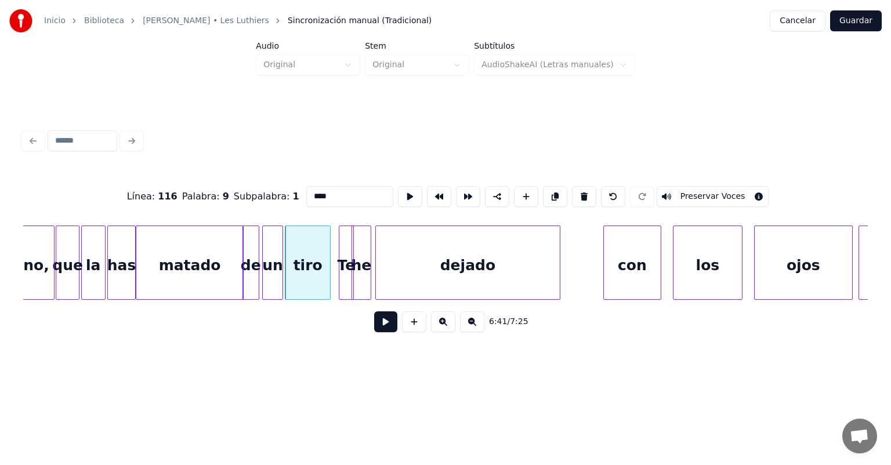
click at [374, 327] on button at bounding box center [385, 321] width 23 height 21
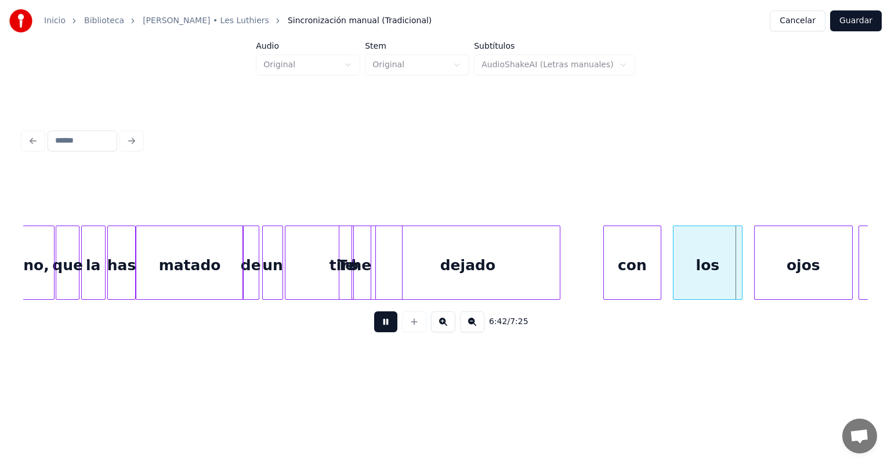
click at [310, 270] on div "tiro" at bounding box center [343, 265] width 117 height 79
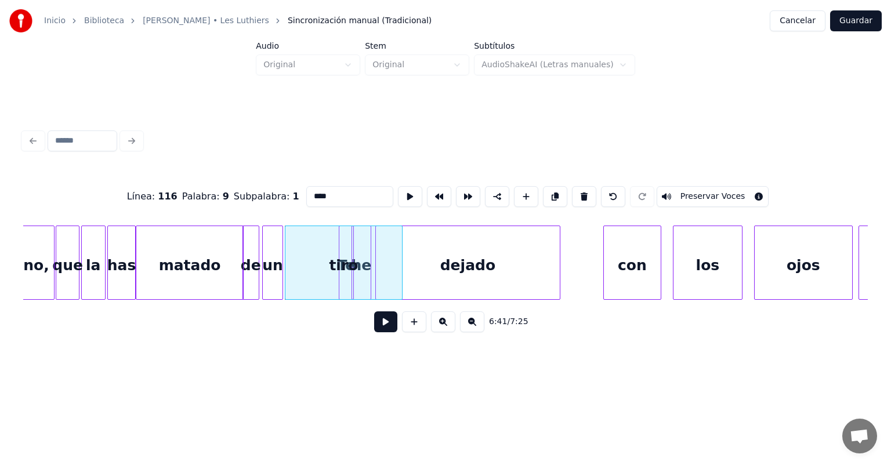
click at [264, 271] on div at bounding box center [264, 262] width 3 height 73
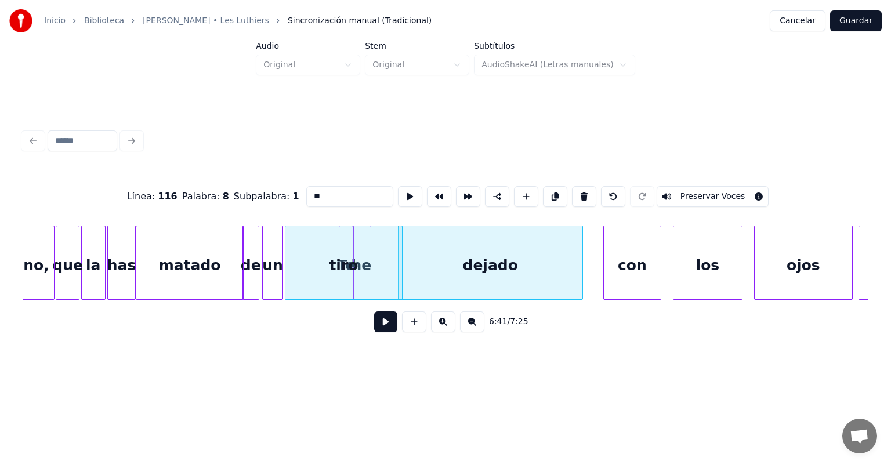
click at [287, 273] on div at bounding box center [286, 262] width 3 height 73
type input "****"
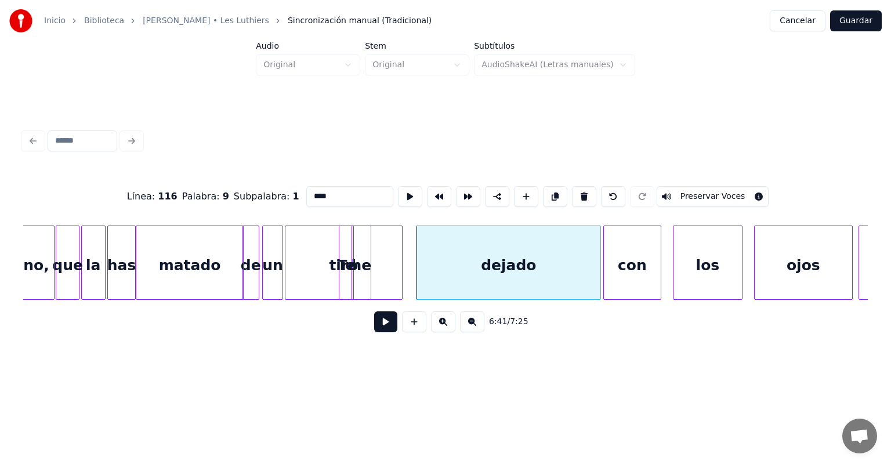
click at [315, 263] on div "tiro" at bounding box center [343, 265] width 117 height 79
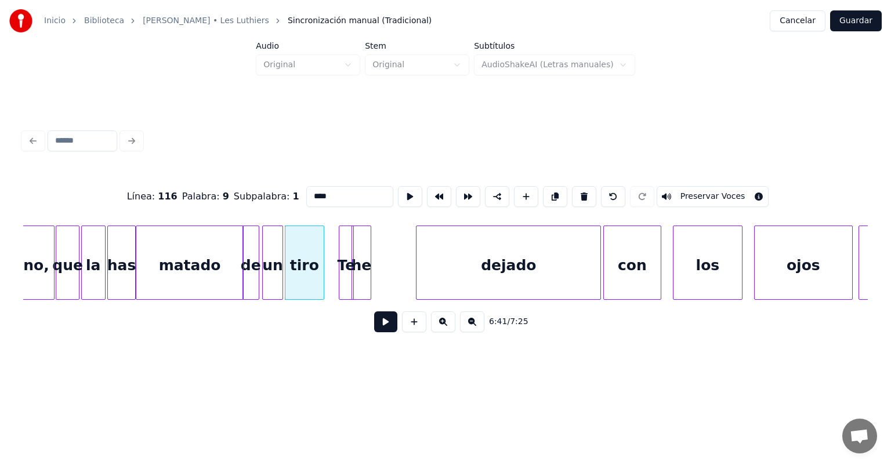
click at [340, 281] on div "Te" at bounding box center [346, 265] width 14 height 79
click at [374, 331] on button at bounding box center [385, 321] width 23 height 21
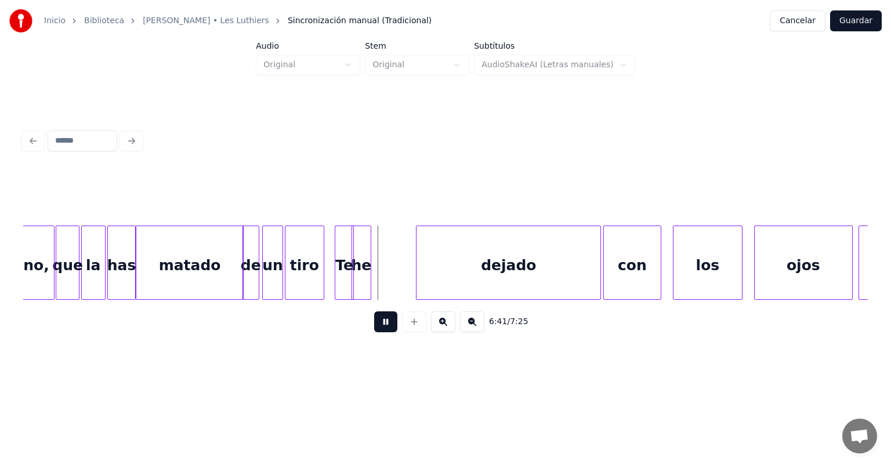
click at [374, 332] on button at bounding box center [385, 321] width 23 height 21
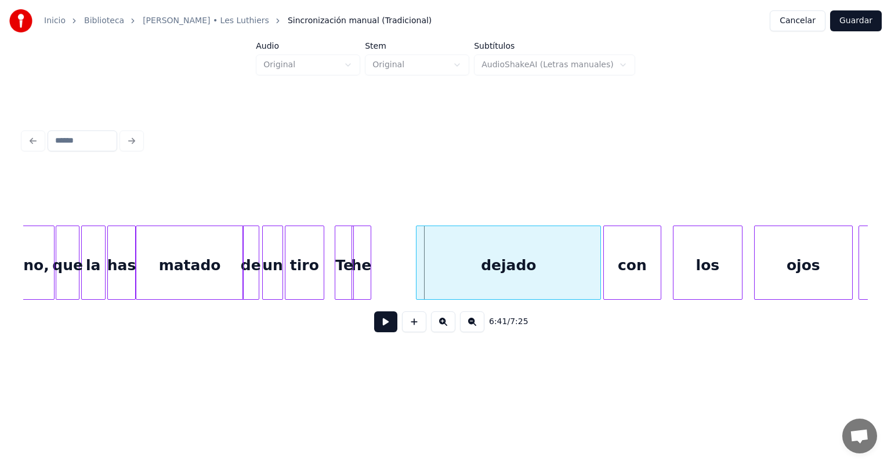
click at [337, 281] on div at bounding box center [336, 262] width 3 height 73
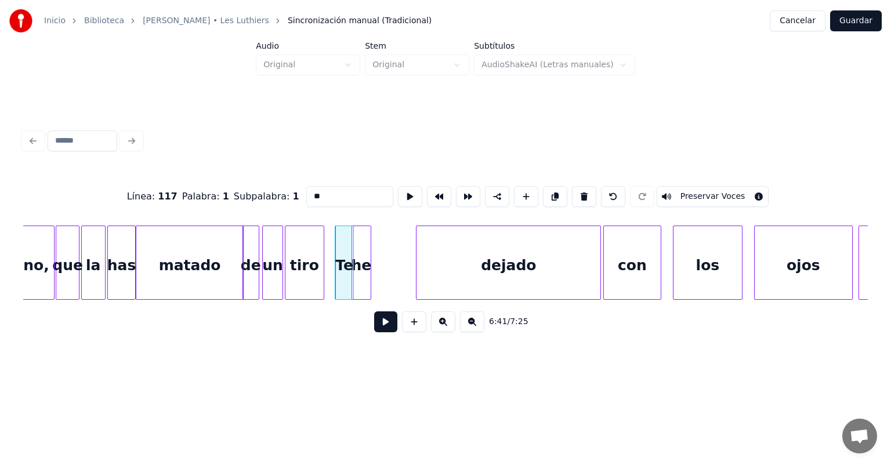
click at [374, 332] on button at bounding box center [385, 321] width 23 height 21
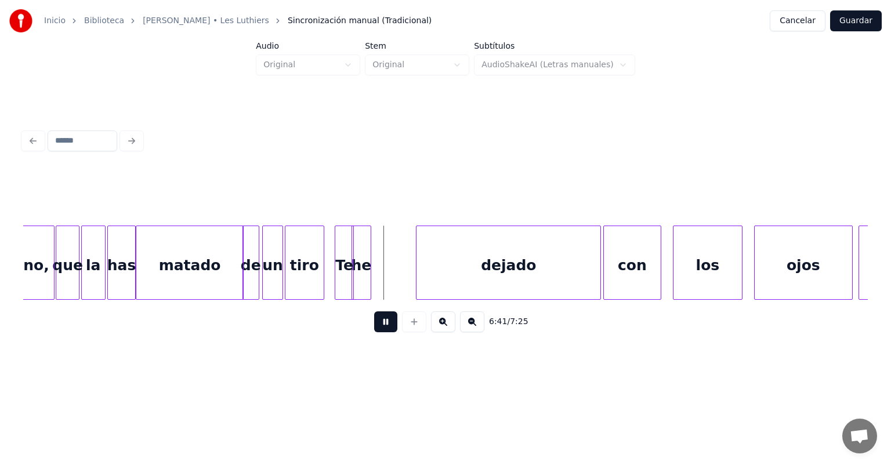
click at [374, 332] on button at bounding box center [385, 321] width 23 height 21
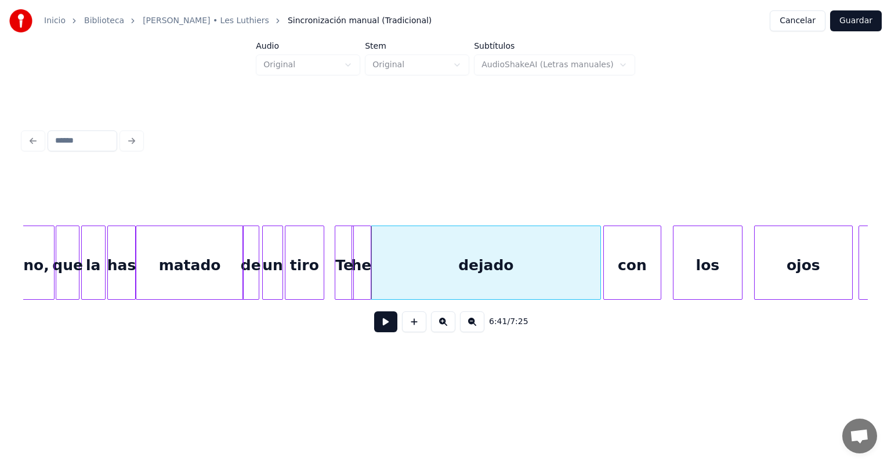
click at [296, 264] on div "tiro" at bounding box center [304, 265] width 38 height 79
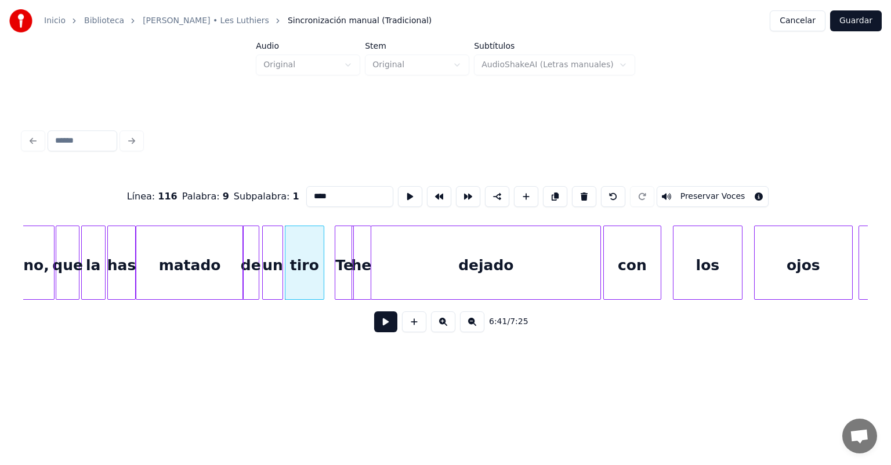
click at [374, 325] on button at bounding box center [385, 321] width 23 height 21
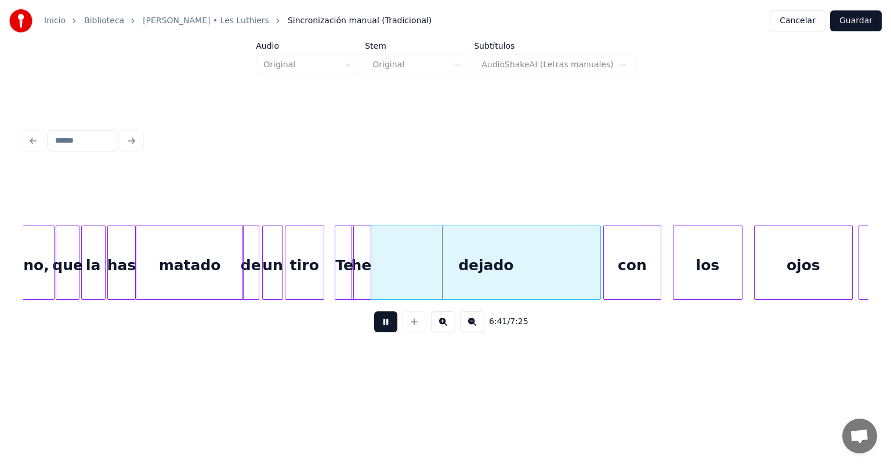
click at [377, 332] on button at bounding box center [385, 321] width 23 height 21
click at [299, 265] on div "tiro" at bounding box center [304, 265] width 38 height 79
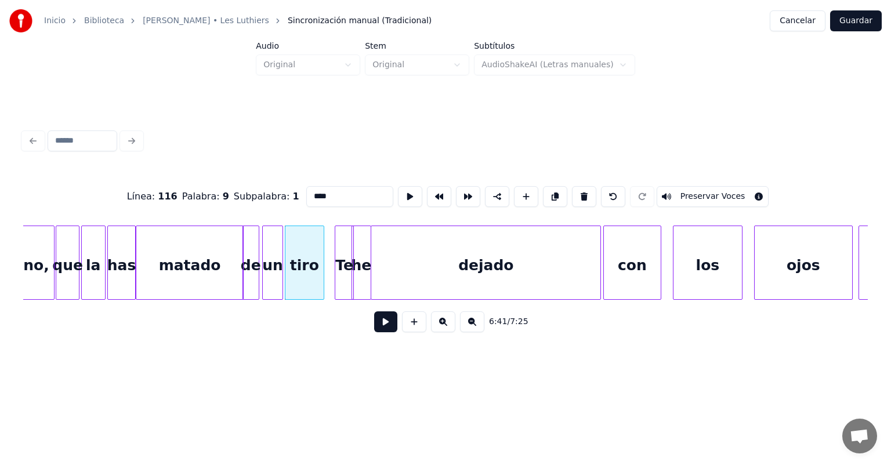
click at [374, 328] on button at bounding box center [385, 321] width 23 height 21
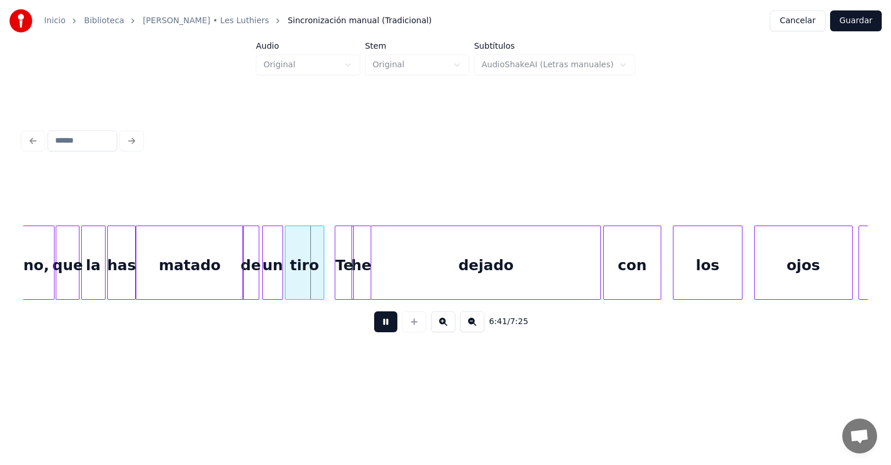
click at [303, 270] on div "tiro" at bounding box center [304, 265] width 38 height 79
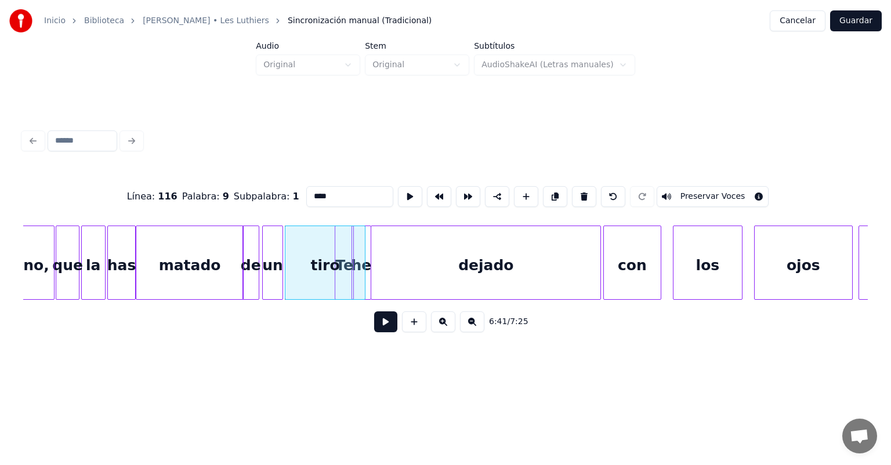
click at [374, 330] on button at bounding box center [385, 321] width 23 height 21
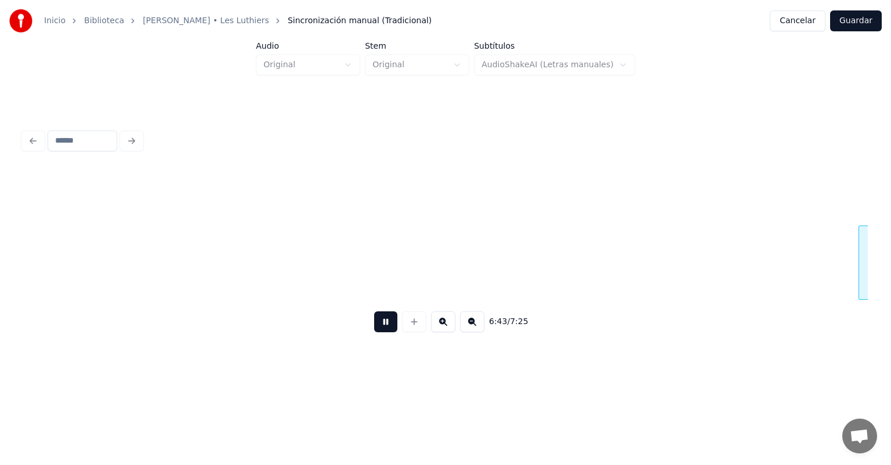
scroll to position [0, 116965]
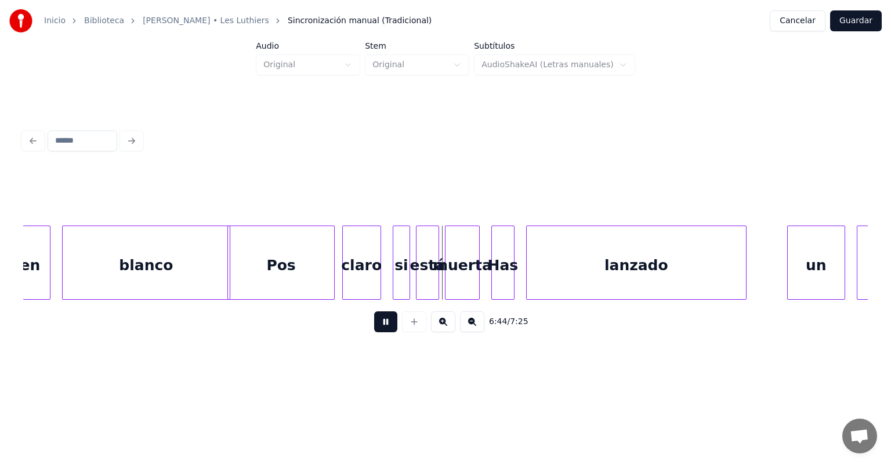
click at [348, 273] on div "claro" at bounding box center [362, 265] width 38 height 79
click at [394, 274] on div "si" at bounding box center [401, 265] width 16 height 79
click at [418, 279] on div "está" at bounding box center [425, 265] width 26 height 79
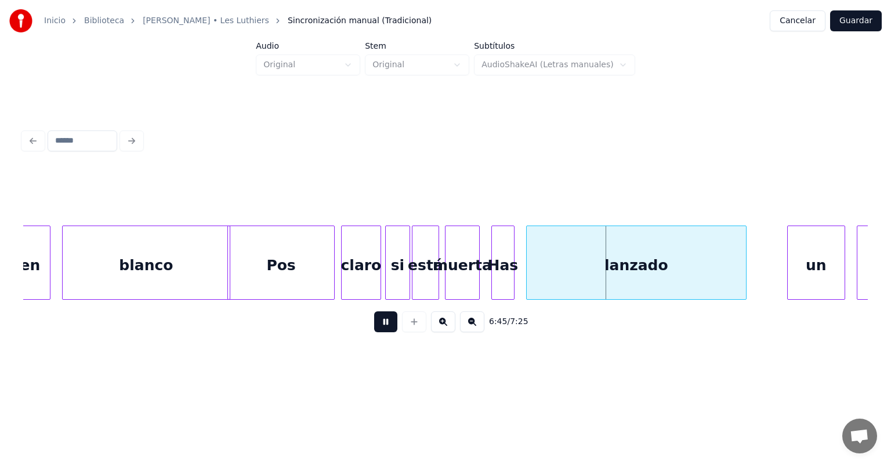
click at [356, 274] on div "claro" at bounding box center [361, 265] width 39 height 79
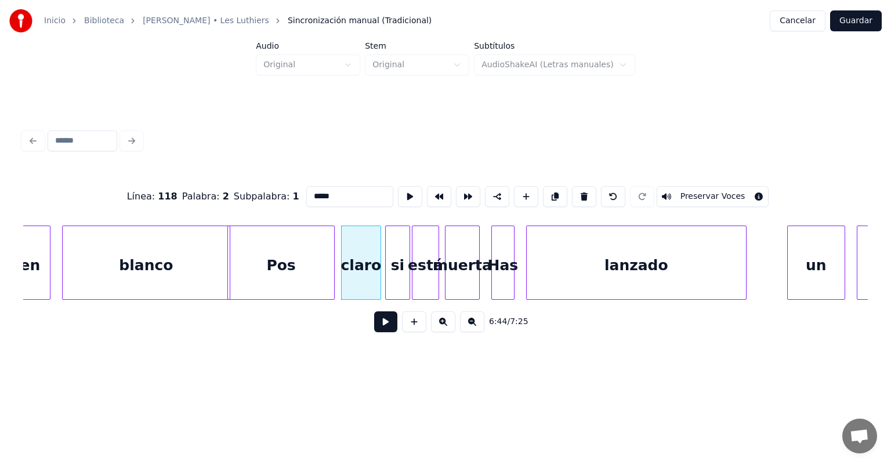
click at [291, 270] on div "Pos" at bounding box center [281, 265] width 106 height 79
type input "***"
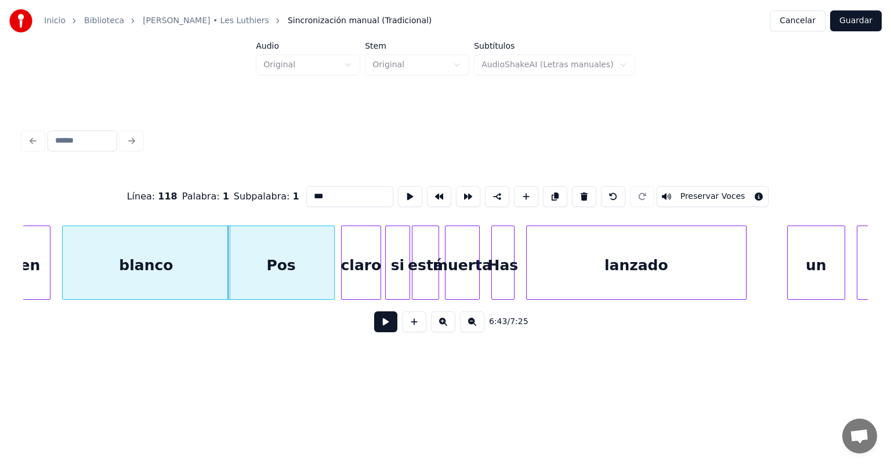
click at [376, 325] on button at bounding box center [385, 321] width 23 height 21
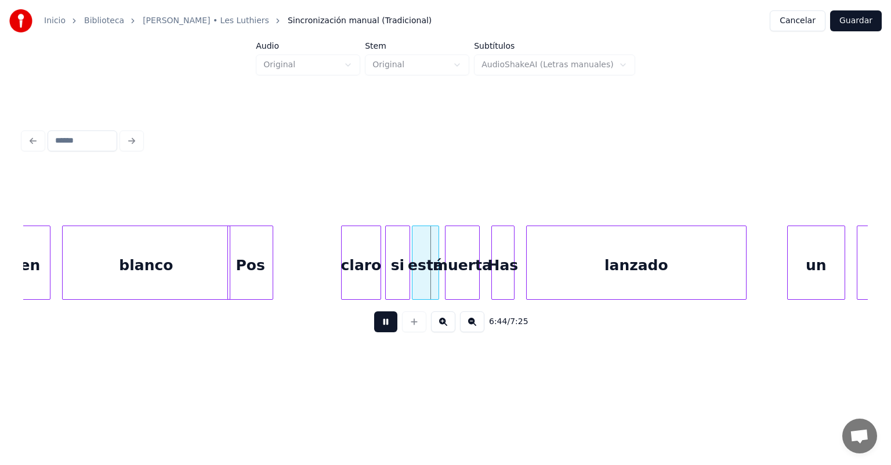
click at [179, 272] on div "blanco" at bounding box center [146, 265] width 167 height 79
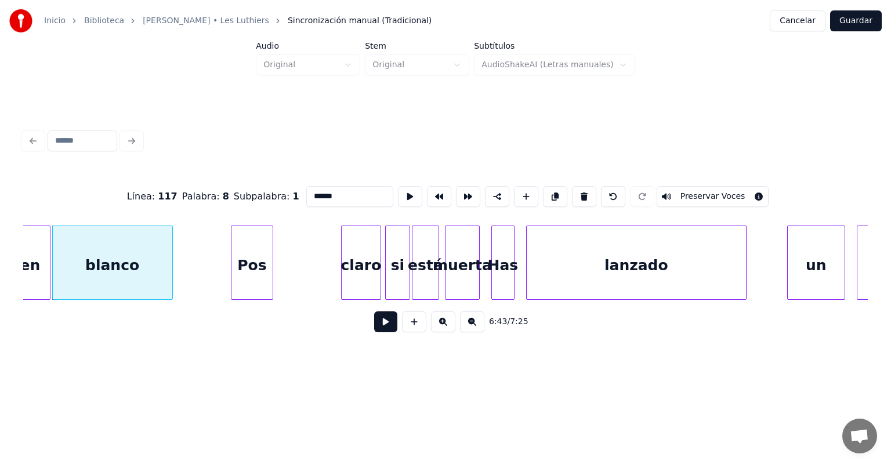
click at [374, 327] on button at bounding box center [385, 321] width 23 height 21
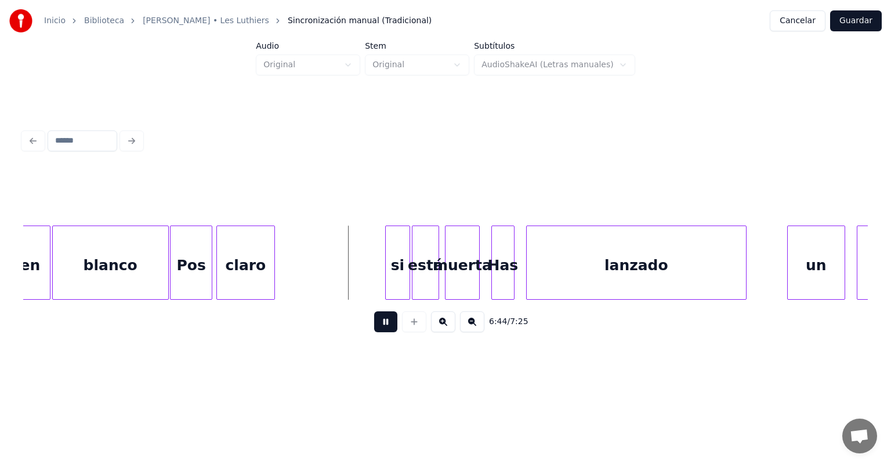
click at [131, 261] on div "blanco" at bounding box center [110, 265] width 115 height 79
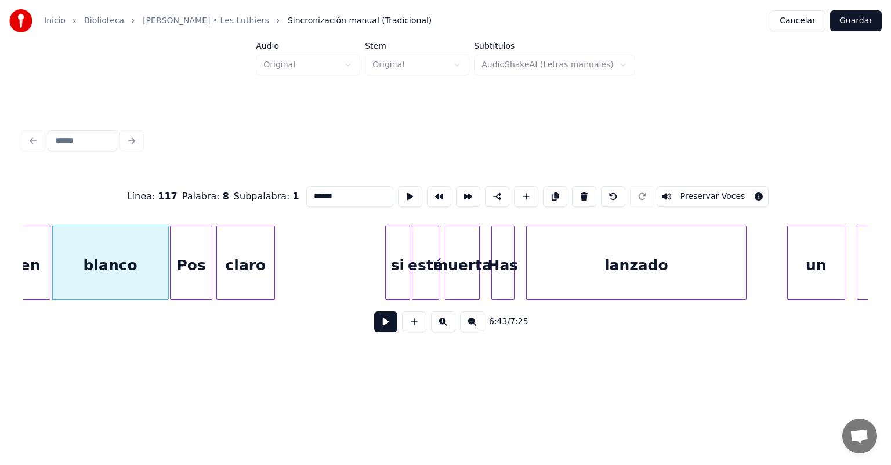
click at [387, 273] on div "si" at bounding box center [398, 265] width 24 height 79
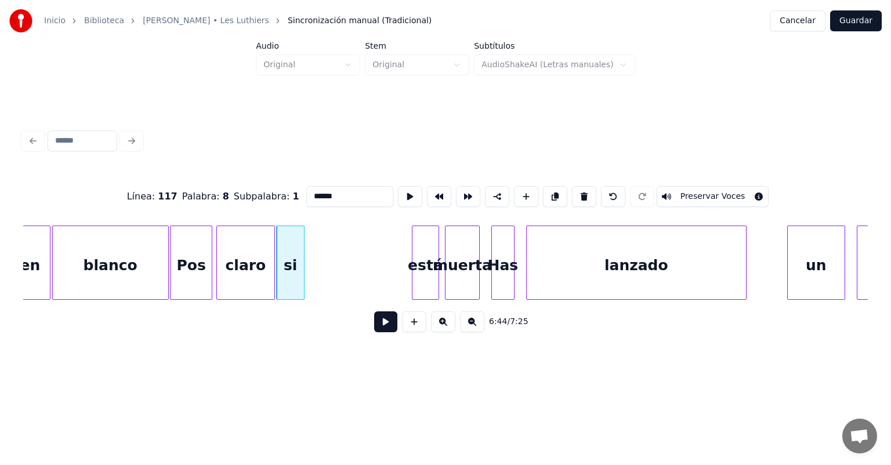
click at [374, 327] on button at bounding box center [385, 321] width 23 height 21
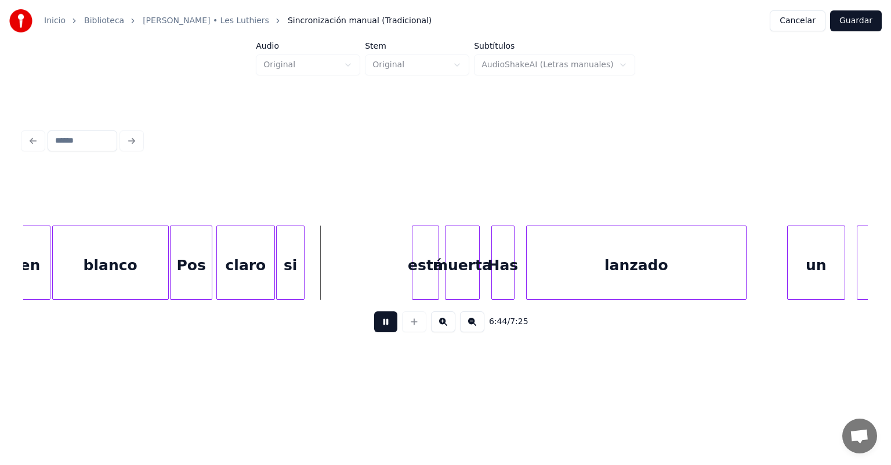
click at [374, 332] on button at bounding box center [385, 321] width 23 height 21
click at [286, 261] on div "si" at bounding box center [290, 265] width 27 height 79
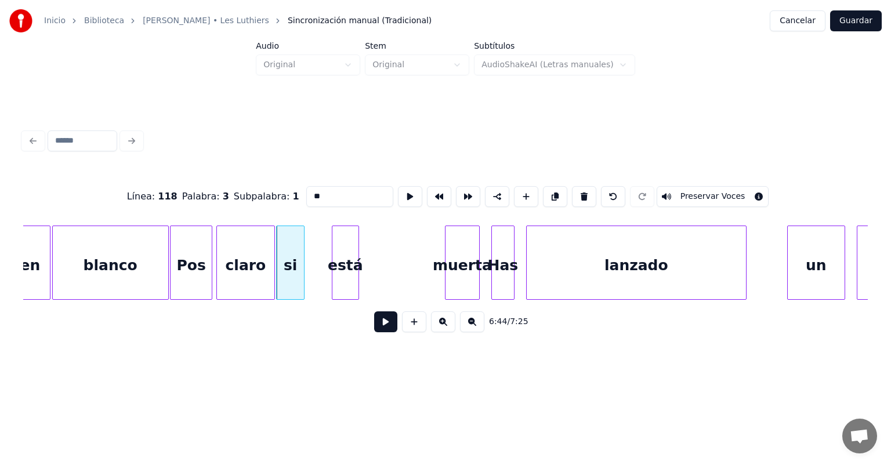
click at [381, 328] on button at bounding box center [385, 321] width 23 height 21
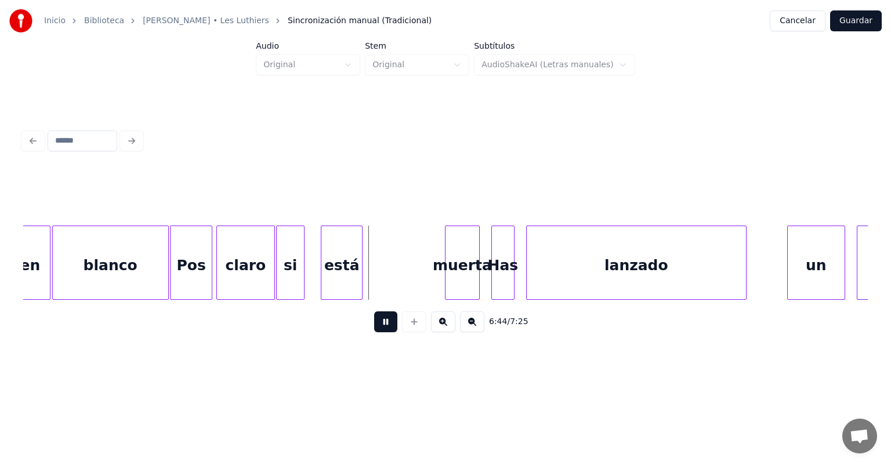
click at [278, 267] on div at bounding box center [278, 262] width 3 height 73
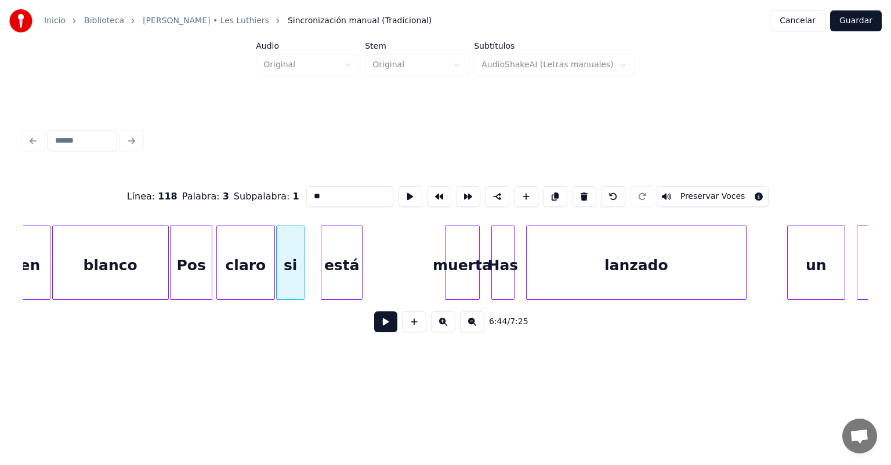
click at [233, 263] on div "claro" at bounding box center [245, 265] width 57 height 79
type input "*****"
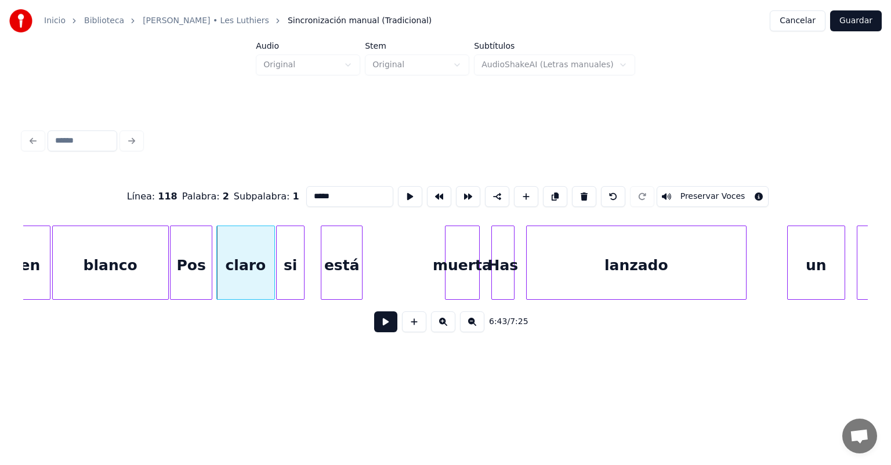
click at [374, 332] on button at bounding box center [385, 321] width 23 height 21
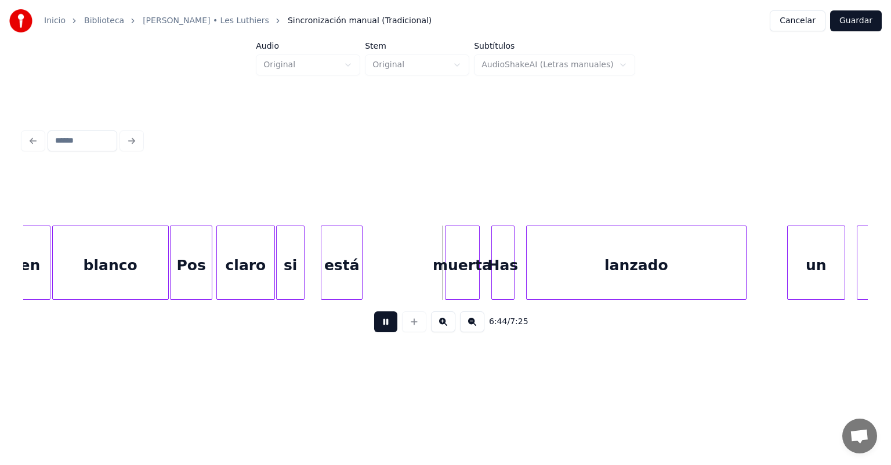
click at [289, 274] on div "si" at bounding box center [290, 265] width 27 height 79
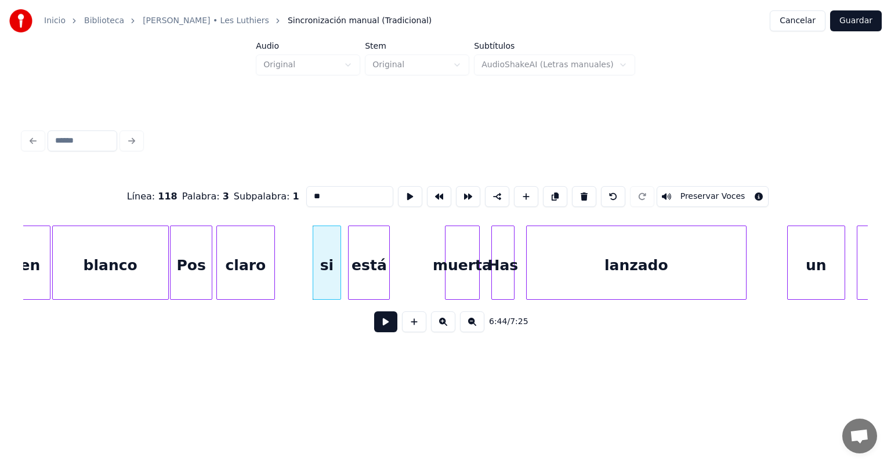
click at [256, 263] on div "claro" at bounding box center [245, 265] width 57 height 79
type input "*****"
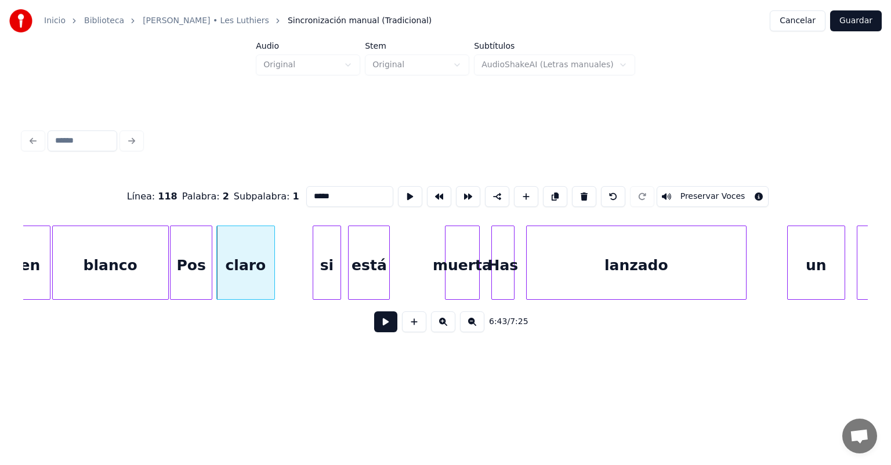
click at [374, 327] on button at bounding box center [385, 321] width 23 height 21
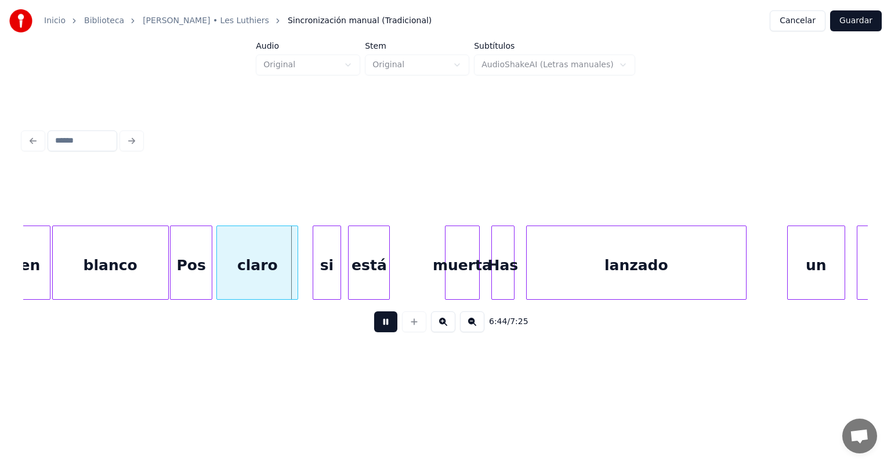
click at [315, 275] on div "si" at bounding box center [326, 265] width 27 height 79
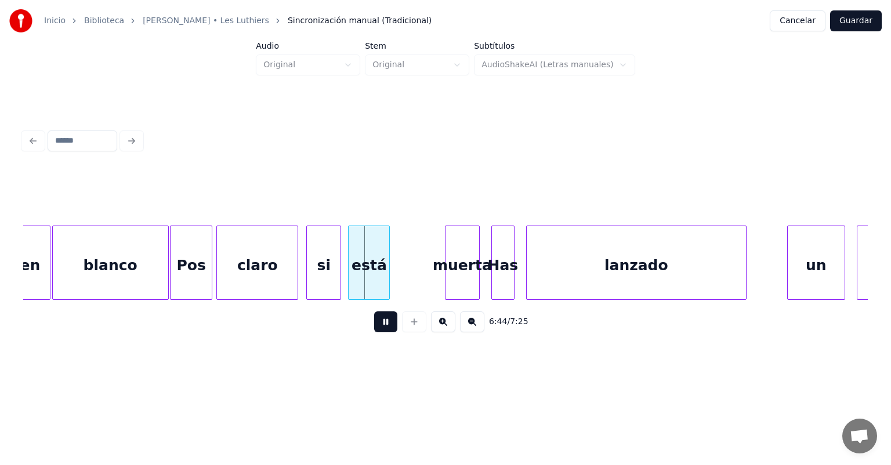
click at [309, 276] on div "si" at bounding box center [324, 265] width 34 height 79
click at [322, 270] on div "si" at bounding box center [323, 265] width 36 height 79
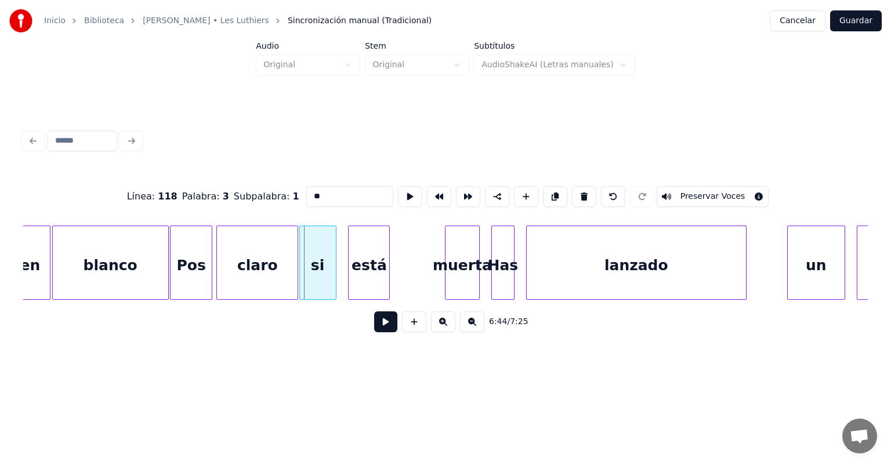
click at [319, 274] on div "si" at bounding box center [318, 265] width 36 height 79
click at [357, 278] on div "está" at bounding box center [369, 265] width 41 height 79
type input "****"
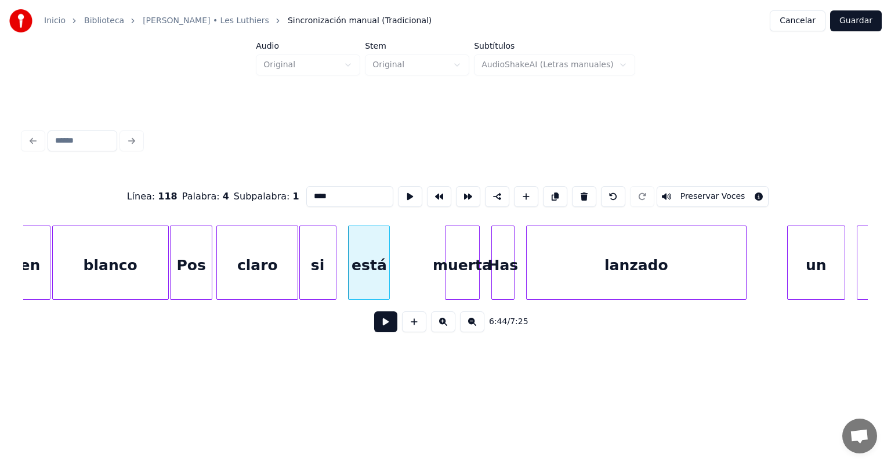
click at [377, 328] on button at bounding box center [385, 321] width 23 height 21
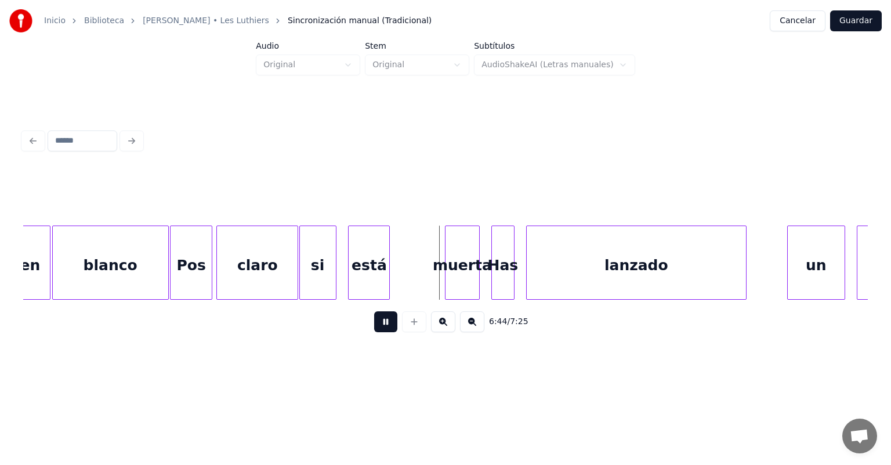
click at [374, 329] on button at bounding box center [385, 321] width 23 height 21
click at [387, 281] on div "está" at bounding box center [369, 265] width 41 height 79
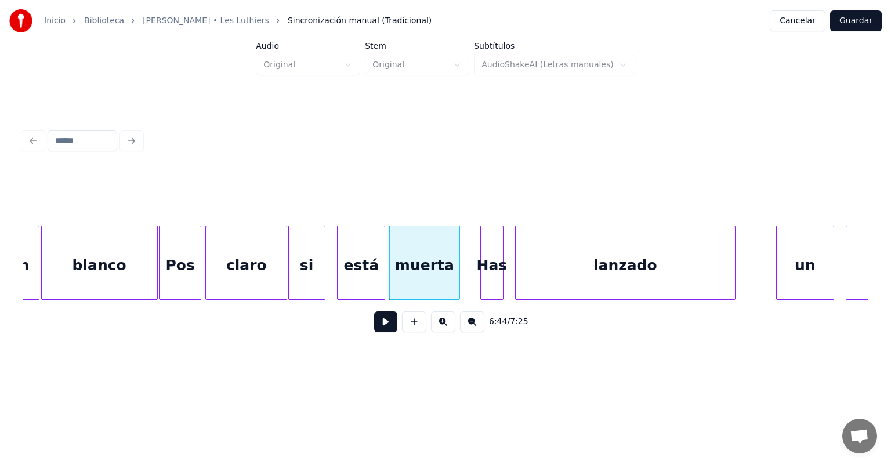
scroll to position [0, 116978]
click at [374, 332] on button at bounding box center [385, 321] width 23 height 21
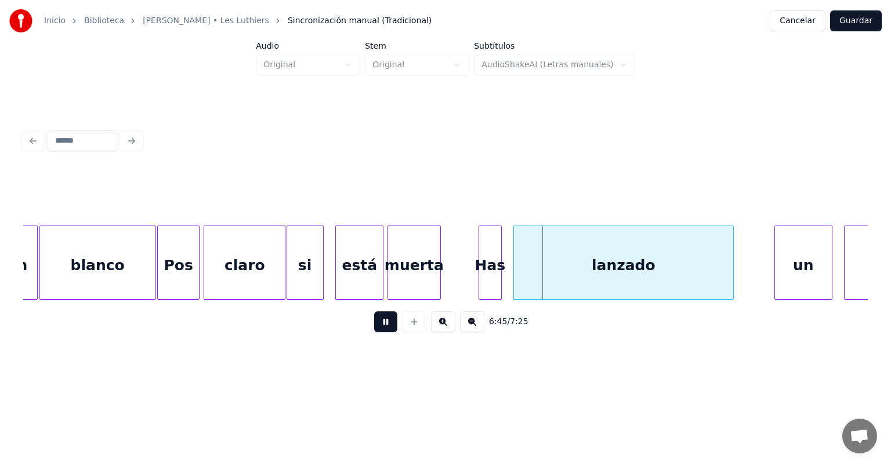
click at [374, 332] on button at bounding box center [385, 321] width 23 height 21
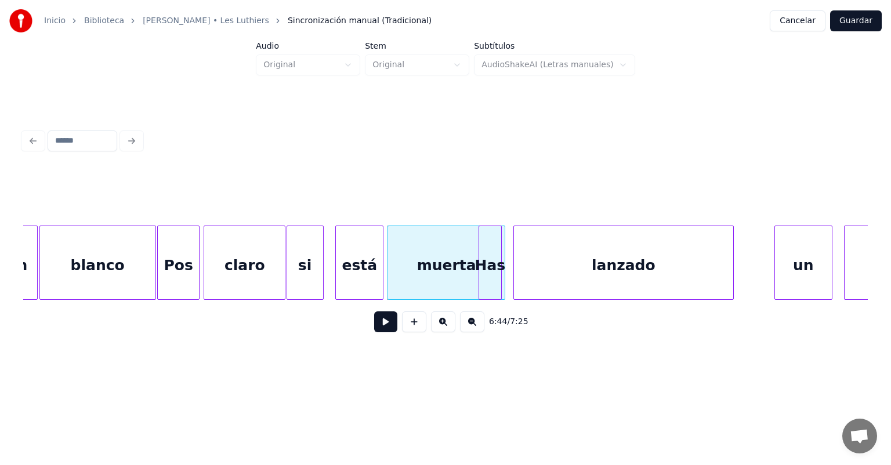
click at [536, 259] on div "lanzado" at bounding box center [623, 265] width 219 height 79
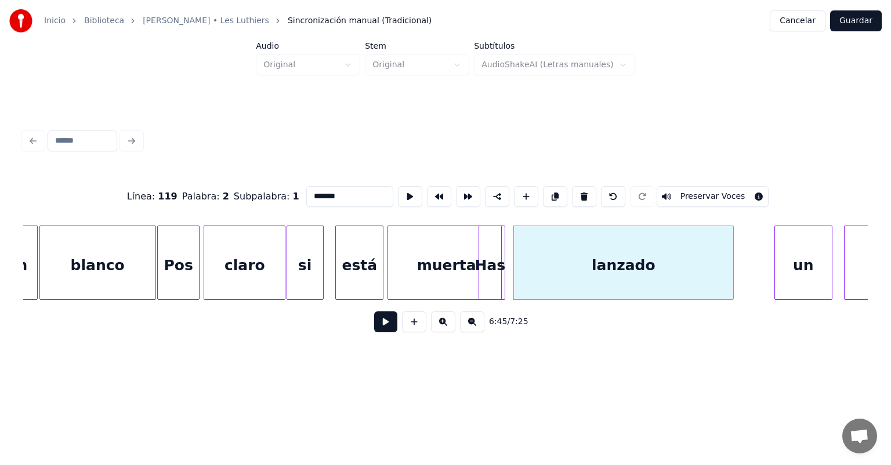
click at [381, 331] on button at bounding box center [385, 321] width 23 height 21
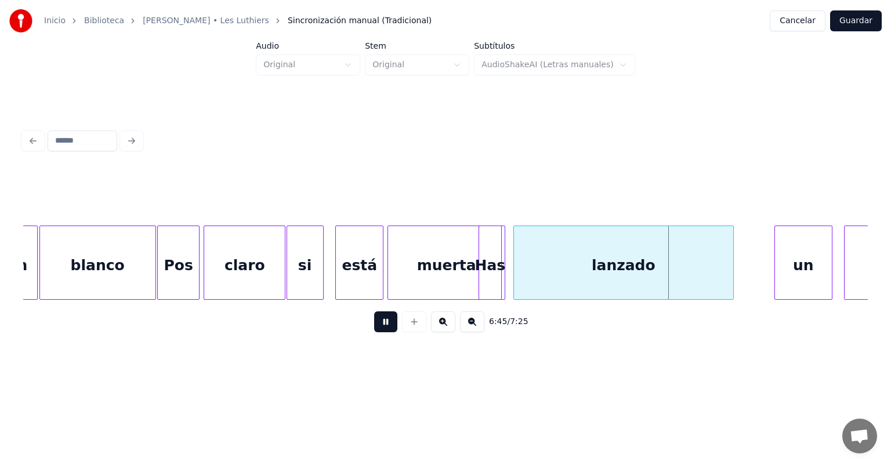
click at [375, 327] on button at bounding box center [385, 321] width 23 height 21
click at [407, 322] on button at bounding box center [414, 321] width 24 height 21
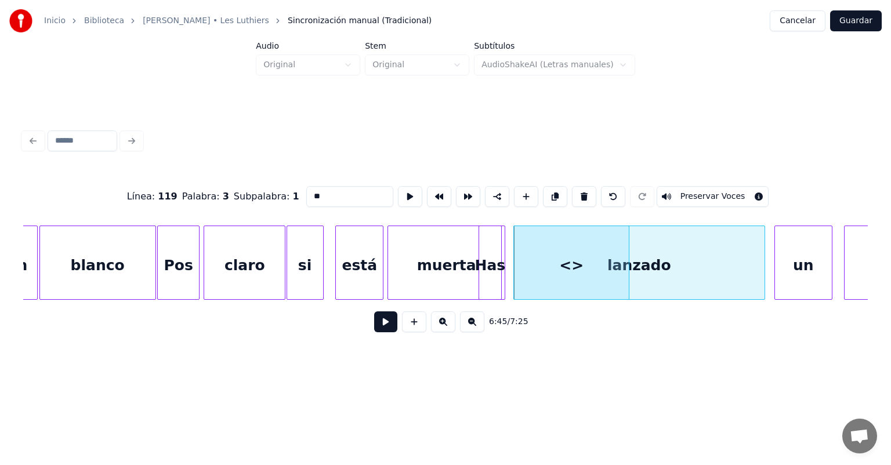
click at [617, 193] on button at bounding box center [613, 196] width 24 height 21
type input "*******"
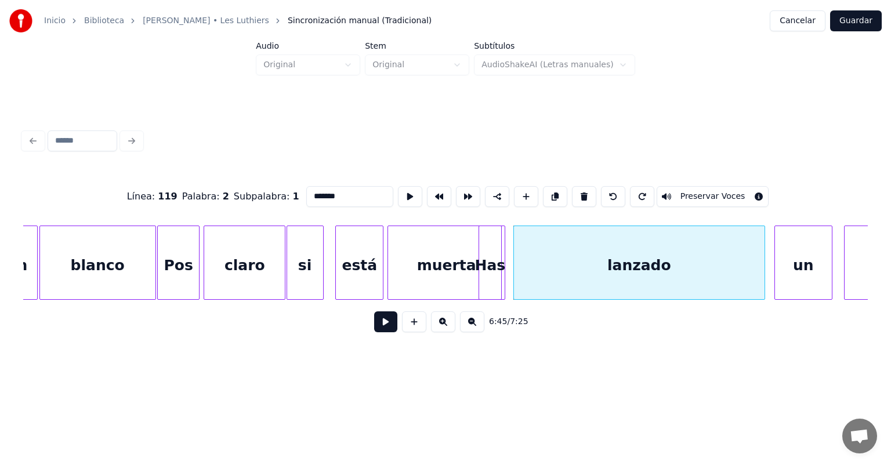
click at [376, 327] on button at bounding box center [385, 321] width 23 height 21
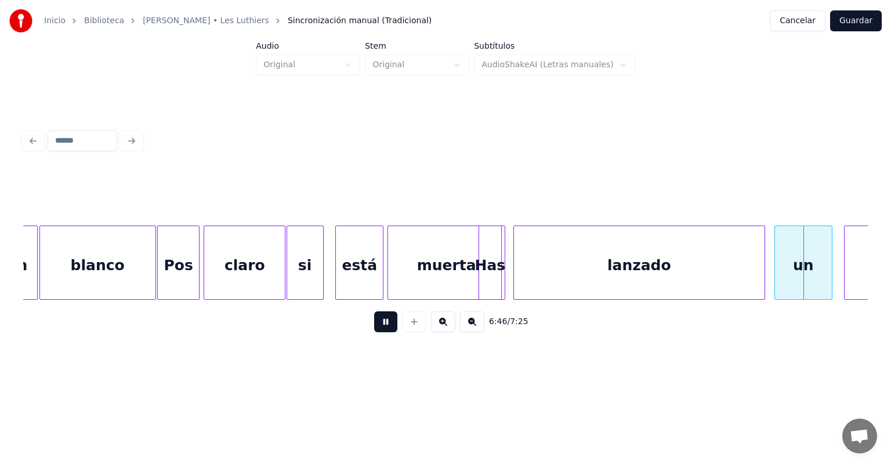
click at [374, 326] on button at bounding box center [385, 321] width 23 height 21
click at [374, 329] on button at bounding box center [385, 321] width 23 height 21
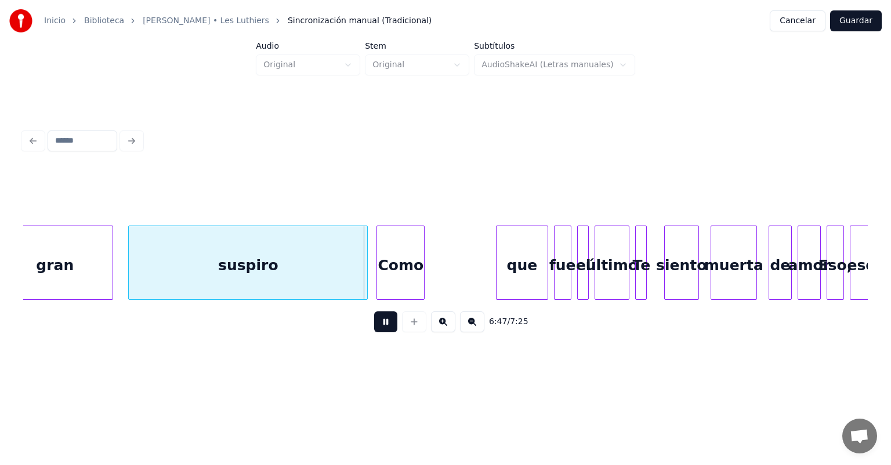
click at [354, 276] on div "suspiro" at bounding box center [248, 265] width 238 height 79
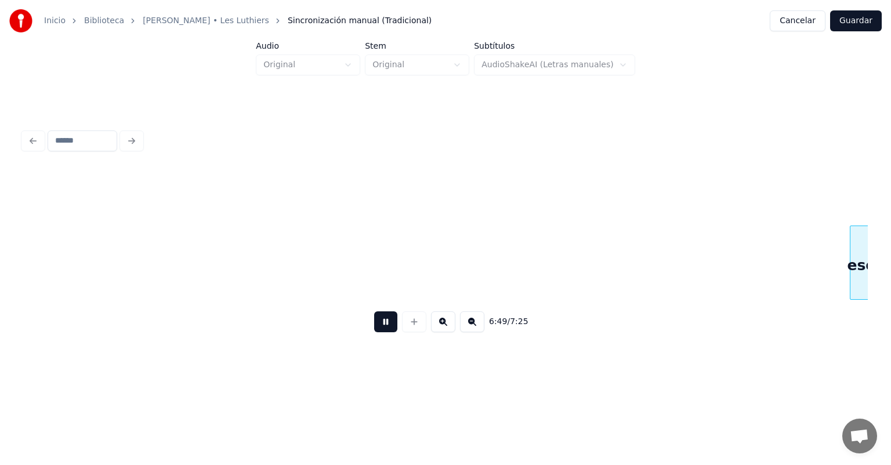
scroll to position [0, 118274]
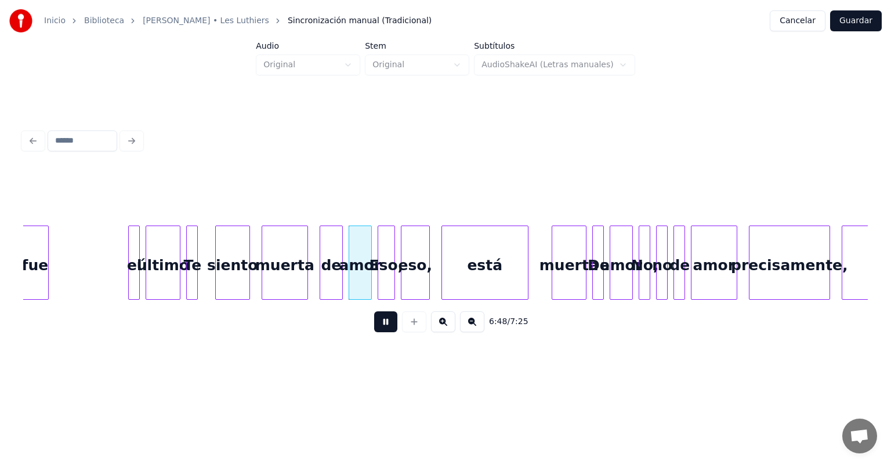
click at [24, 261] on div at bounding box center [23, 262] width 3 height 73
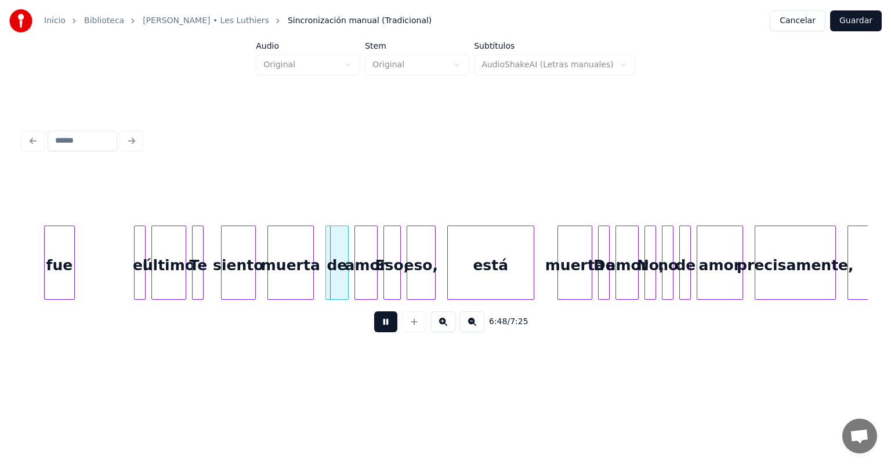
click at [53, 277] on div "fue" at bounding box center [60, 265] width 30 height 79
click at [383, 320] on button at bounding box center [385, 321] width 23 height 21
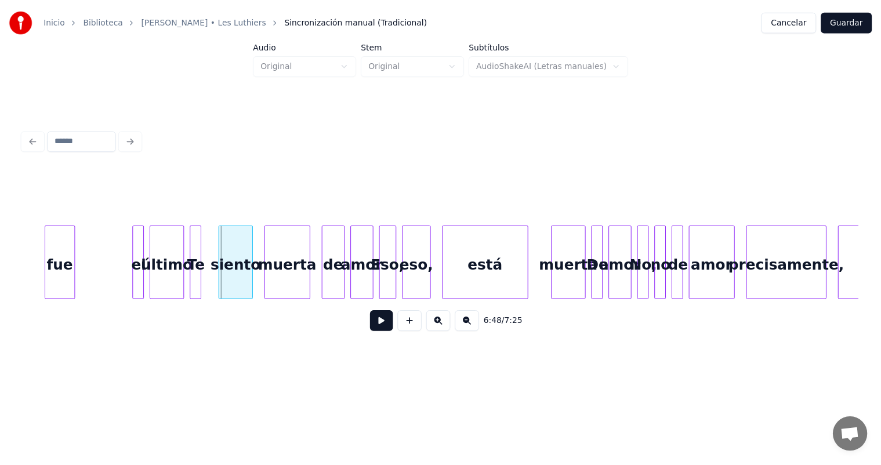
scroll to position [0, 117529]
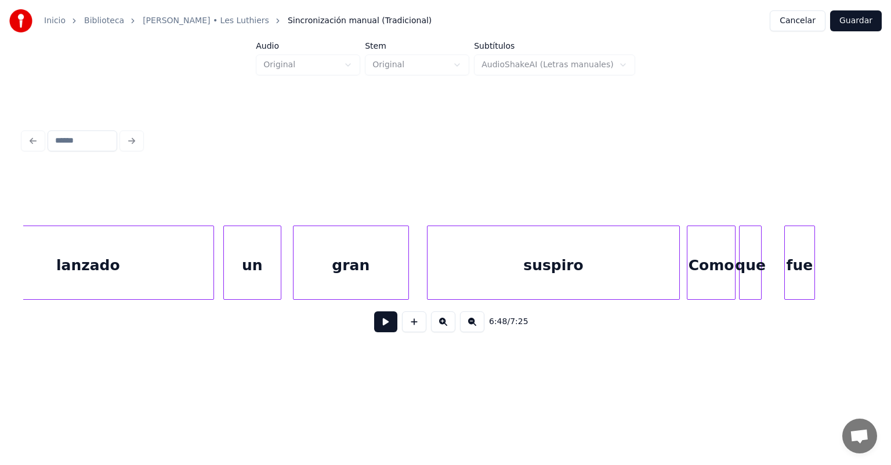
click at [789, 23] on button "Cancelar" at bounding box center [798, 20] width 56 height 21
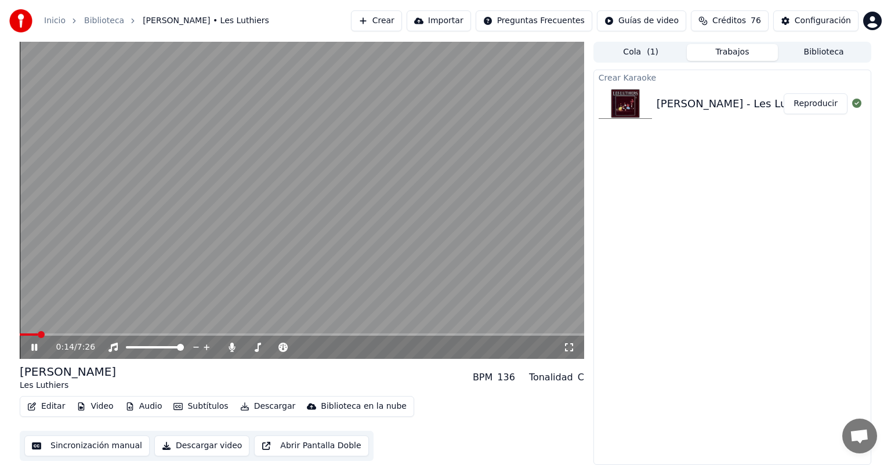
click at [26, 354] on div "0:14 / 7:26" at bounding box center [302, 347] width 564 height 23
click at [32, 349] on icon at bounding box center [34, 347] width 6 height 7
click at [45, 407] on button "Editar" at bounding box center [46, 407] width 47 height 16
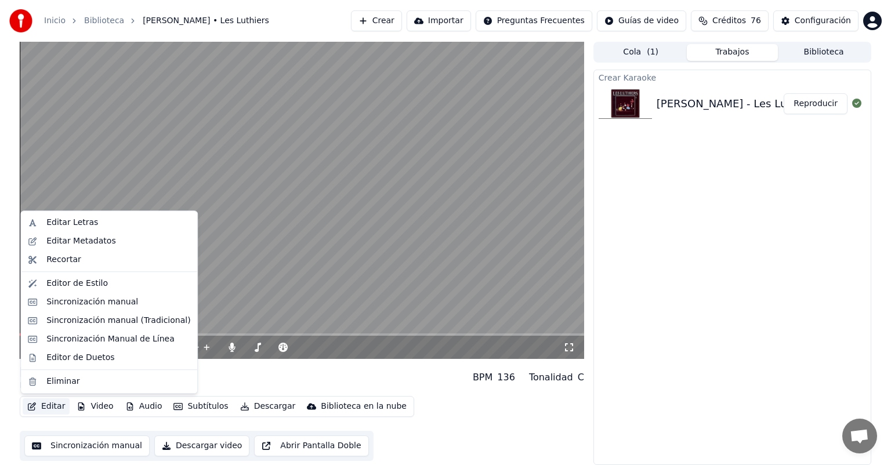
click at [48, 355] on div "Editor de Duetos" at bounding box center [80, 358] width 68 height 12
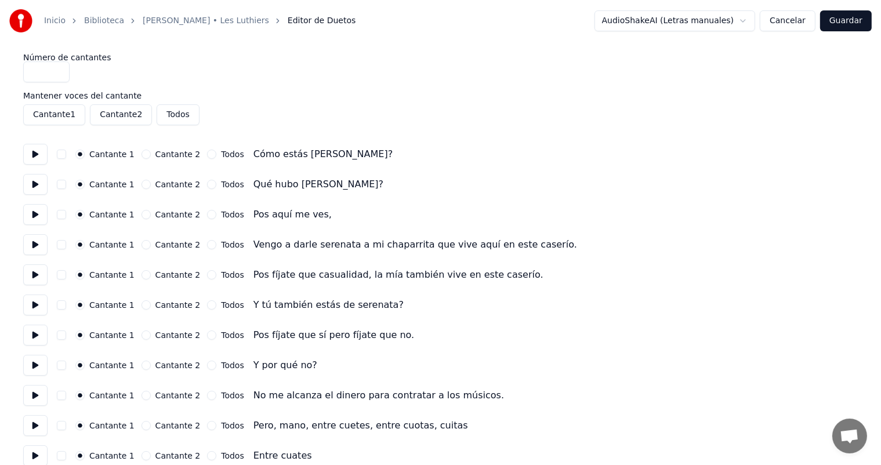
click at [30, 161] on button at bounding box center [35, 154] width 24 height 21
click at [30, 304] on button at bounding box center [35, 305] width 24 height 21
click at [34, 340] on button at bounding box center [35, 335] width 24 height 21
click at [31, 370] on button at bounding box center [35, 365] width 24 height 21
click at [31, 403] on button at bounding box center [35, 395] width 24 height 21
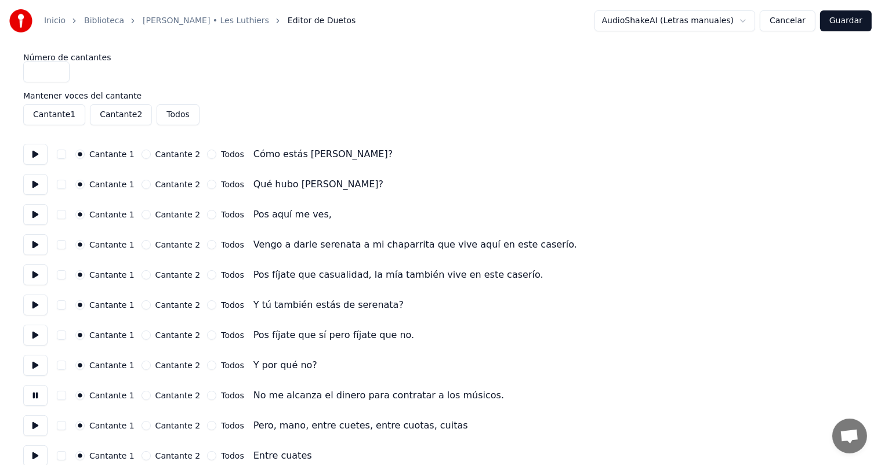
click at [36, 427] on button at bounding box center [35, 425] width 24 height 21
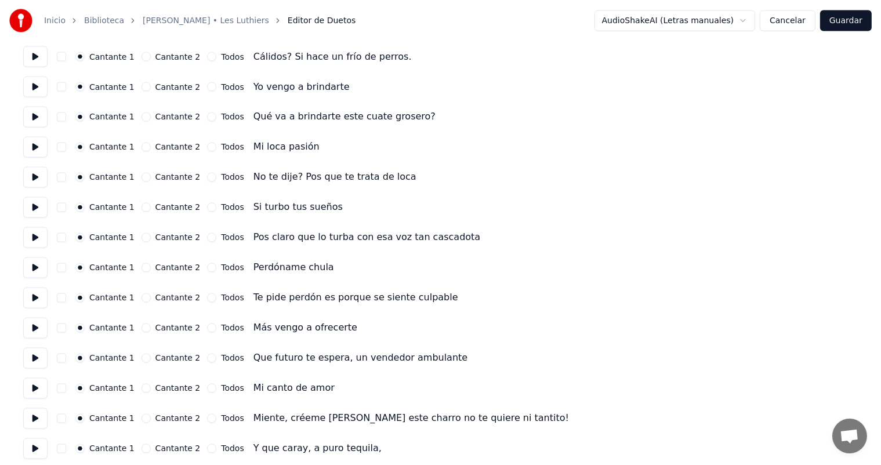
scroll to position [2089, 0]
click at [38, 338] on button at bounding box center [35, 327] width 24 height 21
click at [36, 363] on button at bounding box center [35, 357] width 24 height 21
click at [38, 331] on button at bounding box center [35, 327] width 24 height 21
click at [791, 23] on button "Cancelar" at bounding box center [788, 20] width 56 height 21
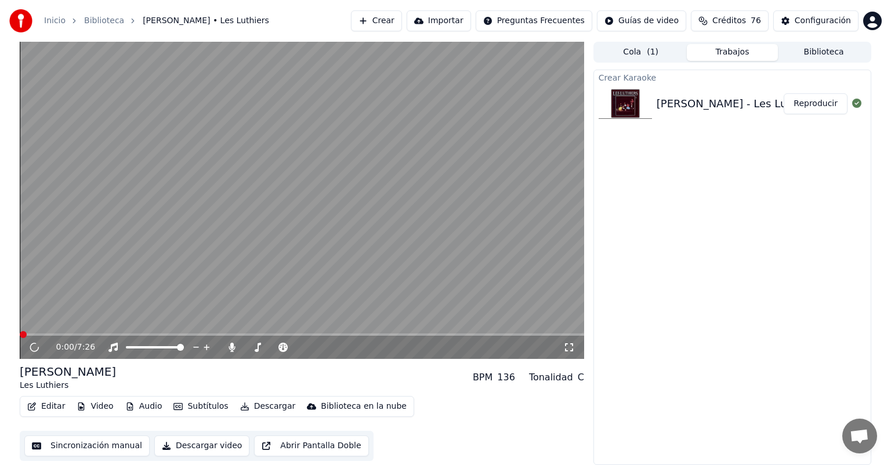
click at [48, 397] on div "Editar Video Audio Subtítulos Descargar Biblioteca en la nube" at bounding box center [217, 406] width 394 height 21
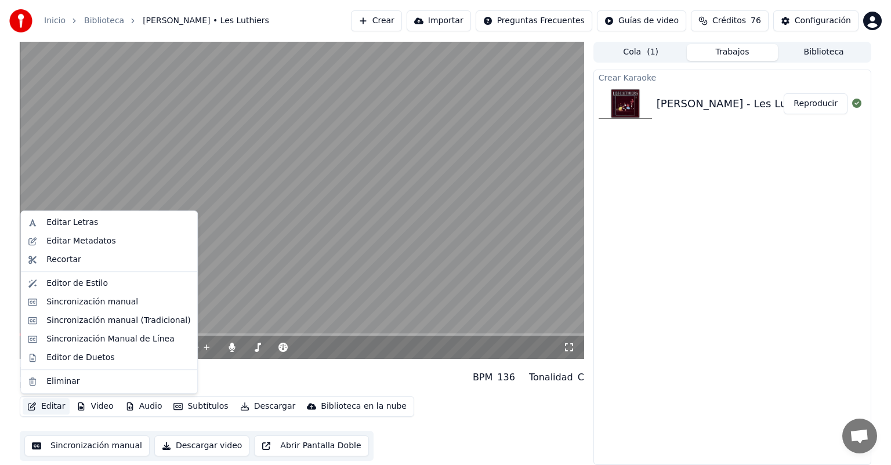
click at [48, 406] on button "Editar" at bounding box center [46, 407] width 47 height 16
click at [109, 316] on div "Sincronización manual (Tradicional)" at bounding box center [118, 321] width 144 height 12
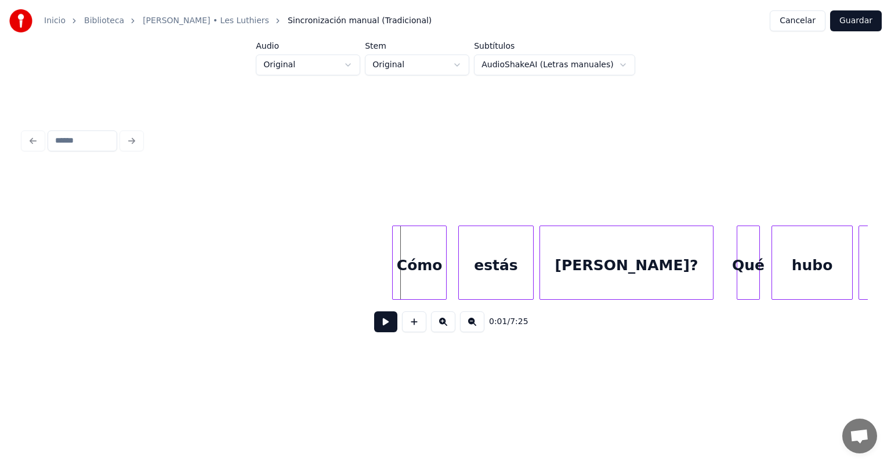
click at [395, 268] on div at bounding box center [394, 262] width 3 height 73
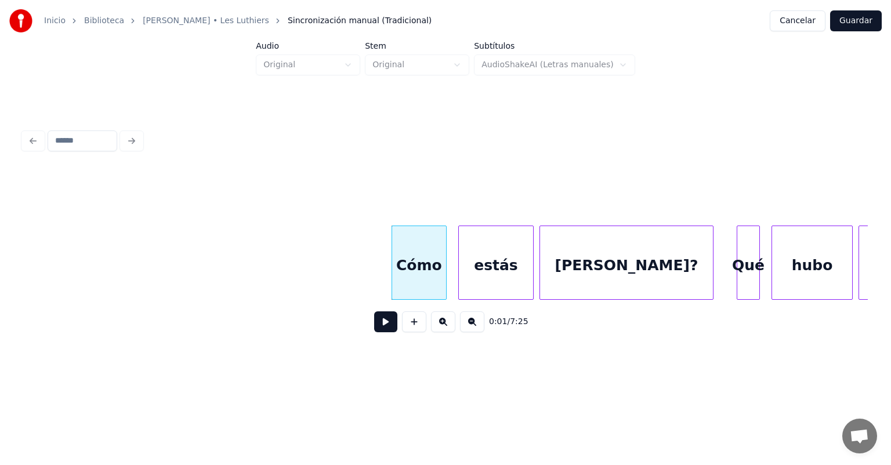
click at [437, 268] on div "Cómo" at bounding box center [419, 265] width 54 height 79
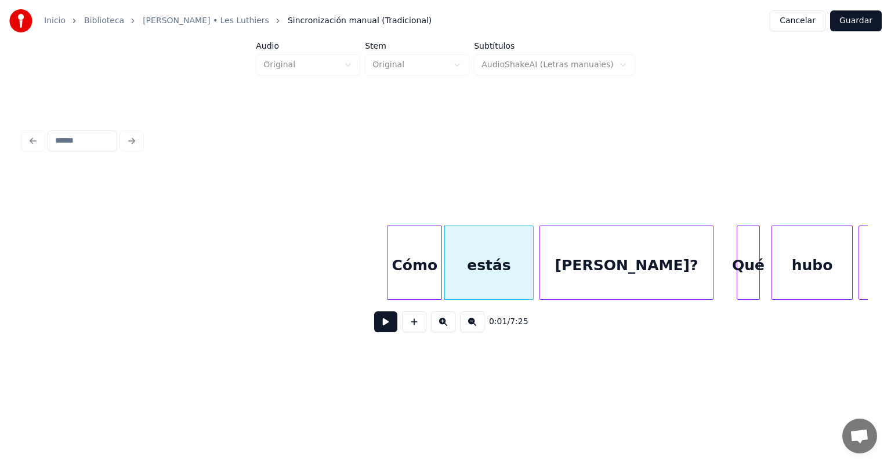
click at [374, 324] on button at bounding box center [385, 321] width 23 height 21
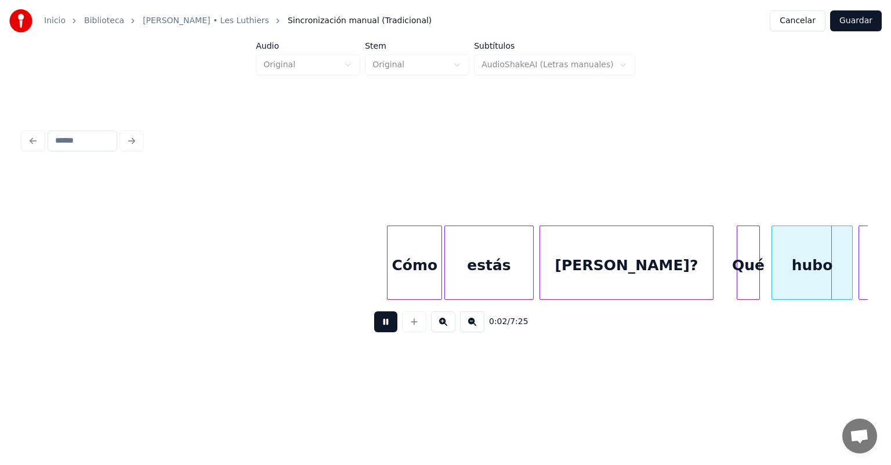
scroll to position [0, 846]
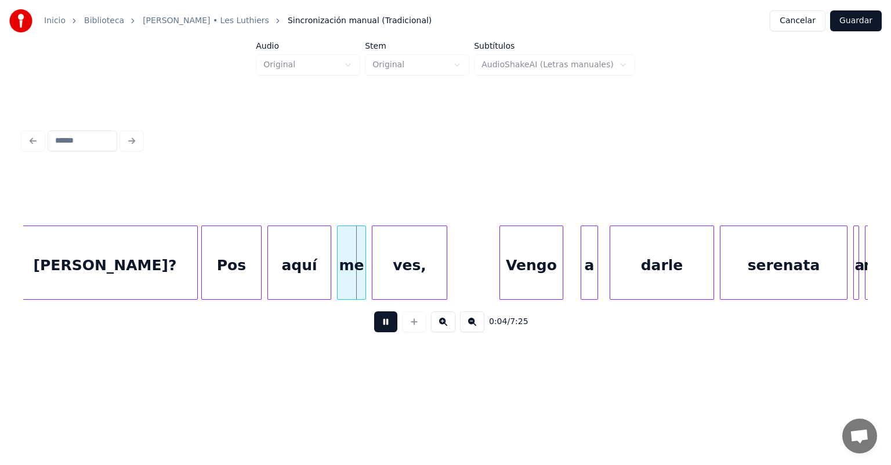
click at [269, 274] on div "aquí" at bounding box center [299, 265] width 63 height 79
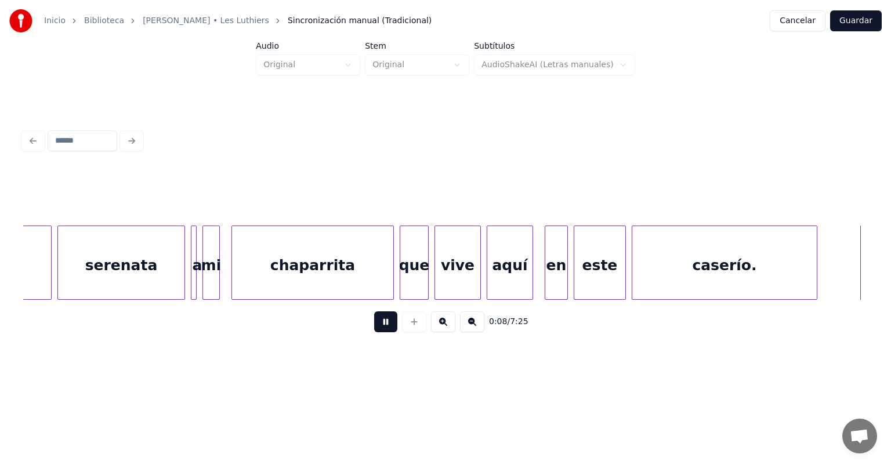
scroll to position [0, 2357]
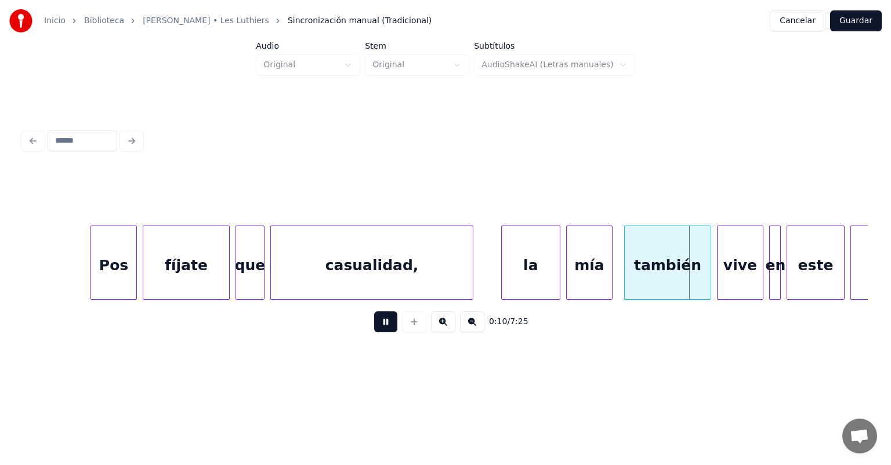
click at [556, 276] on div at bounding box center [557, 262] width 3 height 73
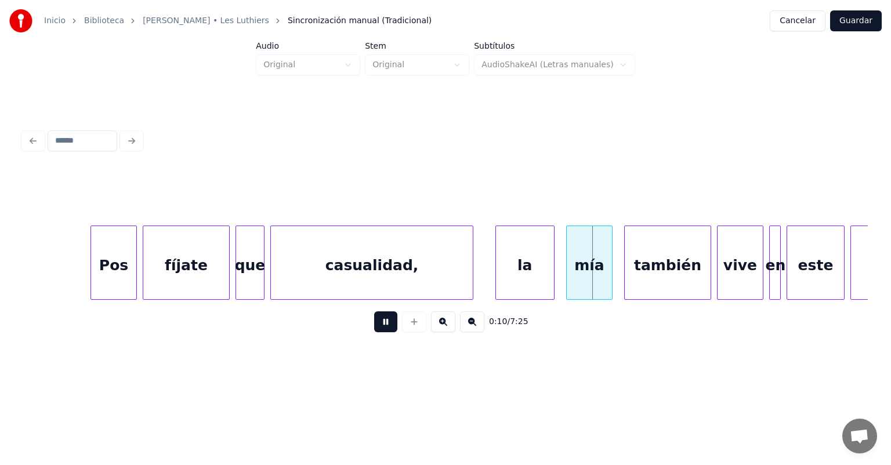
click at [568, 274] on div "mía" at bounding box center [589, 265] width 45 height 79
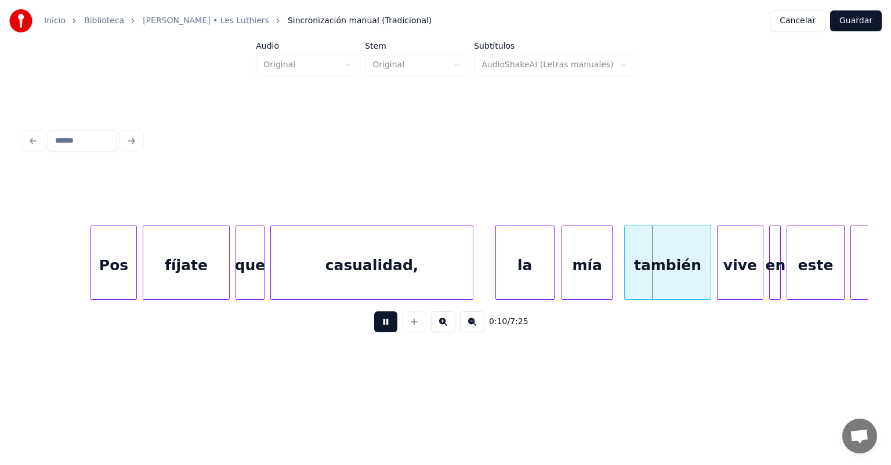
click at [626, 266] on div "también" at bounding box center [668, 265] width 86 height 79
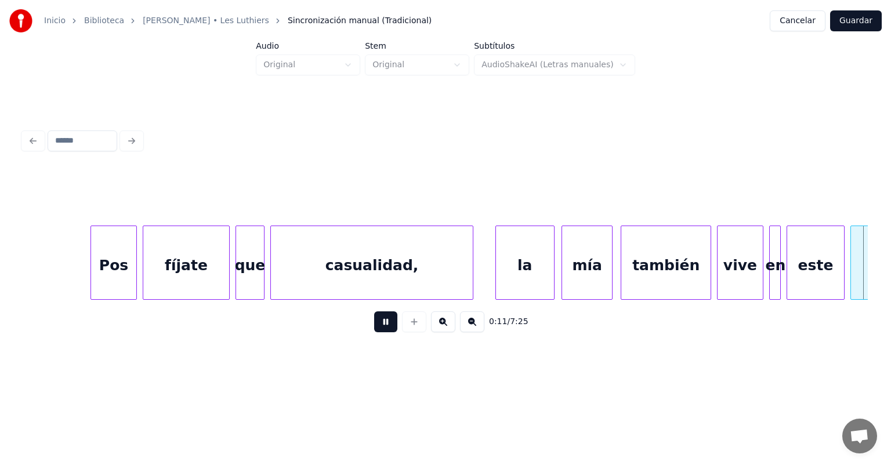
scroll to position [0, 3205]
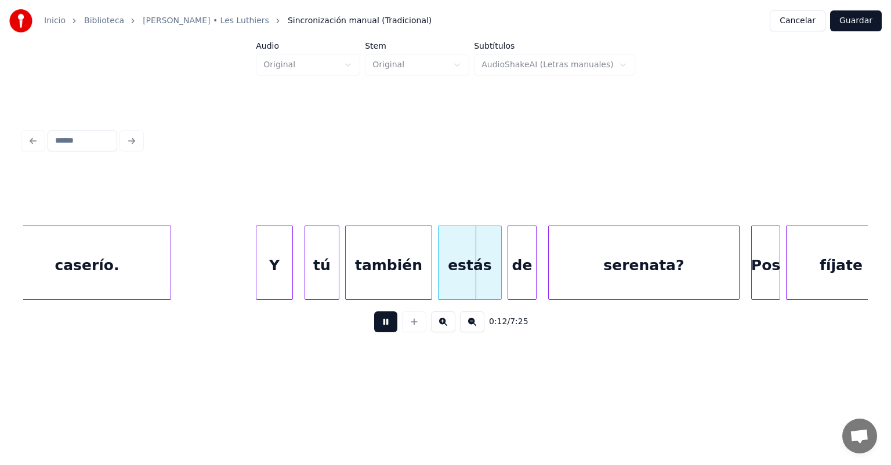
click at [737, 247] on div at bounding box center [737, 262] width 3 height 73
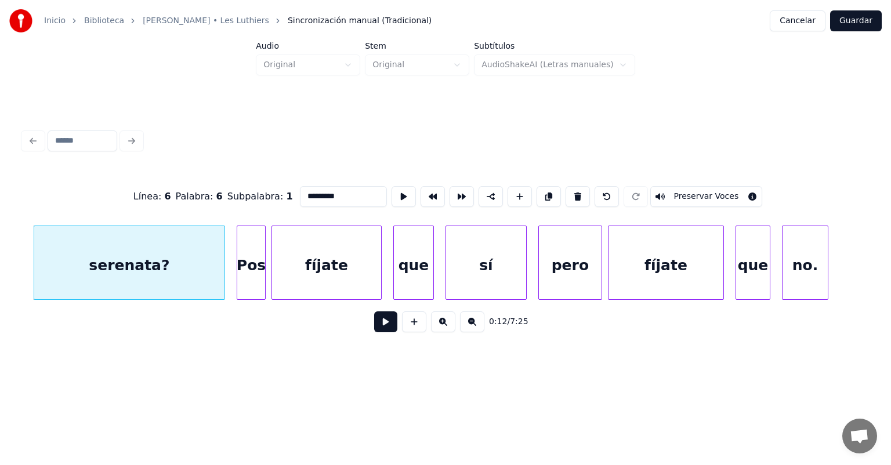
scroll to position [0, 3721]
click at [374, 325] on button at bounding box center [385, 321] width 23 height 21
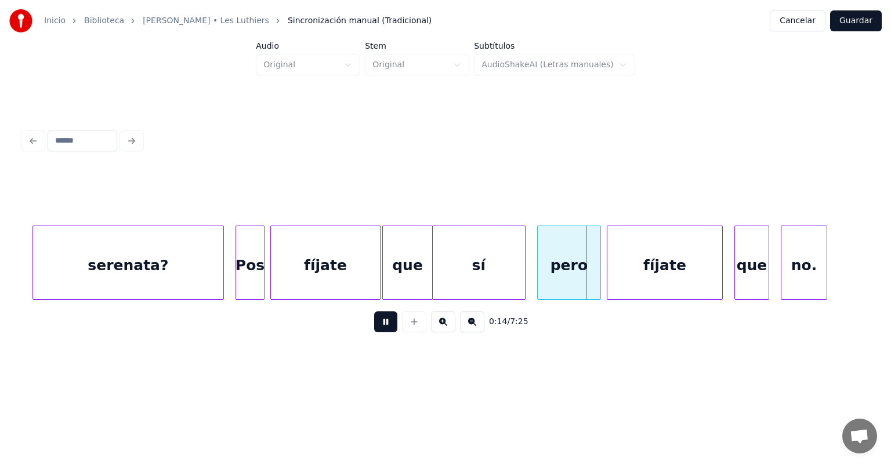
click at [539, 272] on div "pero" at bounding box center [569, 265] width 63 height 79
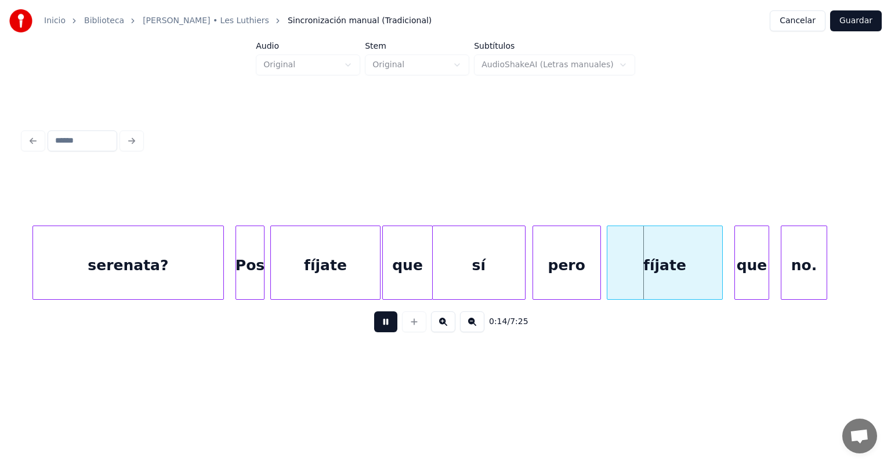
click at [607, 269] on div at bounding box center [608, 262] width 3 height 73
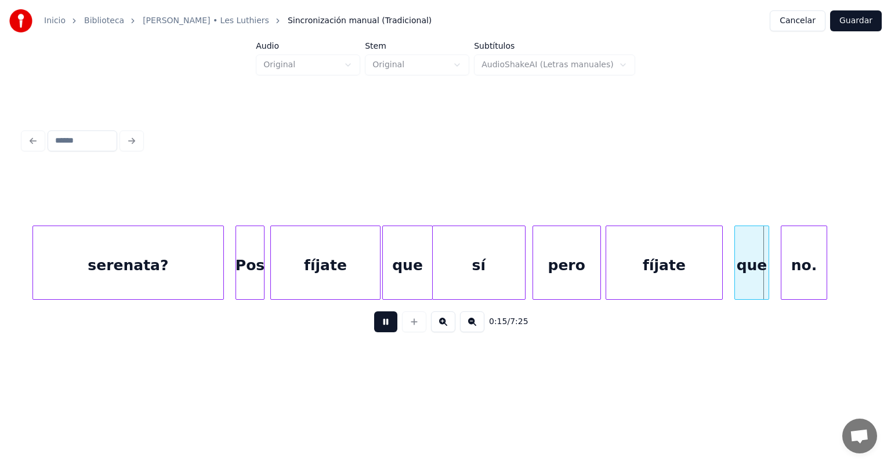
click at [736, 266] on div "que" at bounding box center [752, 265] width 34 height 79
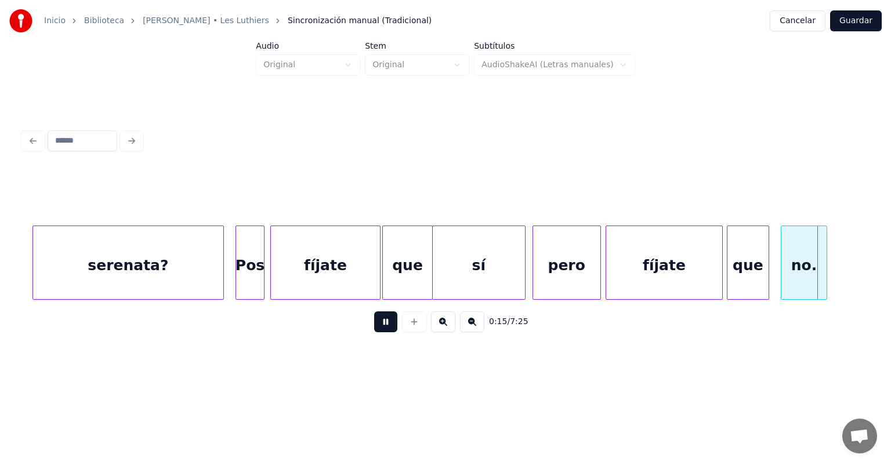
click at [783, 265] on div "no." at bounding box center [803, 265] width 45 height 79
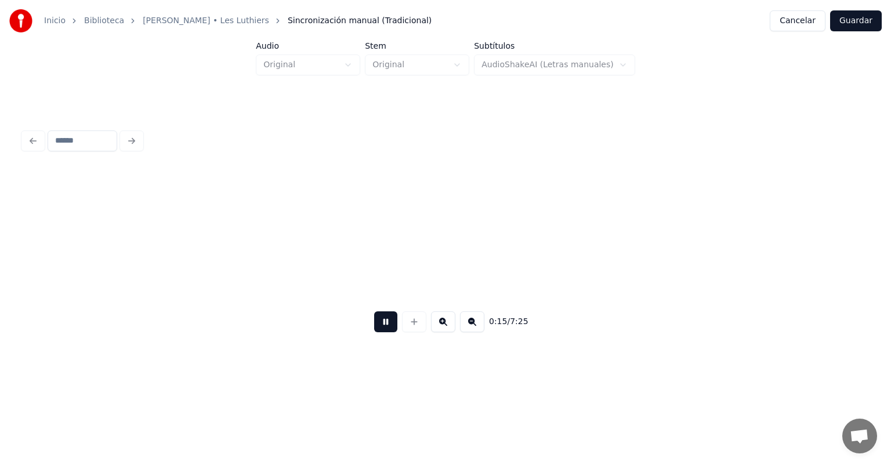
scroll to position [0, 4569]
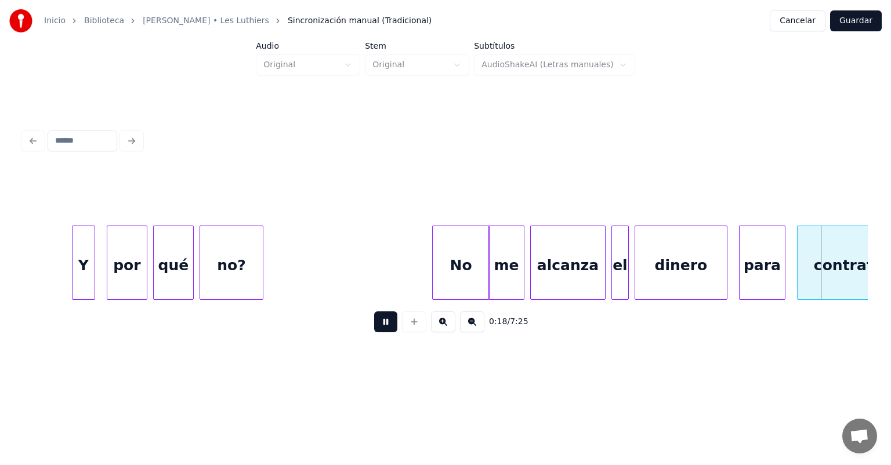
click at [853, 23] on button "Guardar" at bounding box center [856, 20] width 52 height 21
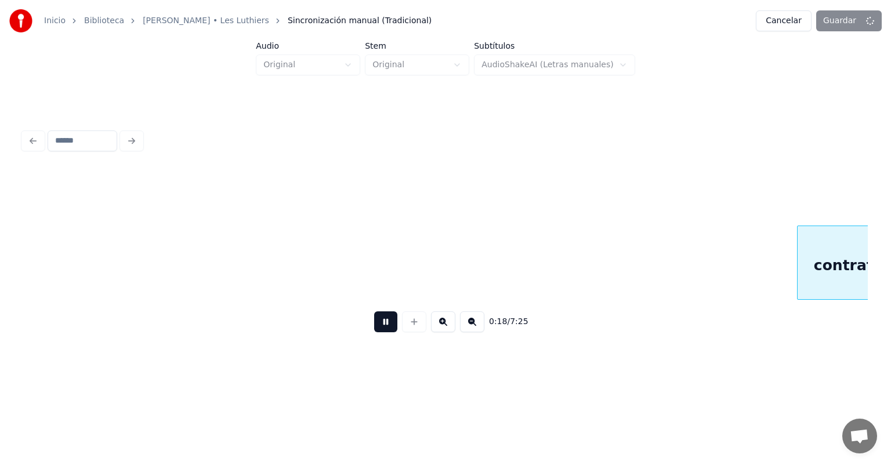
scroll to position [0, 5415]
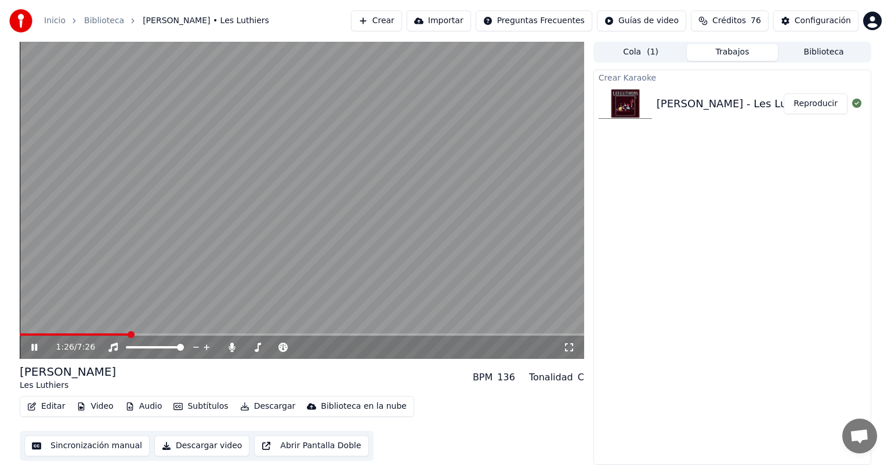
click at [712, 21] on button "Créditos 76" at bounding box center [730, 20] width 78 height 21
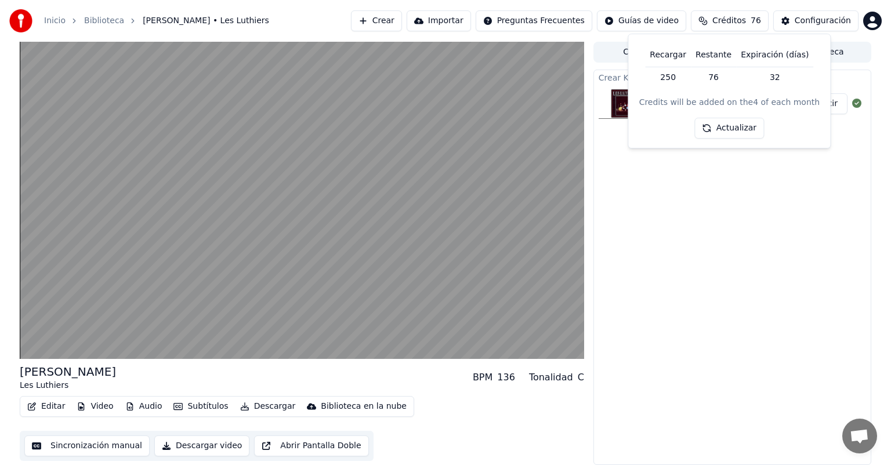
click at [158, 219] on video at bounding box center [302, 200] width 564 height 317
